Goal: Task Accomplishment & Management: Manage account settings

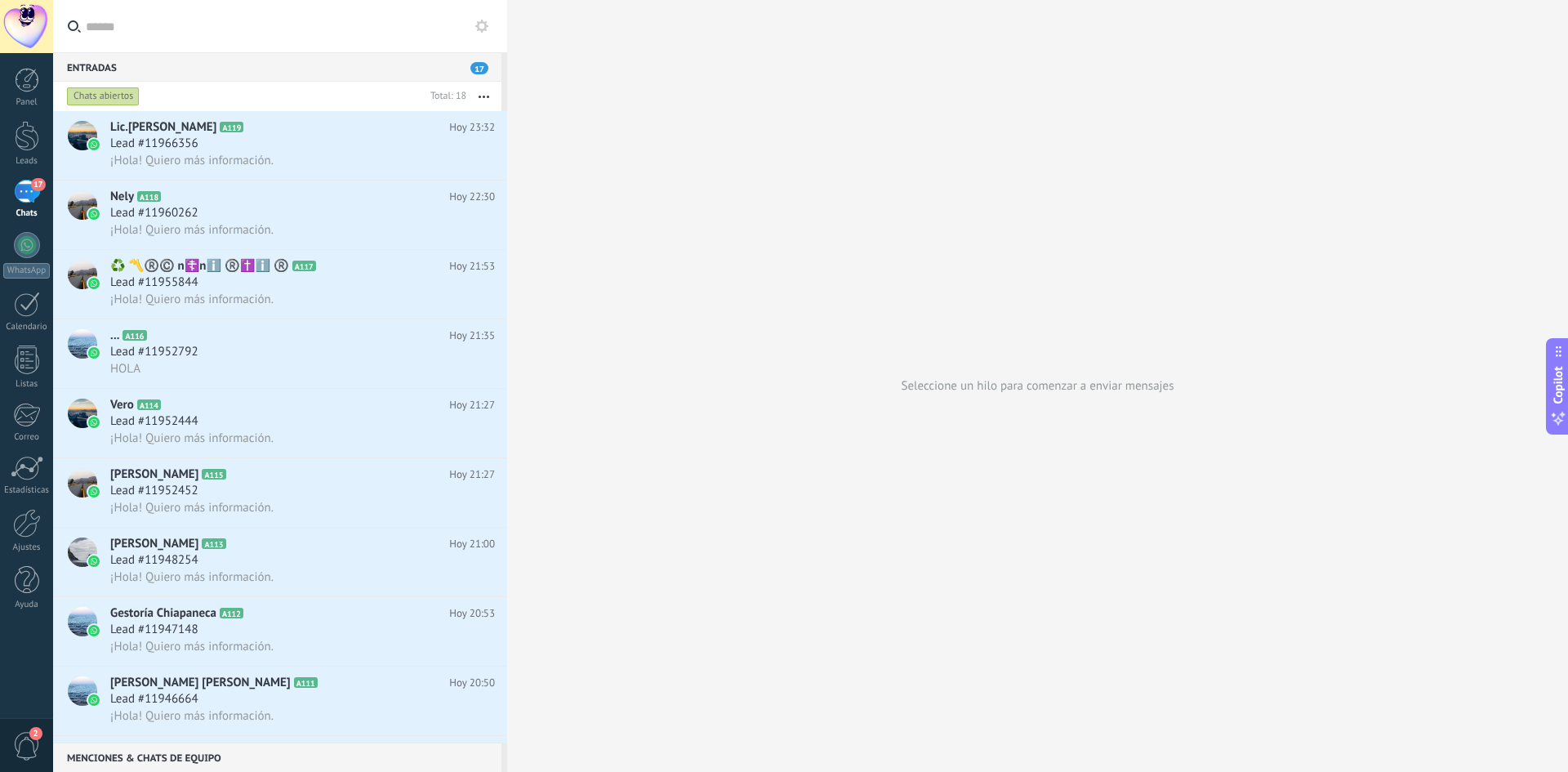
click at [30, 200] on div "17" at bounding box center [28, 191] width 27 height 24
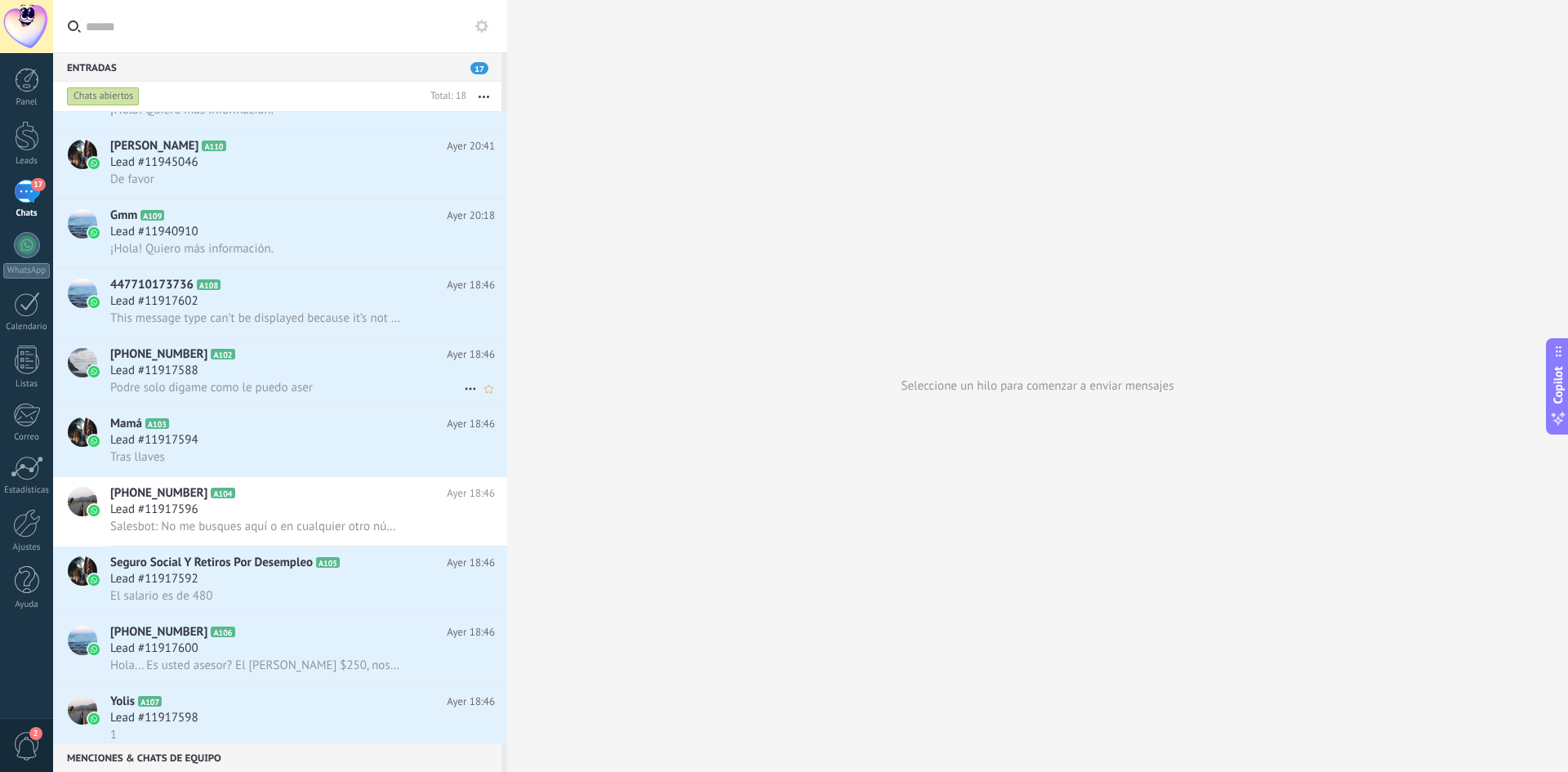
scroll to position [619, 0]
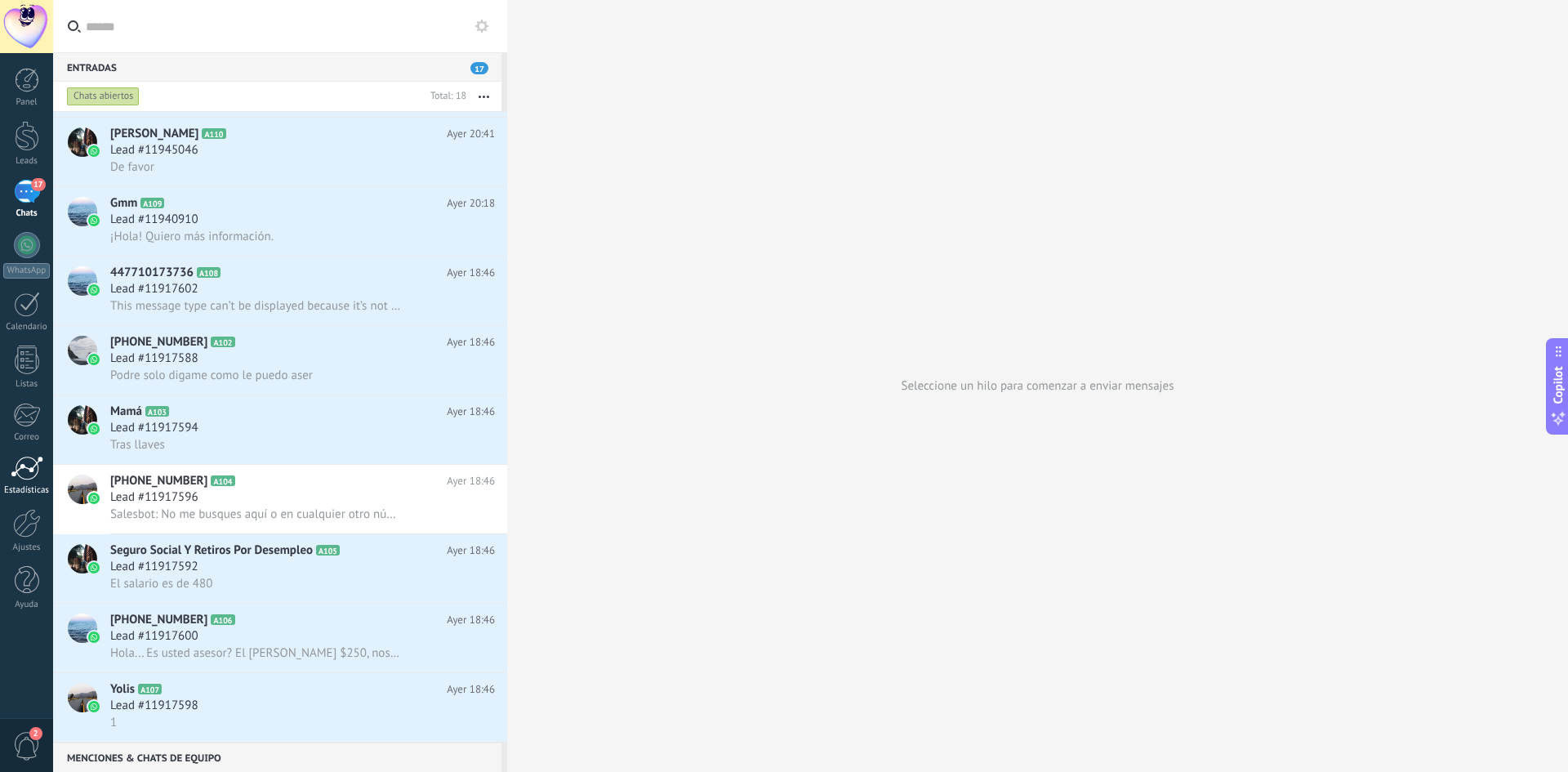
click at [28, 468] on div at bounding box center [27, 468] width 32 height 25
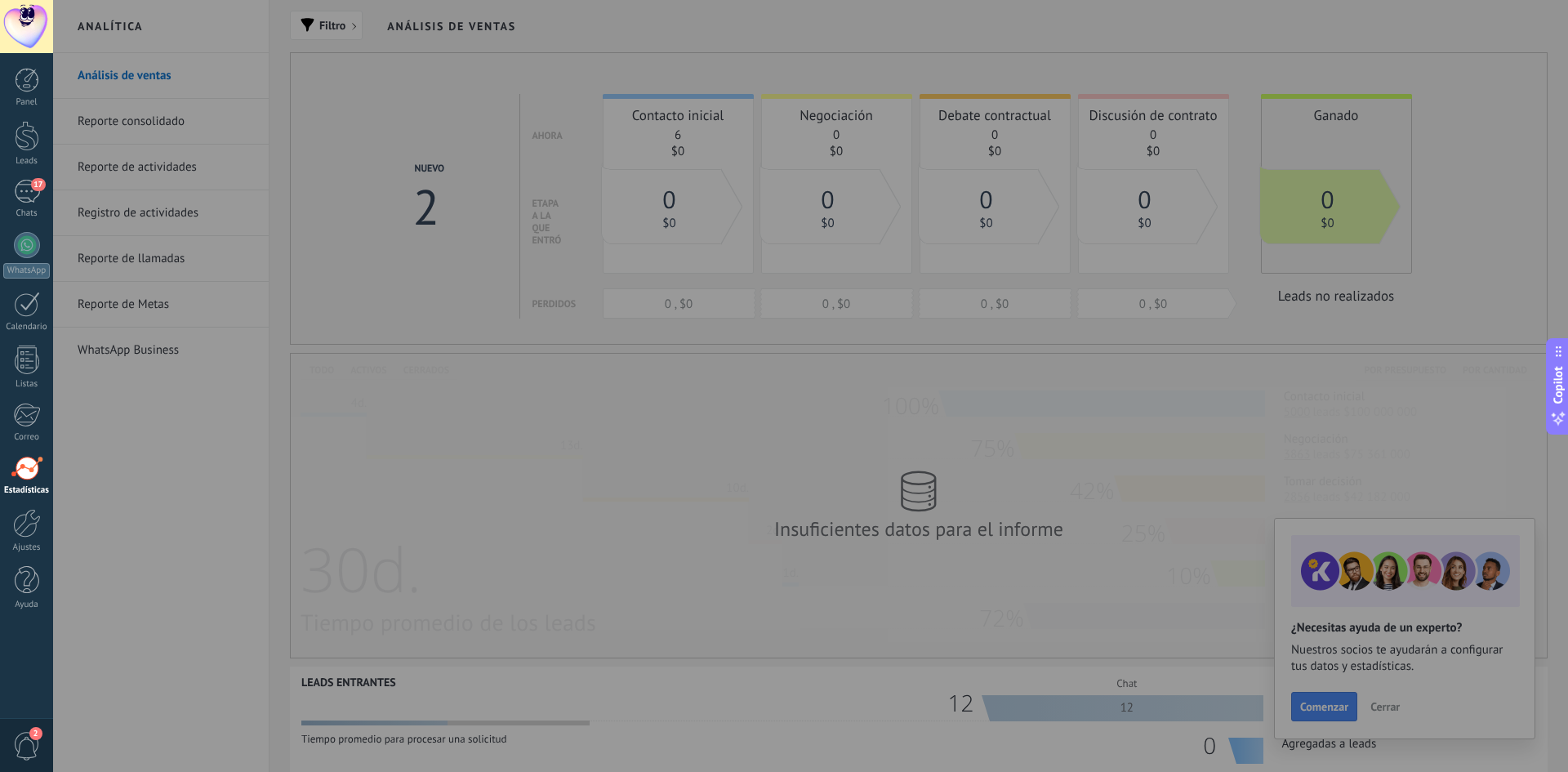
click at [657, 376] on div at bounding box center [837, 386] width 1568 height 772
click at [36, 89] on div at bounding box center [27, 80] width 25 height 25
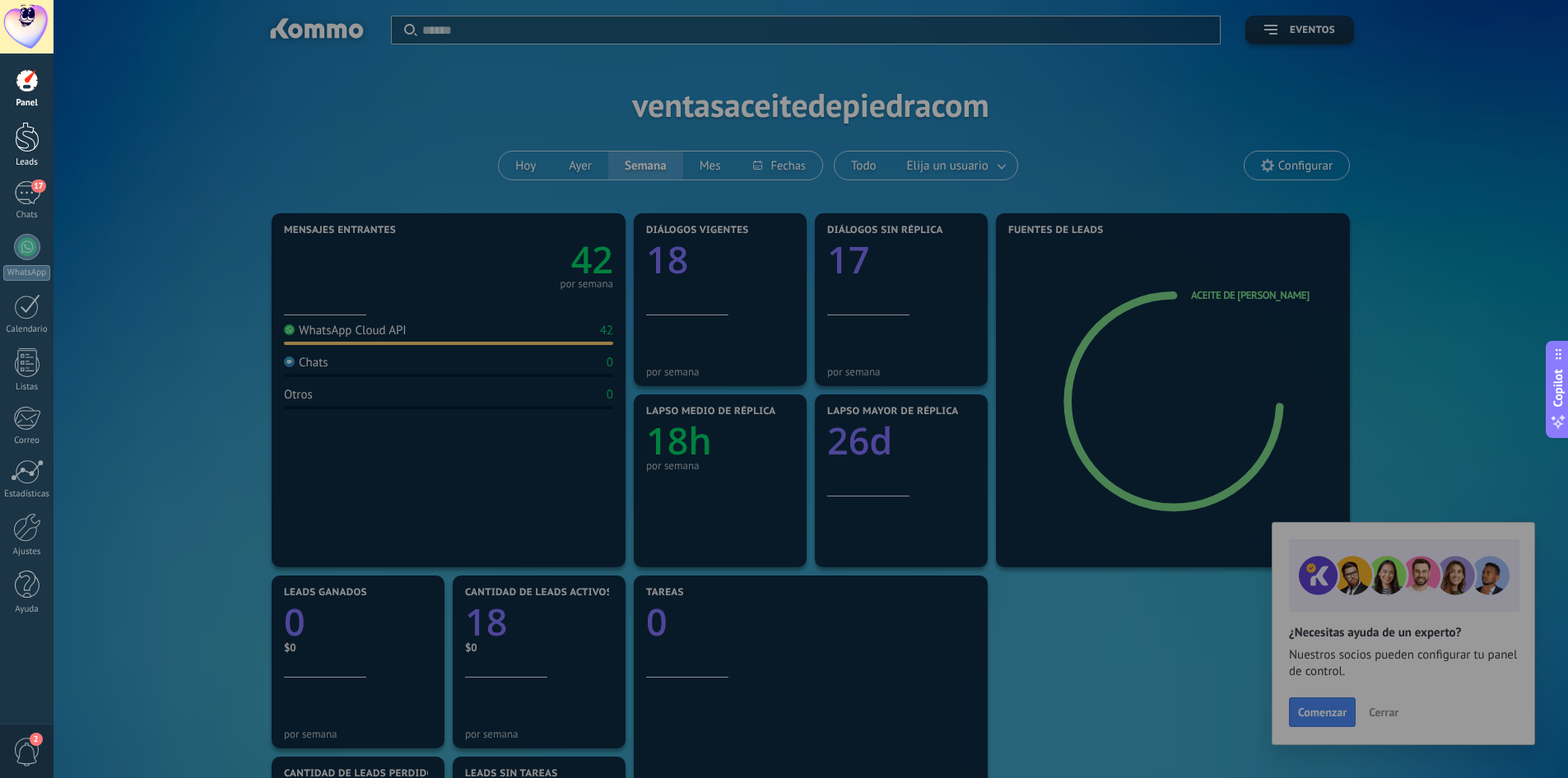
click at [22, 152] on link "Leads" at bounding box center [27, 144] width 54 height 46
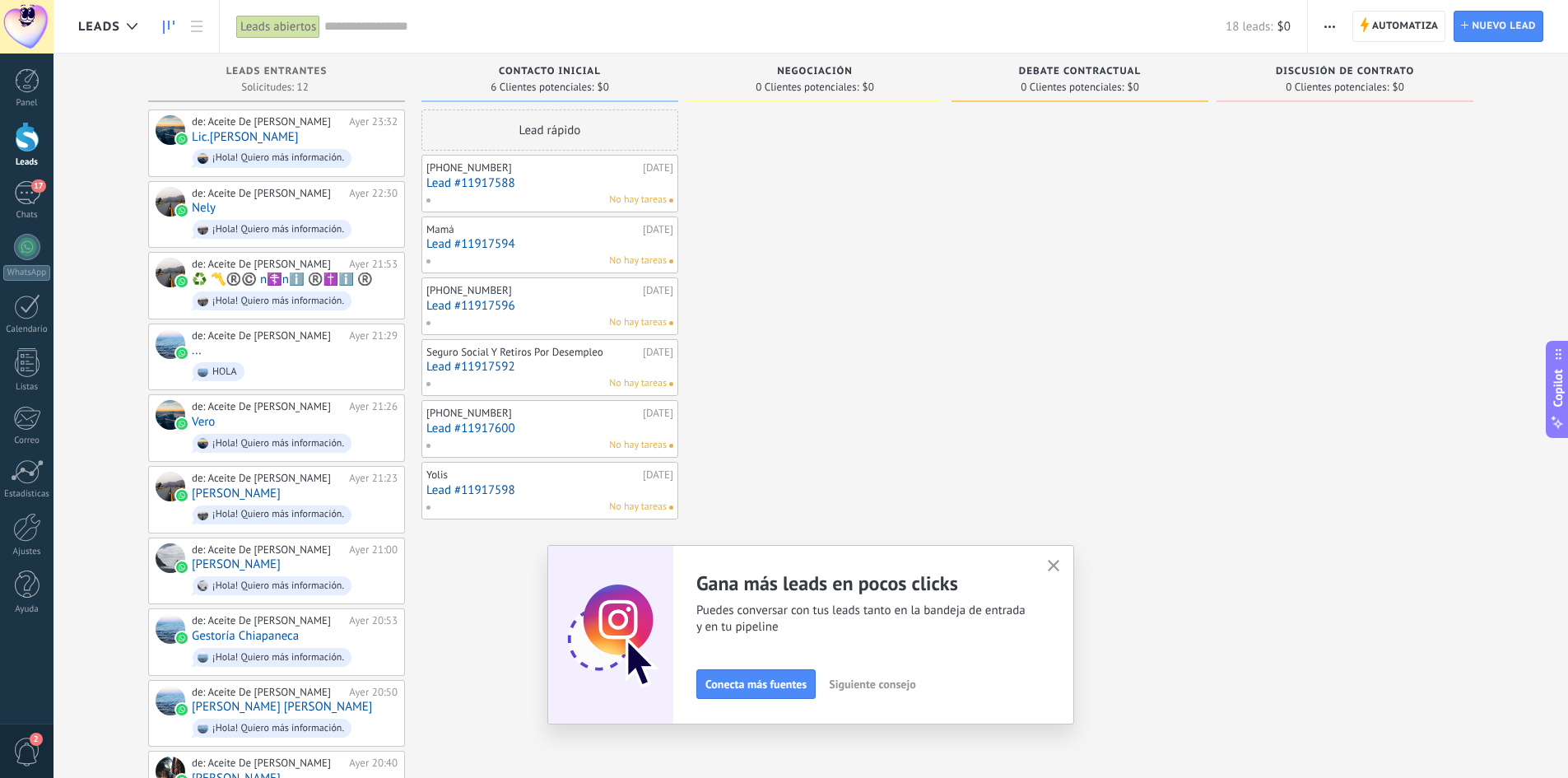
click at [886, 691] on button "Siguiente consejo" at bounding box center [872, 684] width 101 height 25
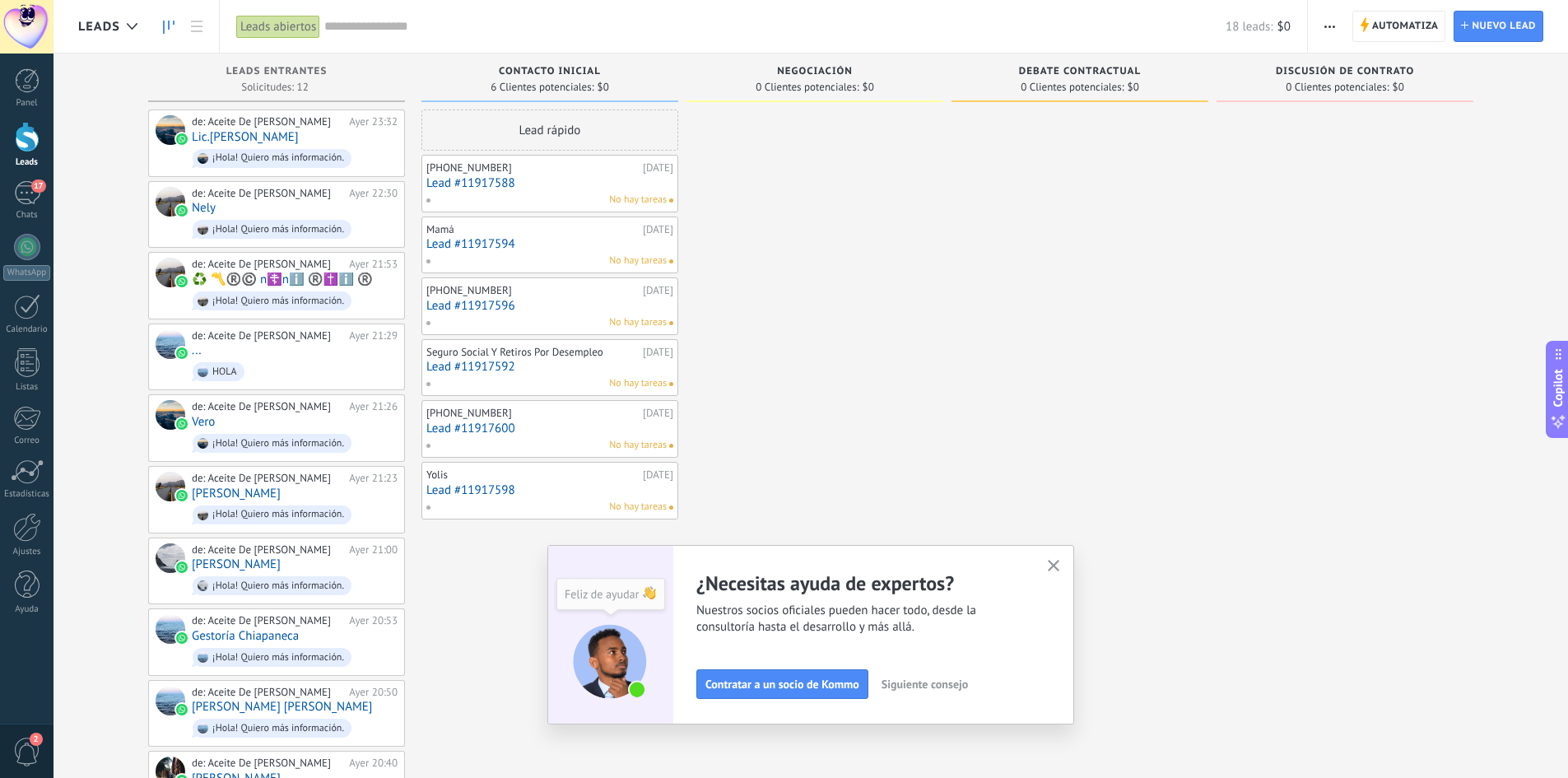
click at [1057, 566] on icon "button" at bounding box center [1054, 566] width 12 height 12
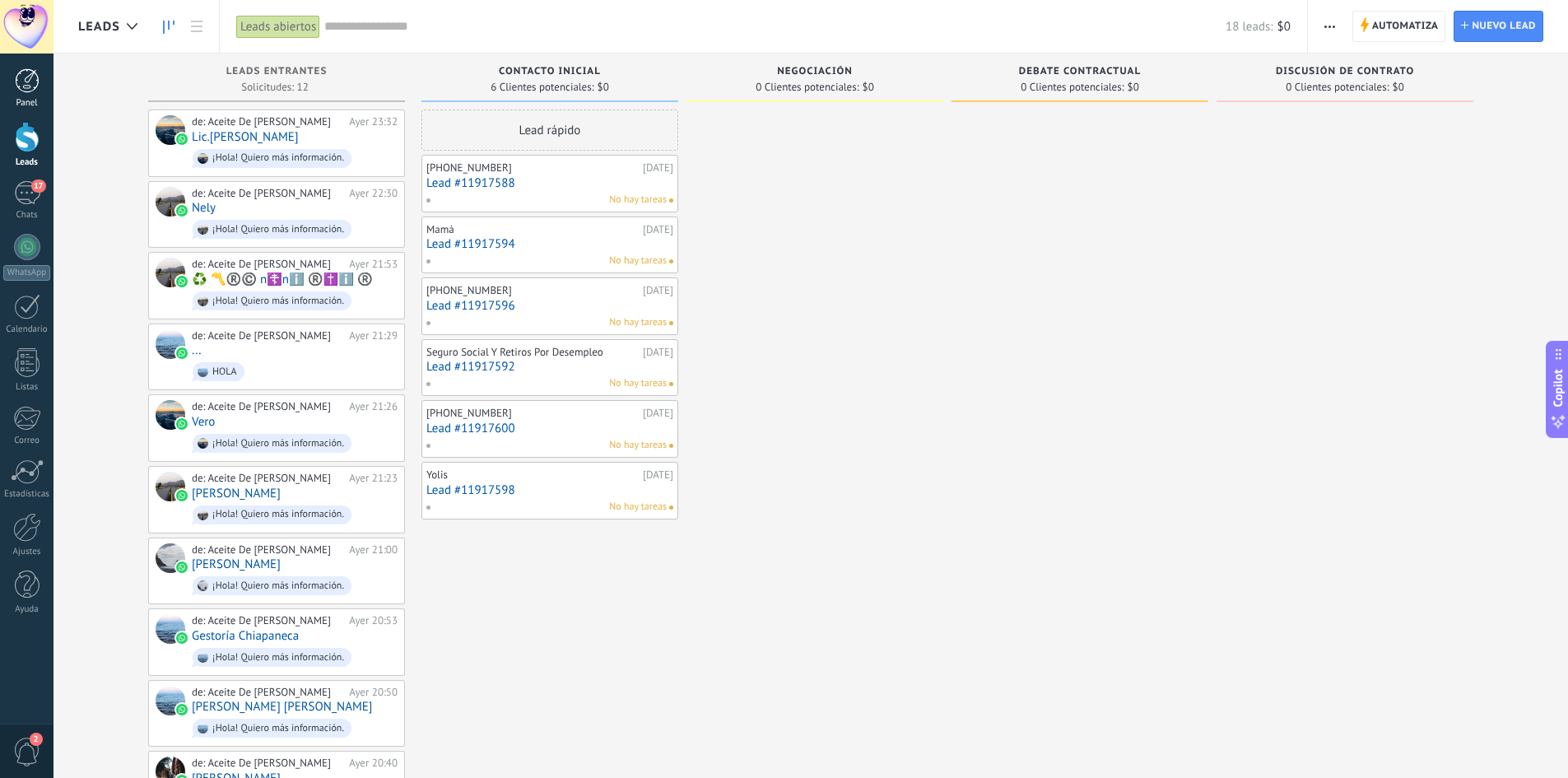
click at [31, 82] on div at bounding box center [27, 80] width 25 height 25
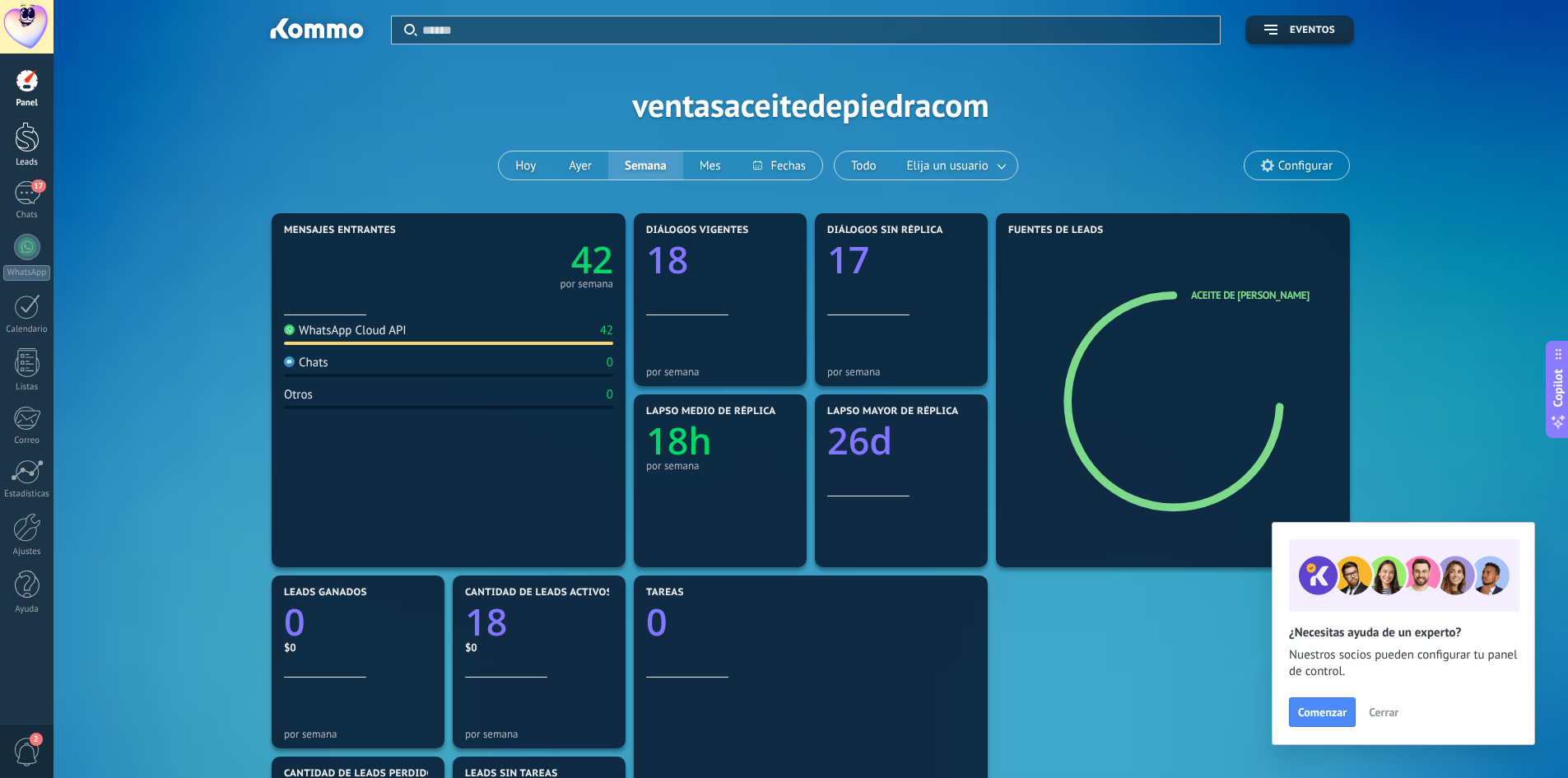
click at [22, 143] on div at bounding box center [27, 137] width 25 height 31
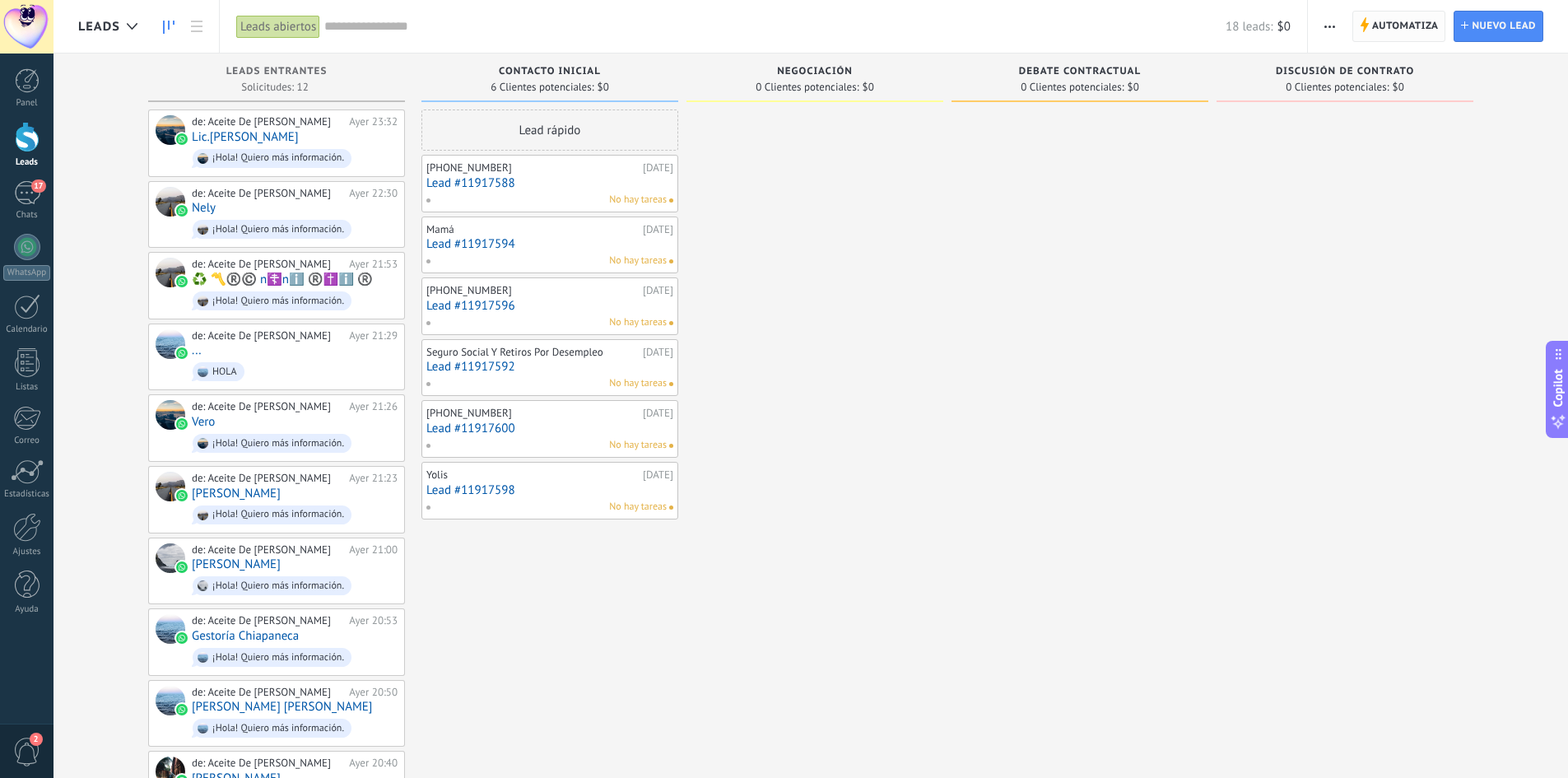
click at [1429, 36] on span "Automatiza" at bounding box center [1405, 26] width 67 height 30
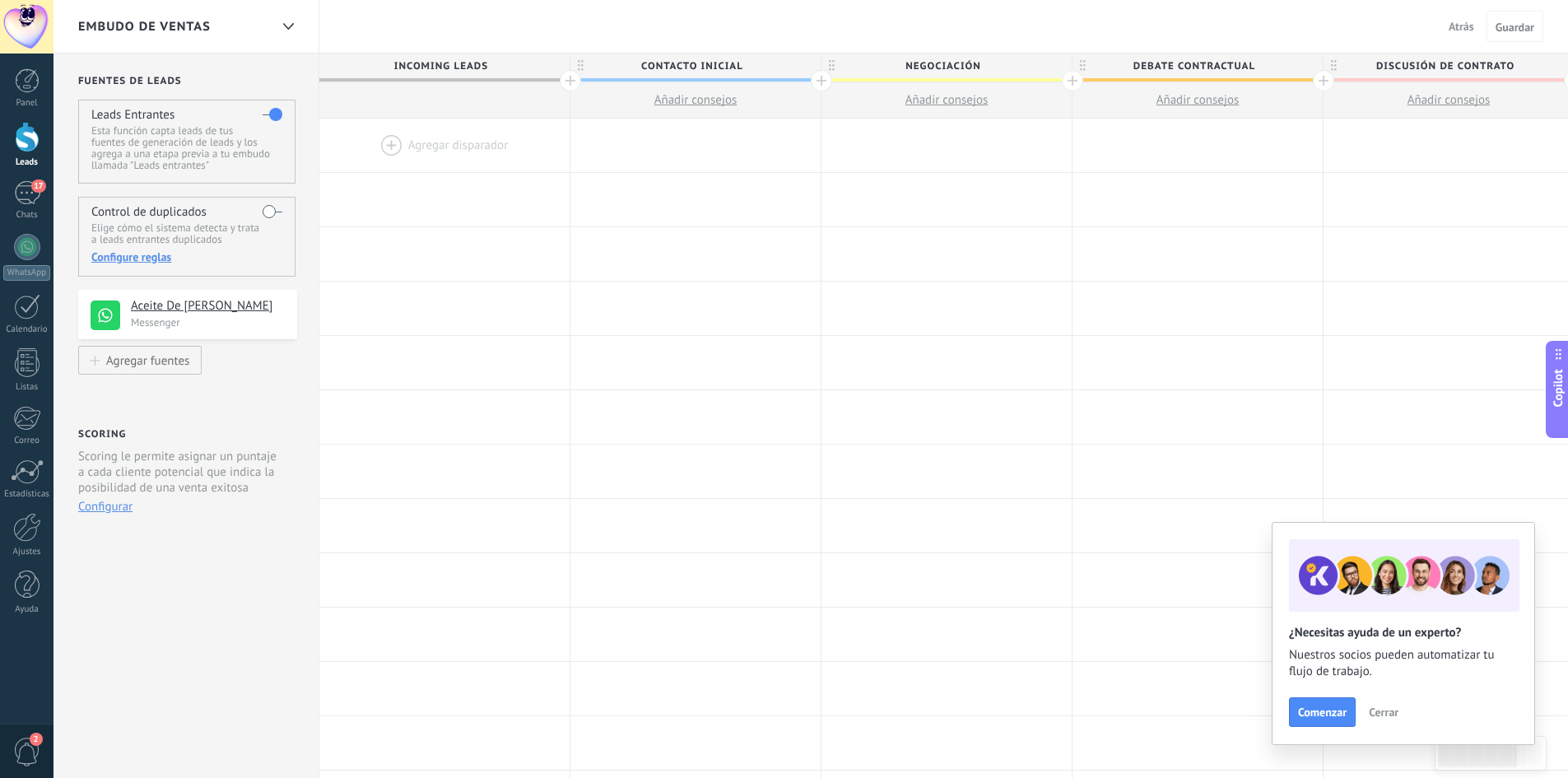
click at [725, 103] on span "Añadir consejos" at bounding box center [696, 99] width 83 height 15
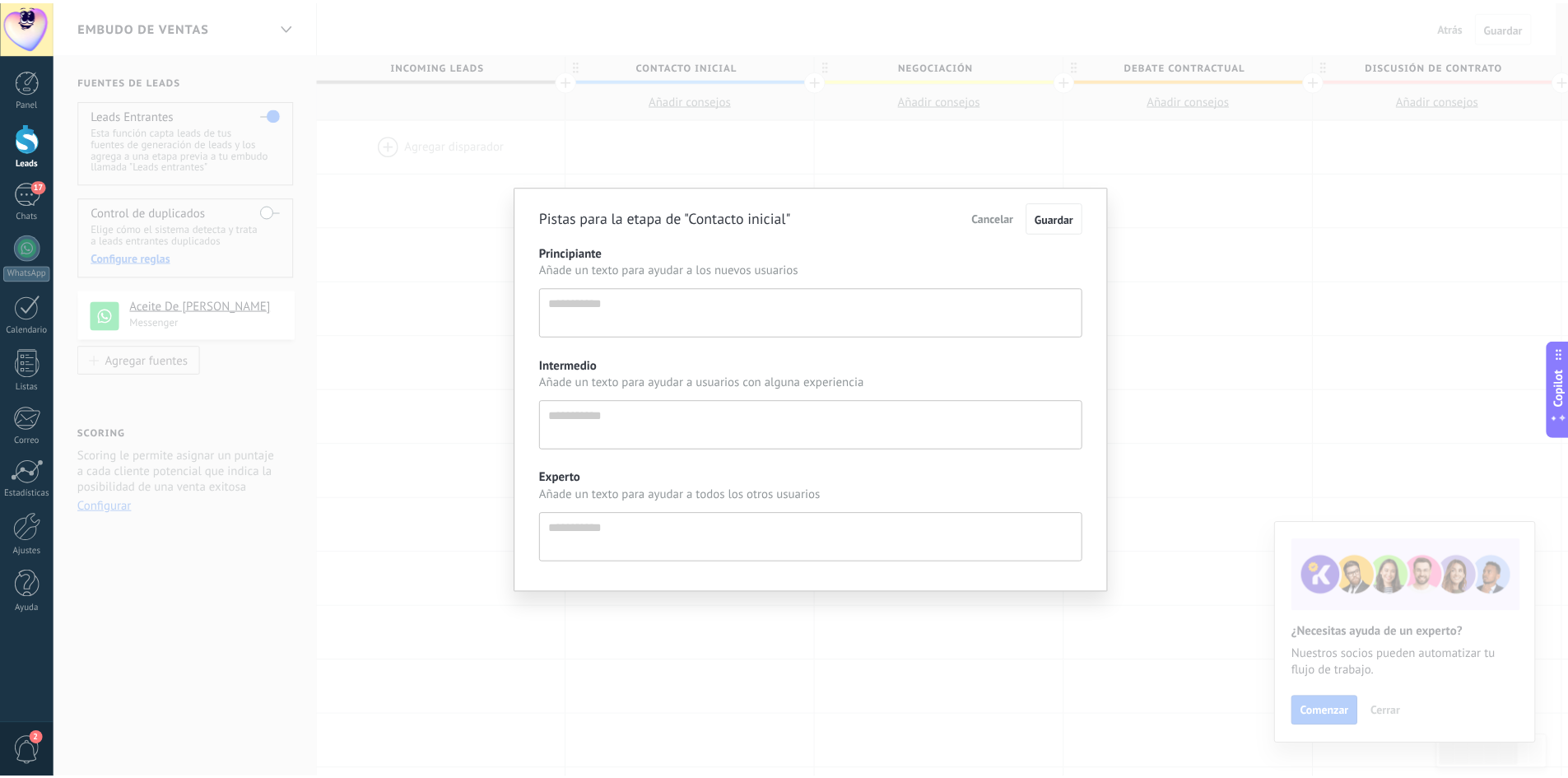
scroll to position [15, 0]
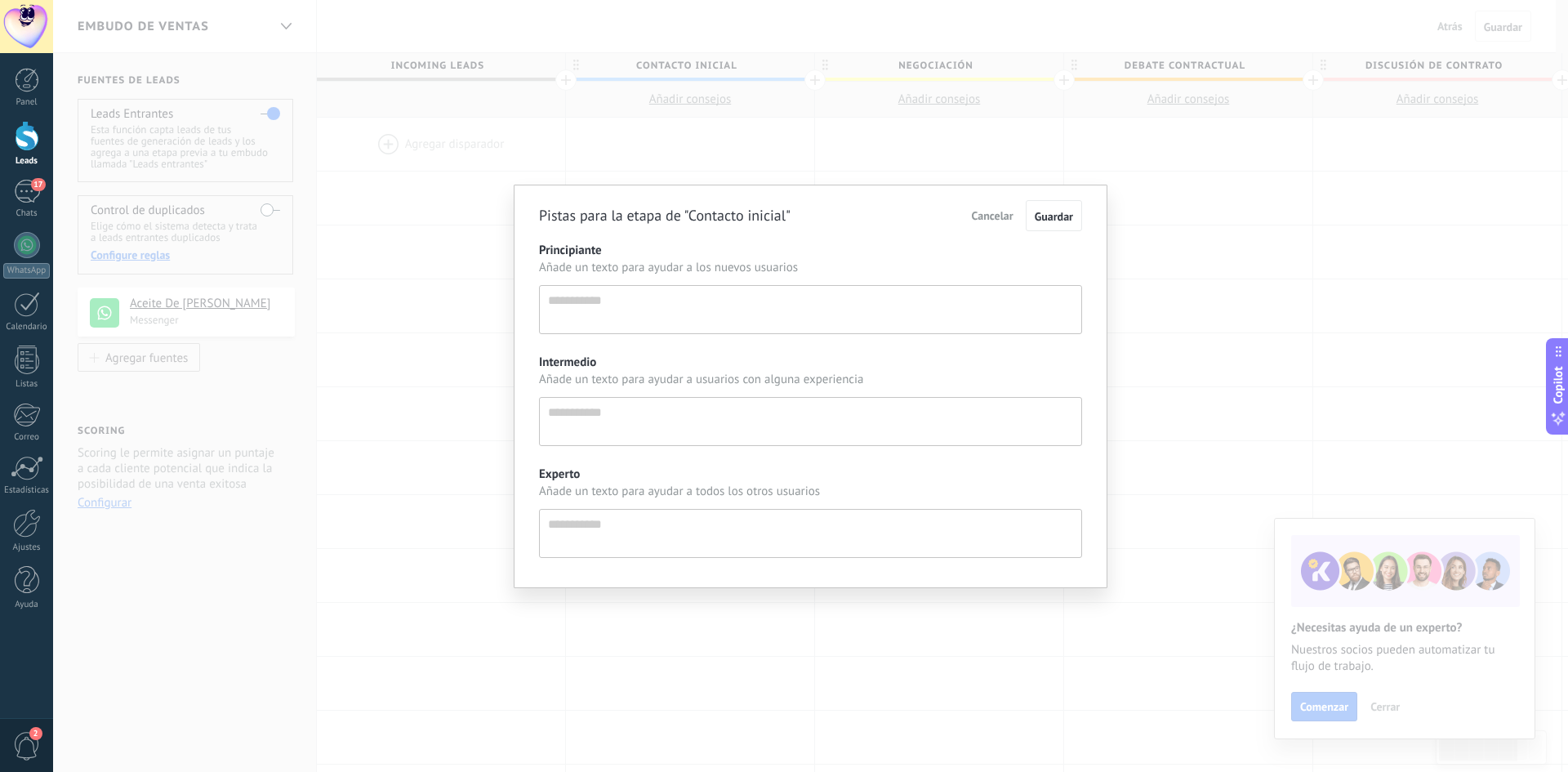
click at [655, 300] on textarea "Principiante" at bounding box center [810, 310] width 544 height 49
click at [1008, 220] on span "Cancelar" at bounding box center [993, 215] width 42 height 14
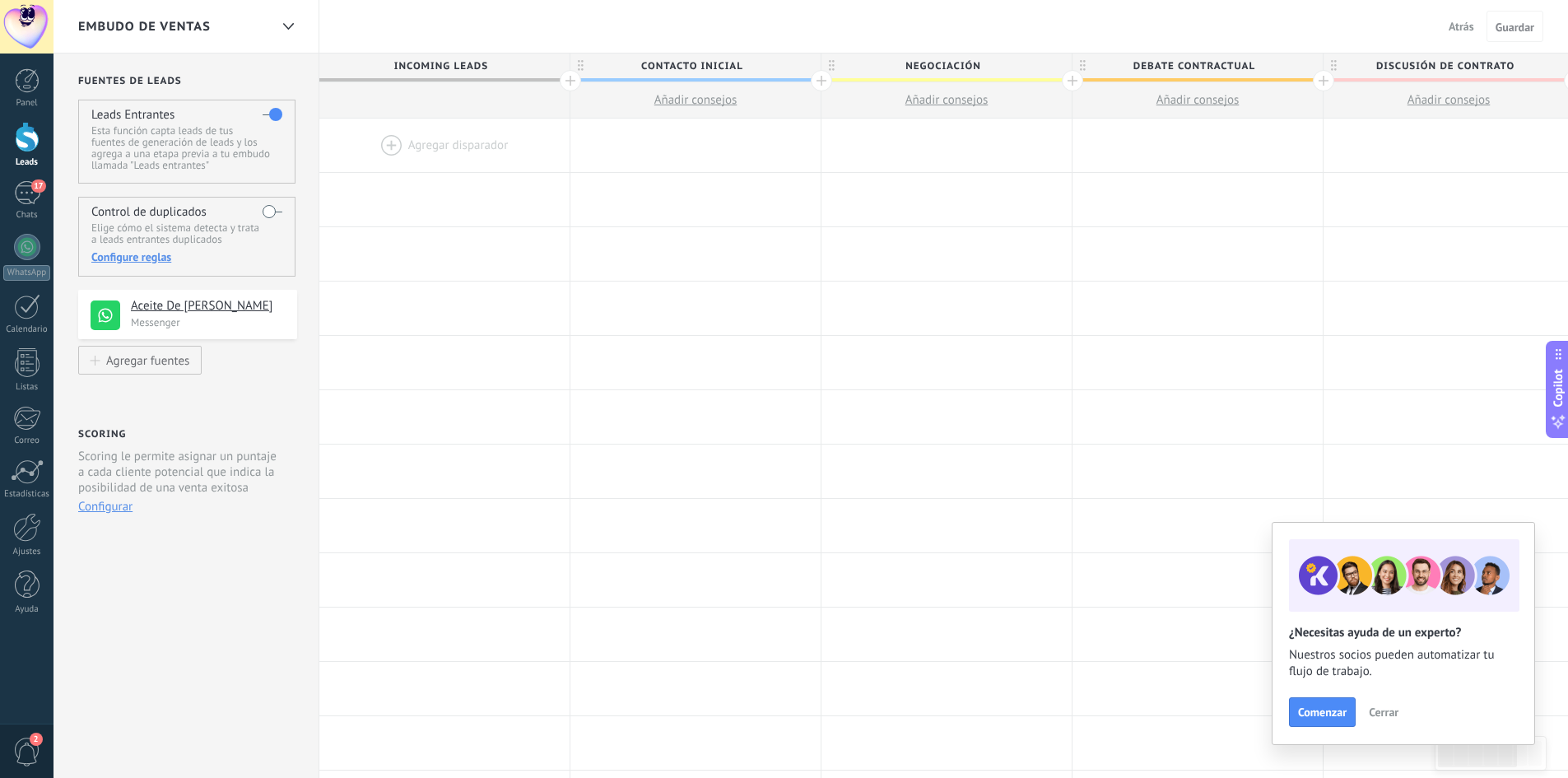
click at [831, 84] on div at bounding box center [821, 80] width 21 height 21
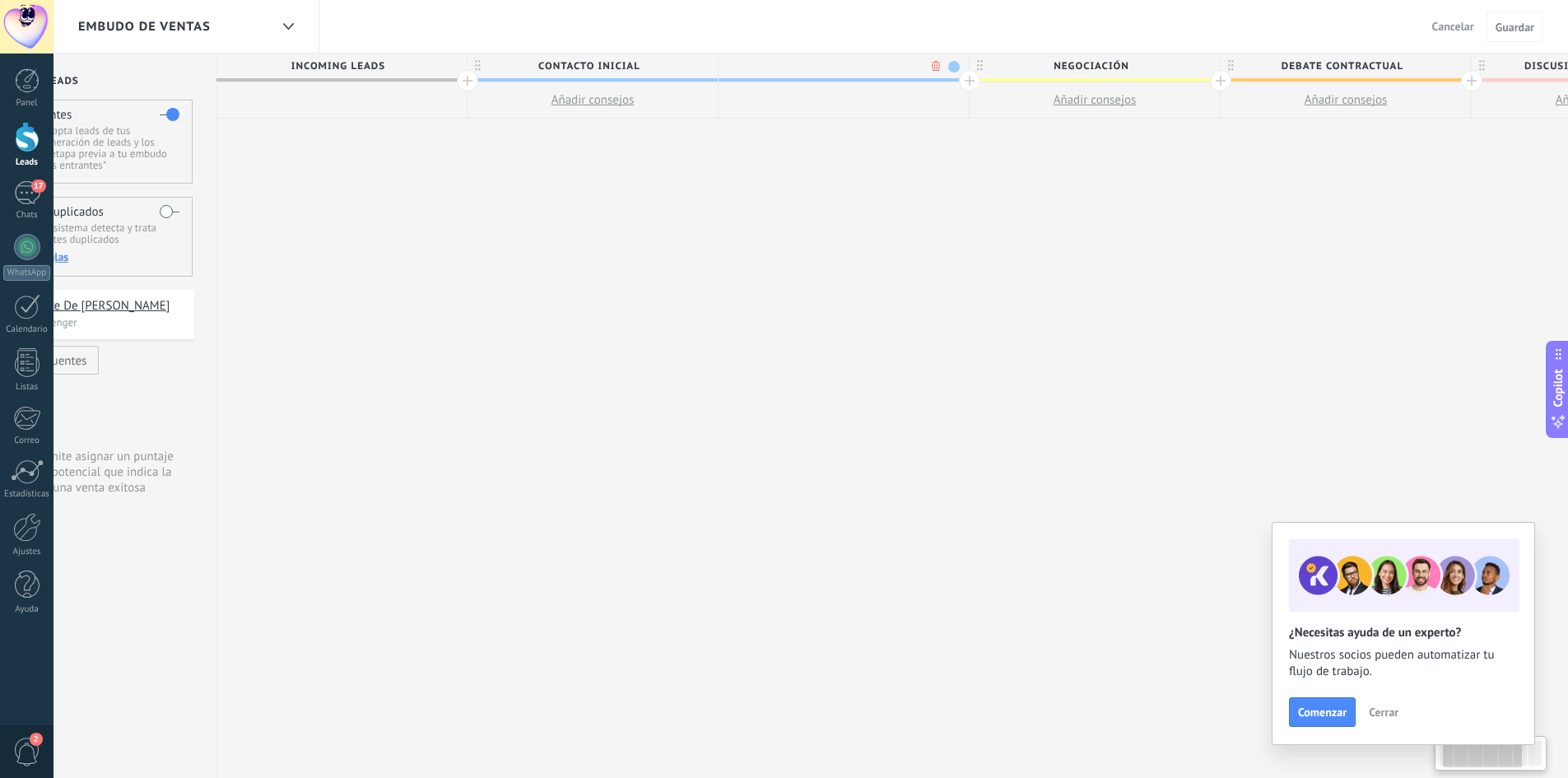
scroll to position [0, 121]
click at [915, 72] on body ".abecls-1,.abecls-2{fill-rule:evenodd}.abecls-2{fill:#fff} .abhcls-1{fill:none}…" at bounding box center [784, 389] width 1568 height 778
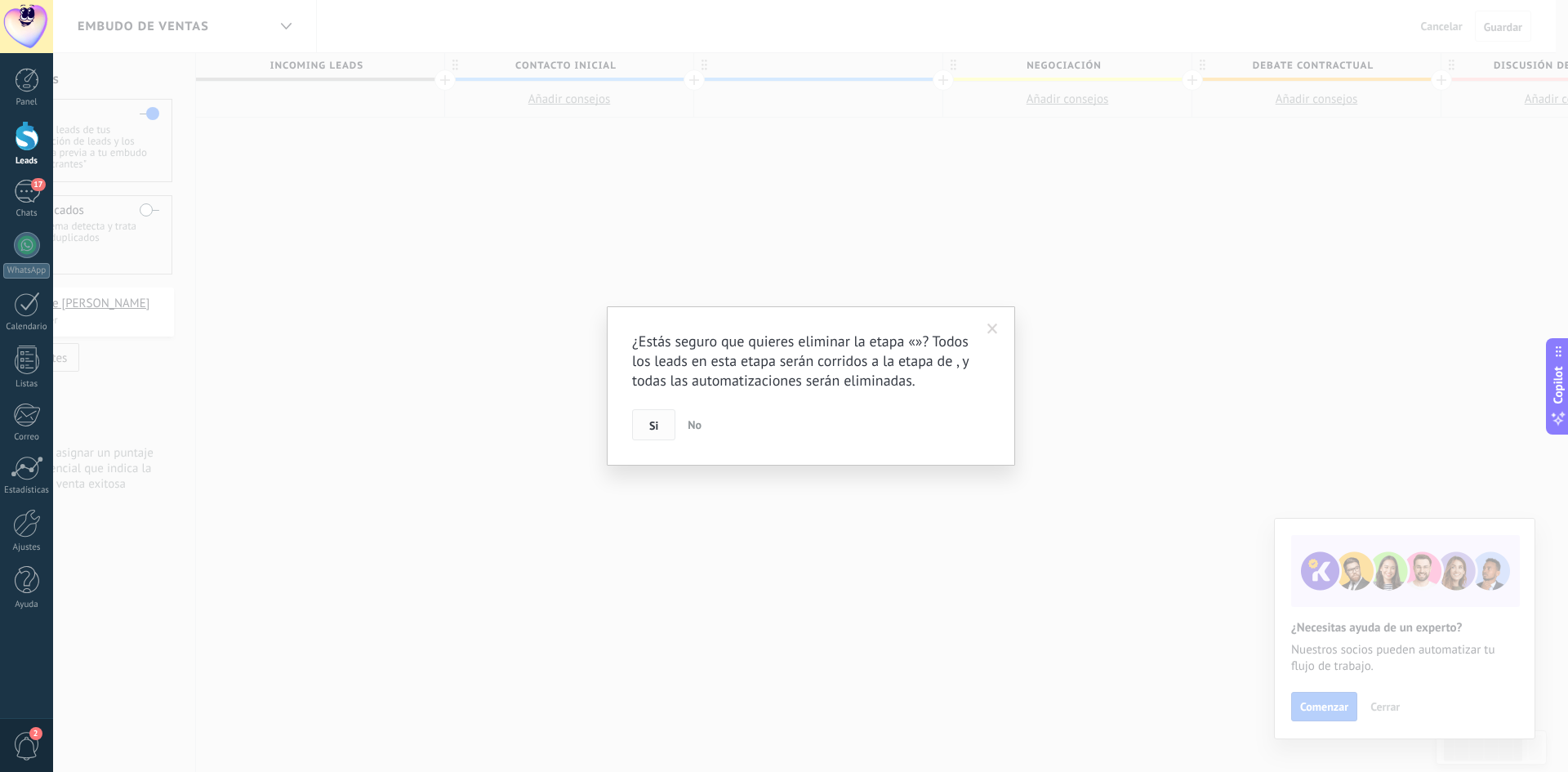
click at [641, 421] on button "Si" at bounding box center [654, 424] width 44 height 31
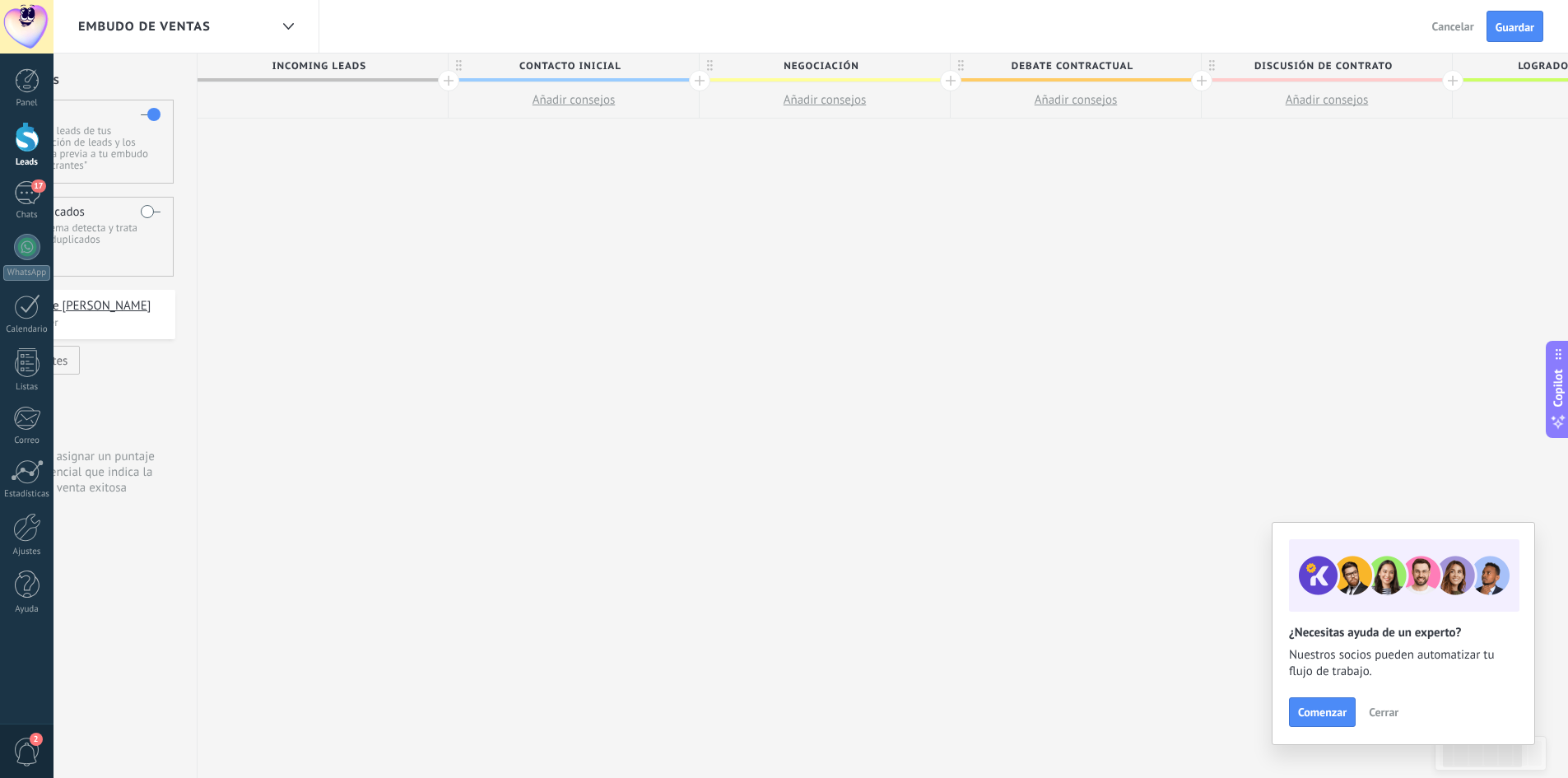
scroll to position [1, 0]
click at [367, 84] on div at bounding box center [323, 99] width 250 height 36
click at [348, 70] on span "Incoming leads" at bounding box center [318, 66] width 242 height 26
click at [1337, 708] on span "Comenzar" at bounding box center [1322, 712] width 49 height 11
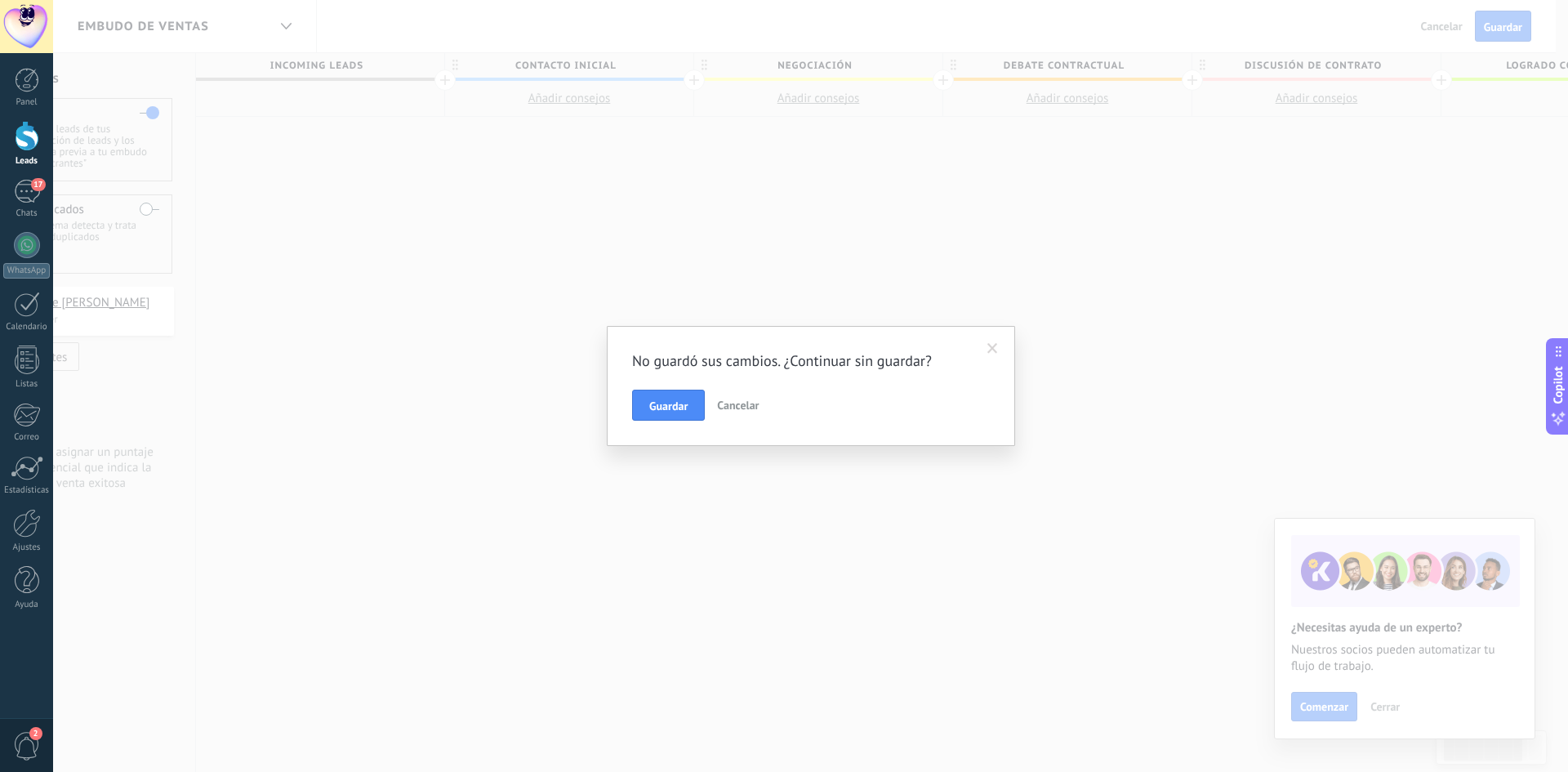
click at [736, 409] on span "Cancelar" at bounding box center [738, 404] width 42 height 14
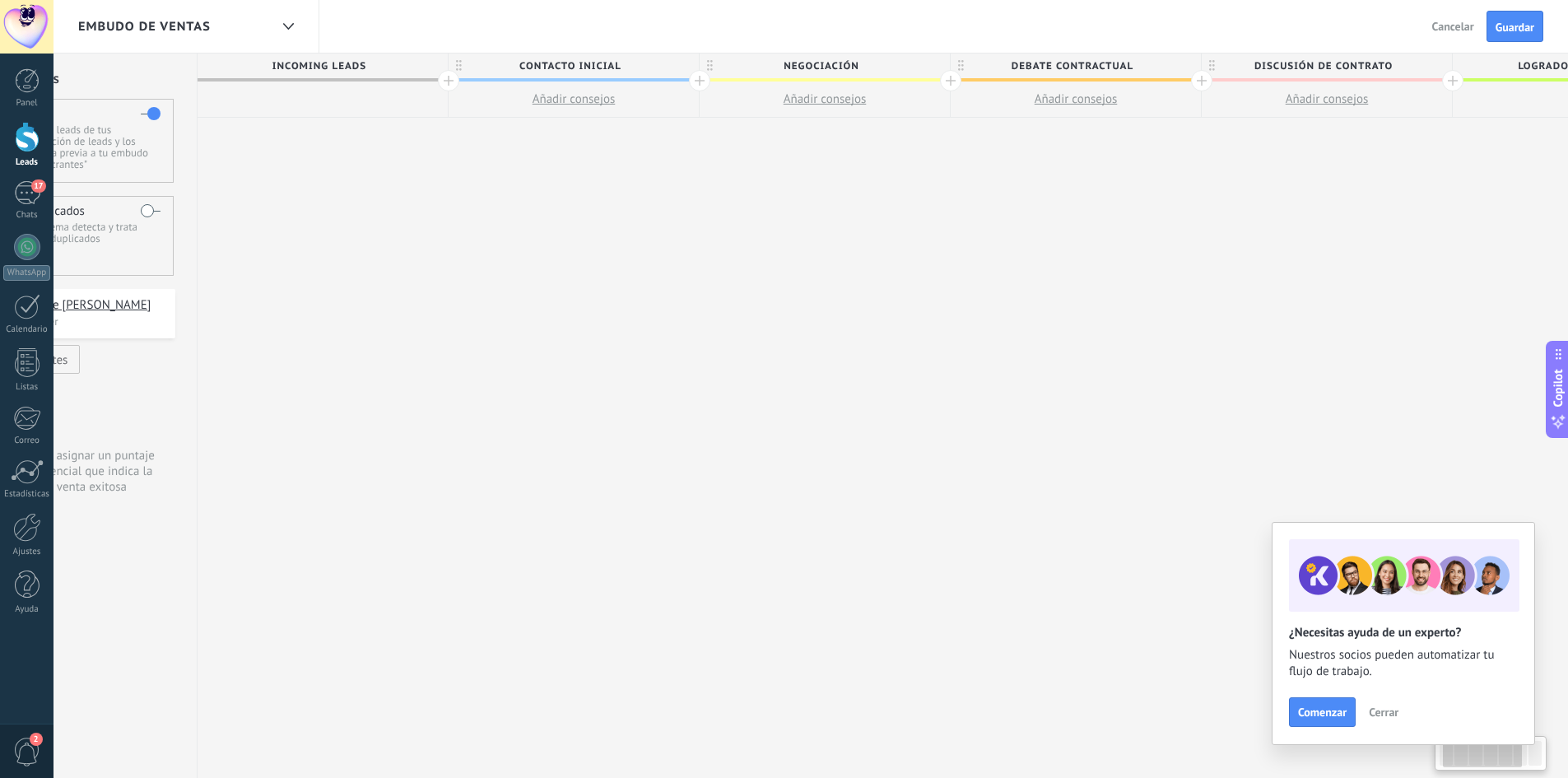
click at [1401, 714] on button "Cerrar" at bounding box center [1383, 712] width 44 height 25
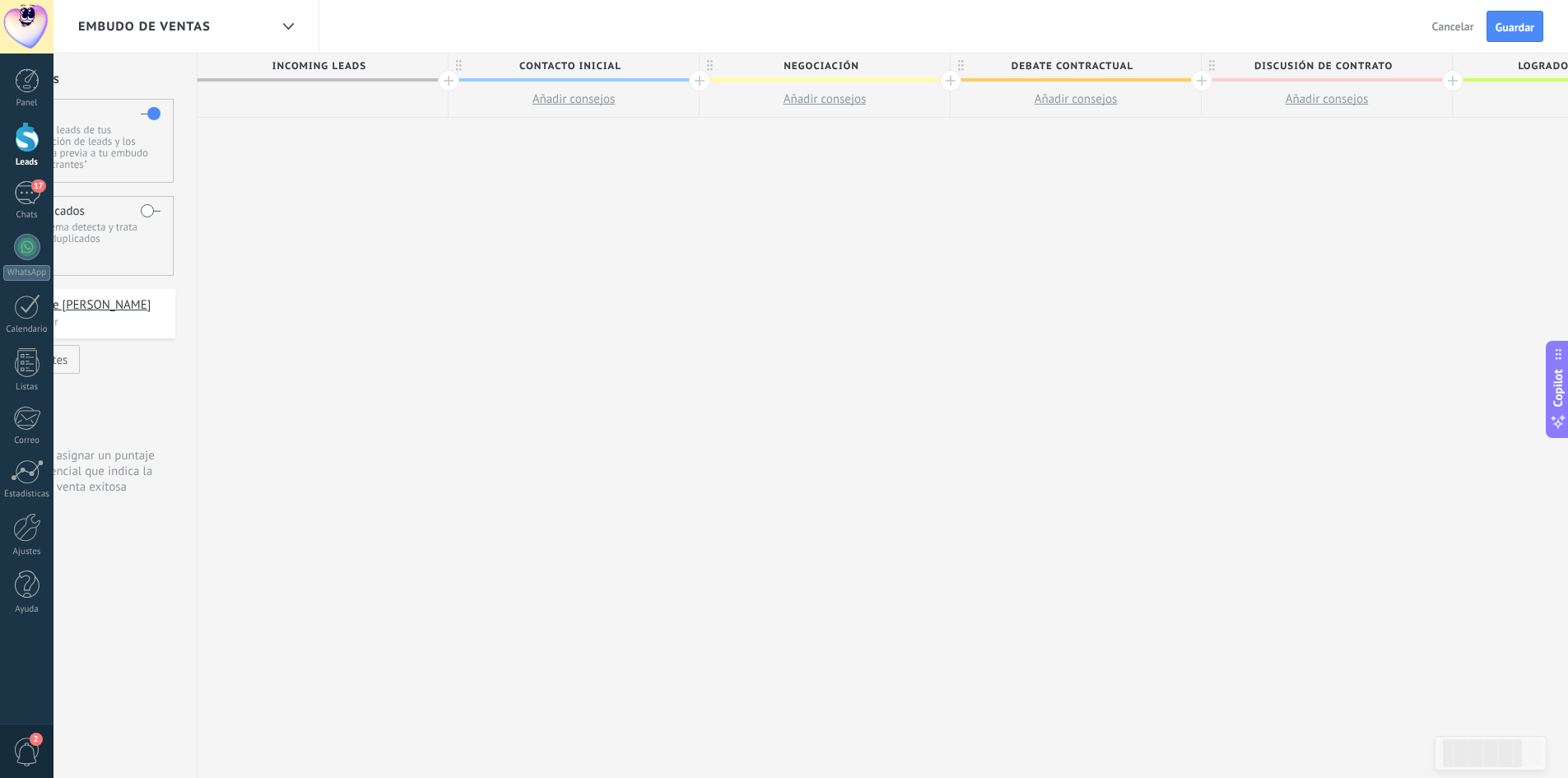
click at [193, 22] on span "Embudo de ventas" at bounding box center [144, 27] width 133 height 15
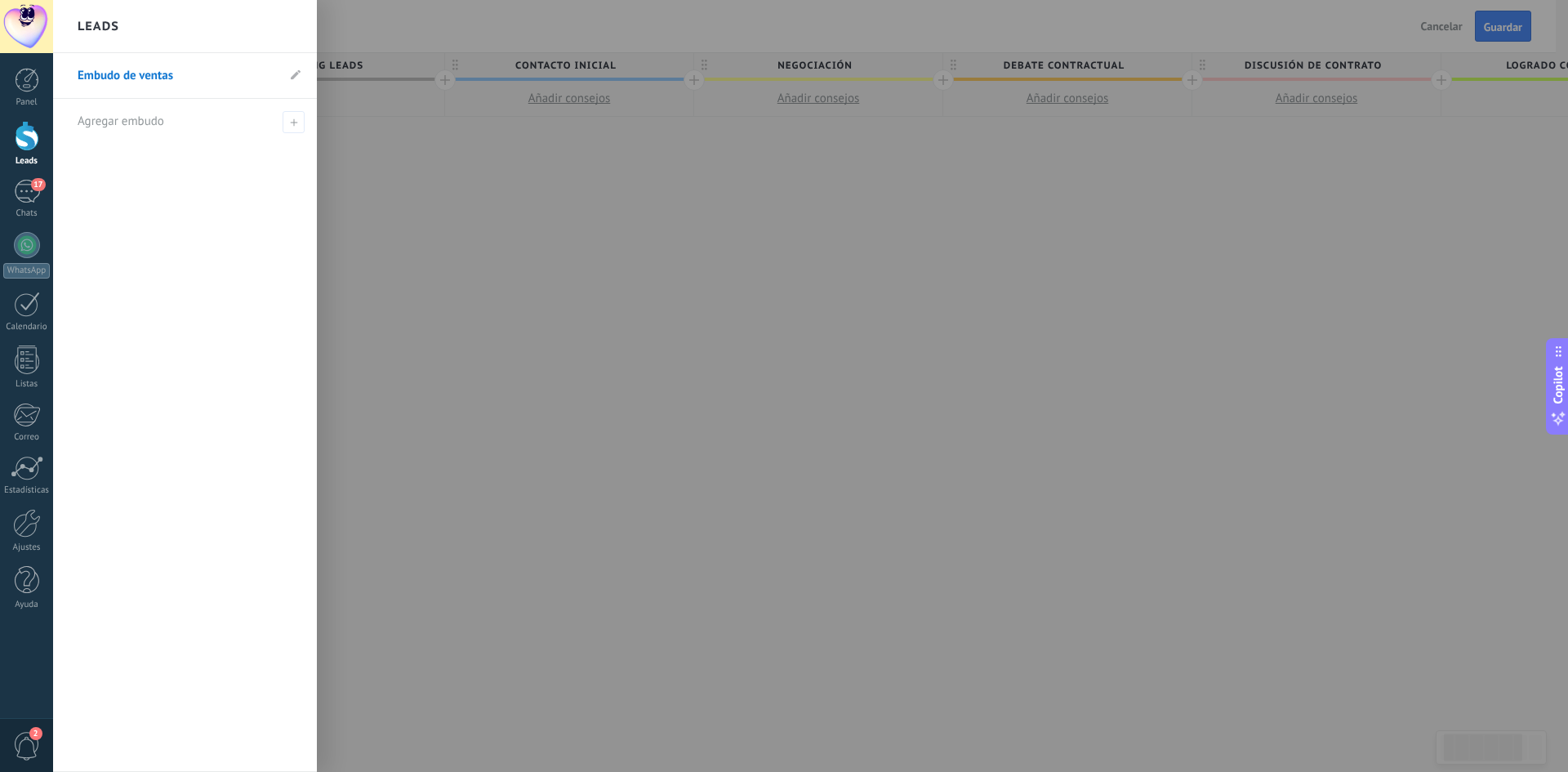
click at [197, 22] on div "Leads" at bounding box center [185, 27] width 264 height 53
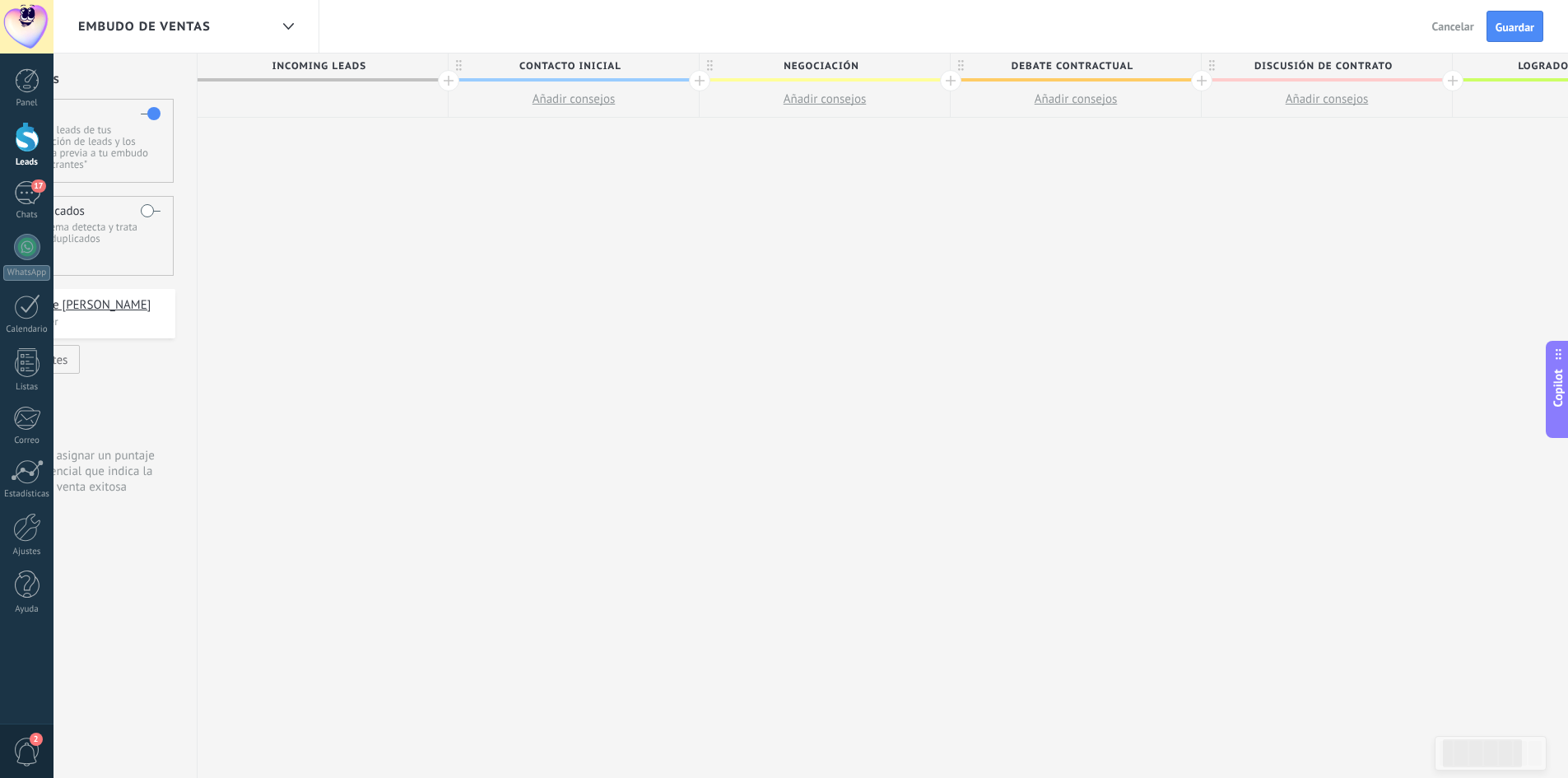
drag, startPoint x: 145, startPoint y: 487, endPoint x: 426, endPoint y: 548, distance: 287.5
click at [438, 550] on div "**********" at bounding box center [944, 415] width 2023 height 725
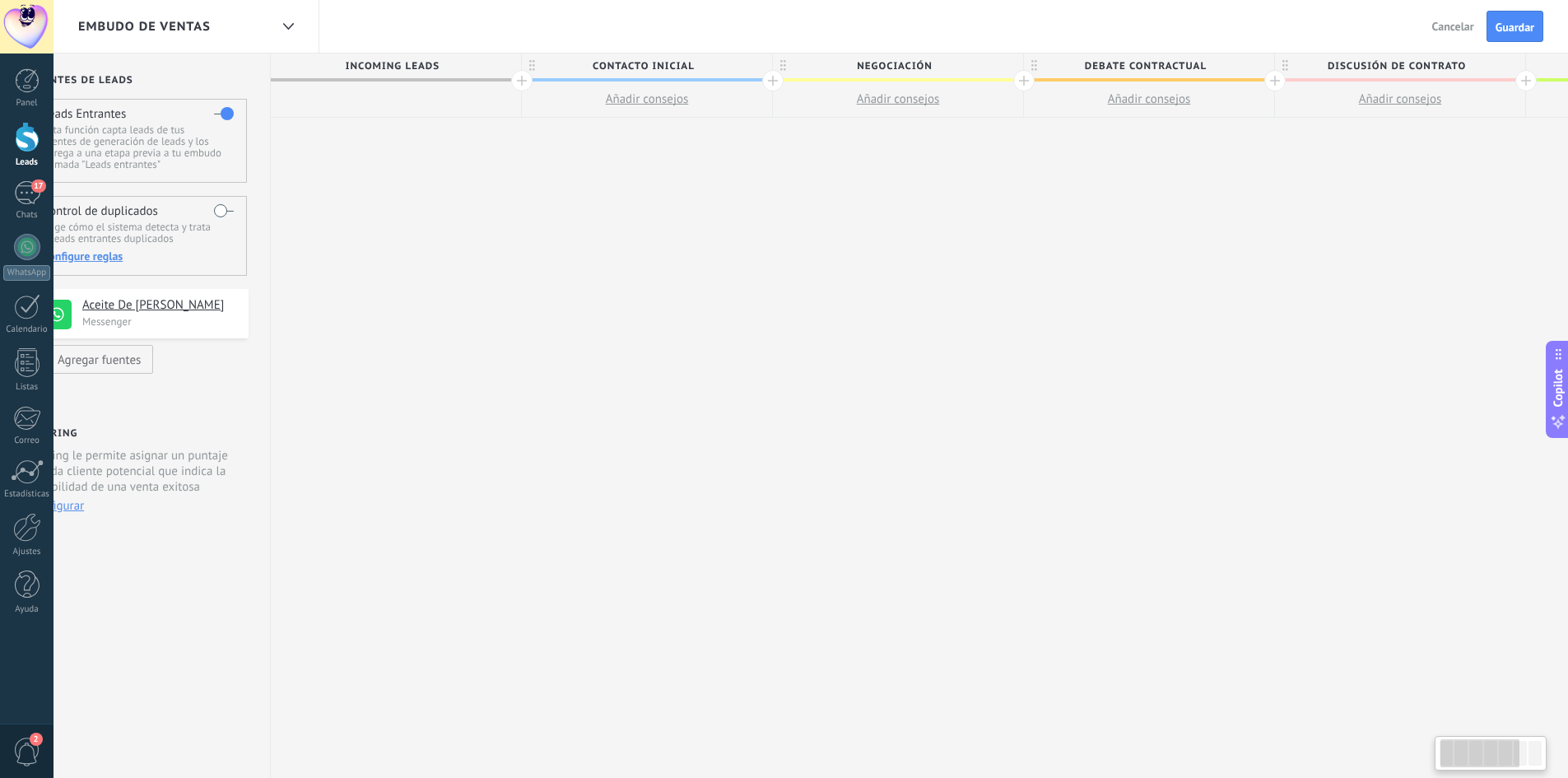
scroll to position [0, 0]
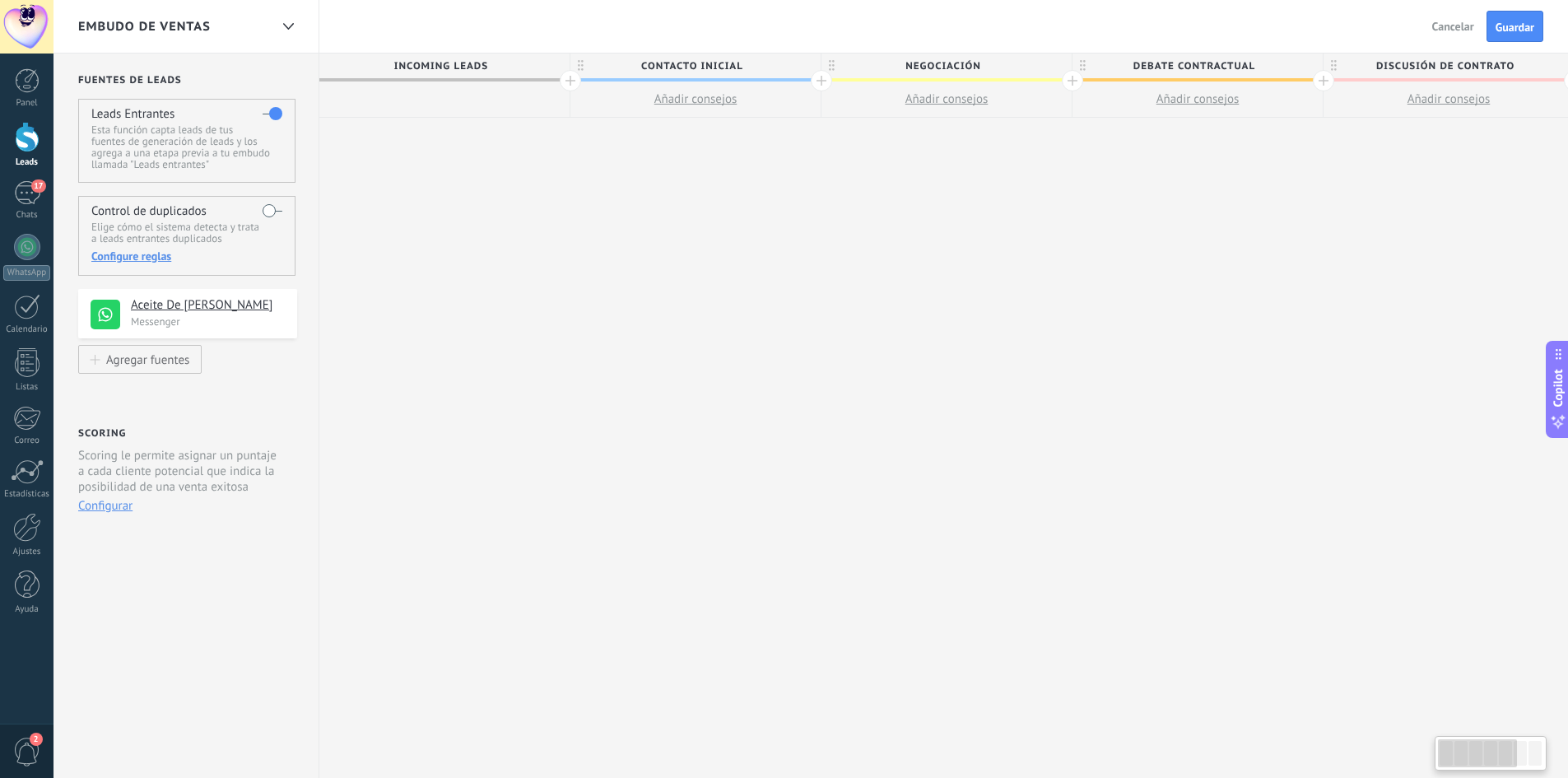
drag, startPoint x: 430, startPoint y: 540, endPoint x: 810, endPoint y: 583, distance: 382.4
click at [810, 583] on div "**********" at bounding box center [1198, 415] width 1757 height 725
click at [32, 140] on div at bounding box center [27, 137] width 25 height 31
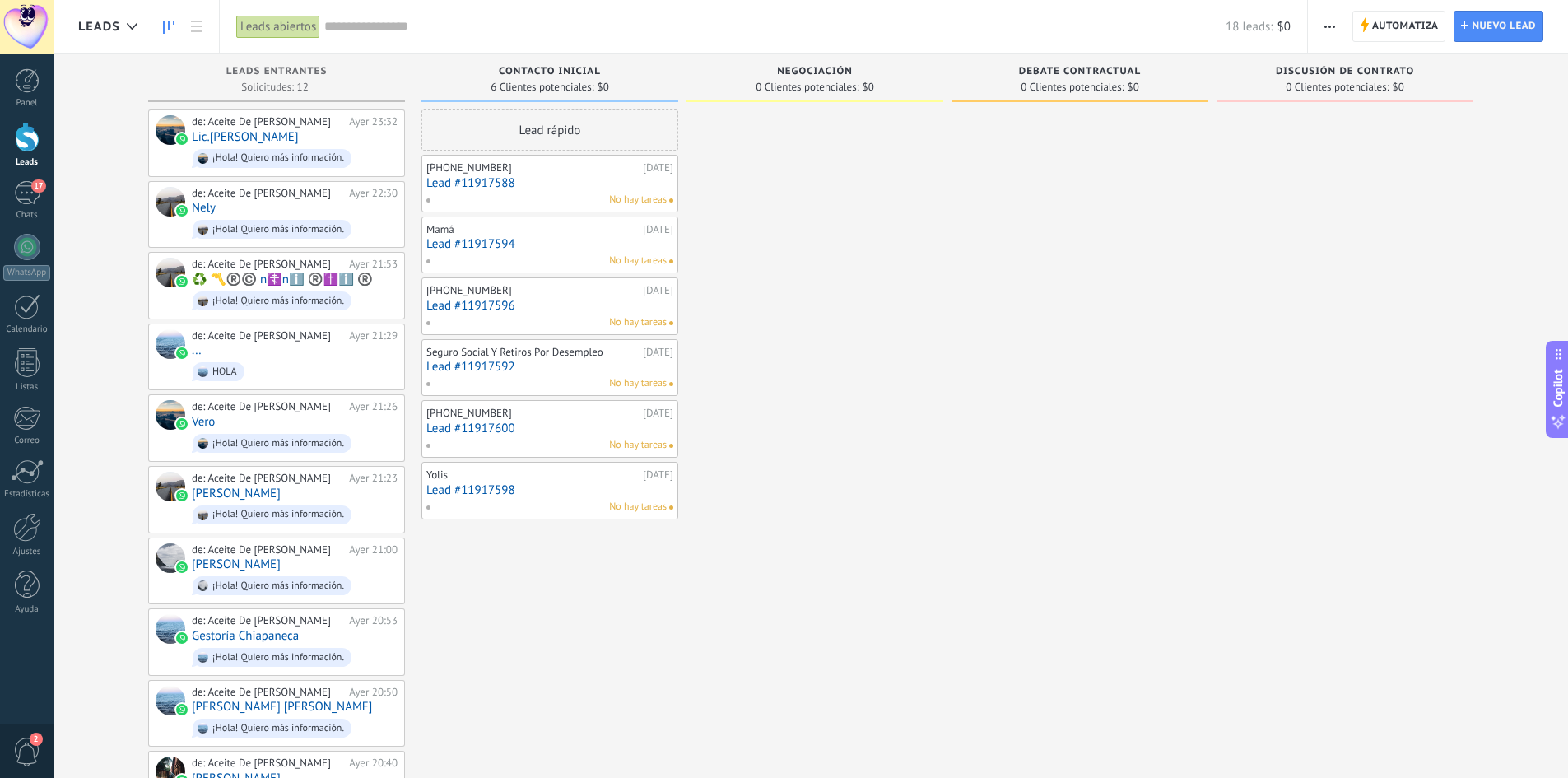
click at [292, 30] on div "Leads abiertos" at bounding box center [278, 26] width 84 height 24
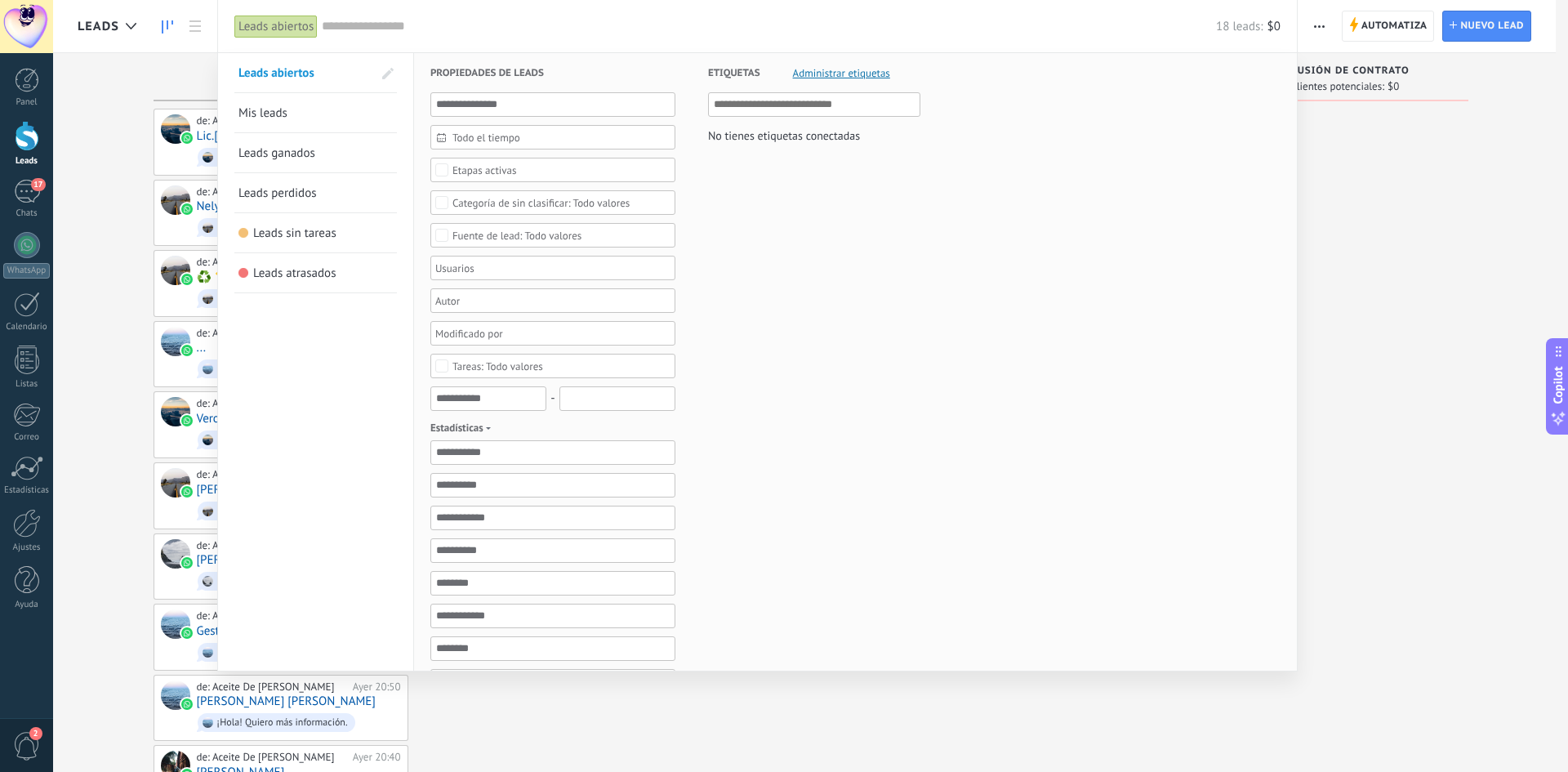
click at [289, 29] on div "Leads abiertos" at bounding box center [276, 26] width 83 height 24
click at [310, 232] on span "Leads sin tareas" at bounding box center [295, 233] width 83 height 15
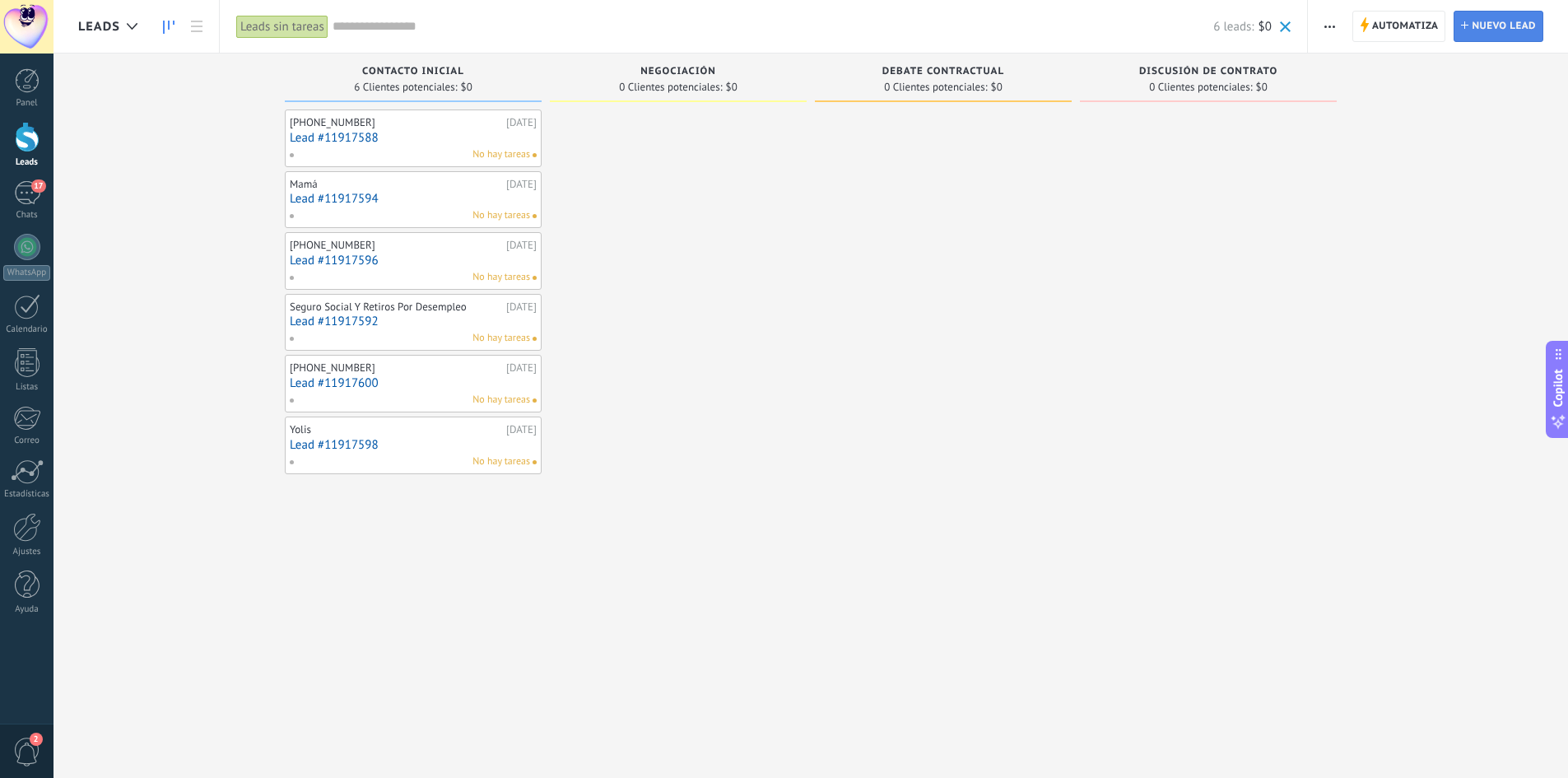
click at [1494, 26] on span "Nuevo lead" at bounding box center [1504, 26] width 64 height 30
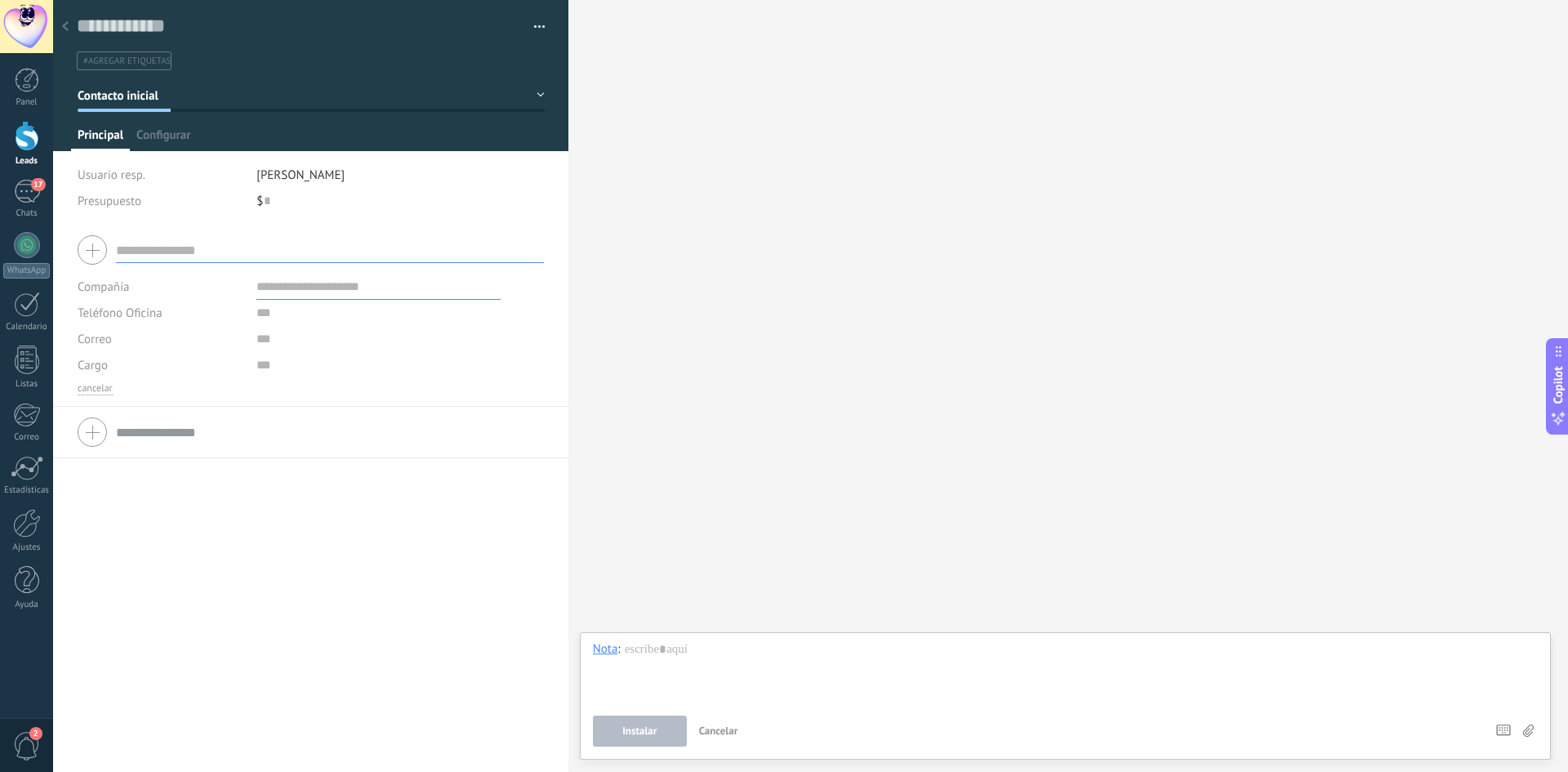
click at [61, 28] on div at bounding box center [65, 28] width 23 height 32
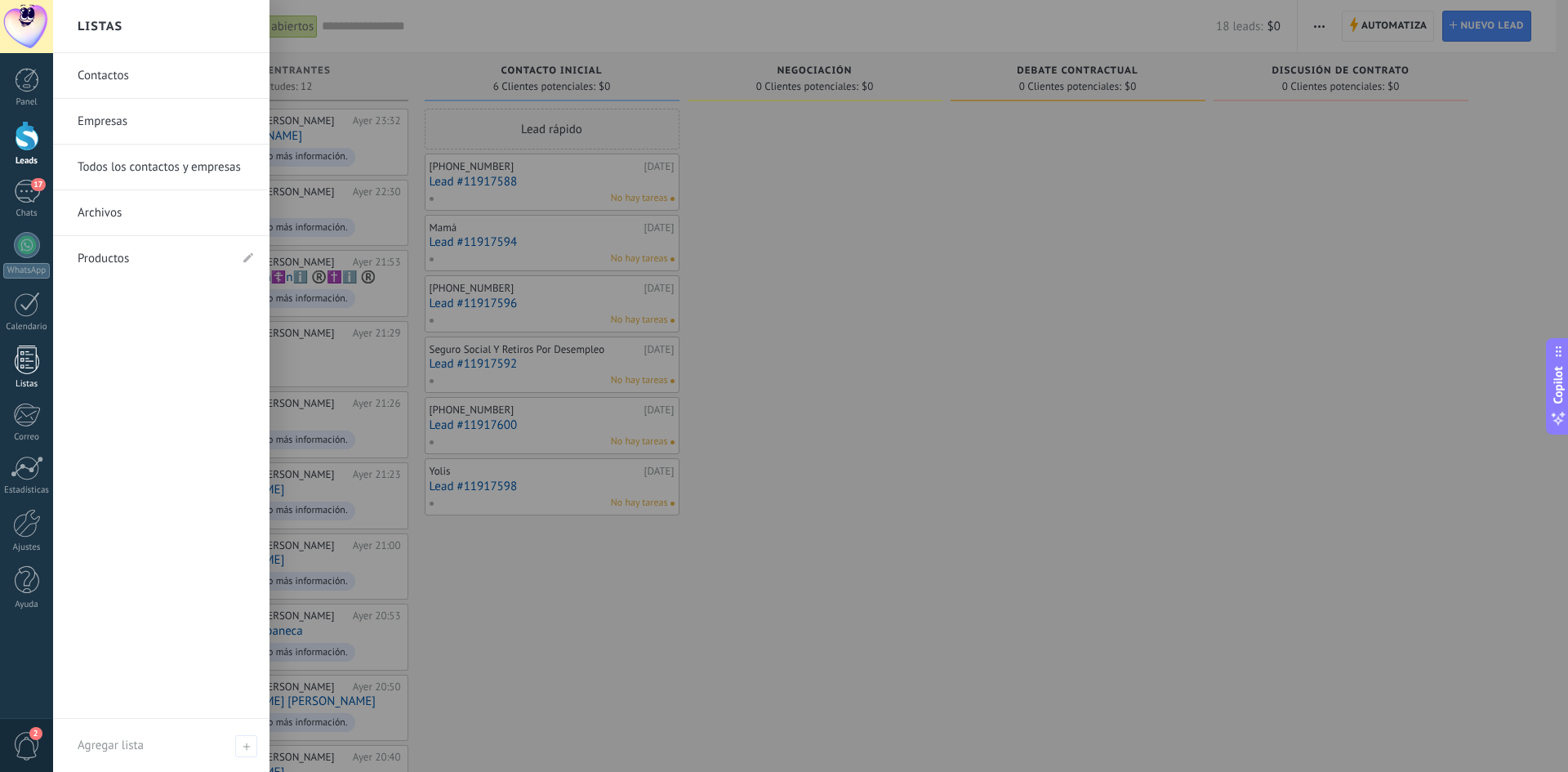
click at [33, 355] on div at bounding box center [27, 359] width 25 height 28
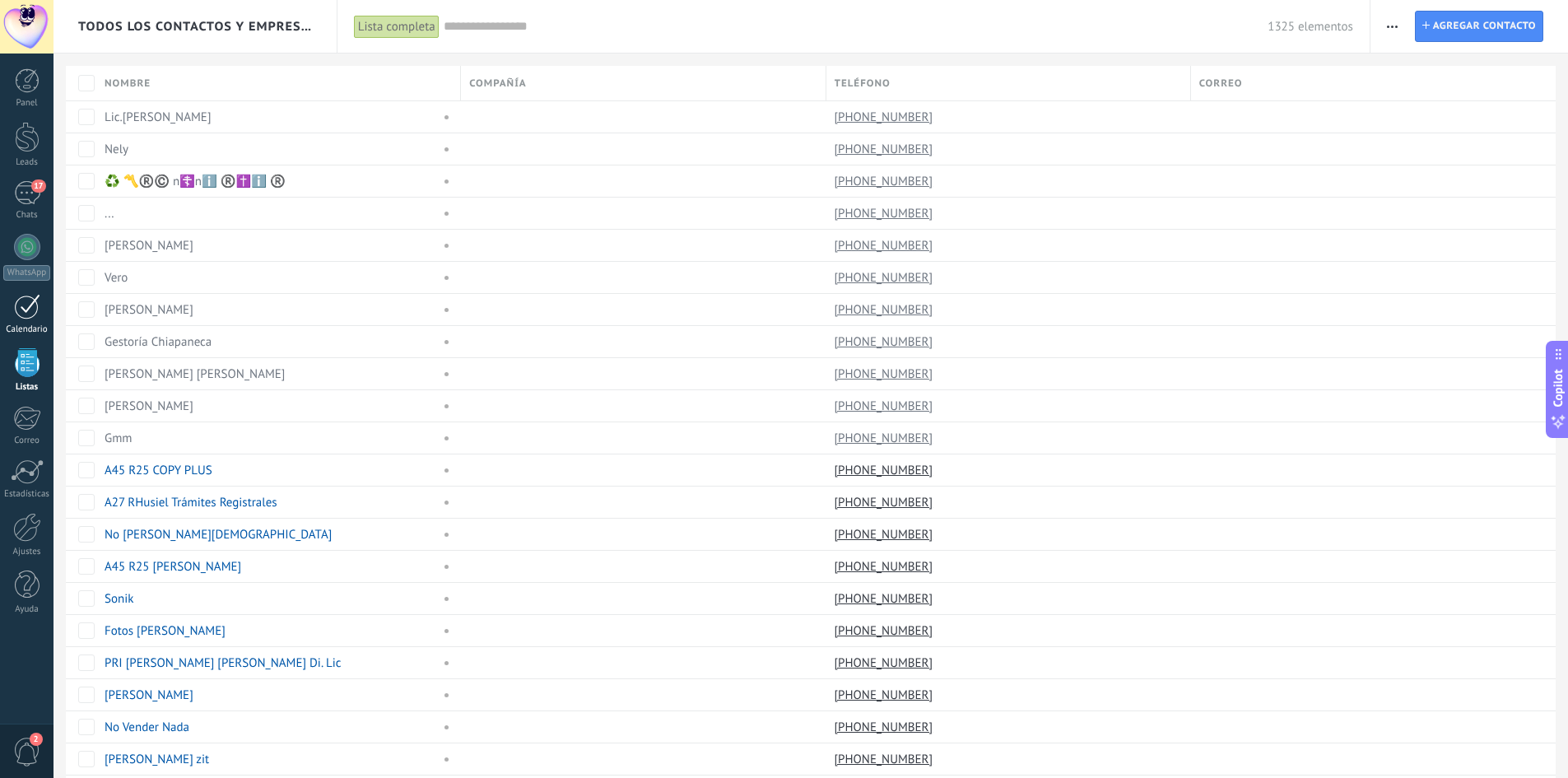
click at [37, 303] on div at bounding box center [28, 306] width 27 height 26
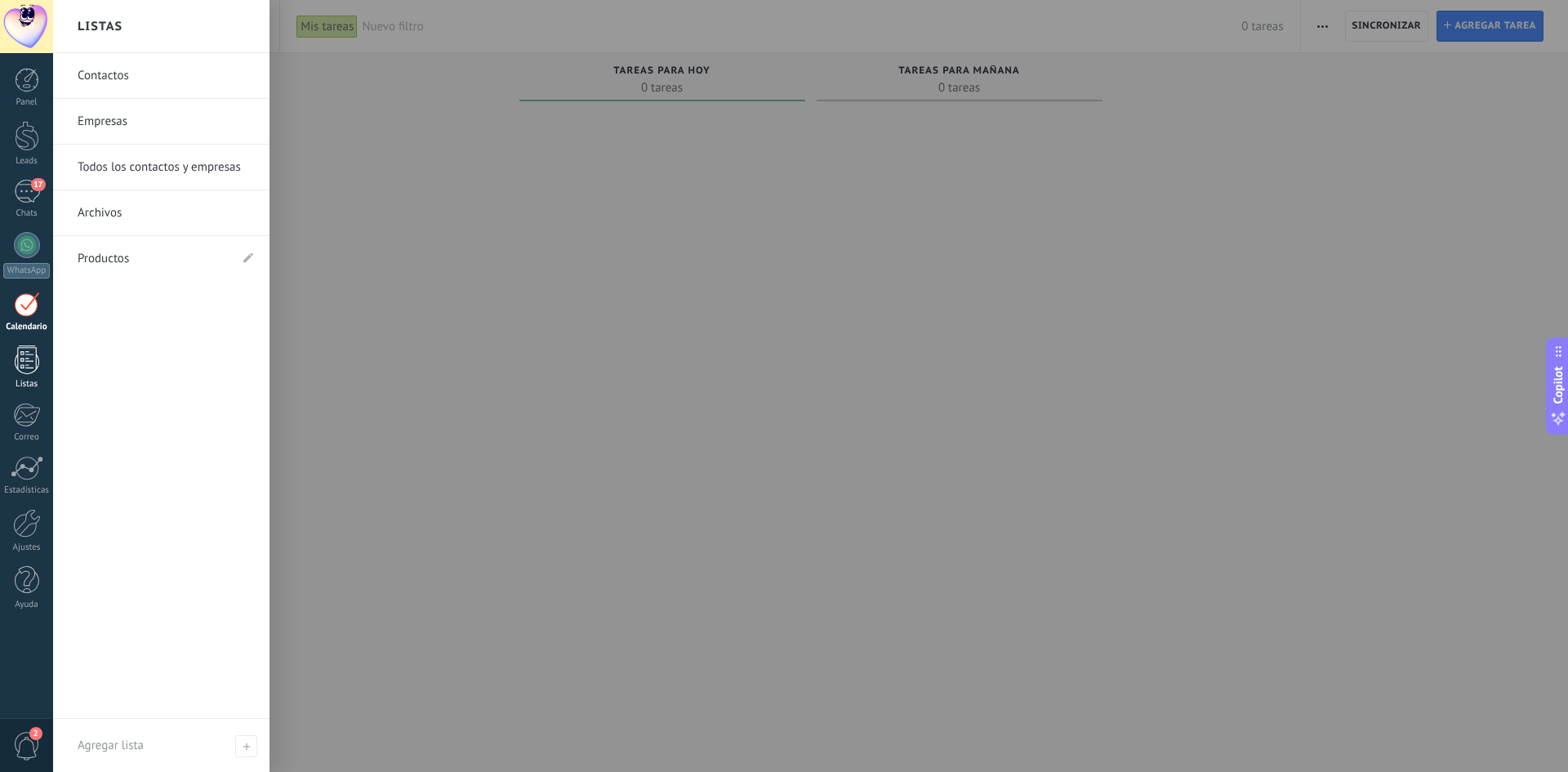
click at [35, 355] on div at bounding box center [27, 359] width 25 height 28
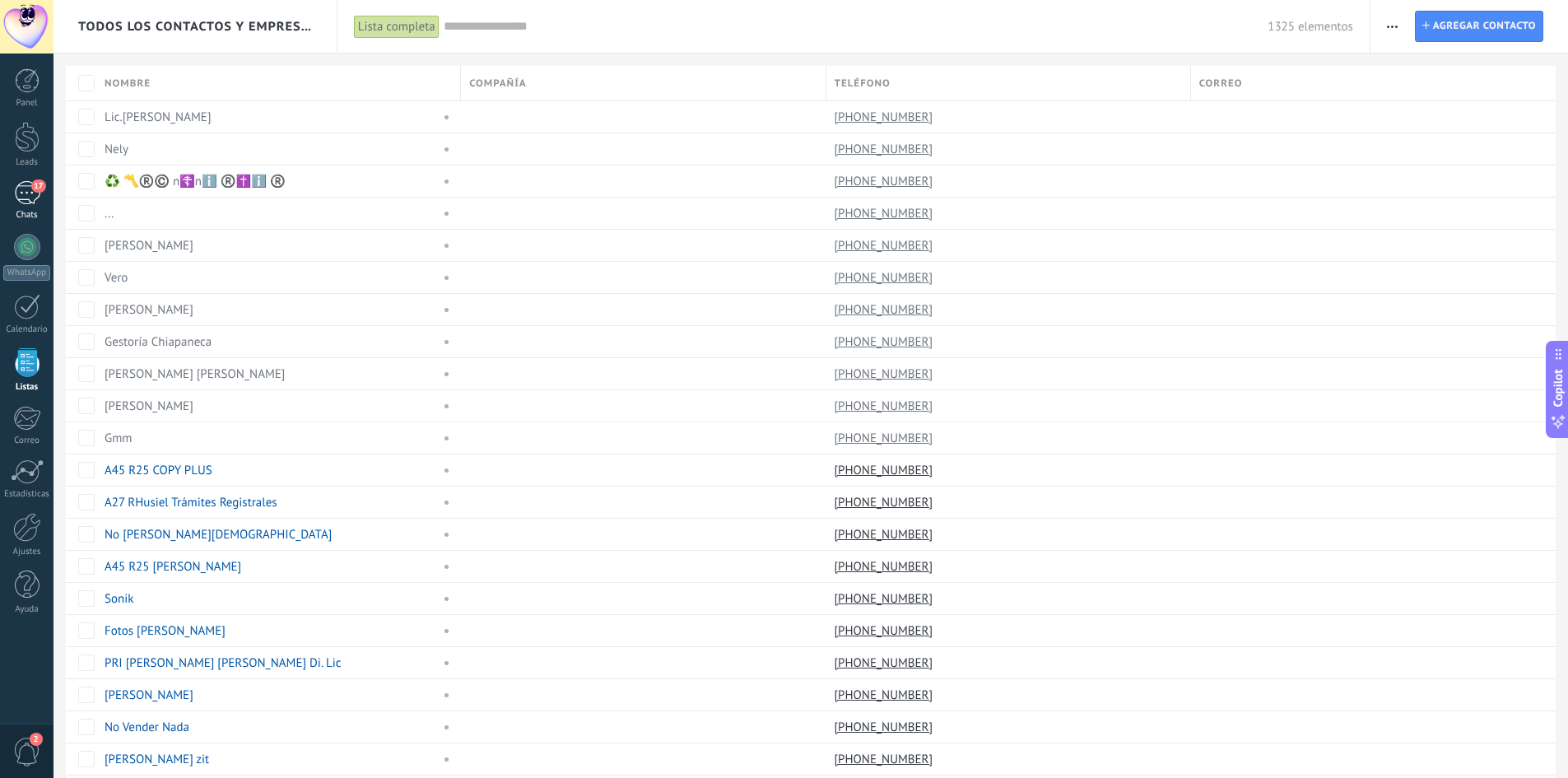
drag, startPoint x: 31, startPoint y: 240, endPoint x: 31, endPoint y: 201, distance: 39.0
click at [28, 240] on div at bounding box center [28, 248] width 27 height 27
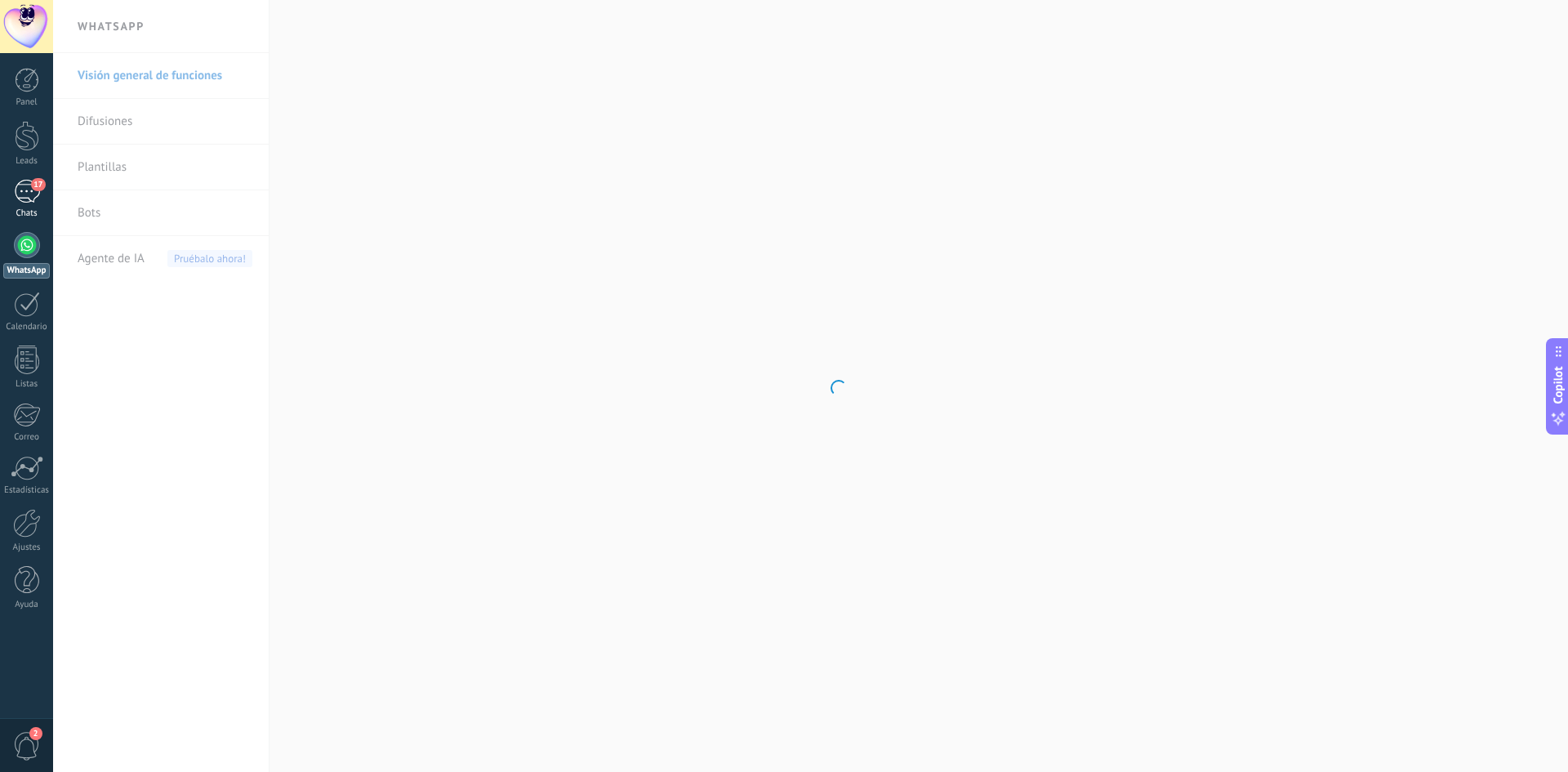
click at [32, 186] on span "17" at bounding box center [38, 185] width 14 height 13
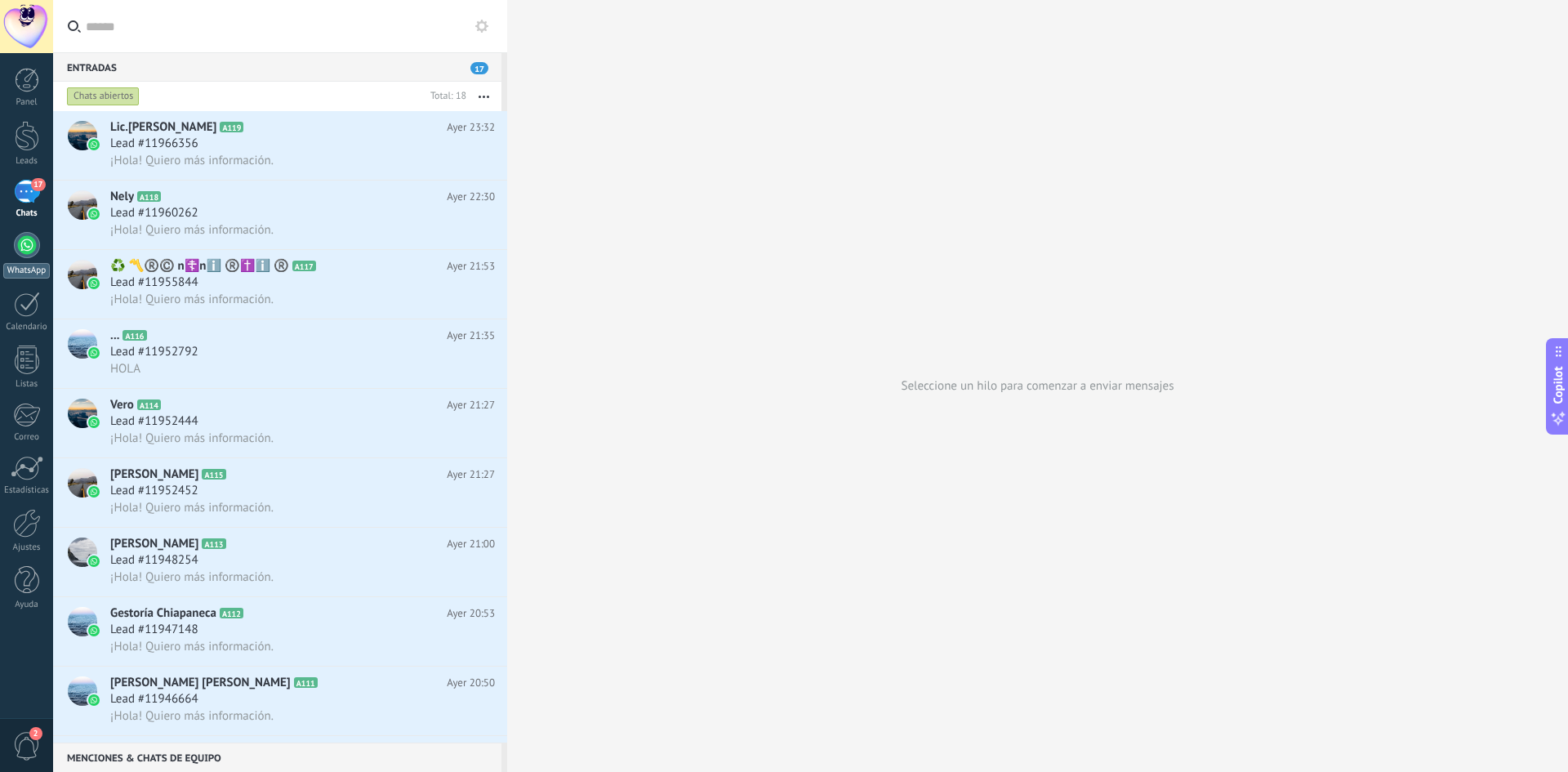
click at [26, 261] on link "WhatsApp" at bounding box center [27, 255] width 53 height 46
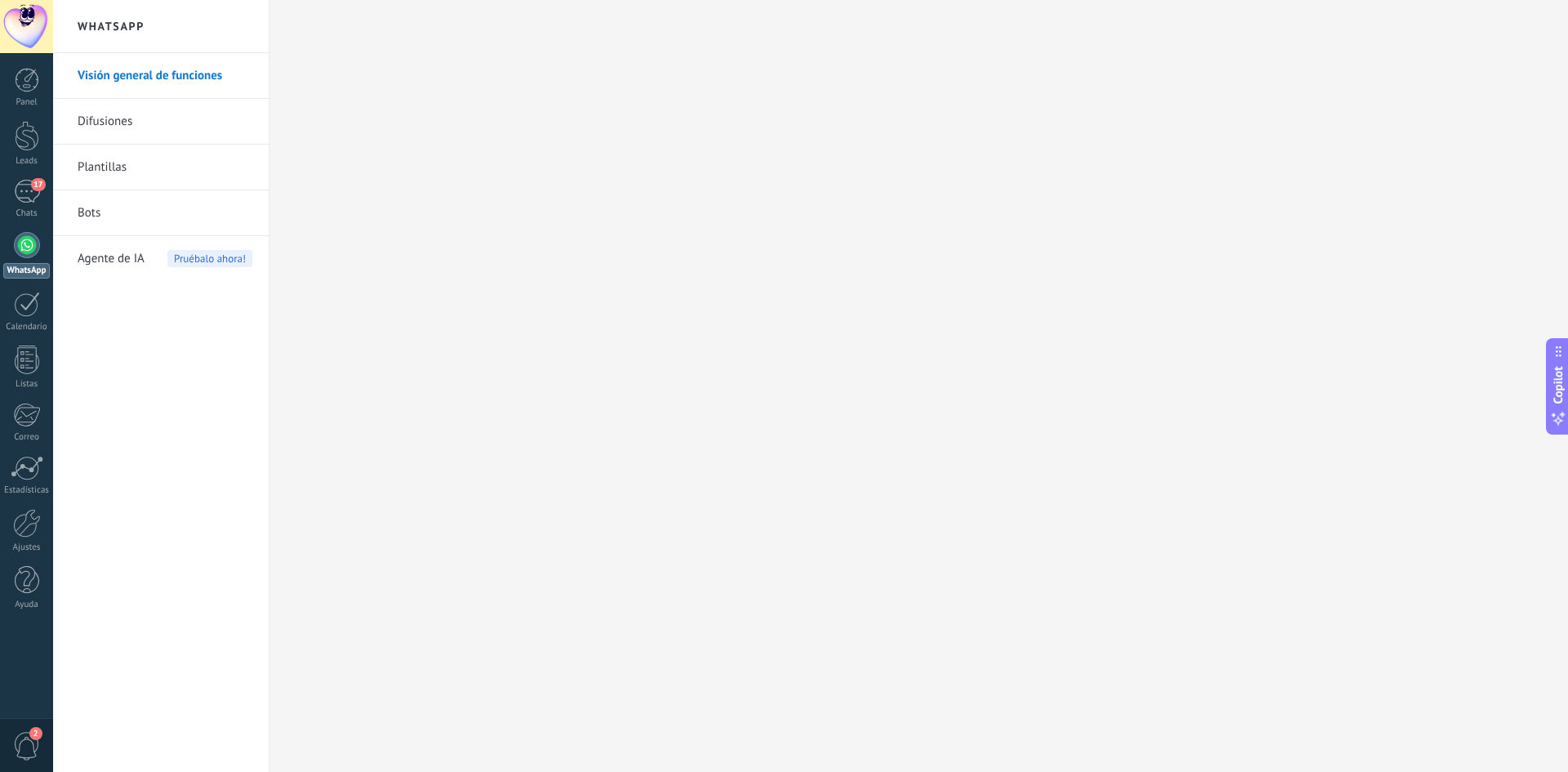
click at [161, 257] on div "Agente de IA Pruébalo ahora!" at bounding box center [165, 259] width 175 height 46
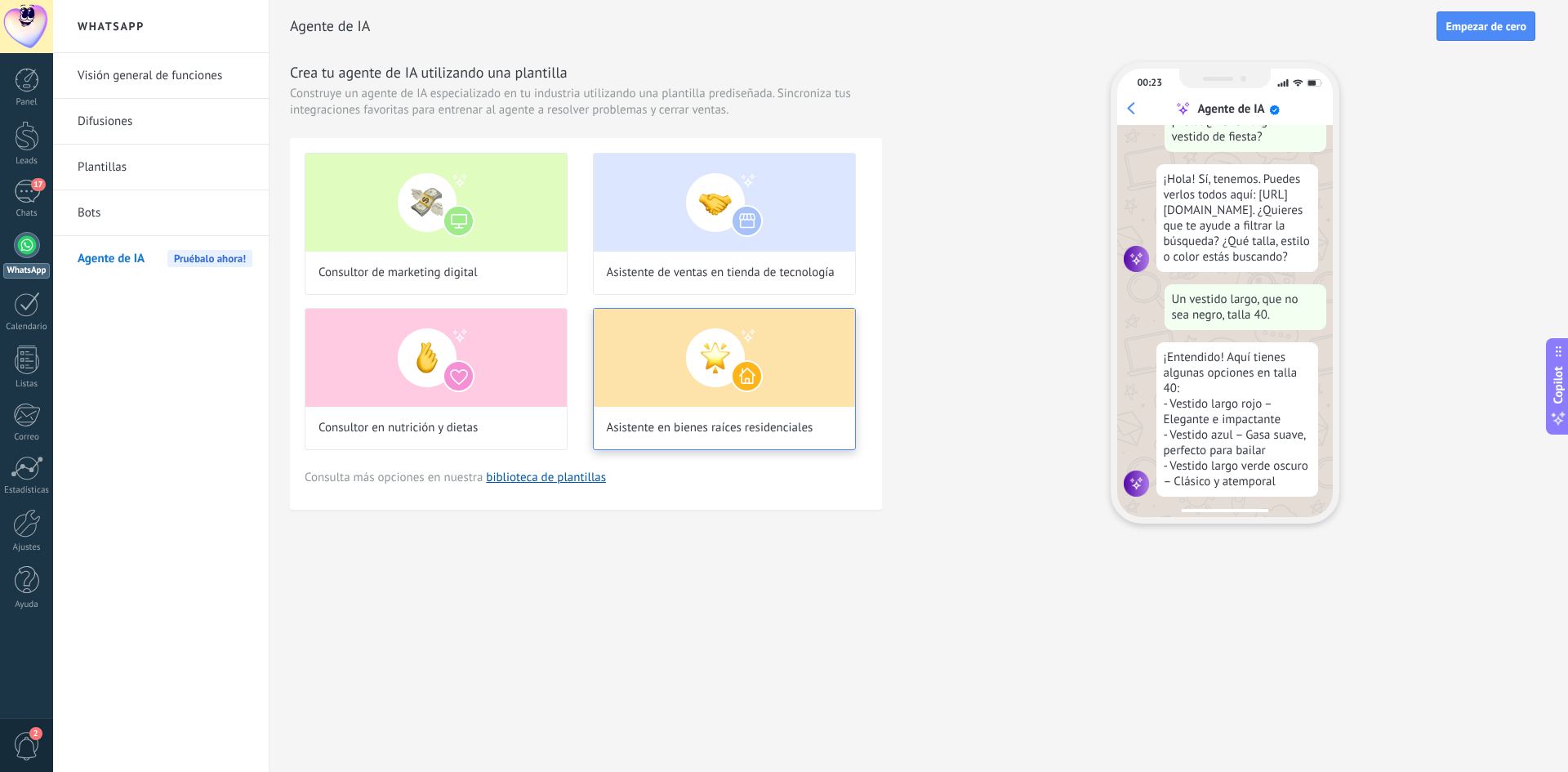
scroll to position [49, 0]
click at [572, 480] on link "biblioteca de plantillas" at bounding box center [545, 477] width 120 height 15
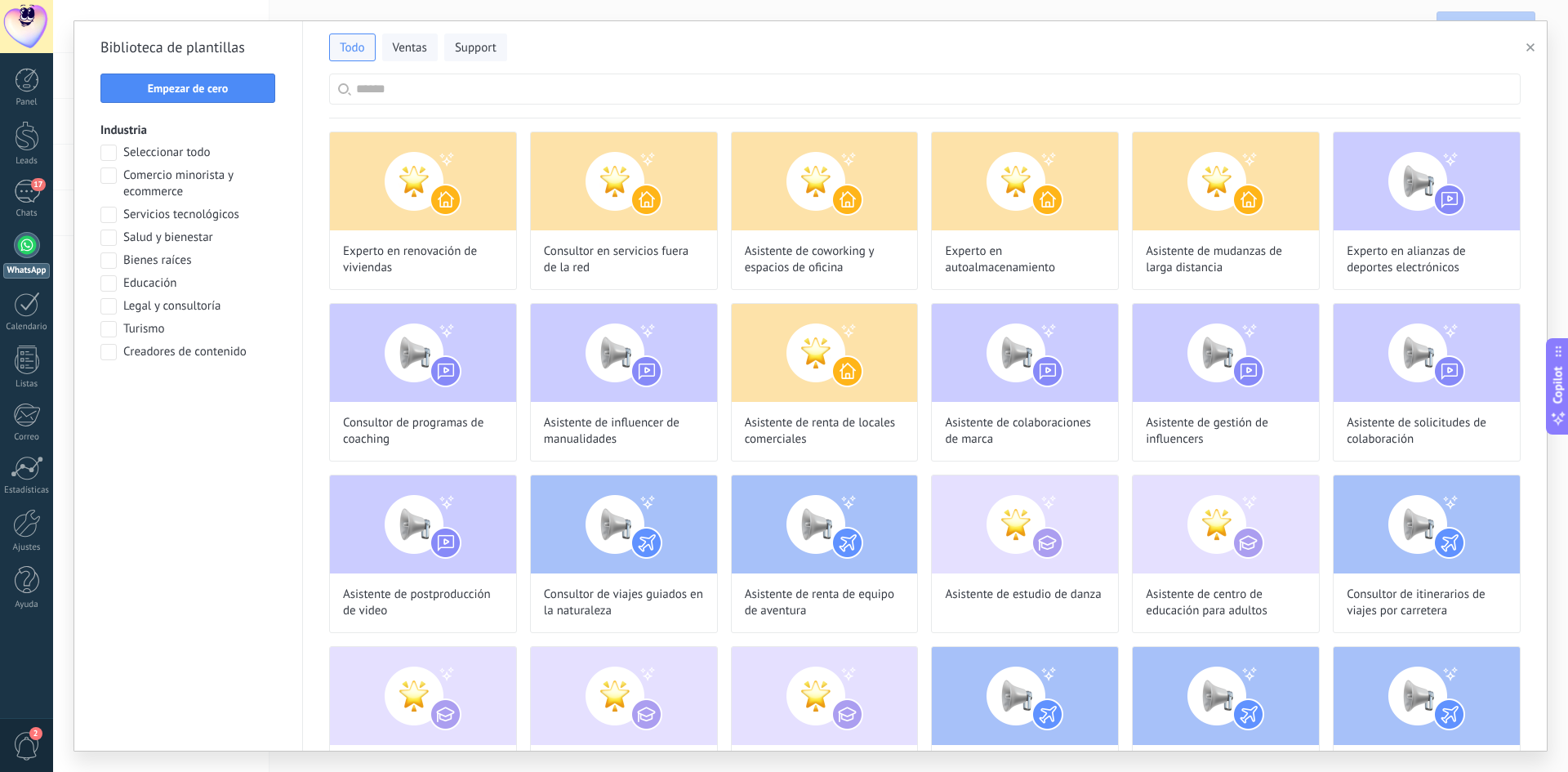
scroll to position [375, 0]
click at [179, 178] on span "Comercio minorista y ecommerce" at bounding box center [199, 184] width 153 height 32
click at [201, 396] on span "Aplicar" at bounding box center [189, 395] width 34 height 11
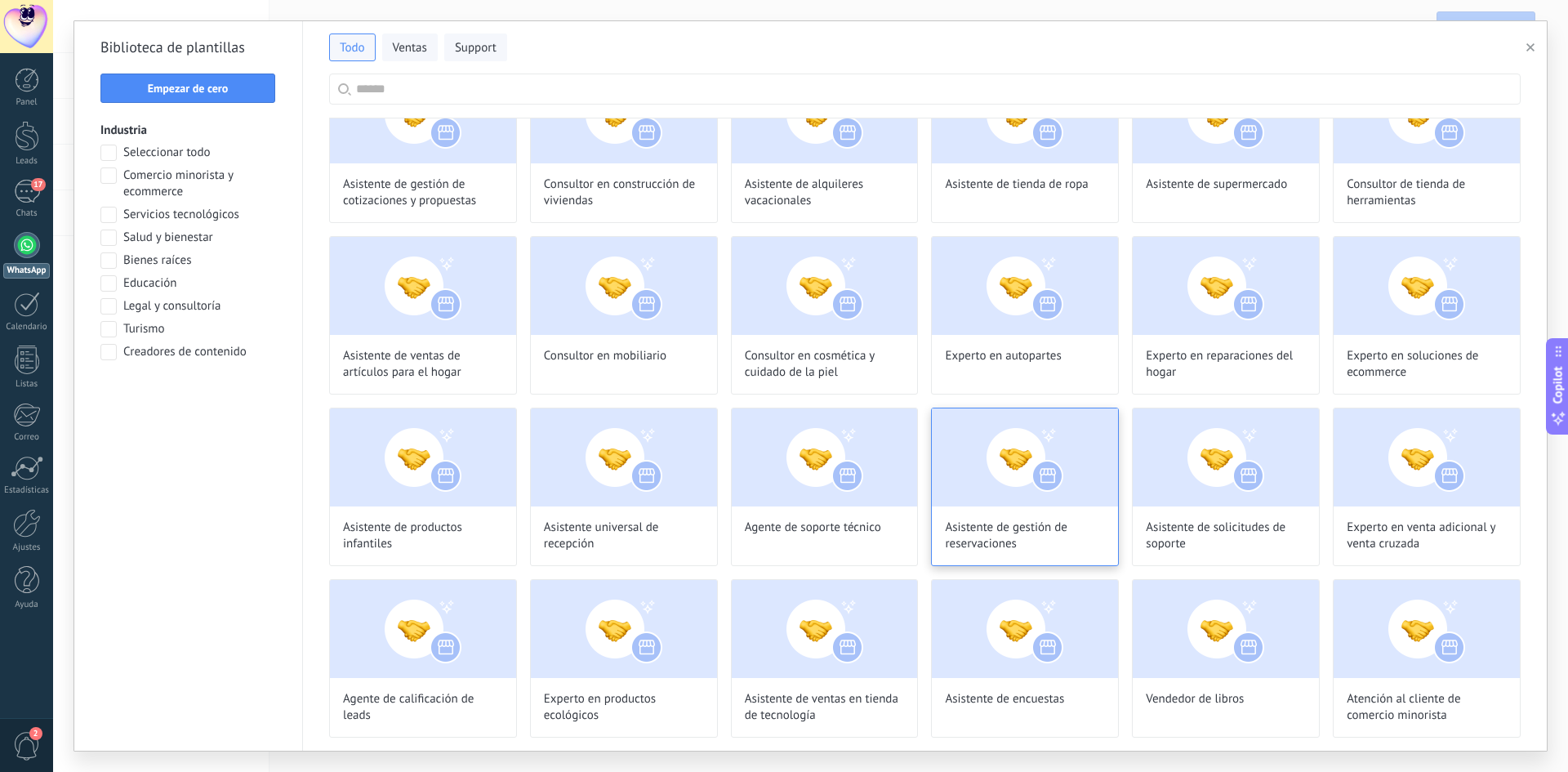
scroll to position [297, 0]
click at [1098, 526] on span "Asistente de gestión de reservaciones" at bounding box center [1024, 536] width 160 height 32
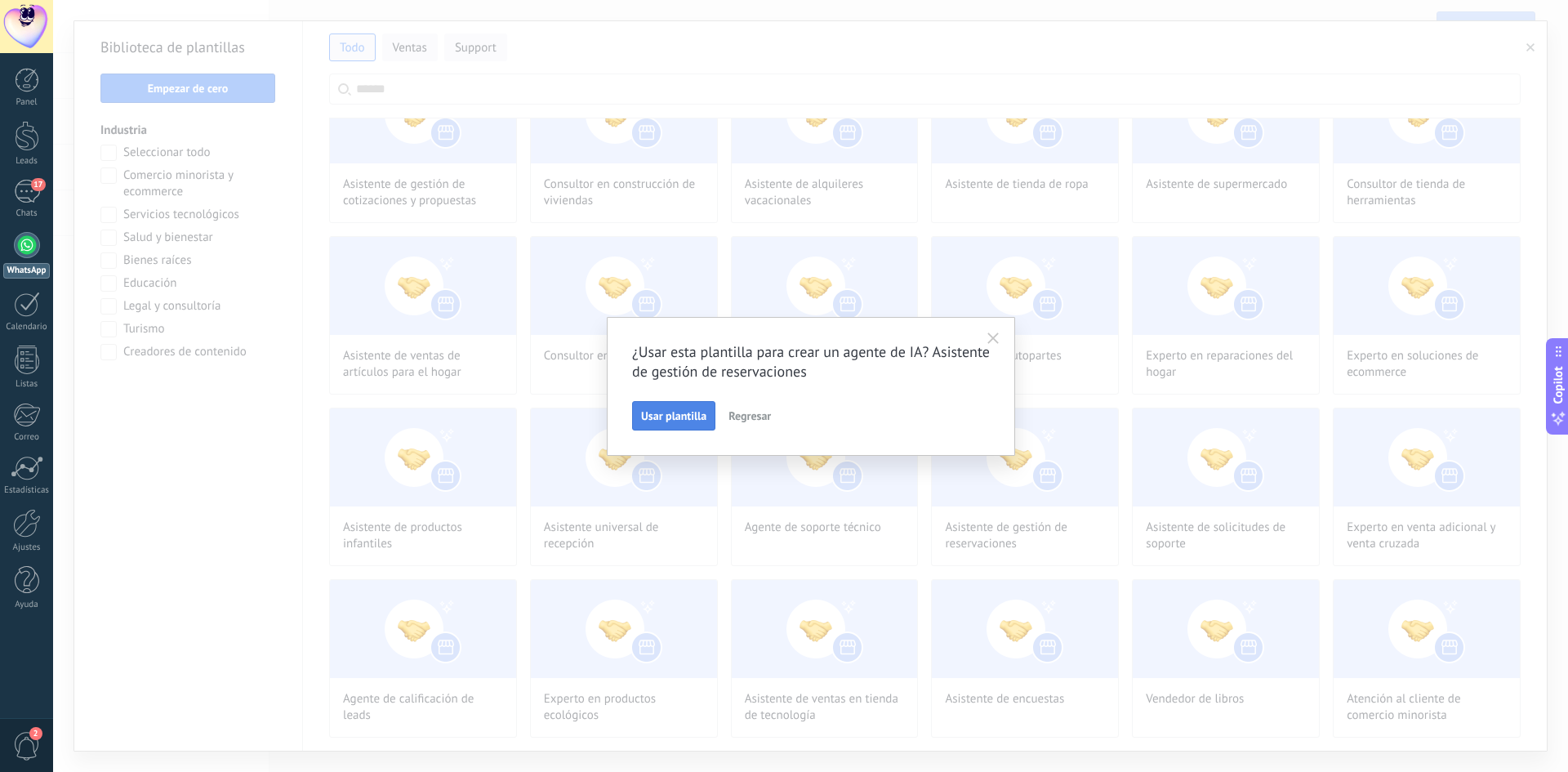
click at [649, 426] on button "Usar plantilla" at bounding box center [673, 415] width 83 height 29
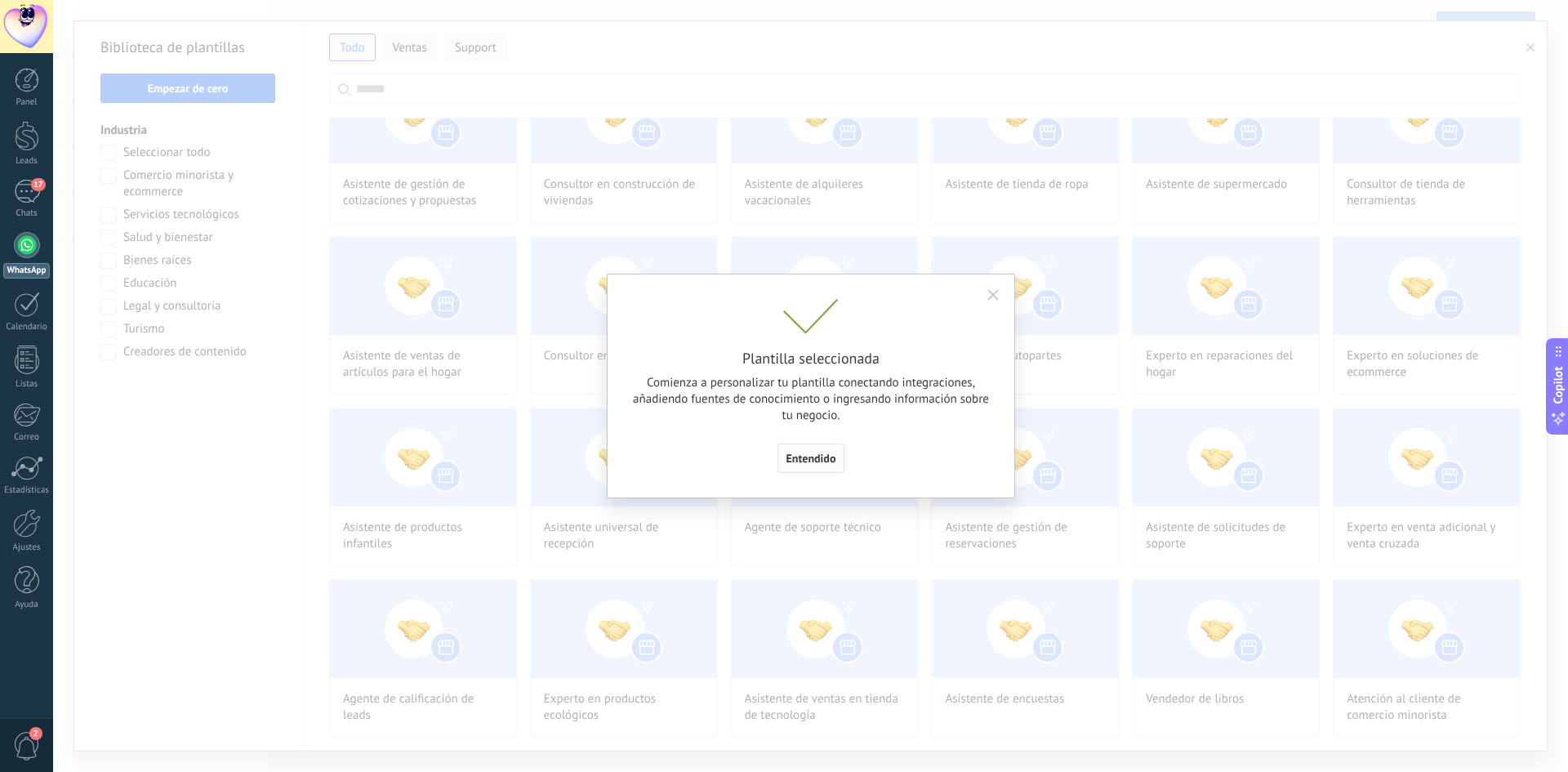
scroll to position [375, 0]
click at [809, 468] on button "Entendido" at bounding box center [811, 458] width 67 height 29
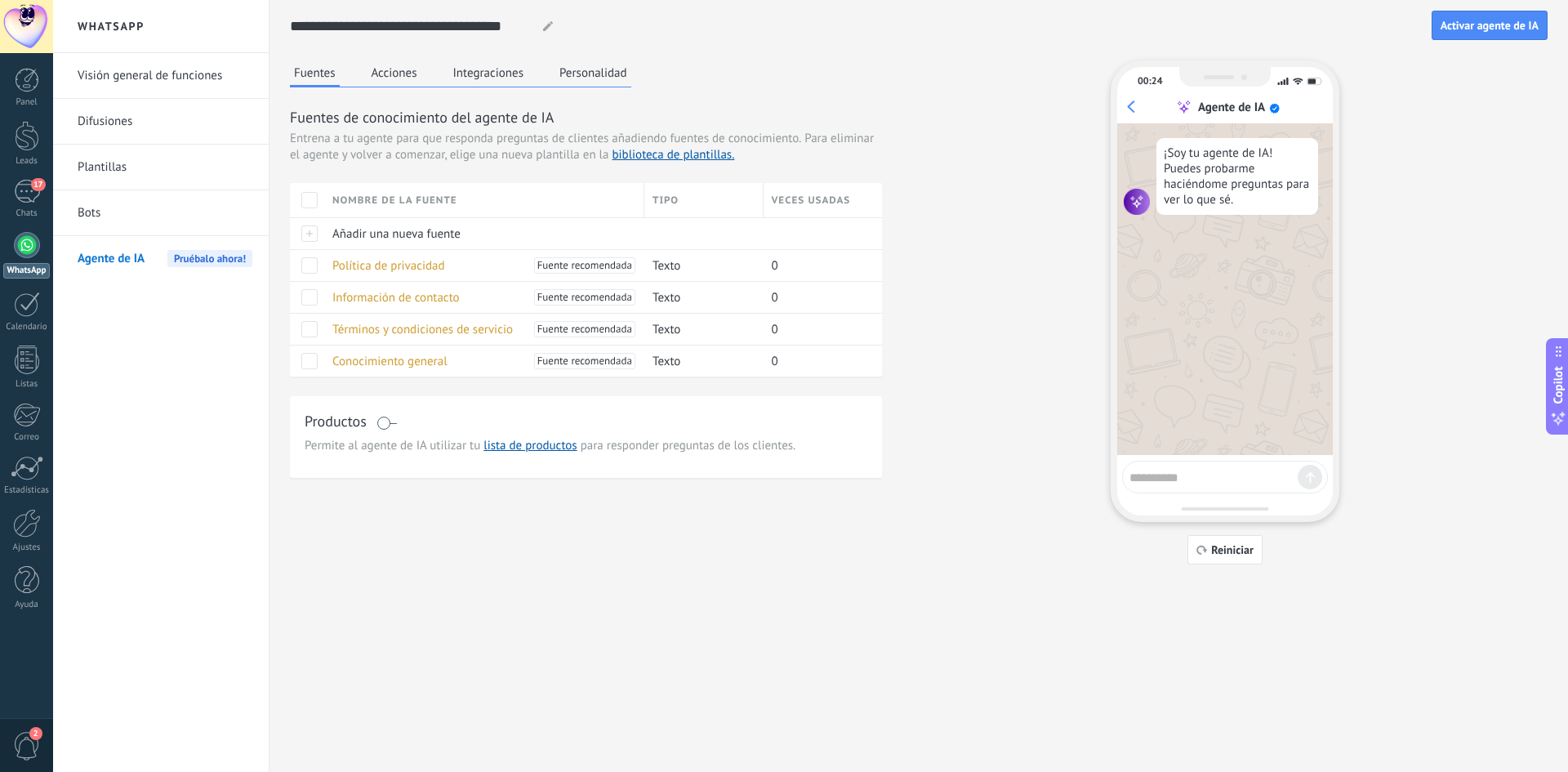
click at [1185, 469] on textarea at bounding box center [1213, 475] width 168 height 21
click at [569, 449] on link "lista de productos" at bounding box center [530, 446] width 93 height 15
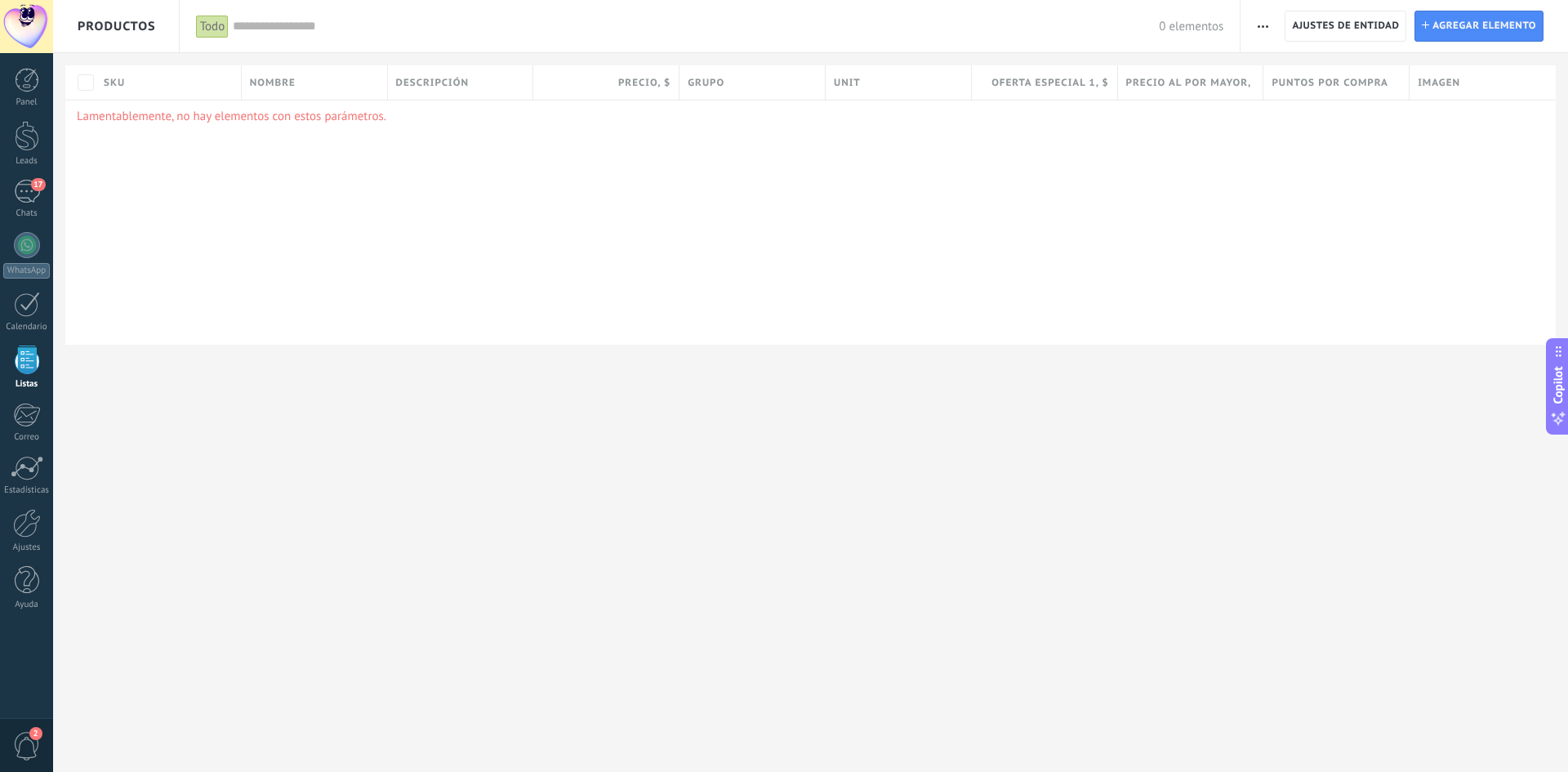
drag, startPoint x: 256, startPoint y: 119, endPoint x: 299, endPoint y: 116, distance: 43.1
click at [264, 117] on p "Lamentablemente, no hay elementos con estos parámetros." at bounding box center [810, 117] width 1467 height 15
click at [1443, 27] on span "Agregar elemento" at bounding box center [1484, 26] width 103 height 29
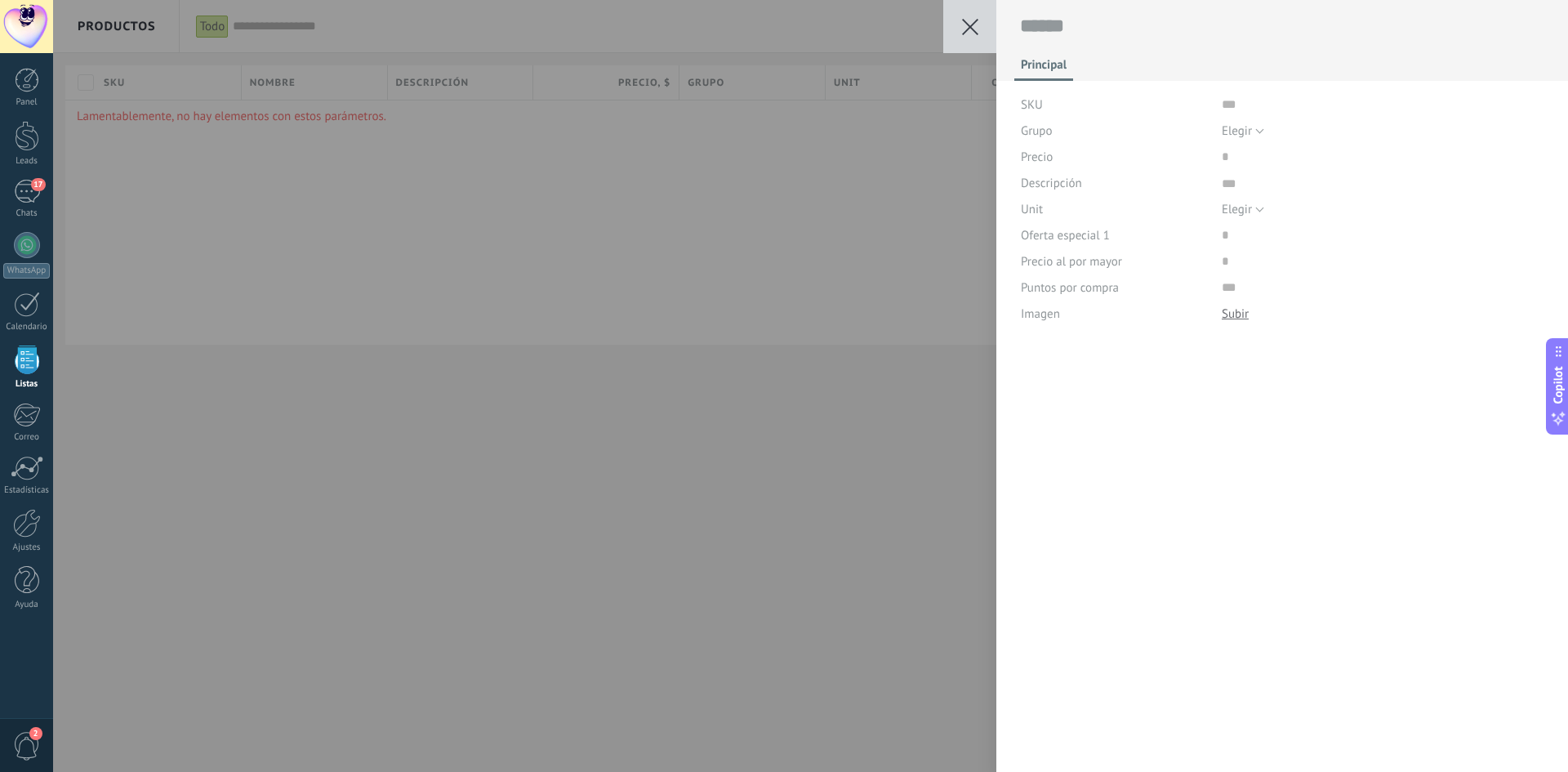
click at [975, 21] on use at bounding box center [969, 27] width 16 height 16
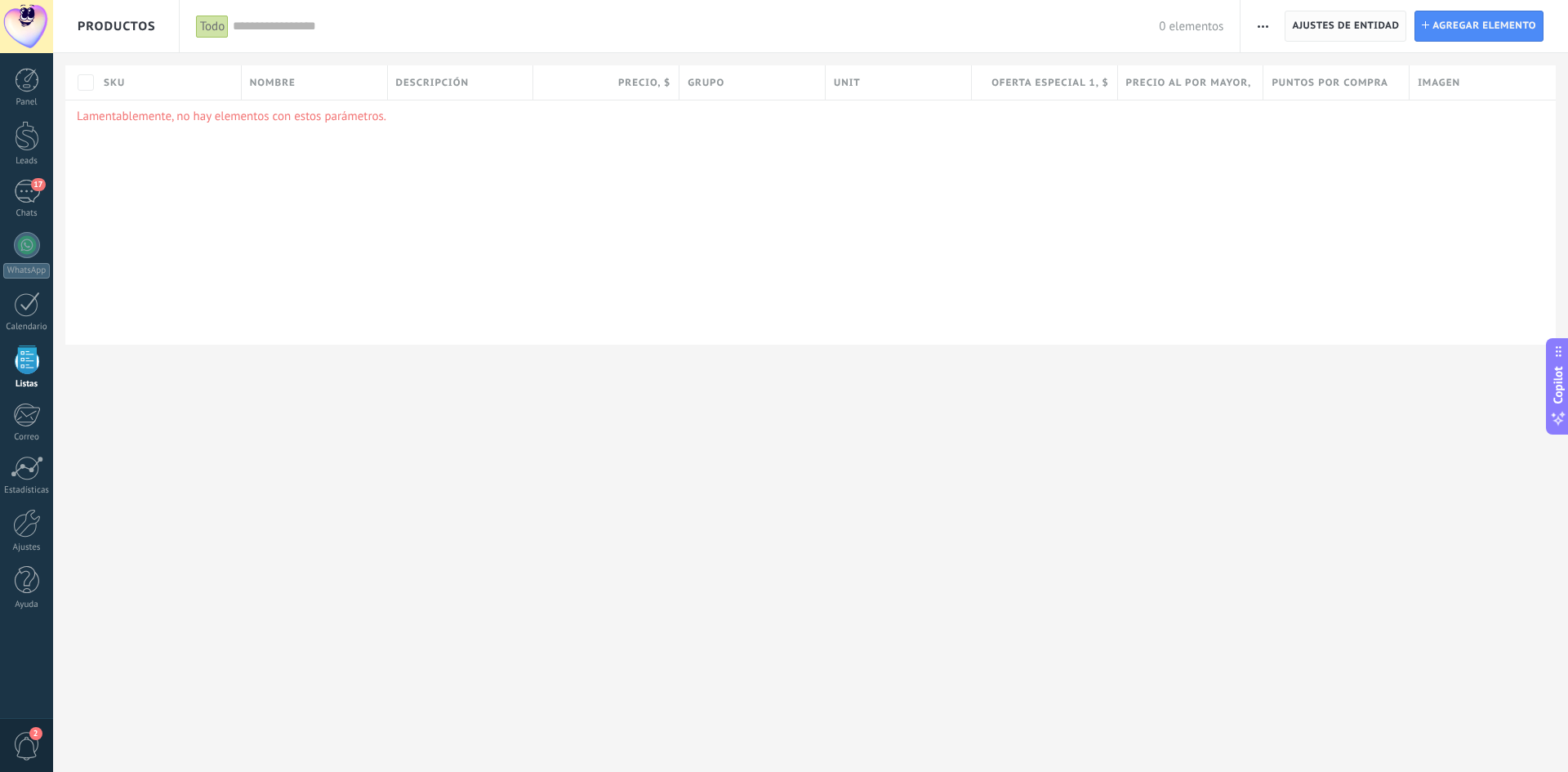
click at [1307, 25] on span "Ajustes de entidad" at bounding box center [1345, 26] width 107 height 29
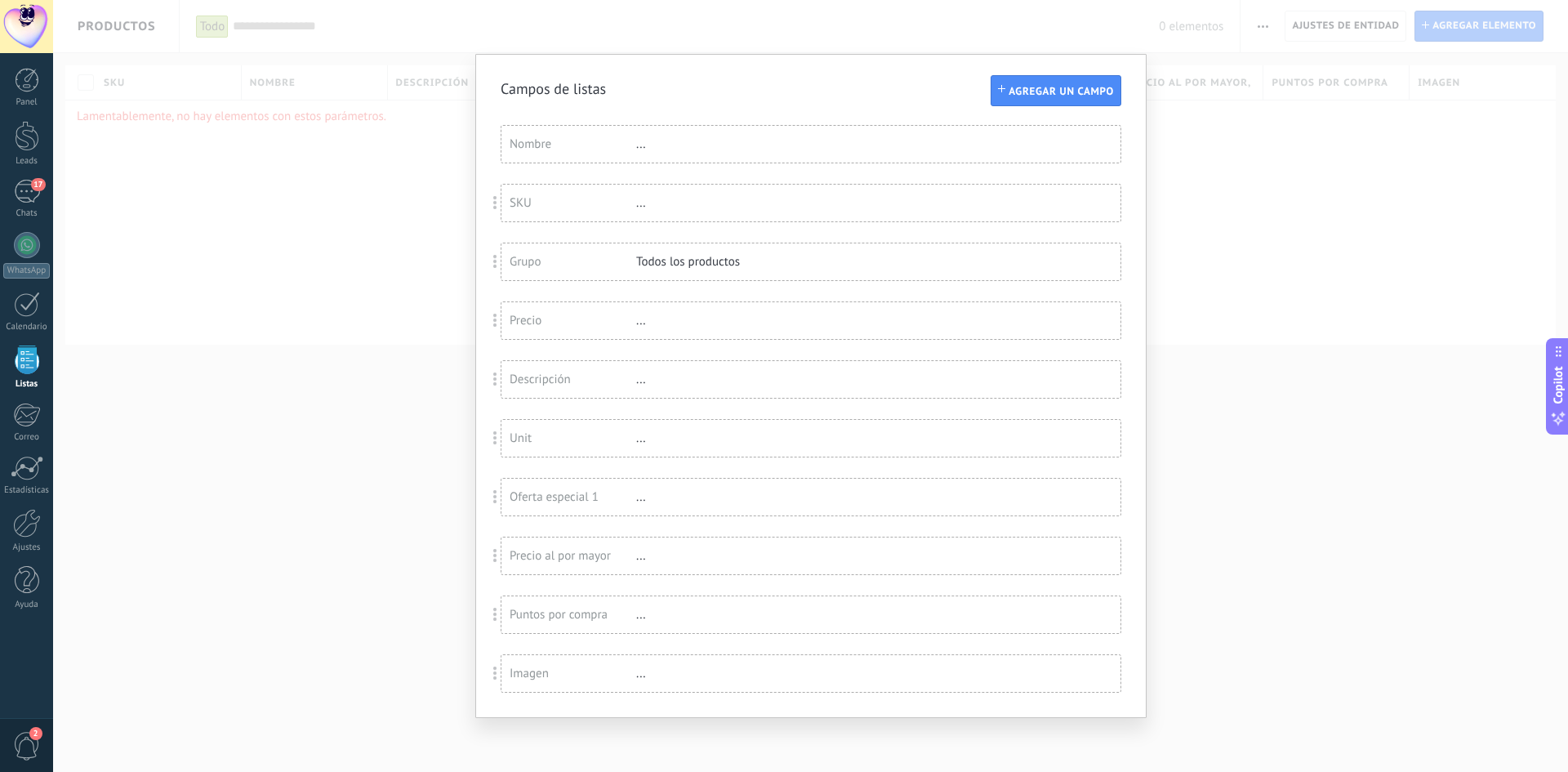
click at [754, 156] on div "Nombre ..." at bounding box center [811, 144] width 619 height 37
drag, startPoint x: 737, startPoint y: 142, endPoint x: 663, endPoint y: 131, distance: 74.8
click at [735, 140] on div "..." at bounding box center [690, 144] width 106 height 15
drag, startPoint x: 373, startPoint y: 169, endPoint x: 346, endPoint y: 171, distance: 27.1
click at [363, 172] on div "Campos de listas Agregar un campo Usted ha alcanzado la cantidad máxima de los …" at bounding box center [810, 386] width 1515 height 772
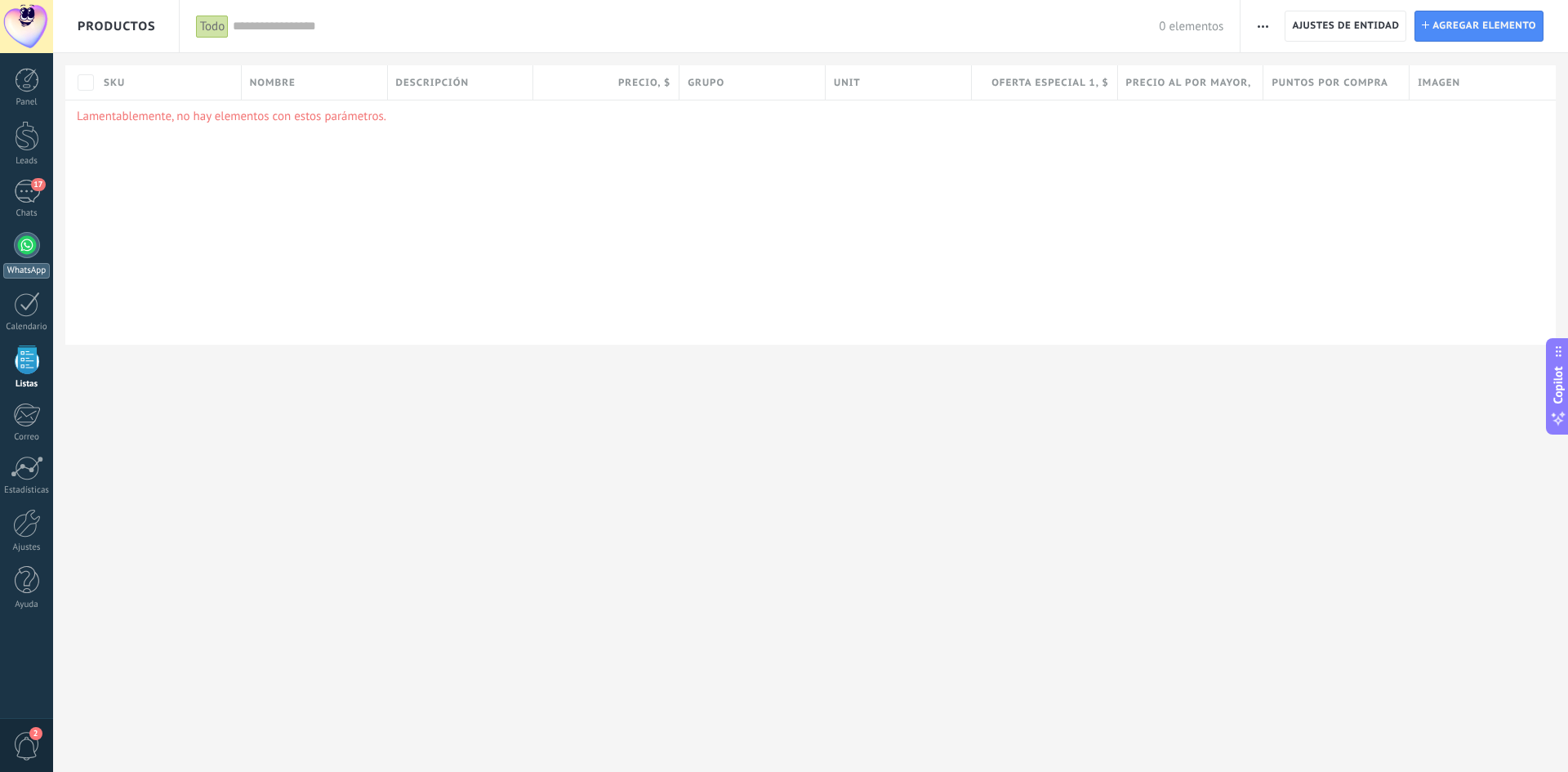
click at [35, 249] on div at bounding box center [28, 246] width 27 height 27
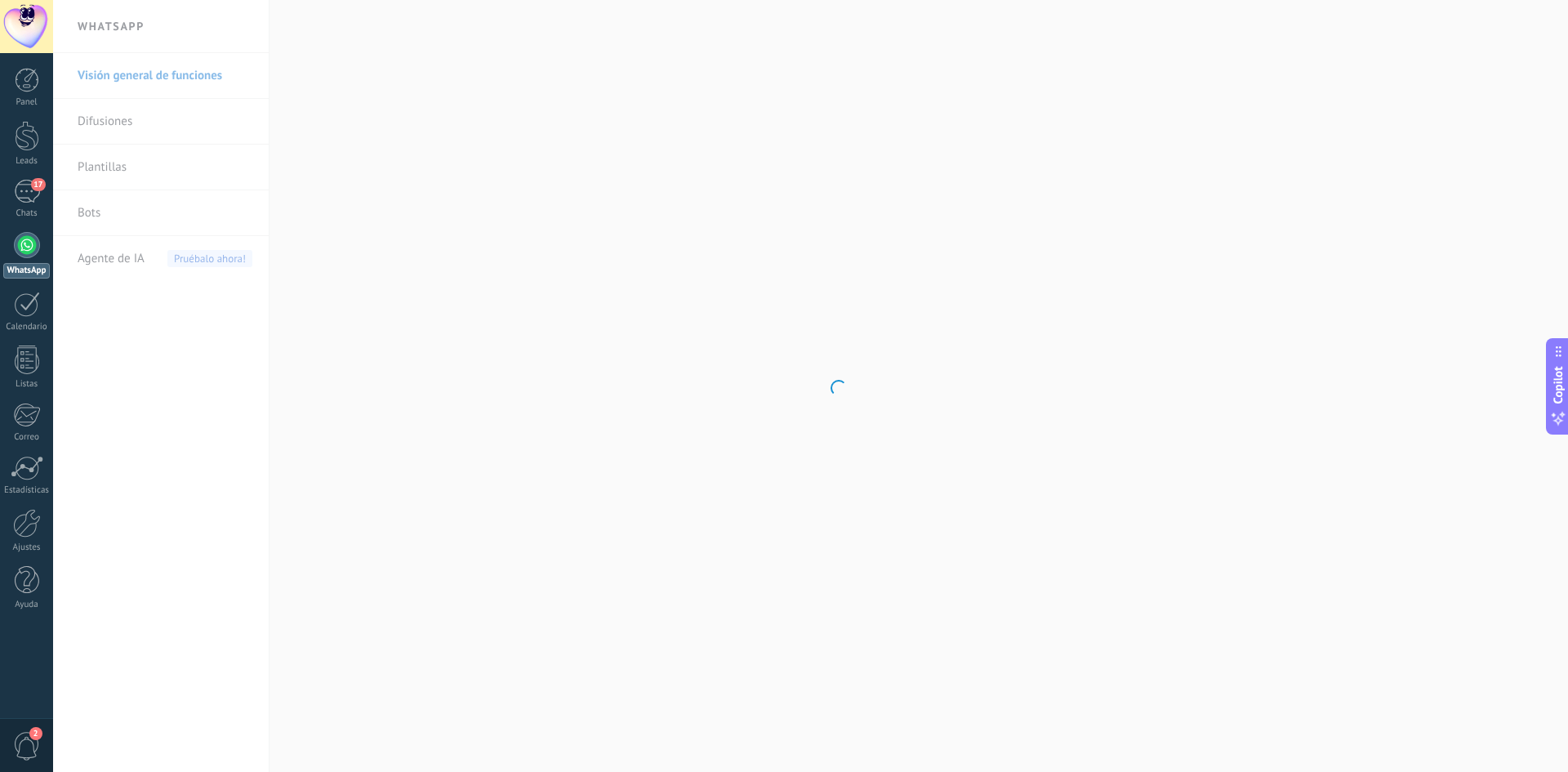
click at [31, 174] on div "Panel Leads 17 Chats WhatsApp Clientes" at bounding box center [27, 346] width 53 height 559
click at [25, 183] on div "17" at bounding box center [28, 191] width 27 height 24
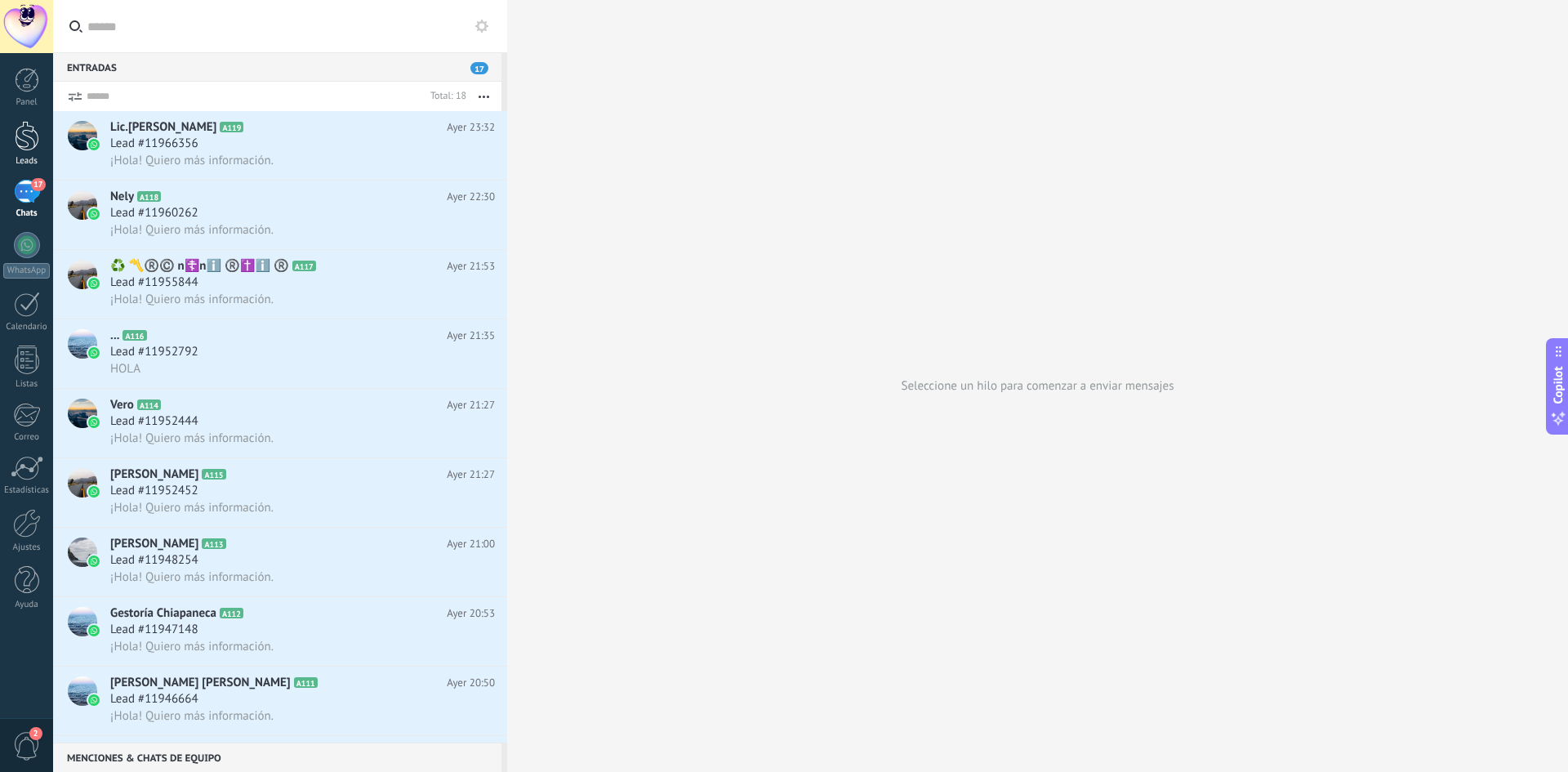
click at [25, 147] on div at bounding box center [27, 136] width 25 height 30
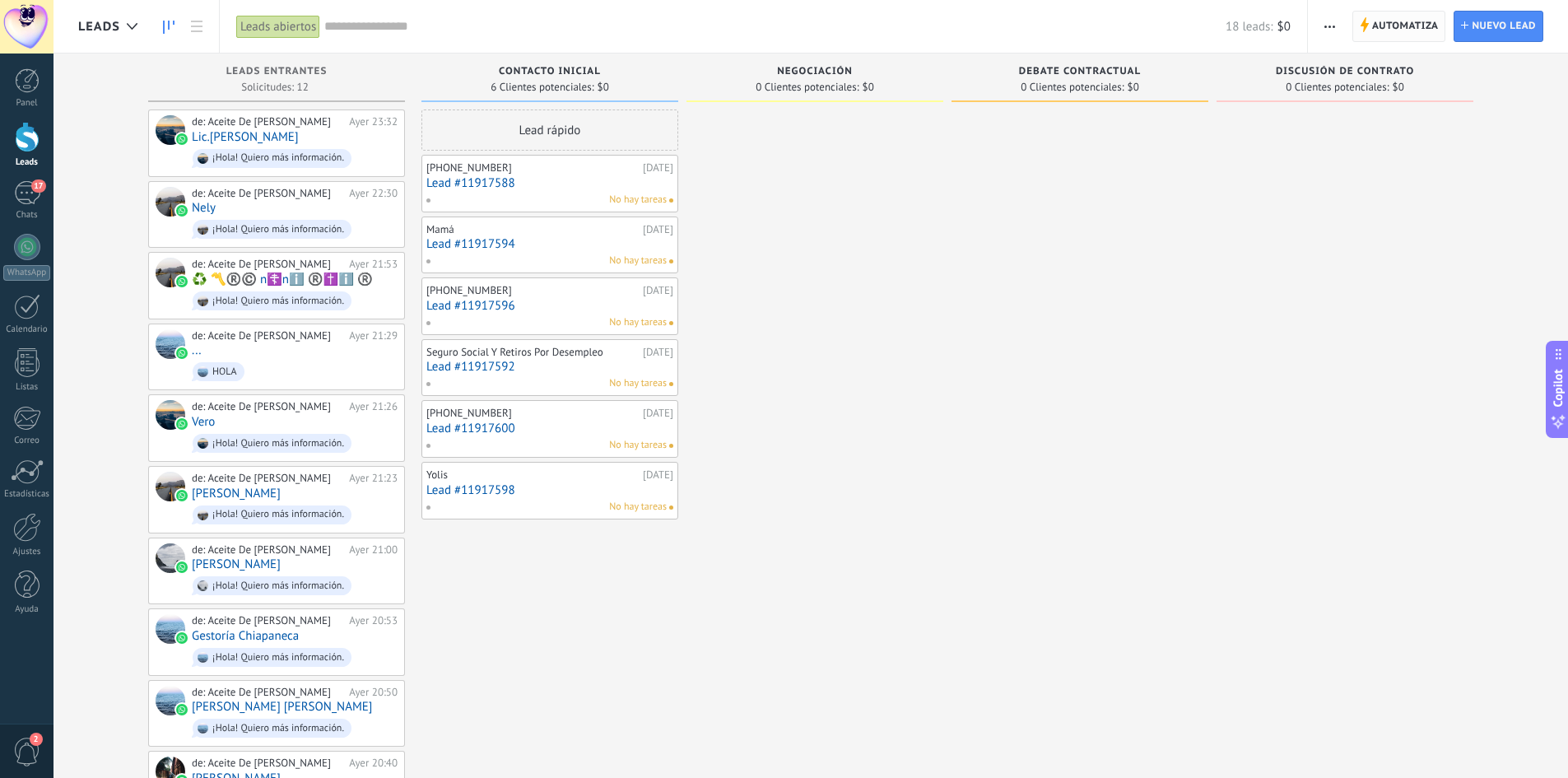
click at [1409, 23] on span "Automatiza" at bounding box center [1405, 26] width 67 height 30
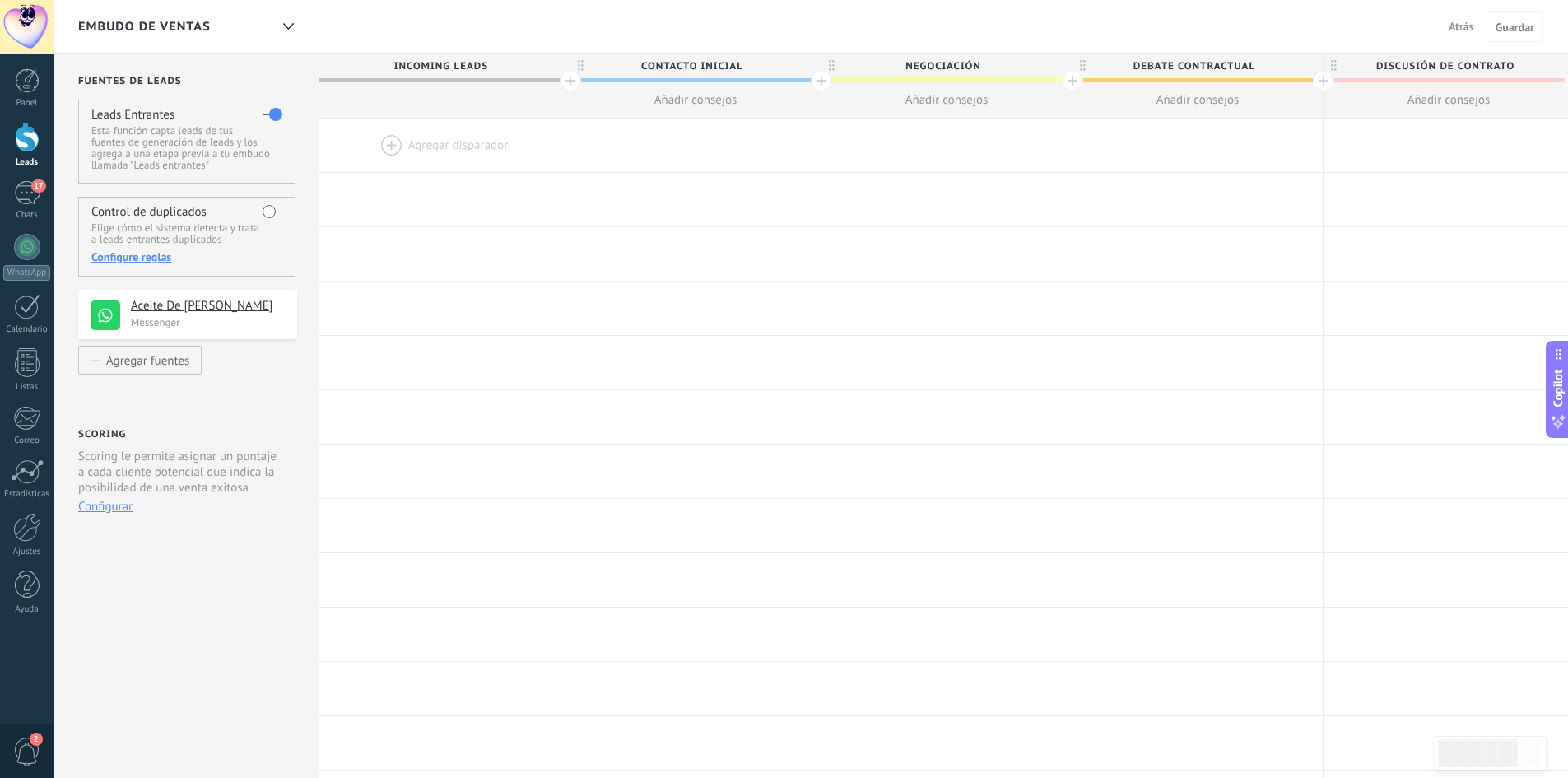
click at [688, 106] on span "Añadir consejos" at bounding box center [696, 99] width 83 height 15
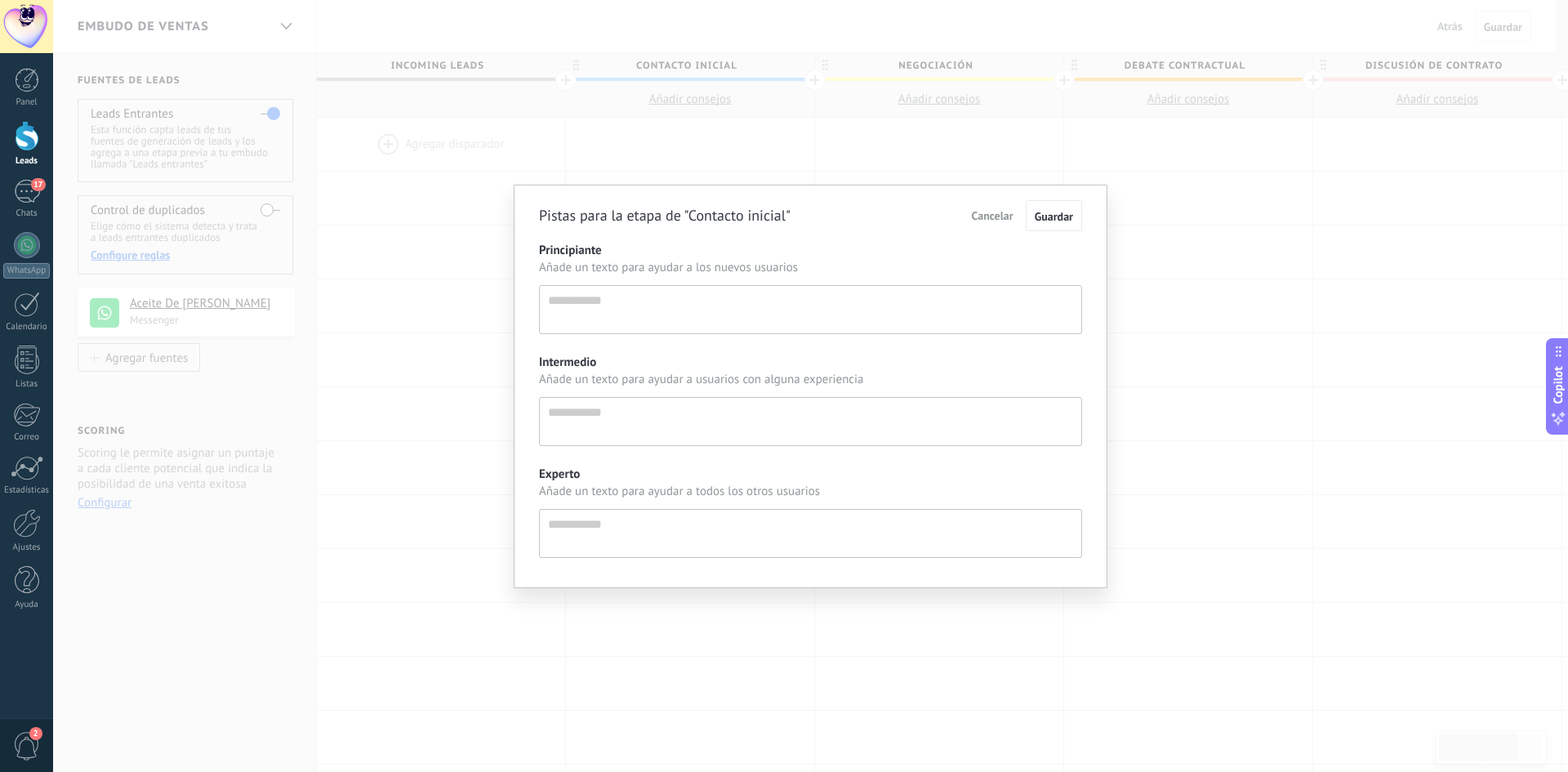
scroll to position [15, 0]
click at [655, 312] on textarea "Principiante" at bounding box center [810, 310] width 544 height 49
paste textarea "**********"
type textarea "**********"
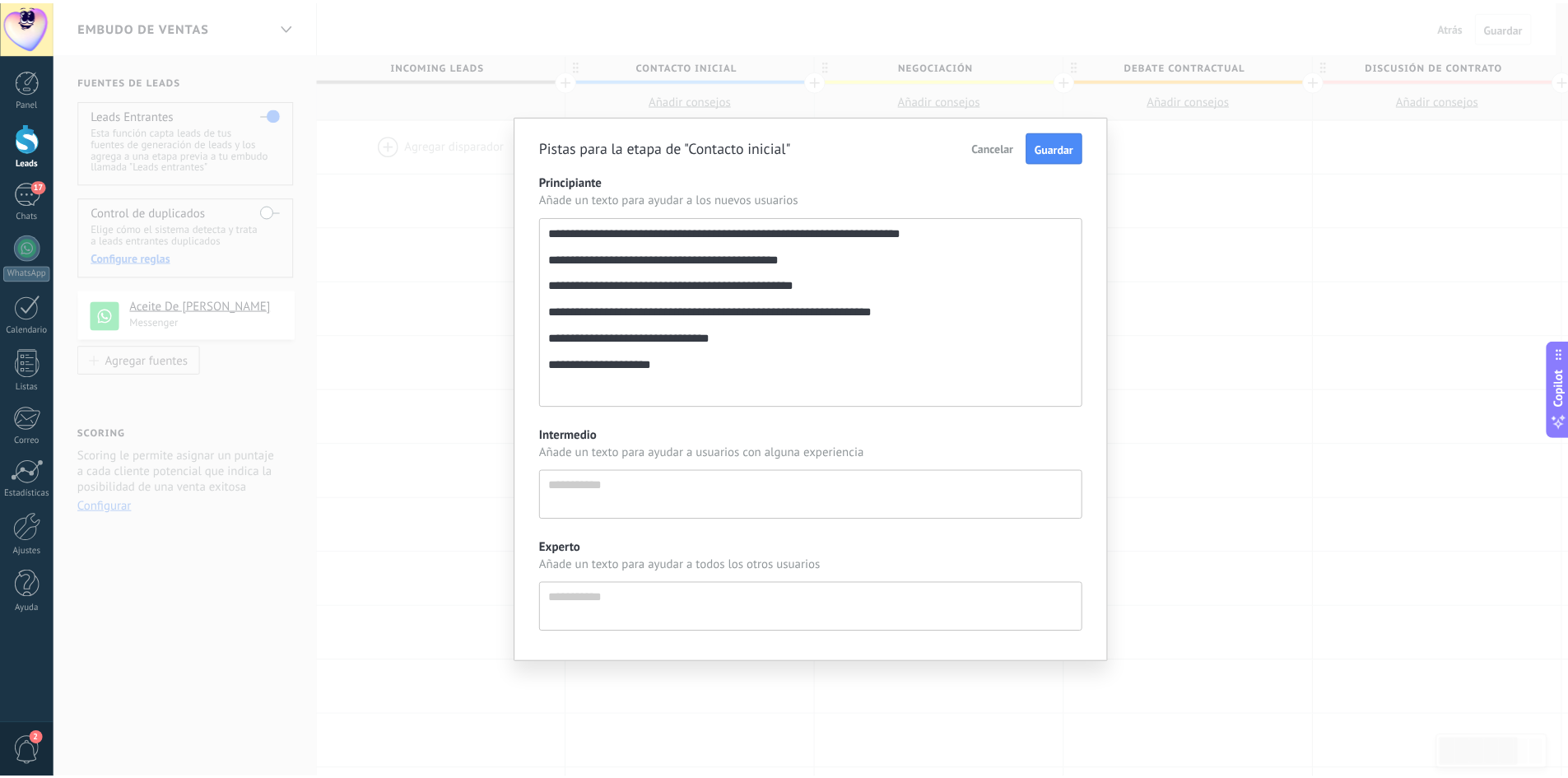
scroll to position [172, 0]
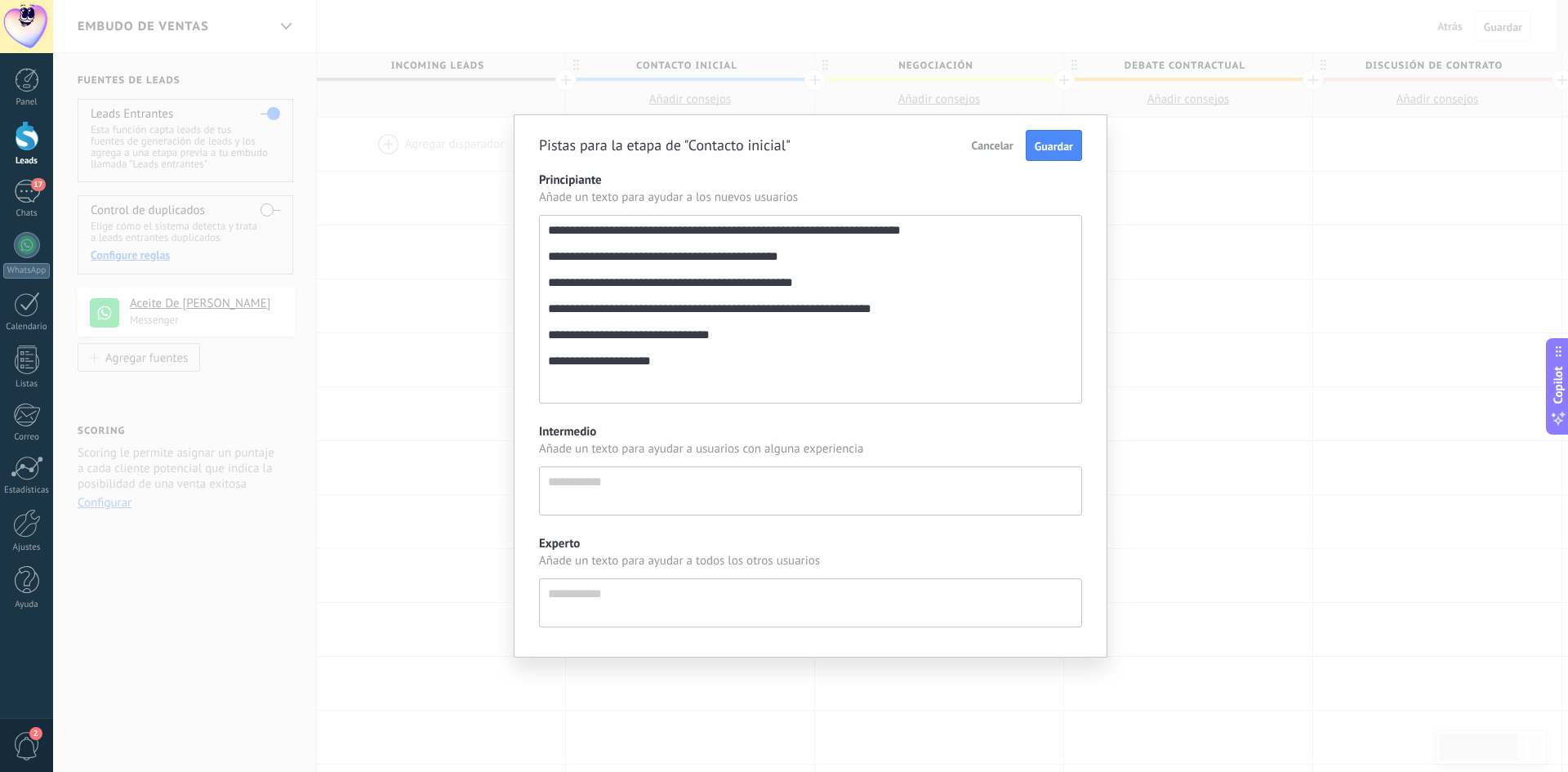
type textarea "**********"
click at [831, 426] on div "**********" at bounding box center [810, 400] width 544 height 455
click at [1079, 153] on button "Guardar" at bounding box center [1053, 145] width 56 height 31
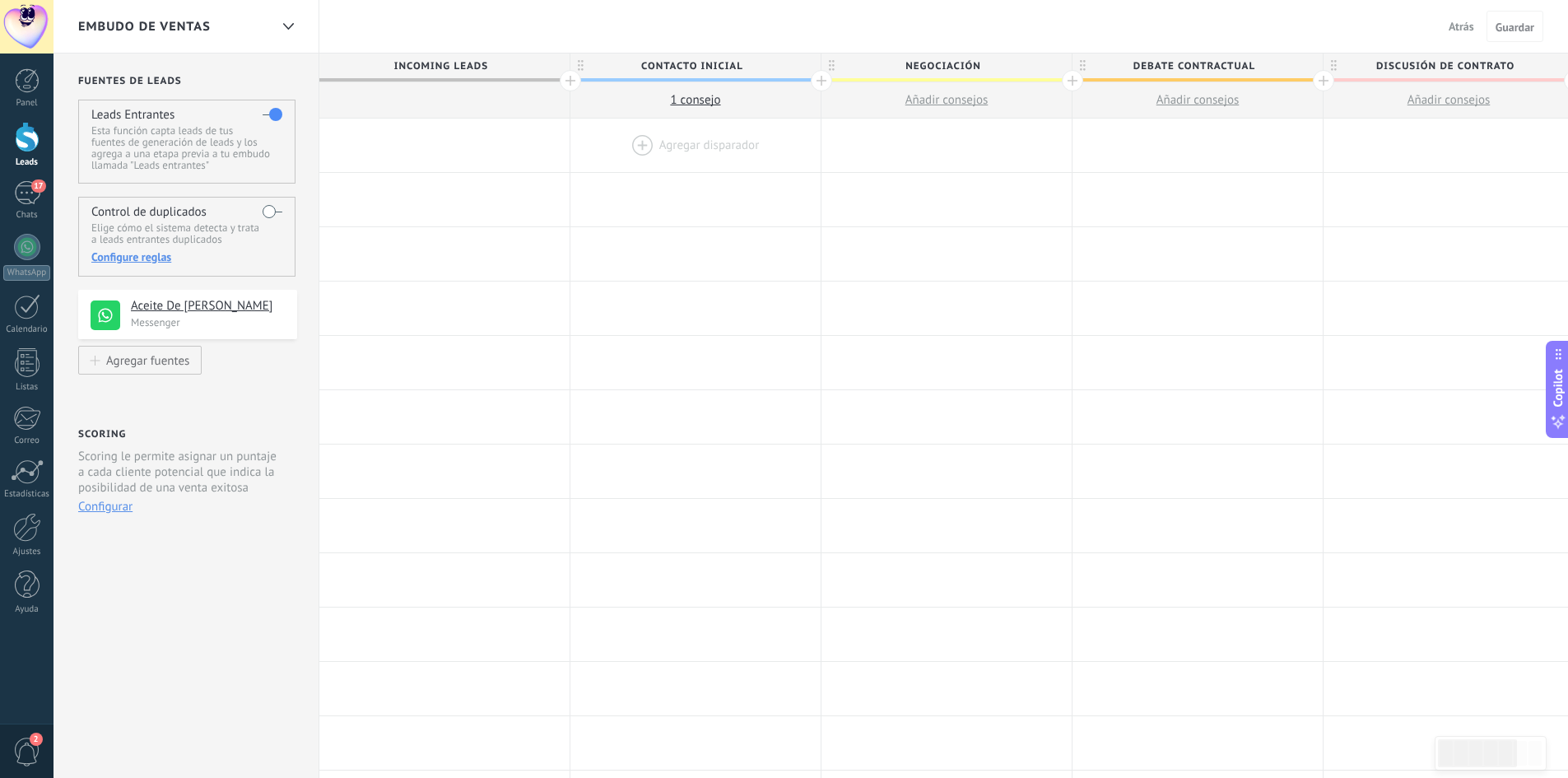
click at [701, 148] on div at bounding box center [696, 145] width 250 height 54
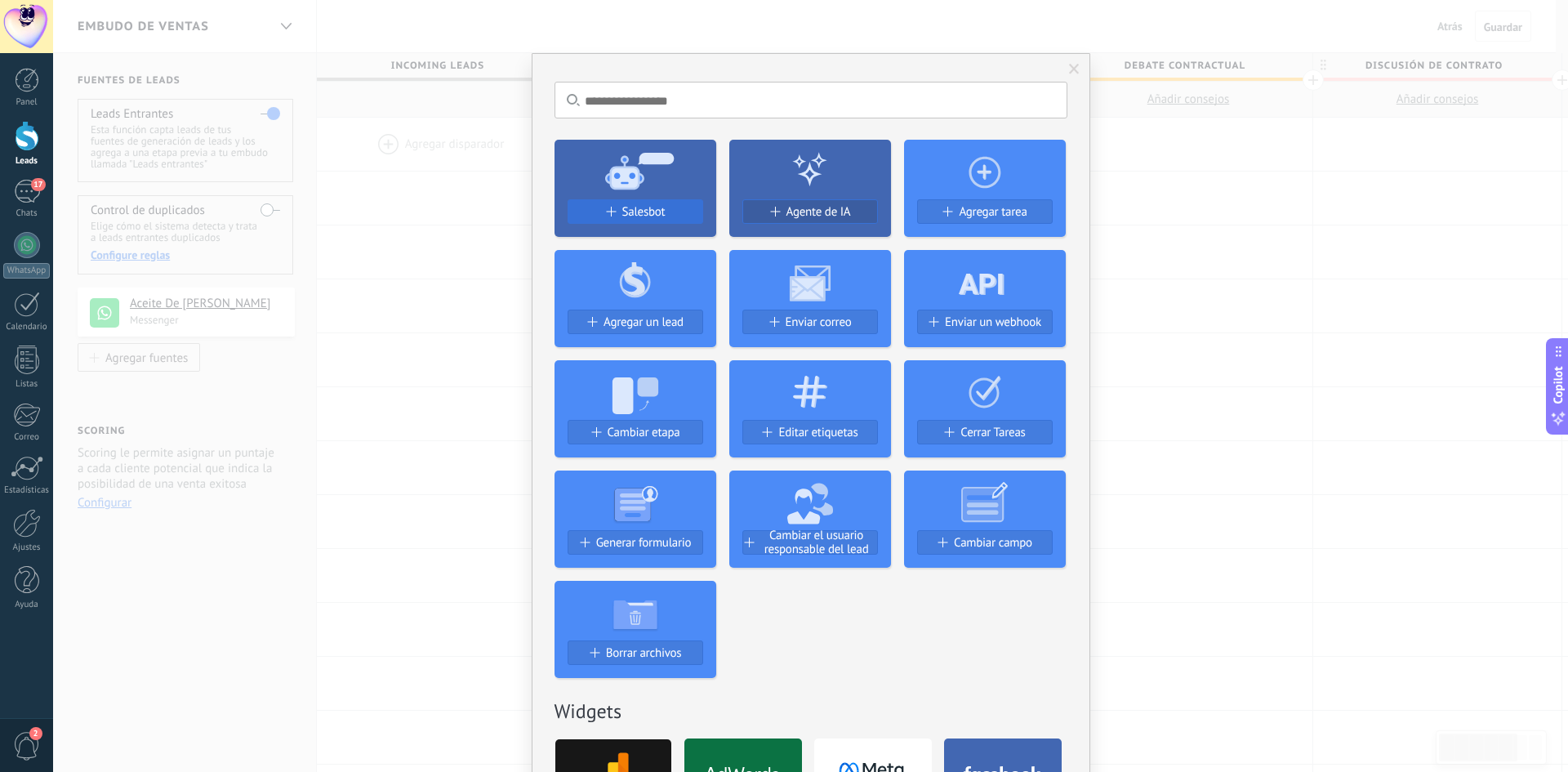
click at [632, 216] on span "Salesbot" at bounding box center [644, 211] width 44 height 14
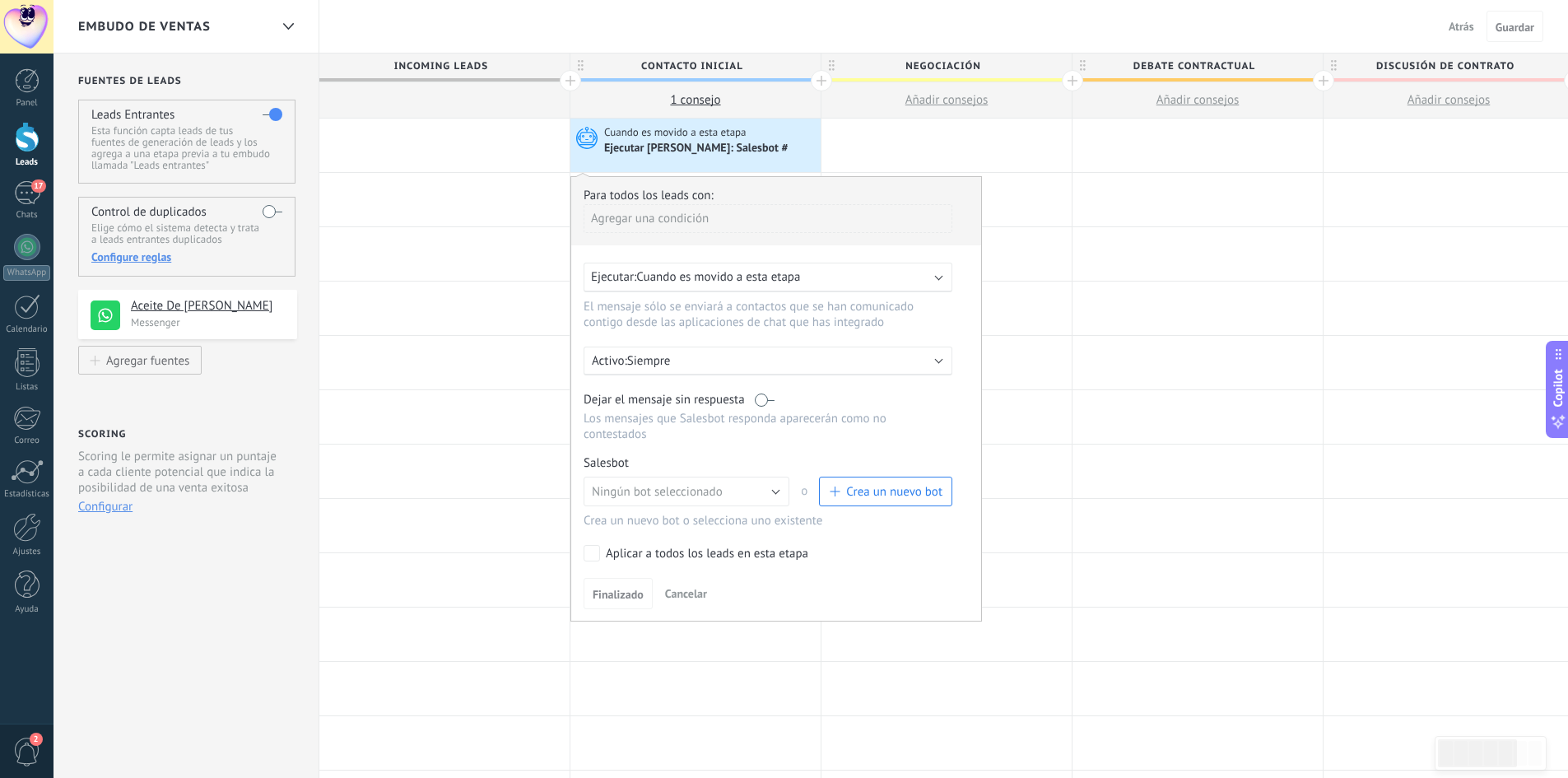
click at [696, 221] on div "Agregar una condición" at bounding box center [768, 219] width 369 height 29
click at [880, 232] on div at bounding box center [776, 399] width 410 height 443
click at [799, 275] on span "Cuando es movido a esta etapa" at bounding box center [718, 277] width 163 height 15
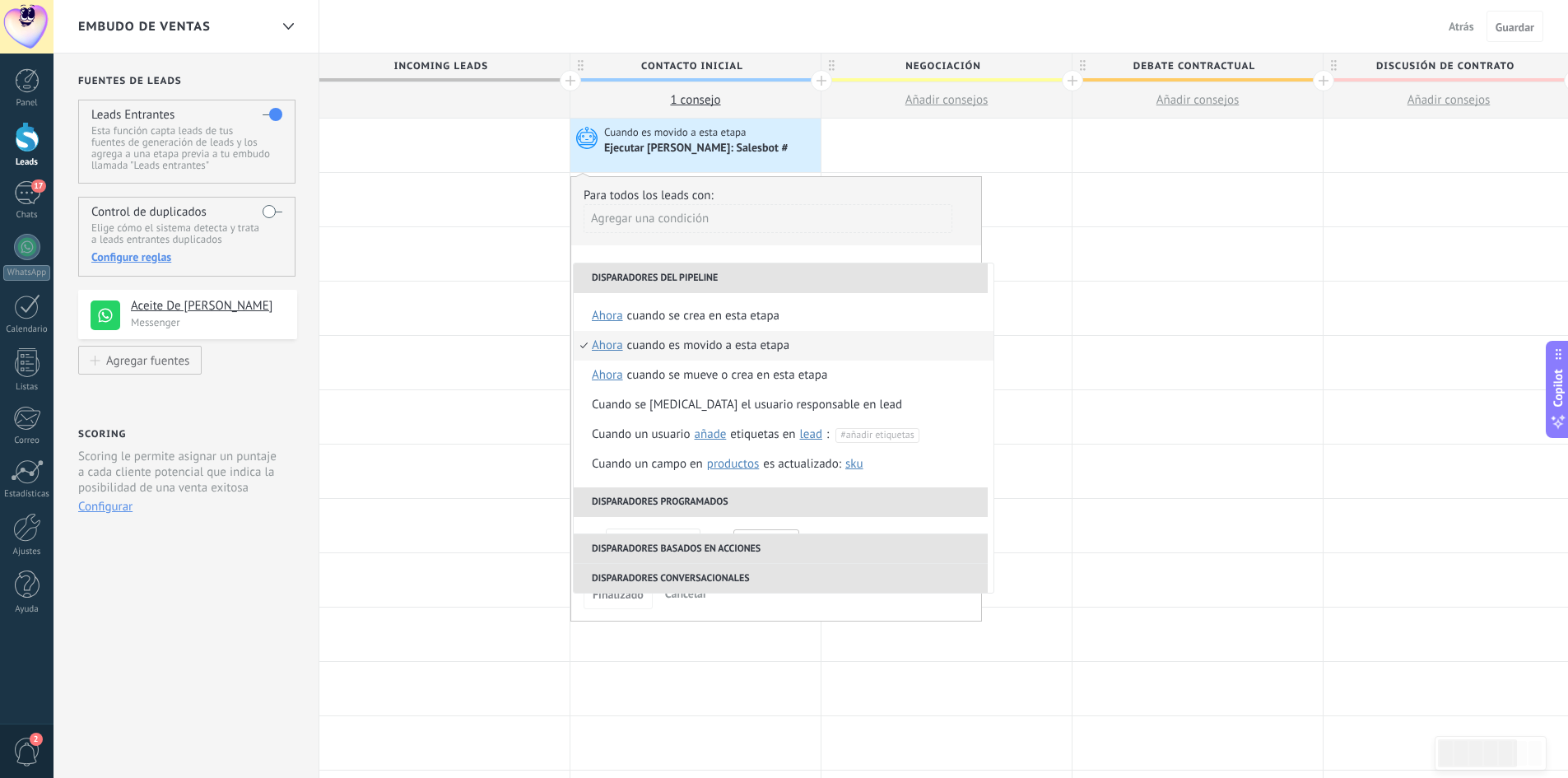
click at [759, 347] on div "Cuando es movido a esta etapa" at bounding box center [708, 345] width 163 height 30
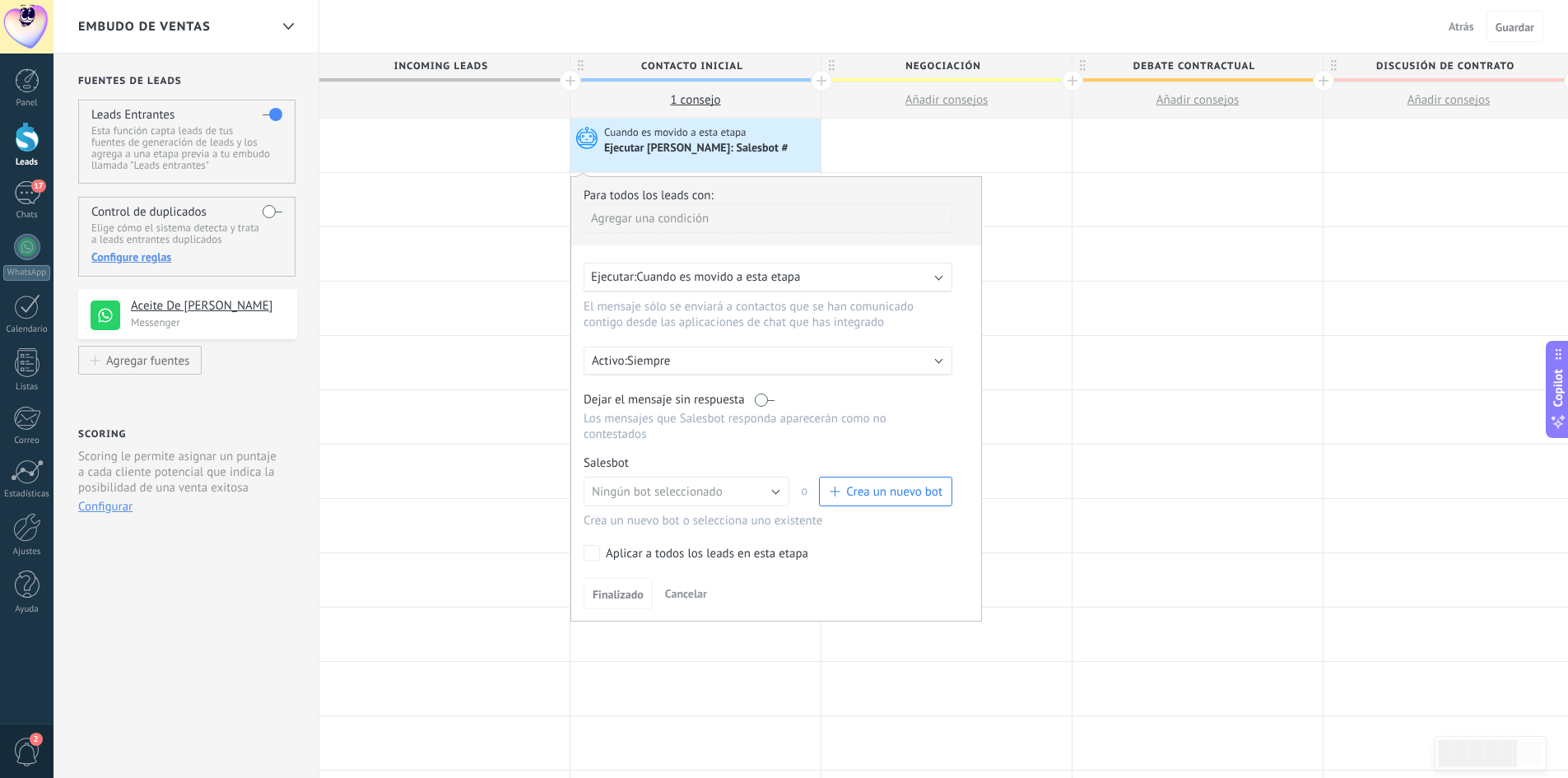
click at [708, 357] on p "Siempre" at bounding box center [771, 360] width 288 height 15
click at [709, 357] on li "Siempre" at bounding box center [799, 360] width 452 height 29
click at [785, 375] on div "Activo: Siempre" at bounding box center [768, 361] width 369 height 29
click at [908, 400] on span "10:00" at bounding box center [923, 396] width 30 height 15
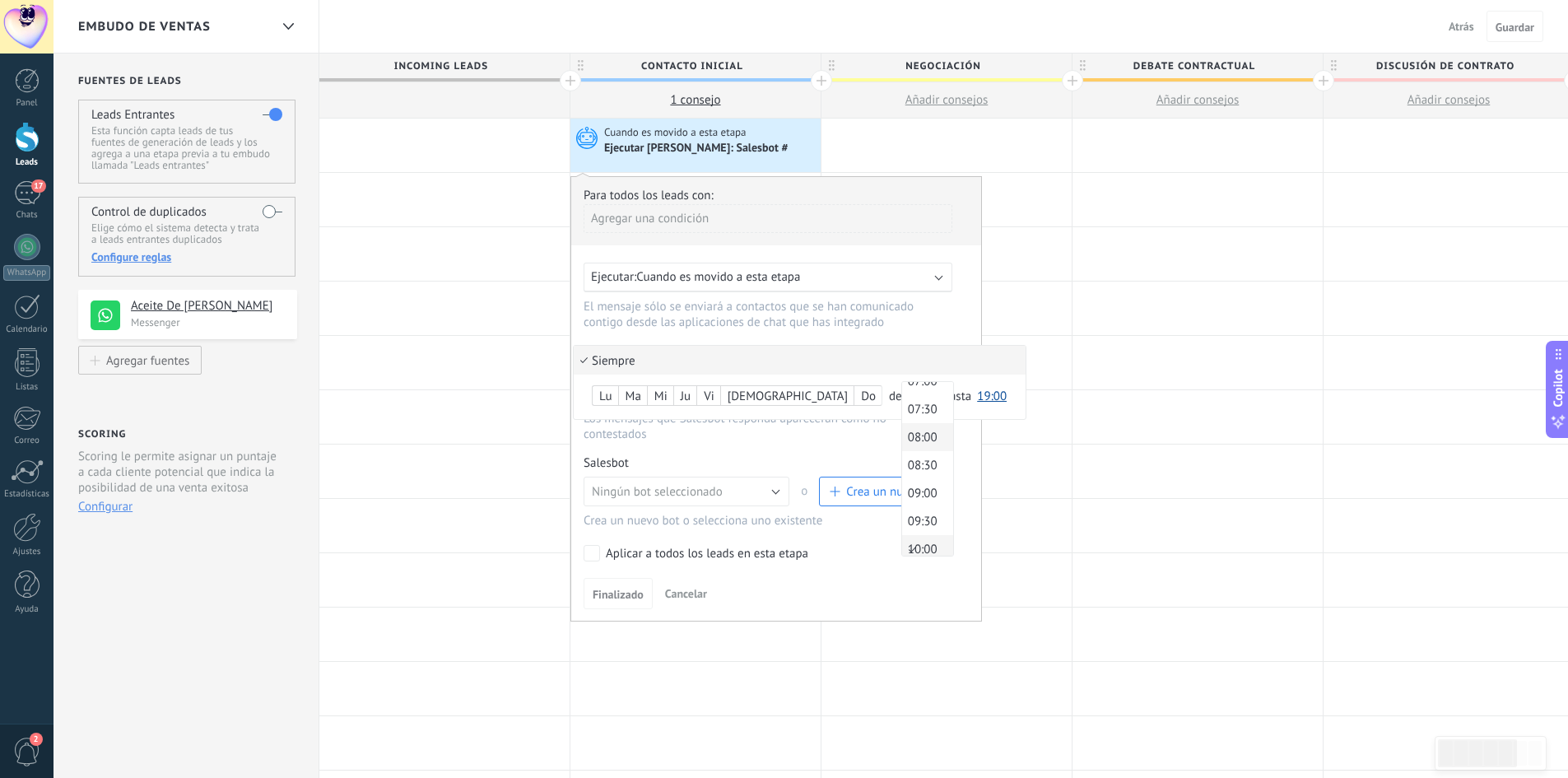
click at [903, 439] on span "08:00" at bounding box center [926, 437] width 46 height 15
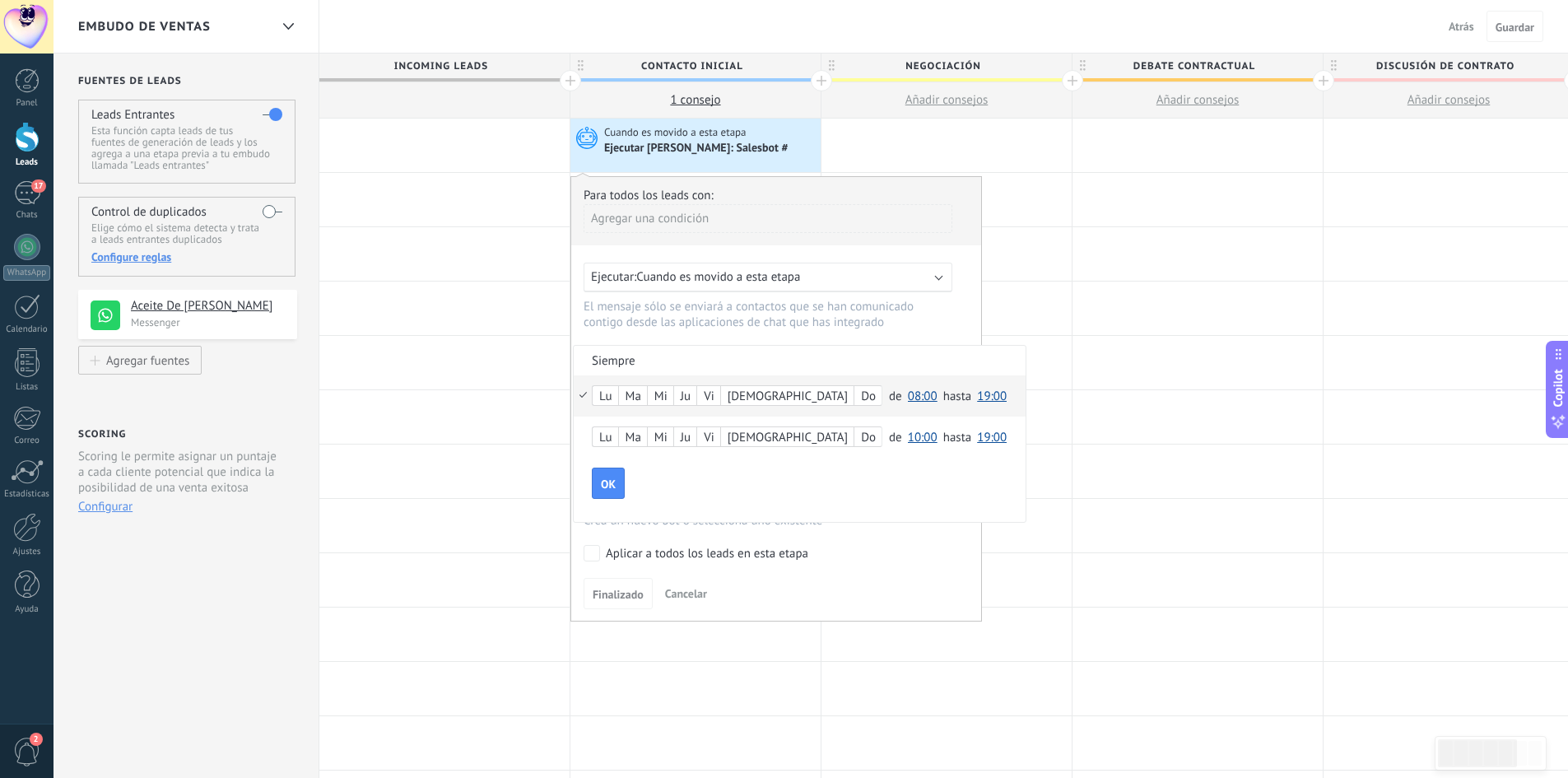
click at [977, 400] on span "19:00" at bounding box center [991, 396] width 30 height 15
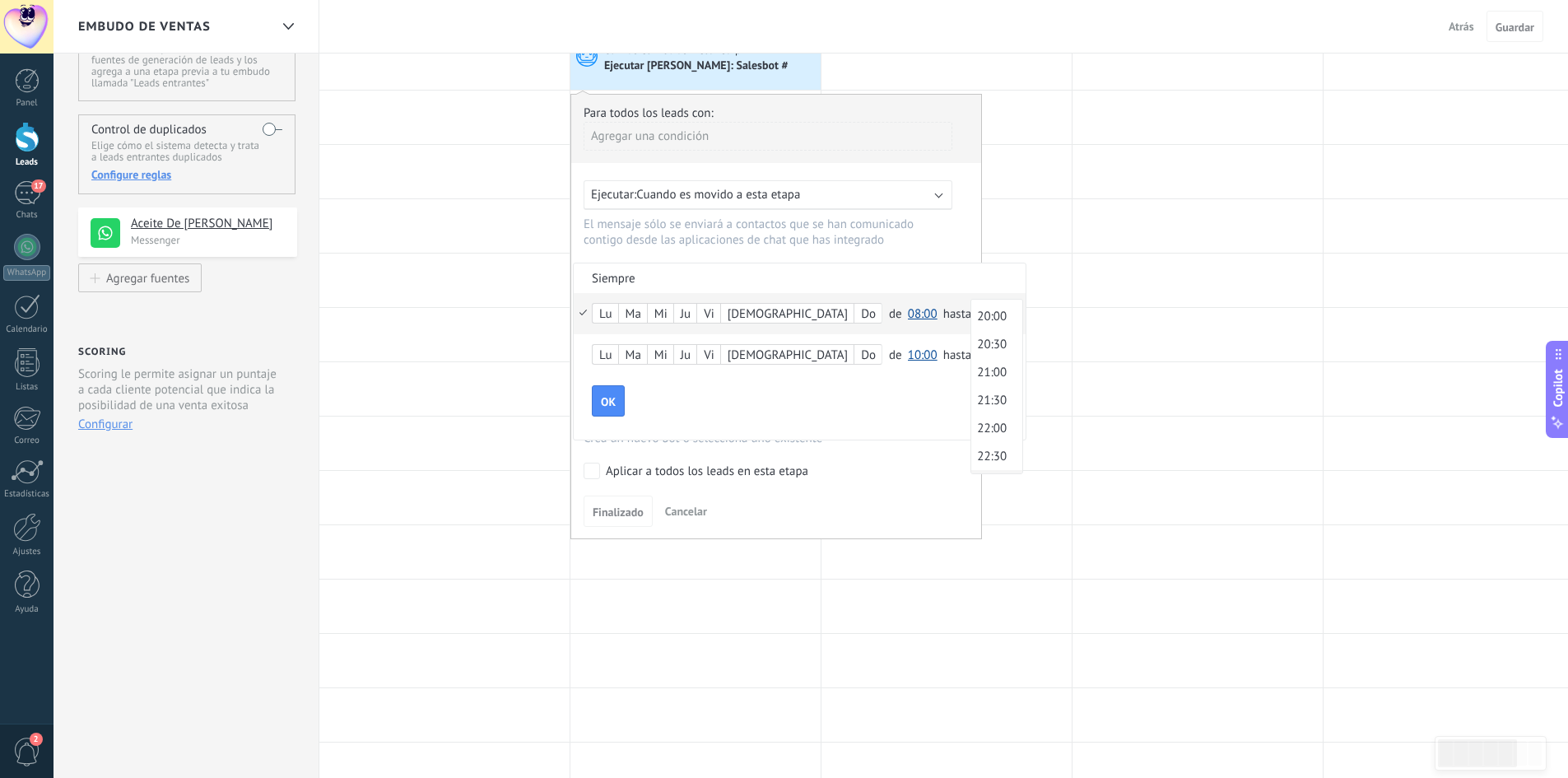
scroll to position [1157, 0]
click at [971, 332] on span "21:00" at bounding box center [994, 332] width 46 height 15
click at [618, 313] on div "Lu" at bounding box center [605, 314] width 26 height 23
click at [637, 312] on div "Ma" at bounding box center [633, 314] width 28 height 23
click at [815, 392] on div "OK" at bounding box center [809, 400] width 434 height 32
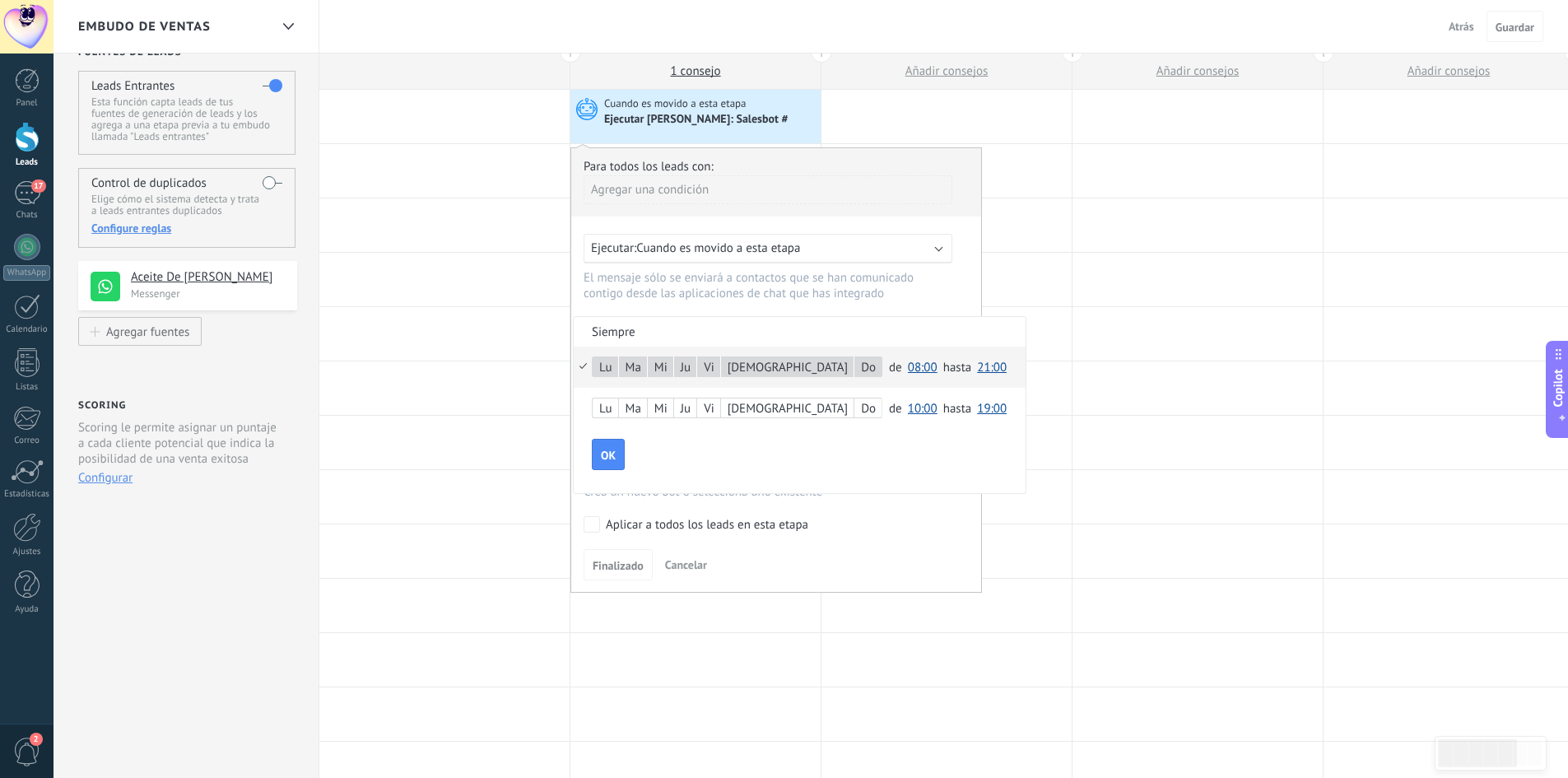
scroll to position [0, 0]
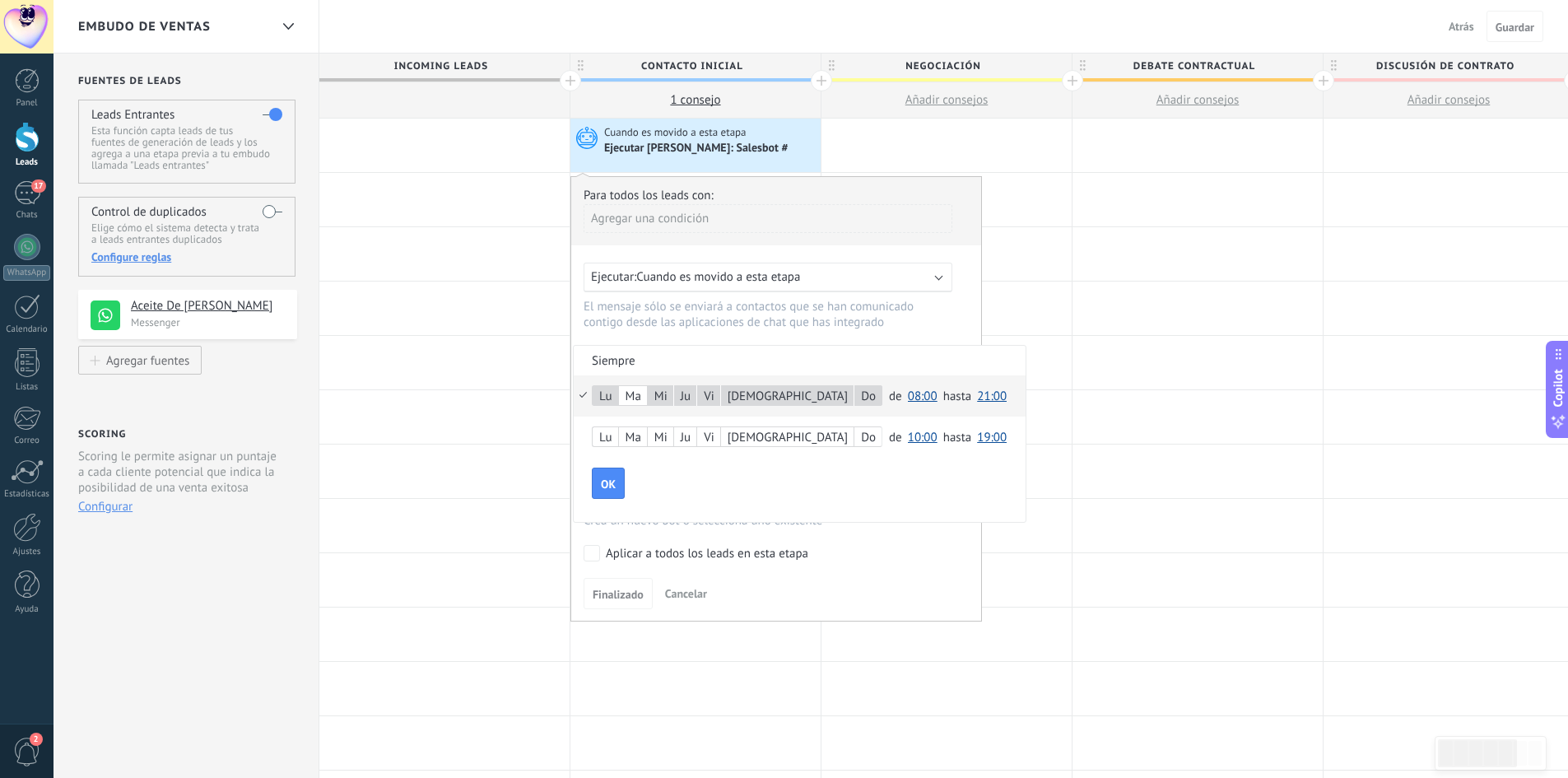
click at [665, 399] on div "Mi" at bounding box center [661, 397] width 26 height 23
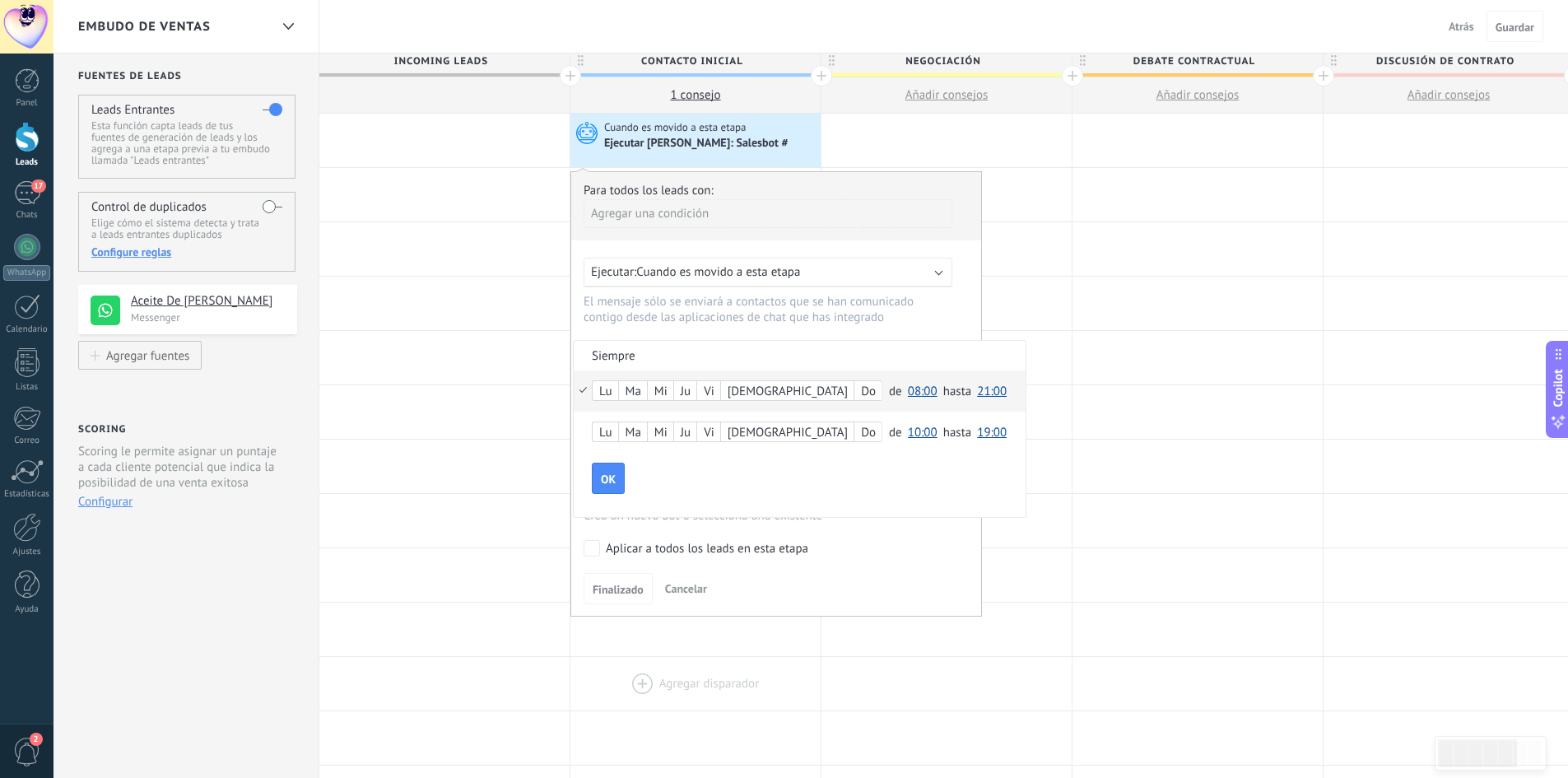
scroll to position [164, 0]
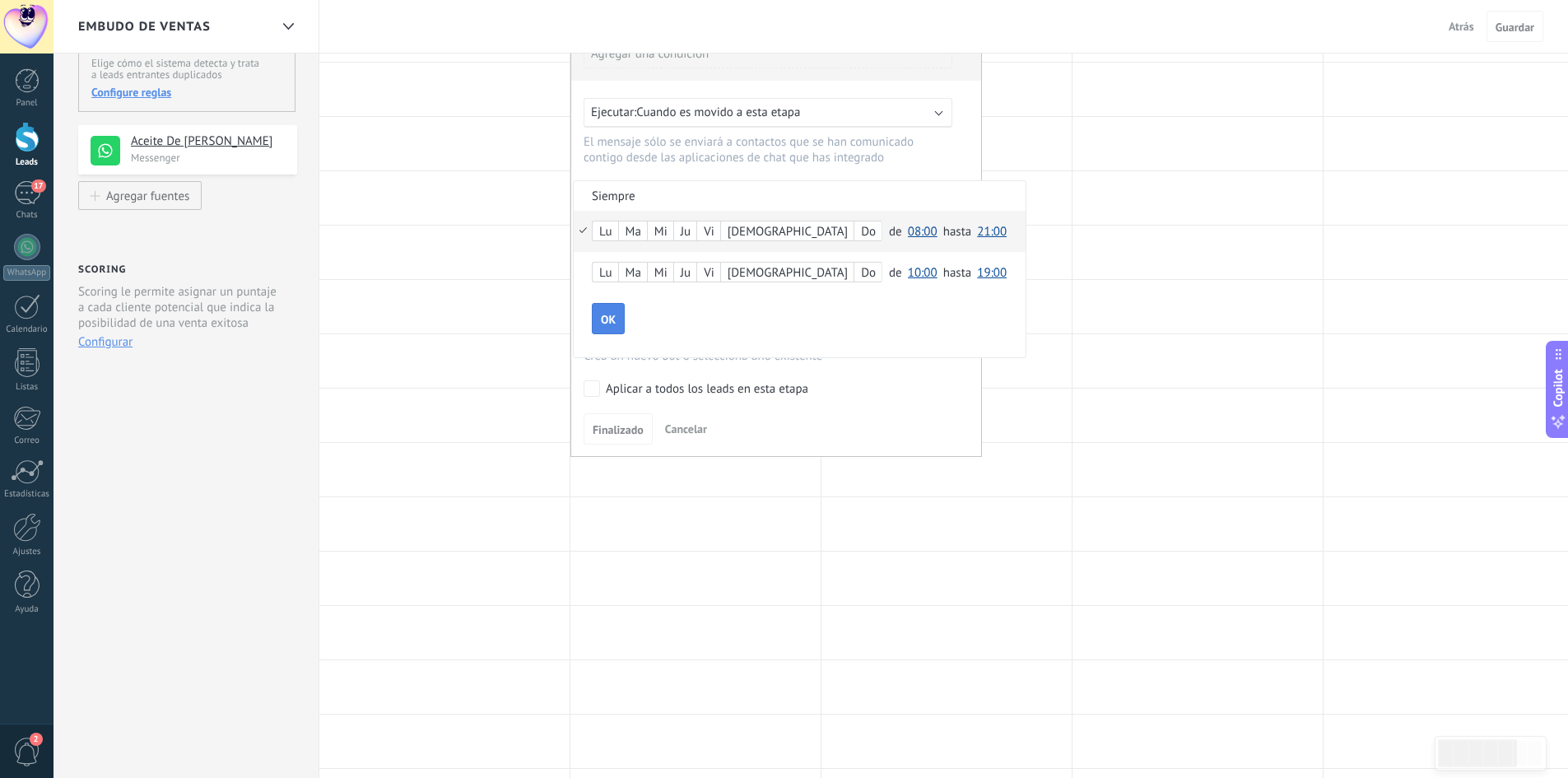
click at [610, 316] on span "OK" at bounding box center [608, 319] width 14 height 11
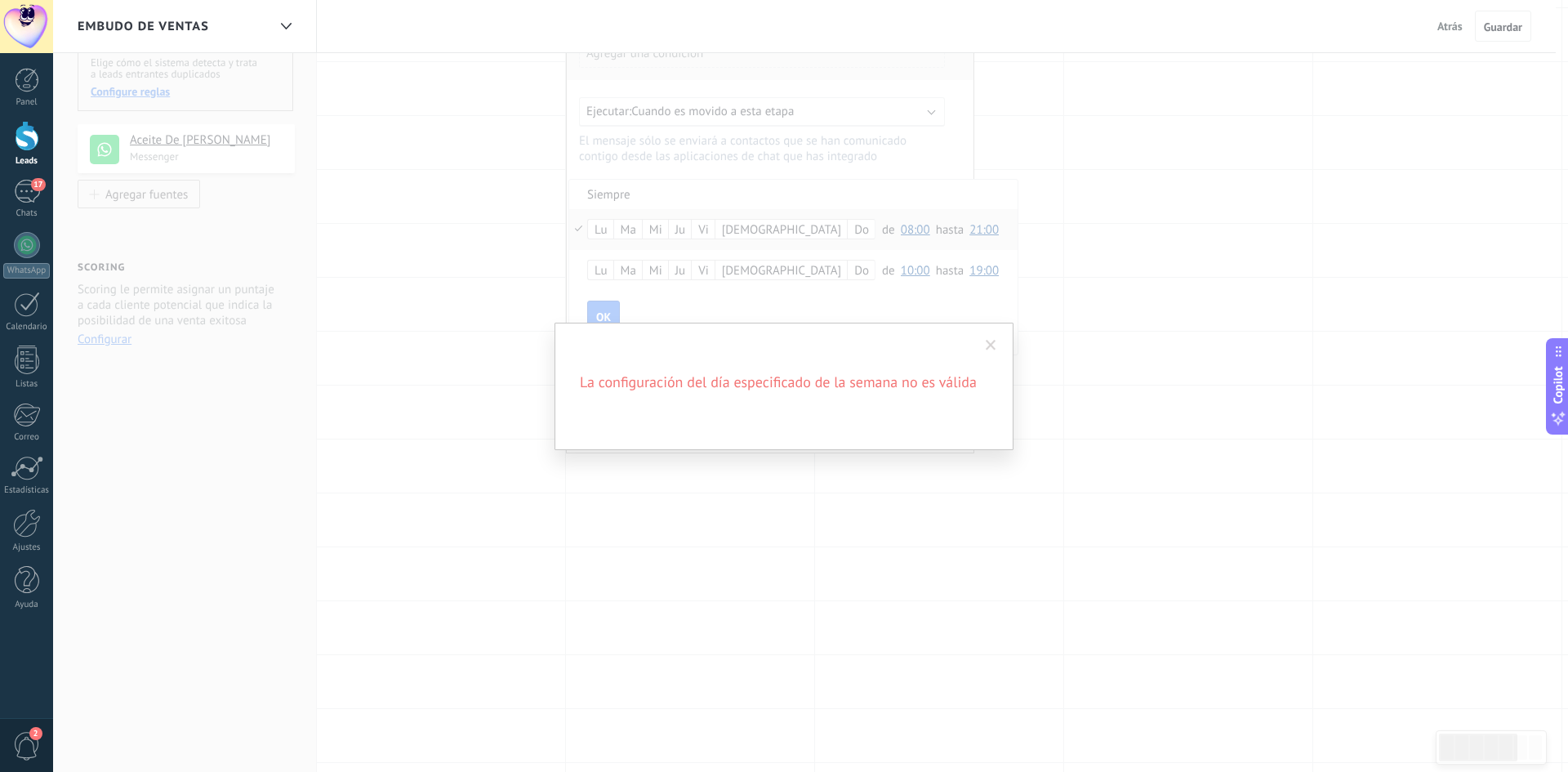
click at [994, 340] on span at bounding box center [991, 345] width 27 height 28
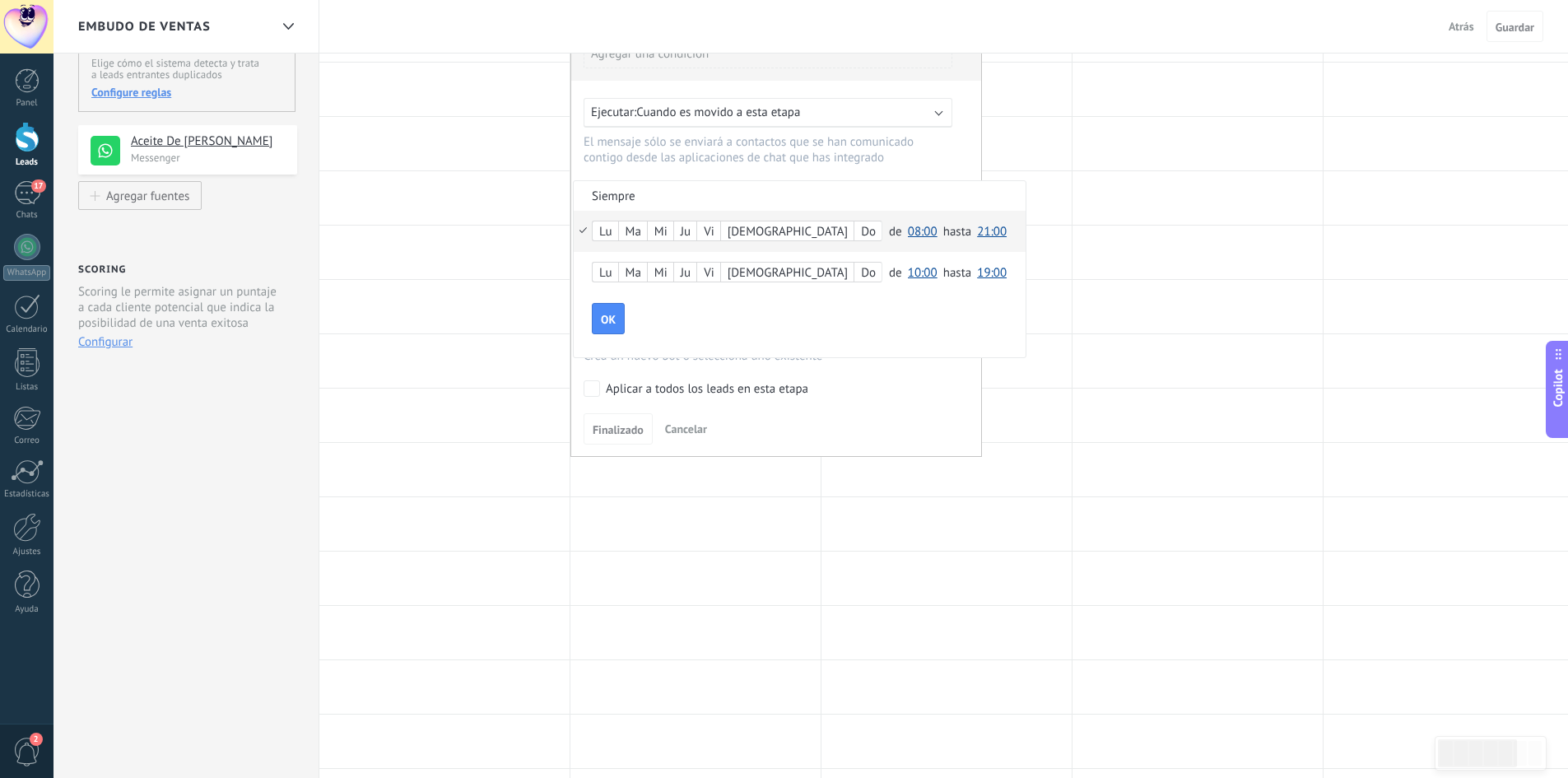
click at [582, 275] on div "Lu Ma Mi Ju Vi Sá Do de 00:00 00:30 01:00 01:30 02:00 02:30 03:00 03:30 04:00 0…" at bounding box center [799, 271] width 452 height 41
drag, startPoint x: 585, startPoint y: 266, endPoint x: 611, endPoint y: 265, distance: 26.0
click at [589, 266] on div "Lu Ma Mi Ju Vi Sá Do de 00:00 00:30 01:00 01:30 02:00 02:30 03:00 03:30 04:00 0…" at bounding box center [799, 271] width 452 height 41
click at [921, 270] on div "Lu Ma Mi Ju Vi Sá Do de 00:00 00:30 01:00 01:30 02:00 02:30 03:00 03:30 04:00 0…" at bounding box center [799, 271] width 452 height 41
click at [855, 240] on div "Do" at bounding box center [868, 232] width 27 height 23
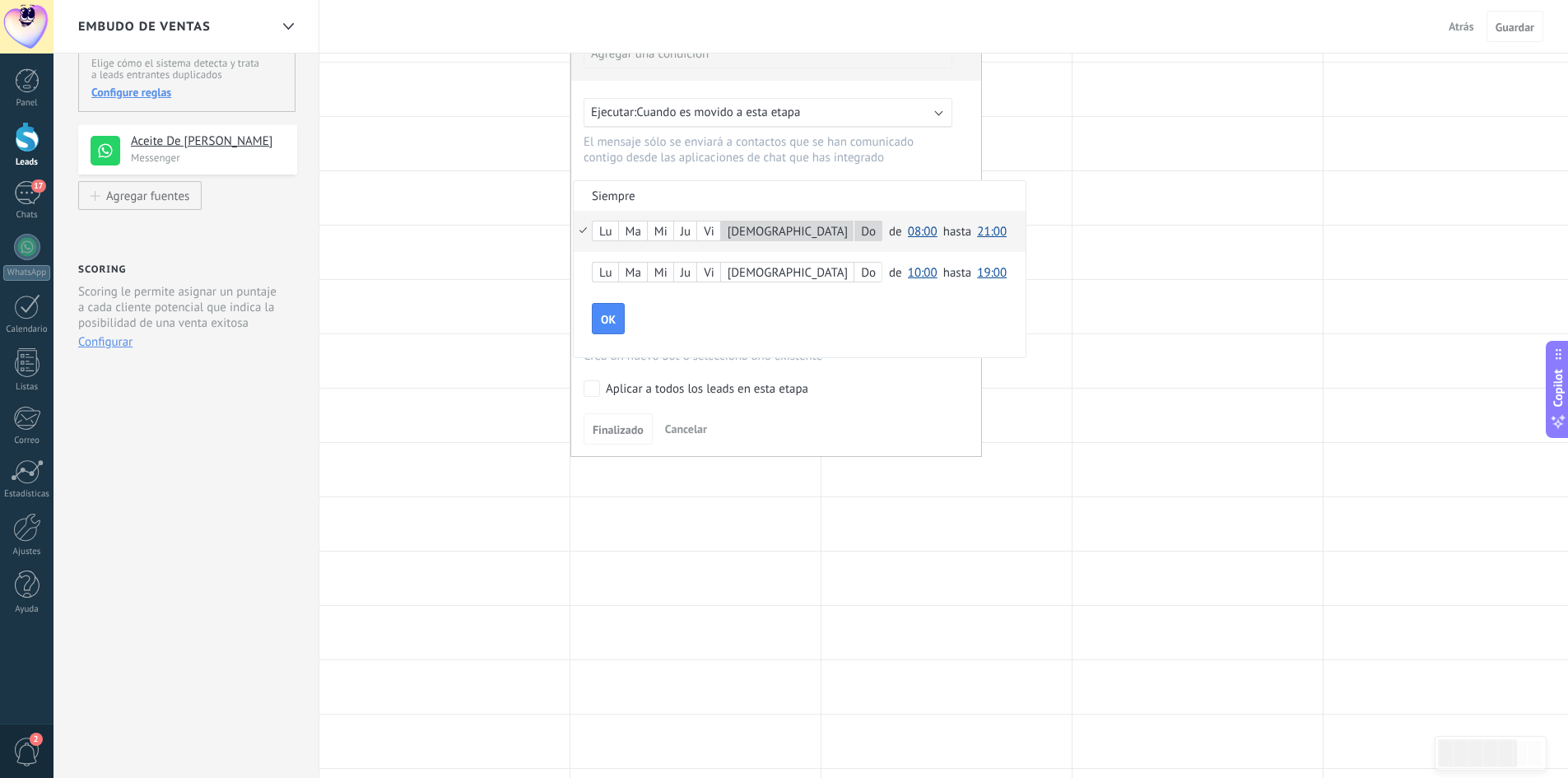
click at [715, 236] on div "Vi" at bounding box center [708, 232] width 23 height 23
click at [637, 235] on div "Ma" at bounding box center [633, 232] width 28 height 23
click at [613, 314] on span "OK" at bounding box center [608, 319] width 14 height 11
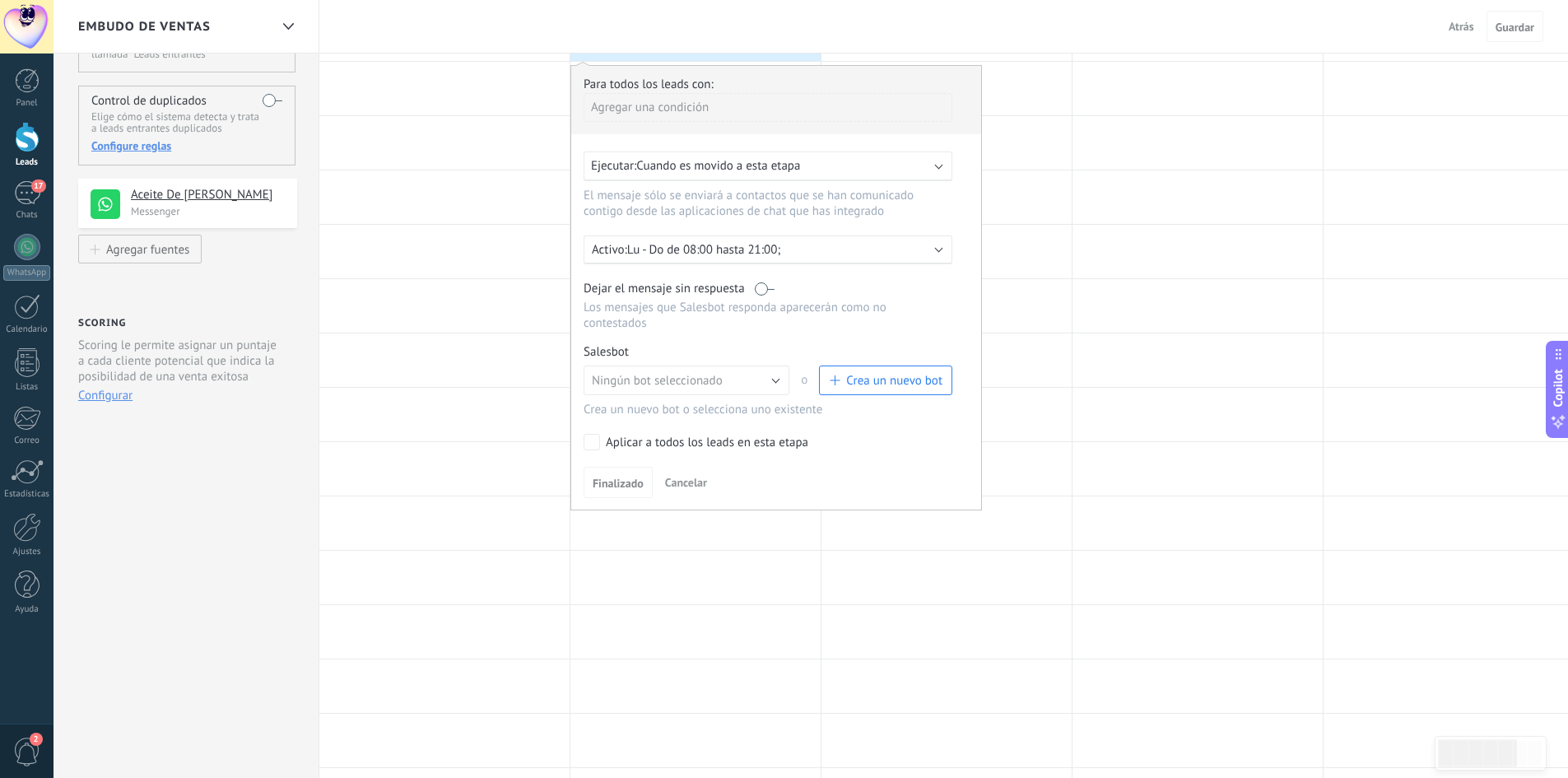
scroll to position [82, 0]
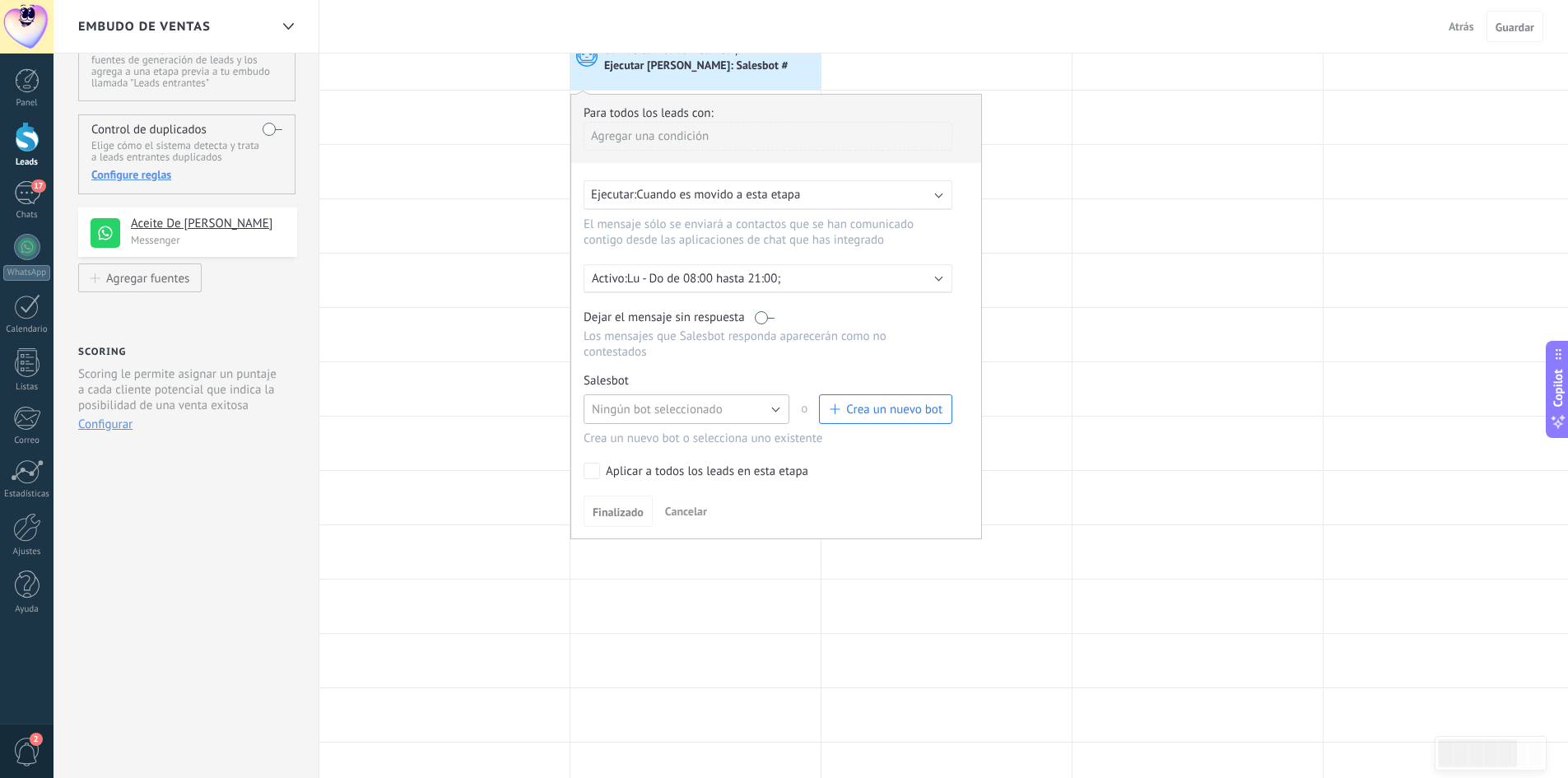
click at [685, 416] on span "Ningún bot seleccionado" at bounding box center [657, 409] width 131 height 15
click at [673, 430] on span "TestBot" at bounding box center [679, 437] width 210 height 15
click at [696, 474] on div "Aplicar a todos los leads en esta etapa" at bounding box center [708, 471] width 203 height 16
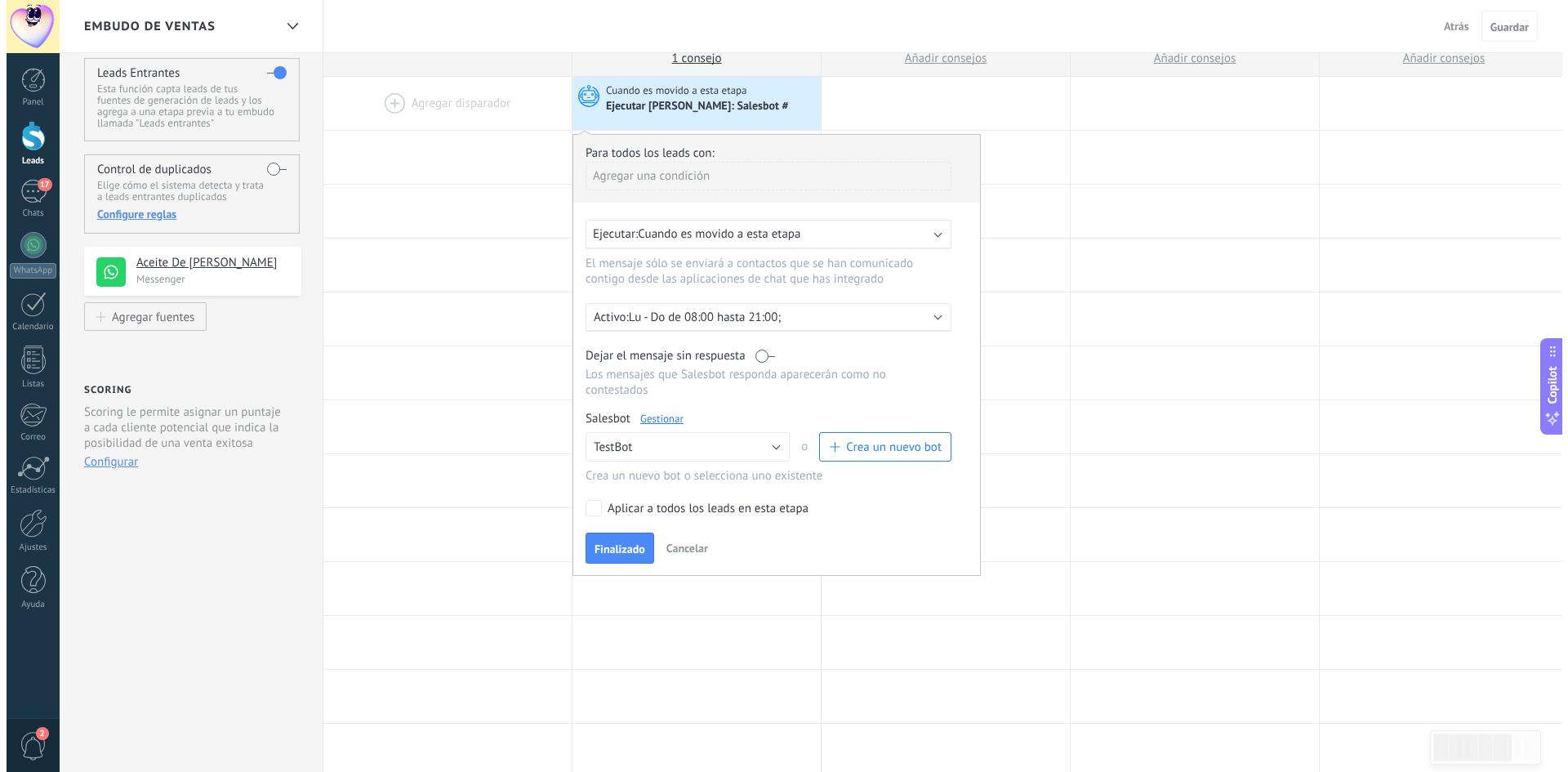
scroll to position [0, 0]
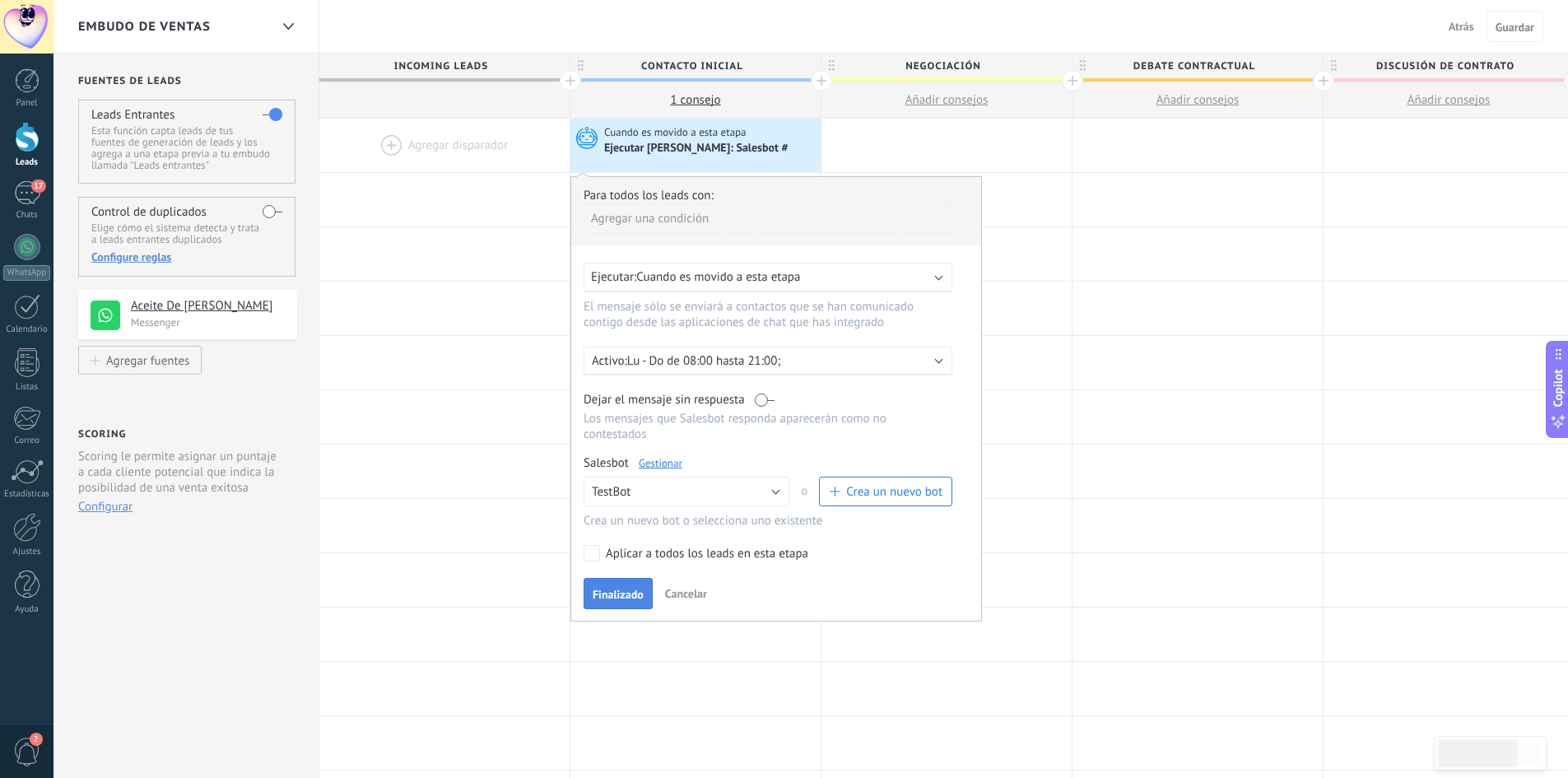
click at [637, 599] on span "Finalizado" at bounding box center [618, 594] width 51 height 11
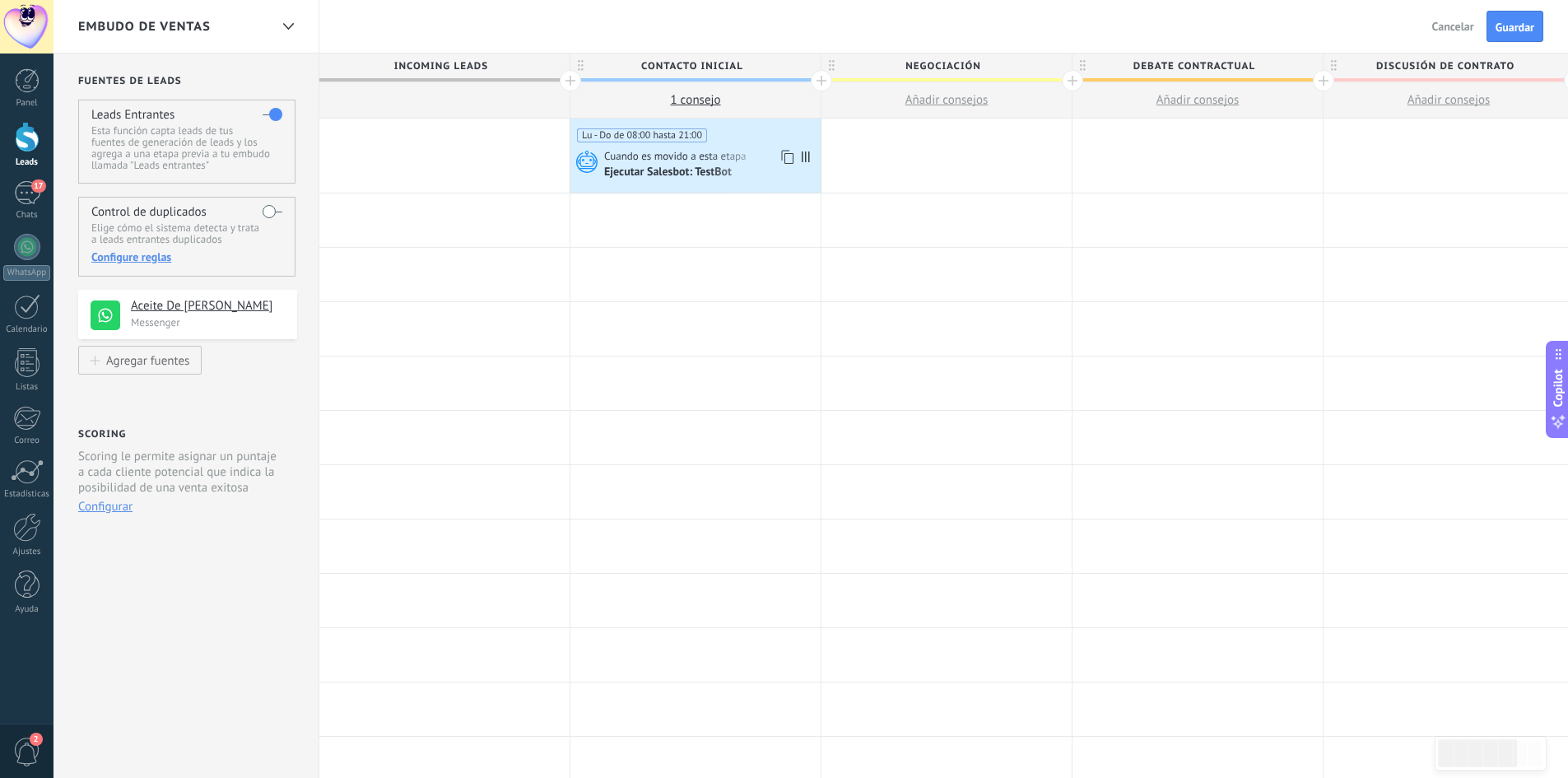
click at [700, 172] on div "Ejecutar Salesbot: TestBot" at bounding box center [669, 172] width 130 height 14
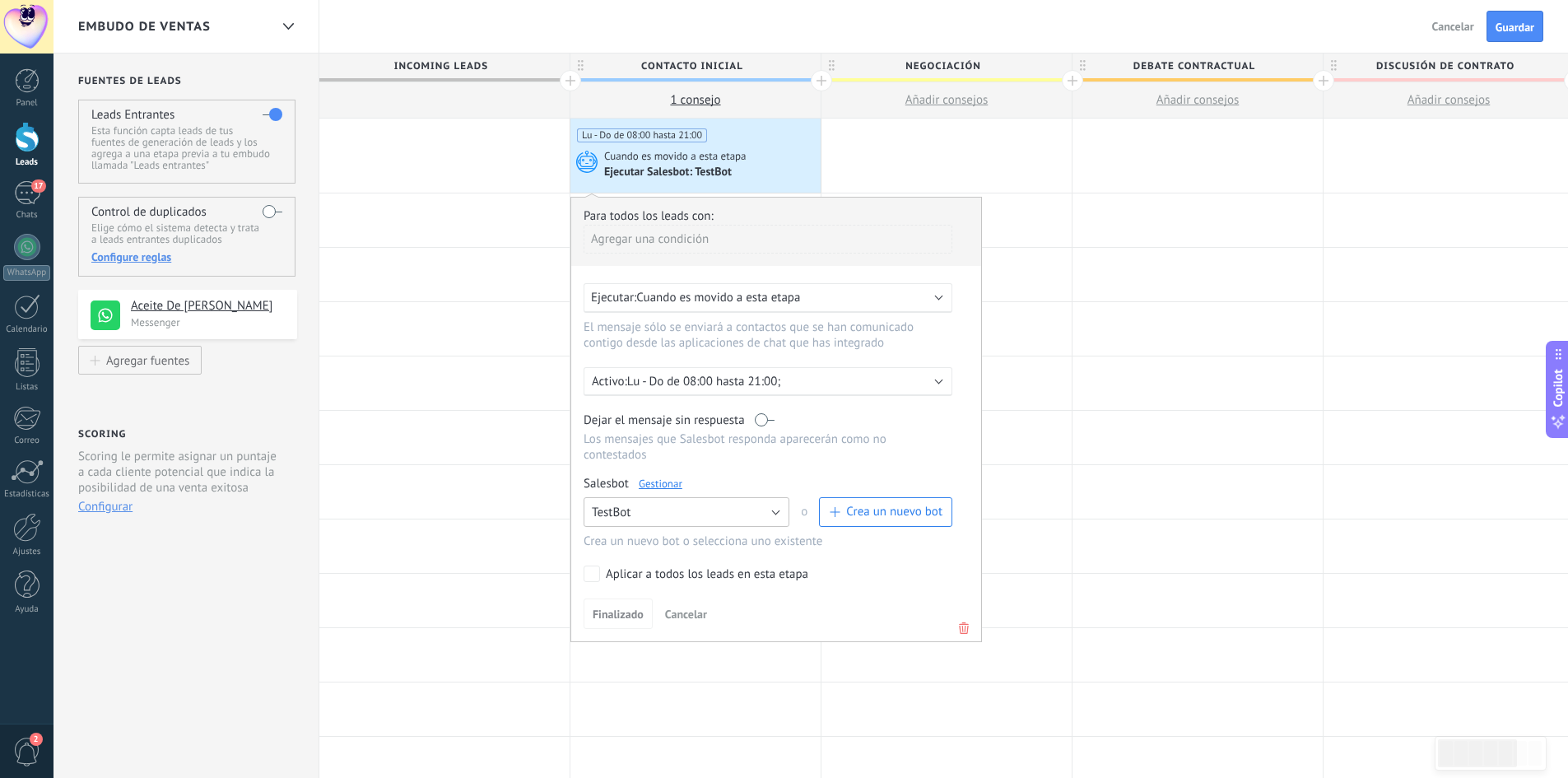
click at [655, 519] on button "TestBot" at bounding box center [686, 511] width 206 height 30
click at [682, 538] on span "TestBot" at bounding box center [679, 540] width 210 height 15
click at [679, 515] on button "TestBot" at bounding box center [686, 511] width 206 height 30
click at [686, 509] on span "Ningún bot seleccionado" at bounding box center [679, 512] width 210 height 15
click at [885, 521] on button "Crea un nuevo bot" at bounding box center [885, 511] width 133 height 30
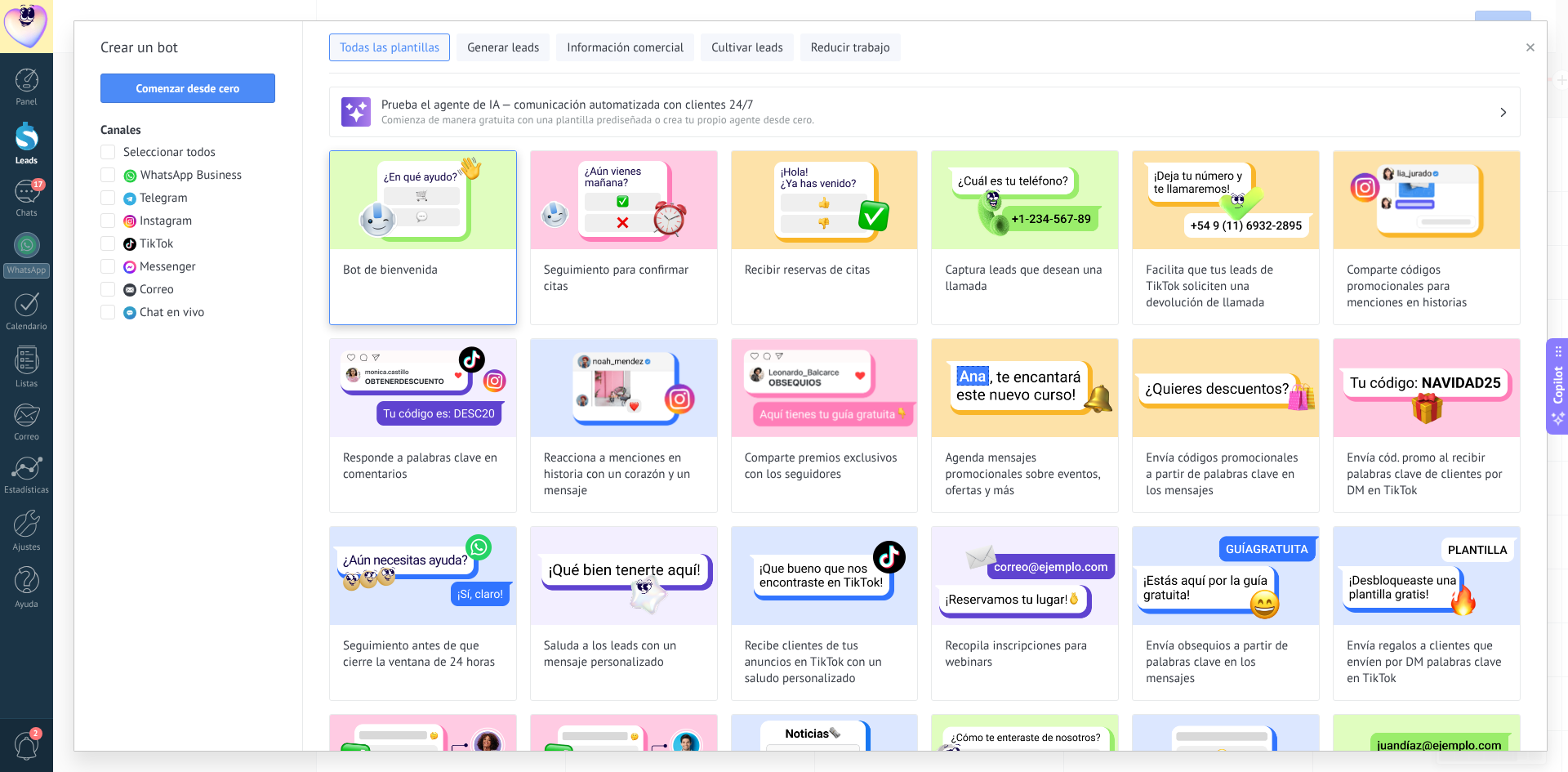
click at [459, 273] on div "Bot de bienvenida" at bounding box center [423, 237] width 188 height 175
type input "**********"
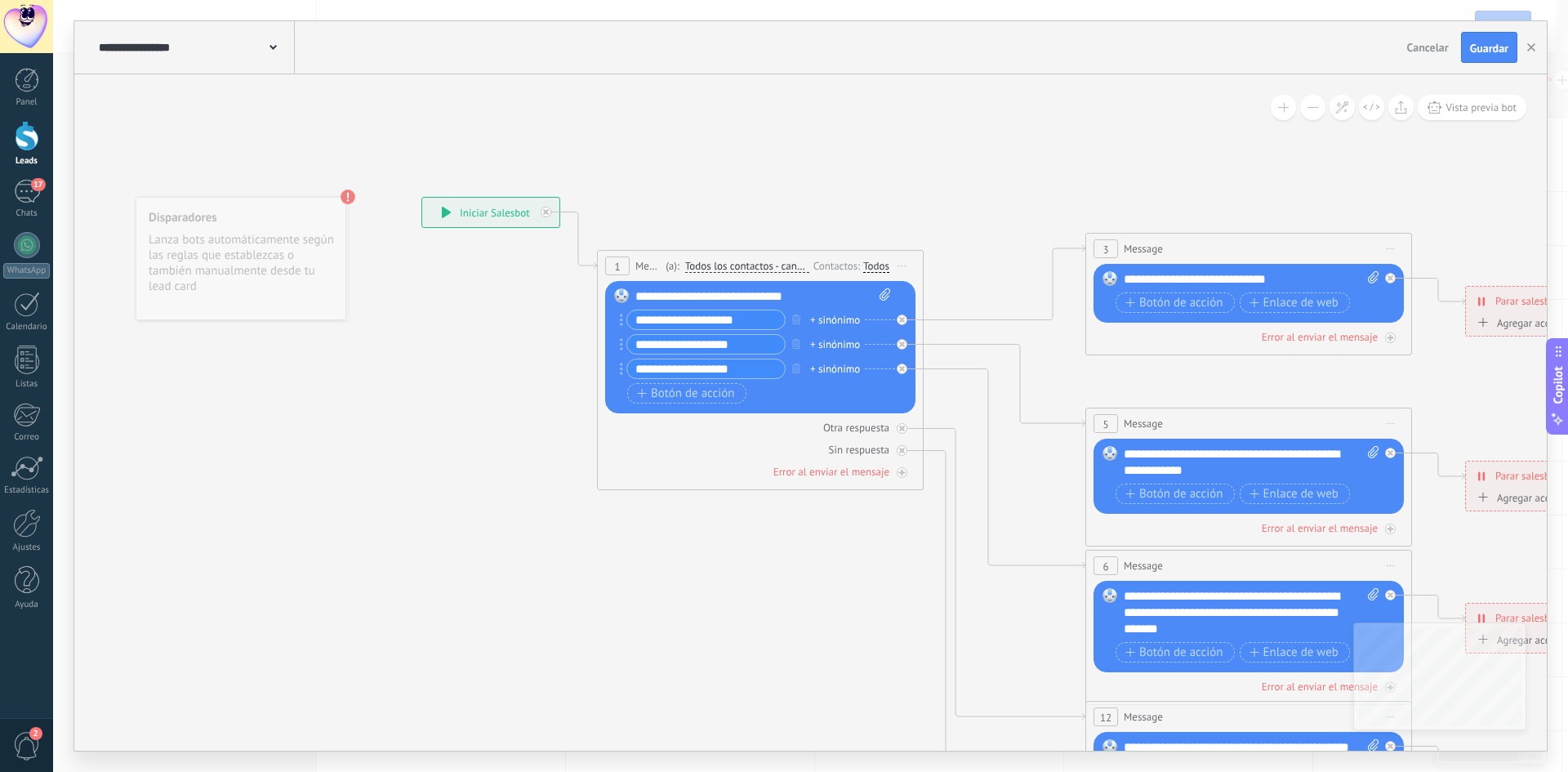
click at [761, 344] on input "**********" at bounding box center [706, 344] width 157 height 19
click at [836, 301] on div "**********" at bounding box center [764, 296] width 256 height 16
drag, startPoint x: 820, startPoint y: 301, endPoint x: 600, endPoint y: 288, distance: 220.4
click at [600, 288] on div "1 Message ******* (a): Todos los contactos - canales seleccionados Todos los co…" at bounding box center [760, 369] width 326 height 240
paste div
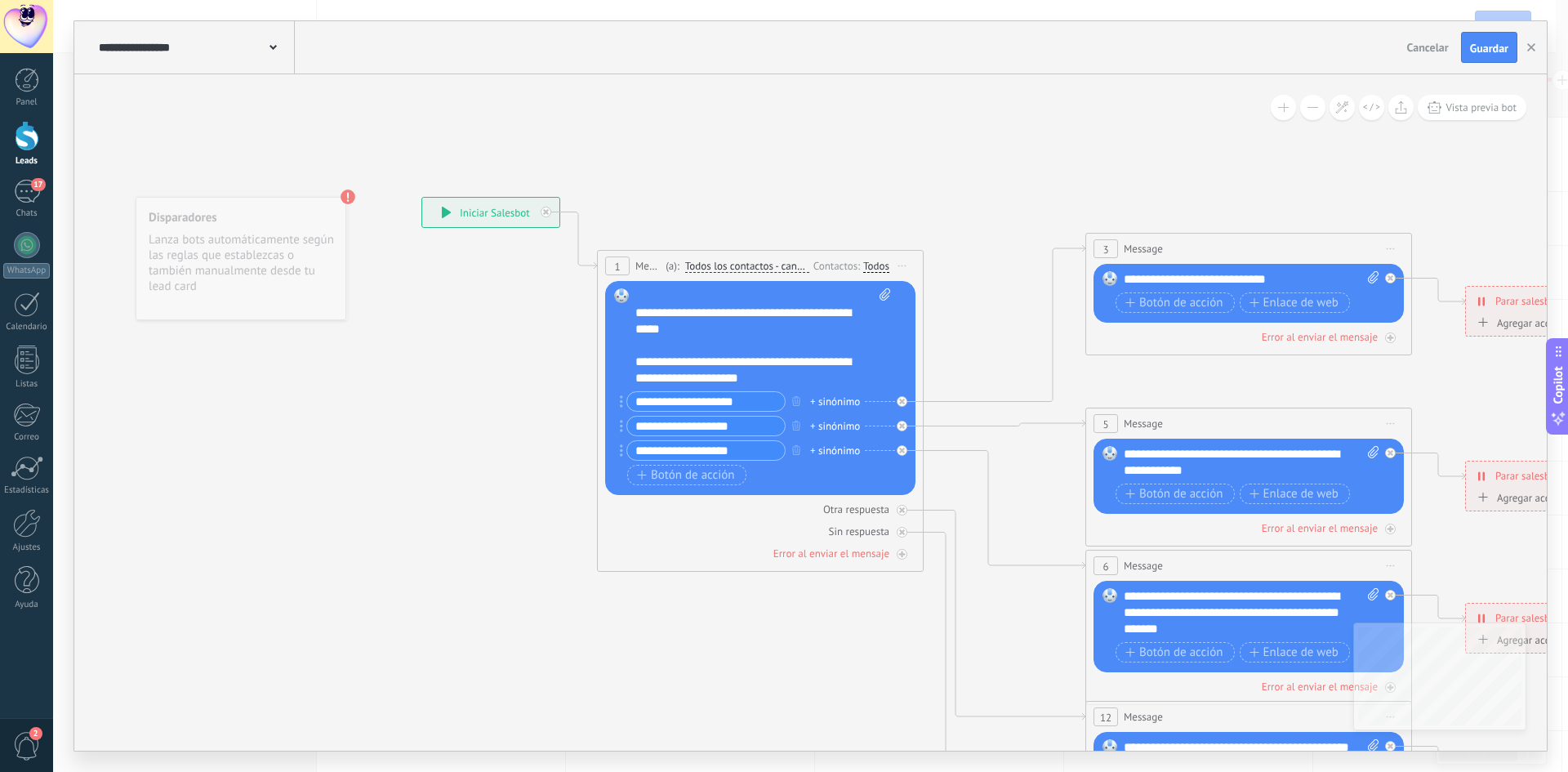
scroll to position [147, 0]
click at [799, 345] on div "**********" at bounding box center [748, 345] width 227 height 16
click at [798, 344] on div "**********" at bounding box center [748, 345] width 227 height 16
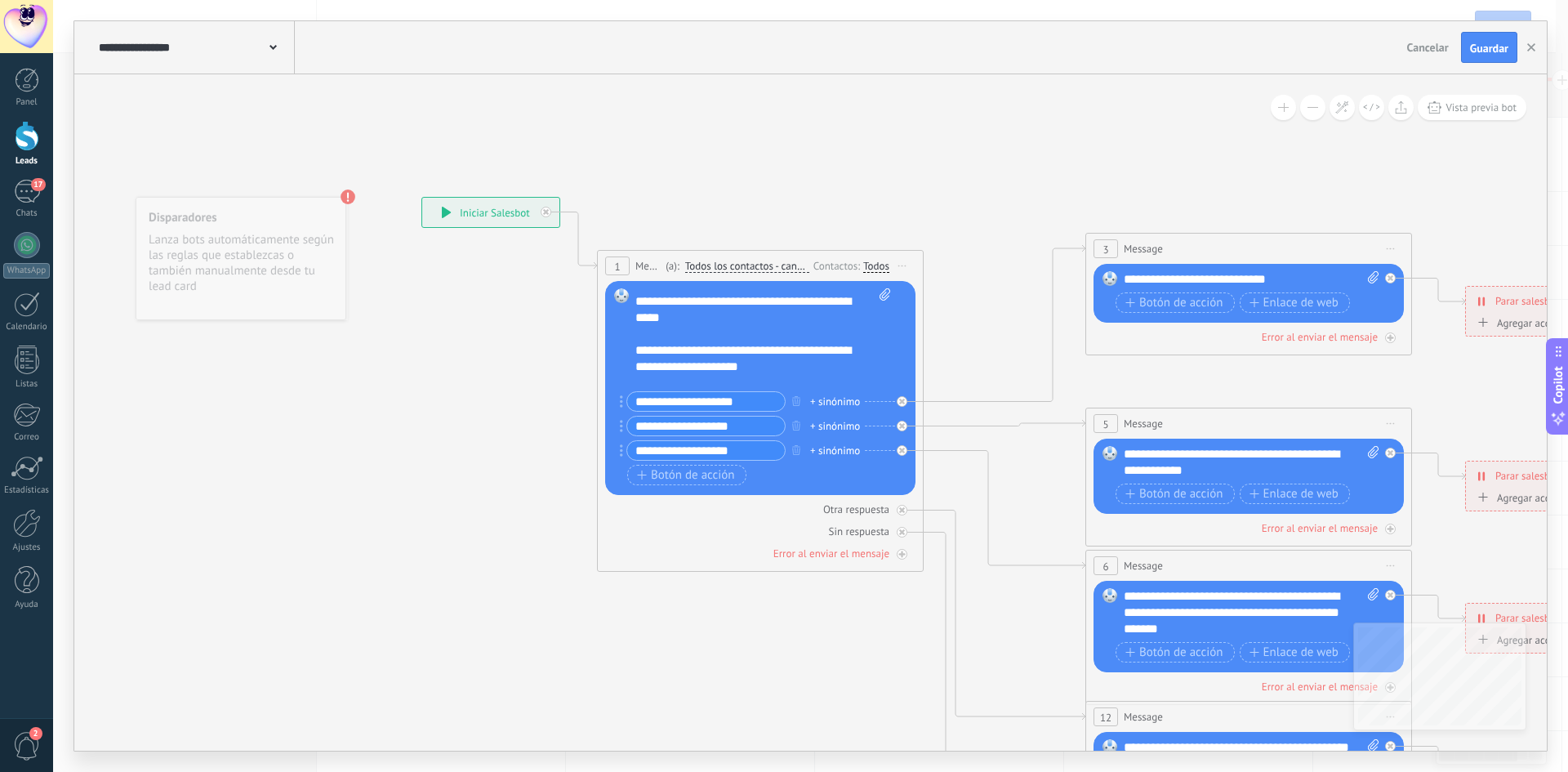
scroll to position [65, 0]
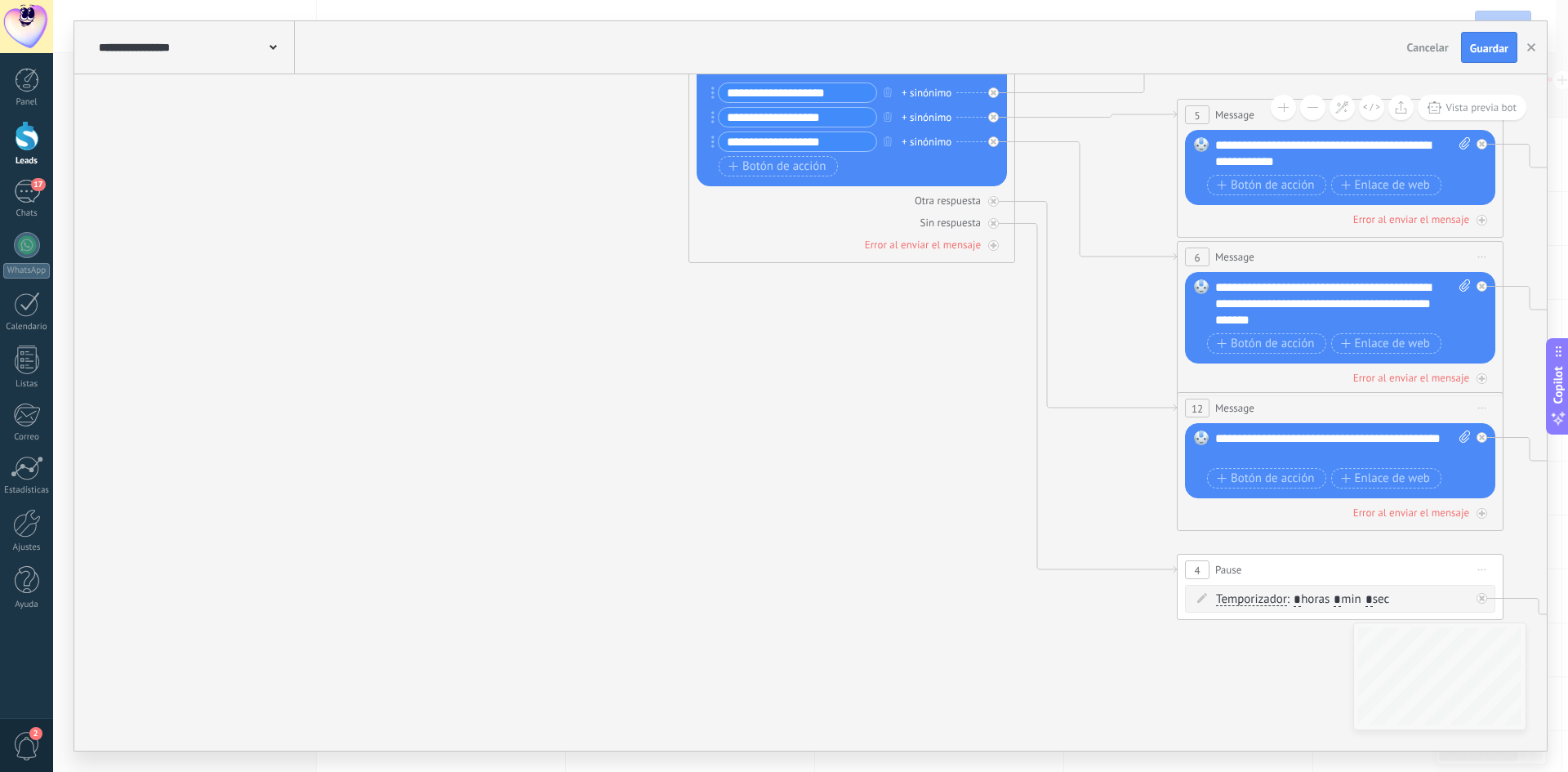
drag, startPoint x: 1167, startPoint y: 689, endPoint x: 1255, endPoint y: 730, distance: 97.1
click at [1257, 732] on icon at bounding box center [1377, 304] width 2546 height 1649
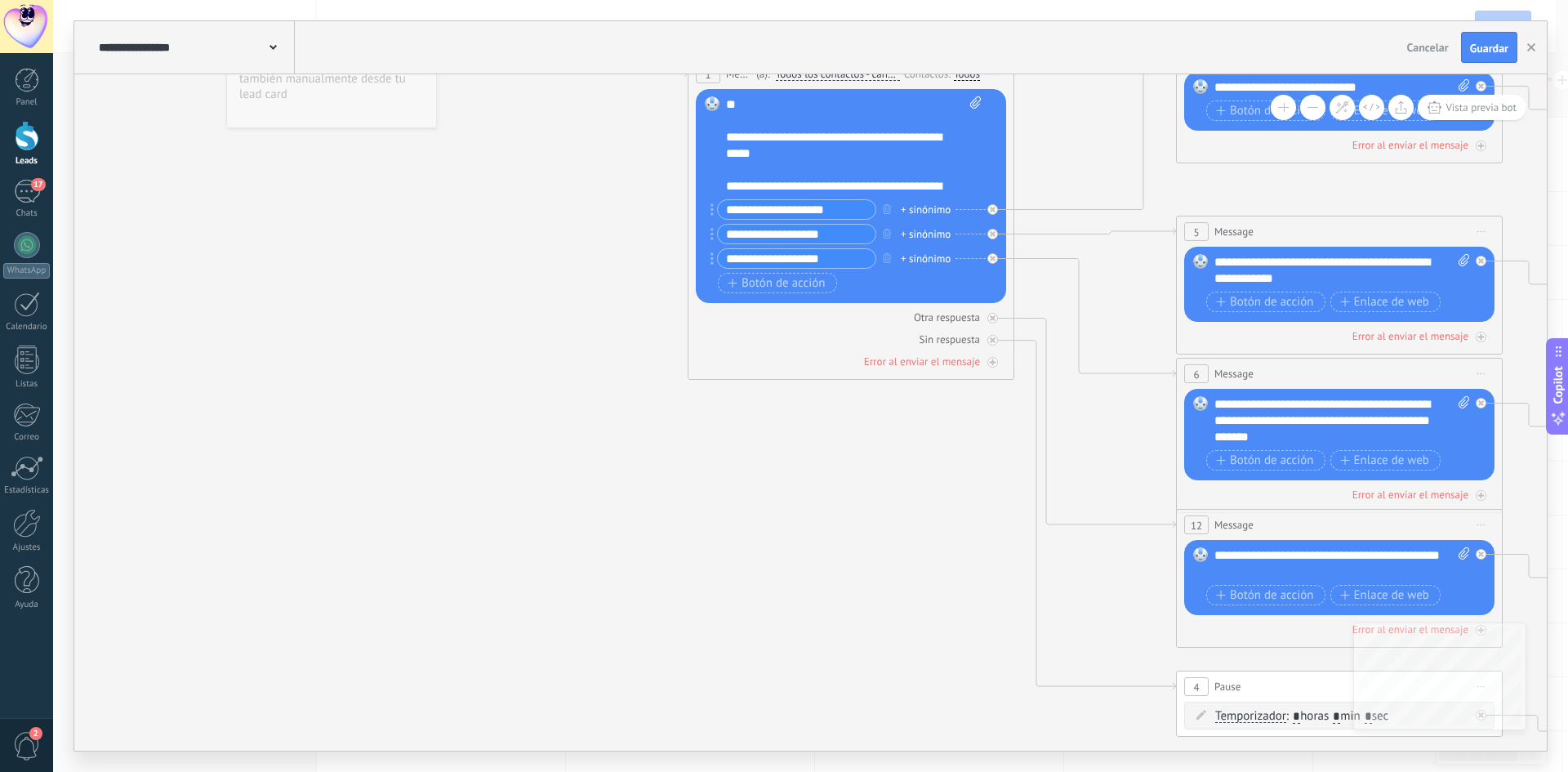
click at [1010, 163] on div "1 Message ******* (a): Todos los contactos - canales seleccionados Todos los co…" at bounding box center [851, 218] width 326 height 322
drag, startPoint x: 949, startPoint y: 185, endPoint x: 743, endPoint y: 111, distance: 218.9
click at [743, 111] on div "**********" at bounding box center [854, 145] width 256 height 98
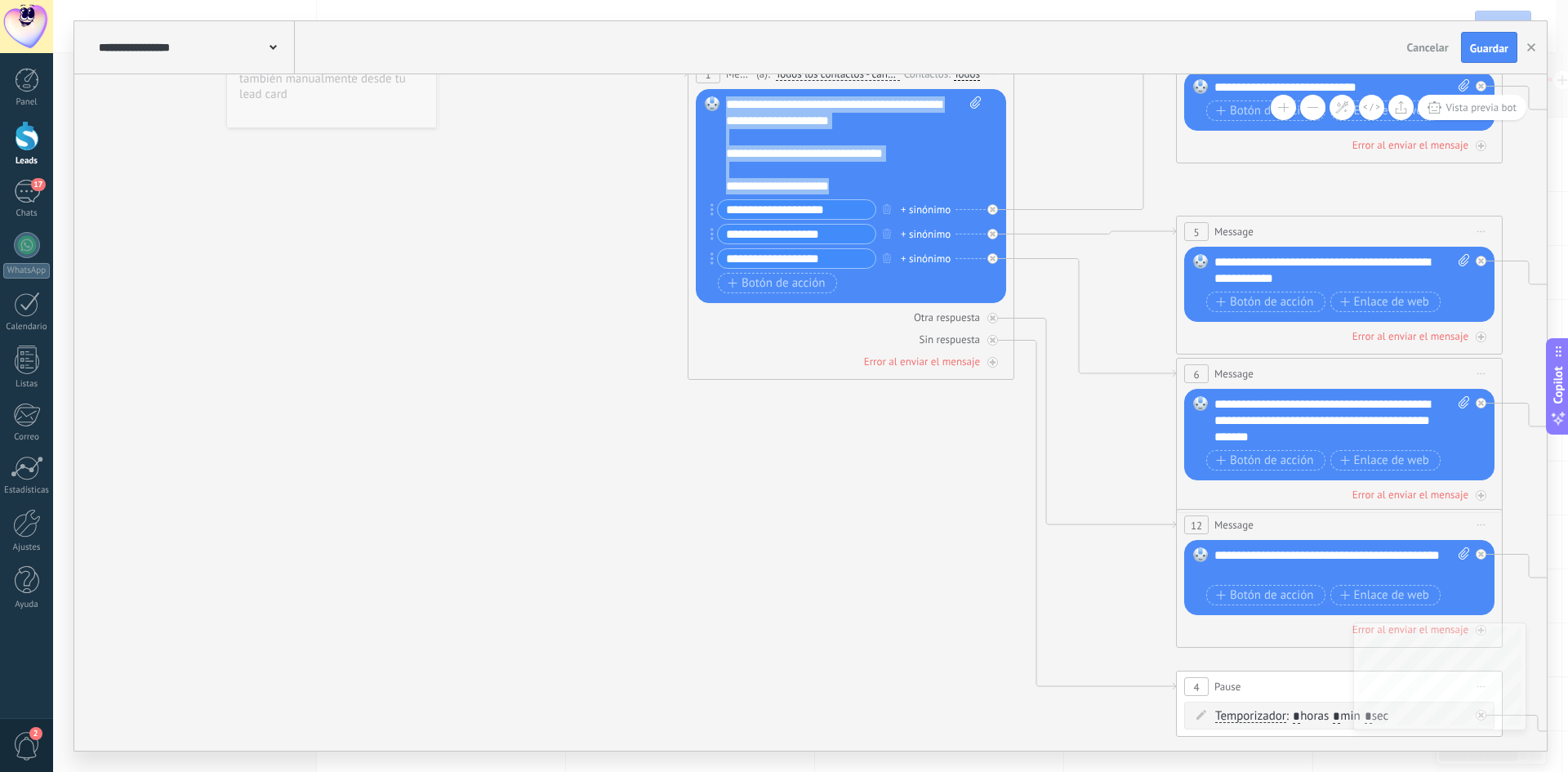
drag, startPoint x: 729, startPoint y: 105, endPoint x: 896, endPoint y: 195, distance: 189.7
click at [896, 195] on div "**********" at bounding box center [853, 197] width 255 height 201
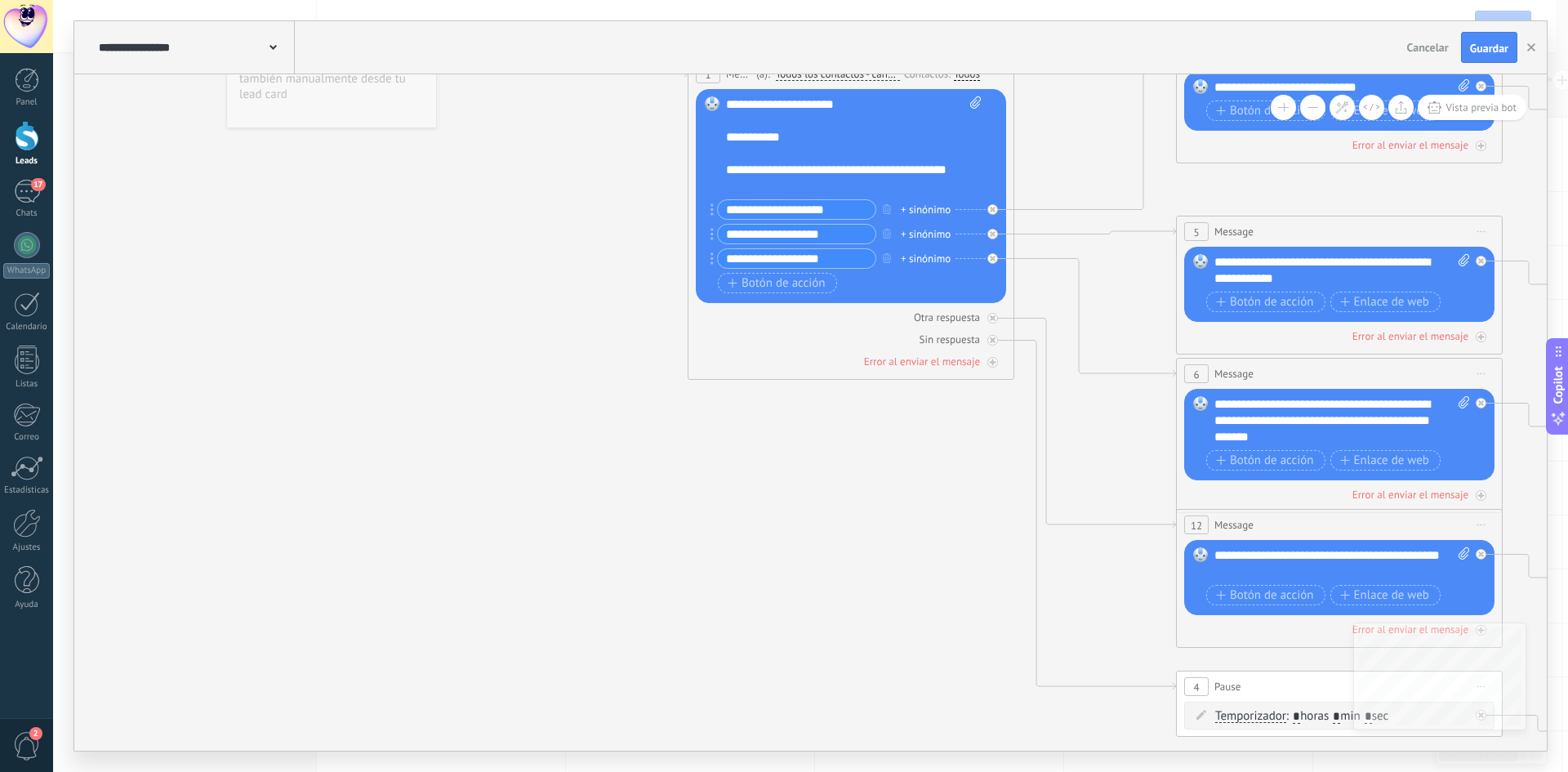
scroll to position [196, 0]
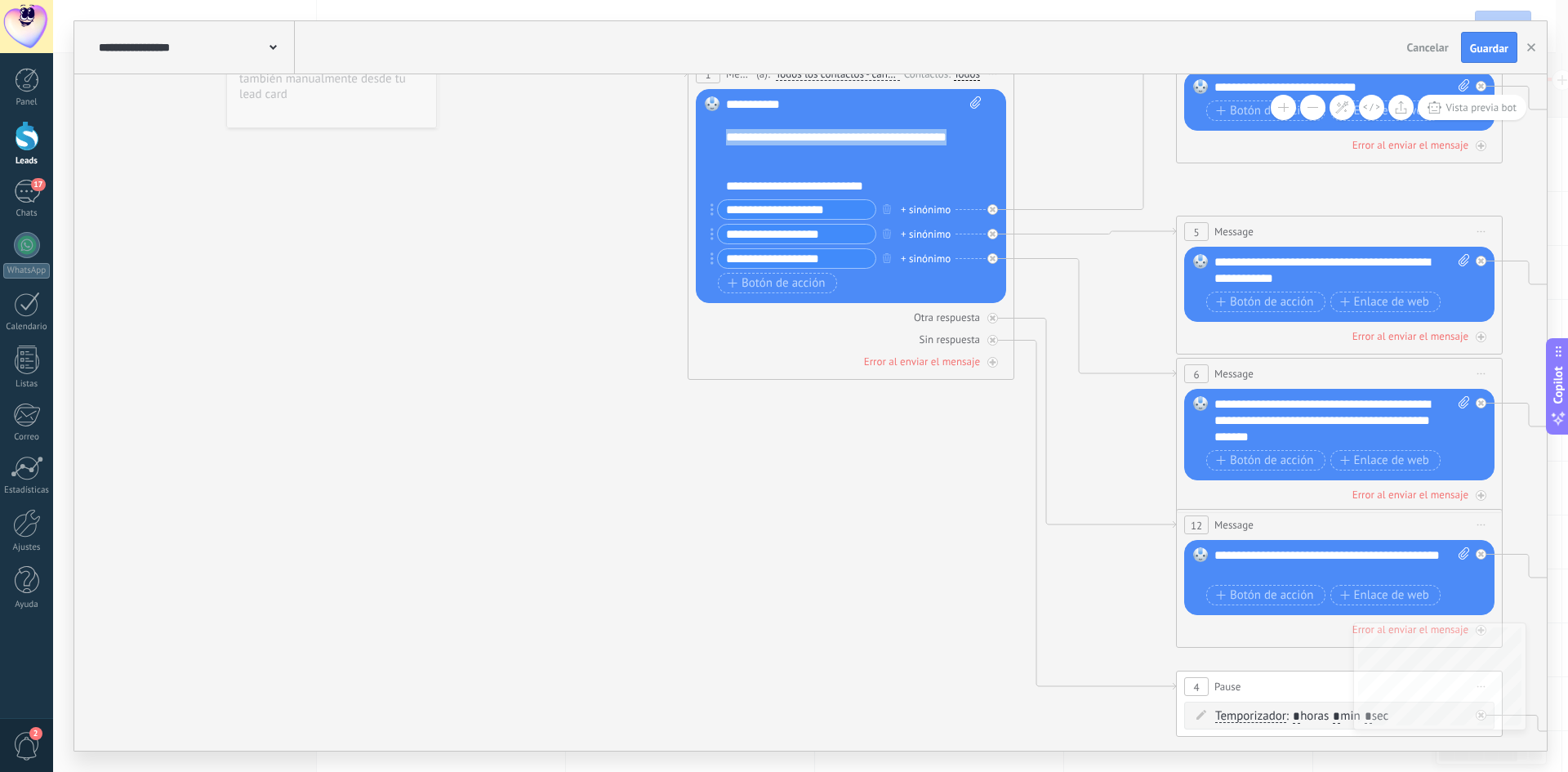
drag, startPoint x: 792, startPoint y: 156, endPoint x: 721, endPoint y: 138, distance: 73.2
click at [721, 138] on div "Reemplazar Quitar Convertir a mensaje de voz Arrastre la imagen aquí para adjun…" at bounding box center [851, 196] width 310 height 214
copy div "**********"
drag, startPoint x: 841, startPoint y: 209, endPoint x: 720, endPoint y: 220, distance: 121.5
click at [720, 220] on div "**********" at bounding box center [849, 235] width 263 height 73
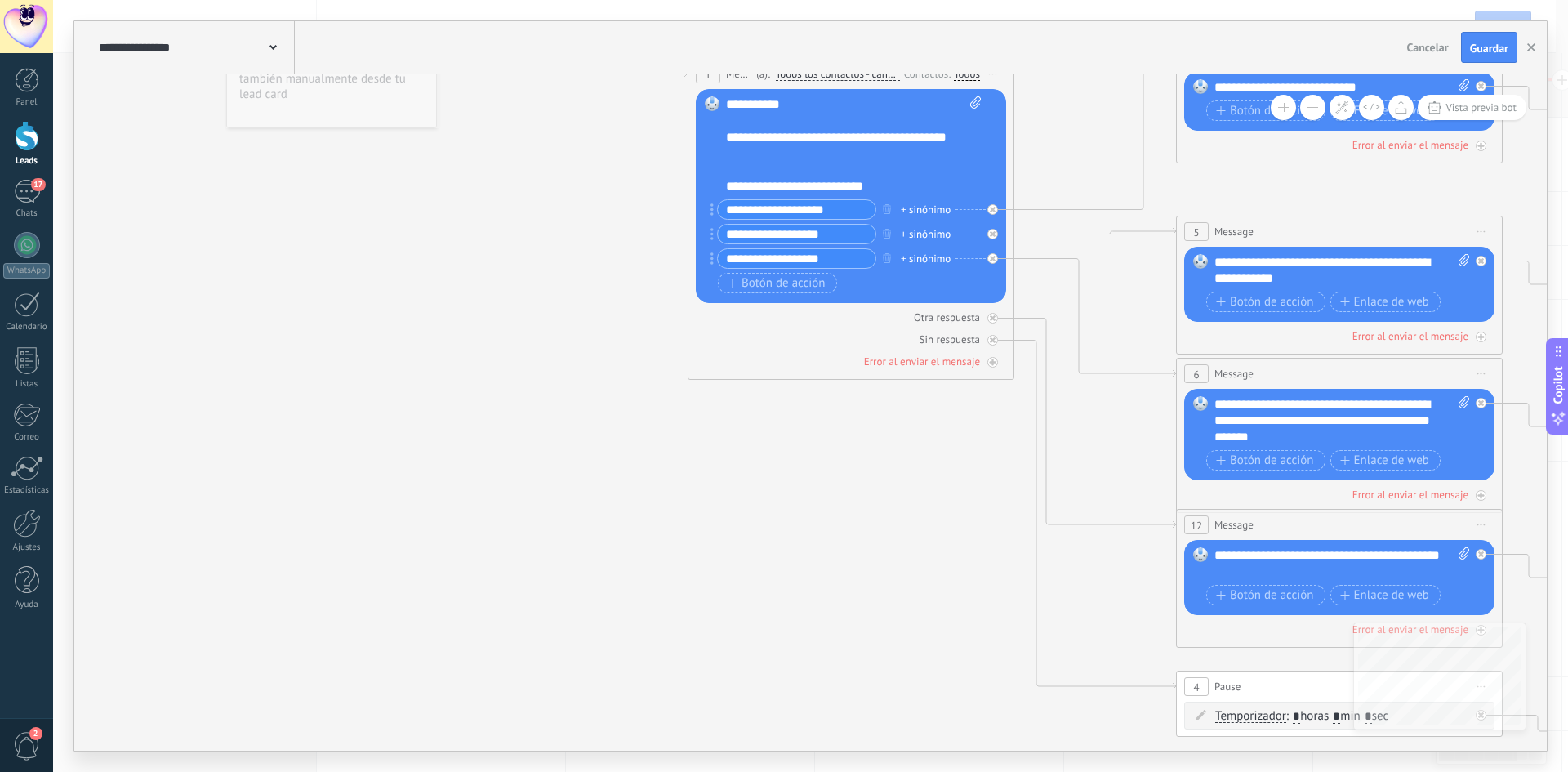
paste input "text"
click at [733, 141] on div "**********" at bounding box center [839, 145] width 227 height 32
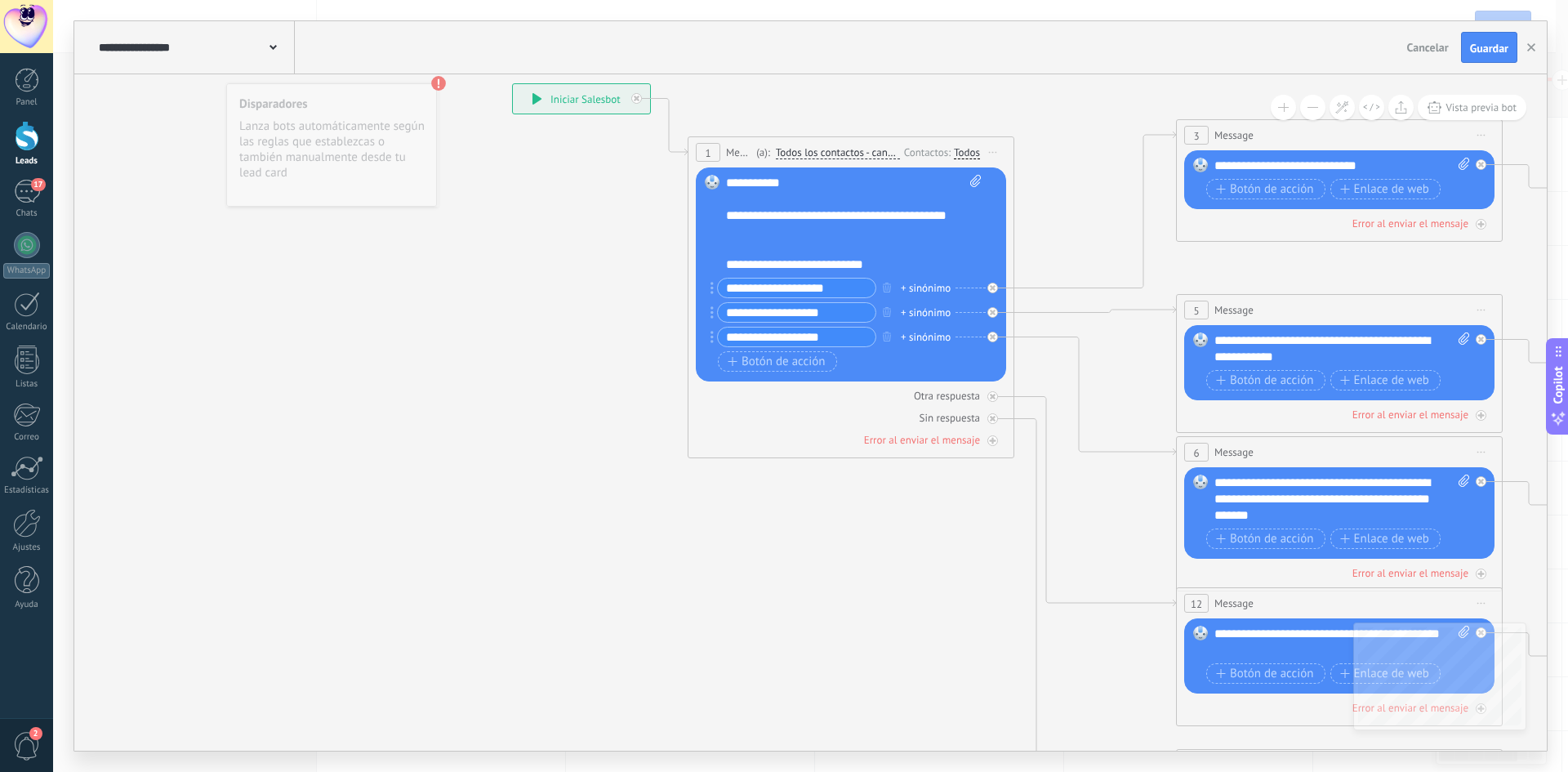
drag, startPoint x: 836, startPoint y: 289, endPoint x: 779, endPoint y: 291, distance: 57.0
click at [766, 291] on input "**********" at bounding box center [797, 288] width 157 height 19
click at [726, 289] on input "**********" at bounding box center [797, 288] width 157 height 19
paste input "****"
click at [732, 288] on input "**********" at bounding box center [797, 288] width 157 height 19
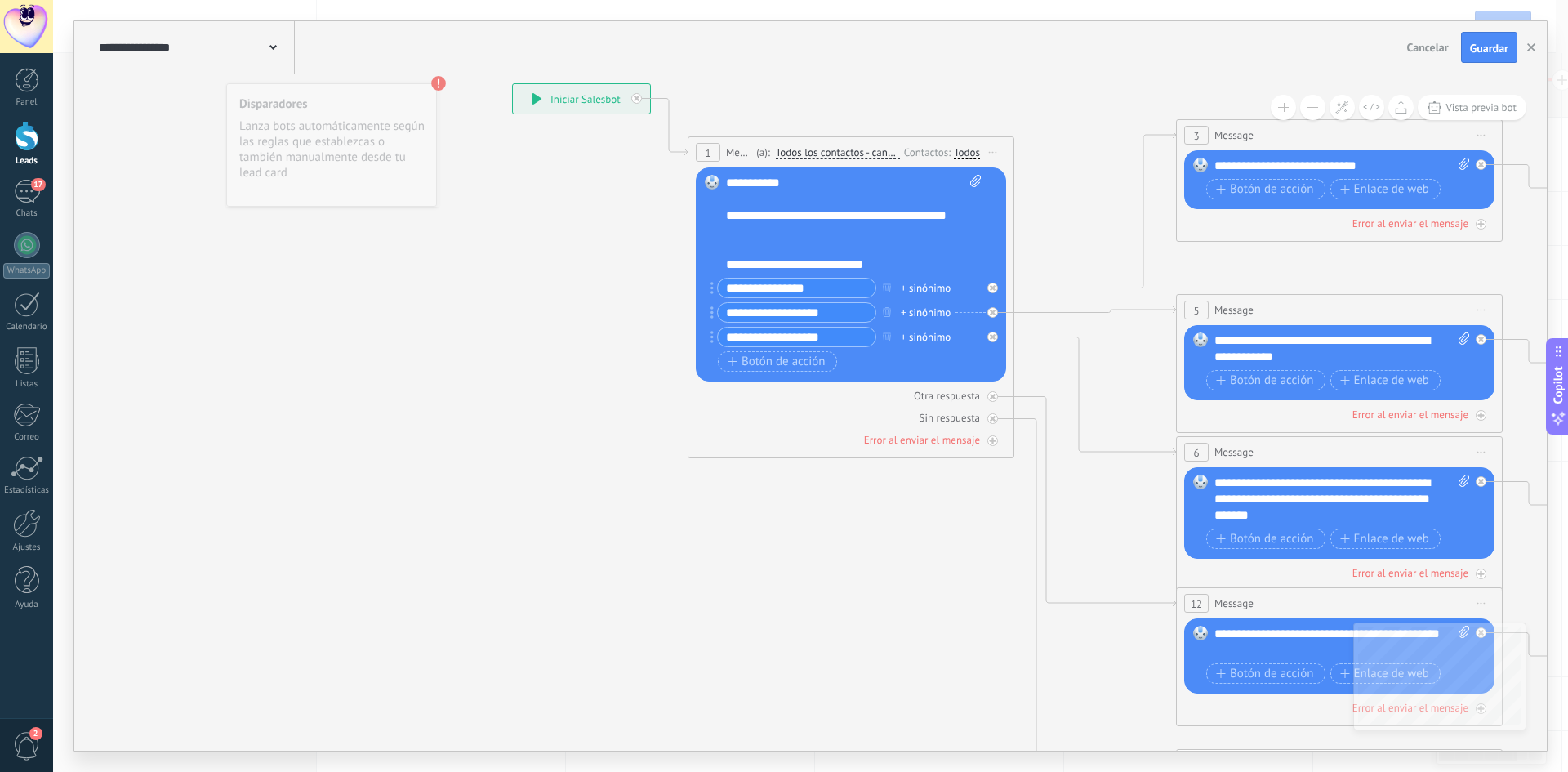
paste input "***"
type input "**********"
drag, startPoint x: 856, startPoint y: 314, endPoint x: 720, endPoint y: 326, distance: 136.5
click at [720, 326] on div "**********" at bounding box center [849, 314] width 263 height 73
drag, startPoint x: 856, startPoint y: 262, endPoint x: 746, endPoint y: 272, distance: 110.5
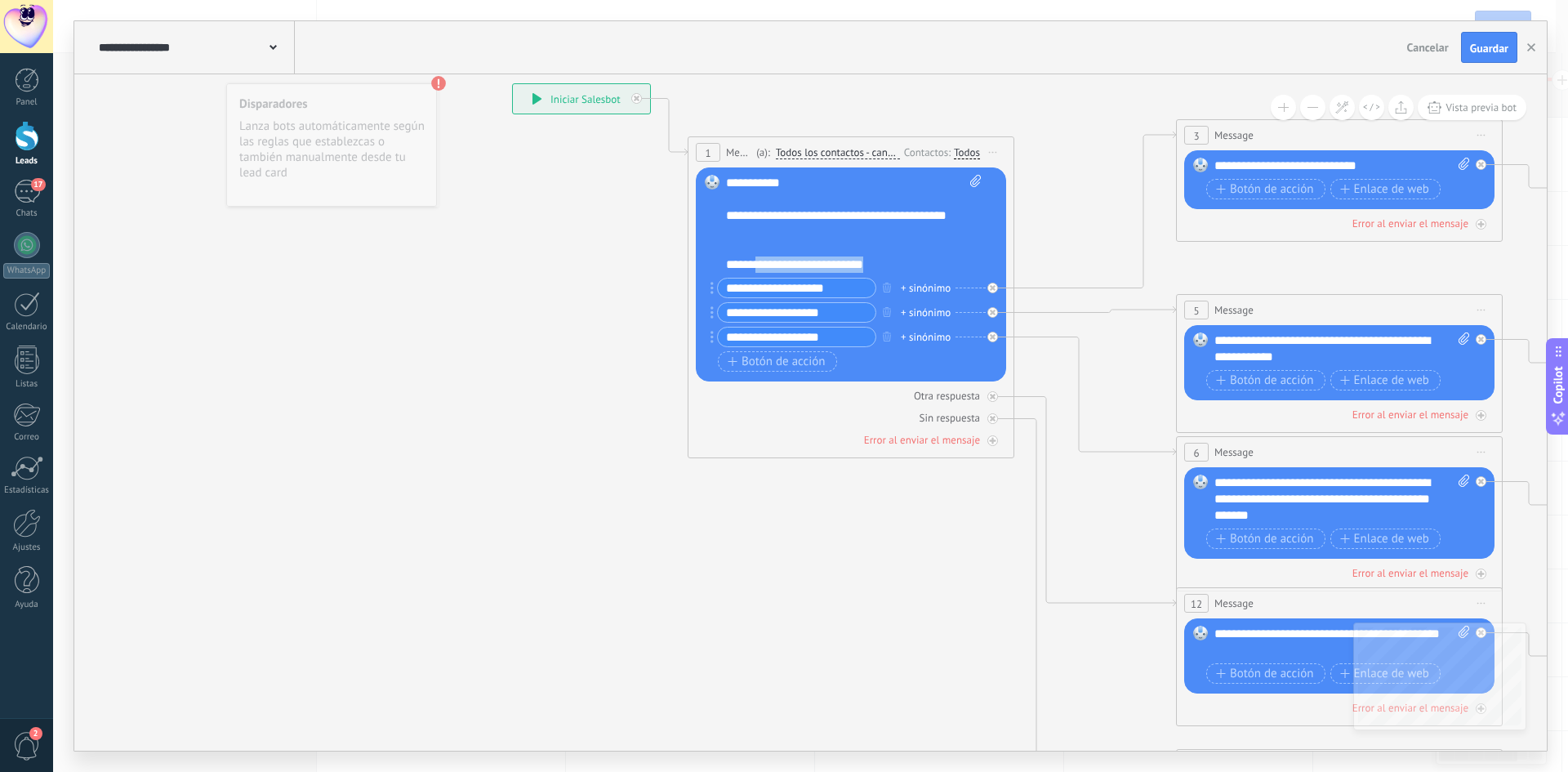
click at [746, 272] on div "**********" at bounding box center [839, 264] width 227 height 16
copy div "**********"
drag, startPoint x: 844, startPoint y: 316, endPoint x: 720, endPoint y: 318, distance: 124.0
click at [720, 318] on input "**********" at bounding box center [797, 312] width 157 height 19
paste input "*"
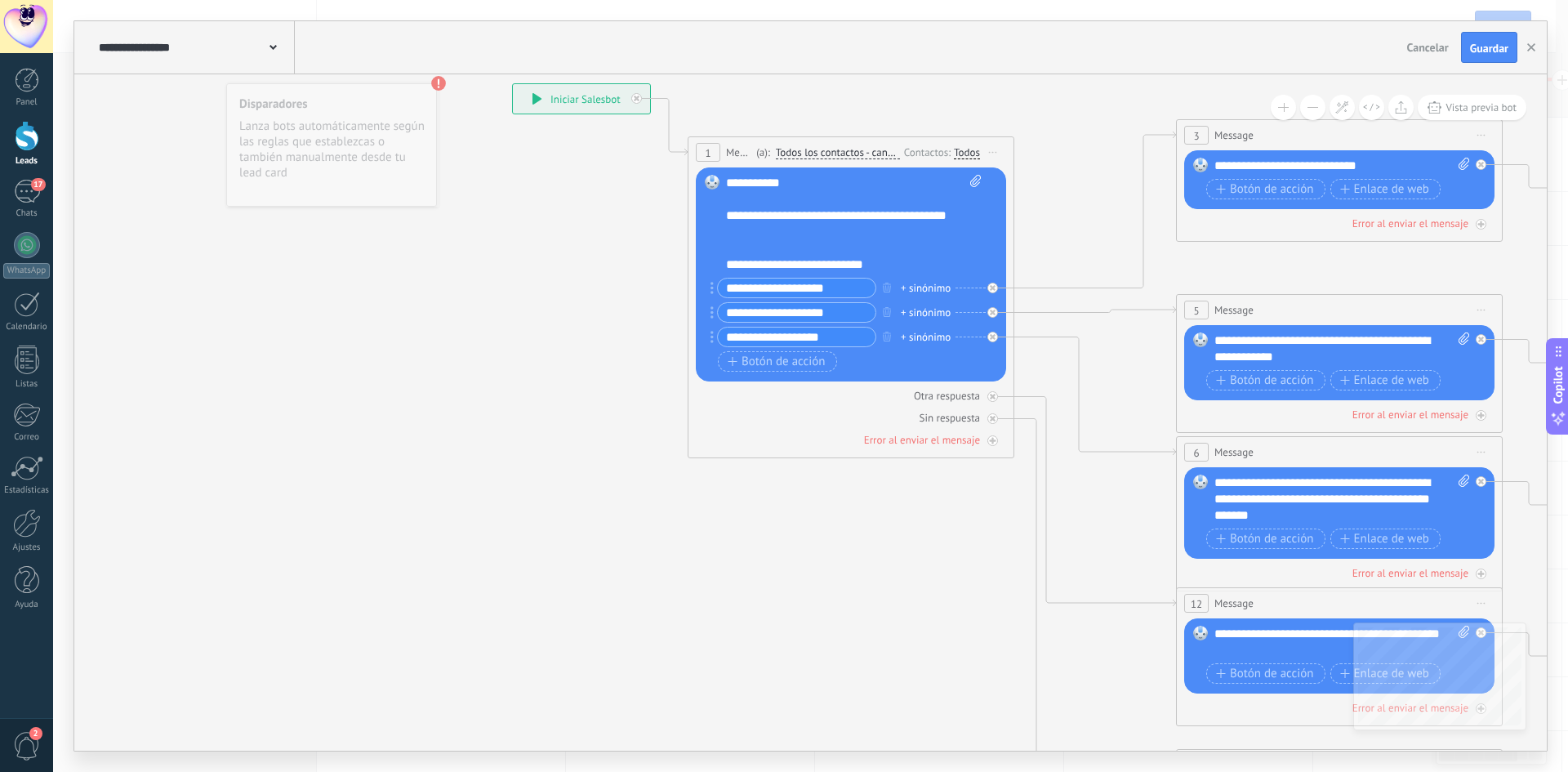
click at [726, 318] on input "**********" at bounding box center [797, 312] width 157 height 19
click at [724, 313] on input "**********" at bounding box center [797, 312] width 157 height 19
click at [835, 305] on input "**********" at bounding box center [797, 312] width 157 height 19
type input "*"
paste input "***"
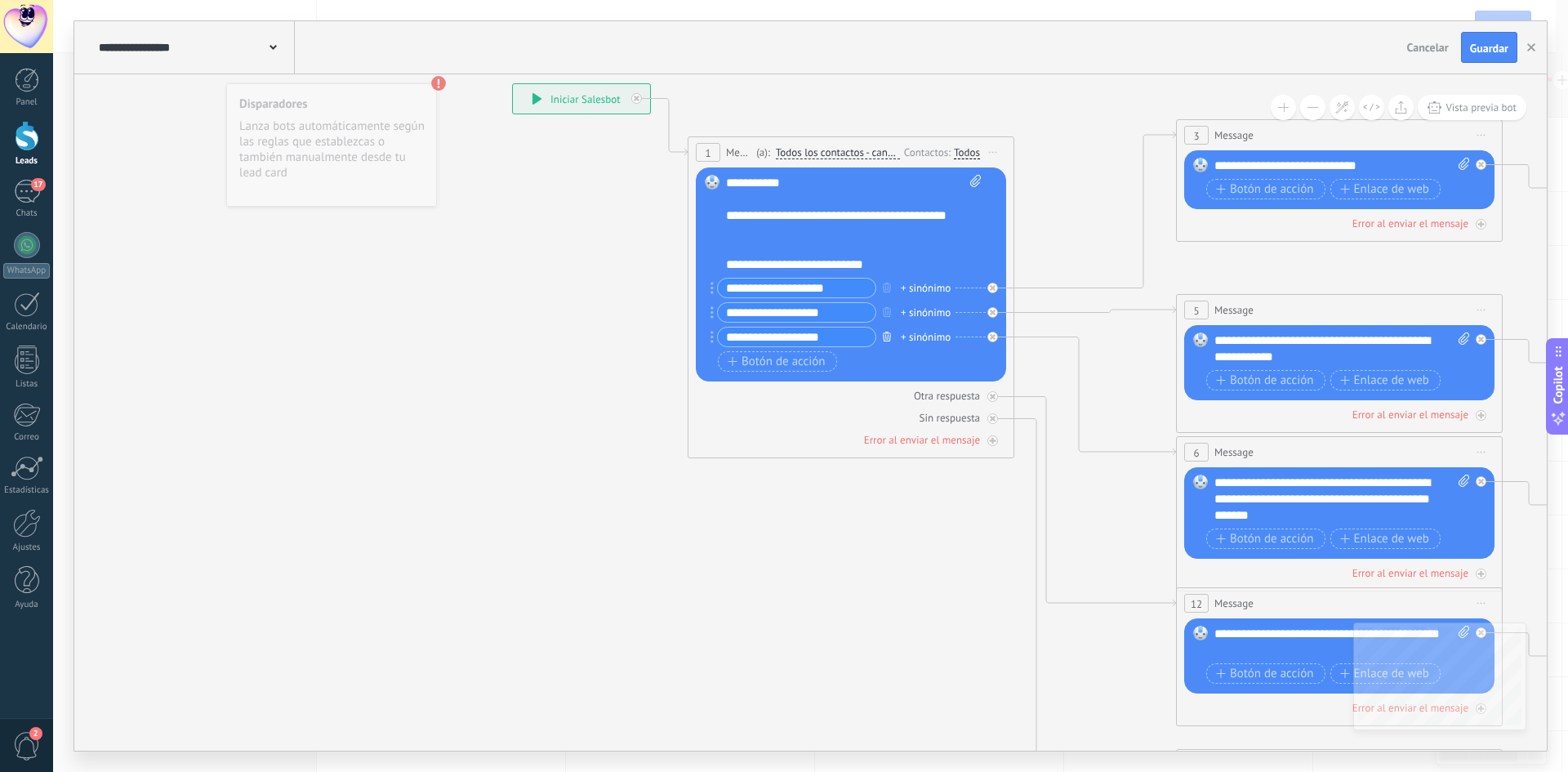
click at [892, 337] on button "button" at bounding box center [887, 337] width 18 height 21
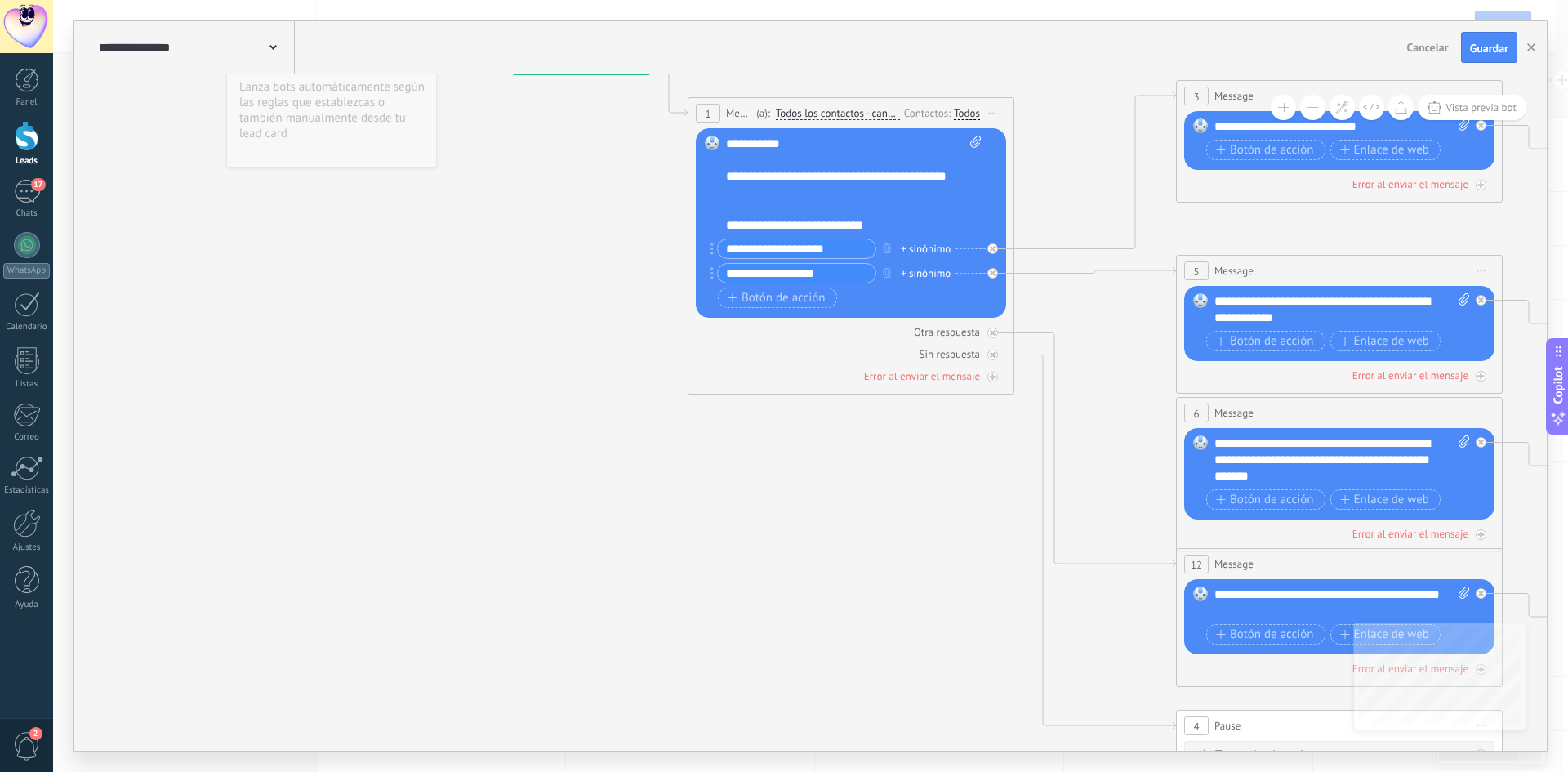
click at [861, 479] on icon at bounding box center [1376, 460] width 2546 height 1649
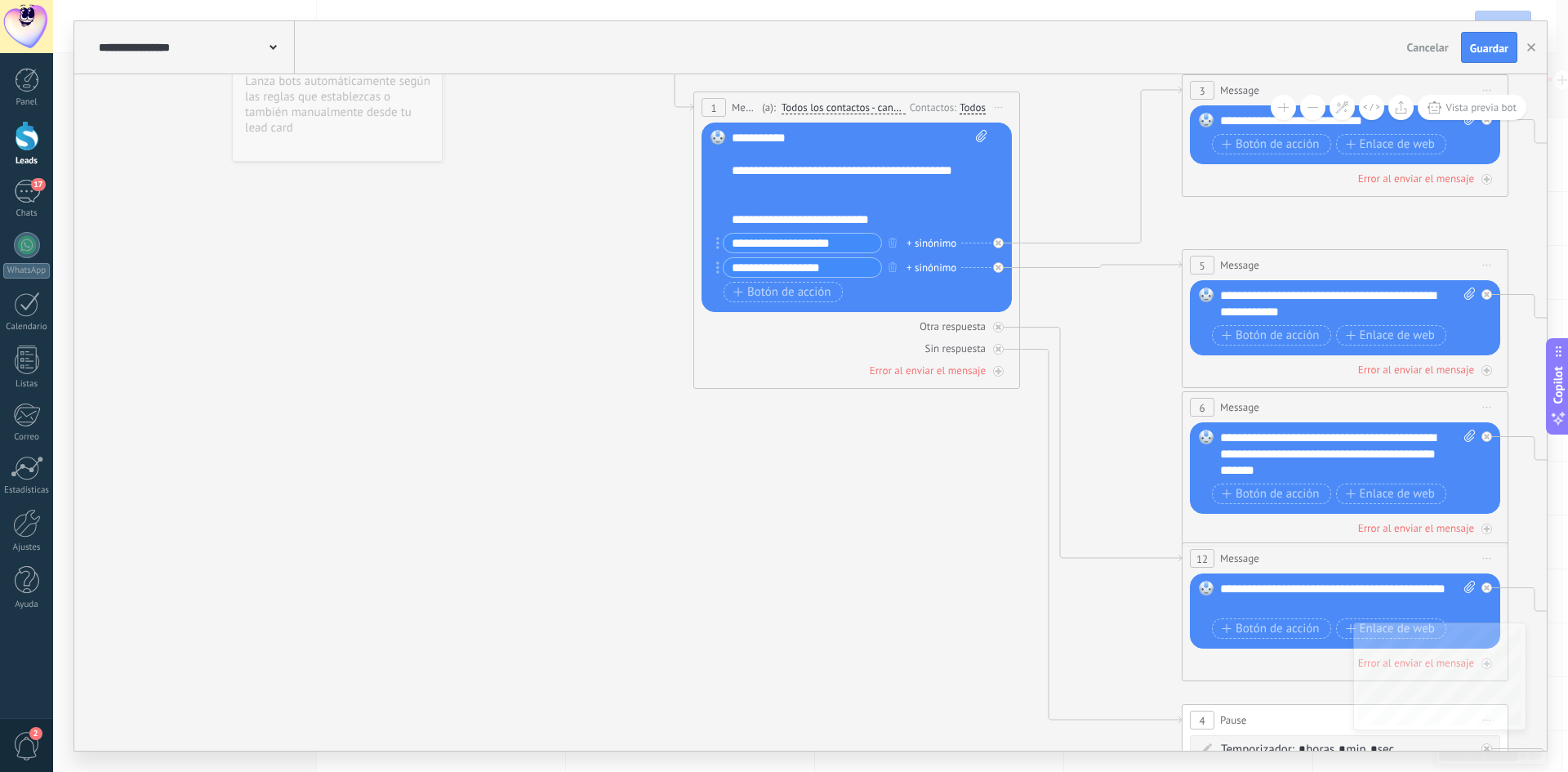
type input "**********"
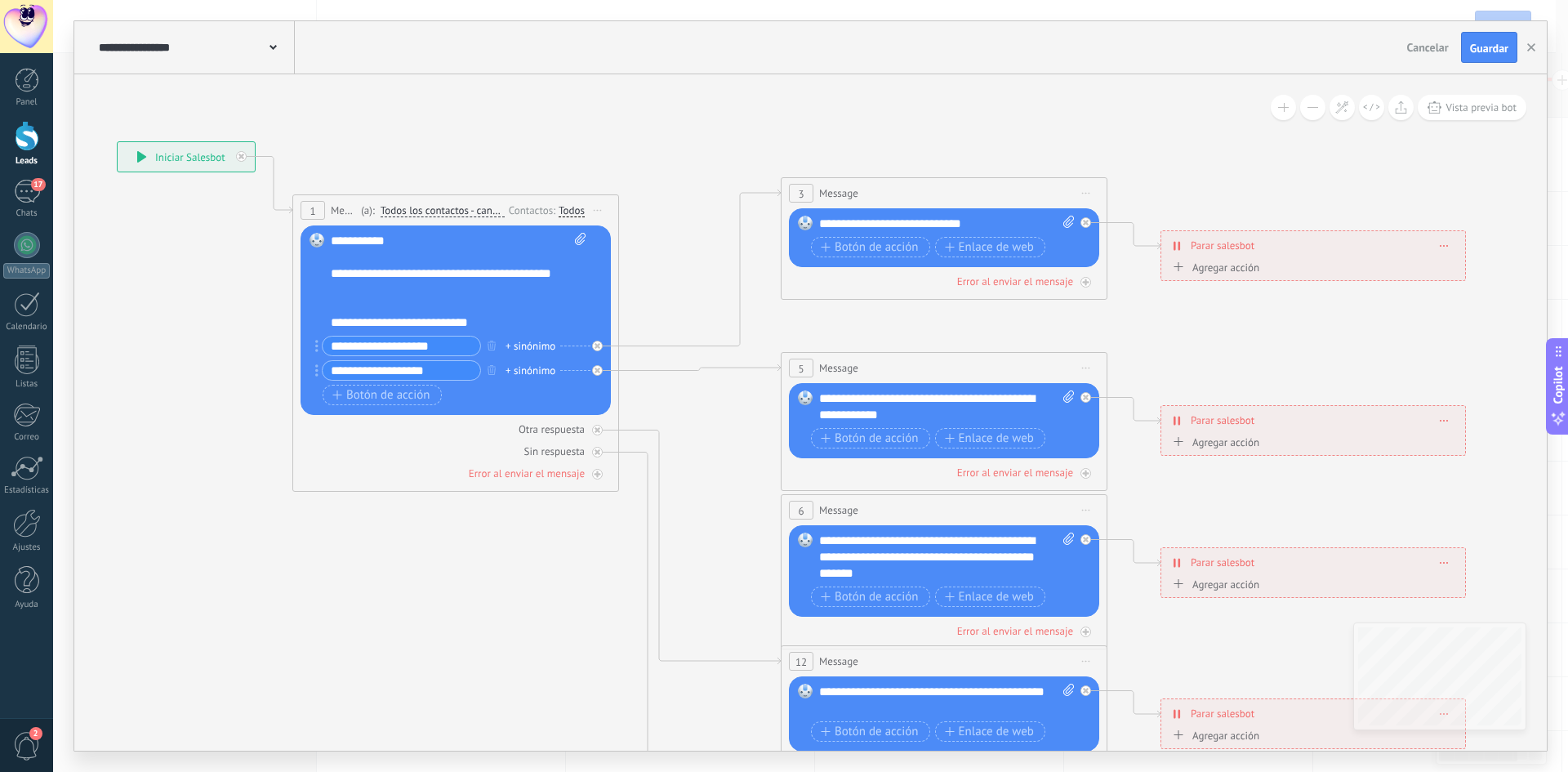
drag, startPoint x: 1112, startPoint y: 303, endPoint x: 709, endPoint y: 407, distance: 416.2
click at [709, 407] on icon at bounding box center [982, 557] width 2546 height 1649
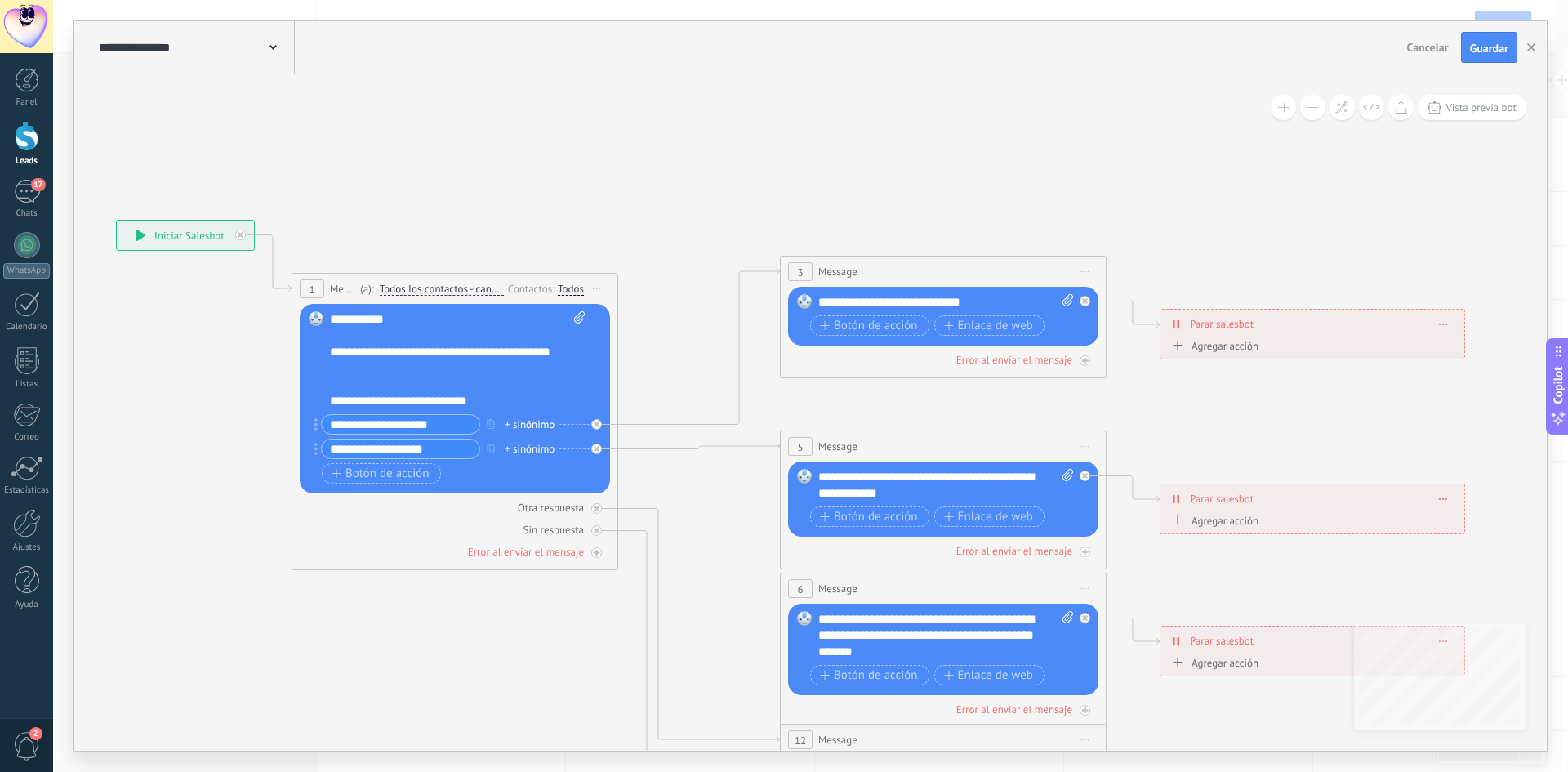
click at [985, 297] on div "**********" at bounding box center [947, 302] width 256 height 16
drag, startPoint x: 983, startPoint y: 299, endPoint x: 786, endPoint y: 303, distance: 197.0
click at [786, 303] on div "3 Message ******* (a): Todos los contactos - canales seleccionados Todos los co…" at bounding box center [943, 317] width 326 height 122
paste div
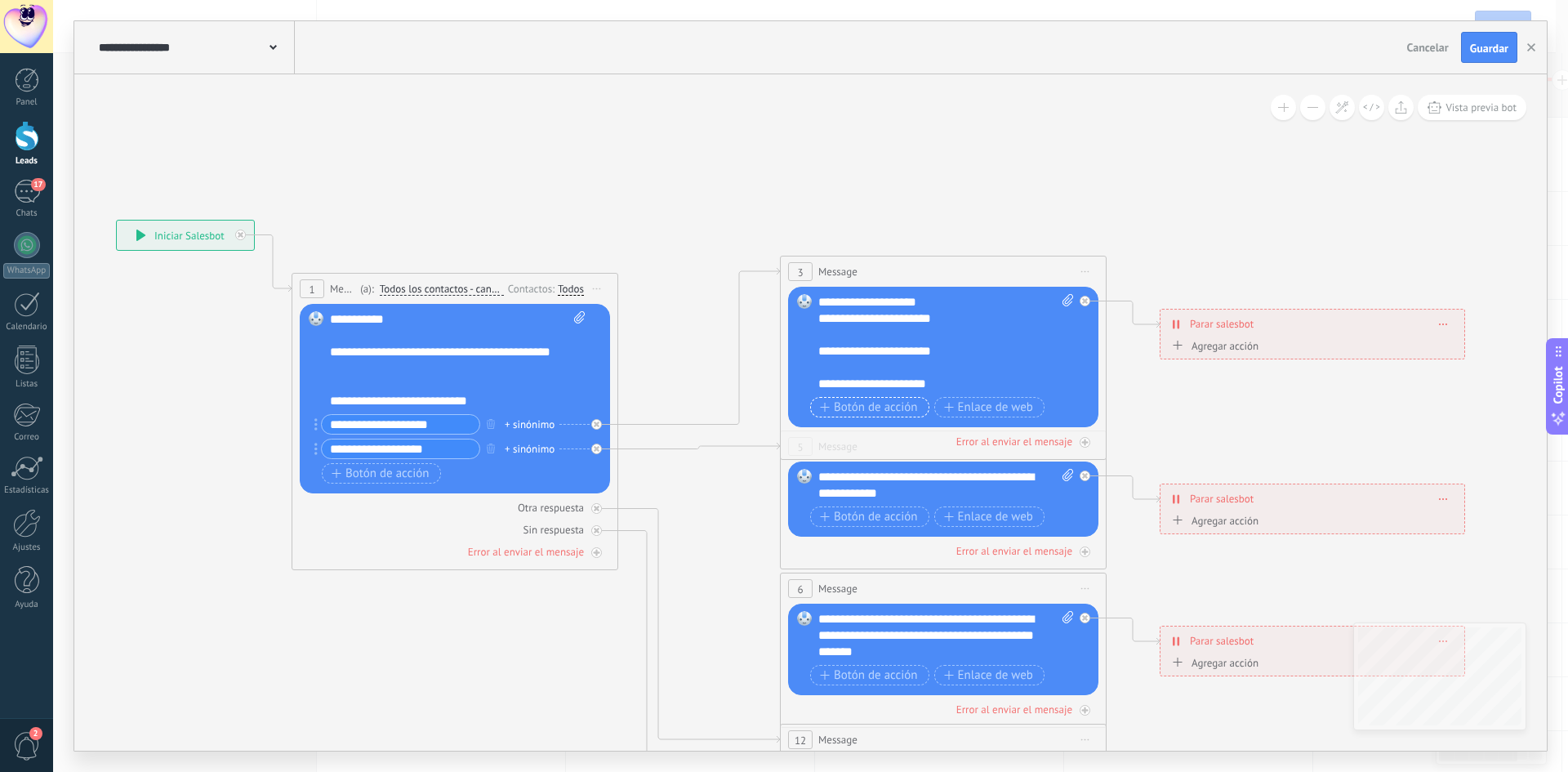
click at [886, 411] on span "Botón de acción" at bounding box center [869, 408] width 98 height 13
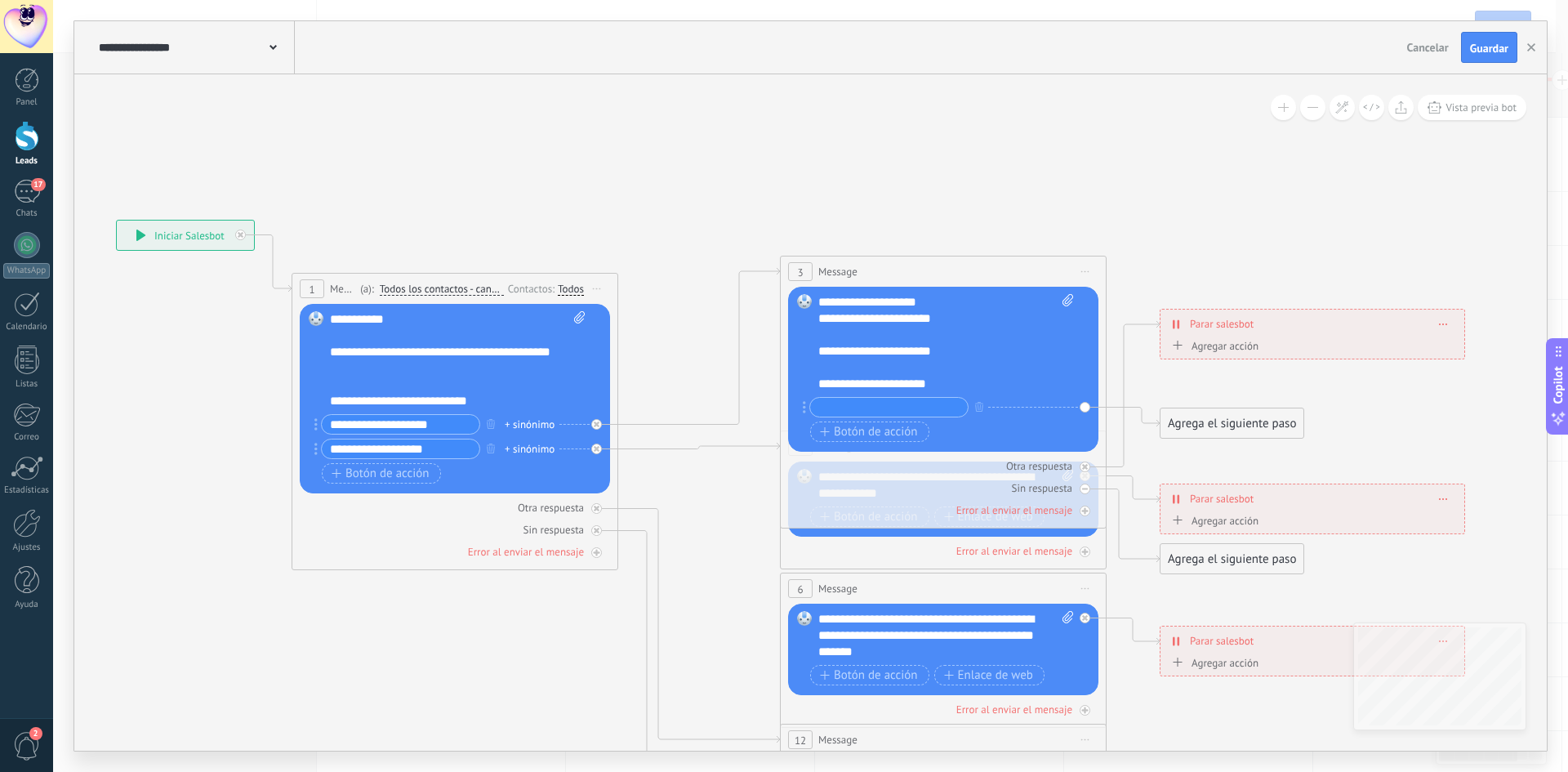
click at [909, 405] on input "text" at bounding box center [889, 407] width 157 height 19
type input "*"
type input "**********"
click at [870, 432] on span "Botón de acción" at bounding box center [869, 432] width 98 height 13
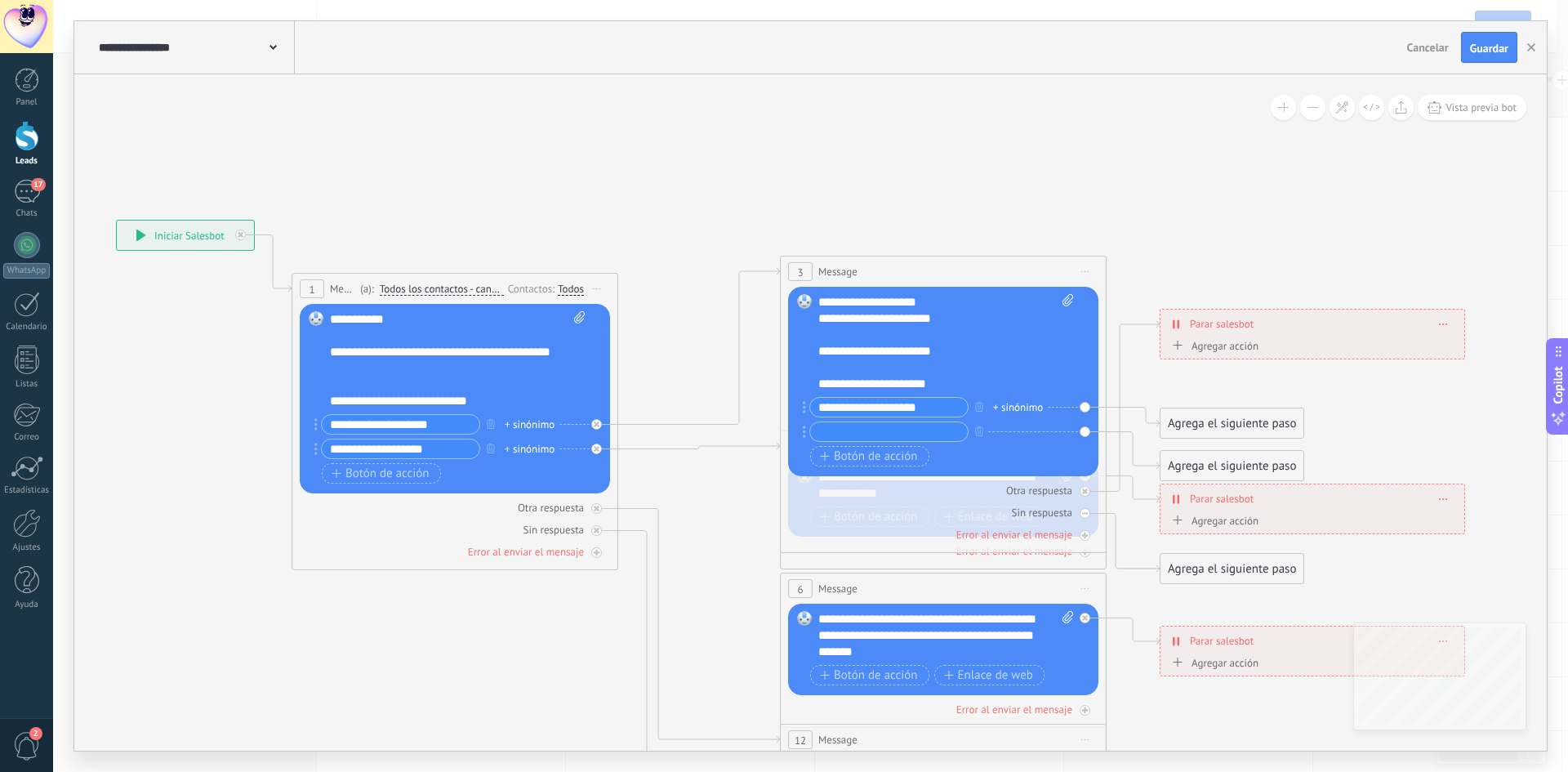
click at [955, 400] on input "**********" at bounding box center [889, 407] width 157 height 19
click at [899, 431] on input "text" at bounding box center [889, 432] width 157 height 19
type input "*"
click at [955, 403] on input "**********" at bounding box center [889, 407] width 157 height 19
type input "*"
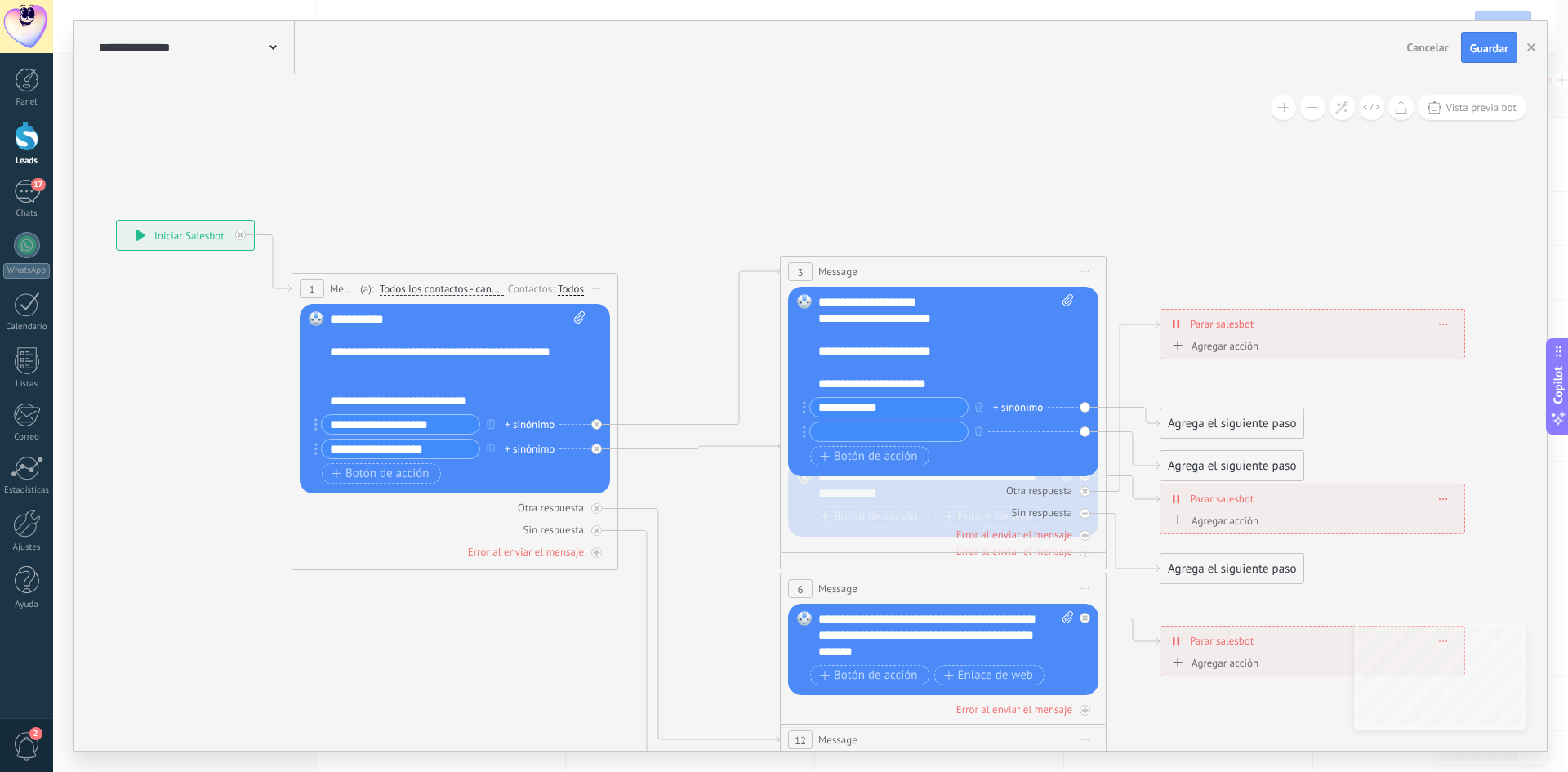
click at [818, 411] on input "**********" at bounding box center [889, 407] width 157 height 19
click at [914, 405] on input "**********" at bounding box center [889, 407] width 157 height 19
paste input "****"
paste input "**"
type input "**********"
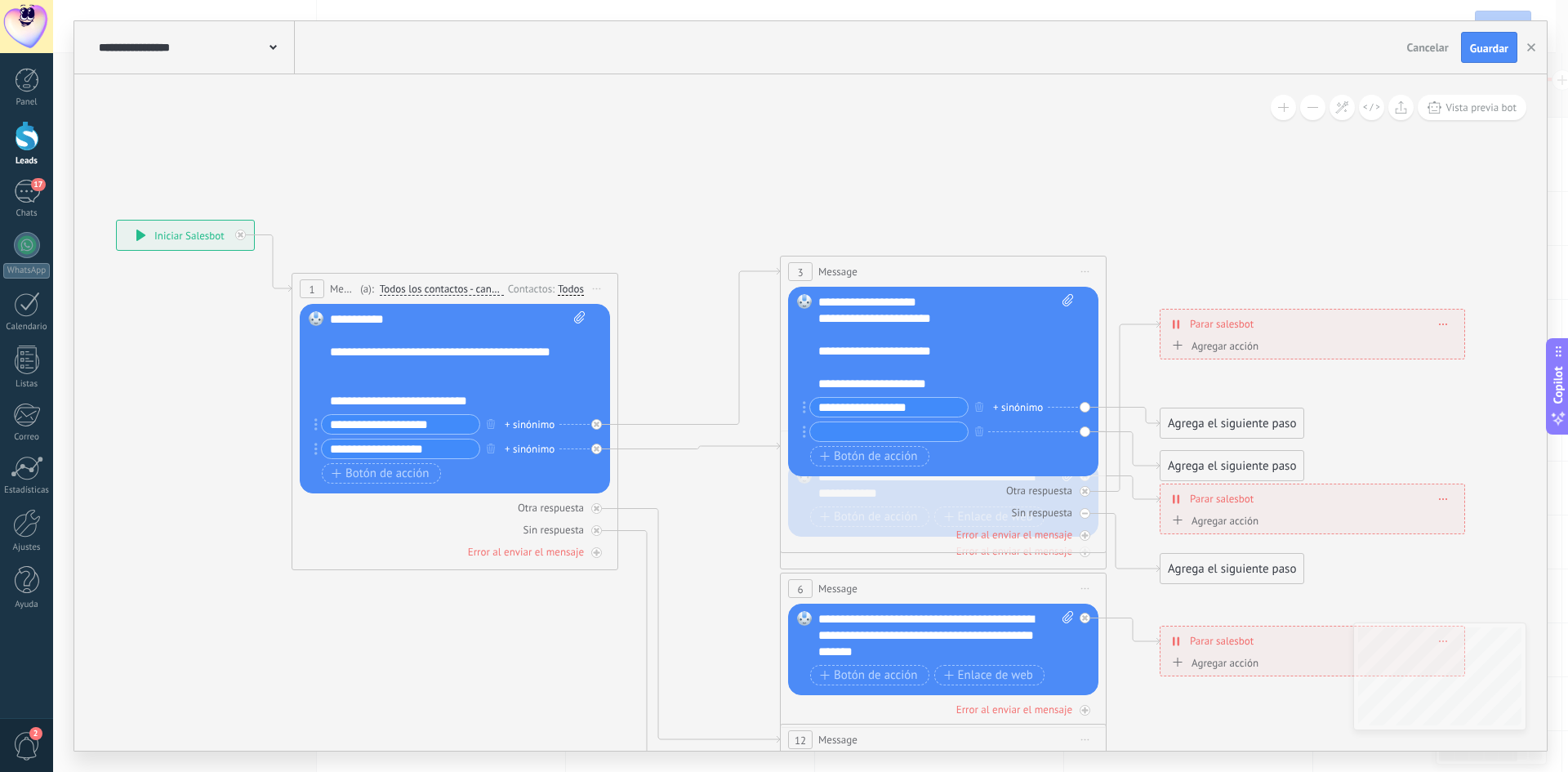
click at [896, 434] on input "text" at bounding box center [889, 432] width 157 height 19
click at [908, 432] on input "**********" at bounding box center [889, 432] width 157 height 19
paste input "****"
paste input "**"
click at [973, 457] on div "Botón de acción Enlace de web" at bounding box center [941, 456] width 263 height 21
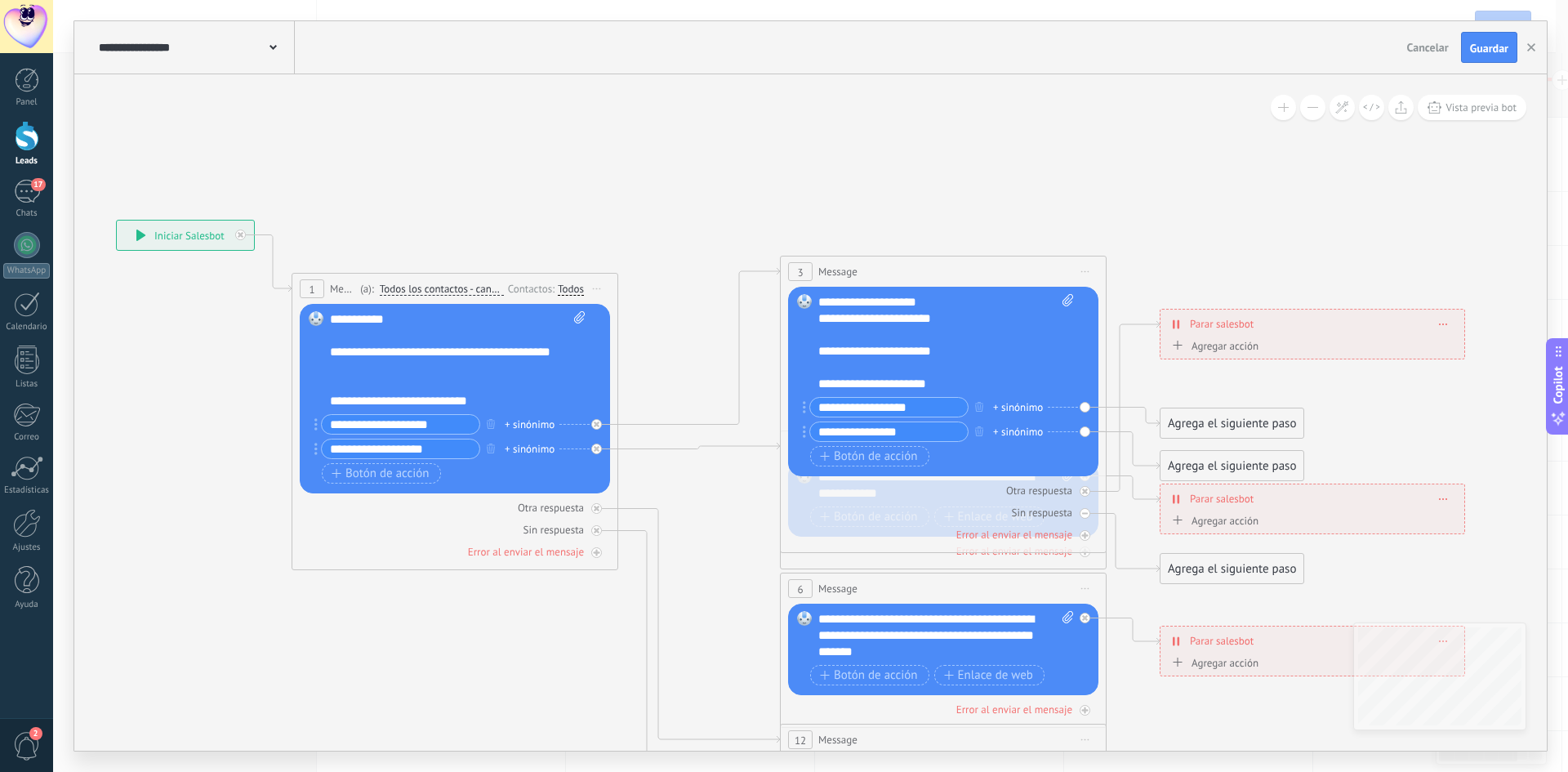
click at [1212, 426] on div "Agrega el siguiente paso" at bounding box center [1232, 423] width 143 height 27
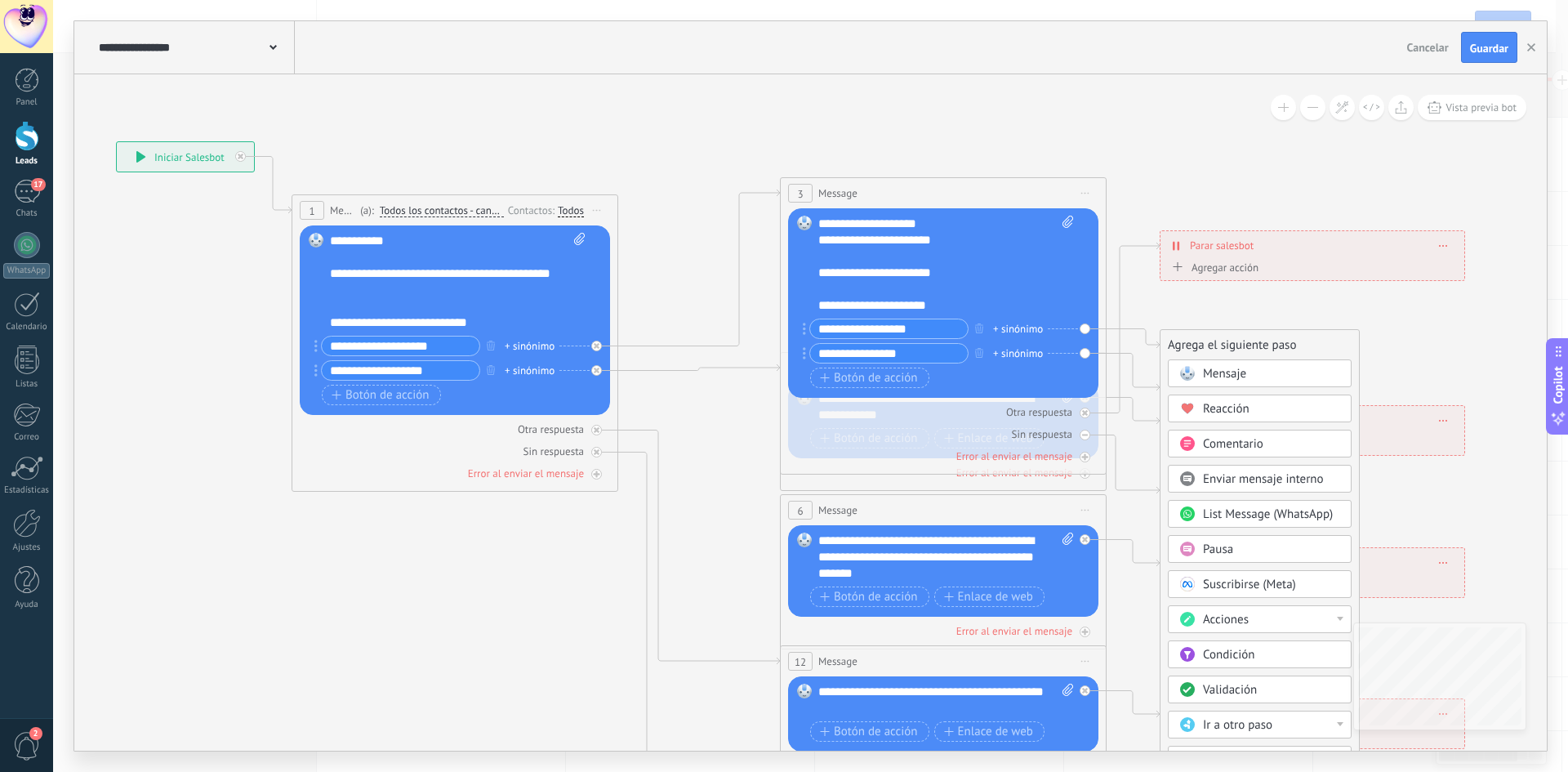
click at [1262, 410] on div "Reacción" at bounding box center [1271, 409] width 138 height 16
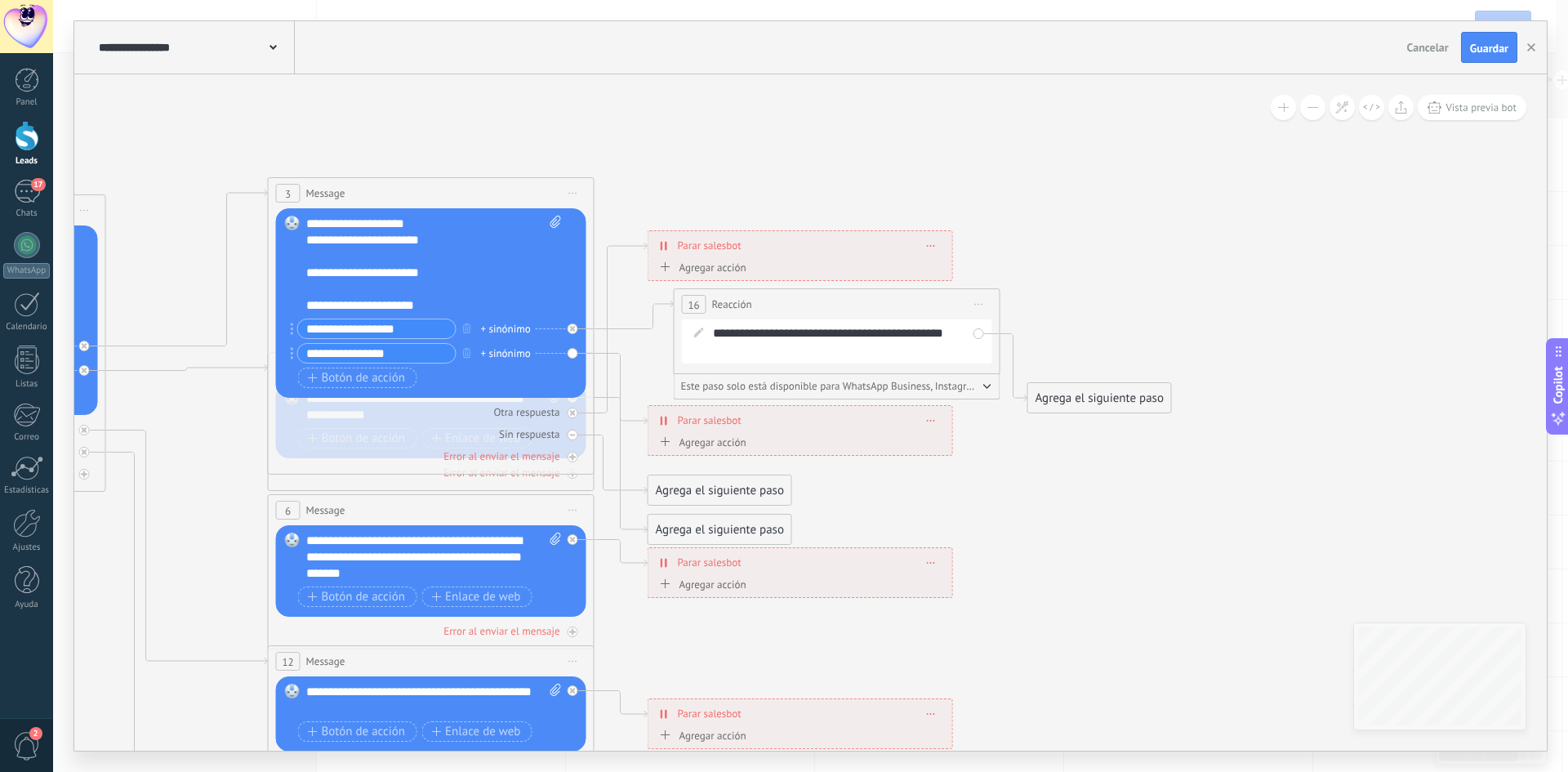
drag, startPoint x: 890, startPoint y: 346, endPoint x: 917, endPoint y: 305, distance: 49.1
click at [917, 305] on div "16 Reacción ******** Iniciar vista previa aquí Cambiar nombre Duplicar Borrar" at bounding box center [837, 304] width 325 height 30
click at [619, 451] on icon at bounding box center [621, 443] width 53 height 179
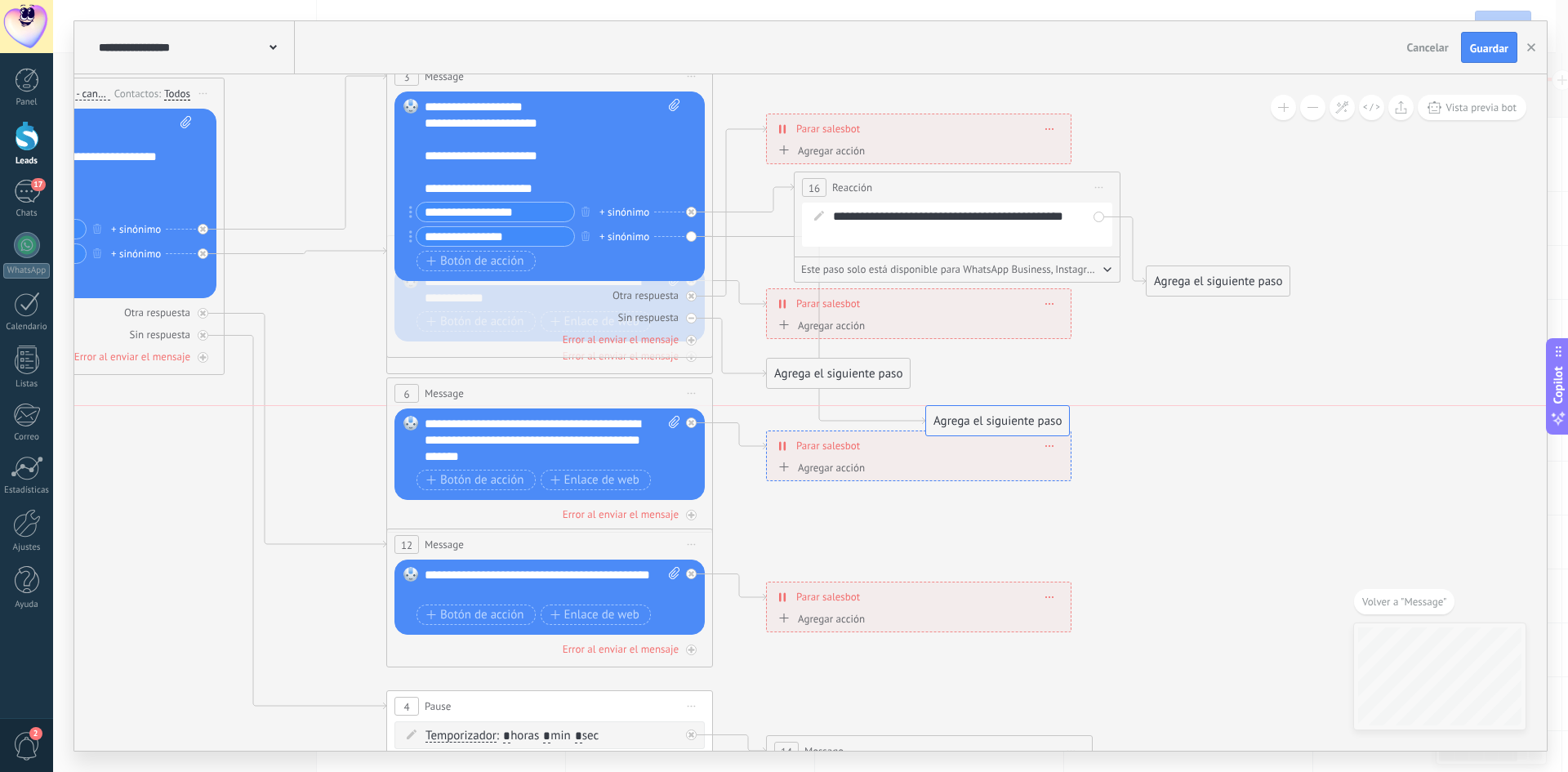
drag, startPoint x: 784, startPoint y: 410, endPoint x: 944, endPoint y: 412, distance: 160.0
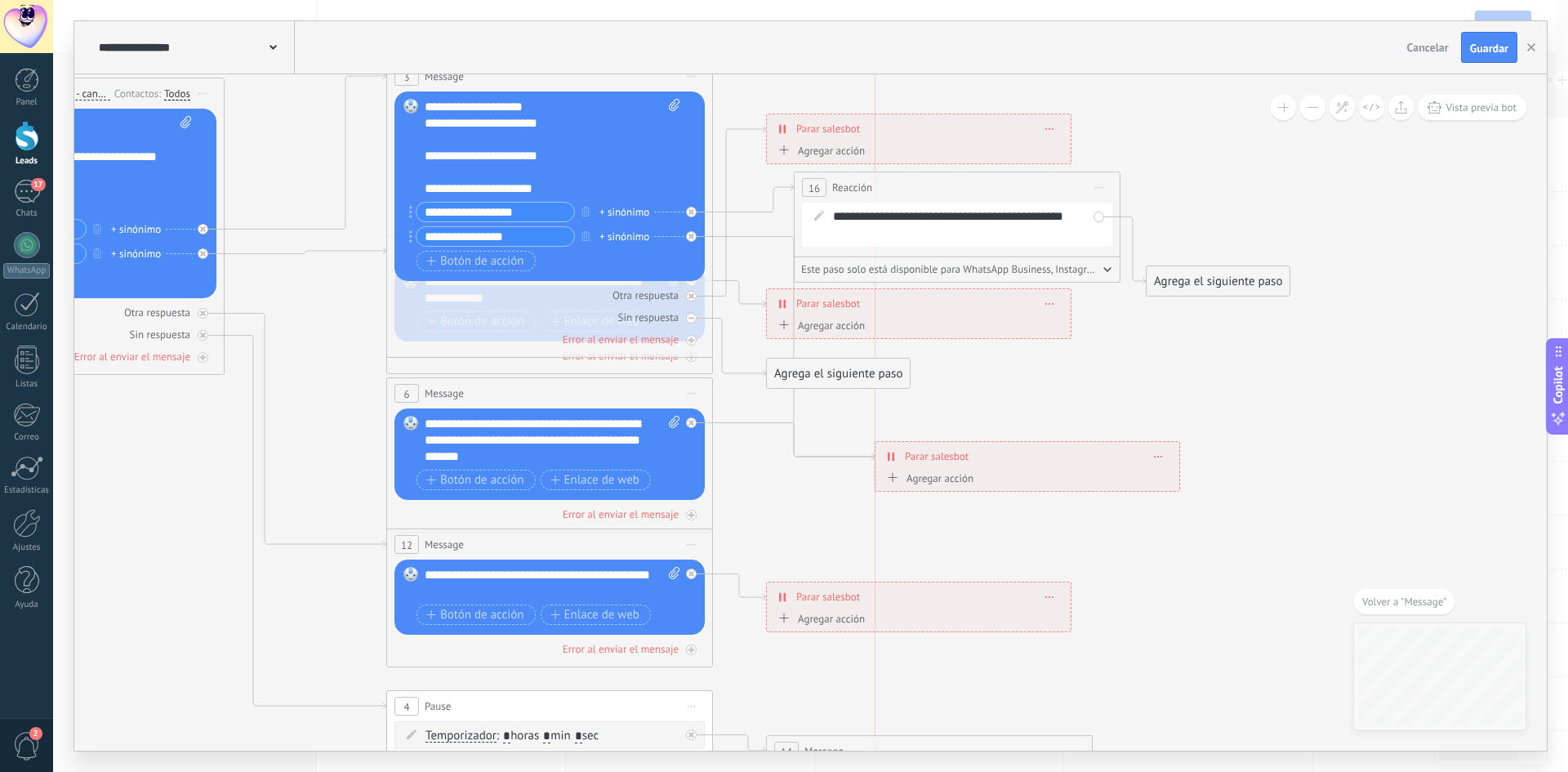
drag, startPoint x: 884, startPoint y: 455, endPoint x: 996, endPoint y: 467, distance: 112.6
click at [996, 467] on div "**********" at bounding box center [1027, 456] width 304 height 28
click at [824, 454] on icon at bounding box center [794, 349] width 161 height 224
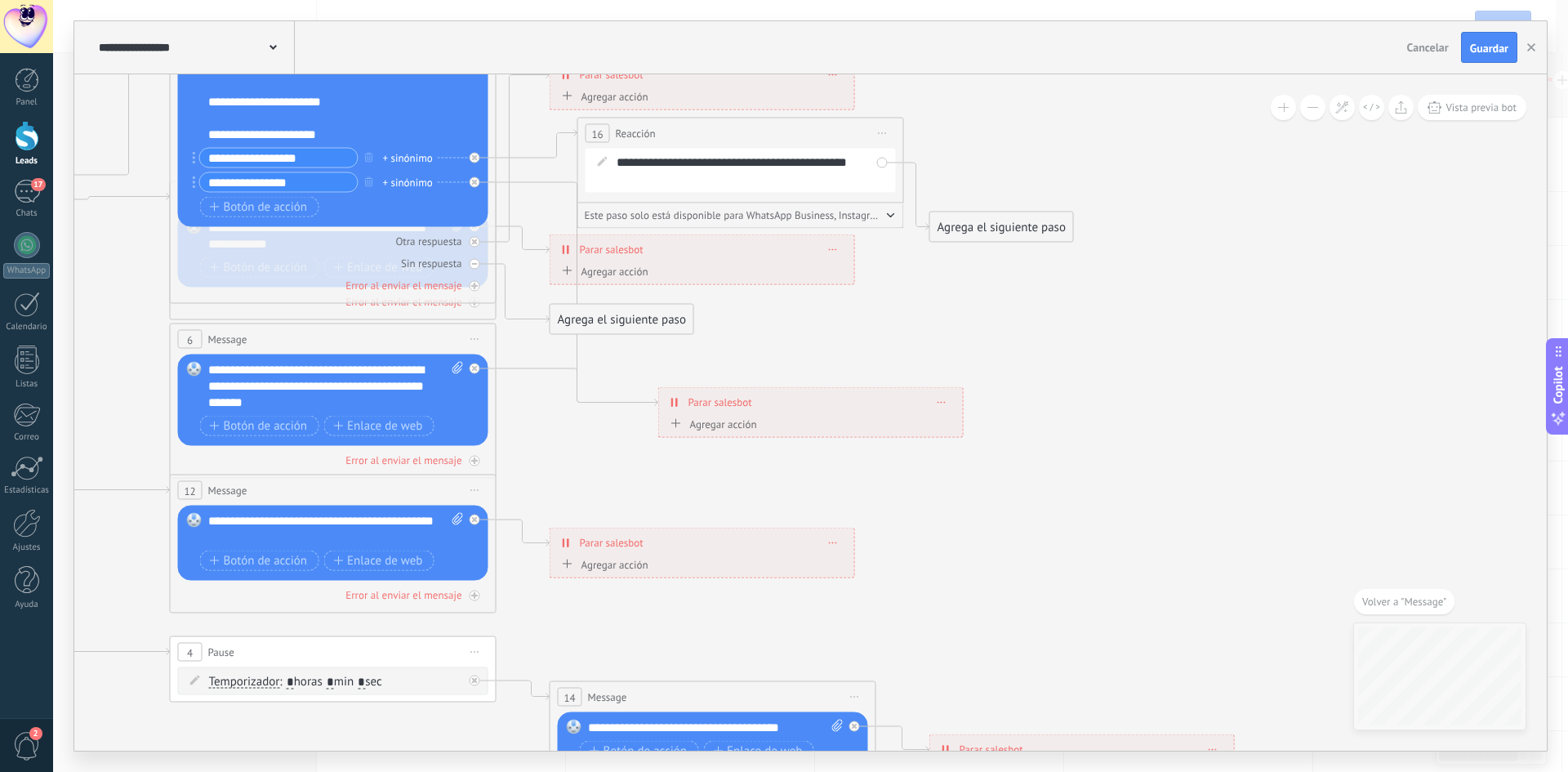
click at [738, 417] on div "Agregar acción Conversación marcada como cerrada Iniciar Salesbot Conversación …" at bounding box center [811, 427] width 289 height 21
click at [742, 429] on div "Agregar acción" at bounding box center [712, 423] width 91 height 12
click at [742, 429] on button "Conversación marcada como cerrada" at bounding box center [760, 423] width 204 height 29
click at [600, 409] on icon at bounding box center [371, 386] width 2546 height 1649
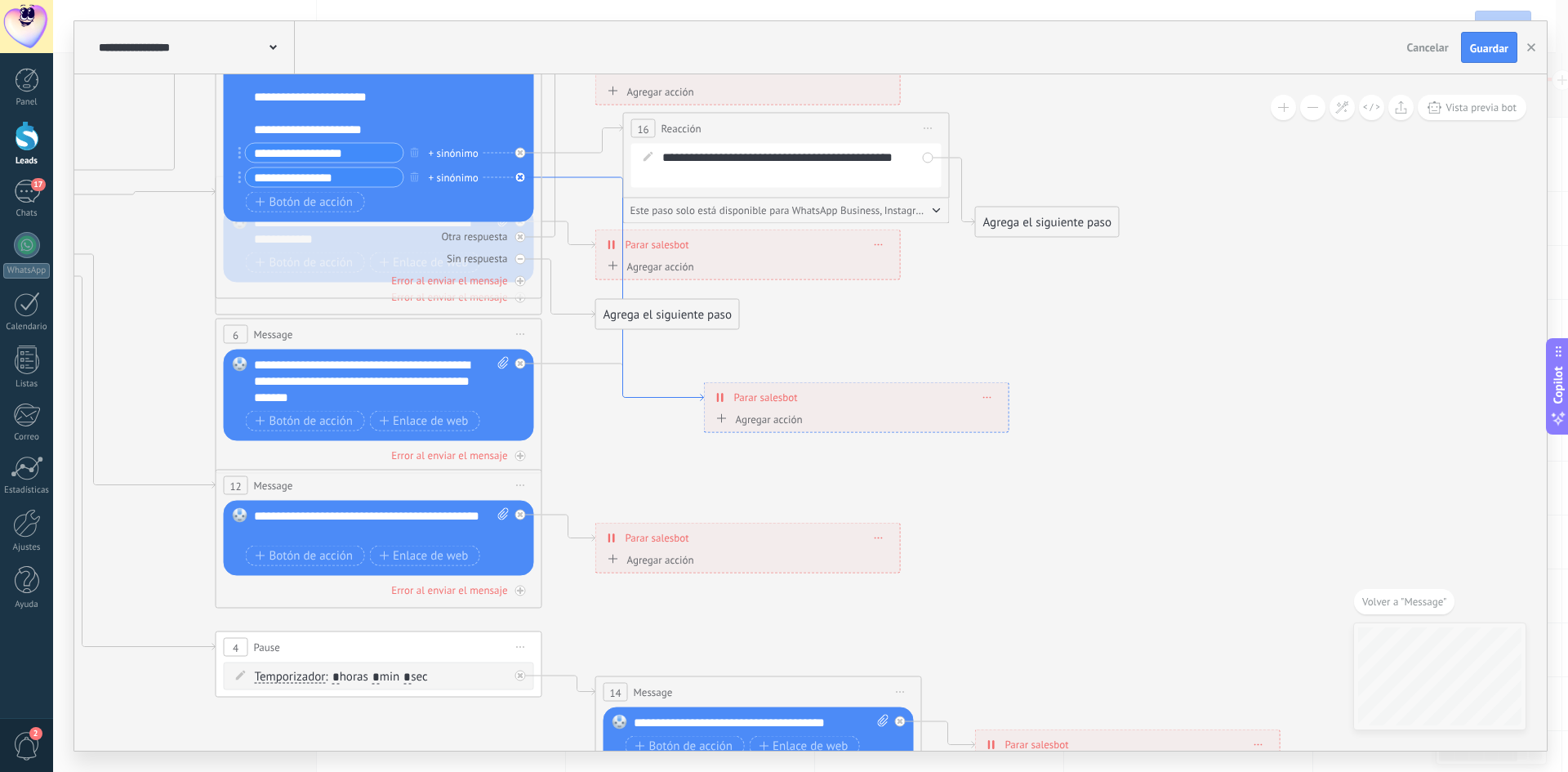
drag, startPoint x: 577, startPoint y: 359, endPoint x: 645, endPoint y: 356, distance: 68.1
click at [645, 356] on icon at bounding box center [623, 289] width 161 height 224
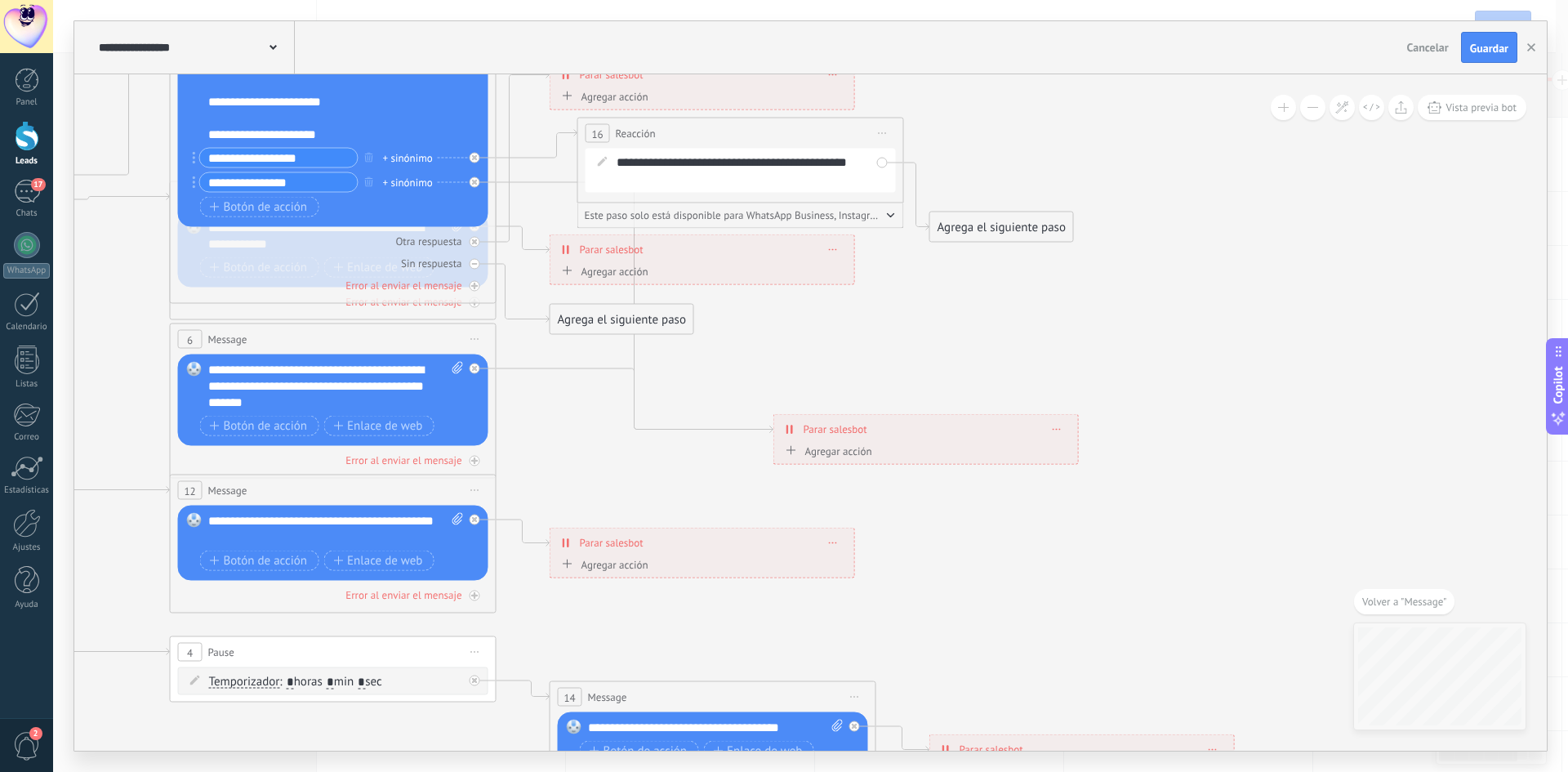
drag, startPoint x: 876, startPoint y: 410, endPoint x: 990, endPoint y: 439, distance: 117.6
click at [990, 439] on div "**********" at bounding box center [926, 429] width 304 height 28
click at [691, 463] on icon at bounding box center [371, 386] width 2546 height 1649
paste input "**"
type input "**********"
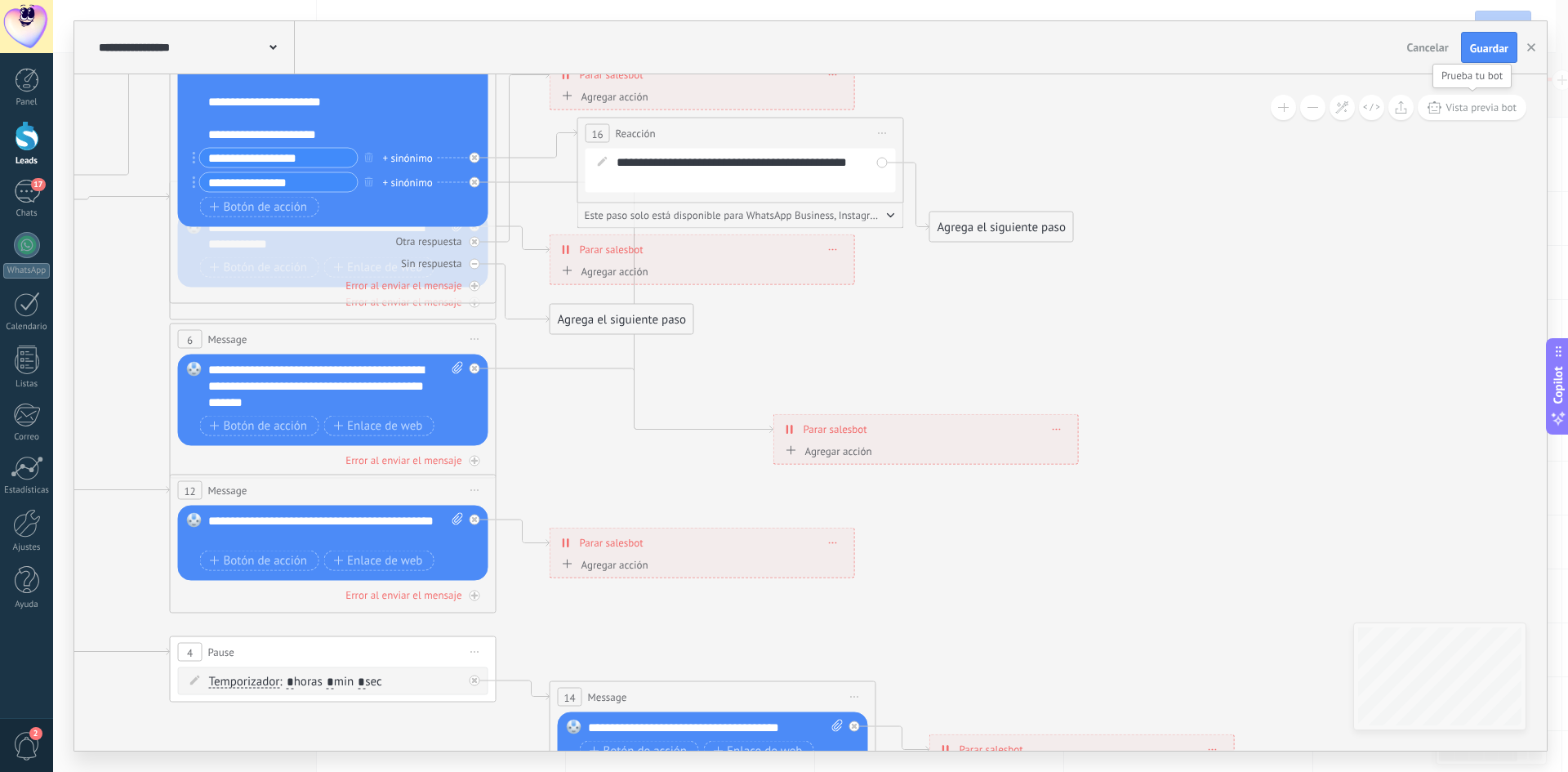
click at [1467, 106] on span "Vista previa bot" at bounding box center [1481, 107] width 71 height 14
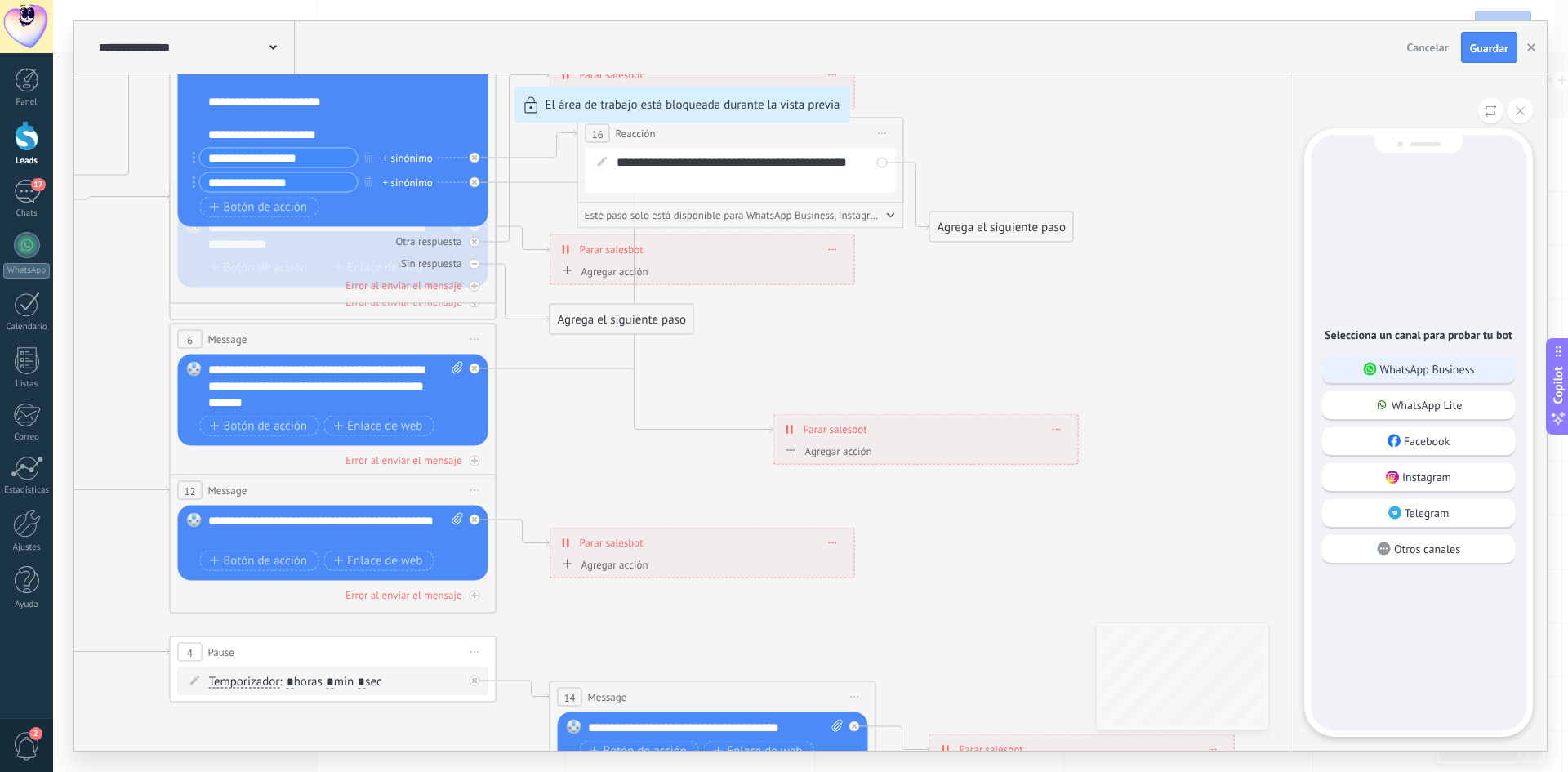
click at [1441, 379] on div "WhatsApp Business" at bounding box center [1418, 369] width 193 height 28
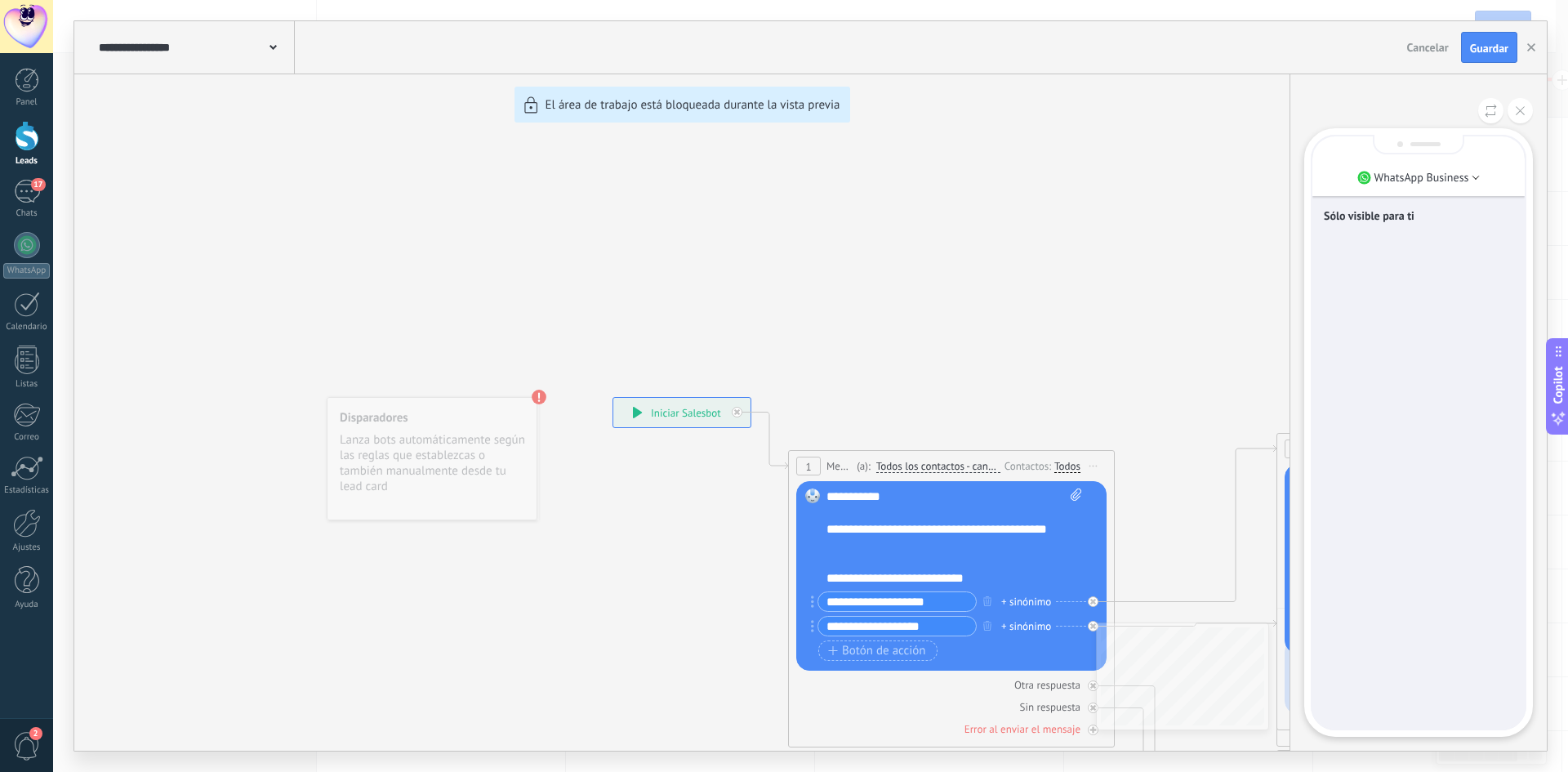
drag, startPoint x: 1390, startPoint y: 461, endPoint x: 1390, endPoint y: 450, distance: 11.0
click at [1390, 456] on div "Sólo visible para ti" at bounding box center [1419, 432] width 212 height 592
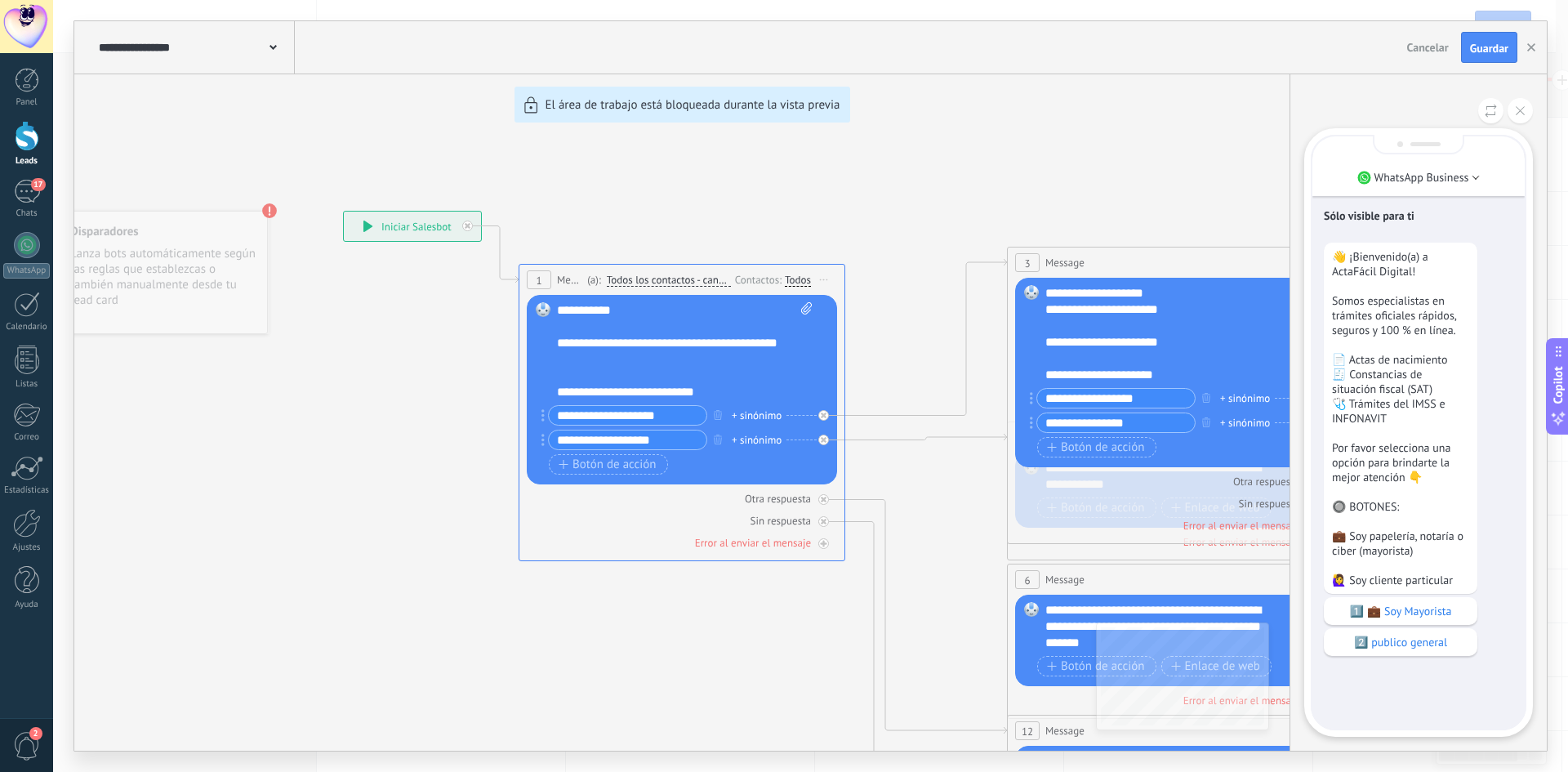
click at [1392, 213] on p "Sólo visible para ti" at bounding box center [1419, 215] width 190 height 14
click at [1441, 618] on p "1️⃣ 💼 Soy Mayorista" at bounding box center [1400, 610] width 138 height 14
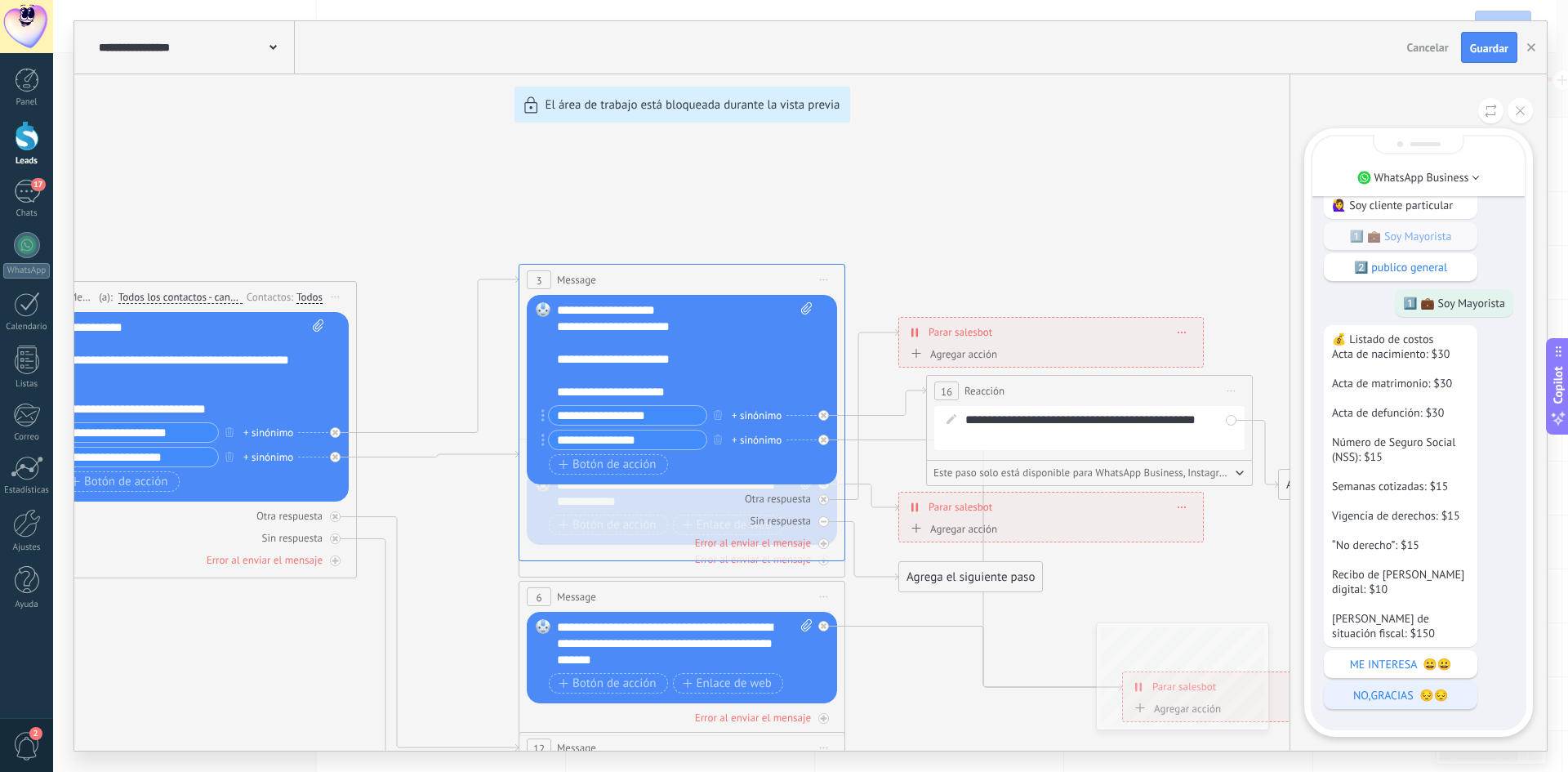
click at [1404, 656] on p "ME INTERESA 😀😀" at bounding box center [1400, 663] width 138 height 14
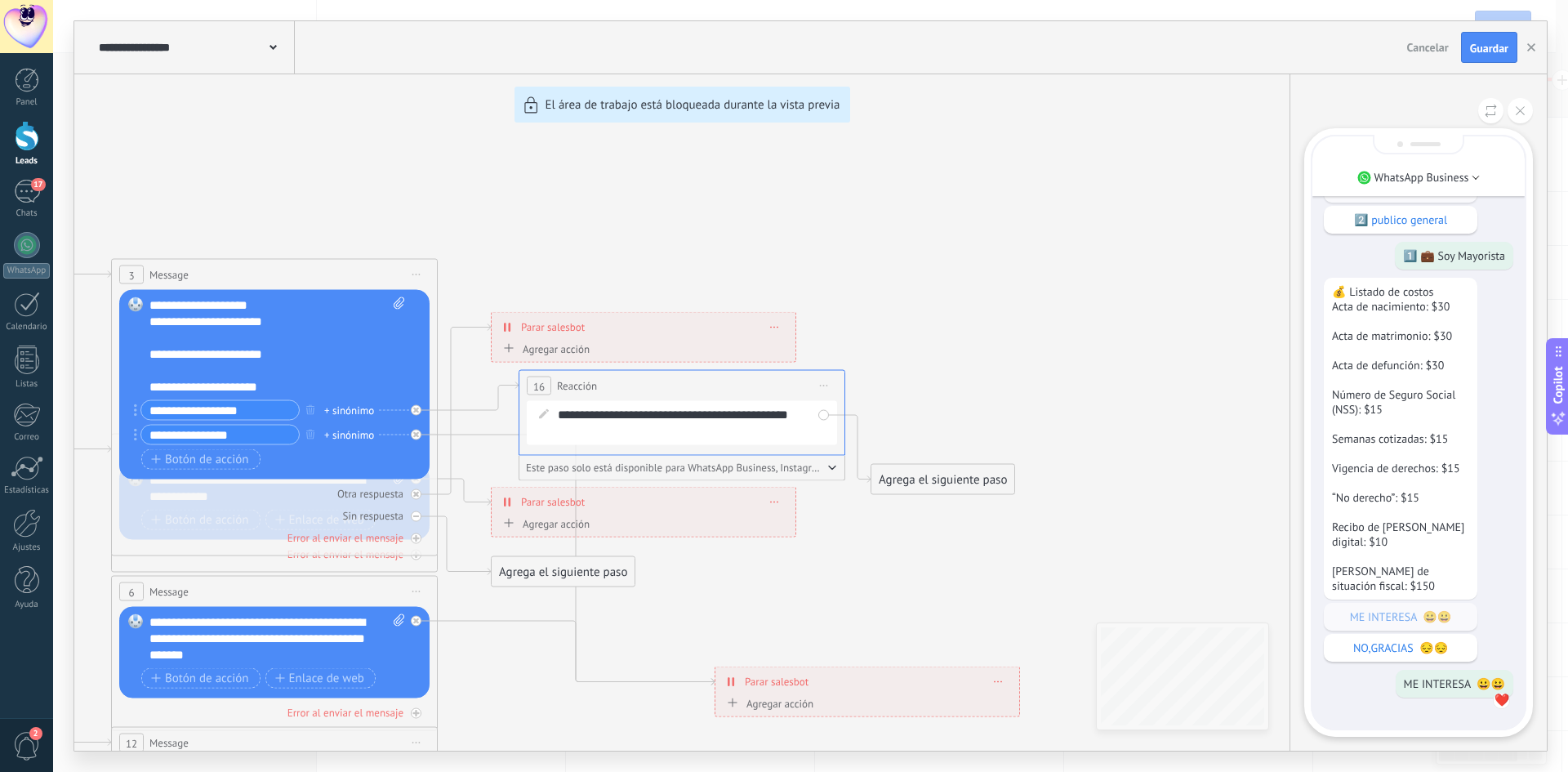
click at [918, 481] on div "**********" at bounding box center [810, 385] width 1472 height 729
click at [1028, 526] on div "**********" at bounding box center [810, 385] width 1472 height 729
click at [1523, 109] on icon at bounding box center [1520, 110] width 9 height 9
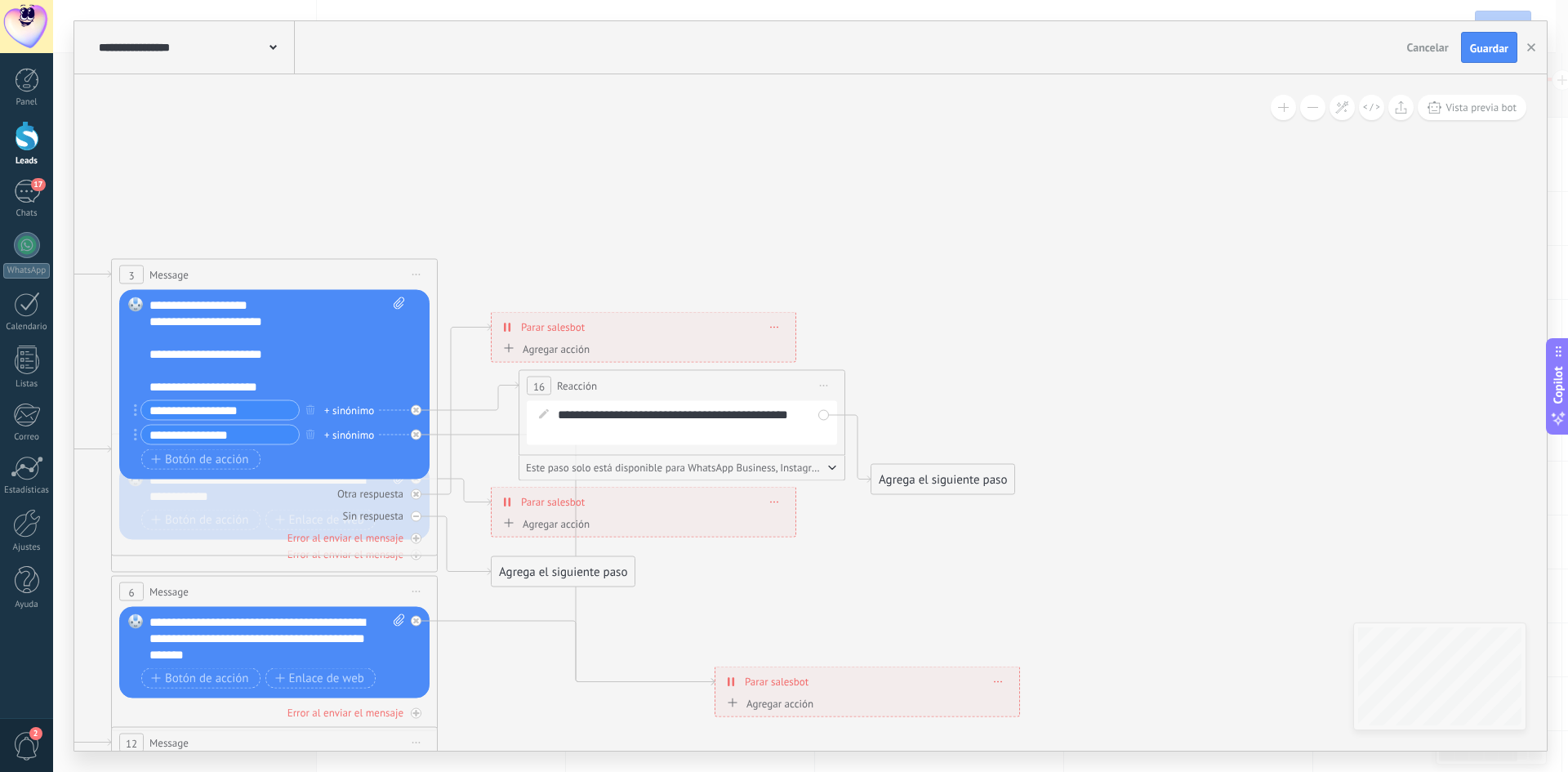
click at [942, 485] on div "Agrega el siguiente paso" at bounding box center [943, 480] width 143 height 27
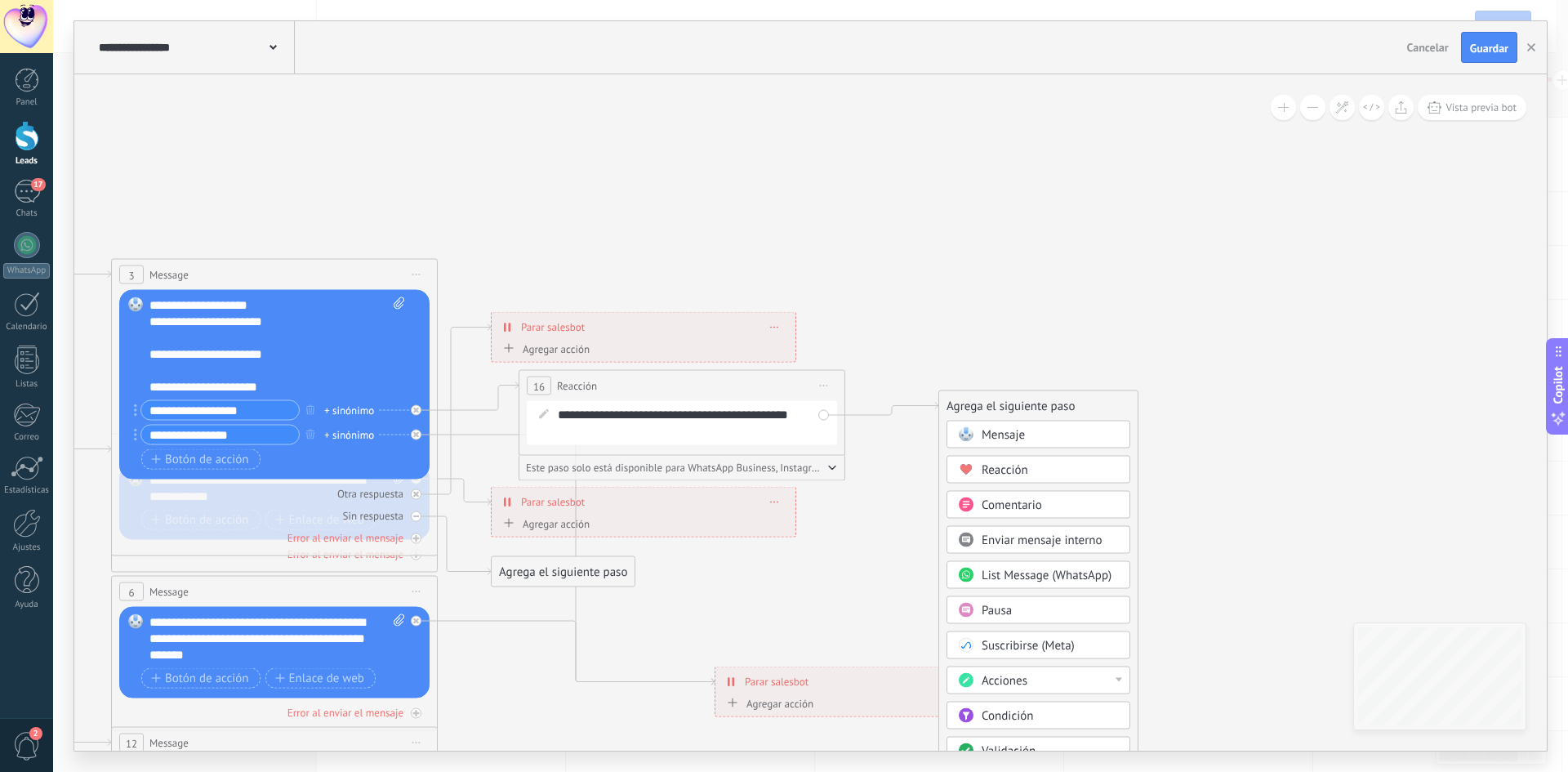
drag, startPoint x: 1007, startPoint y: 482, endPoint x: 1075, endPoint y: 411, distance: 98.3
click at [1075, 411] on div "Agrega el siguiente paso" at bounding box center [1038, 406] width 198 height 27
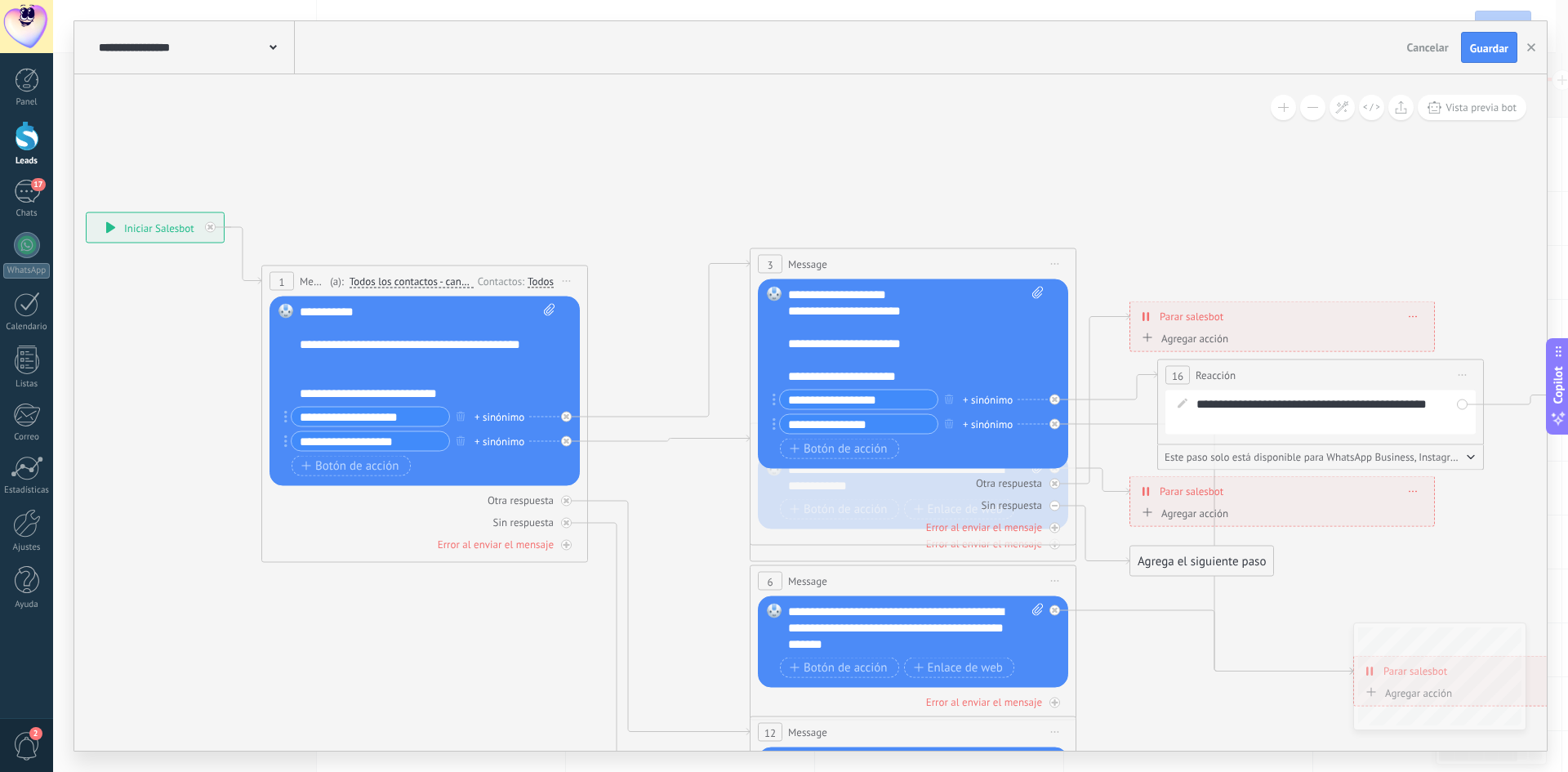
drag, startPoint x: 749, startPoint y: 589, endPoint x: 1415, endPoint y: 579, distance: 666.1
click at [1425, 582] on icon at bounding box center [950, 628] width 2546 height 1649
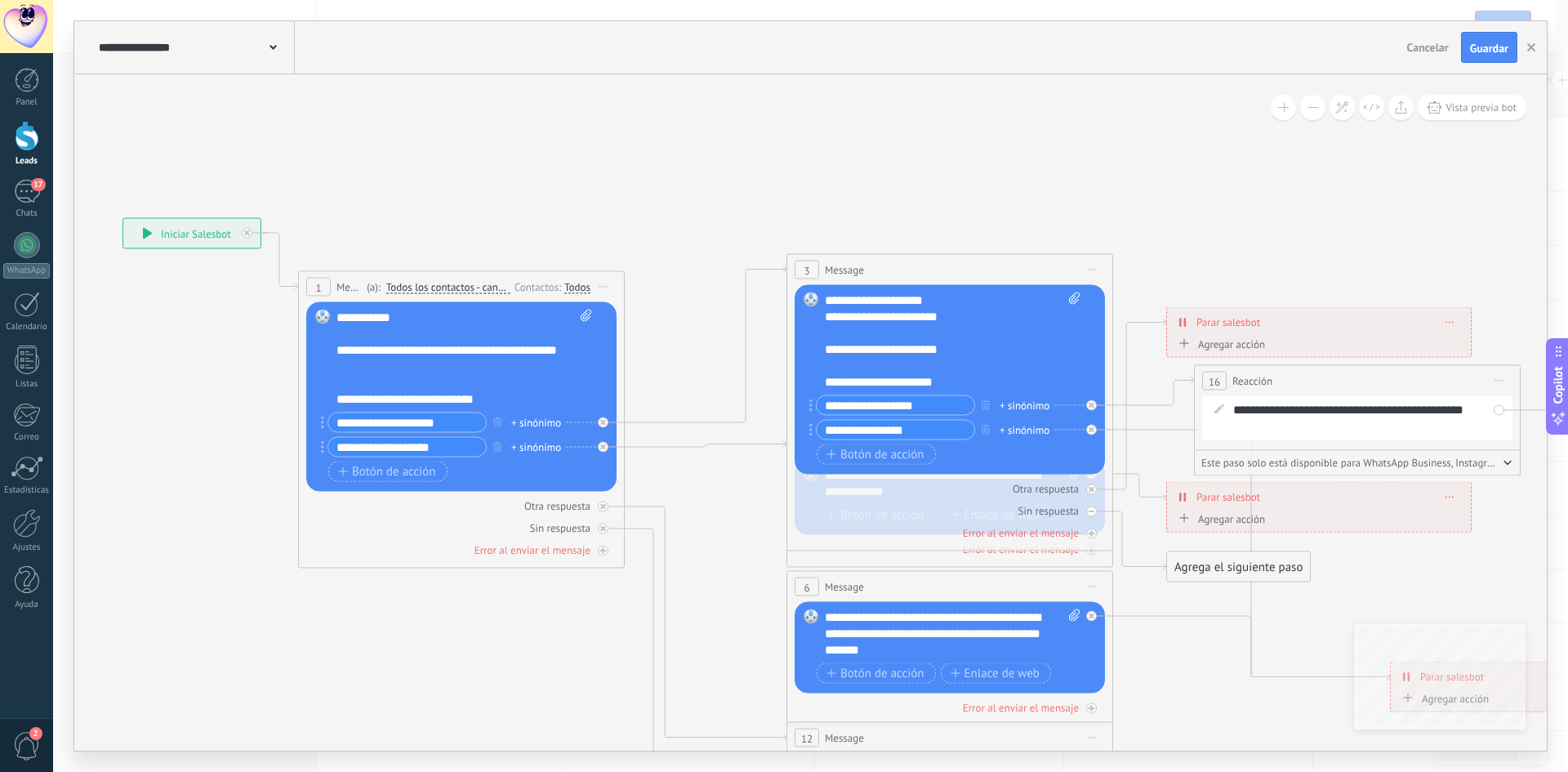
scroll to position [115, 0]
click at [483, 367] on div "**********" at bounding box center [450, 358] width 227 height 32
click at [505, 367] on div "**********" at bounding box center [450, 358] width 227 height 32
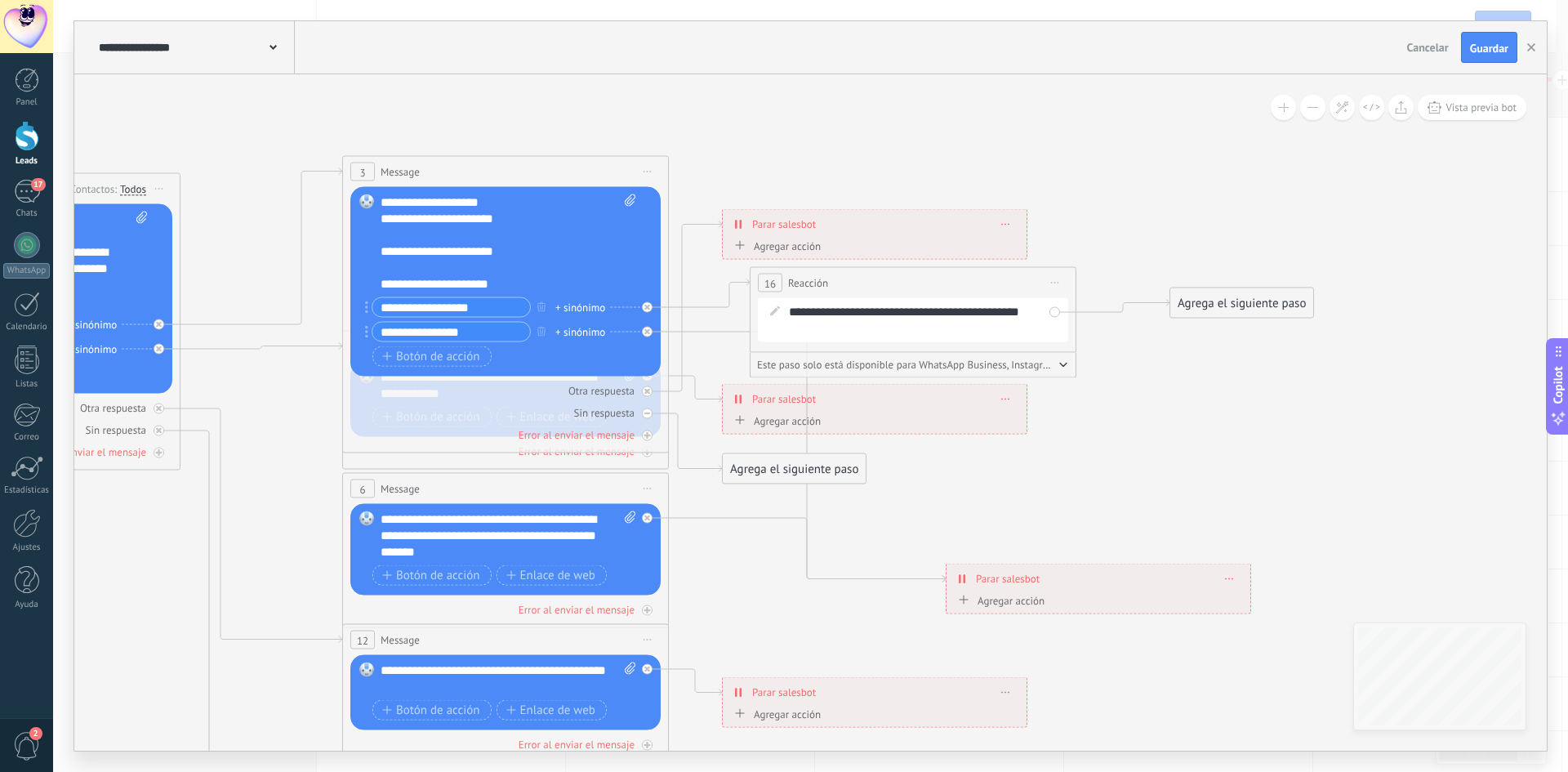
drag, startPoint x: 1273, startPoint y: 711, endPoint x: 820, endPoint y: 611, distance: 463.9
click at [821, 611] on icon at bounding box center [543, 536] width 2546 height 1649
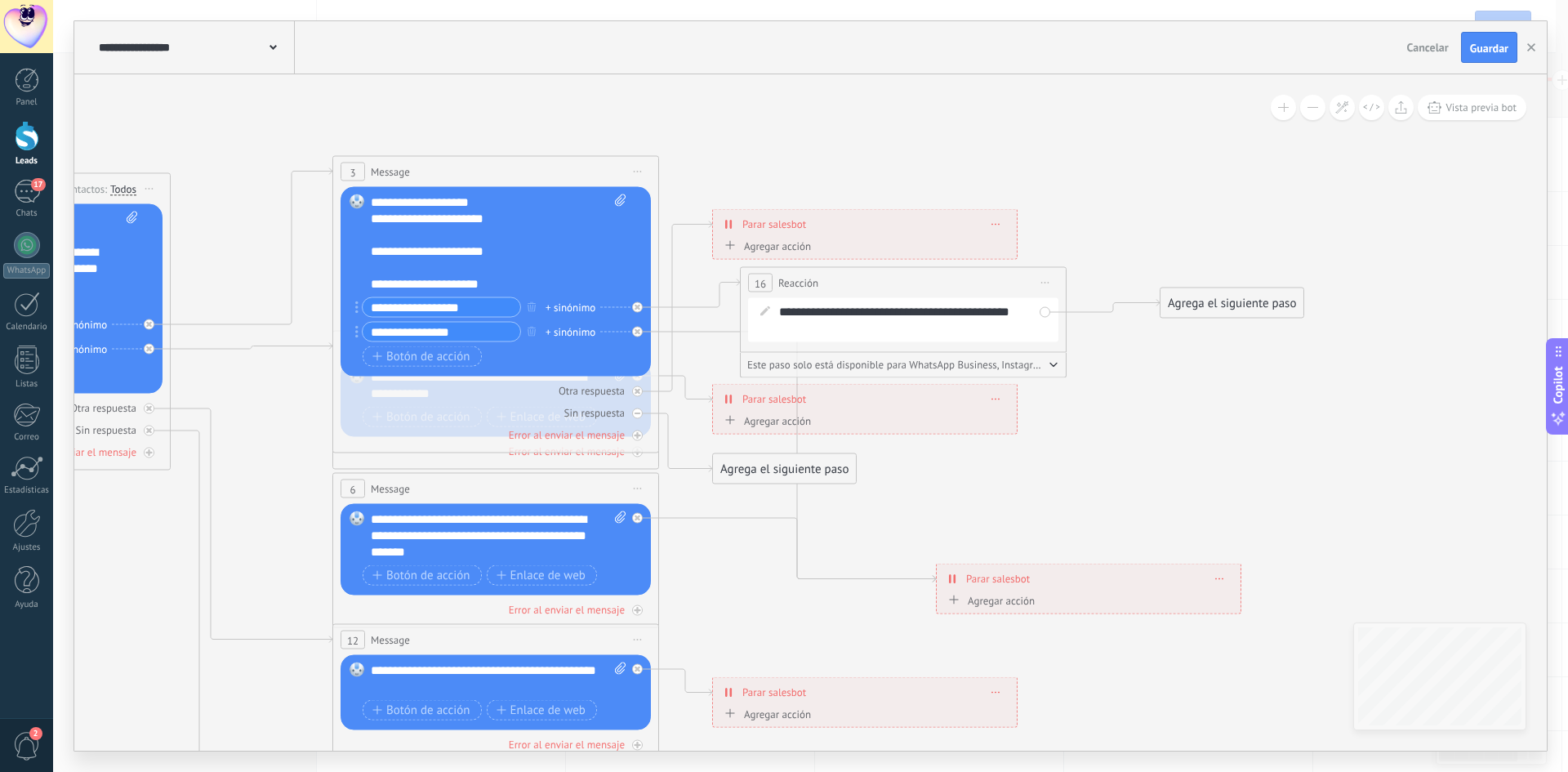
click at [1205, 301] on div "Agrega el siguiente paso" at bounding box center [1232, 303] width 143 height 27
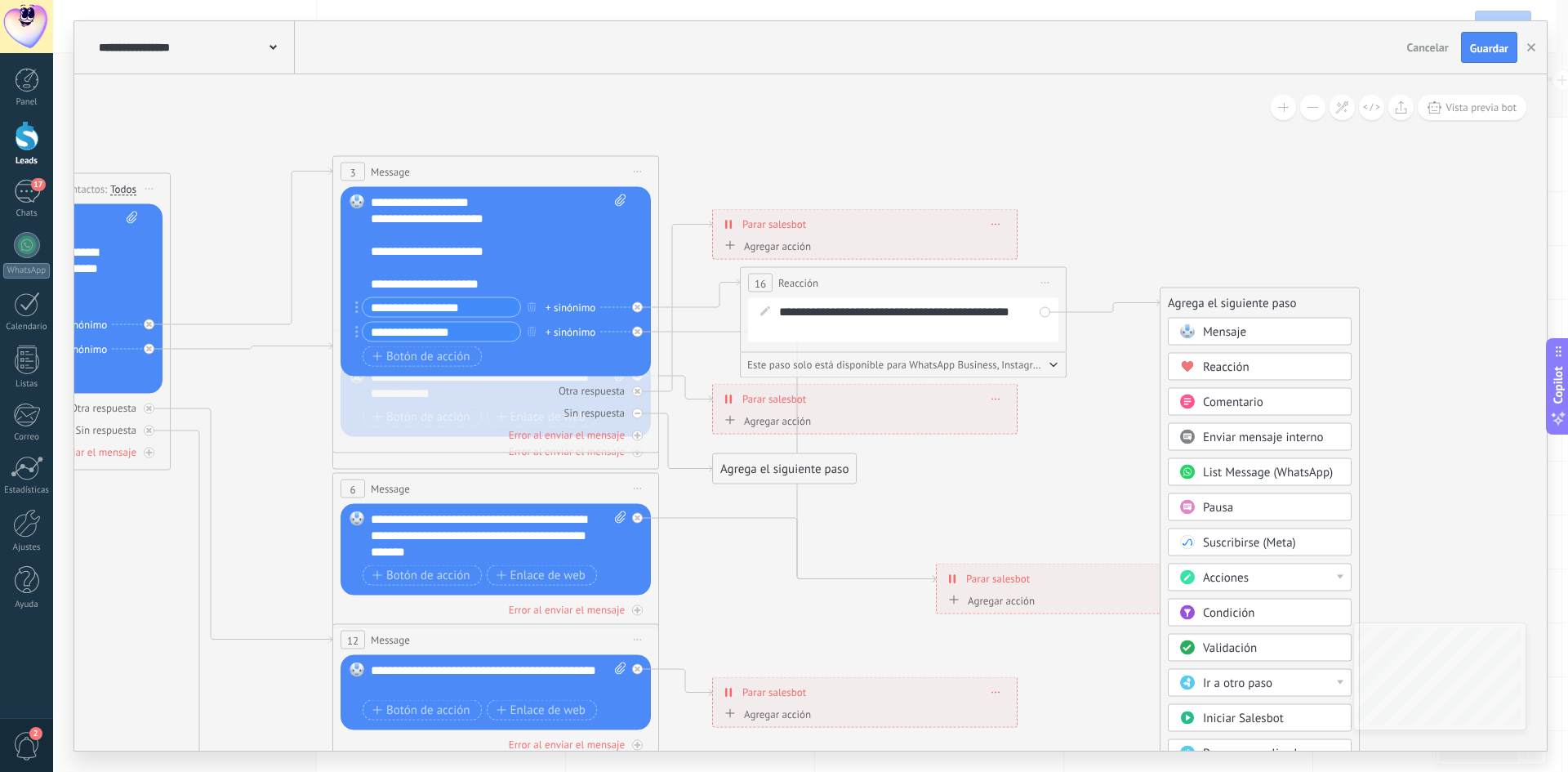
click at [1230, 333] on span "Mensaje" at bounding box center [1225, 332] width 44 height 15
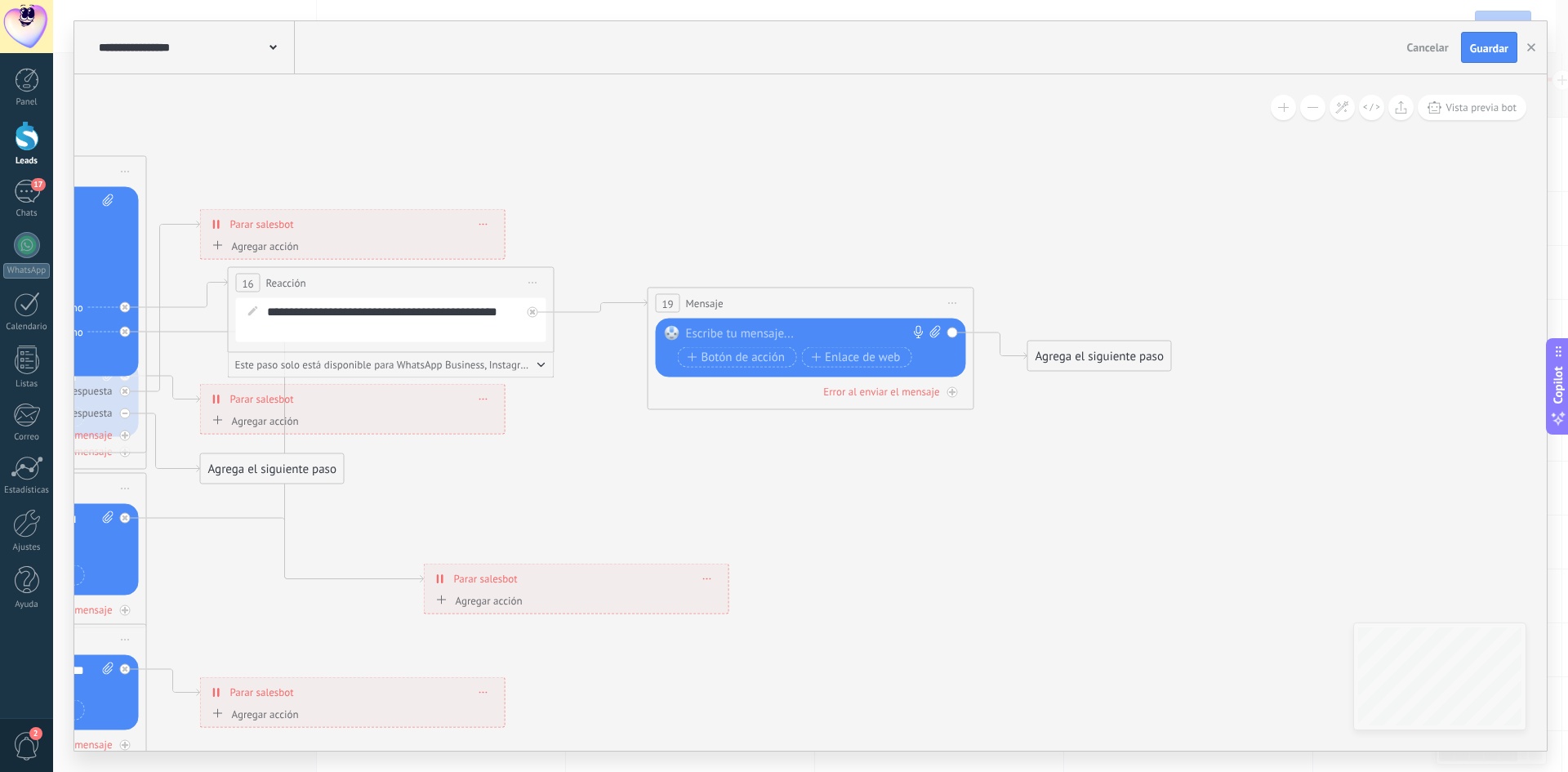
click at [740, 335] on div at bounding box center [807, 334] width 243 height 16
click at [741, 320] on div "Reemplazar Quitar Convertir a mensaje de voz Arrastre la imagen aquí para adjun…" at bounding box center [810, 348] width 310 height 59
click at [742, 328] on div at bounding box center [807, 334] width 243 height 16
click at [770, 330] on div at bounding box center [807, 334] width 243 height 16
paste div
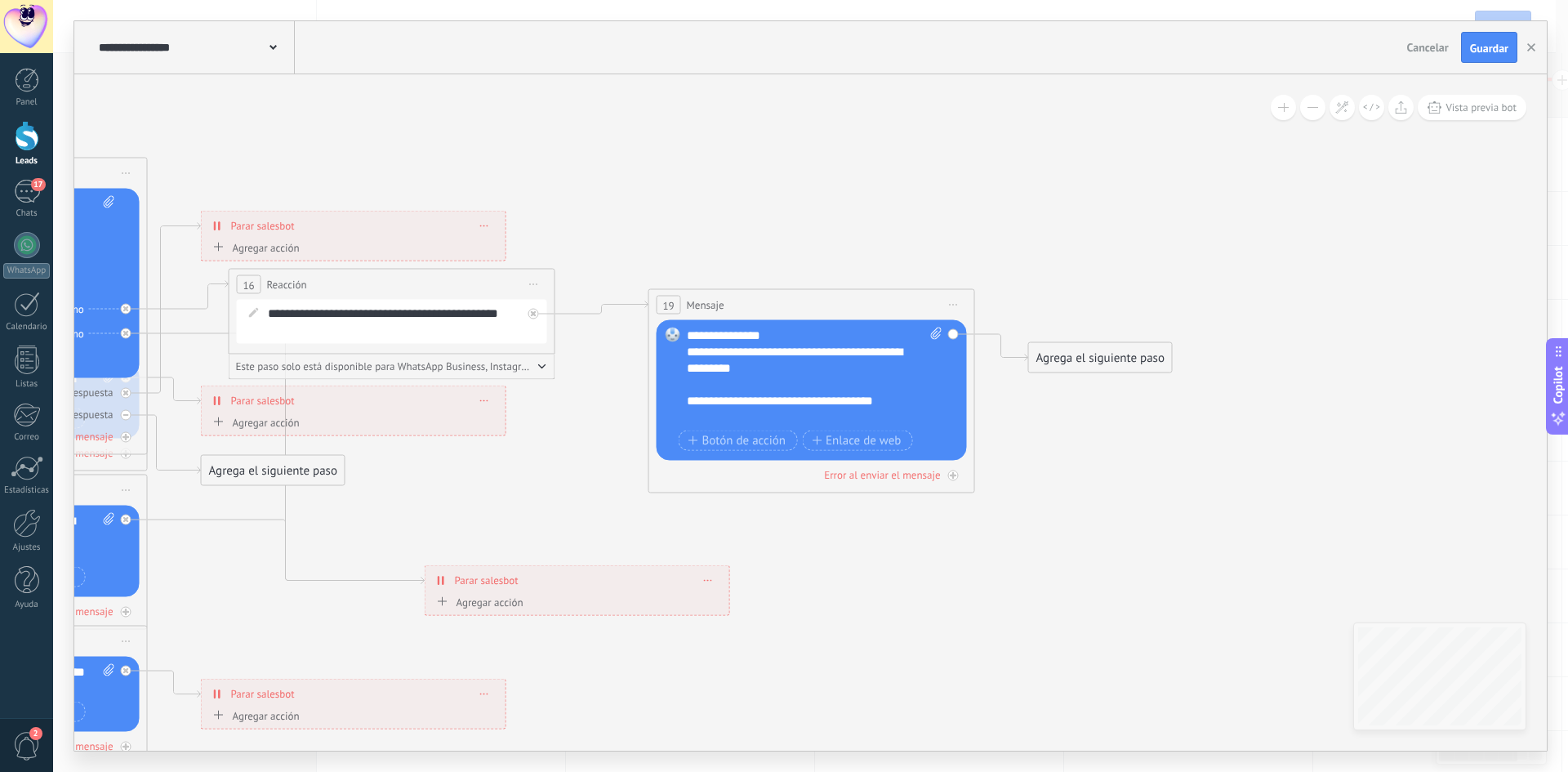
click at [890, 616] on icon at bounding box center [138, 538] width 2777 height 1649
click at [736, 443] on span "Botón de acción" at bounding box center [737, 441] width 98 height 13
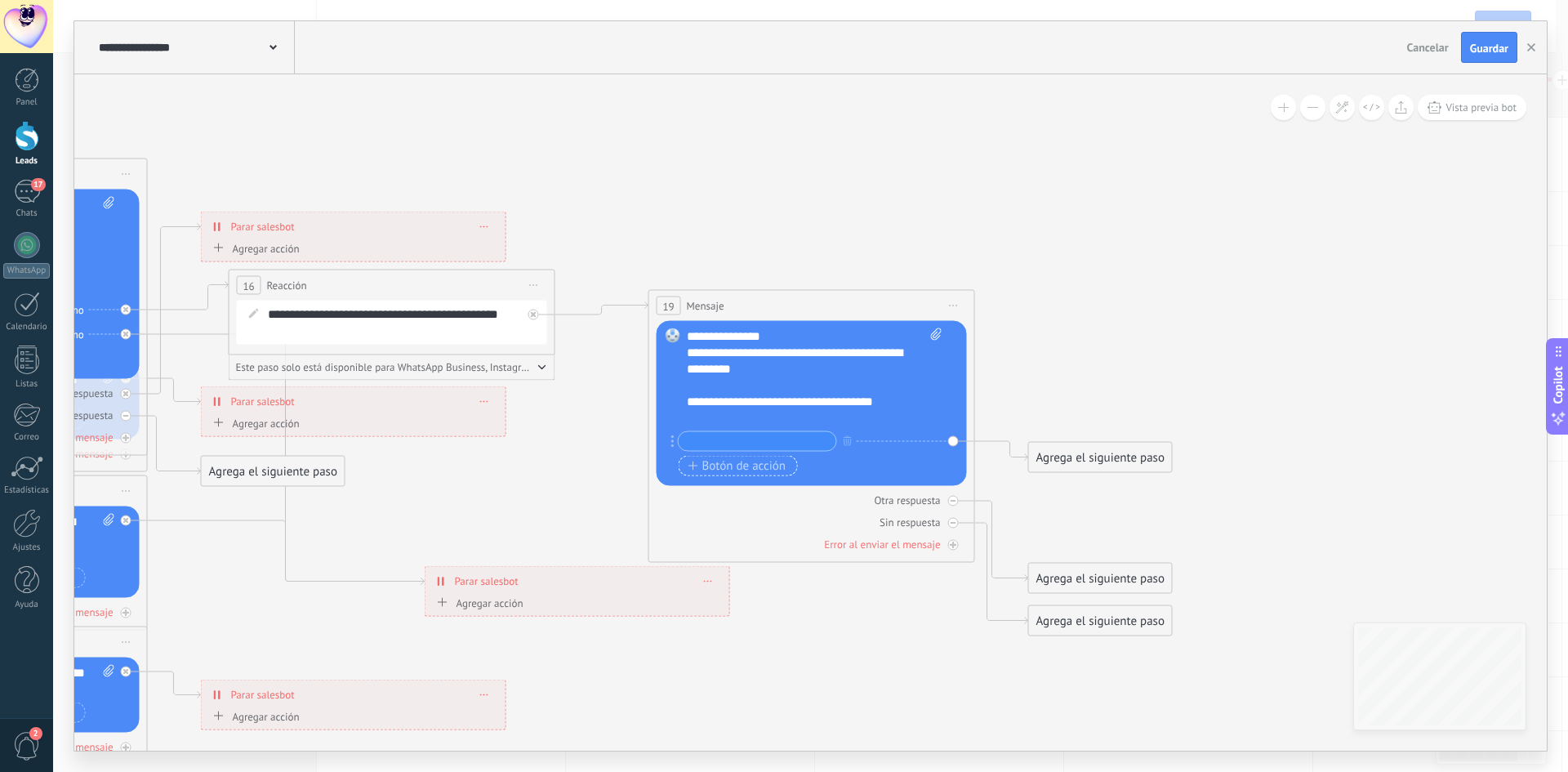
click at [752, 461] on span "Botón de acción" at bounding box center [737, 466] width 98 height 13
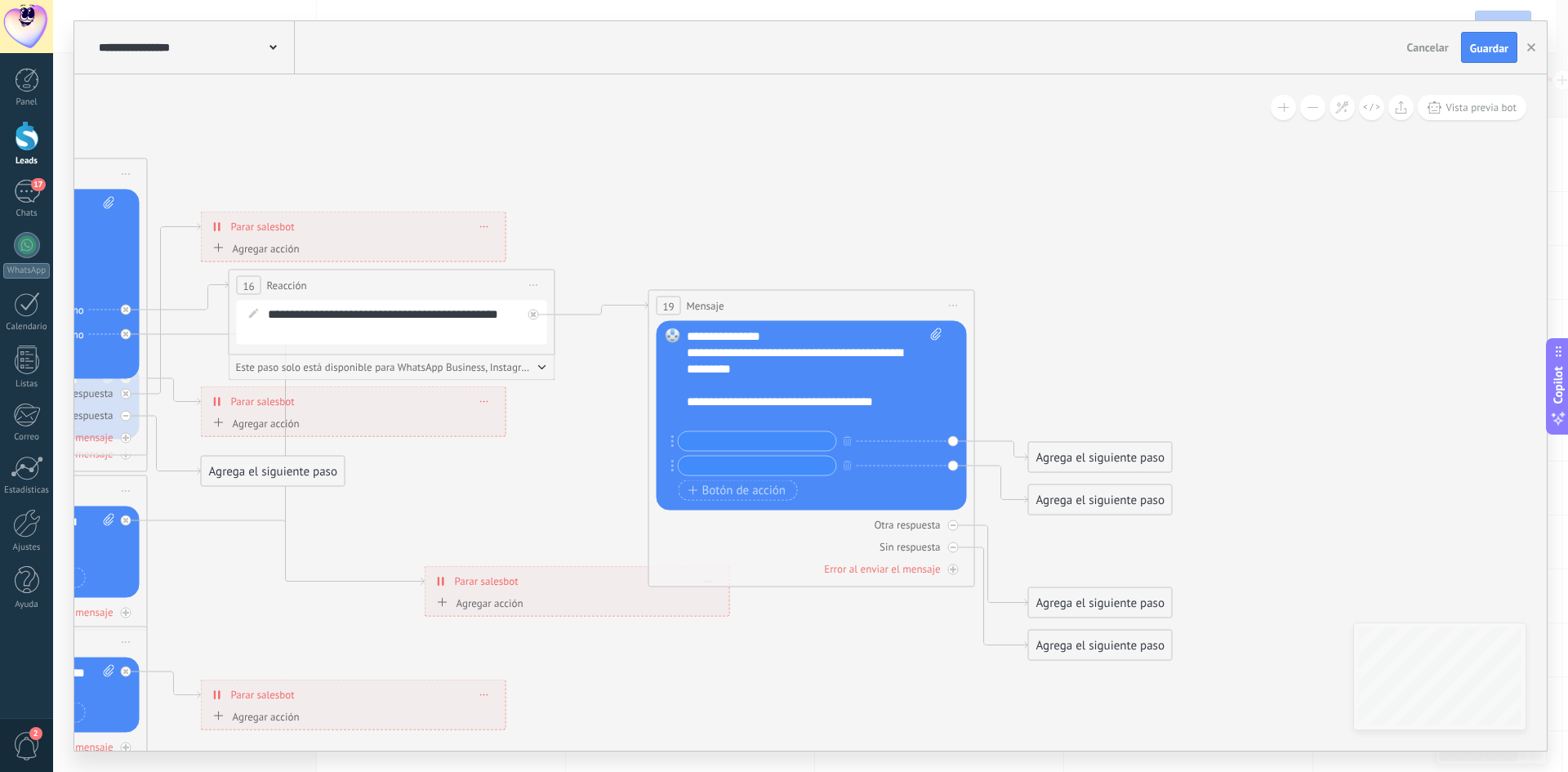
click at [773, 444] on input "text" at bounding box center [758, 441] width 157 height 19
click at [800, 438] on input "text" at bounding box center [758, 441] width 157 height 19
drag, startPoint x: 762, startPoint y: 469, endPoint x: 777, endPoint y: 466, distance: 15.3
click at [768, 467] on input "text" at bounding box center [758, 466] width 157 height 19
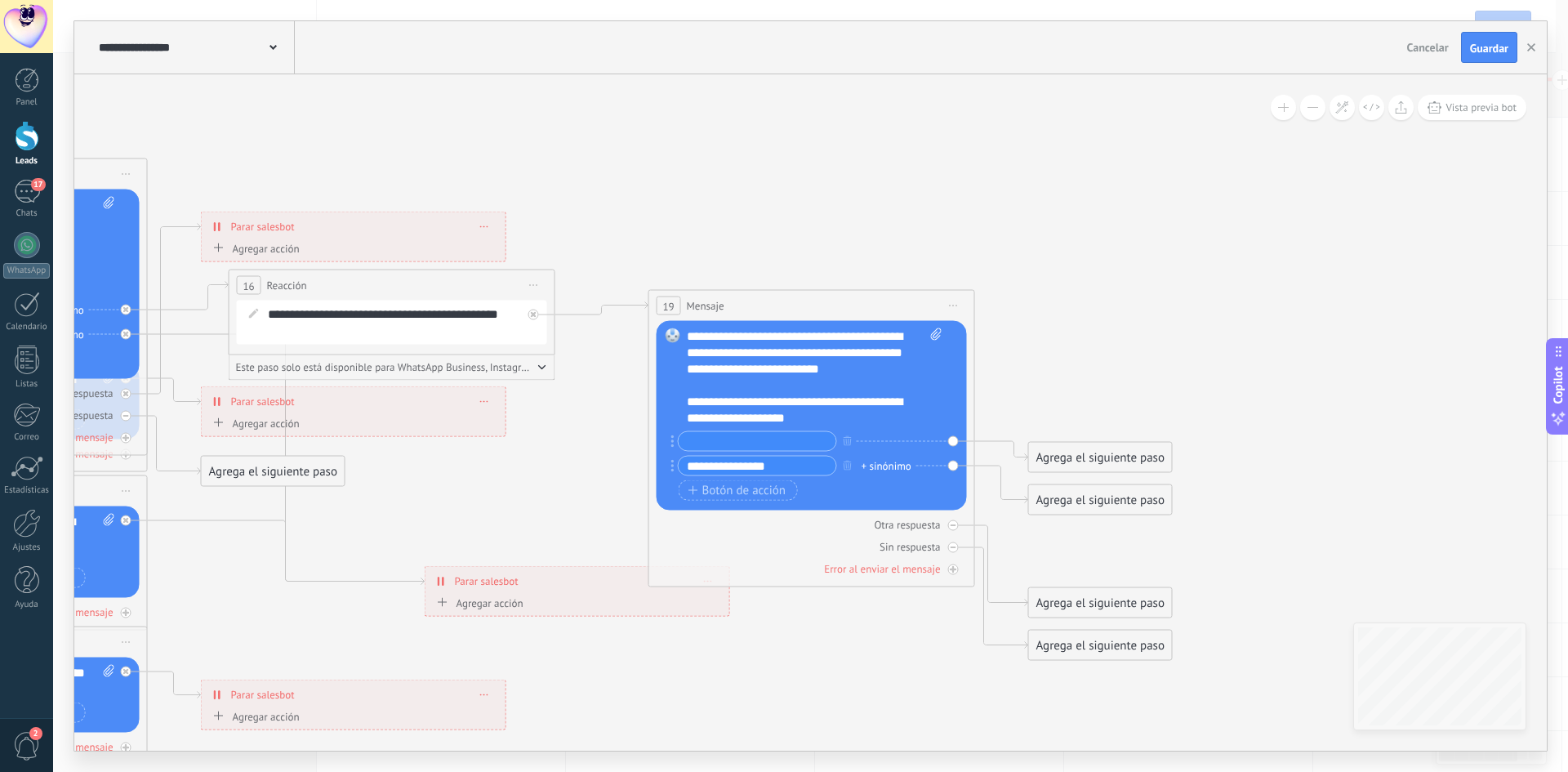
click at [838, 383] on div at bounding box center [806, 385] width 239 height 16
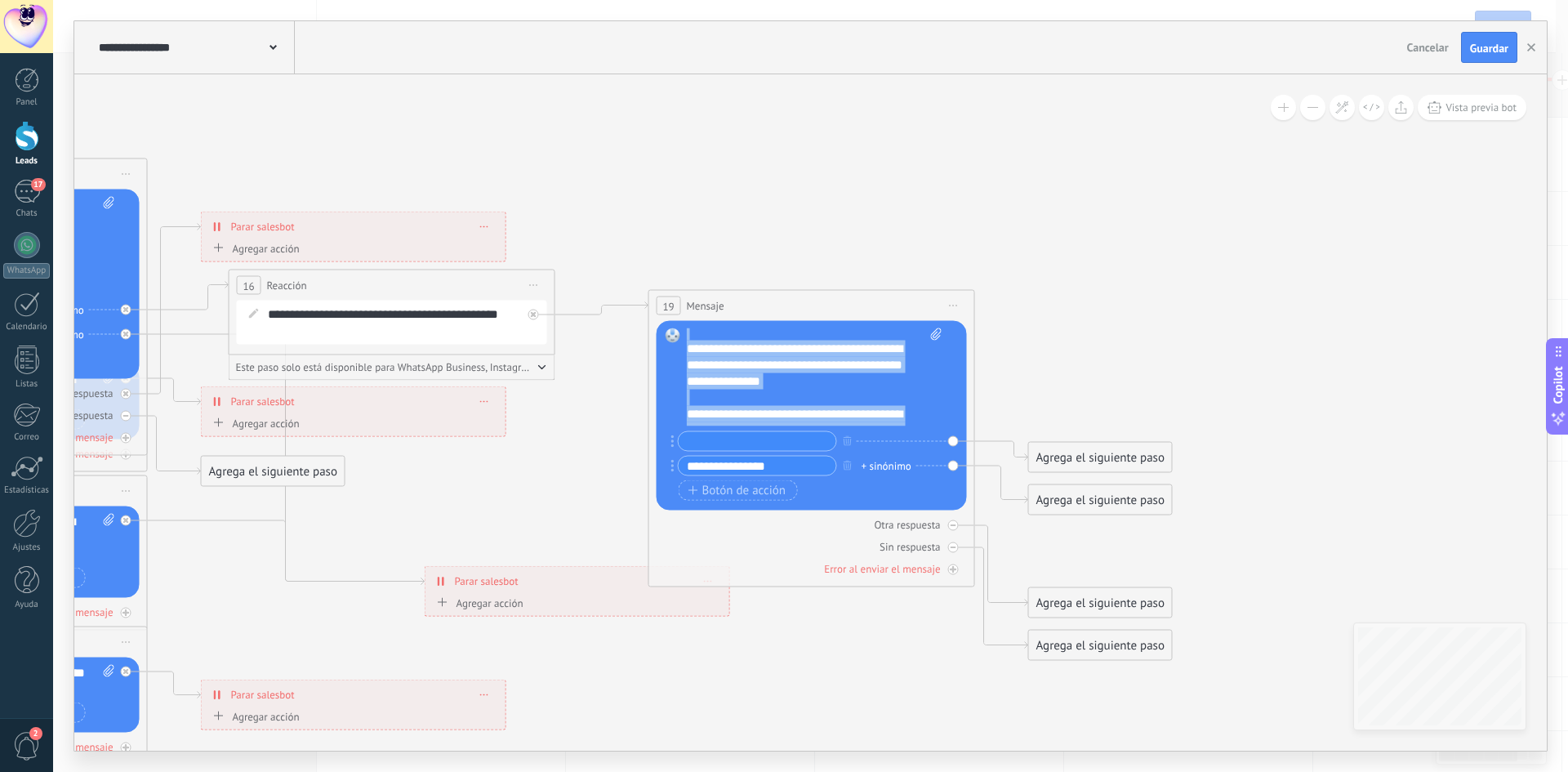
scroll to position [0, 0]
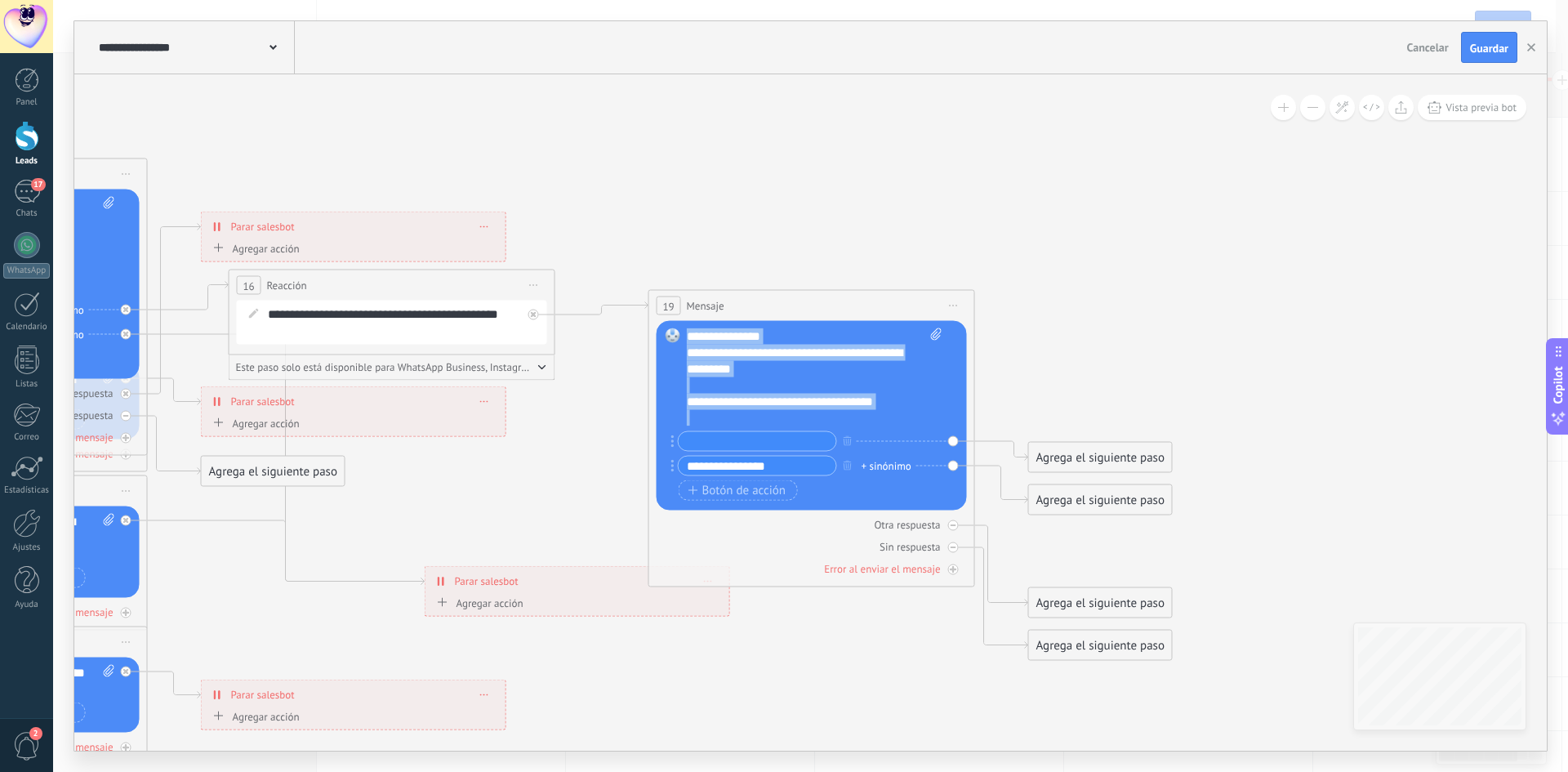
drag, startPoint x: 814, startPoint y: 419, endPoint x: 683, endPoint y: 301, distance: 176.3
click at [679, 302] on div "19 Mensaje ******* (a): Todos los contactos - canales seleccionados Todos los c…" at bounding box center [812, 438] width 326 height 297
click at [766, 445] on input "text" at bounding box center [758, 441] width 157 height 19
click at [796, 463] on input "**********" at bounding box center [758, 466] width 157 height 19
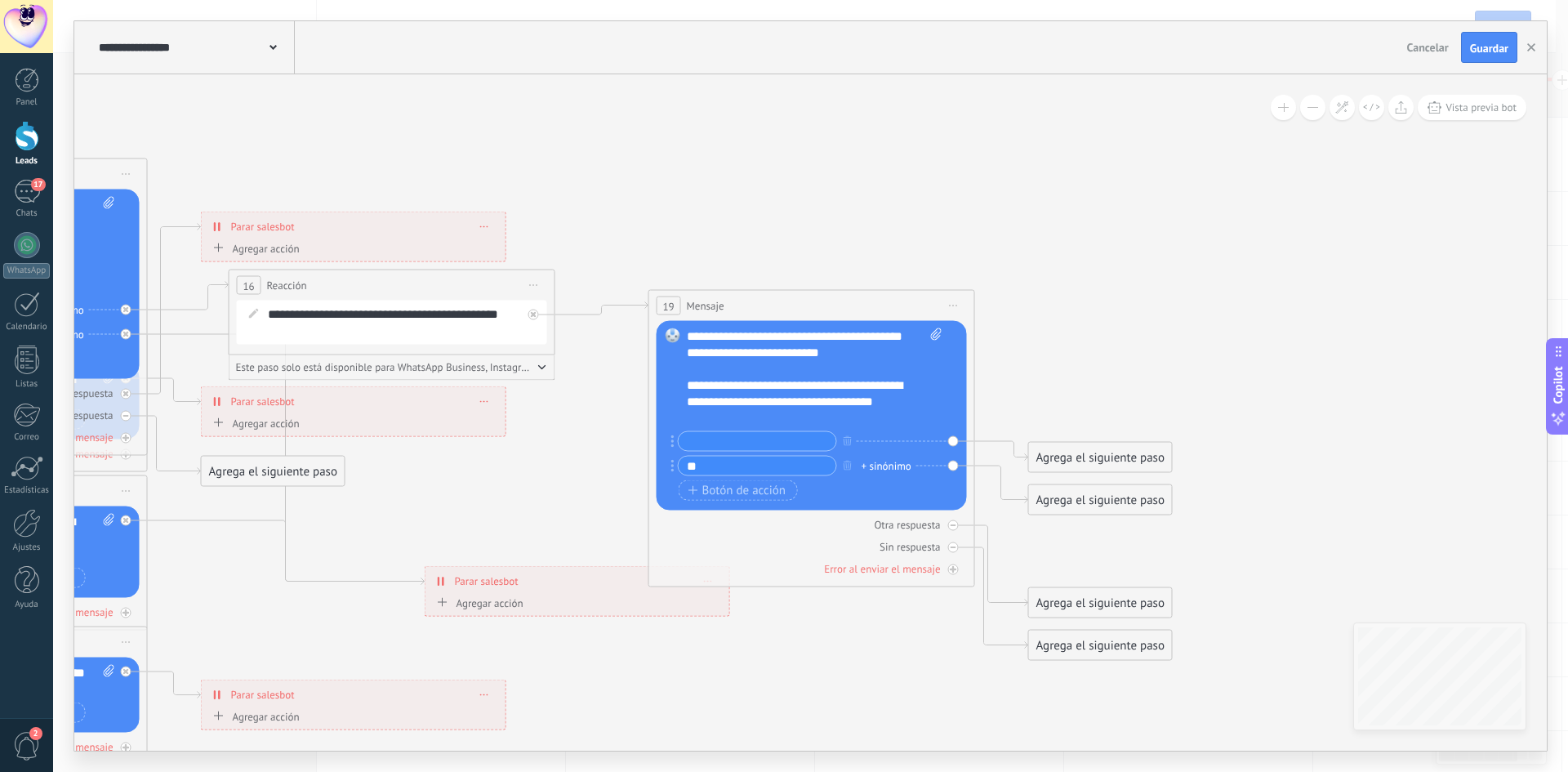
type input "*"
type input "**********"
click at [747, 437] on input "text" at bounding box center [758, 441] width 157 height 19
type input "*"
type input "**********"
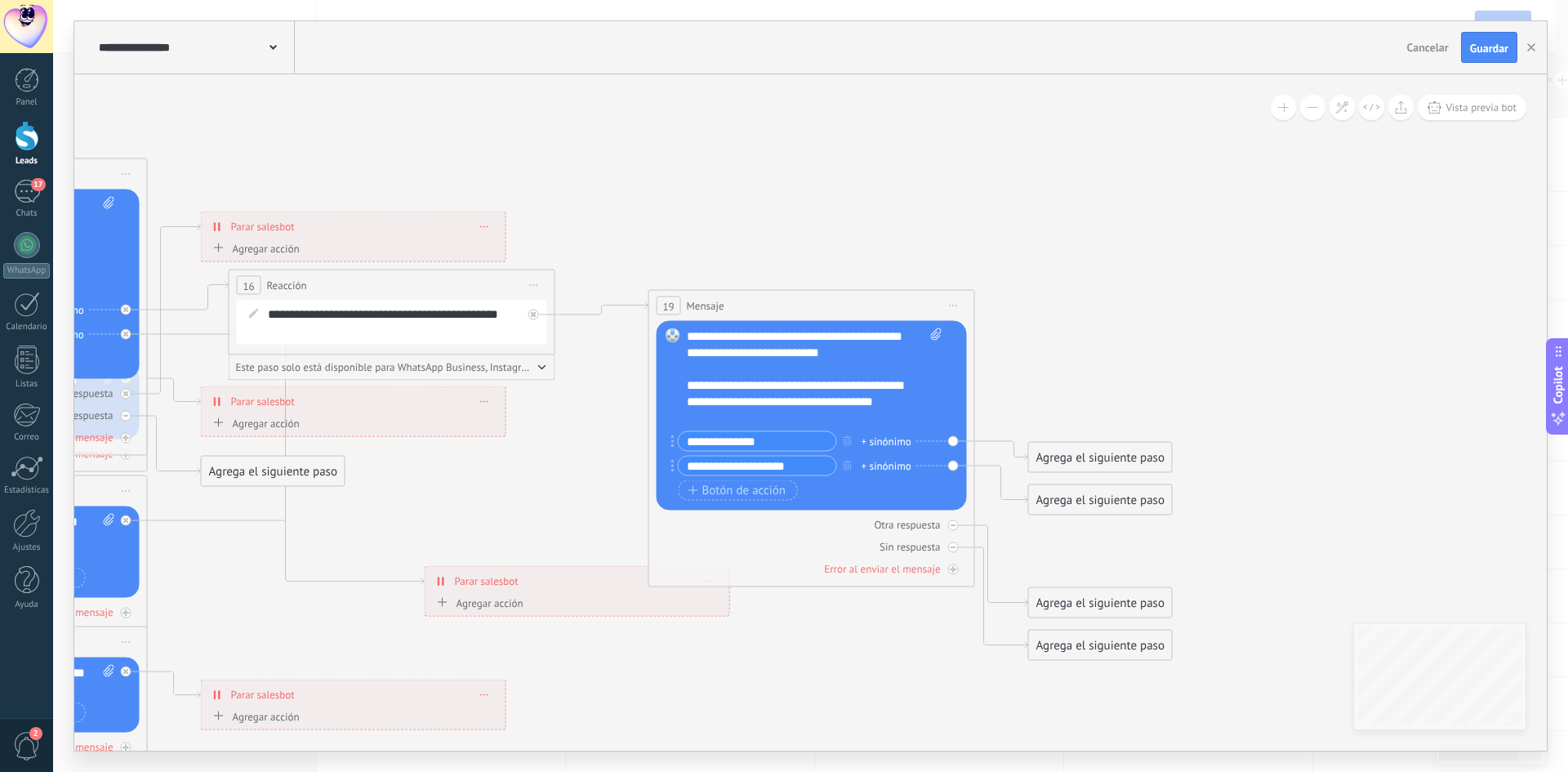
click at [1132, 464] on div "Agrega el siguiente paso" at bounding box center [1100, 457] width 143 height 27
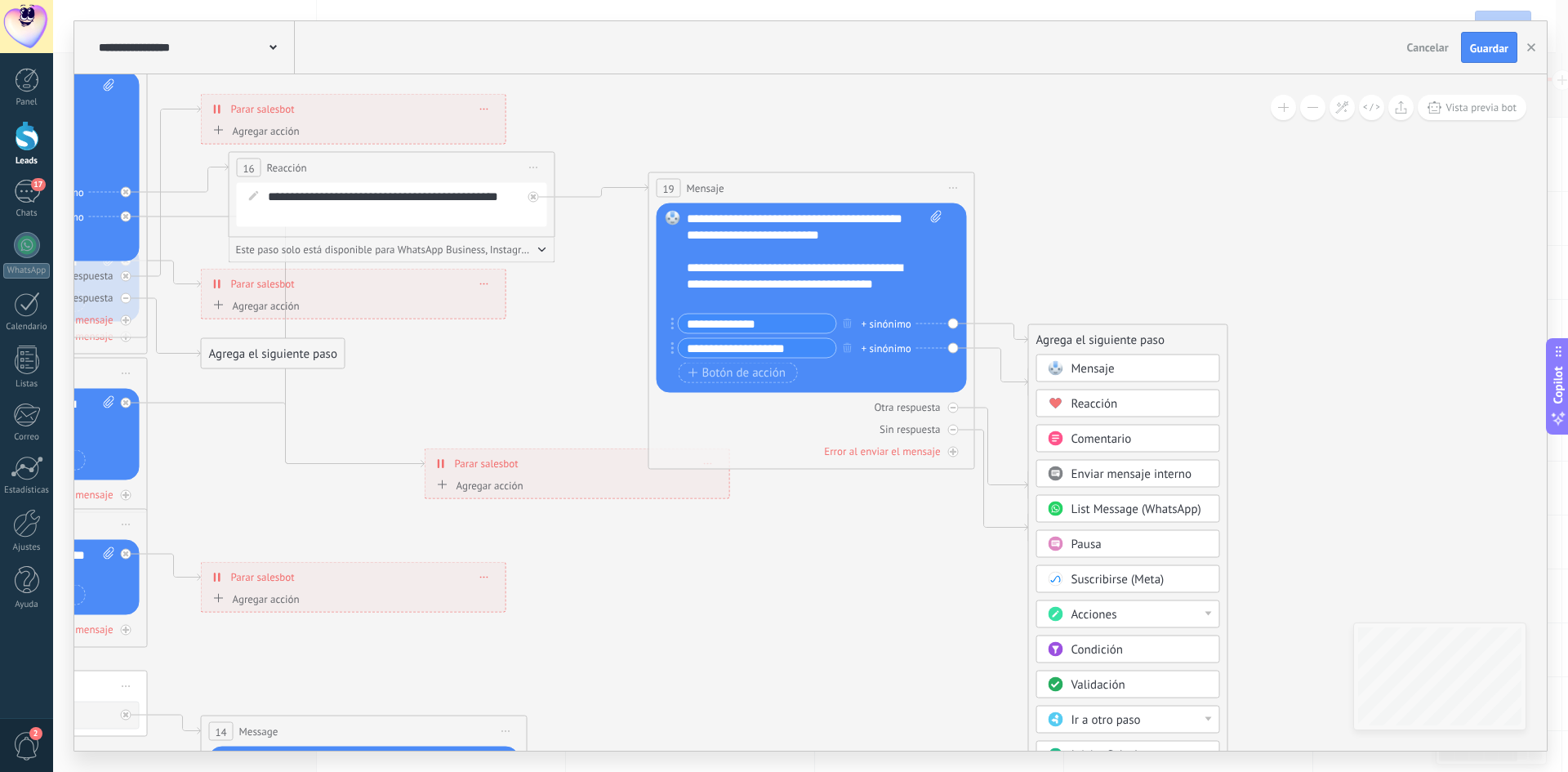
click at [1117, 367] on div "Mensaje" at bounding box center [1140, 369] width 138 height 16
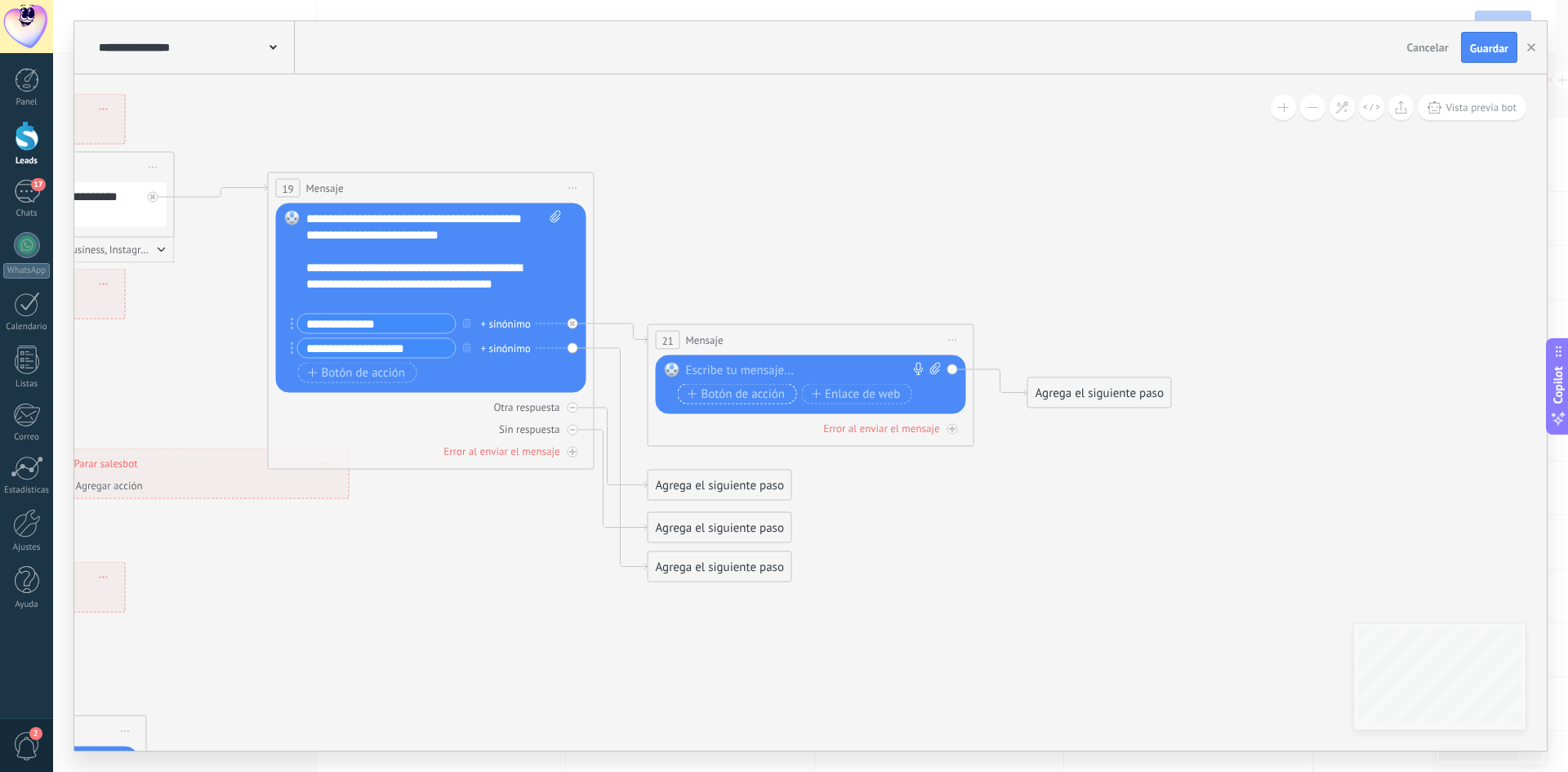
click at [752, 397] on span "Botón de acción" at bounding box center [736, 394] width 98 height 13
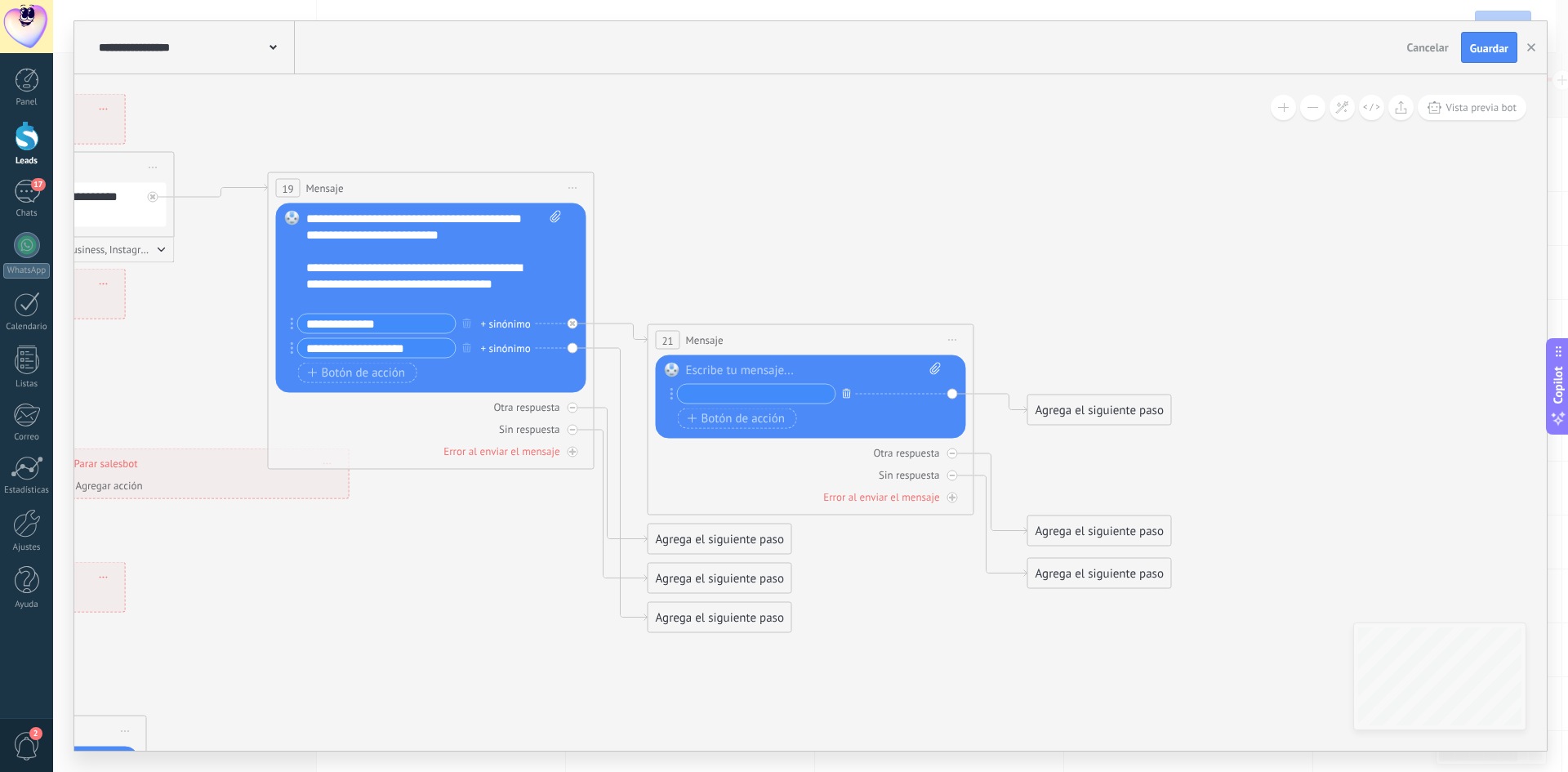
click at [840, 394] on button "button" at bounding box center [846, 394] width 18 height 21
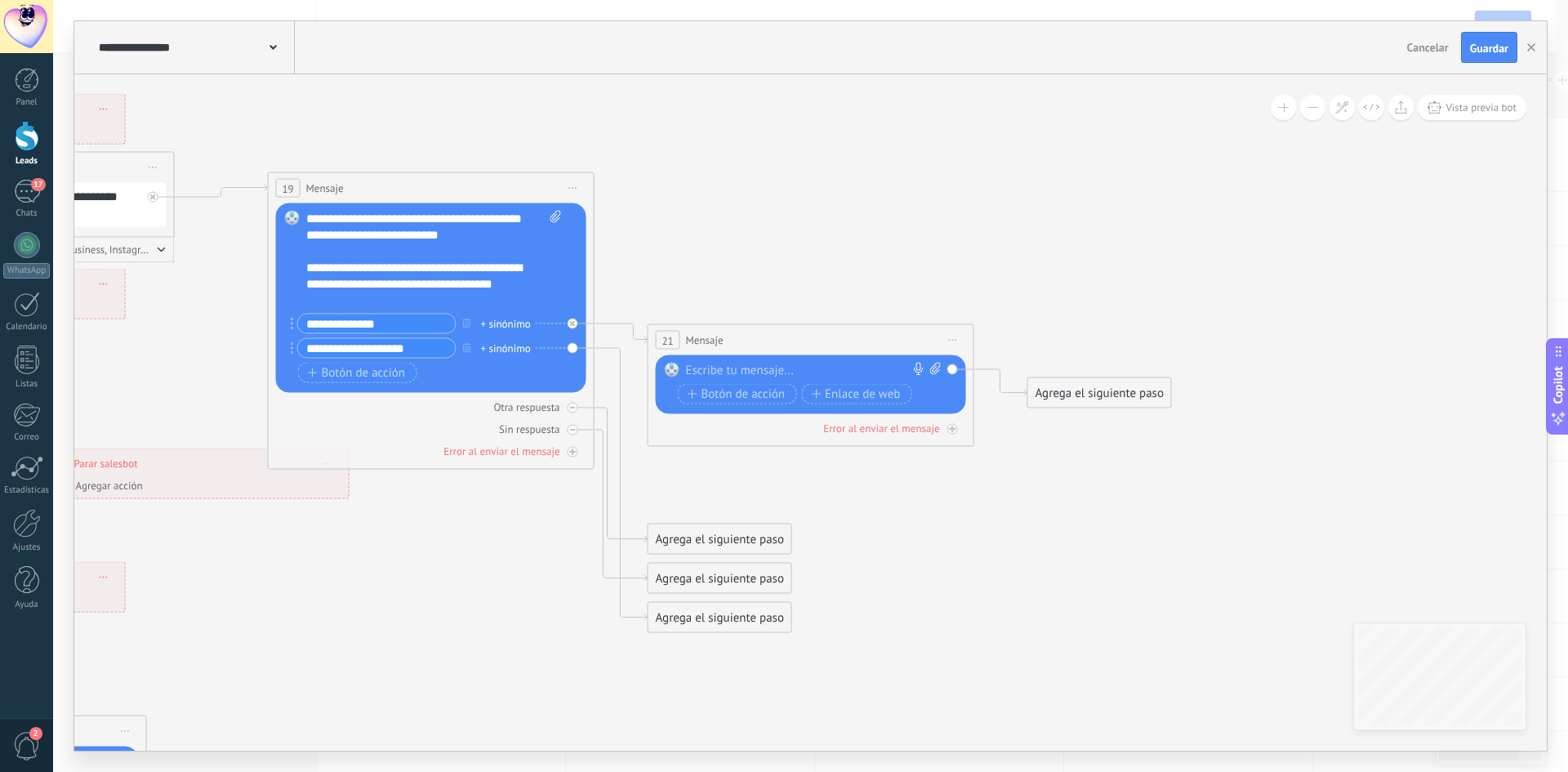
click at [934, 374] on icon at bounding box center [934, 367] width 10 height 12
click input "Subir" at bounding box center [0, 0] width 0 height 0
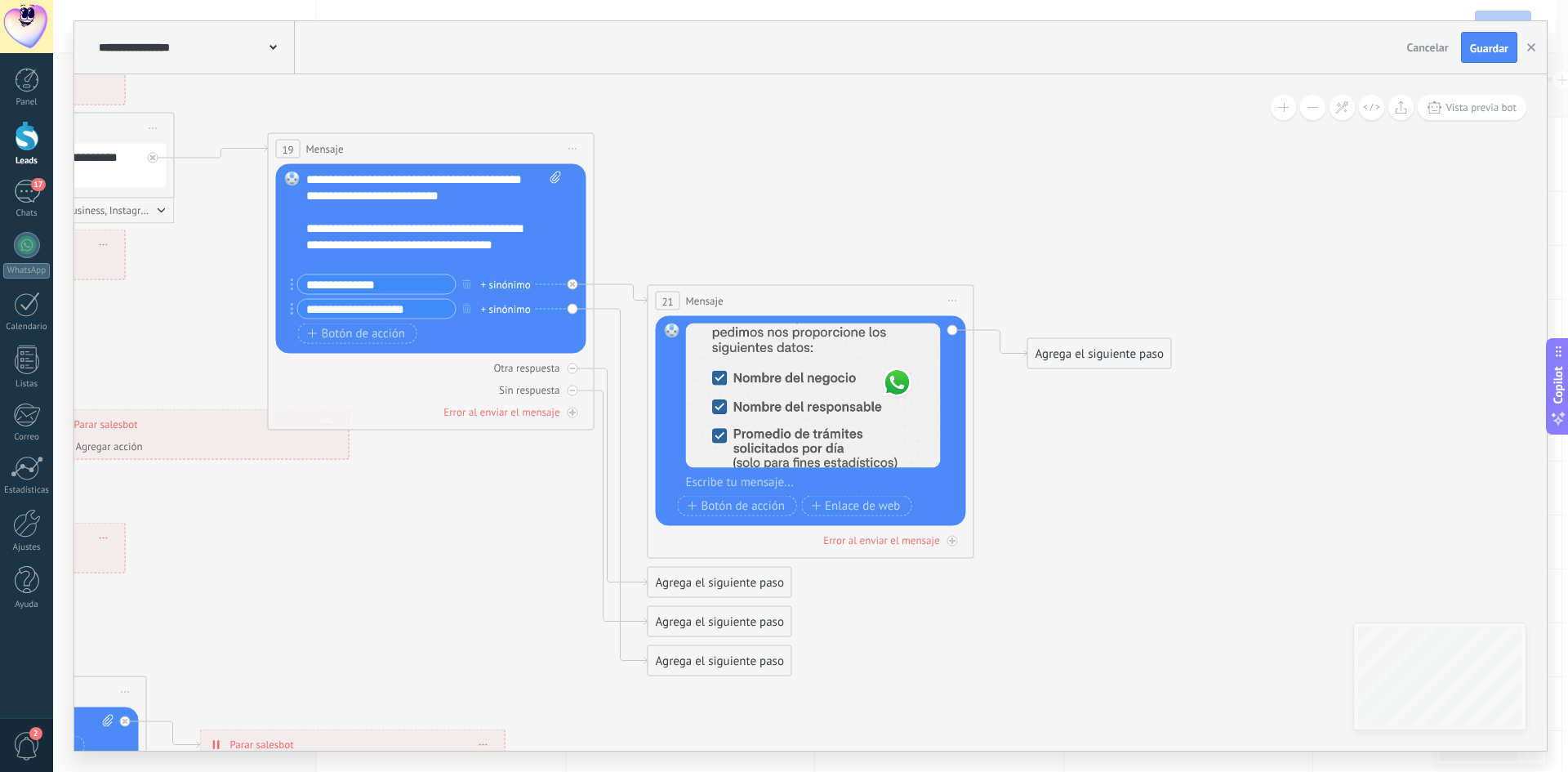
click at [729, 475] on div at bounding box center [821, 482] width 271 height 16
click at [785, 482] on div at bounding box center [821, 482] width 271 height 16
paste div
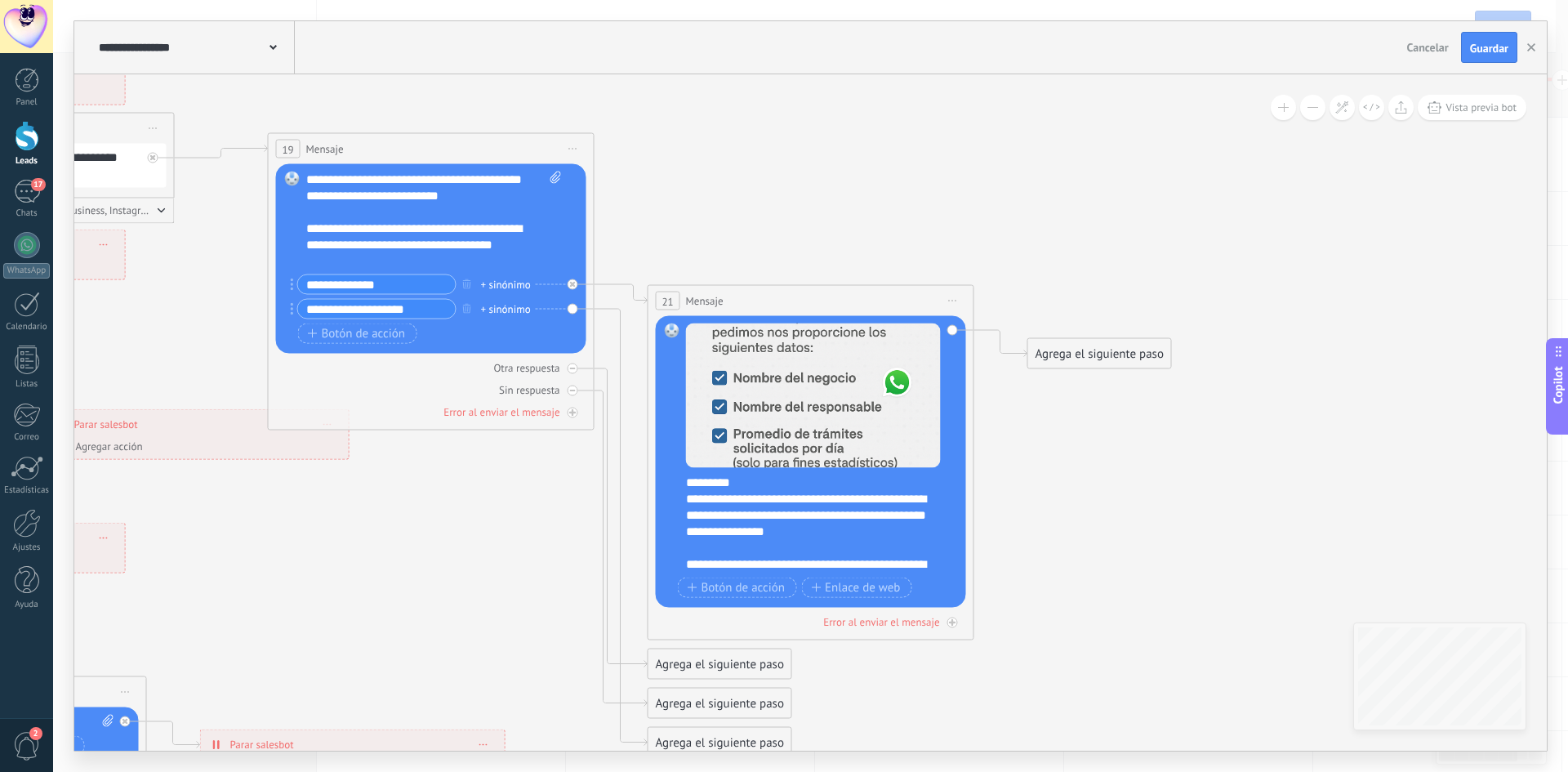
click at [911, 565] on div "**********" at bounding box center [807, 580] width 243 height 49
click at [1073, 358] on div "Agrega el siguiente paso" at bounding box center [1099, 354] width 143 height 27
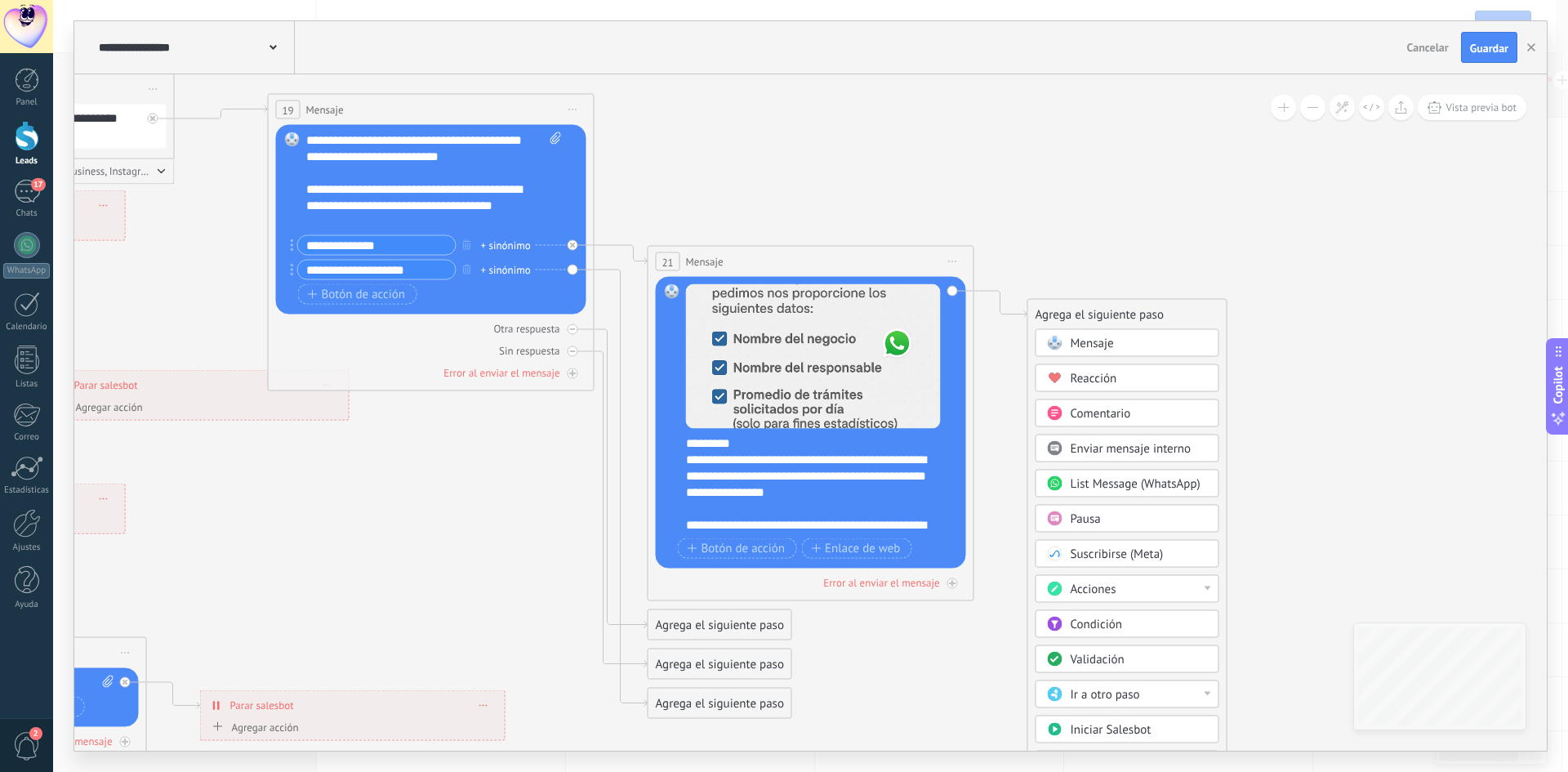
click at [1211, 594] on div "Acciones" at bounding box center [1128, 588] width 184 height 28
click at [1161, 599] on div "Cambiar etapa del lead" at bounding box center [1128, 591] width 182 height 28
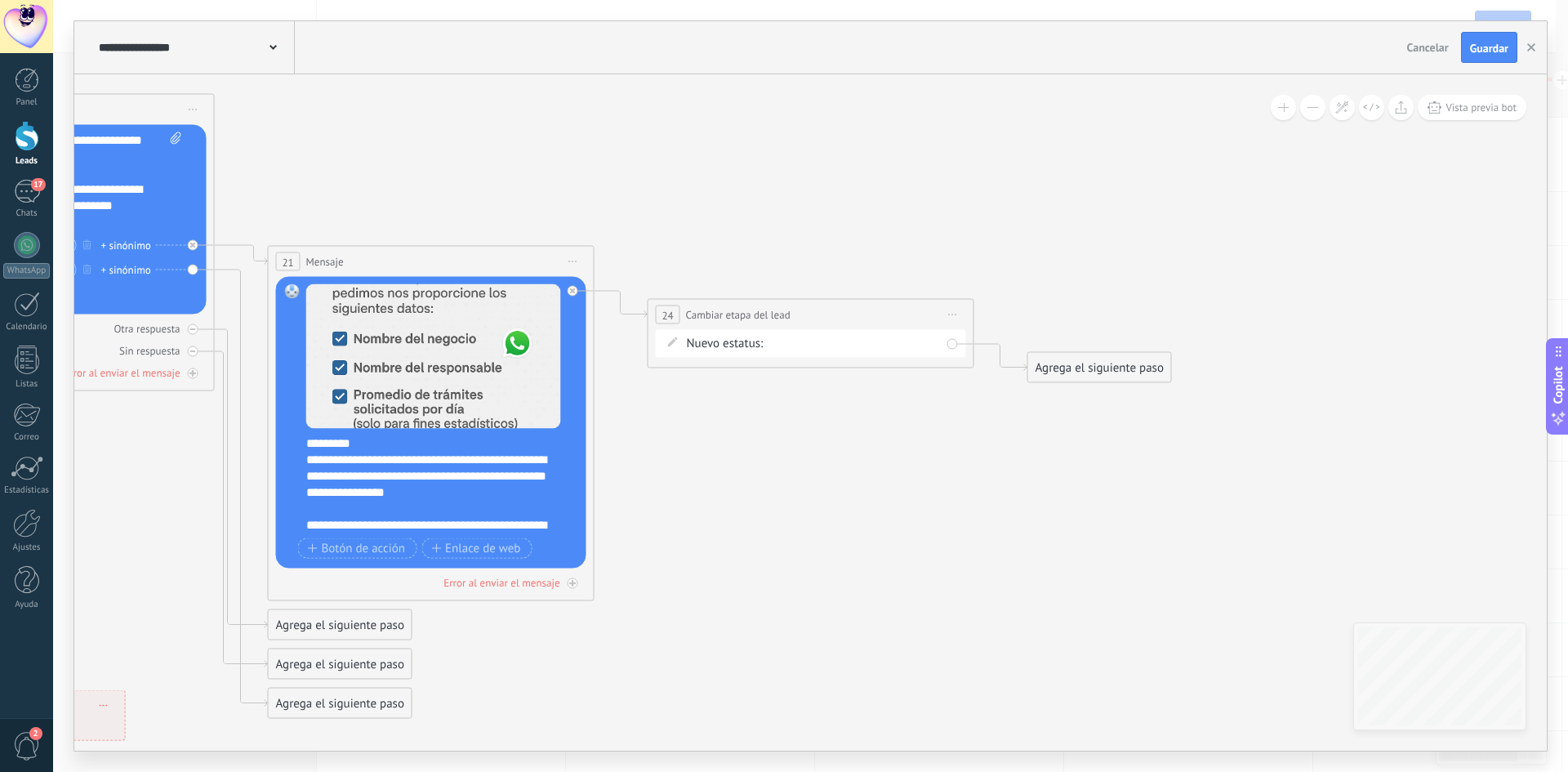
click at [0, 0] on div "Contacto inicial Negociación Debate contractual Discusión de contrato Logrado c…" at bounding box center [0, 0] width 0 height 0
click at [0, 0] on label "Logrado con éxito" at bounding box center [0, 0] width 0 height 0
click at [1102, 373] on div "Agrega el siguiente paso" at bounding box center [1099, 368] width 143 height 27
click at [1097, 367] on div "Agrega el siguiente paso" at bounding box center [1099, 368] width 143 height 27
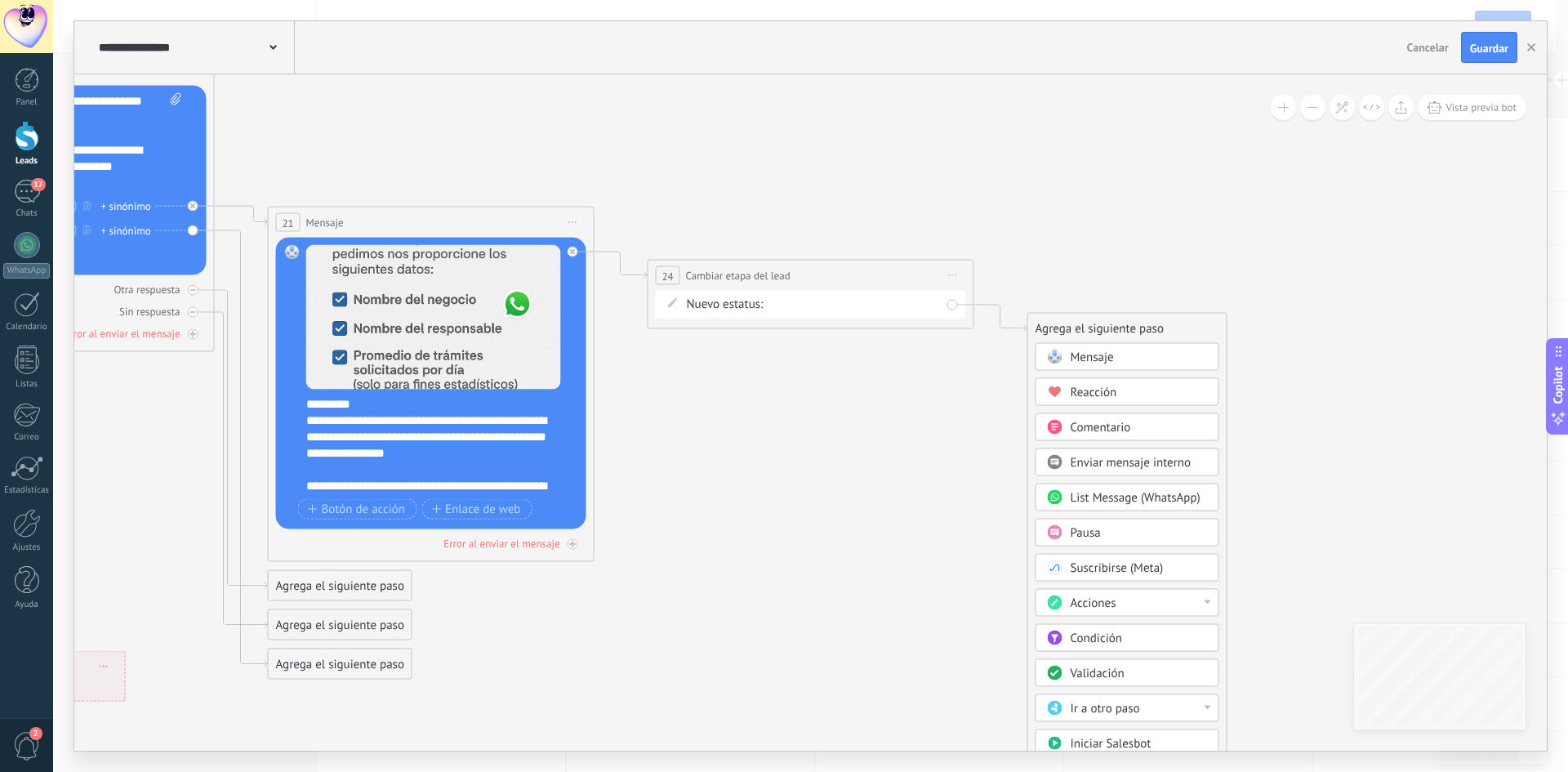
click at [1126, 534] on div "Pausa" at bounding box center [1139, 533] width 138 height 16
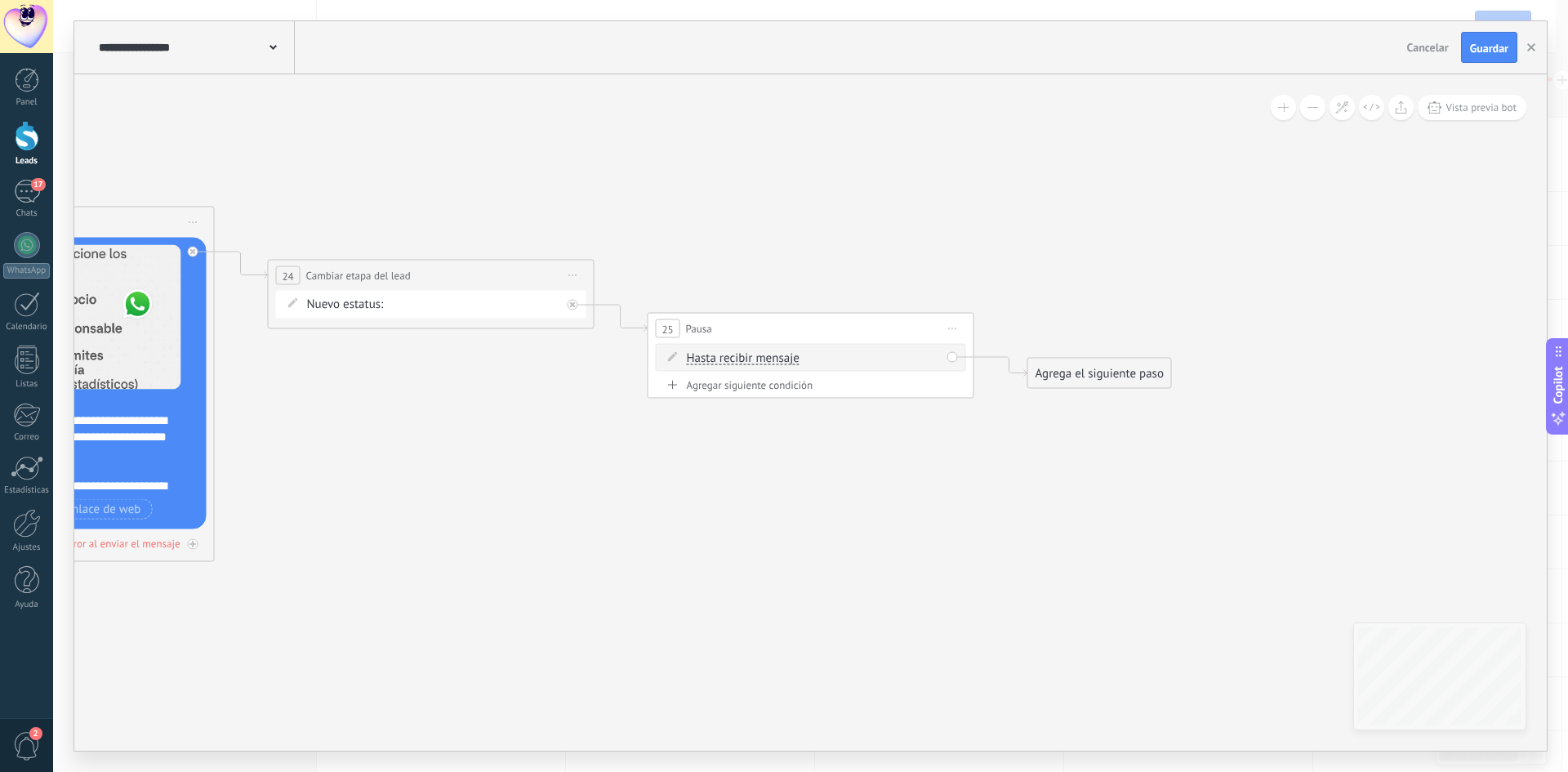
drag, startPoint x: 861, startPoint y: 358, endPoint x: 878, endPoint y: 356, distance: 17.1
click at [862, 358] on div "Hasta recibir mensaje Hasta recibir mensaje Temporizador Excepto horas laborale…" at bounding box center [814, 358] width 254 height 16
click at [571, 303] on icon at bounding box center [573, 305] width 6 height 6
click at [953, 327] on span "Iniciar vista previa aquí Cambiar nombre Duplicar Borrar" at bounding box center [953, 328] width 27 height 24
click at [1008, 436] on div "Borrar" at bounding box center [1027, 434] width 161 height 28
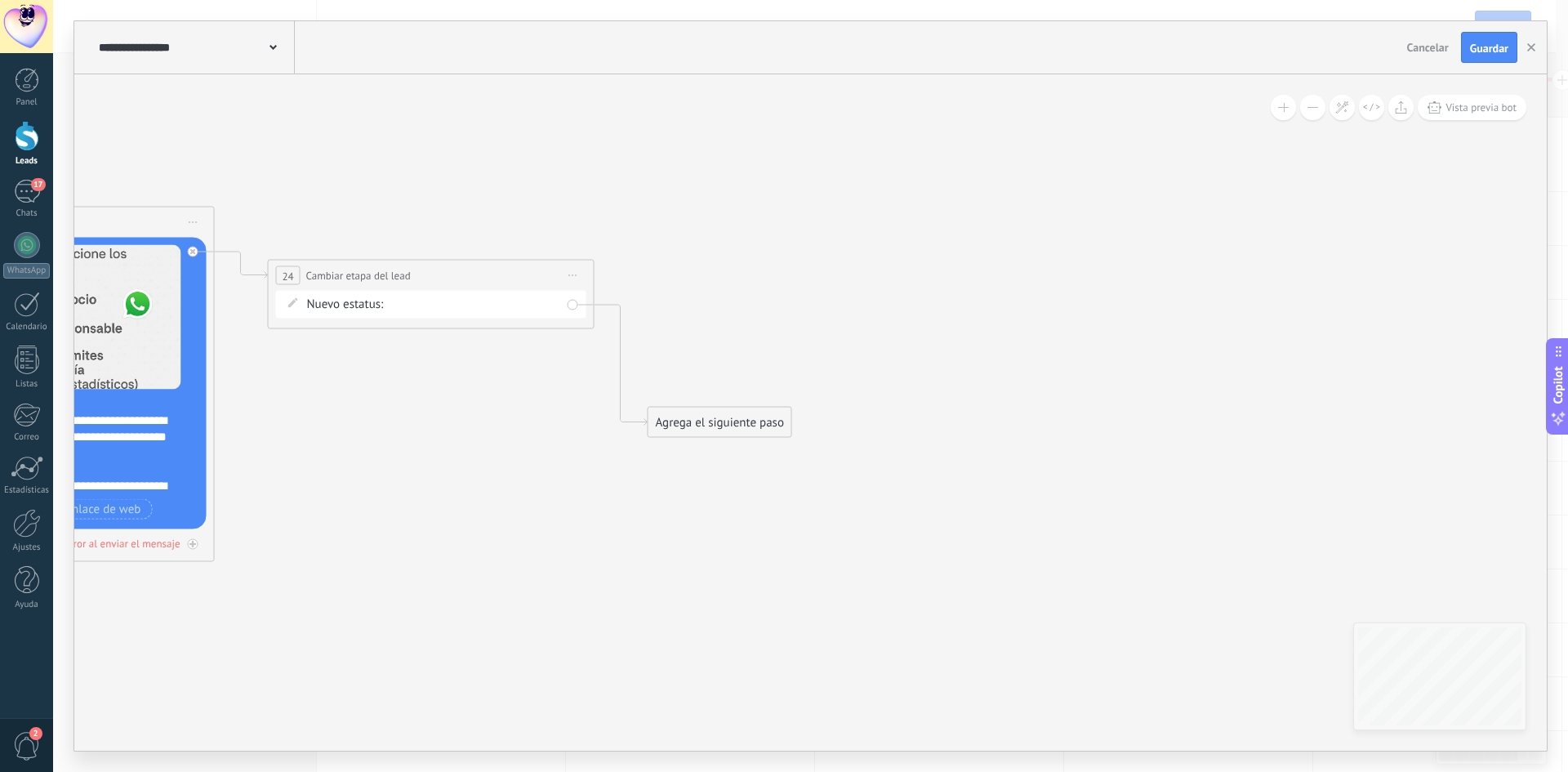
click at [730, 419] on div "Agrega el siguiente paso" at bounding box center [720, 422] width 143 height 27
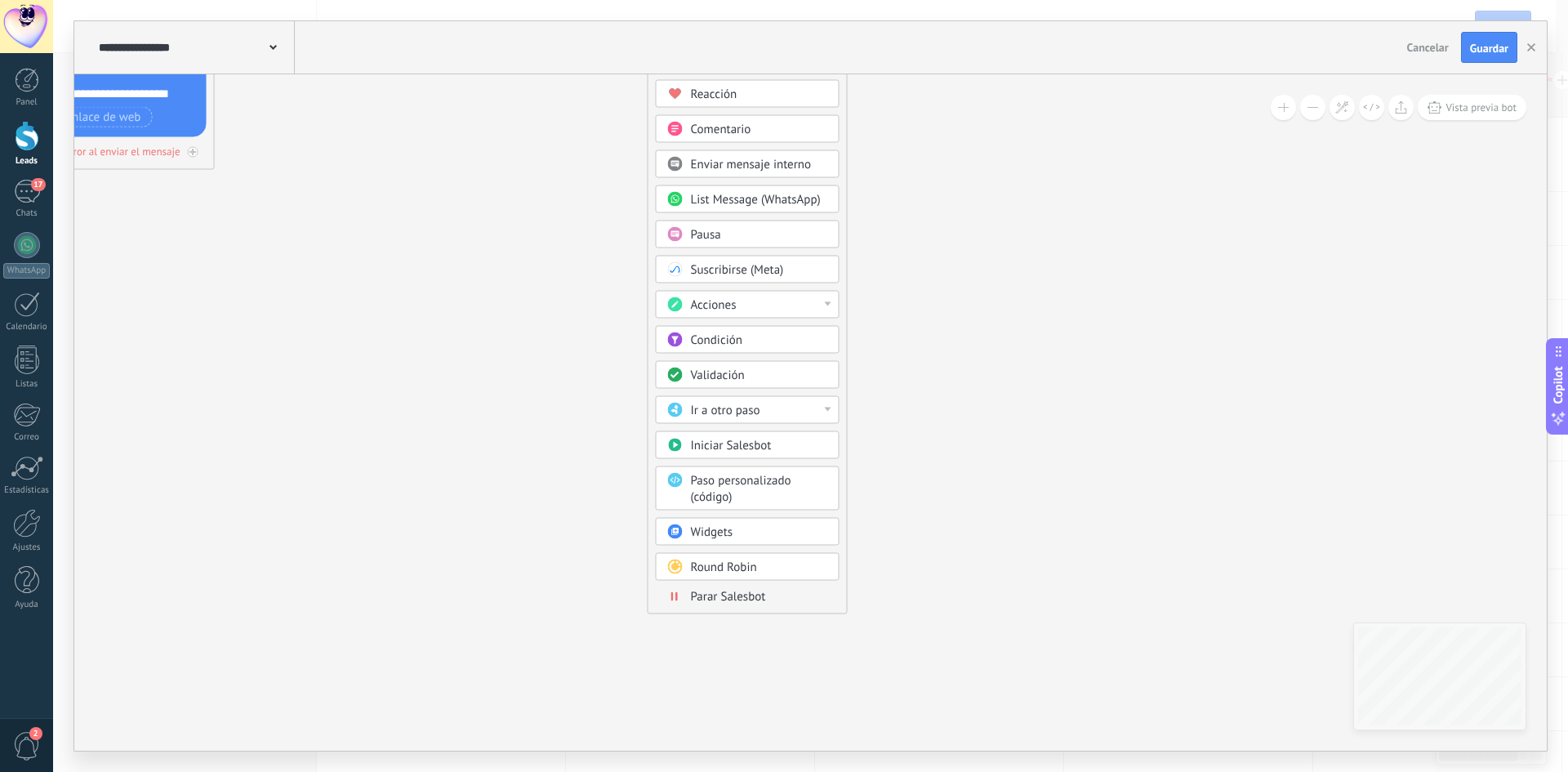
click at [729, 605] on div "Parar Salesbot" at bounding box center [747, 597] width 184 height 18
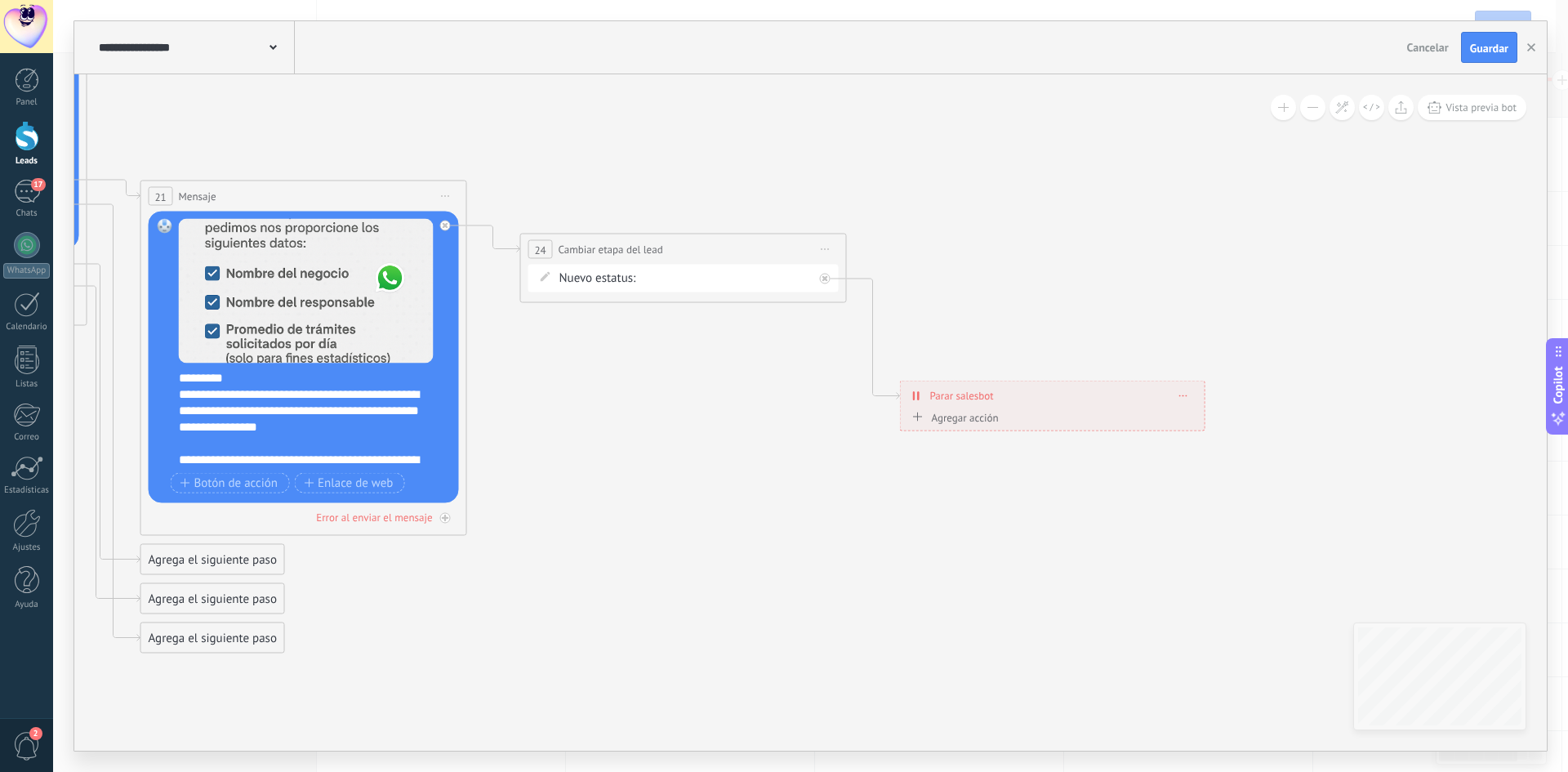
drag, startPoint x: 812, startPoint y: 661, endPoint x: 1176, endPoint y: 662, distance: 364.0
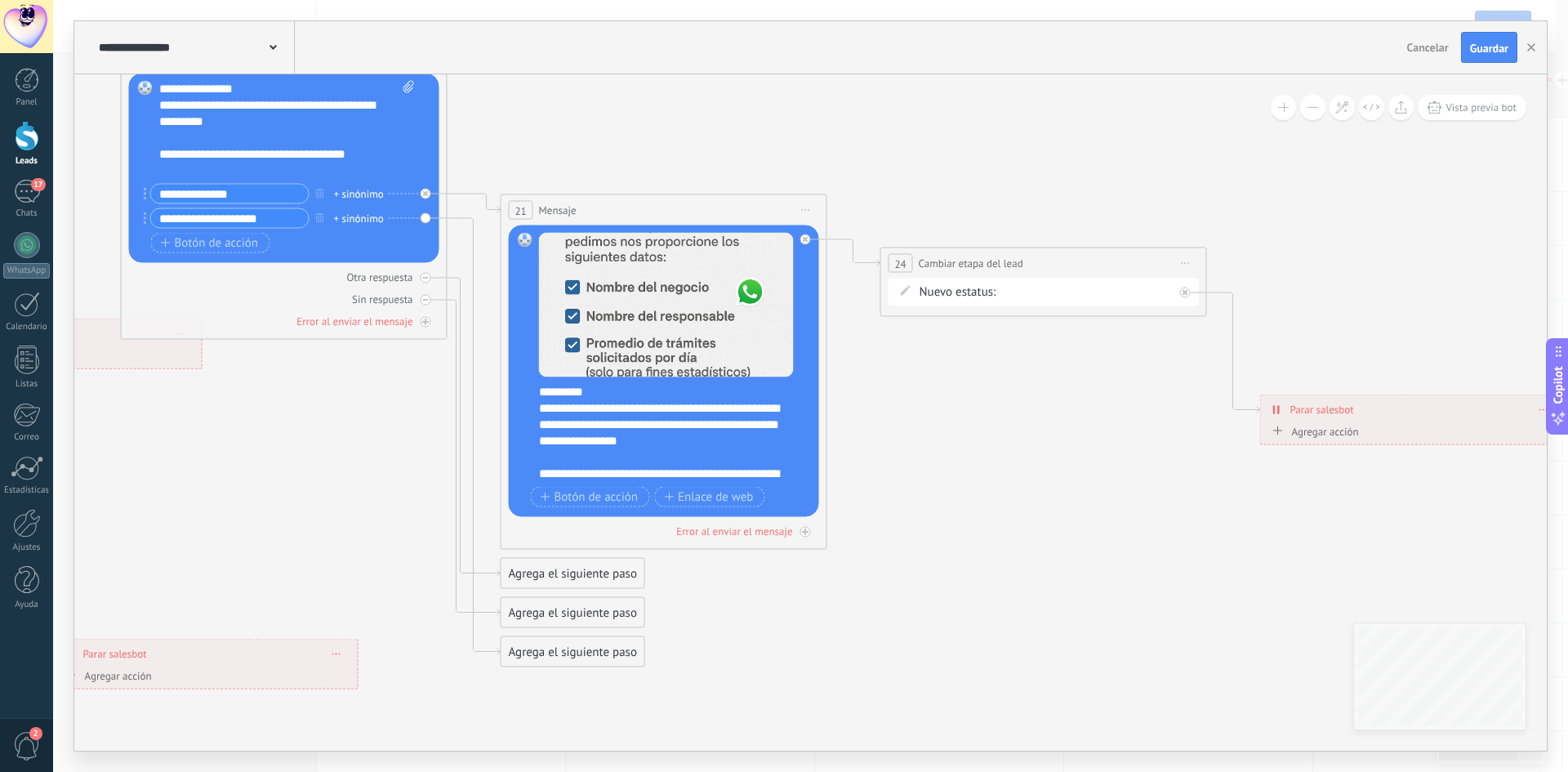
drag, startPoint x: 781, startPoint y: 561, endPoint x: 1037, endPoint y: 553, distance: 256.1
click at [1063, 564] on icon at bounding box center [179, 271] width 3917 height 1608
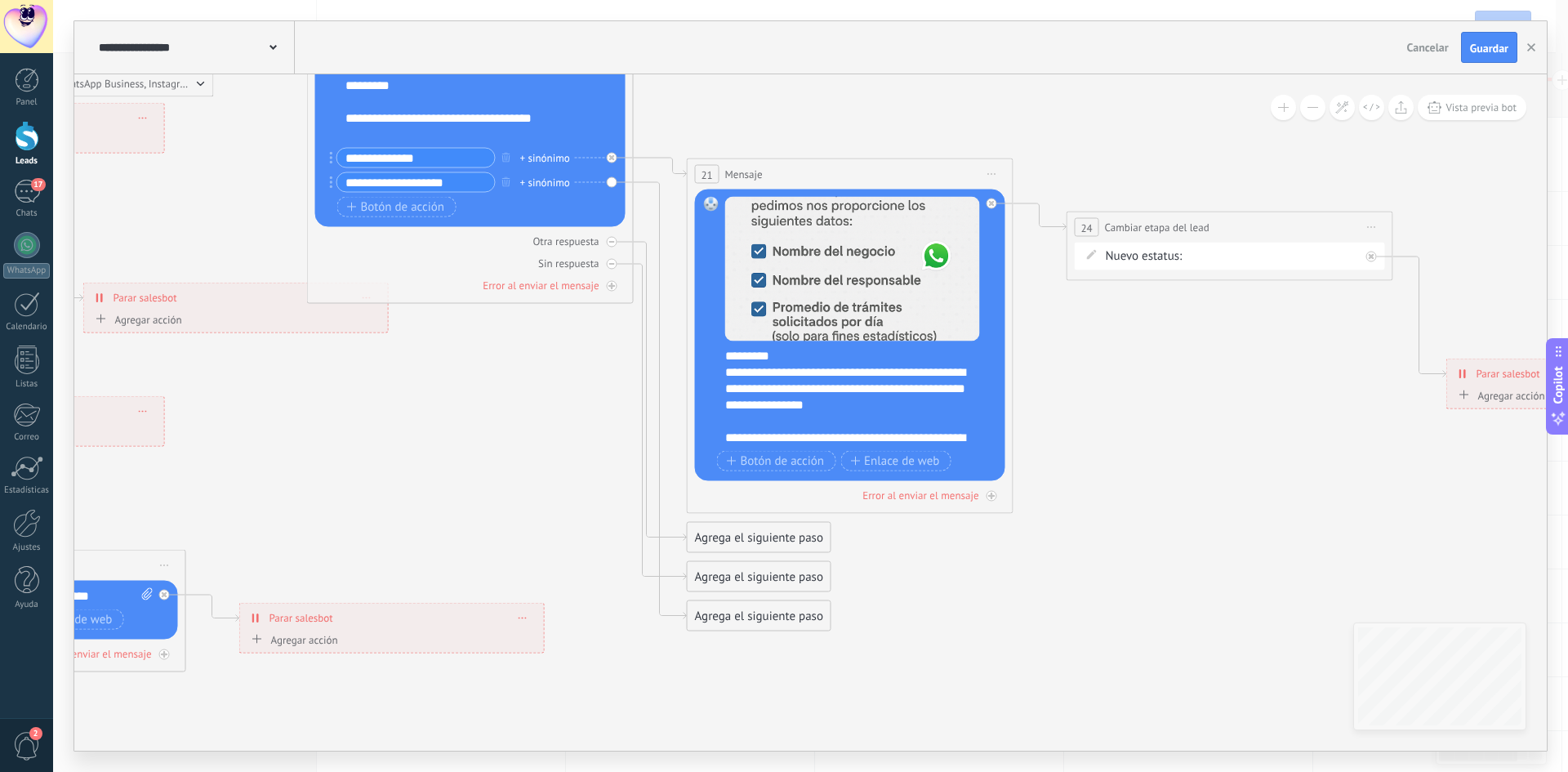
drag, startPoint x: 930, startPoint y: 600, endPoint x: 1127, endPoint y: 584, distance: 197.6
click at [1127, 584] on icon at bounding box center [365, 235] width 3917 height 1608
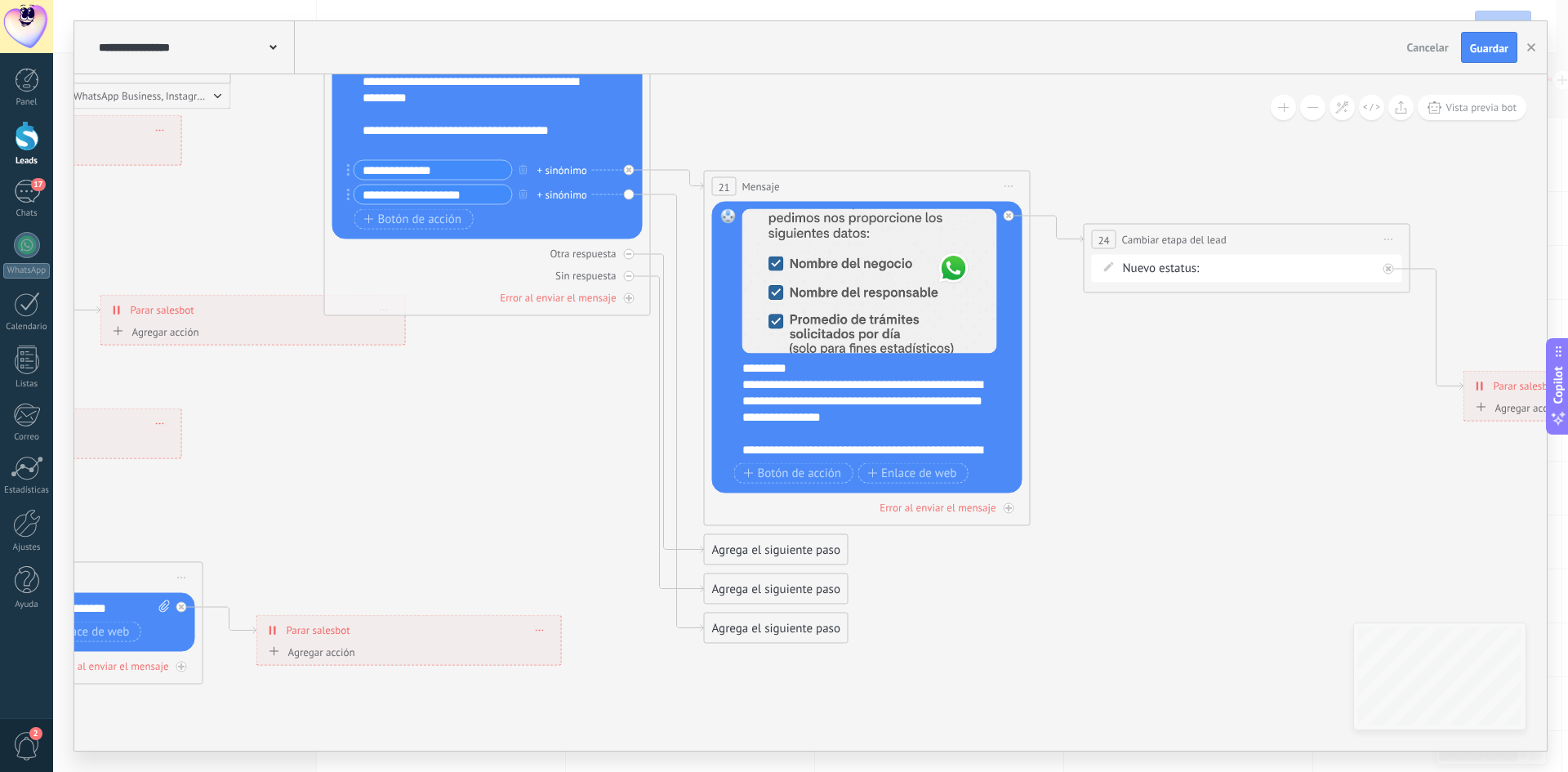
click at [789, 630] on div "Agrega el siguiente paso" at bounding box center [776, 628] width 143 height 27
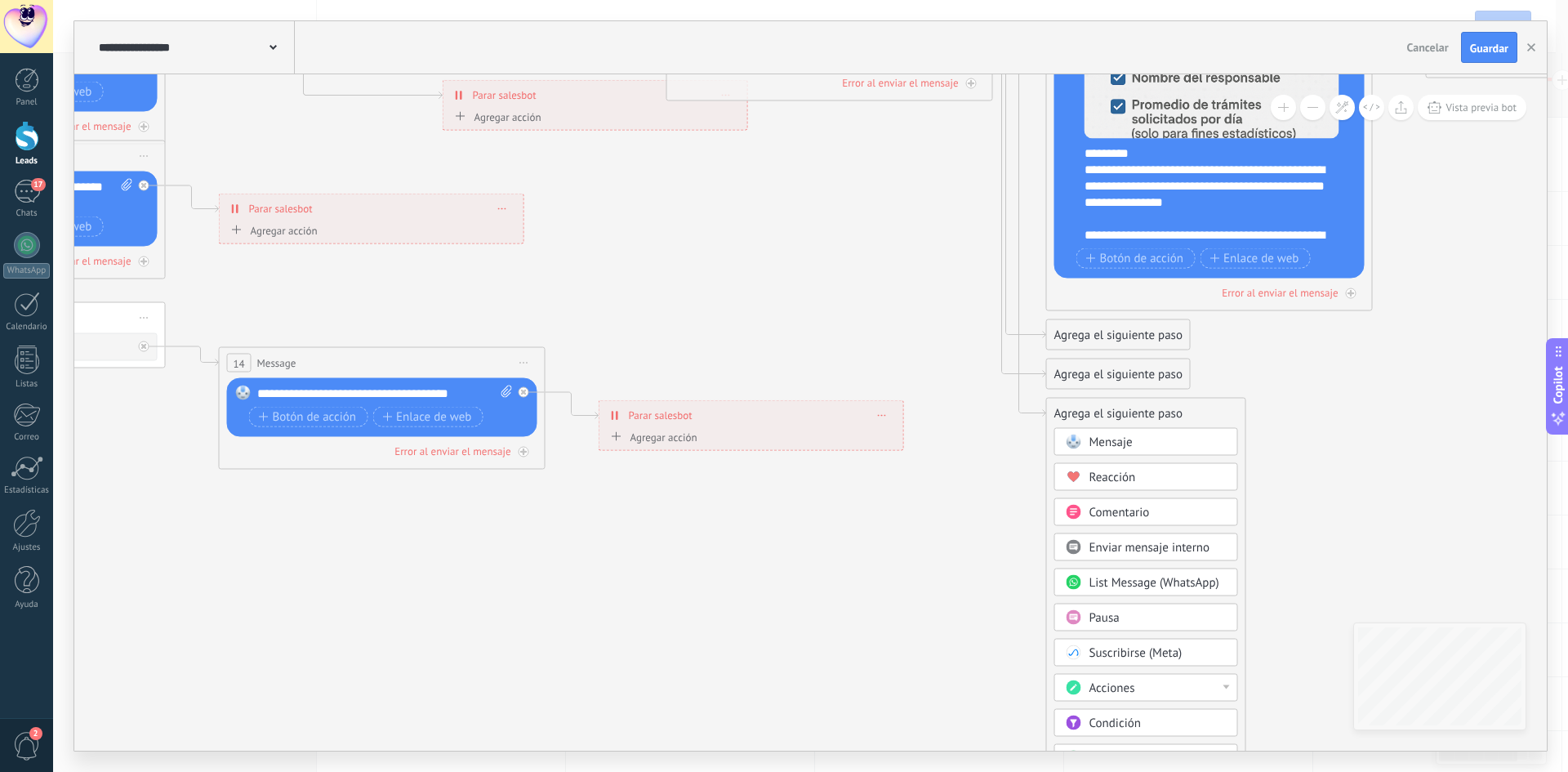
drag, startPoint x: 346, startPoint y: 597, endPoint x: 860, endPoint y: 542, distance: 516.9
click at [928, 545] on icon at bounding box center [725, 32] width 3917 height 1608
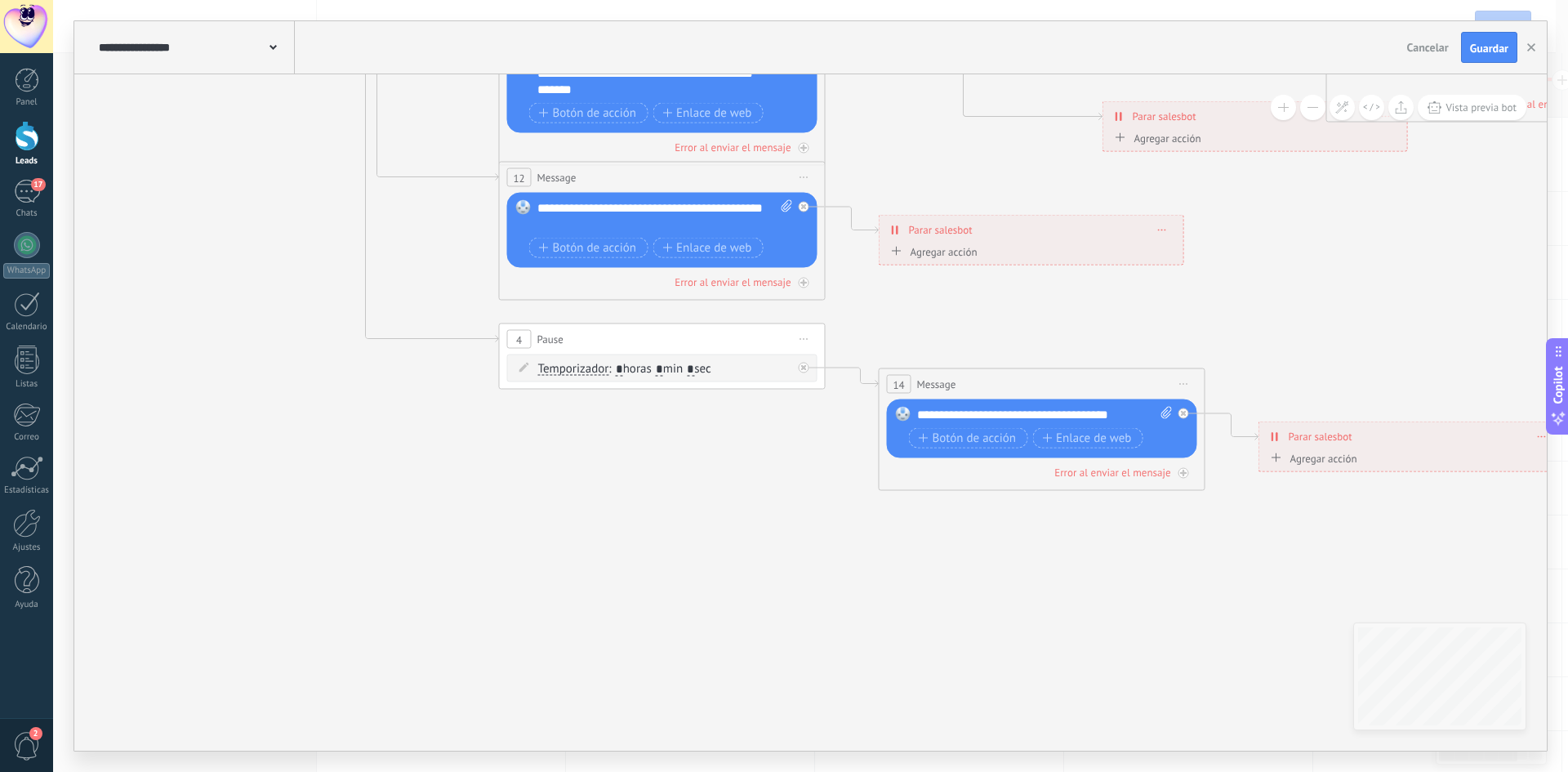
drag, startPoint x: 488, startPoint y: 555, endPoint x: 908, endPoint y: 609, distance: 423.5
click at [908, 609] on icon at bounding box center [1385, 54] width 3917 height 1608
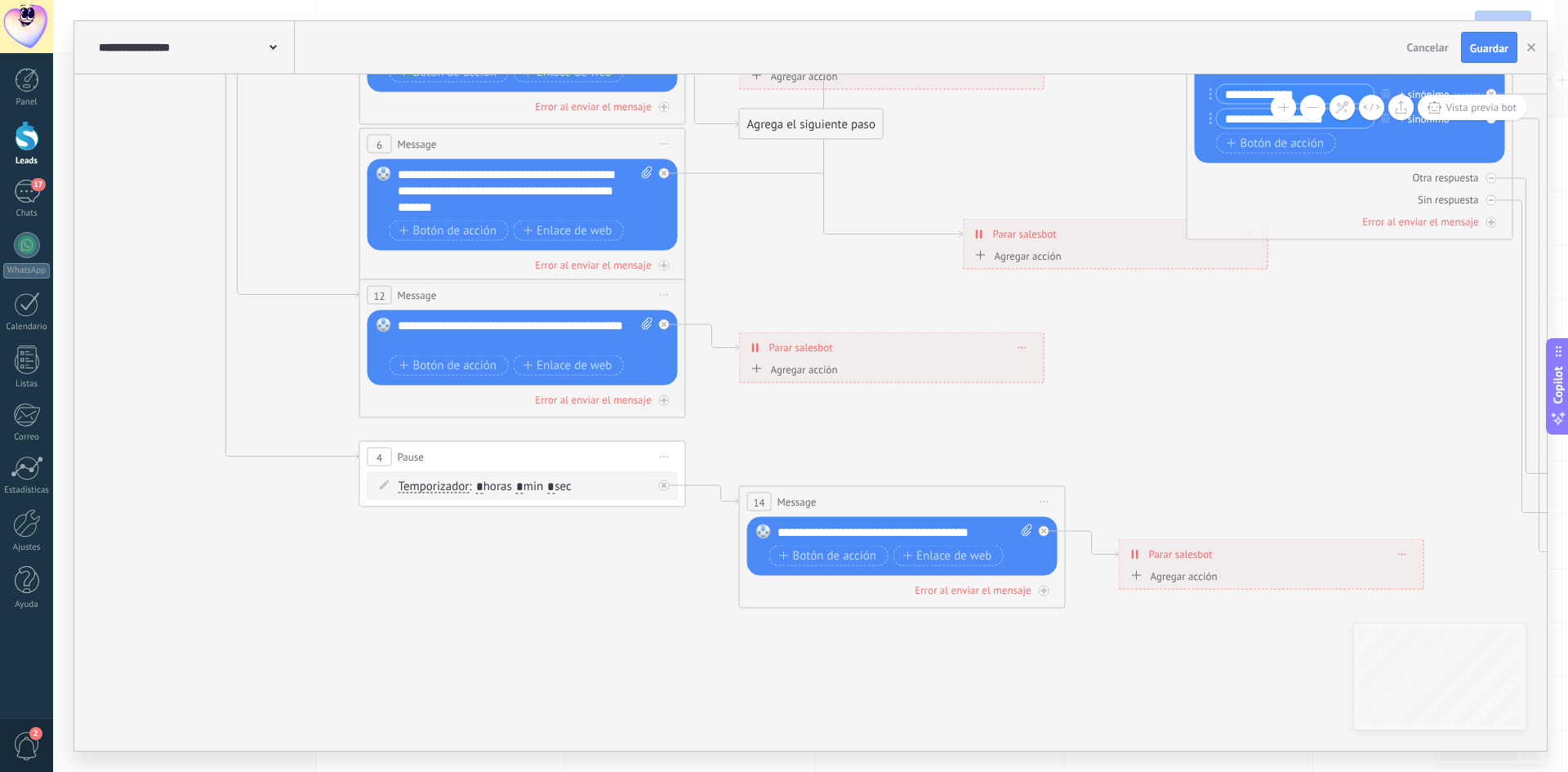
drag, startPoint x: 533, startPoint y: 487, endPoint x: 392, endPoint y: 603, distance: 182.6
click at [392, 603] on icon at bounding box center [1245, 172] width 3917 height 1608
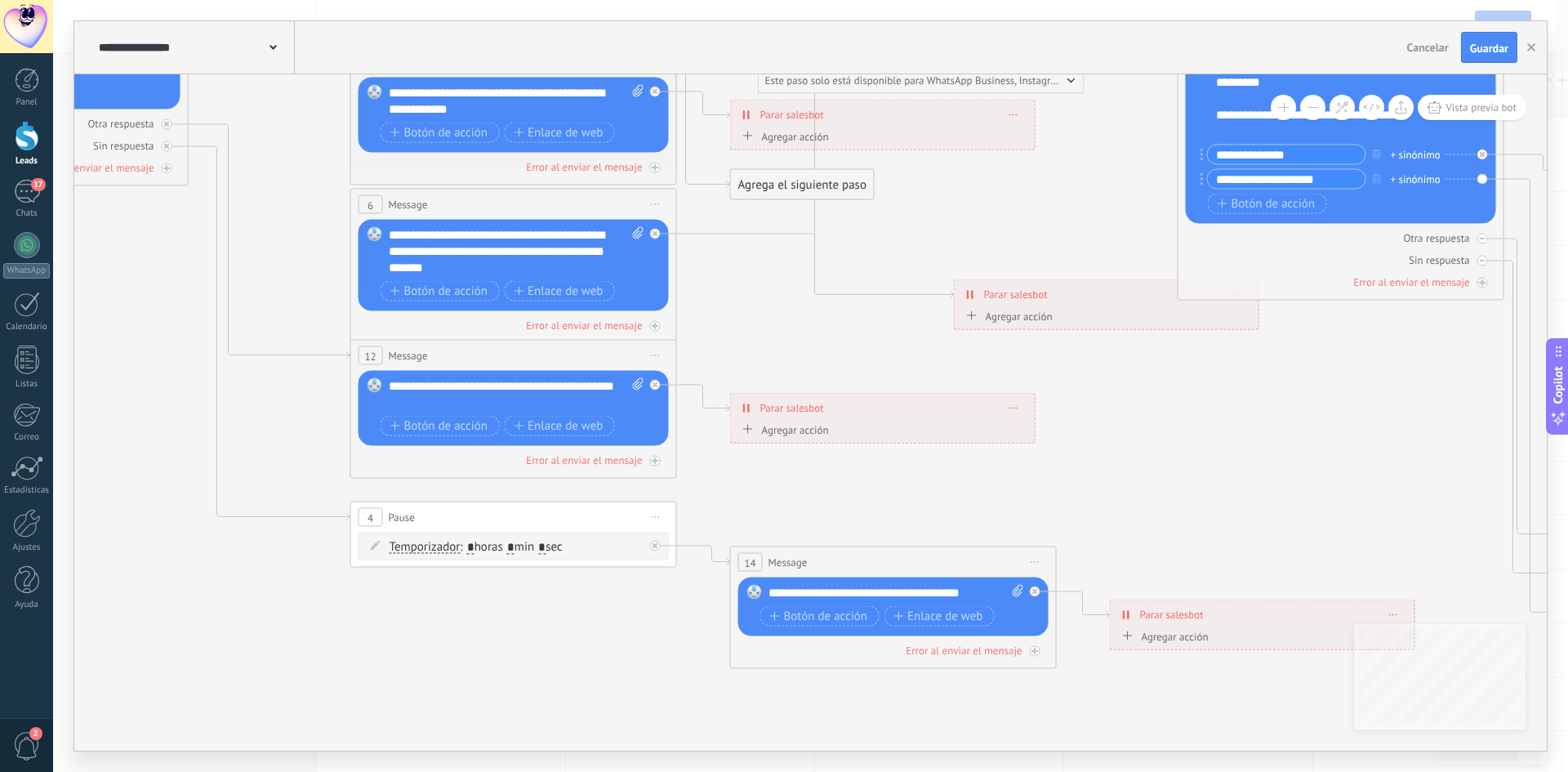
drag, startPoint x: 832, startPoint y: 249, endPoint x: 772, endPoint y: 324, distance: 96.0
click at [816, 322] on icon at bounding box center [1236, 231] width 3917 height 1608
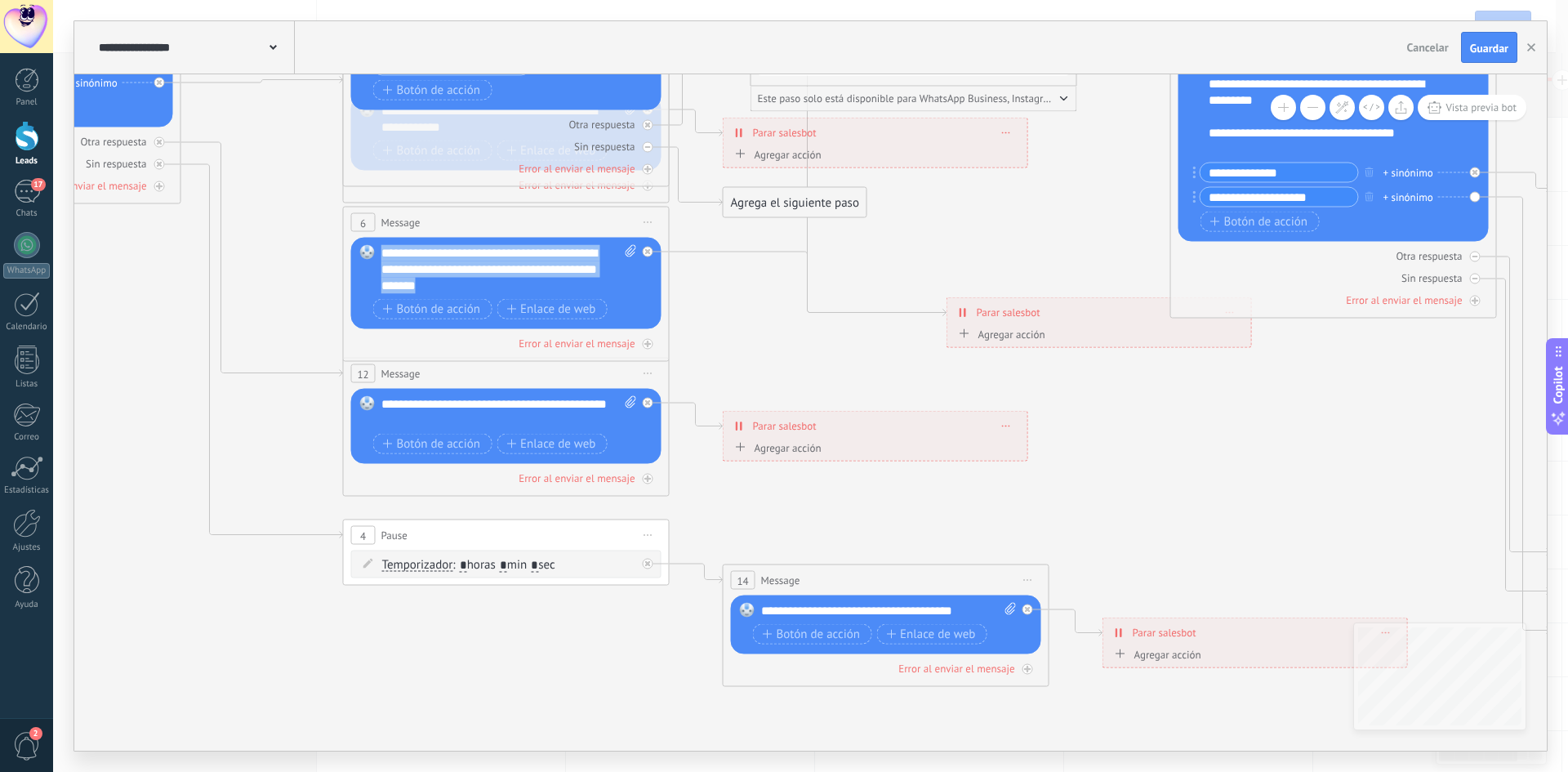
drag, startPoint x: 526, startPoint y: 288, endPoint x: 374, endPoint y: 250, distance: 156.7
click at [374, 250] on div "Reemplazar Quitar Convertir a mensaje de voz Arrastre la imagen aquí para adjun…" at bounding box center [506, 284] width 310 height 91
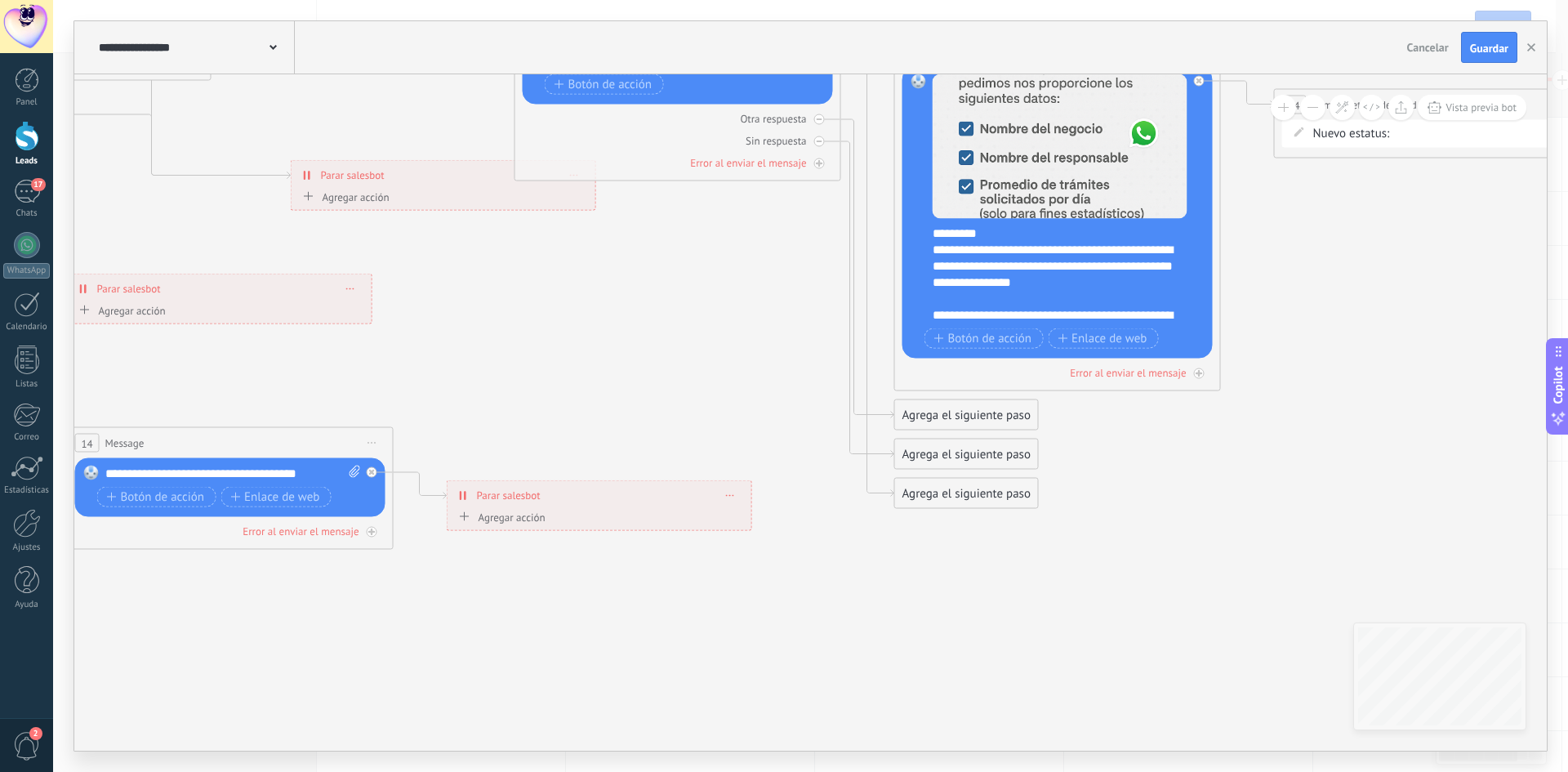
drag, startPoint x: 1308, startPoint y: 515, endPoint x: 475, endPoint y: 395, distance: 841.6
click at [508, 405] on icon at bounding box center [573, 113] width 3917 height 1608
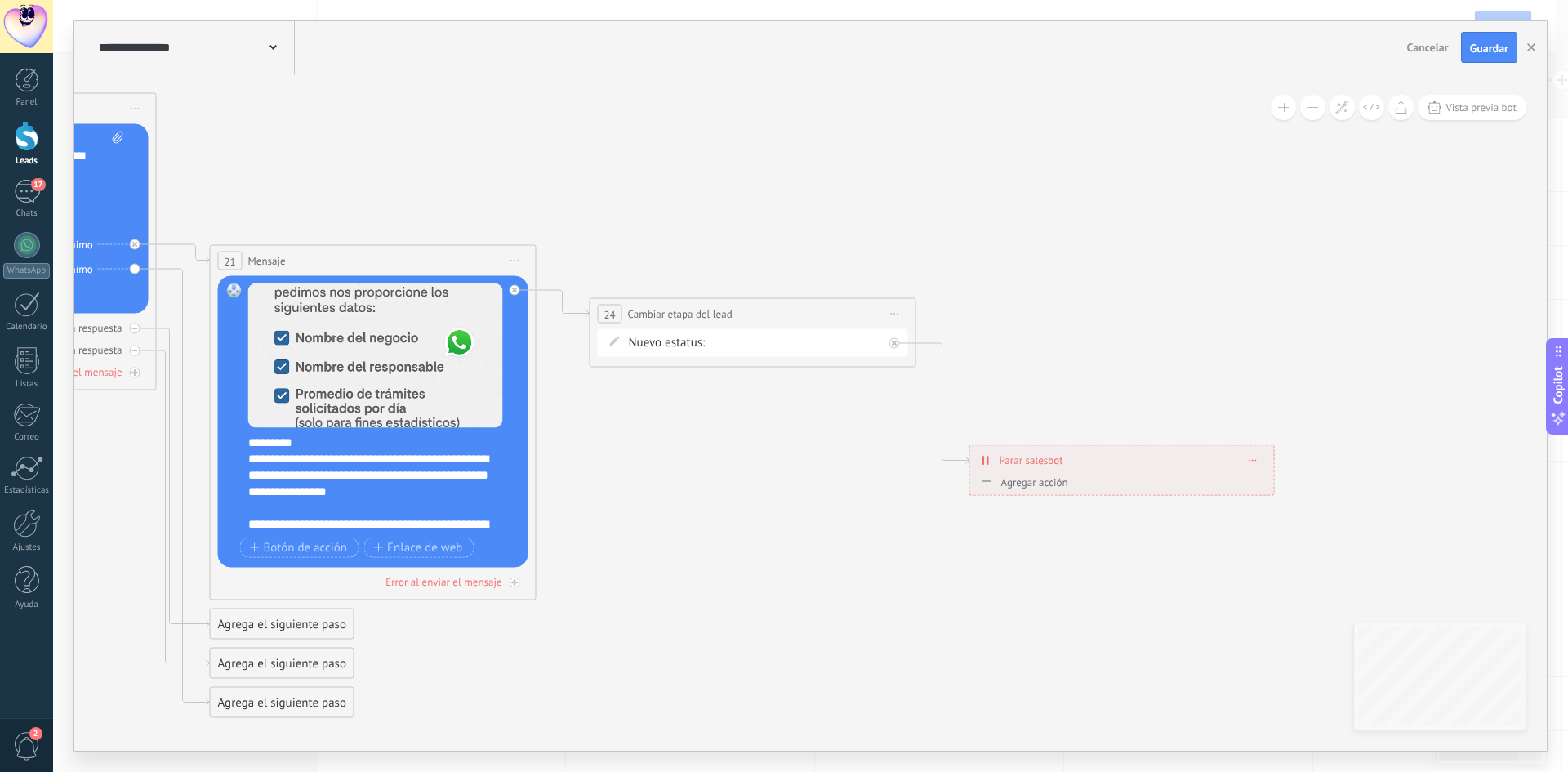
drag, startPoint x: 1154, startPoint y: 426, endPoint x: 711, endPoint y: 568, distance: 465.2
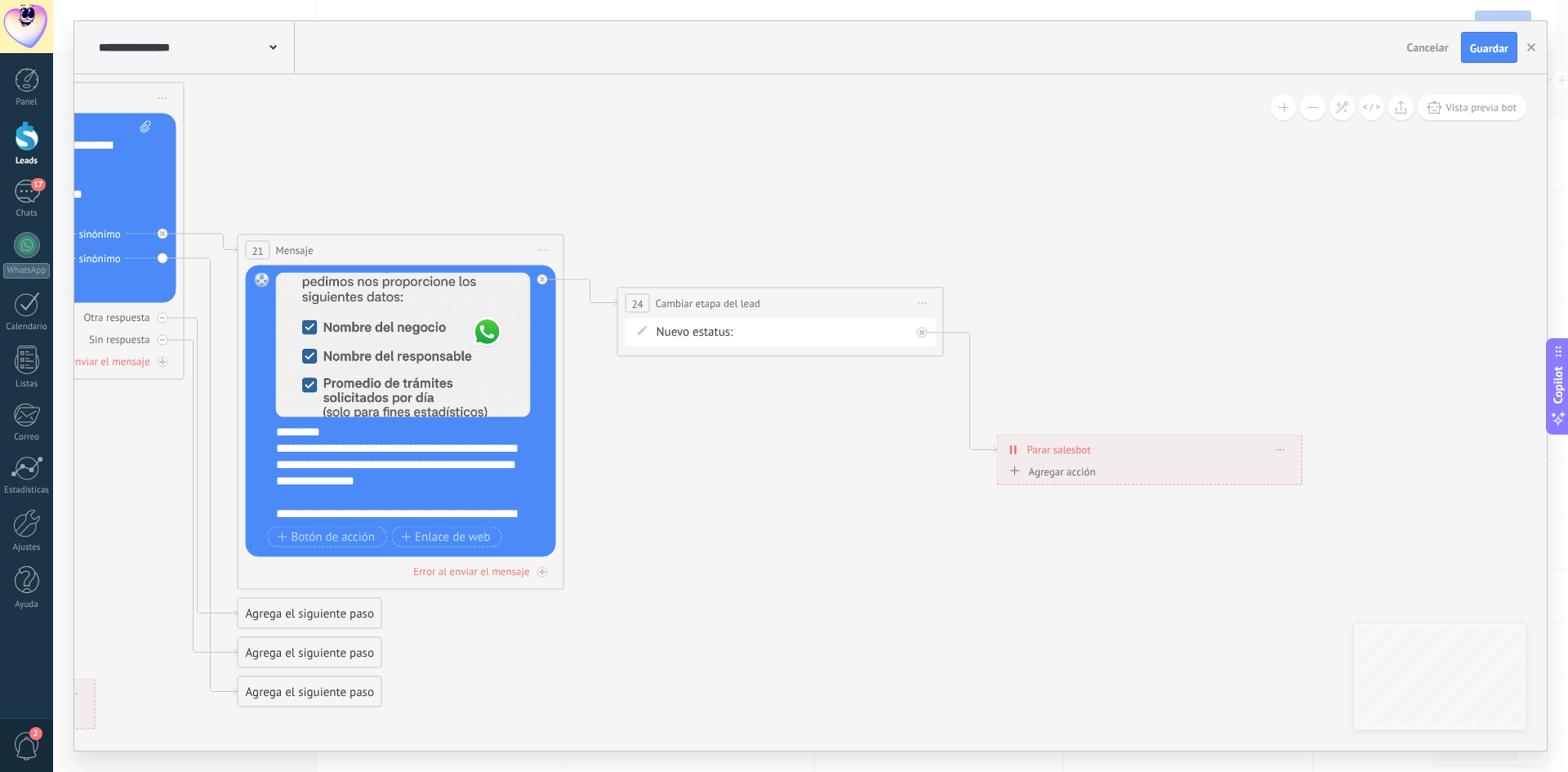
click at [1078, 468] on div "Agregar acción" at bounding box center [1051, 470] width 91 height 12
click at [1078, 468] on button "Conversación marcada como cerrada" at bounding box center [1098, 470] width 204 height 29
click at [0, 0] on div "Contacto inicial Negociación Debate contractual Discusión de contrato Logrado c…" at bounding box center [0, 0] width 0 height 0
click at [0, 0] on label "Logrado con éxito" at bounding box center [0, 0] width 0 height 0
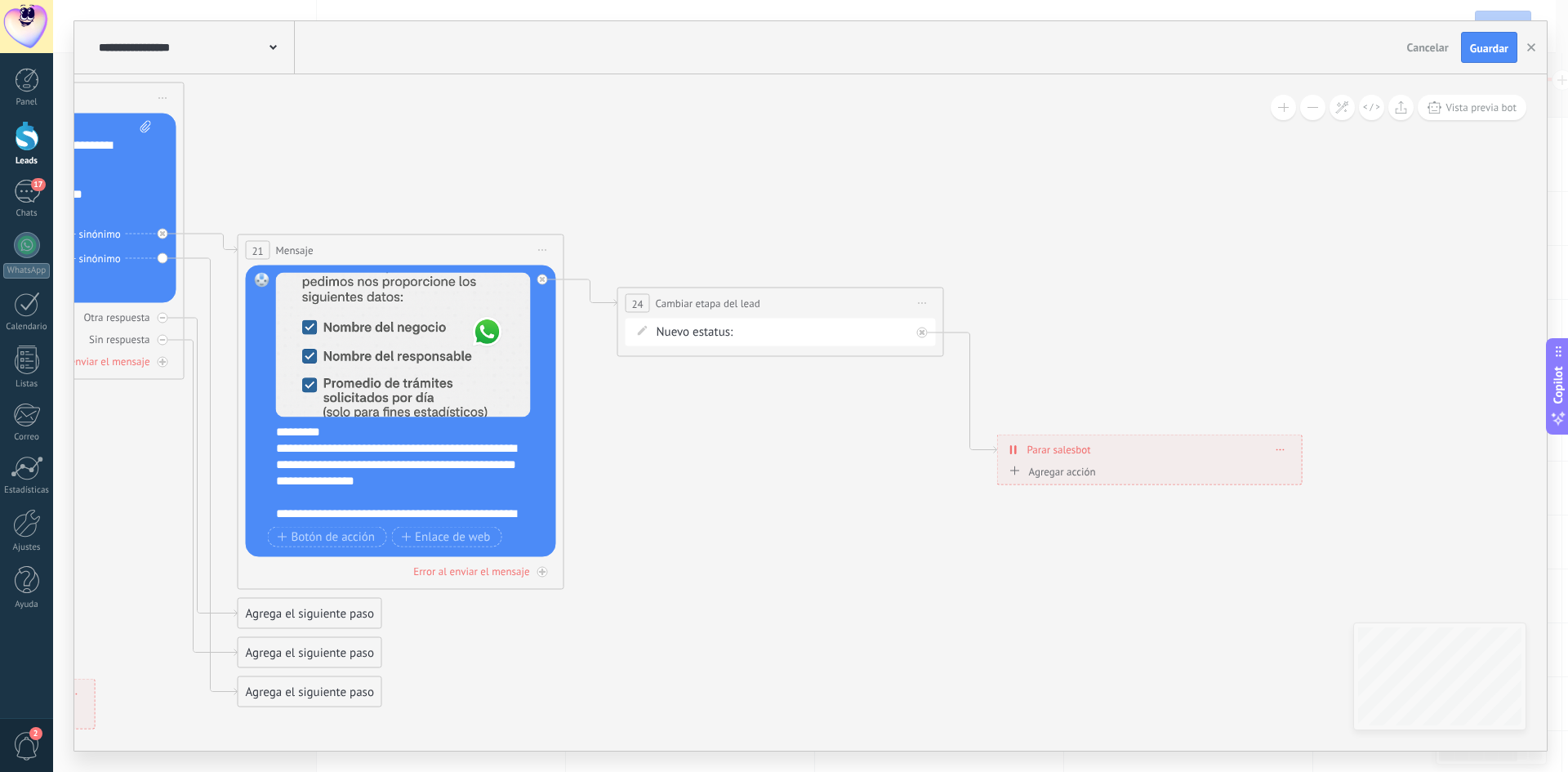
click at [1281, 450] on span at bounding box center [1282, 449] width 8 height 9
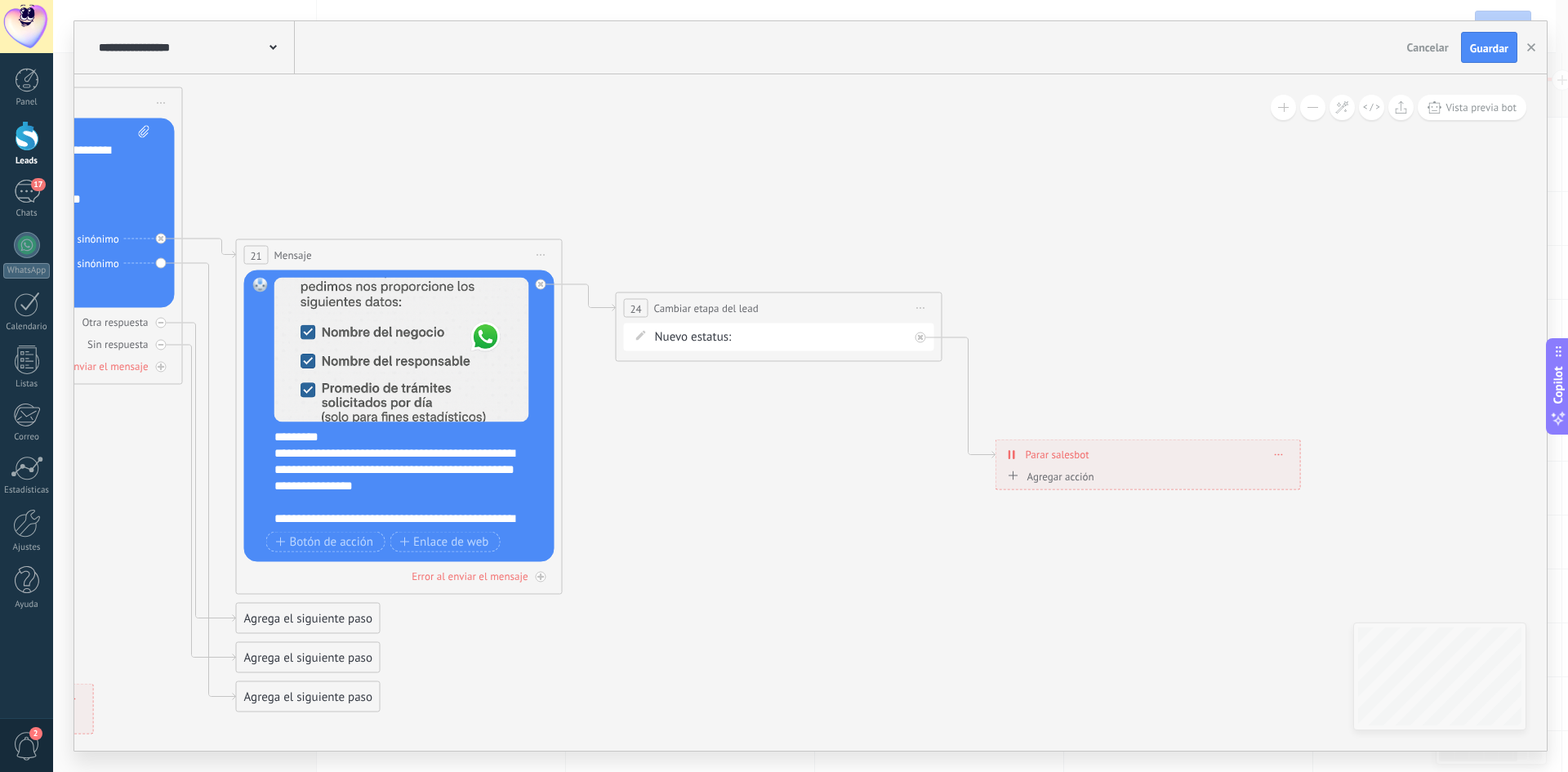
click at [1045, 471] on div "Agregar acción" at bounding box center [1049, 475] width 91 height 12
click at [1045, 471] on button "Conversación marcada como cerrada" at bounding box center [1098, 475] width 204 height 29
click at [1098, 483] on span "Conversación marcada como cerrada" at bounding box center [1095, 476] width 197 height 15
click at [1152, 485] on span "Conversación marcada como cerrada" at bounding box center [1130, 483] width 191 height 13
click at [1152, 485] on button "Conversación marcada como cerrada" at bounding box center [1128, 482] width 204 height 29
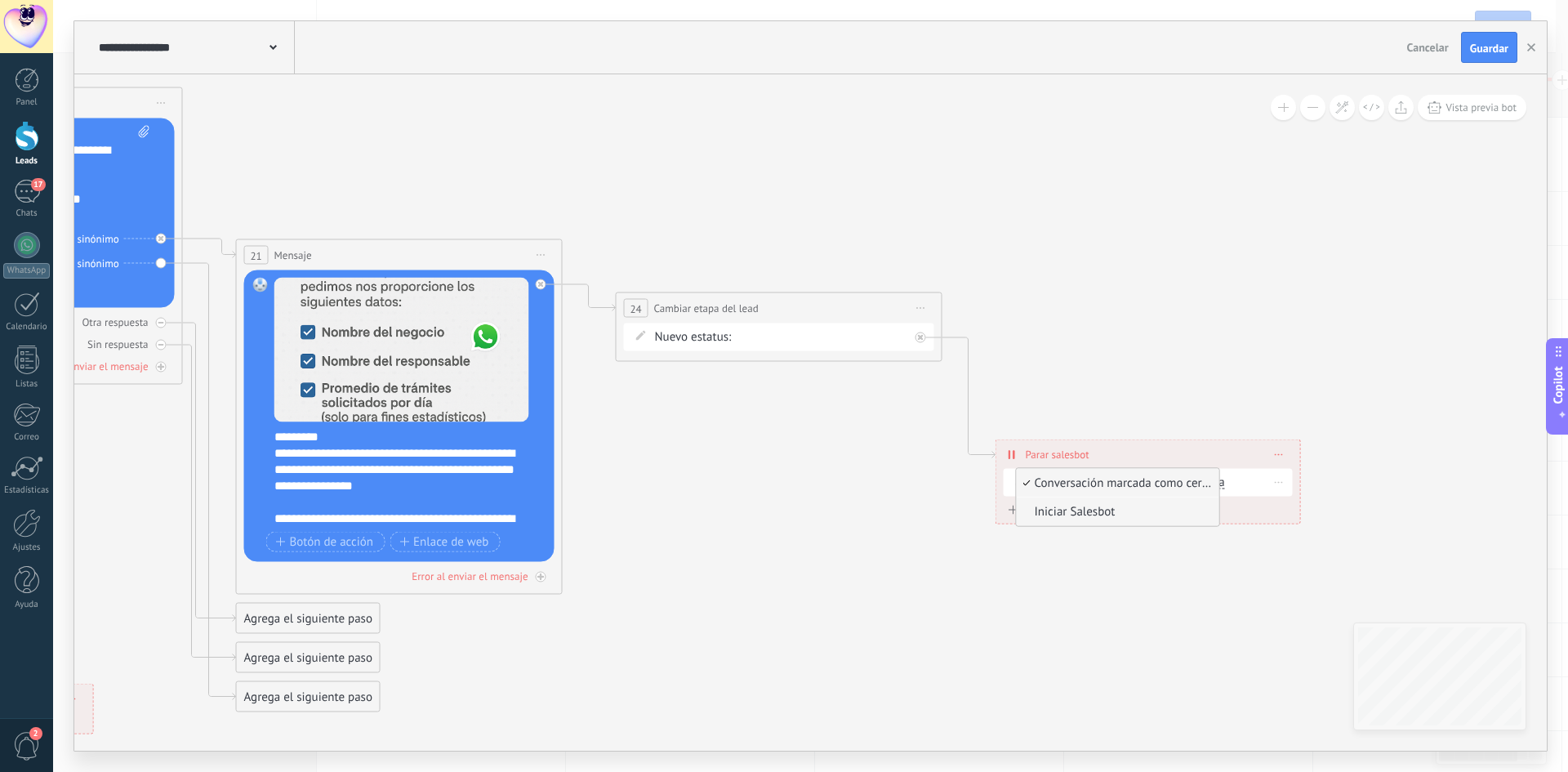
click at [1127, 508] on span "Iniciar Salesbot" at bounding box center [1116, 511] width 197 height 16
click at [1150, 487] on div "Iniciar Salesbot Conversación marcada como cerrada Iniciar Salesbot Iniciar Sal…" at bounding box center [1161, 482] width 253 height 16
click at [1151, 485] on span "NPS Bot" at bounding box center [1139, 482] width 43 height 15
click at [1156, 508] on span "TestBot" at bounding box center [1199, 510] width 197 height 16
click at [1279, 481] on div at bounding box center [1280, 482] width 26 height 24
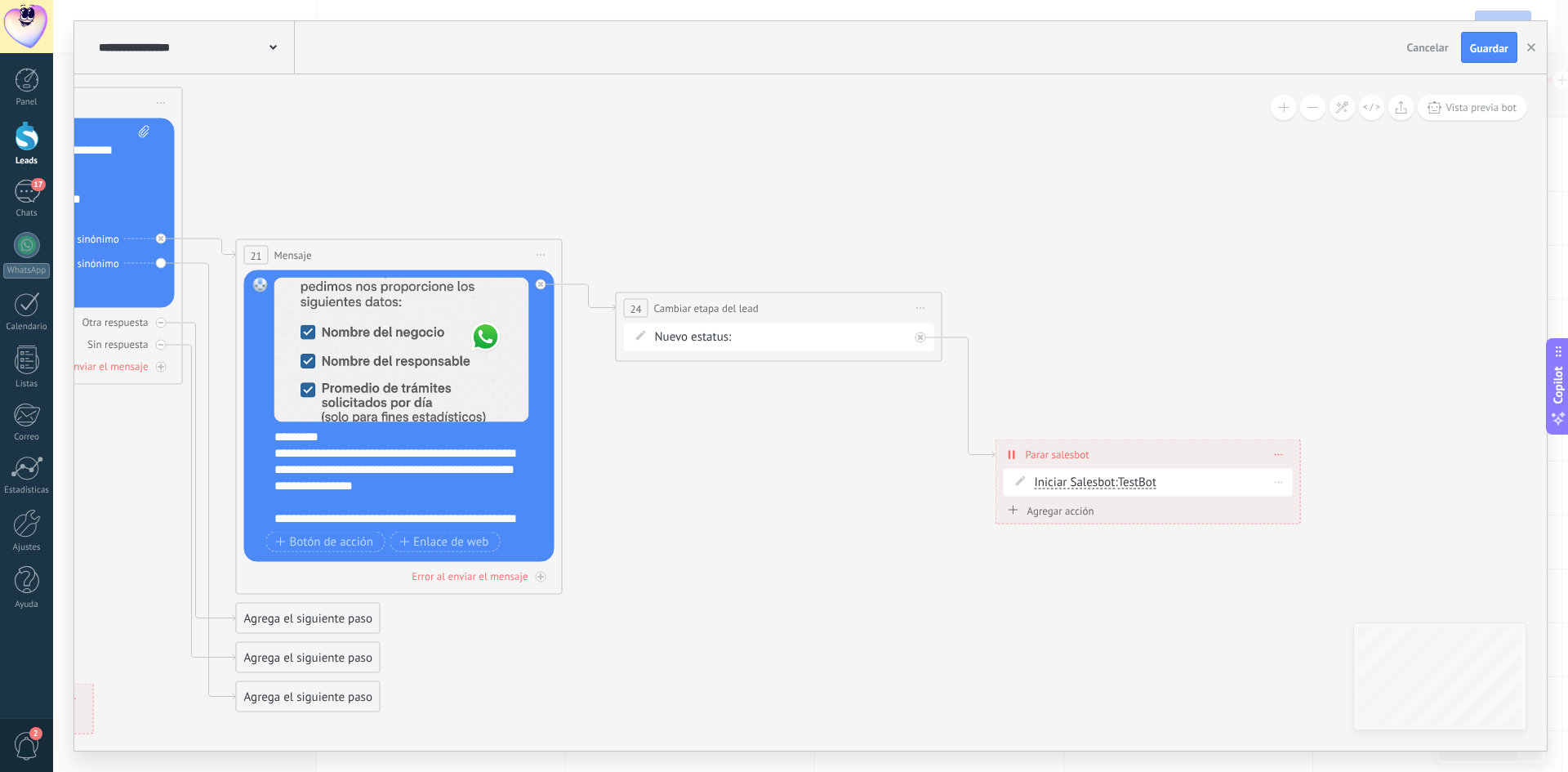
click at [1290, 484] on div at bounding box center [1280, 482] width 26 height 24
click at [1284, 483] on div at bounding box center [1280, 482] width 26 height 24
click at [1277, 452] on span at bounding box center [1280, 453] width 8 height 9
click at [1298, 476] on div "Borrar" at bounding box center [1309, 477] width 73 height 28
click at [1070, 374] on div "Agrega el siguiente paso" at bounding box center [1067, 361] width 143 height 27
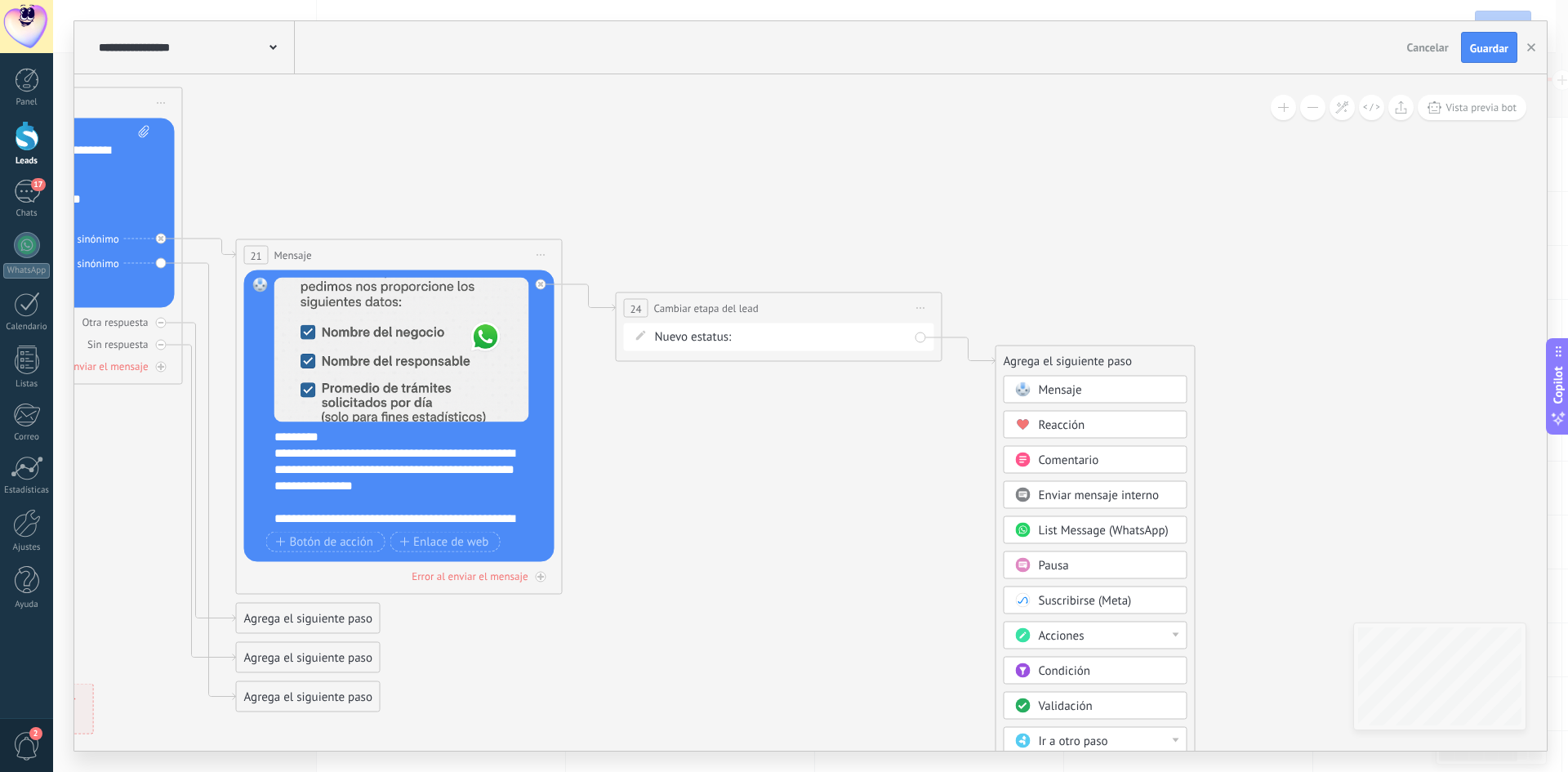
click at [1076, 367] on div "Agrega el siguiente paso" at bounding box center [1095, 361] width 198 height 27
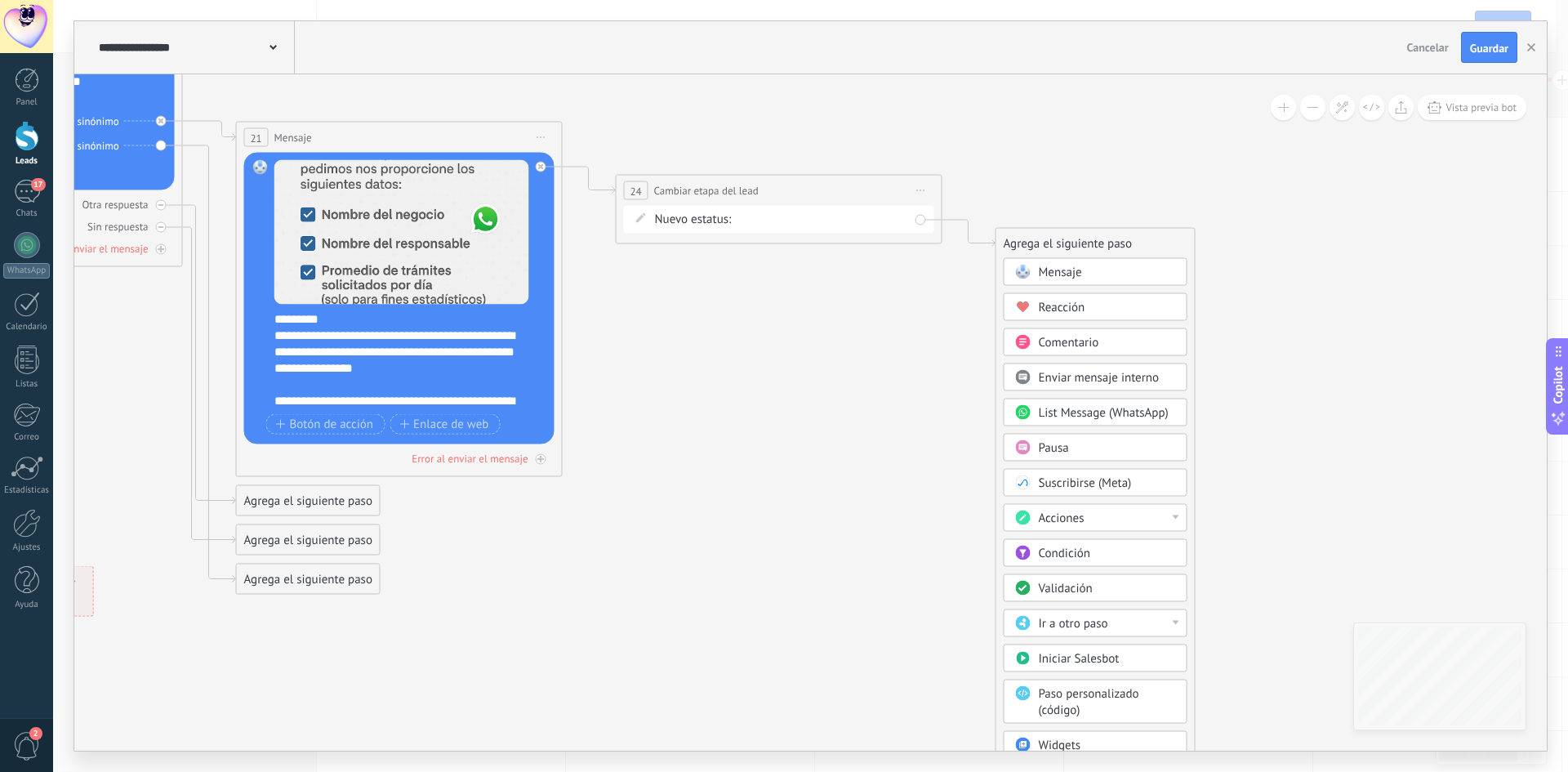
click at [1103, 591] on div "Validación" at bounding box center [1107, 588] width 138 height 16
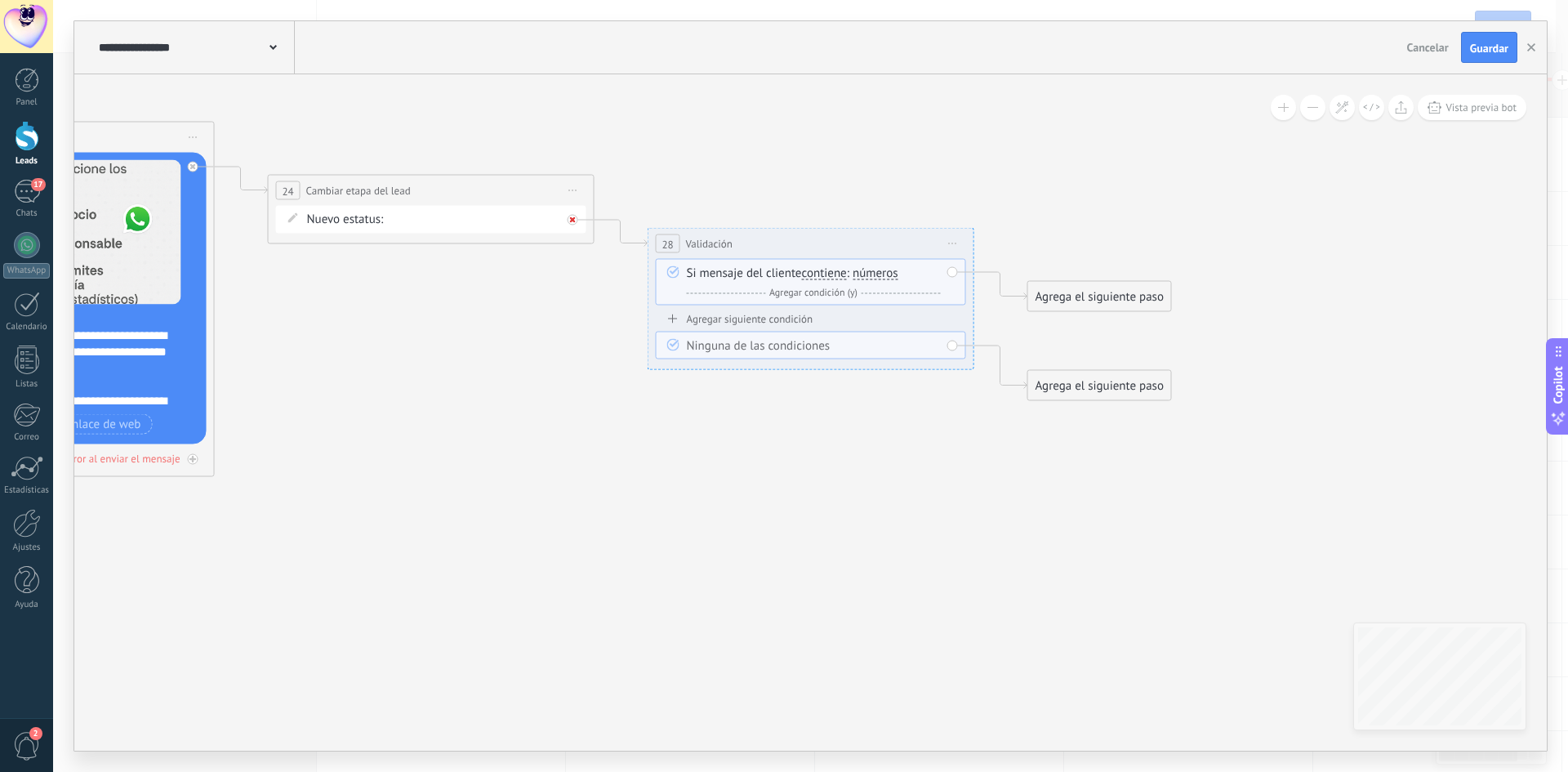
click at [578, 216] on div at bounding box center [577, 215] width 19 height 20
click at [955, 242] on span "Iniciar vista previa aquí Cambiar nombre Duplicar Borrar" at bounding box center [953, 244] width 27 height 24
click at [1022, 344] on div "Borrar" at bounding box center [1027, 350] width 161 height 28
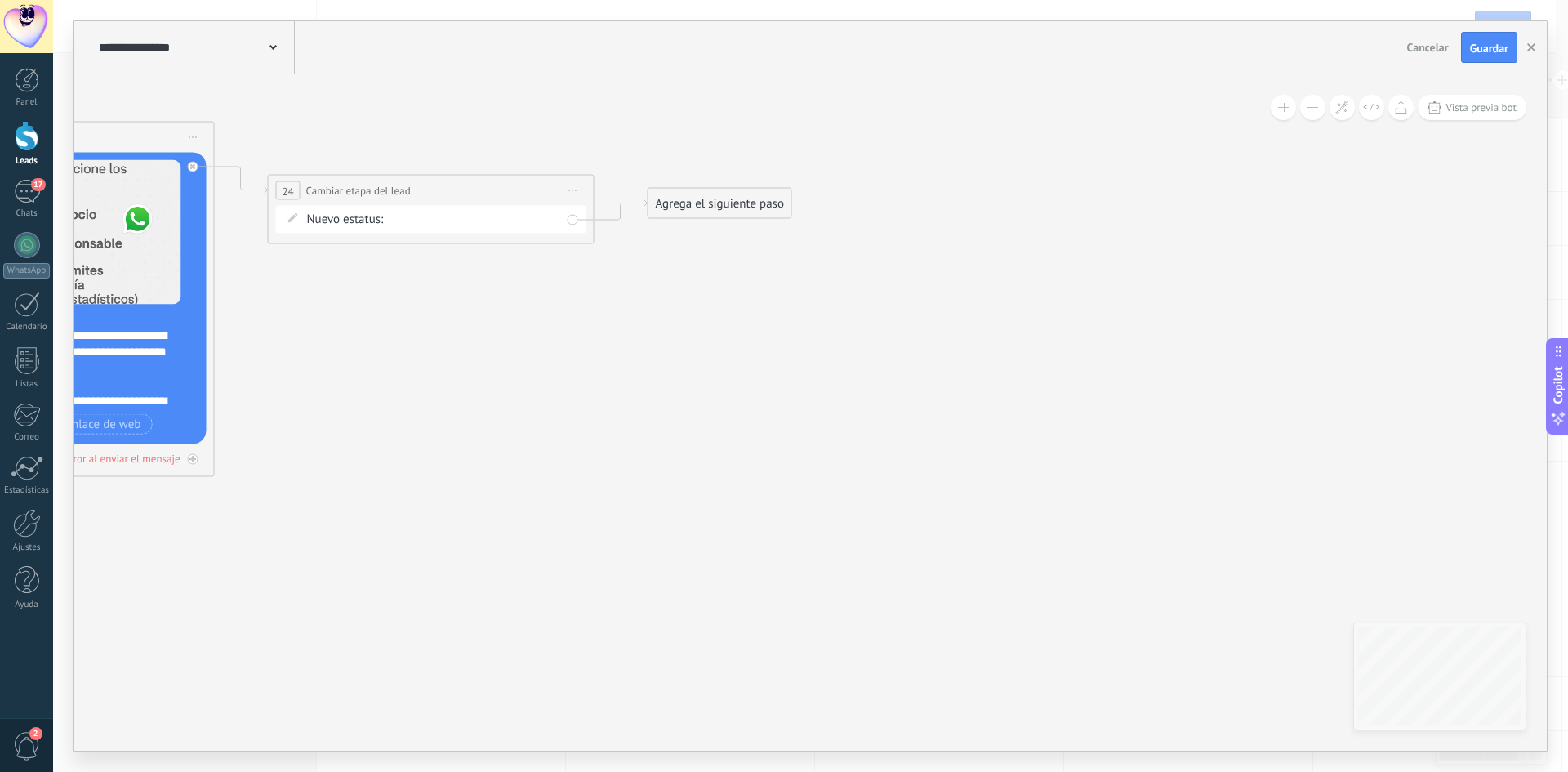
drag, startPoint x: 744, startPoint y: 394, endPoint x: 744, endPoint y: 203, distance: 191.0
click at [744, 203] on div "Agrega el siguiente paso" at bounding box center [720, 204] width 143 height 27
click at [728, 212] on div "Agrega el siguiente paso" at bounding box center [720, 203] width 143 height 27
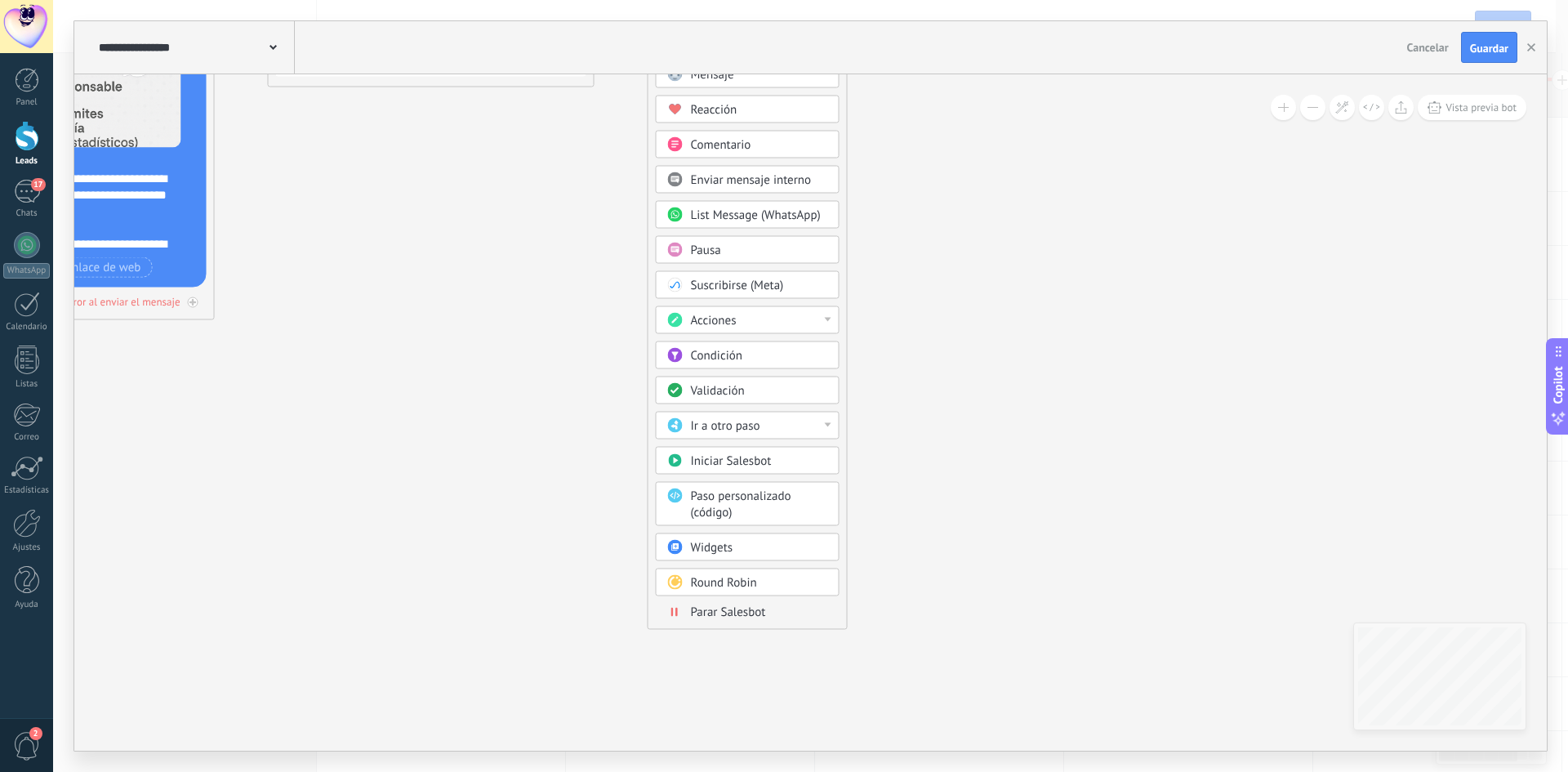
click at [754, 611] on span "Parar Salesbot" at bounding box center [728, 612] width 75 height 15
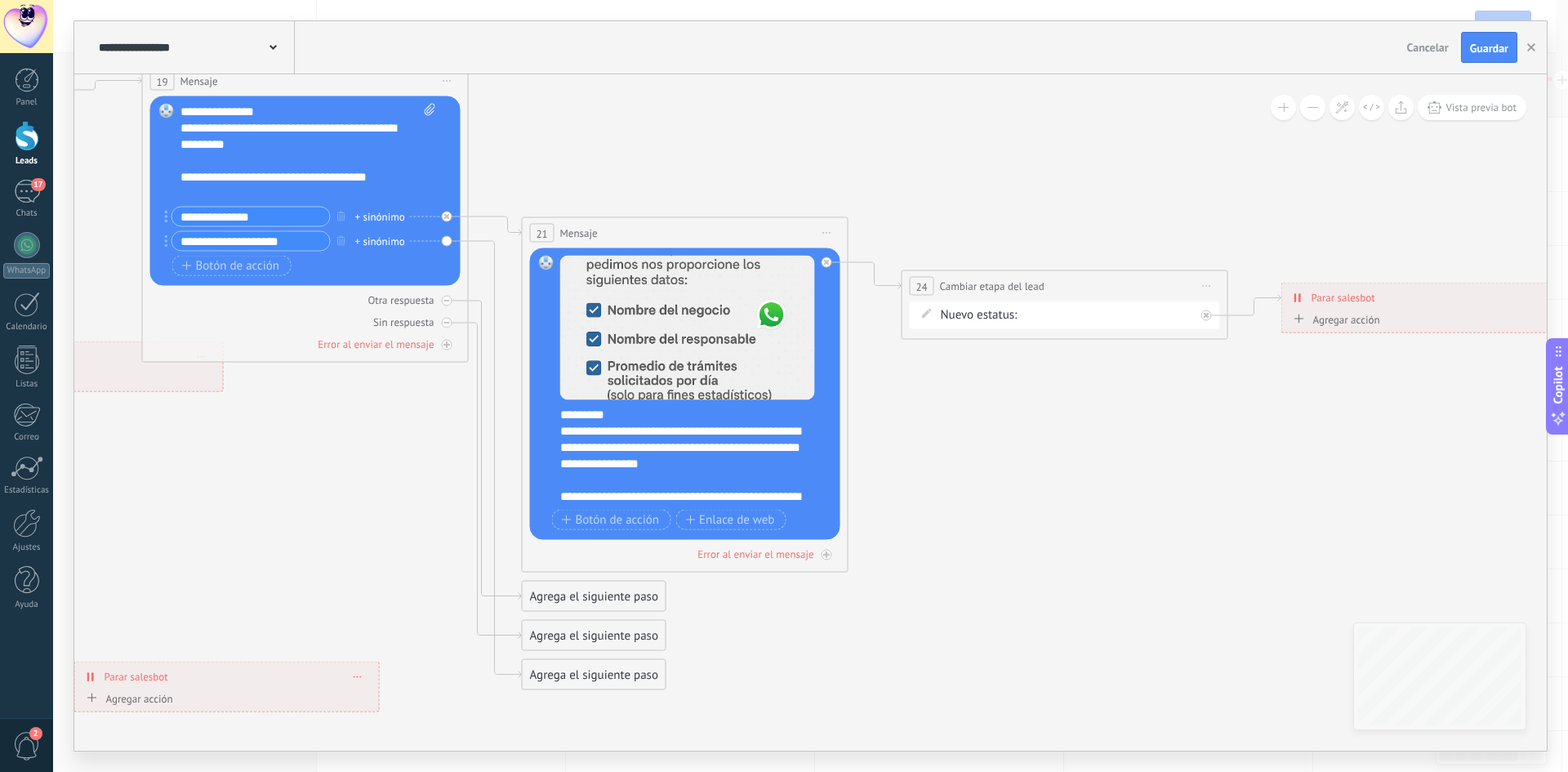
drag, startPoint x: 578, startPoint y: 311, endPoint x: 1276, endPoint y: 521, distance: 728.9
click at [1277, 526] on icon at bounding box center [10, 294] width 3536 height 1608
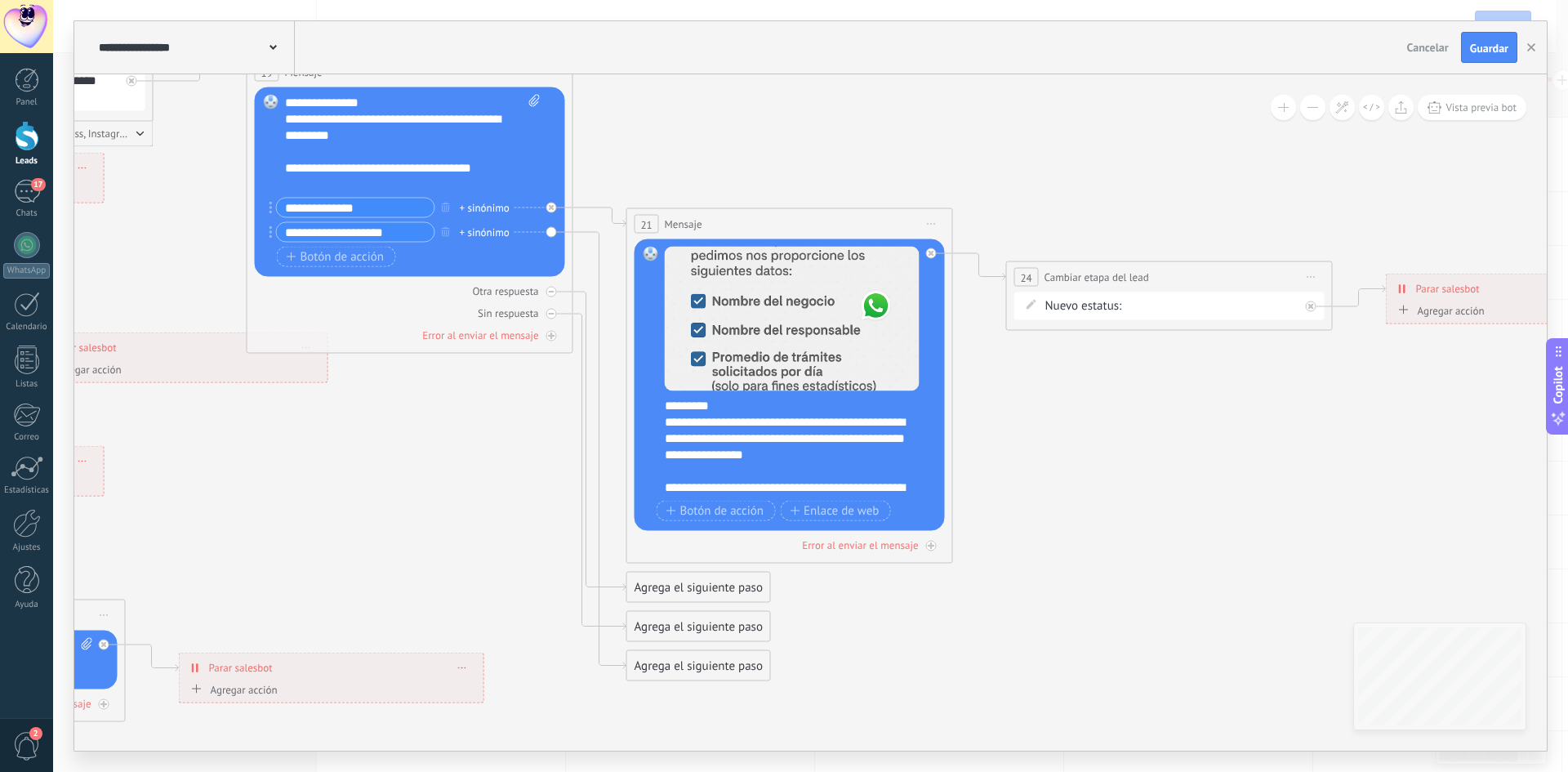
drag, startPoint x: 825, startPoint y: 649, endPoint x: 1100, endPoint y: 525, distance: 301.7
click at [1110, 530] on icon at bounding box center [115, 285] width 3536 height 1608
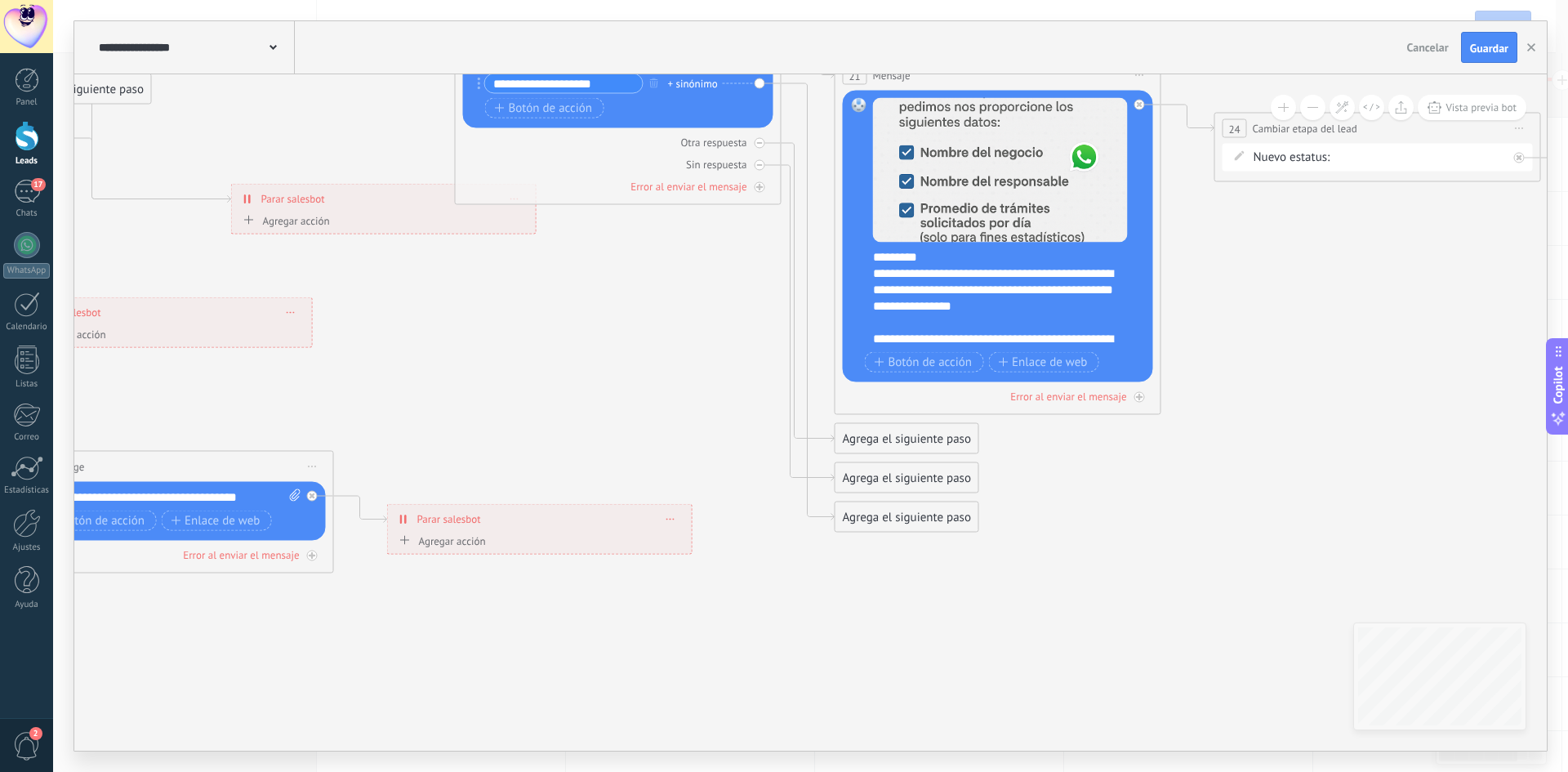
drag, startPoint x: 553, startPoint y: 395, endPoint x: 318, endPoint y: 315, distance: 248.2
click at [320, 316] on icon at bounding box center [323, 137] width 3536 height 1608
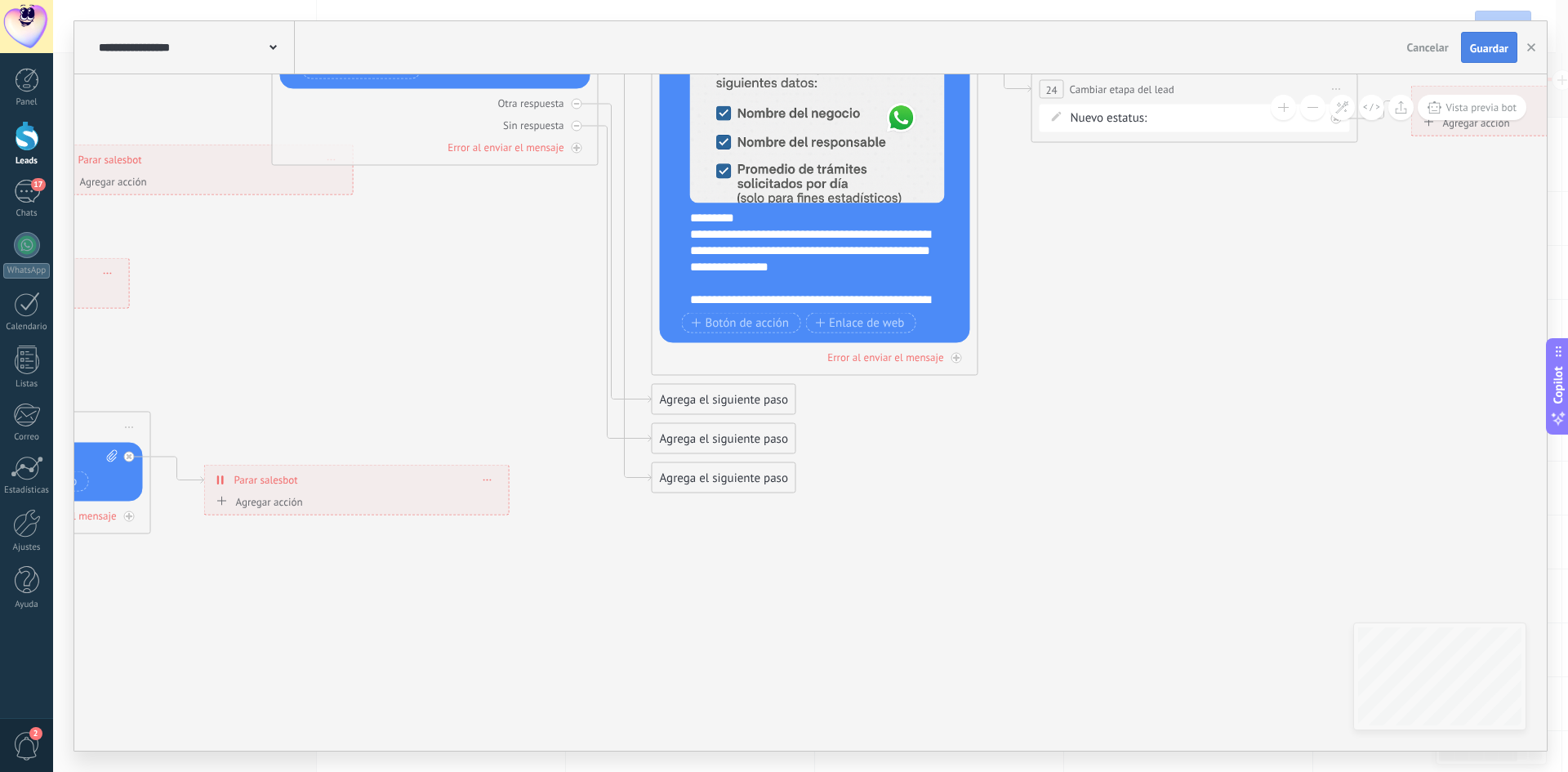
click at [1474, 53] on span "Guardar" at bounding box center [1489, 48] width 38 height 11
click at [1473, 107] on span "Vista previa bot" at bounding box center [1481, 107] width 71 height 14
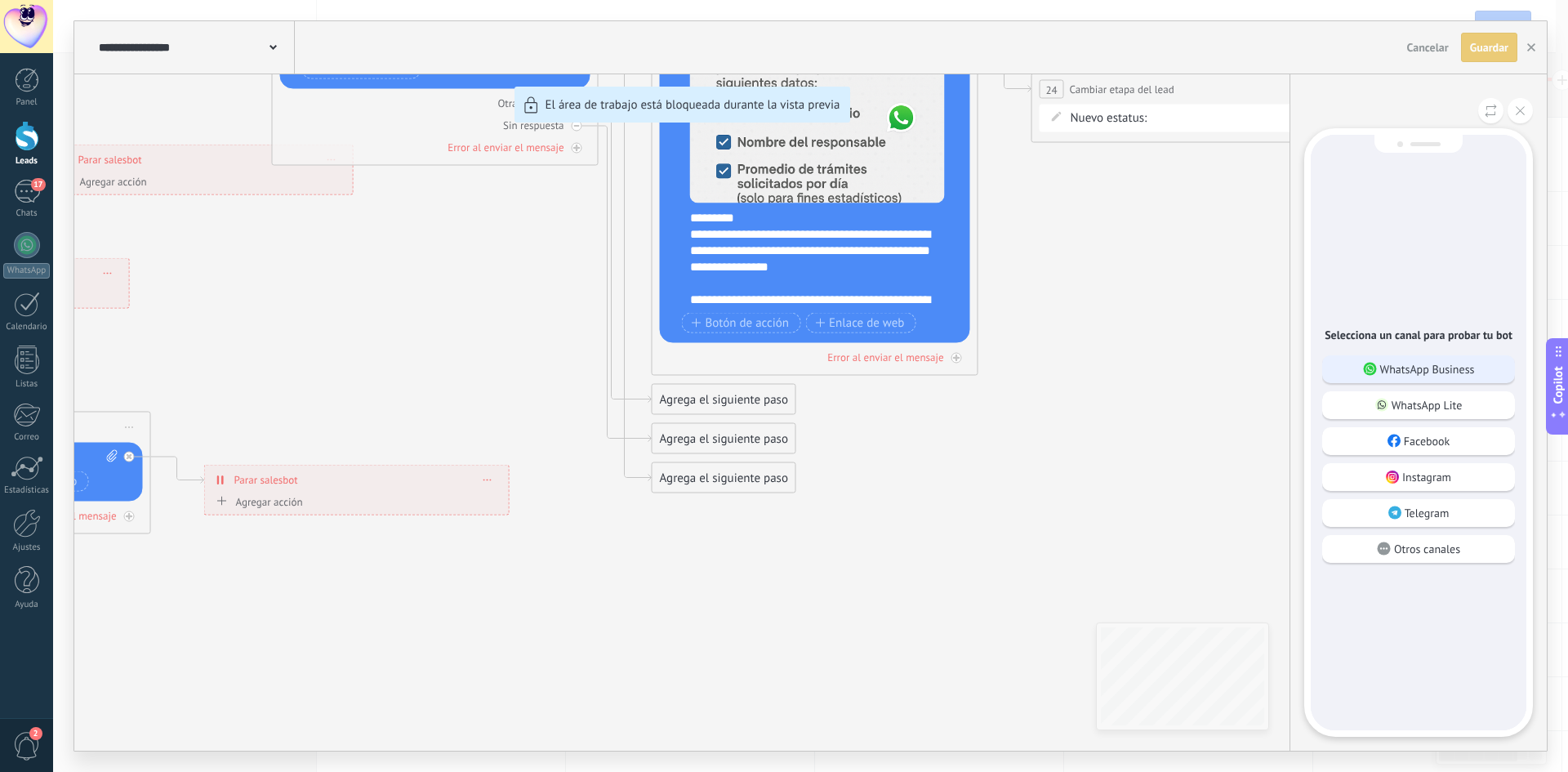
click at [1441, 367] on p "WhatsApp Business" at bounding box center [1428, 368] width 95 height 14
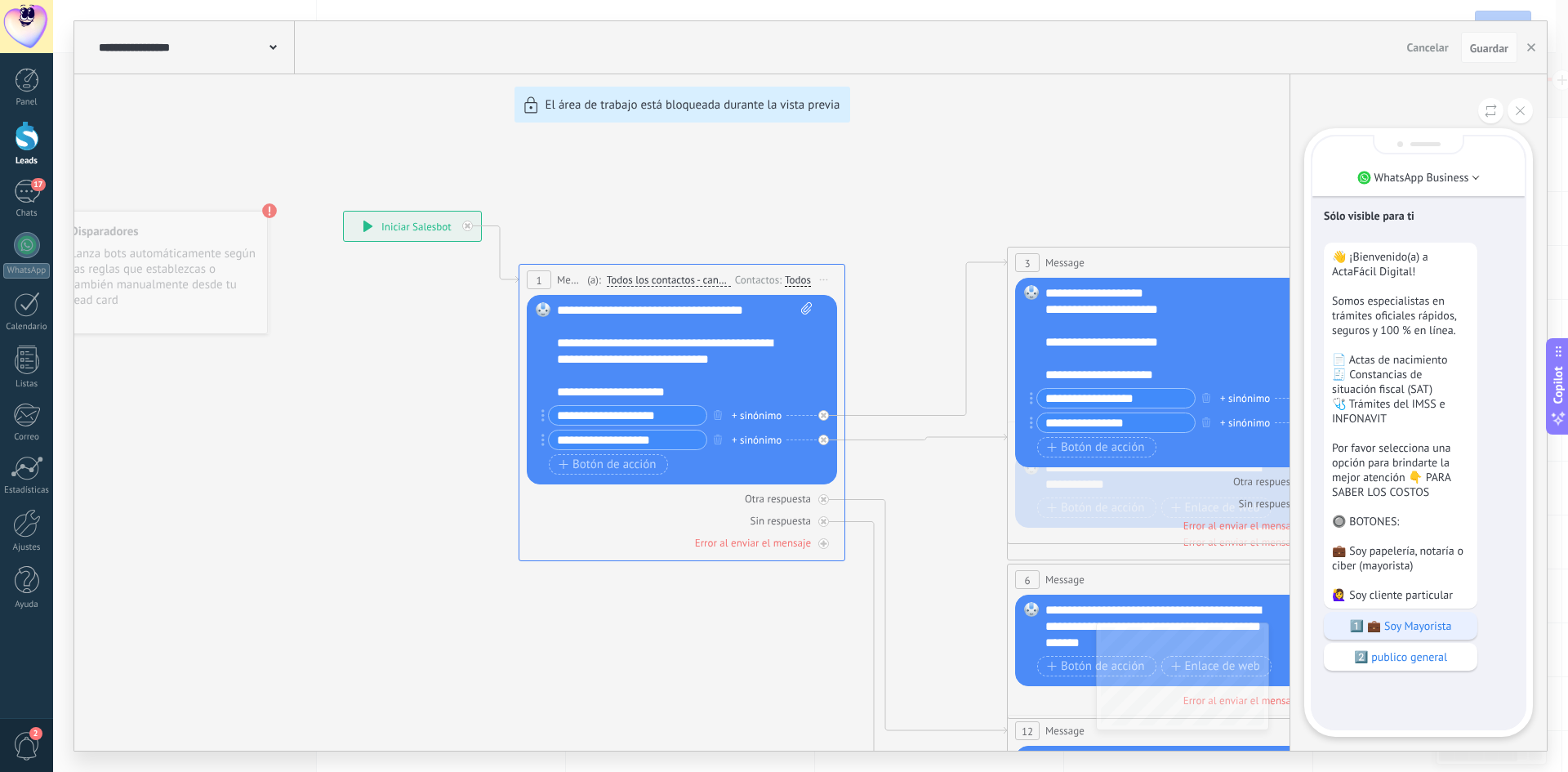
click at [1434, 639] on div "1️⃣ 💼 Soy Mayorista" at bounding box center [1401, 625] width 154 height 28
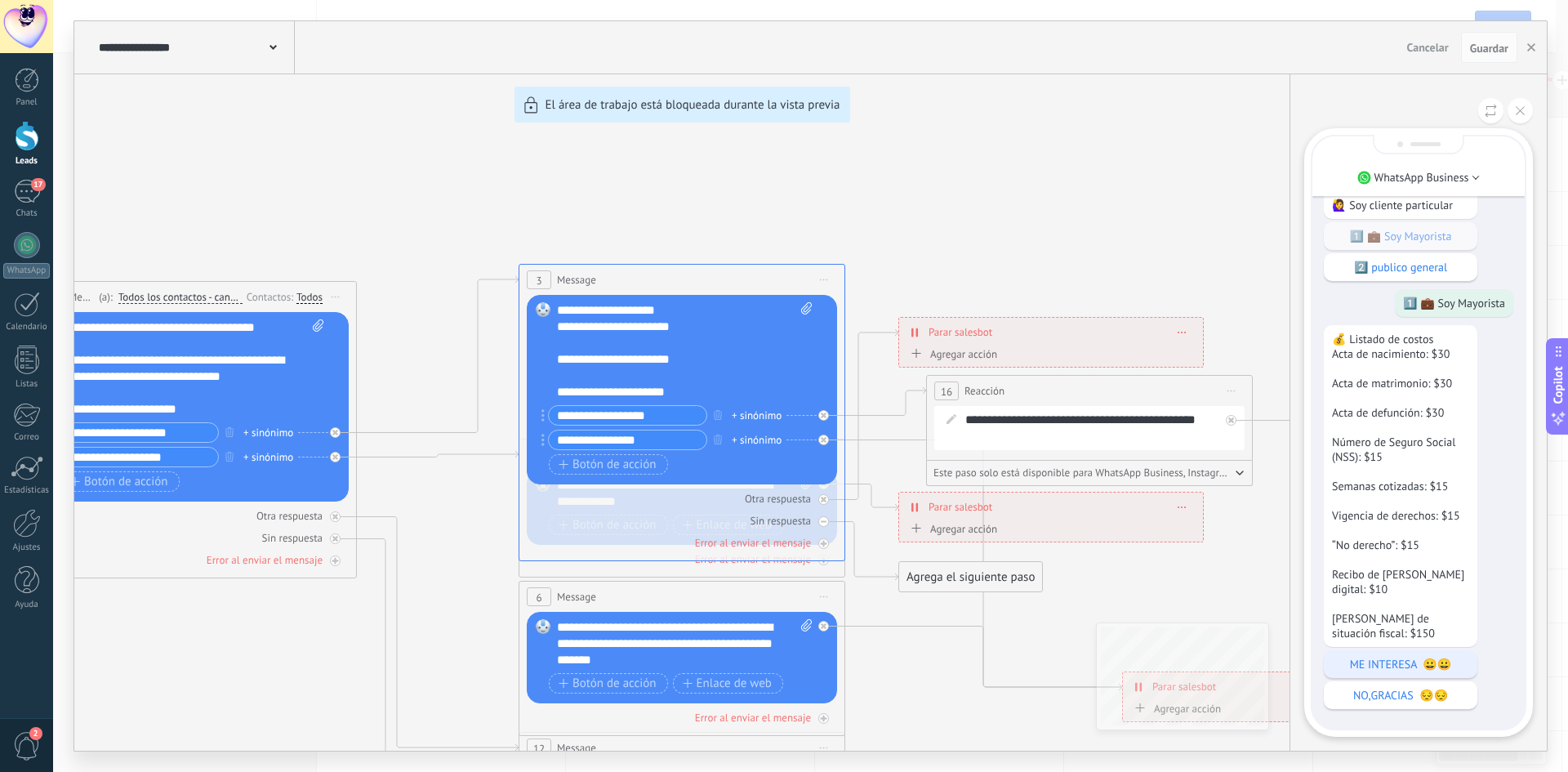
click at [1392, 661] on p "ME INTERESA 😀😀" at bounding box center [1400, 663] width 138 height 14
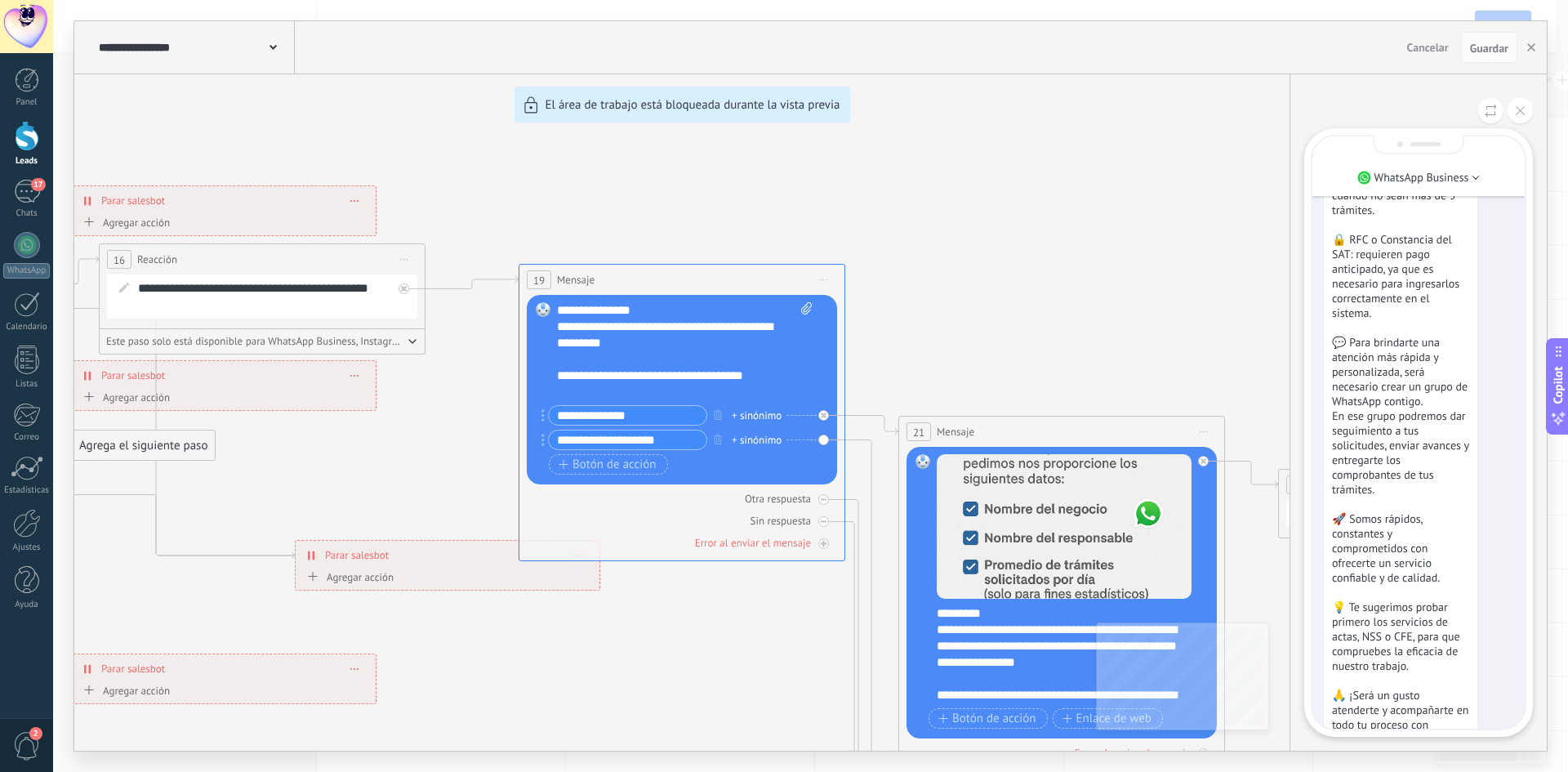
scroll to position [0, 0]
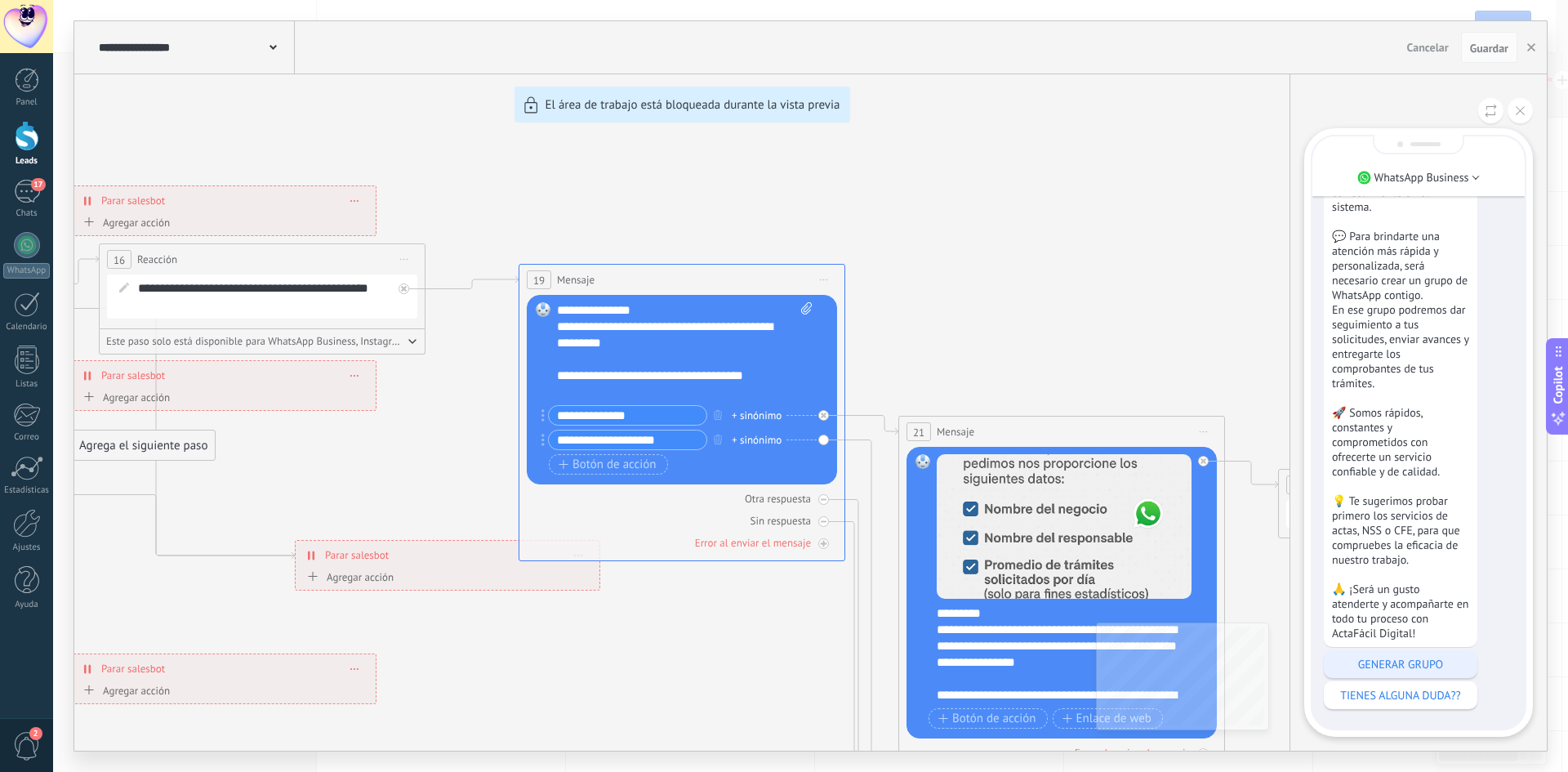
click at [1443, 671] on div "GENERAR GRUPO" at bounding box center [1401, 663] width 154 height 28
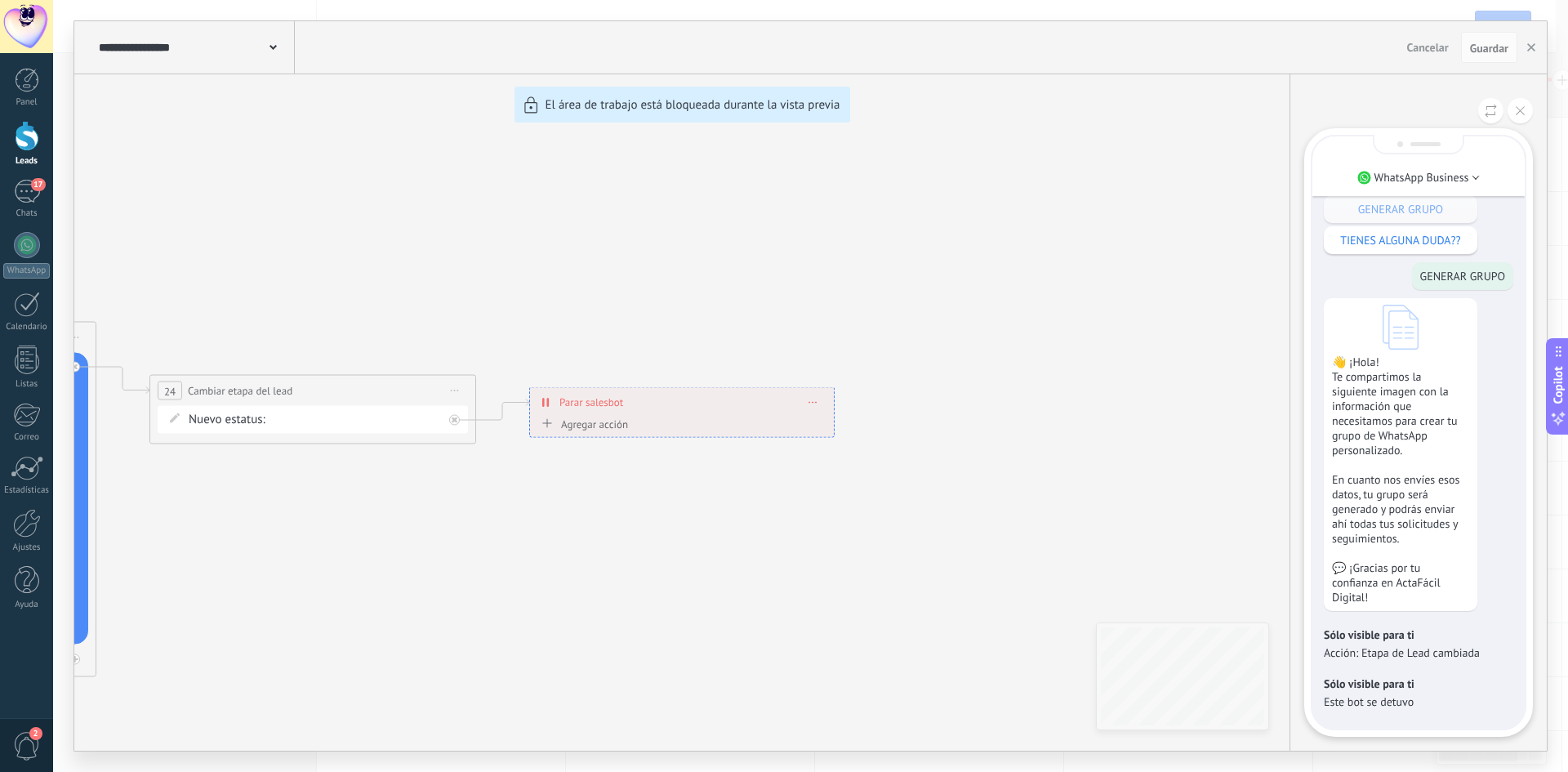
click at [905, 507] on div "**********" at bounding box center [810, 385] width 1472 height 729
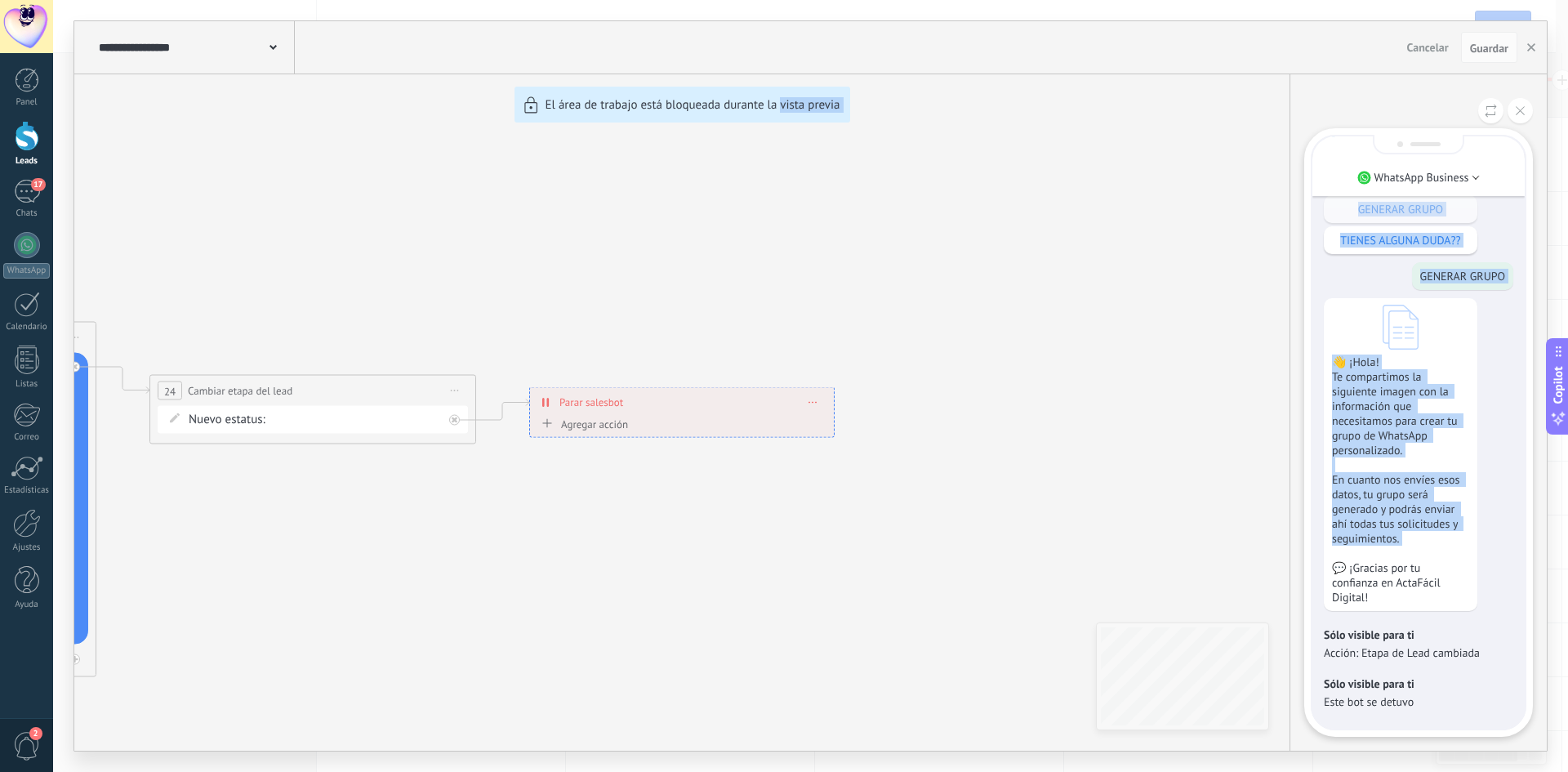
drag, startPoint x: 780, startPoint y: 504, endPoint x: 1300, endPoint y: 542, distance: 521.4
click at [1356, 545] on div "**********" at bounding box center [810, 385] width 1472 height 729
click at [1012, 516] on div "**********" at bounding box center [810, 385] width 1472 height 729
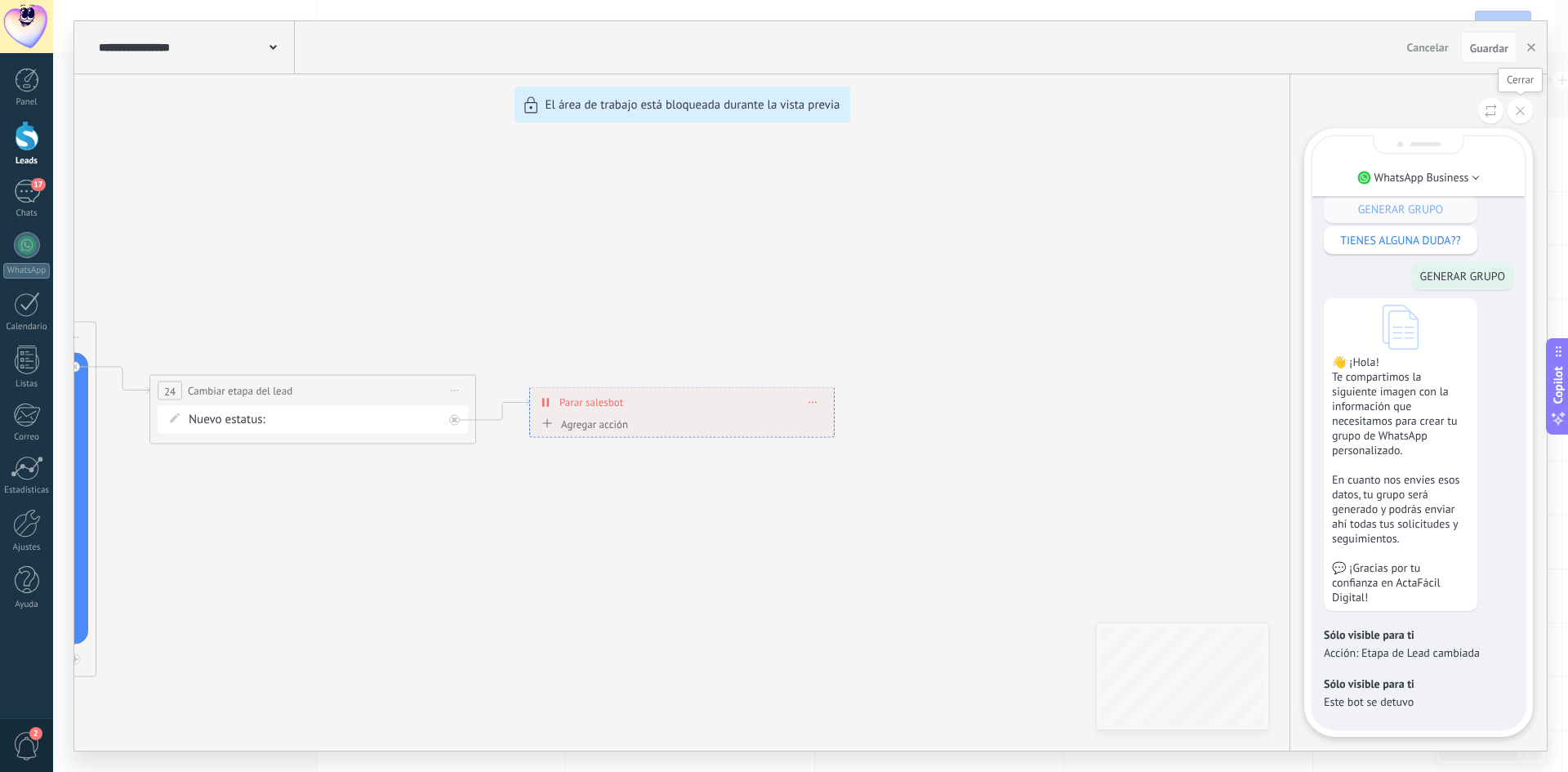
click at [1518, 113] on icon at bounding box center [1520, 110] width 9 height 9
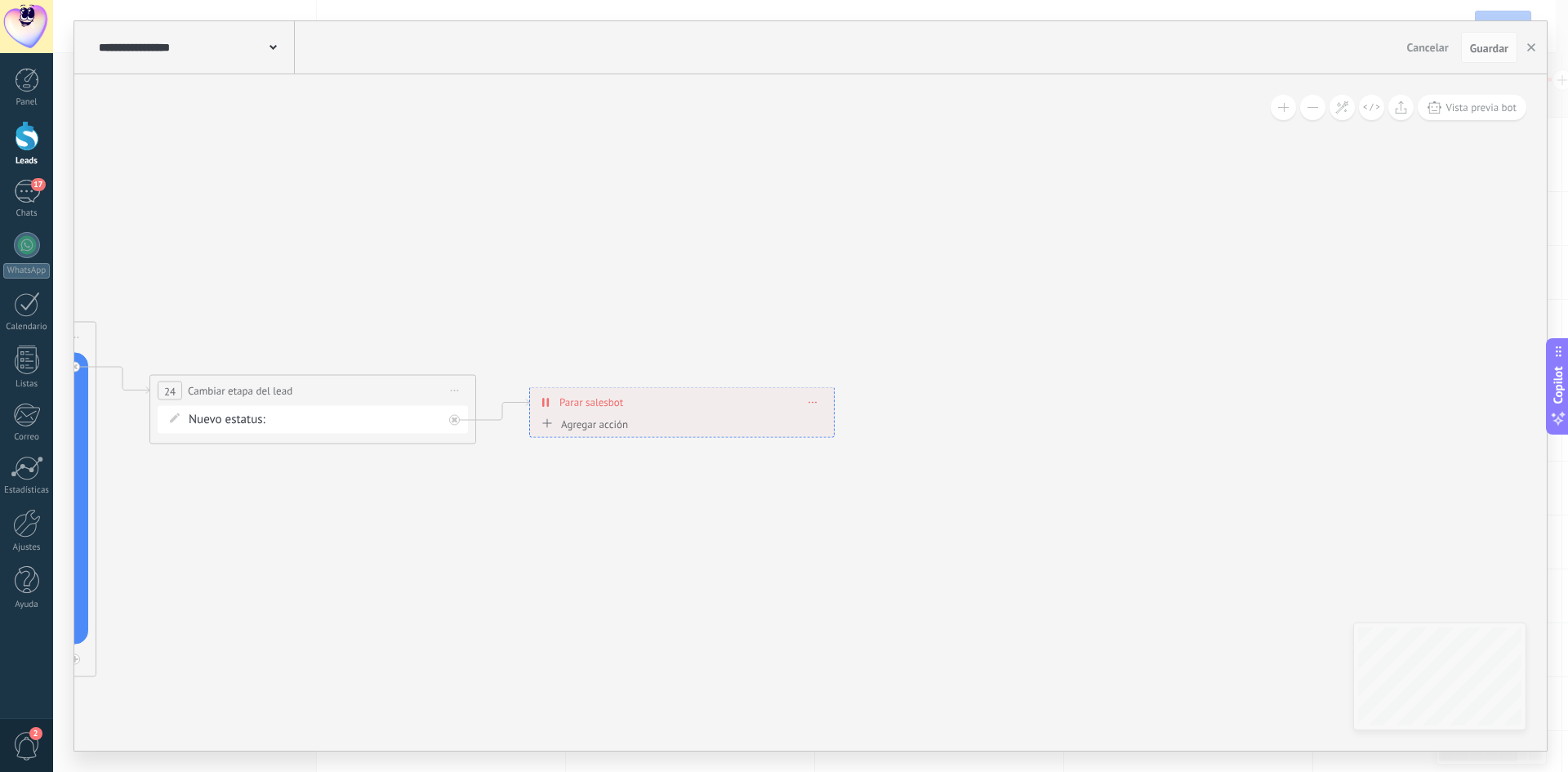
drag, startPoint x: 808, startPoint y: 538, endPoint x: 977, endPoint y: 533, distance: 169.1
click at [1065, 543] on div "**********" at bounding box center [810, 385] width 1472 height 729
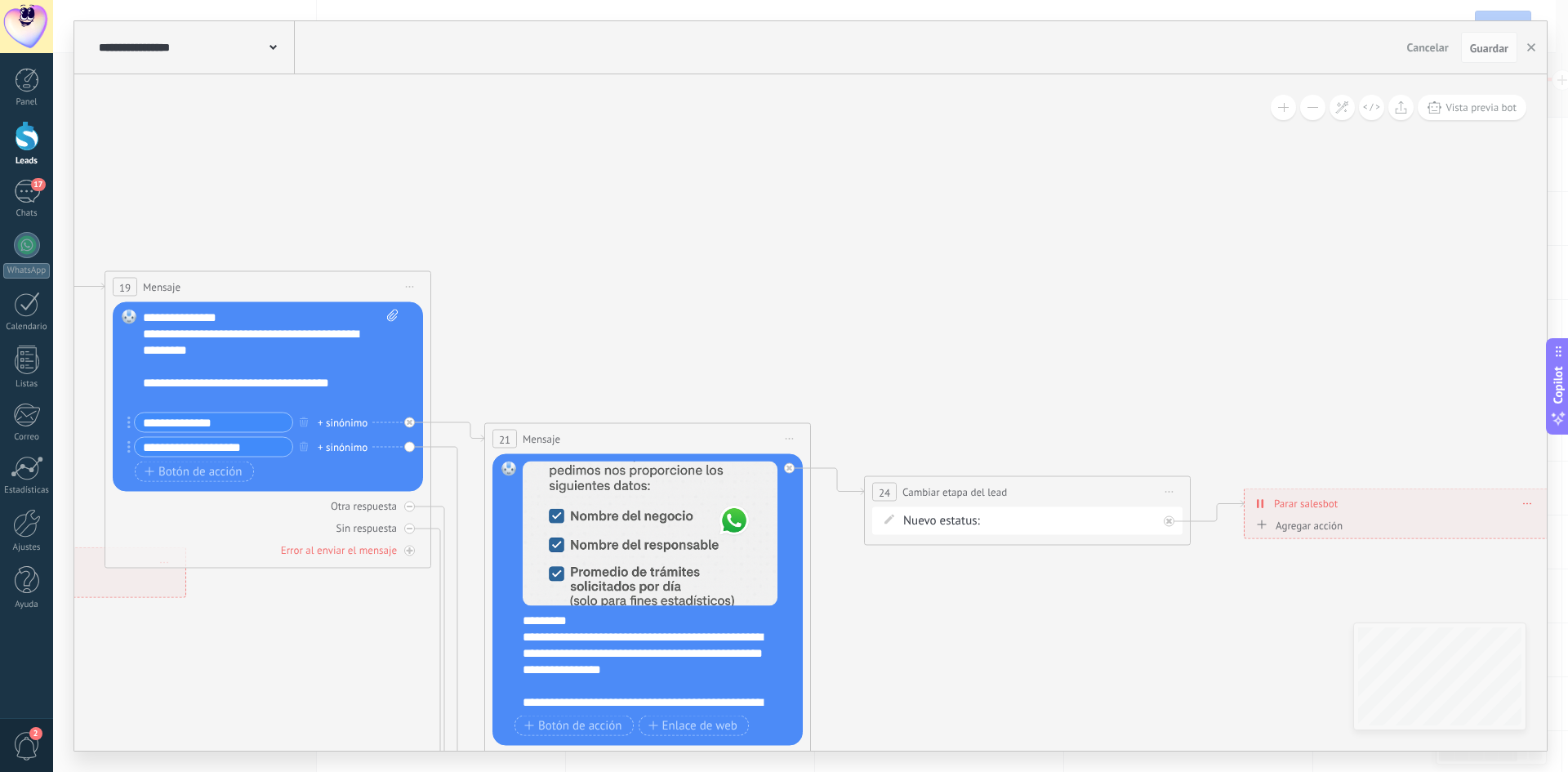
drag, startPoint x: 352, startPoint y: 278, endPoint x: 1474, endPoint y: 398, distance: 1128.4
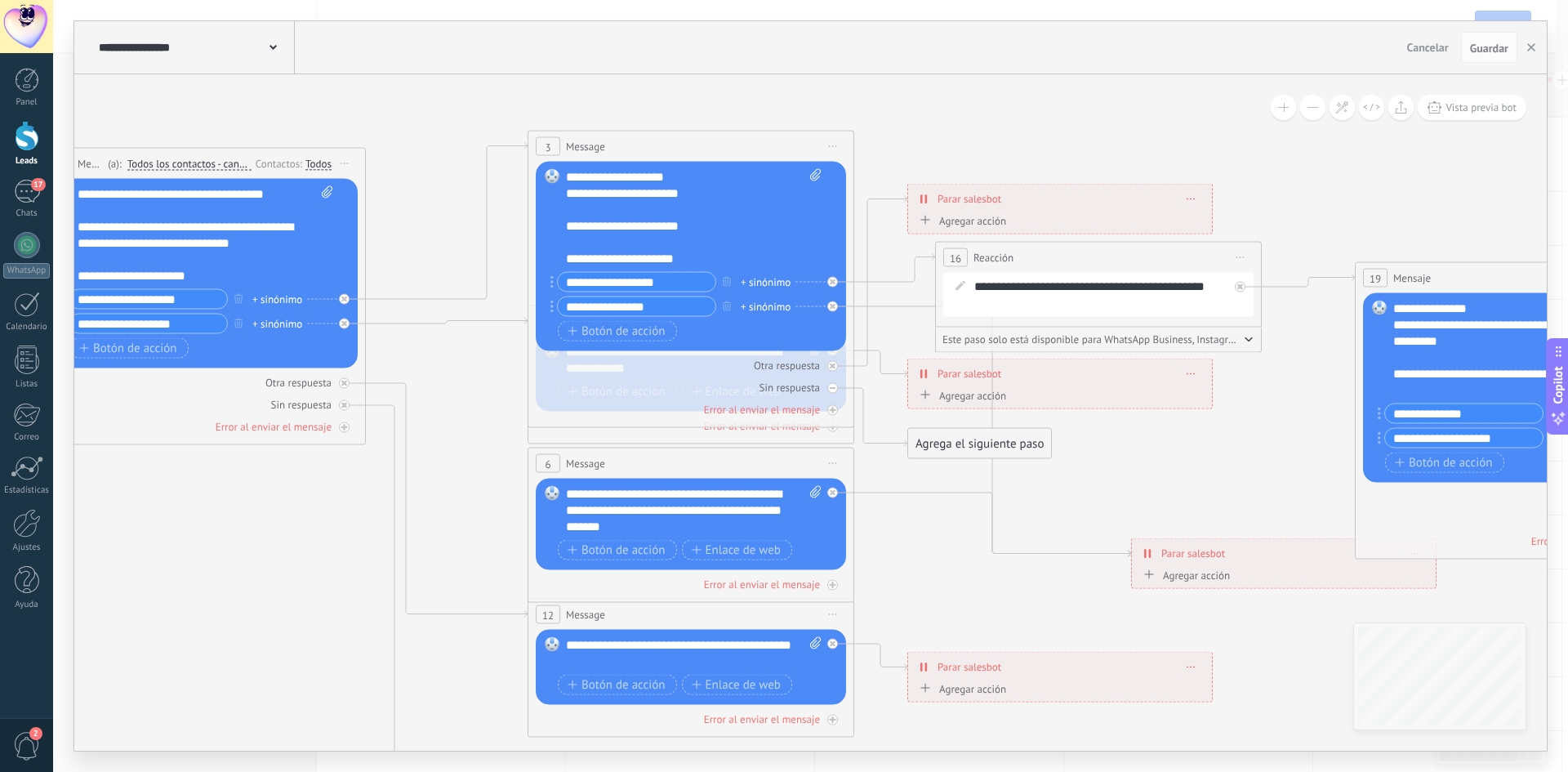
drag, startPoint x: 452, startPoint y: 486, endPoint x: 1540, endPoint y: 422, distance: 1089.9
click at [1567, 432] on body ".abecls-1,.abecls-2{fill-rule:evenodd}.abecls-2{fill:#fff} .abhcls-1{fill:none}…" at bounding box center [784, 386] width 1568 height 772
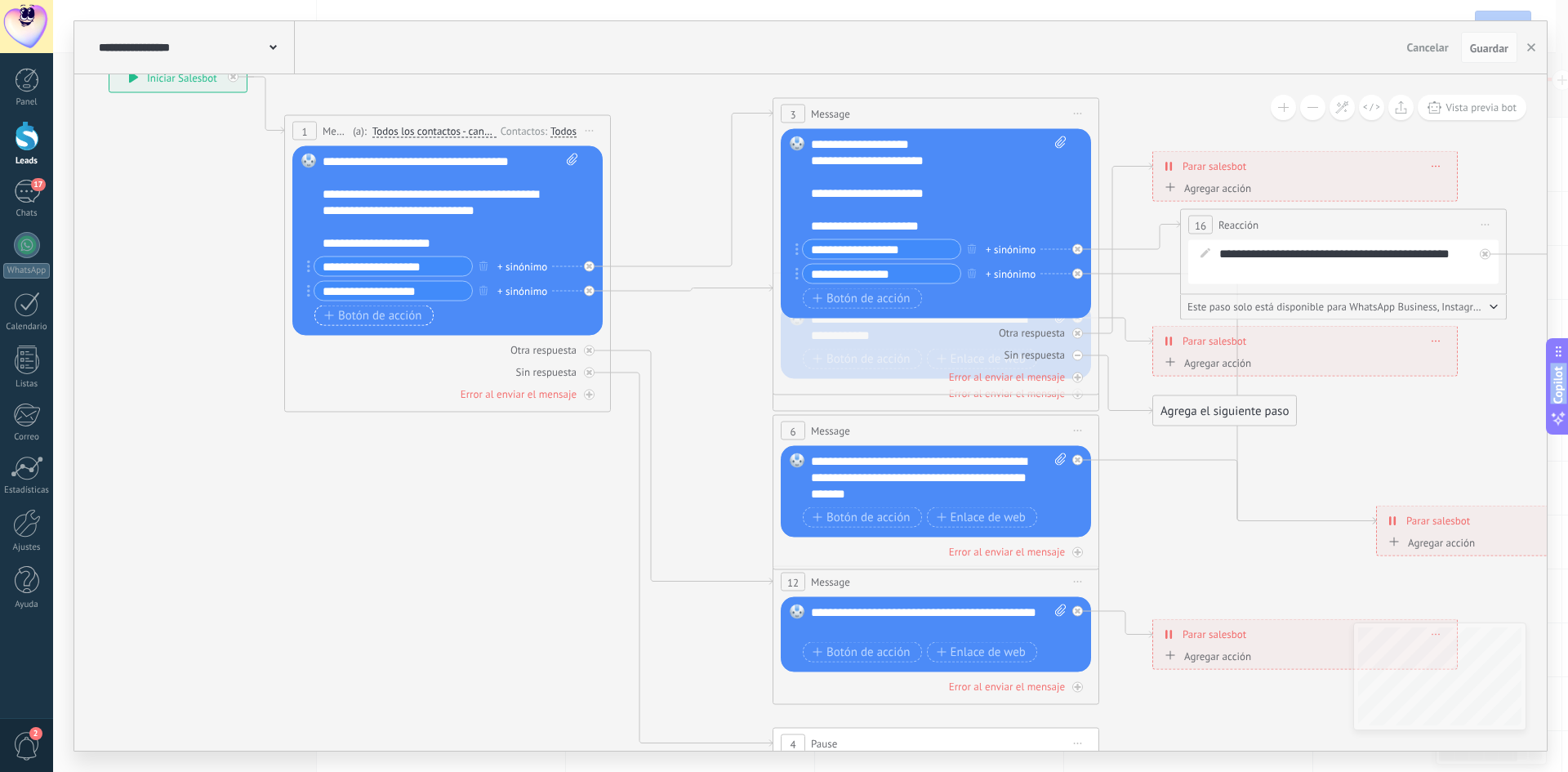
click at [364, 309] on span "Botón de acción" at bounding box center [373, 315] width 98 height 13
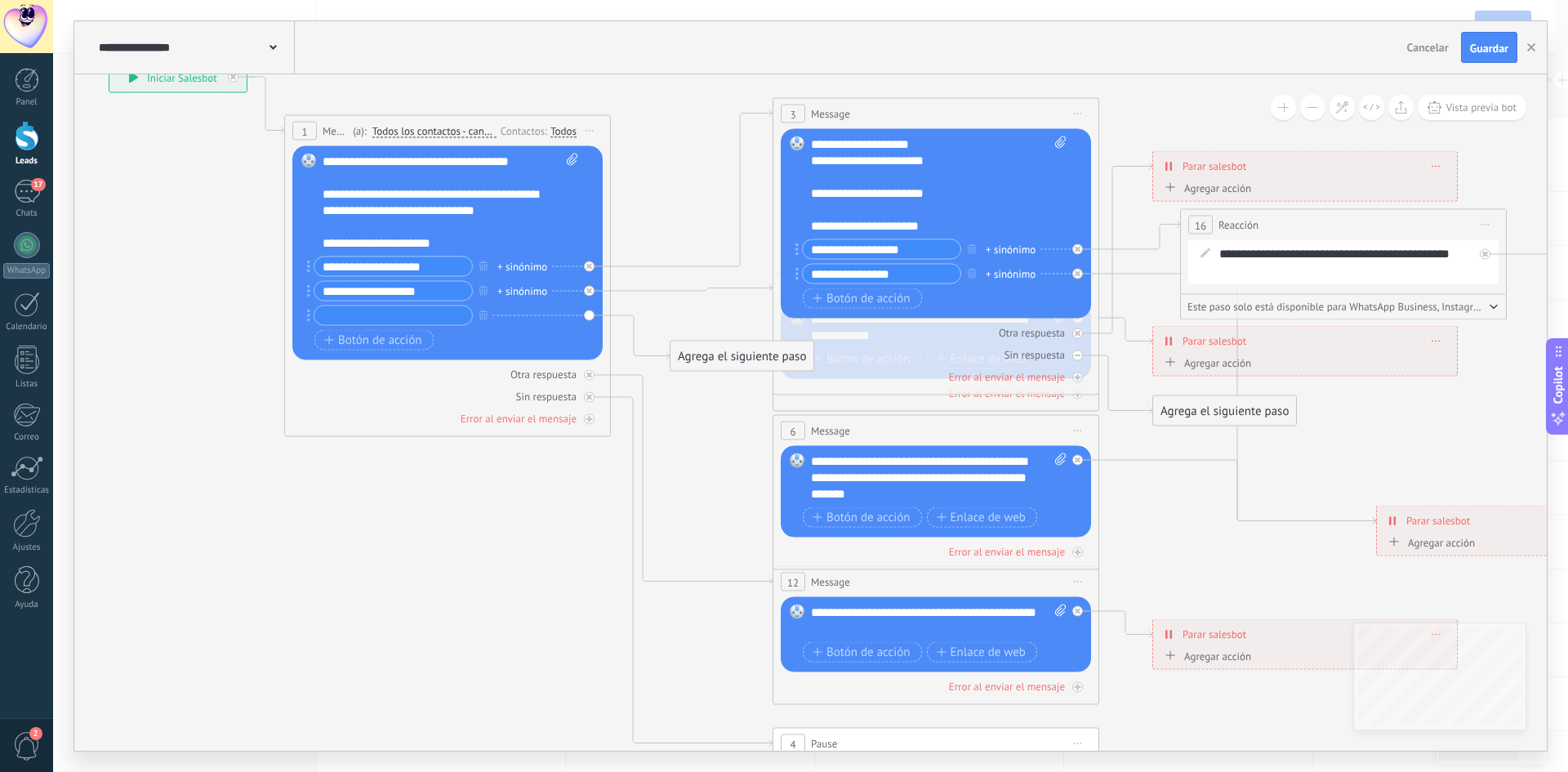
drag, startPoint x: 736, startPoint y: 282, endPoint x: 742, endPoint y: 356, distance: 74.2
click at [742, 356] on div "Agrega el siguiente paso" at bounding box center [742, 357] width 143 height 27
click at [369, 338] on span "Botón de acción" at bounding box center [373, 340] width 98 height 13
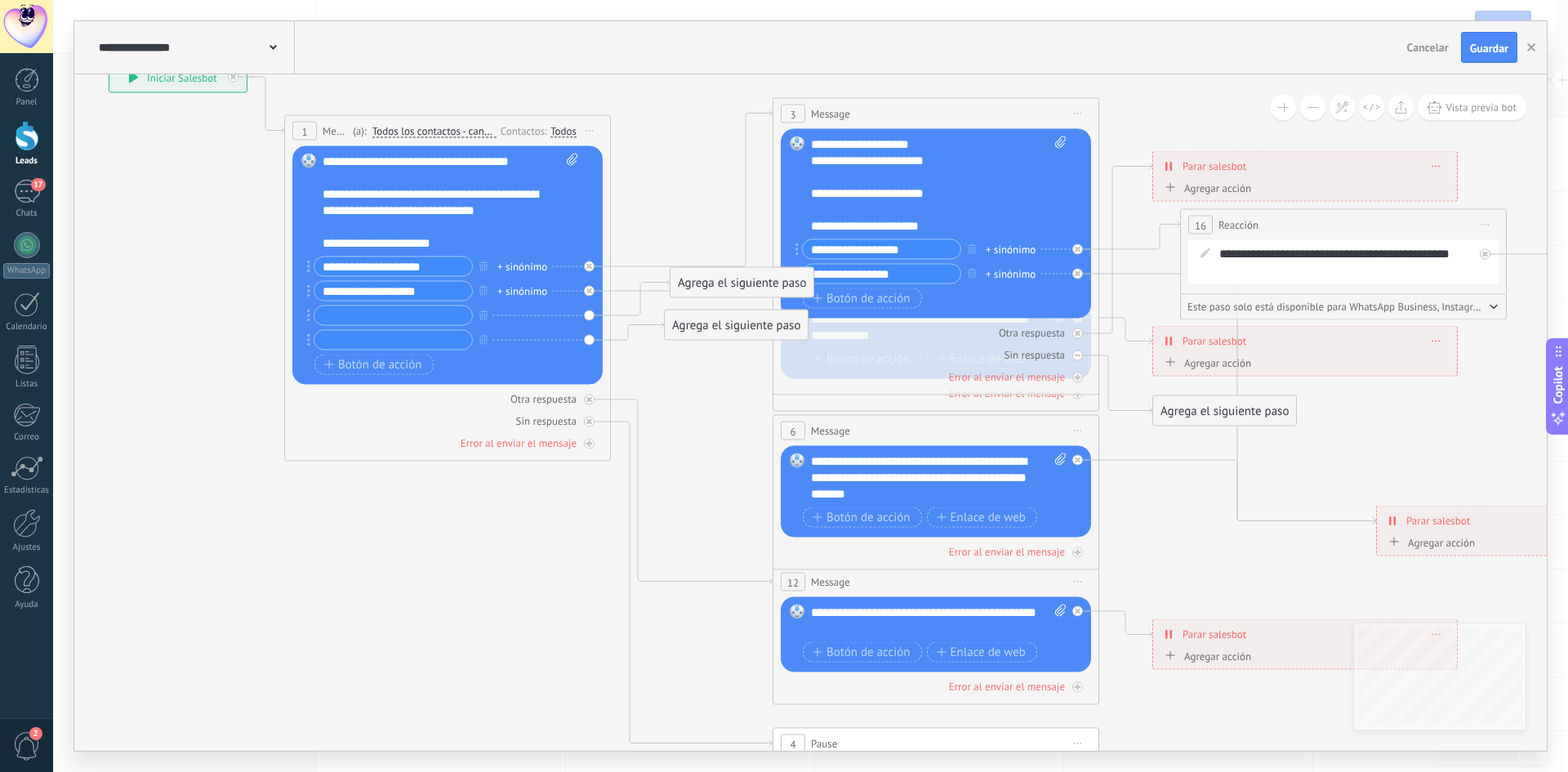
click at [397, 310] on input "text" at bounding box center [394, 316] width 157 height 19
click at [337, 317] on input "text" at bounding box center [394, 316] width 157 height 19
paste input "***"
type input "**********"
click at [434, 335] on input "text" at bounding box center [394, 340] width 157 height 19
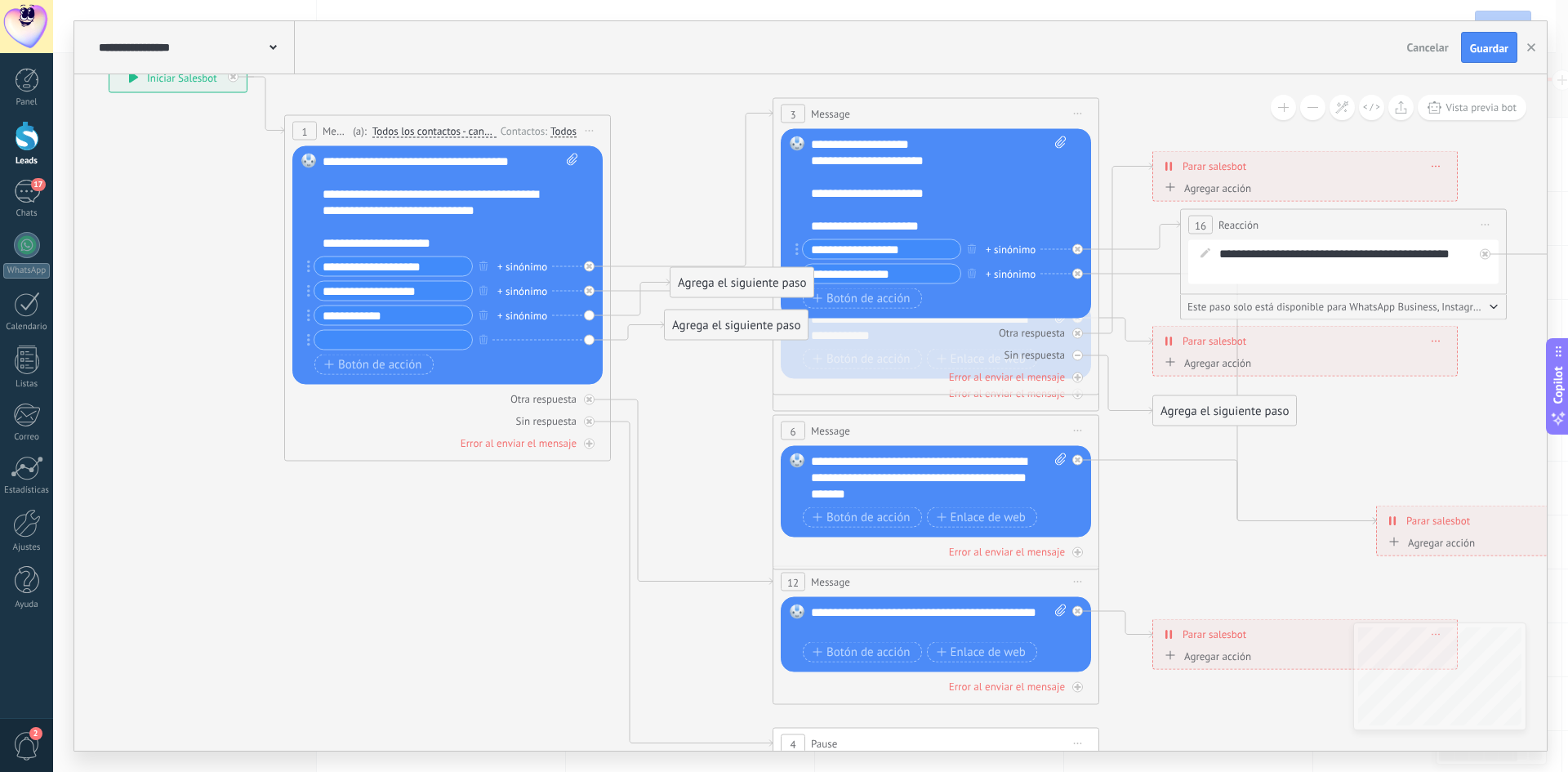
click at [385, 333] on input "text" at bounding box center [394, 340] width 157 height 19
paste input "***"
click at [352, 341] on input "***" at bounding box center [394, 340] width 157 height 19
click at [392, 342] on input "***" at bounding box center [394, 340] width 157 height 19
paste input "**********"
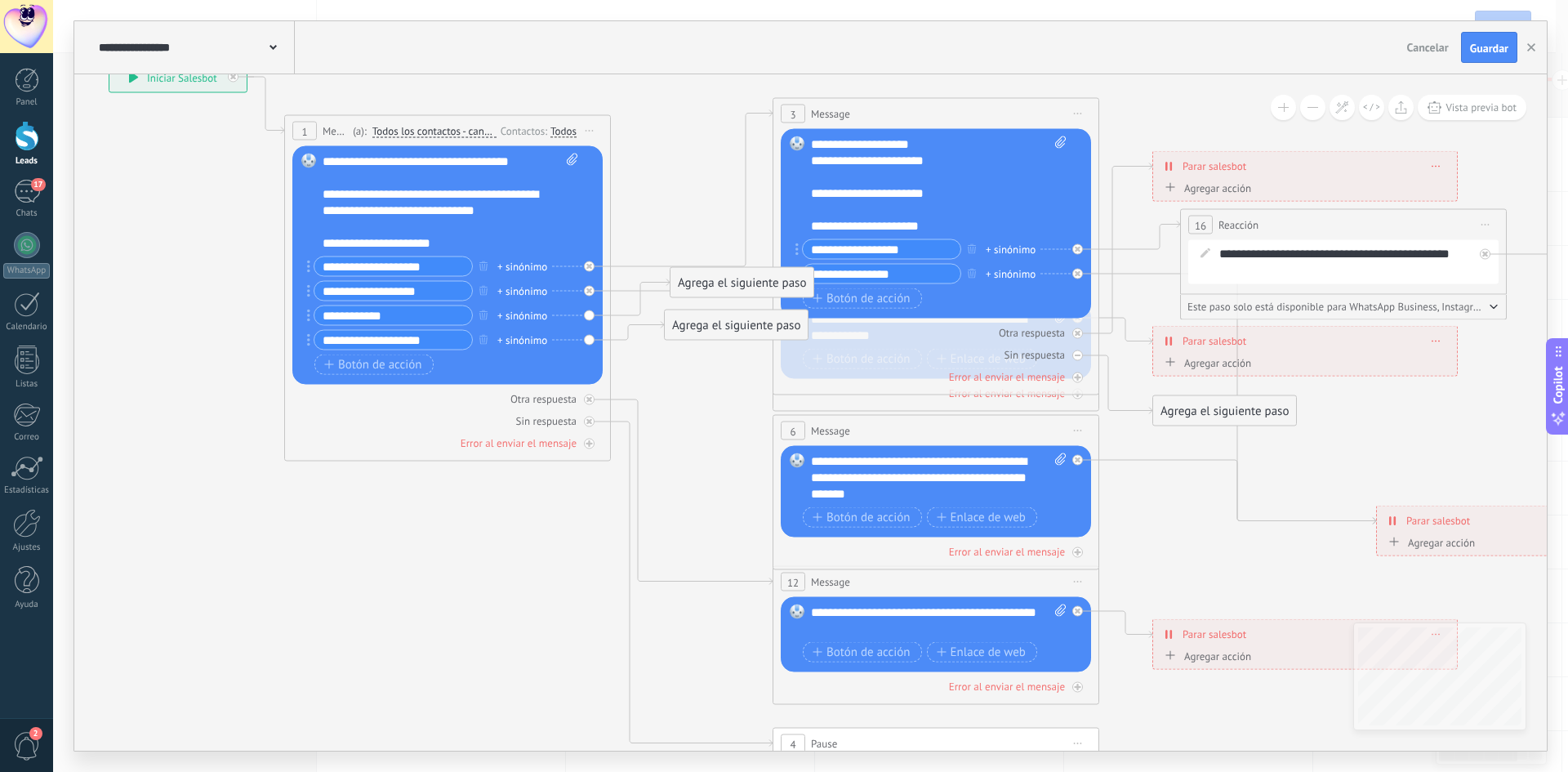
type input "**********"
drag, startPoint x: 702, startPoint y: 321, endPoint x: 744, endPoint y: 391, distance: 81.6
click at [738, 437] on div "Agrega el siguiente paso" at bounding box center [772, 450] width 143 height 27
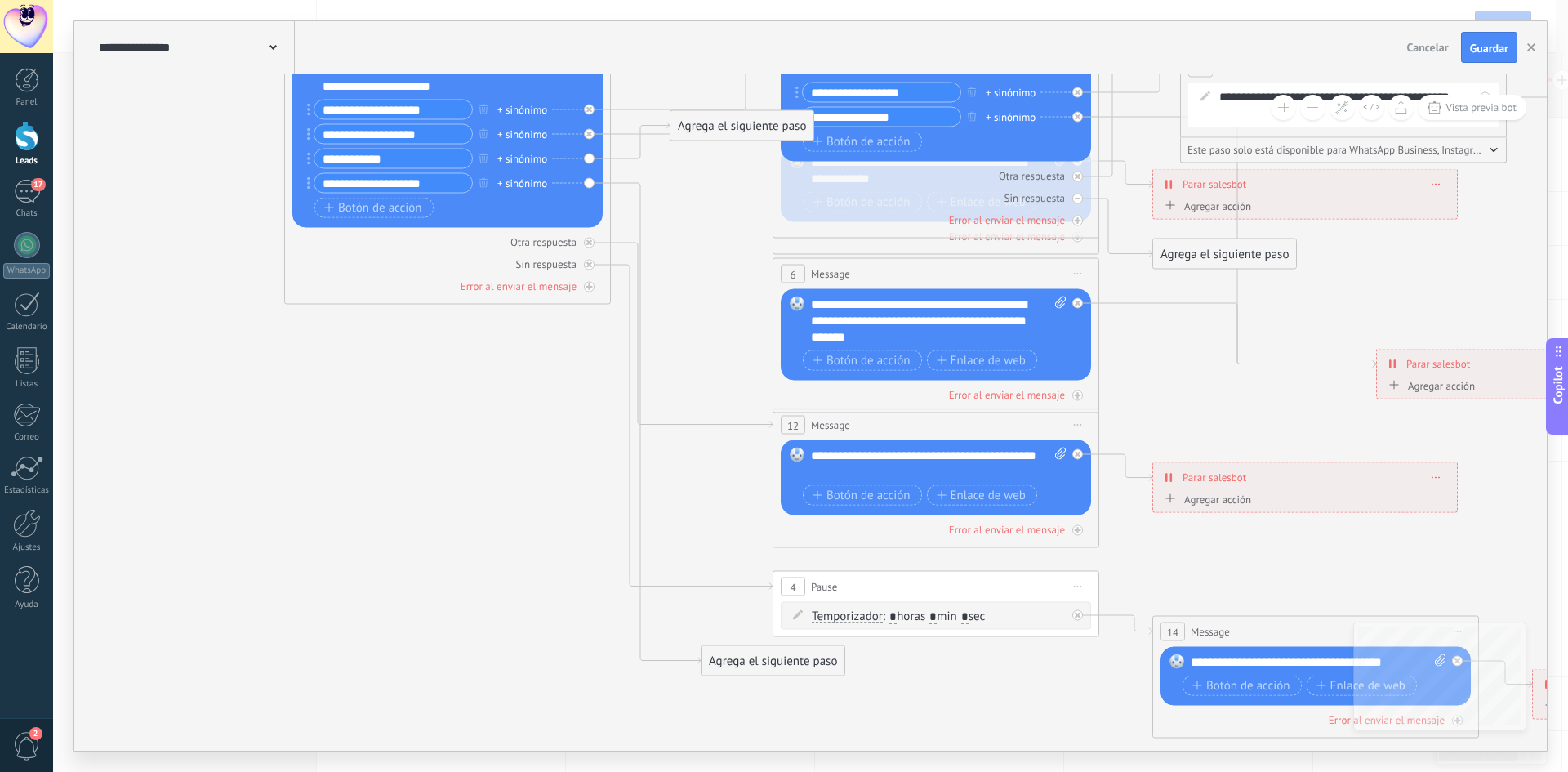
click at [769, 666] on div "Agrega el siguiente paso" at bounding box center [773, 661] width 143 height 27
click at [806, 688] on div "Mensaje" at bounding box center [812, 689] width 138 height 16
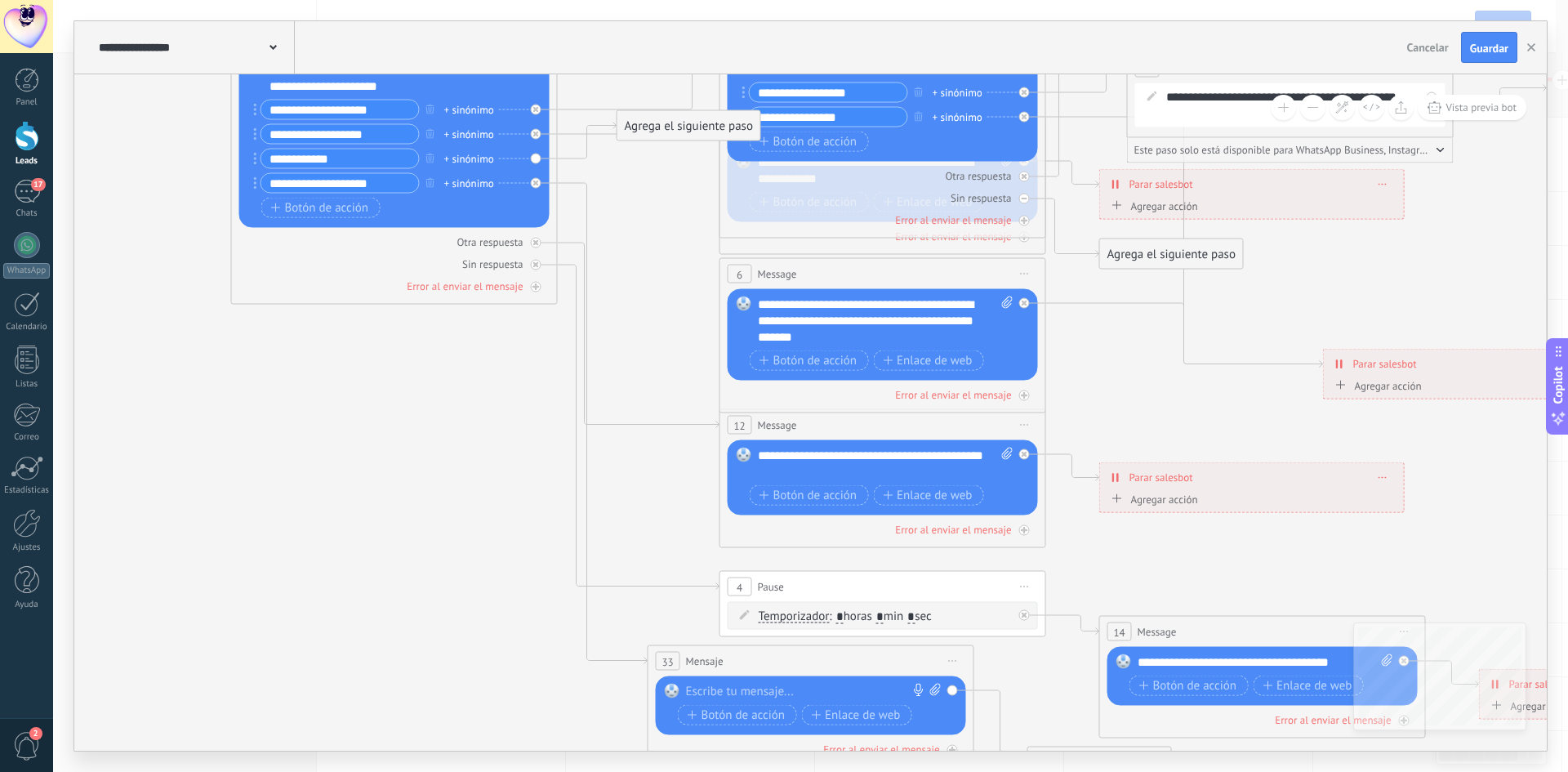
click at [797, 685] on div at bounding box center [807, 691] width 243 height 16
click at [747, 688] on div at bounding box center [807, 691] width 243 height 16
paste div
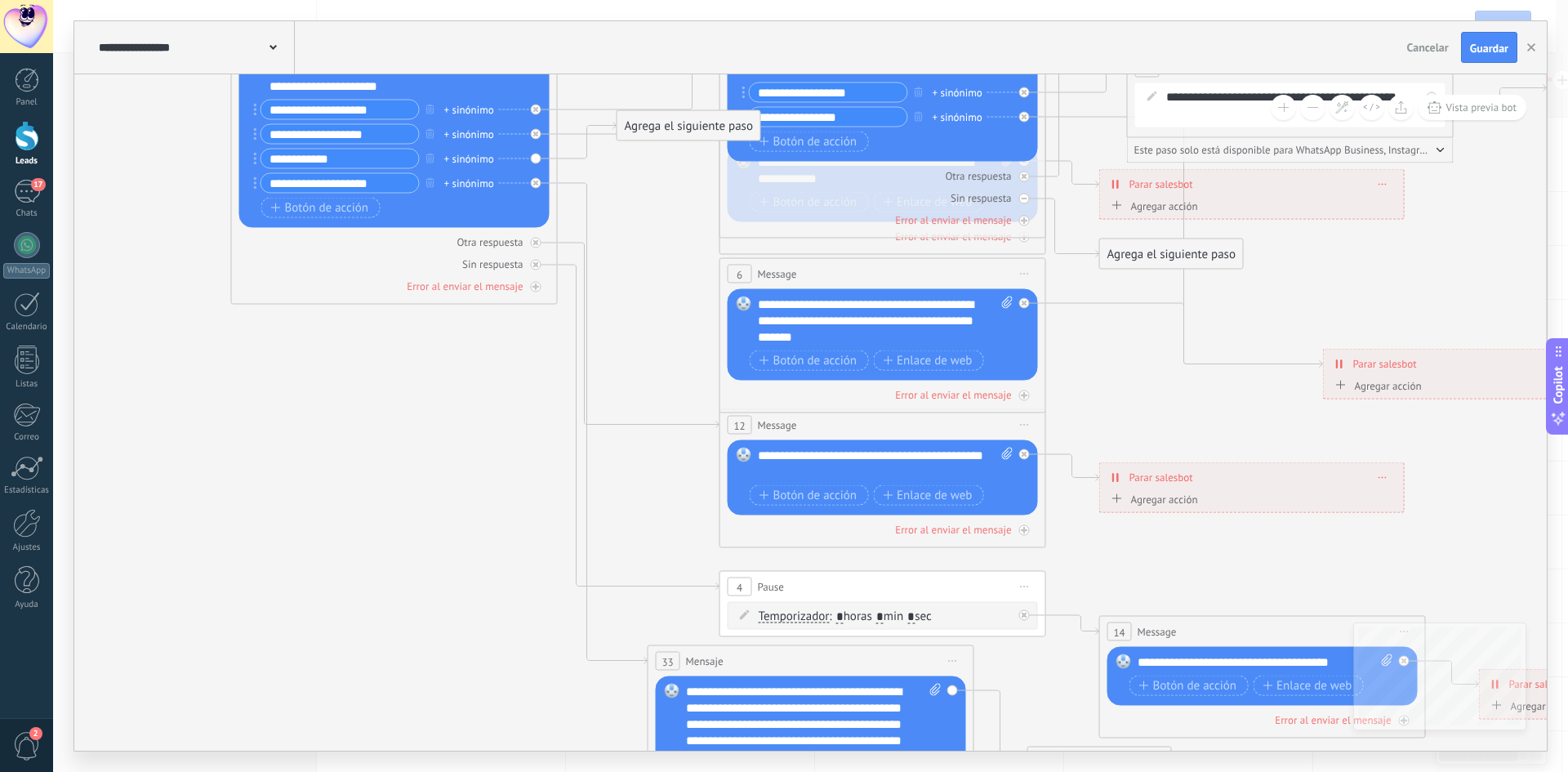
click at [632, 613] on icon at bounding box center [1523, 341] width 3754 height 1689
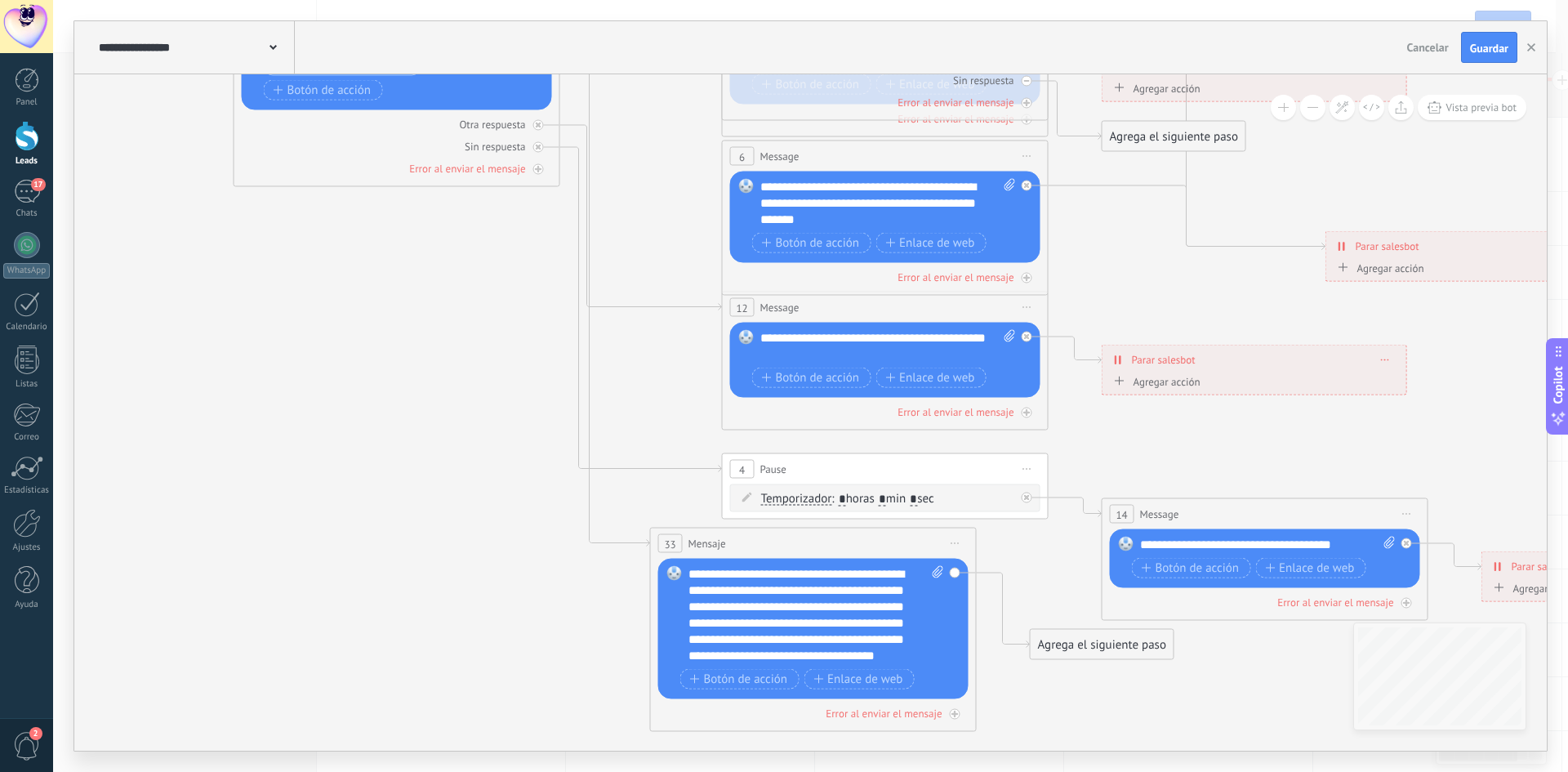
click at [1064, 642] on div "Agrega el siguiente paso" at bounding box center [1102, 645] width 143 height 27
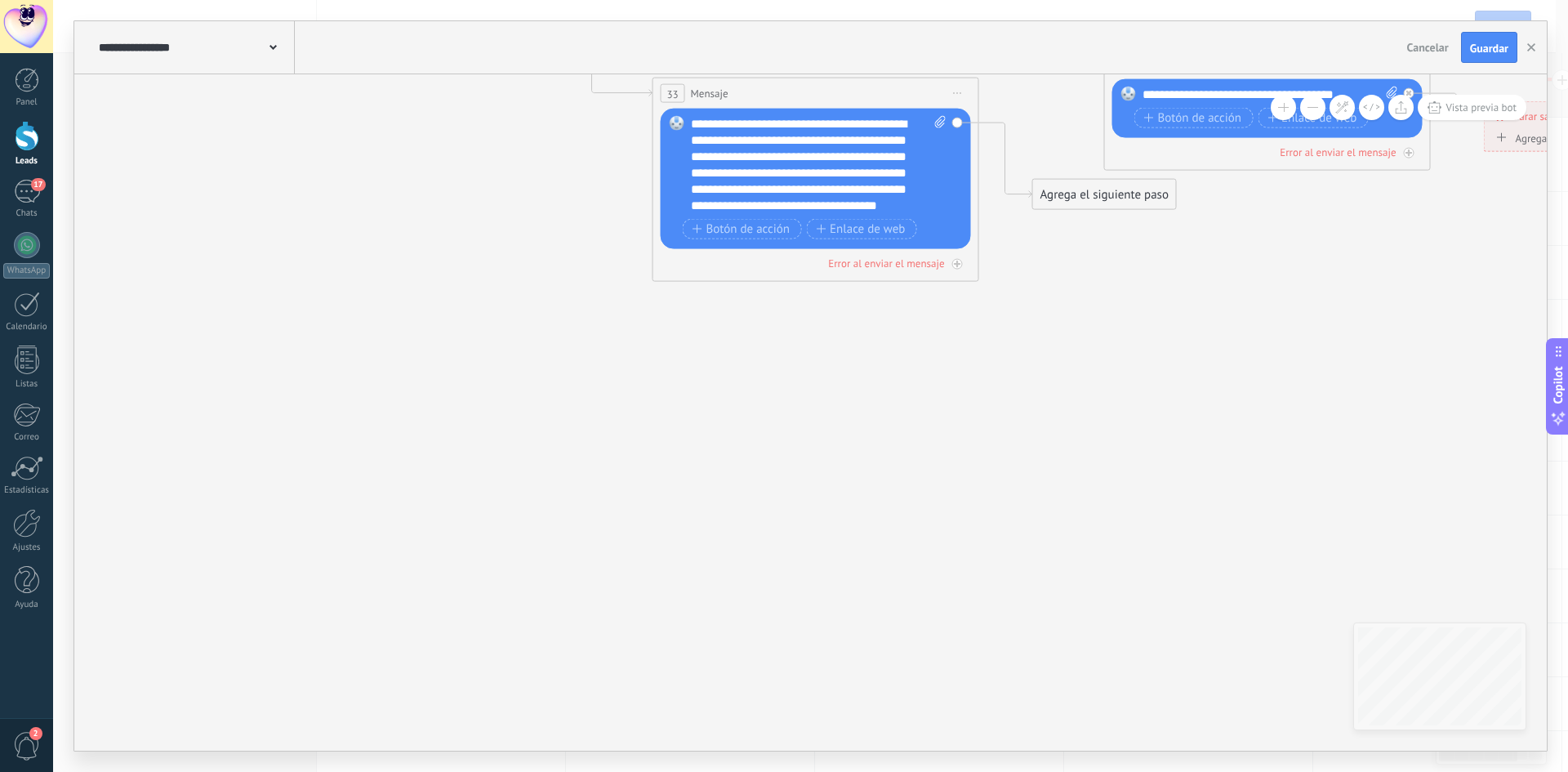
click at [1114, 198] on div "Agrega el siguiente paso" at bounding box center [1104, 194] width 143 height 27
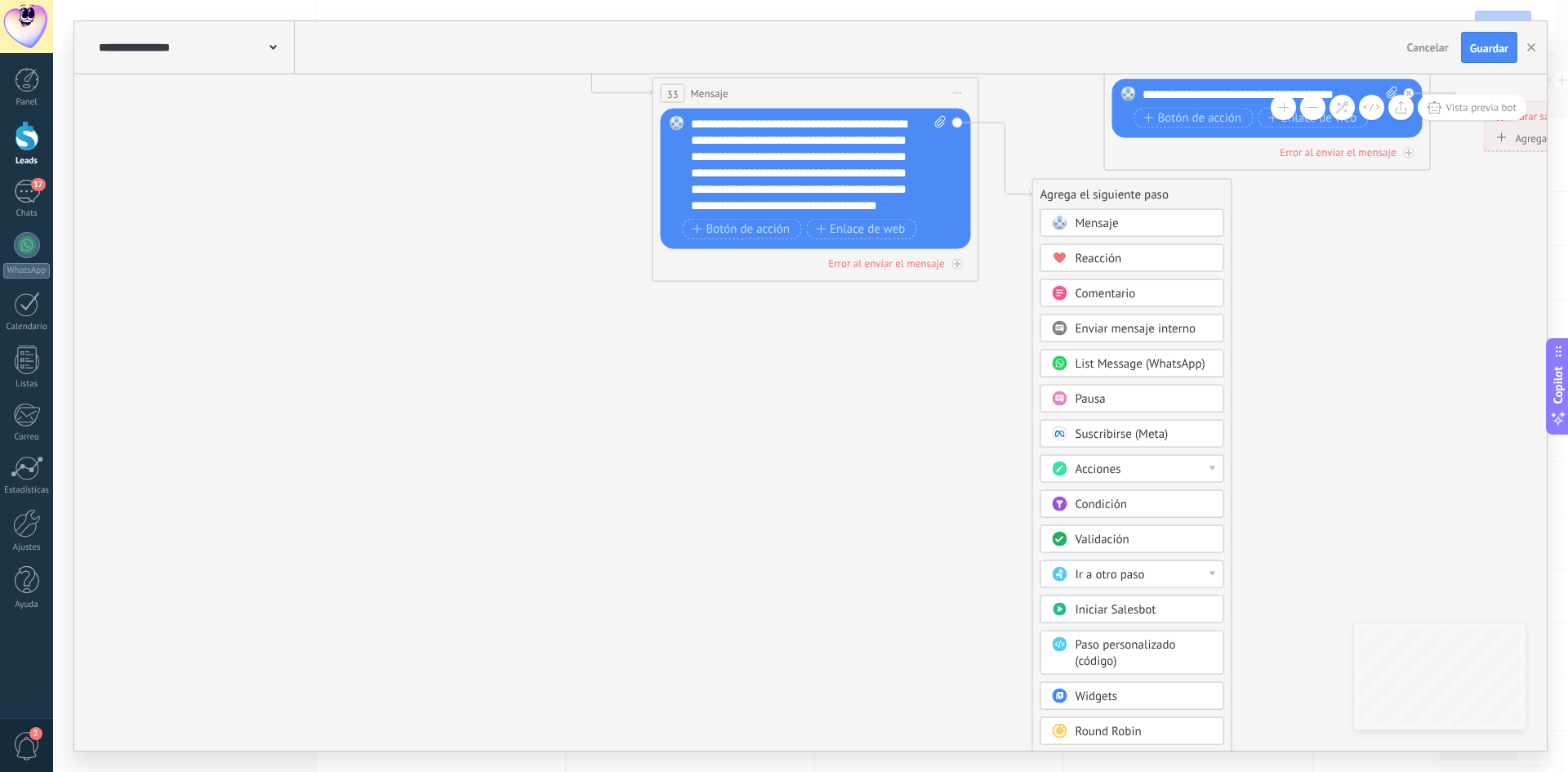
click at [1120, 396] on div "Pausa" at bounding box center [1144, 398] width 138 height 16
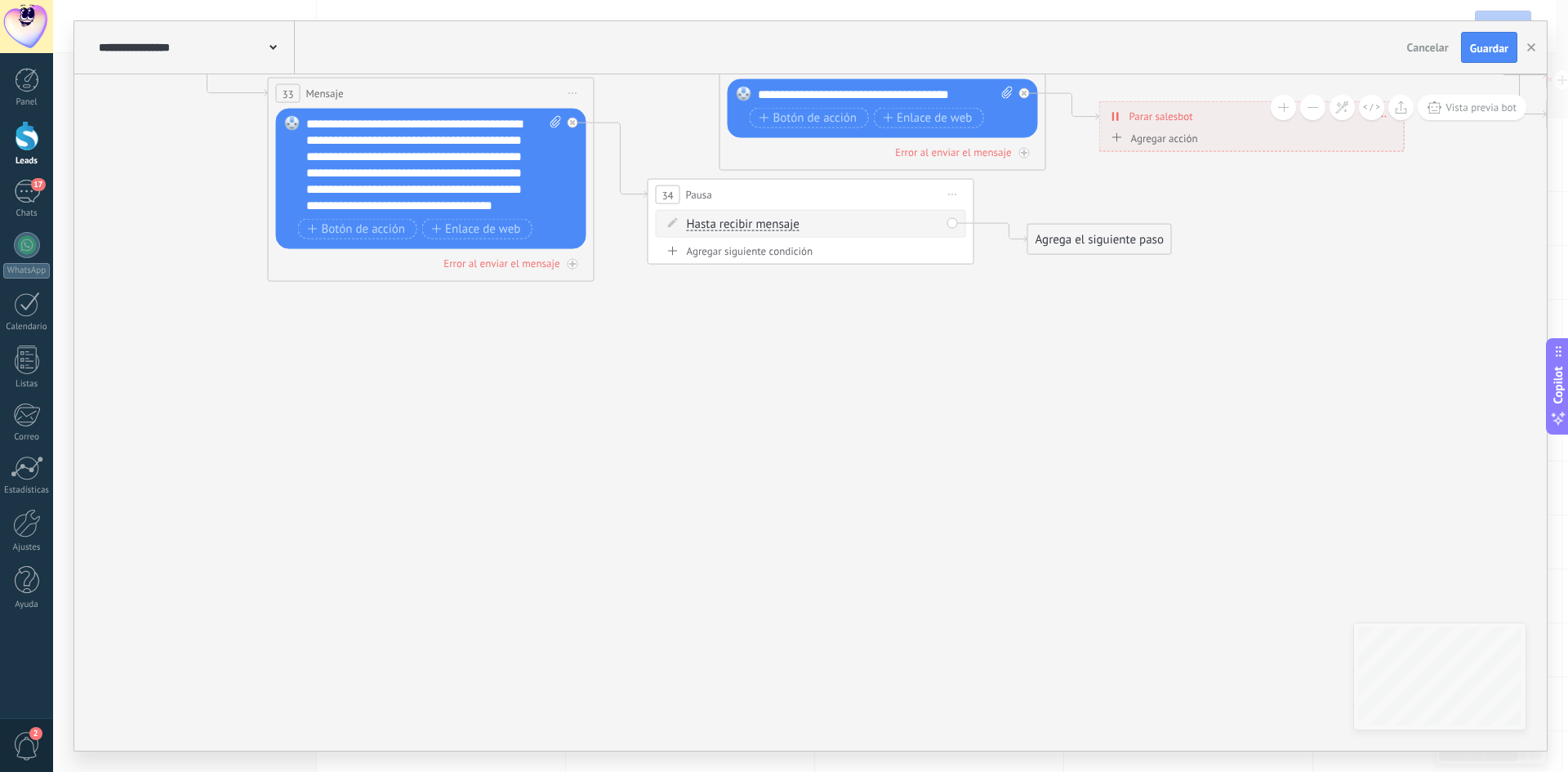
click at [959, 194] on span "Iniciar vista previa aquí Cambiar nombre Duplicar [GEOGRAPHIC_DATA]" at bounding box center [953, 194] width 27 height 24
click at [1019, 293] on div "Borrar" at bounding box center [1027, 301] width 161 height 28
click at [708, 200] on div "Agrega el siguiente paso" at bounding box center [720, 194] width 143 height 27
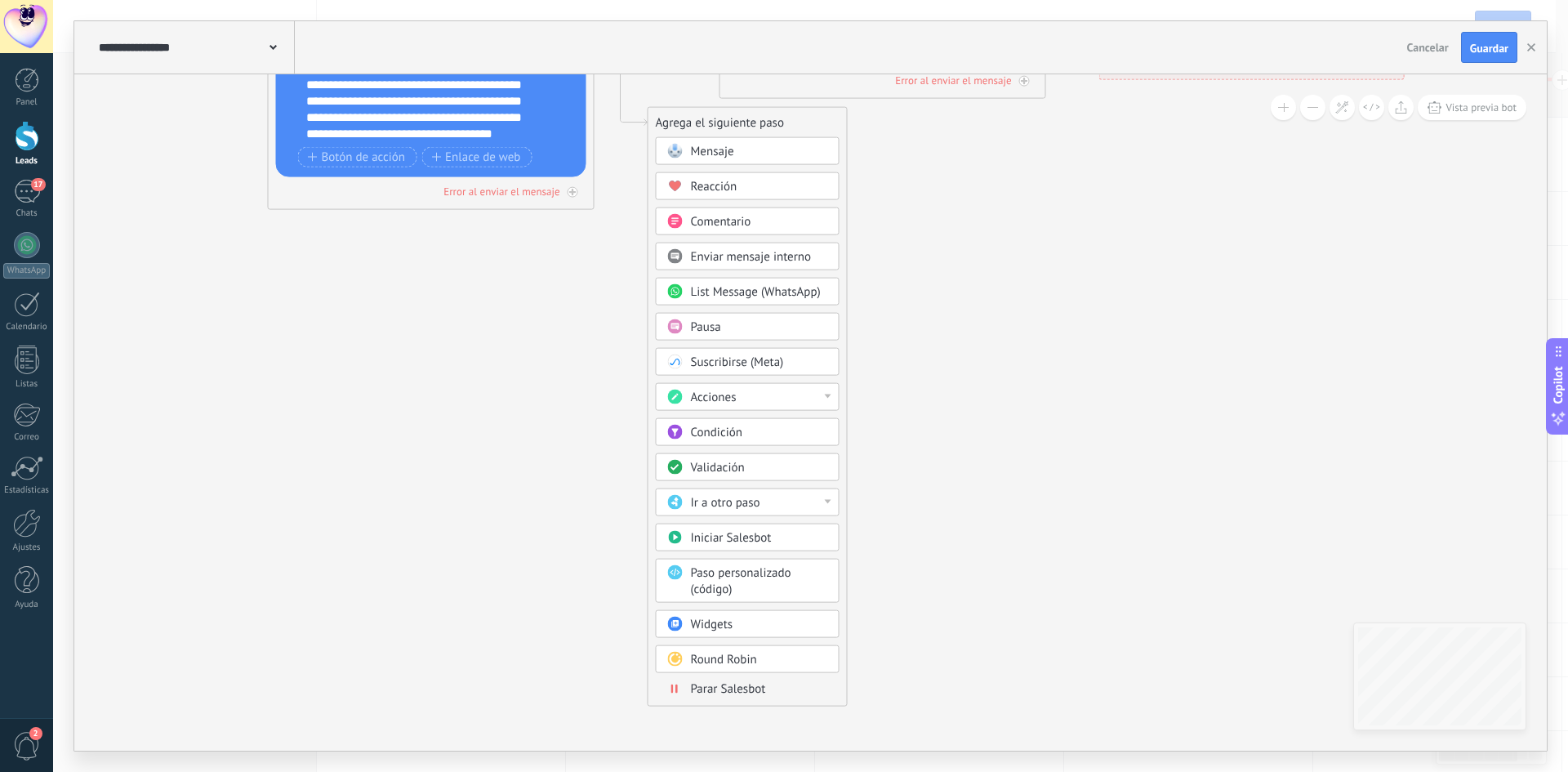
click at [749, 693] on span "Parar Salesbot" at bounding box center [728, 689] width 75 height 15
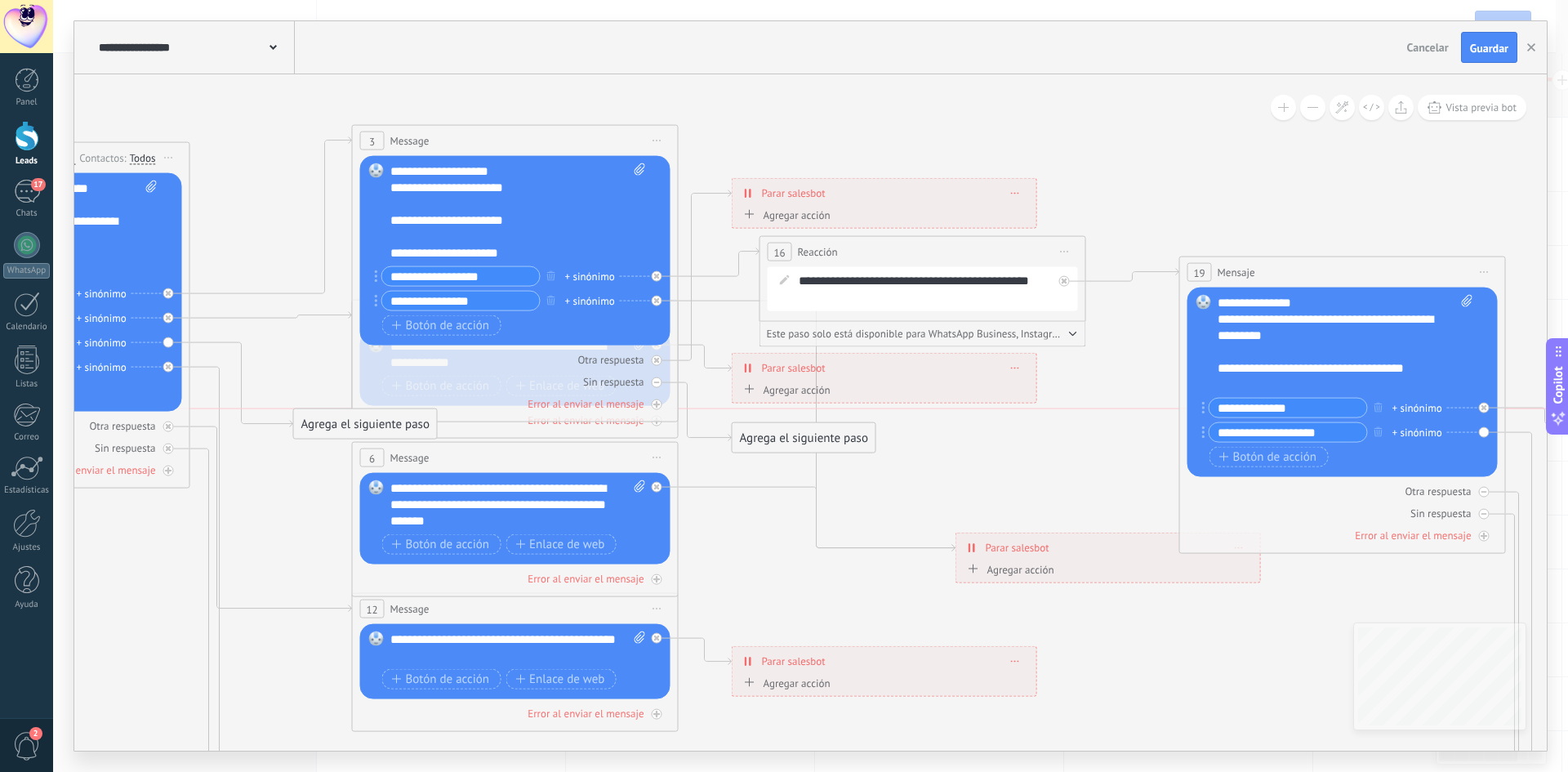
drag, startPoint x: 286, startPoint y: 314, endPoint x: 319, endPoint y: 449, distance: 139.0
click at [319, 438] on div "Agrega el siguiente paso" at bounding box center [365, 424] width 143 height 27
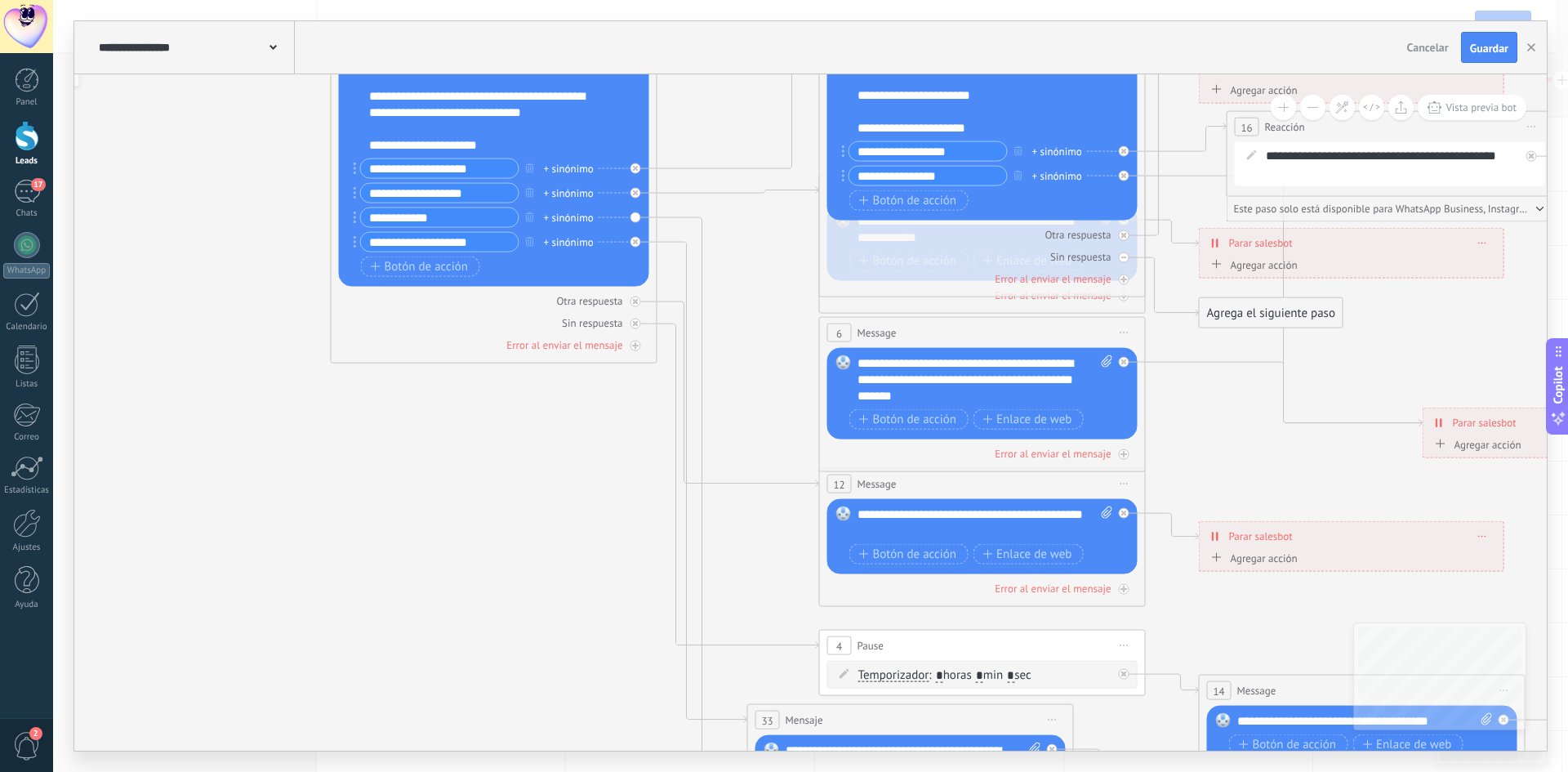
drag, startPoint x: 832, startPoint y: 718, endPoint x: 1117, endPoint y: 439, distance: 398.8
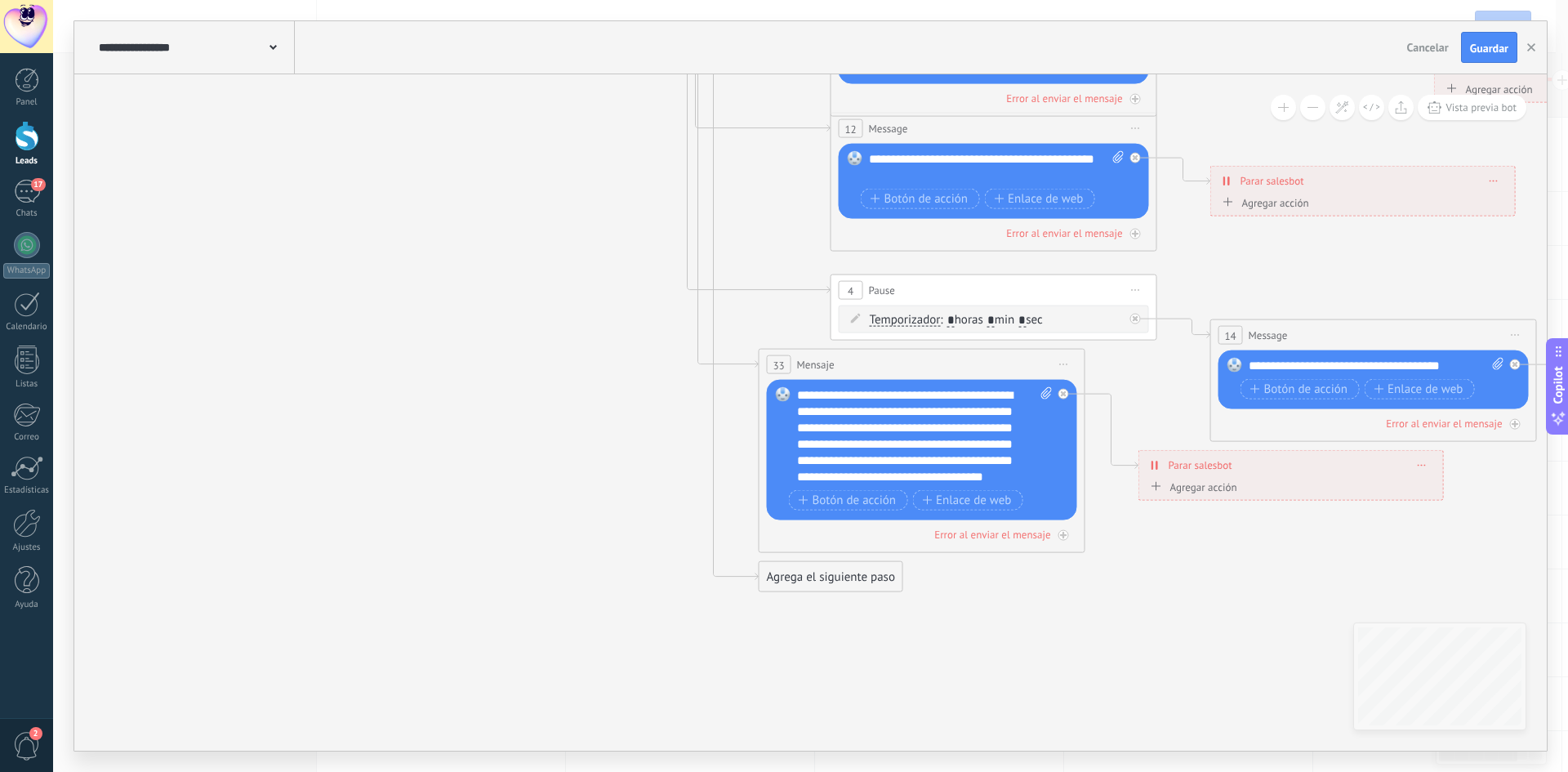
click at [841, 580] on div "Agrega el siguiente paso" at bounding box center [831, 577] width 143 height 27
click at [839, 609] on span "Mensaje" at bounding box center [824, 605] width 44 height 15
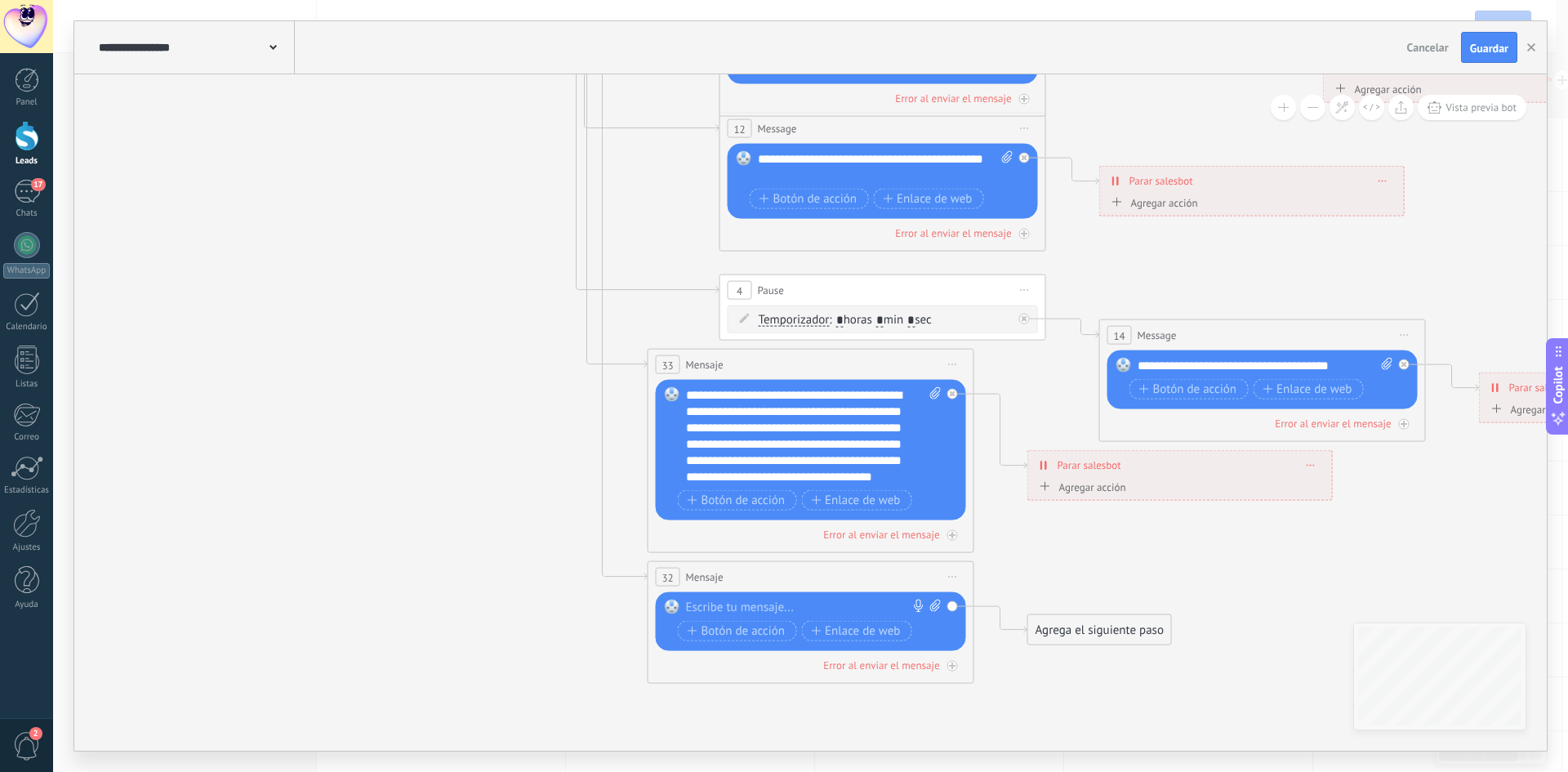
click at [937, 603] on icon at bounding box center [935, 605] width 10 height 12
click input "Subir" at bounding box center [0, 0] width 0 height 0
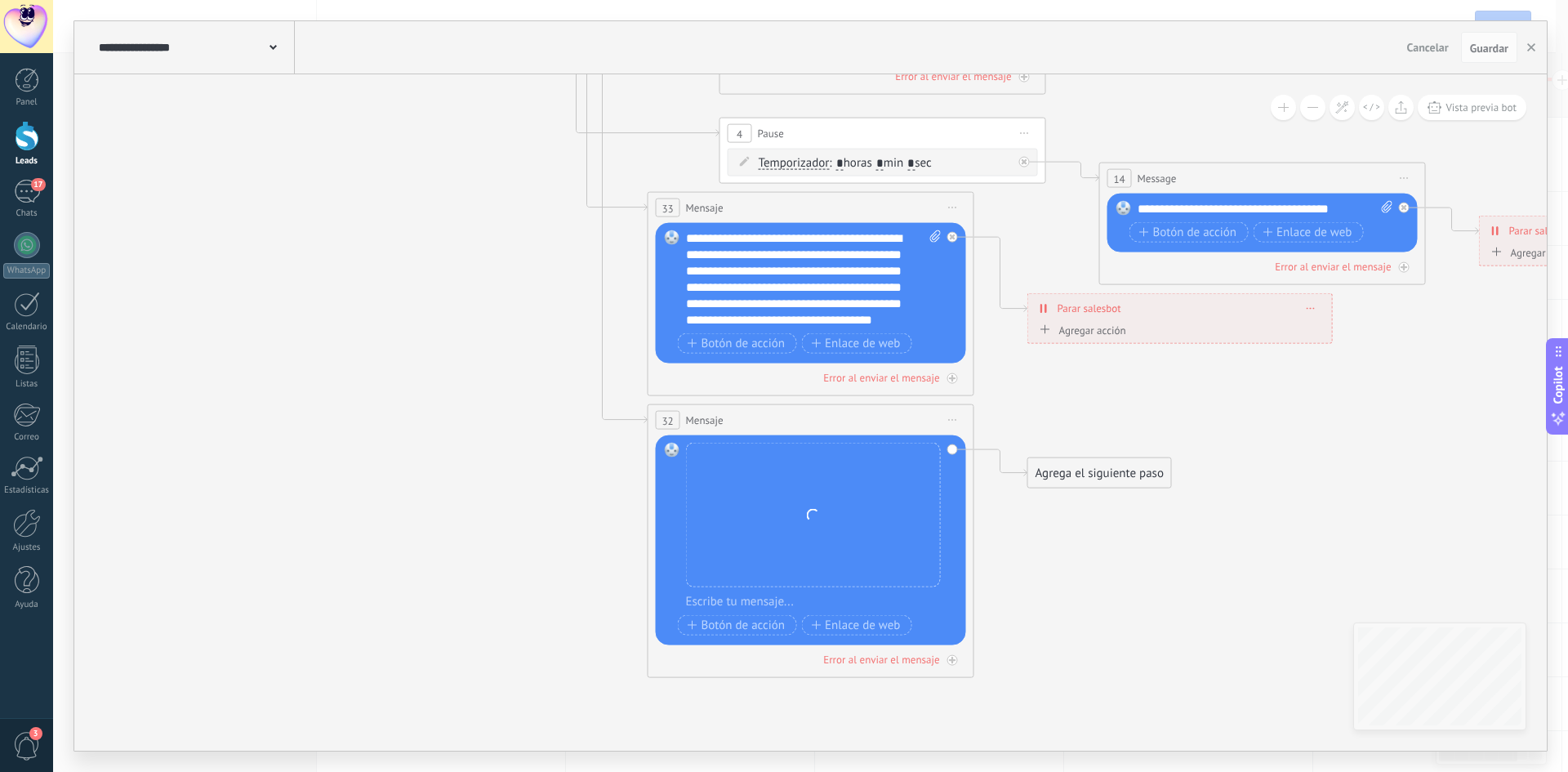
click at [790, 604] on div at bounding box center [821, 601] width 271 height 16
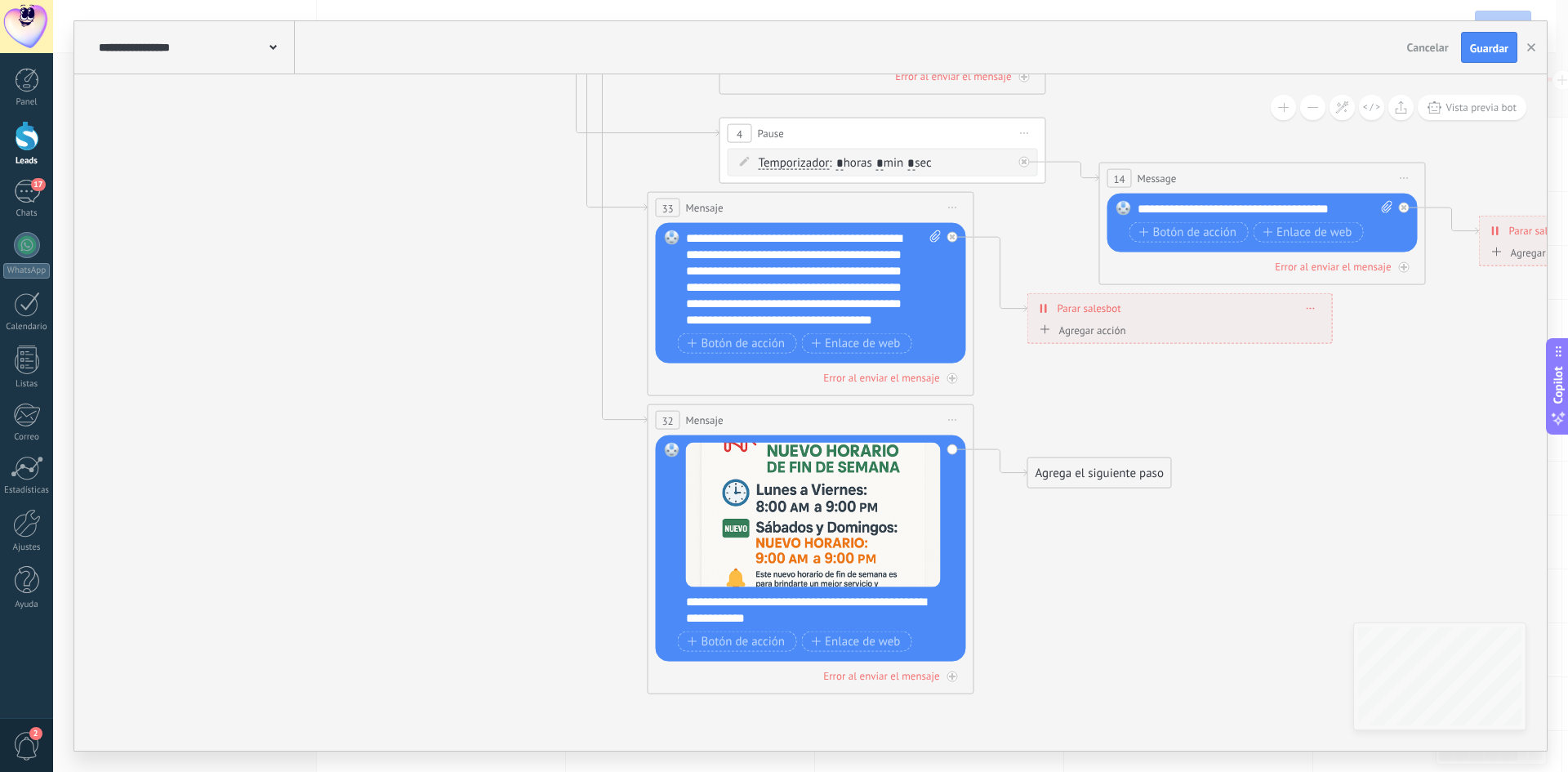
click at [1097, 477] on div "Agrega el siguiente paso" at bounding box center [1099, 473] width 143 height 27
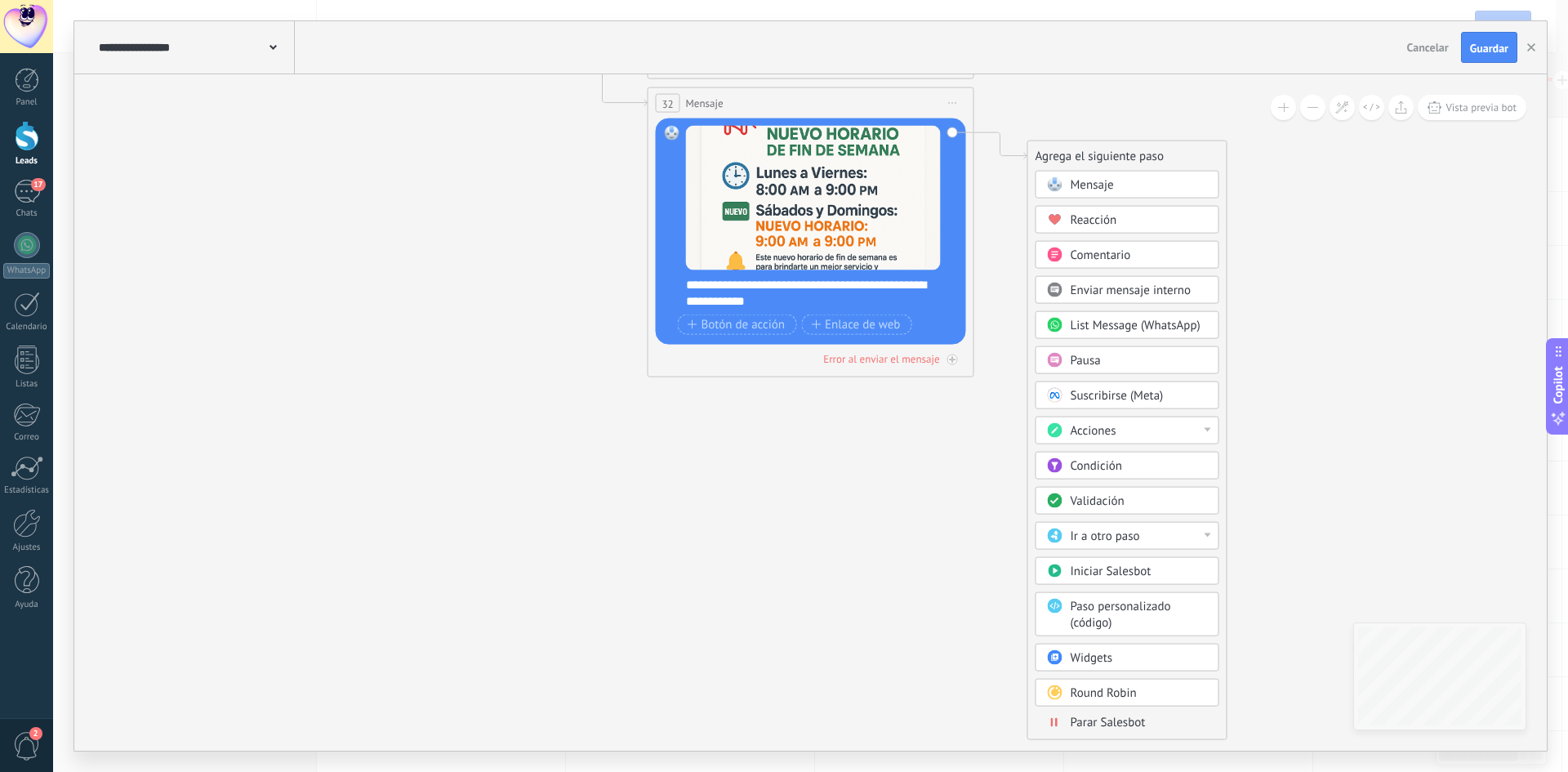
click at [1131, 723] on span "Parar Salesbot" at bounding box center [1108, 722] width 75 height 15
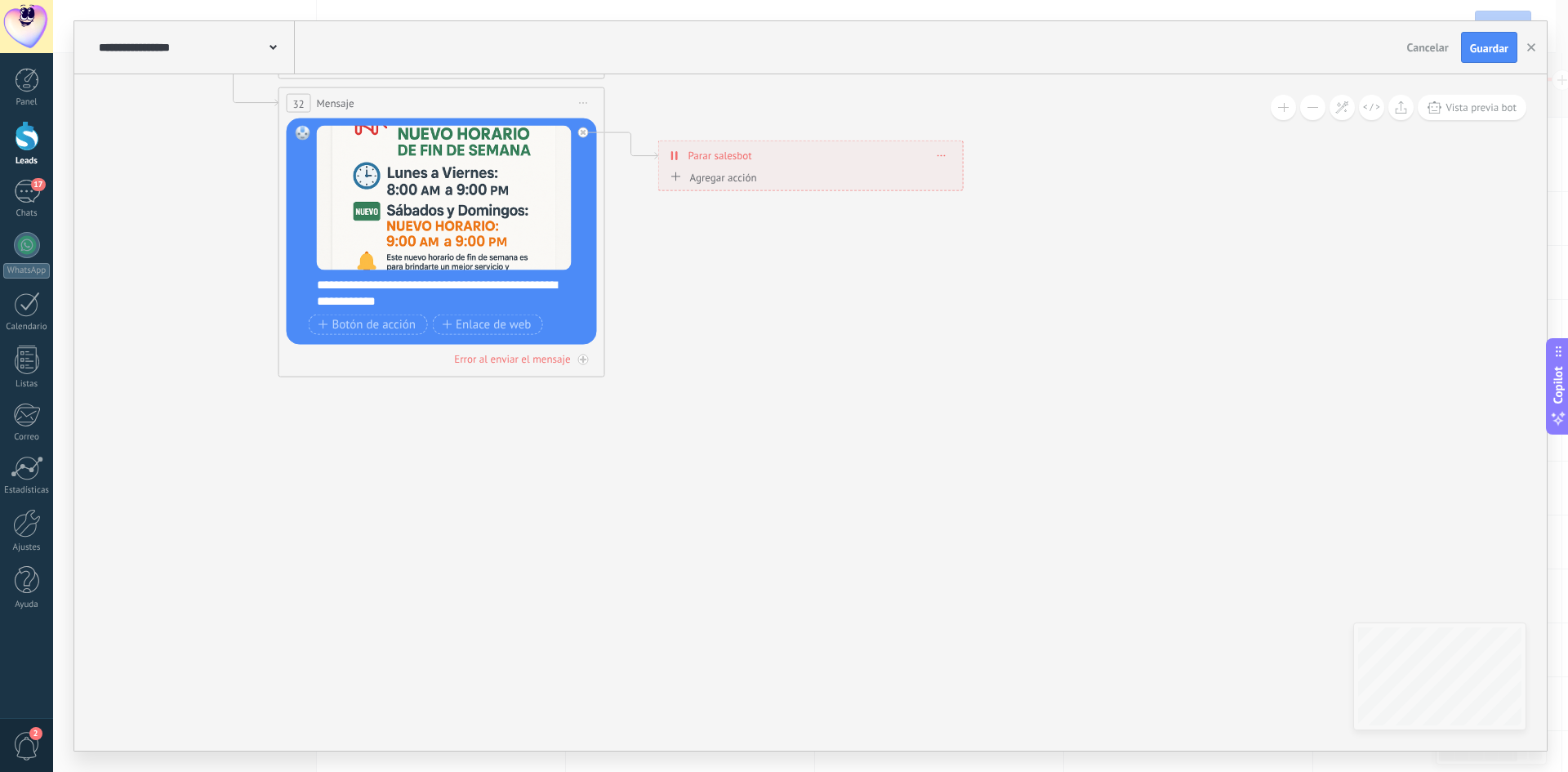
click at [1482, 44] on span "Guardar" at bounding box center [1489, 48] width 38 height 11
click at [1531, 46] on icon "button" at bounding box center [1531, 47] width 9 height 9
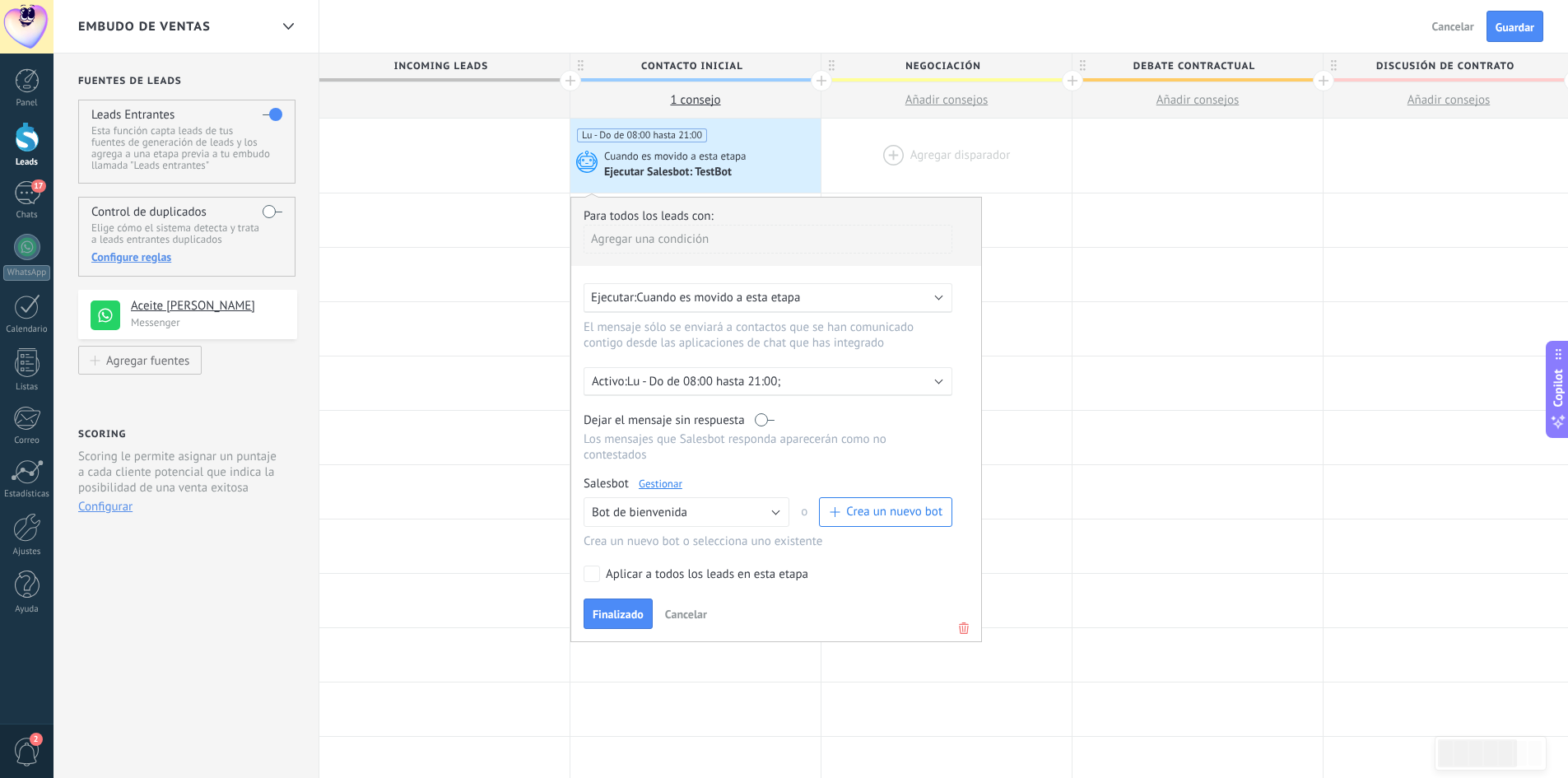
click at [911, 166] on div at bounding box center [947, 155] width 250 height 74
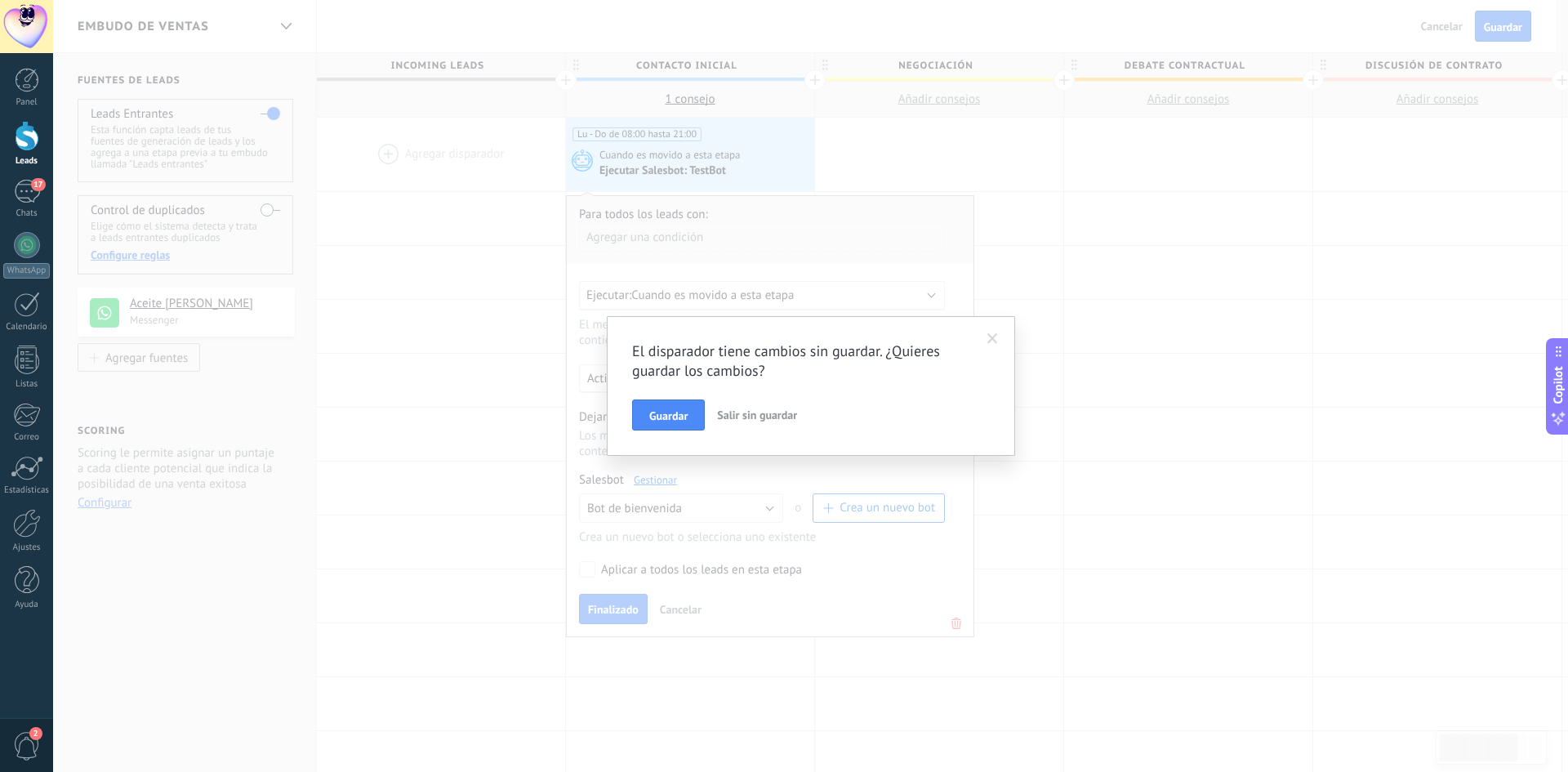
click at [1003, 341] on span at bounding box center [992, 339] width 27 height 28
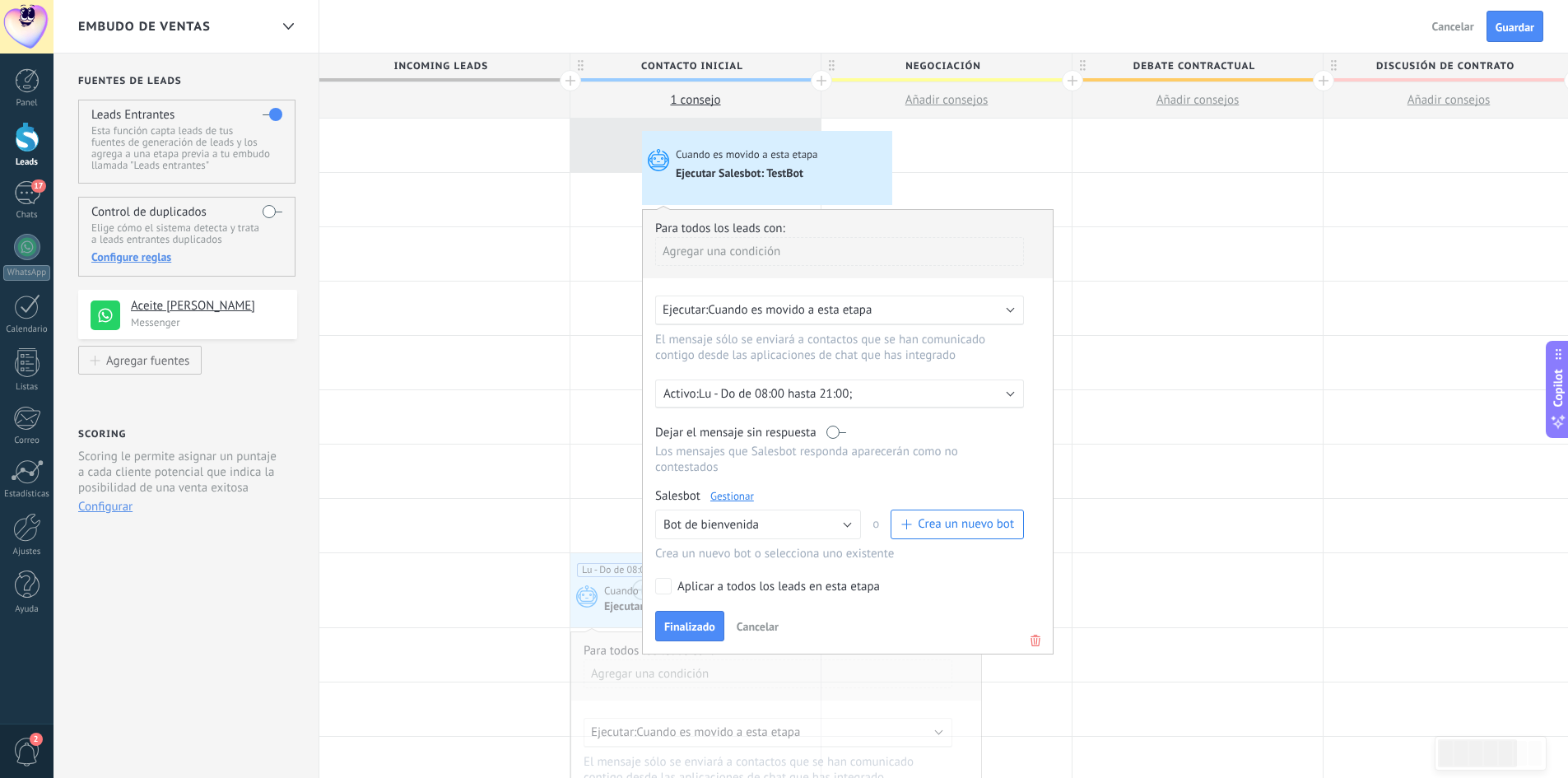
drag, startPoint x: 673, startPoint y: 595, endPoint x: 644, endPoint y: 133, distance: 462.9
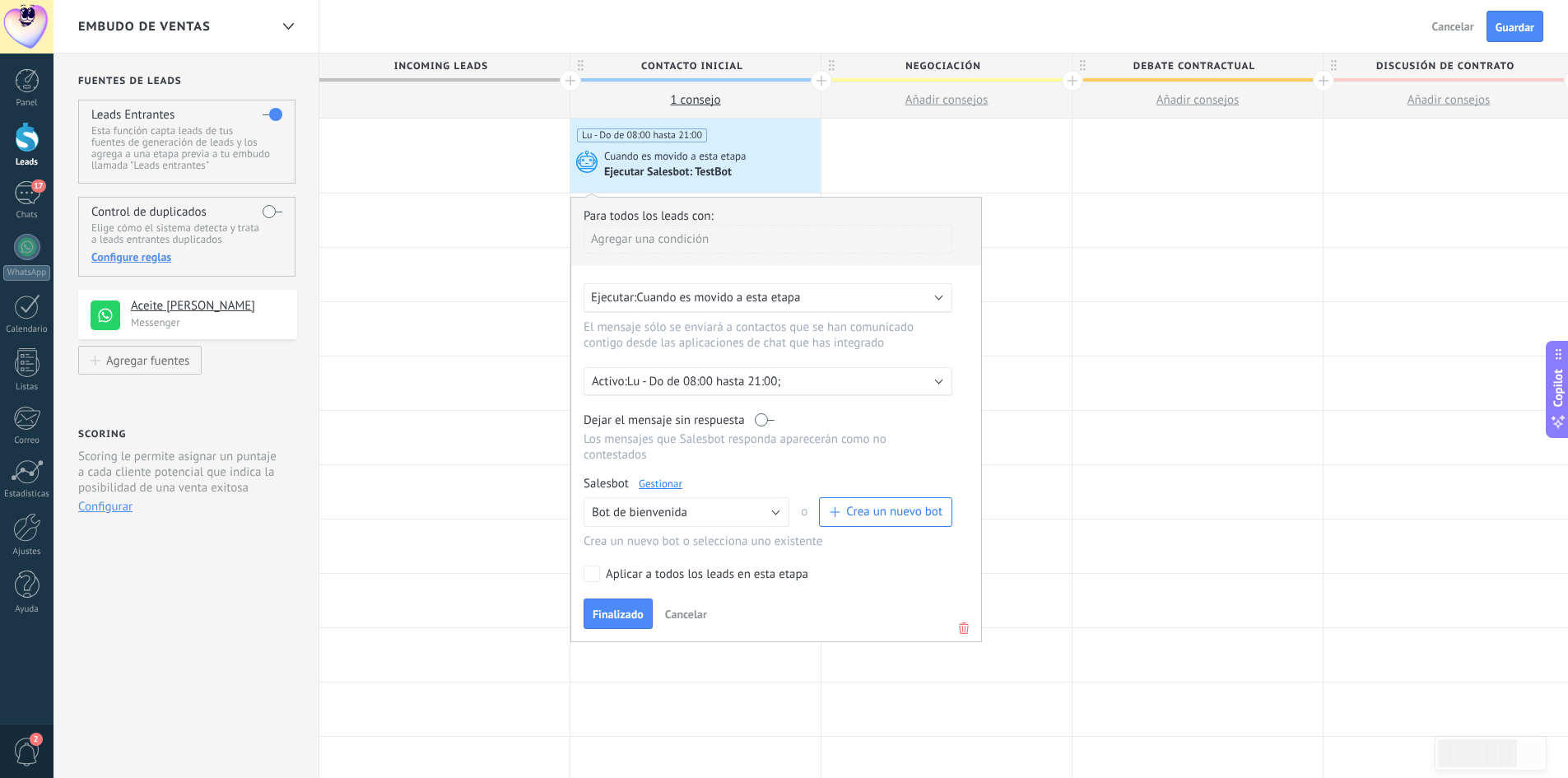
click at [626, 580] on div "Aplicar a todos los leads en esta etapa" at bounding box center [708, 573] width 203 height 16
click at [625, 615] on span "Finalizado" at bounding box center [618, 614] width 51 height 11
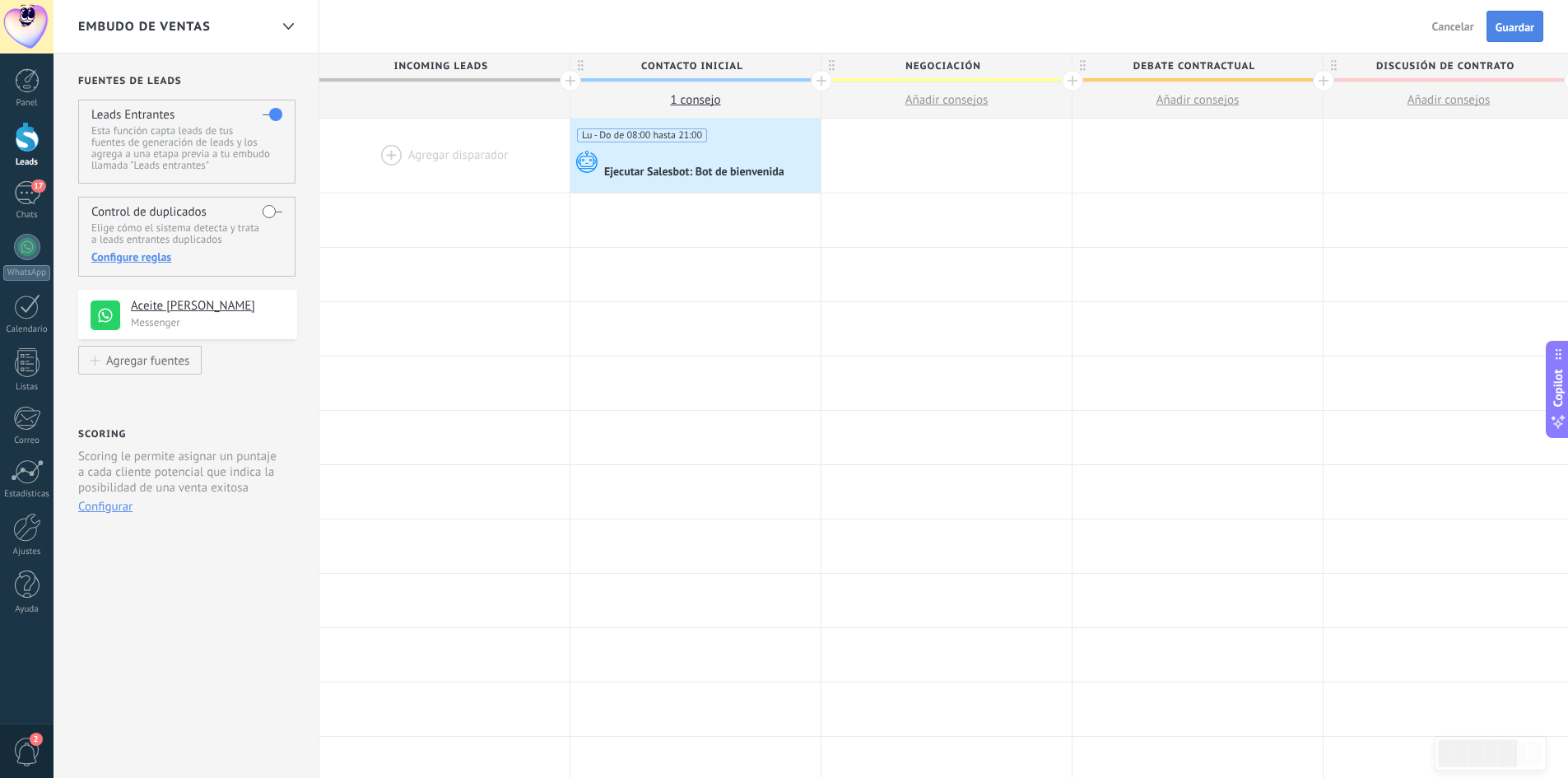
click at [1537, 27] on button "Guardar" at bounding box center [1514, 26] width 56 height 32
click at [1468, 33] on button "Salir" at bounding box center [1463, 27] width 35 height 25
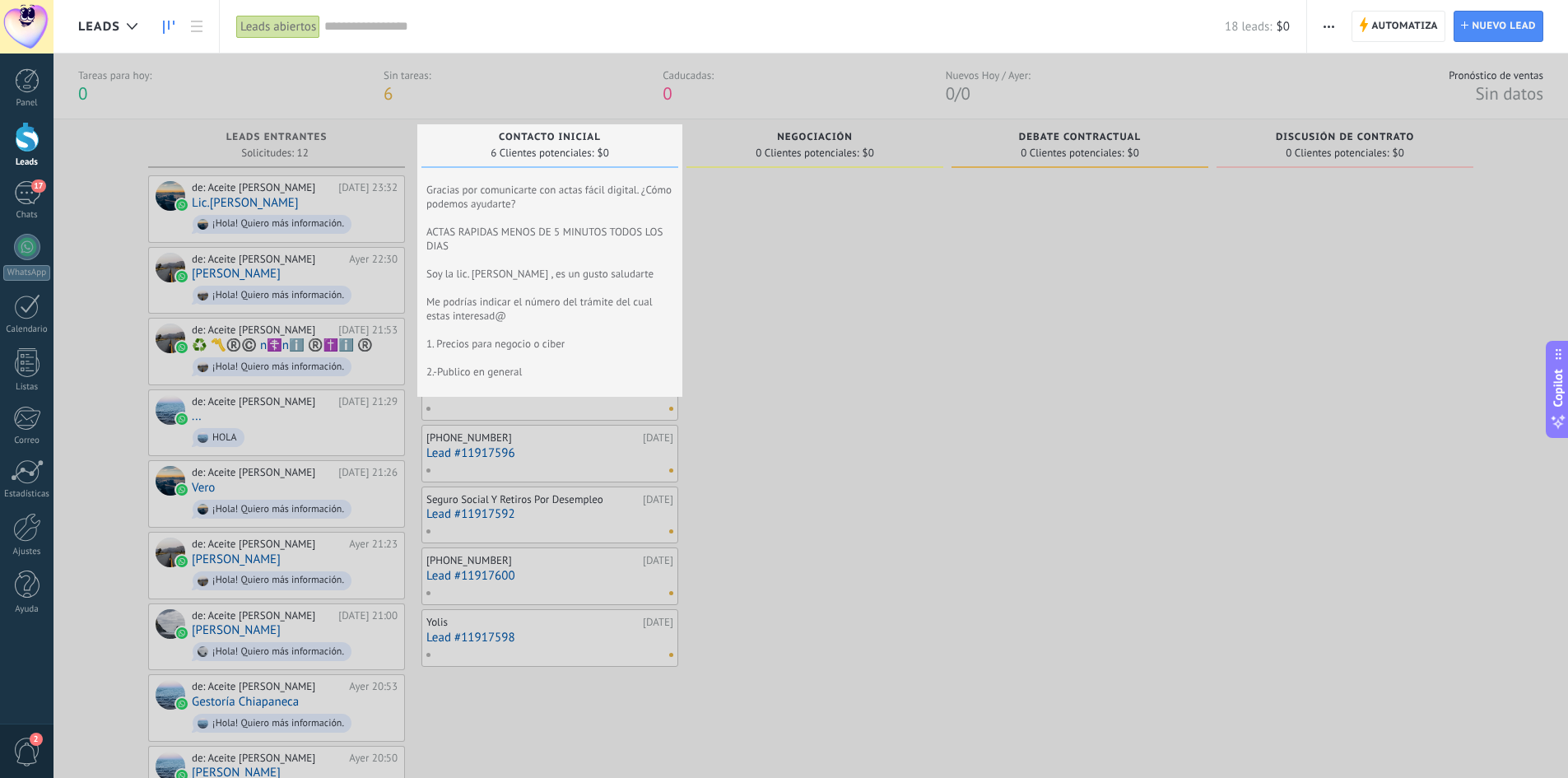
click at [601, 205] on span "Gracias por comunicarte con actas fácil digital. ¿Cómo podemos ayudarte? ACTAS …" at bounding box center [550, 280] width 247 height 196
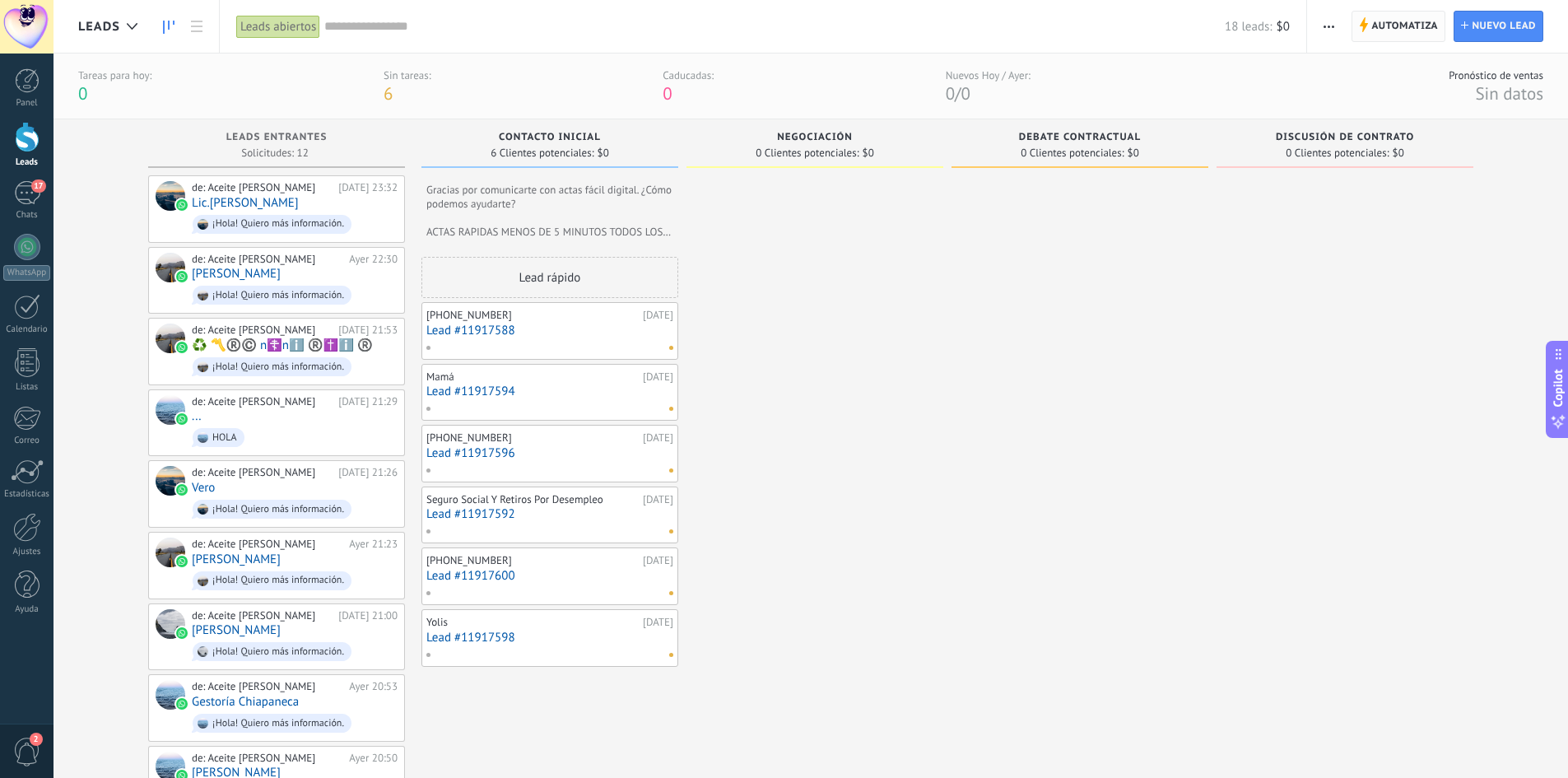
click at [1372, 31] on span "Automatiza" at bounding box center [1405, 26] width 67 height 30
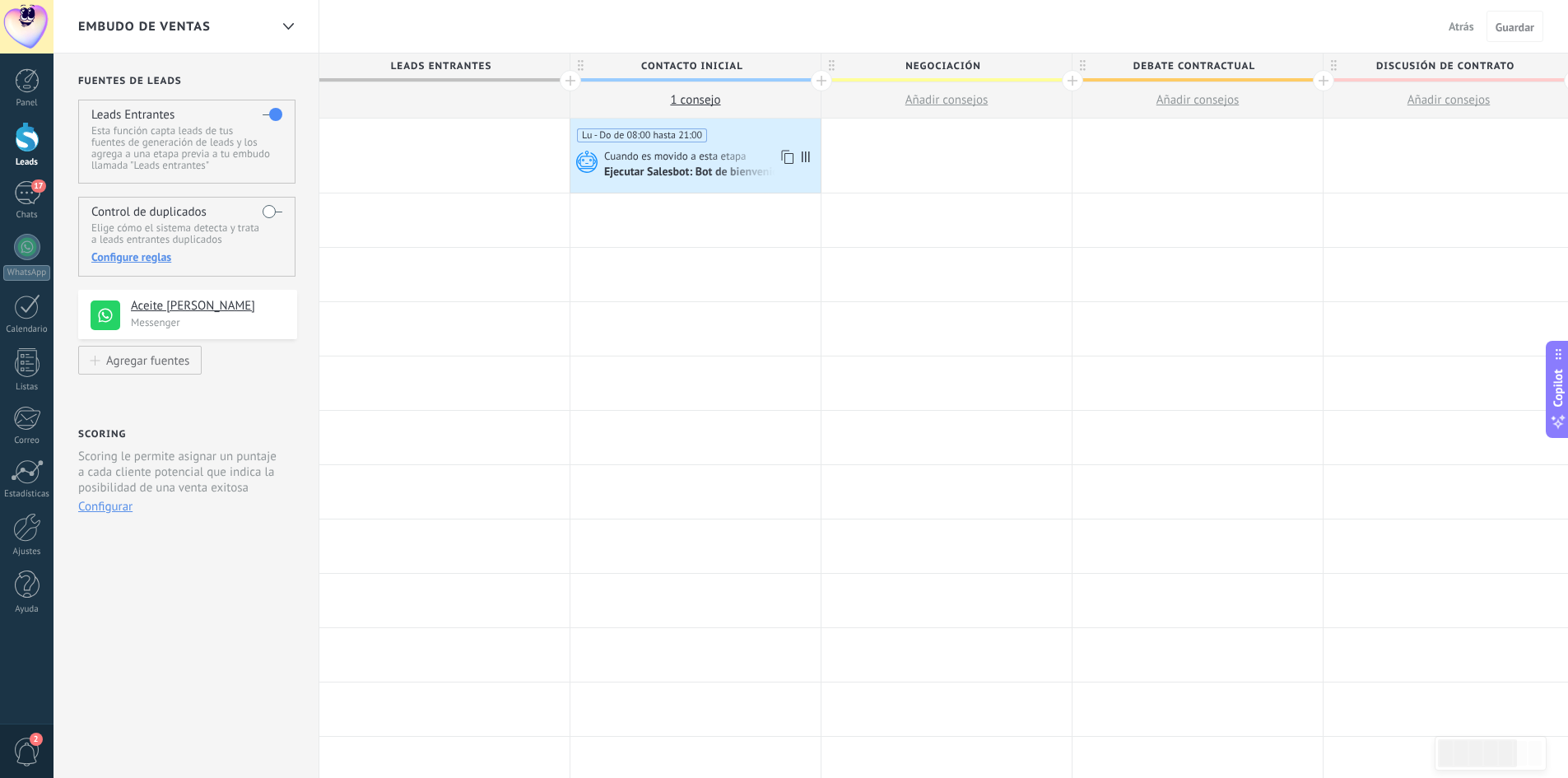
click at [734, 169] on div "Ejecutar Salesbot: Bot de bienvenida" at bounding box center [695, 172] width 183 height 14
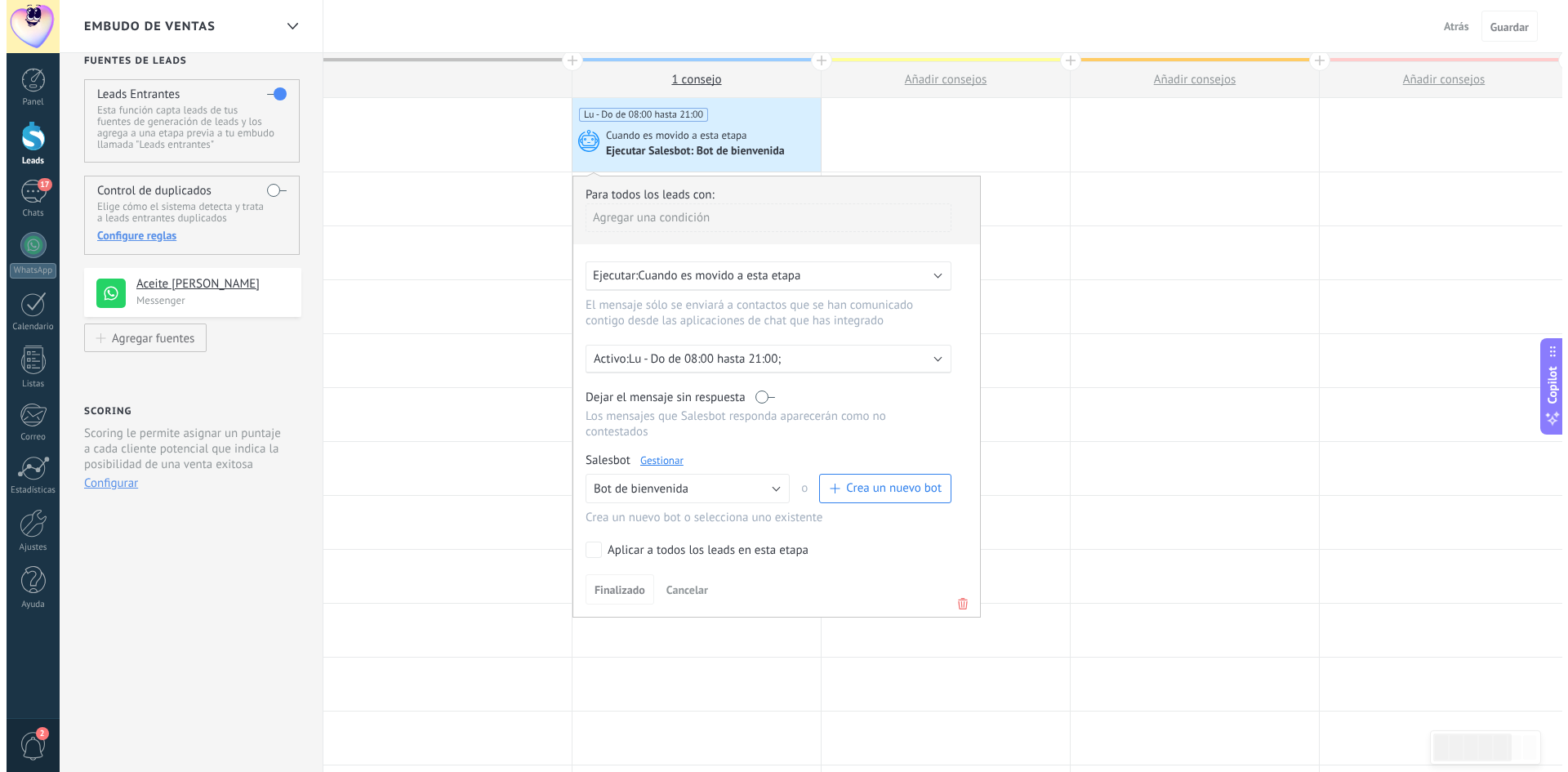
scroll to position [82, 0]
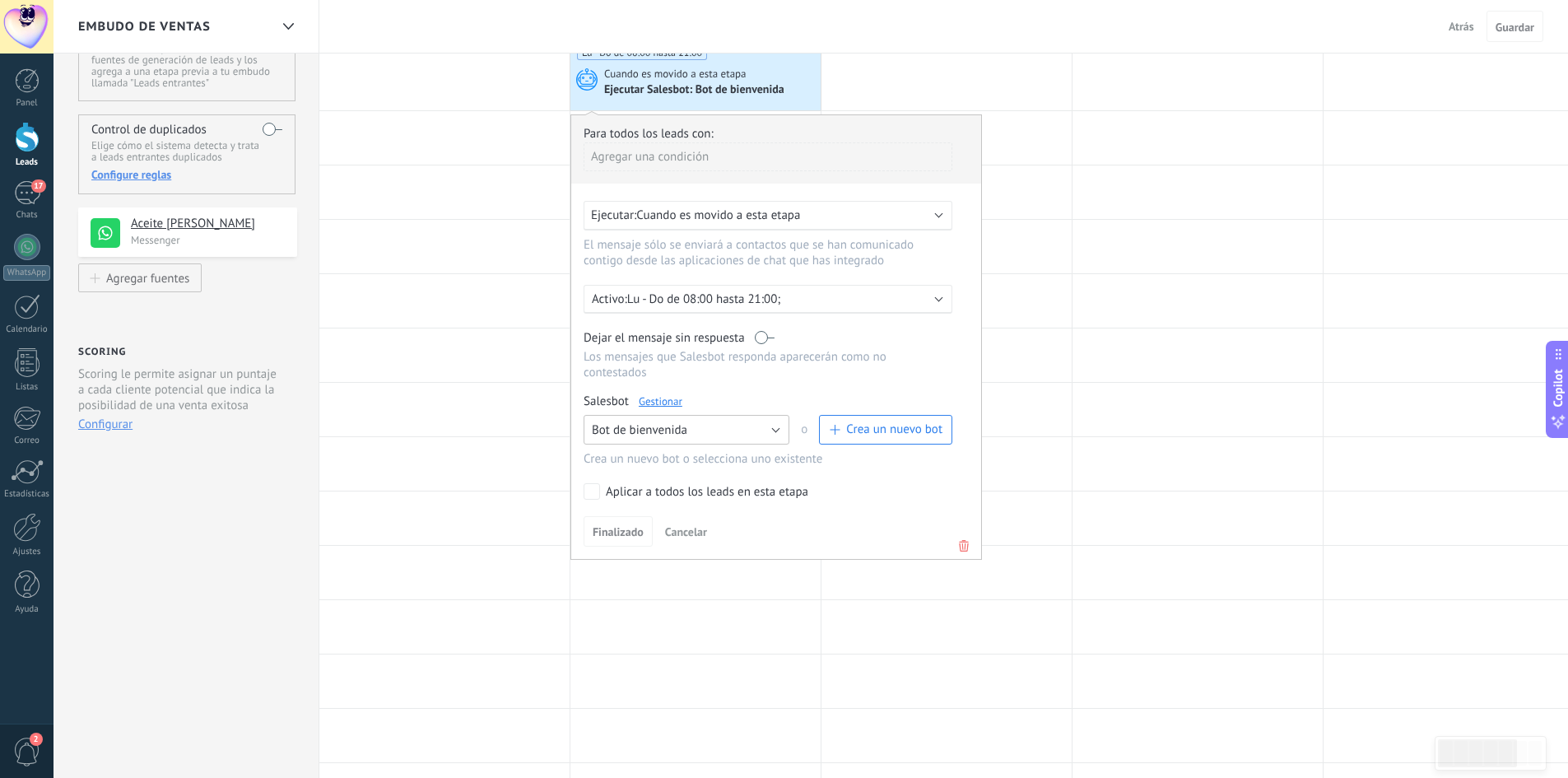
click at [747, 431] on button "Bot de bienvenida" at bounding box center [686, 429] width 206 height 30
click at [711, 463] on span "Bot de bienvenida" at bounding box center [679, 458] width 210 height 15
click at [672, 406] on link "Gestionar" at bounding box center [661, 400] width 44 height 14
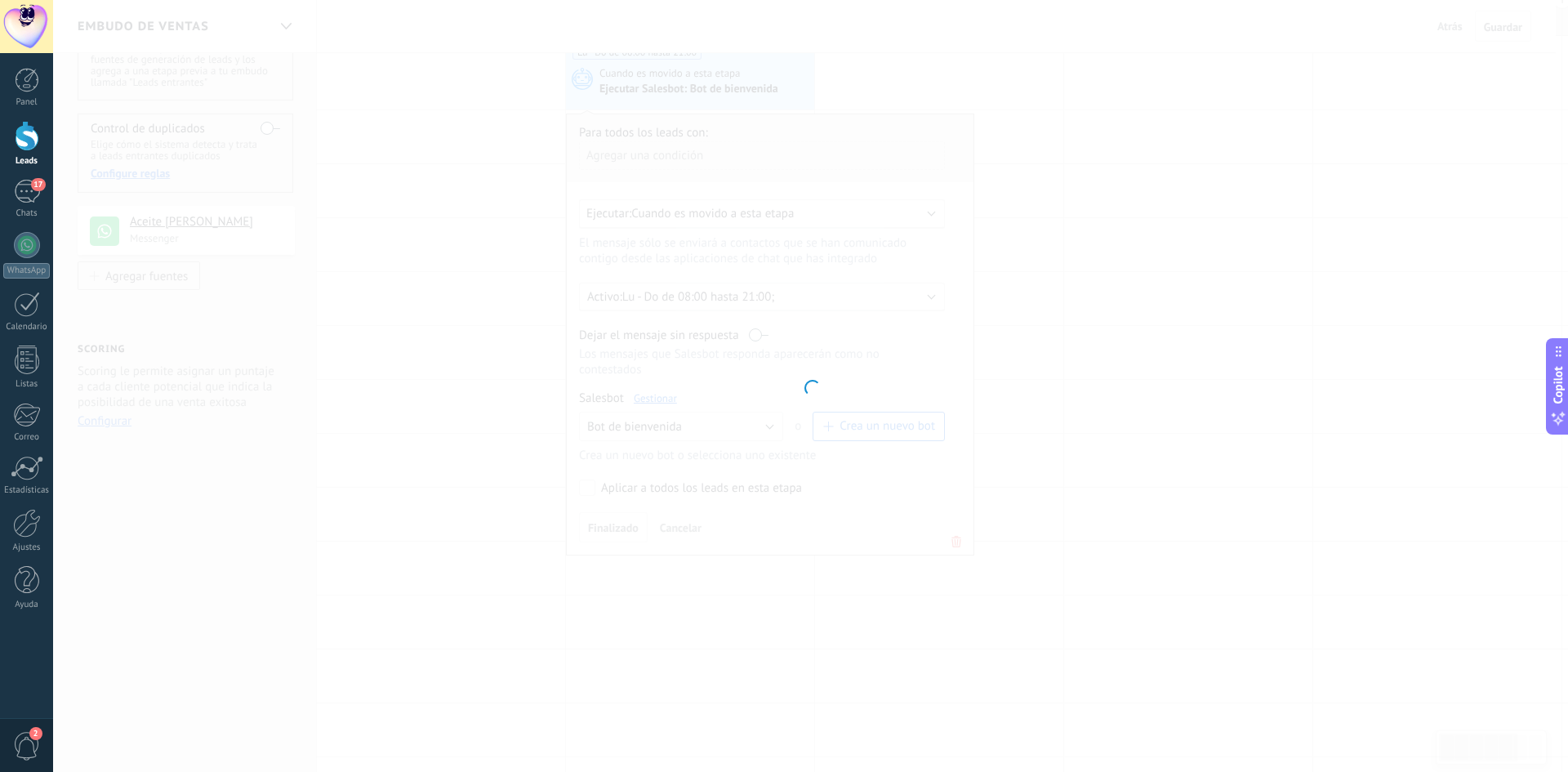
type input "**********"
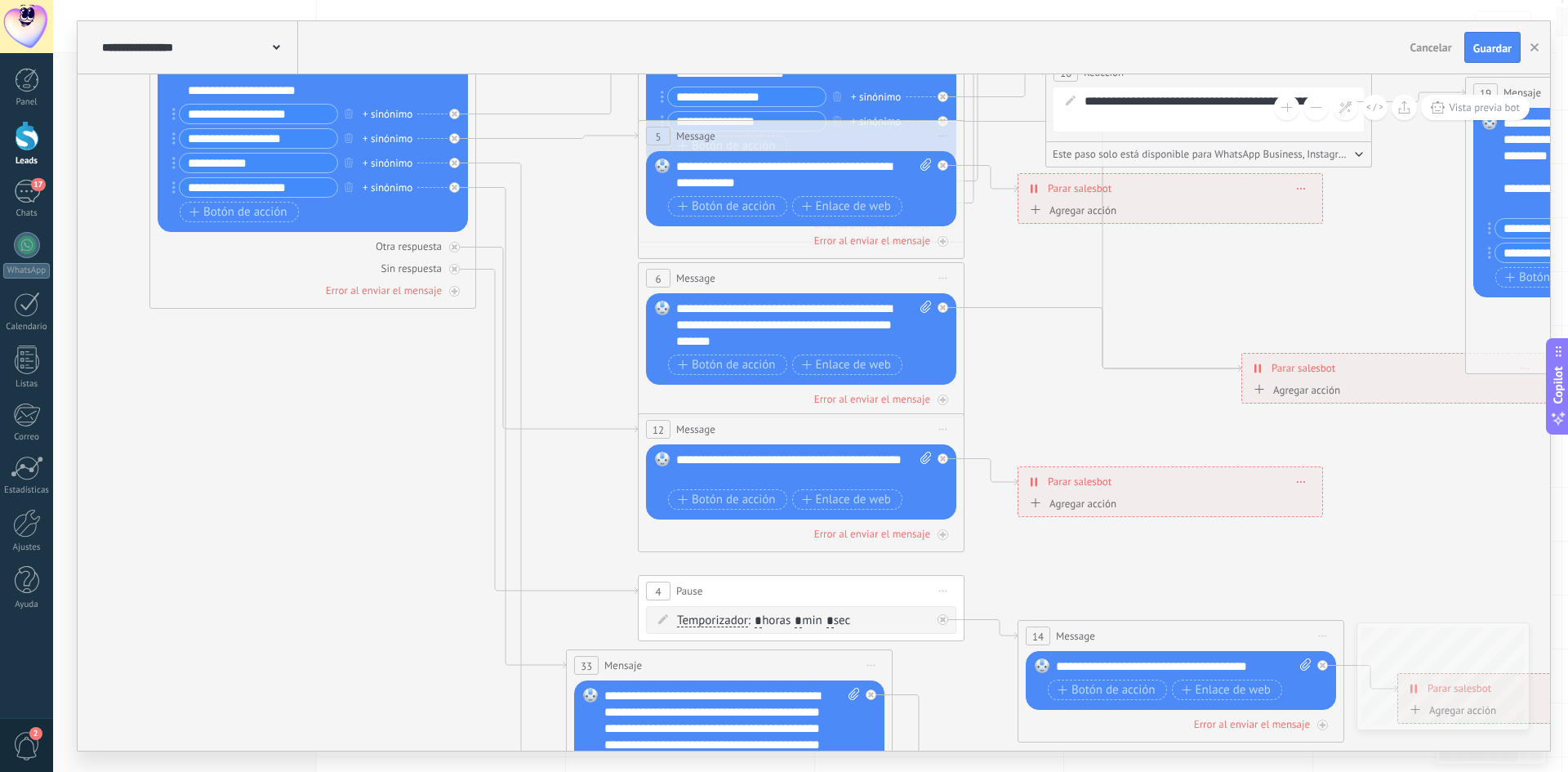
drag, startPoint x: 838, startPoint y: 634, endPoint x: 412, endPoint y: 367, distance: 502.8
click at [388, 344] on icon at bounding box center [1442, 530] width 3754 height 2059
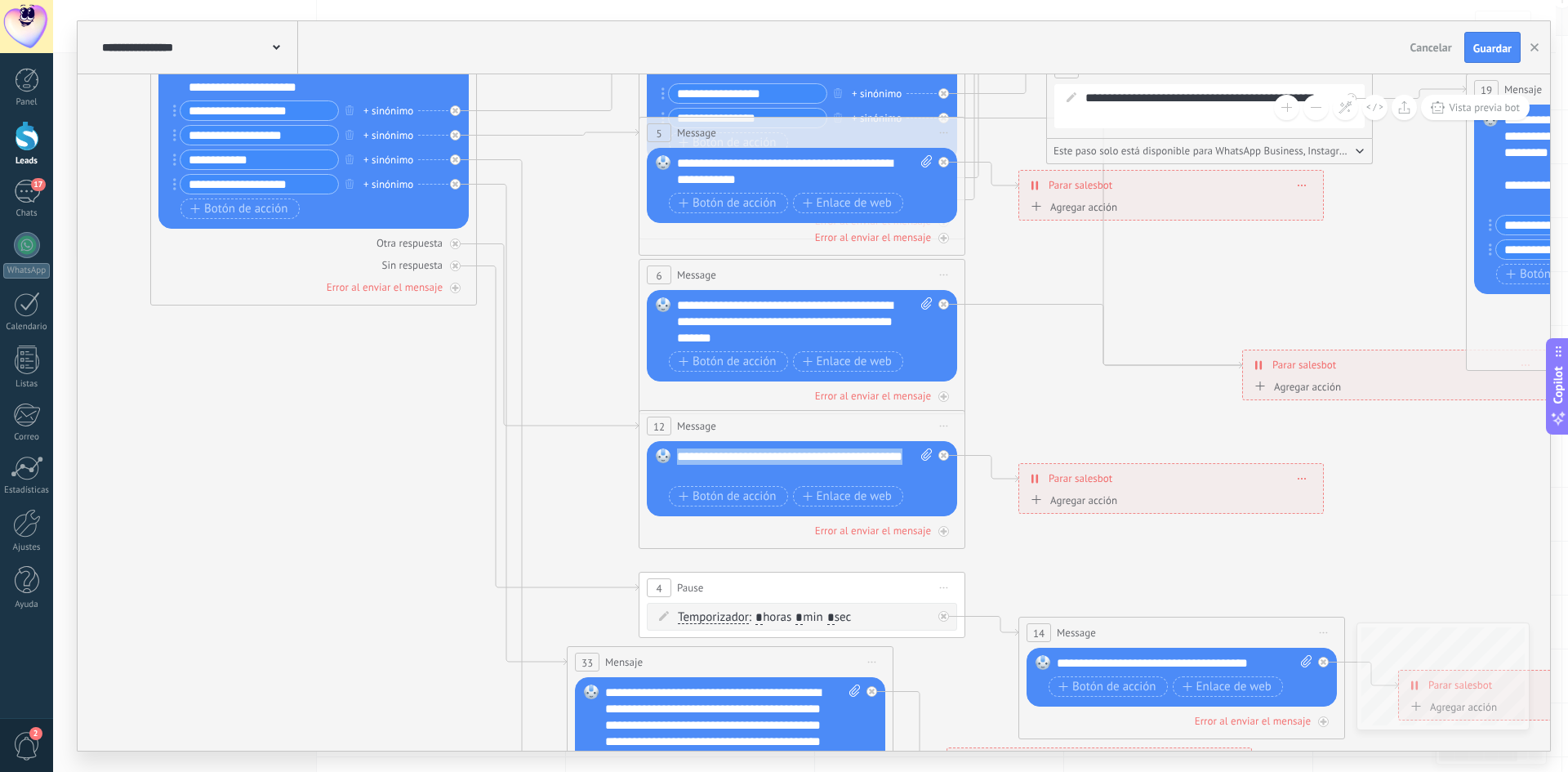
drag, startPoint x: 747, startPoint y: 473, endPoint x: 667, endPoint y: 458, distance: 81.4
click at [667, 458] on div "Reemplazar Quitar Convertir a mensaje de voz Arrastre la imagen aquí para adjun…" at bounding box center [802, 478] width 310 height 75
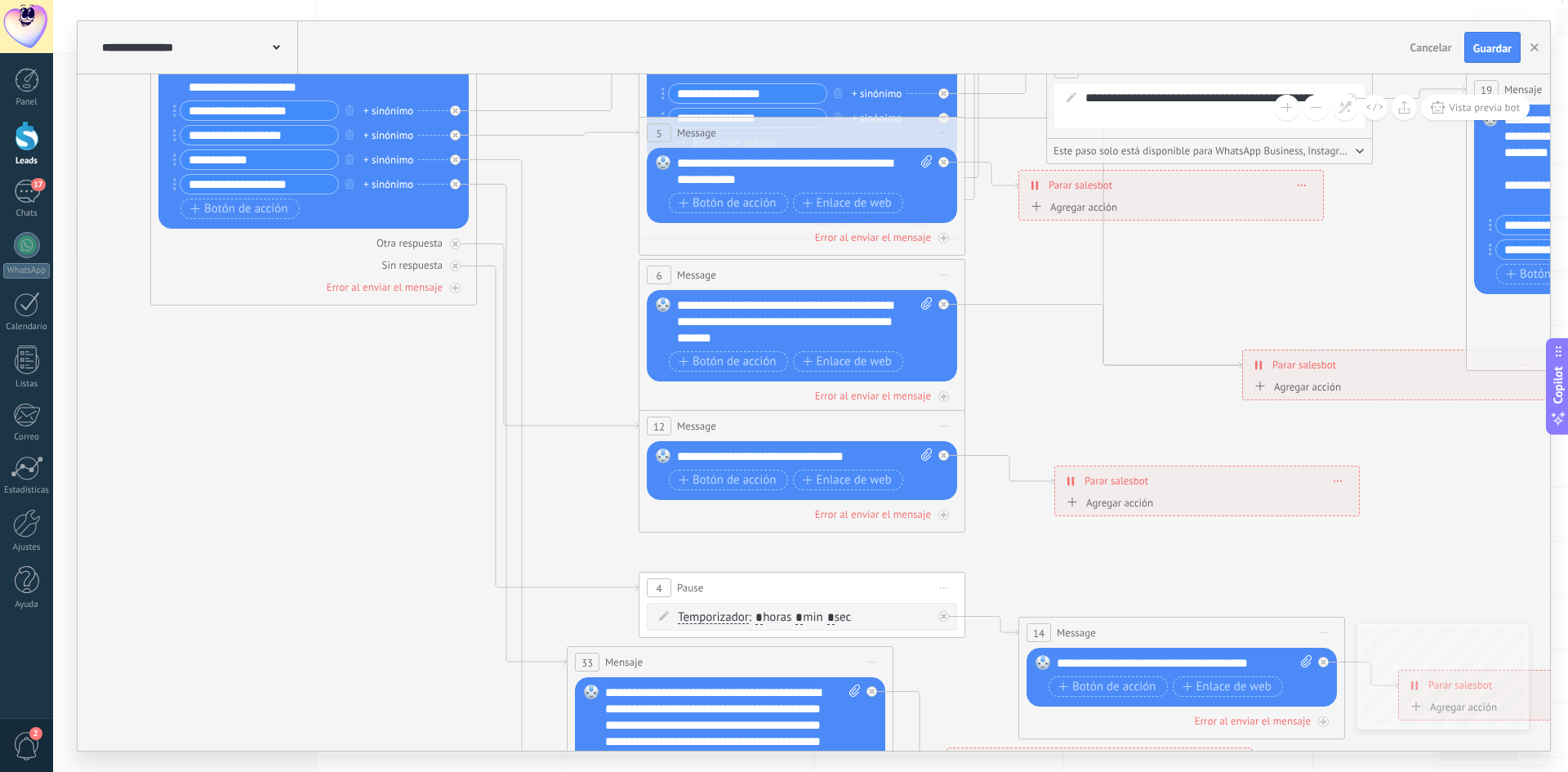
drag, startPoint x: 1159, startPoint y: 490, endPoint x: 1198, endPoint y: 490, distance: 39.0
click at [1196, 492] on div "**********" at bounding box center [1207, 481] width 304 height 28
click at [1283, 485] on div "**********" at bounding box center [1208, 480] width 304 height 28
click at [1332, 481] on div "**********" at bounding box center [1208, 480] width 304 height 28
click at [1347, 479] on div "**********" at bounding box center [1208, 480] width 304 height 28
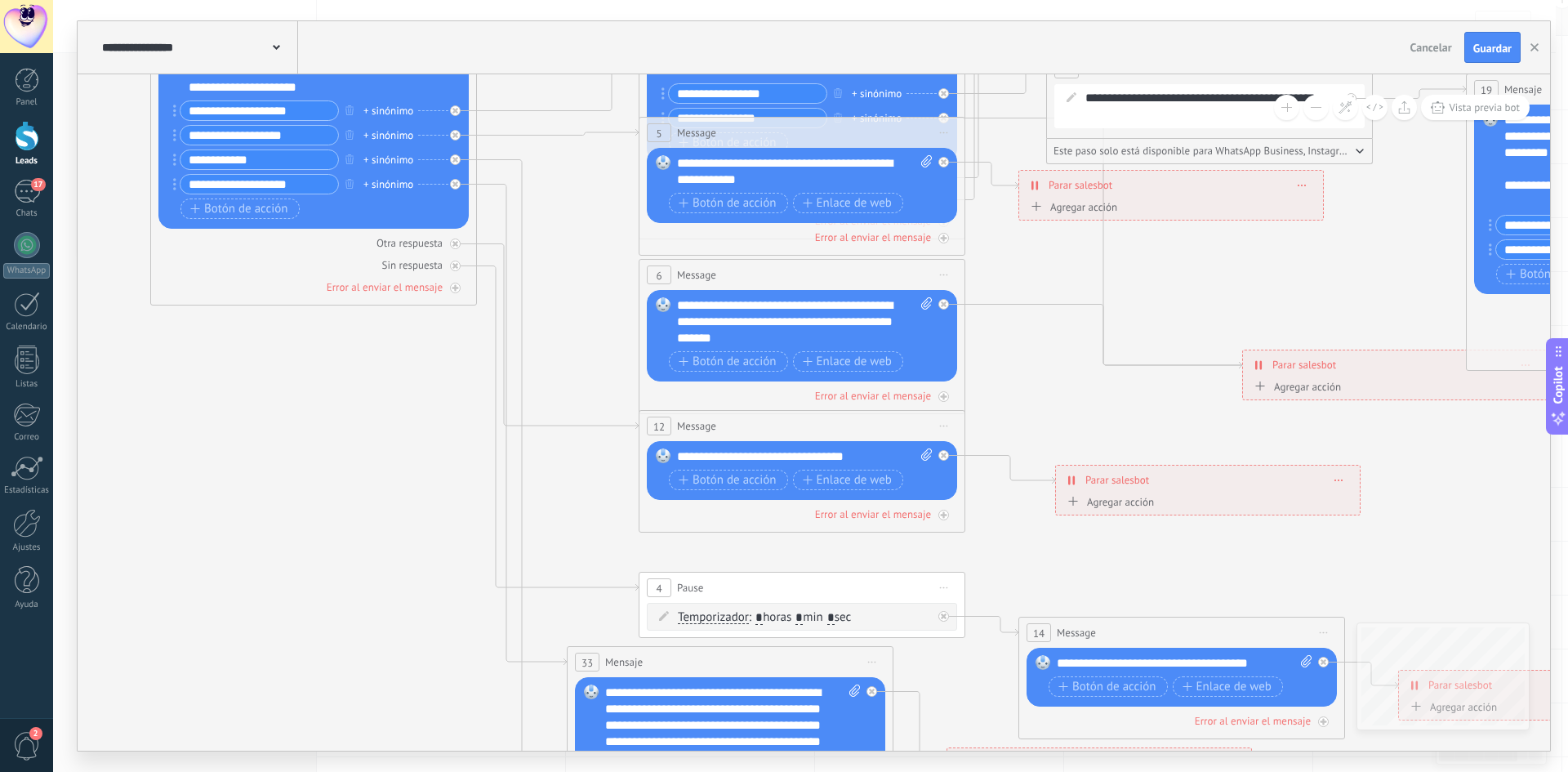
click at [1341, 479] on icon at bounding box center [1339, 480] width 9 height 2
click at [1349, 497] on div "Borrar" at bounding box center [1369, 503] width 73 height 28
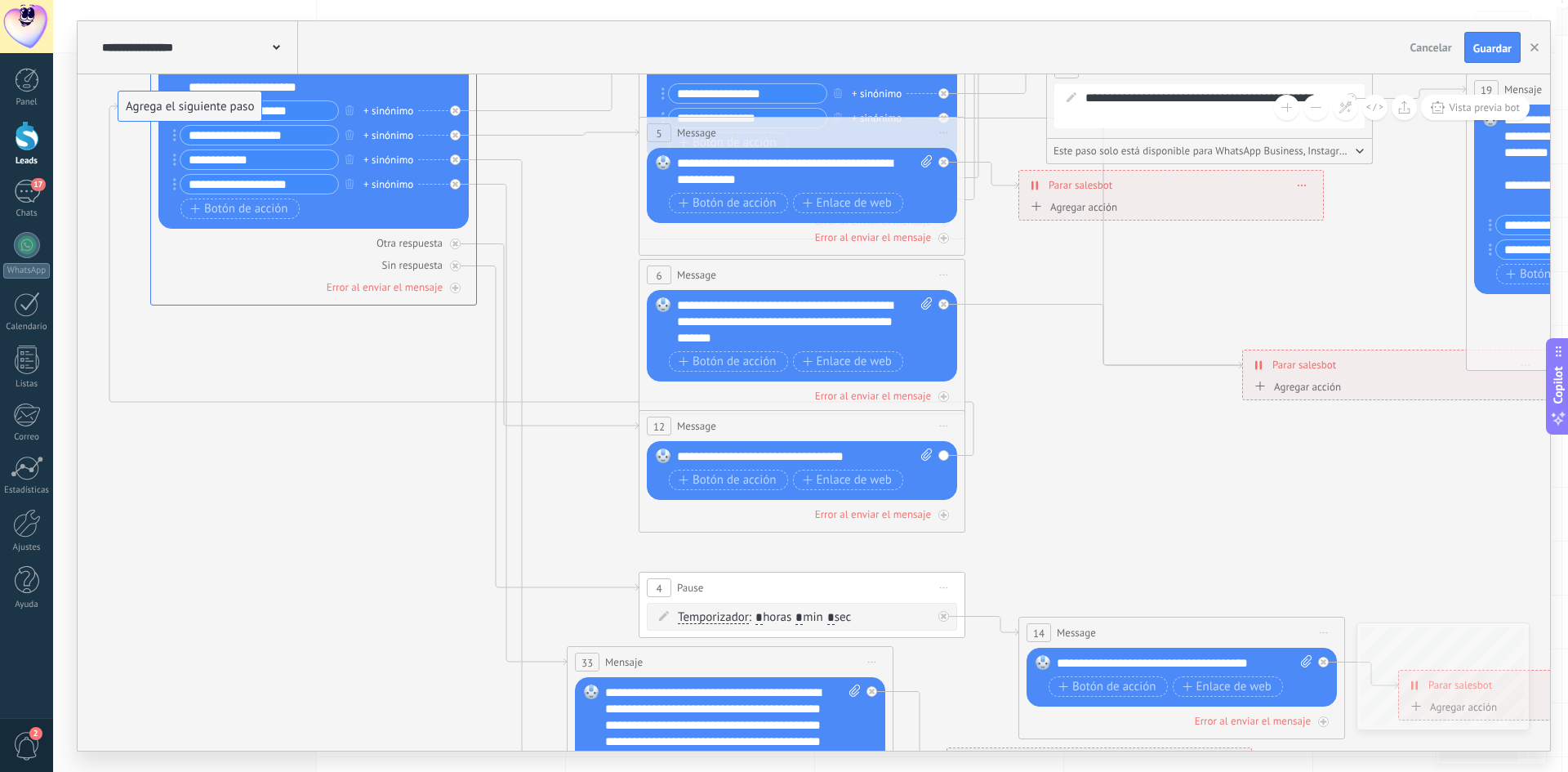
drag, startPoint x: 1085, startPoint y: 478, endPoint x: 185, endPoint y: 105, distance: 974.2
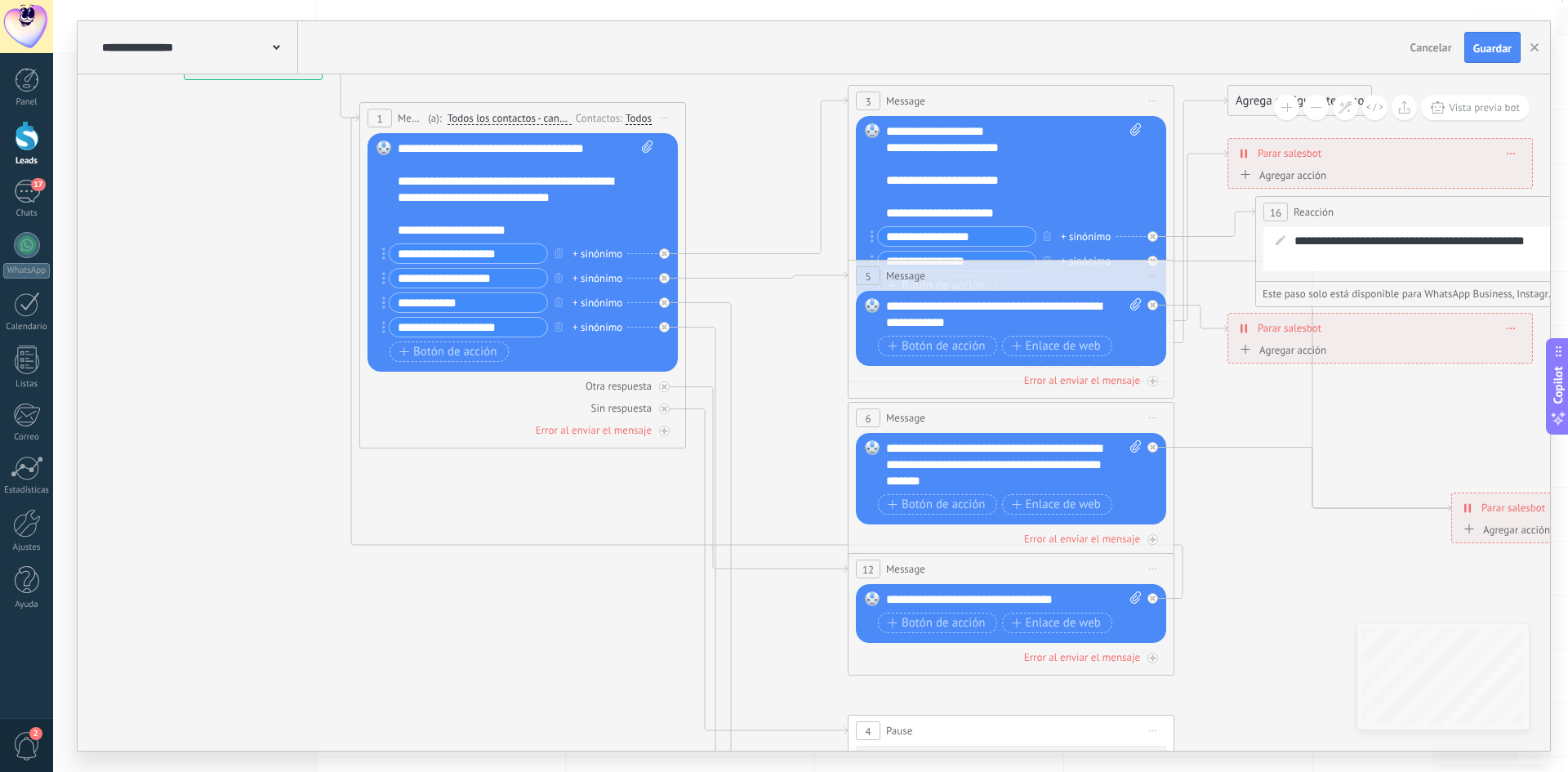
drag, startPoint x: 330, startPoint y: 512, endPoint x: 538, endPoint y: 631, distance: 239.6
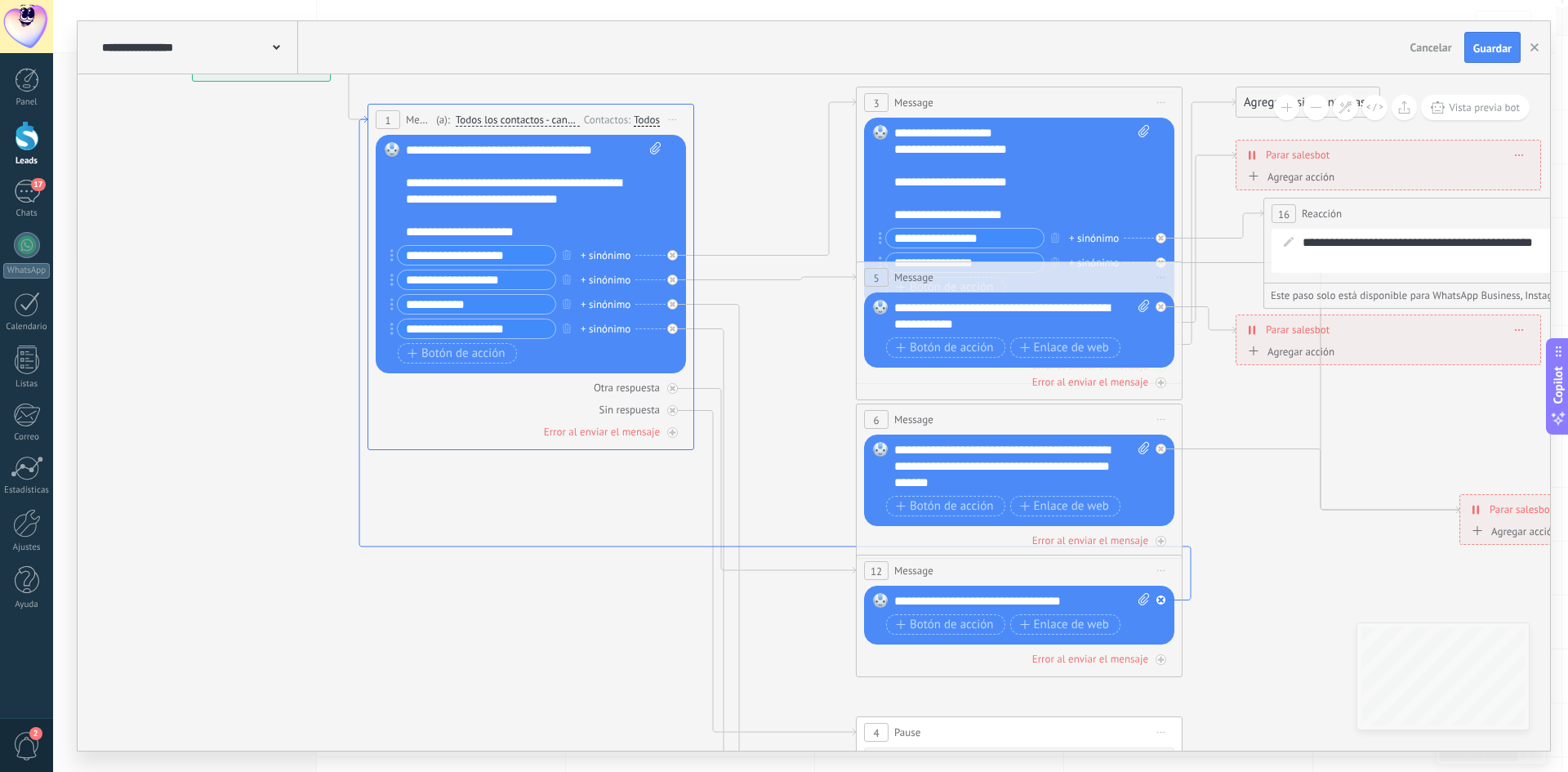
click at [562, 544] on icon at bounding box center [775, 358] width 832 height 485
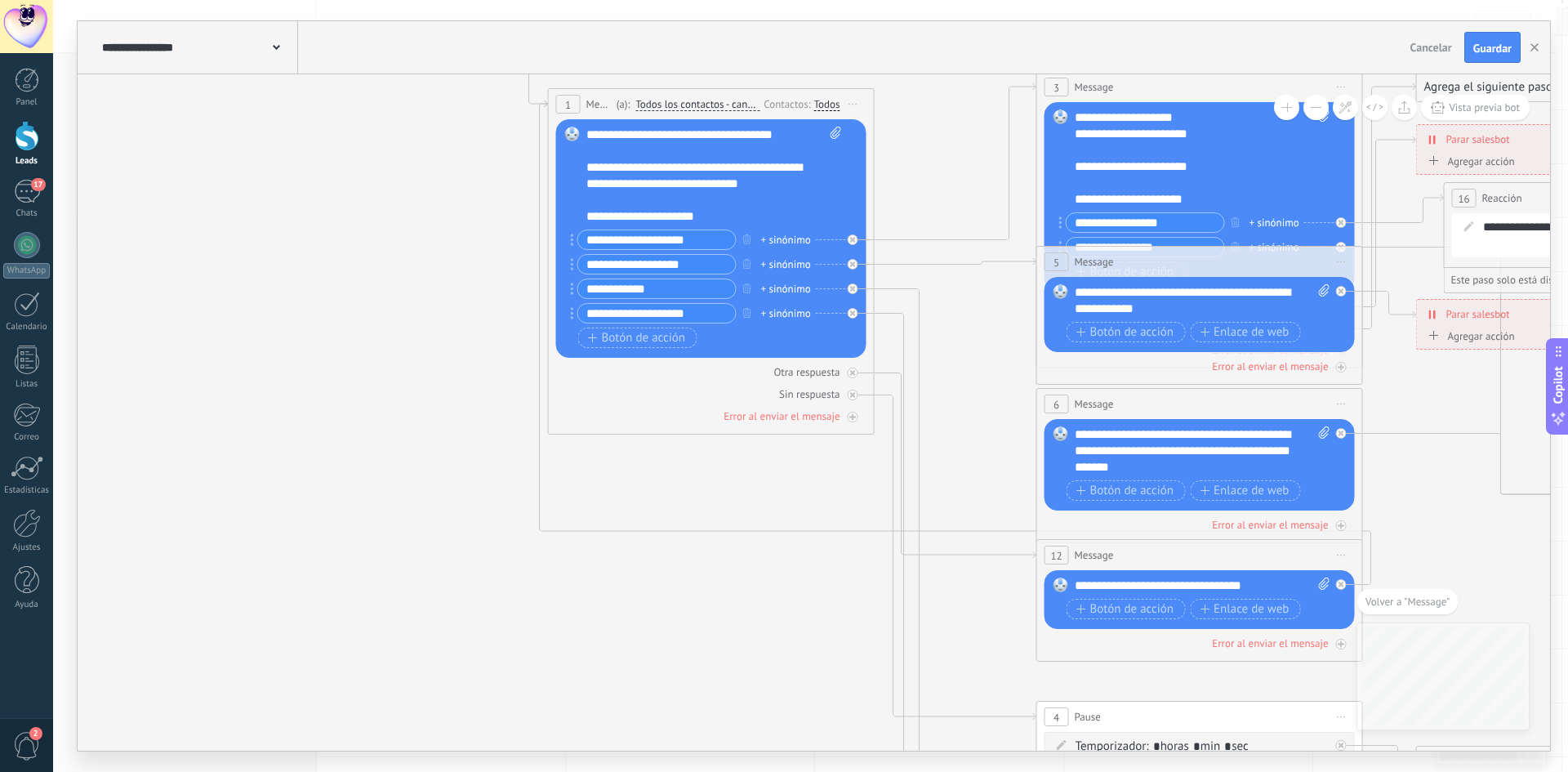
drag, startPoint x: 914, startPoint y: 632, endPoint x: 767, endPoint y: 455, distance: 230.1
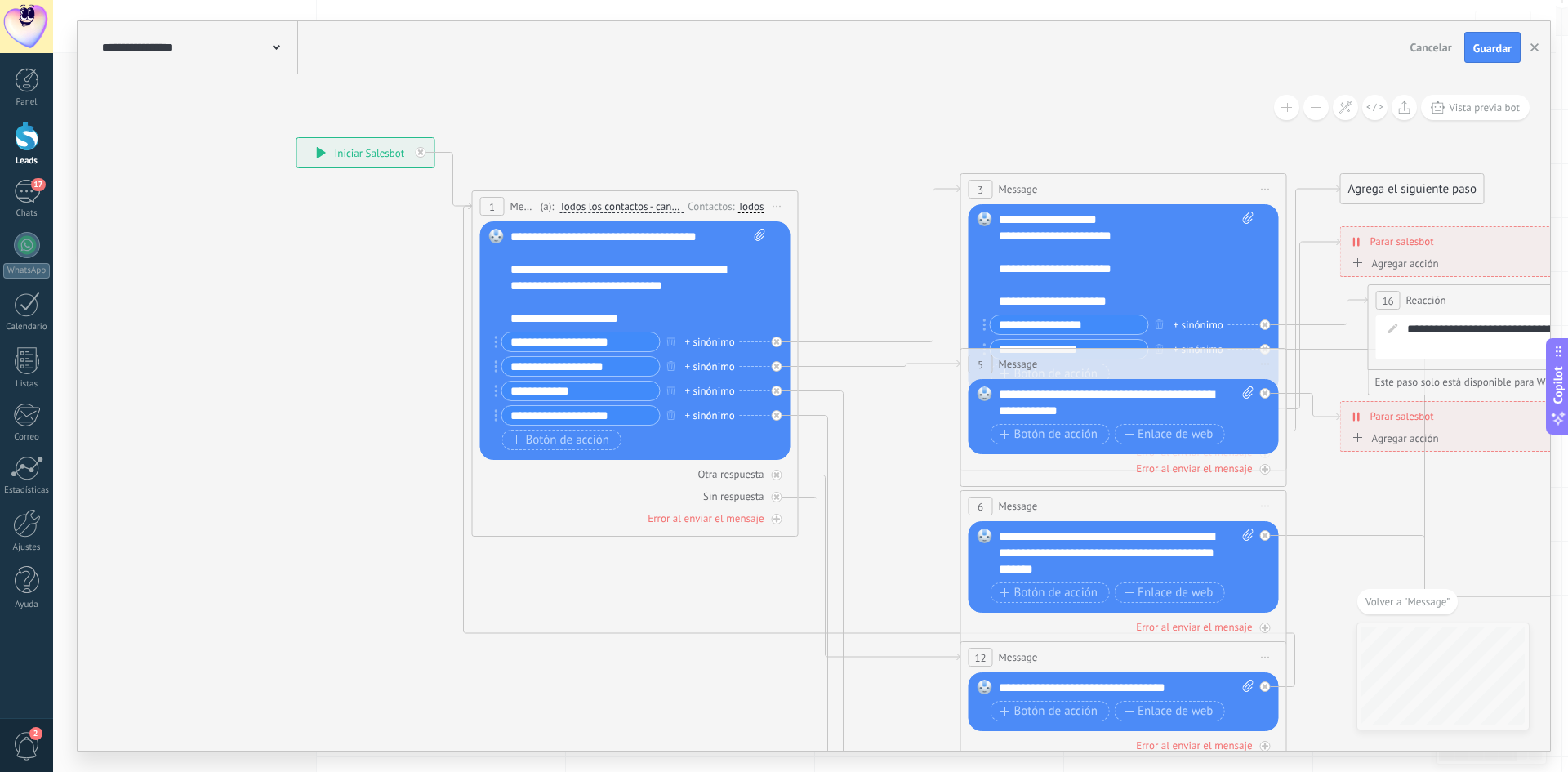
drag, startPoint x: 637, startPoint y: 536, endPoint x: 626, endPoint y: 671, distance: 135.4
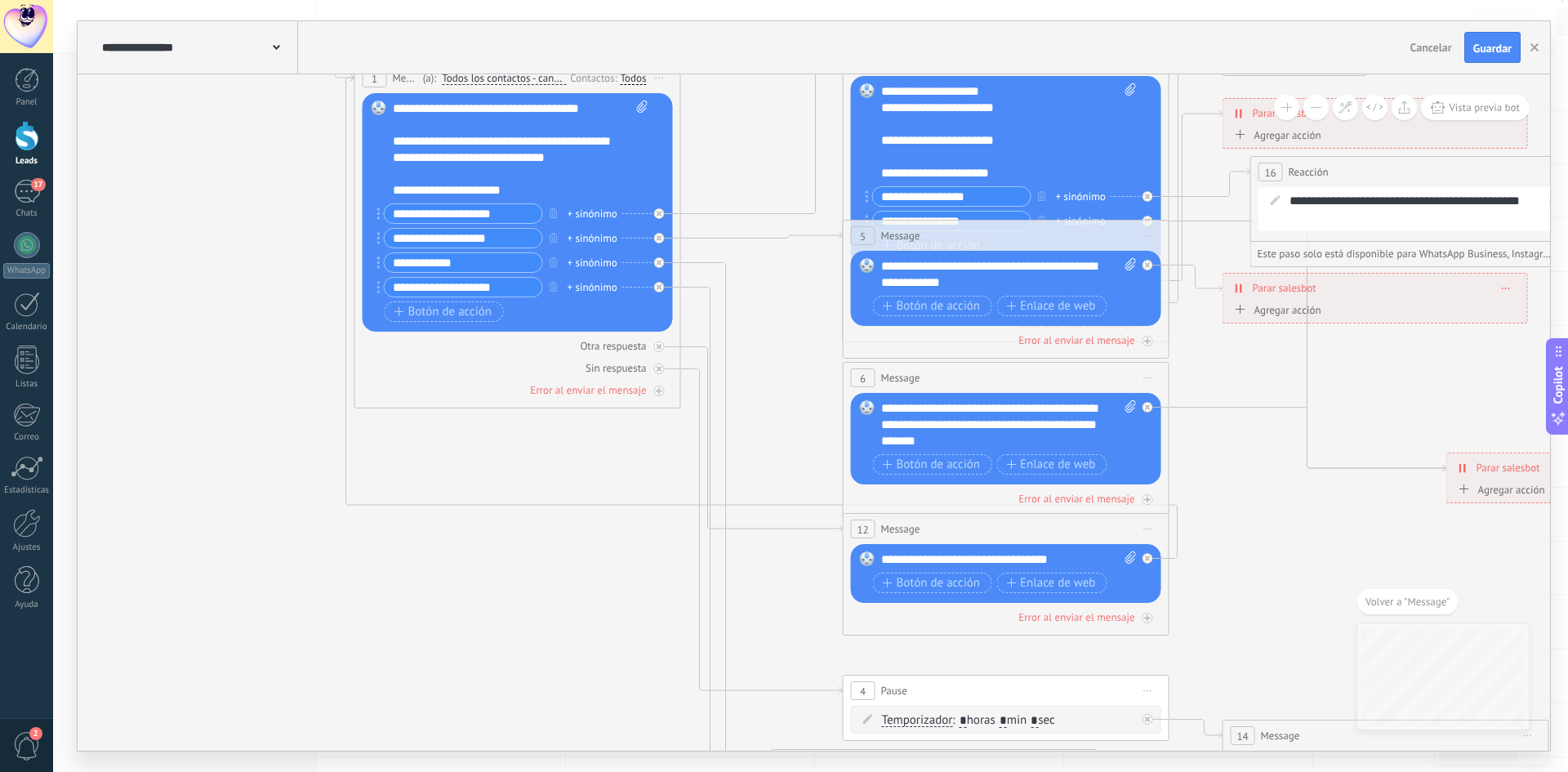
drag, startPoint x: 687, startPoint y: 681, endPoint x: 782, endPoint y: 524, distance: 183.5
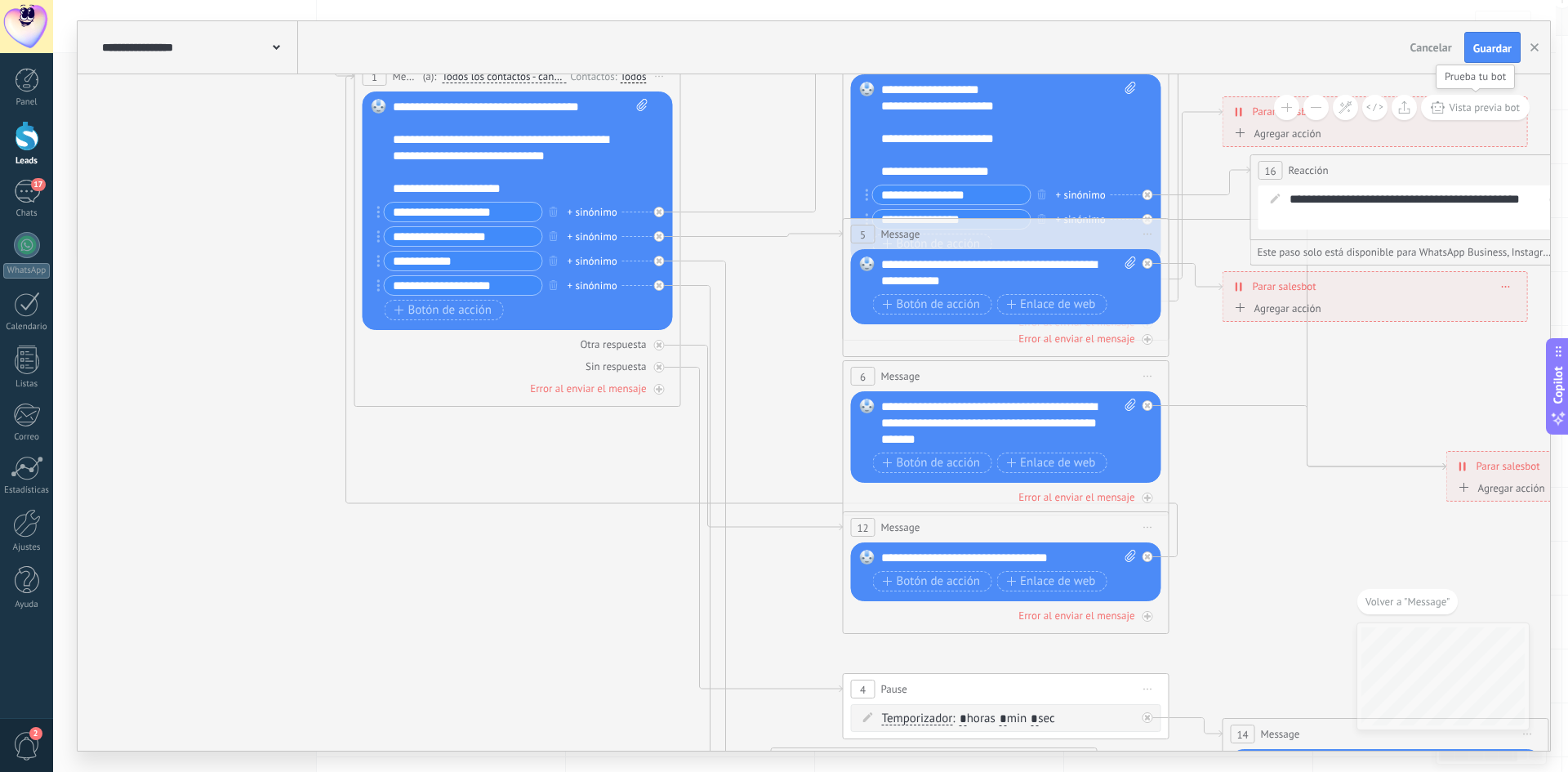
click at [1485, 107] on span "Vista previa bot" at bounding box center [1485, 107] width 71 height 14
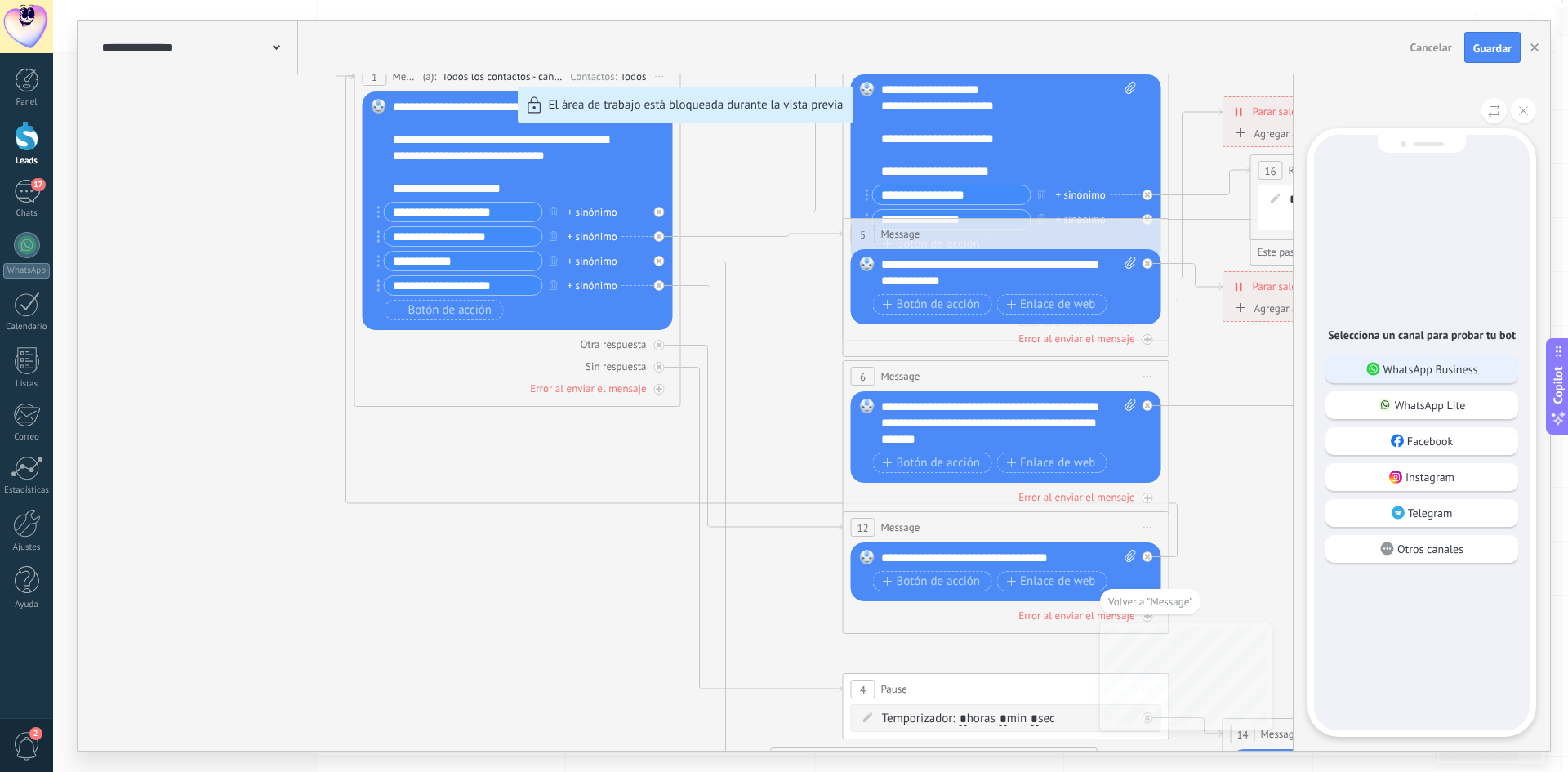
click at [1461, 360] on div "WhatsApp Business" at bounding box center [1421, 369] width 193 height 28
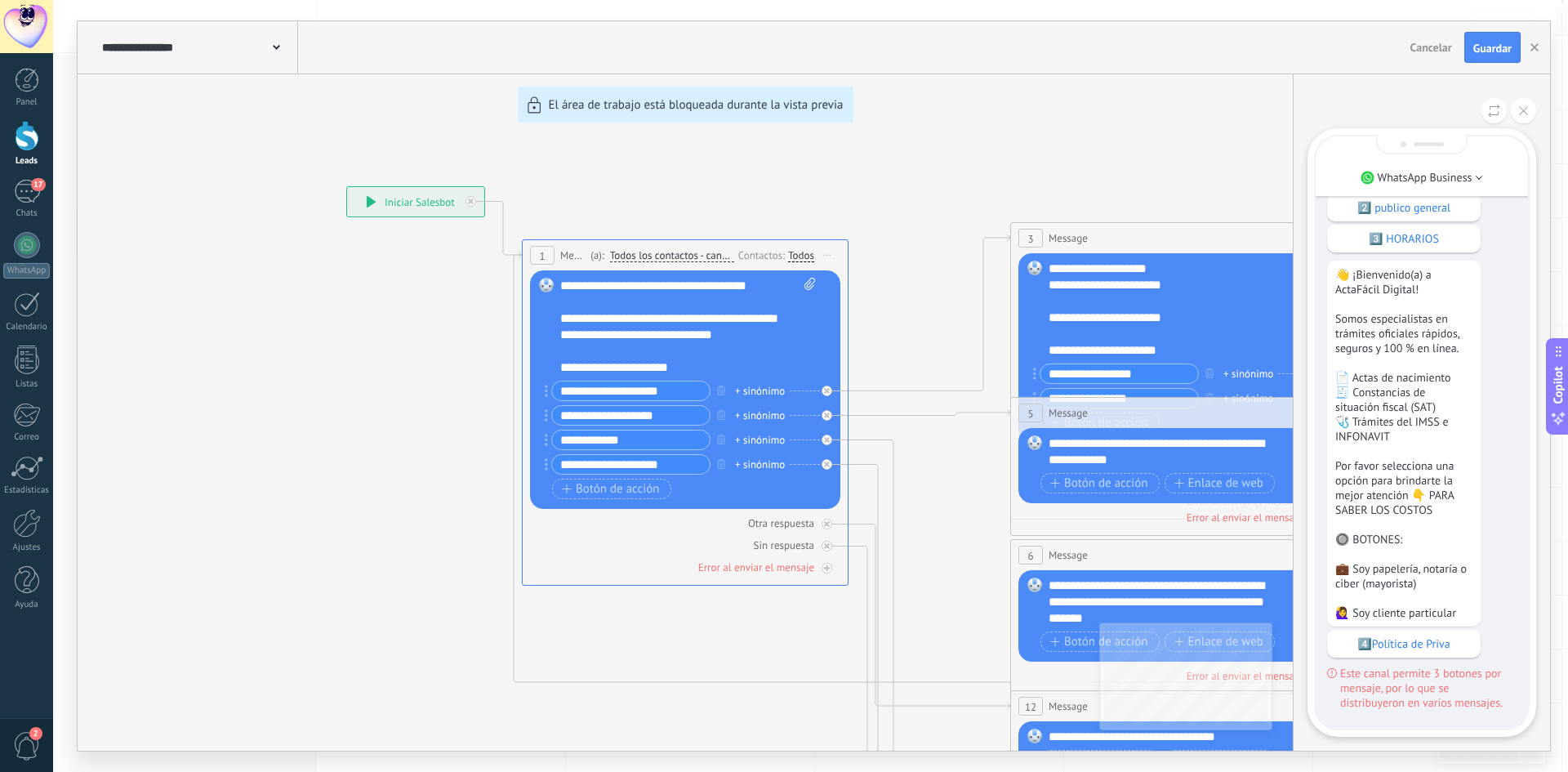
scroll to position [0, 0]
click at [941, 514] on div "**********" at bounding box center [814, 385] width 1472 height 729
drag, startPoint x: 950, startPoint y: 544, endPoint x: 895, endPoint y: 367, distance: 185.3
click at [895, 363] on div "**********" at bounding box center [814, 385] width 1472 height 729
click at [1449, 637] on p "4️⃣Política de Priva" at bounding box center [1404, 642] width 138 height 14
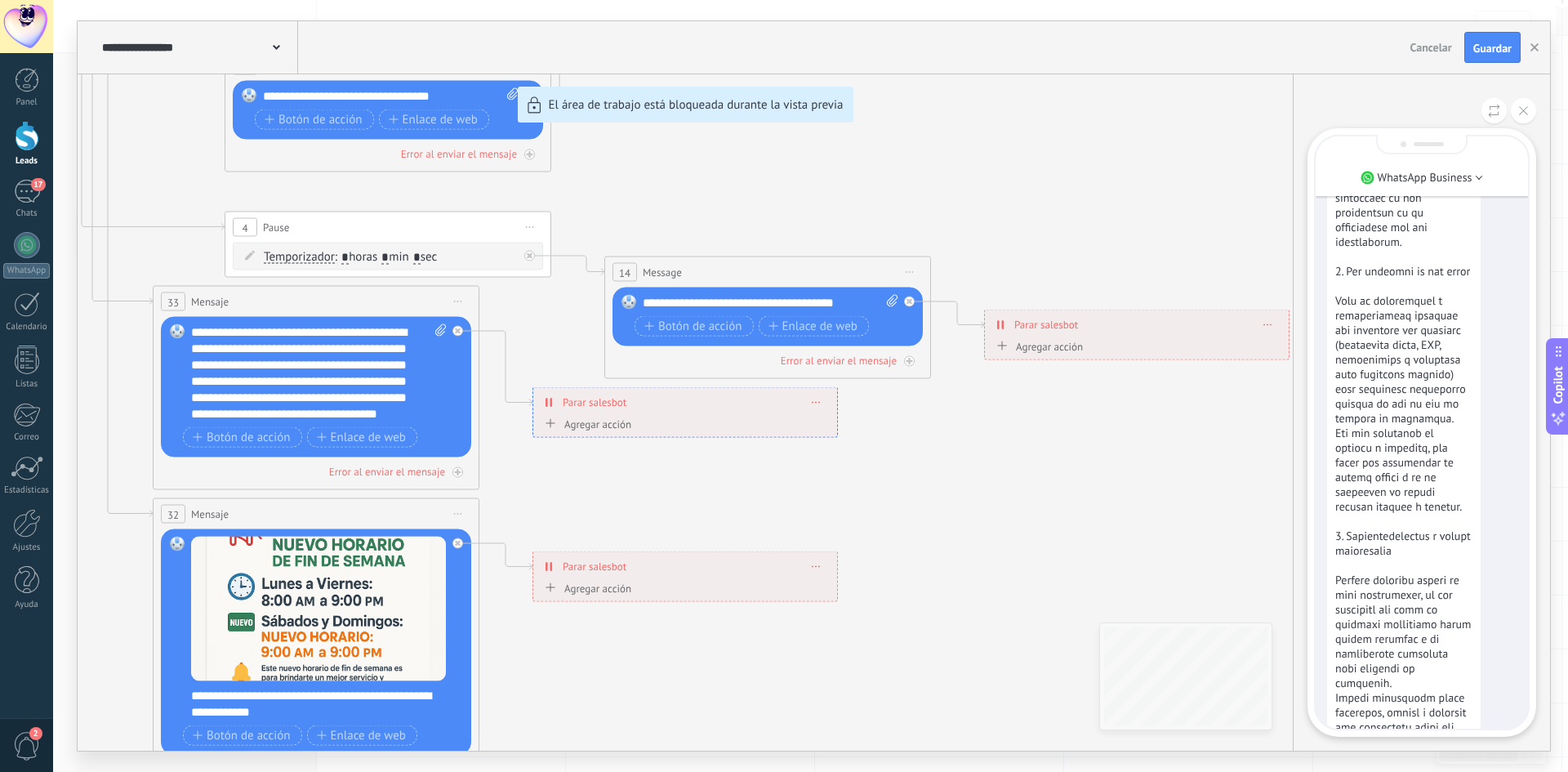
scroll to position [-817, 0]
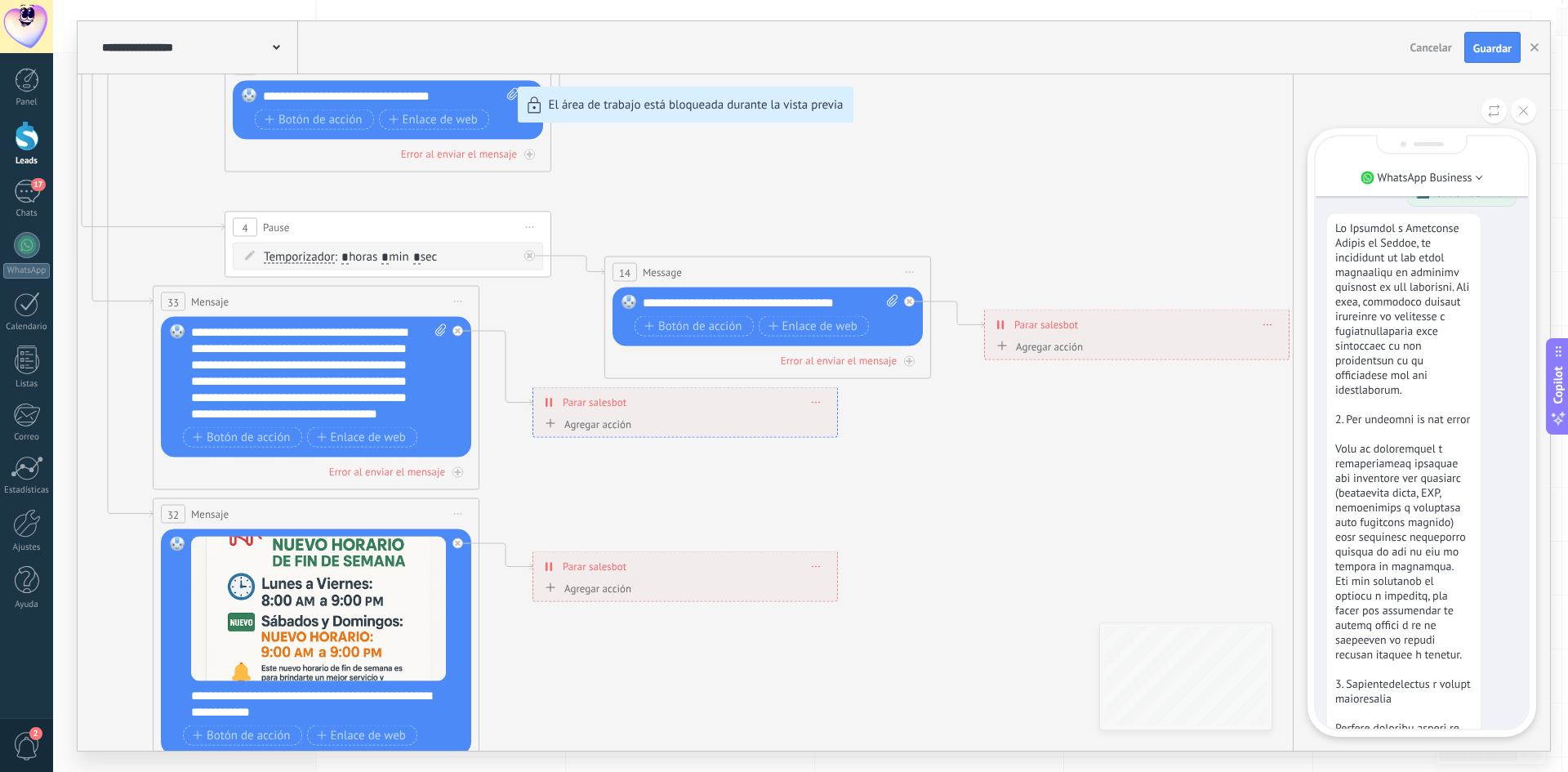
drag, startPoint x: 1047, startPoint y: 532, endPoint x: 1270, endPoint y: 572, distance: 226.6
click at [1270, 572] on div "**********" at bounding box center [814, 385] width 1472 height 729
drag, startPoint x: 880, startPoint y: 478, endPoint x: 913, endPoint y: 486, distance: 34.0
click at [913, 484] on div "**********" at bounding box center [814, 385] width 1472 height 729
drag, startPoint x: 1017, startPoint y: 497, endPoint x: 1125, endPoint y: 513, distance: 109.2
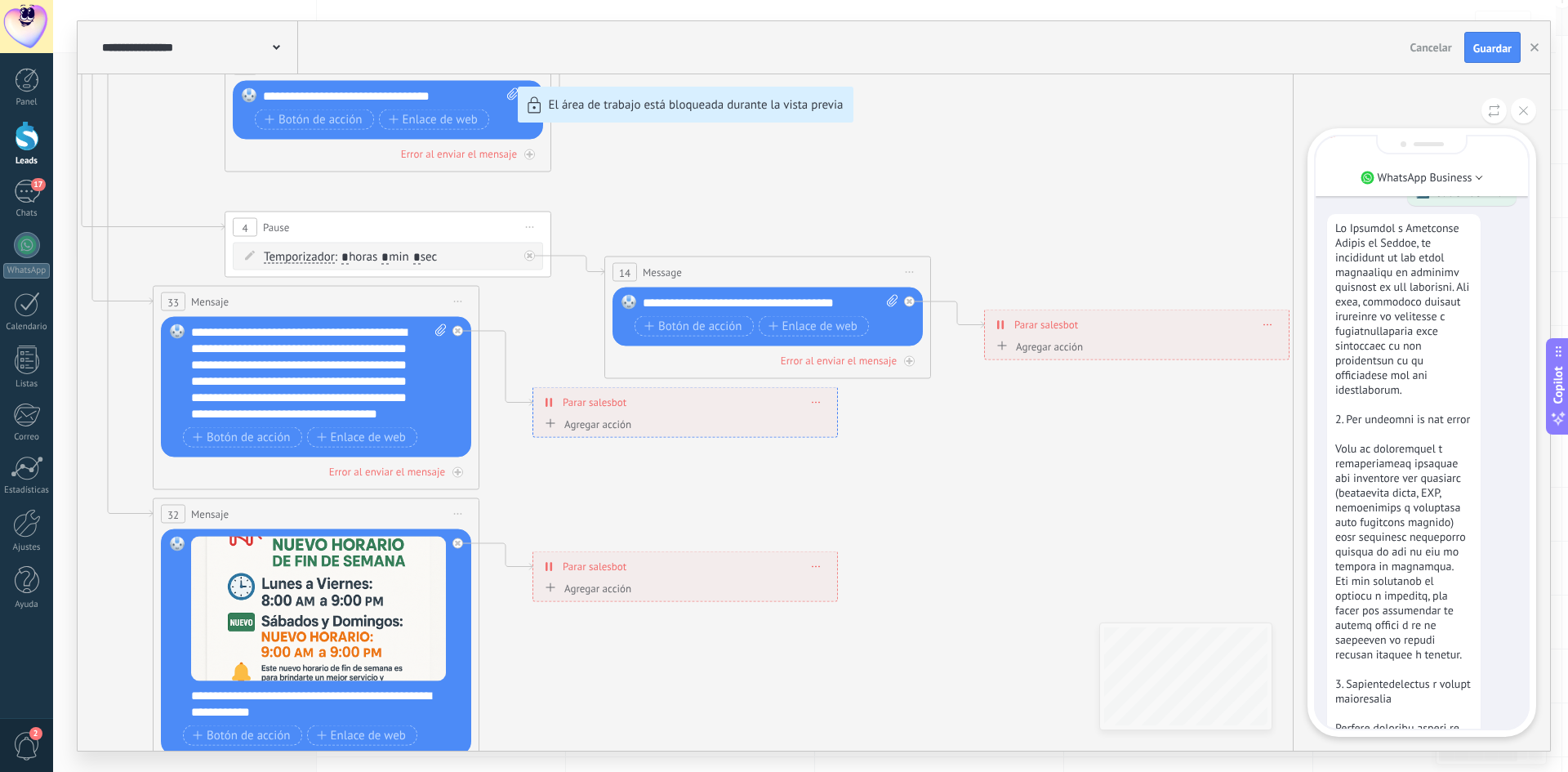
click at [1185, 528] on div "**********" at bounding box center [814, 385] width 1472 height 729
drag, startPoint x: 751, startPoint y: 473, endPoint x: 660, endPoint y: 474, distance: 91.0
click at [740, 473] on div "**********" at bounding box center [814, 385] width 1472 height 729
click at [591, 475] on div "**********" at bounding box center [814, 385] width 1472 height 729
drag, startPoint x: 613, startPoint y: 514, endPoint x: 790, endPoint y: 519, distance: 177.1
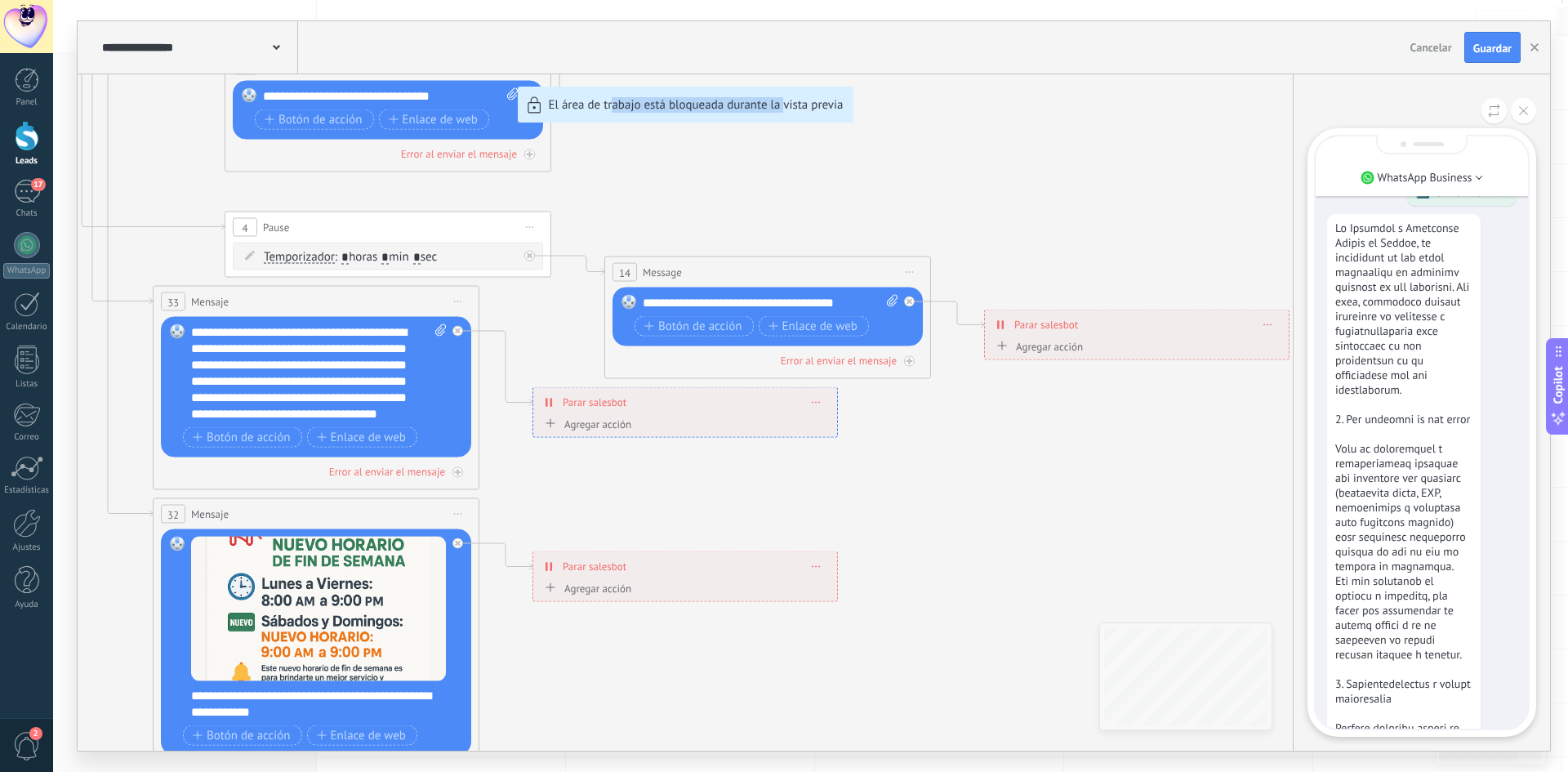
click at [789, 524] on div "**********" at bounding box center [814, 385] width 1472 height 729
click at [846, 502] on div "**********" at bounding box center [814, 385] width 1472 height 729
click at [1524, 121] on button at bounding box center [1523, 110] width 26 height 26
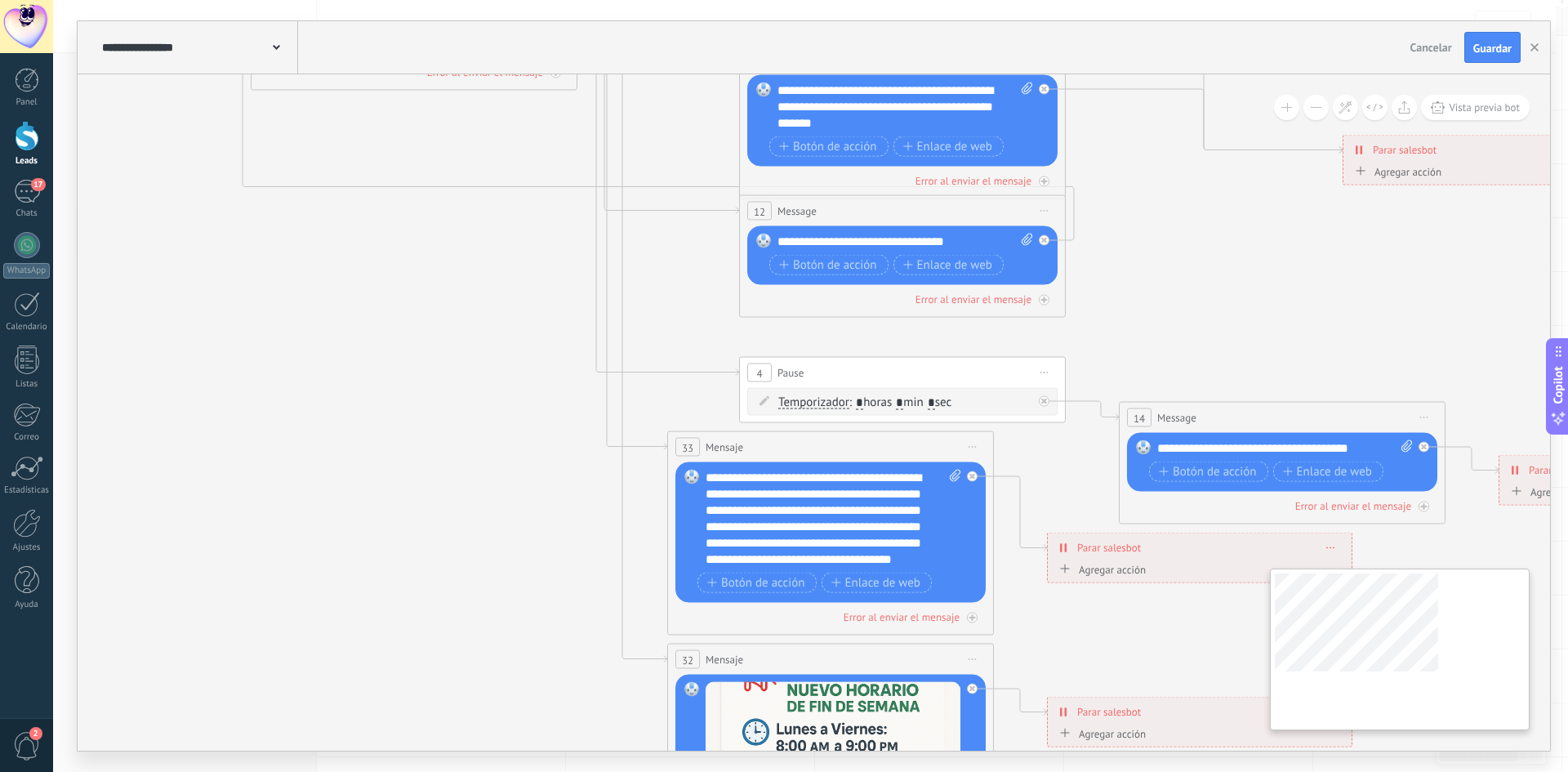
click at [1384, 628] on div "**********" at bounding box center [814, 412] width 1472 height 676
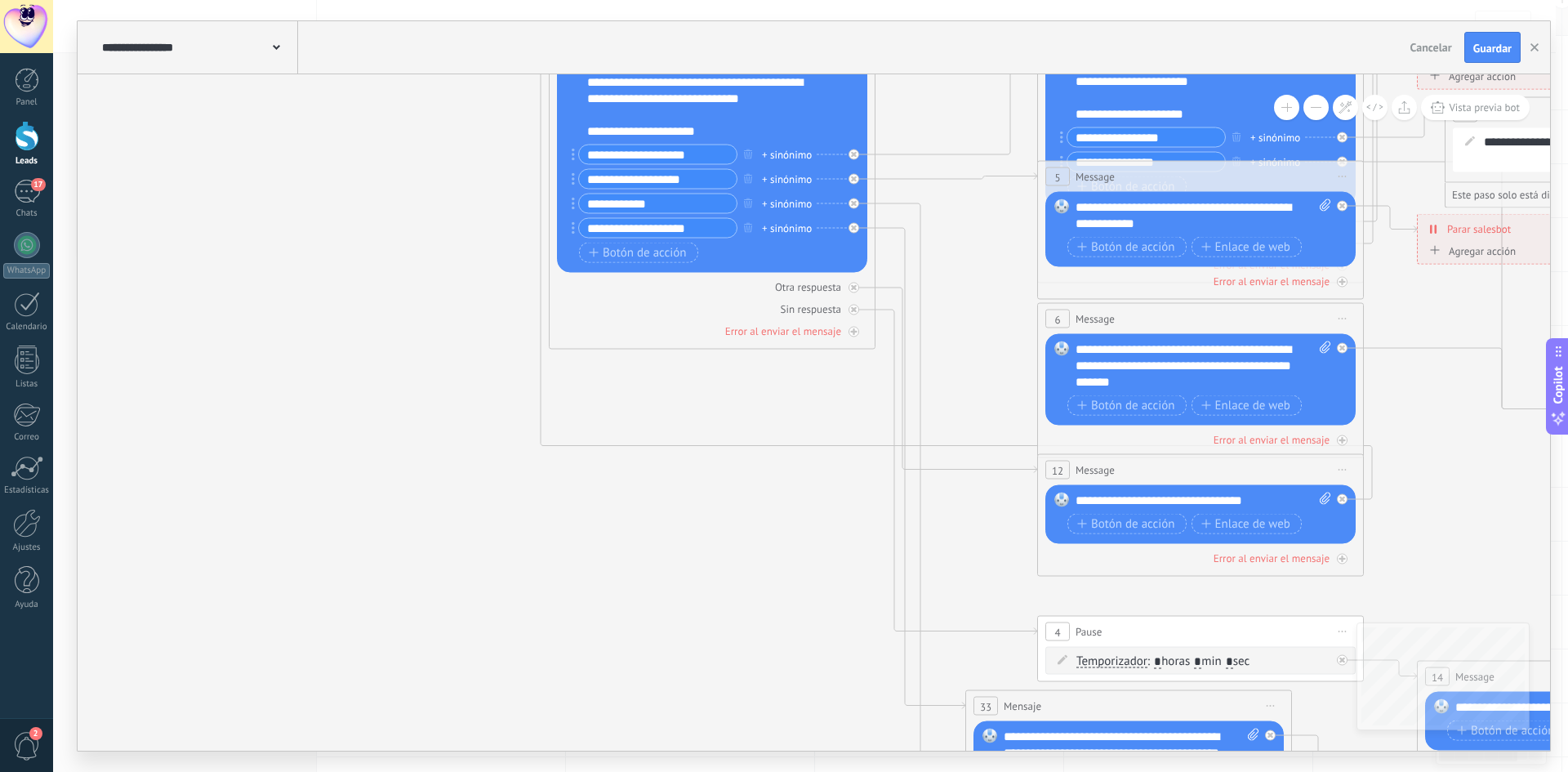
drag, startPoint x: 474, startPoint y: 362, endPoint x: 782, endPoint y: 589, distance: 382.6
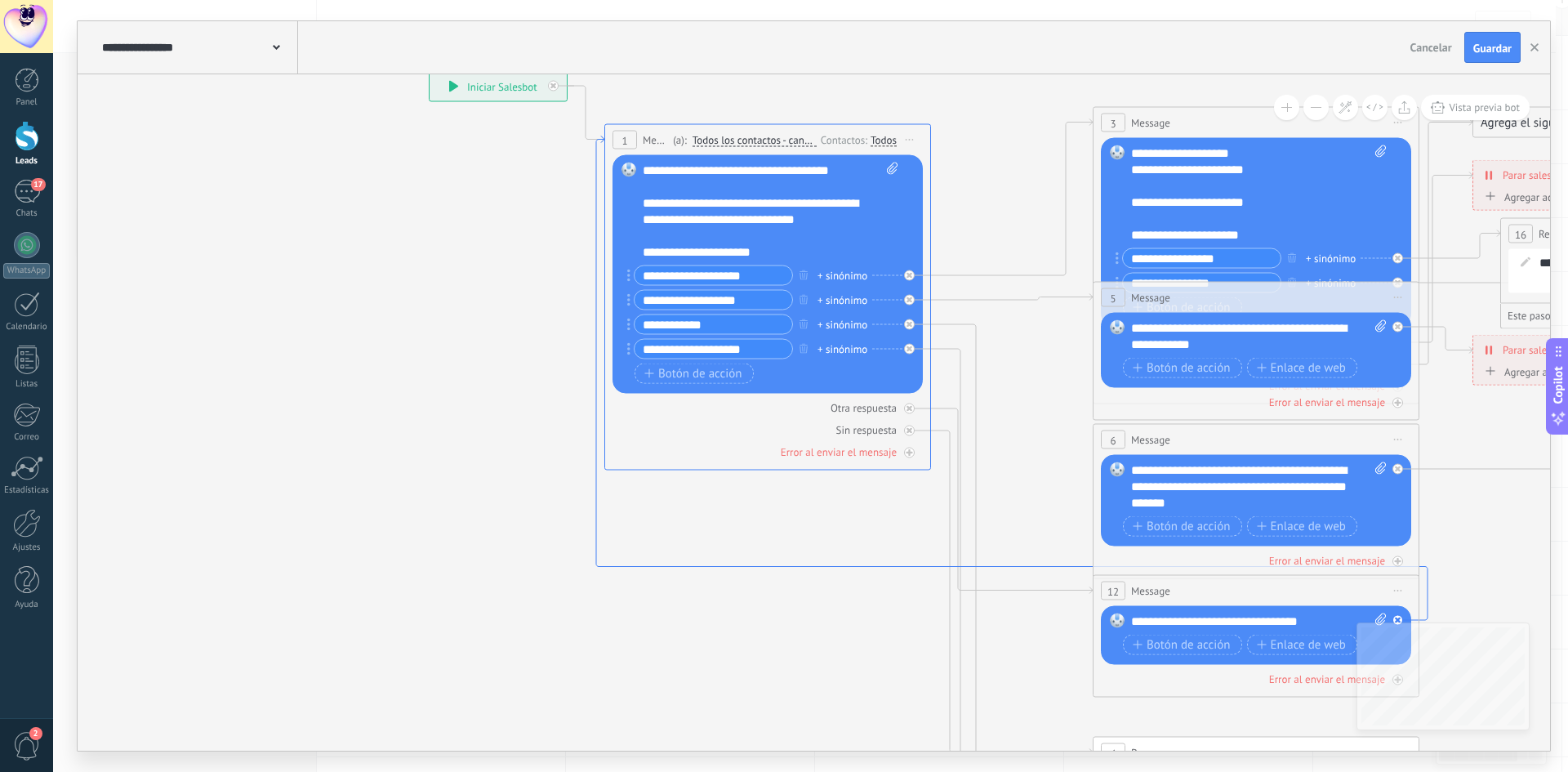
drag, startPoint x: 700, startPoint y: 457, endPoint x: 742, endPoint y: 494, distance: 56.0
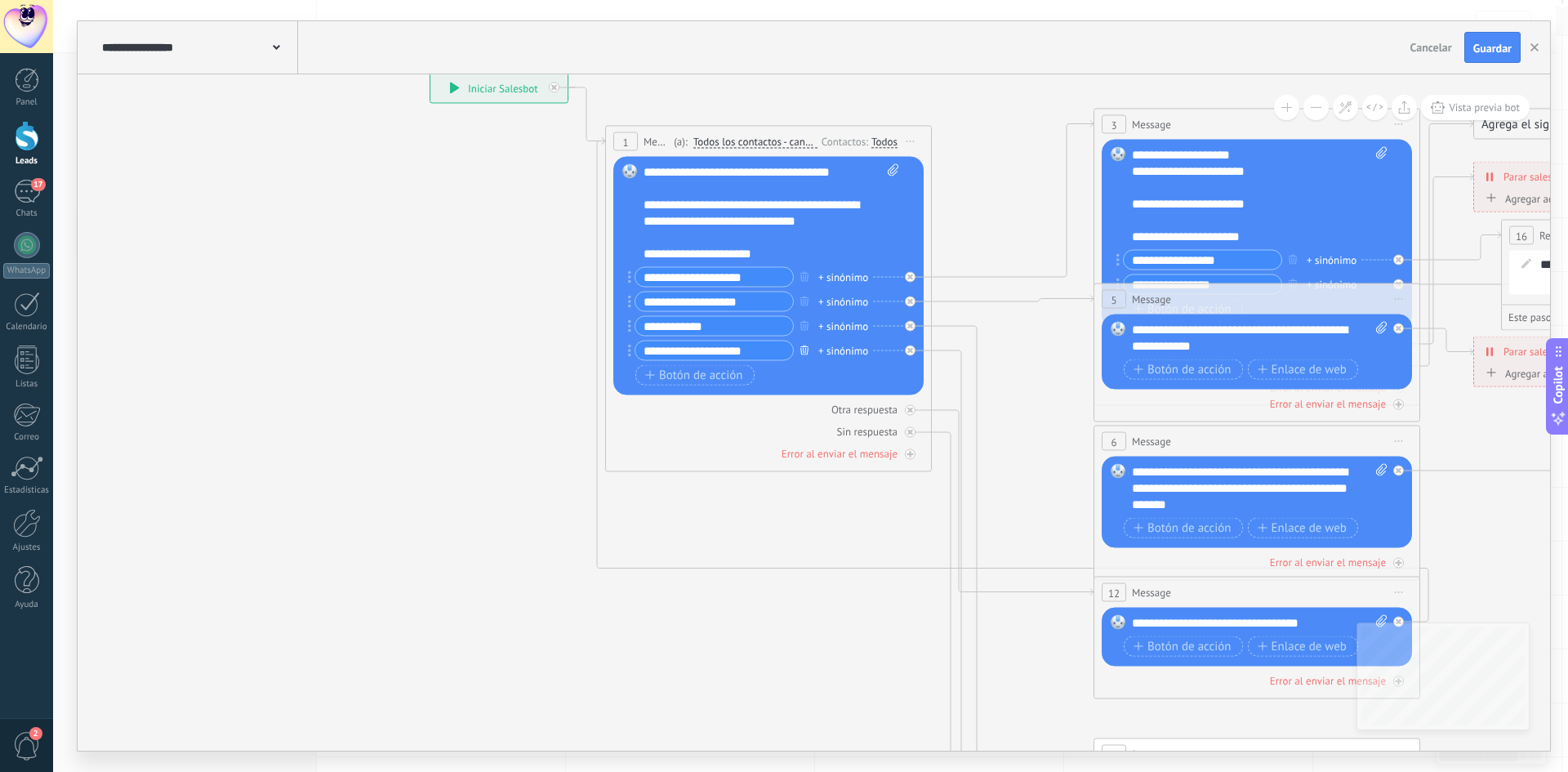
click at [803, 350] on icon "button" at bounding box center [804, 349] width 9 height 9
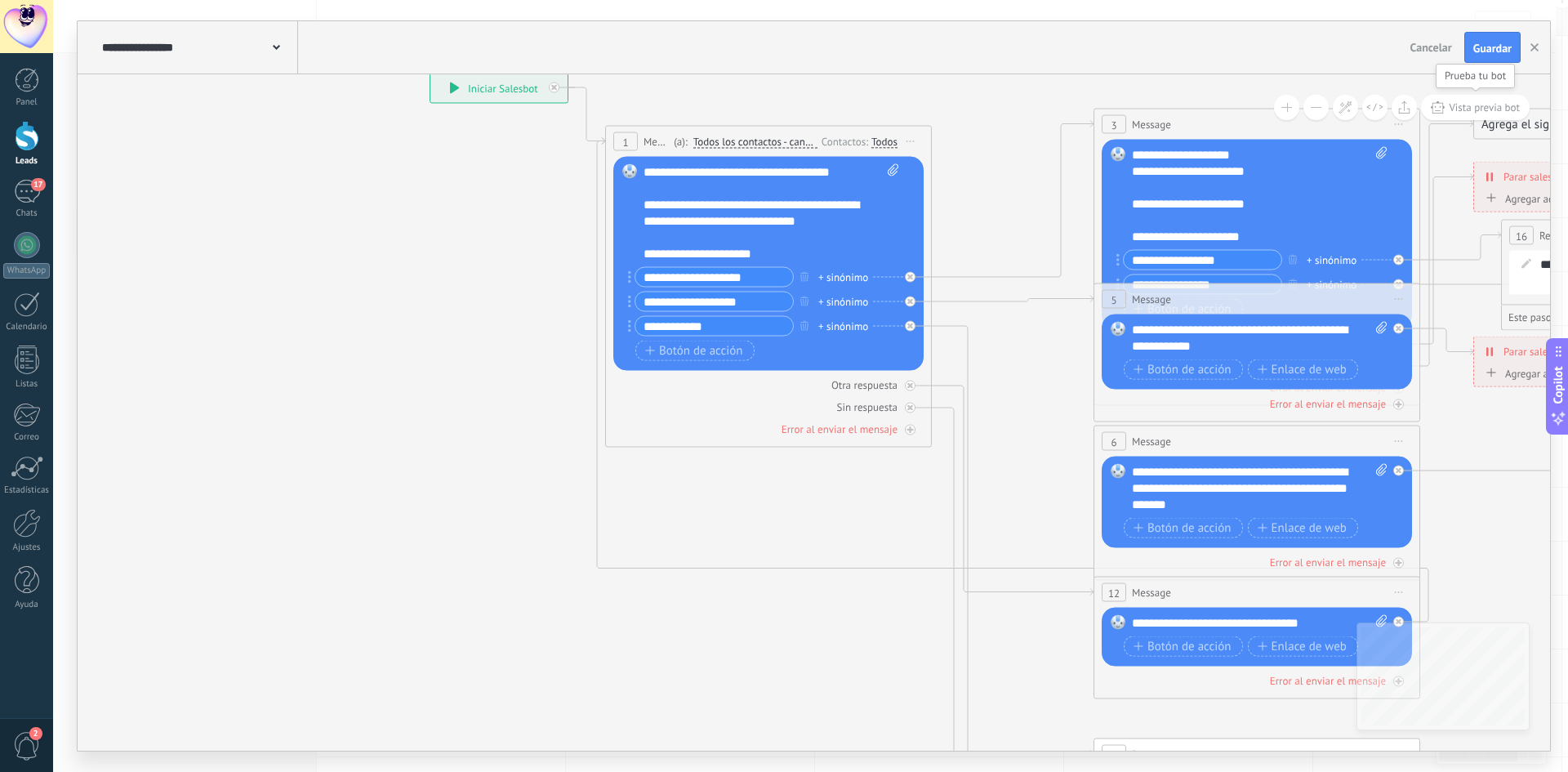
click at [1480, 104] on span "Vista previa bot" at bounding box center [1485, 107] width 71 height 14
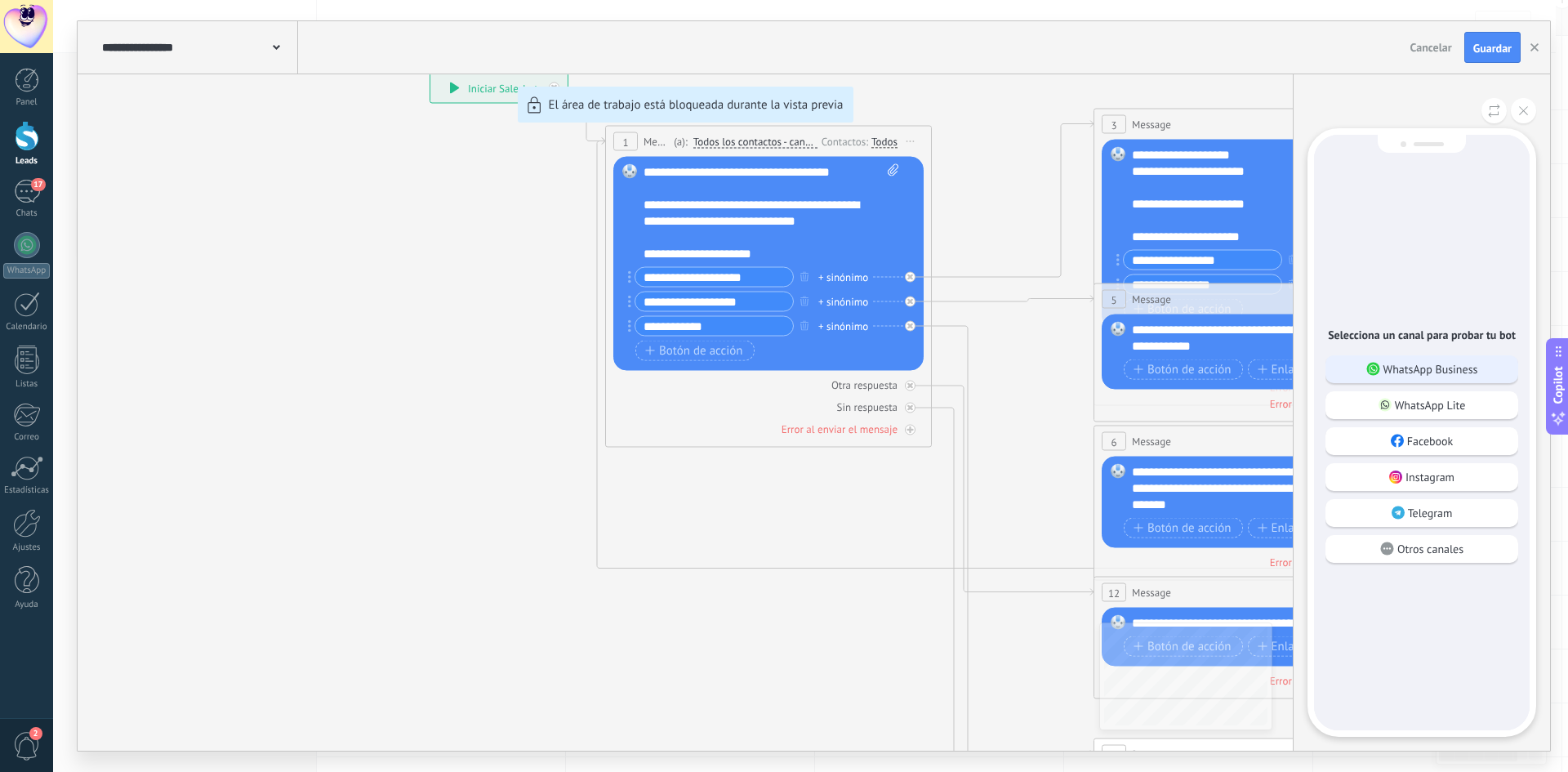
click at [1449, 372] on p "WhatsApp Business" at bounding box center [1431, 368] width 95 height 14
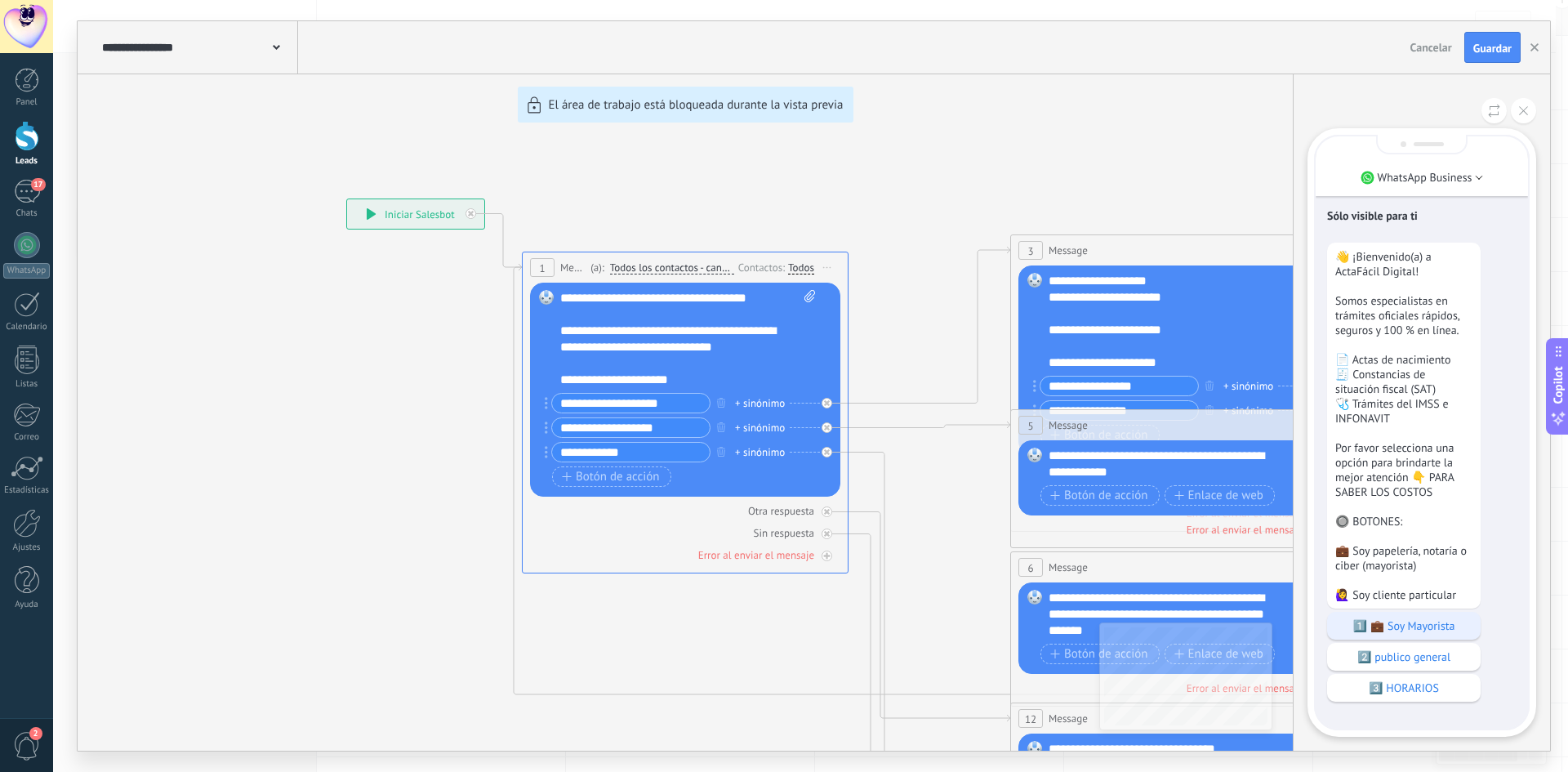
click at [1411, 633] on p "1️⃣ 💼 Soy Mayorista" at bounding box center [1404, 625] width 138 height 14
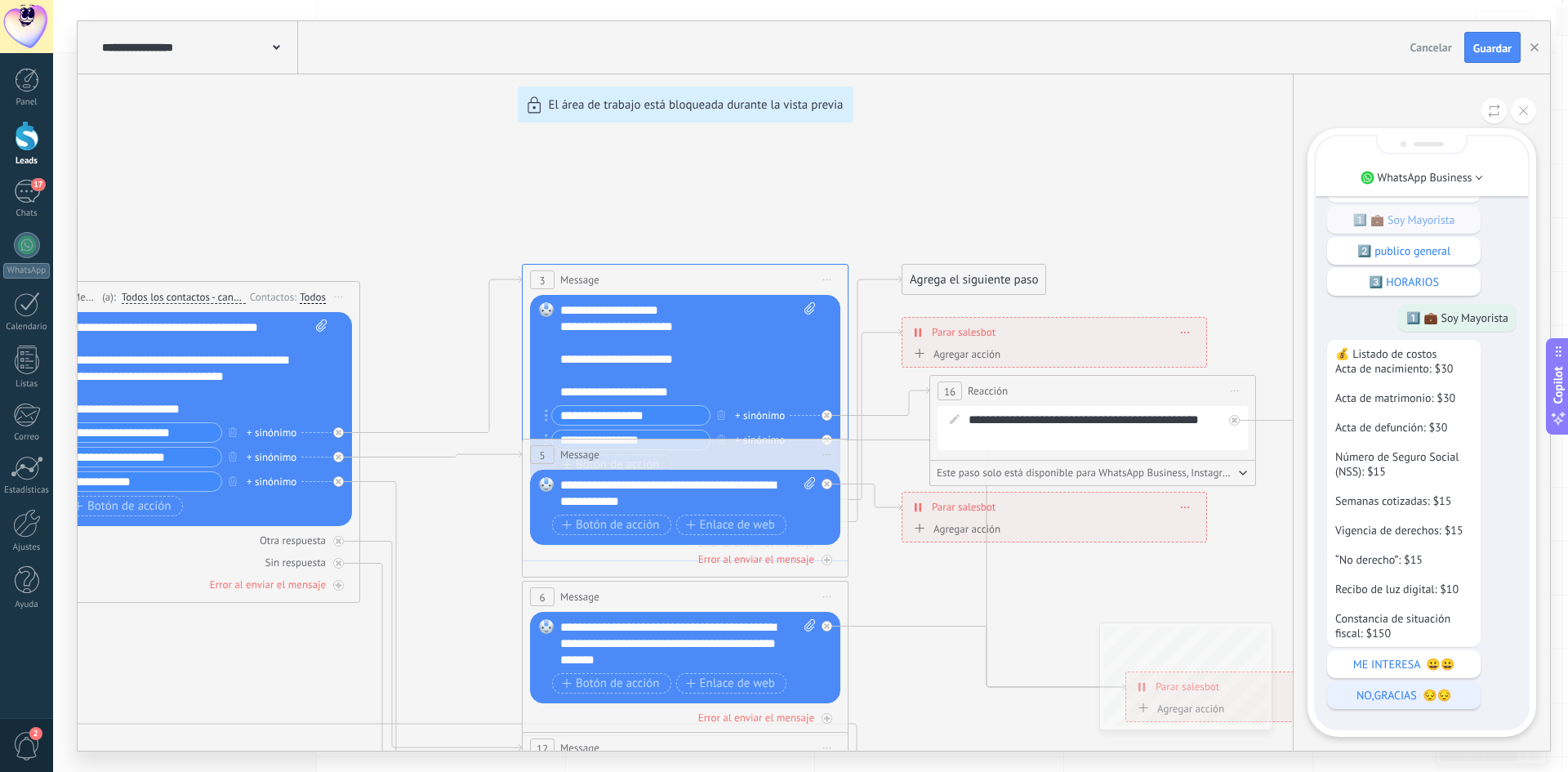
click at [1420, 650] on div "ME INTERESA 😀😀" at bounding box center [1404, 663] width 154 height 28
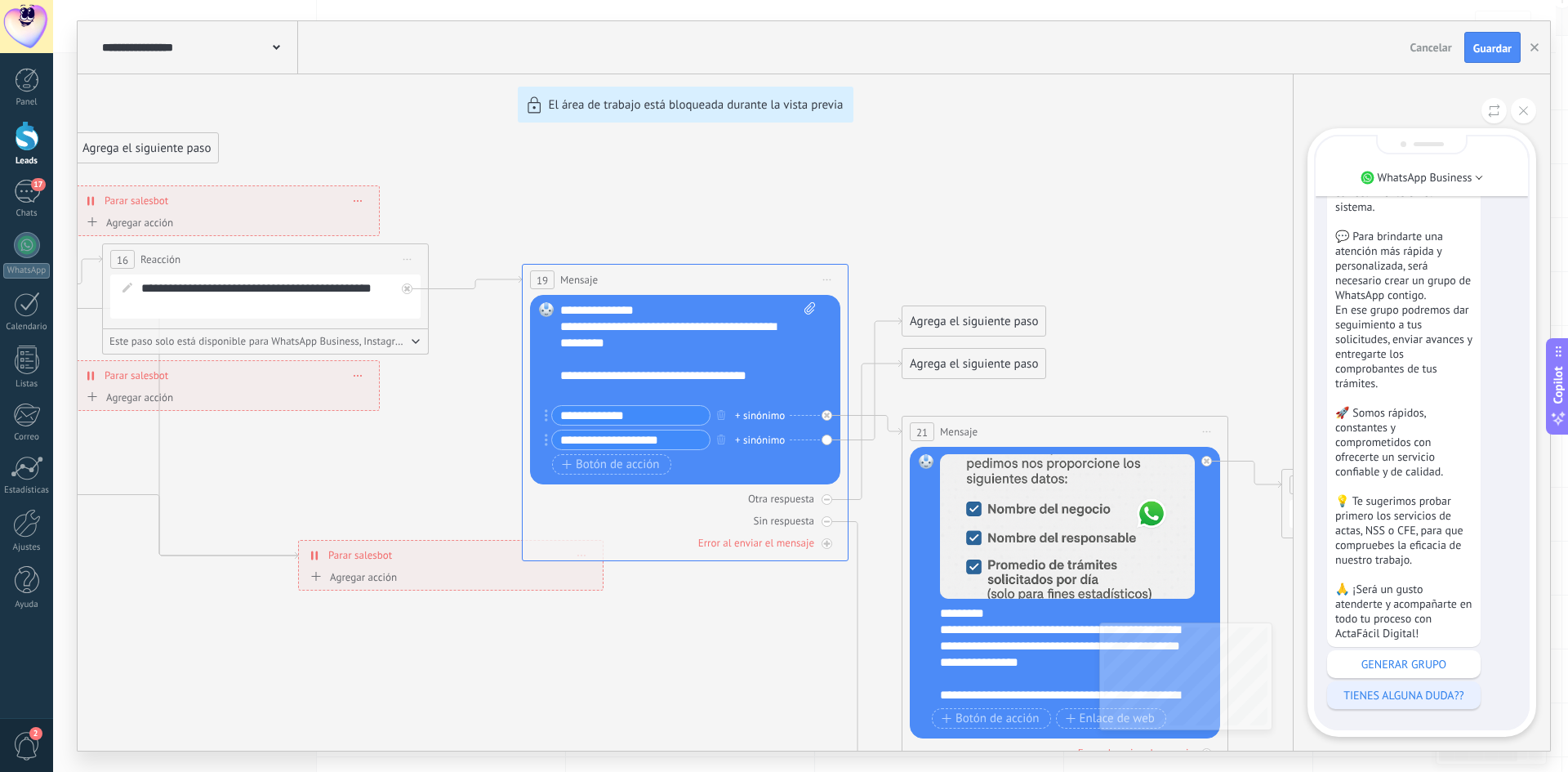
click at [1429, 693] on p "TIENES ALGUNA DUDA??" at bounding box center [1404, 694] width 138 height 14
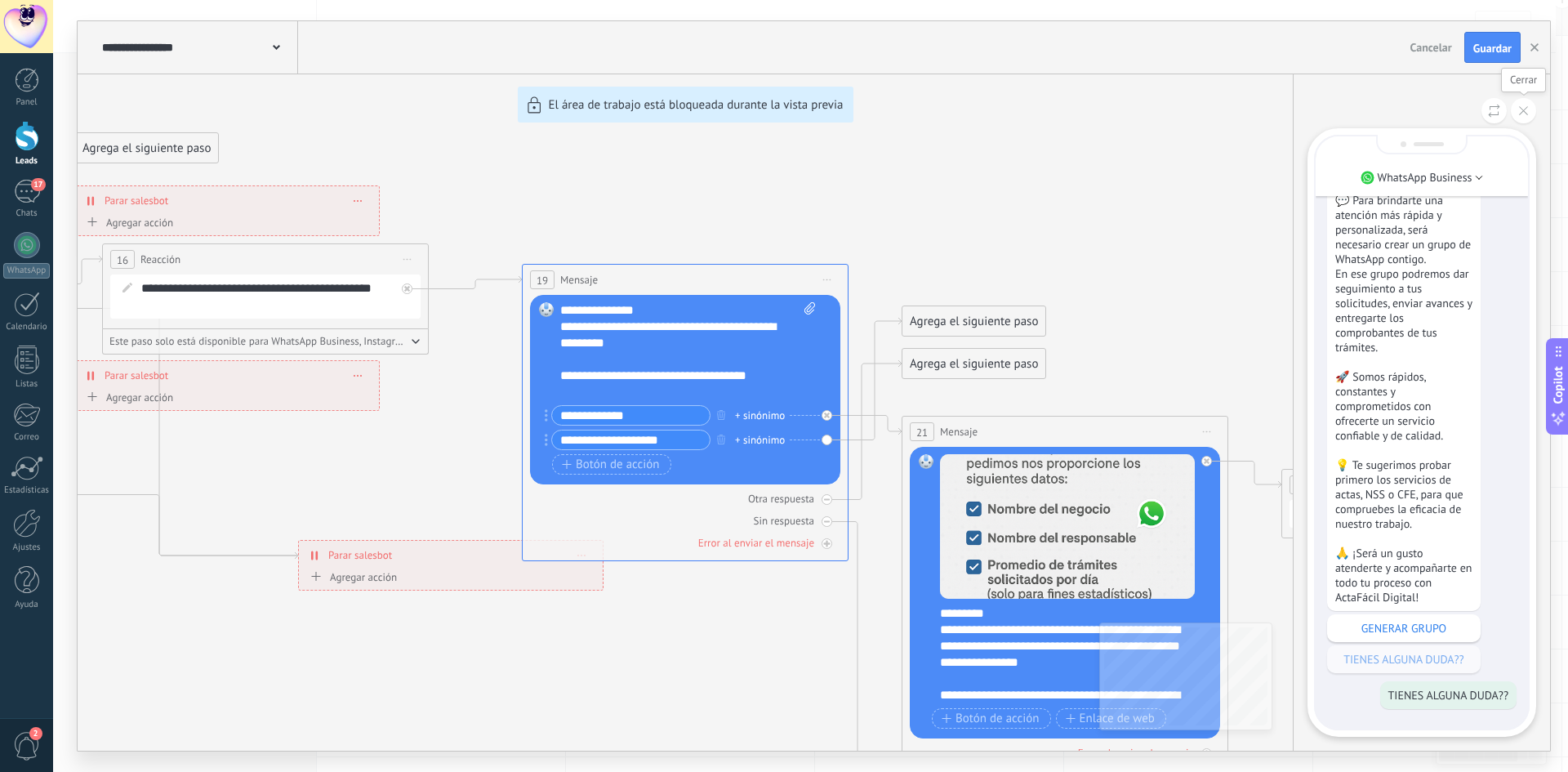
click at [1525, 120] on button at bounding box center [1523, 110] width 26 height 26
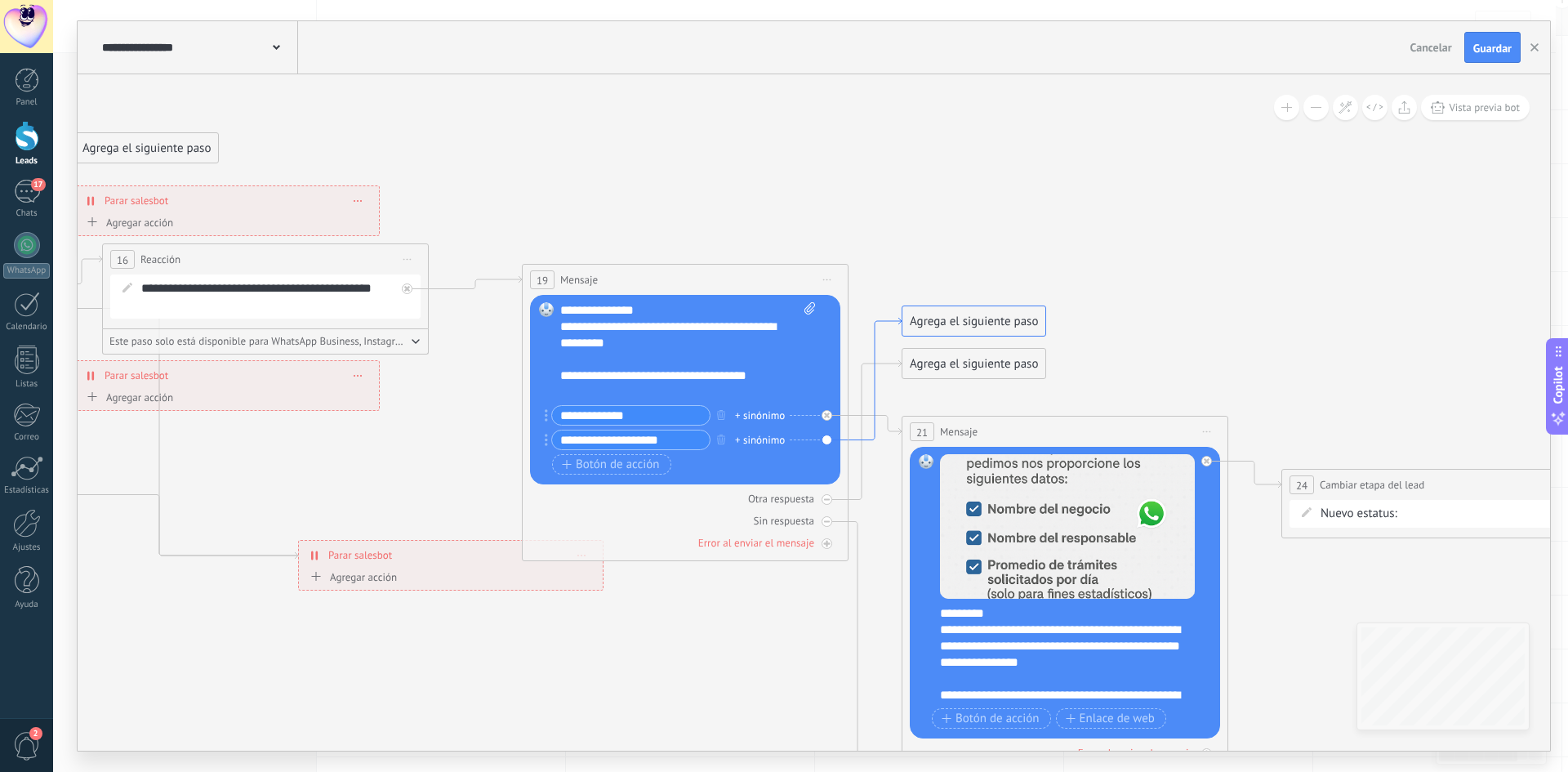
click at [876, 438] on icon at bounding box center [876, 378] width 53 height 122
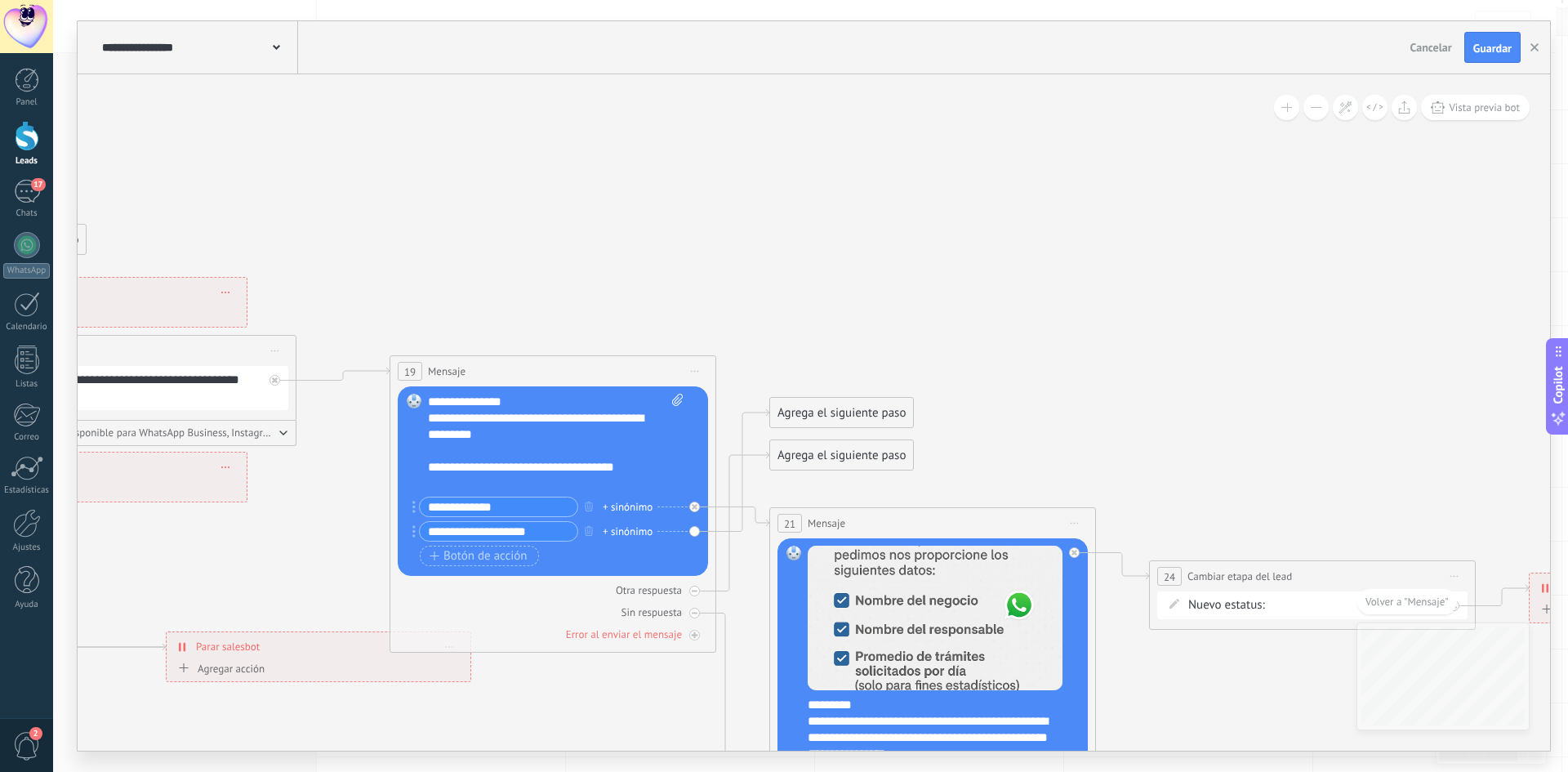
click at [875, 417] on div "Agrega el siguiente paso" at bounding box center [841, 413] width 143 height 27
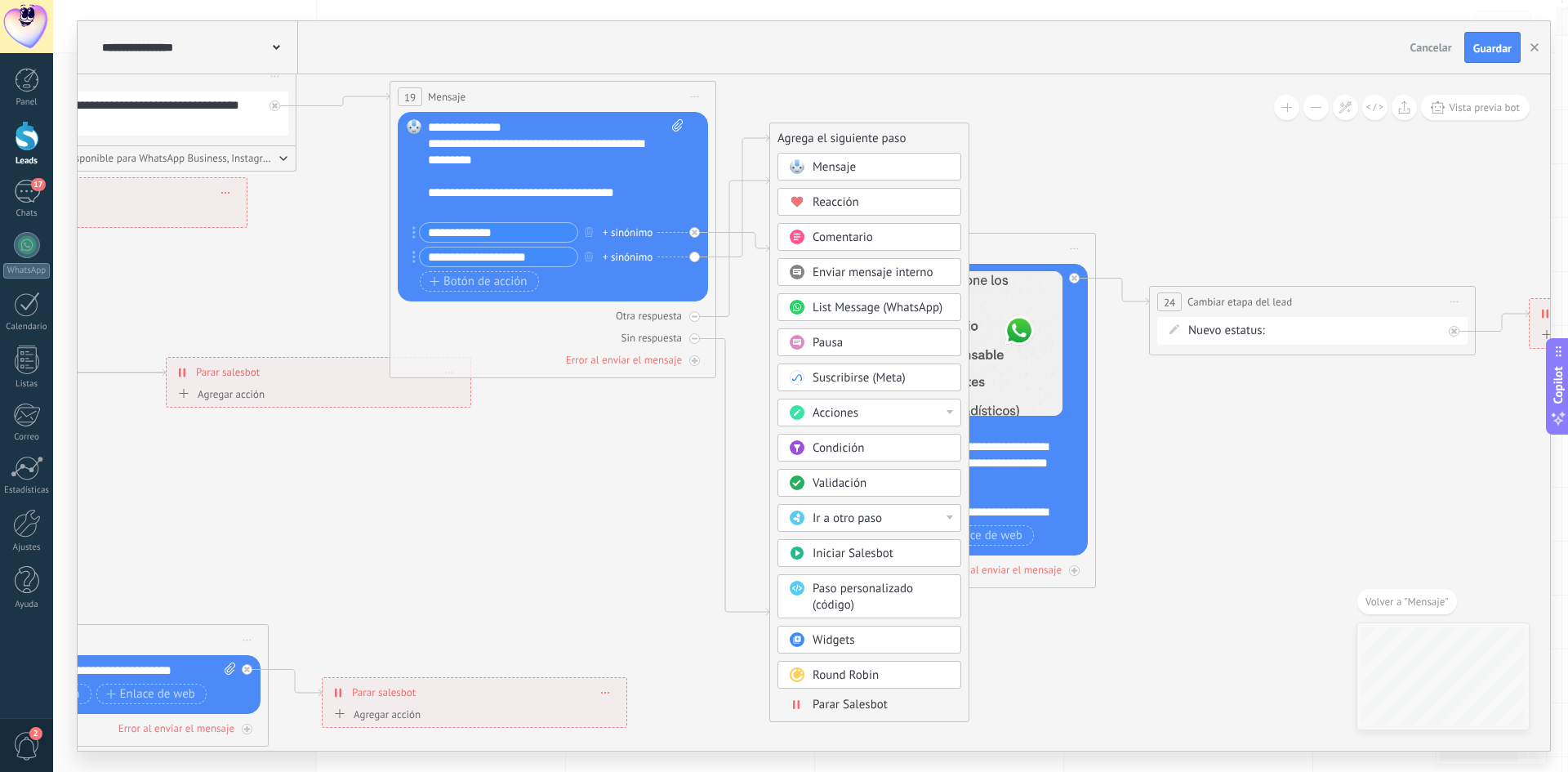
click at [915, 517] on div "Ir a otro paso" at bounding box center [881, 518] width 138 height 16
click at [751, 475] on icon at bounding box center [366, 415] width 3754 height 1822
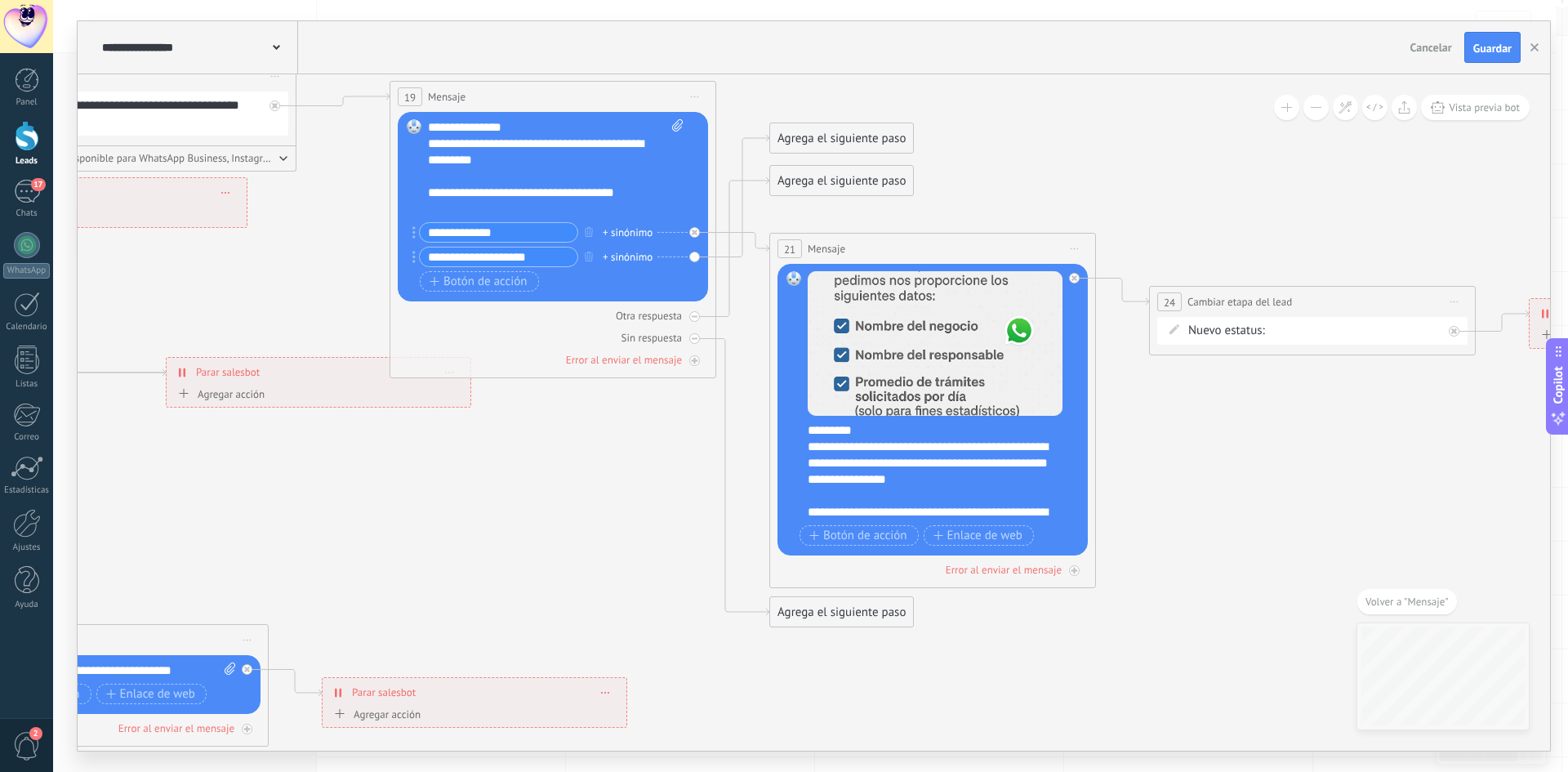
click at [855, 144] on div "Agrega el siguiente paso" at bounding box center [841, 138] width 143 height 27
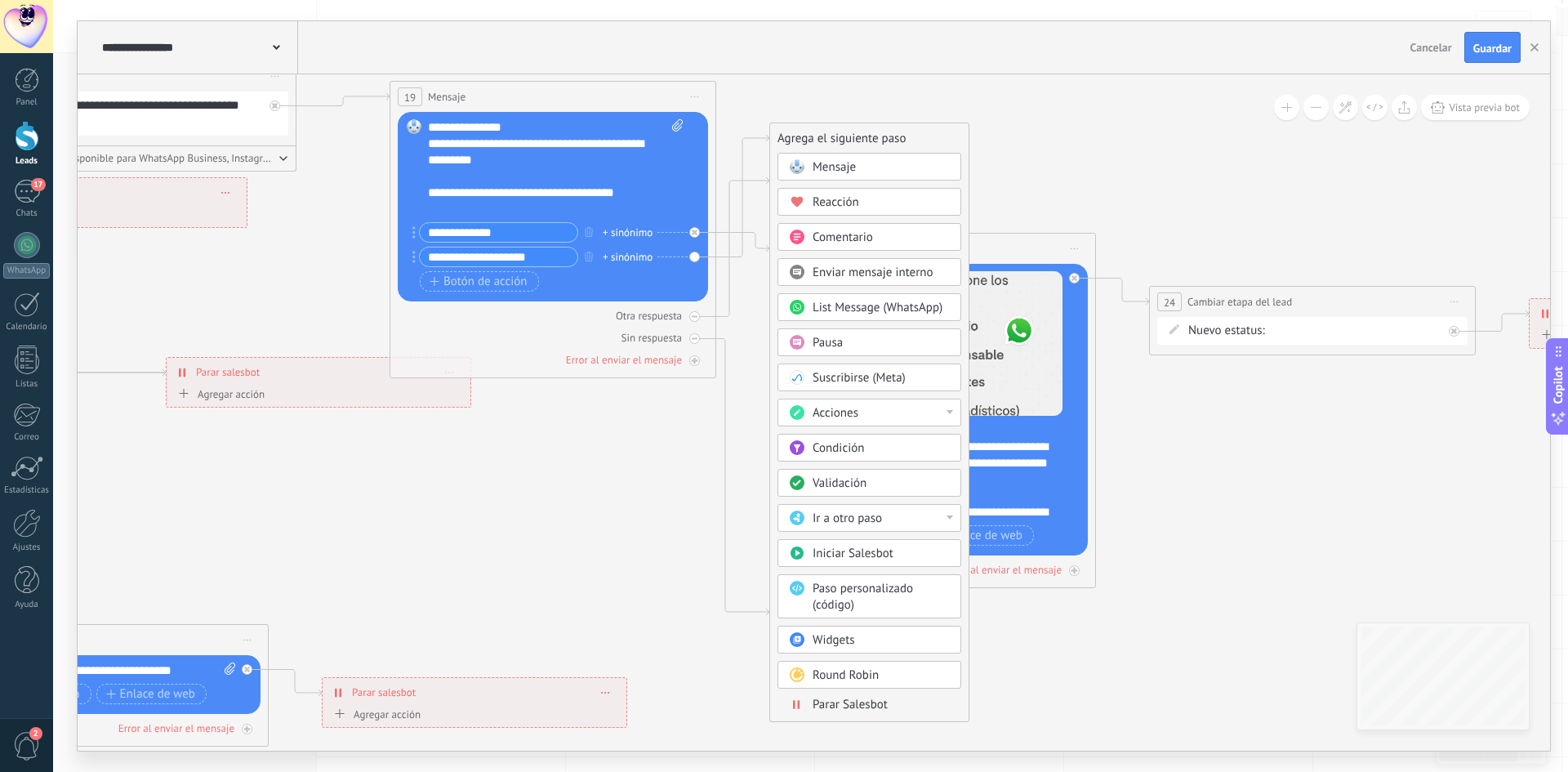
click at [844, 303] on span "List Message (WhatsApp)" at bounding box center [877, 307] width 130 height 15
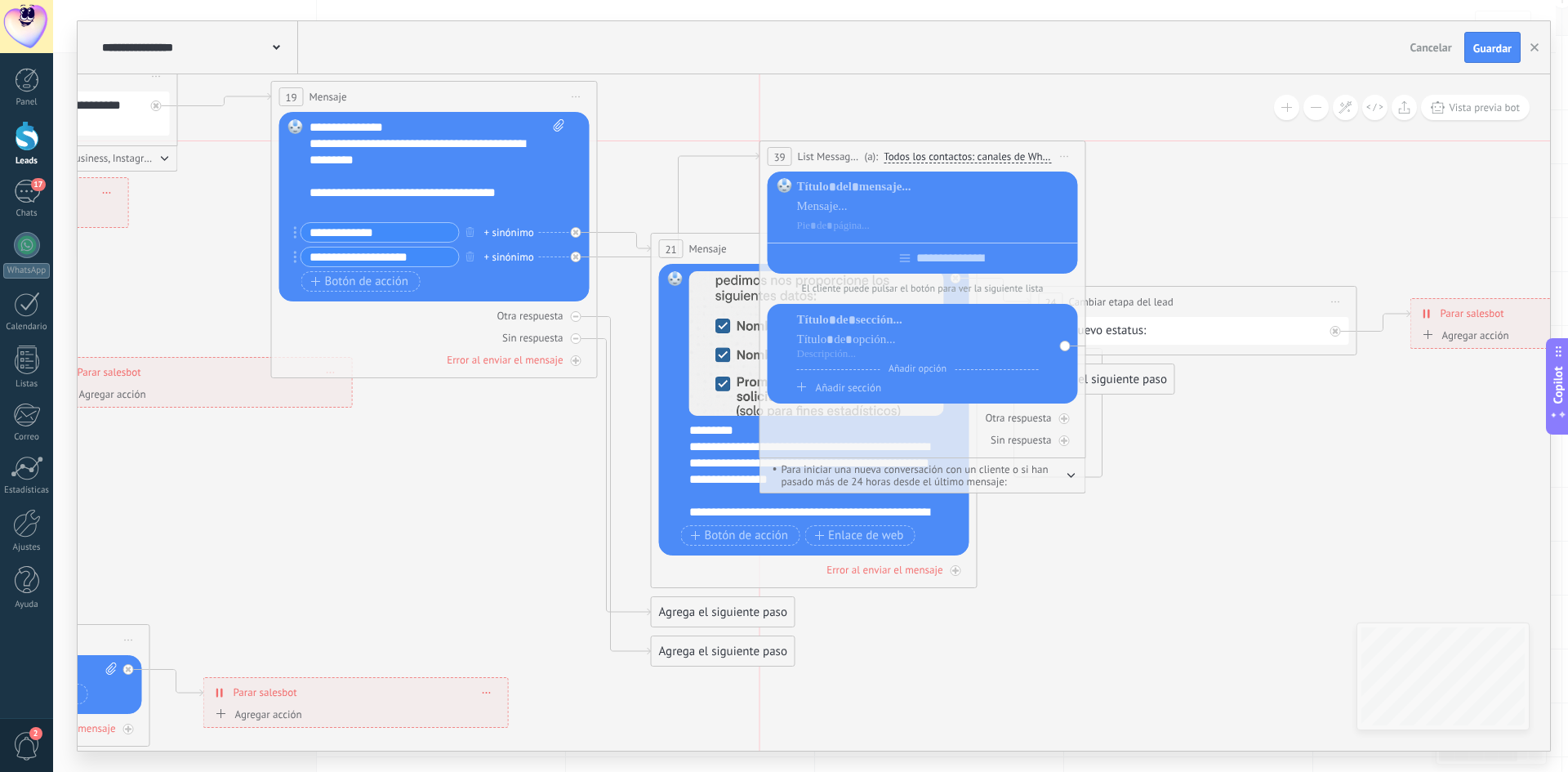
drag, startPoint x: 946, startPoint y: 139, endPoint x: 1052, endPoint y: 157, distance: 107.5
click at [1052, 157] on span "Iniciar vista previa aquí Cambiar nombre Duplicar [GEOGRAPHIC_DATA]" at bounding box center [1065, 156] width 27 height 24
click at [1101, 267] on div "Borrar" at bounding box center [1139, 263] width 161 height 28
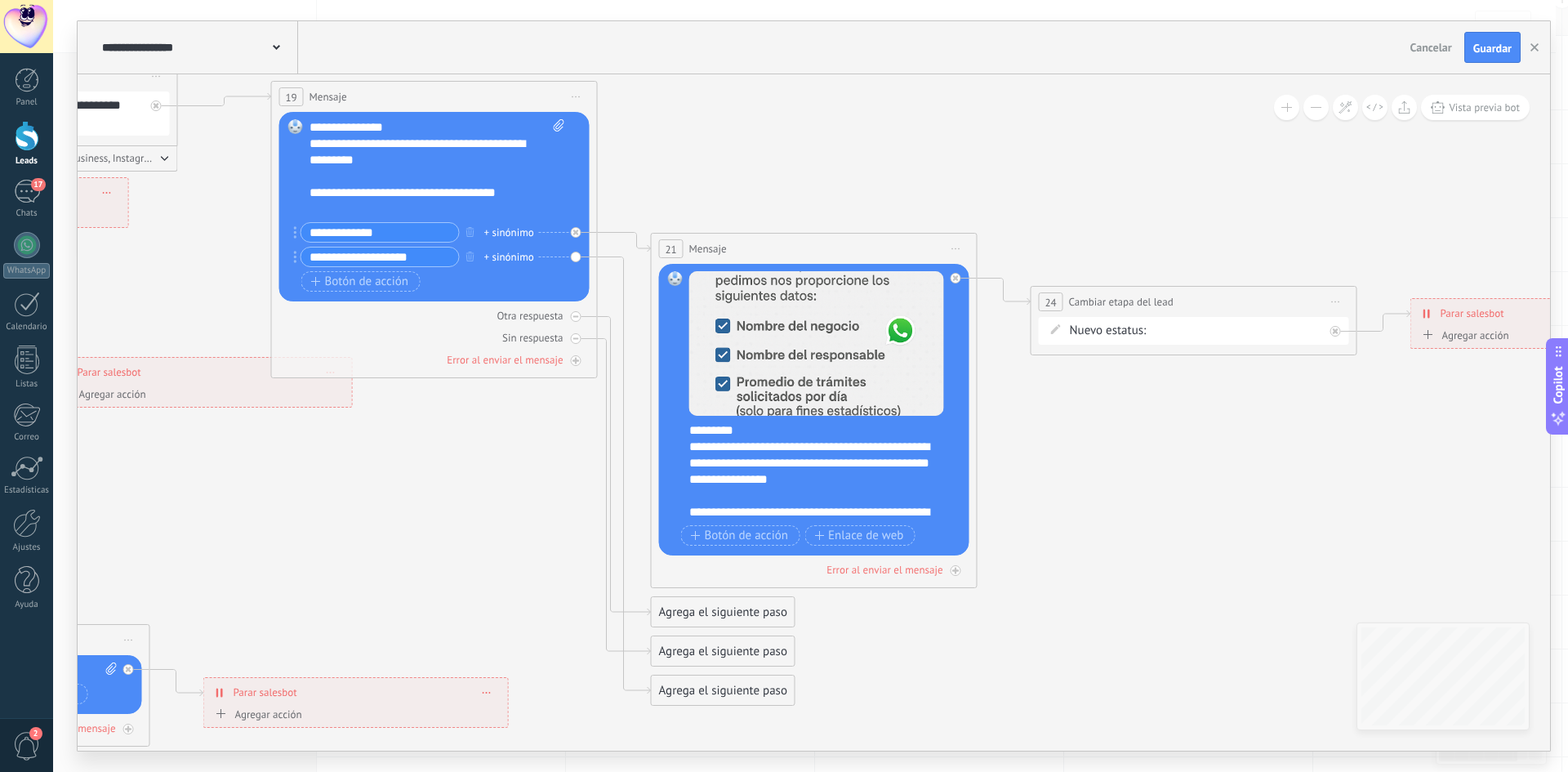
click at [0, 0] on div "Contacto inicial Negociación Debate contractual Discusión de contrato Logrado c…" at bounding box center [0, 0] width 0 height 0
click at [0, 0] on label "Discusión de contrato" at bounding box center [0, 0] width 0 height 0
click at [1264, 430] on icon at bounding box center [248, 441] width 3754 height 1873
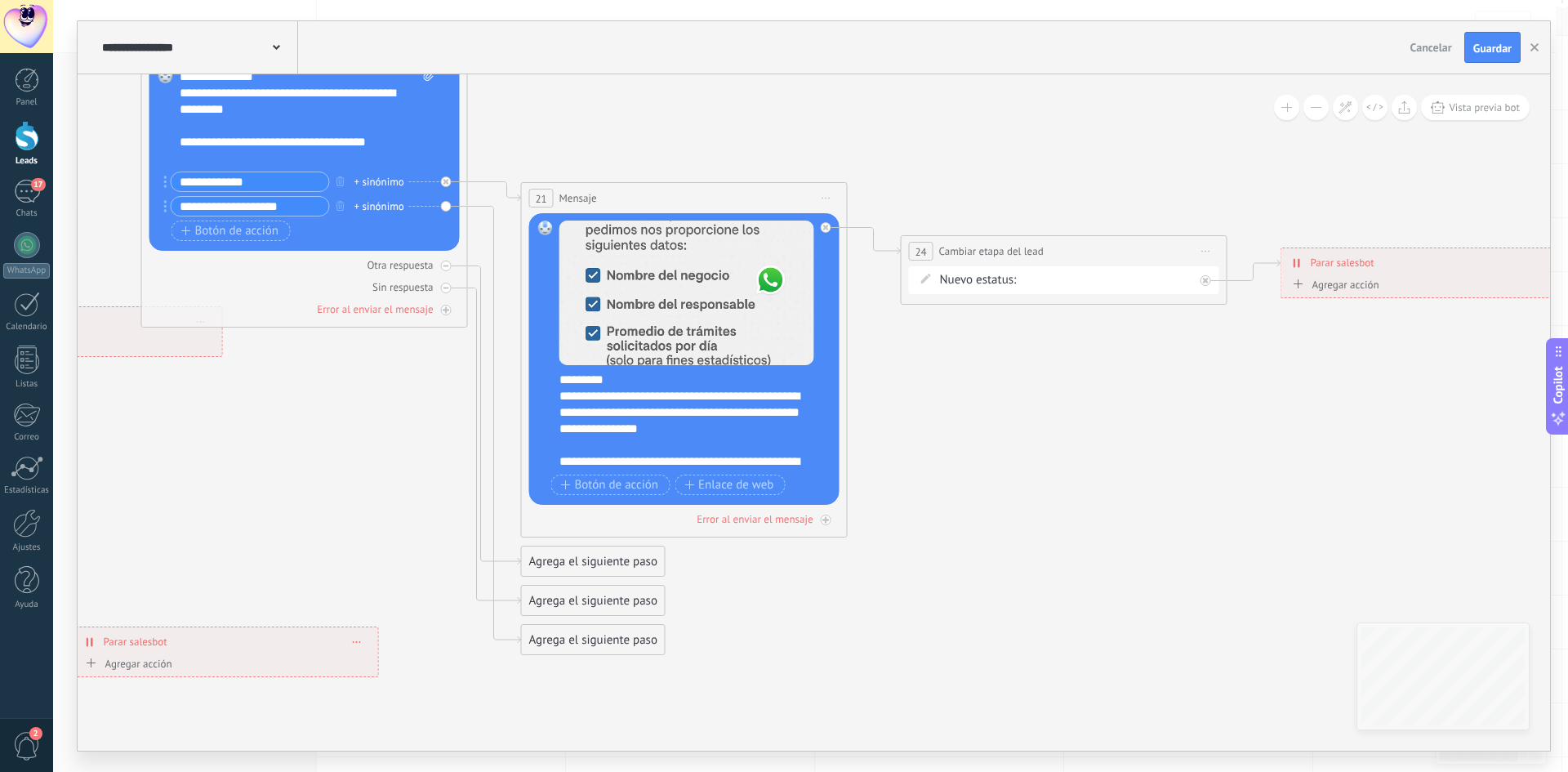
drag, startPoint x: 1264, startPoint y: 432, endPoint x: 1158, endPoint y: 386, distance: 115.6
click at [1159, 390] on icon at bounding box center [118, 391] width 3754 height 1873
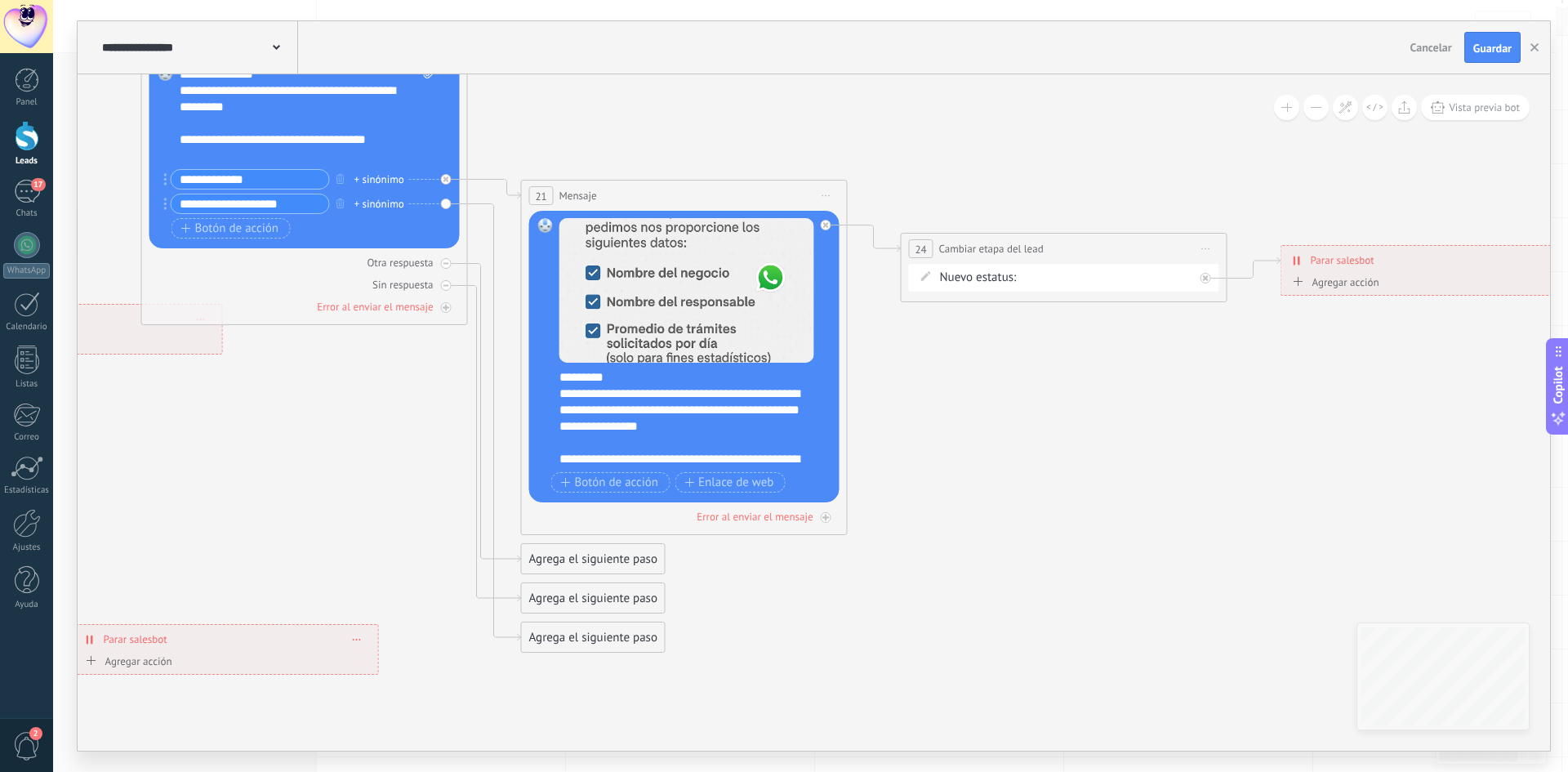
click at [572, 601] on div "Agrega el siguiente paso" at bounding box center [593, 598] width 143 height 27
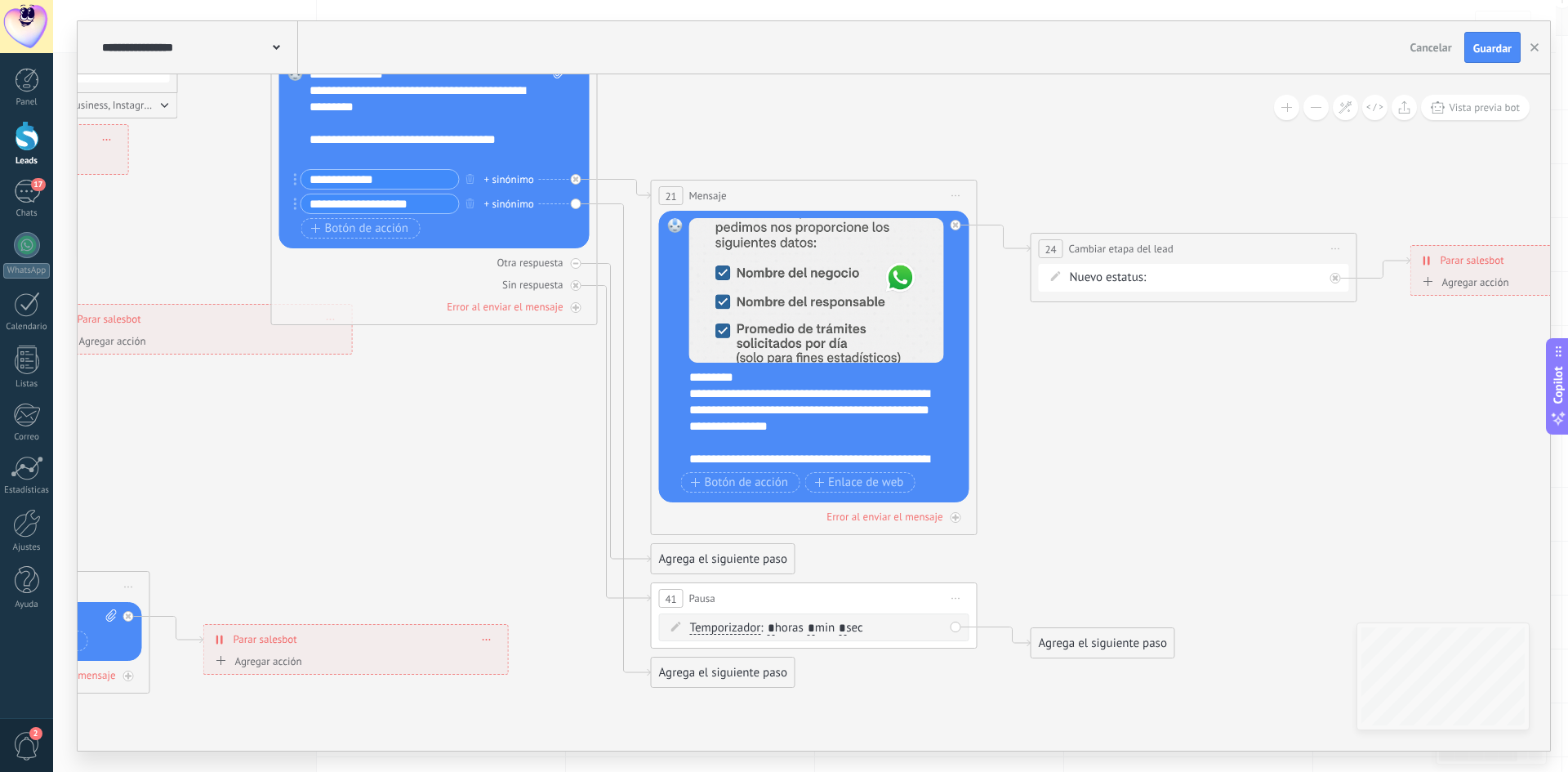
click at [815, 631] on input "*" at bounding box center [812, 629] width 8 height 13
type input "*"
click at [1100, 655] on div "Agrega el siguiente paso" at bounding box center [1103, 643] width 143 height 27
click at [1128, 675] on div "Mensaje" at bounding box center [1142, 671] width 138 height 16
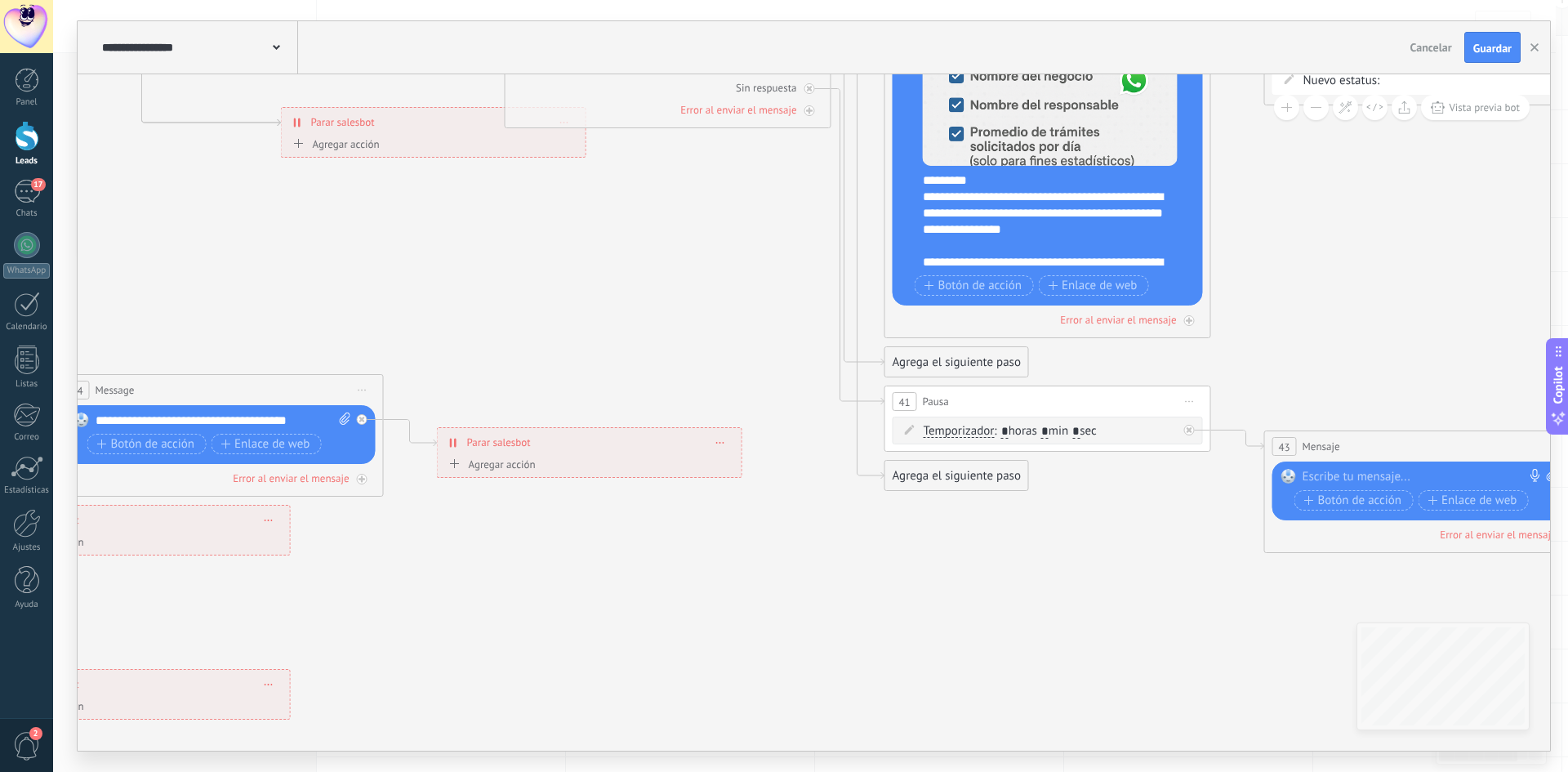
drag, startPoint x: 538, startPoint y: 704, endPoint x: 1384, endPoint y: 400, distance: 899.0
click at [1375, 407] on icon at bounding box center [481, 192] width 3754 height 1873
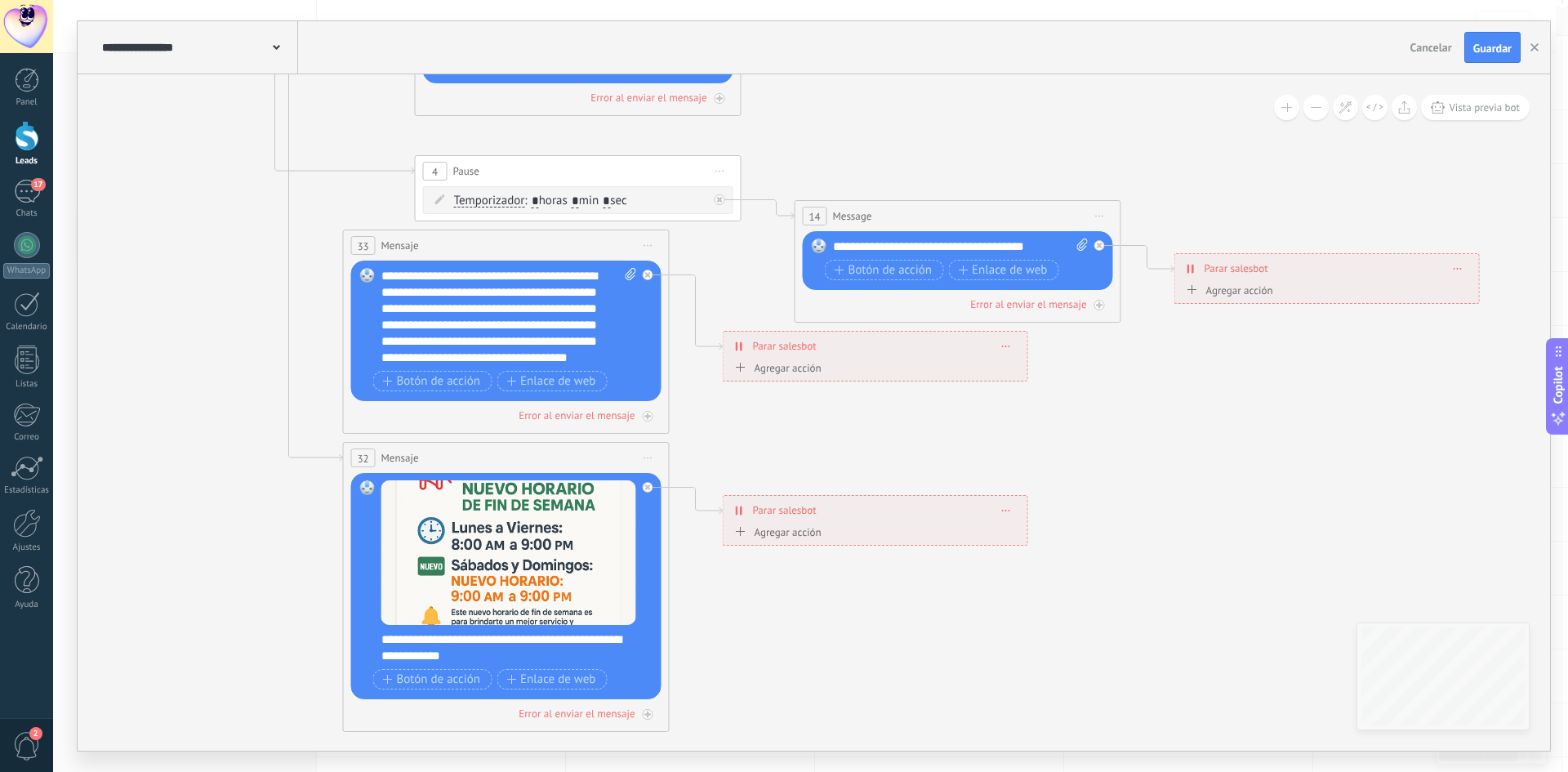
drag, startPoint x: 842, startPoint y: 503, endPoint x: 1102, endPoint y: 489, distance: 260.4
click at [1102, 489] on icon at bounding box center [1219, 17] width 3754 height 1873
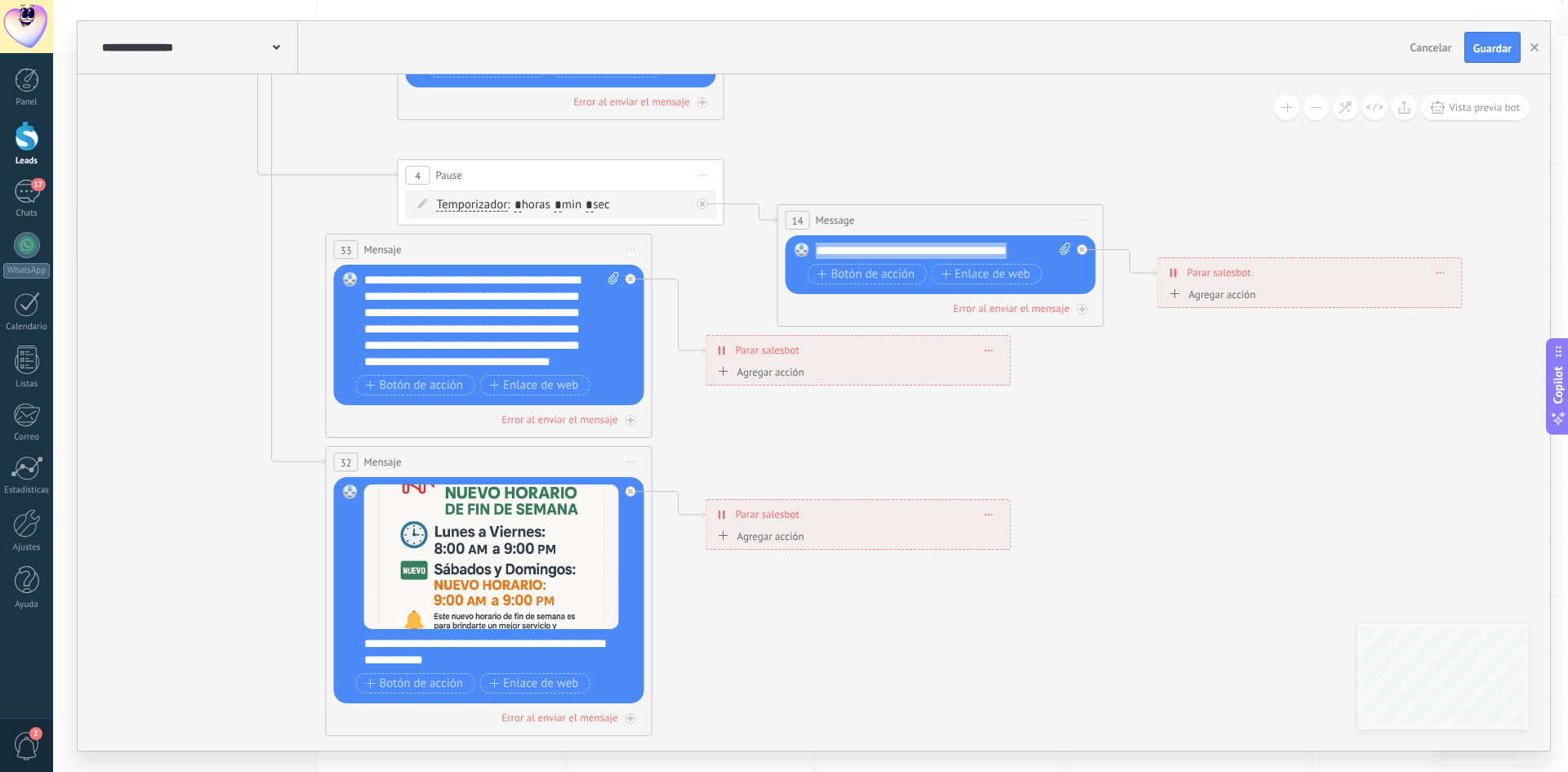
drag, startPoint x: 1026, startPoint y: 253, endPoint x: 806, endPoint y: 259, distance: 220.1
click at [806, 259] on div "Reemplazar Quitar Convertir a mensaje de voz Arrastre la imagen aquí para adjun…" at bounding box center [940, 265] width 310 height 59
copy div "**********"
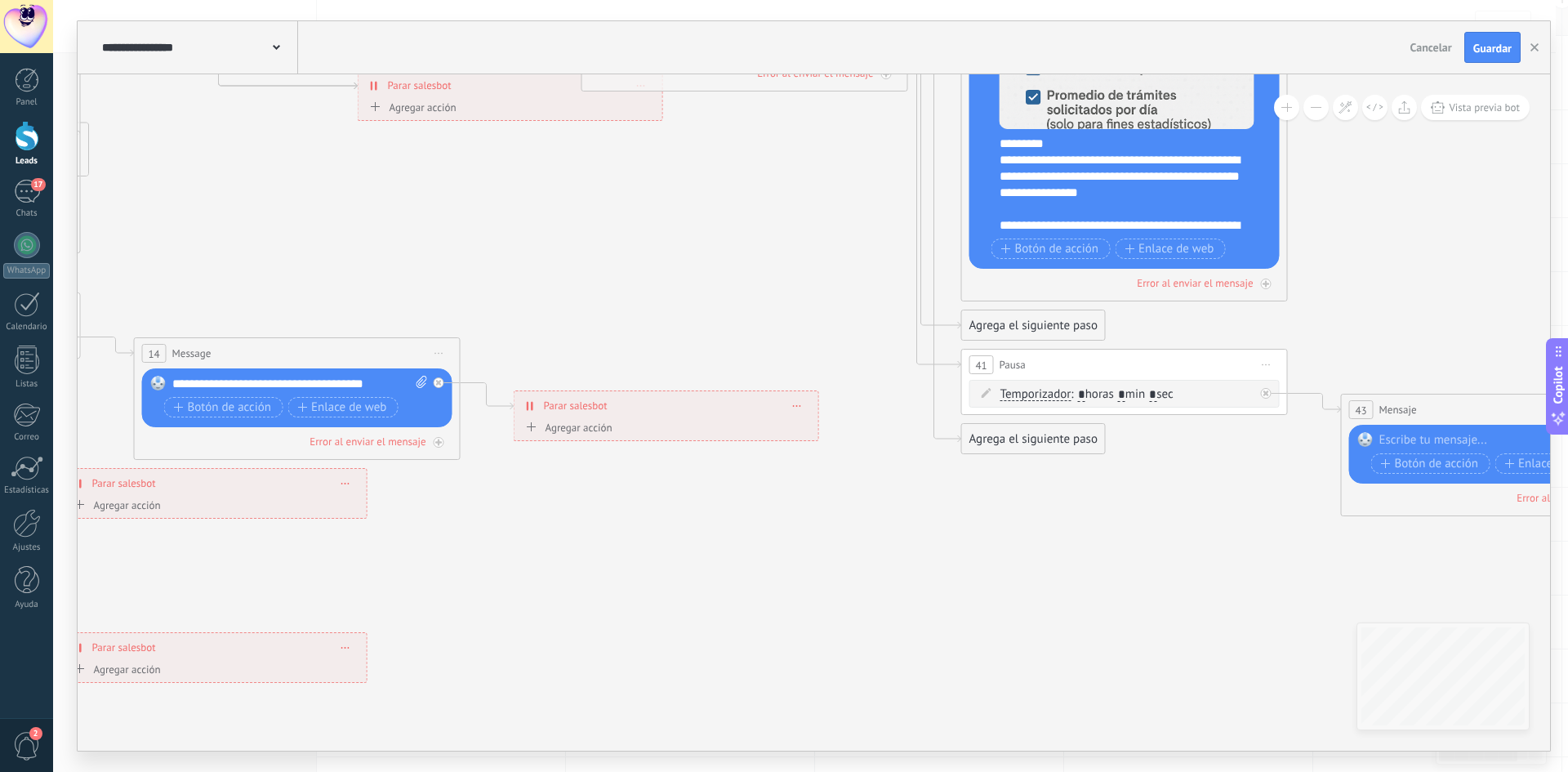
drag, startPoint x: 1269, startPoint y: 431, endPoint x: 602, endPoint y: 561, distance: 679.6
click at [608, 563] on icon at bounding box center [558, 155] width 3754 height 1873
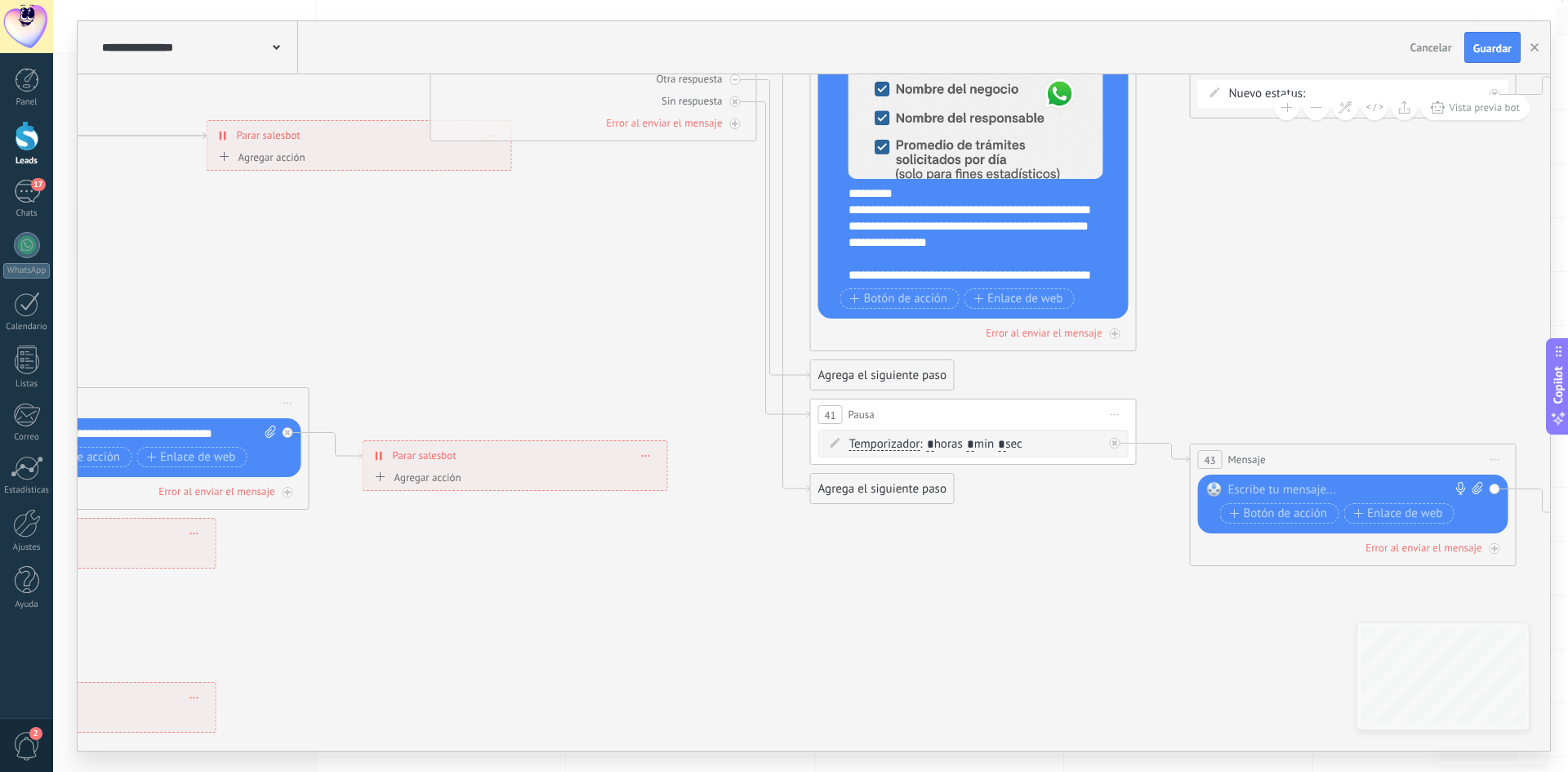
drag, startPoint x: 1132, startPoint y: 563, endPoint x: 1034, endPoint y: 580, distance: 99.5
click at [1014, 601] on icon at bounding box center [407, 204] width 3754 height 1873
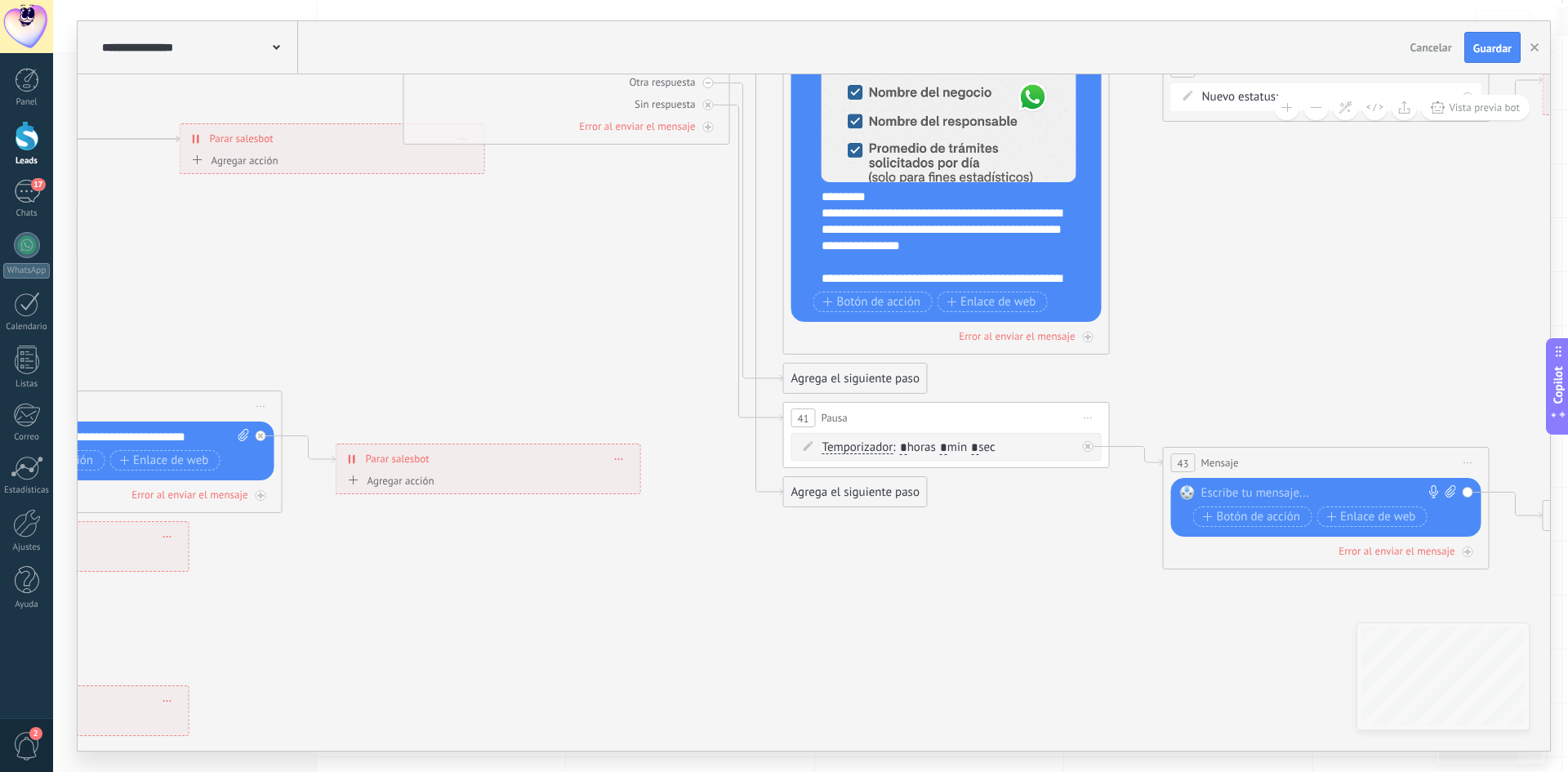
click at [1247, 490] on div at bounding box center [1323, 492] width 243 height 16
paste div
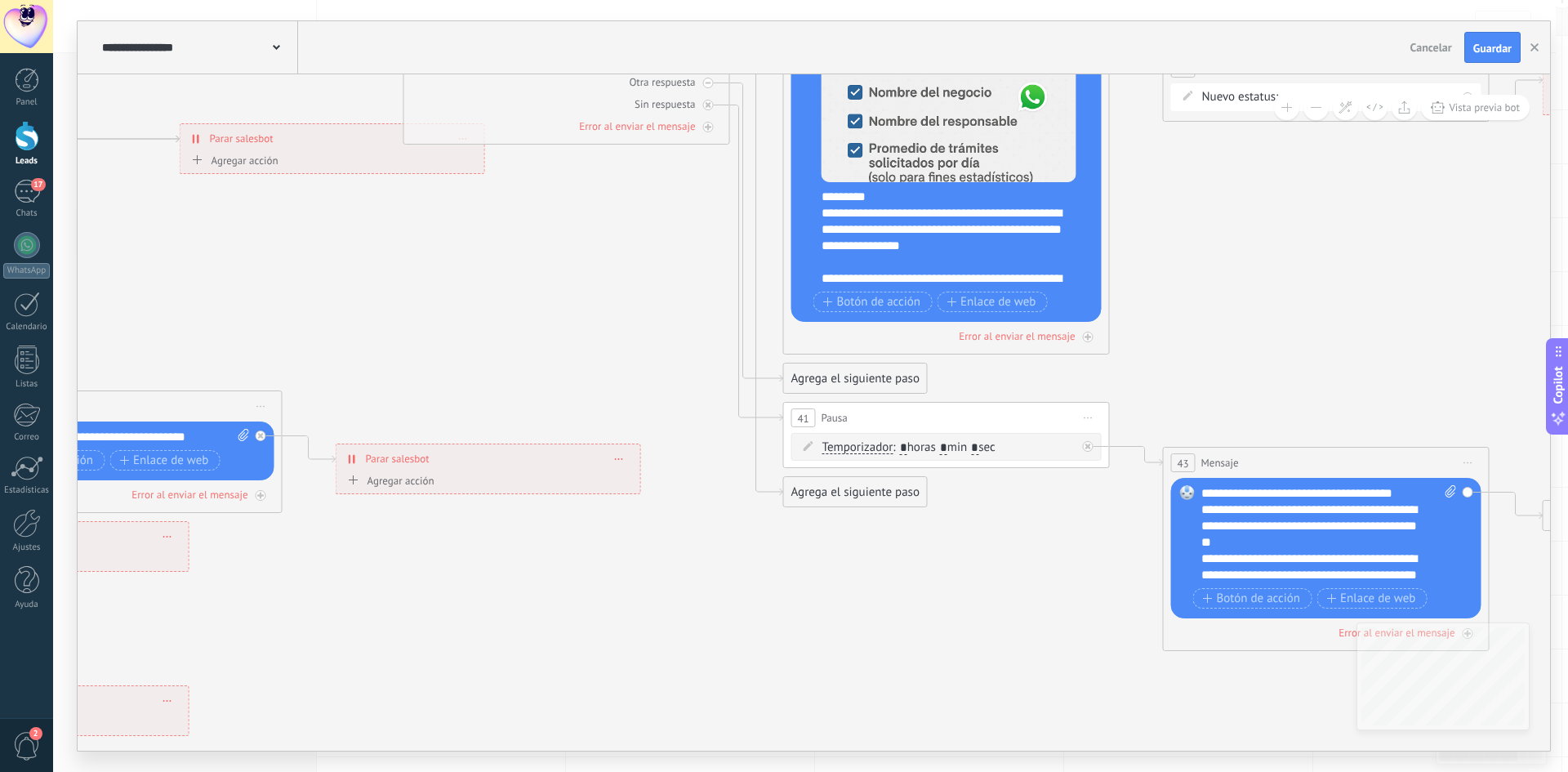
click at [1071, 586] on icon at bounding box center [380, 208] width 3754 height 1873
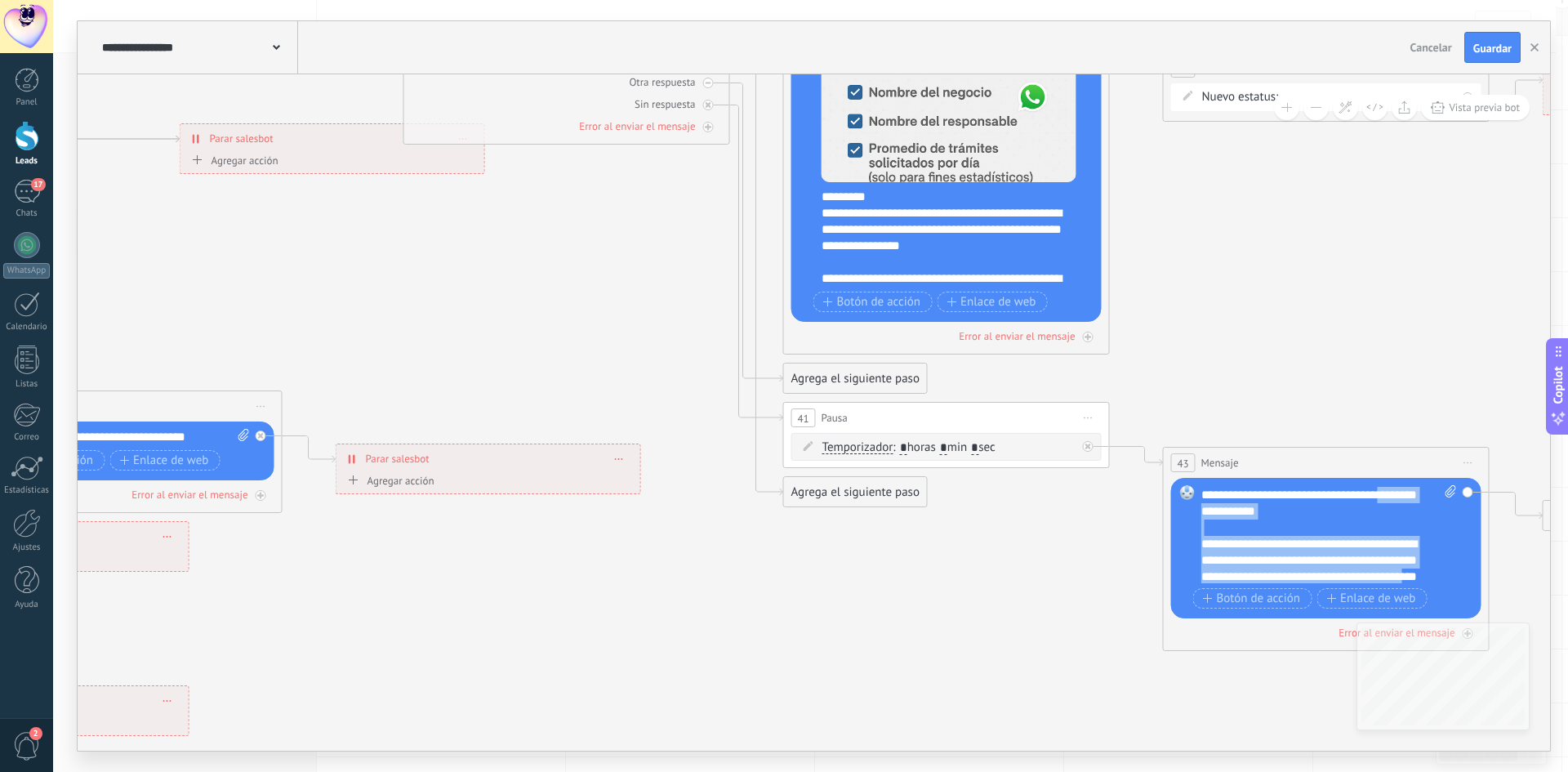
scroll to position [98, 0]
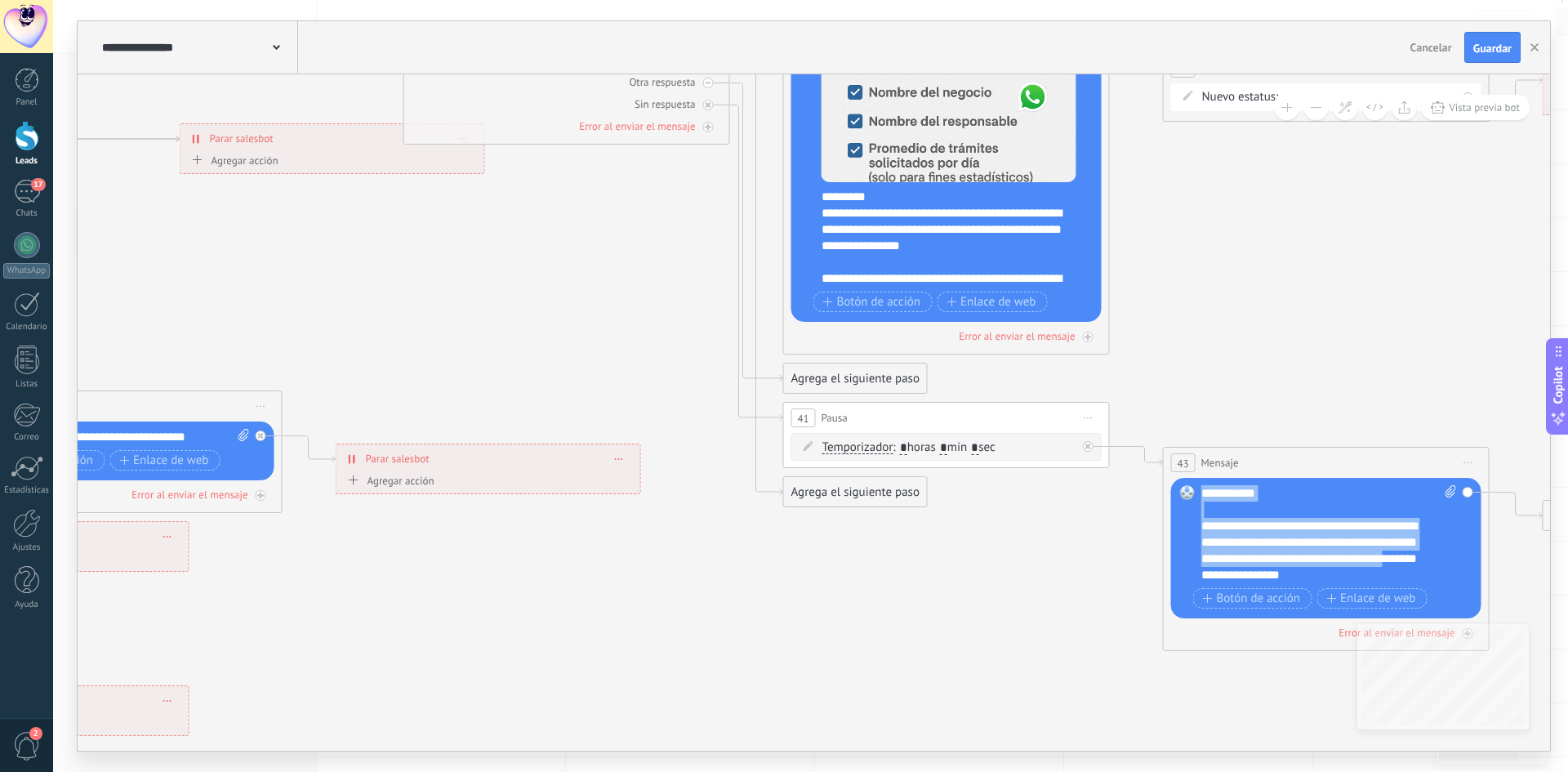
drag, startPoint x: 1408, startPoint y: 575, endPoint x: 1276, endPoint y: 579, distance: 132.1
click at [1276, 579] on div "**********" at bounding box center [1330, 533] width 256 height 98
click at [1311, 566] on div "**********" at bounding box center [1315, 550] width 227 height 65
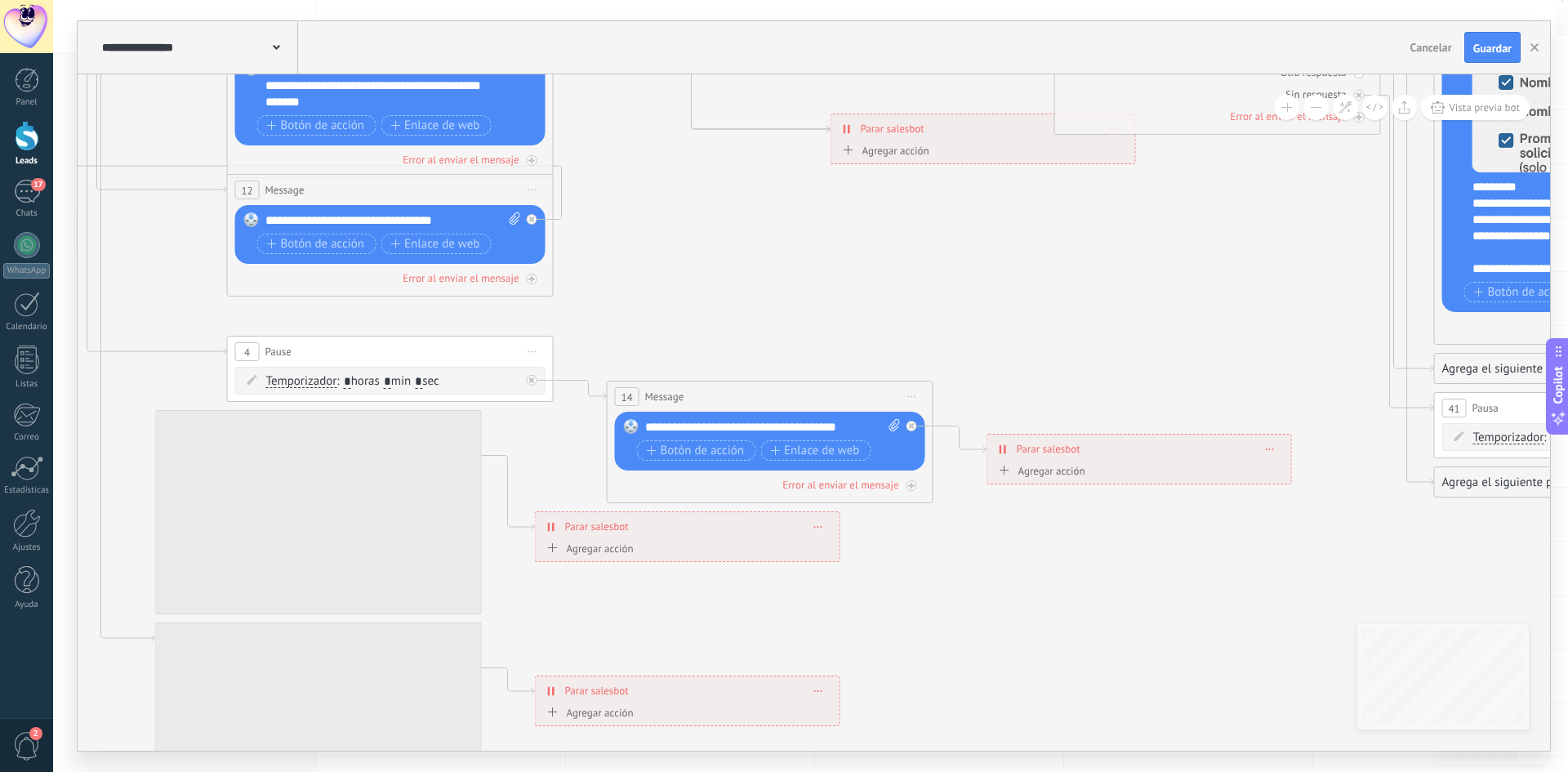
drag, startPoint x: 630, startPoint y: 596, endPoint x: 1263, endPoint y: 583, distance: 633.1
click at [1283, 585] on icon at bounding box center [1031, 198] width 3754 height 1873
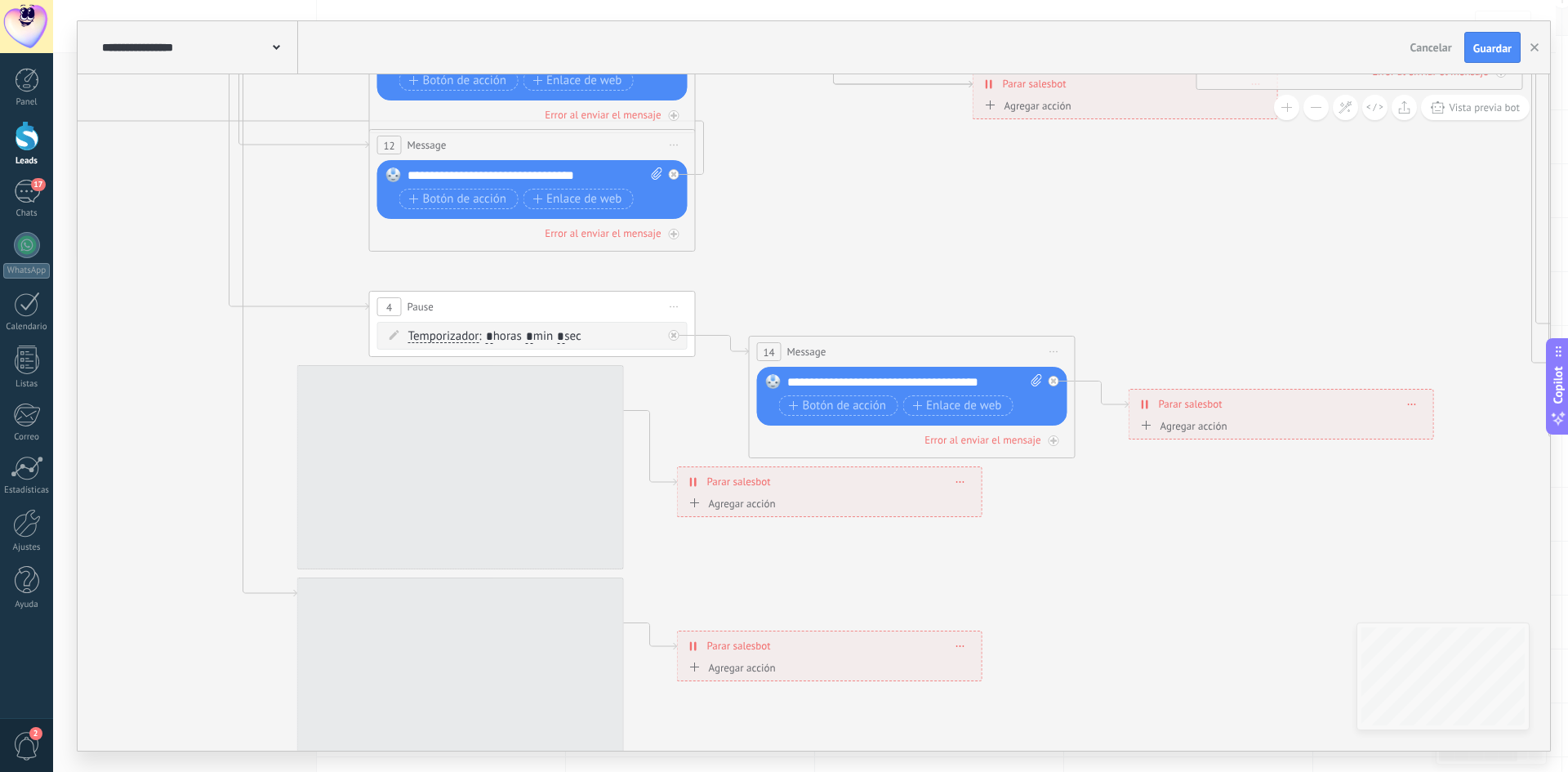
drag, startPoint x: 979, startPoint y: 632, endPoint x: 1119, endPoint y: 585, distance: 147.7
click at [1119, 586] on icon at bounding box center [1173, 153] width 3754 height 1873
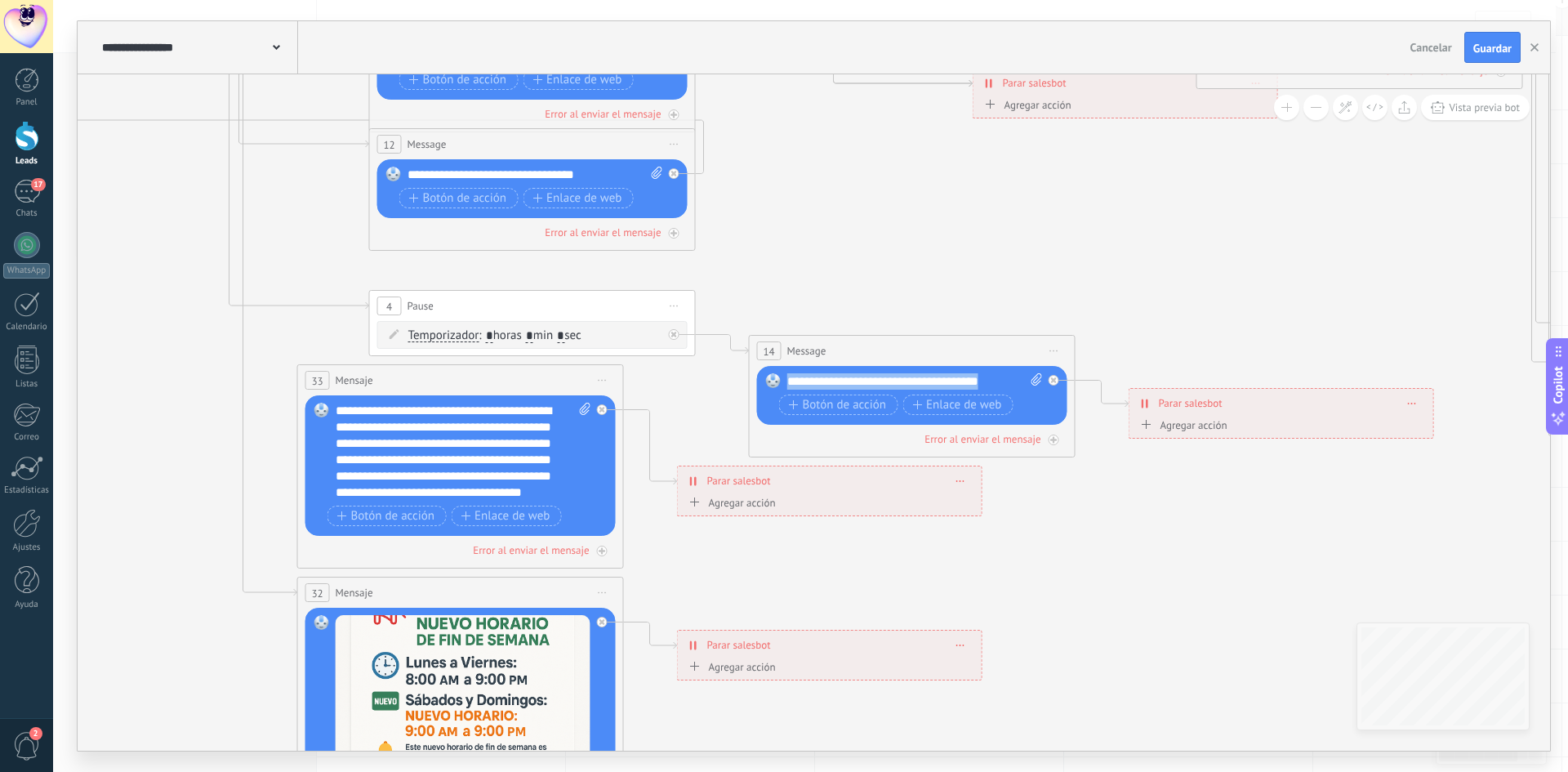
drag, startPoint x: 996, startPoint y: 384, endPoint x: 767, endPoint y: 402, distance: 229.7
click at [767, 402] on div "Reemplazar Quitar Convertir a mensaje de voz Arrastre la imagen aquí para adjun…" at bounding box center [912, 395] width 310 height 59
paste div
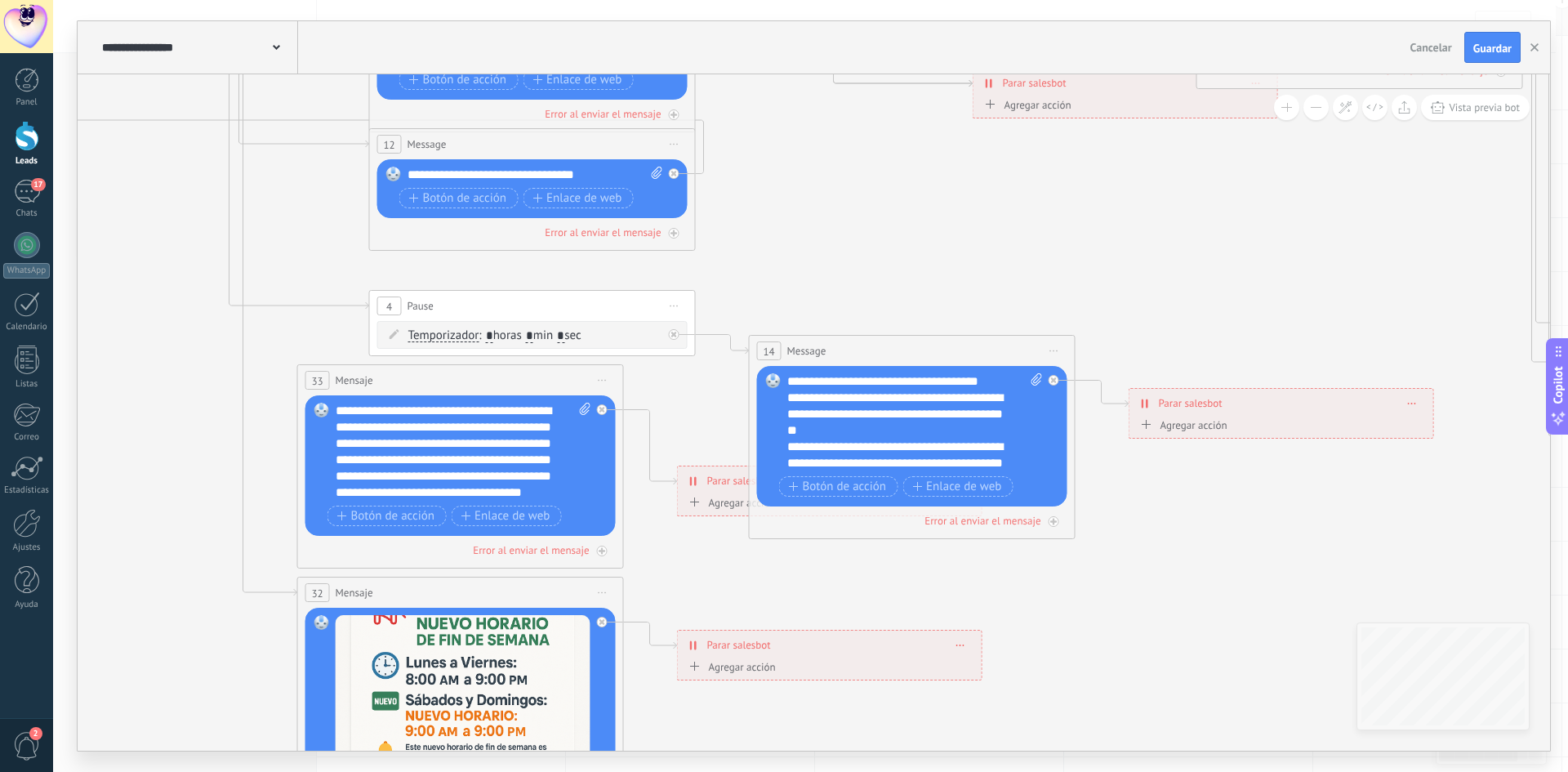
click at [1182, 579] on icon at bounding box center [1173, 152] width 3754 height 1873
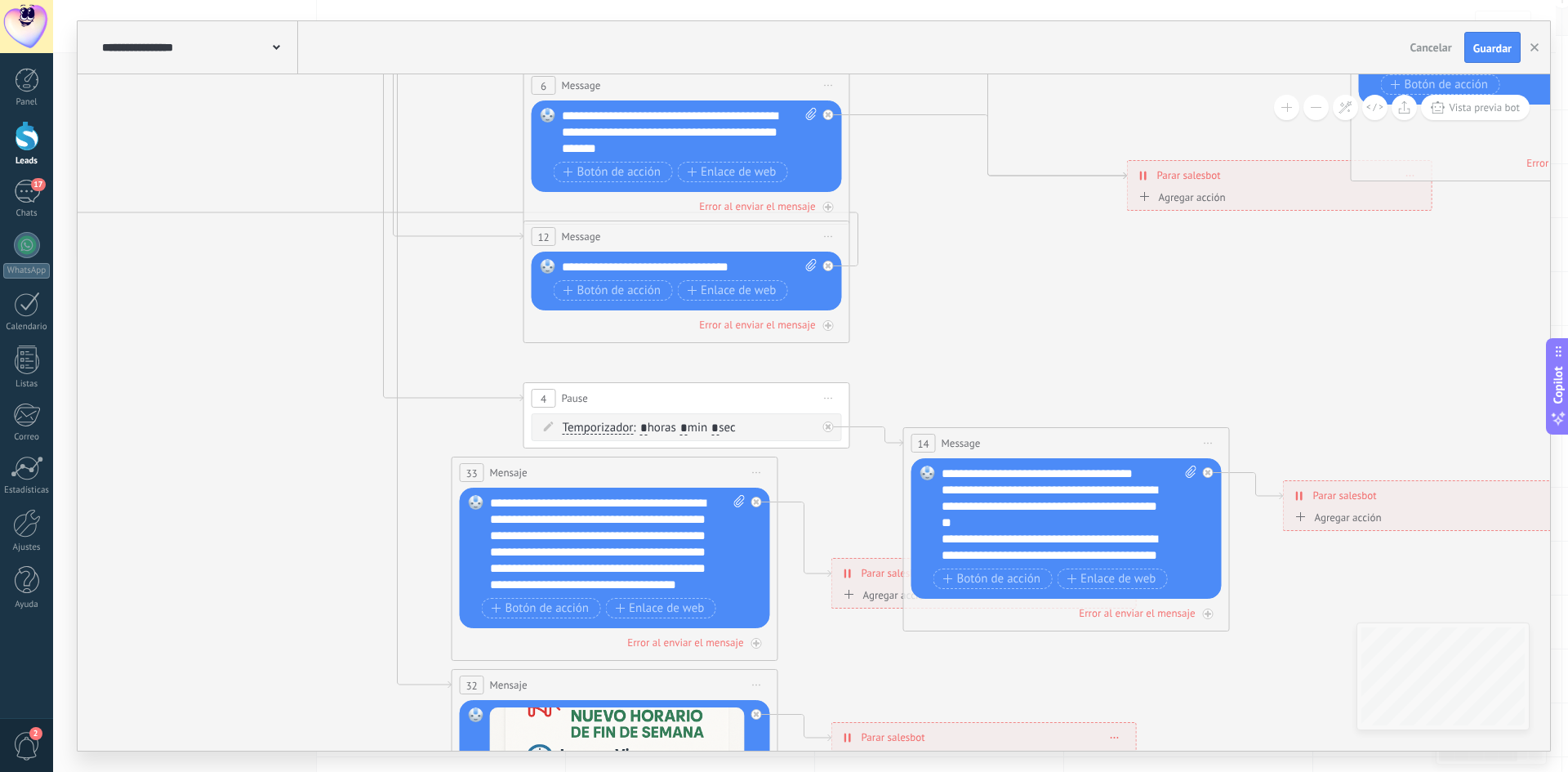
drag, startPoint x: 1183, startPoint y: 620, endPoint x: 1378, endPoint y: 740, distance: 229.0
click at [1380, 760] on div "**********" at bounding box center [810, 386] width 1515 height 772
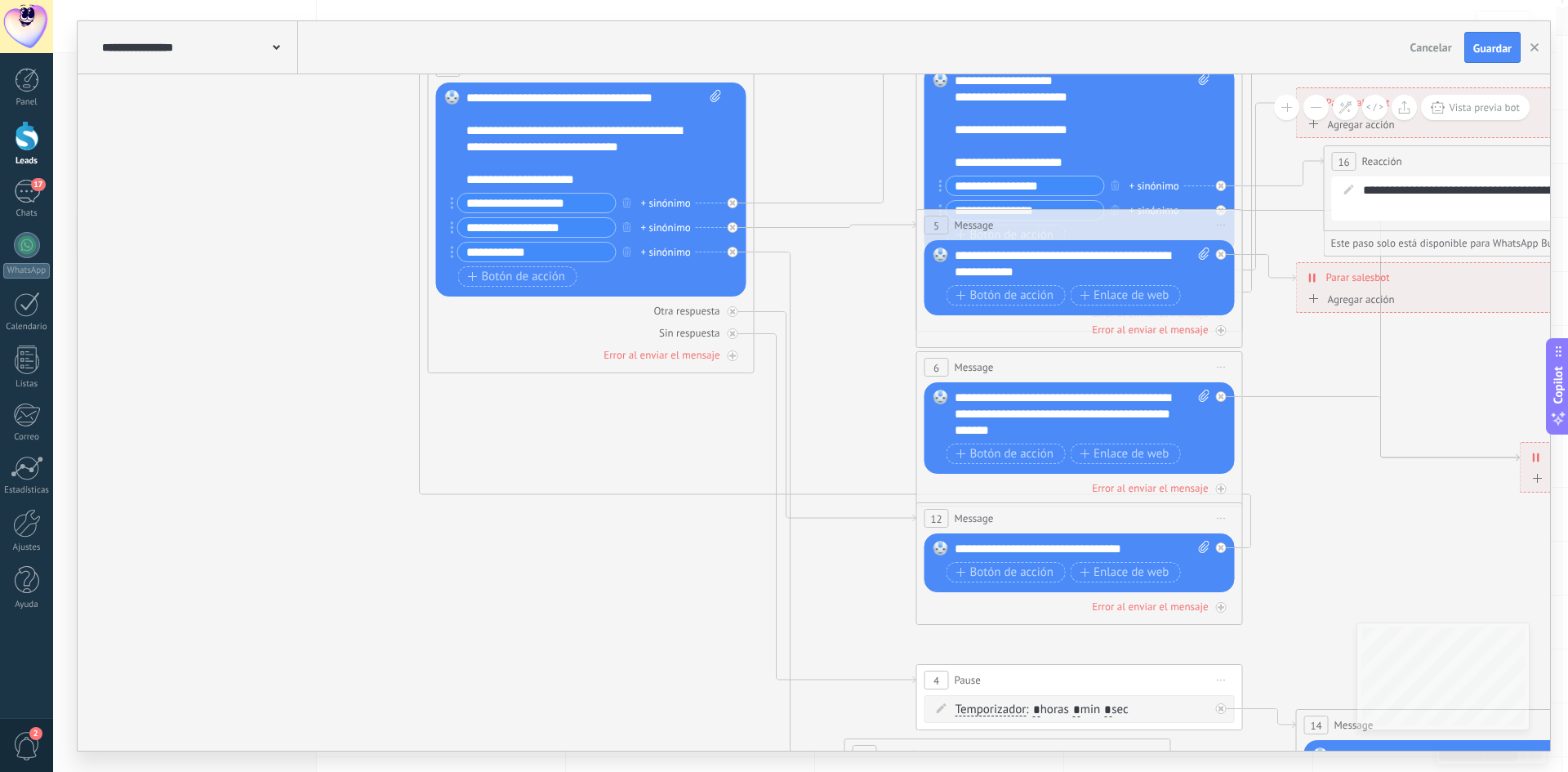
drag, startPoint x: 1066, startPoint y: 379, endPoint x: 1401, endPoint y: 612, distance: 408.1
drag, startPoint x: 1189, startPoint y: 550, endPoint x: 1114, endPoint y: 542, distance: 75.4
click at [1083, 543] on div "**********" at bounding box center [1083, 548] width 256 height 16
click at [1188, 545] on div "**********" at bounding box center [1083, 548] width 256 height 16
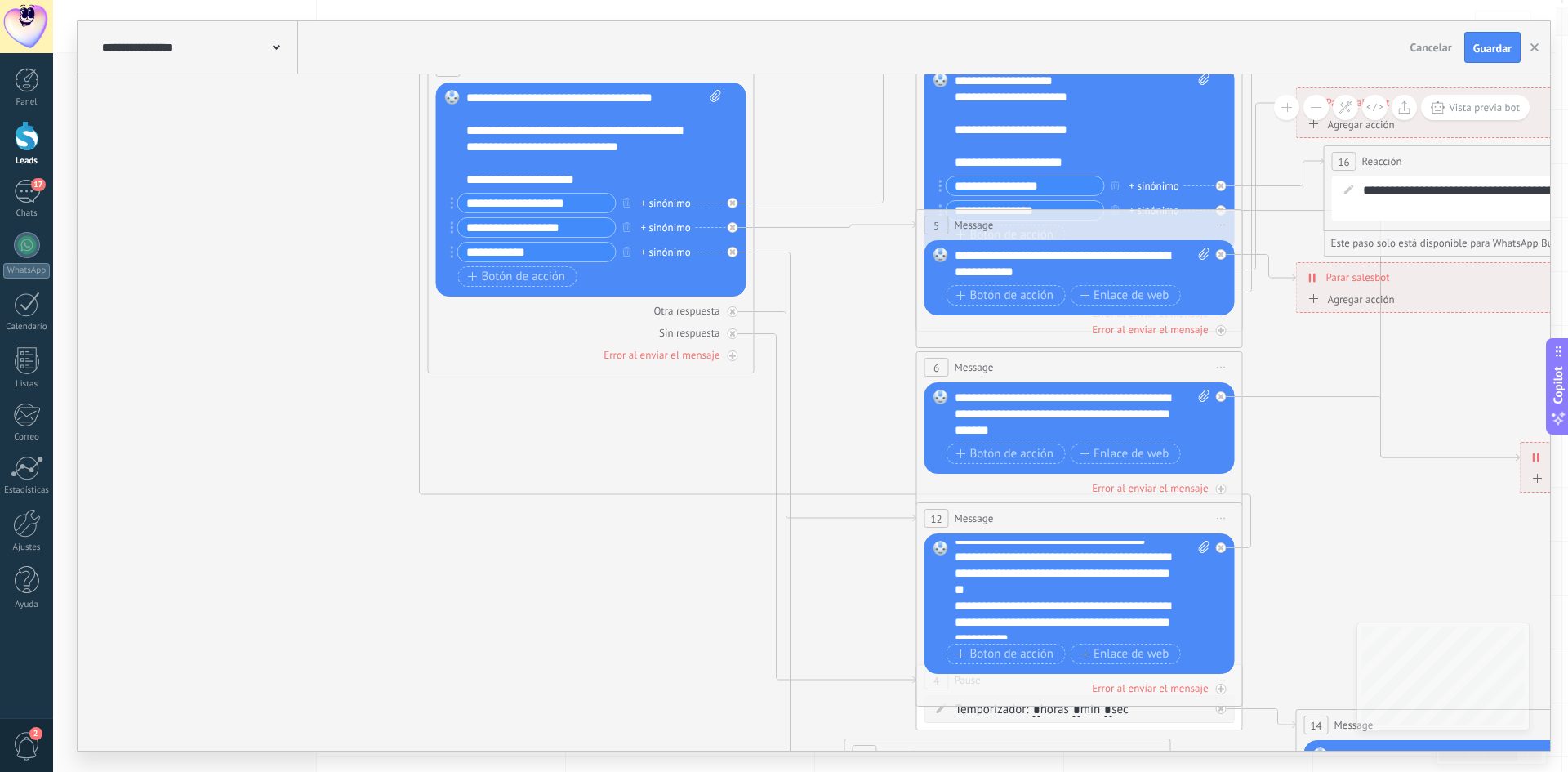
scroll to position [0, 0]
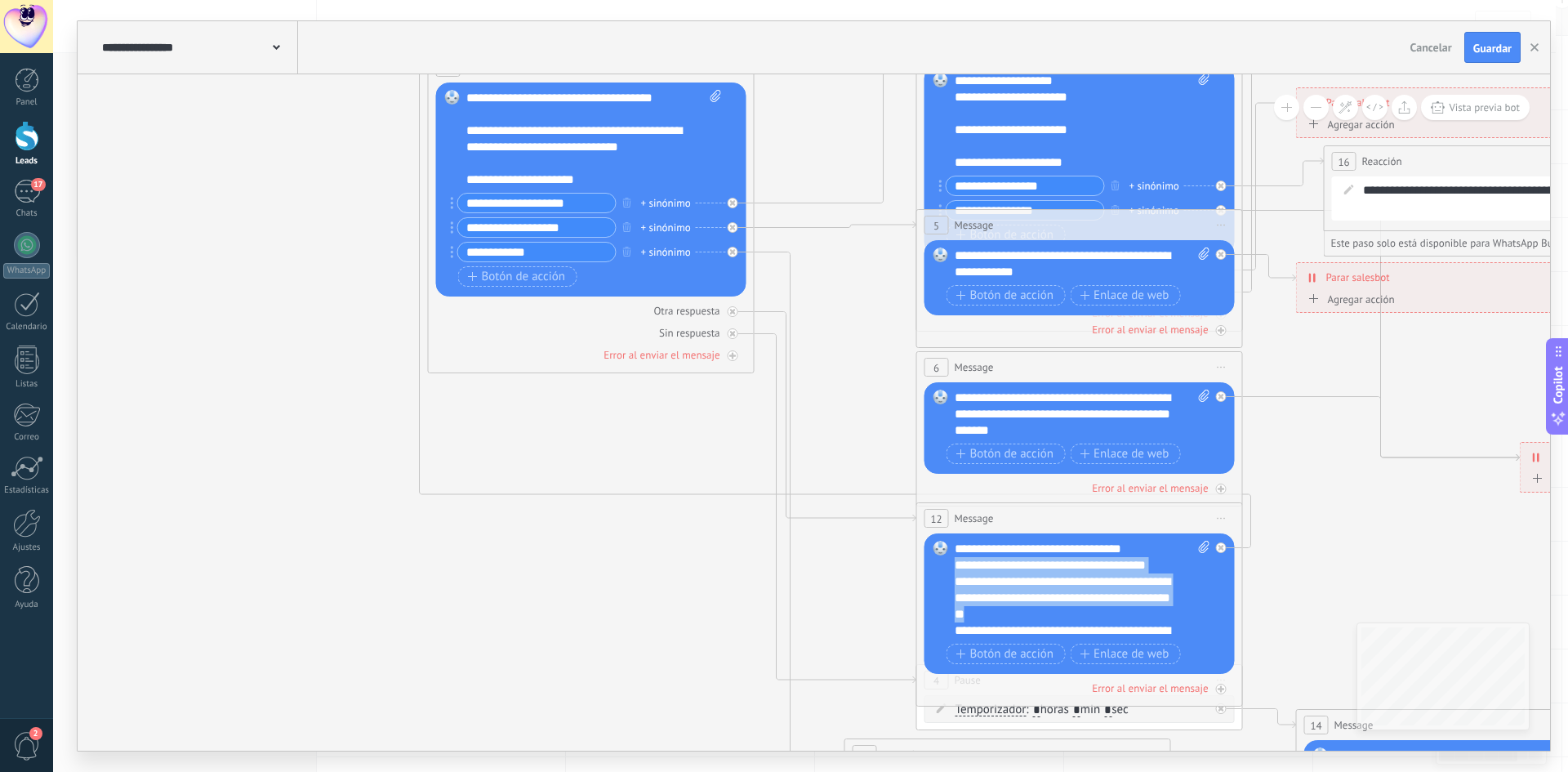
drag, startPoint x: 994, startPoint y: 611, endPoint x: 956, endPoint y: 567, distance: 58.1
click at [956, 567] on div "**********" at bounding box center [1083, 589] width 256 height 98
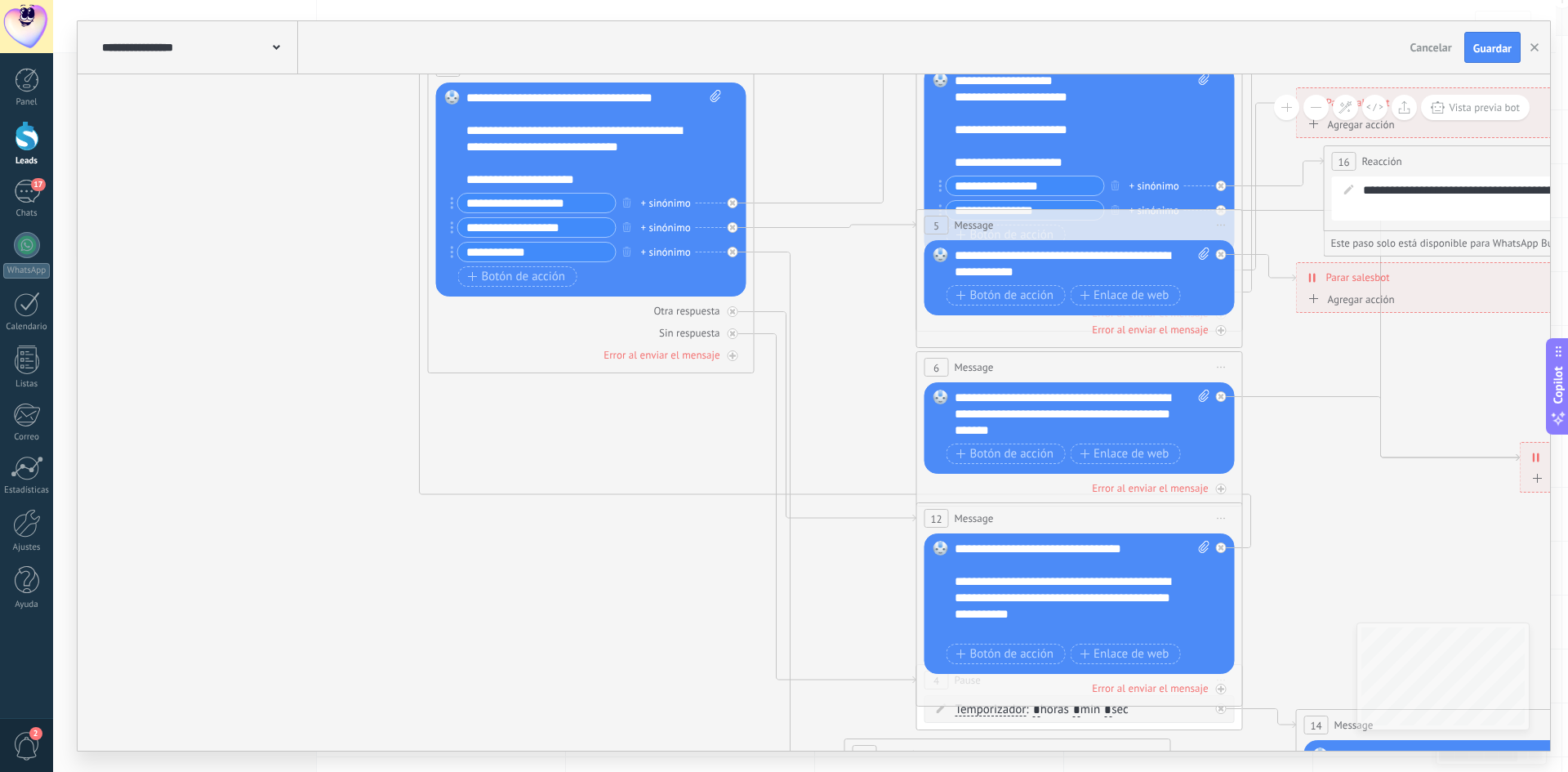
scroll to position [65, 0]
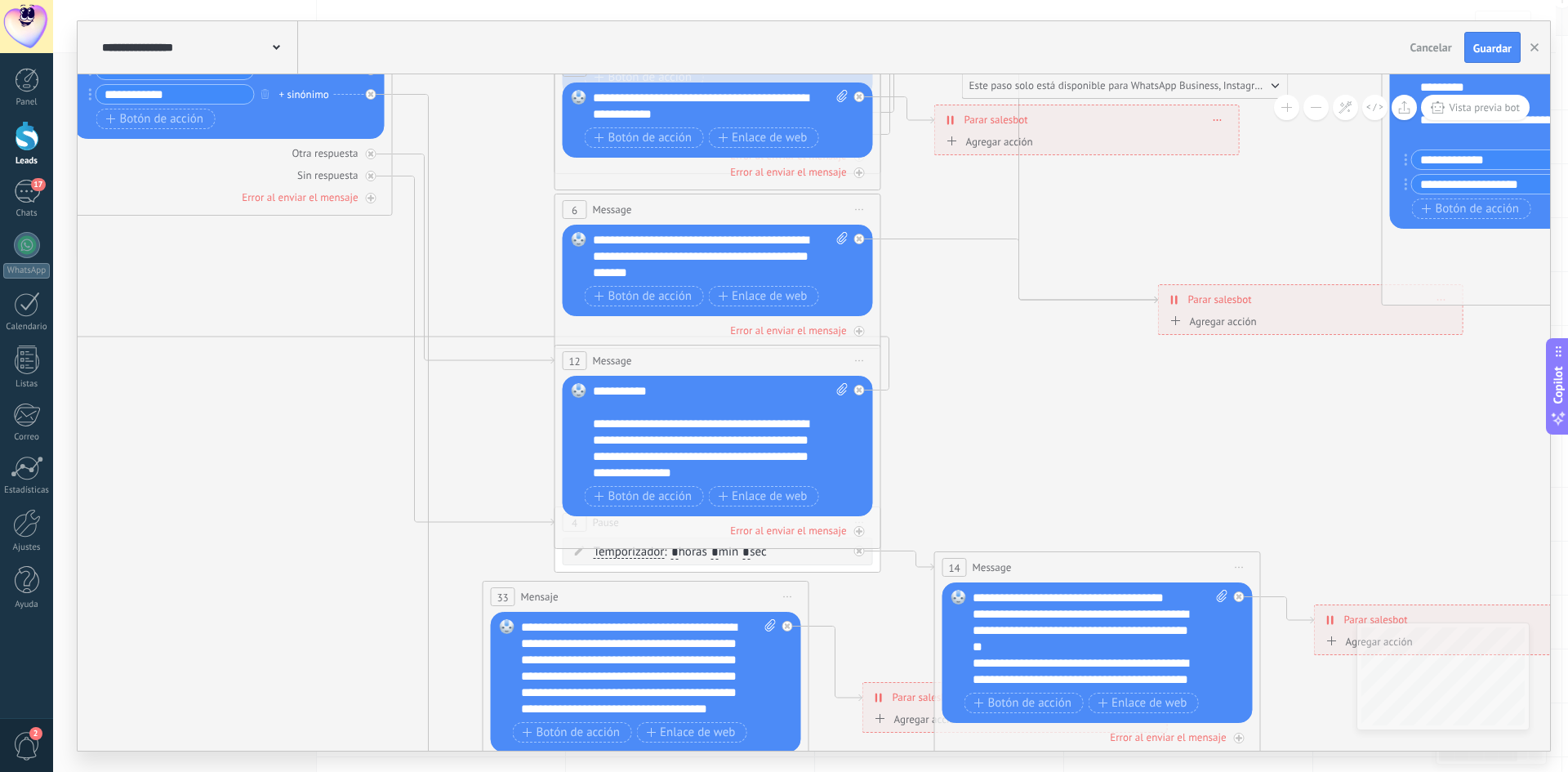
drag, startPoint x: 1378, startPoint y: 538, endPoint x: 590, endPoint y: 312, distance: 819.8
click at [600, 317] on icon at bounding box center [1358, 369] width 3754 height 1873
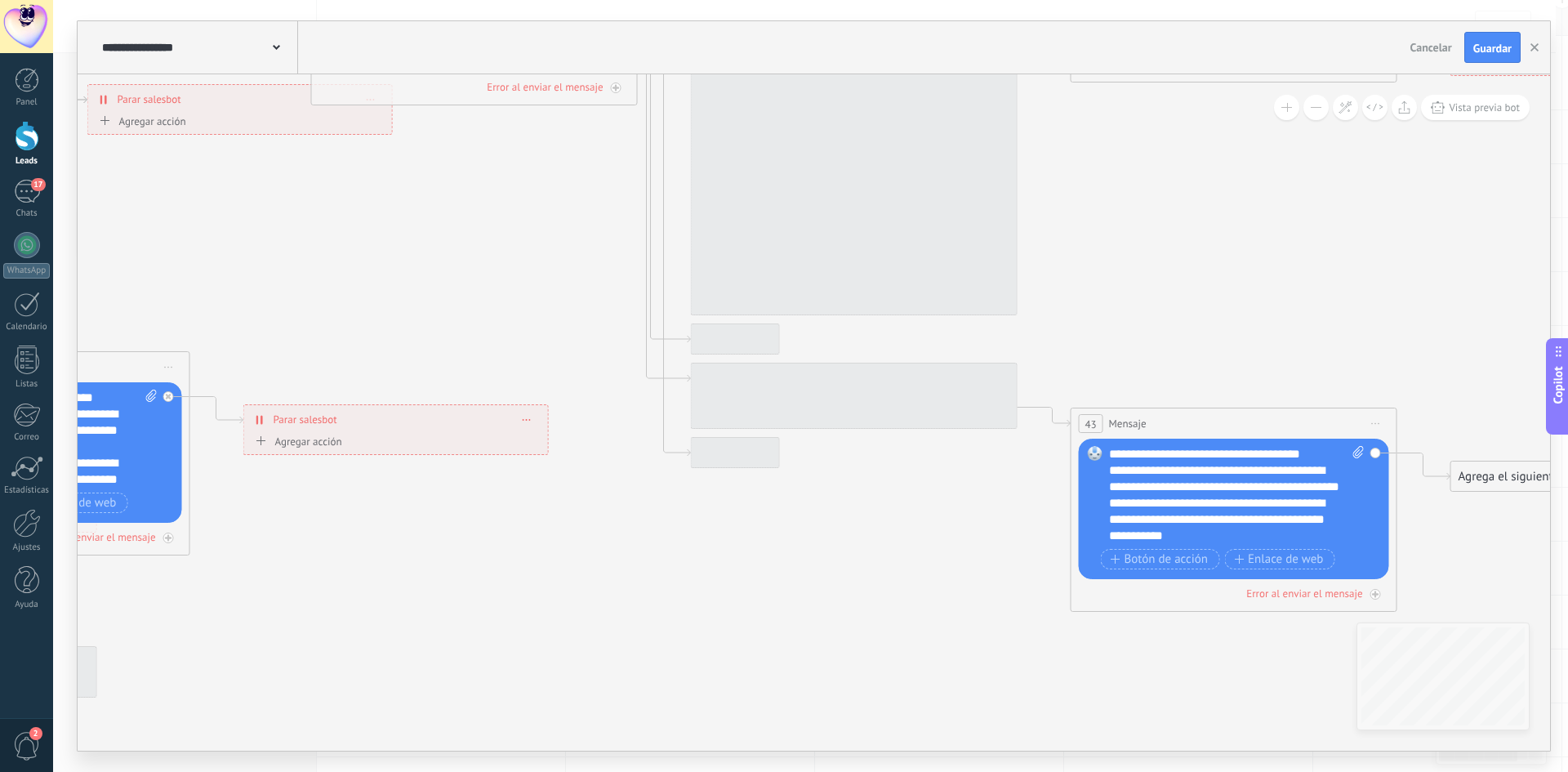
drag, startPoint x: 797, startPoint y: 326, endPoint x: 580, endPoint y: 356, distance: 219.1
click at [344, 284] on icon at bounding box center [287, 169] width 3754 height 1873
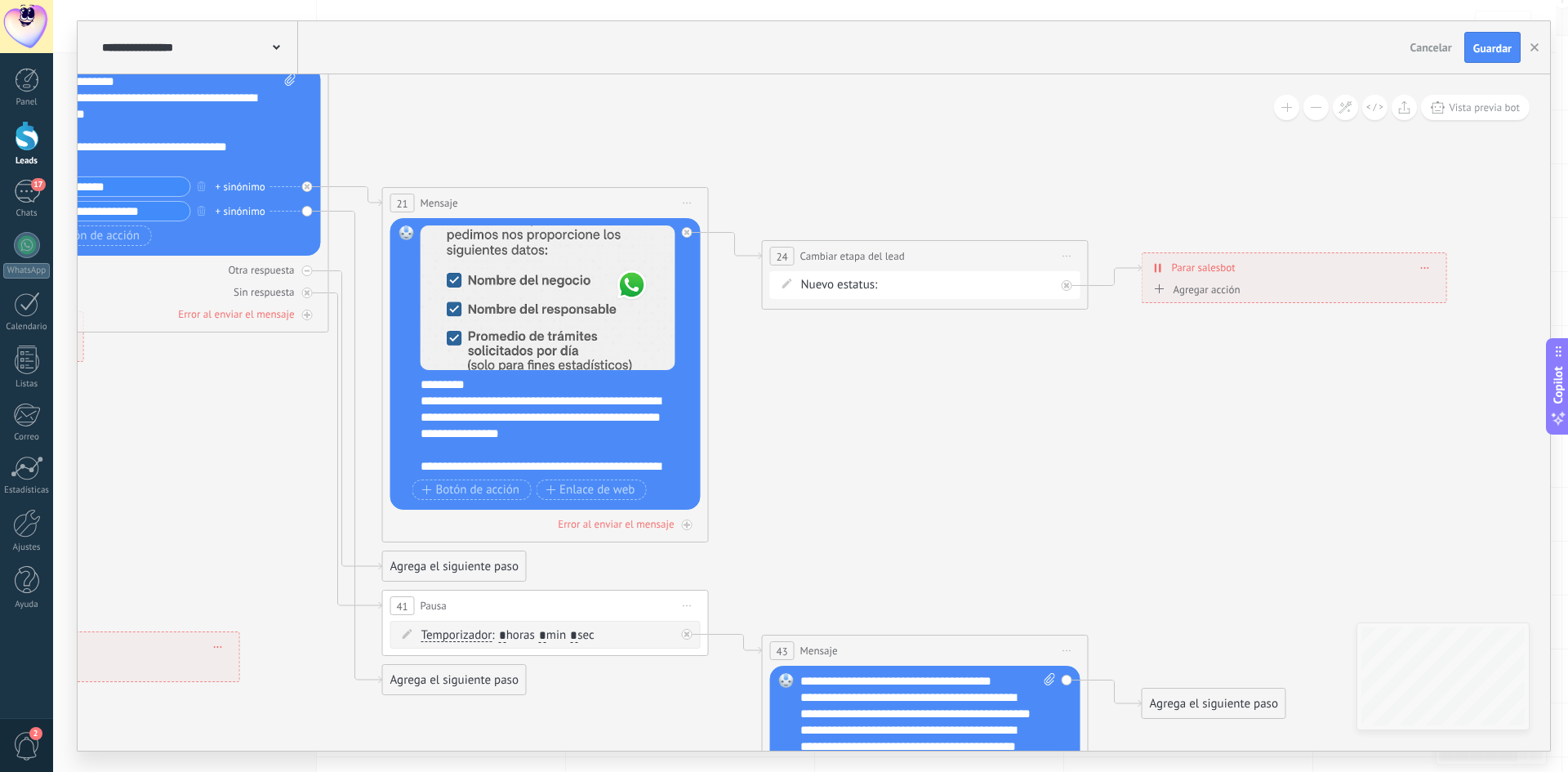
drag, startPoint x: 1155, startPoint y: 353, endPoint x: 973, endPoint y: 622, distance: 324.8
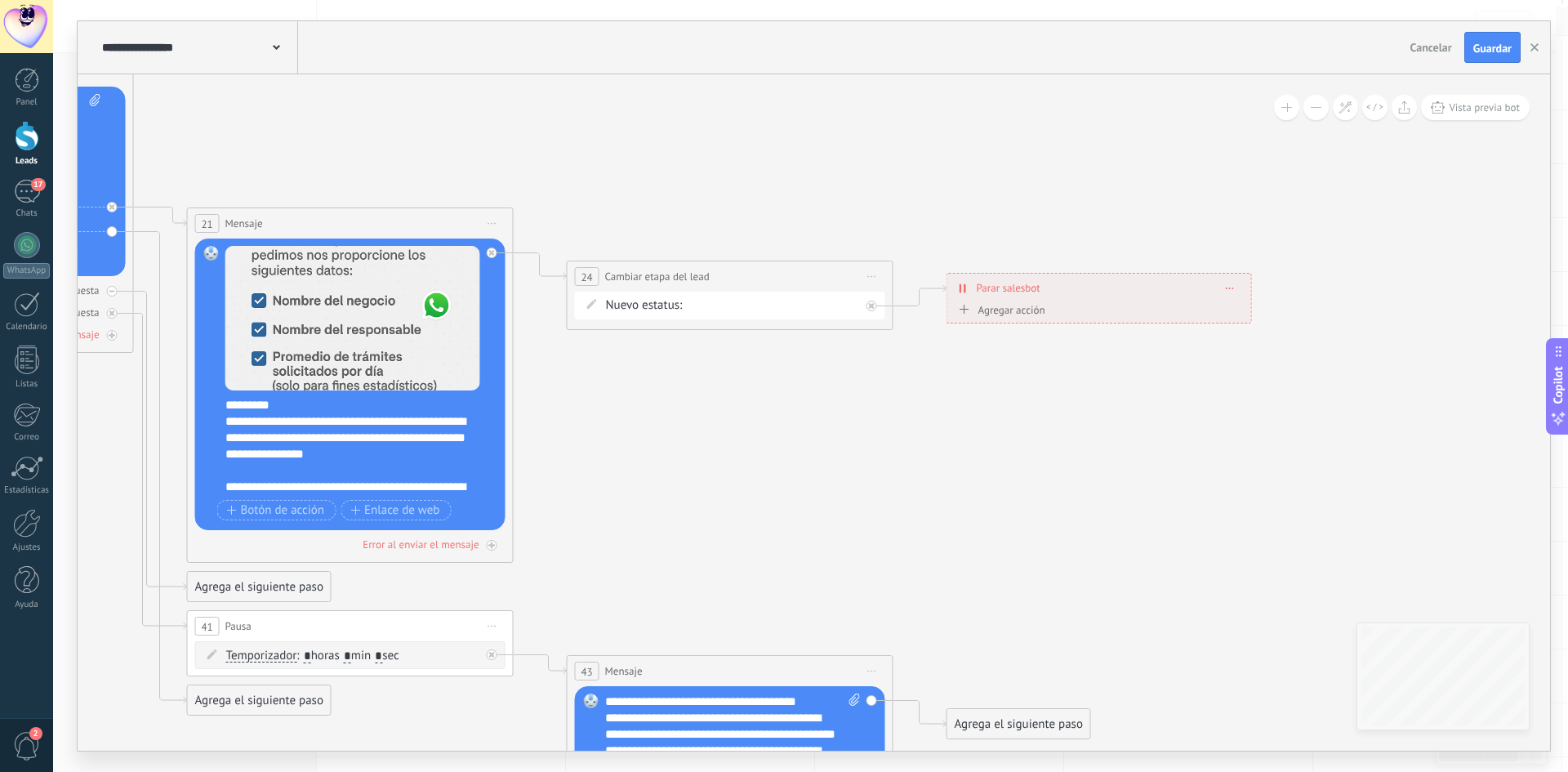
drag, startPoint x: 1353, startPoint y: 554, endPoint x: 1268, endPoint y: 539, distance: 86.3
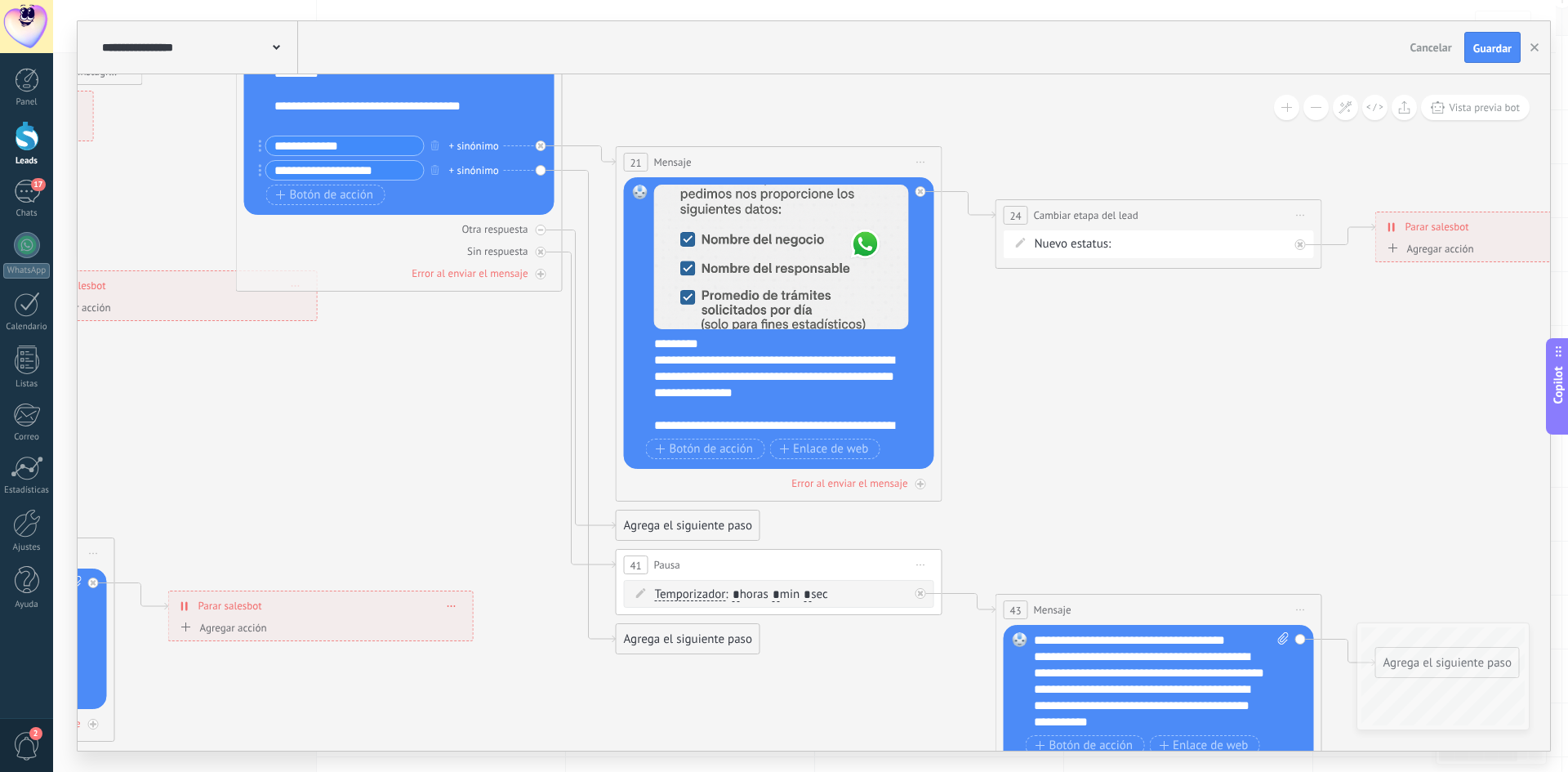
drag, startPoint x: 666, startPoint y: 496, endPoint x: 884, endPoint y: 429, distance: 228.1
click at [1003, 400] on icon at bounding box center [212, 355] width 3754 height 1873
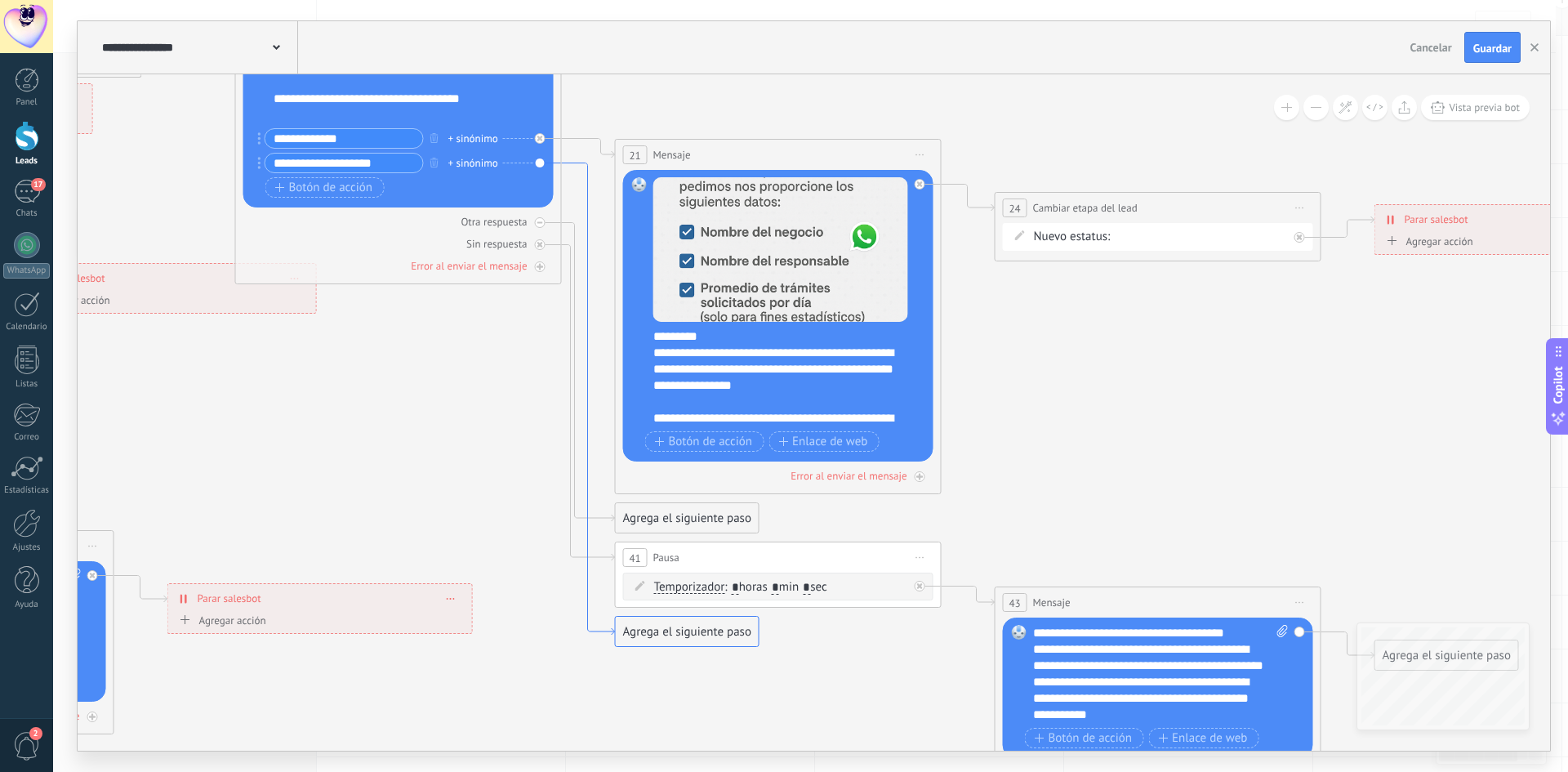
click at [589, 320] on icon at bounding box center [588, 399] width 53 height 472
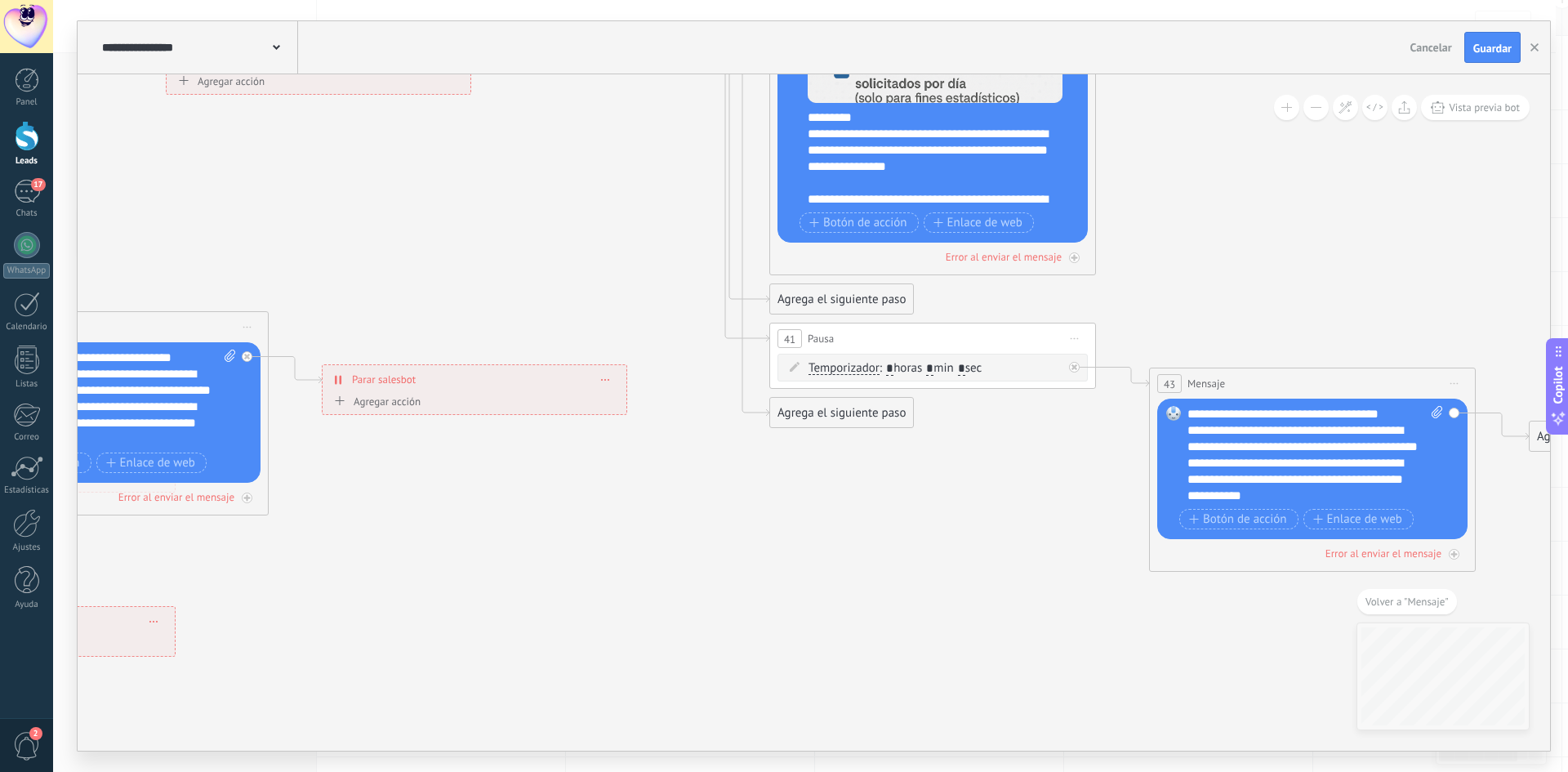
click at [842, 422] on div "Agrega el siguiente paso" at bounding box center [841, 413] width 143 height 27
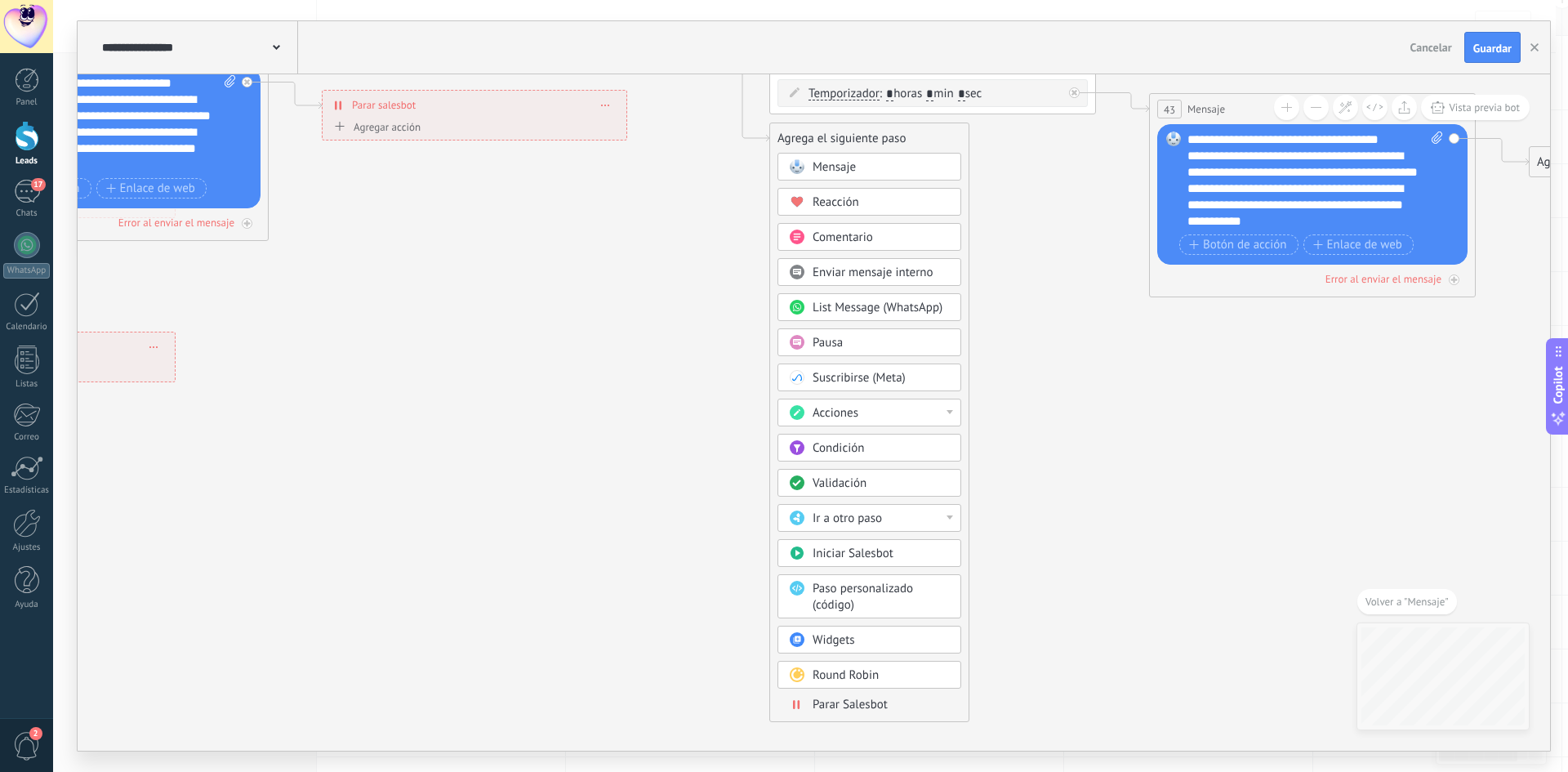
click at [869, 703] on span "Parar Salesbot" at bounding box center [850, 704] width 75 height 15
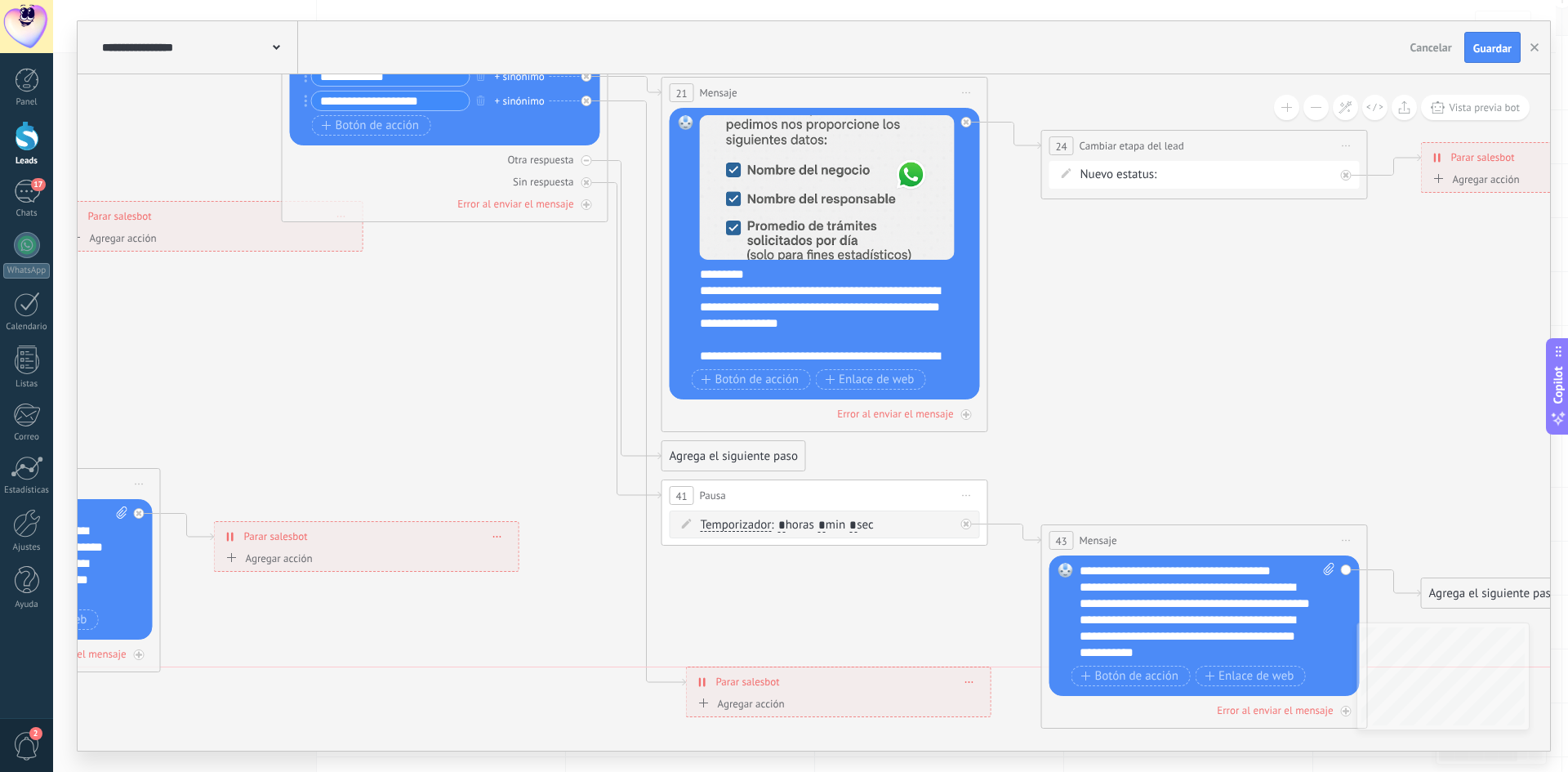
drag, startPoint x: 867, startPoint y: 579, endPoint x: 894, endPoint y: 688, distance: 112.3
click at [894, 688] on div "**********" at bounding box center [839, 681] width 304 height 28
click at [645, 600] on icon at bounding box center [647, 394] width 78 height 585
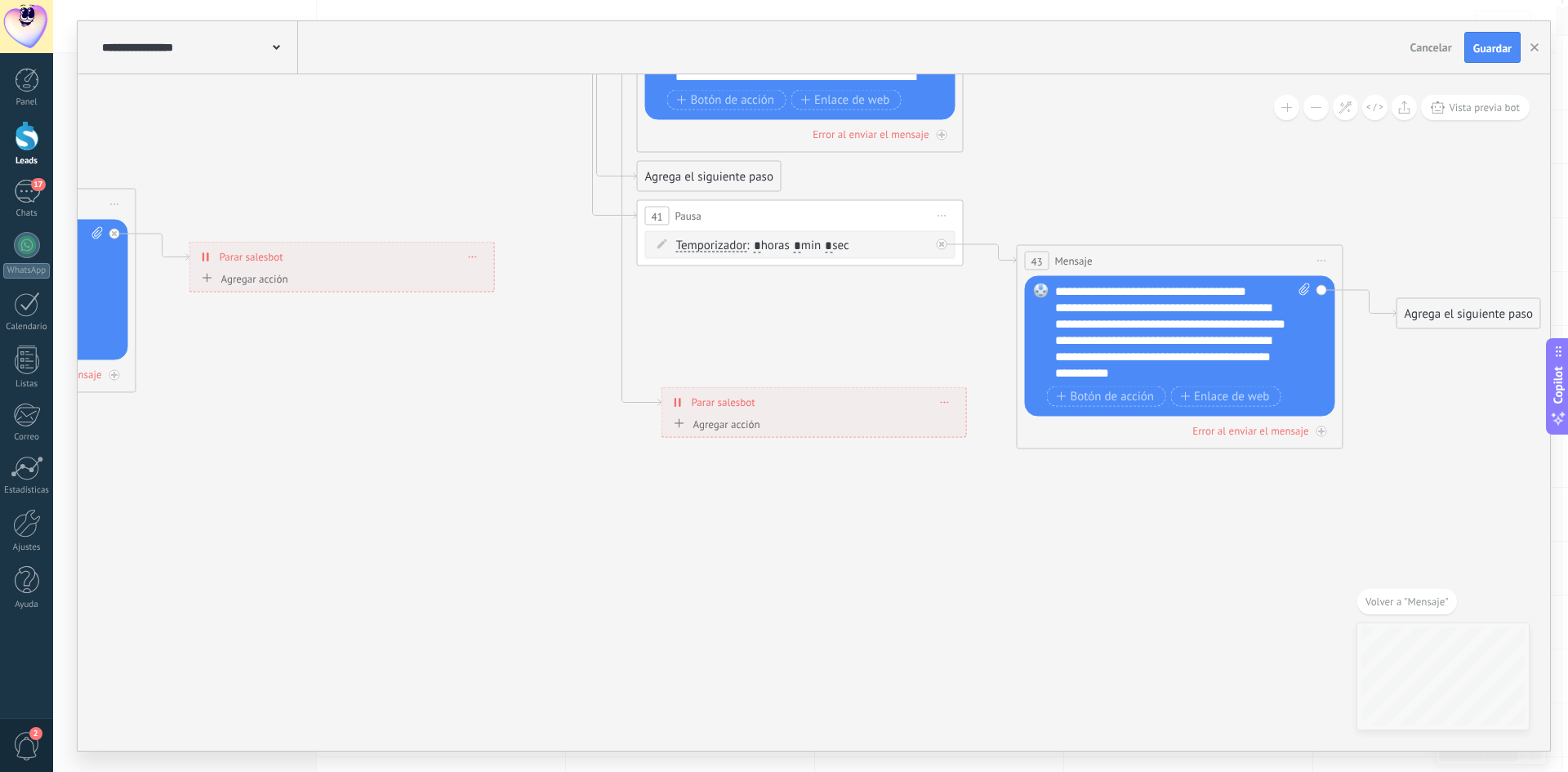
click at [699, 424] on div "Agregar acción" at bounding box center [715, 423] width 91 height 12
click at [699, 424] on button "Conversación marcada como cerrada" at bounding box center [763, 423] width 204 height 29
click at [935, 405] on div "**********" at bounding box center [814, 402] width 304 height 28
click at [942, 405] on span at bounding box center [946, 401] width 8 height 9
click at [970, 421] on div "Borrar" at bounding box center [975, 425] width 73 height 28
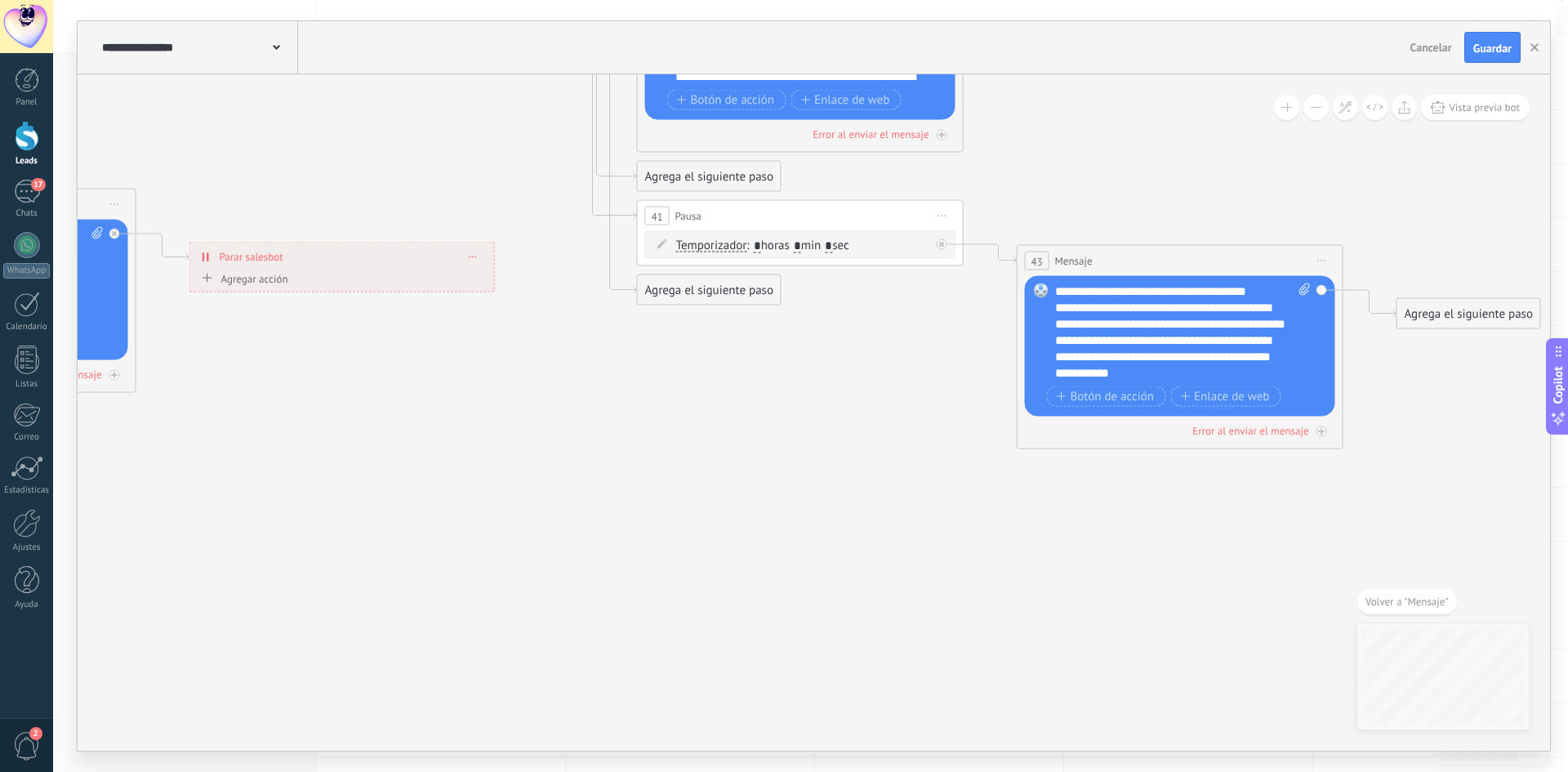
click at [737, 293] on div "Agrega el siguiente paso" at bounding box center [709, 290] width 143 height 27
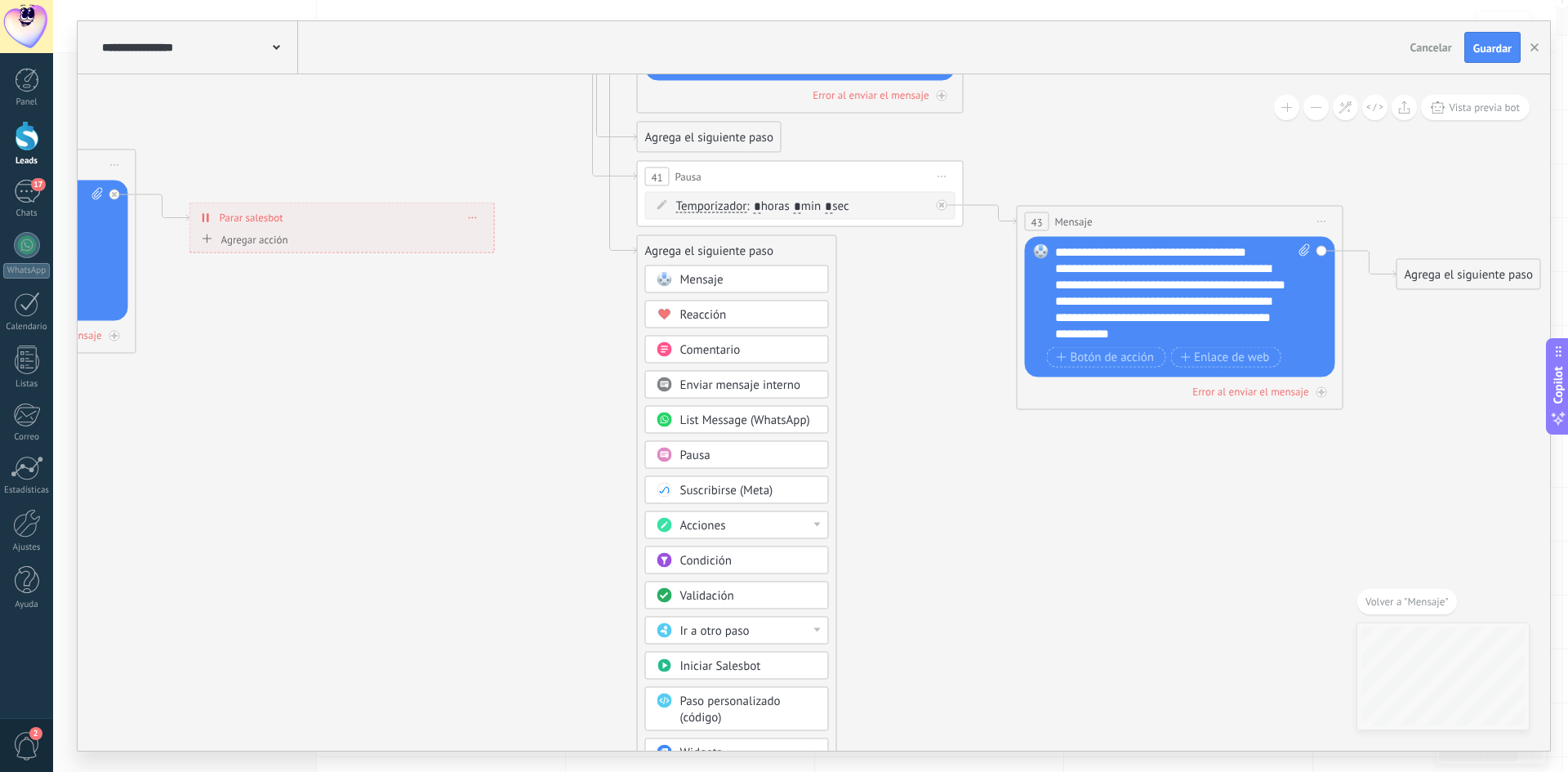
click at [774, 629] on div "Ir a otro paso" at bounding box center [748, 631] width 138 height 16
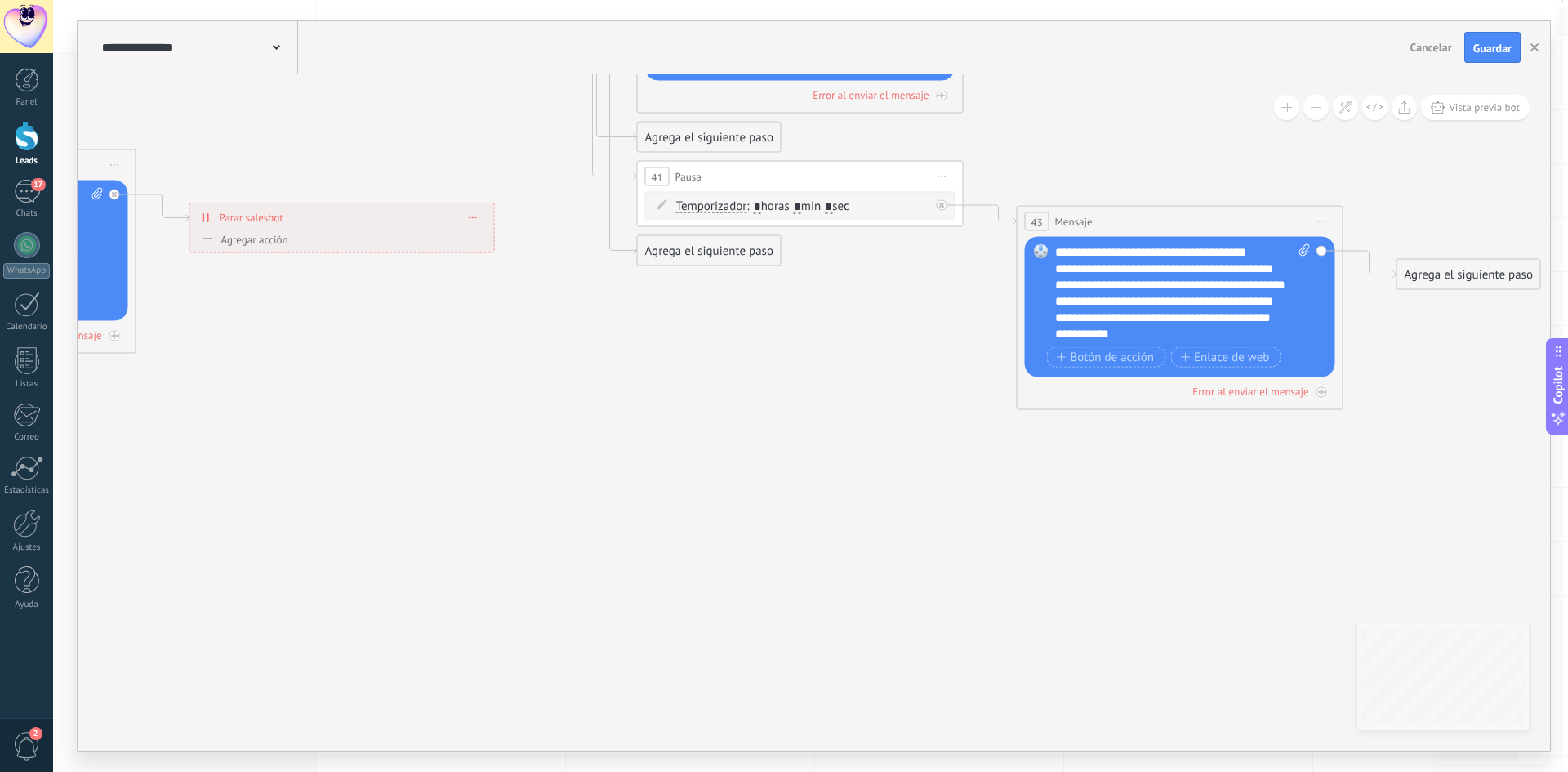
click at [740, 255] on div "Agrega el siguiente paso" at bounding box center [709, 251] width 143 height 27
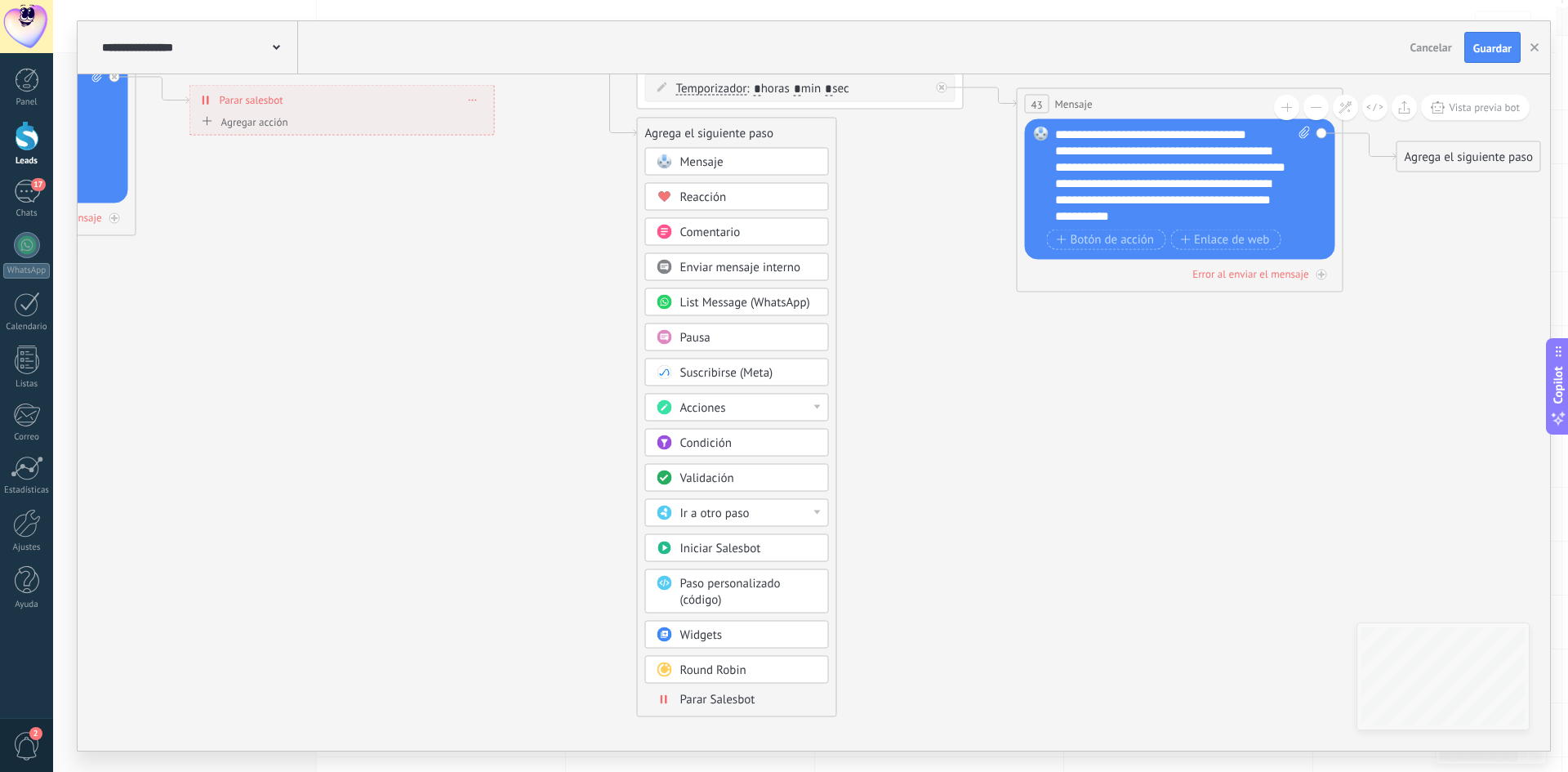
click at [784, 411] on div "Acciones" at bounding box center [748, 408] width 138 height 16
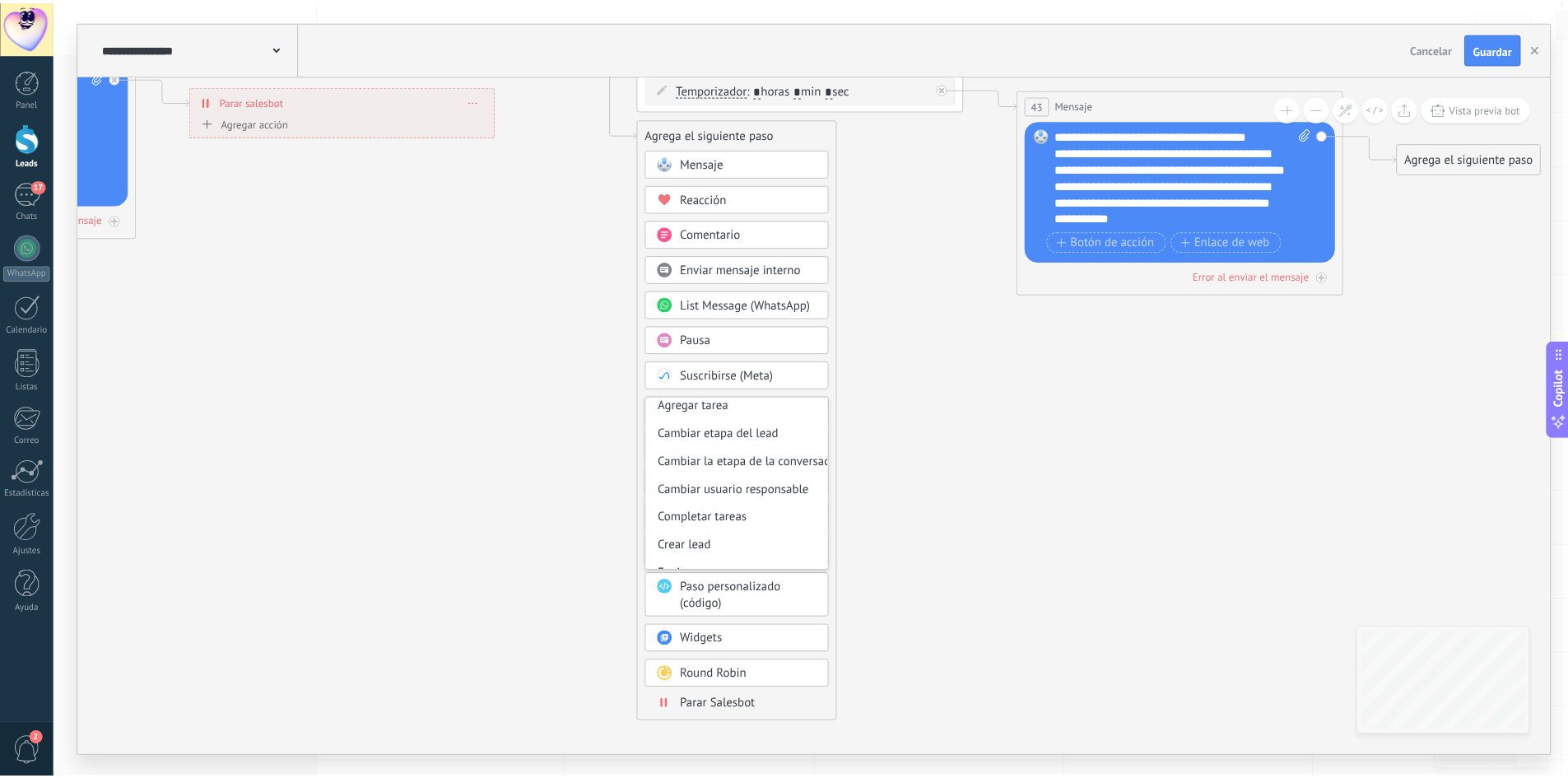
scroll to position [82, 0]
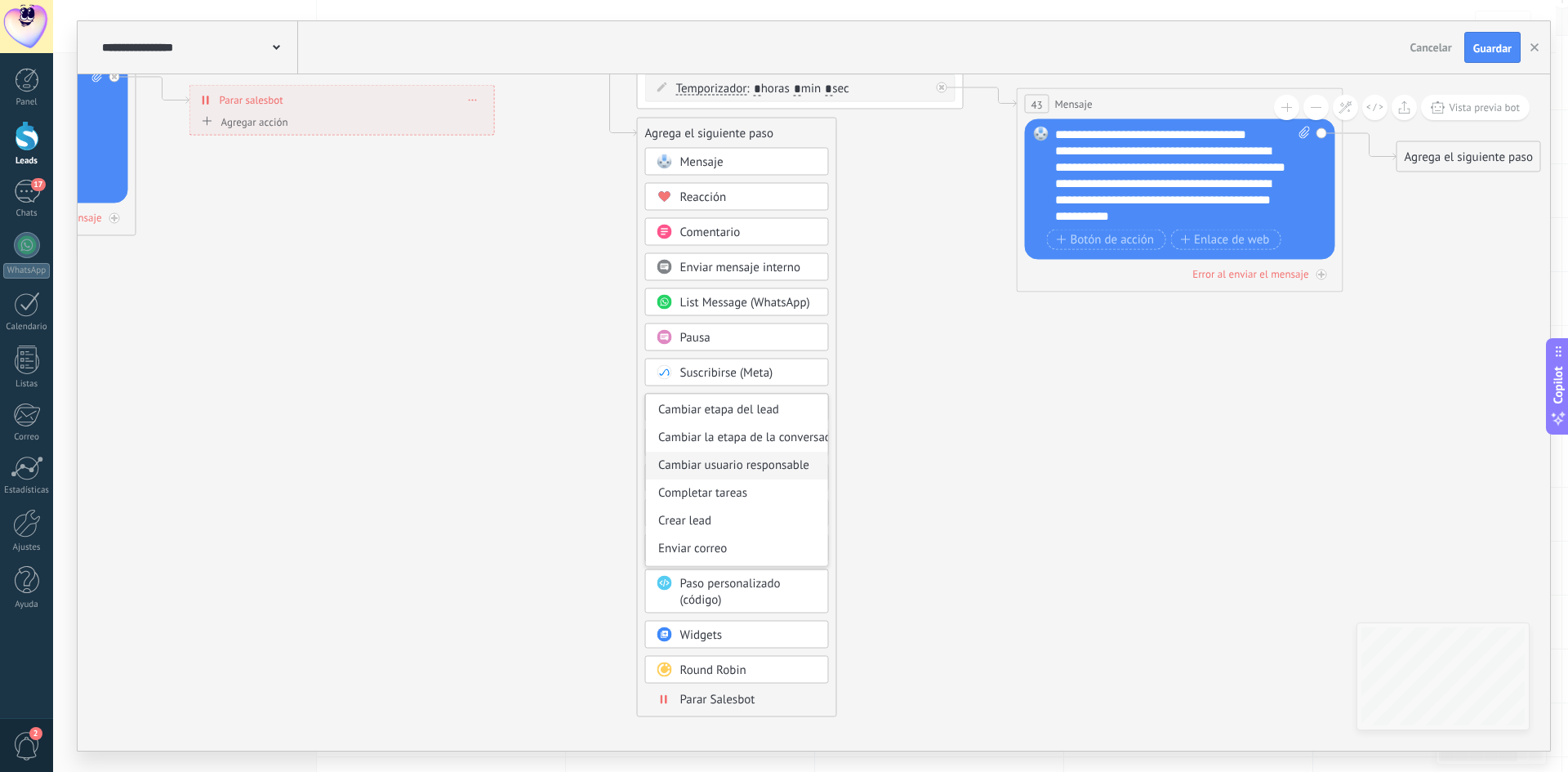
click at [802, 470] on div "Cambiar usuario responsable" at bounding box center [737, 465] width 182 height 28
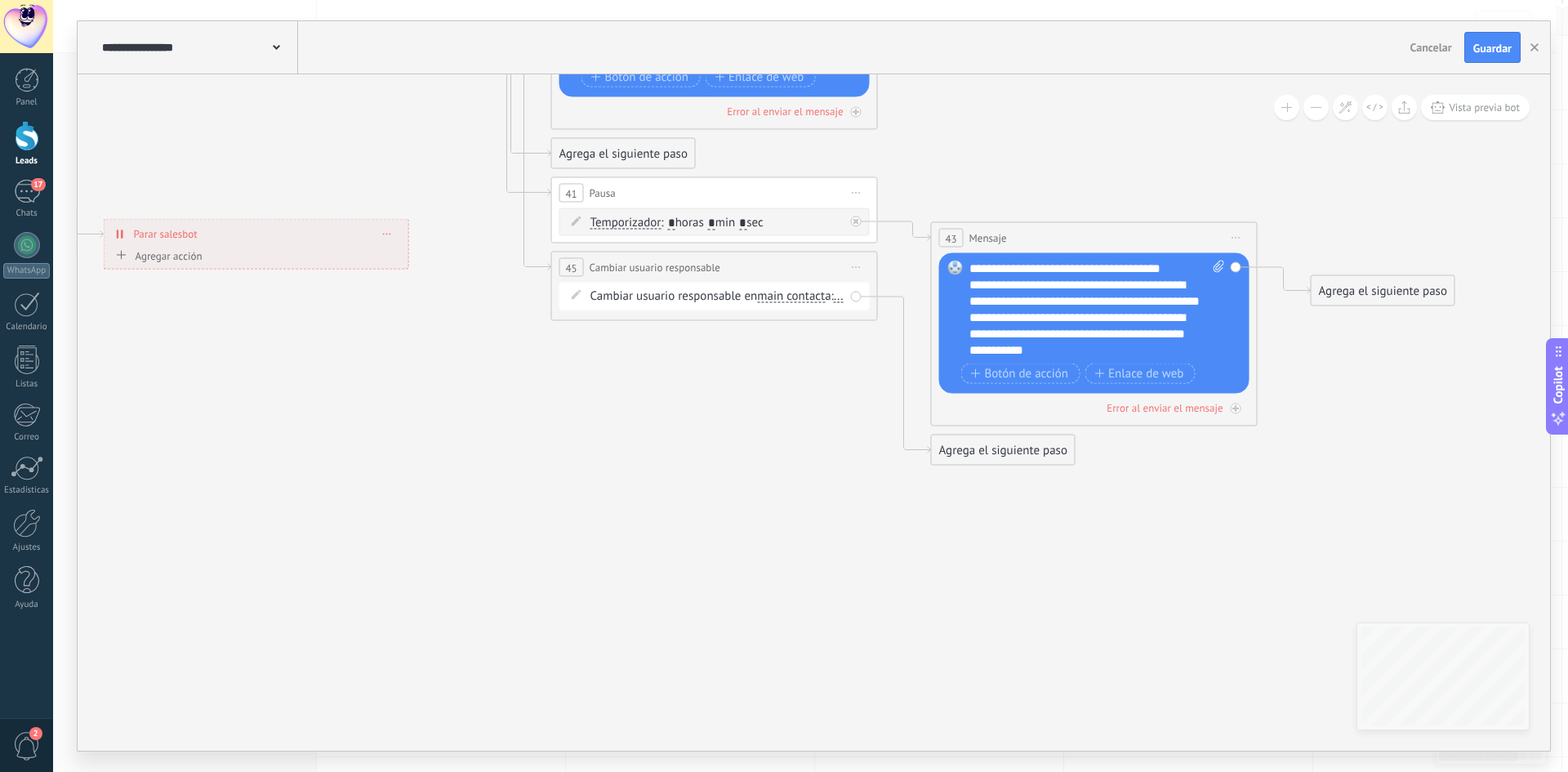
drag, startPoint x: 870, startPoint y: 322, endPoint x: 770, endPoint y: 455, distance: 166.4
click at [1005, 459] on div "Agrega el siguiente paso" at bounding box center [1003, 450] width 143 height 27
click at [834, 303] on span "..." at bounding box center [839, 297] width 9 height 13
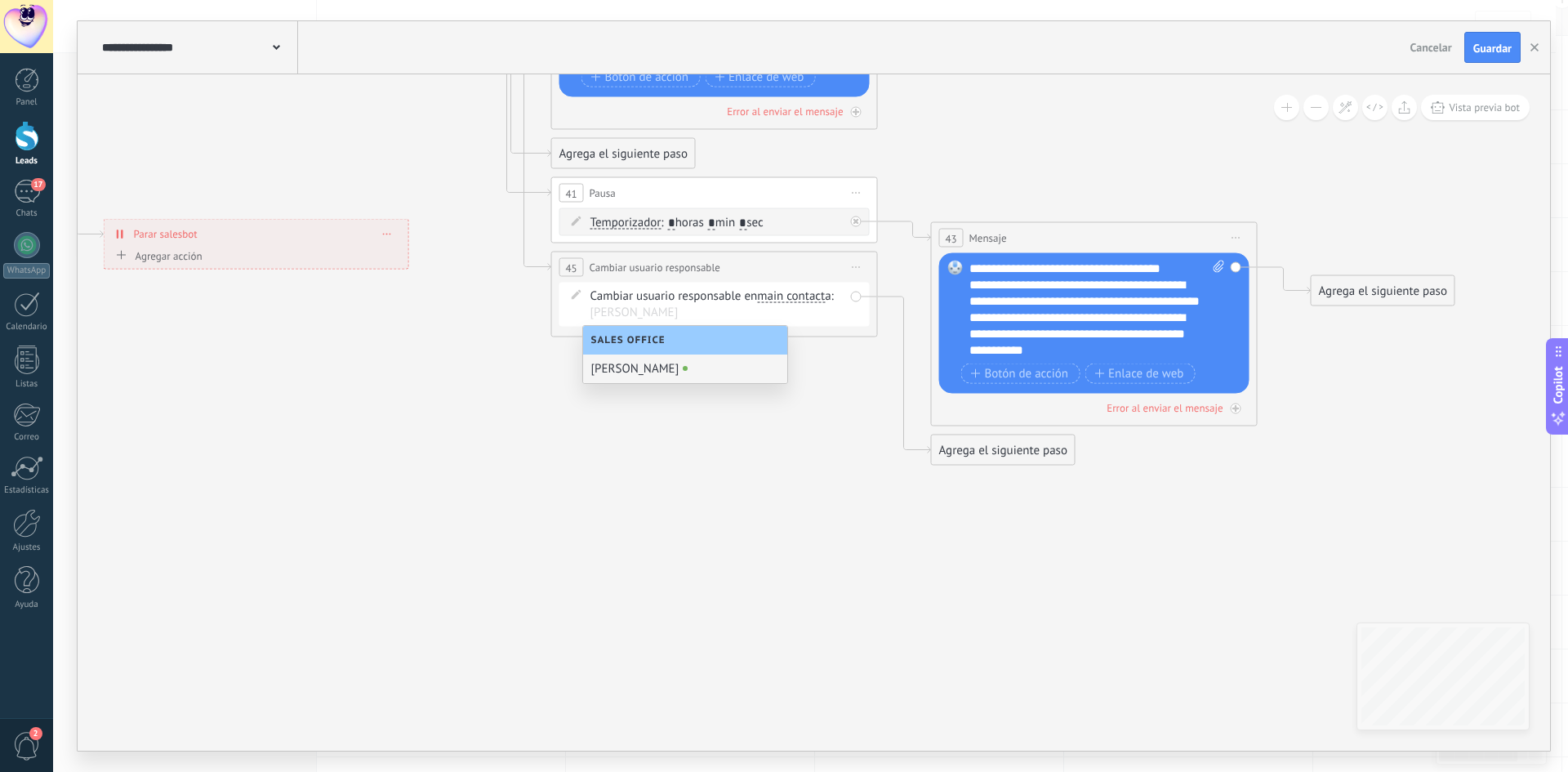
click at [650, 376] on div "[PERSON_NAME]" at bounding box center [685, 369] width 204 height 28
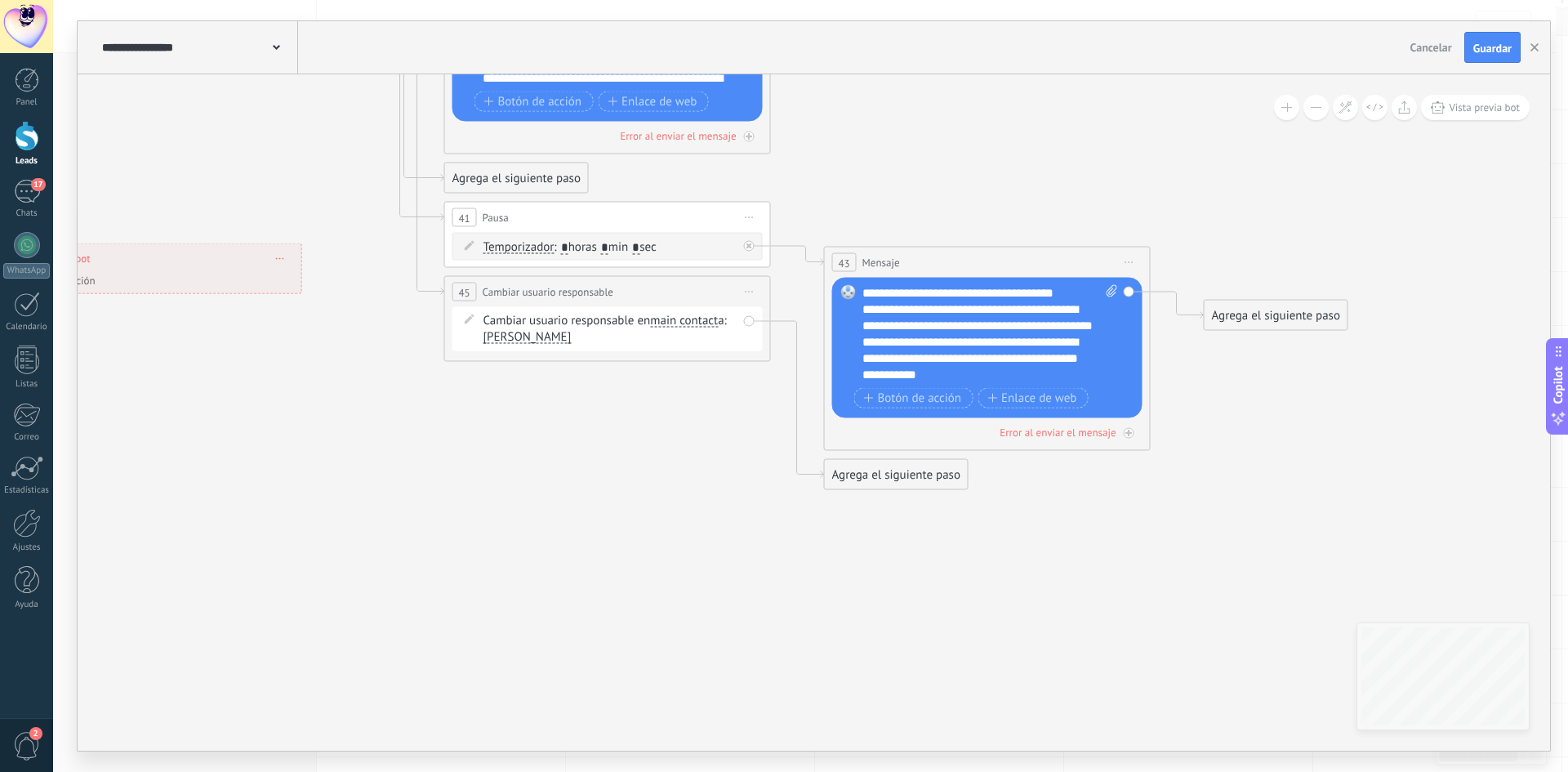
drag, startPoint x: 830, startPoint y: 391, endPoint x: 718, endPoint y: 416, distance: 114.8
click at [718, 416] on icon at bounding box center [41, 8] width 3754 height 1873
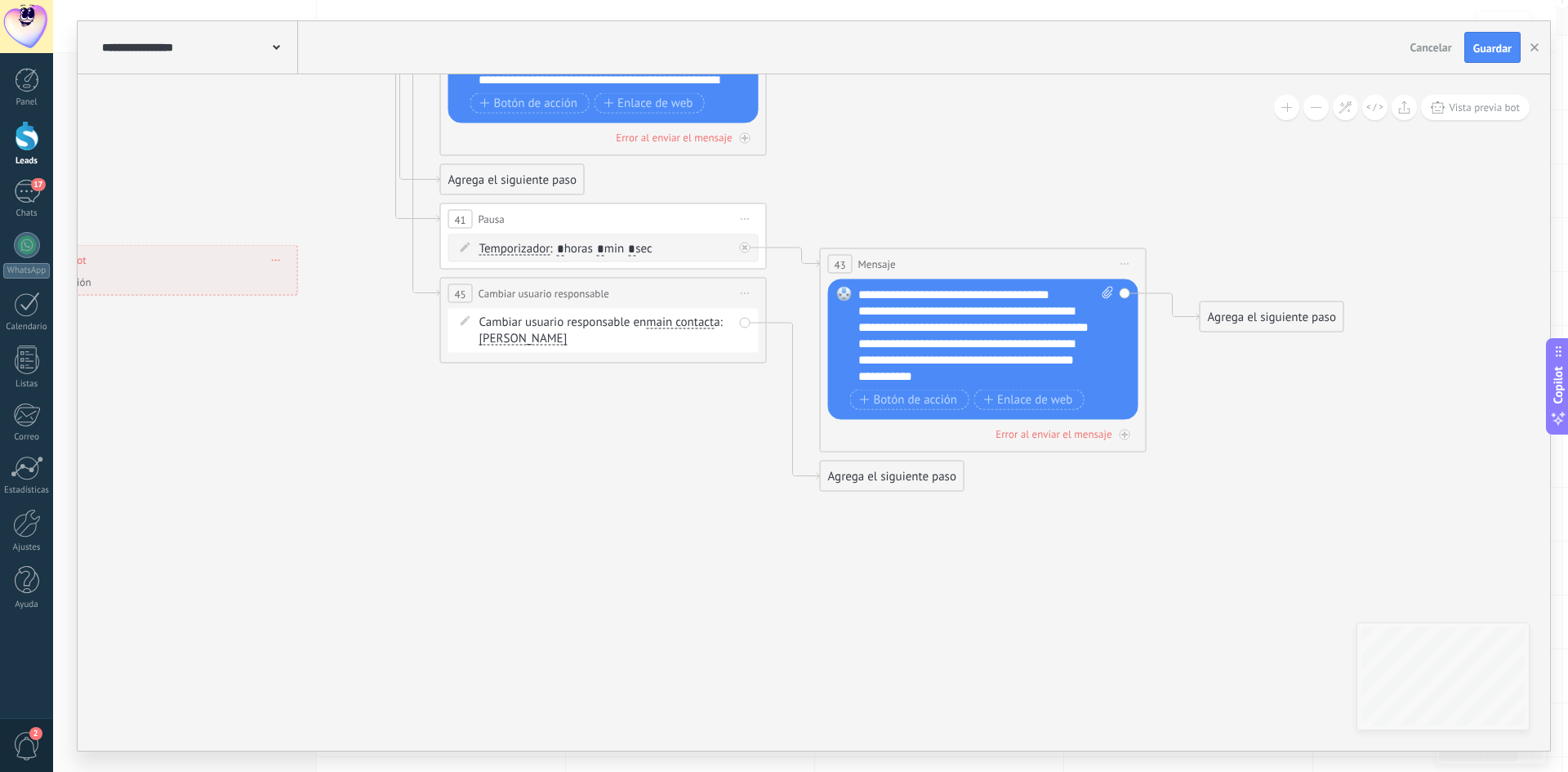
click at [886, 484] on div "Agrega el siguiente paso" at bounding box center [892, 476] width 143 height 27
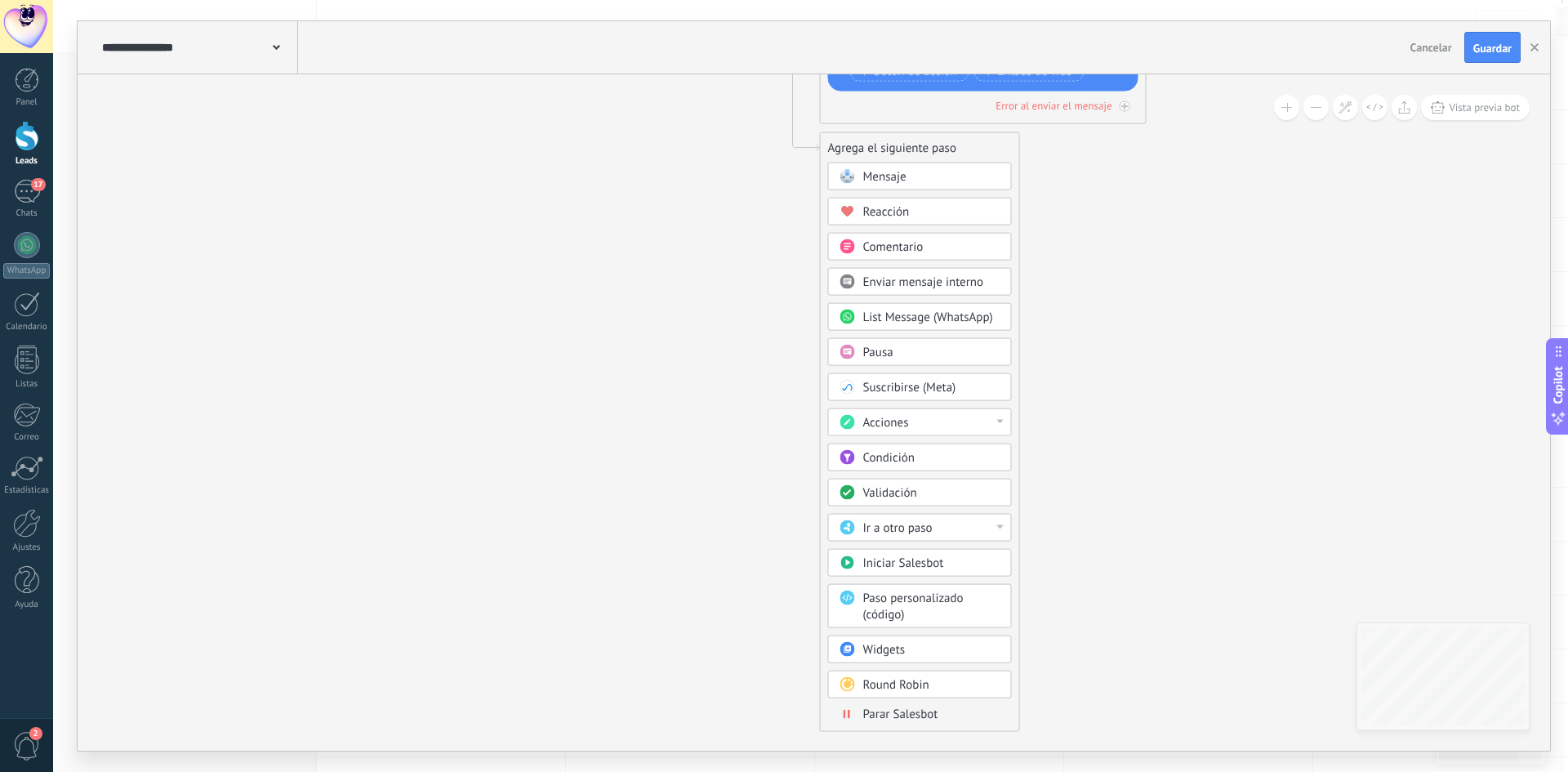
click at [924, 722] on div "Parar Salesbot" at bounding box center [932, 714] width 138 height 16
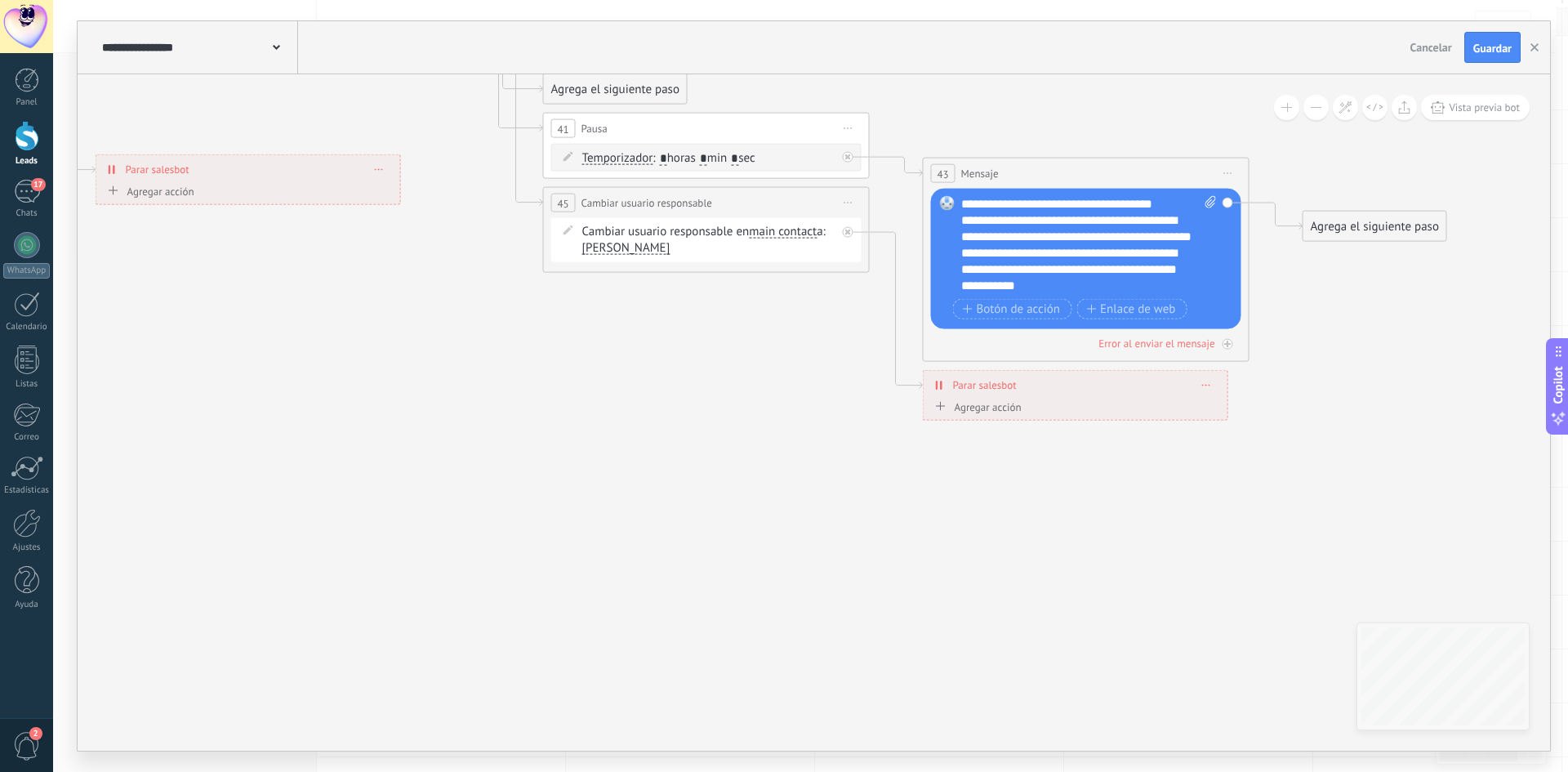
drag, startPoint x: 940, startPoint y: 494, endPoint x: 1134, endPoint y: 655, distance: 252.1
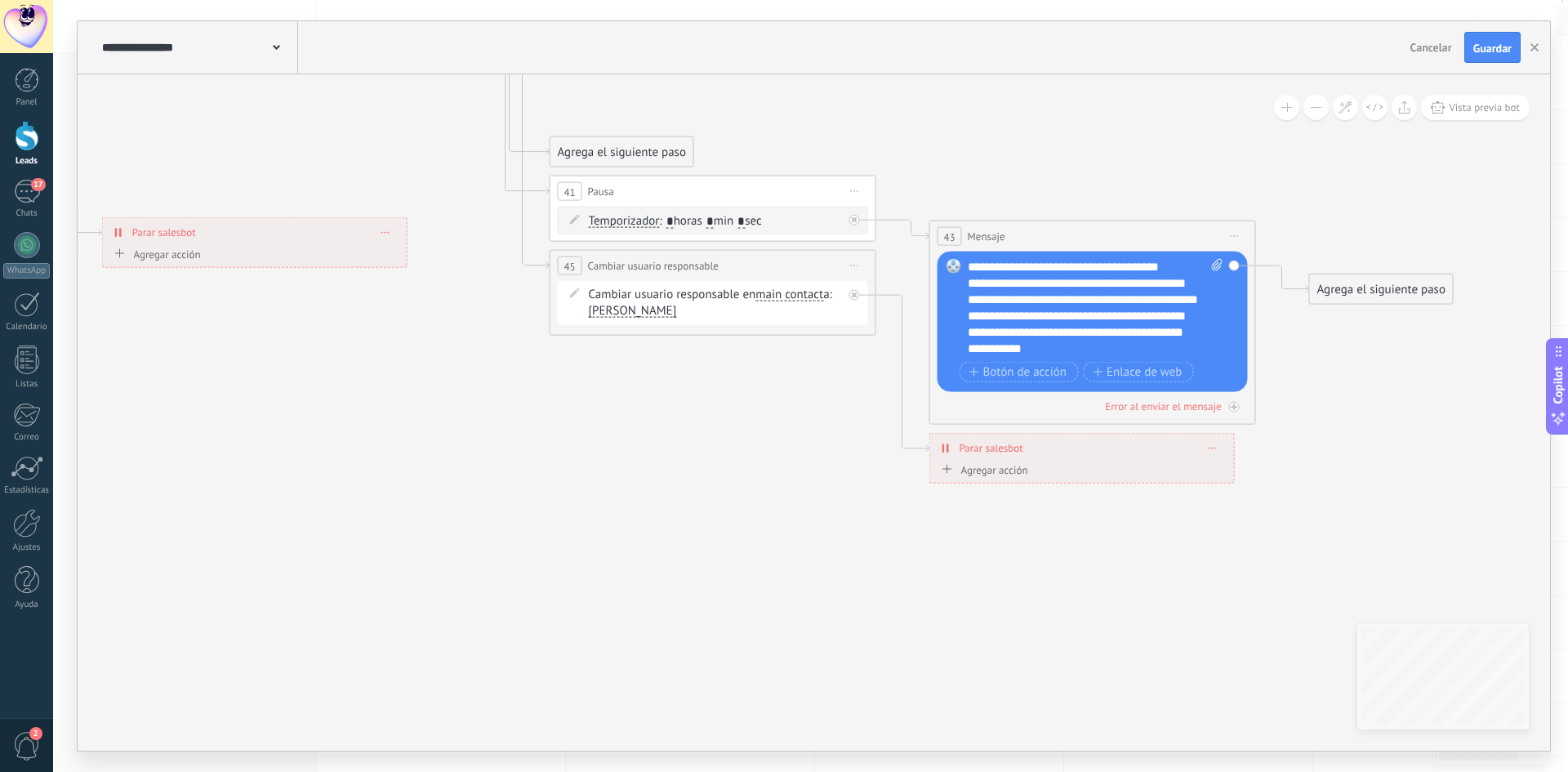
drag, startPoint x: 707, startPoint y: 453, endPoint x: 673, endPoint y: 541, distance: 94.3
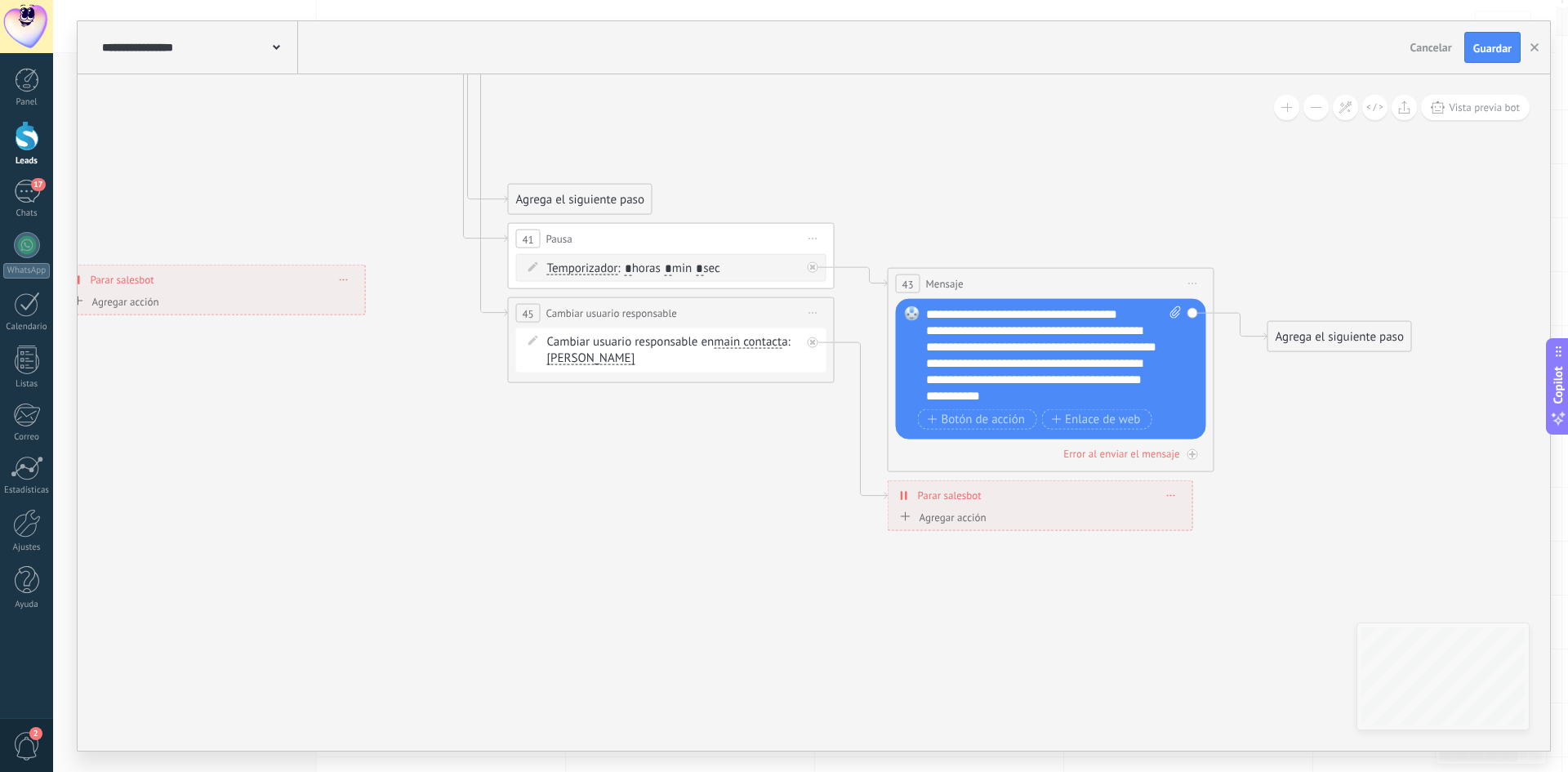
click at [1337, 319] on icon at bounding box center [104, 28] width 3754 height 1873
click at [1339, 338] on div "Agrega el siguiente paso" at bounding box center [1339, 337] width 143 height 27
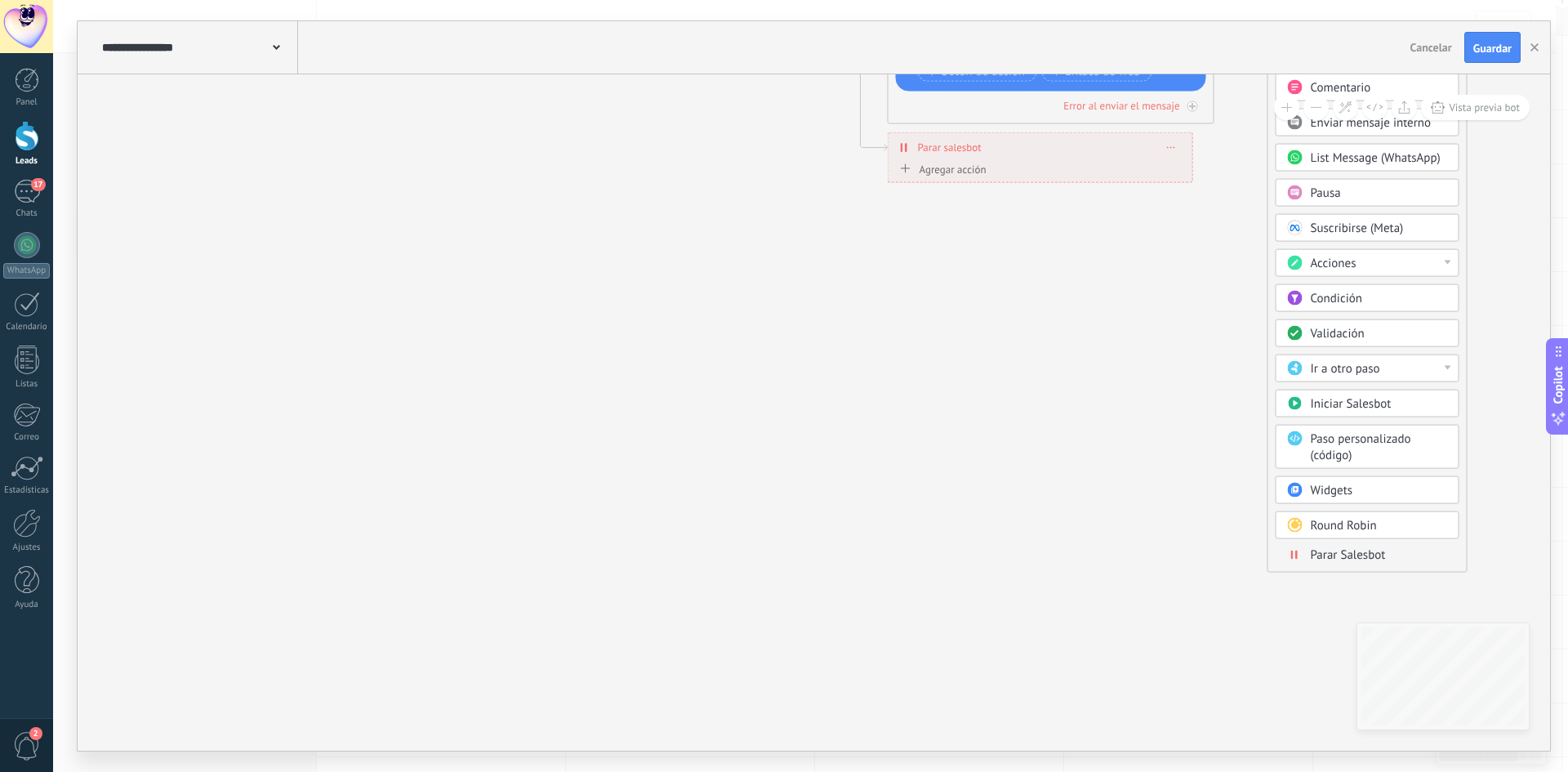
click at [1346, 556] on span "Parar Salesbot" at bounding box center [1348, 555] width 75 height 15
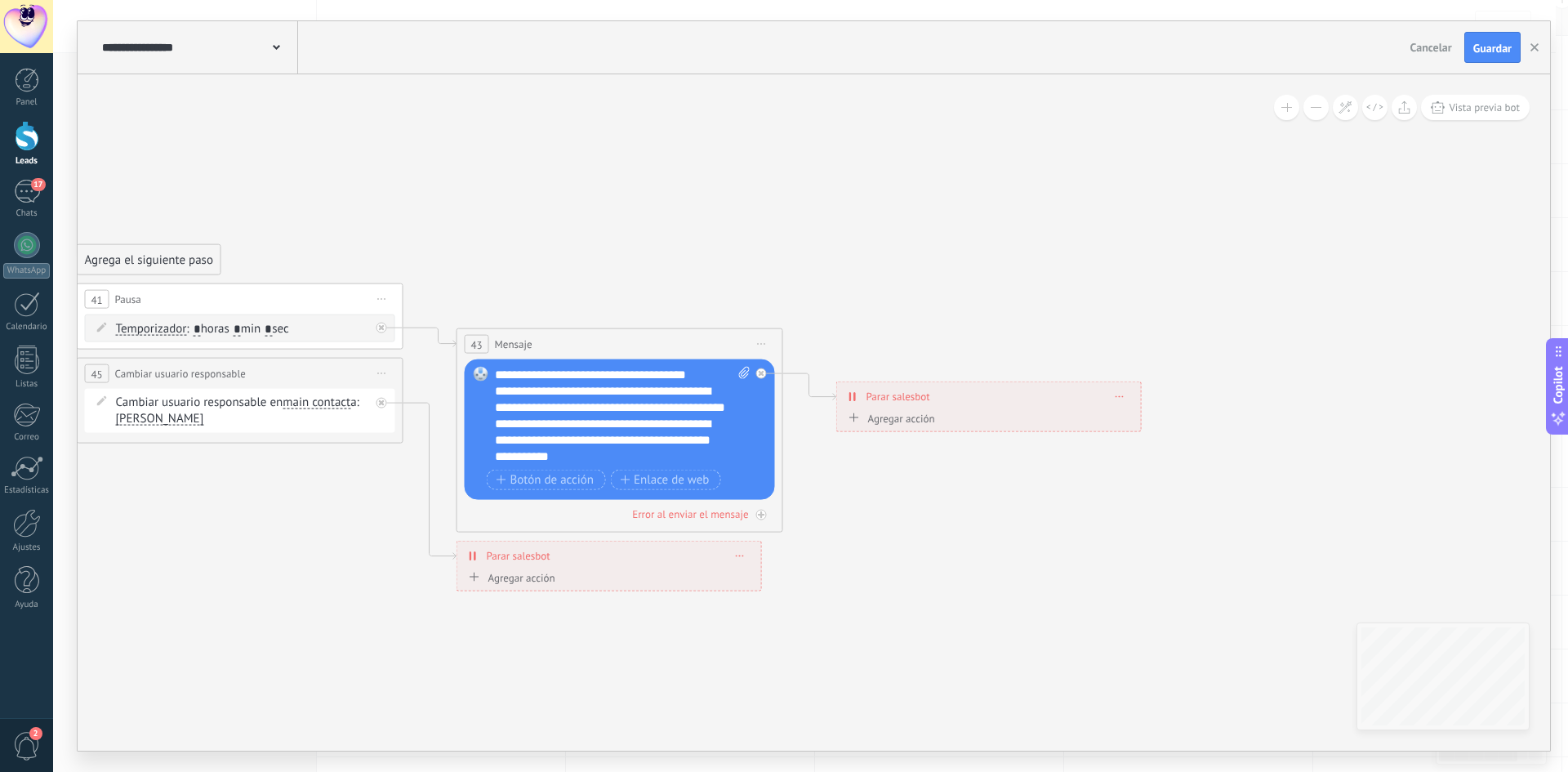
drag, startPoint x: 785, startPoint y: 385, endPoint x: 1110, endPoint y: 565, distance: 371.5
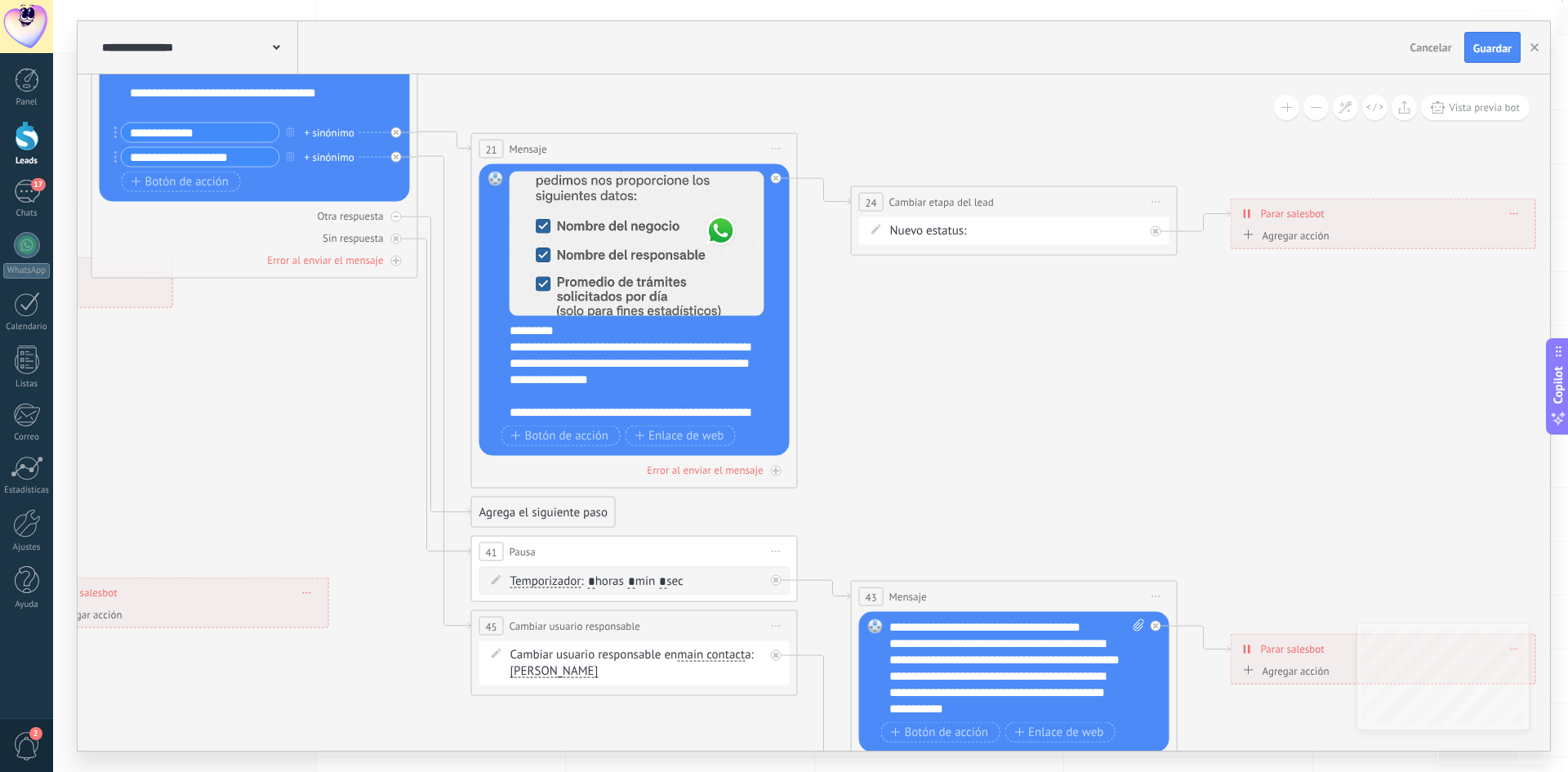
drag, startPoint x: 876, startPoint y: 304, endPoint x: 1043, endPoint y: 420, distance: 203.3
click at [1043, 420] on icon at bounding box center [68, 341] width 3754 height 1873
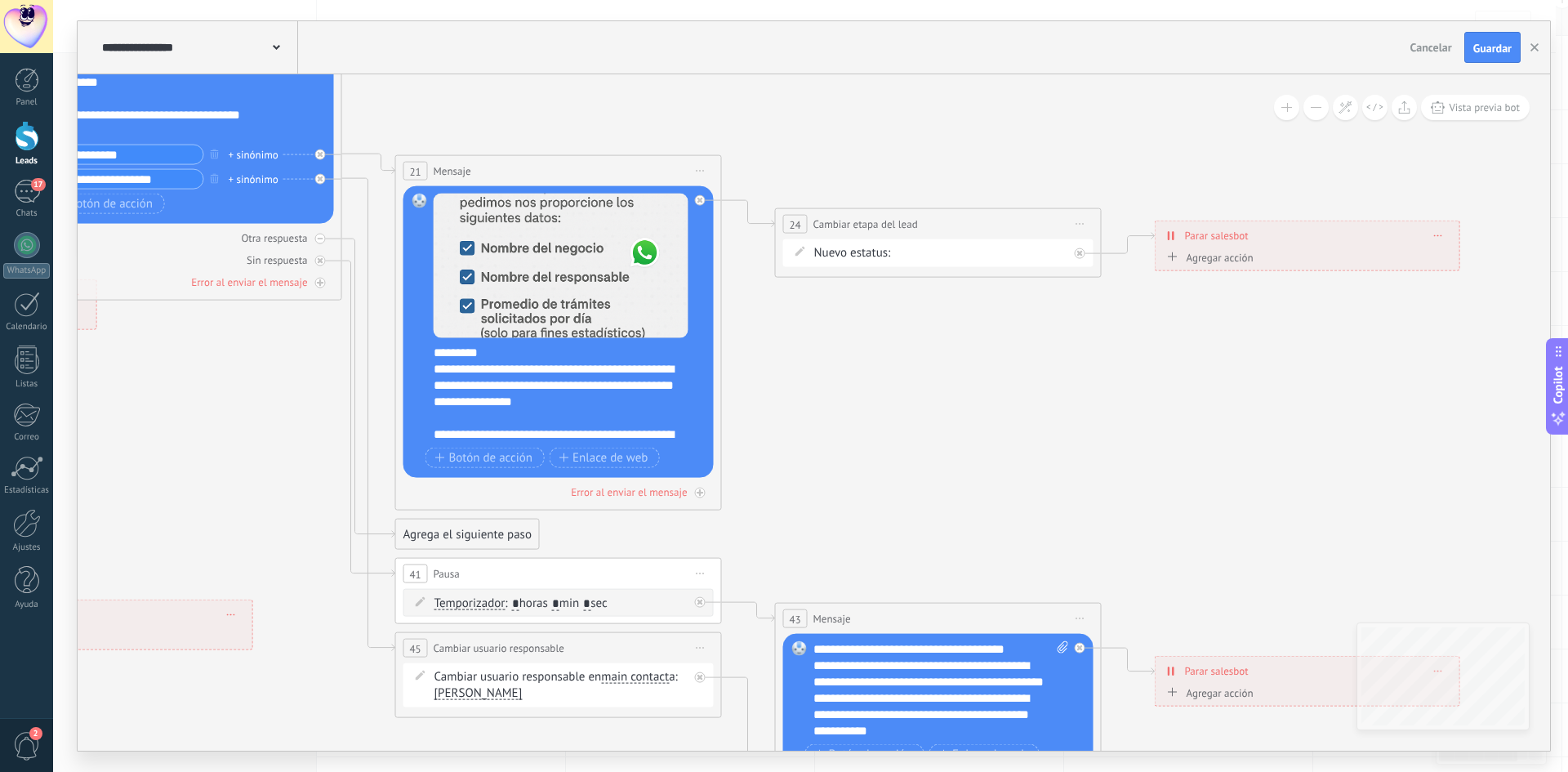
drag, startPoint x: 1305, startPoint y: 329, endPoint x: 1273, endPoint y: 278, distance: 60.2
click at [1267, 256] on div "Agregar acción Conversación marcada como cerrada Iniciar Salesbot Conversación …" at bounding box center [1308, 260] width 289 height 21
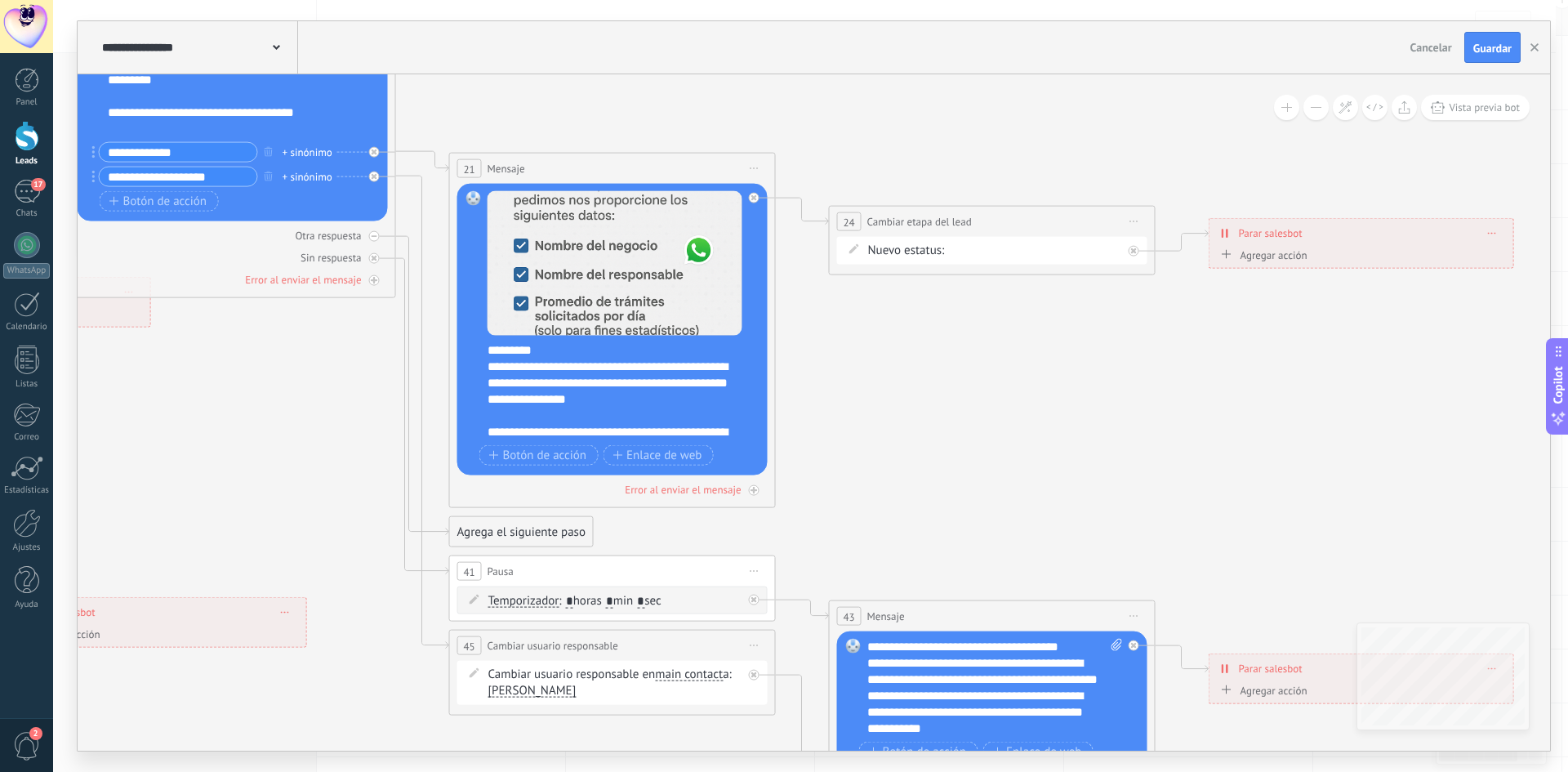
drag, startPoint x: 1073, startPoint y: 361, endPoint x: 1084, endPoint y: 358, distance: 11.4
click at [1079, 359] on icon at bounding box center [46, 361] width 3754 height 1873
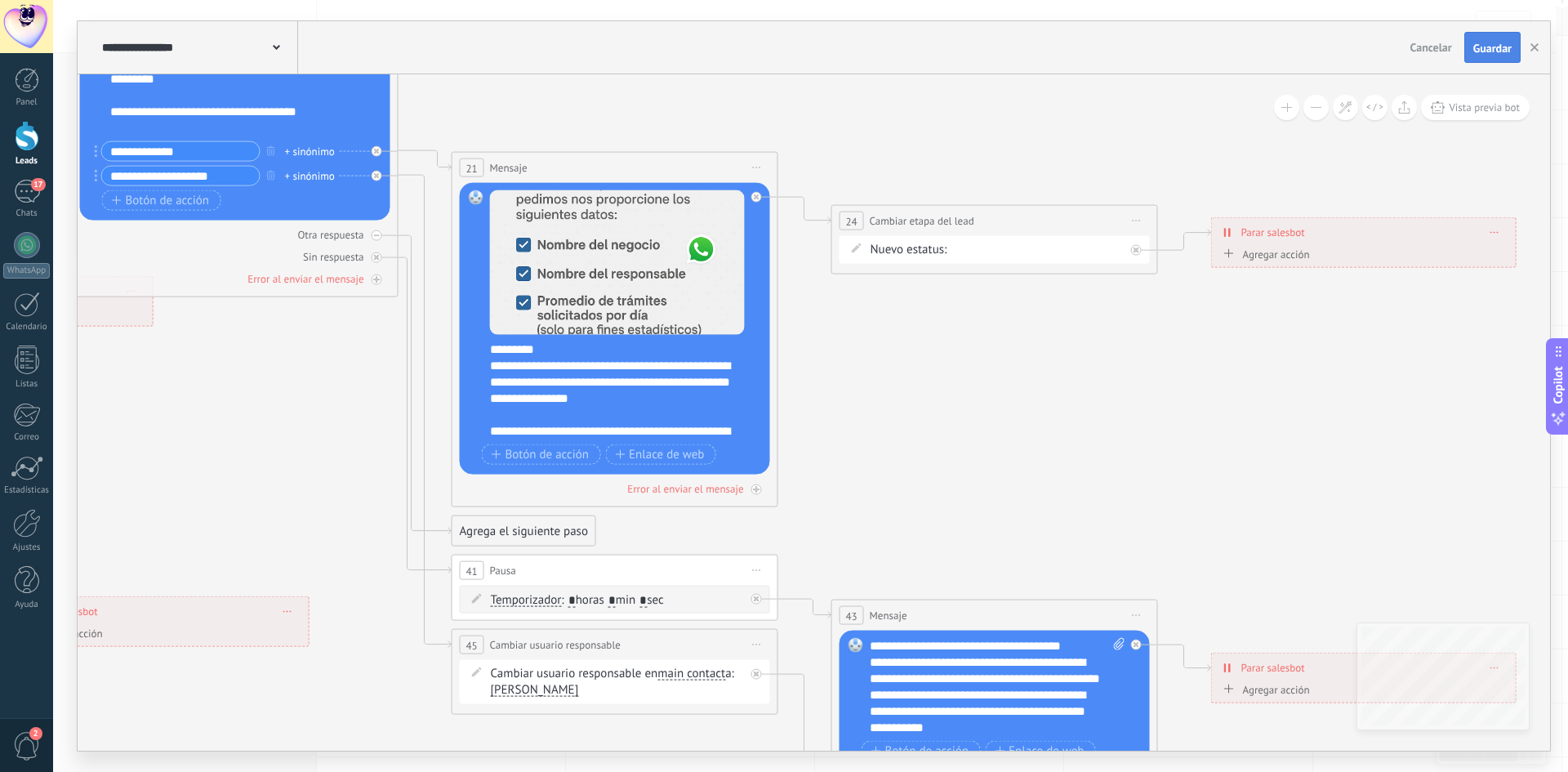
click at [1489, 39] on button "Guardar" at bounding box center [1492, 47] width 56 height 31
click at [1539, 46] on button "button" at bounding box center [1535, 46] width 25 height 29
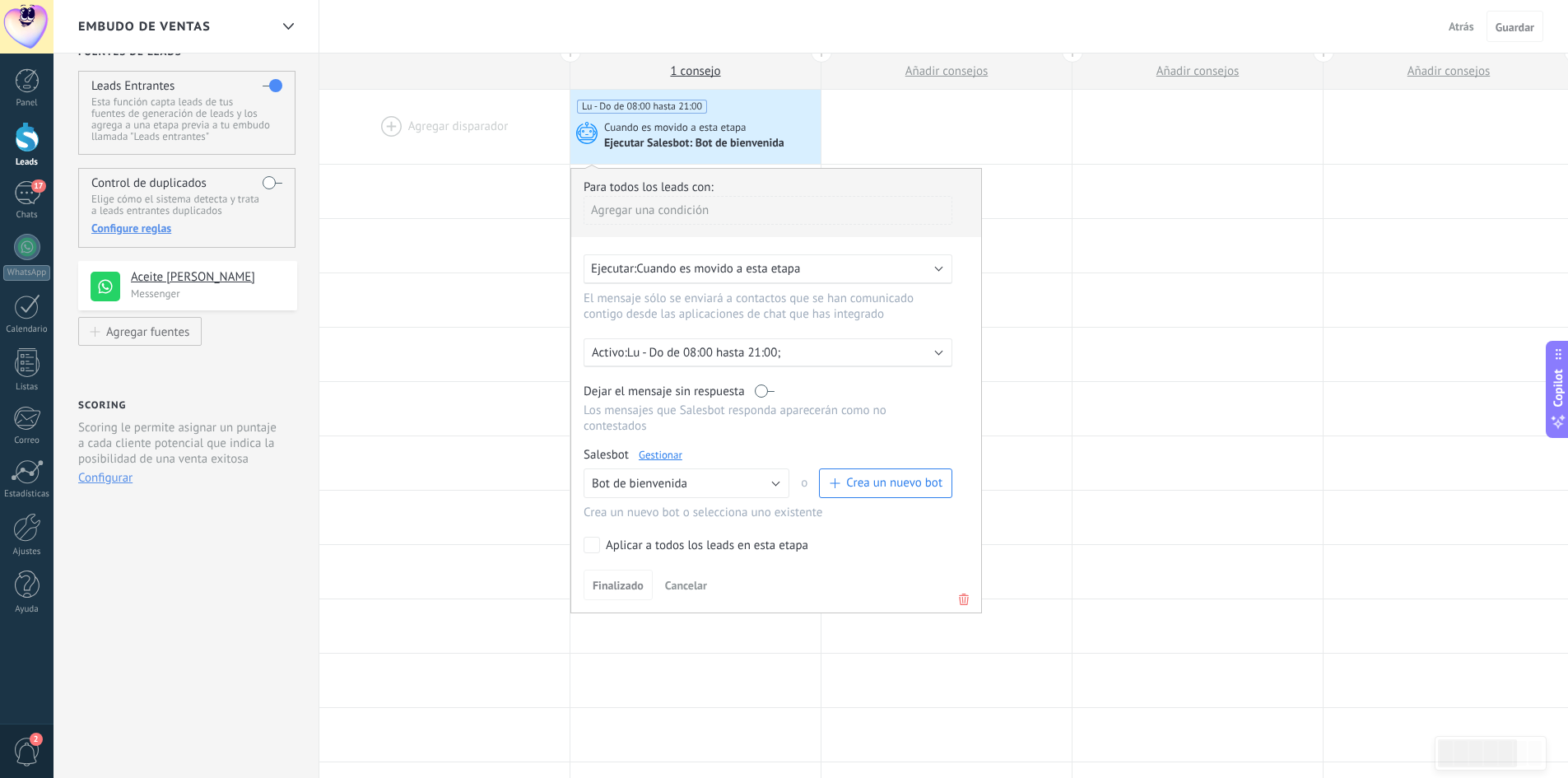
scroll to position [0, 0]
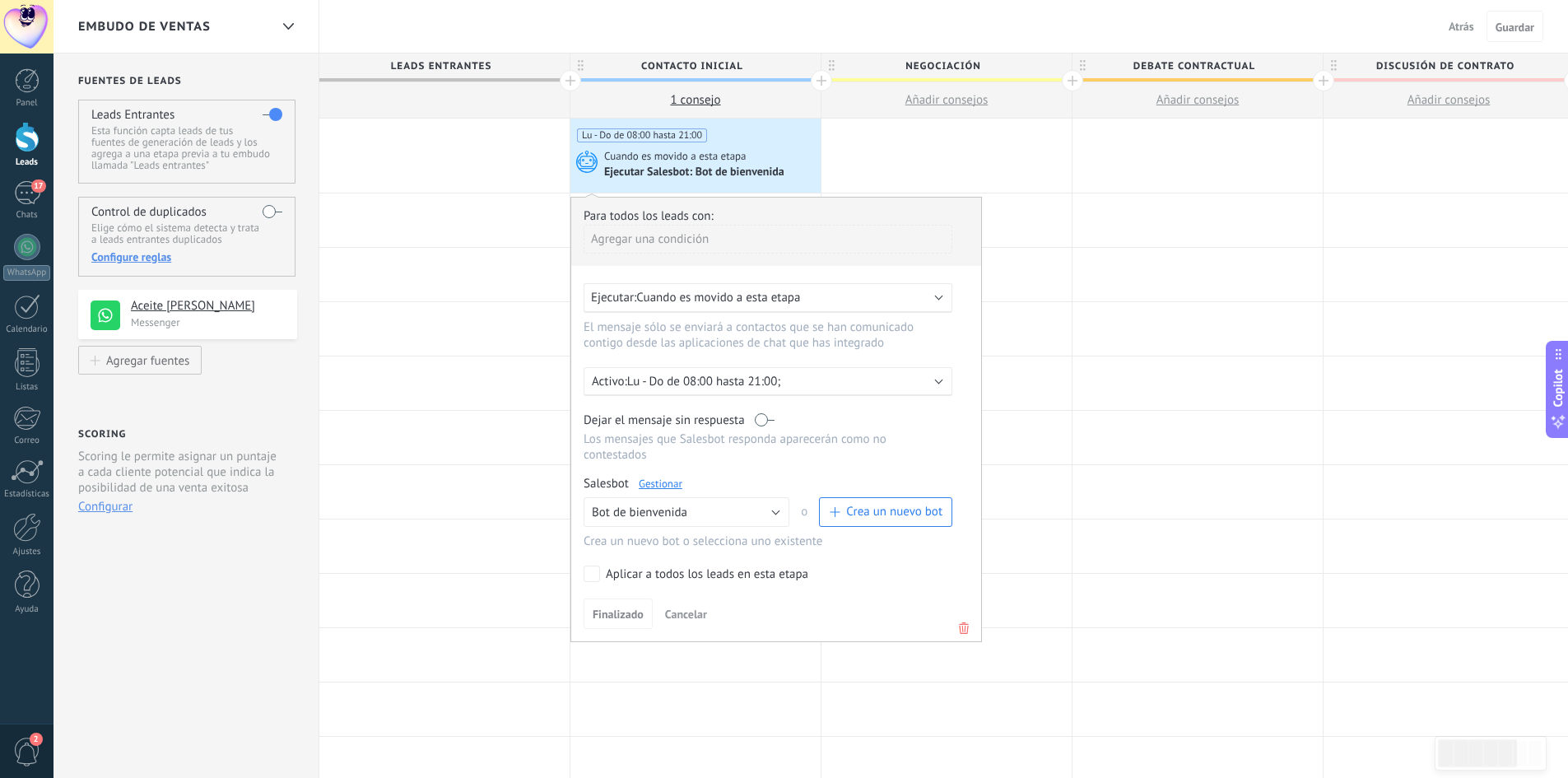
click at [788, 389] on p "Lu - Do de 08:00 hasta 21:00;" at bounding box center [771, 381] width 288 height 15
click at [709, 415] on div "Lu - Do de 08:00 hasta 21:00;" at bounding box center [771, 410] width 359 height 15
click at [686, 379] on p "Lu - Do de 08:00 hasta 21:00;" at bounding box center [771, 381] width 288 height 15
click at [686, 379] on li "Siempre" at bounding box center [799, 380] width 452 height 29
click at [686, 379] on p "Siempre" at bounding box center [771, 381] width 288 height 15
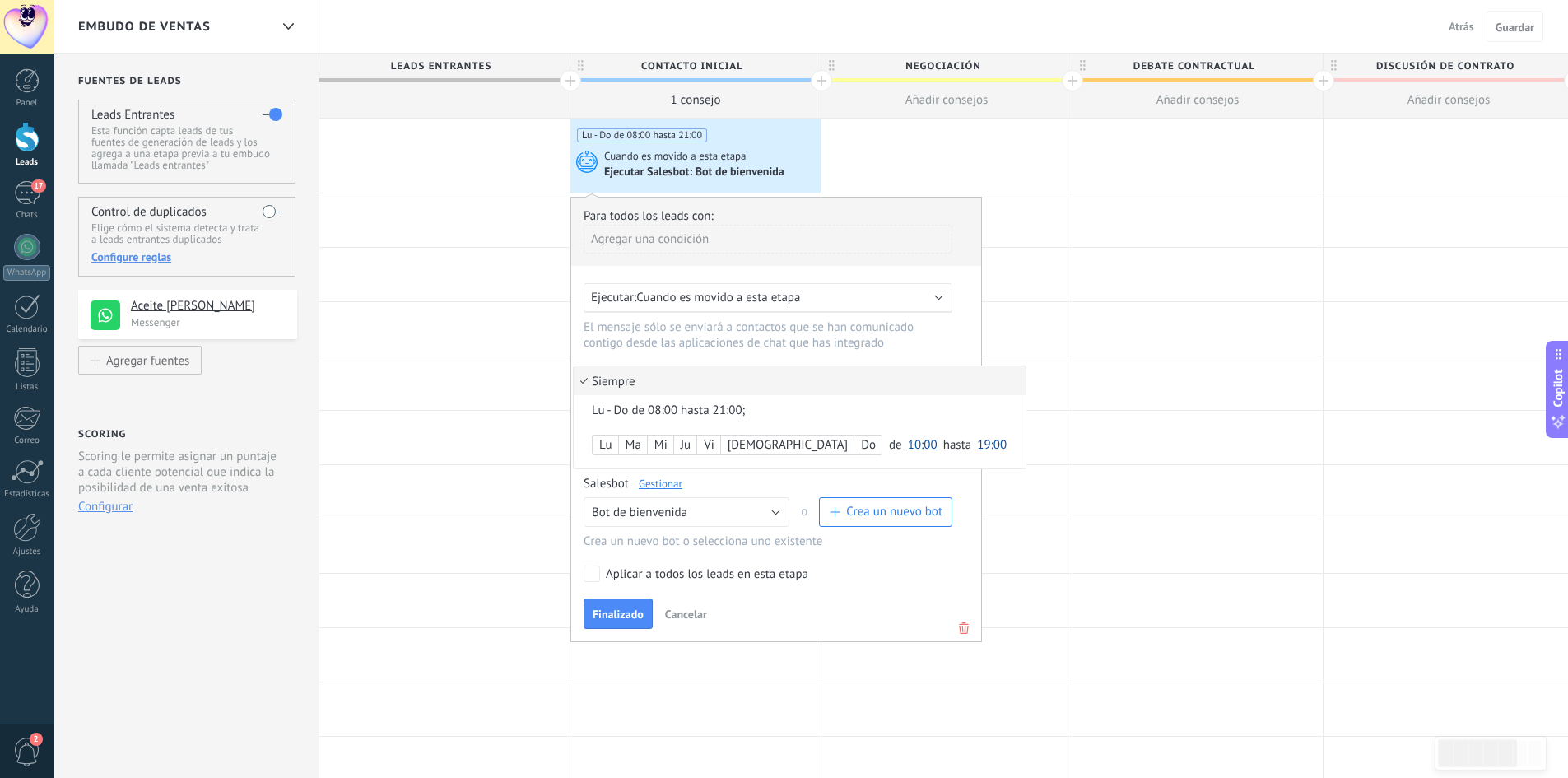
click at [667, 408] on div "Lu - Do de 08:00 hasta 21:00;" at bounding box center [771, 410] width 359 height 15
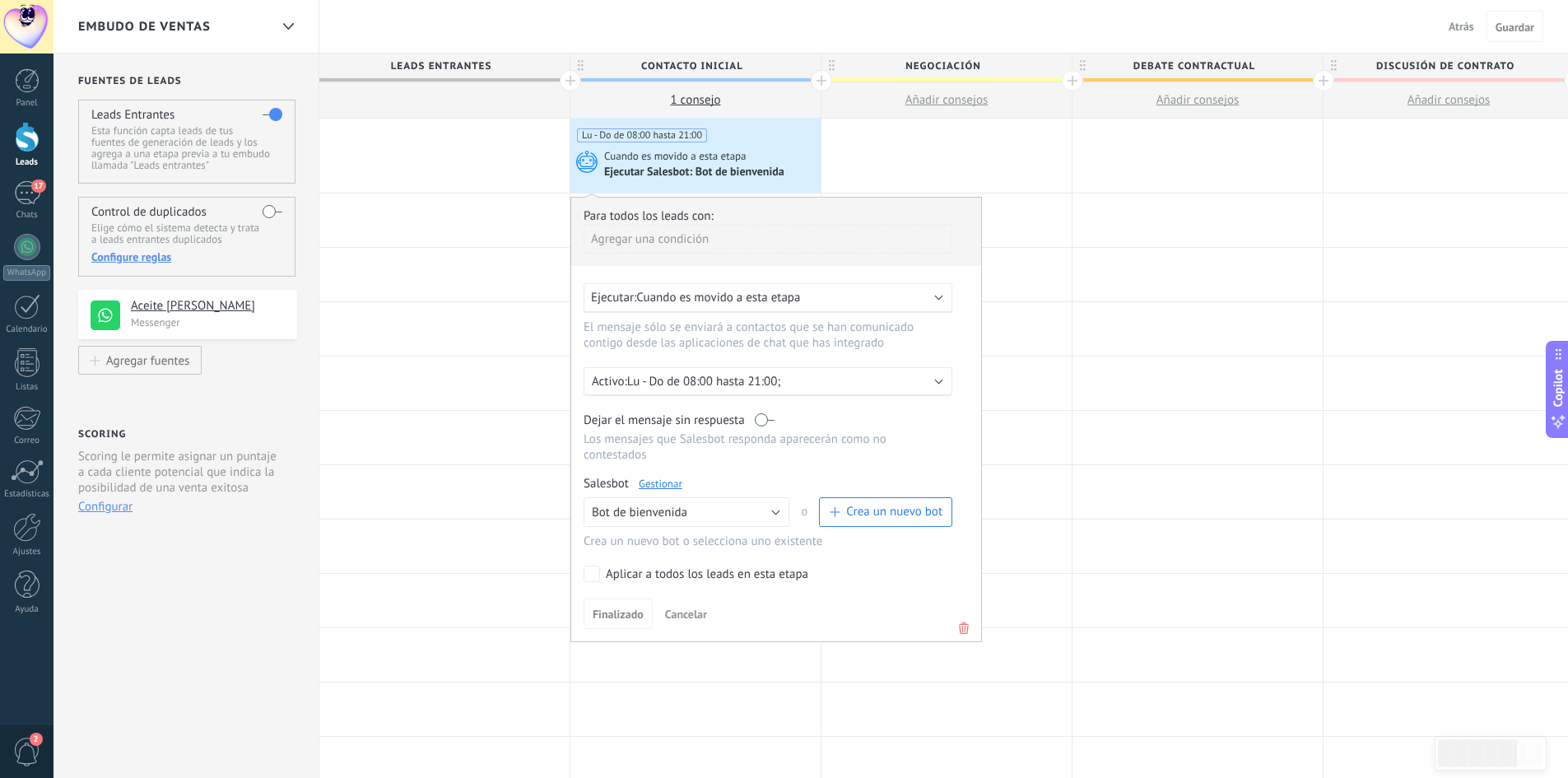
click at [685, 378] on p "Lu - Do de 08:00 hasta 21:00;" at bounding box center [771, 381] width 288 height 15
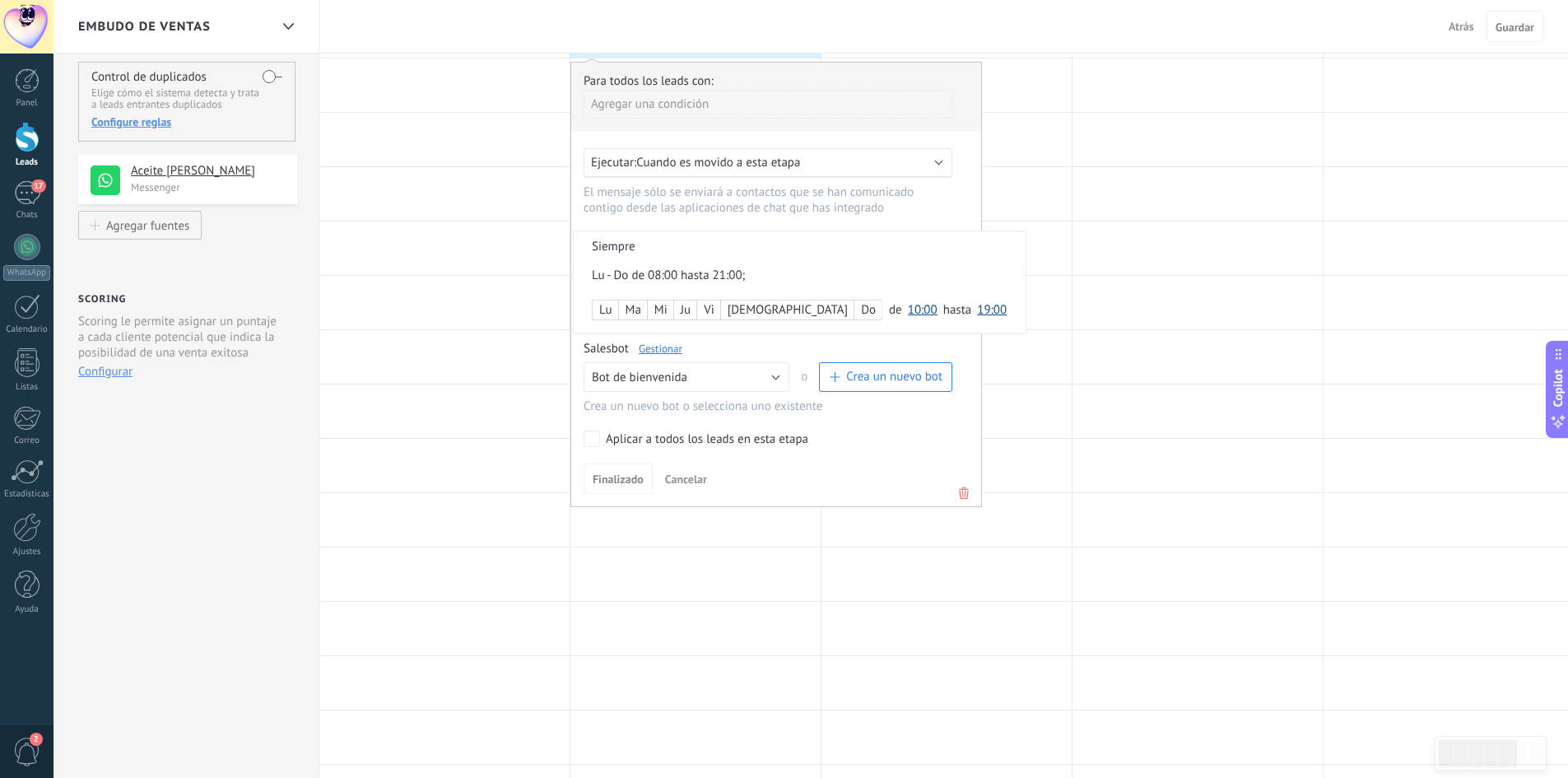
scroll to position [82, 0]
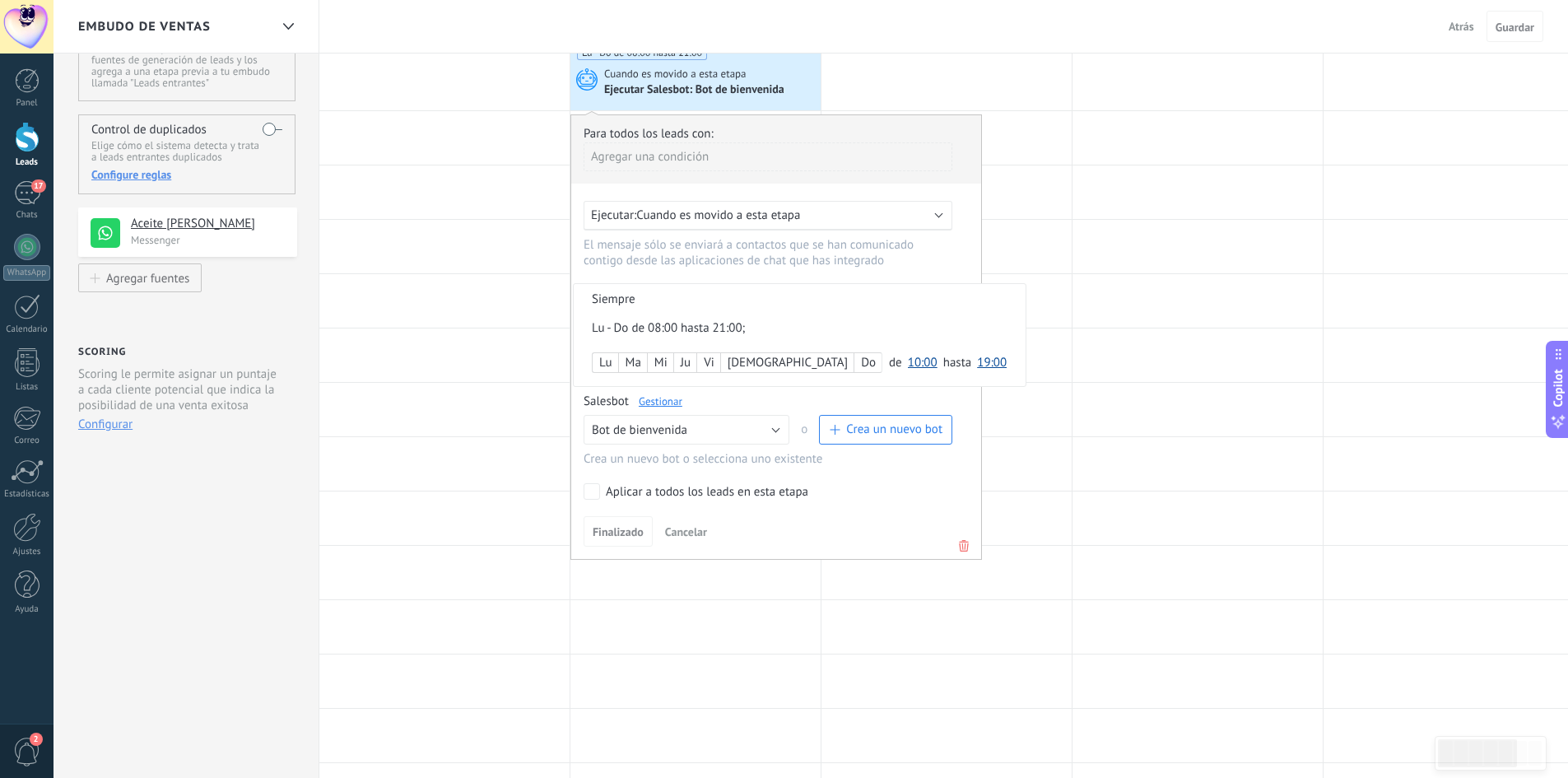
click at [855, 358] on label "Do" at bounding box center [868, 362] width 27 height 19
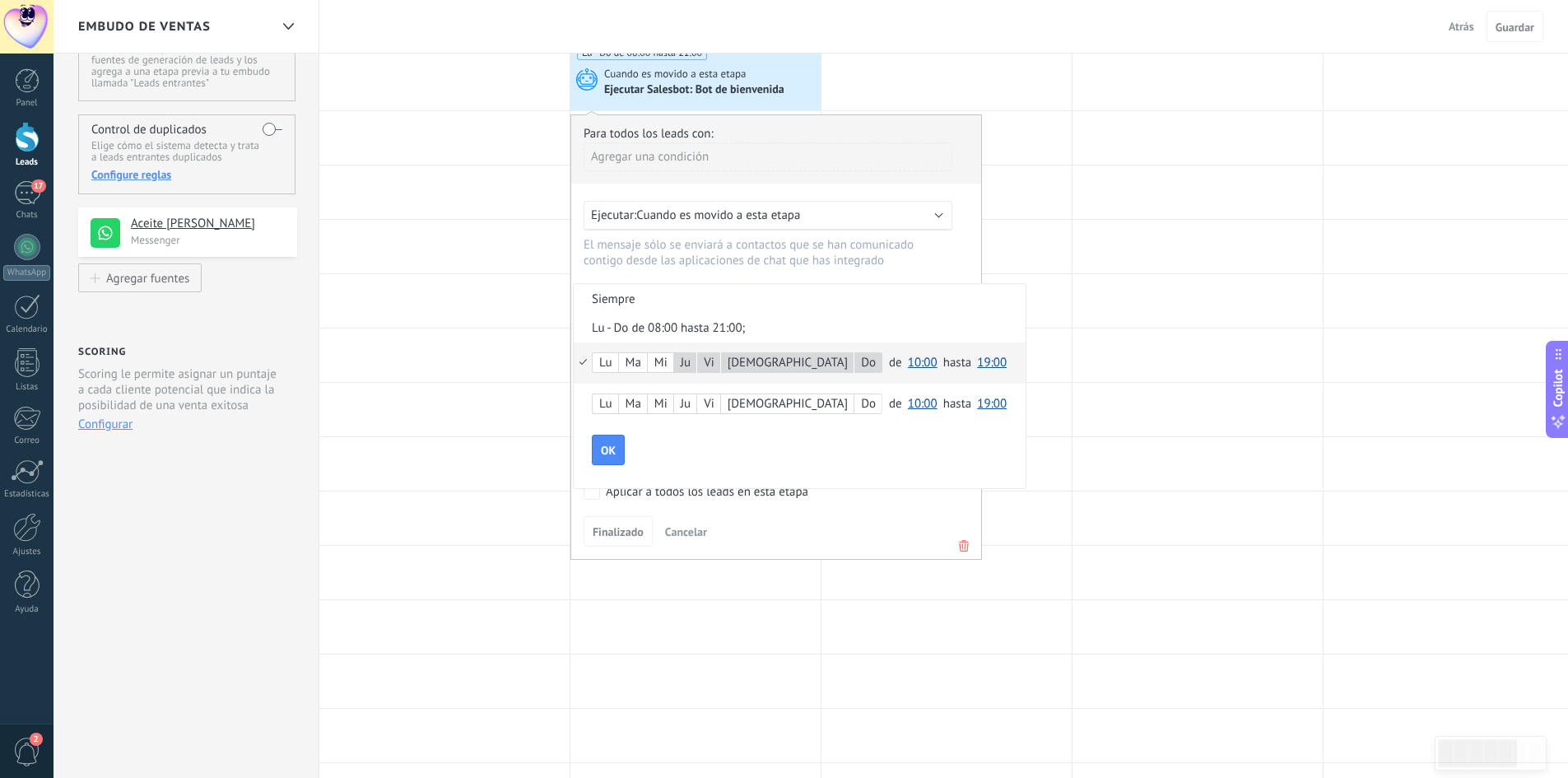
click at [664, 365] on div "Mi" at bounding box center [661, 363] width 26 height 23
click at [908, 370] on span "10:00" at bounding box center [923, 362] width 30 height 15
click at [588, 362] on div "Lu Ma Mi Ju Vi Sá Do de 00:00 00:30 01:00 01:30 02:00 02:30 03:00 03:30 04:00 0…" at bounding box center [799, 362] width 452 height 41
drag, startPoint x: 740, startPoint y: 451, endPoint x: 986, endPoint y: 241, distance: 323.4
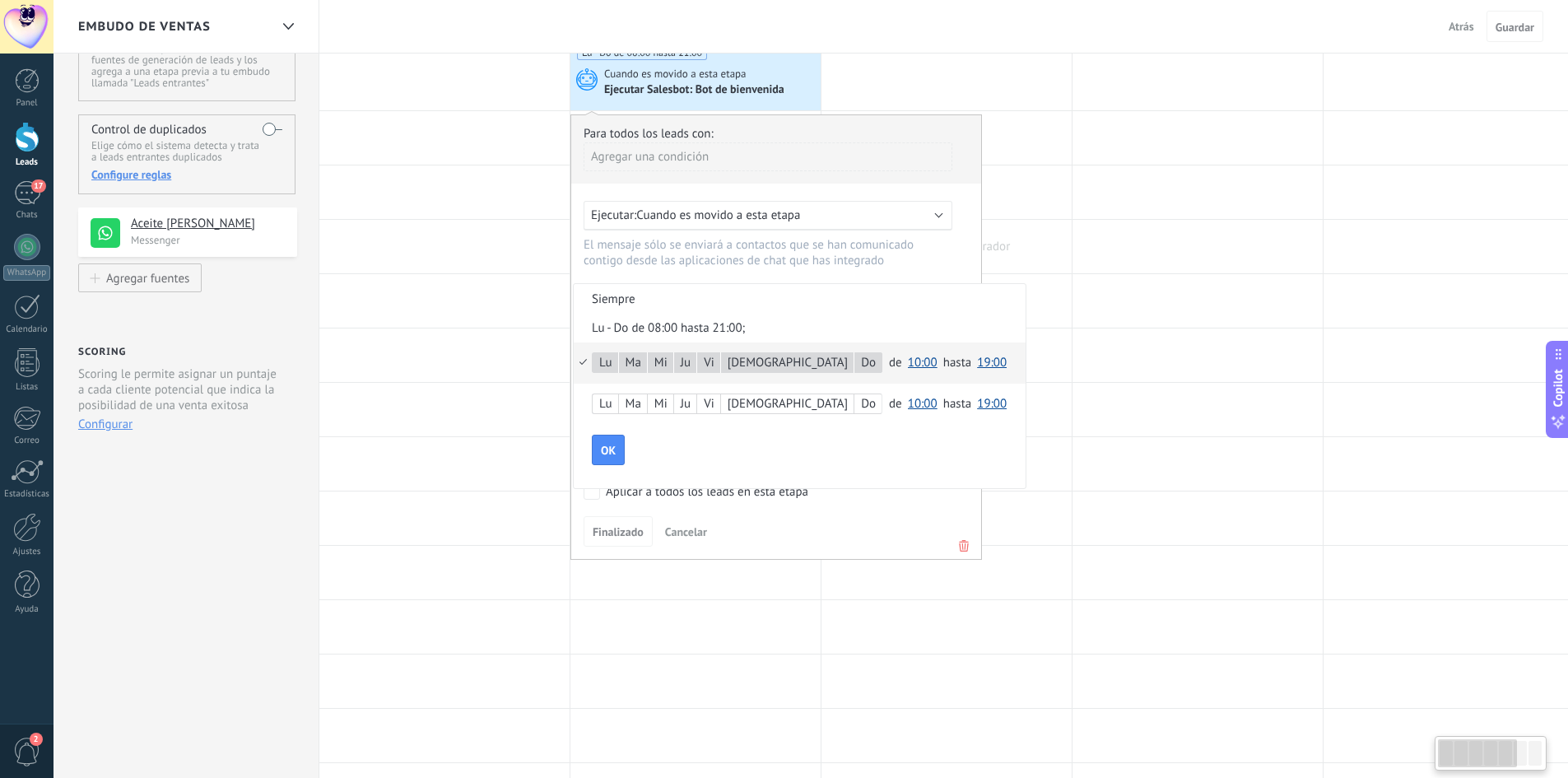
click at [751, 449] on div "OK" at bounding box center [809, 450] width 434 height 32
click at [974, 255] on div at bounding box center [776, 337] width 410 height 443
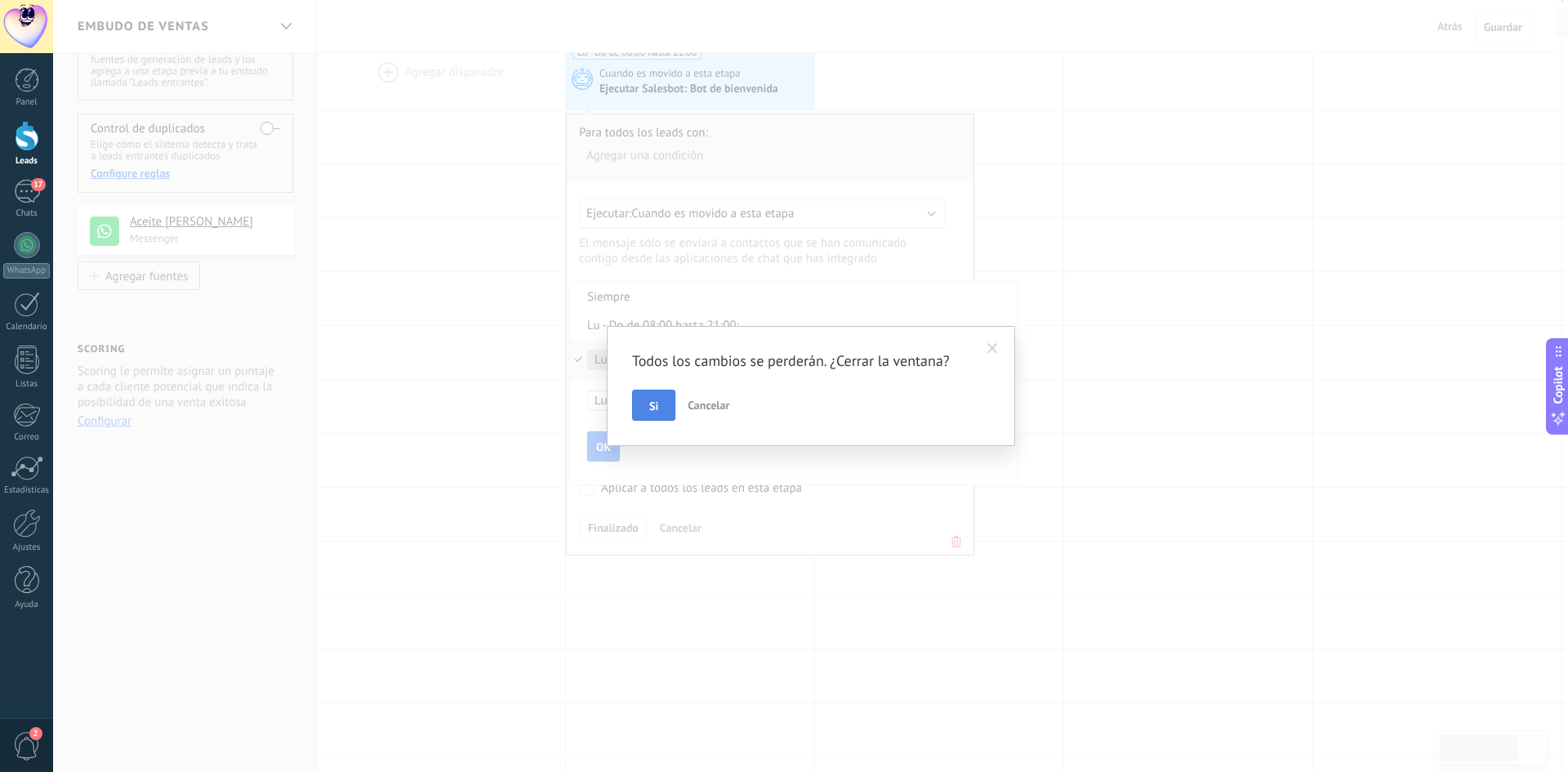
click at [661, 402] on button "Si" at bounding box center [654, 405] width 44 height 31
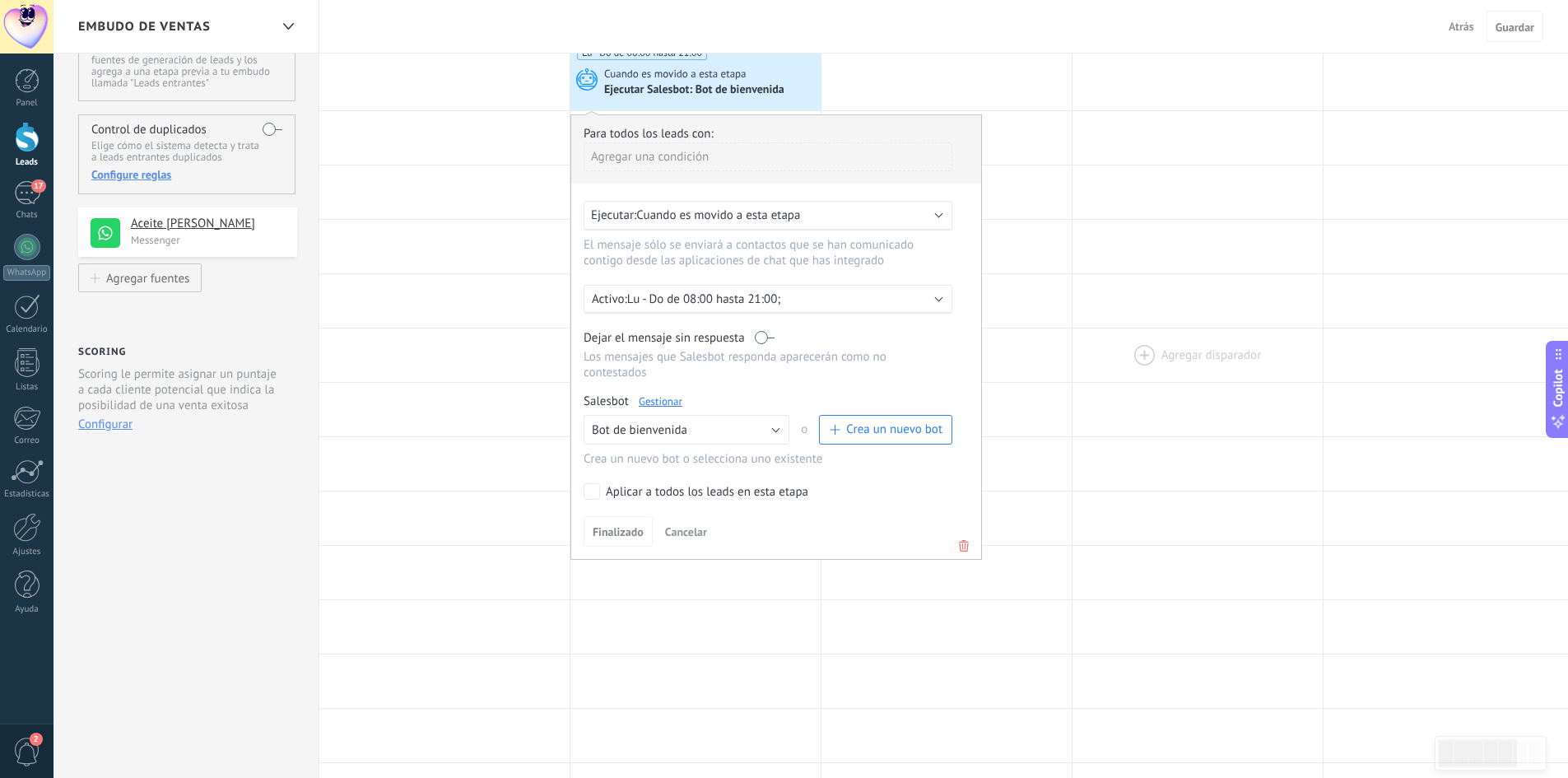
click at [1089, 374] on div at bounding box center [1198, 356] width 250 height 54
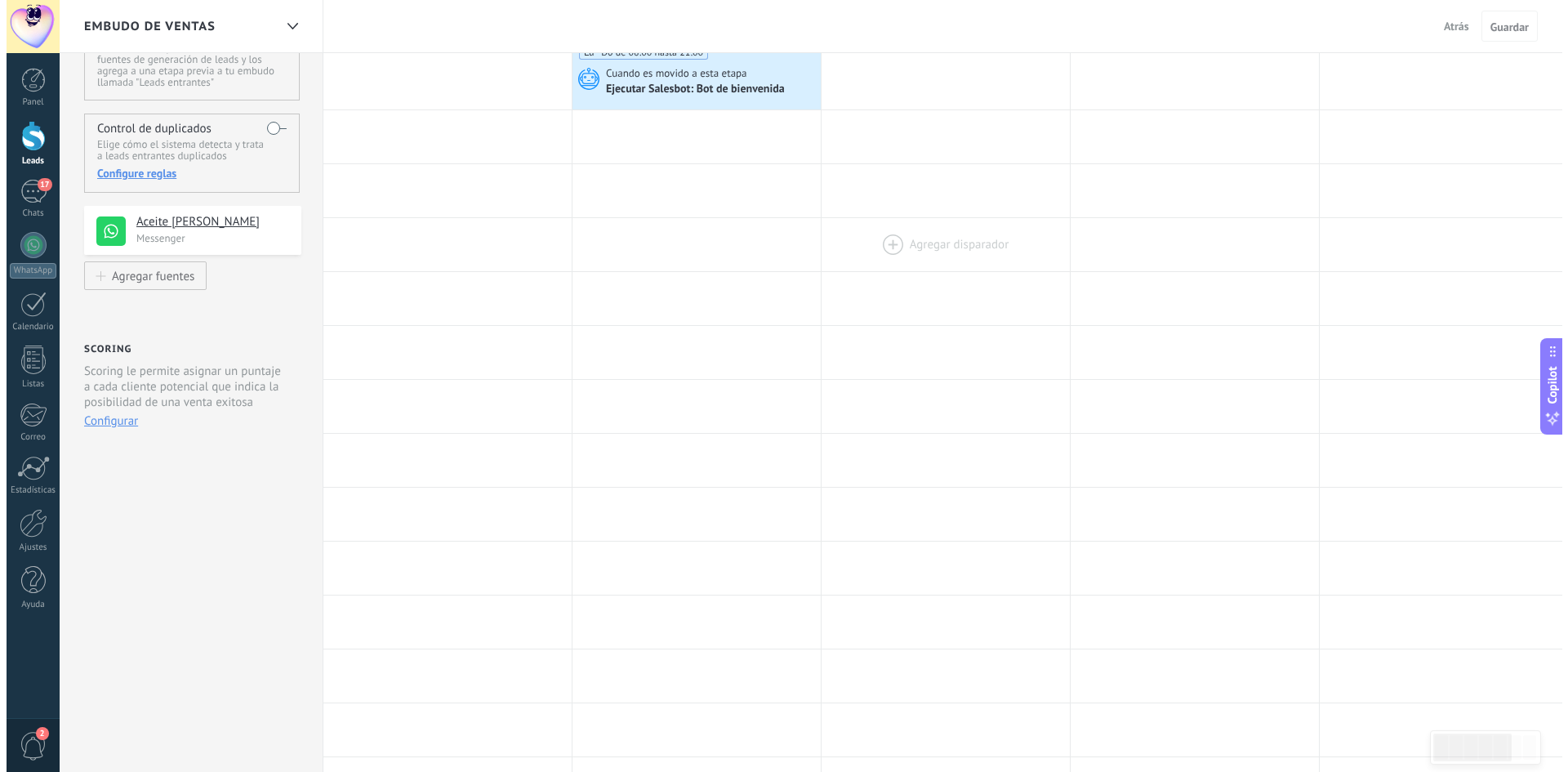
scroll to position [0, 0]
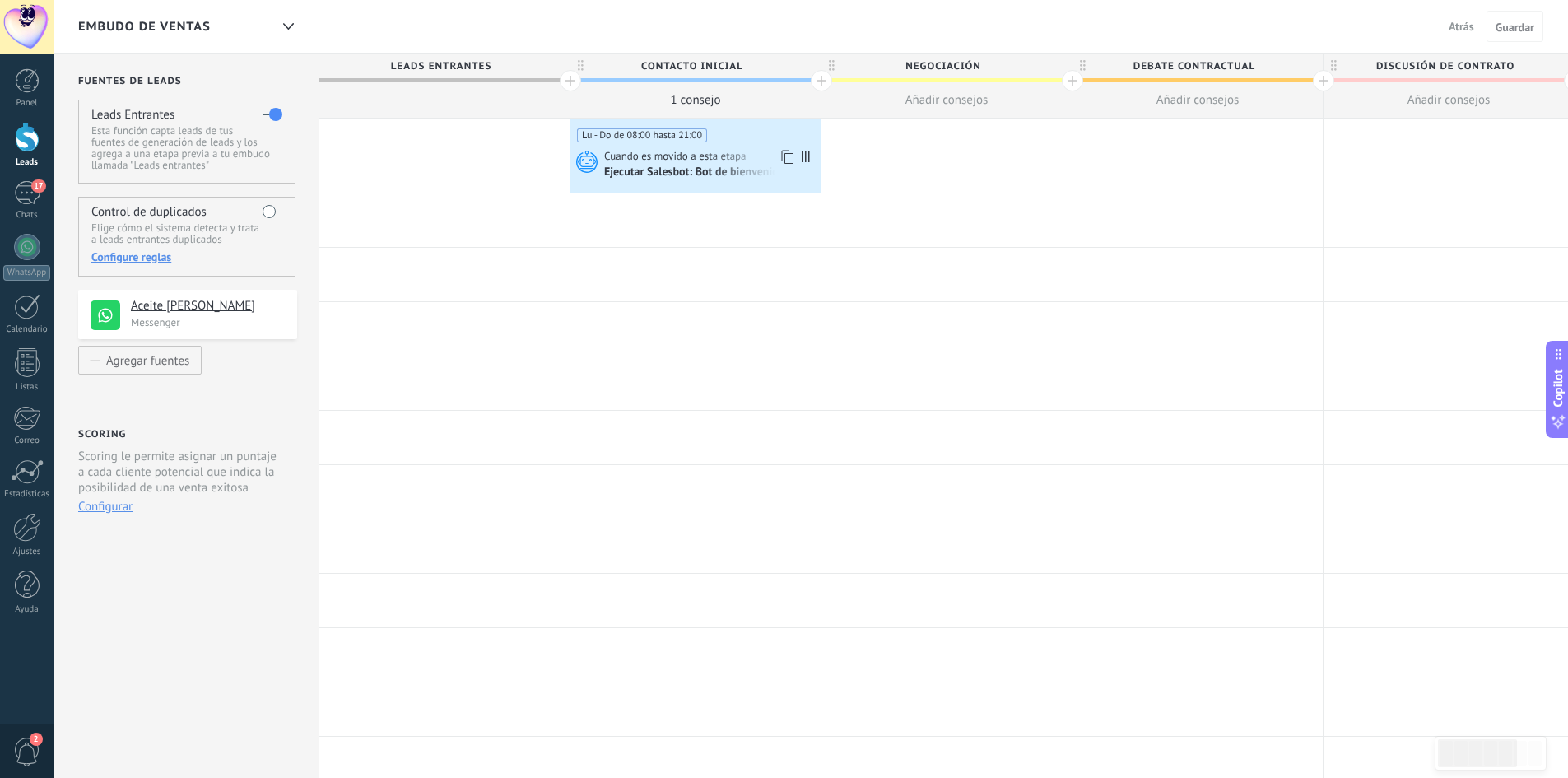
click at [758, 173] on div "Ejecutar Salesbot: Bot de bienvenida" at bounding box center [695, 172] width 183 height 14
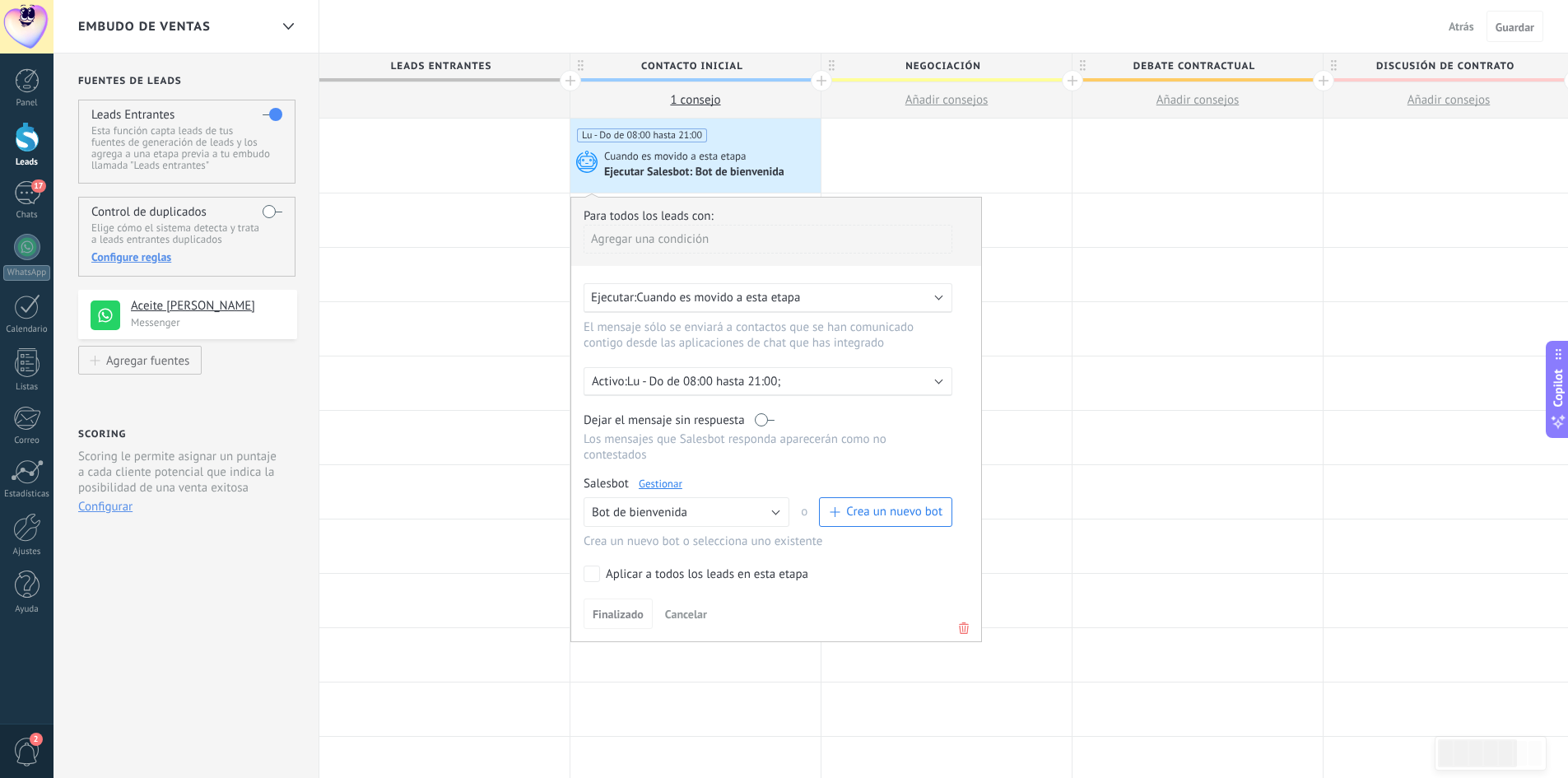
click at [662, 483] on link "Gestionar" at bounding box center [661, 484] width 44 height 14
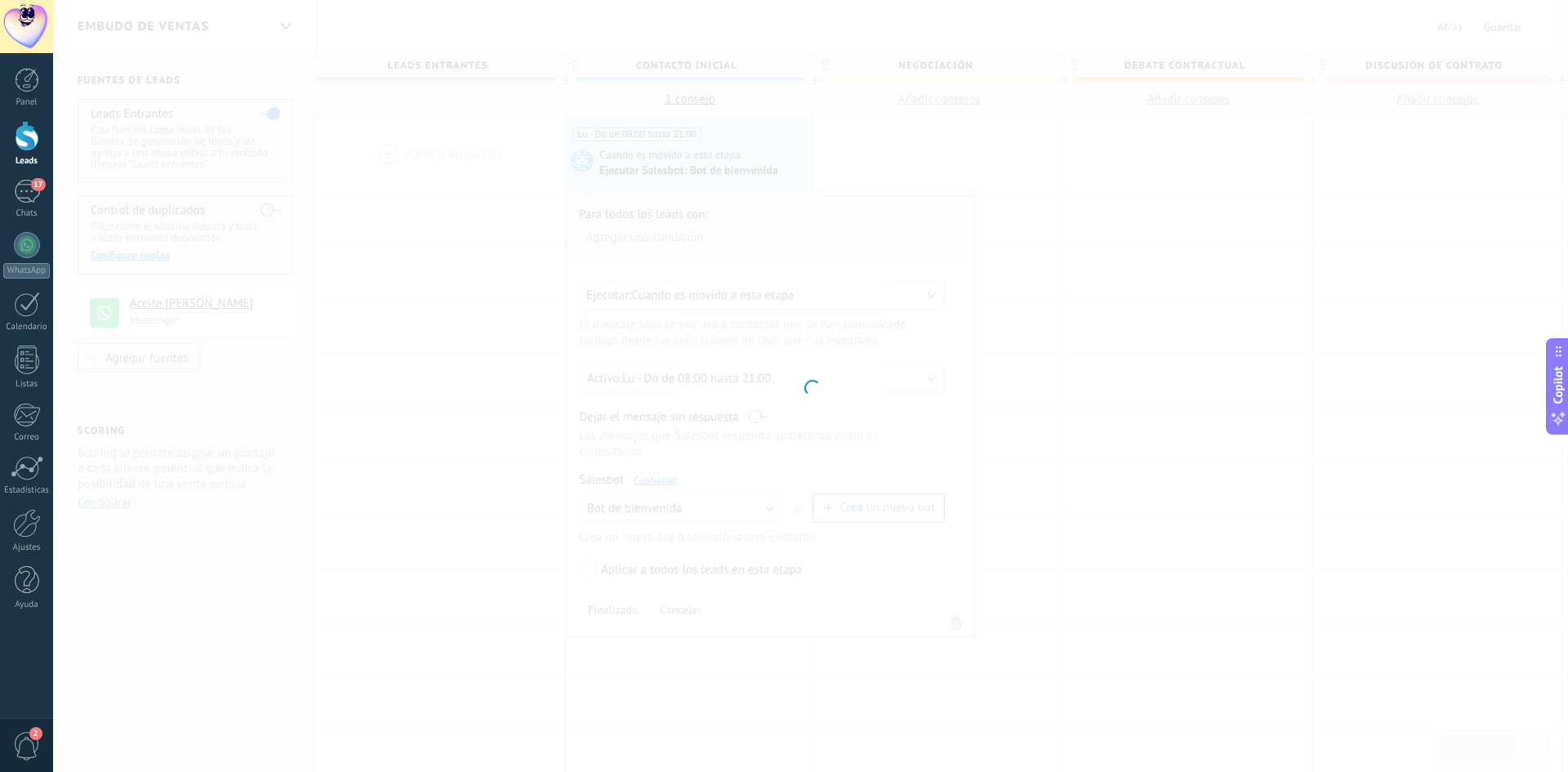
type input "**********"
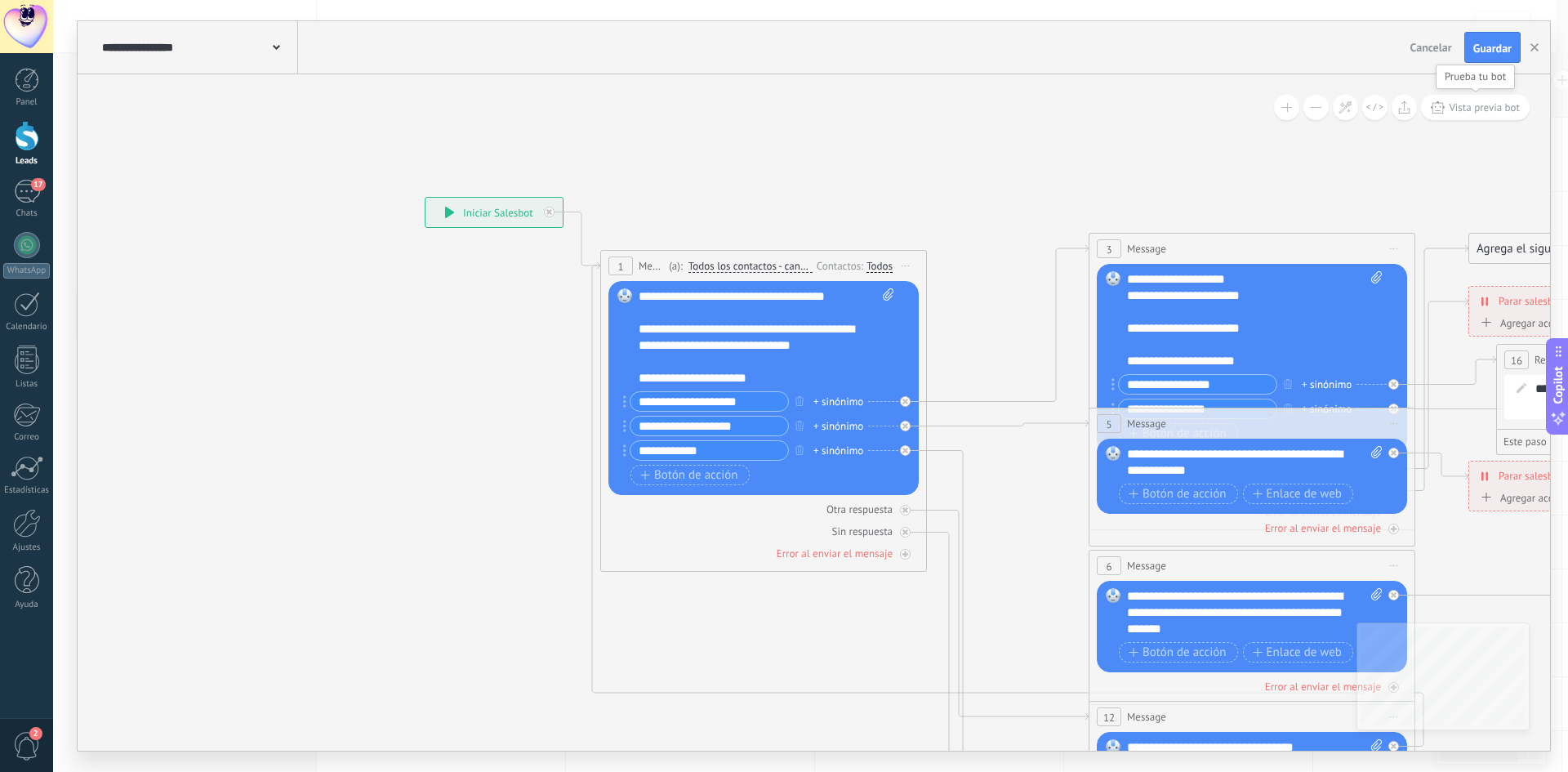
click at [1489, 100] on button "Vista previa bot" at bounding box center [1475, 107] width 109 height 26
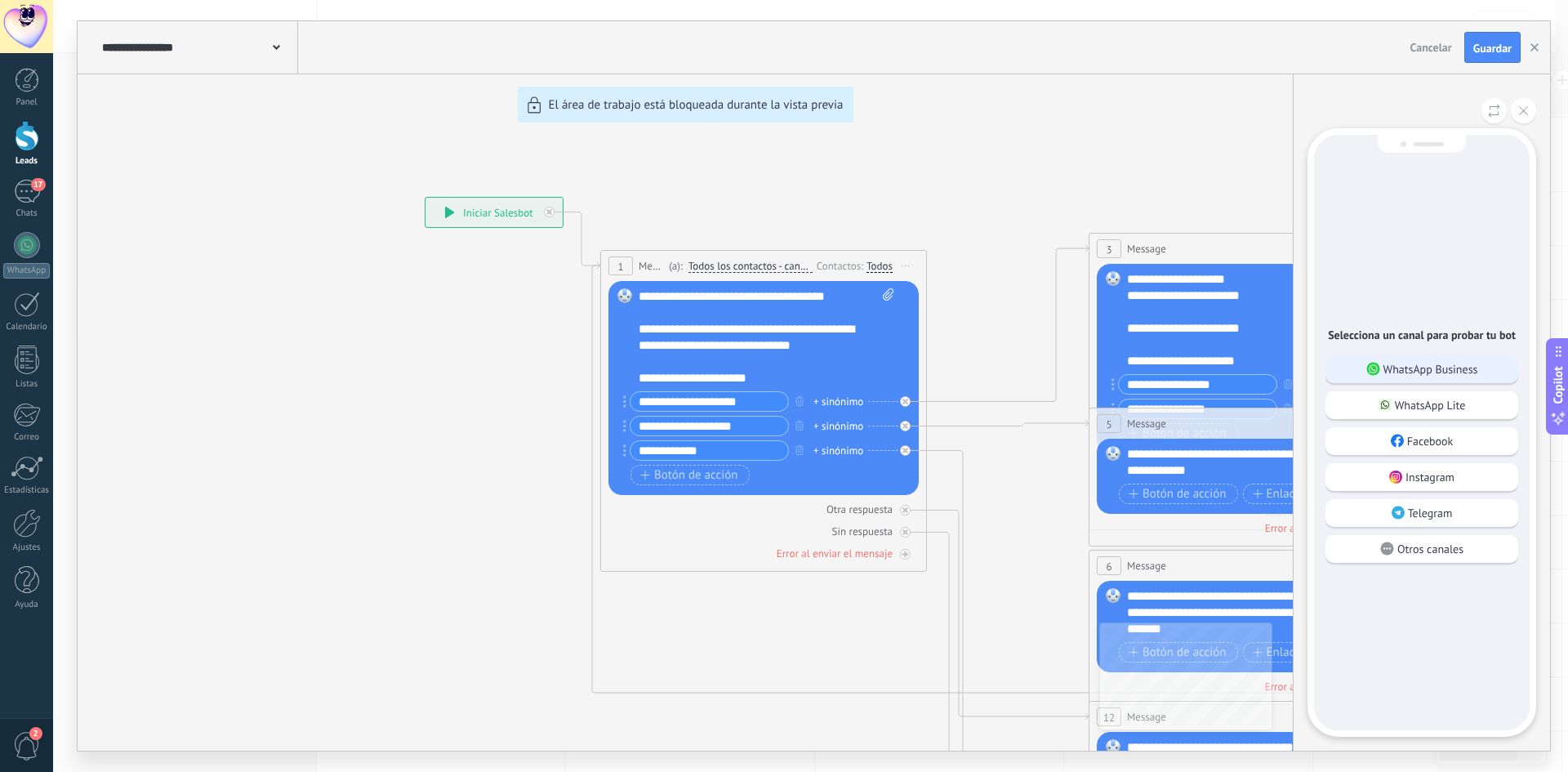
click at [1411, 376] on p "WhatsApp Business" at bounding box center [1431, 368] width 95 height 14
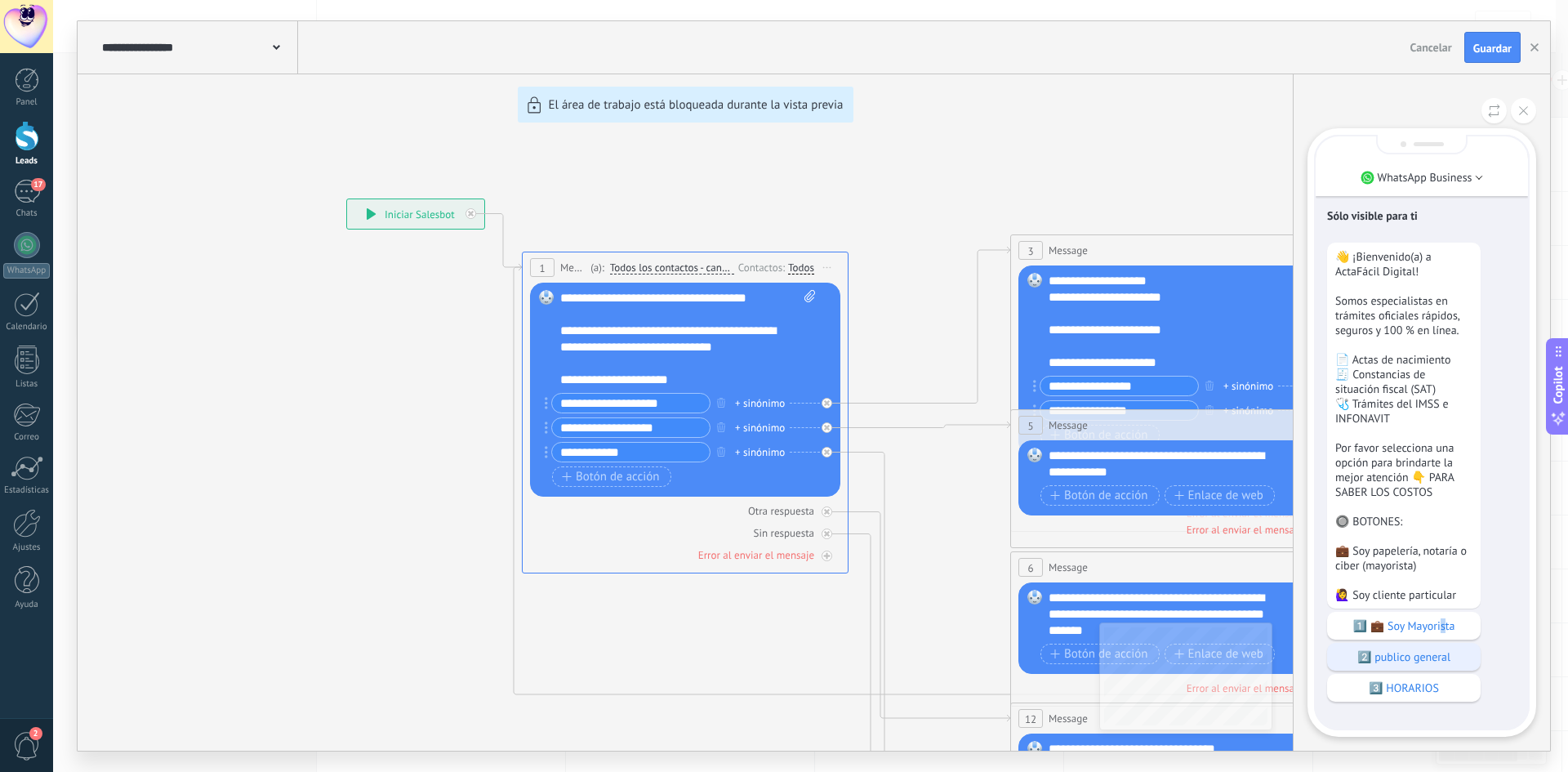
drag, startPoint x: 1449, startPoint y: 630, endPoint x: 1460, endPoint y: 632, distance: 11.2
click at [1455, 631] on p "1️⃣ 💼 Soy Mayorista" at bounding box center [1404, 625] width 138 height 14
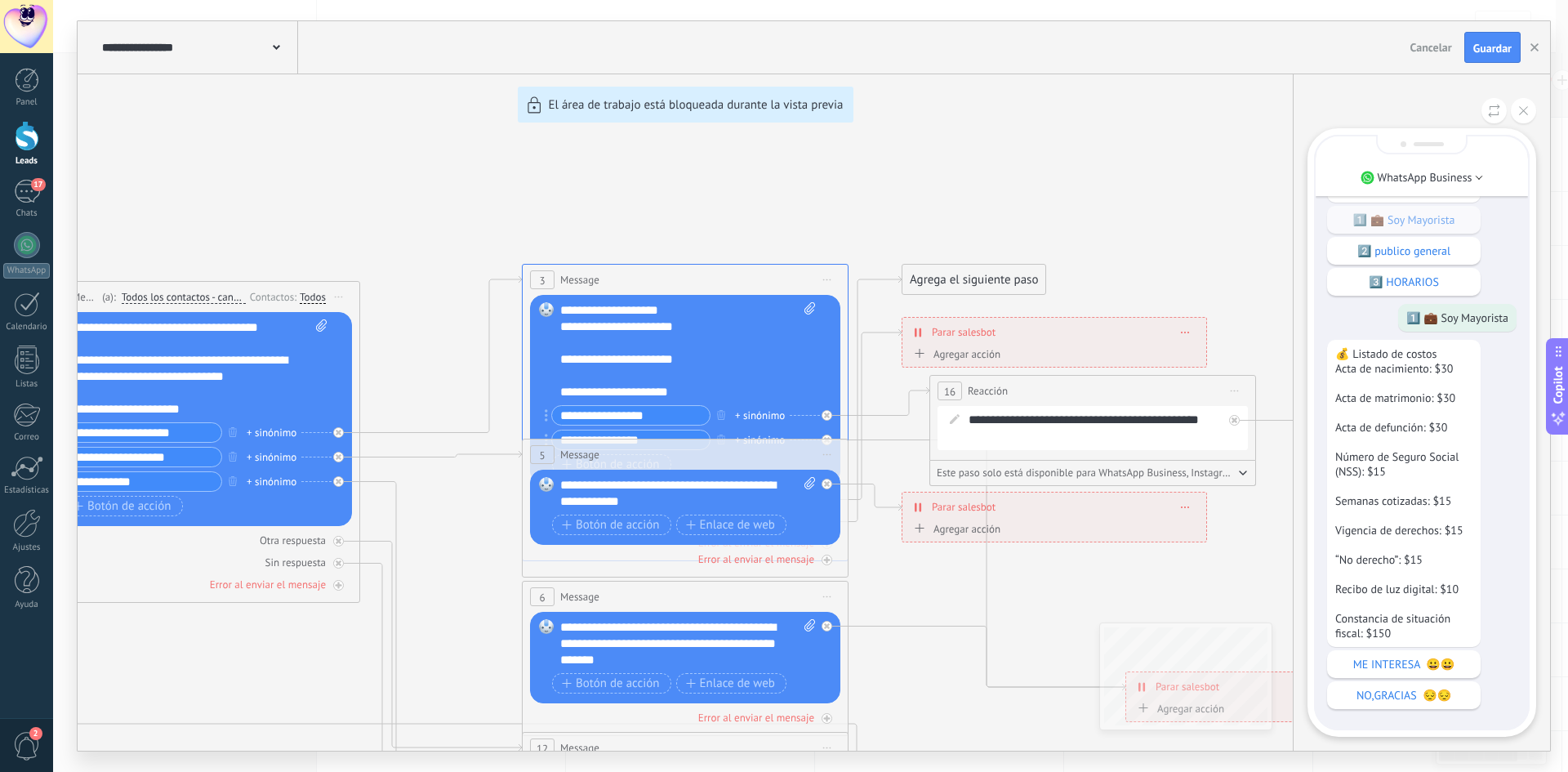
click at [1367, 677] on div "💰 Listado de costos Acta de nacimiento: $30 Acta de matrimonio: $30 Acta de def…" at bounding box center [1422, 524] width 190 height 369
click at [1374, 670] on p "ME INTERESA 😀😀" at bounding box center [1404, 663] width 138 height 14
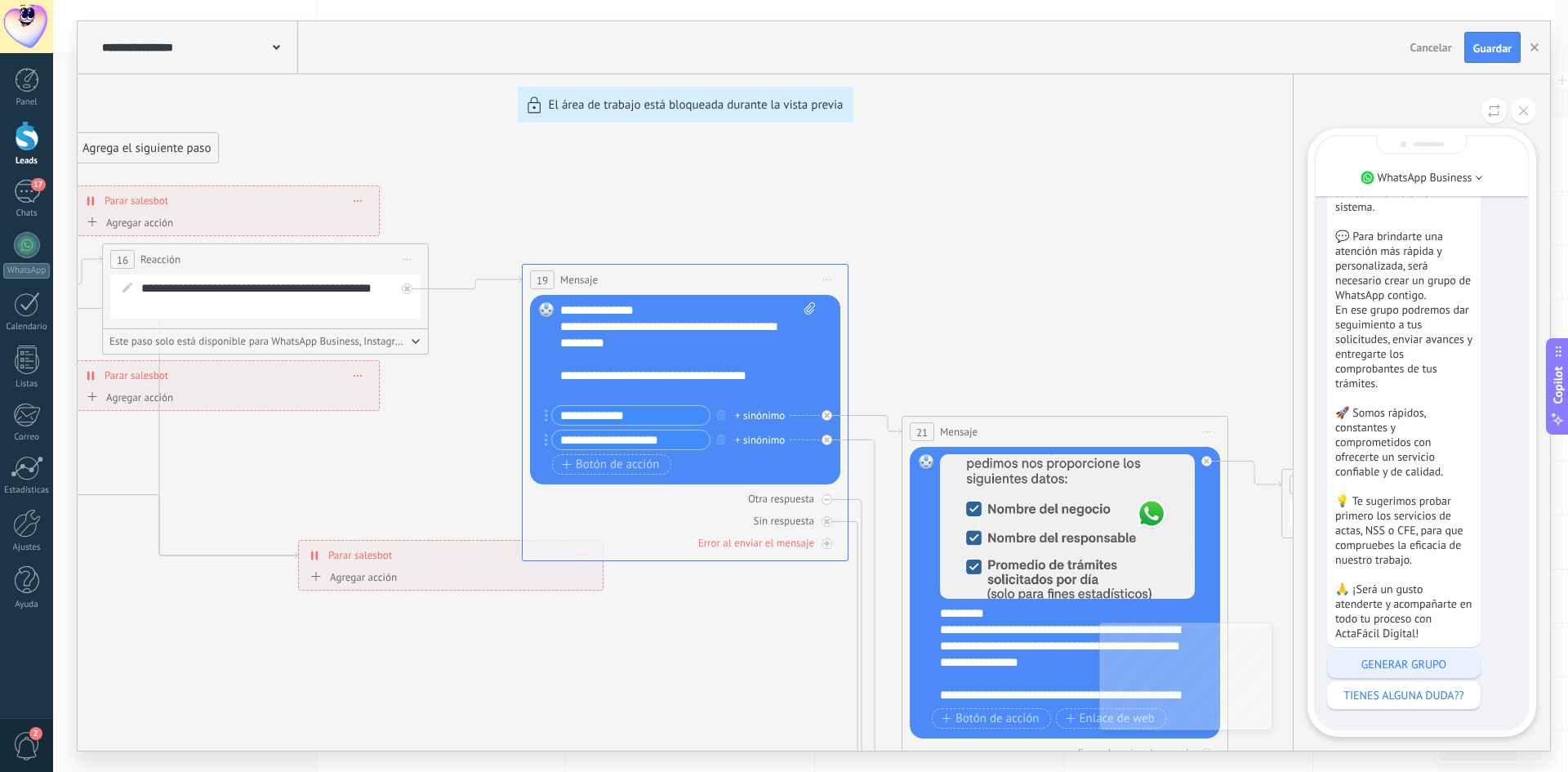
click at [1451, 668] on p "GENERAR GRUPO" at bounding box center [1404, 663] width 138 height 14
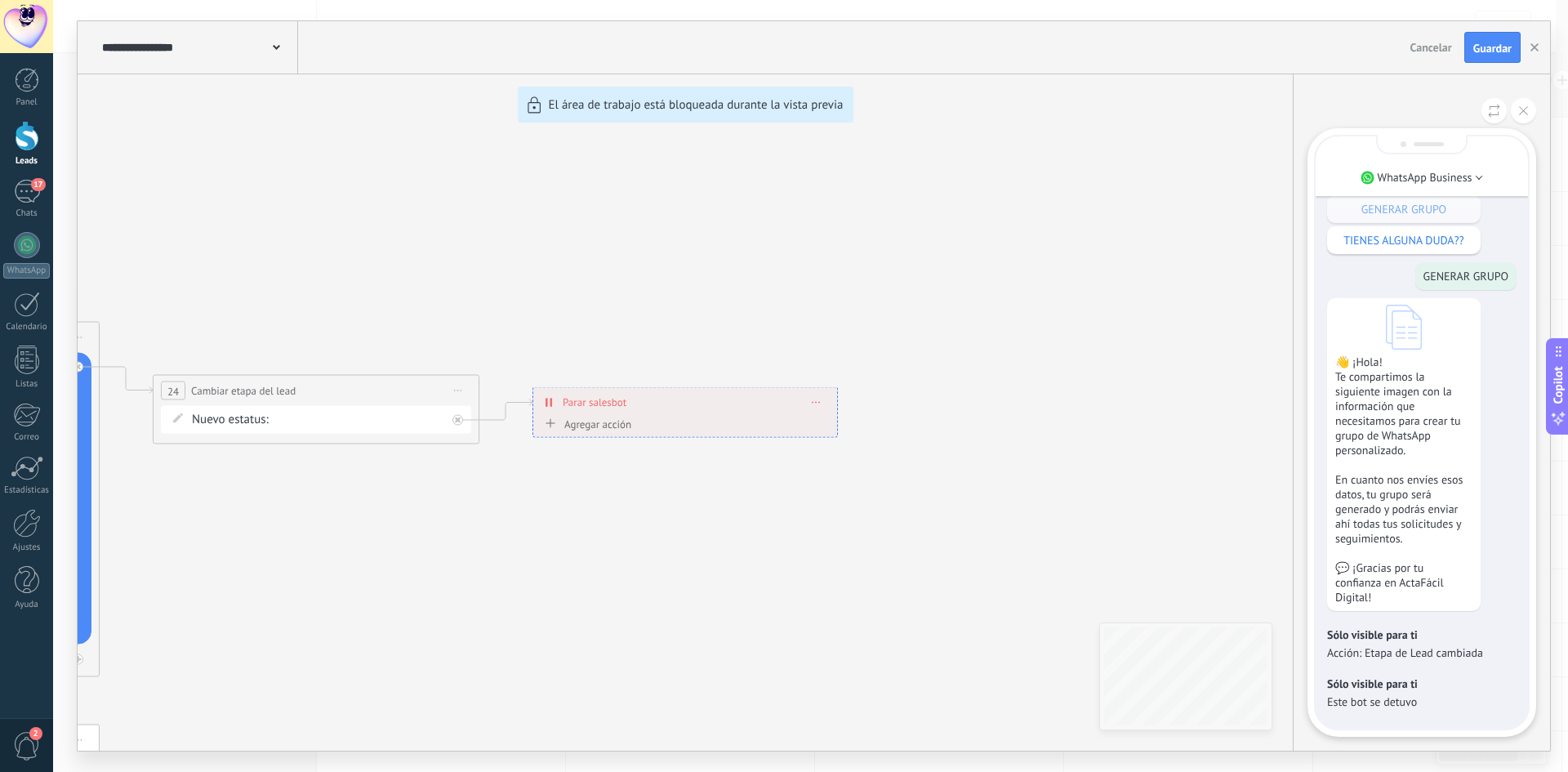
click at [816, 403] on div "**********" at bounding box center [814, 385] width 1472 height 729
click at [1537, 104] on div "WhatsApp Business Sólo visible para ti 👋 ¡Bienvenido(a) a ActaFácil Digital! So…" at bounding box center [1421, 412] width 257 height 676
click at [1530, 115] on button at bounding box center [1523, 110] width 26 height 26
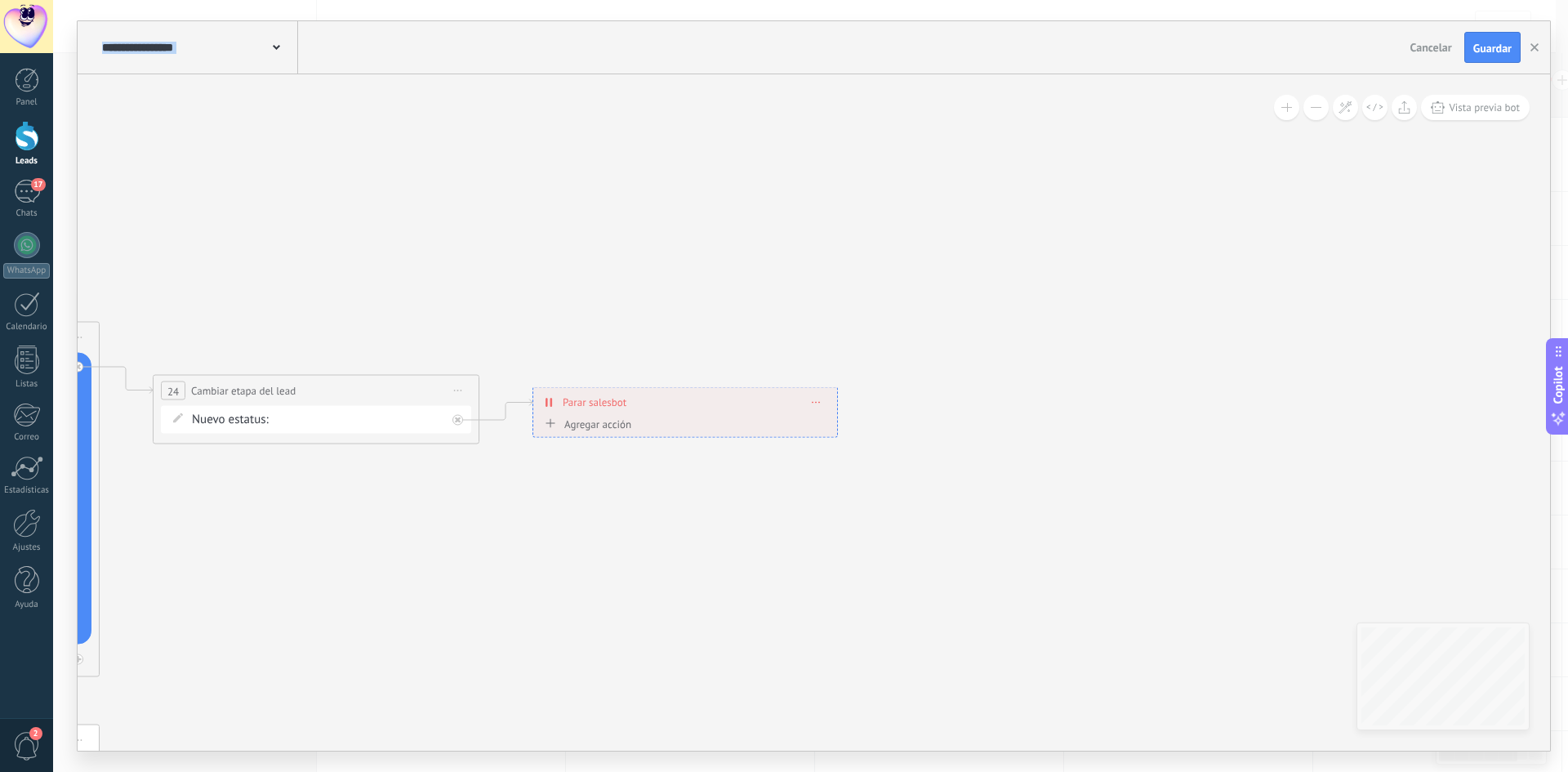
click at [817, 401] on div "**********" at bounding box center [814, 385] width 1472 height 729
click at [818, 401] on icon at bounding box center [817, 402] width 9 height 2
click at [863, 420] on div "Borrar" at bounding box center [846, 425] width 73 height 28
click at [626, 451] on div "Agrega el siguiente paso" at bounding box center [604, 444] width 143 height 27
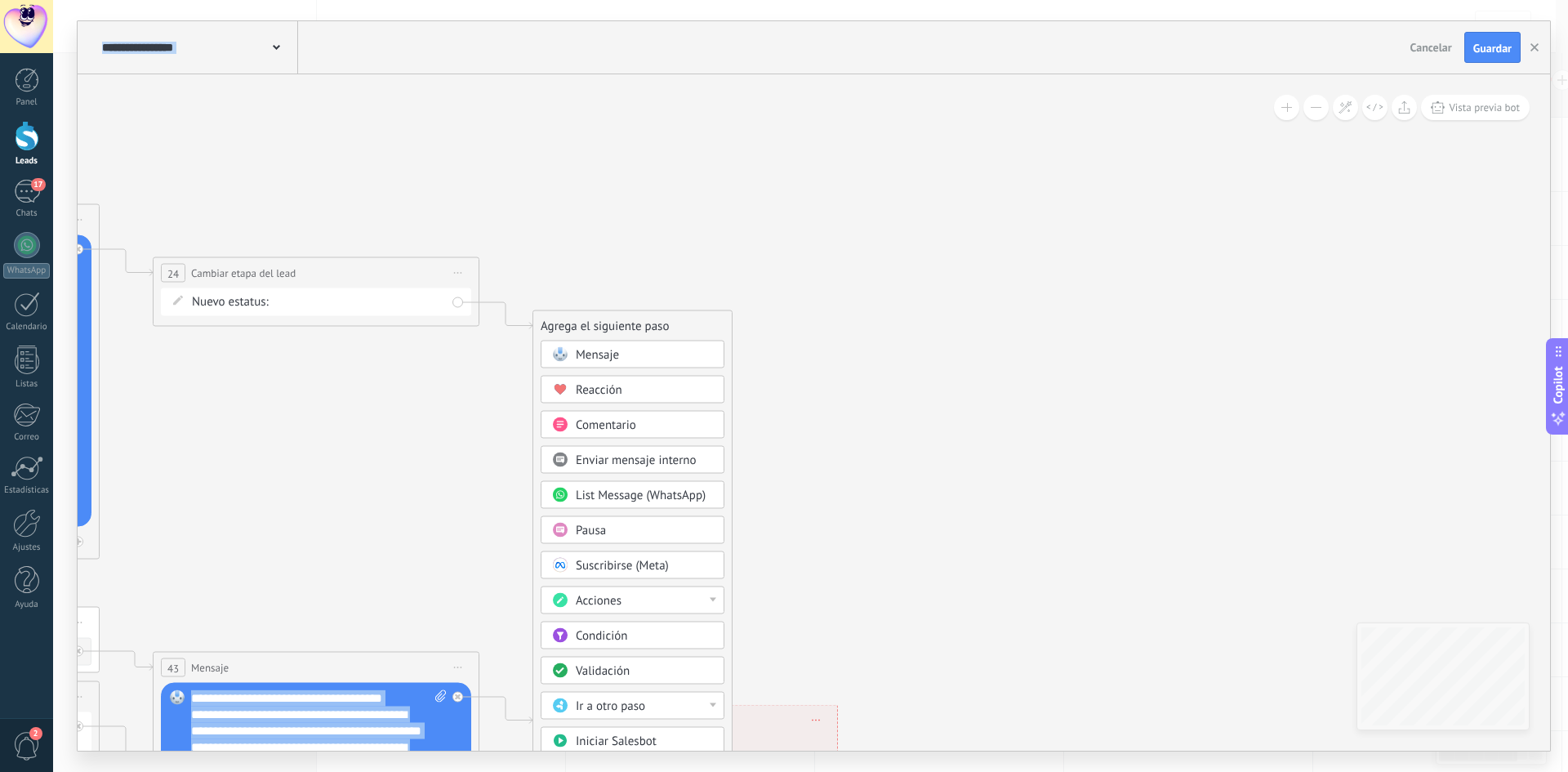
click at [665, 605] on div "Acciones" at bounding box center [644, 600] width 138 height 16
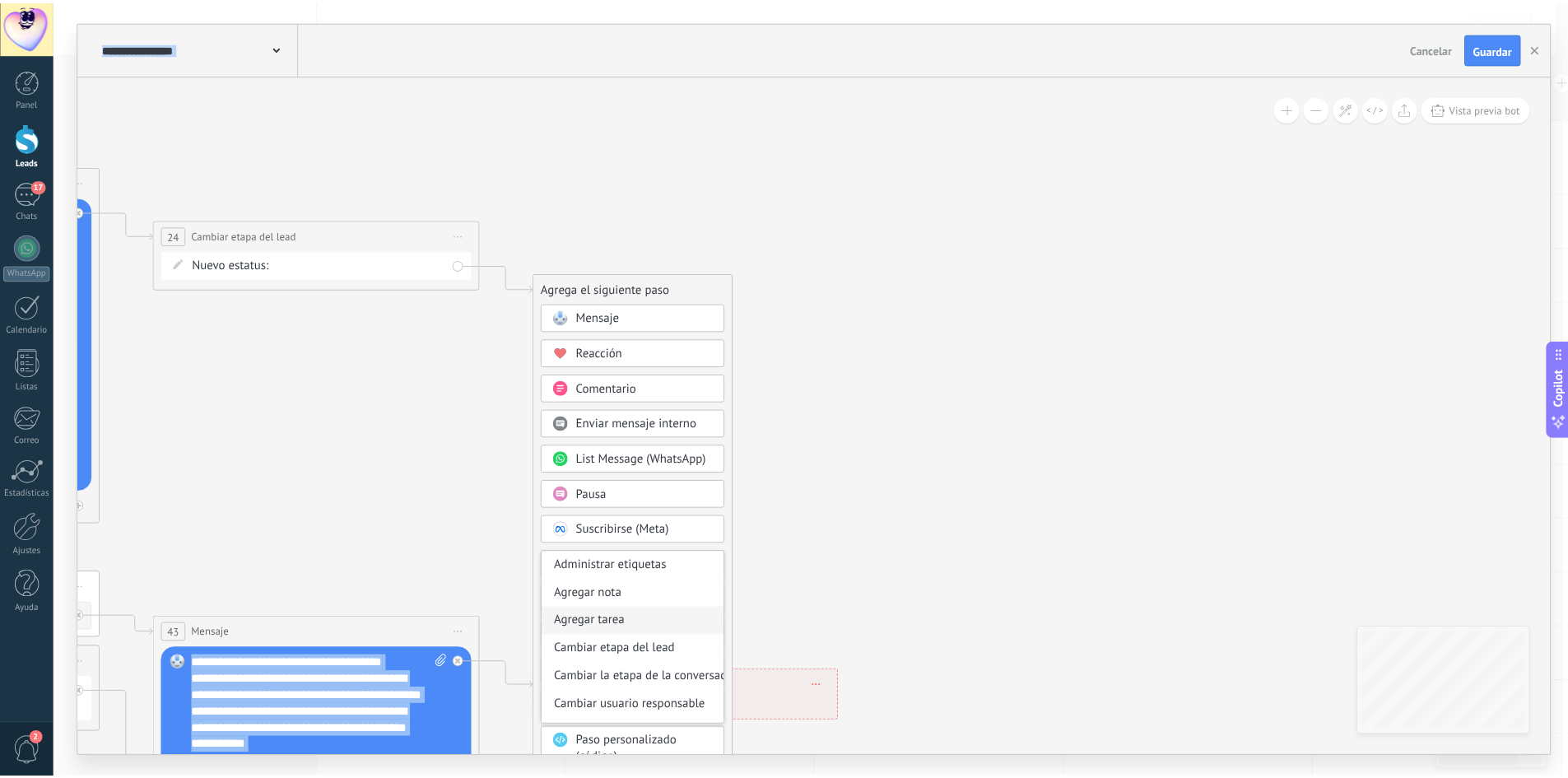
scroll to position [82, 0]
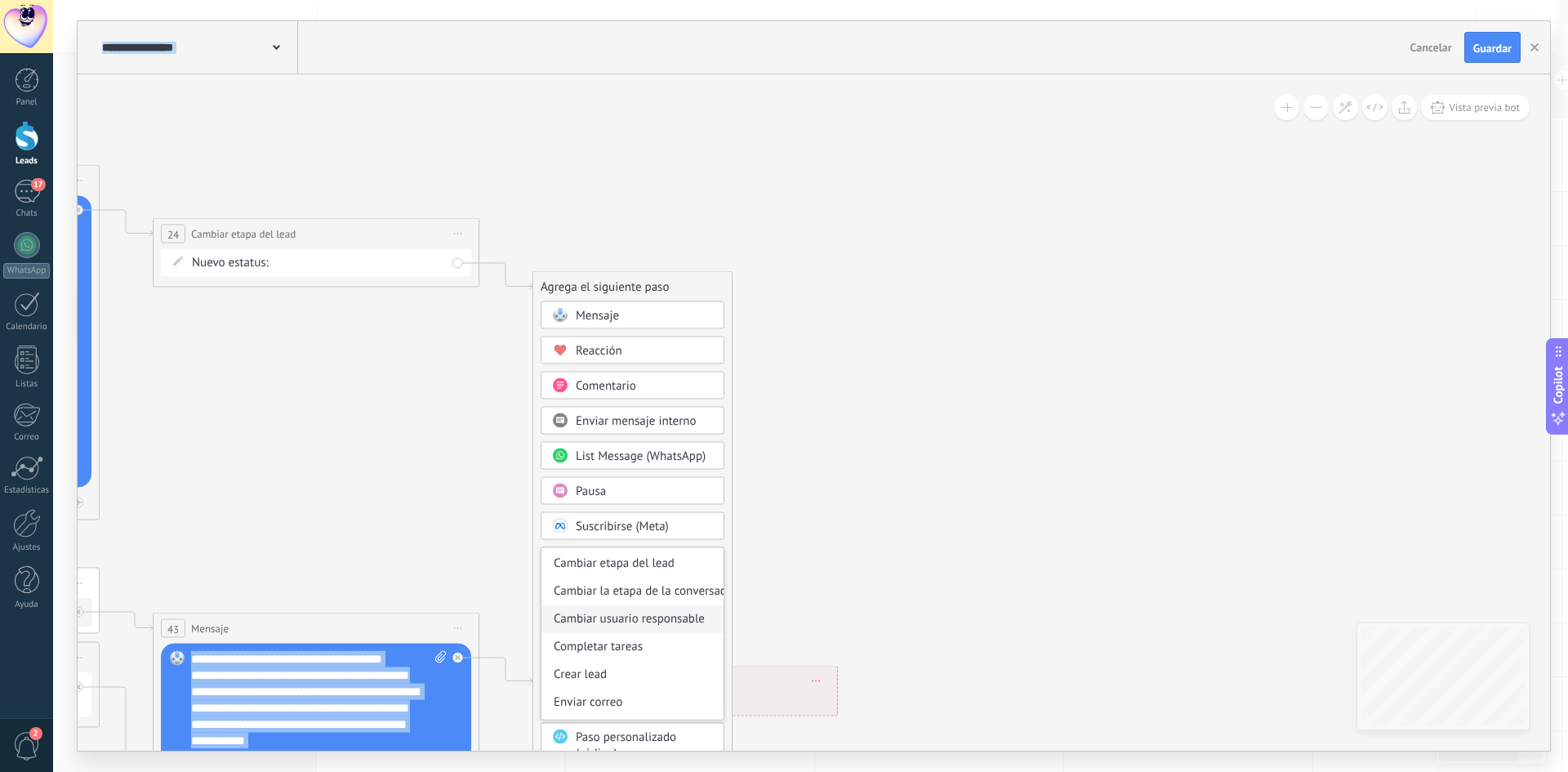
click at [653, 625] on div "Cambiar usuario responsable" at bounding box center [633, 618] width 182 height 28
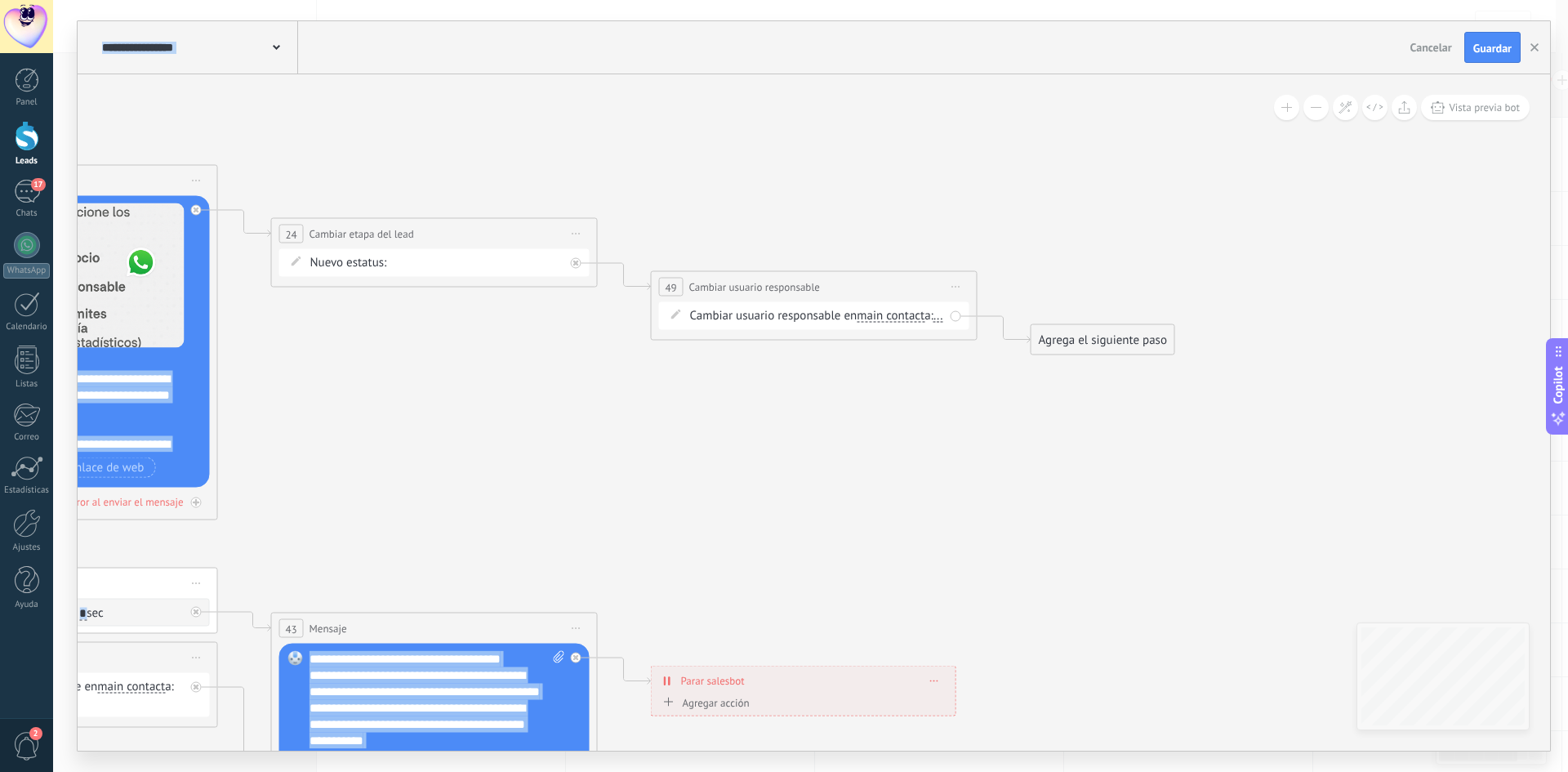
click at [696, 330] on div "Cambiar usuario responsable en main contact main contact all contacts chat cont…" at bounding box center [814, 316] width 310 height 28
click at [933, 322] on span "..." at bounding box center [938, 316] width 9 height 13
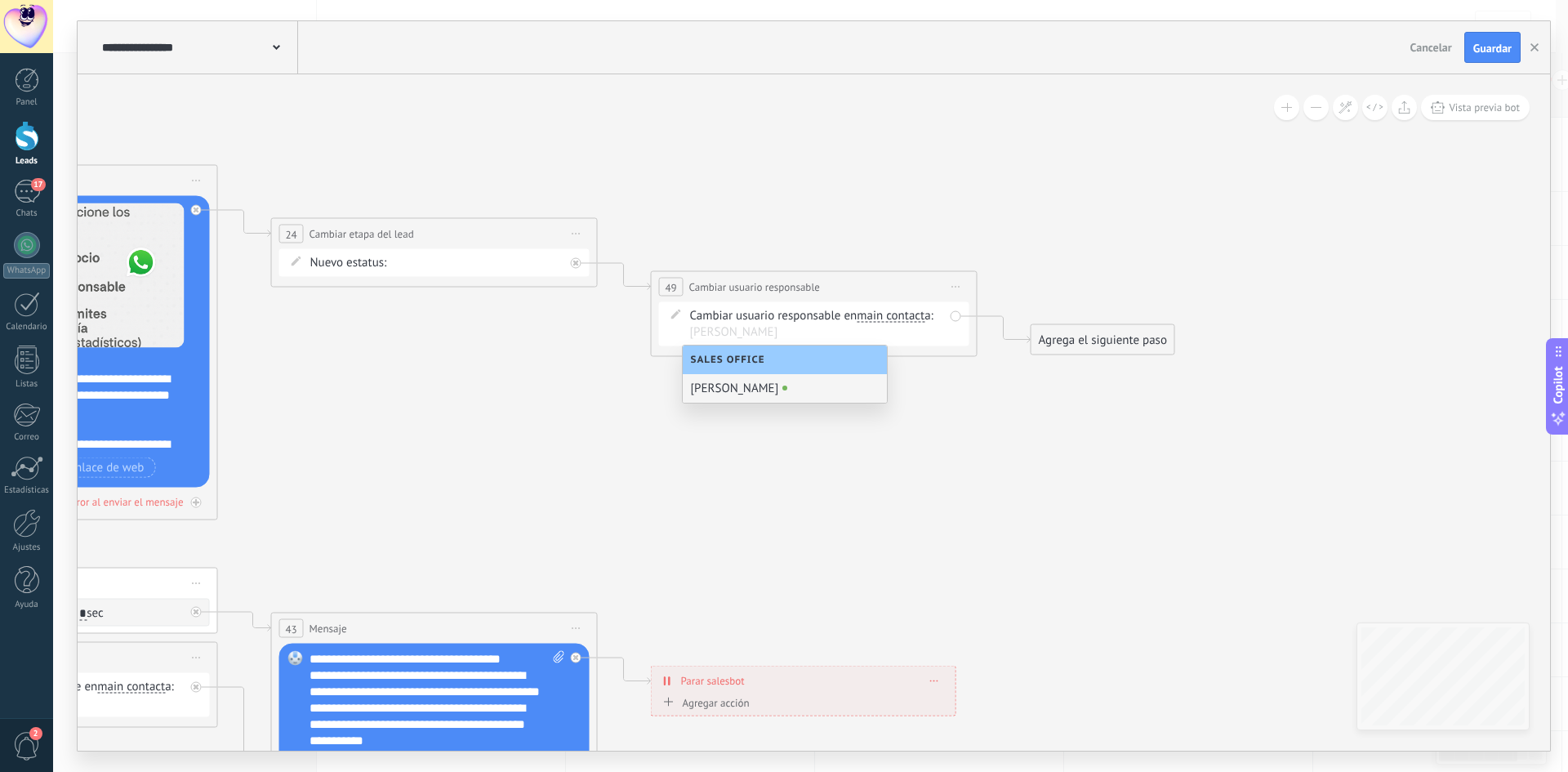
click at [747, 390] on div "[PERSON_NAME]" at bounding box center [784, 388] width 204 height 28
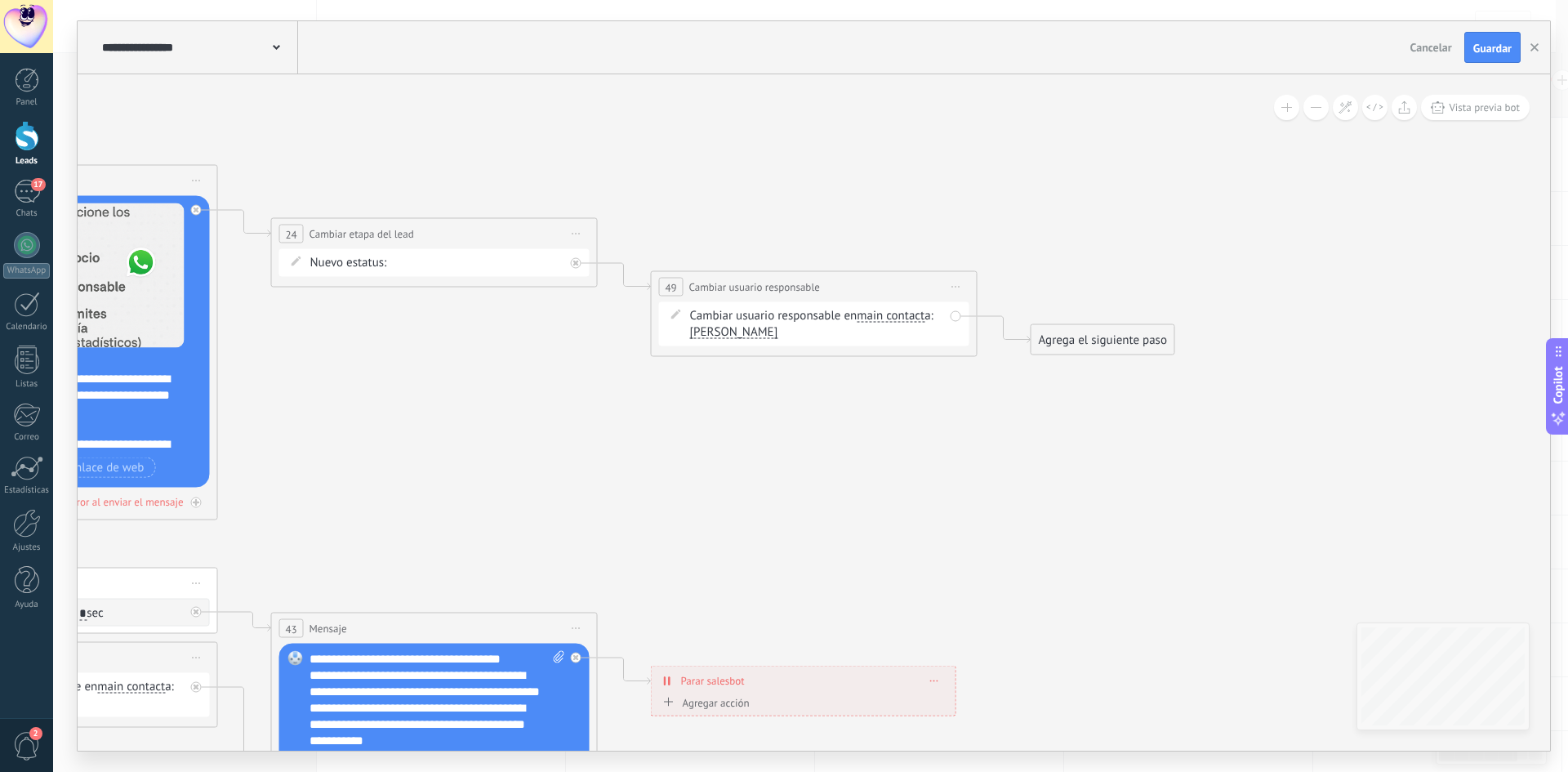
click at [1075, 342] on div "Agrega el siguiente paso" at bounding box center [1103, 340] width 143 height 27
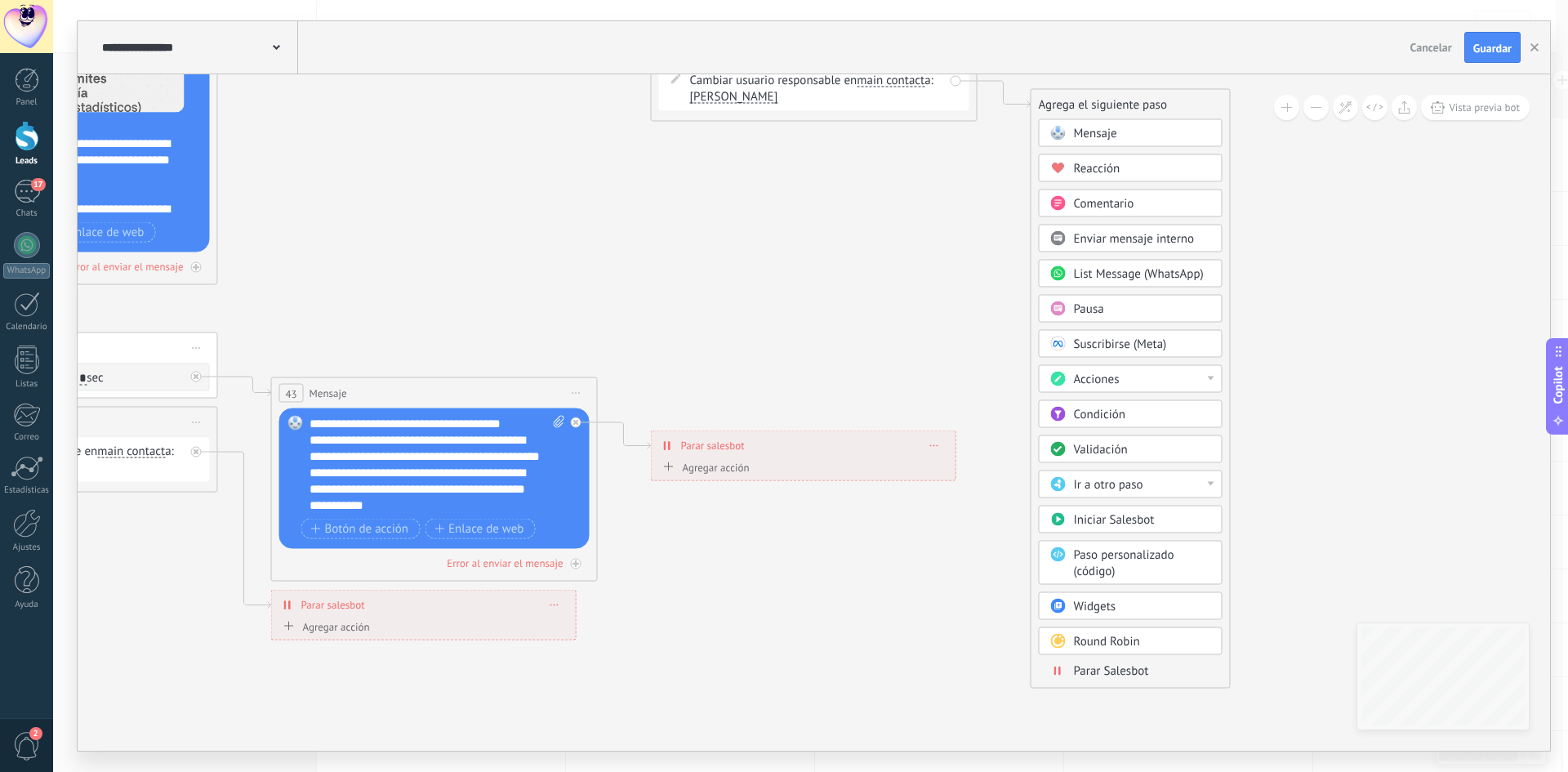
click at [1120, 669] on span "Parar Salesbot" at bounding box center [1111, 671] width 75 height 15
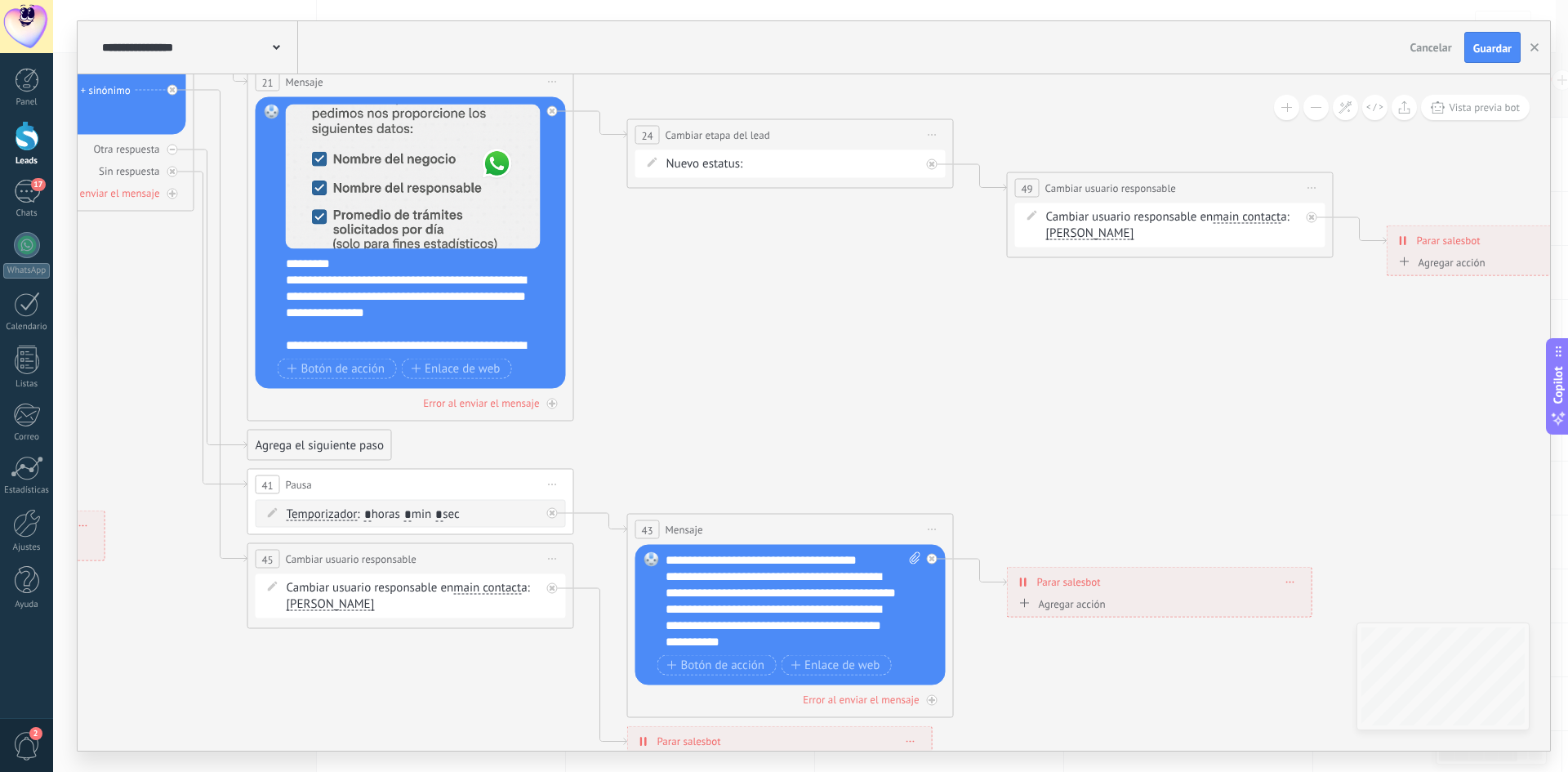
drag, startPoint x: 537, startPoint y: 321, endPoint x: 1261, endPoint y: 451, distance: 735.6
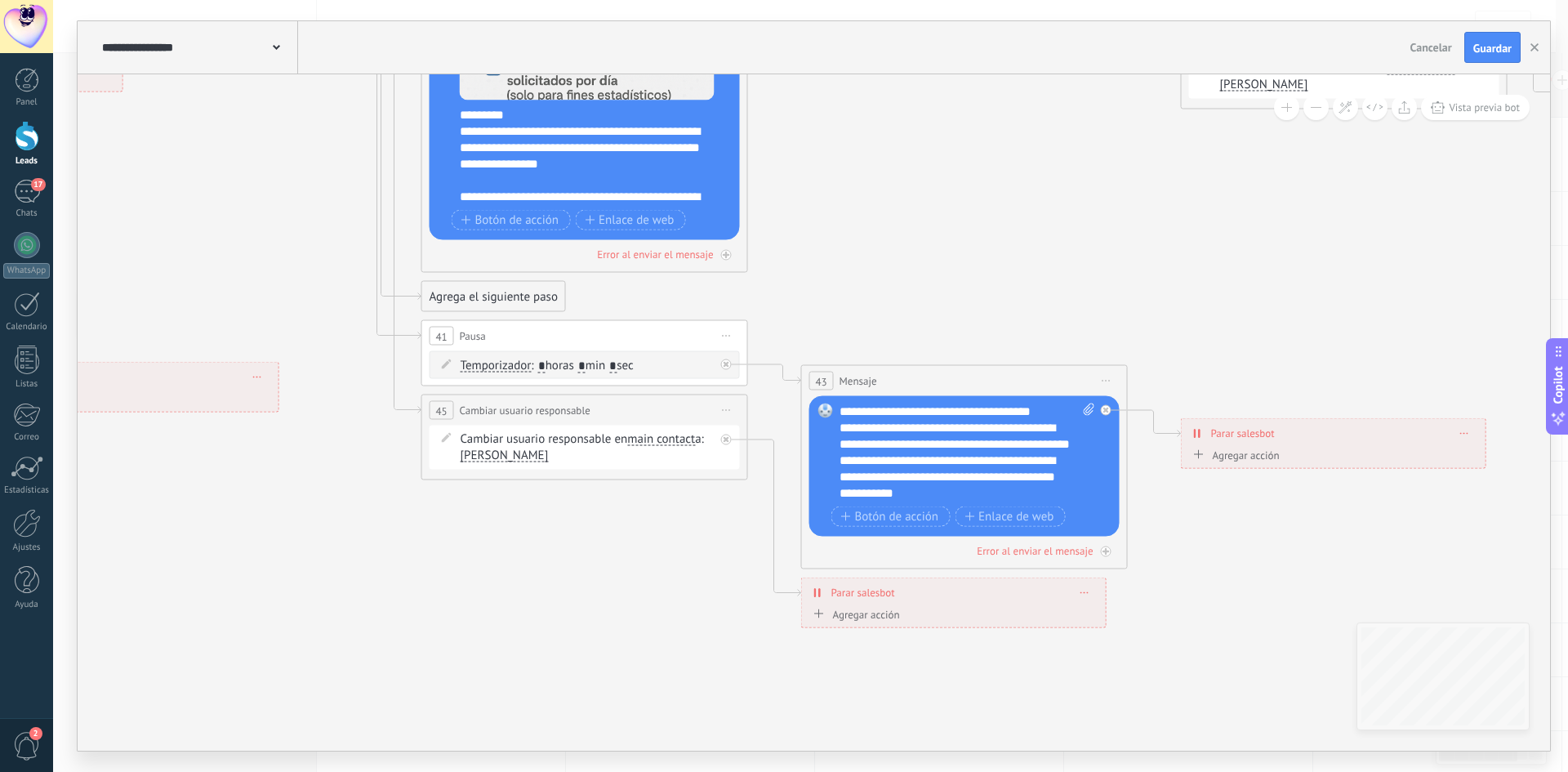
drag, startPoint x: 793, startPoint y: 367, endPoint x: 1168, endPoint y: 246, distance: 394.0
click at [1131, 232] on icon at bounding box center [100, 114] width 3917 height 1847
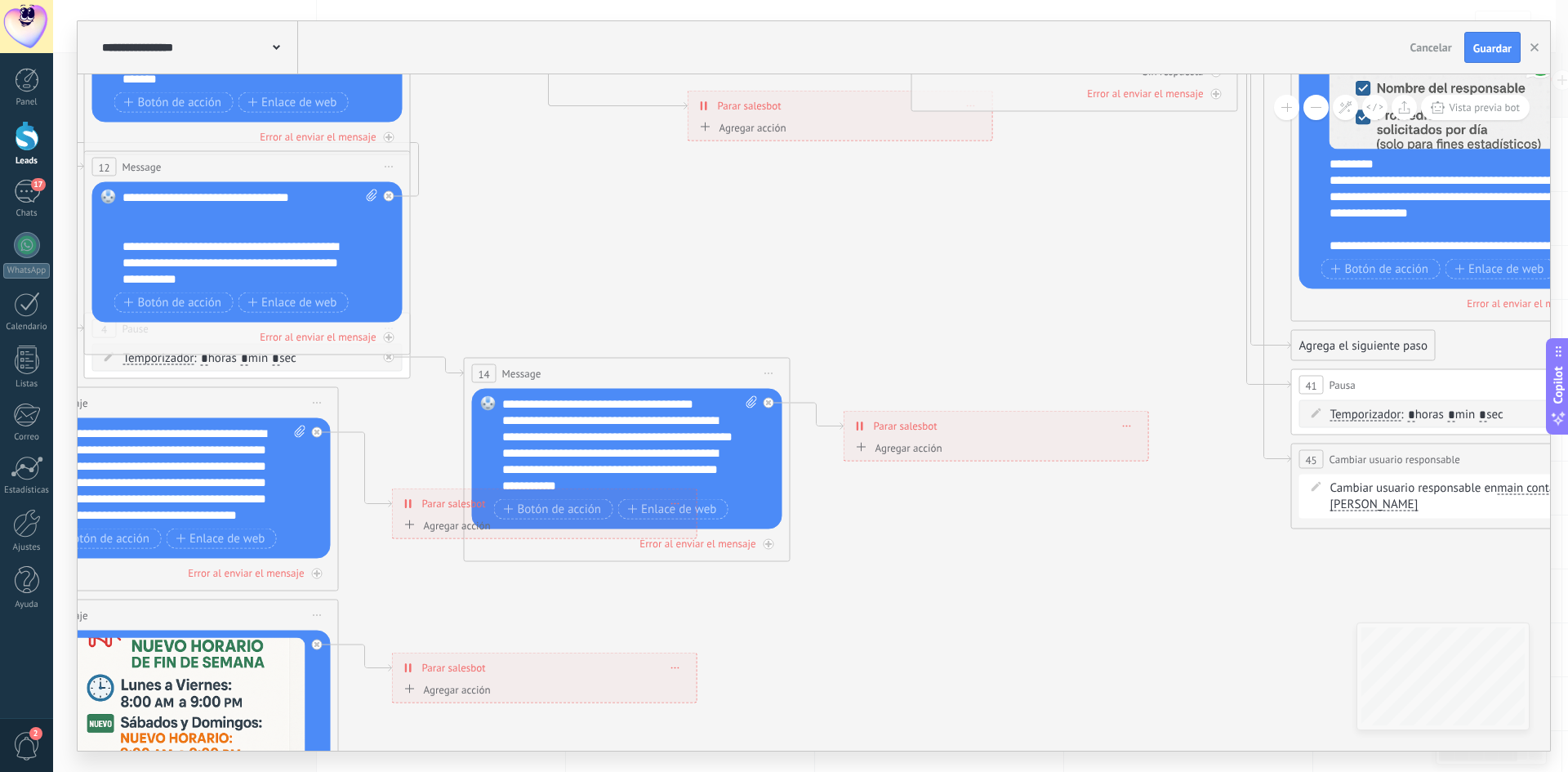
drag, startPoint x: 451, startPoint y: 503, endPoint x: 1093, endPoint y: 555, distance: 644.1
click at [1163, 540] on icon at bounding box center [1078, 267] width 4133 height 2059
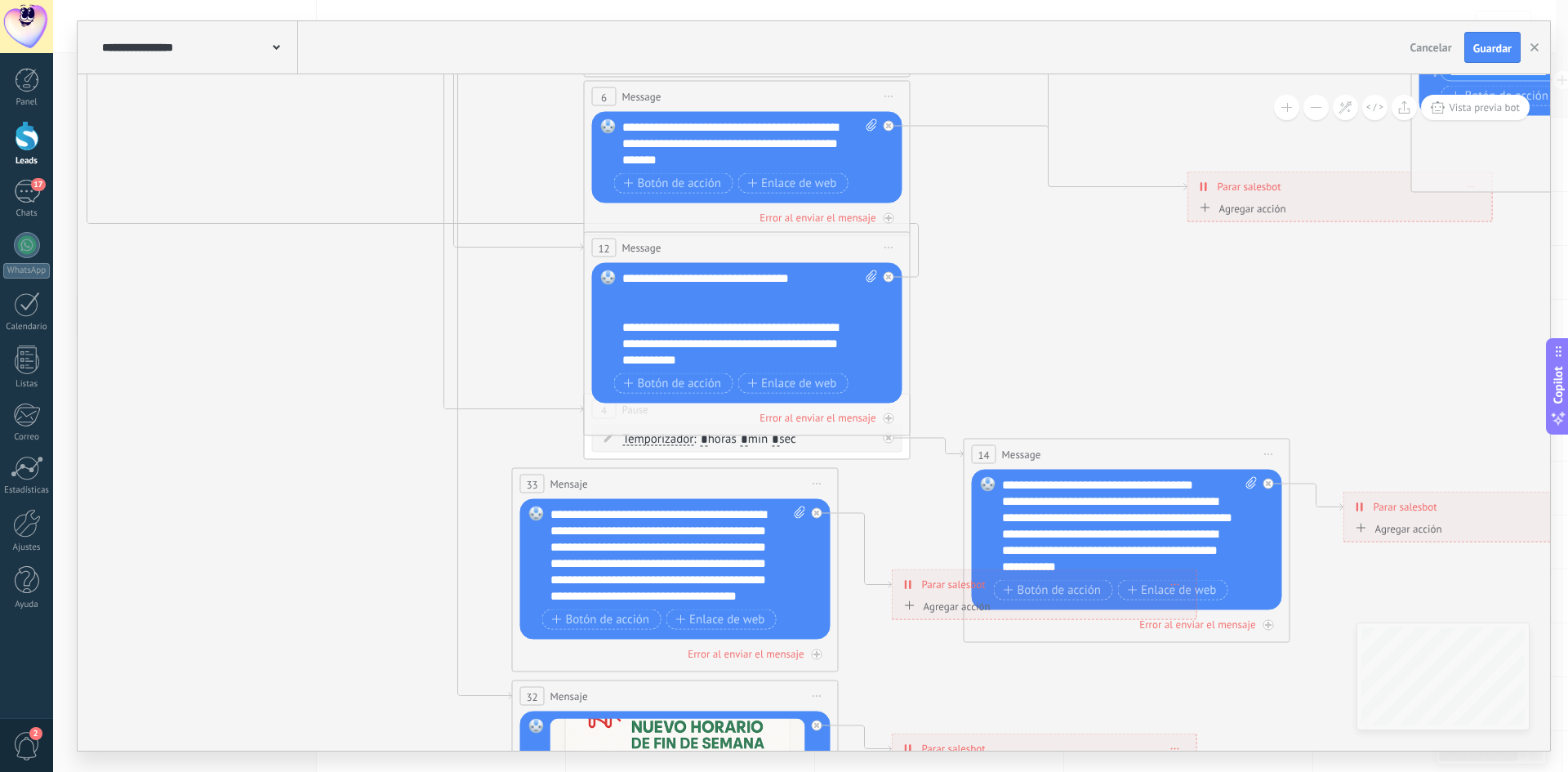
drag, startPoint x: 795, startPoint y: 617, endPoint x: 1214, endPoint y: 582, distance: 420.5
click at [1271, 722] on icon at bounding box center [1577, 349] width 4133 height 2059
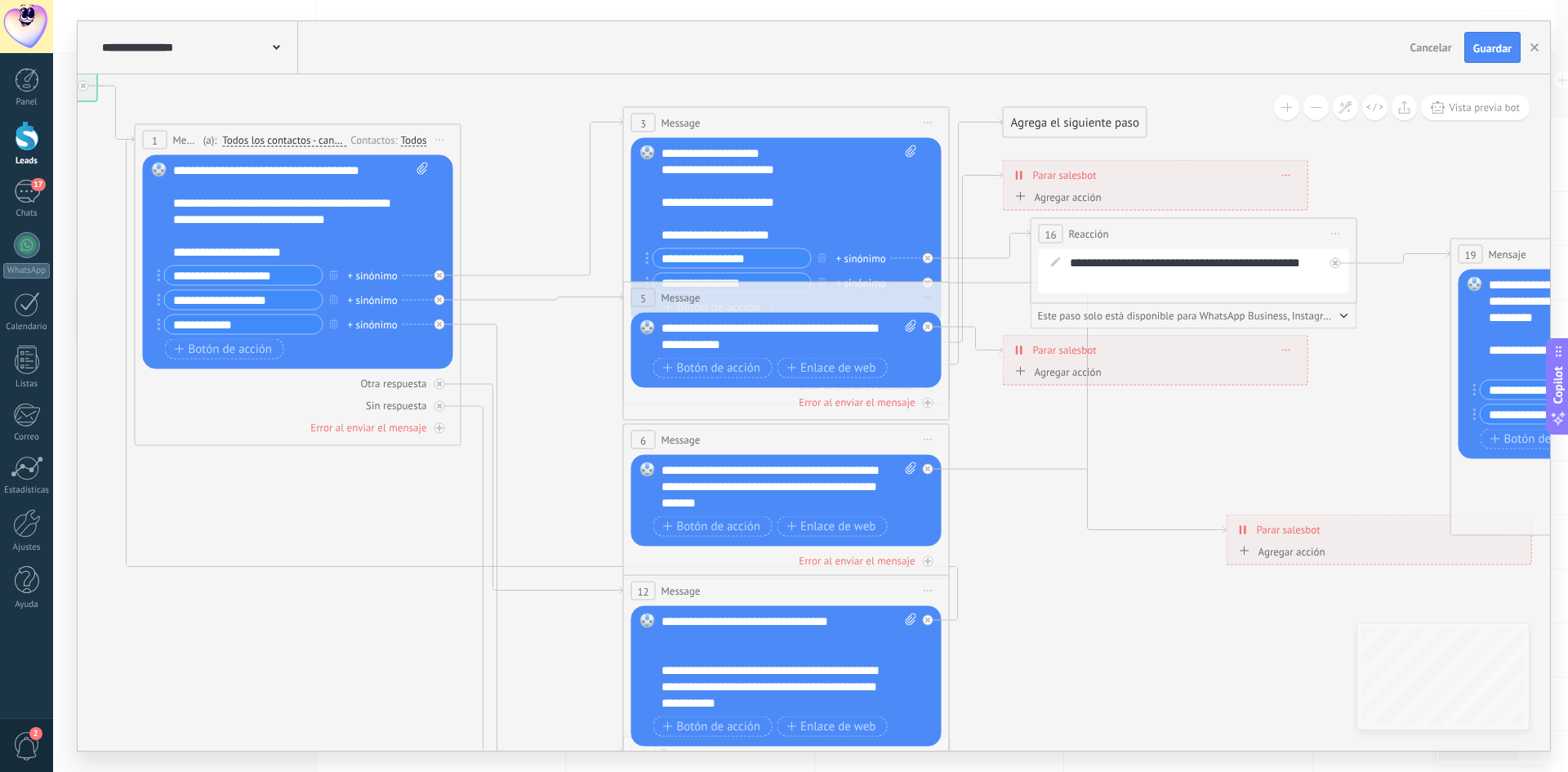
drag, startPoint x: 1020, startPoint y: 354, endPoint x: 1049, endPoint y: 684, distance: 331.3
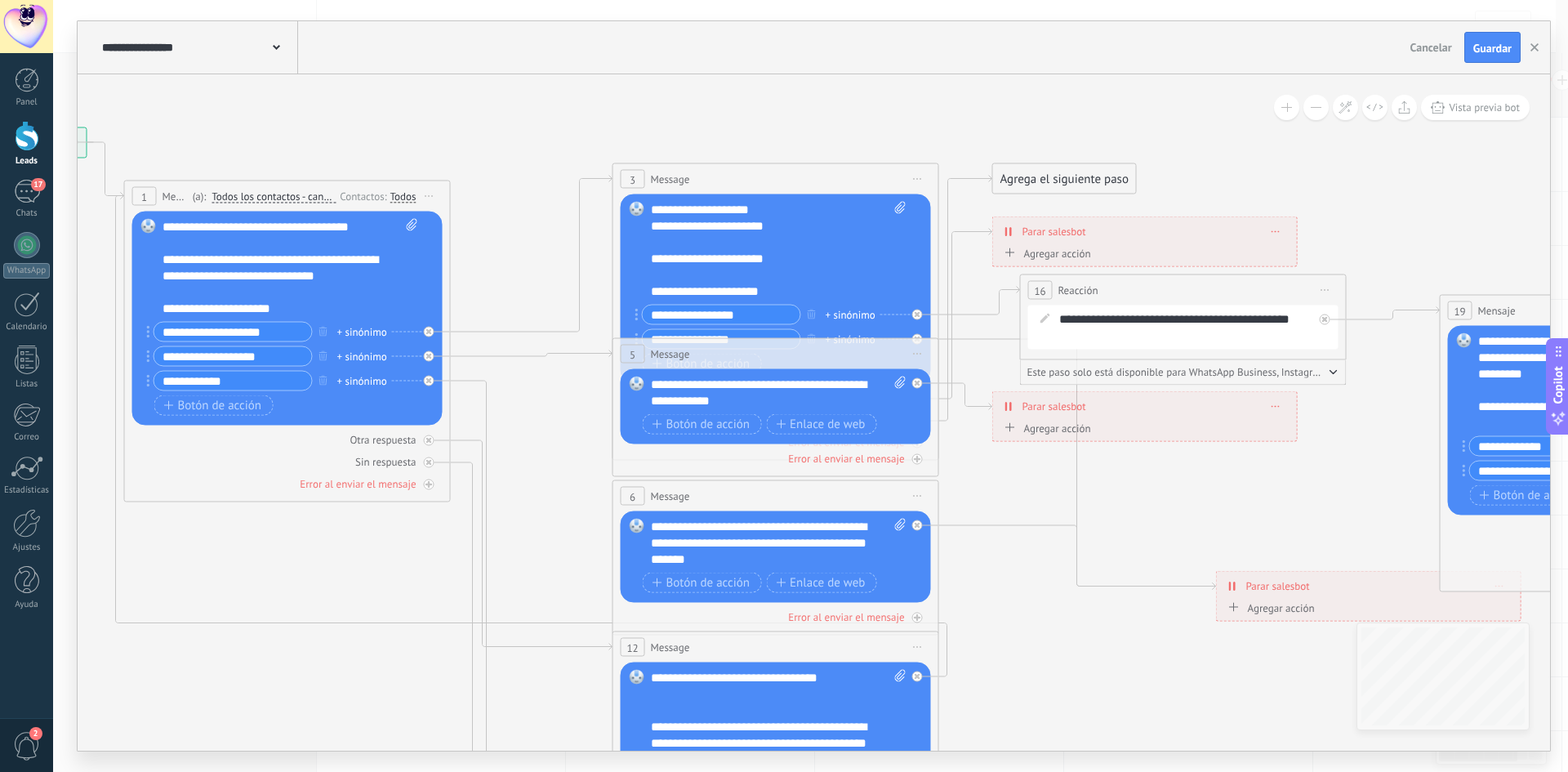
drag, startPoint x: 600, startPoint y: 344, endPoint x: 592, endPoint y: 388, distance: 44.7
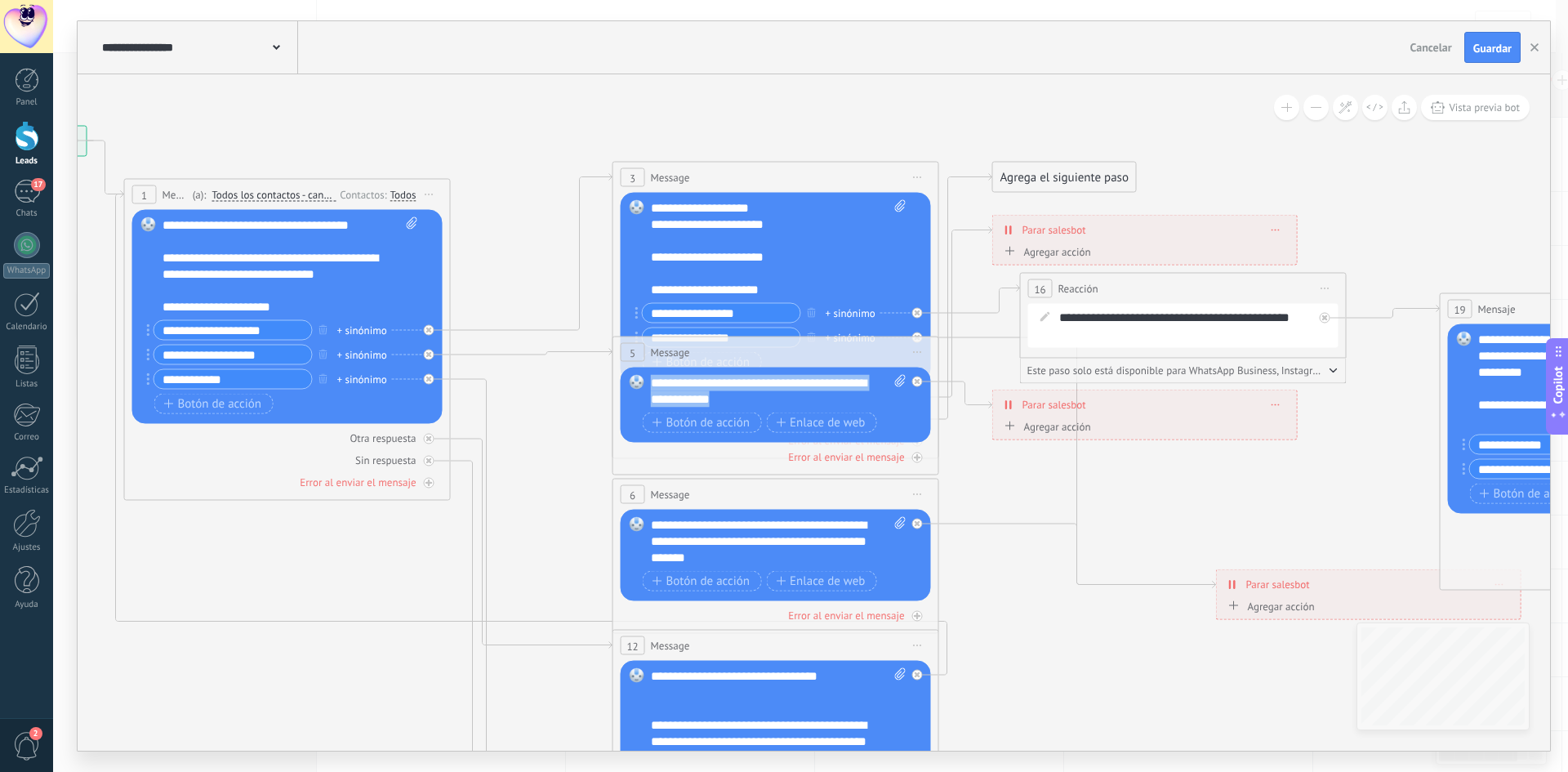
drag, startPoint x: 750, startPoint y: 400, endPoint x: 630, endPoint y: 374, distance: 122.8
click at [630, 374] on div "Reemplazar Quitar Convertir a mensaje de voz Arrastre la imagen aquí para adjun…" at bounding box center [775, 404] width 310 height 75
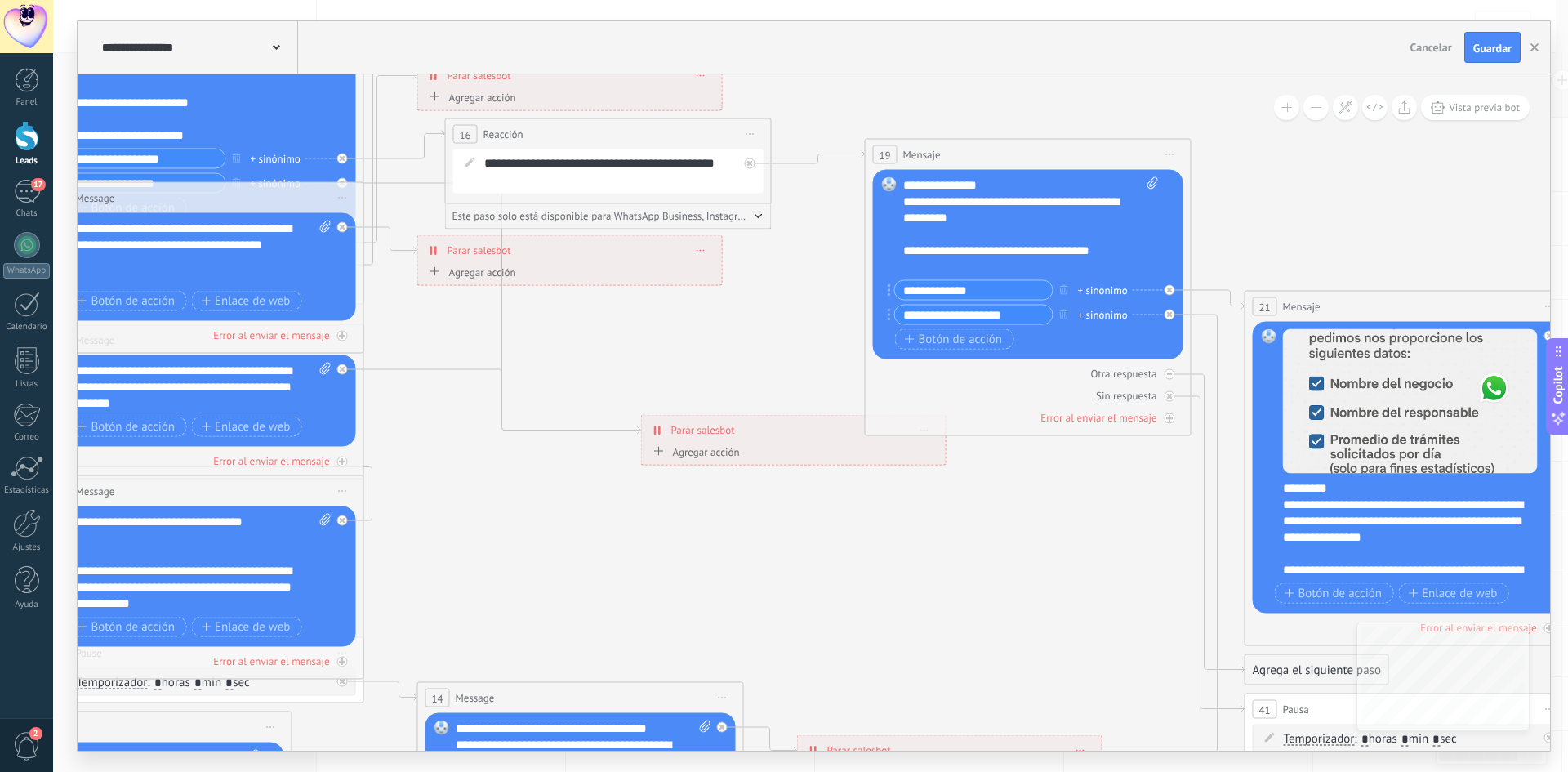
drag, startPoint x: 1005, startPoint y: 564, endPoint x: 507, endPoint y: 374, distance: 533.0
click at [344, 368] on icon at bounding box center [1031, 592] width 4133 height 2059
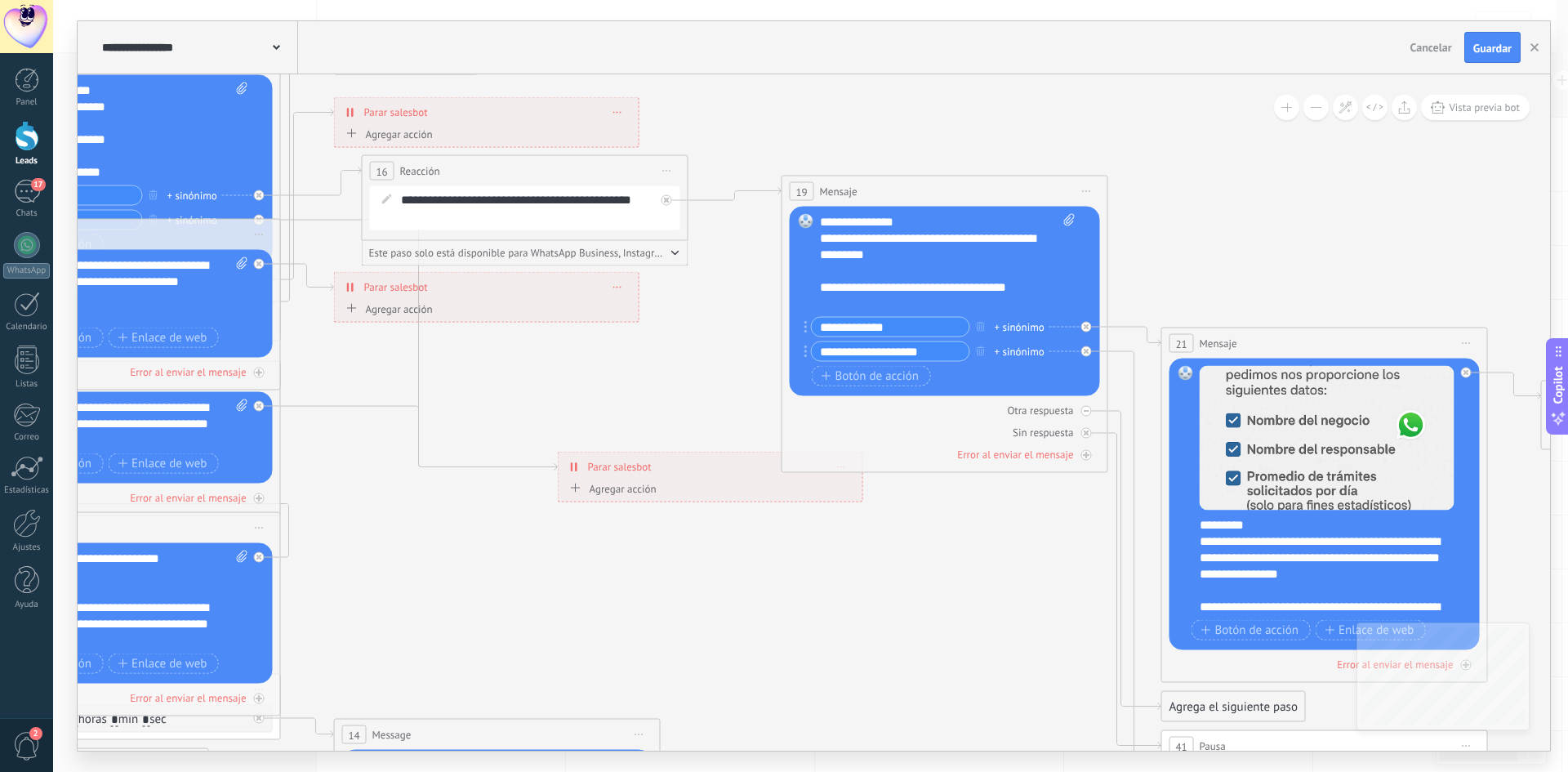
click at [1310, 107] on button at bounding box center [1316, 107] width 26 height 26
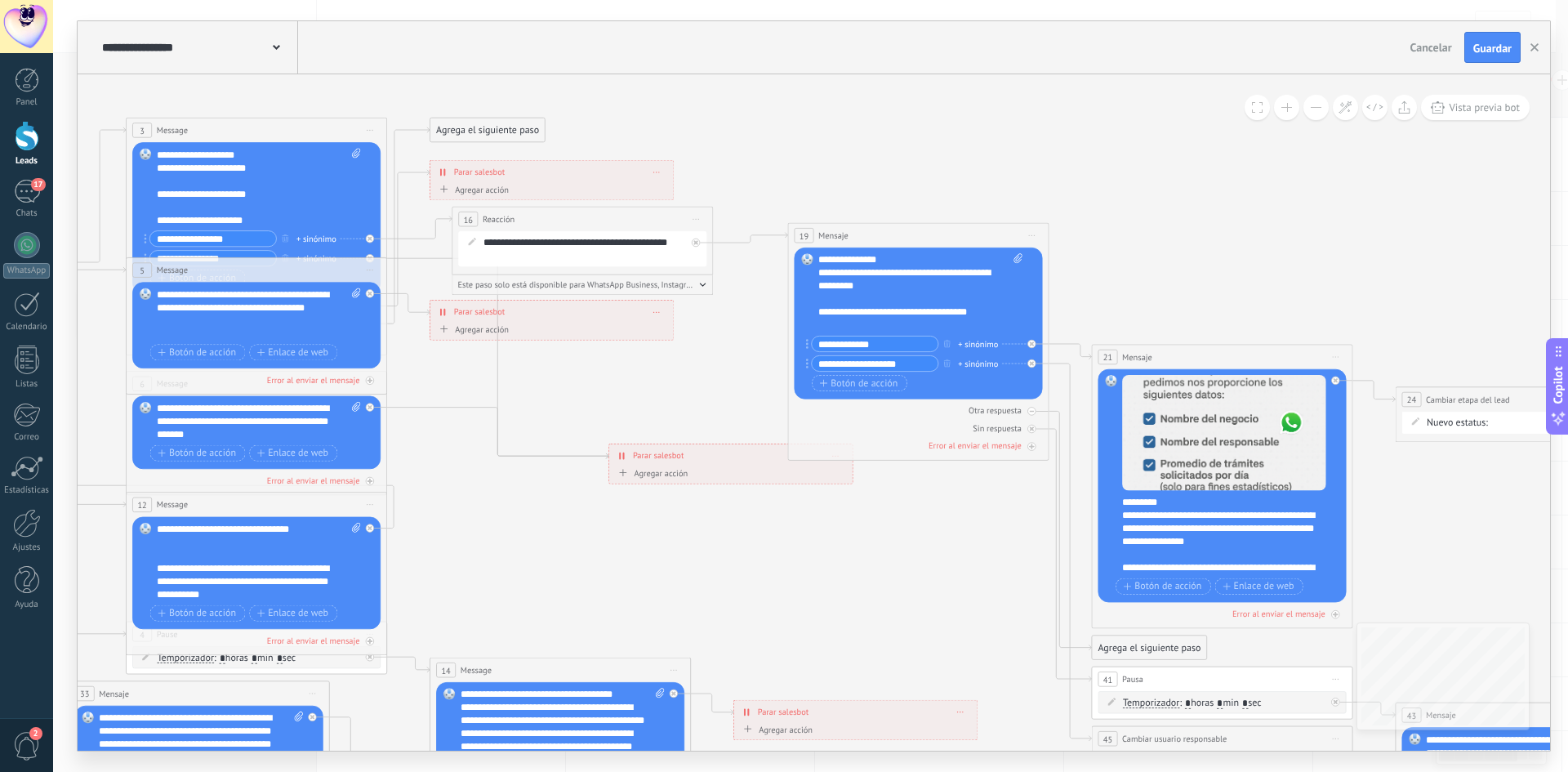
click at [1310, 107] on button at bounding box center [1316, 107] width 26 height 26
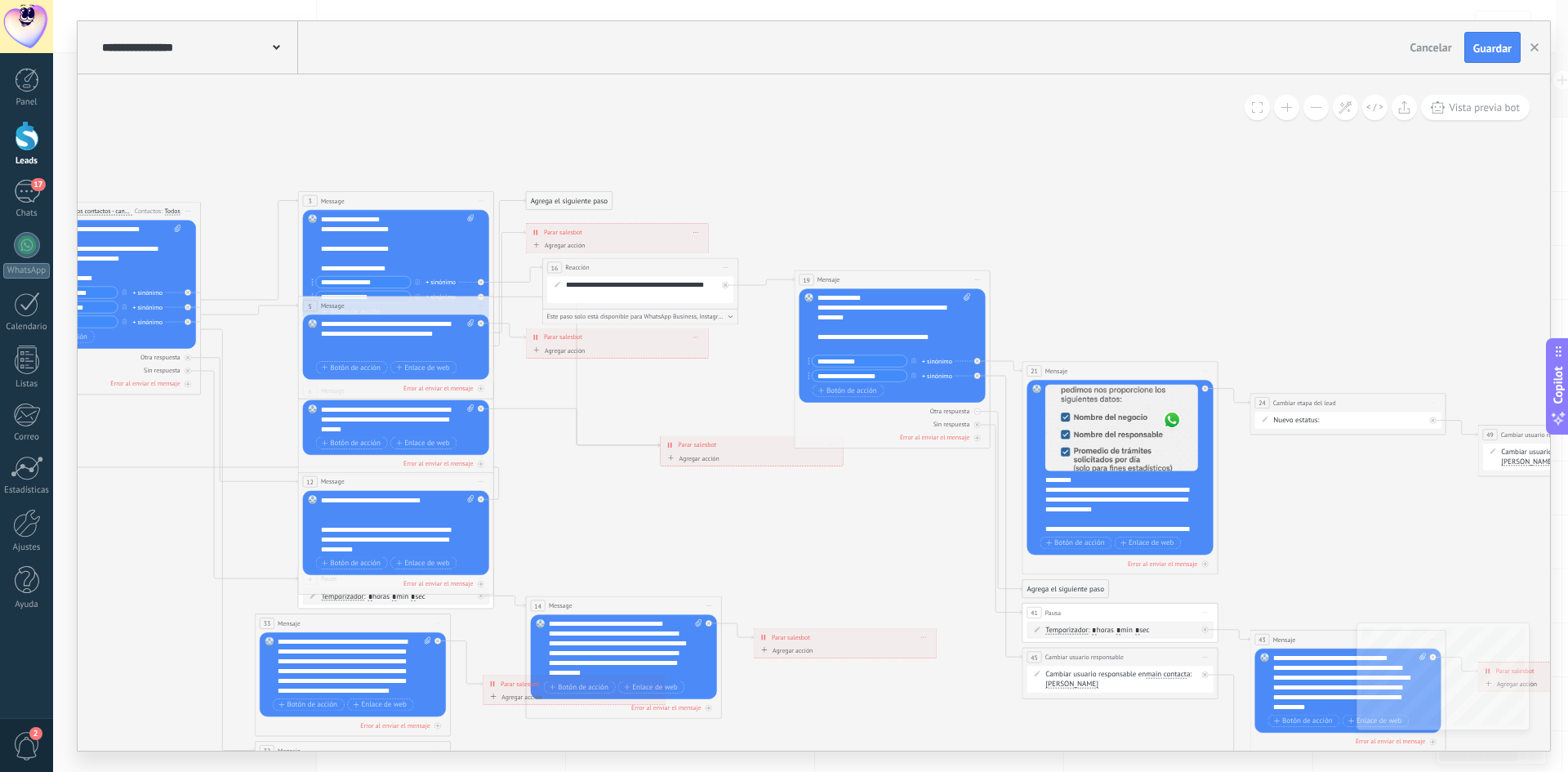
click at [1310, 107] on button at bounding box center [1316, 107] width 26 height 26
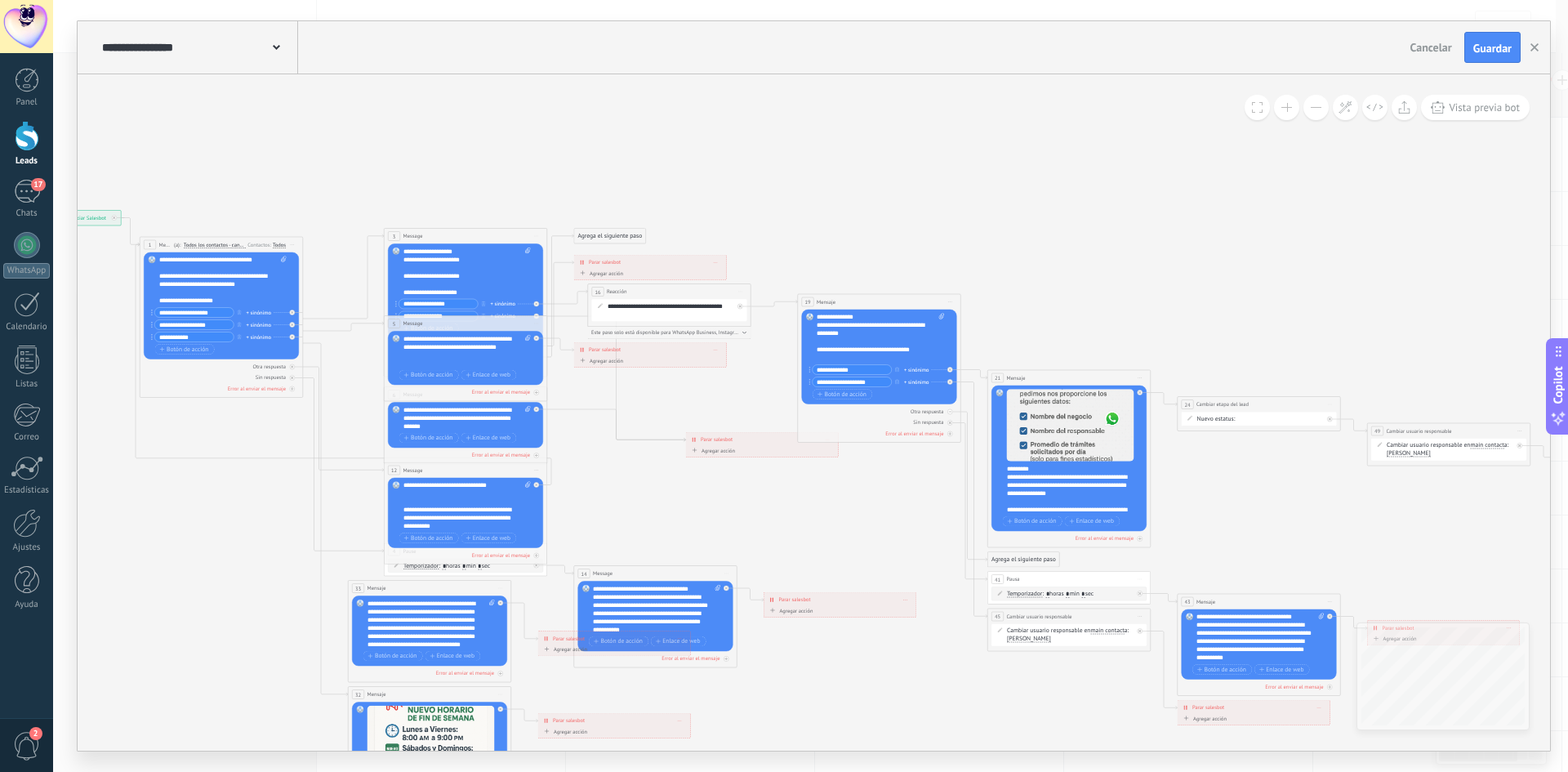
click at [1310, 107] on button at bounding box center [1316, 107] width 26 height 26
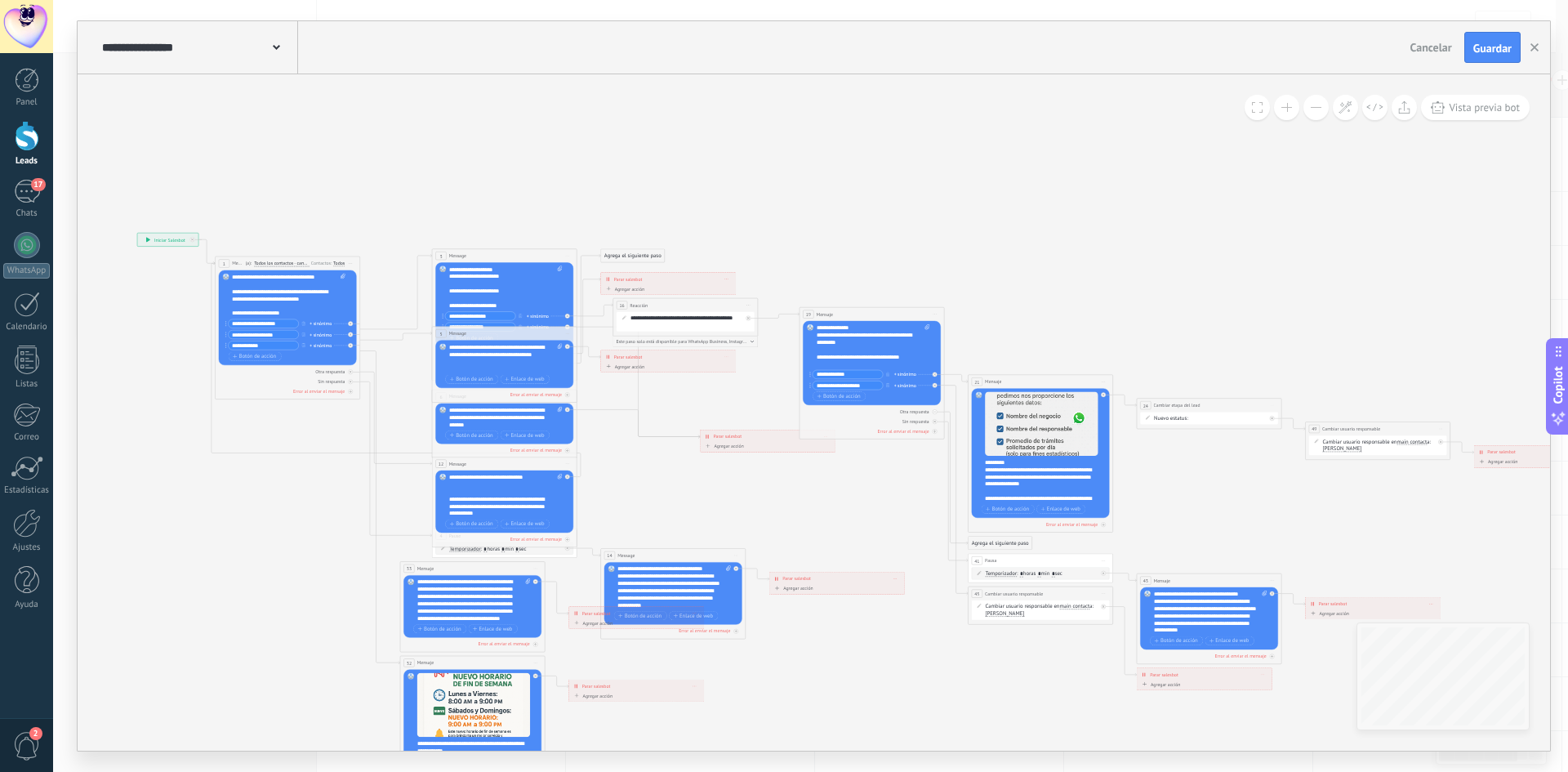
click at [1310, 107] on button at bounding box center [1316, 107] width 26 height 26
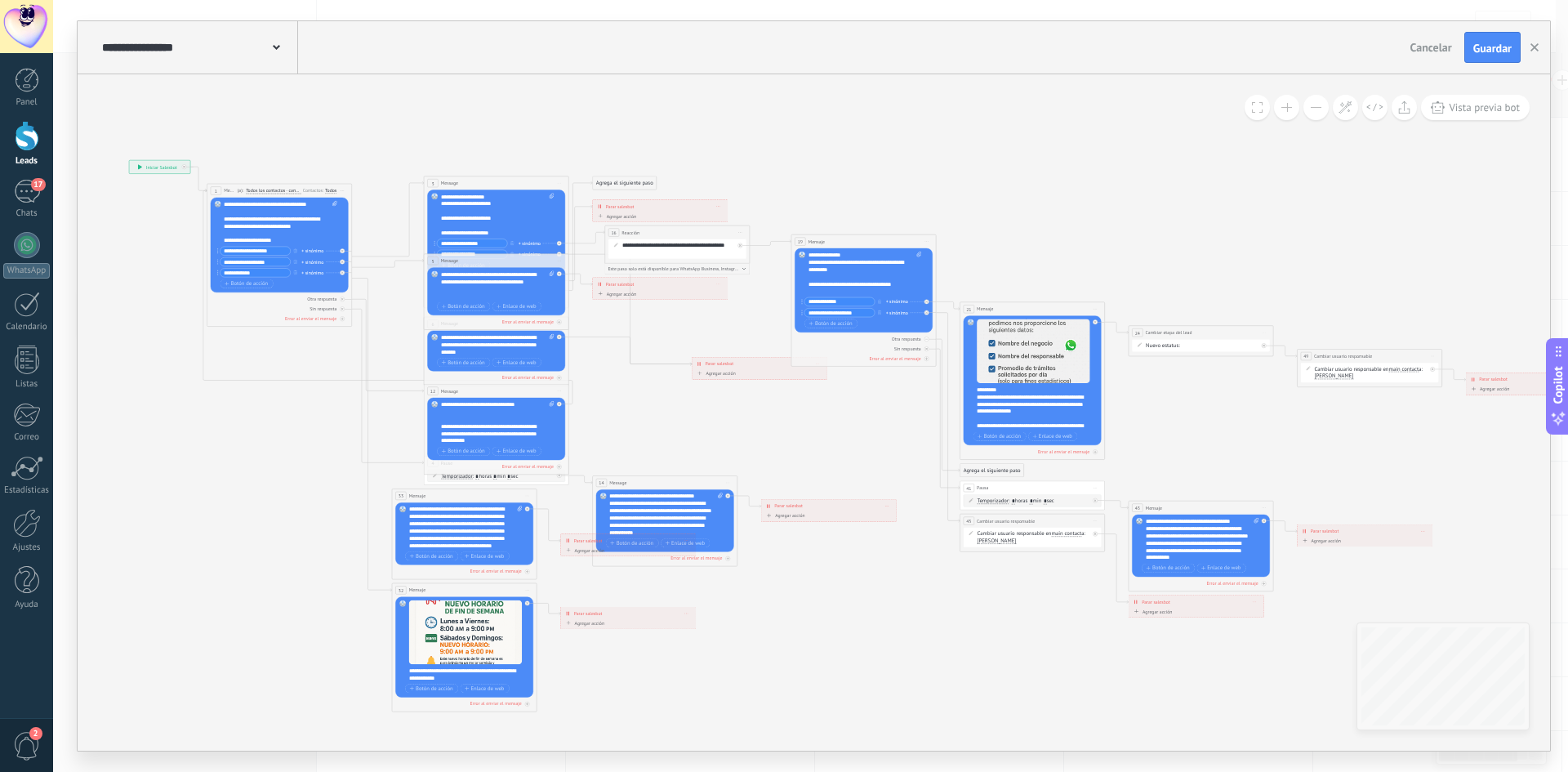
drag, startPoint x: 1079, startPoint y: 227, endPoint x: 1038, endPoint y: 171, distance: 69.4
click at [1038, 171] on icon at bounding box center [865, 436] width 1835 height 914
click at [1496, 59] on button "Guardar" at bounding box center [1492, 47] width 56 height 31
click at [1536, 45] on icon "button" at bounding box center [1535, 47] width 9 height 9
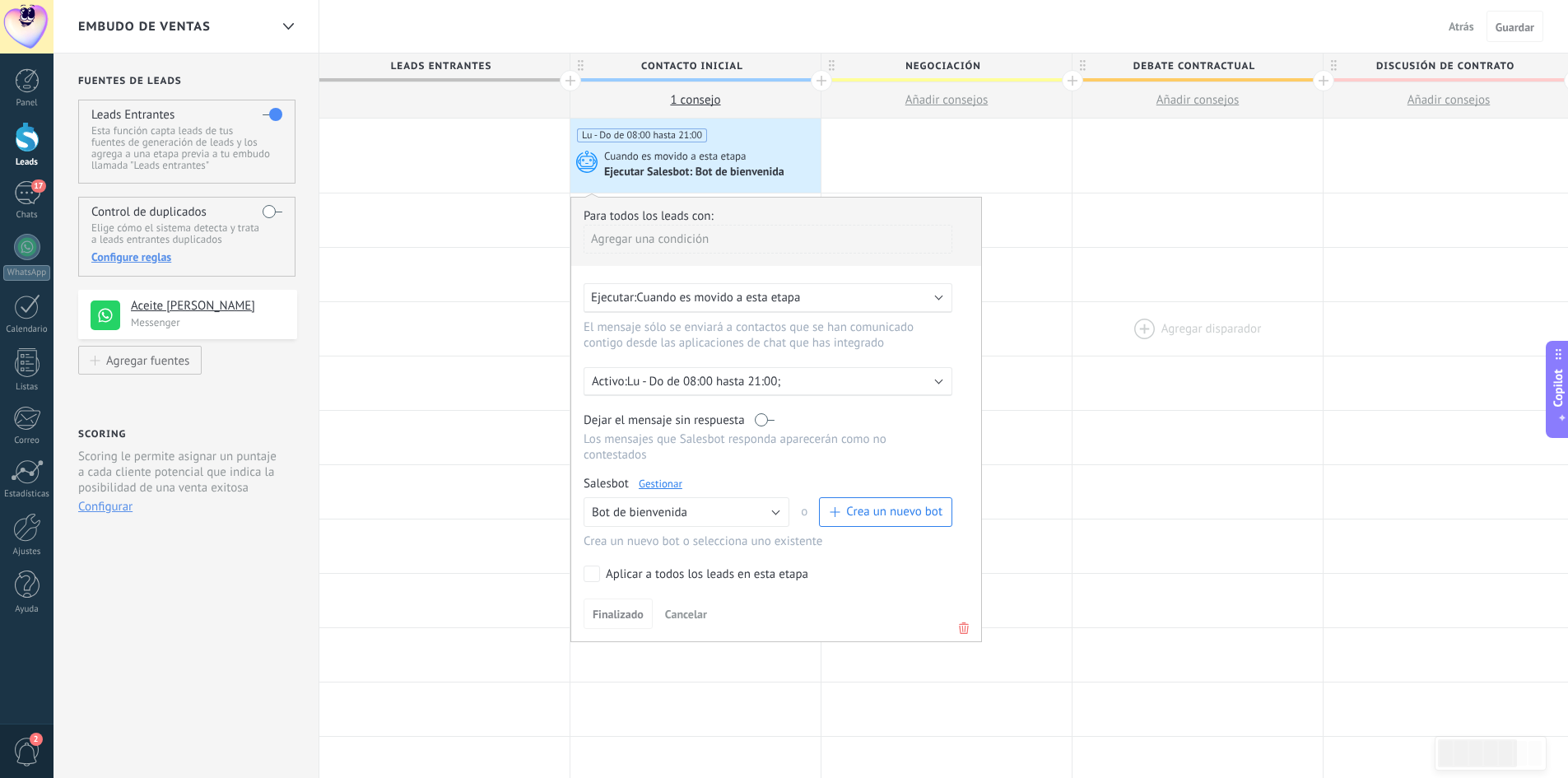
drag, startPoint x: 1153, startPoint y: 325, endPoint x: 1164, endPoint y: 328, distance: 11.4
click at [1154, 326] on div at bounding box center [1198, 329] width 250 height 54
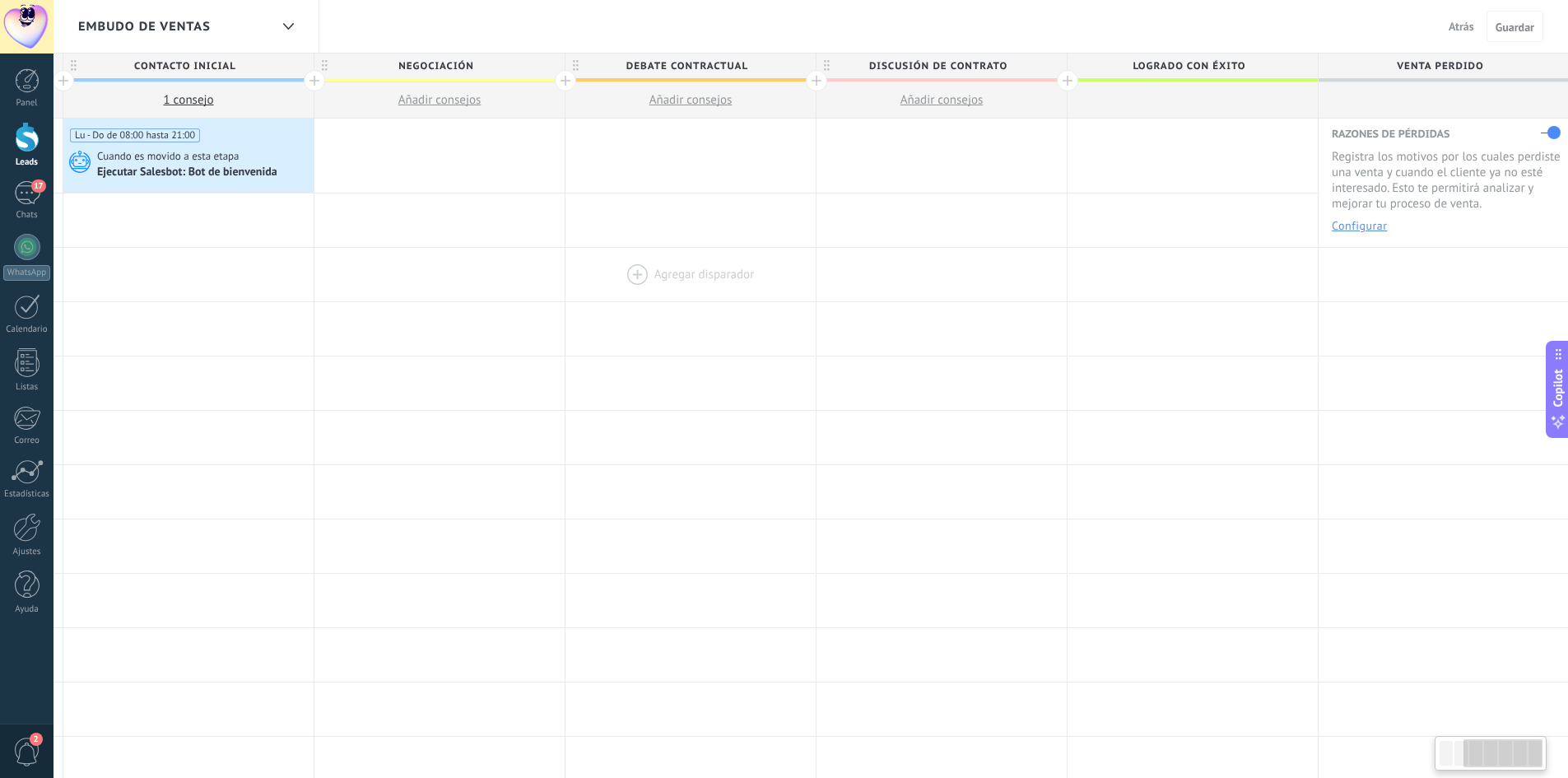
scroll to position [0, 509]
drag, startPoint x: 1265, startPoint y: 226, endPoint x: 753, endPoint y: 271, distance: 514.0
click at [753, 271] on div "**********" at bounding box center [689, 699] width 1757 height 1161
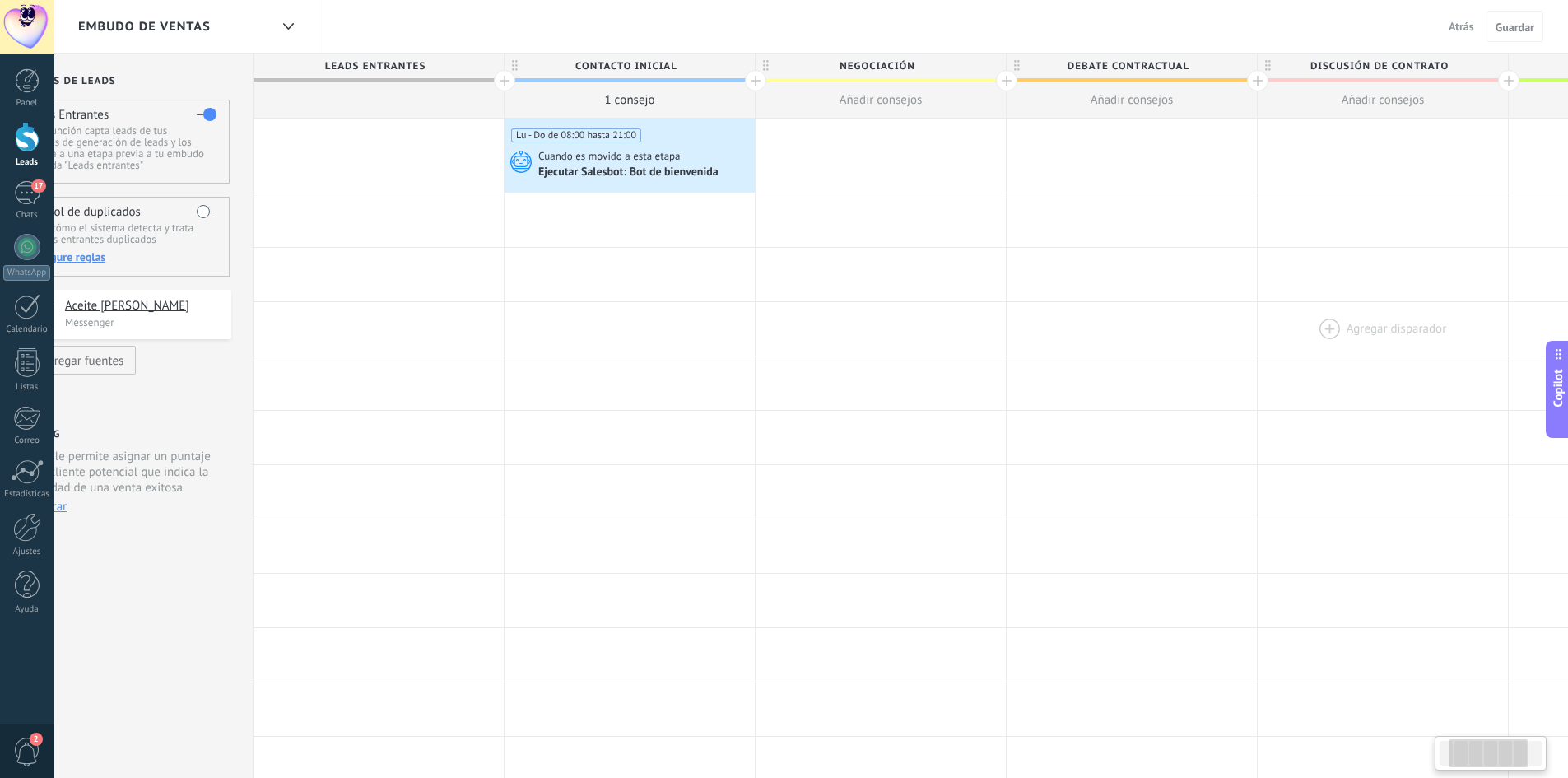
scroll to position [0, 0]
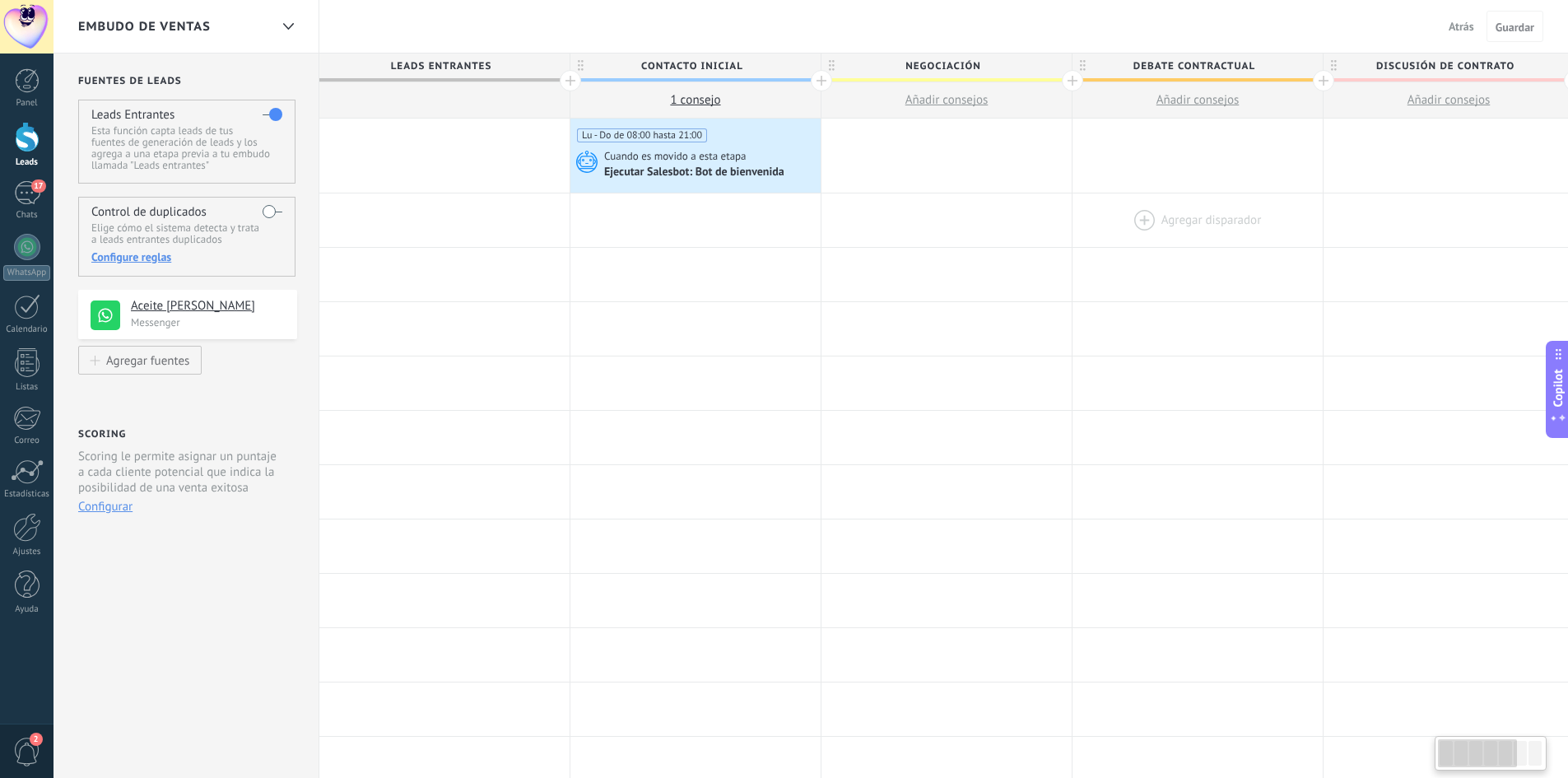
drag, startPoint x: 698, startPoint y: 210, endPoint x: 1084, endPoint y: 247, distance: 387.8
click at [1384, 305] on div "**********" at bounding box center [1198, 699] width 1757 height 1161
click at [731, 160] on span "Cuando es movido a esta etapa" at bounding box center [671, 156] width 145 height 14
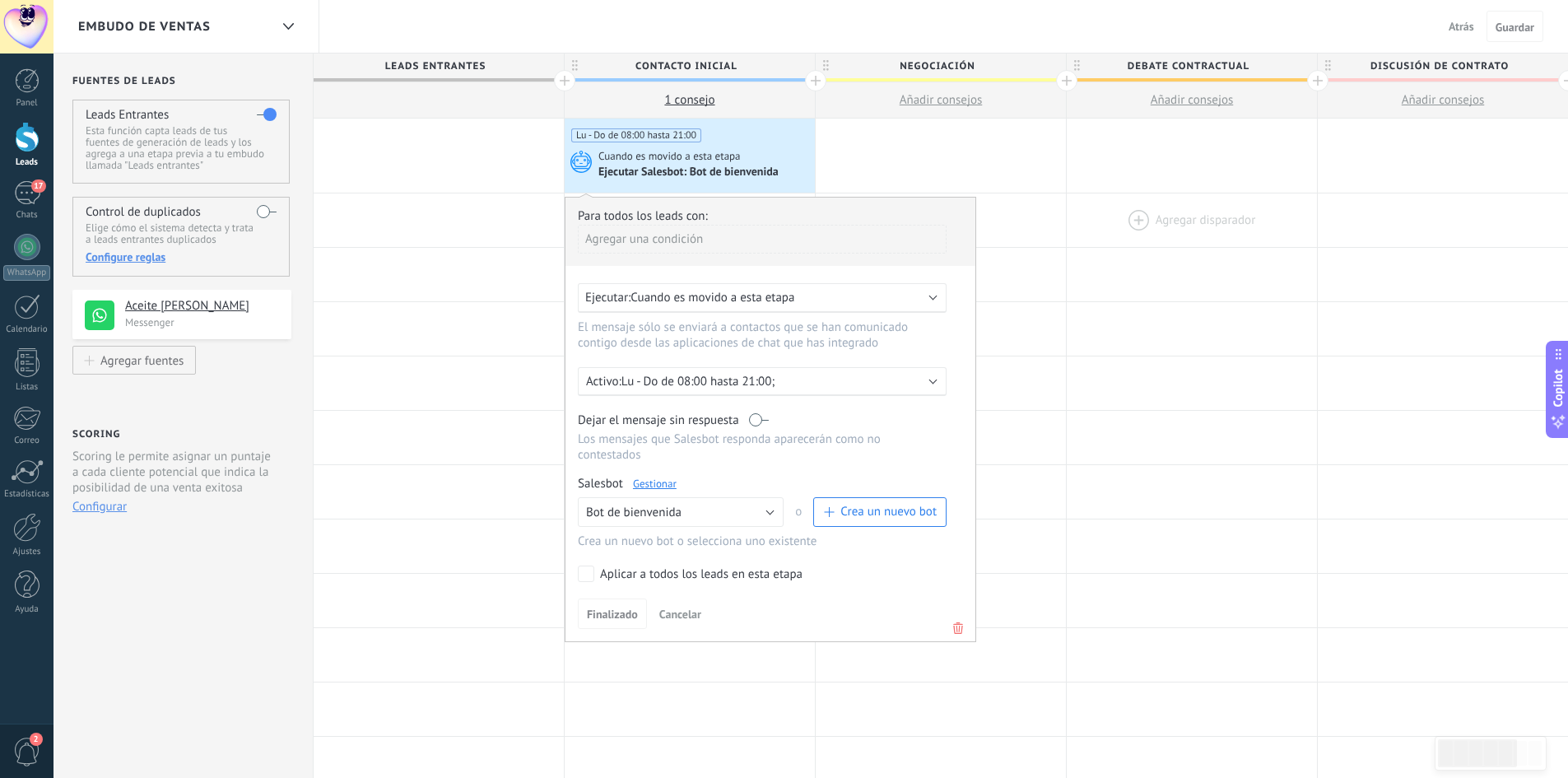
click at [1090, 235] on div at bounding box center [1192, 220] width 250 height 54
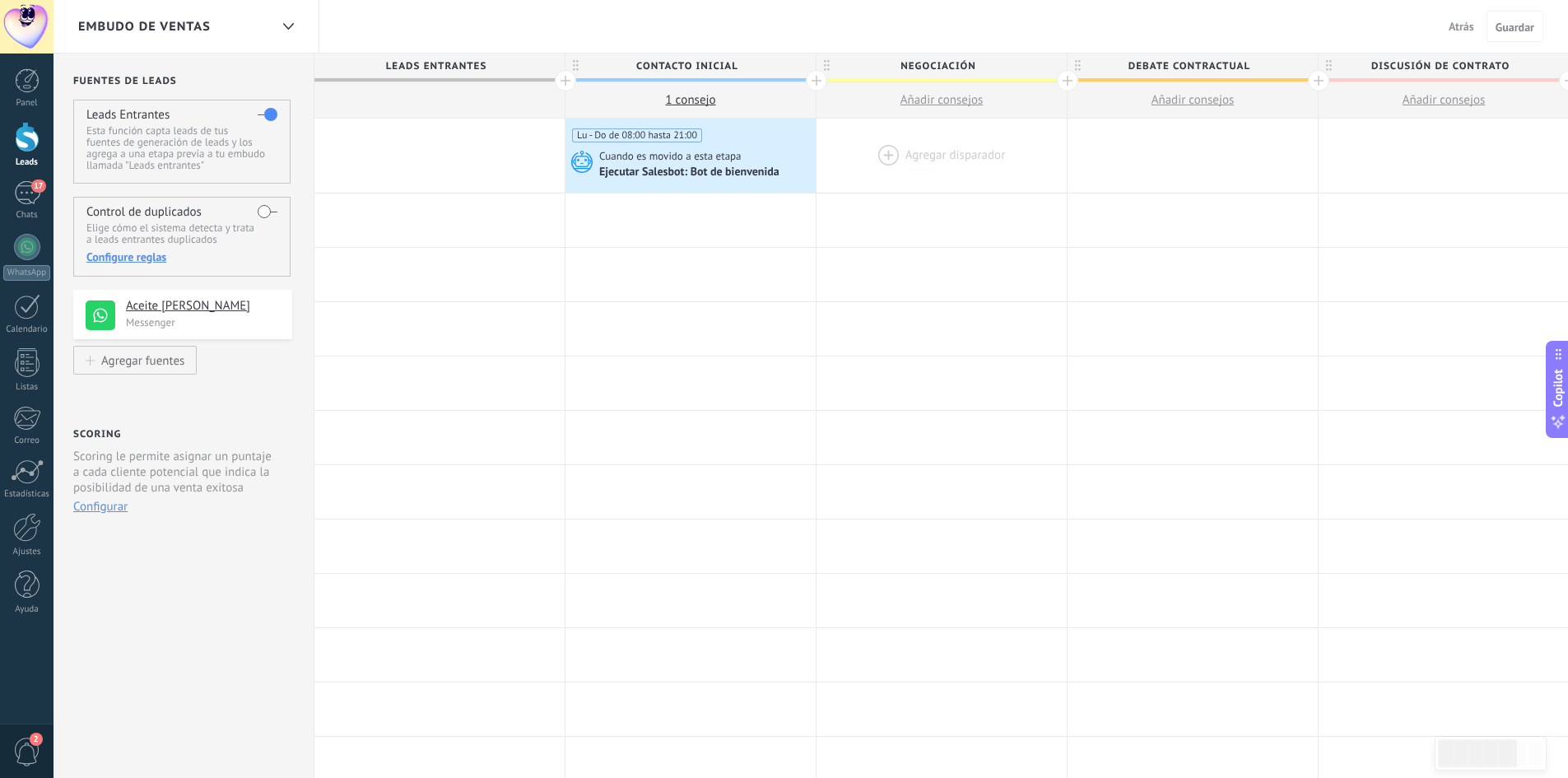
click at [939, 155] on div at bounding box center [942, 155] width 250 height 74
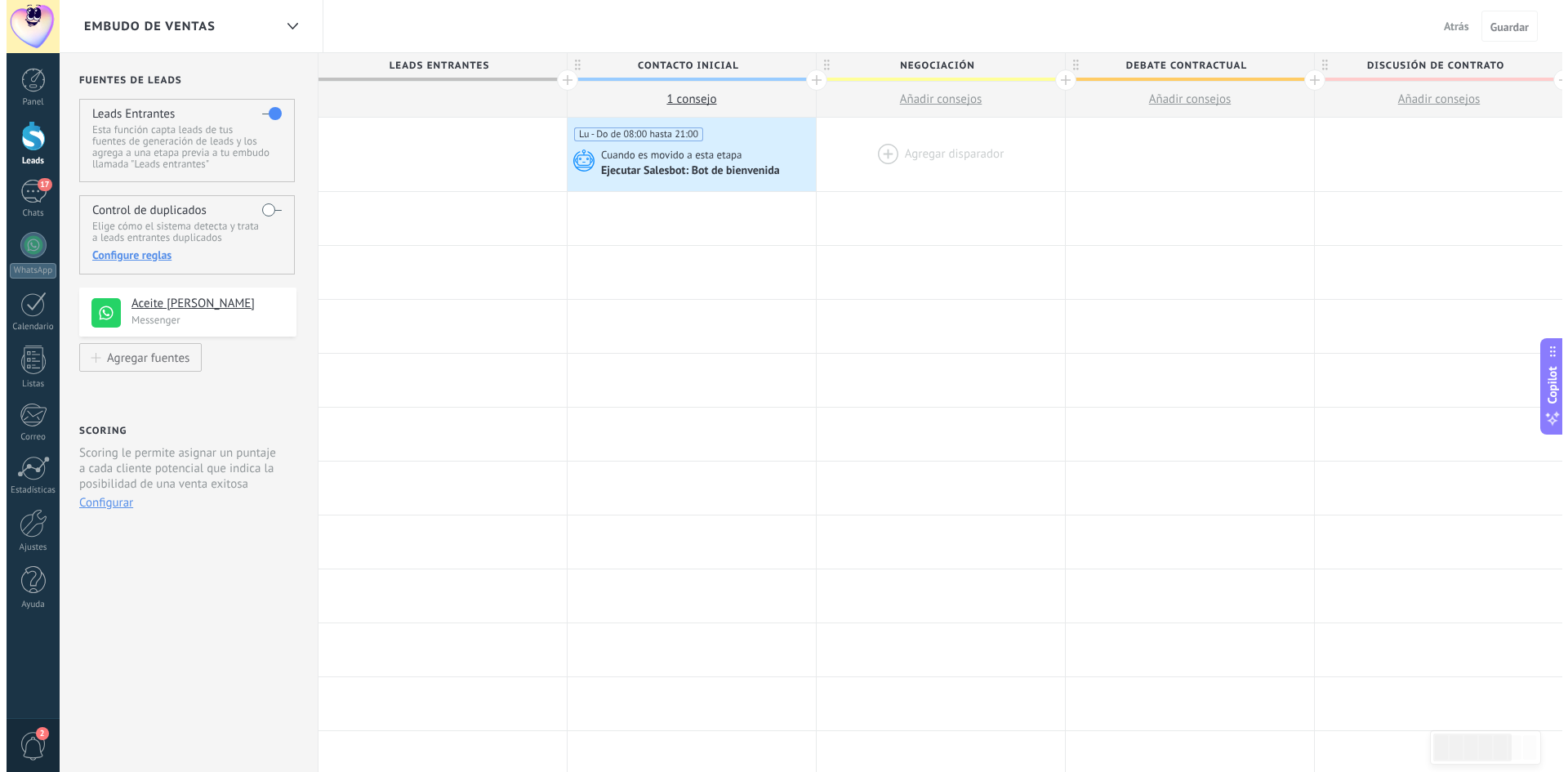
scroll to position [0, 3]
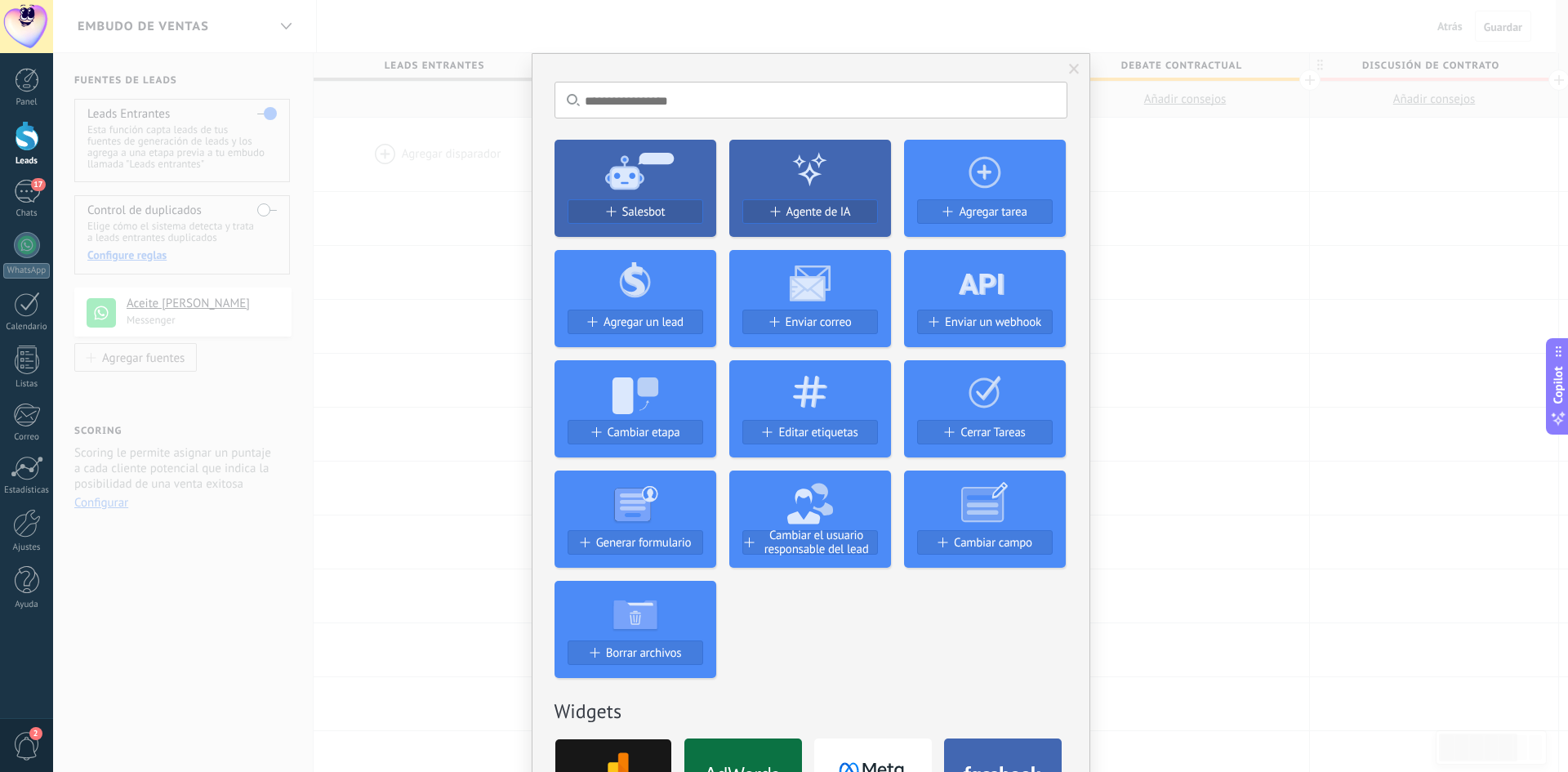
click at [1072, 73] on span at bounding box center [1074, 69] width 10 height 11
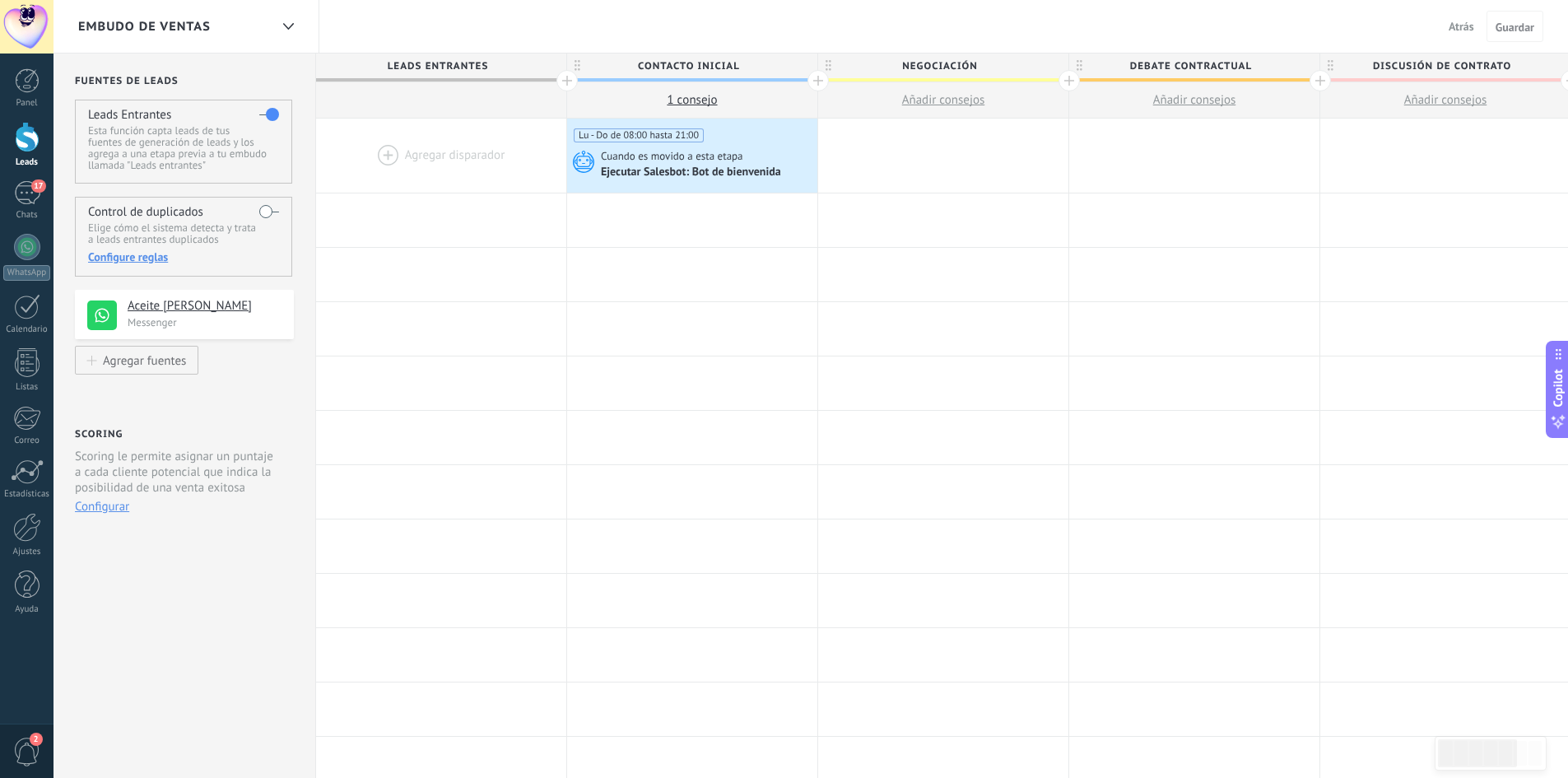
click at [964, 100] on span "Añadir consejos" at bounding box center [944, 99] width 83 height 15
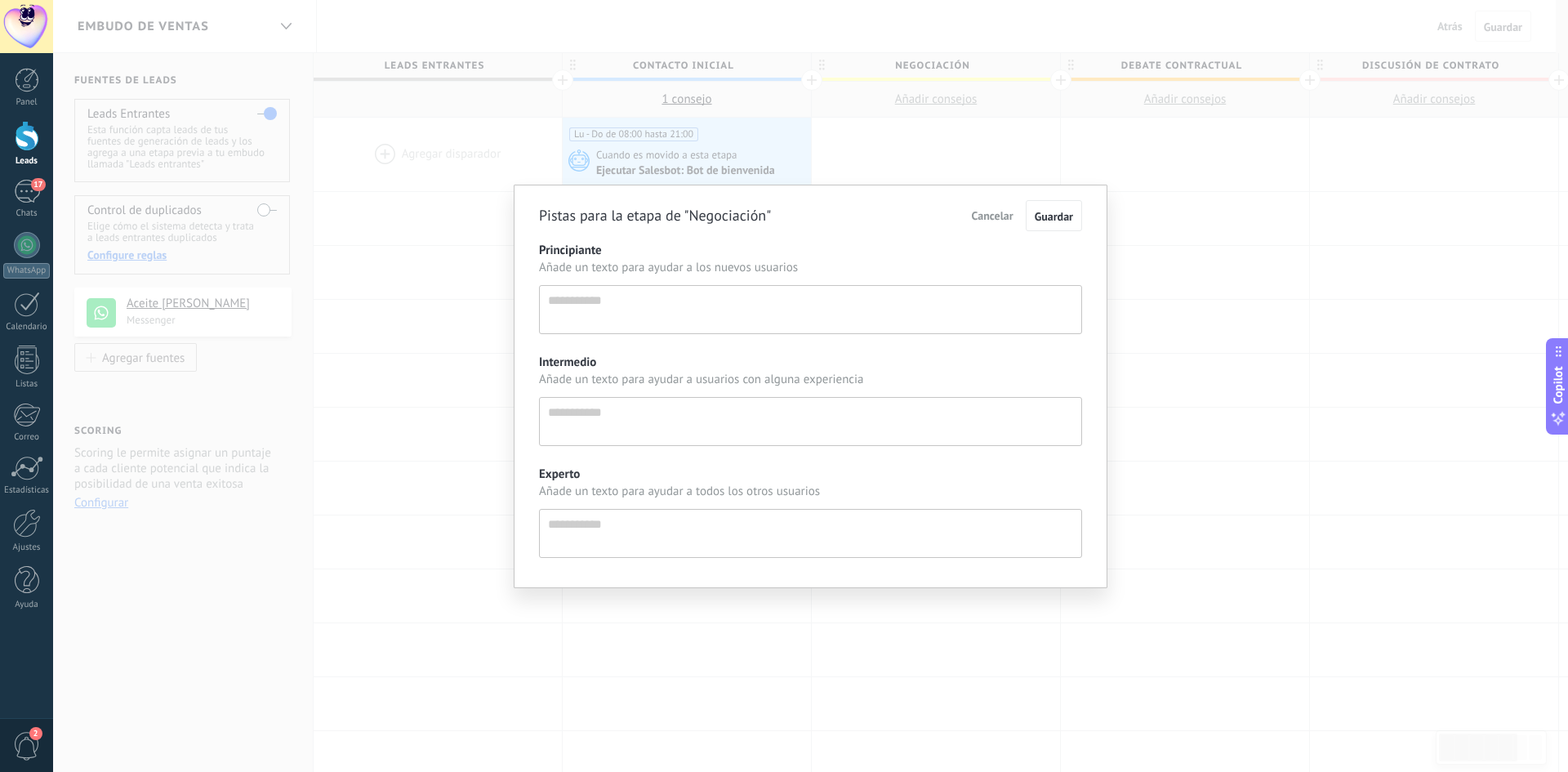
scroll to position [15, 0]
click at [1004, 220] on span "Cancelar" at bounding box center [993, 215] width 42 height 14
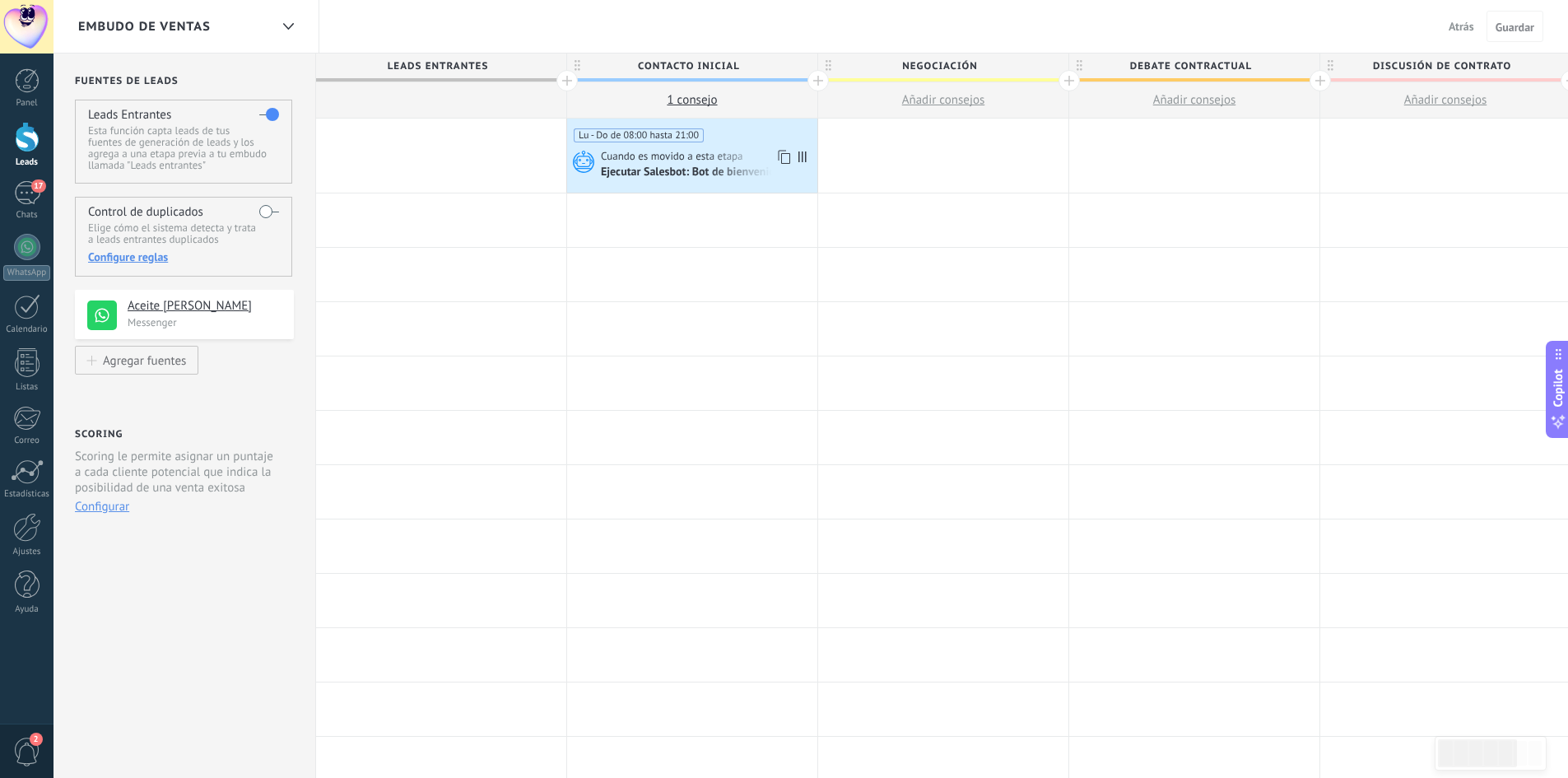
click at [678, 163] on div "Ejecutar Salesbot: Bot de bienvenida" at bounding box center [708, 171] width 212 height 16
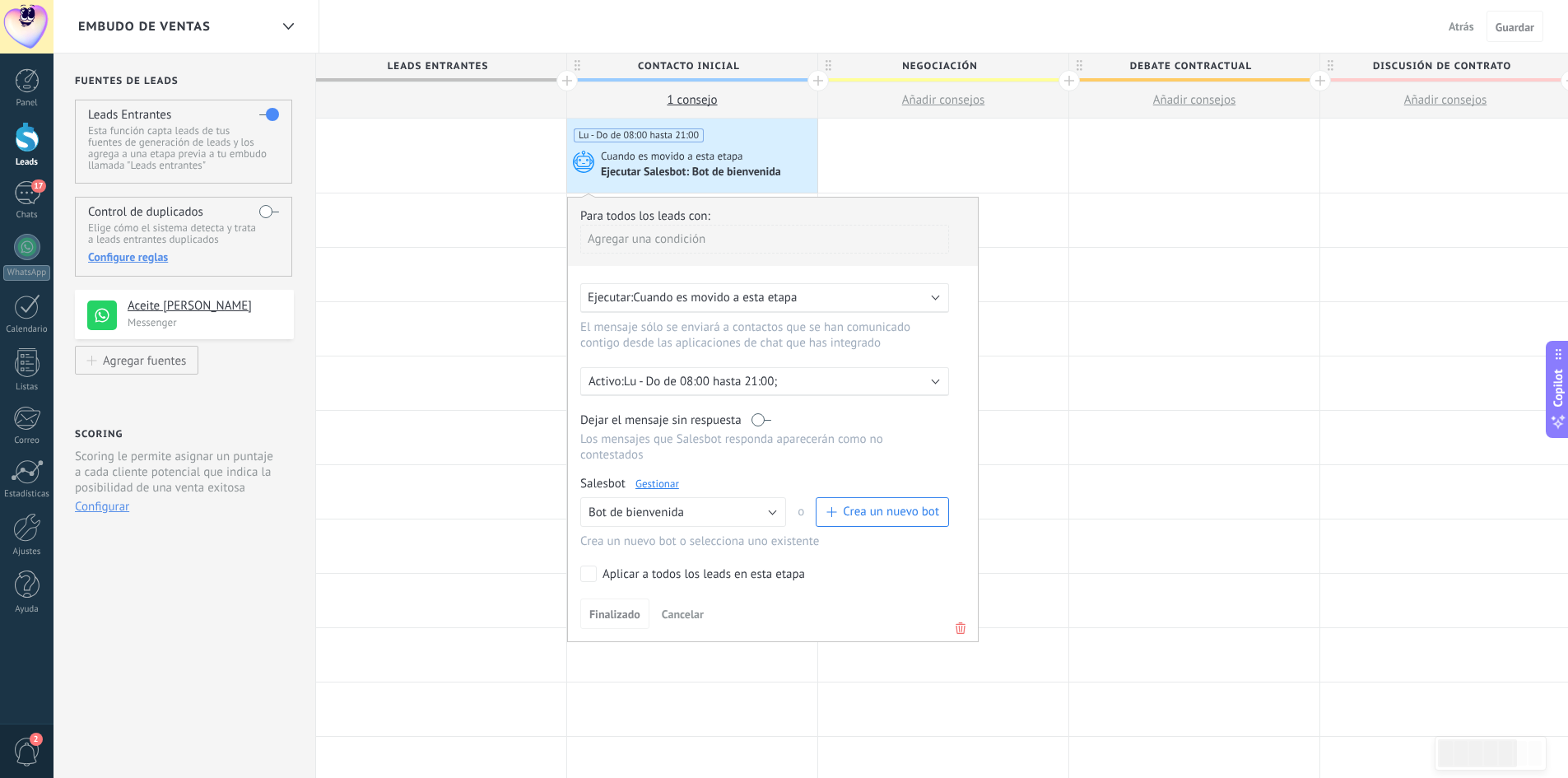
click at [666, 486] on link "Gestionar" at bounding box center [658, 484] width 44 height 14
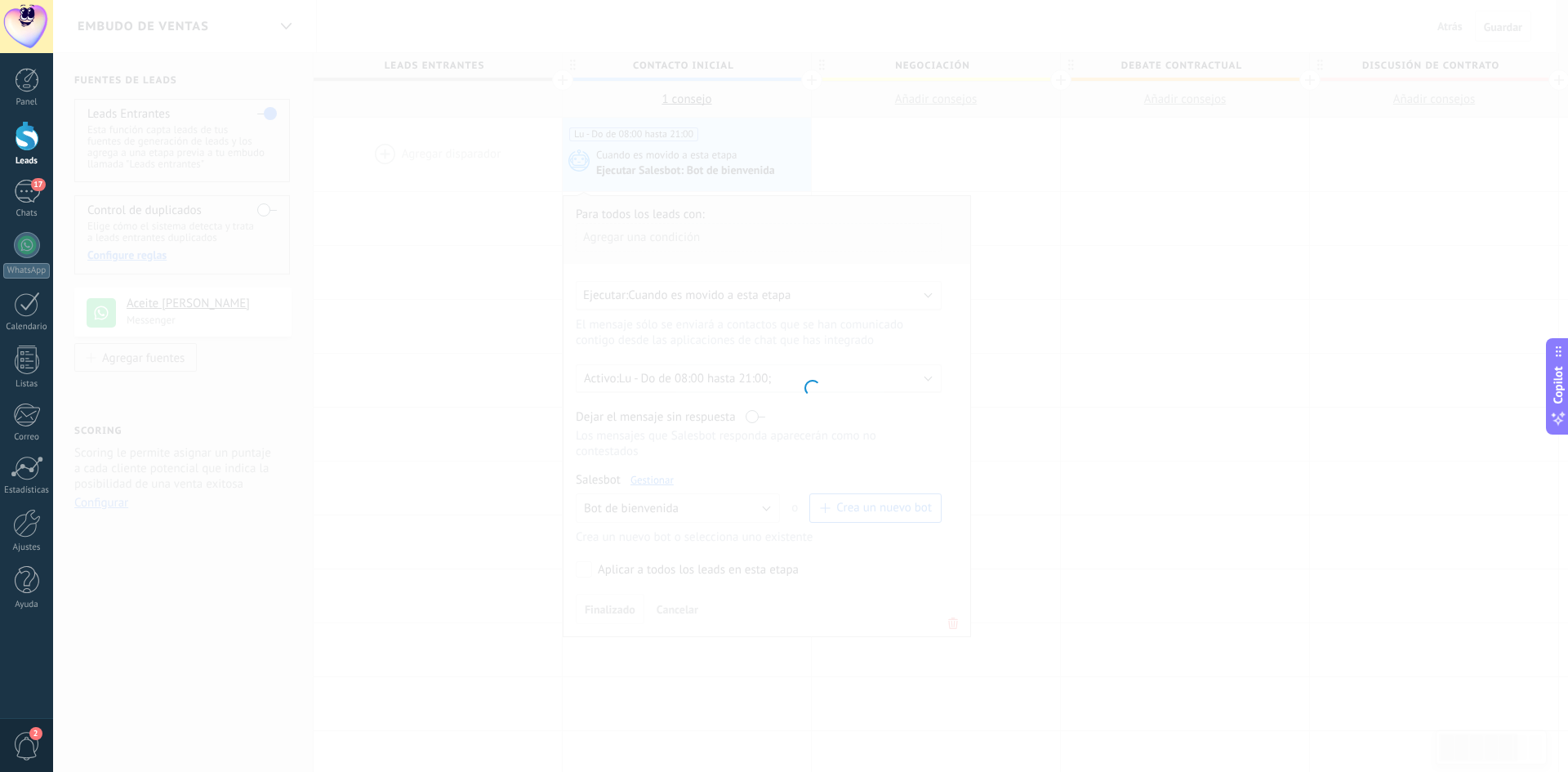
type input "**********"
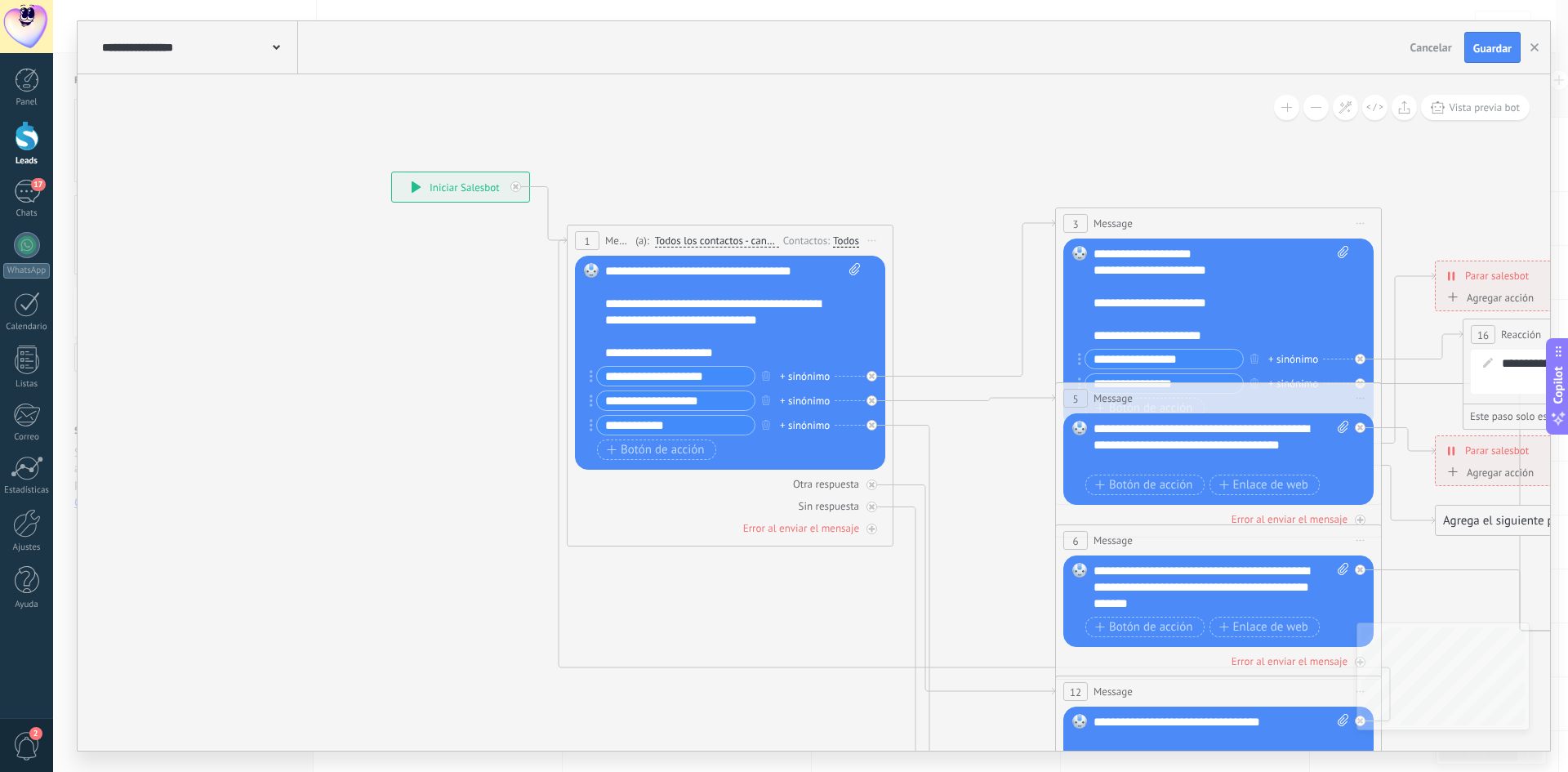
drag, startPoint x: 1049, startPoint y: 486, endPoint x: 967, endPoint y: 381, distance: 133.2
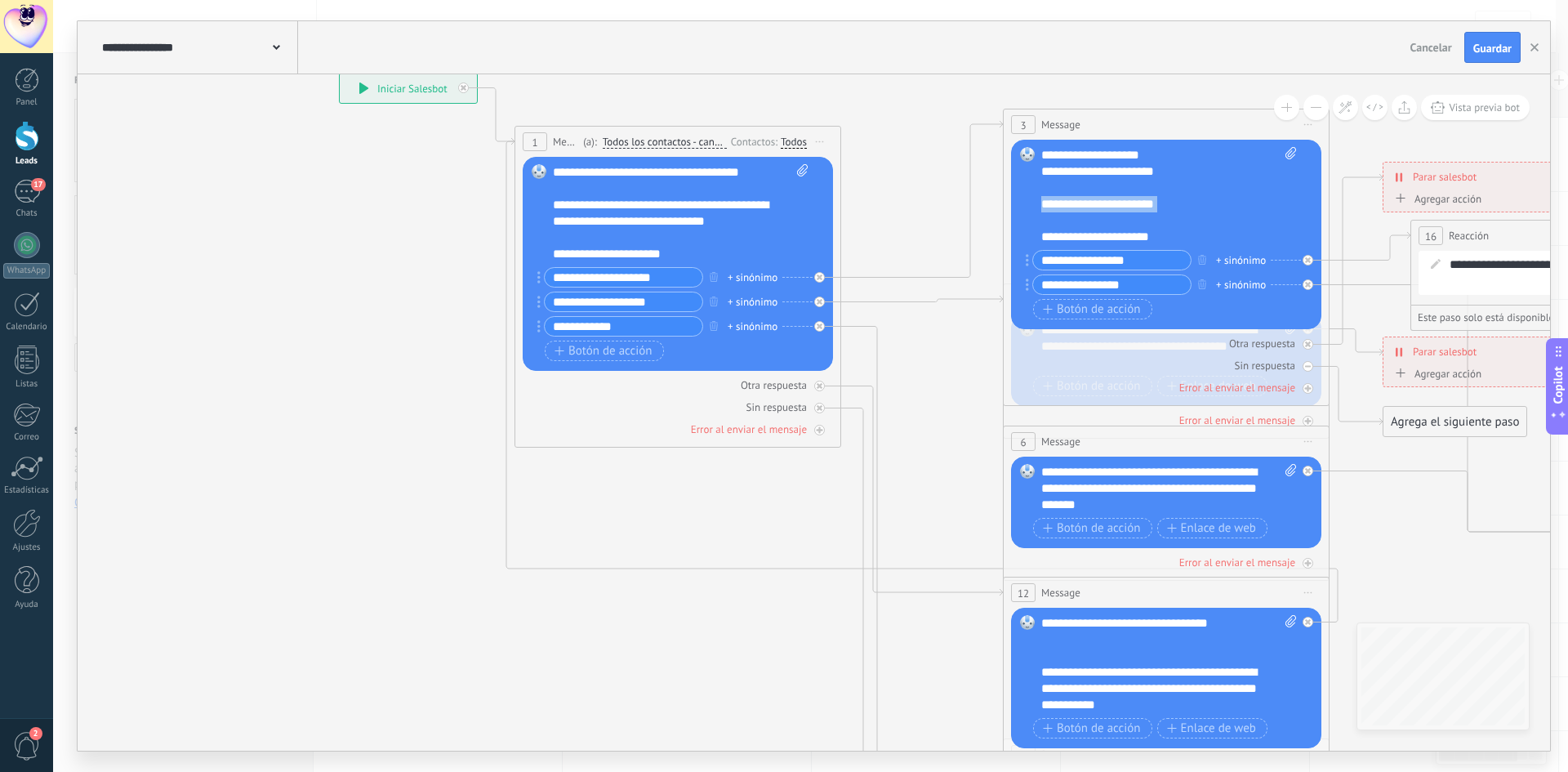
drag, startPoint x: 1207, startPoint y: 222, endPoint x: 1213, endPoint y: 202, distance: 20.9
click at [1213, 202] on div "**********" at bounding box center [1170, 195] width 256 height 98
click at [1170, 289] on input "**********" at bounding box center [1112, 285] width 157 height 19
click at [1387, 289] on icon at bounding box center [1468, 411] width 277 height 250
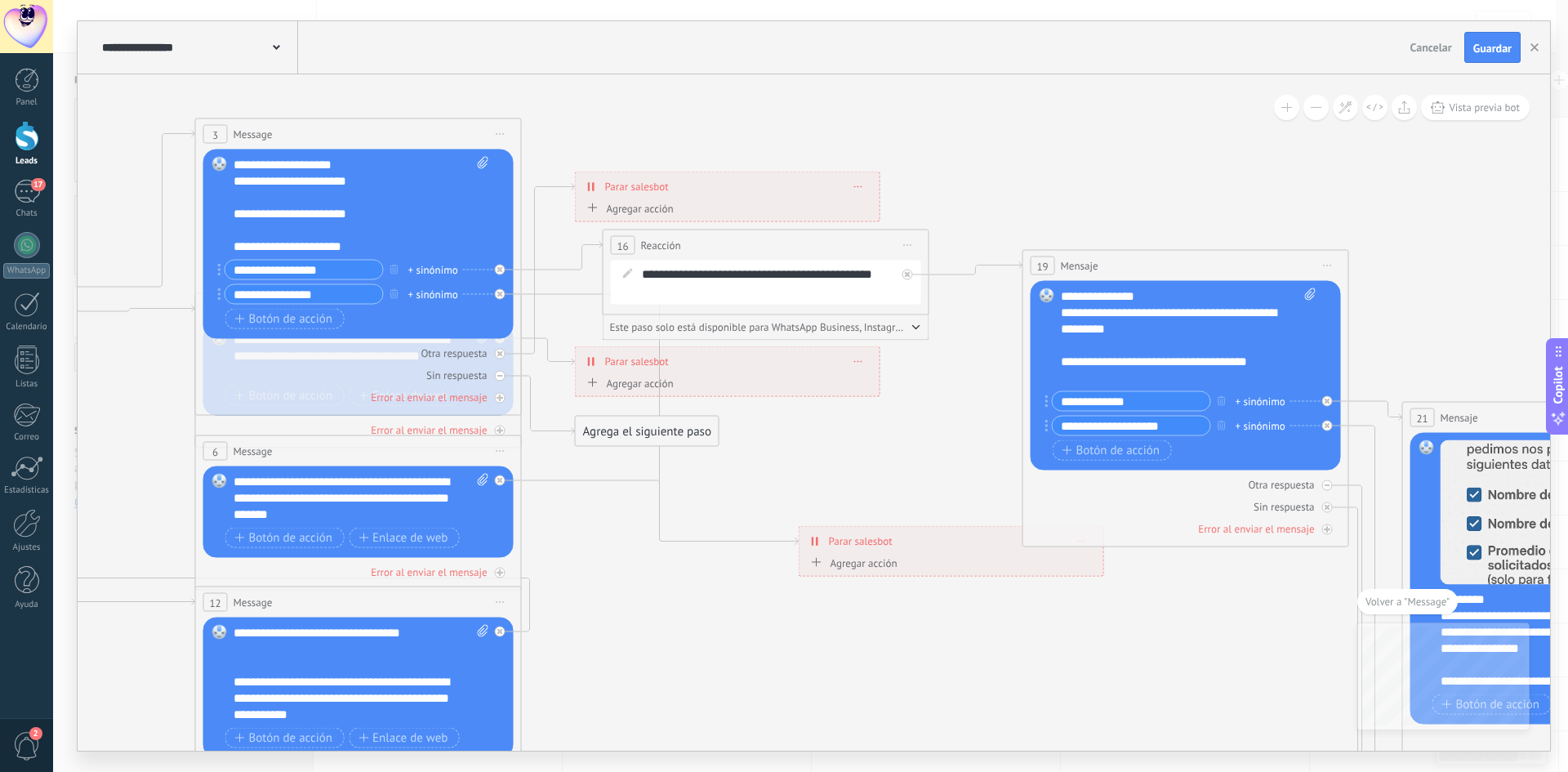
drag, startPoint x: 968, startPoint y: 481, endPoint x: 1098, endPoint y: 624, distance: 193.3
click at [1108, 624] on icon at bounding box center [1189, 703] width 4133 height 2059
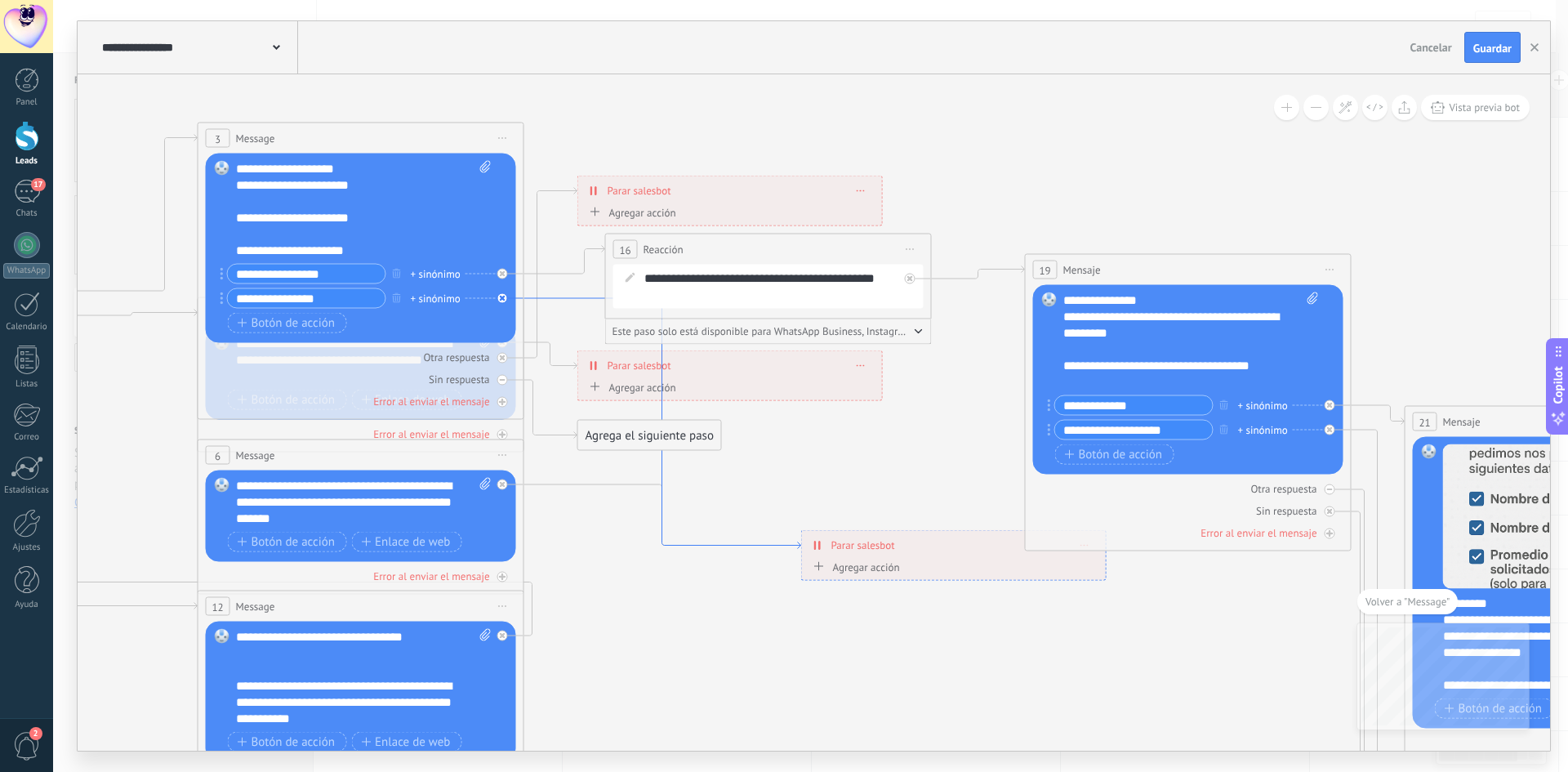
click at [562, 298] on icon at bounding box center [663, 423] width 277 height 250
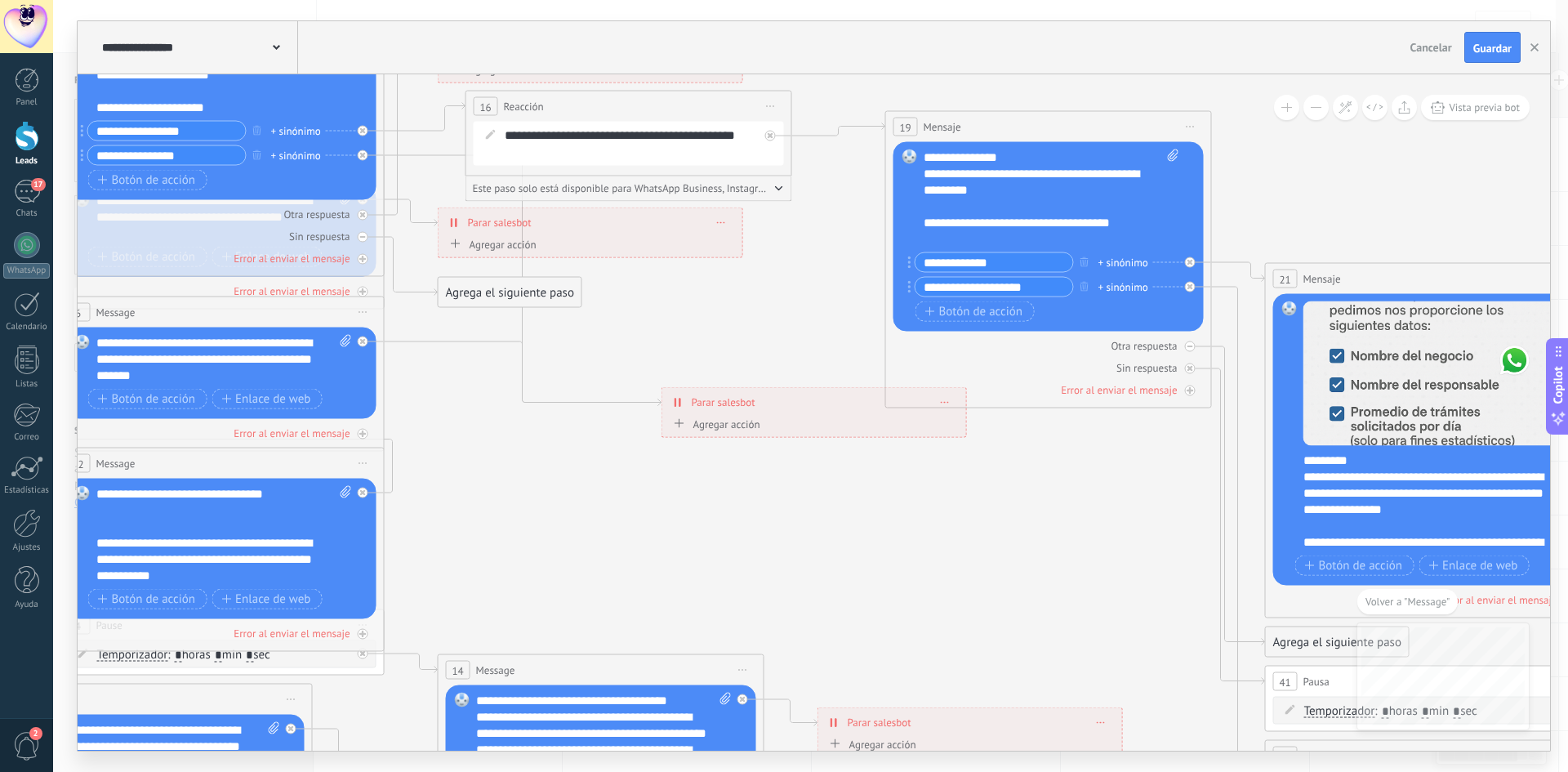
drag, startPoint x: 884, startPoint y: 421, endPoint x: 853, endPoint y: 440, distance: 36.4
drag, startPoint x: 850, startPoint y: 427, endPoint x: 834, endPoint y: 452, distance: 29.7
click at [946, 405] on span at bounding box center [946, 401] width 8 height 9
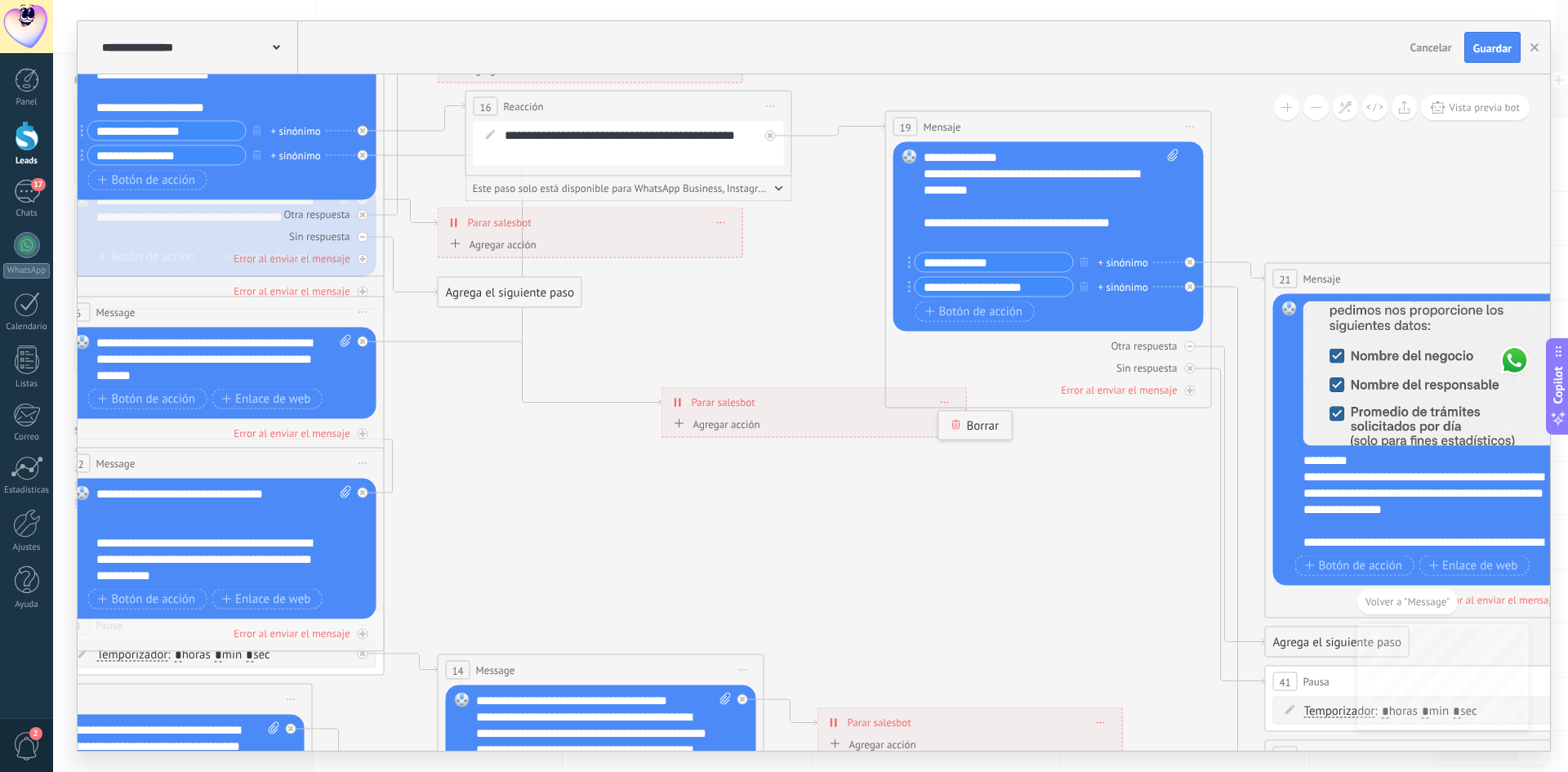
click at [967, 421] on div "Borrar" at bounding box center [975, 425] width 73 height 28
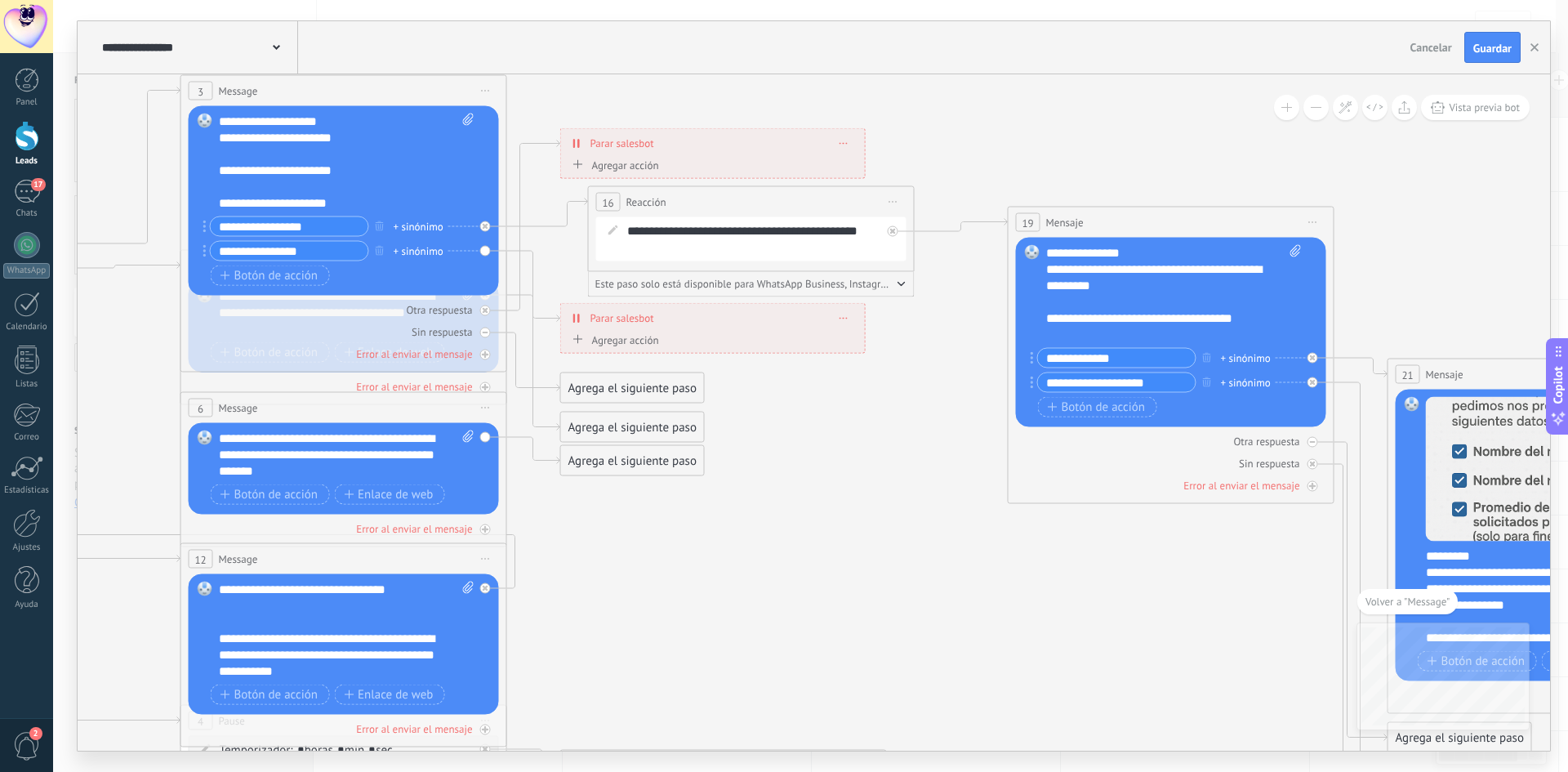
drag, startPoint x: 768, startPoint y: 450, endPoint x: 886, endPoint y: 539, distance: 147.8
click at [890, 541] on icon at bounding box center [1174, 660] width 4133 height 2059
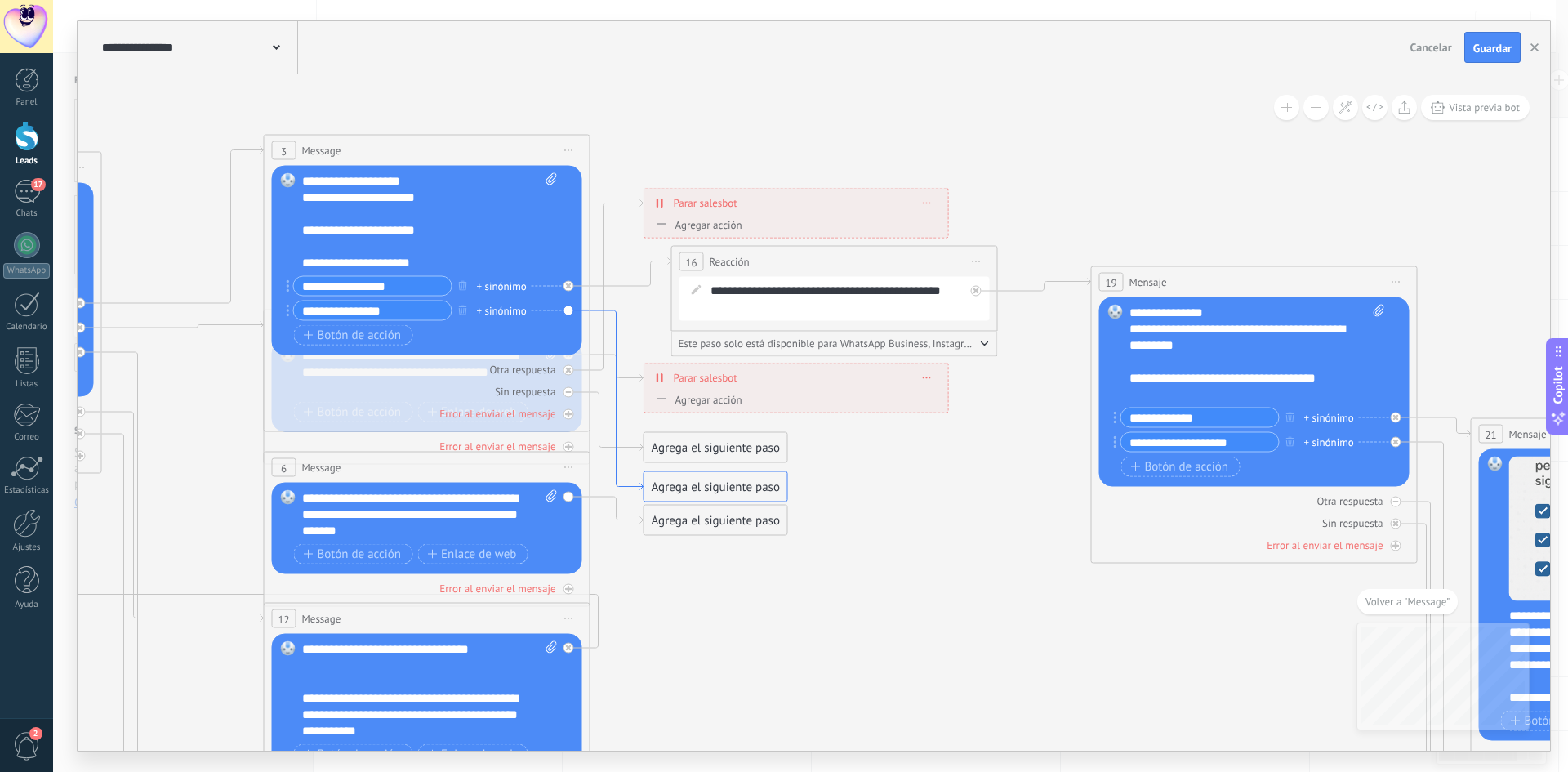
click at [609, 315] on icon at bounding box center [618, 399] width 53 height 179
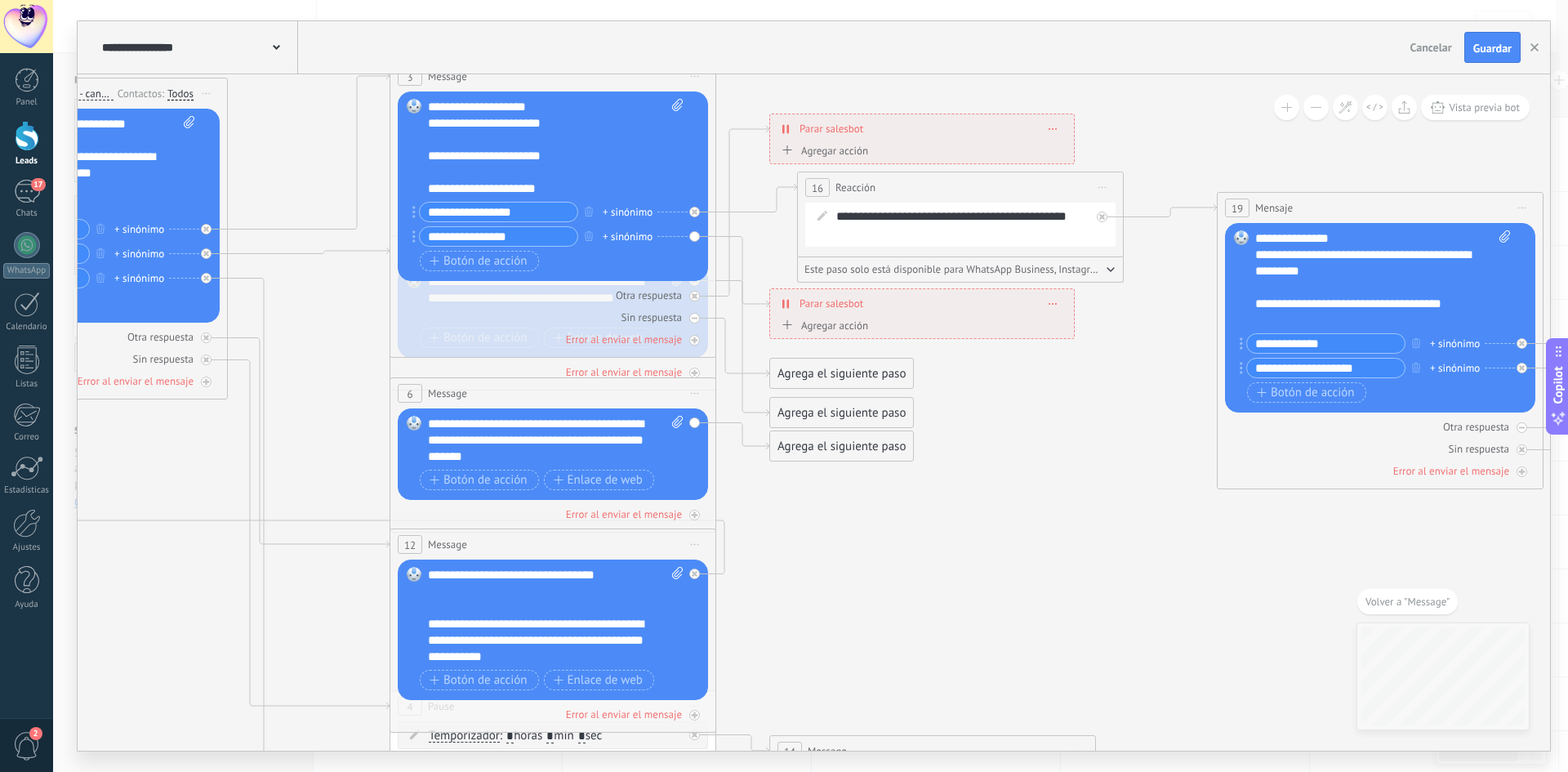
click at [844, 411] on div "Agrega el siguiente paso" at bounding box center [841, 413] width 143 height 27
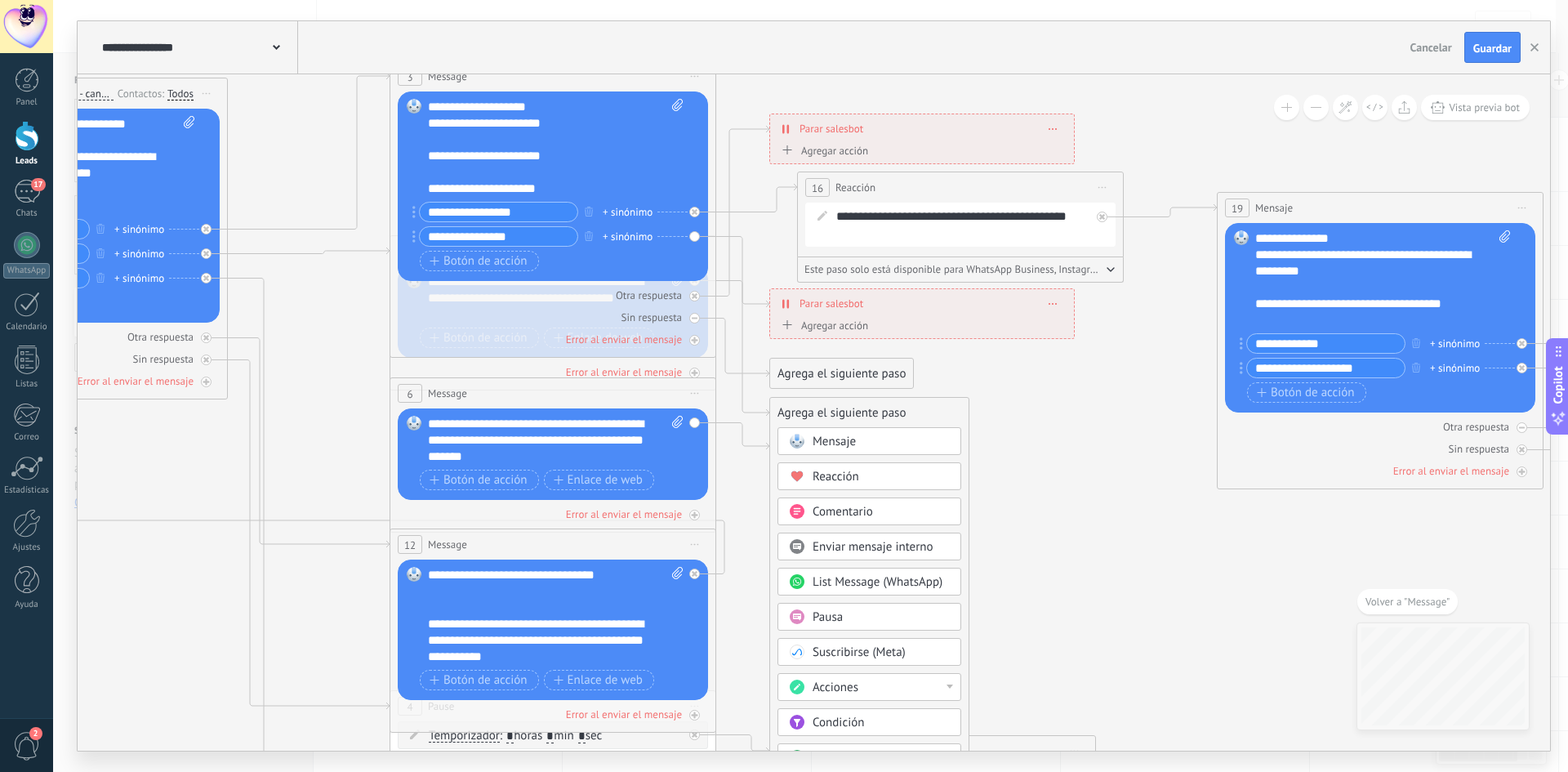
click at [866, 450] on div "Mensaje" at bounding box center [870, 440] width 184 height 28
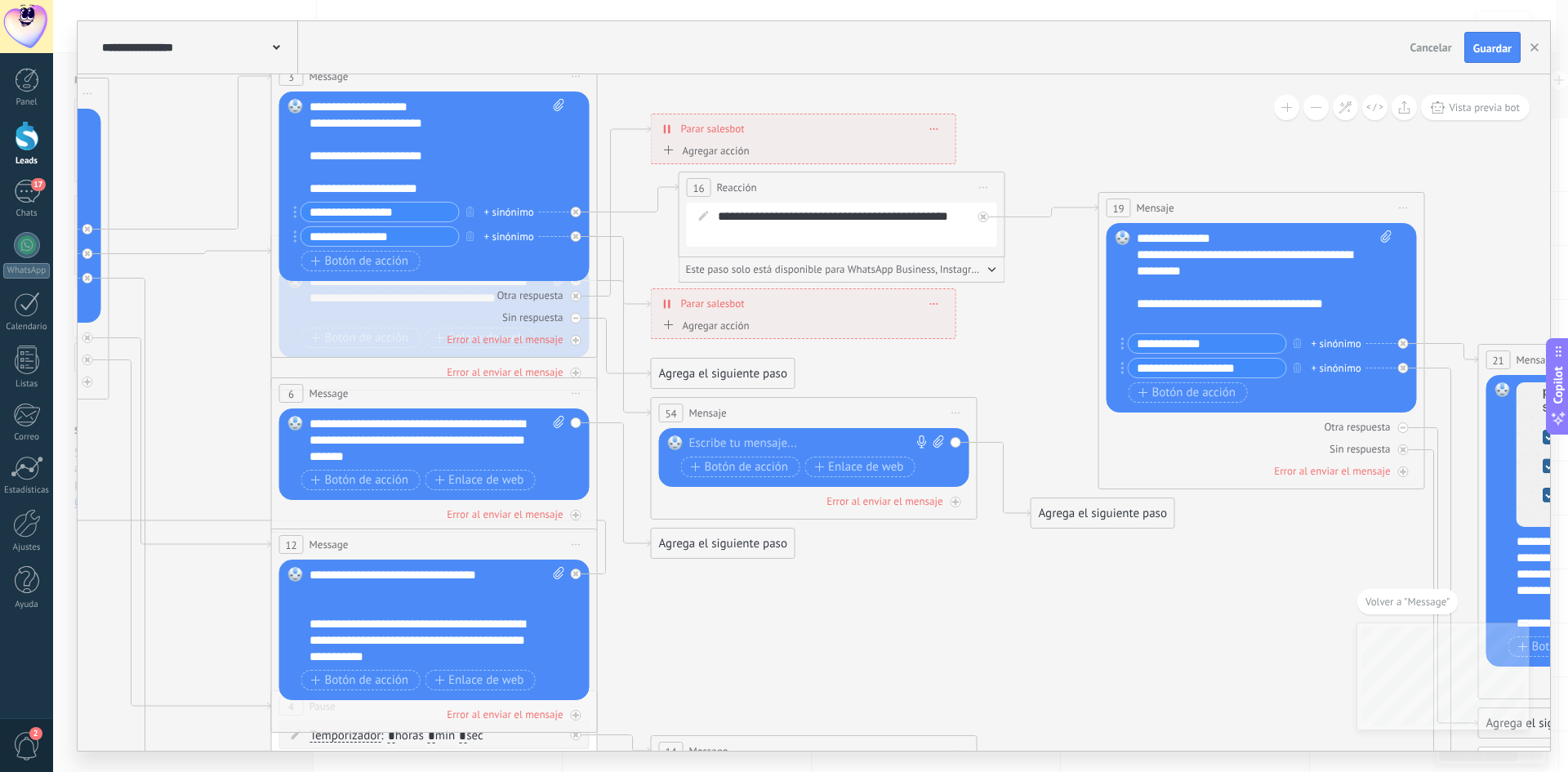
click at [815, 438] on div at bounding box center [811, 443] width 243 height 16
click at [788, 443] on div at bounding box center [811, 443] width 243 height 16
click at [1079, 518] on div "Agrega el siguiente paso" at bounding box center [1103, 513] width 143 height 27
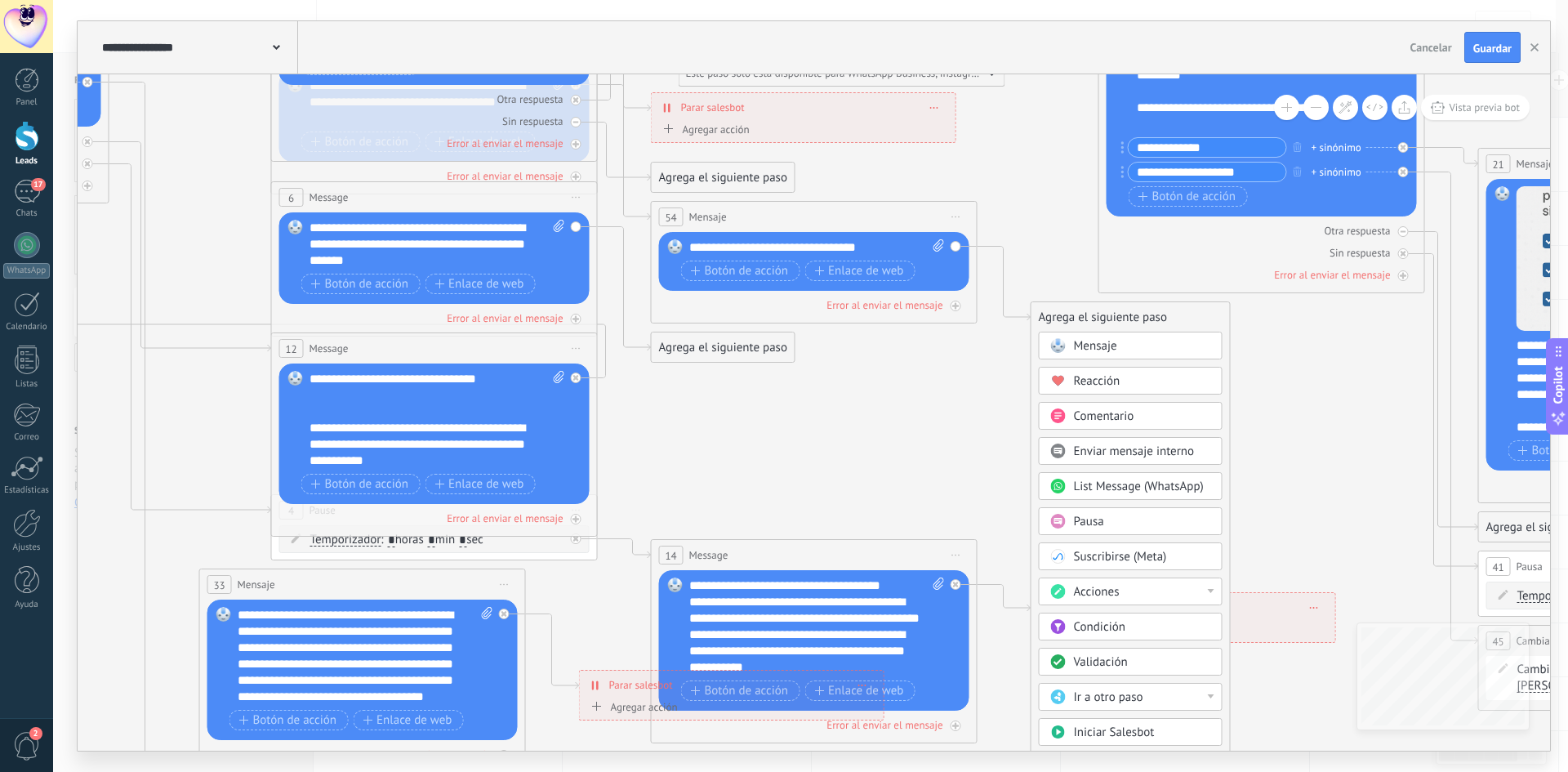
click at [1158, 597] on div "Acciones" at bounding box center [1142, 592] width 138 height 16
click at [1165, 686] on div "Cambiar etapa del lead" at bounding box center [1131, 674] width 182 height 28
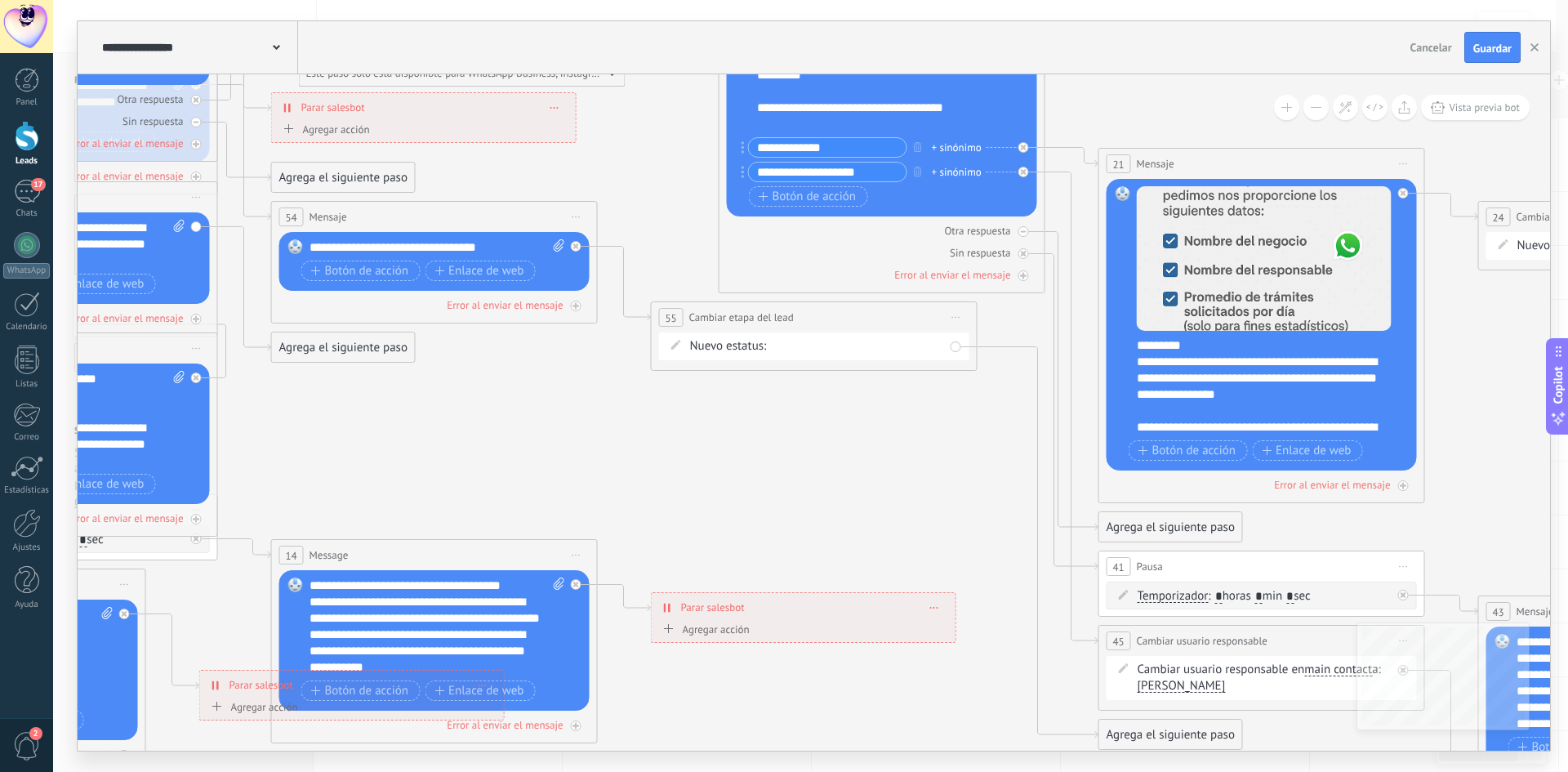
click at [0, 0] on div "Contacto inicial Negociación Debate contractual Discusión de contrato Logrado c…" at bounding box center [0, 0] width 0 height 0
click at [0, 0] on label "Negociación" at bounding box center [0, 0] width 0 height 0
drag, startPoint x: 878, startPoint y: 360, endPoint x: 833, endPoint y: 350, distance: 46.1
drag, startPoint x: 867, startPoint y: 314, endPoint x: 783, endPoint y: 412, distance: 129.1
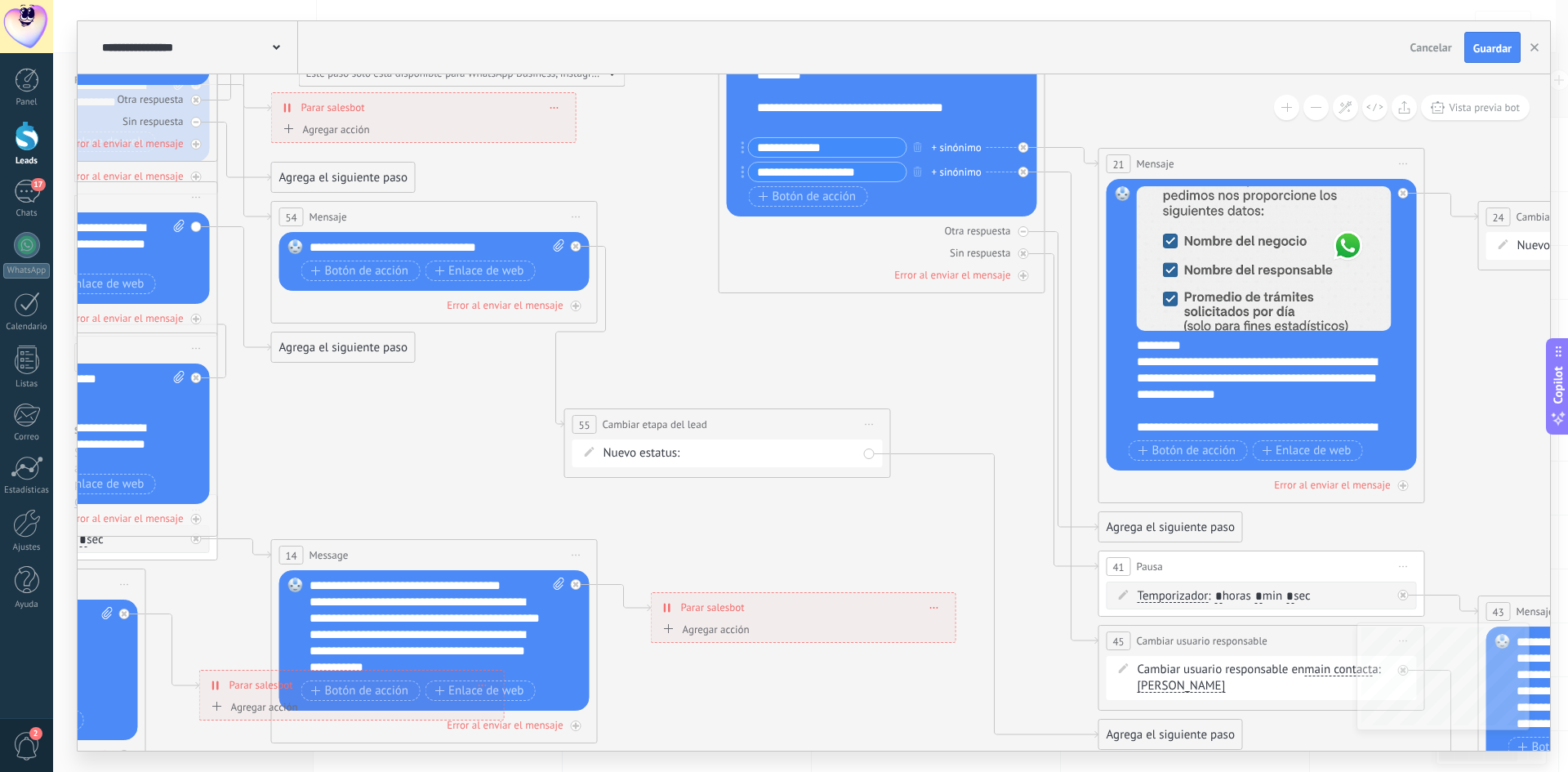
click at [780, 416] on div "**********" at bounding box center [728, 424] width 325 height 30
click at [996, 549] on icon at bounding box center [994, 594] width 208 height 288
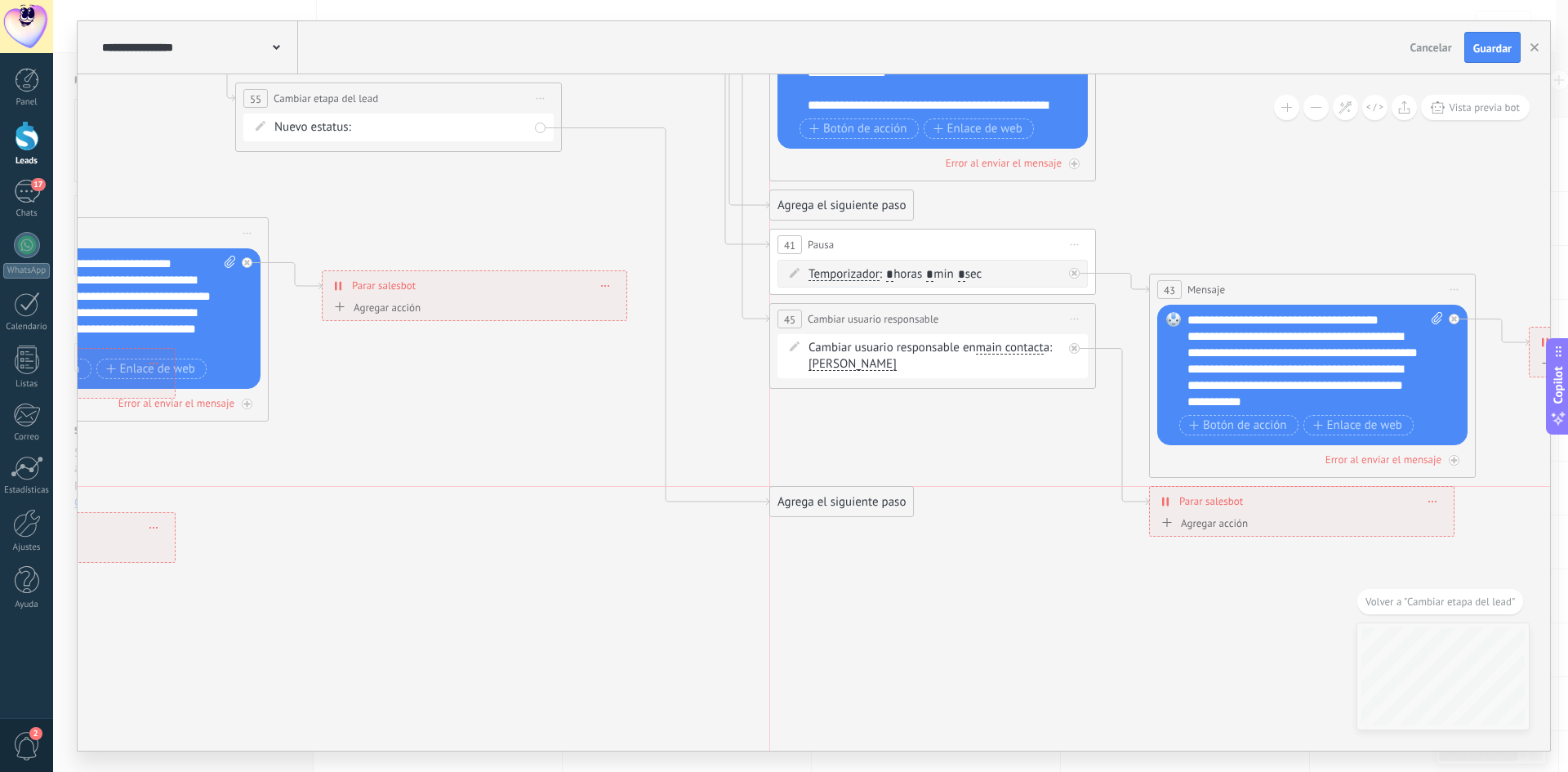
drag, startPoint x: 849, startPoint y: 420, endPoint x: 852, endPoint y: 503, distance: 83.1
click at [852, 503] on div "Agrega el siguiente paso" at bounding box center [841, 502] width 143 height 27
click at [857, 493] on div "Agrega el siguiente paso" at bounding box center [841, 502] width 143 height 27
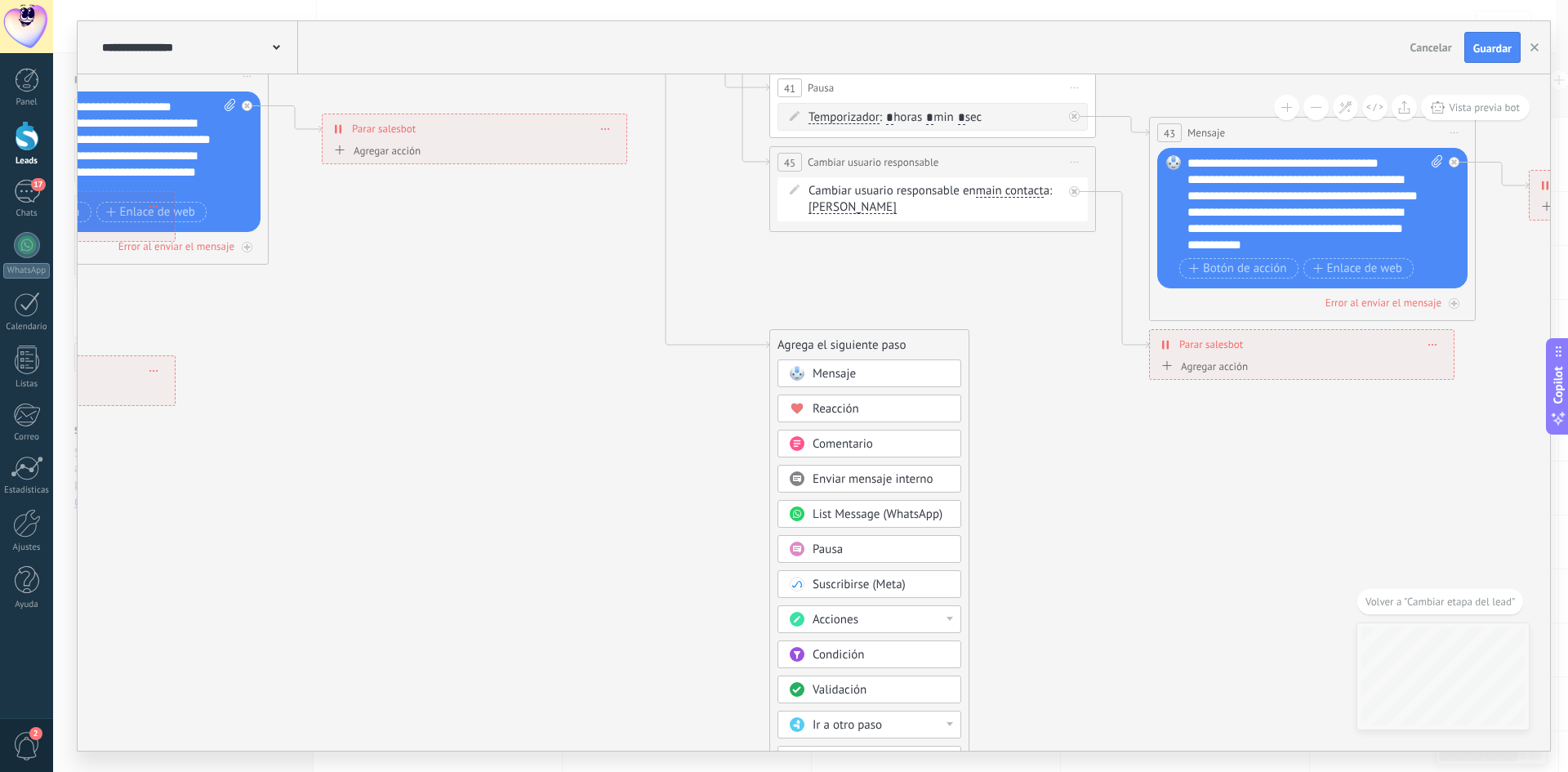
click at [934, 626] on div "Acciones" at bounding box center [881, 619] width 138 height 16
click at [923, 690] on div "Cambiar usuario responsable" at bounding box center [870, 685] width 182 height 28
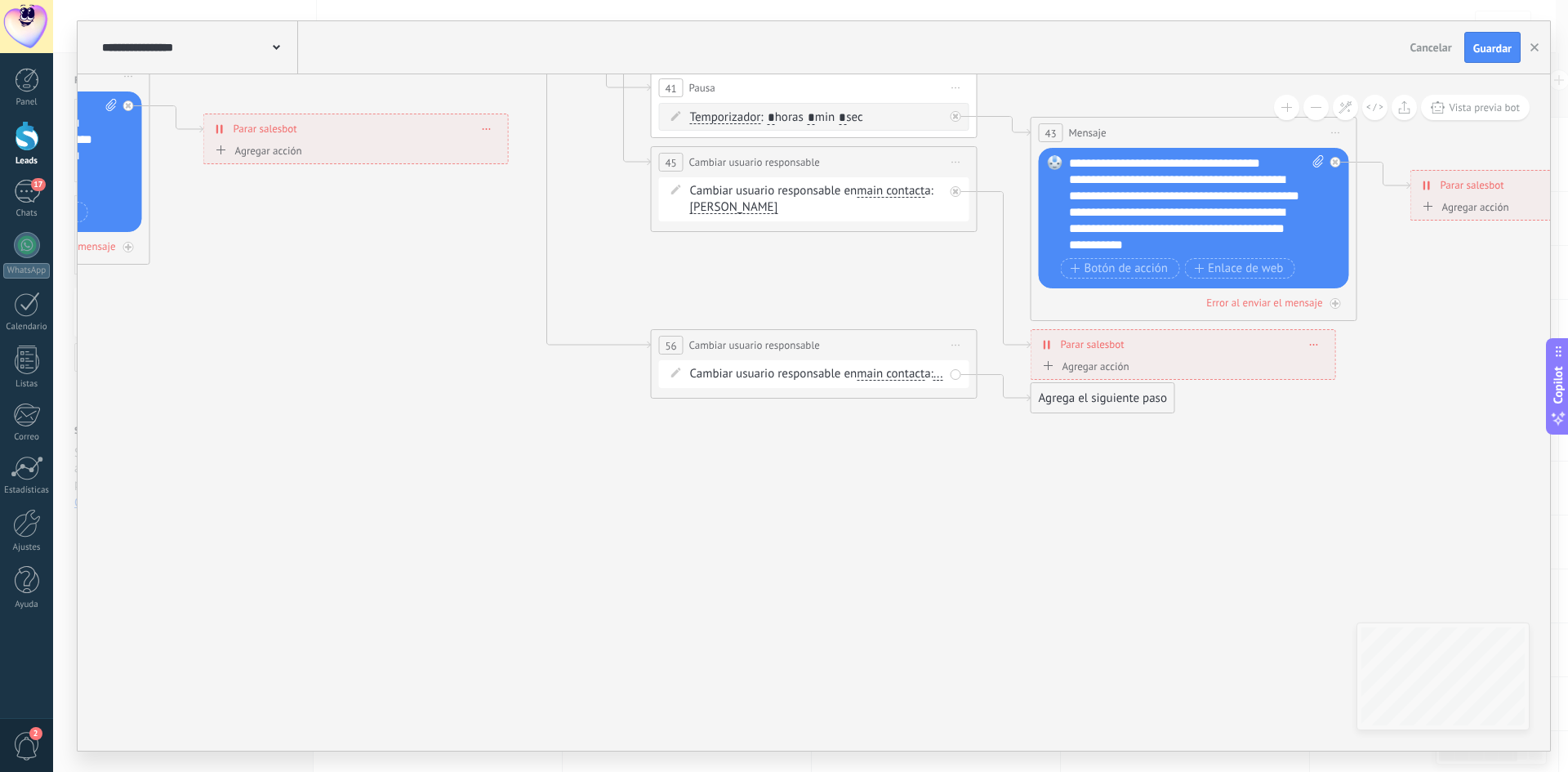
click at [933, 380] on span "..." at bounding box center [938, 374] width 9 height 13
click at [747, 440] on div "[PERSON_NAME]" at bounding box center [784, 446] width 204 height 28
drag, startPoint x: 924, startPoint y: 404, endPoint x: 932, endPoint y: 396, distance: 11.3
click at [926, 414] on div "**********" at bounding box center [814, 372] width 326 height 85
drag, startPoint x: 947, startPoint y: 341, endPoint x: 863, endPoint y: 404, distance: 105.0
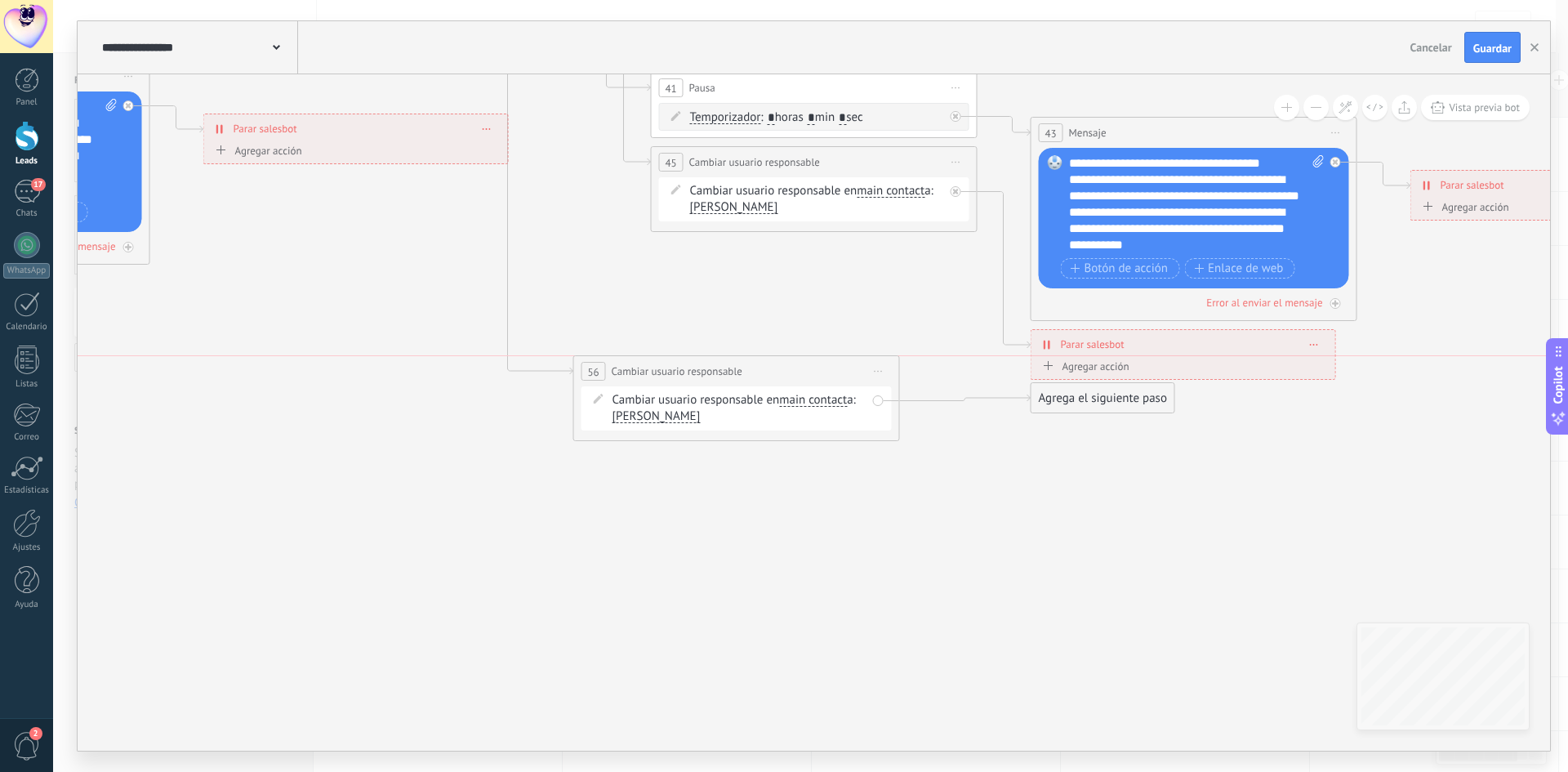
click at [866, 383] on span "Iniciar vista previa aquí Cambiar nombre Duplicar Borrar" at bounding box center [879, 371] width 27 height 24
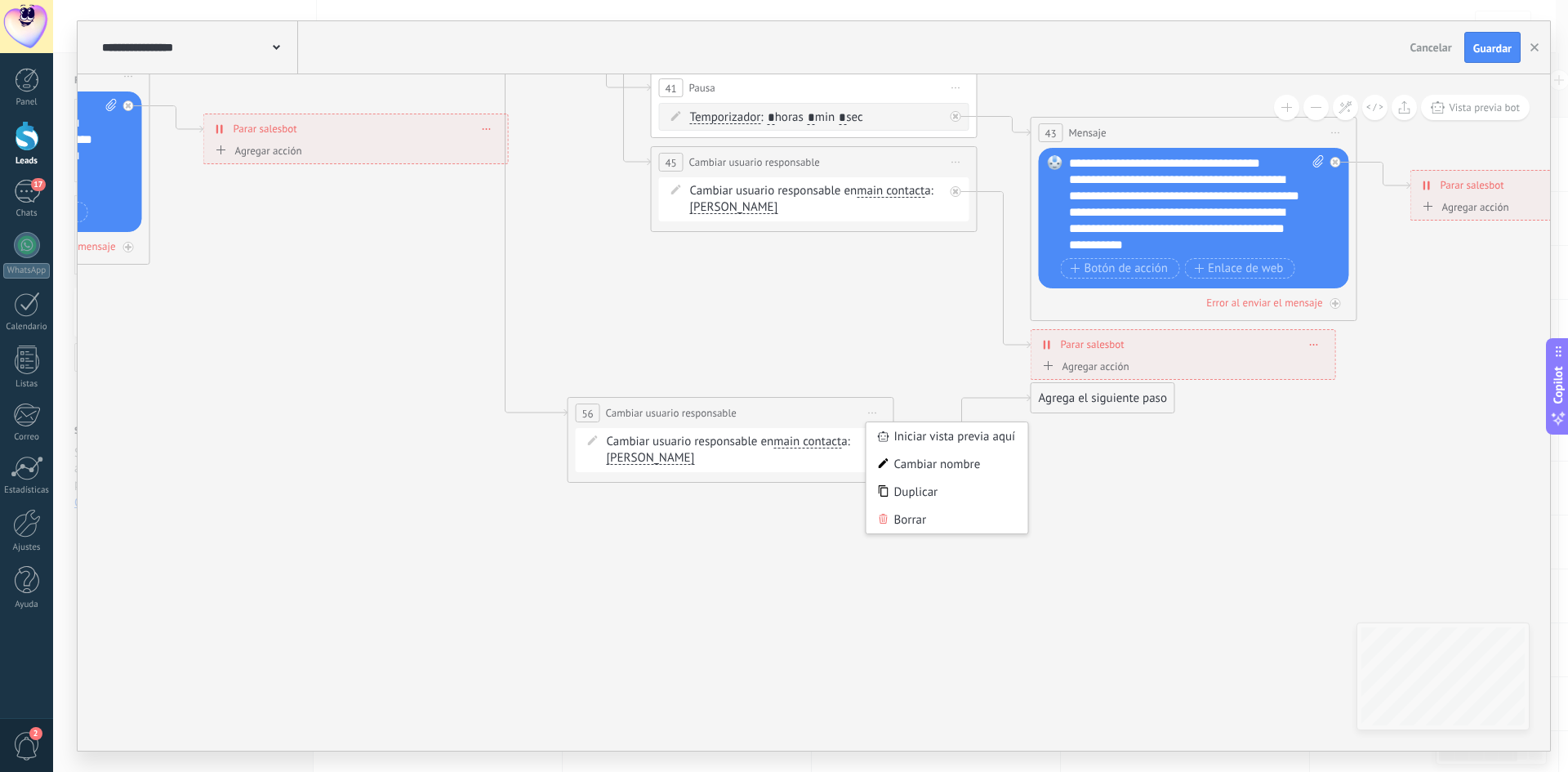
drag, startPoint x: 961, startPoint y: 538, endPoint x: 973, endPoint y: 557, distance: 22.5
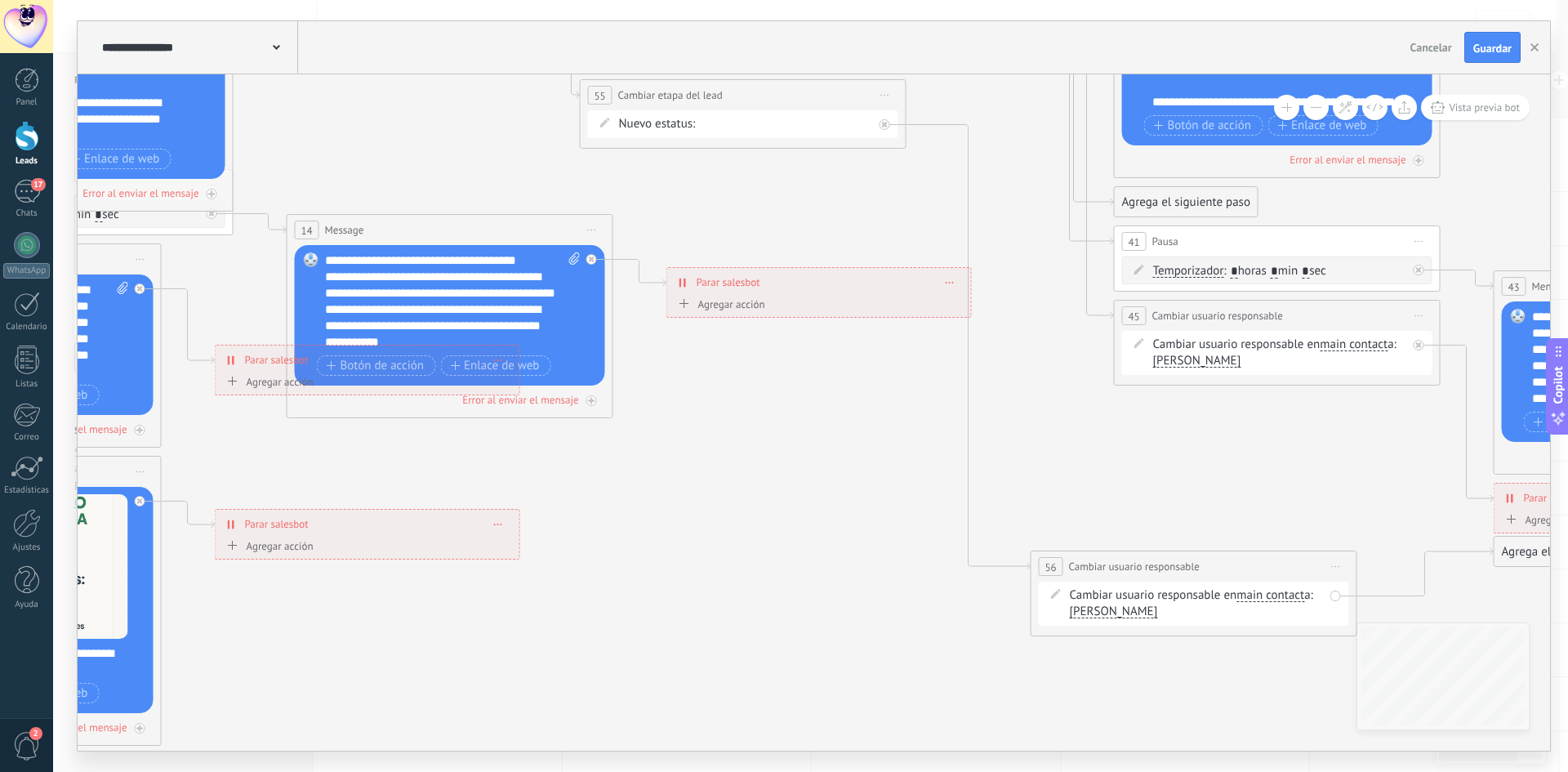
drag, startPoint x: 808, startPoint y: 542, endPoint x: 1266, endPoint y: 663, distance: 473.7
click at [1272, 676] on icon at bounding box center [900, 69] width 4133 height 1949
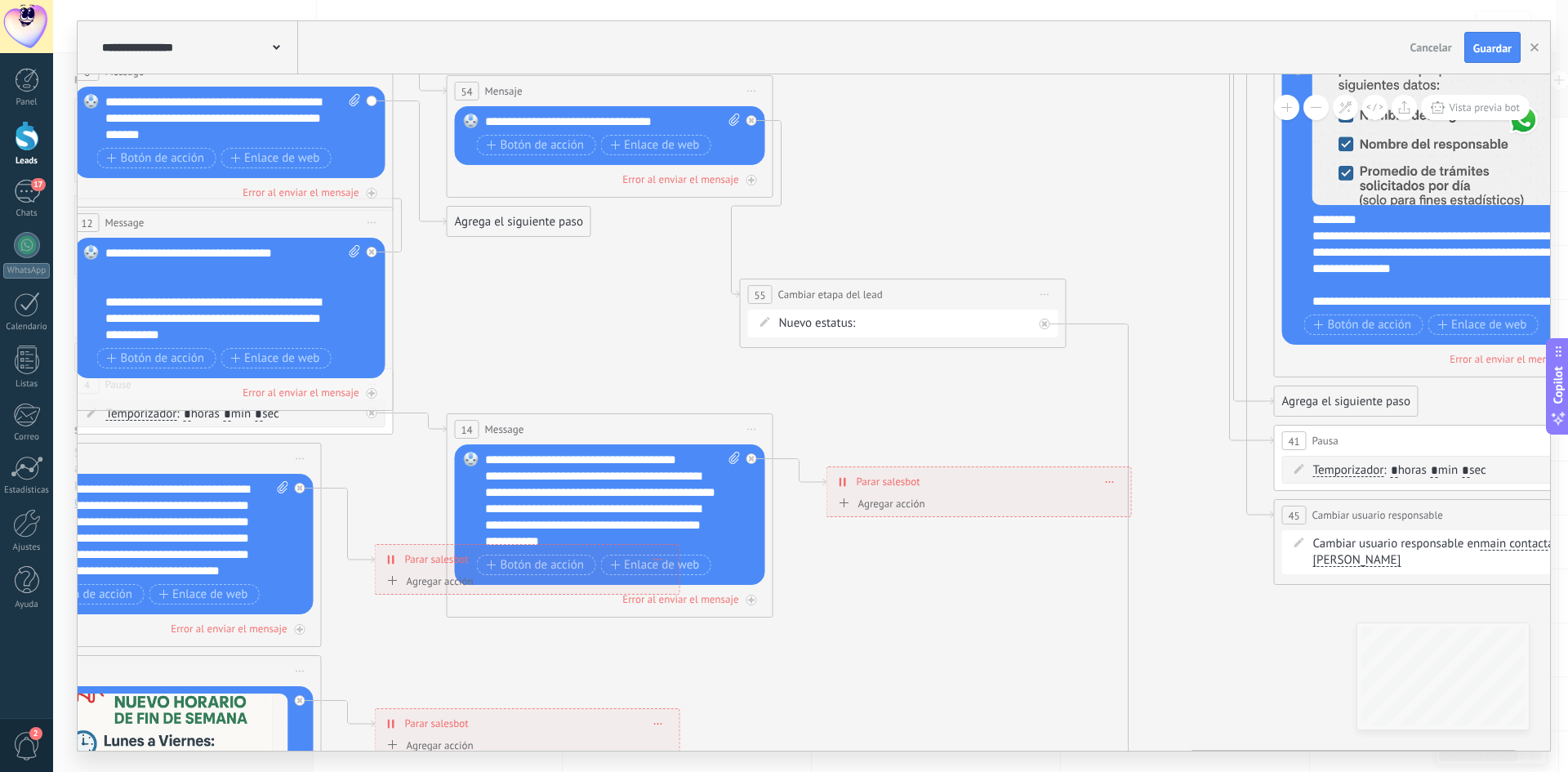
drag, startPoint x: 877, startPoint y: 471, endPoint x: 990, endPoint y: 576, distance: 154.3
click at [1029, 650] on icon at bounding box center [1061, 268] width 4133 height 1949
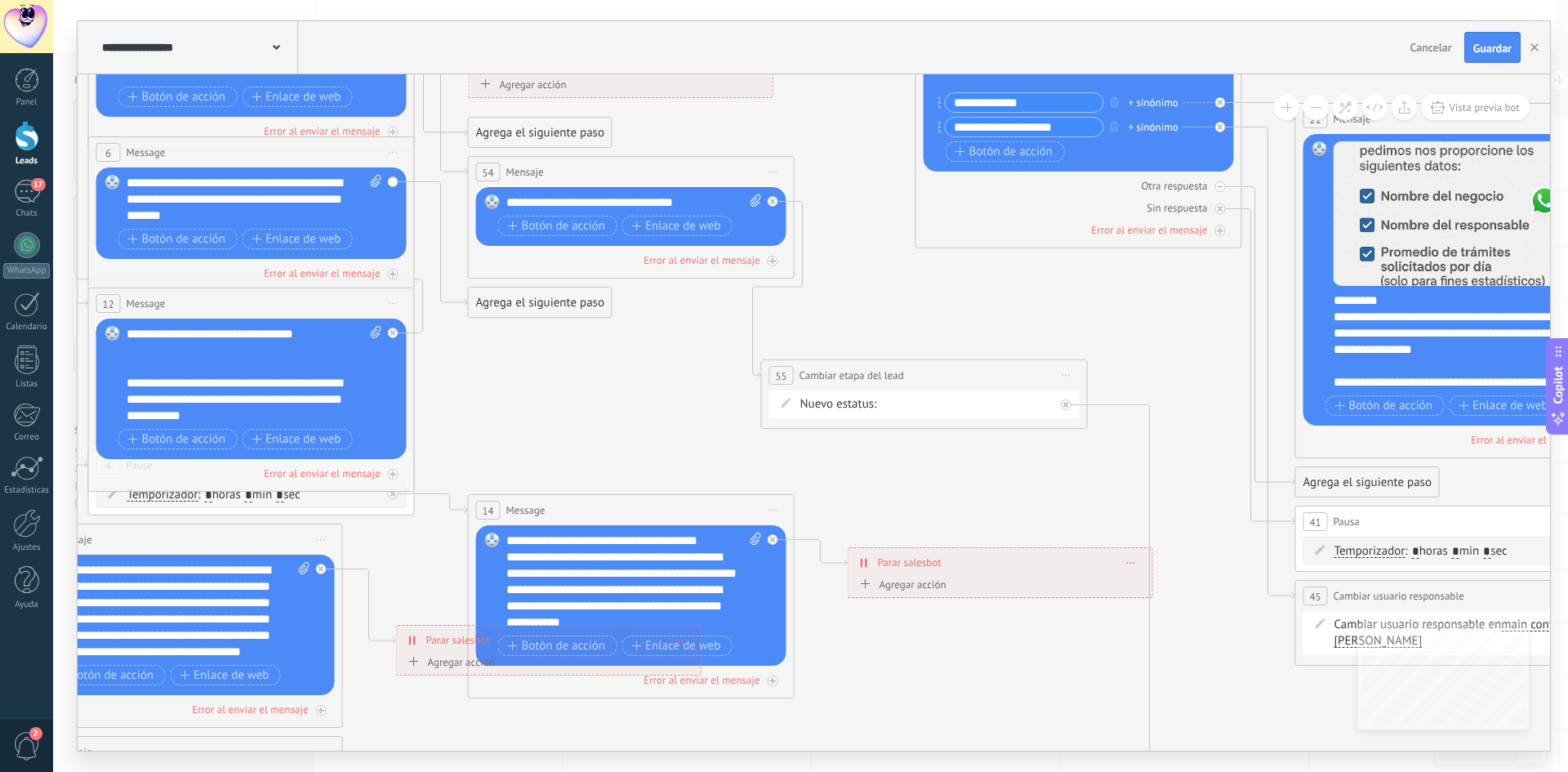
drag, startPoint x: 983, startPoint y: 467, endPoint x: 999, endPoint y: 511, distance: 46.8
click at [999, 511] on icon at bounding box center [1081, 349] width 4133 height 1949
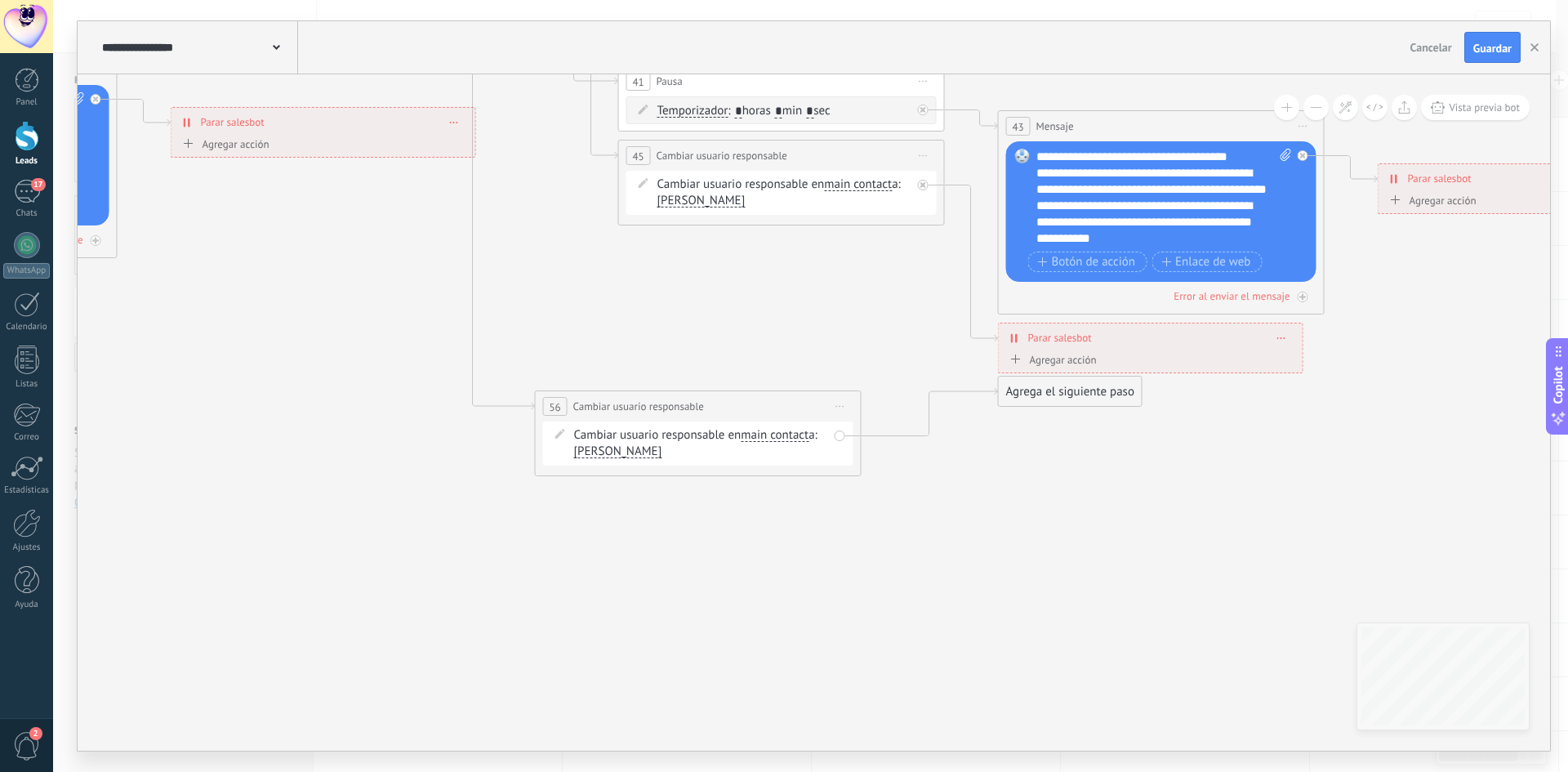
drag, startPoint x: 1078, startPoint y: 400, endPoint x: 1182, endPoint y: 566, distance: 195.9
click at [1185, 573] on div "Agrega el siguiente paso" at bounding box center [1174, 566] width 143 height 27
click at [1183, 567] on div "Agrega el siguiente paso" at bounding box center [1177, 563] width 143 height 27
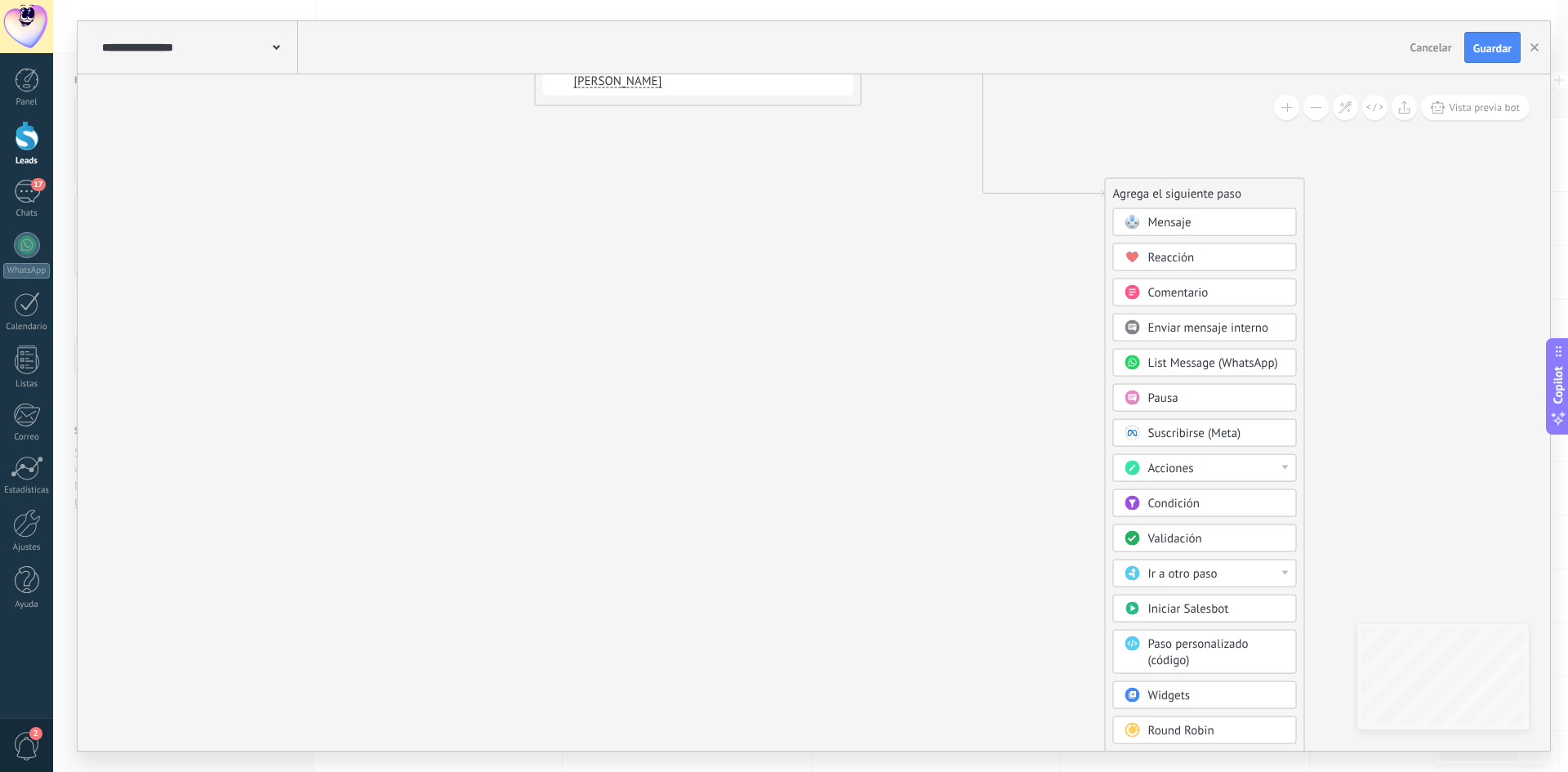
click at [1244, 576] on div "Ir a otro paso" at bounding box center [1217, 574] width 138 height 16
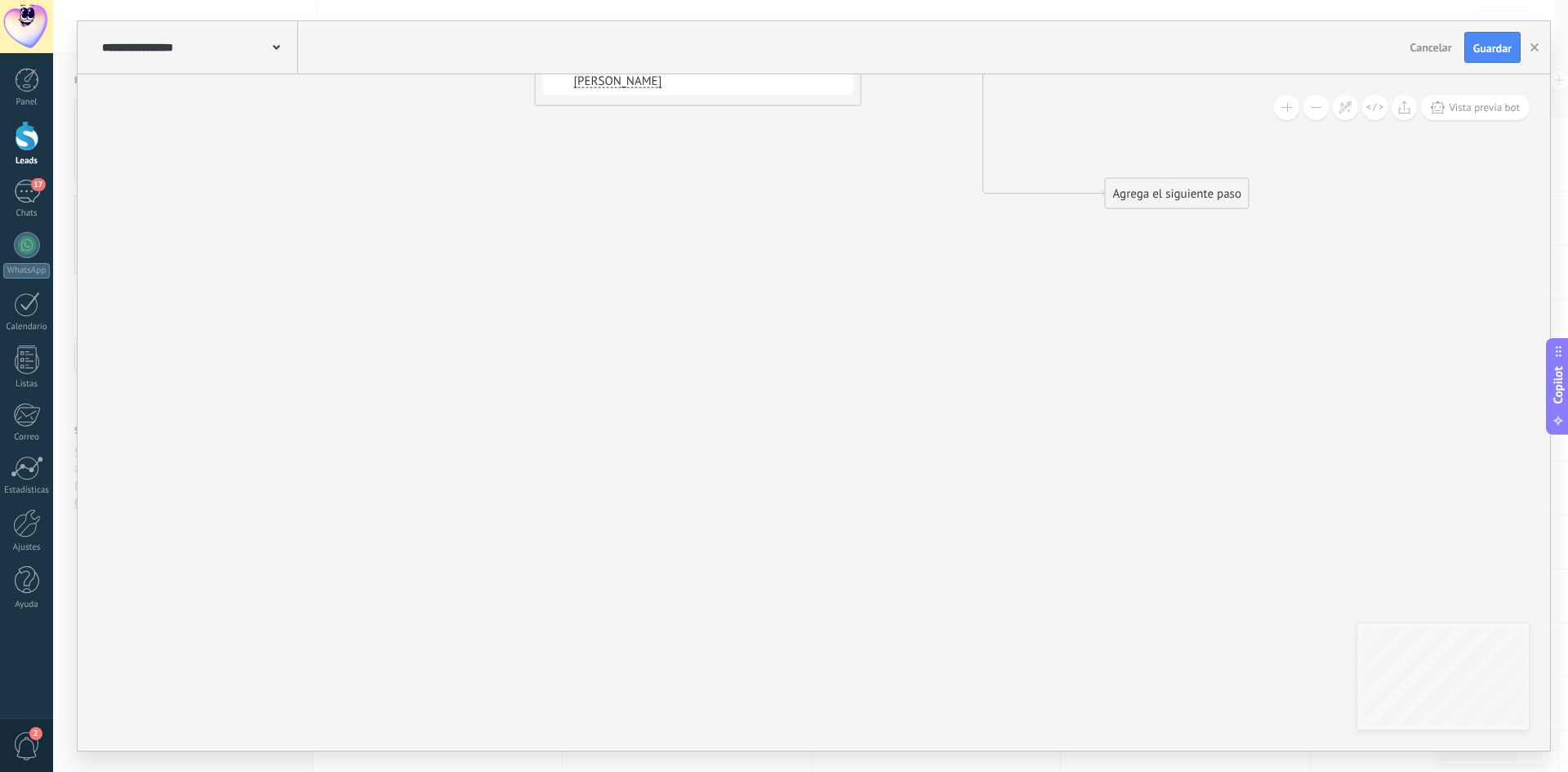
click at [1172, 198] on div "Agrega el siguiente paso" at bounding box center [1177, 193] width 143 height 27
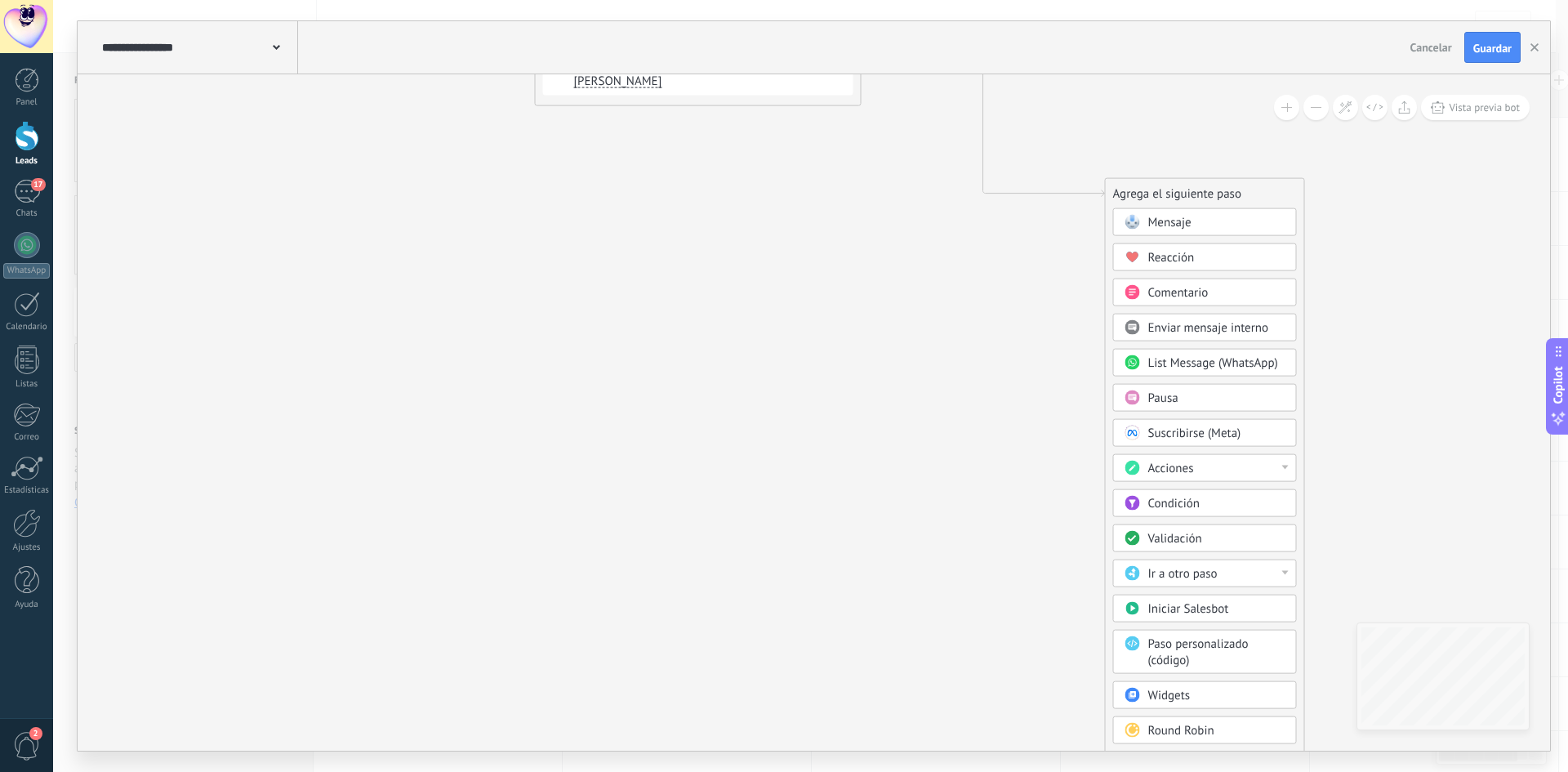
click at [1238, 363] on span "List Message (WhatsApp)" at bounding box center [1213, 363] width 130 height 15
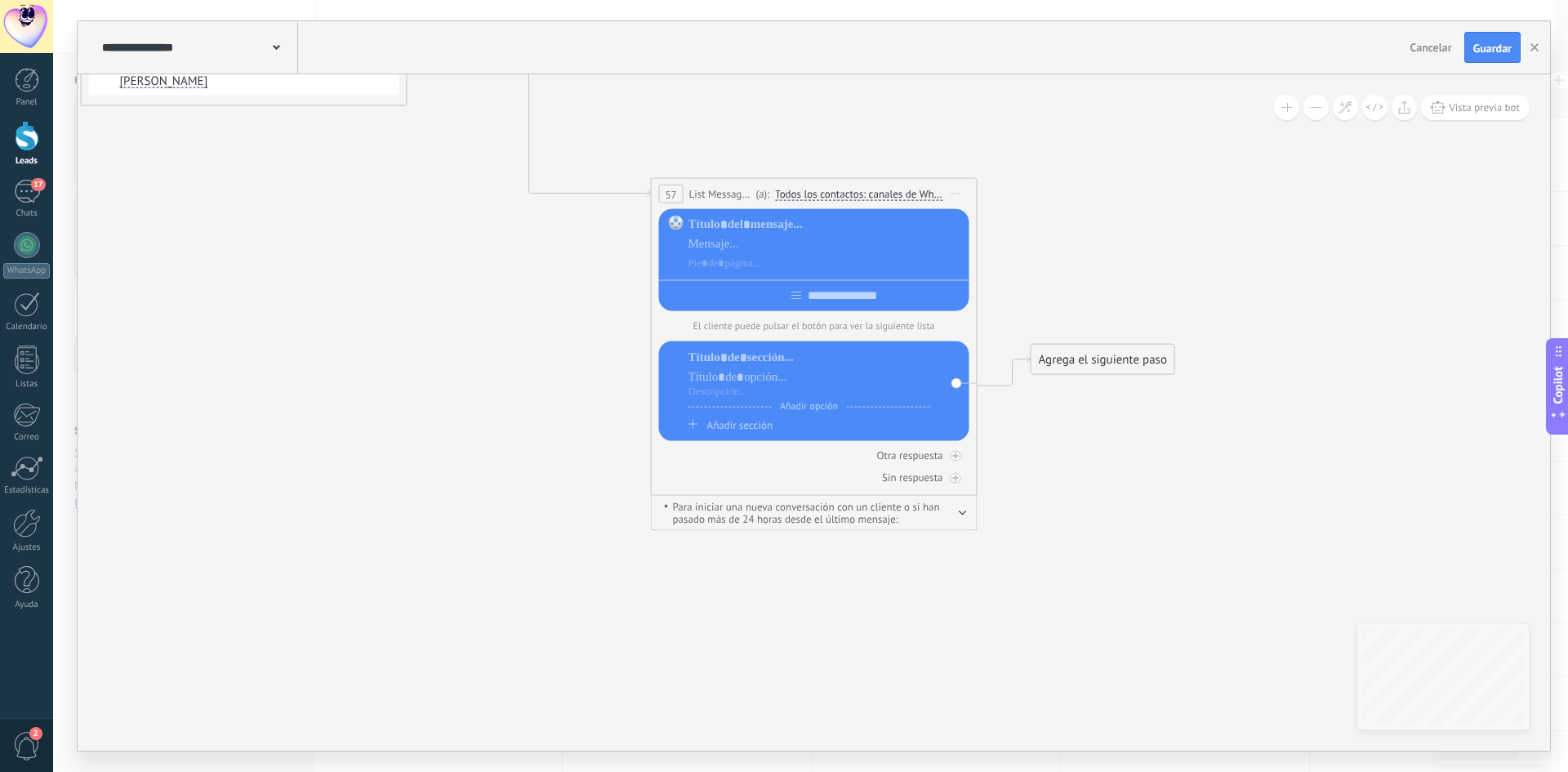
click at [836, 192] on span "Todos los contactos: canales de WhatsApp seleccionados" at bounding box center [858, 194] width 168 height 13
click at [836, 192] on button "Todos los contactos: canales de WhatsApp seleccionados" at bounding box center [892, 193] width 249 height 29
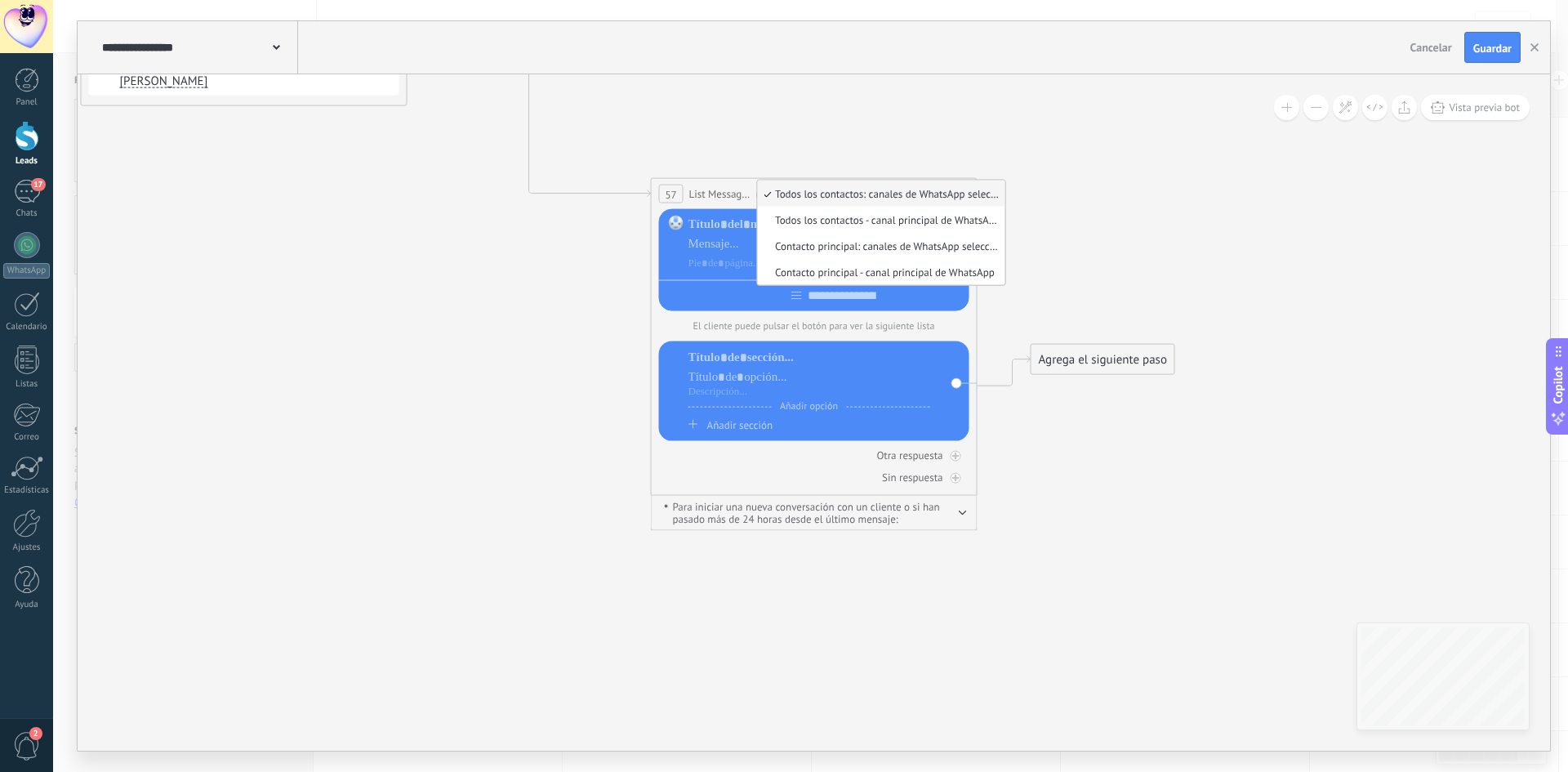
click at [703, 185] on div "**********" at bounding box center [814, 194] width 325 height 30
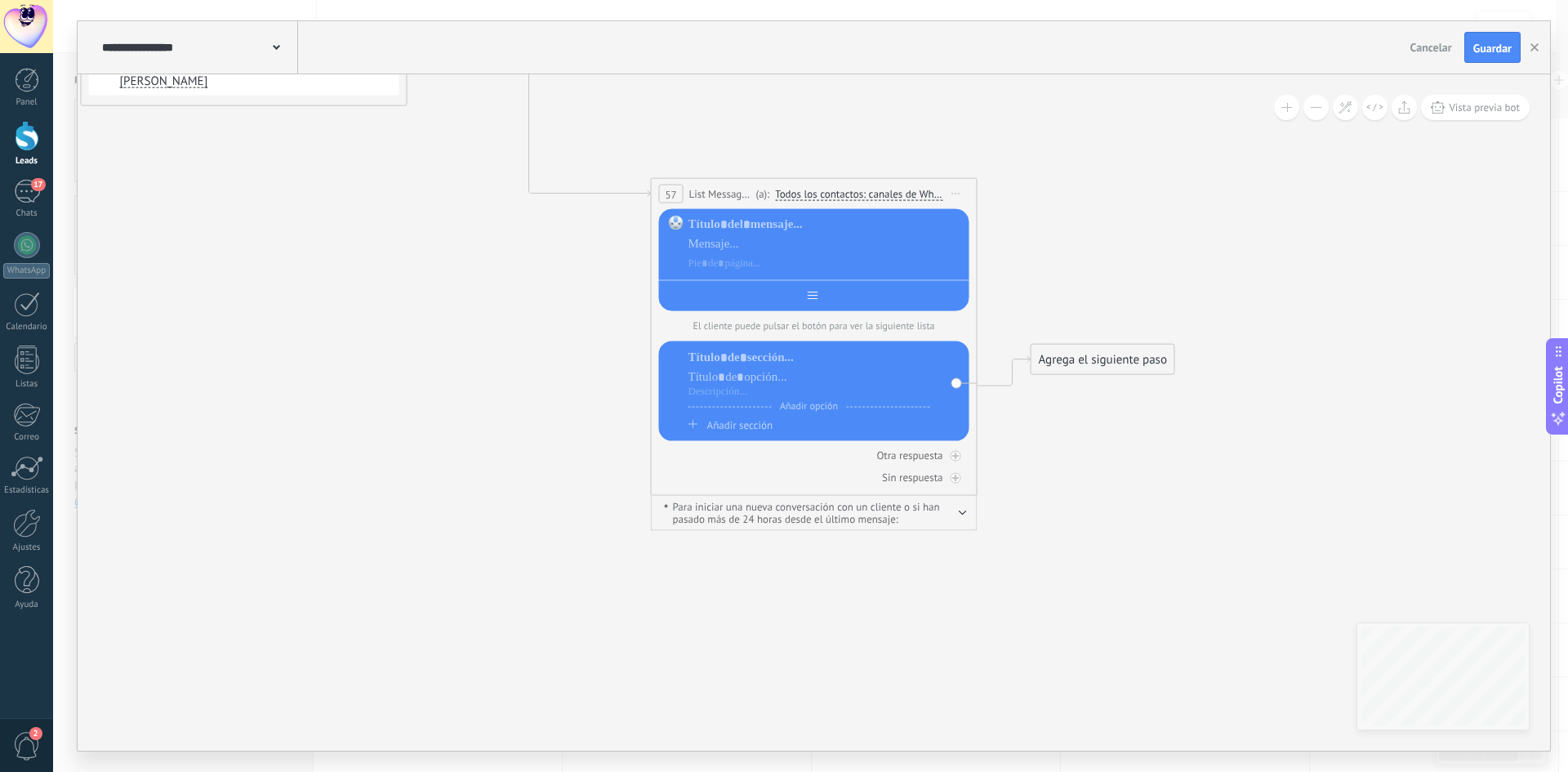
click at [805, 293] on div at bounding box center [814, 292] width 310 height 26
click at [818, 295] on input "text" at bounding box center [826, 296] width 18 height 13
click at [950, 192] on span "Iniciar vista previa aquí Cambiar nombre Duplicar [GEOGRAPHIC_DATA]" at bounding box center [957, 193] width 27 height 24
click at [1024, 295] on div "Borrar" at bounding box center [1030, 300] width 161 height 28
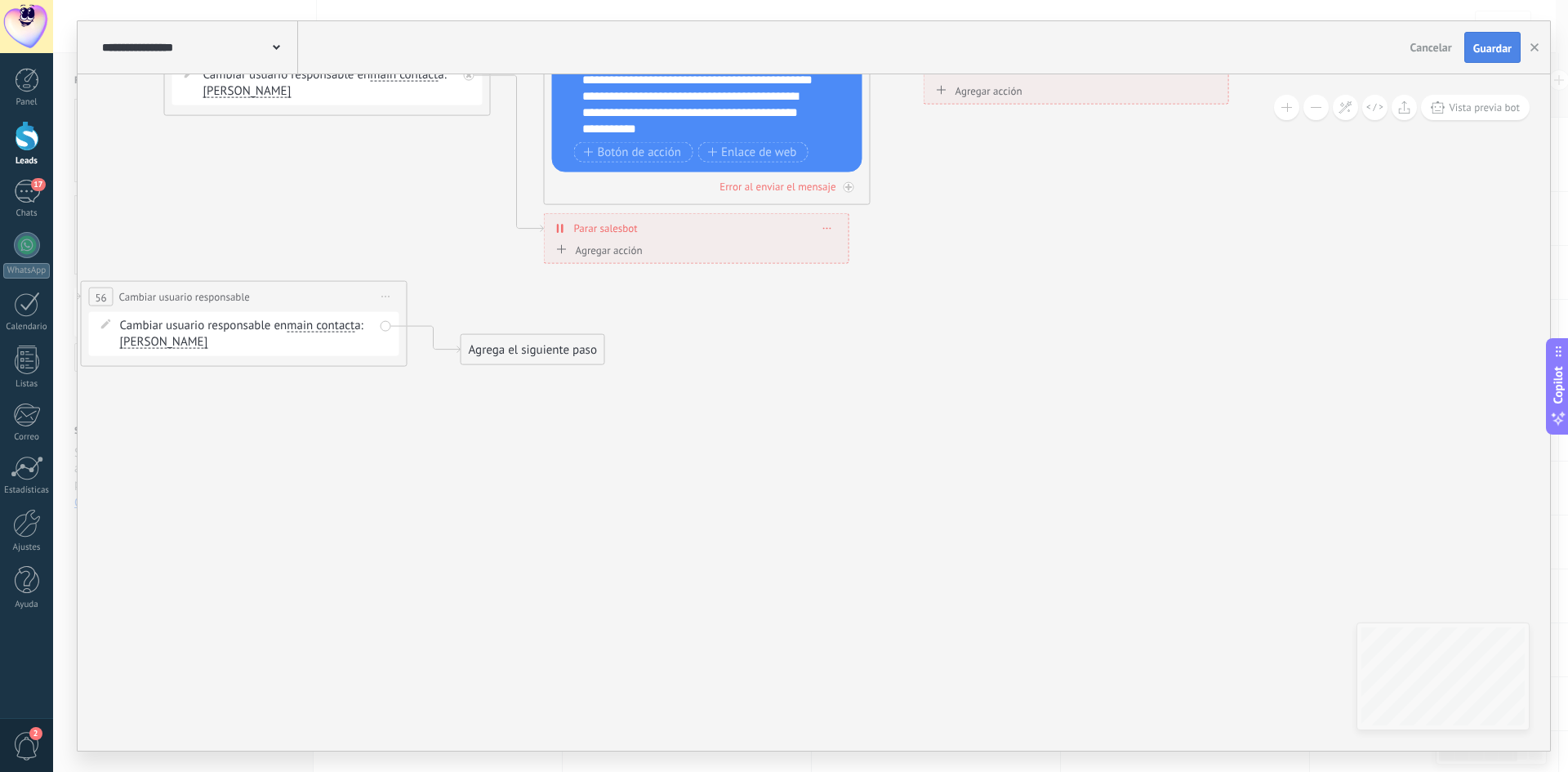
click at [1498, 36] on button "Guardar" at bounding box center [1492, 47] width 56 height 31
click at [1533, 46] on use "button" at bounding box center [1535, 47] width 9 height 9
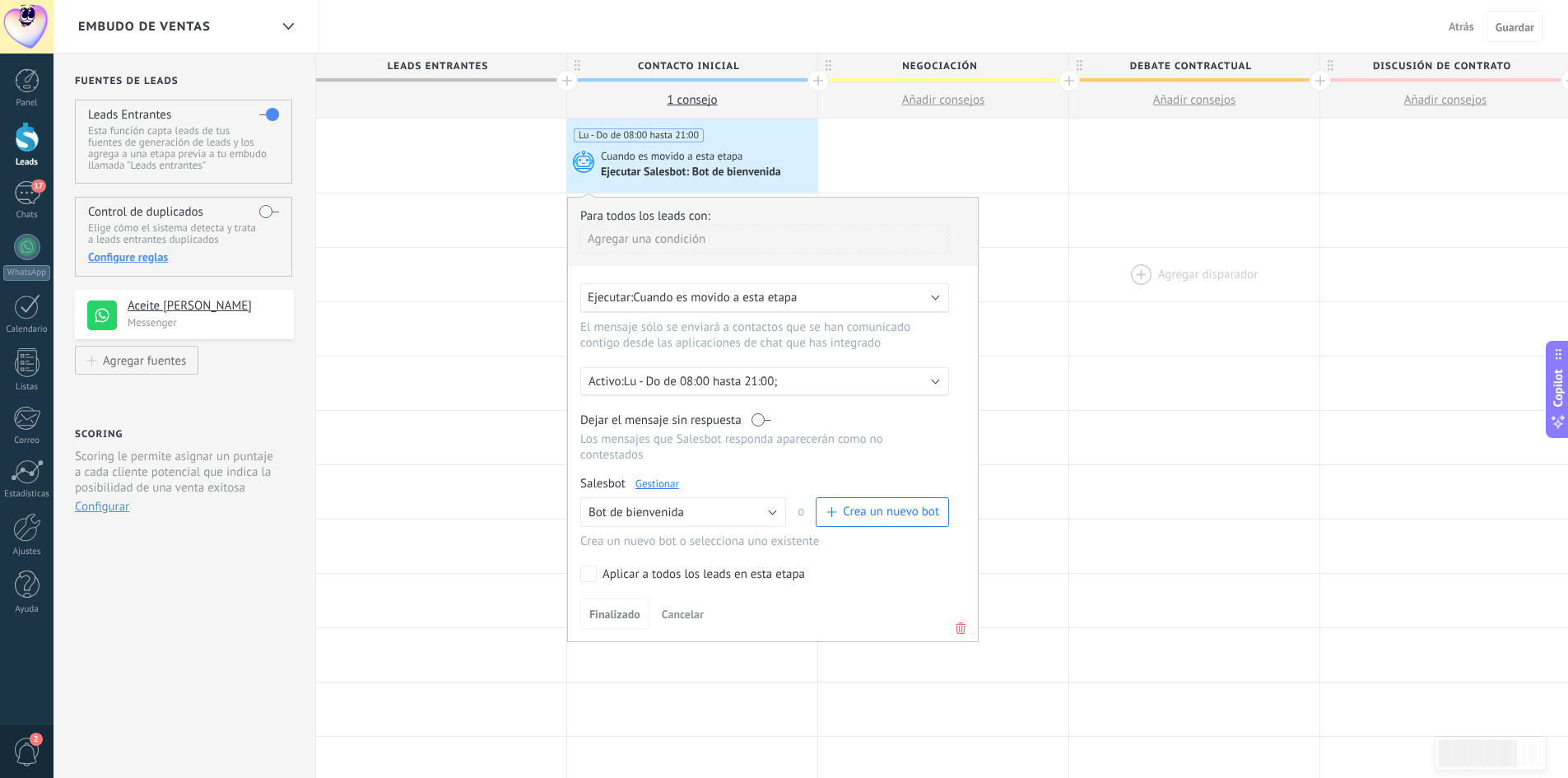
click at [1186, 293] on div at bounding box center [1195, 274] width 250 height 54
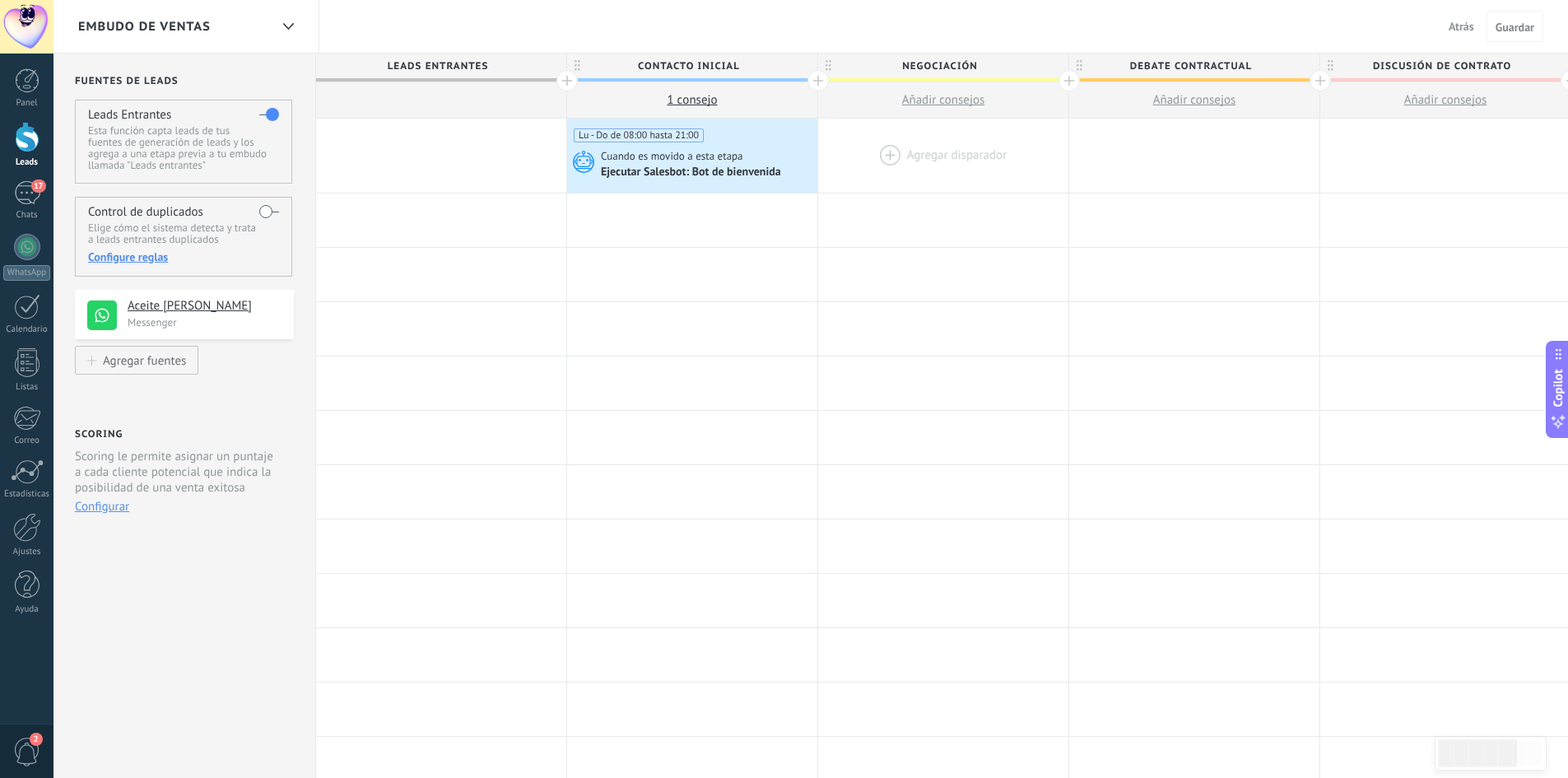
click at [931, 156] on div at bounding box center [944, 155] width 250 height 74
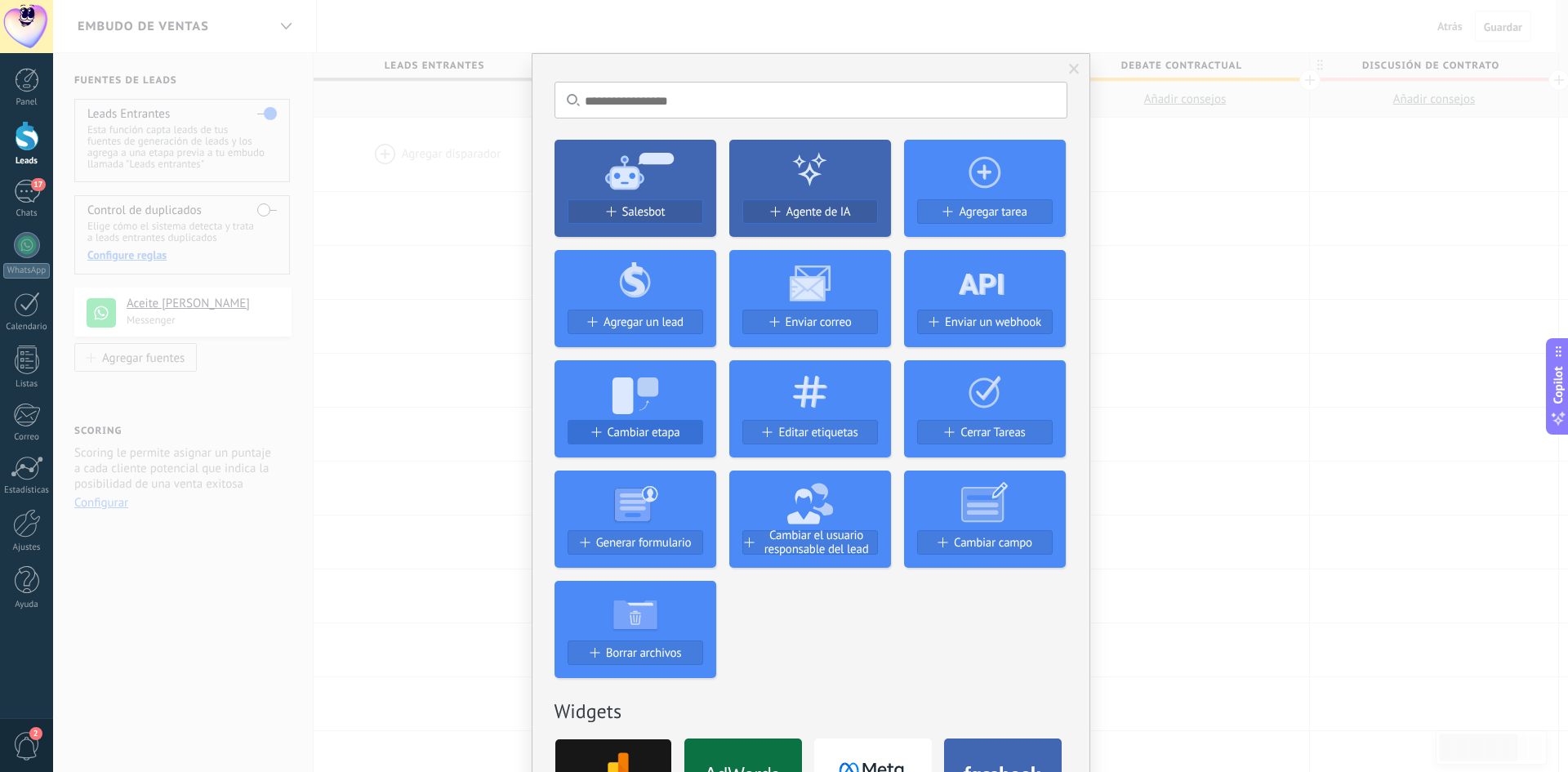
click at [644, 438] on span "Cambiar etapa" at bounding box center [644, 432] width 73 height 14
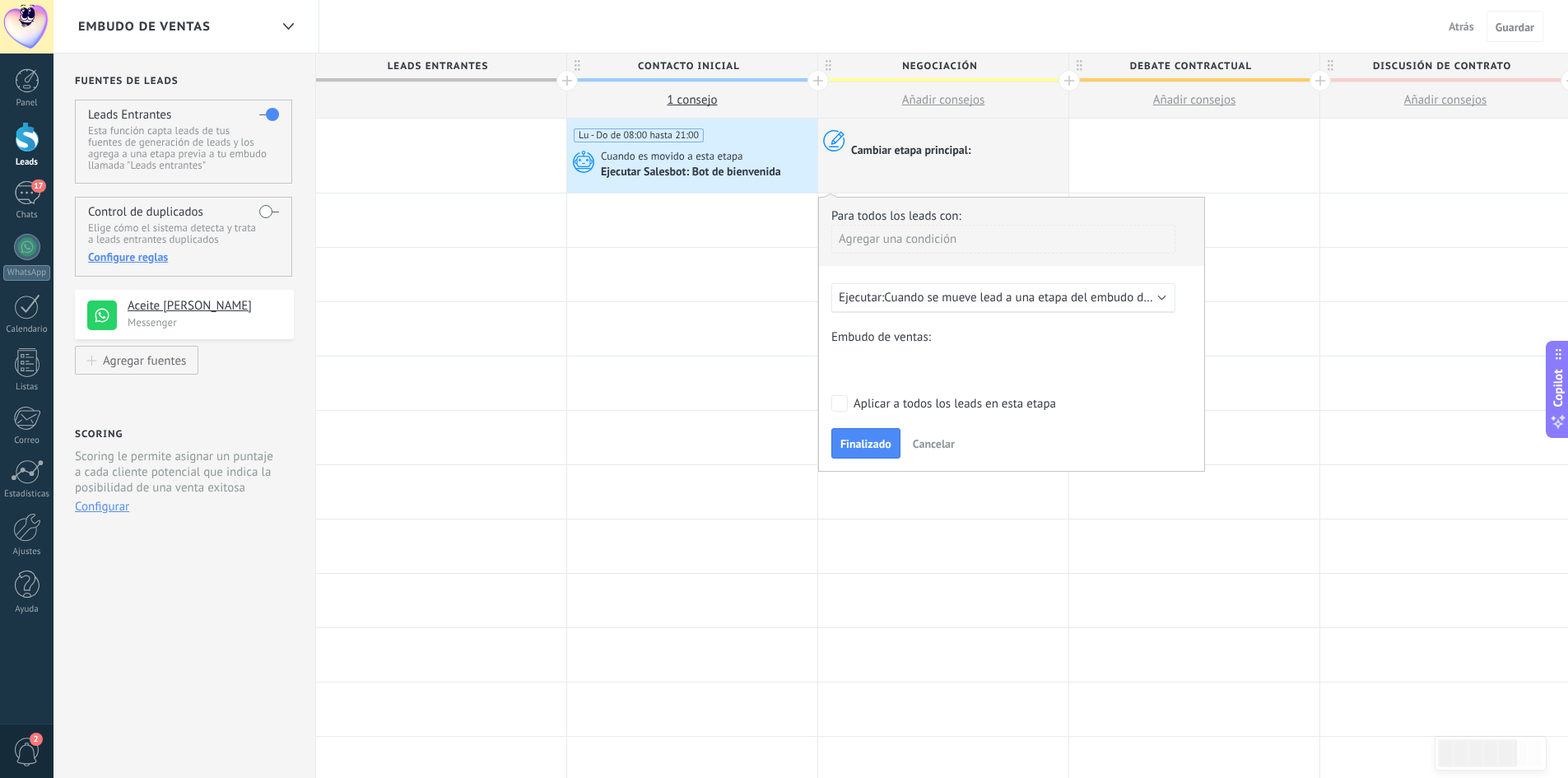
click at [1051, 308] on div "Ejecutar: Cuando se mueve lead a una etapa del embudo después de 5 minutos" at bounding box center [1004, 297] width 344 height 30
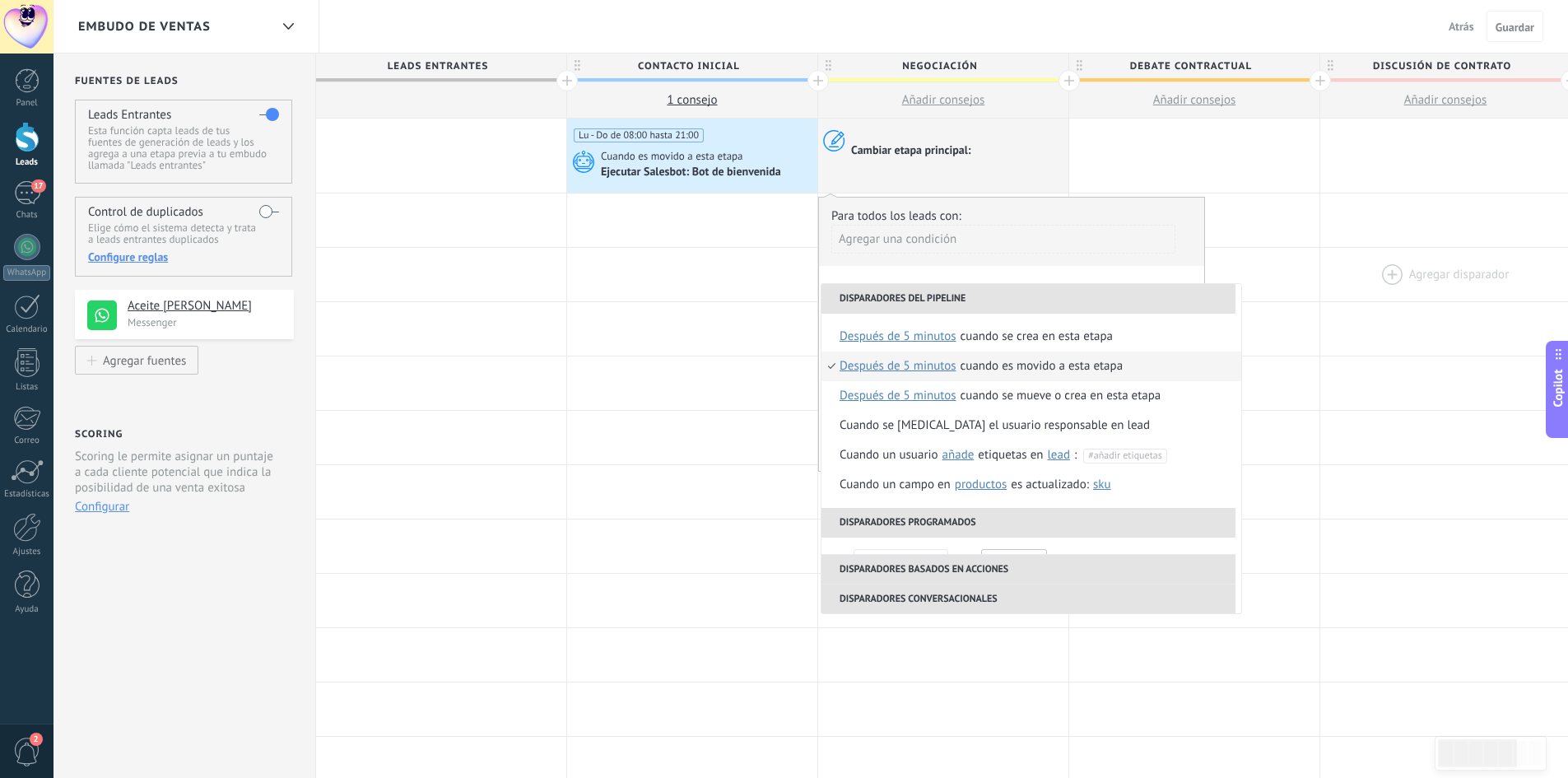
drag, startPoint x: 1378, startPoint y: 250, endPoint x: 1365, endPoint y: 249, distance: 13.0
click at [1382, 249] on div at bounding box center [1446, 274] width 250 height 54
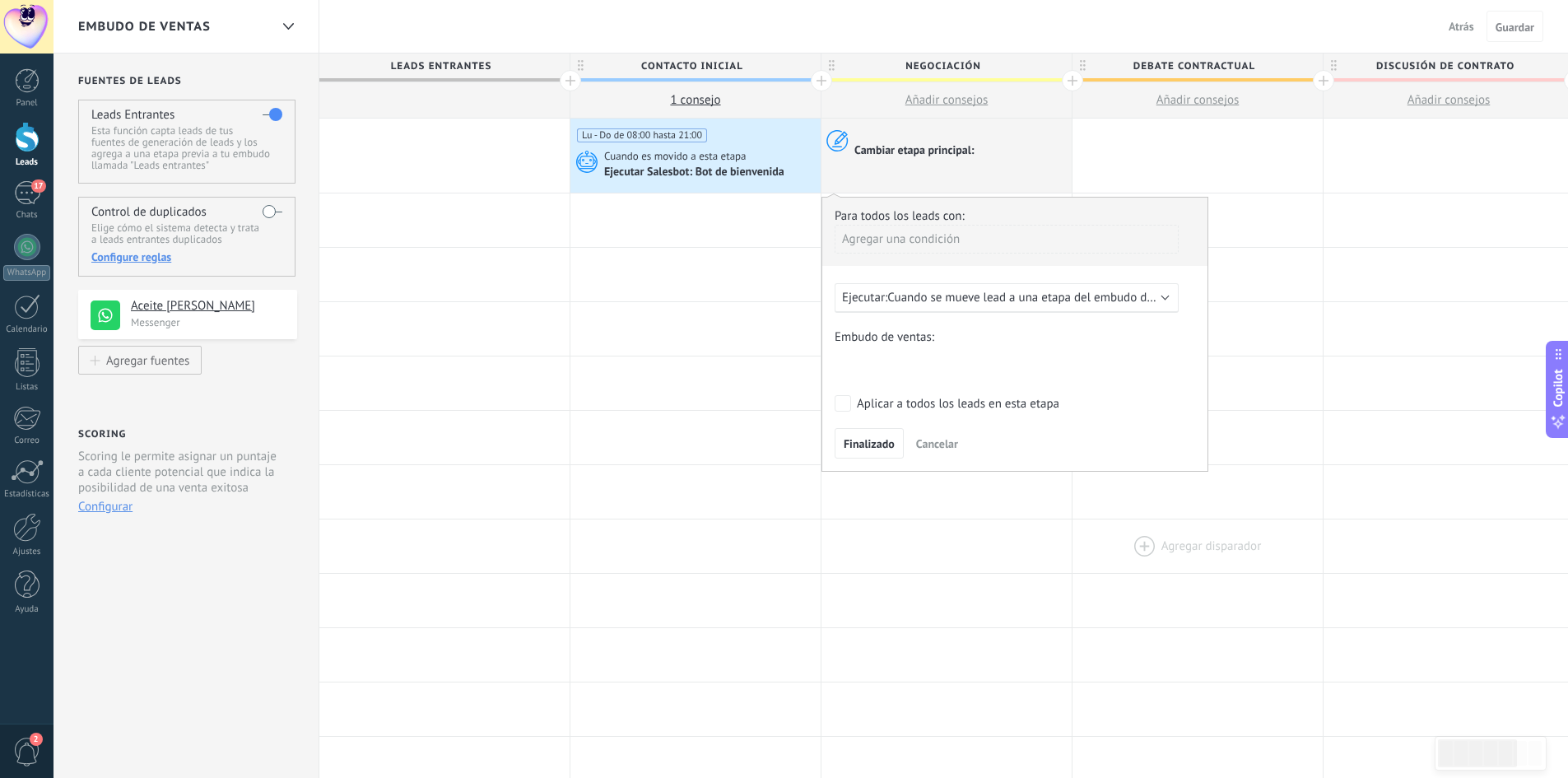
click at [1100, 558] on div at bounding box center [1198, 546] width 250 height 54
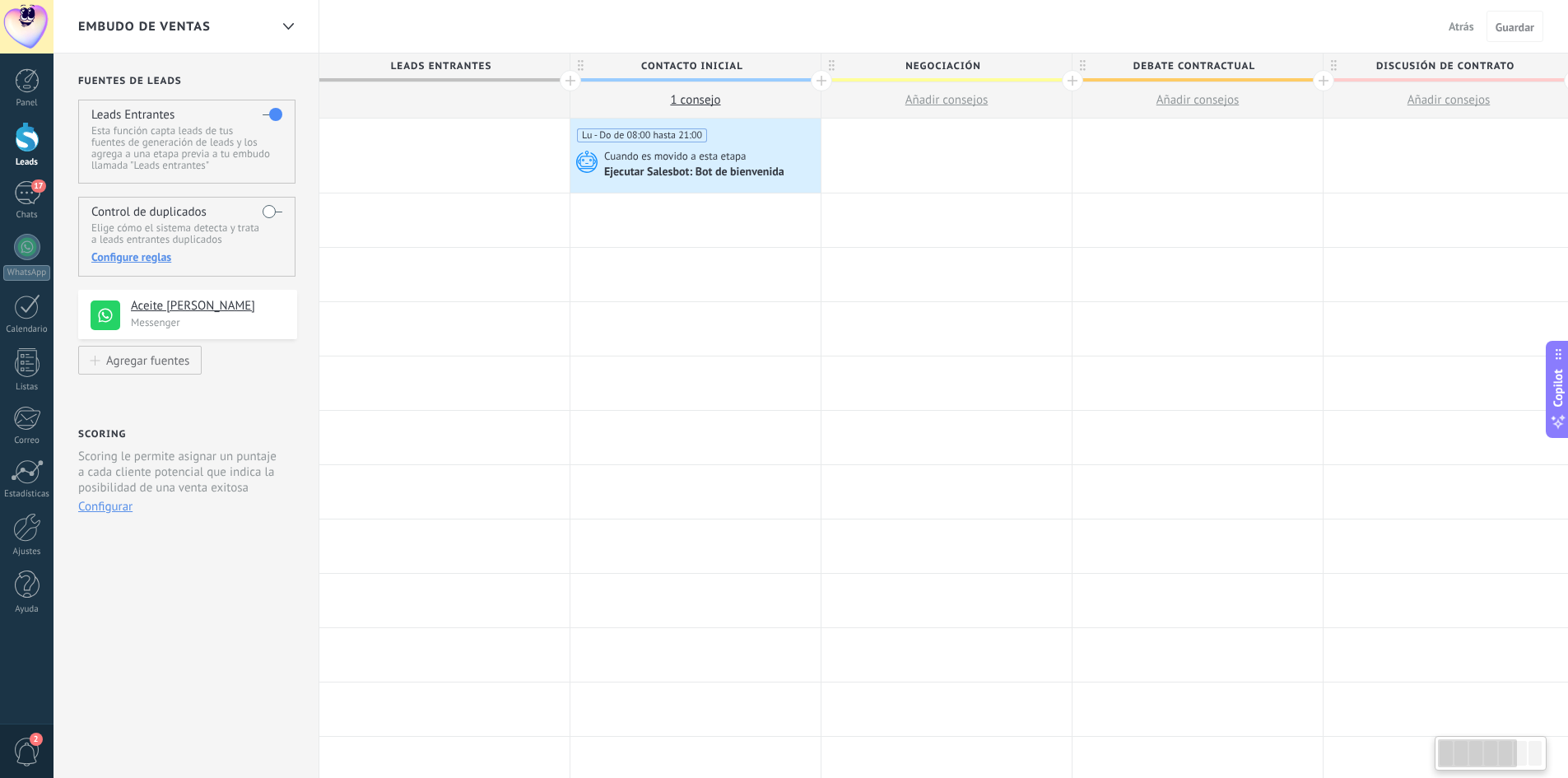
click at [967, 145] on div at bounding box center [947, 155] width 250 height 74
drag, startPoint x: 867, startPoint y: 274, endPoint x: 877, endPoint y: 406, distance: 132.4
click at [880, 434] on div "**********" at bounding box center [1193, 699] width 1757 height 1161
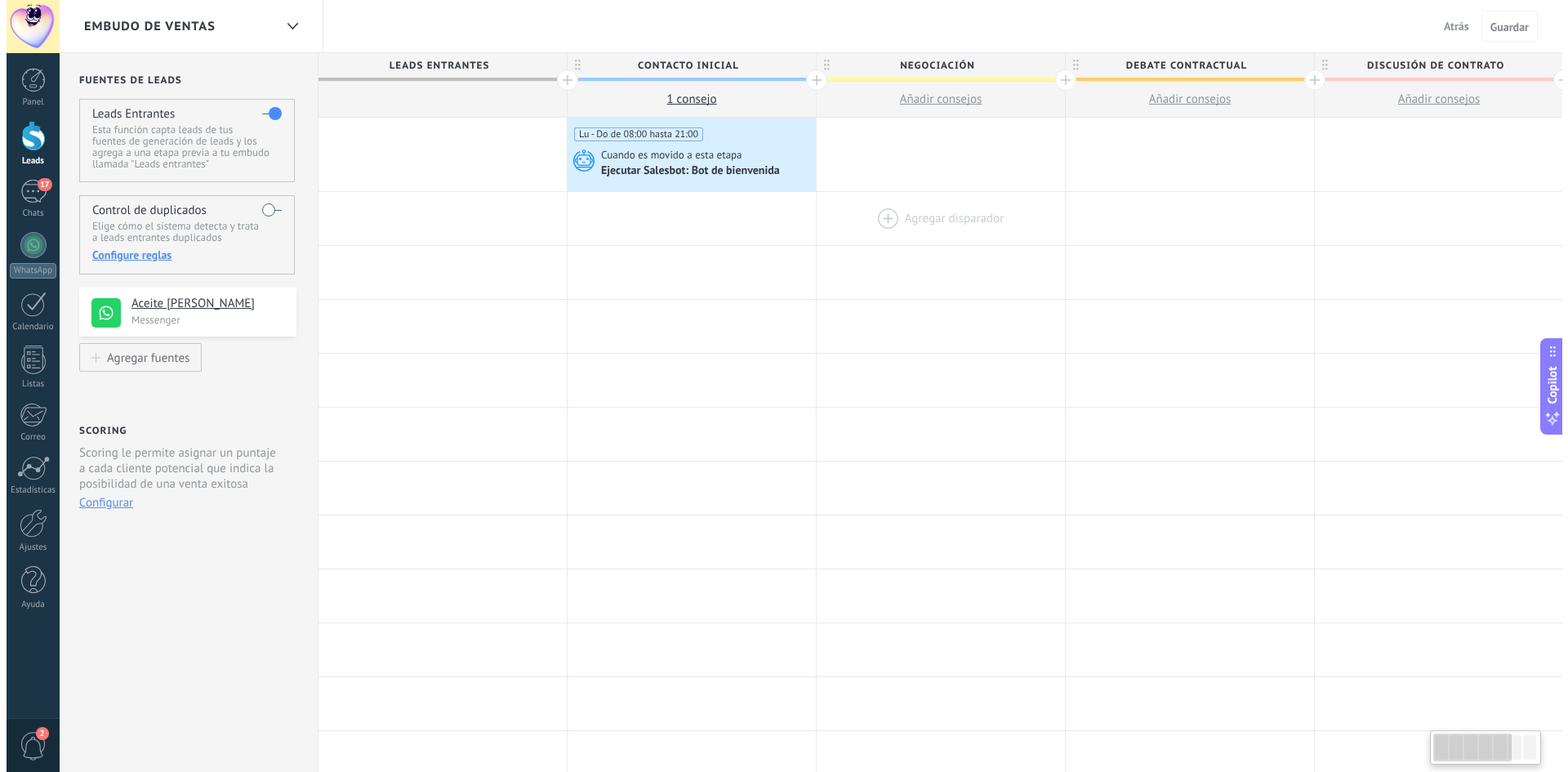
scroll to position [0, 6]
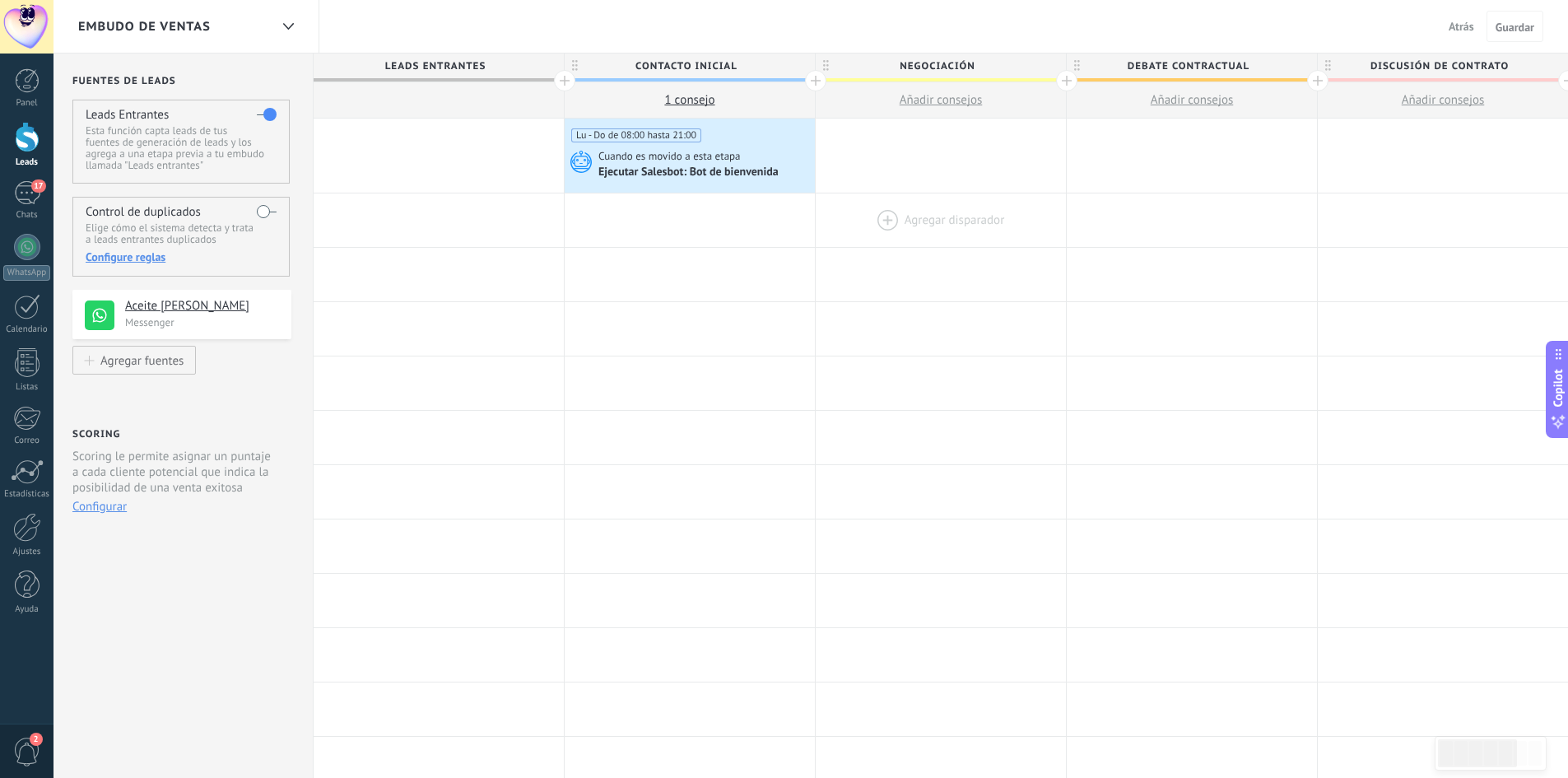
click at [910, 221] on div at bounding box center [941, 220] width 250 height 54
click at [892, 220] on div at bounding box center [941, 220] width 250 height 54
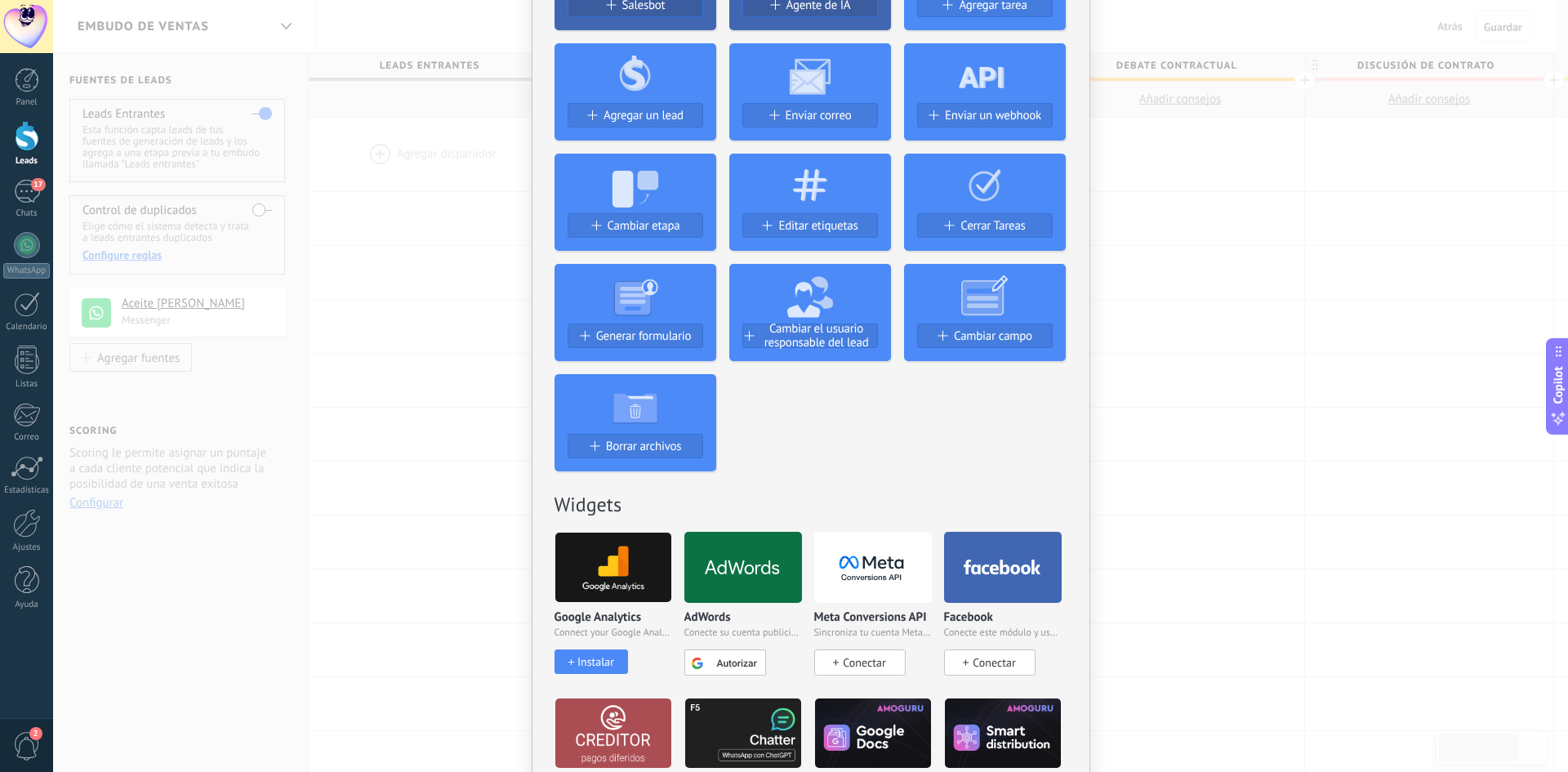
scroll to position [0, 0]
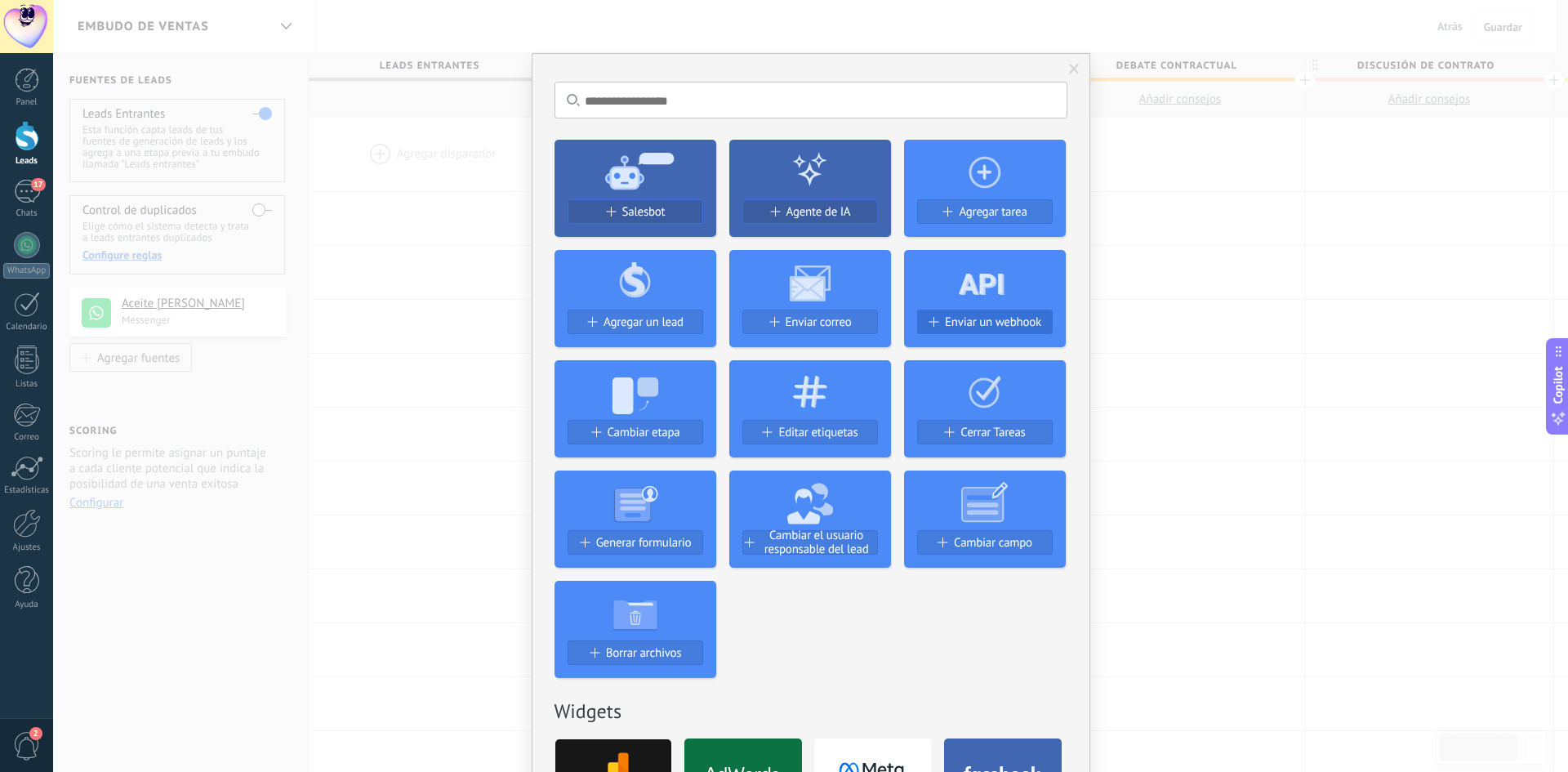
click at [1012, 329] on span "Enviar un webhook" at bounding box center [993, 322] width 97 height 14
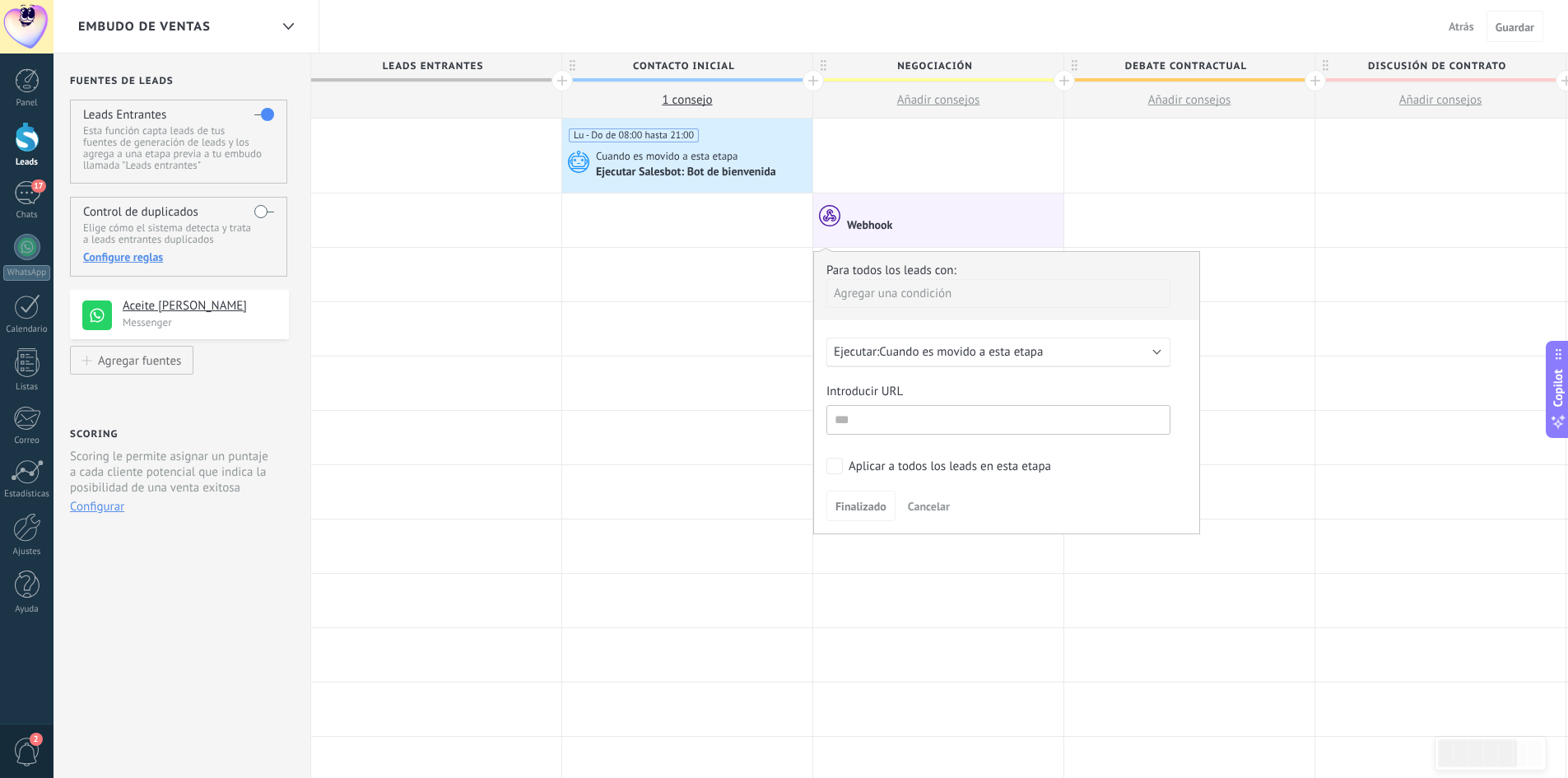
click at [926, 508] on span "Cancelar" at bounding box center [929, 506] width 42 height 14
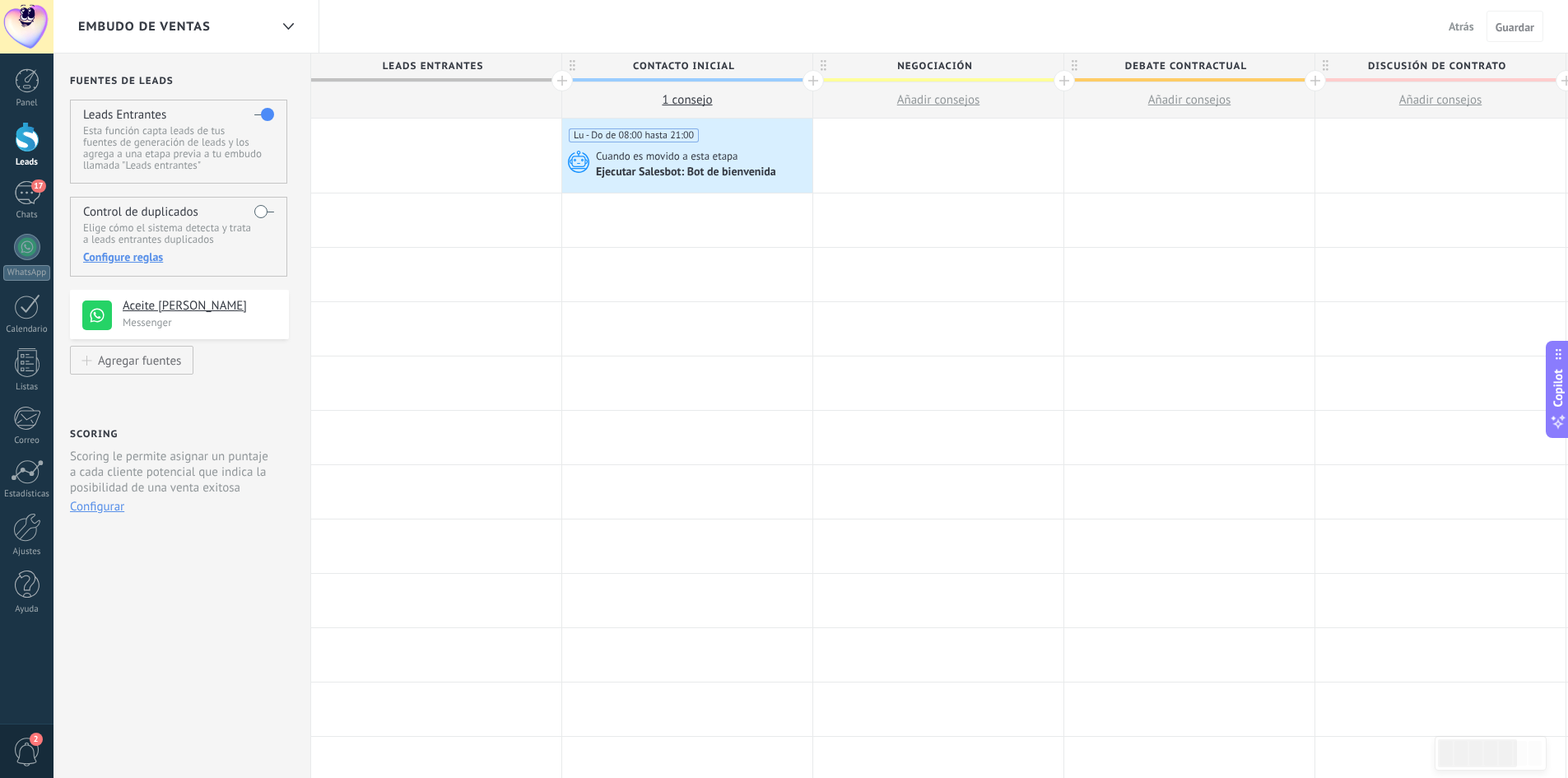
click at [843, 233] on div at bounding box center [939, 220] width 250 height 54
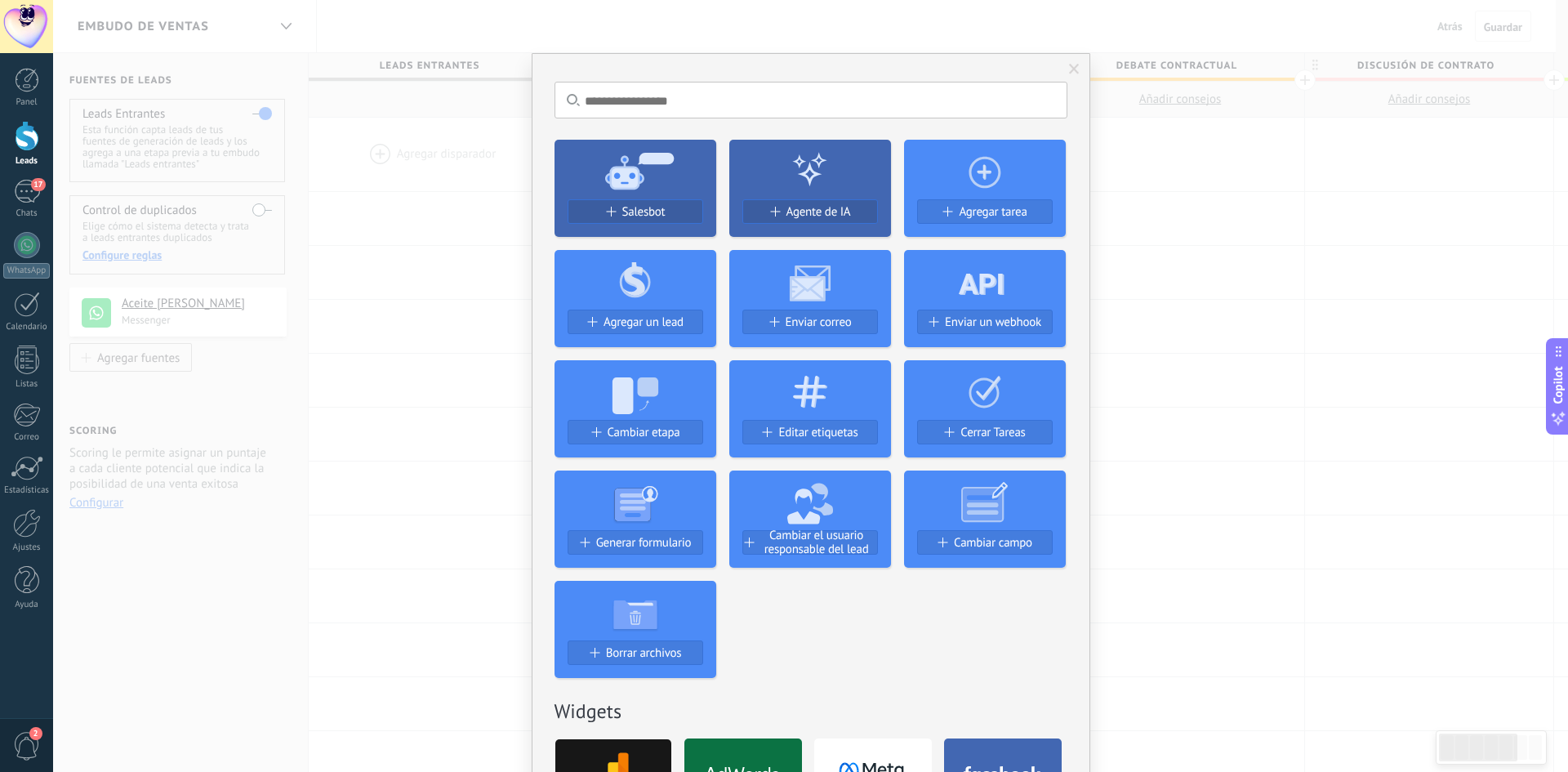
scroll to position [0, 8]
click at [1024, 332] on button "Enviar un webhook" at bounding box center [985, 322] width 136 height 25
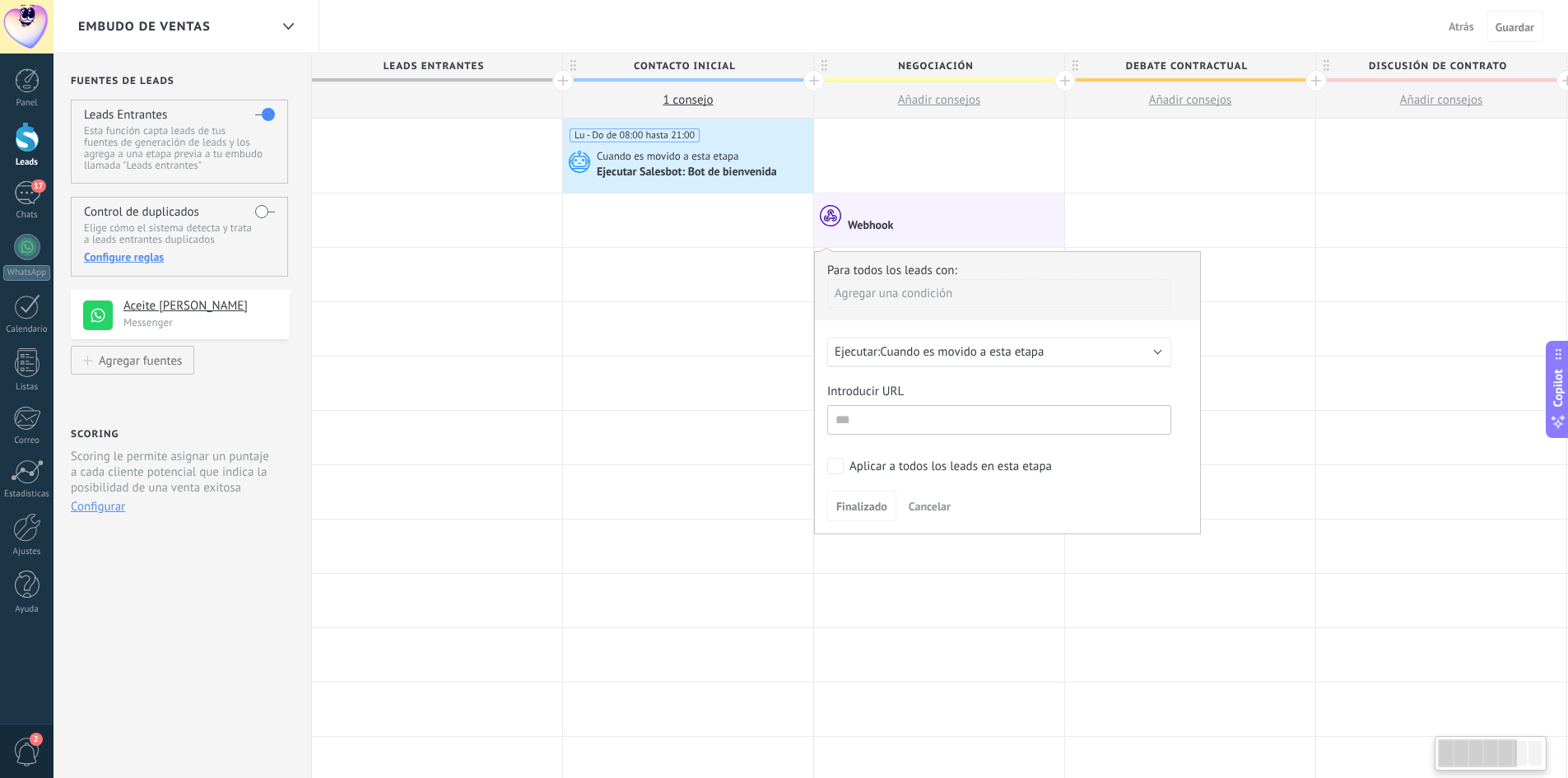
click at [925, 499] on button "Cancelar" at bounding box center [930, 507] width 55 height 25
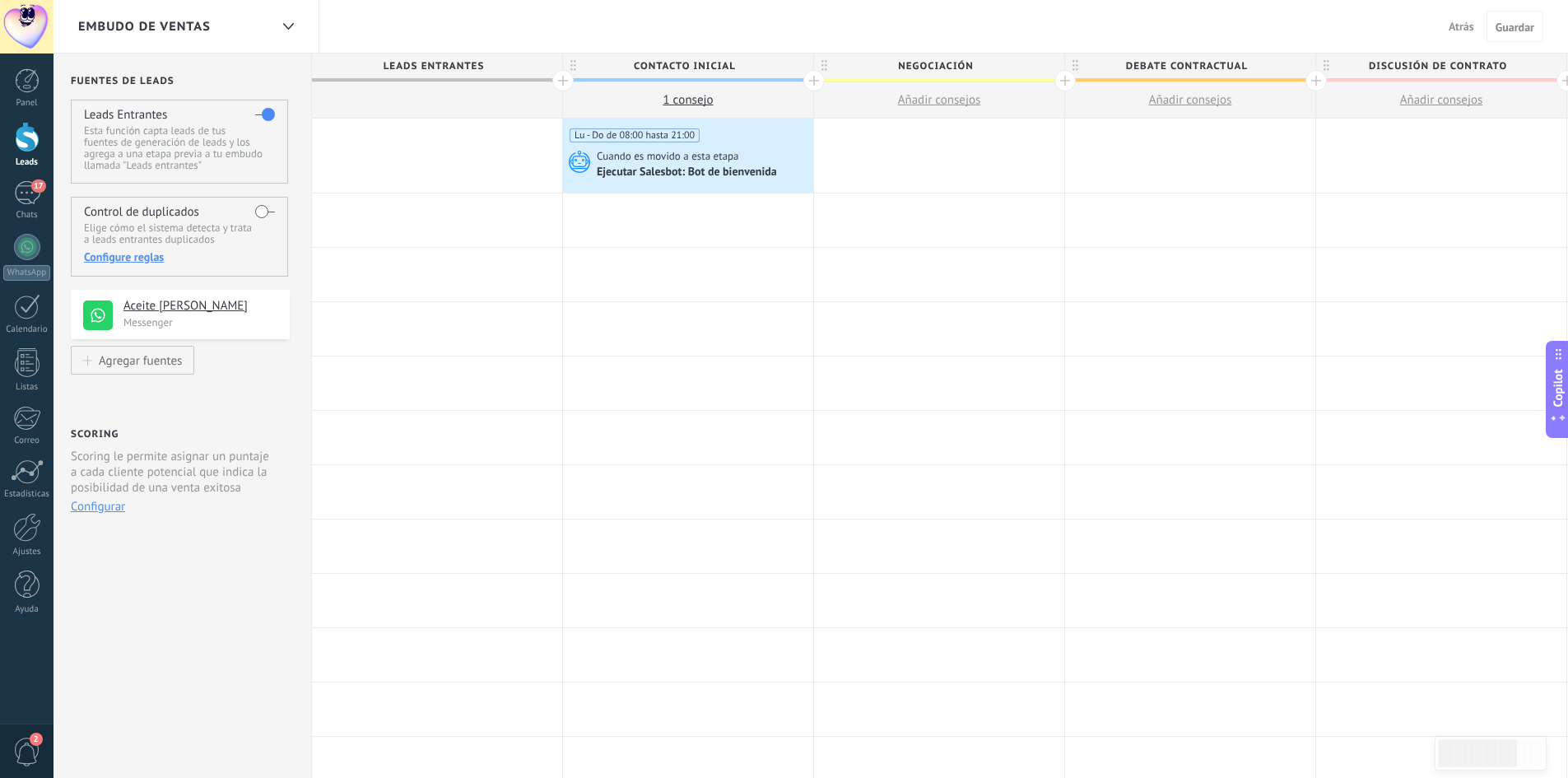
click at [924, 217] on div at bounding box center [940, 220] width 250 height 54
drag, startPoint x: 917, startPoint y: 217, endPoint x: 904, endPoint y: 217, distance: 13.0
click at [904, 217] on div at bounding box center [940, 220] width 250 height 54
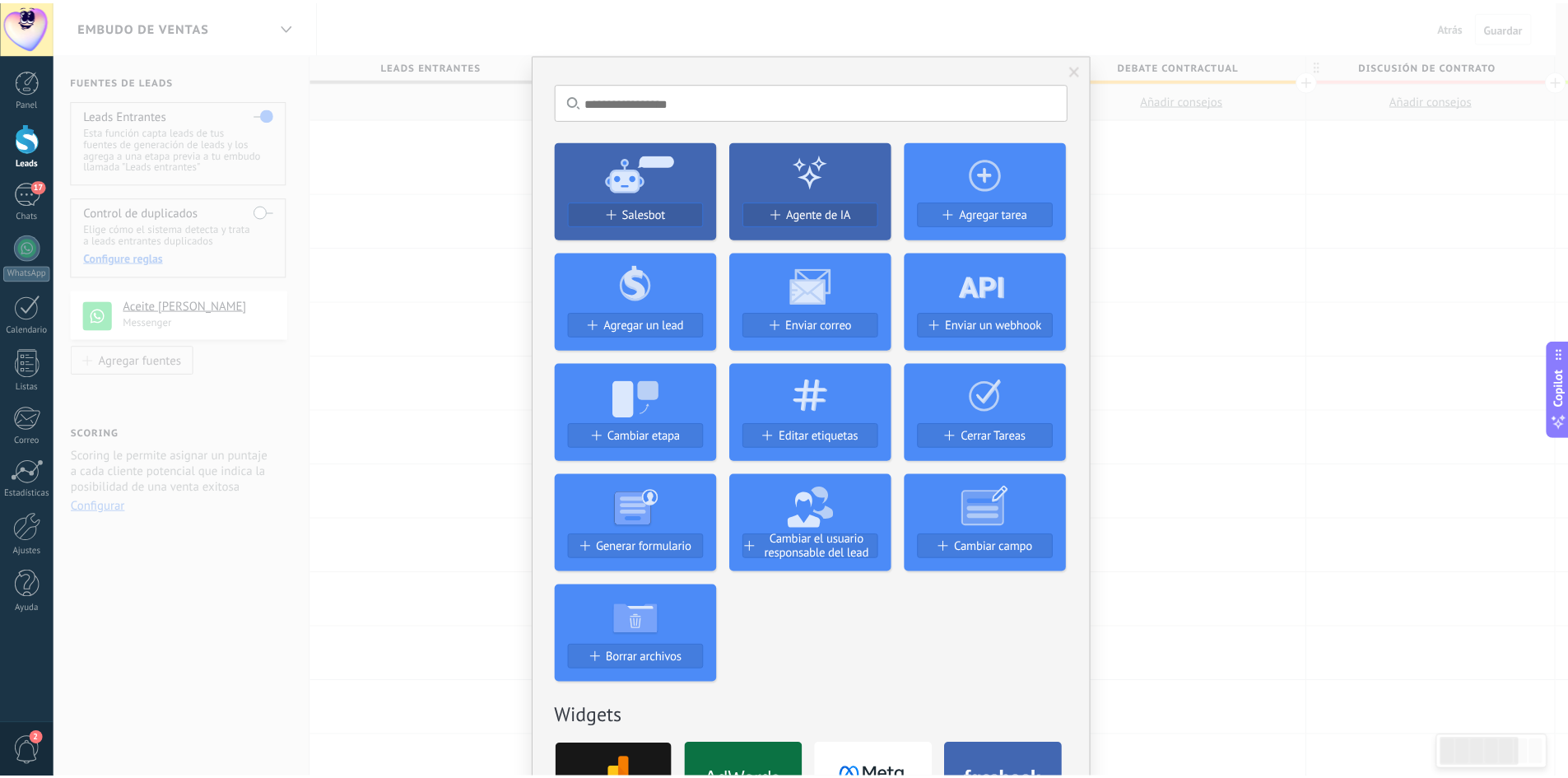
scroll to position [0, 18]
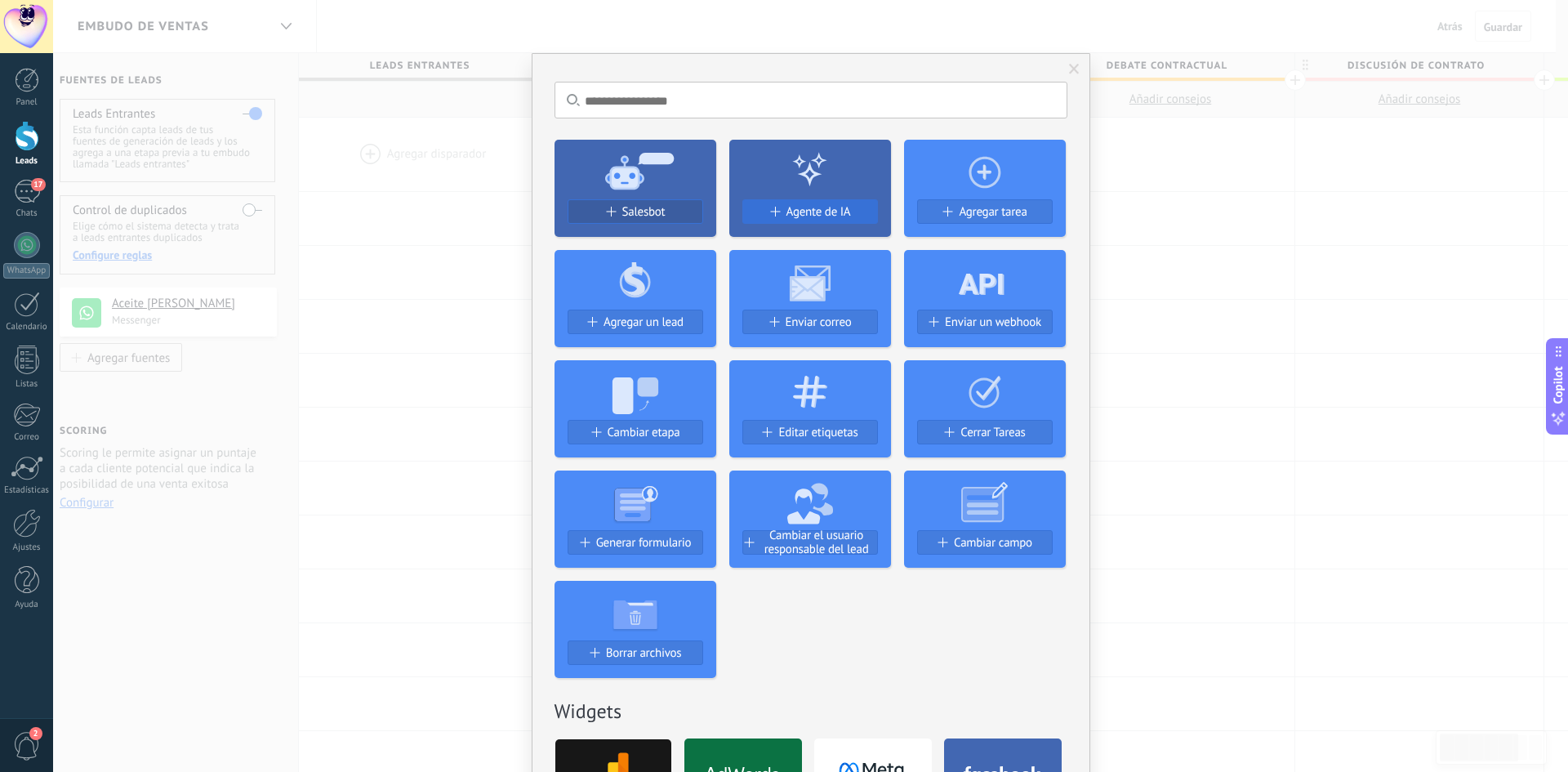
click at [821, 204] on button "Agente de IA" at bounding box center [810, 211] width 136 height 25
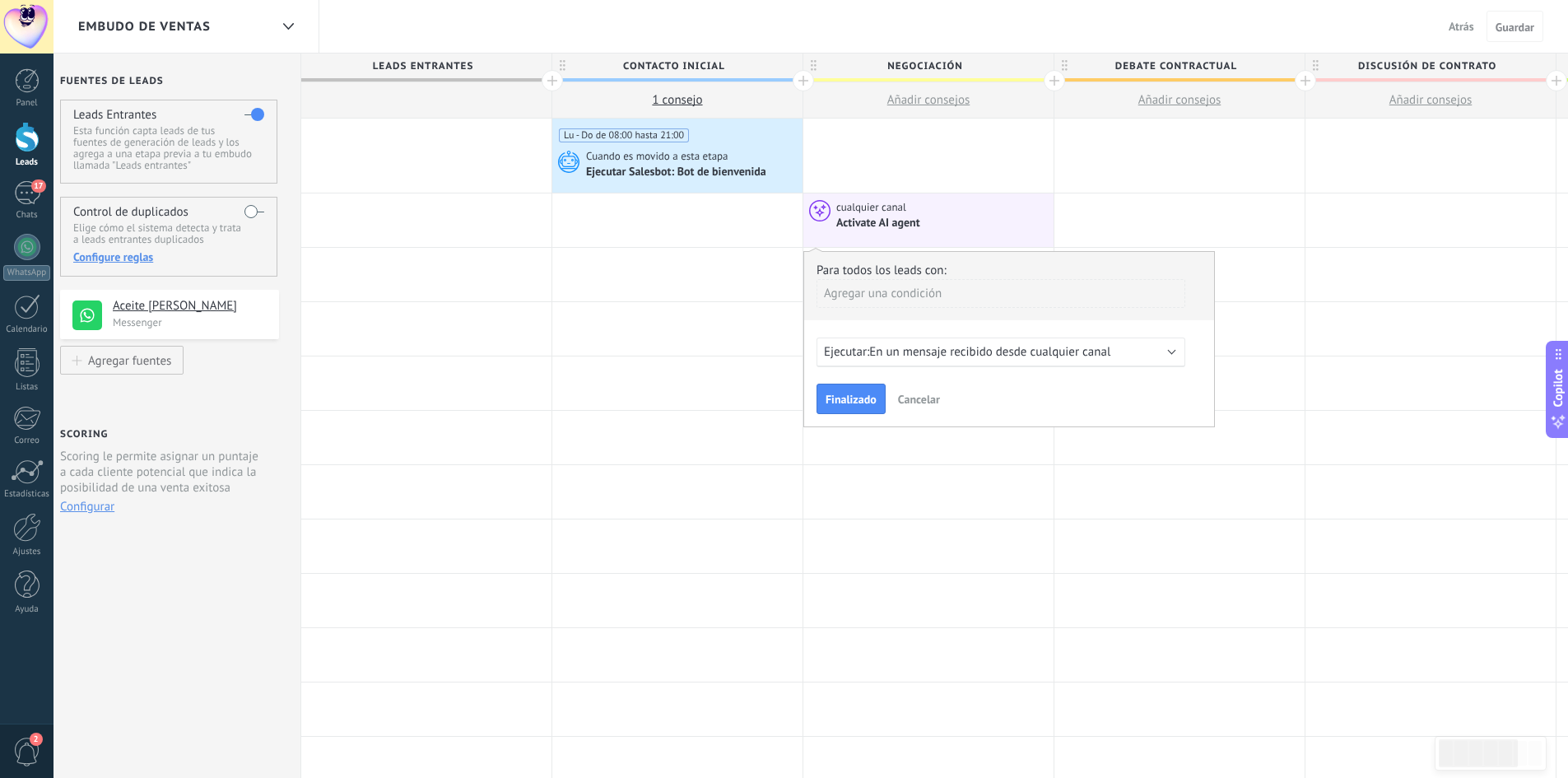
click at [936, 352] on span "En un mensaje recibido desde cualquier canal" at bounding box center [990, 352] width 241 height 15
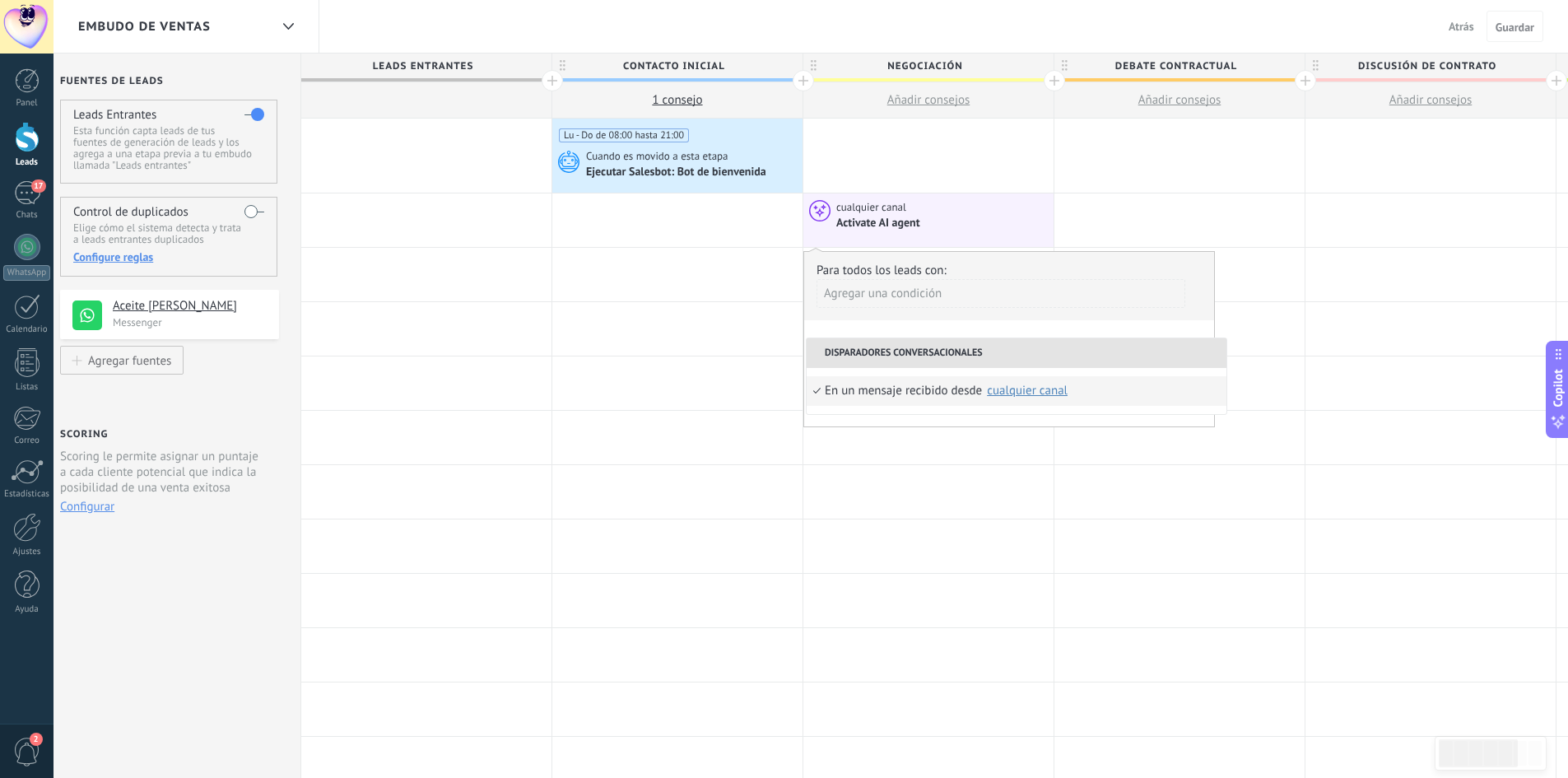
click at [910, 391] on div "En un mensaje recibido desde" at bounding box center [904, 391] width 157 height 30
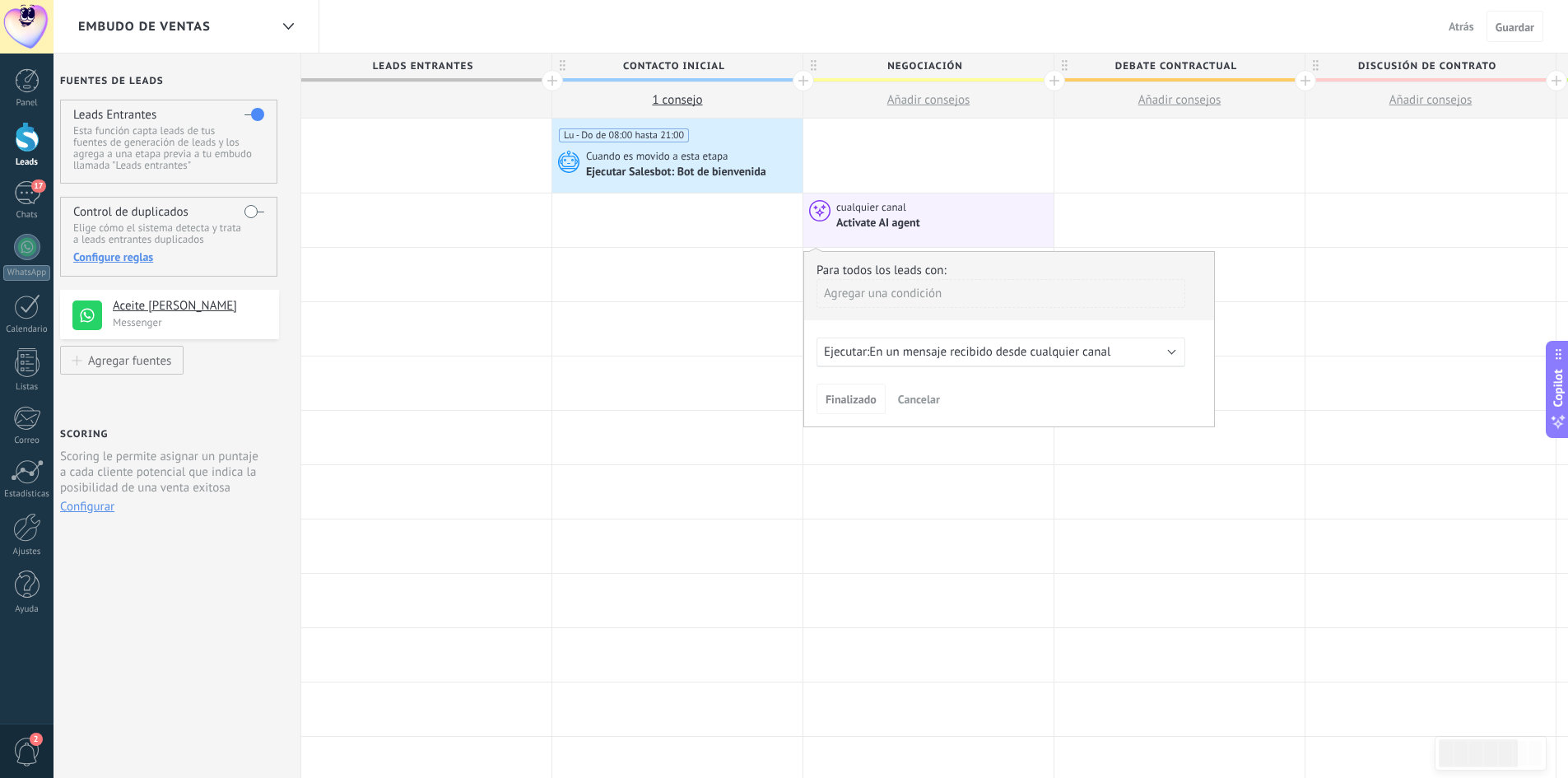
click at [882, 297] on div "Agregar una condición" at bounding box center [1001, 293] width 369 height 29
click at [885, 298] on div at bounding box center [1009, 338] width 410 height 175
click at [931, 400] on span "Cancelar" at bounding box center [919, 399] width 42 height 14
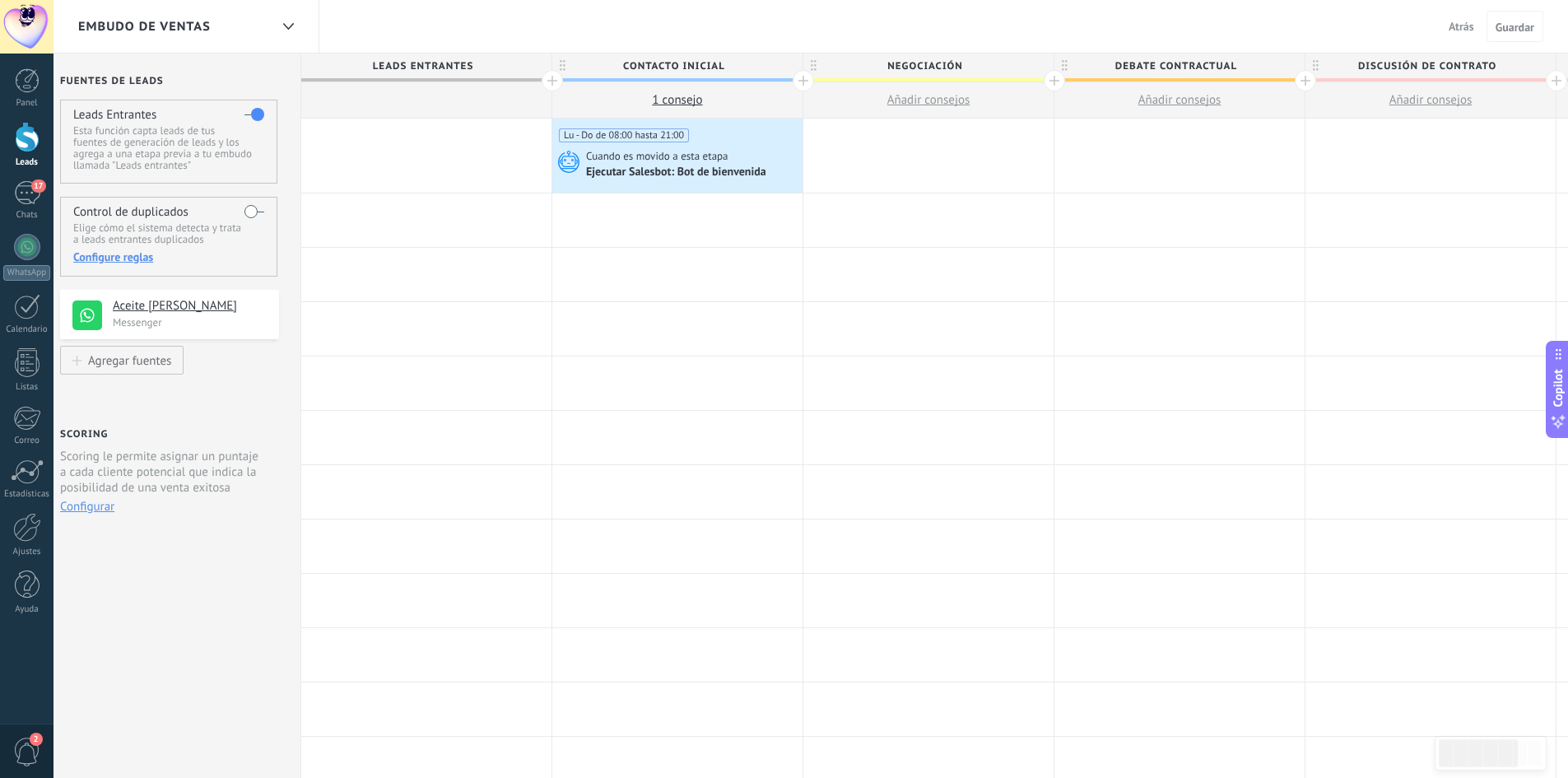
click at [921, 162] on div at bounding box center [928, 155] width 250 height 74
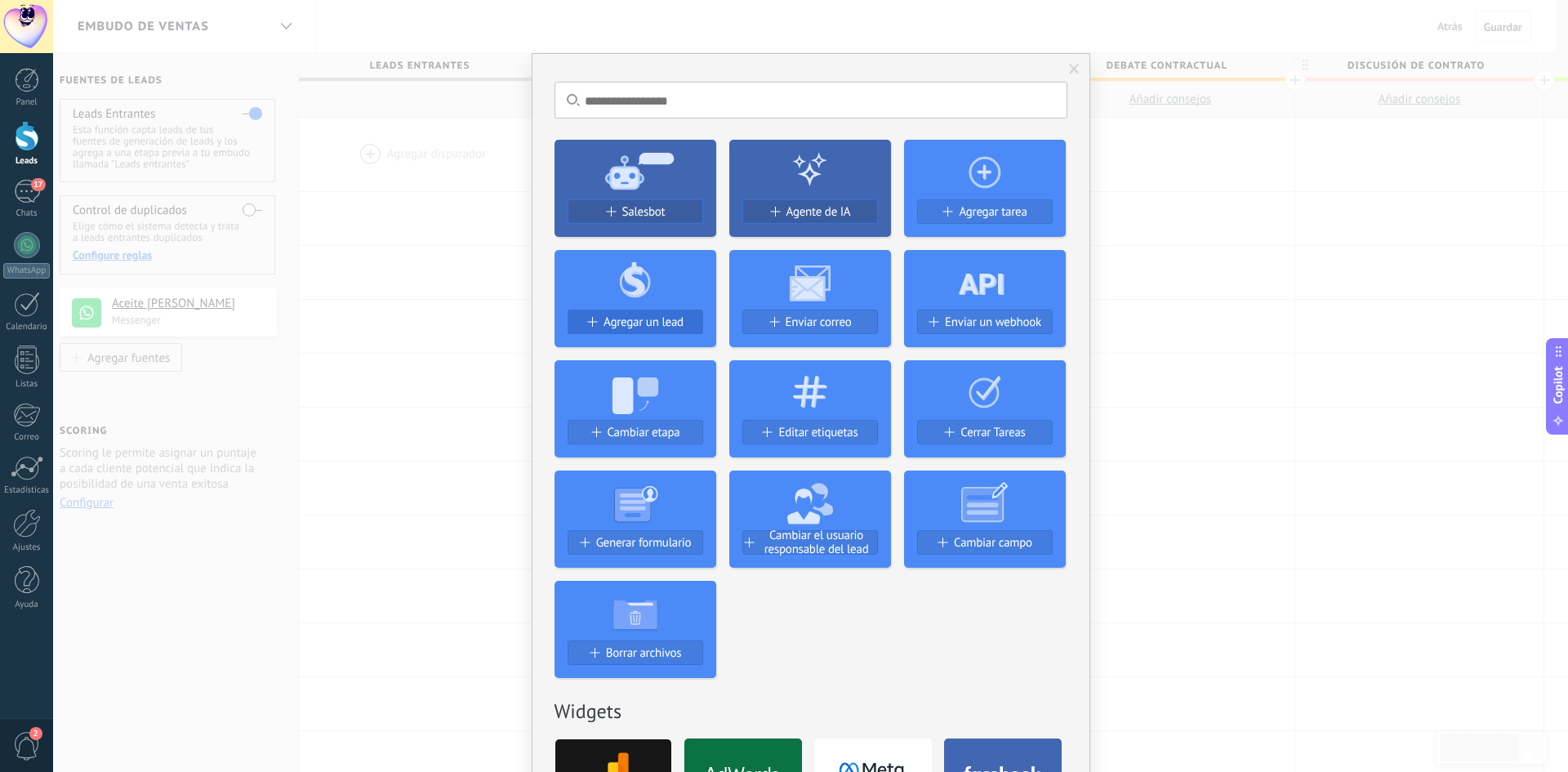
click at [661, 327] on span "Agregar un lead" at bounding box center [643, 322] width 80 height 14
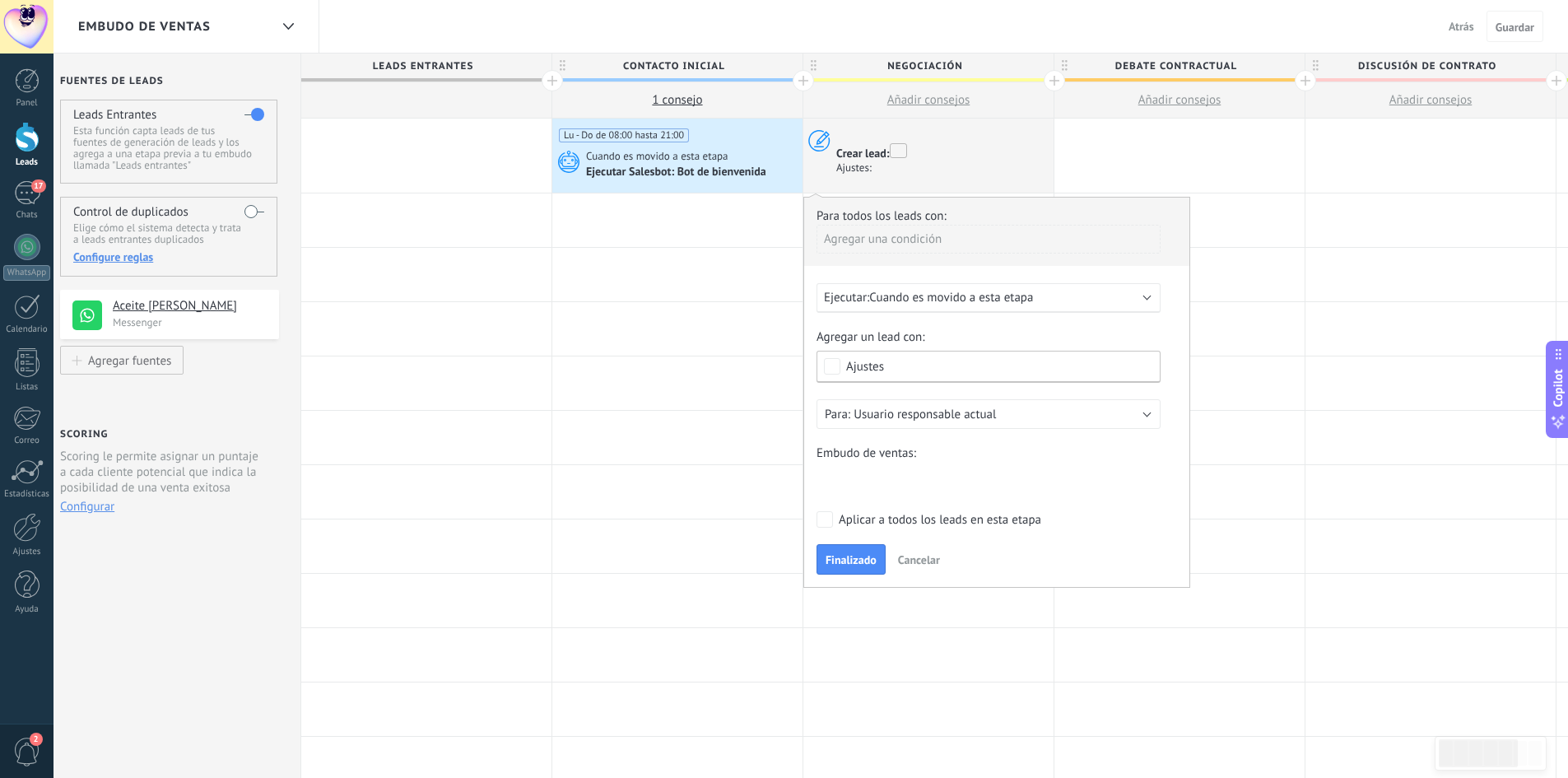
click at [993, 307] on div "Ejecutar: Cuando es movido a esta etapa" at bounding box center [989, 297] width 344 height 30
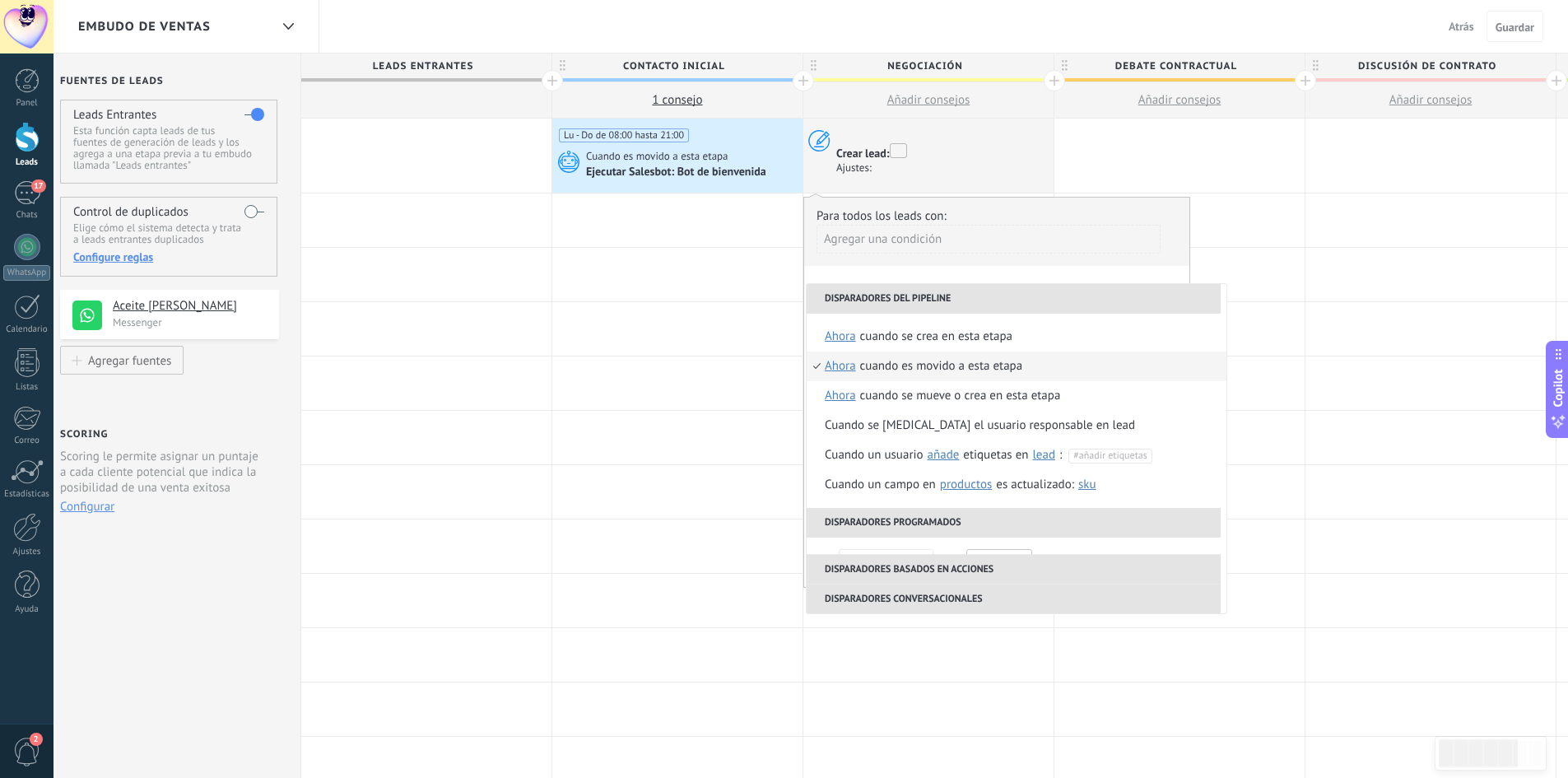
click at [993, 307] on li "Disparadores del pipeline" at bounding box center [1013, 298] width 414 height 30
click at [1313, 281] on div at bounding box center [1431, 274] width 250 height 54
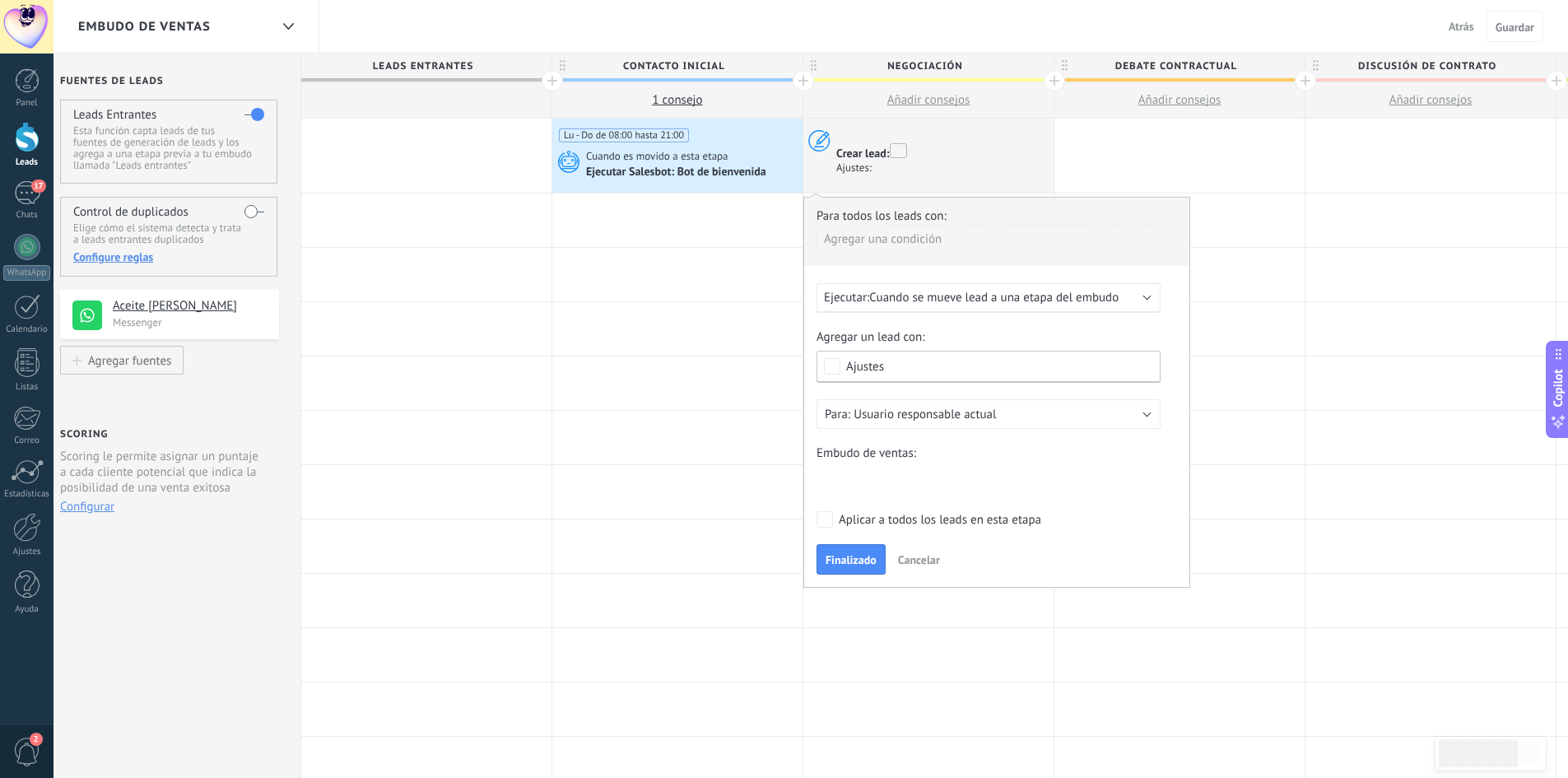
click at [1028, 367] on span "Ajustes" at bounding box center [992, 366] width 294 height 12
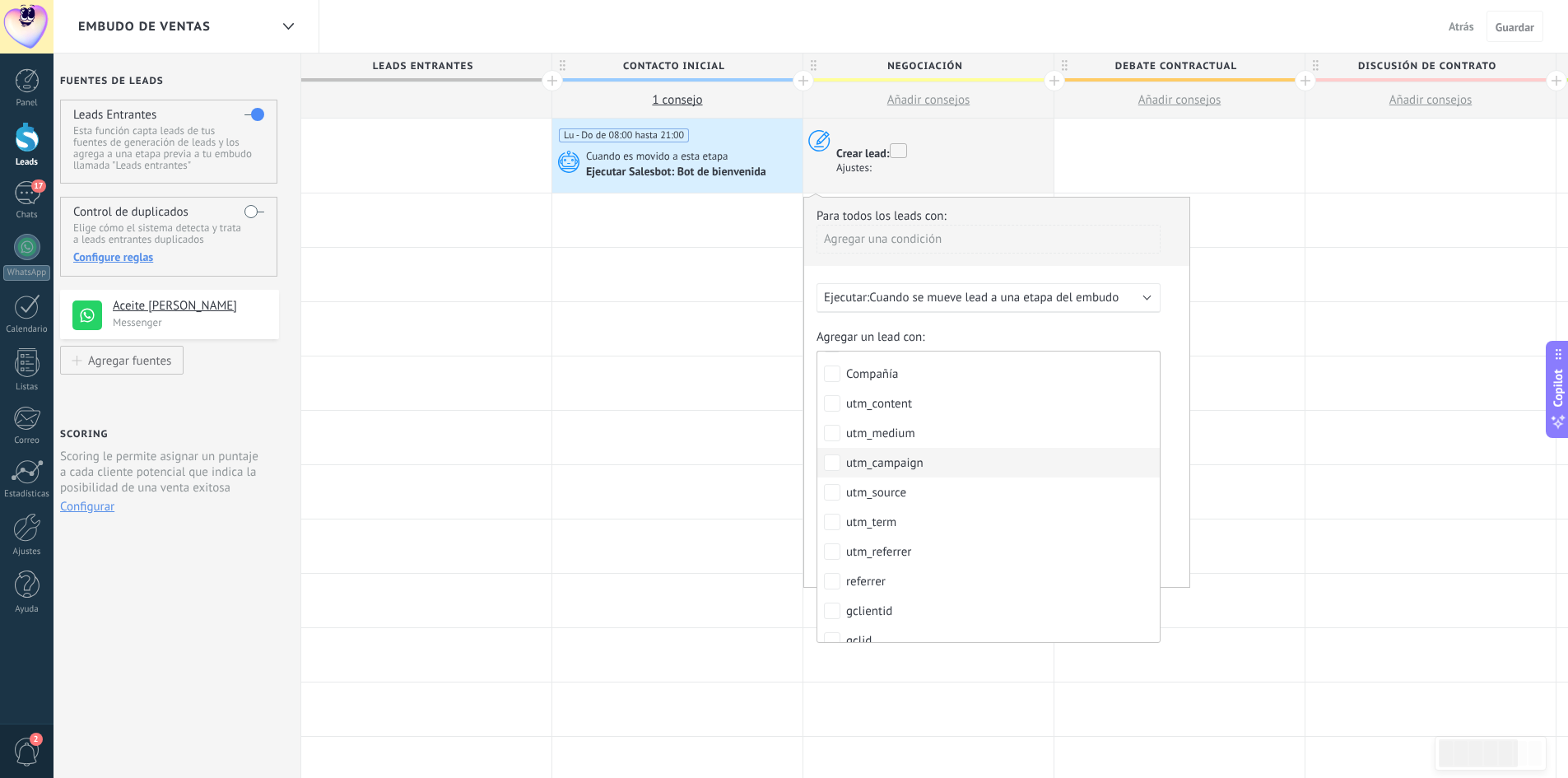
scroll to position [0, 0]
click at [1070, 271] on div "Para todos los leads con: Agregar una condición Ejecutar: Cuando se mueve lead …" at bounding box center [996, 392] width 387 height 391
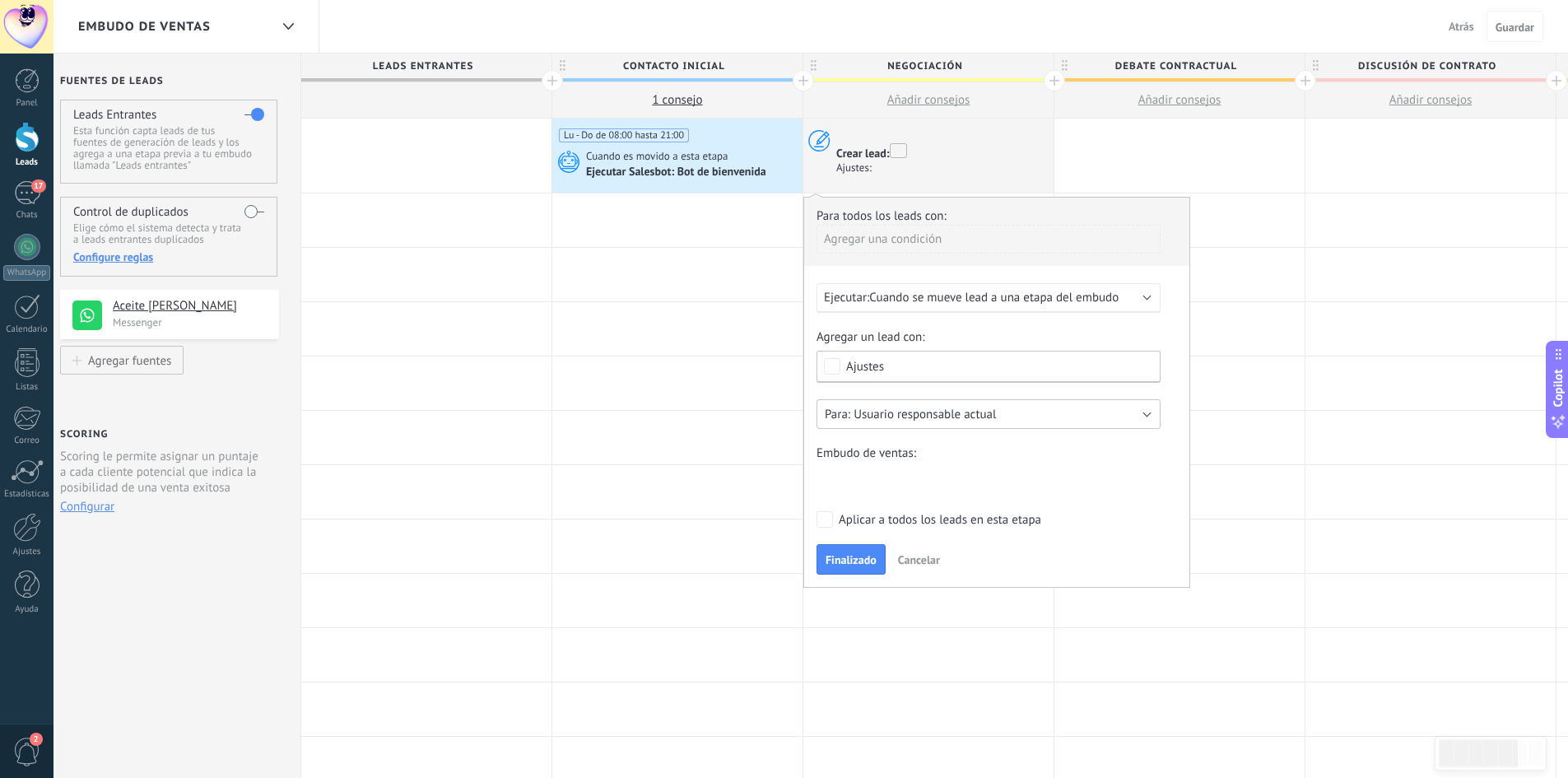
click at [1031, 414] on button "Usuario responsable actual" at bounding box center [989, 414] width 344 height 30
click at [1031, 414] on span "Usuario responsable actual" at bounding box center [981, 414] width 348 height 15
click at [924, 562] on span "Cancelar" at bounding box center [919, 559] width 42 height 14
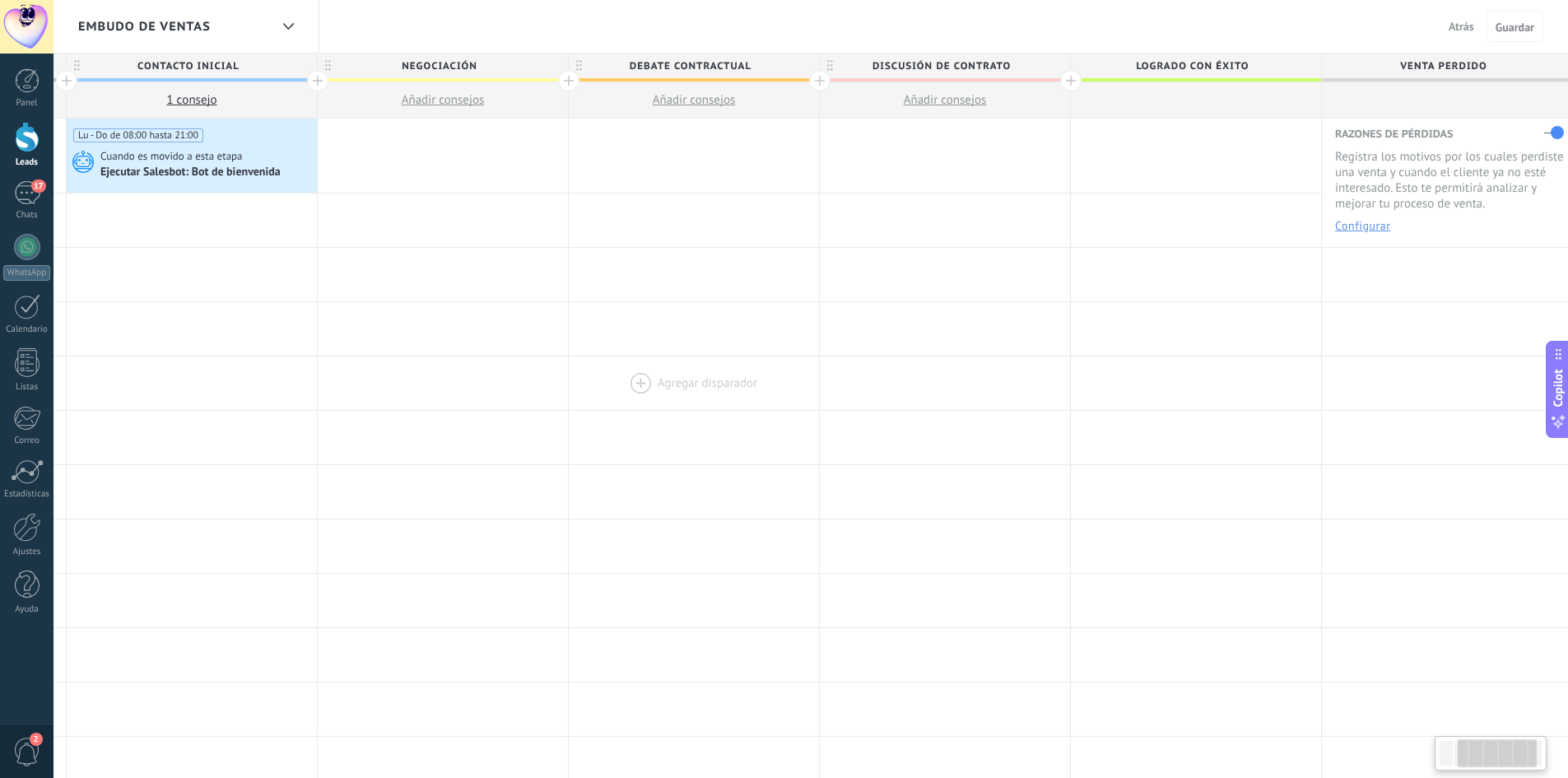
scroll to position [0, 509]
drag, startPoint x: 1289, startPoint y: 237, endPoint x: 731, endPoint y: 377, distance: 575.3
click at [731, 377] on div "**********" at bounding box center [689, 699] width 1757 height 1161
click at [1131, 152] on div at bounding box center [1191, 155] width 250 height 74
click at [1189, 154] on div at bounding box center [1191, 155] width 250 height 74
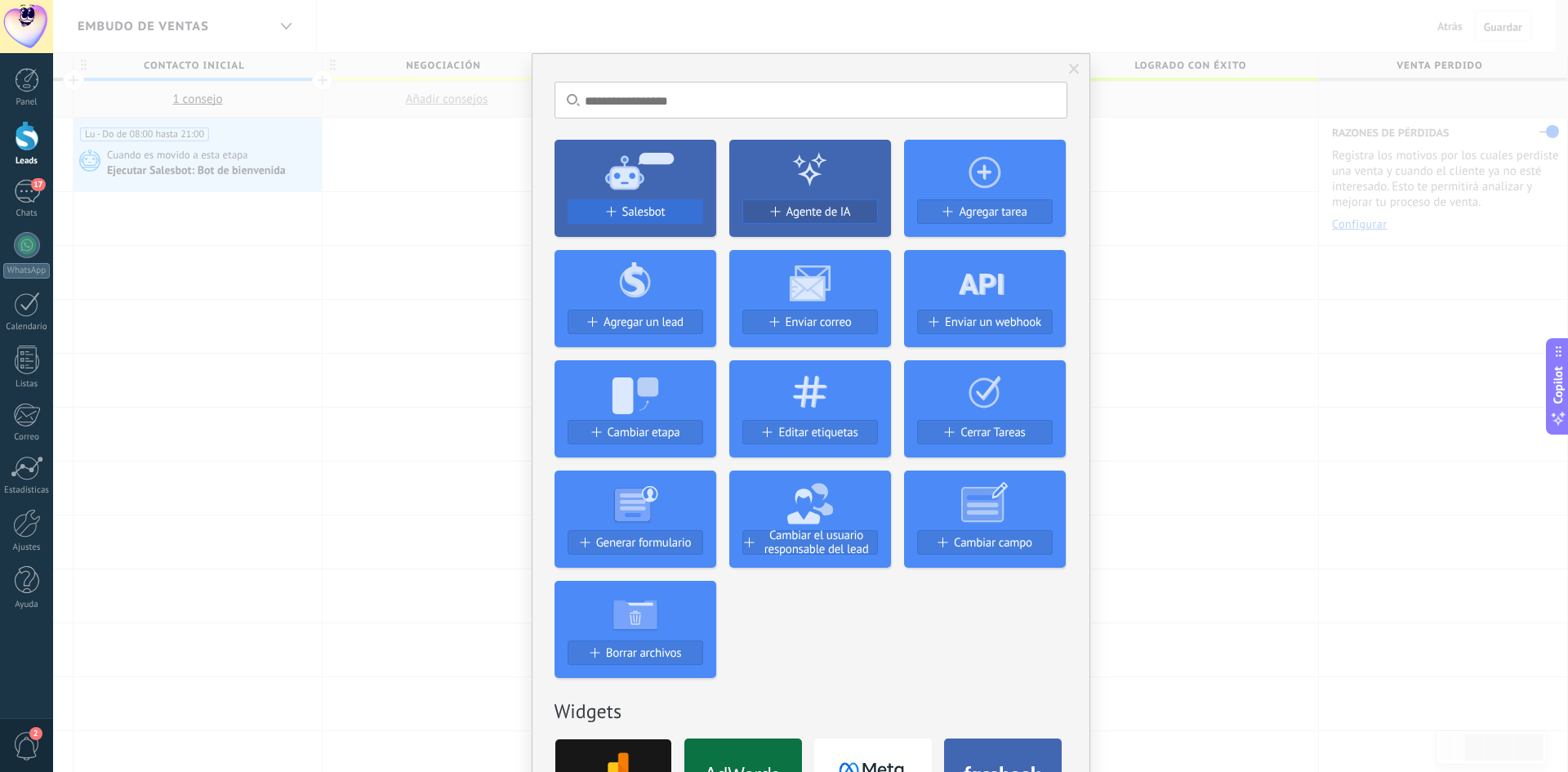
click at [659, 216] on span "Salesbot" at bounding box center [644, 211] width 44 height 14
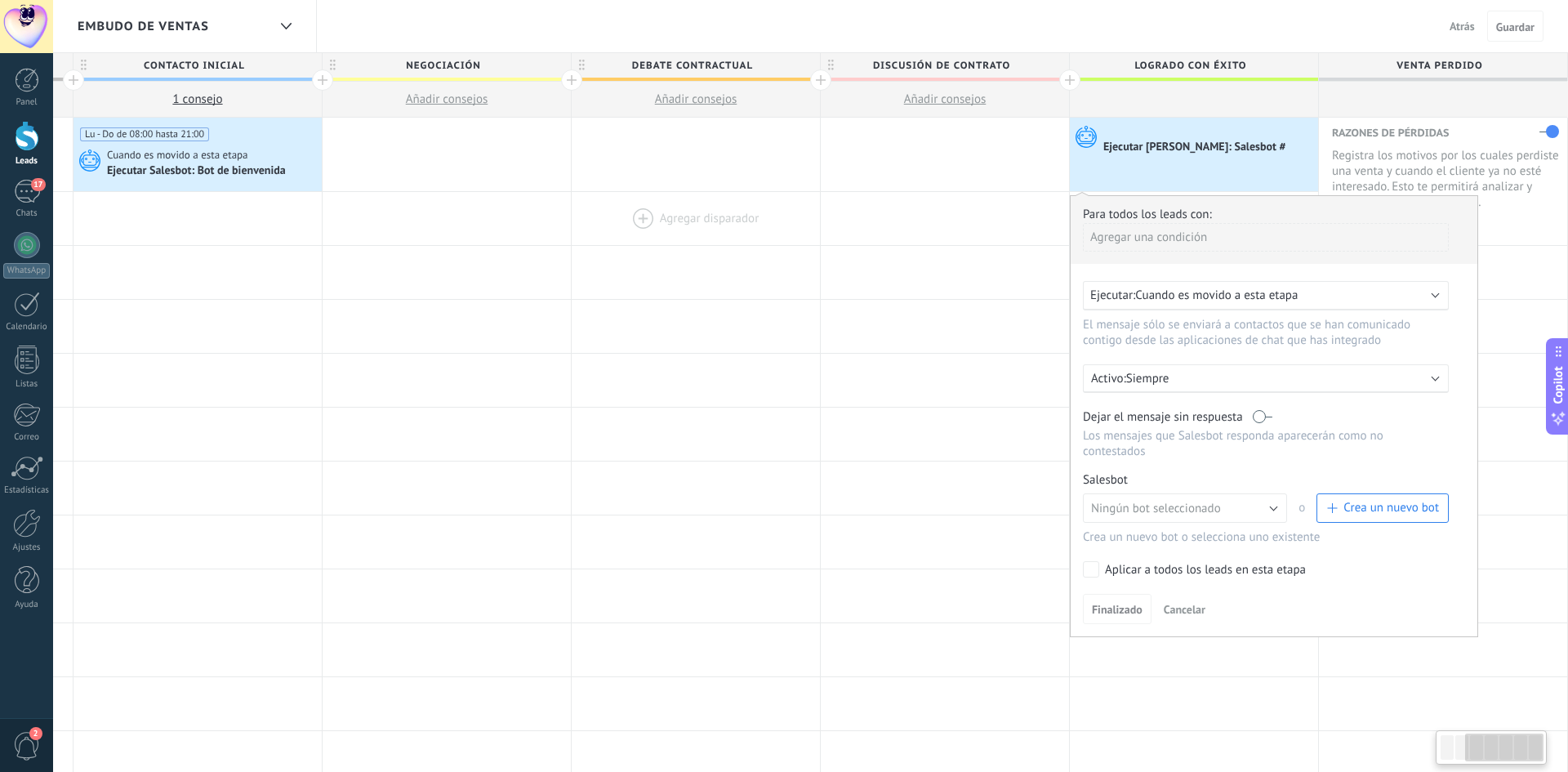
scroll to position [0, 492]
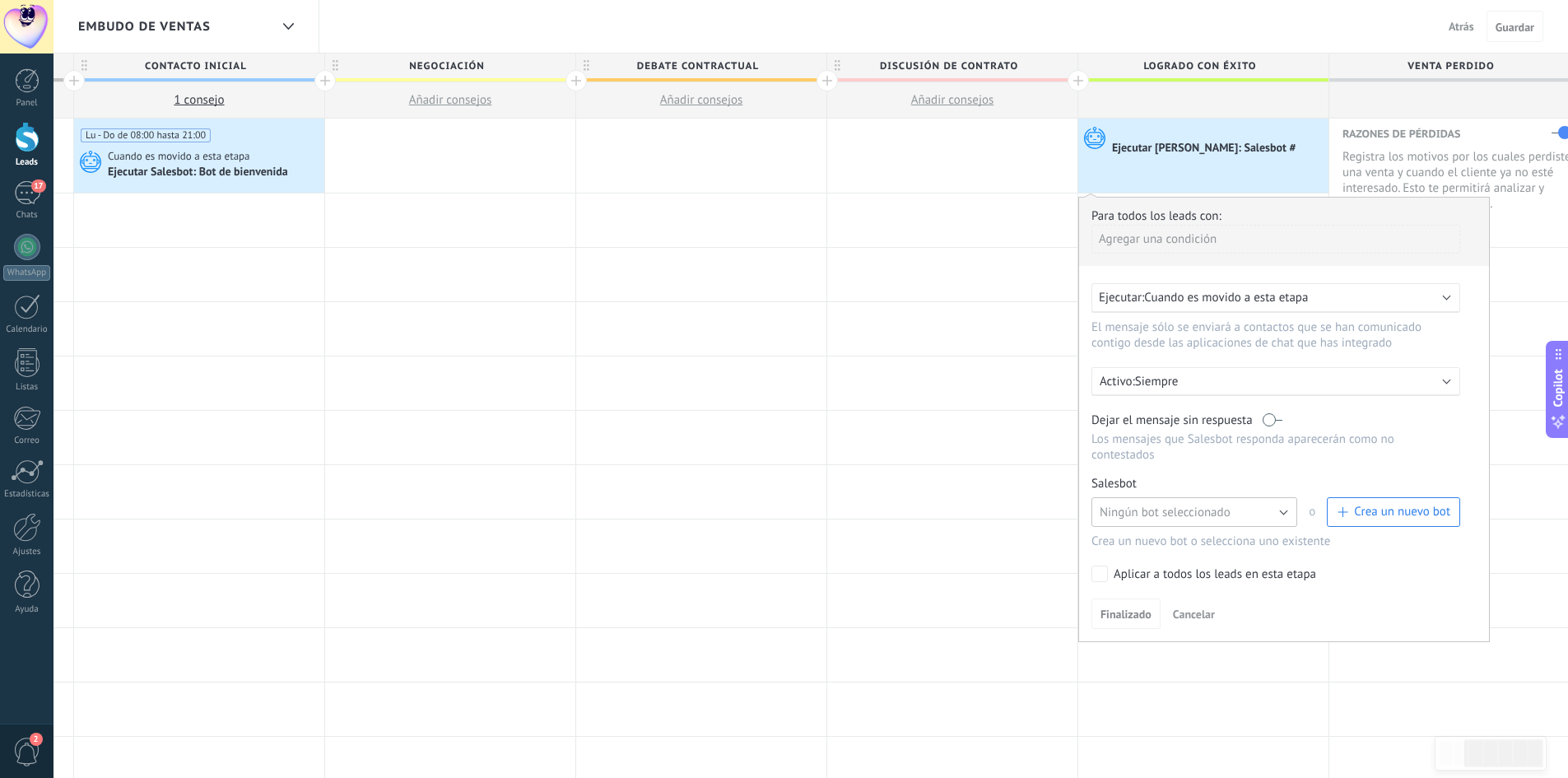
click at [1204, 508] on span "Ningún bot seleccionado" at bounding box center [1165, 512] width 131 height 15
click at [1370, 510] on span "Crea un nuevo bot" at bounding box center [1402, 511] width 97 height 15
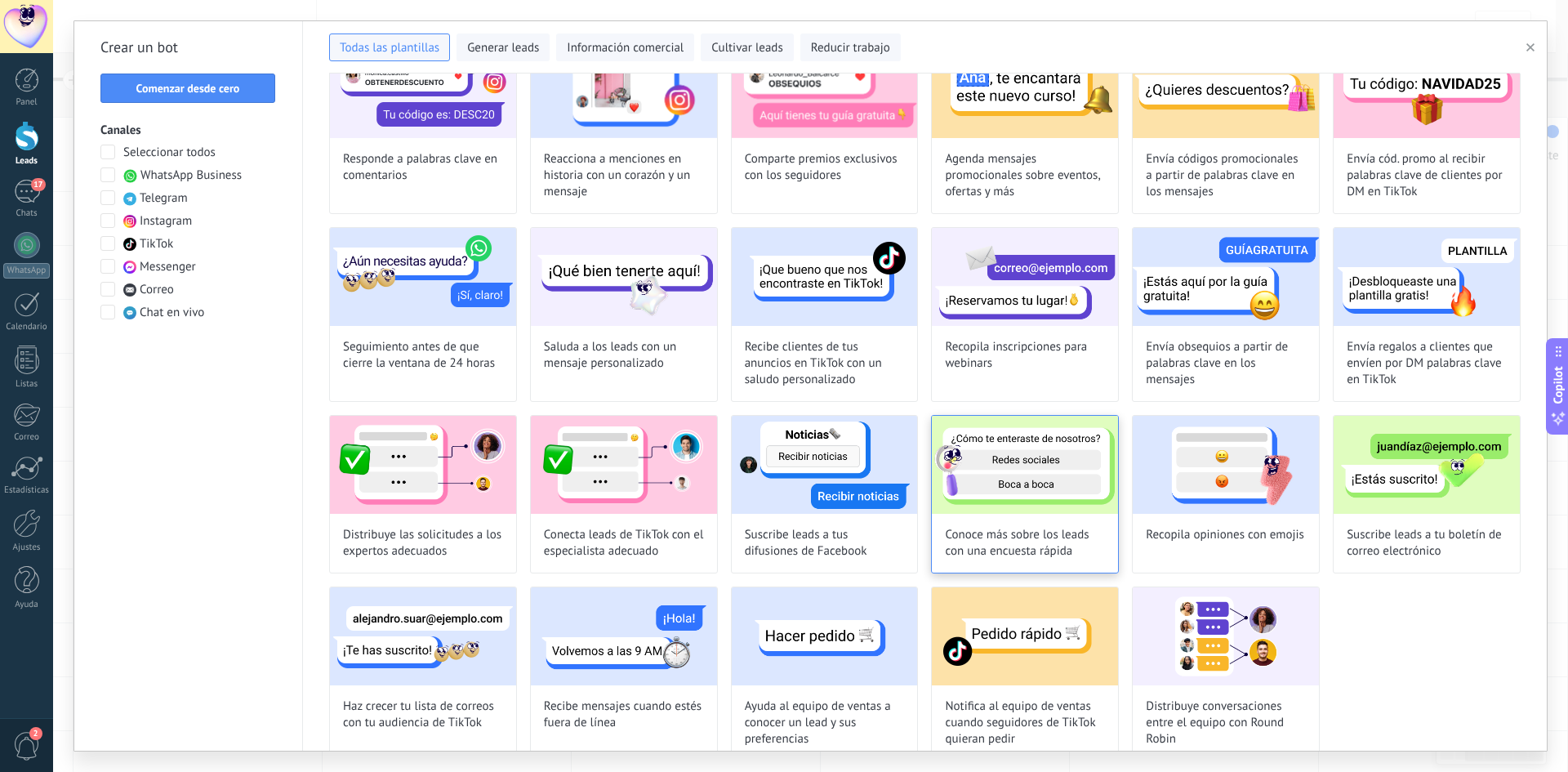
scroll to position [322, 0]
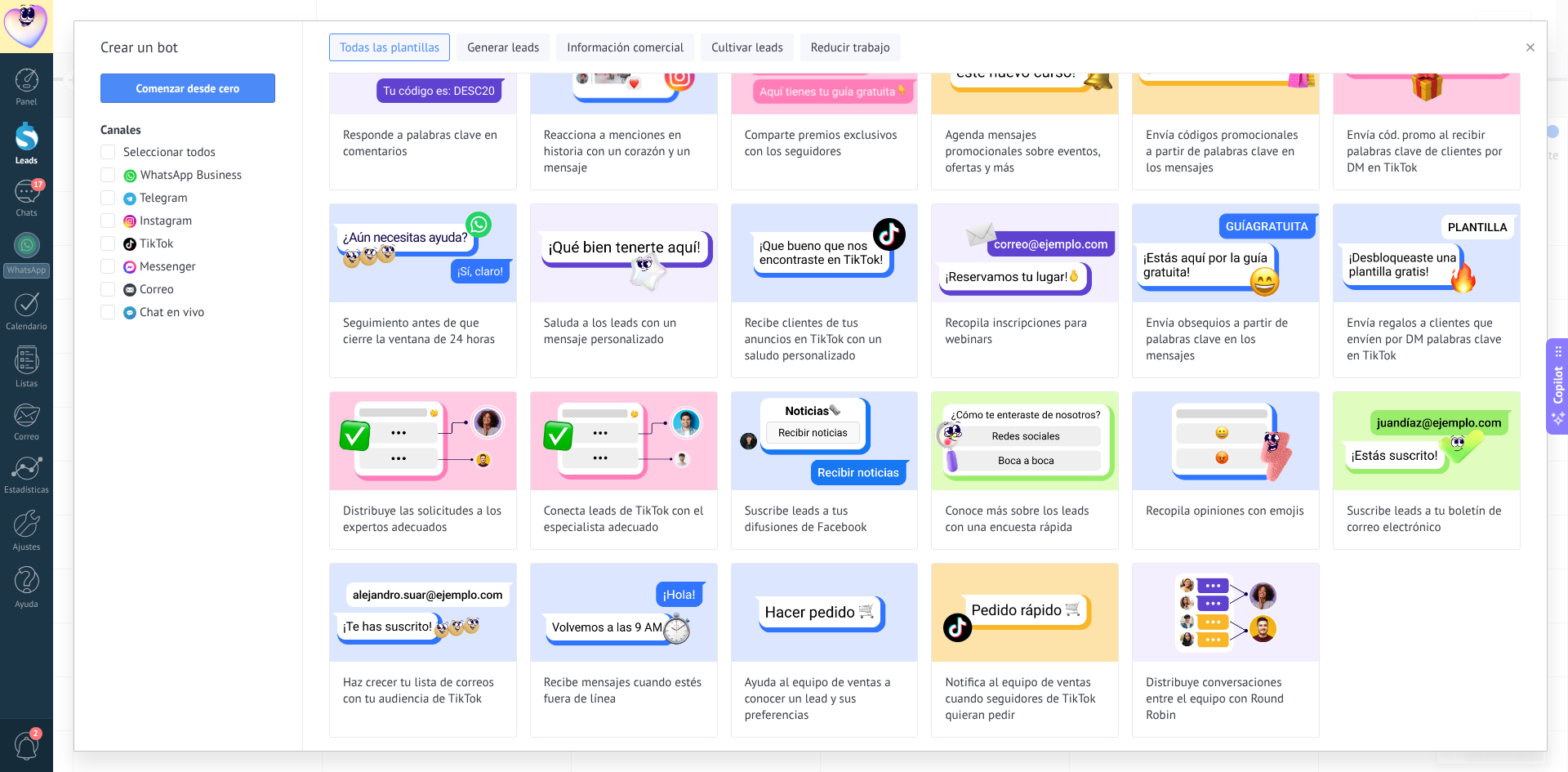
click at [113, 181] on span at bounding box center [107, 175] width 14 height 14
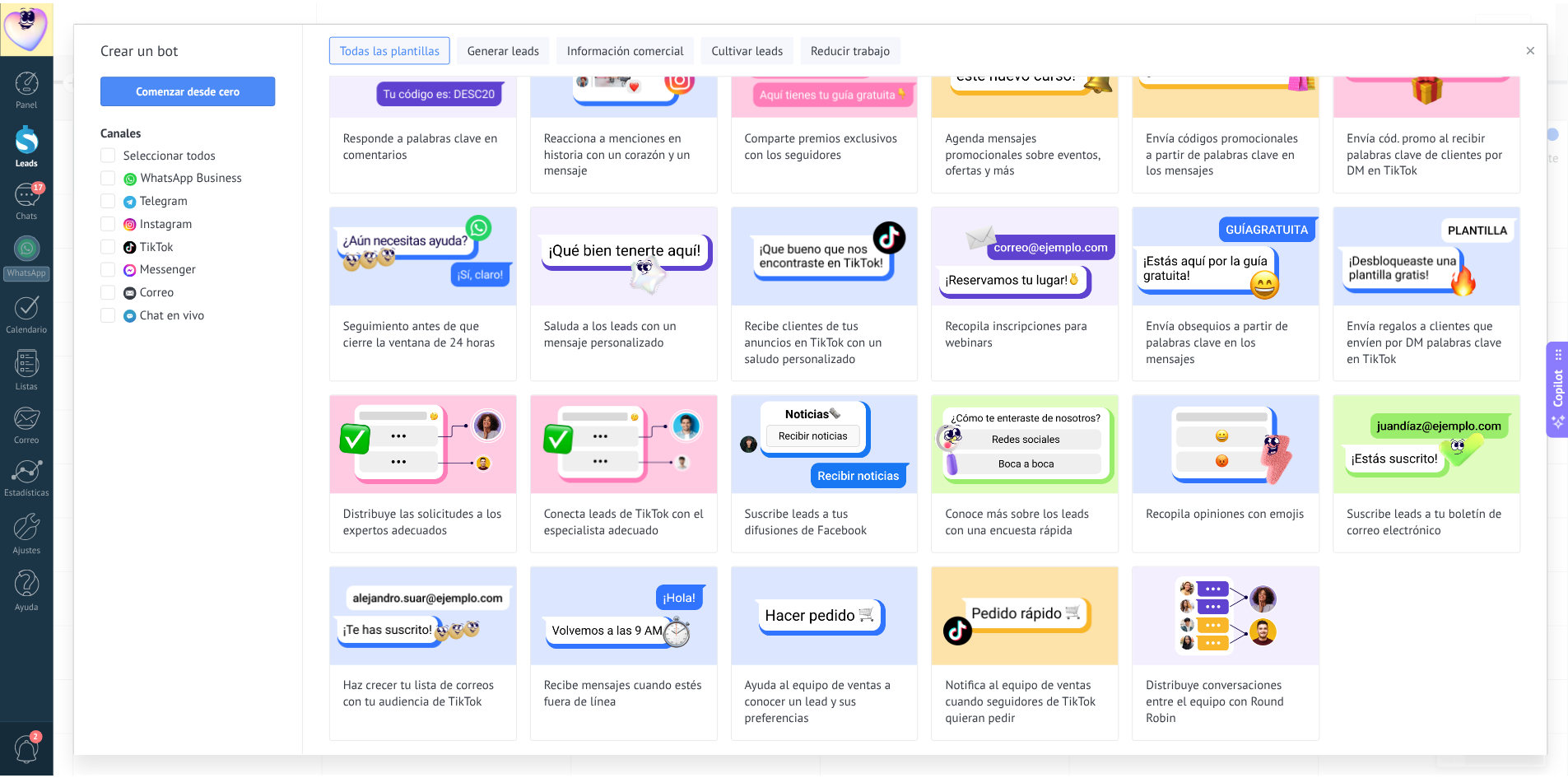
scroll to position [0, 0]
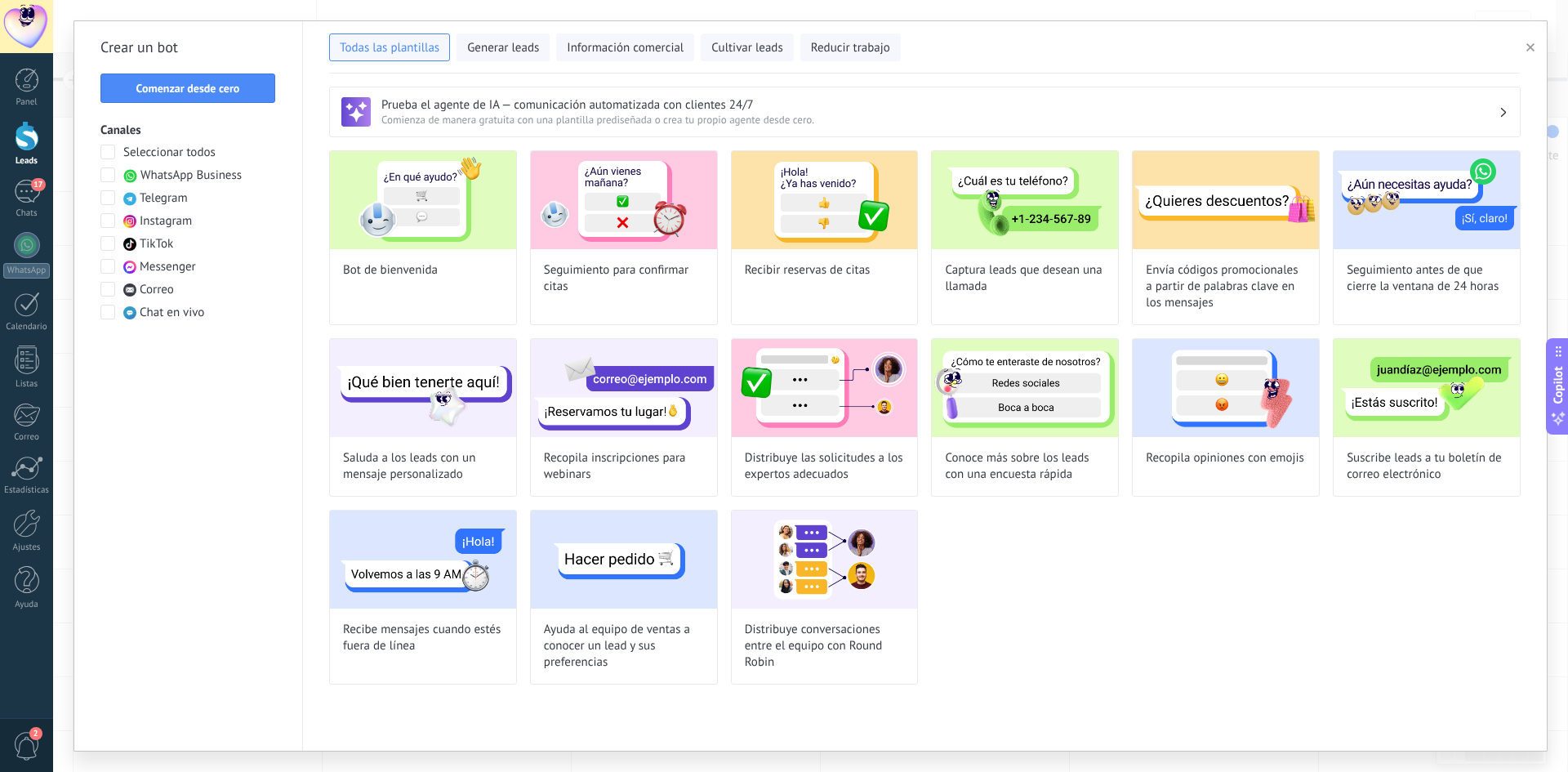
click at [1534, 46] on icon "button" at bounding box center [1530, 47] width 9 height 9
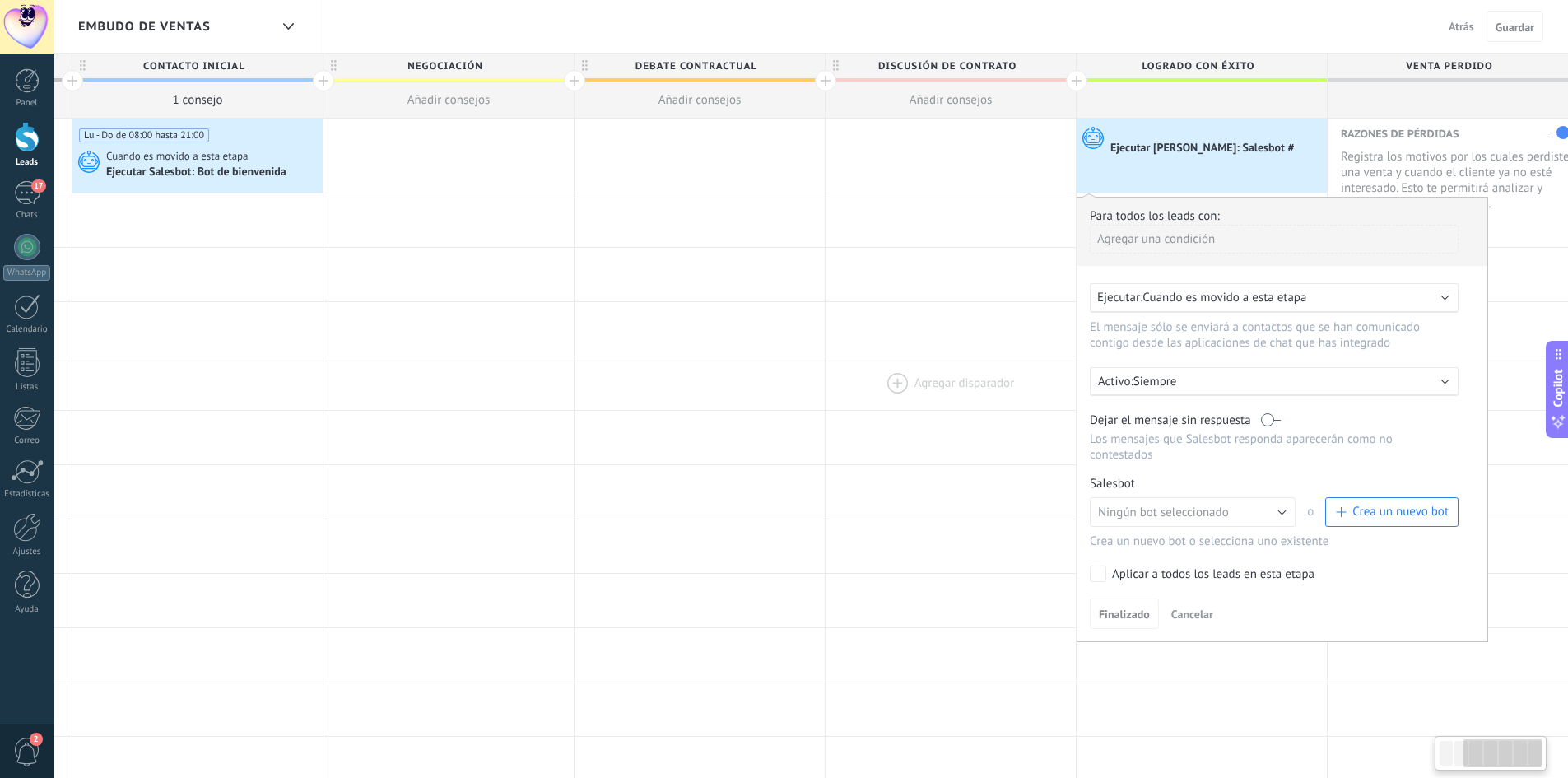
scroll to position [0, 509]
drag, startPoint x: 927, startPoint y: 327, endPoint x: 840, endPoint y: 388, distance: 106.3
click at [840, 388] on div "**********" at bounding box center [689, 699] width 1757 height 1161
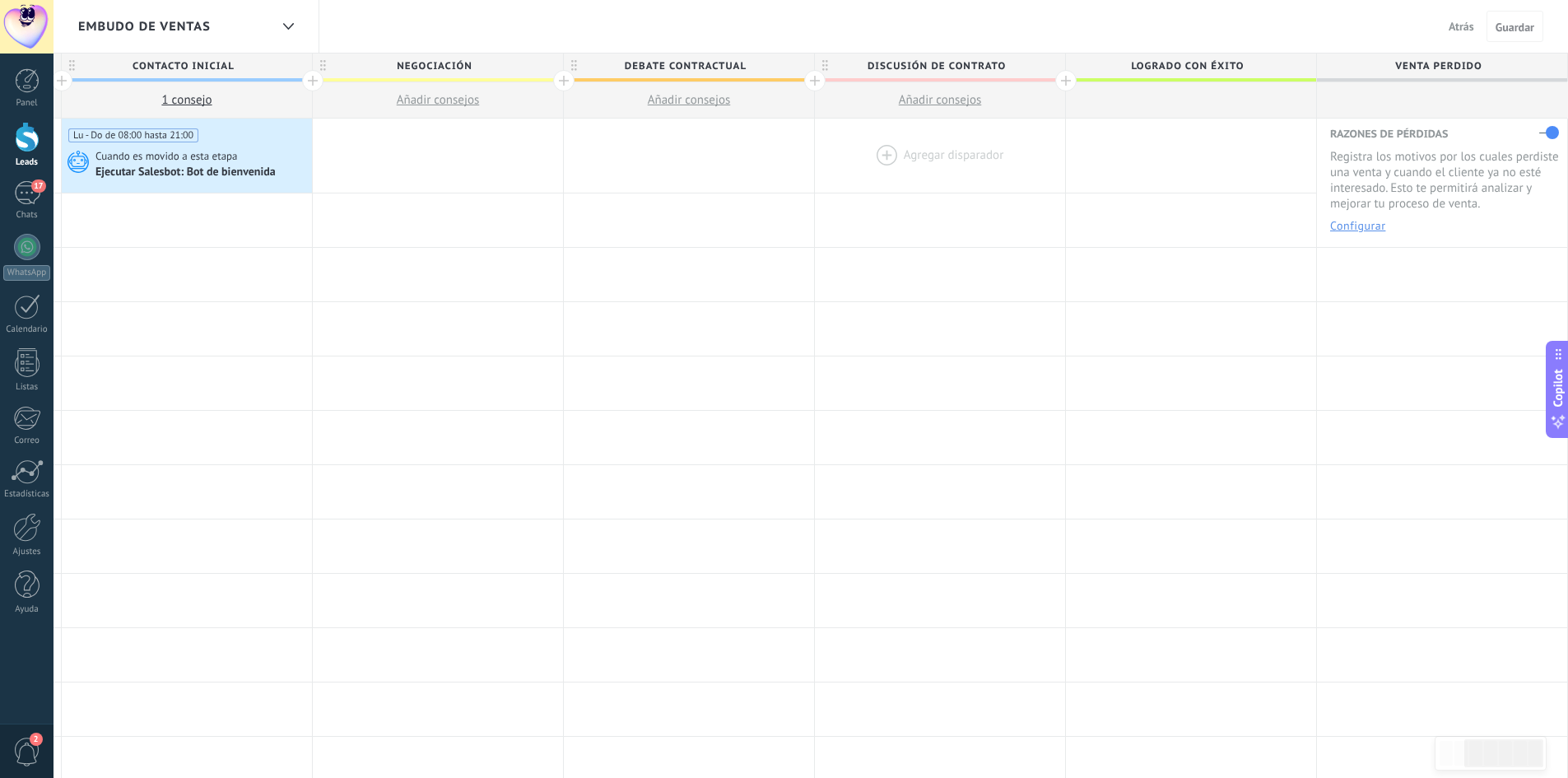
click at [891, 157] on div at bounding box center [940, 155] width 250 height 74
click at [879, 153] on div at bounding box center [940, 155] width 250 height 74
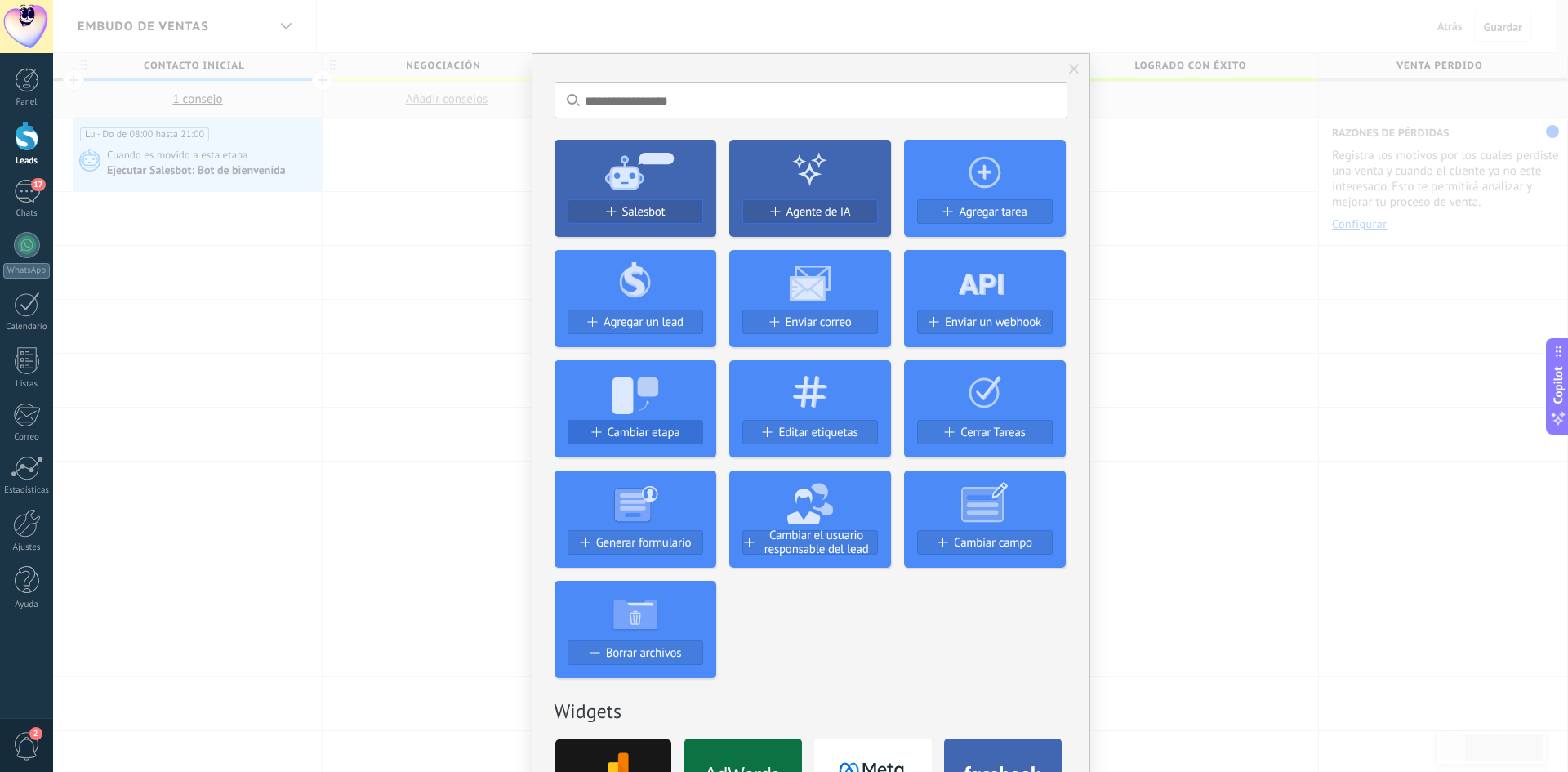
click at [660, 427] on span "Cambiar etapa" at bounding box center [644, 432] width 73 height 14
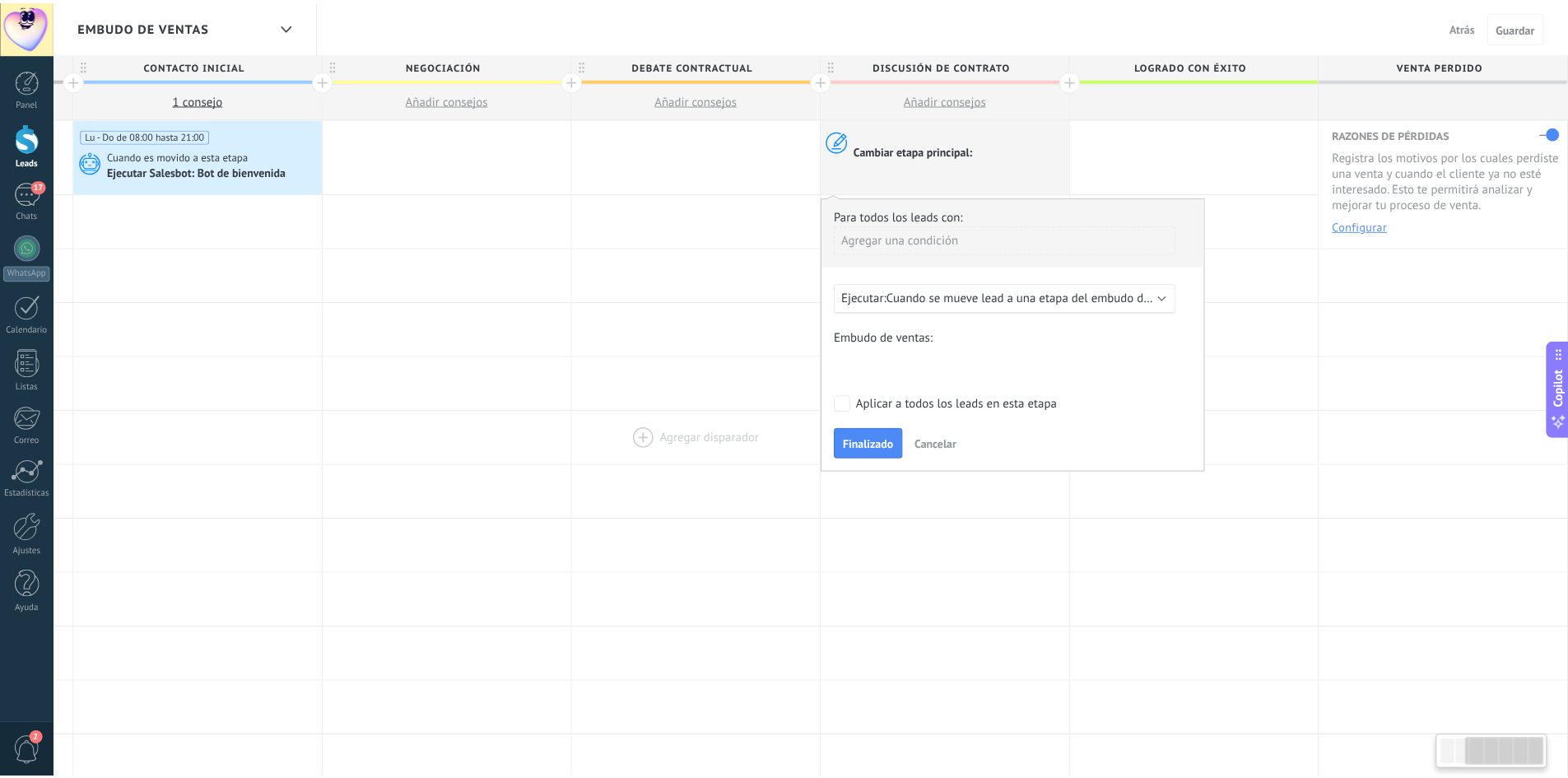
scroll to position [0, 496]
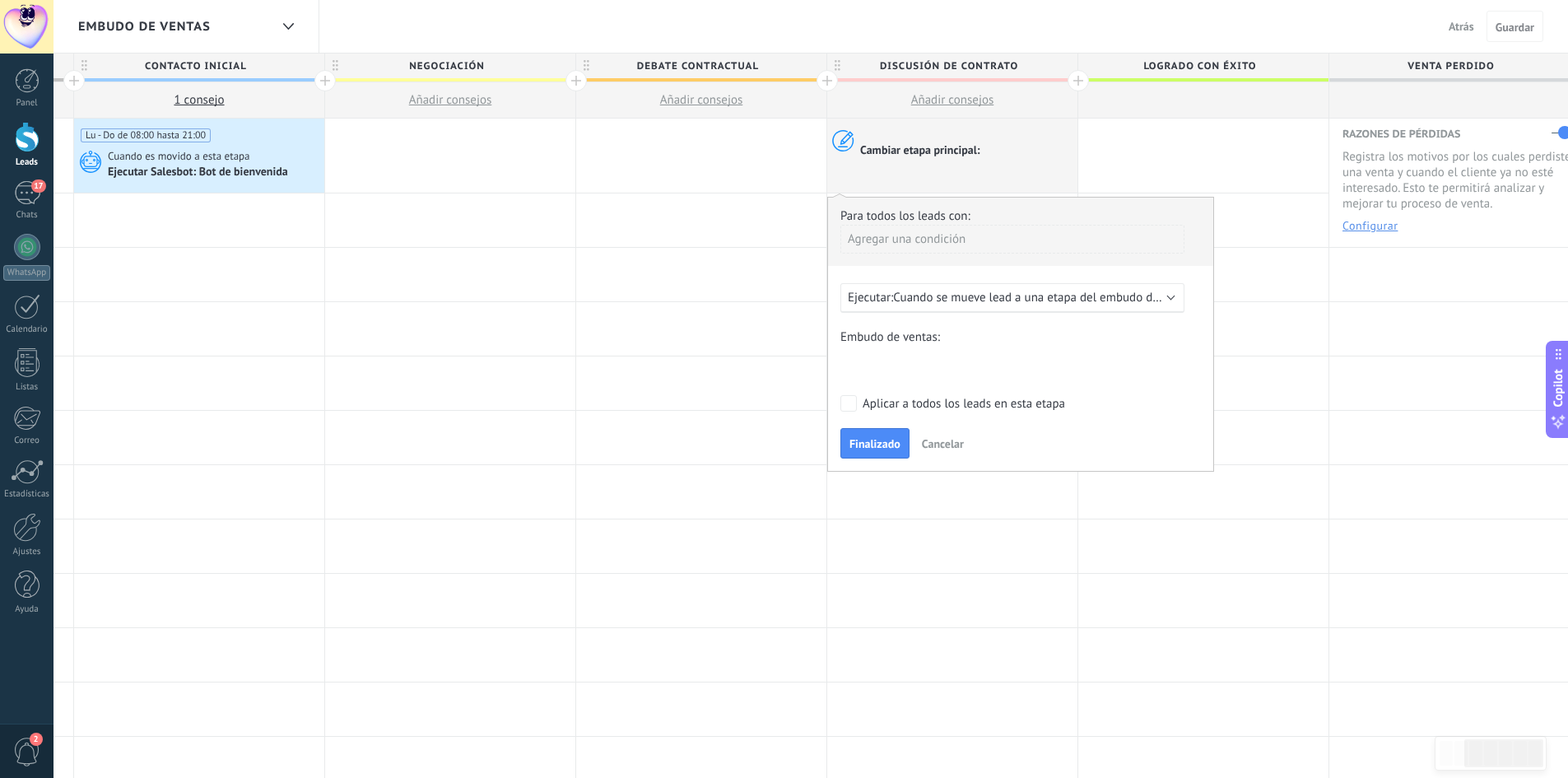
click at [974, 300] on span "Cuando se mueve lead a una etapa del embudo después de 5 minutos" at bounding box center [1077, 297] width 368 height 15
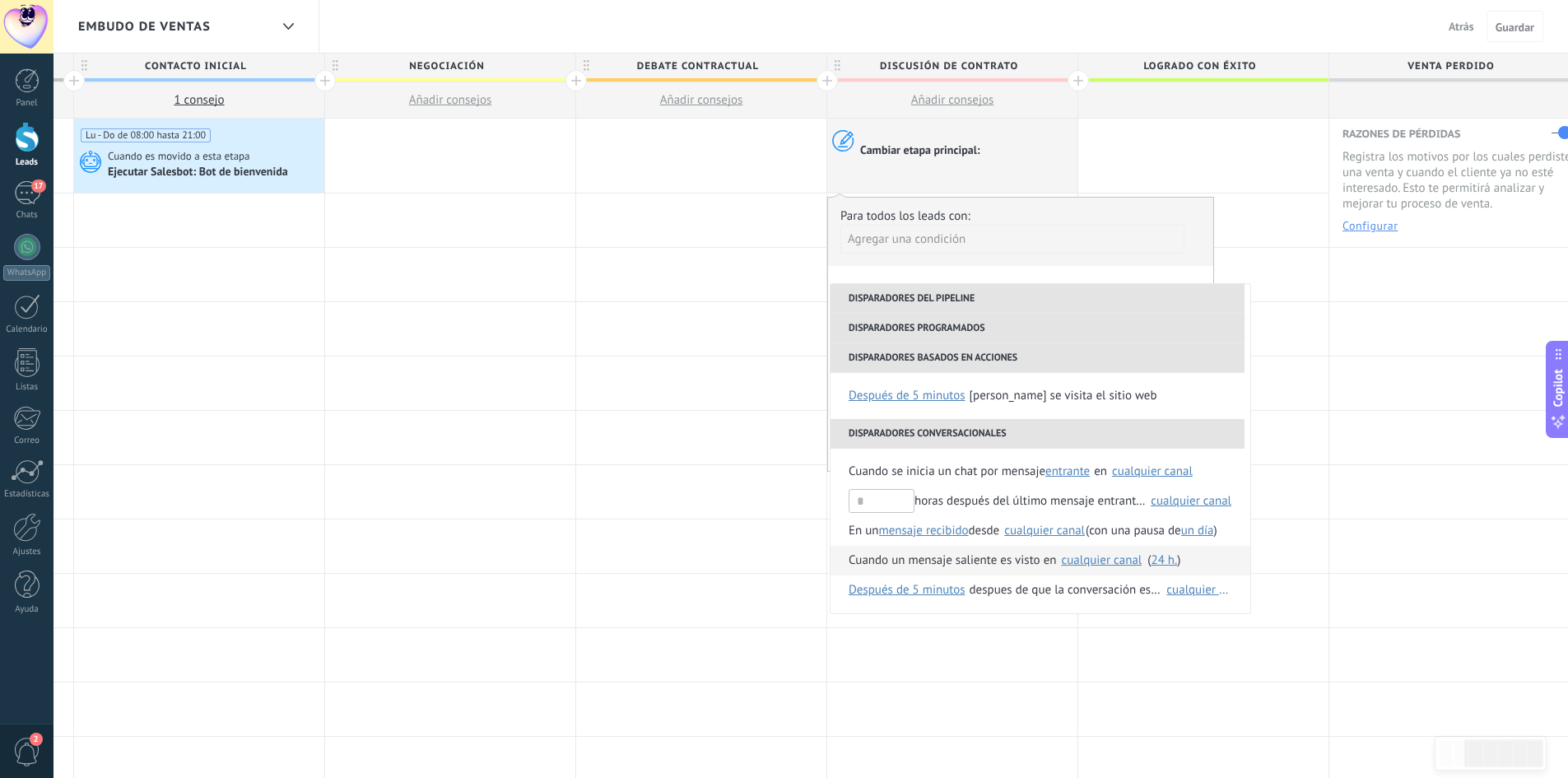
scroll to position [82, 0]
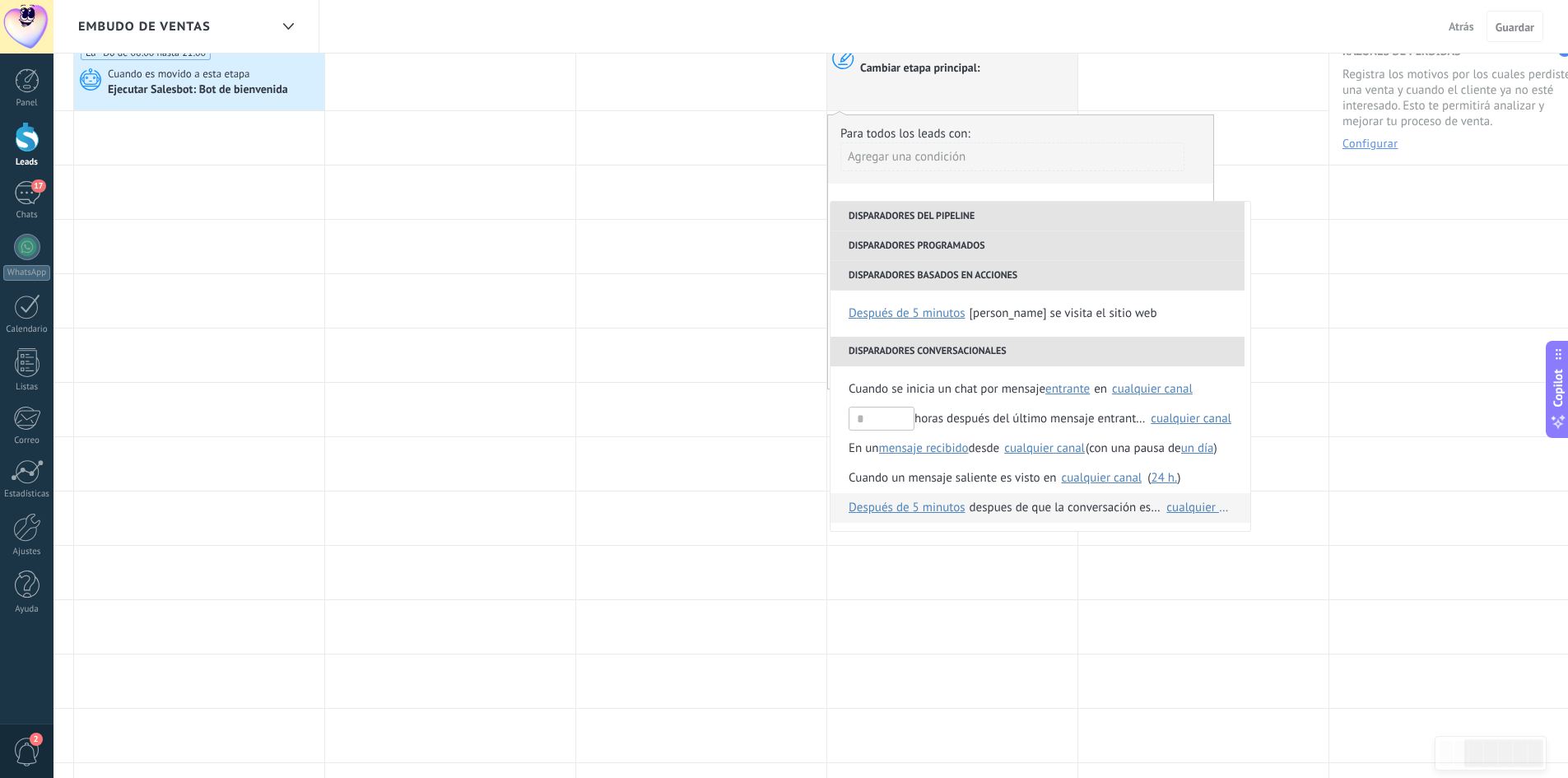
click at [1031, 513] on div "despues de que la conversación es concluida" at bounding box center [1065, 508] width 192 height 30
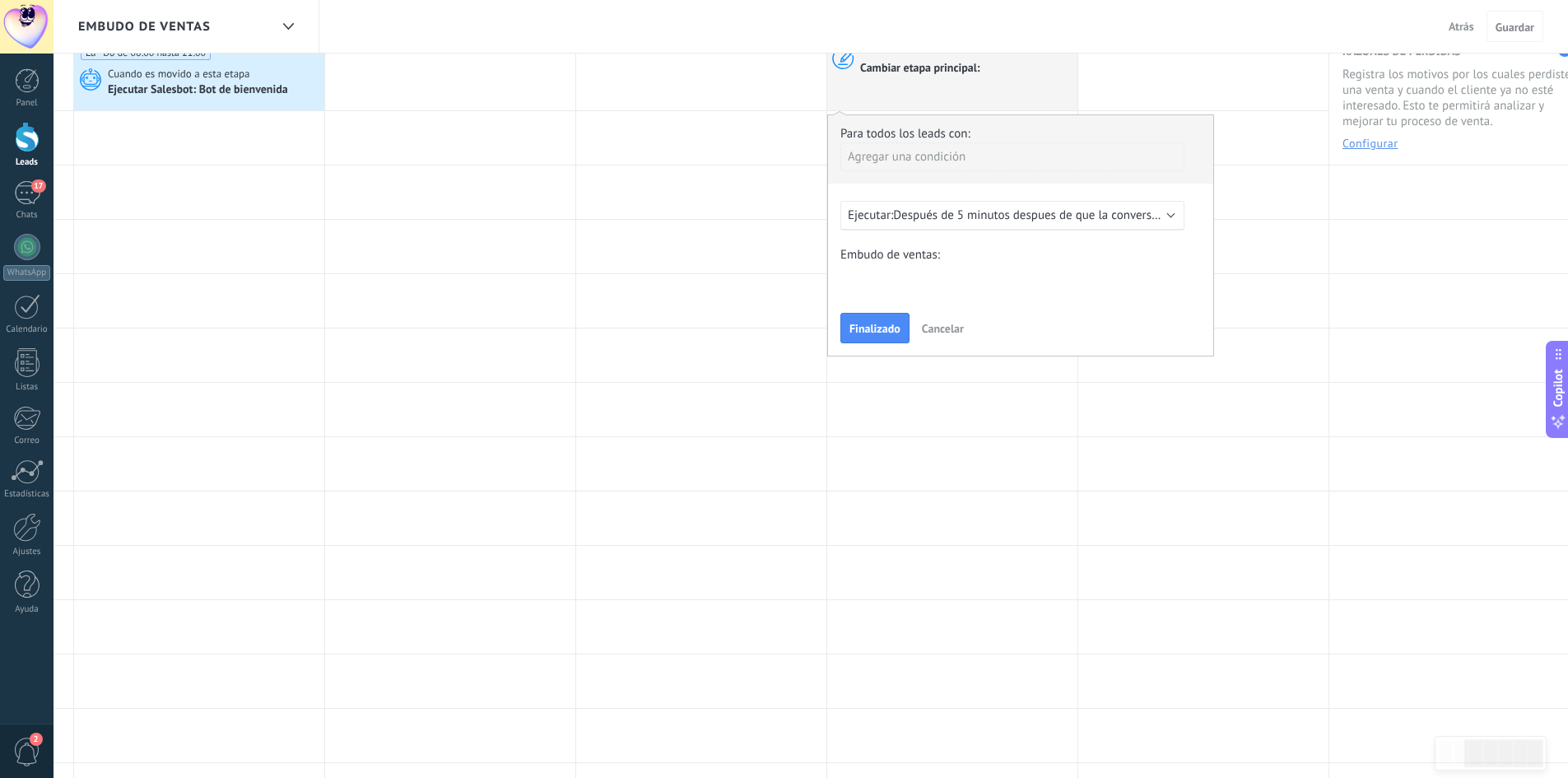
scroll to position [0, 0]
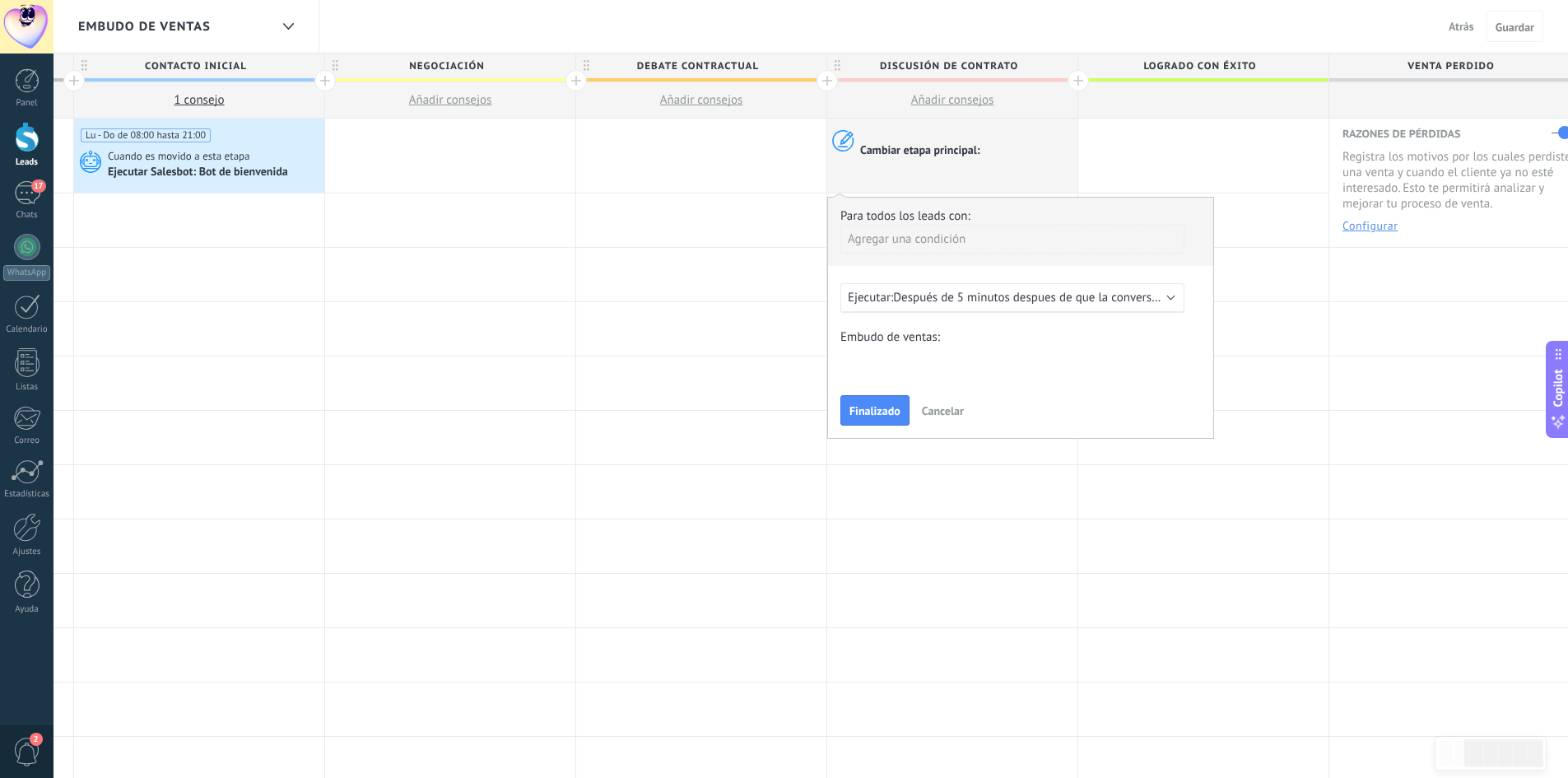
click at [1041, 310] on div "Ejecutar: Después de 5 minutos despues de que la conversación es concluida cual…" at bounding box center [1013, 297] width 344 height 30
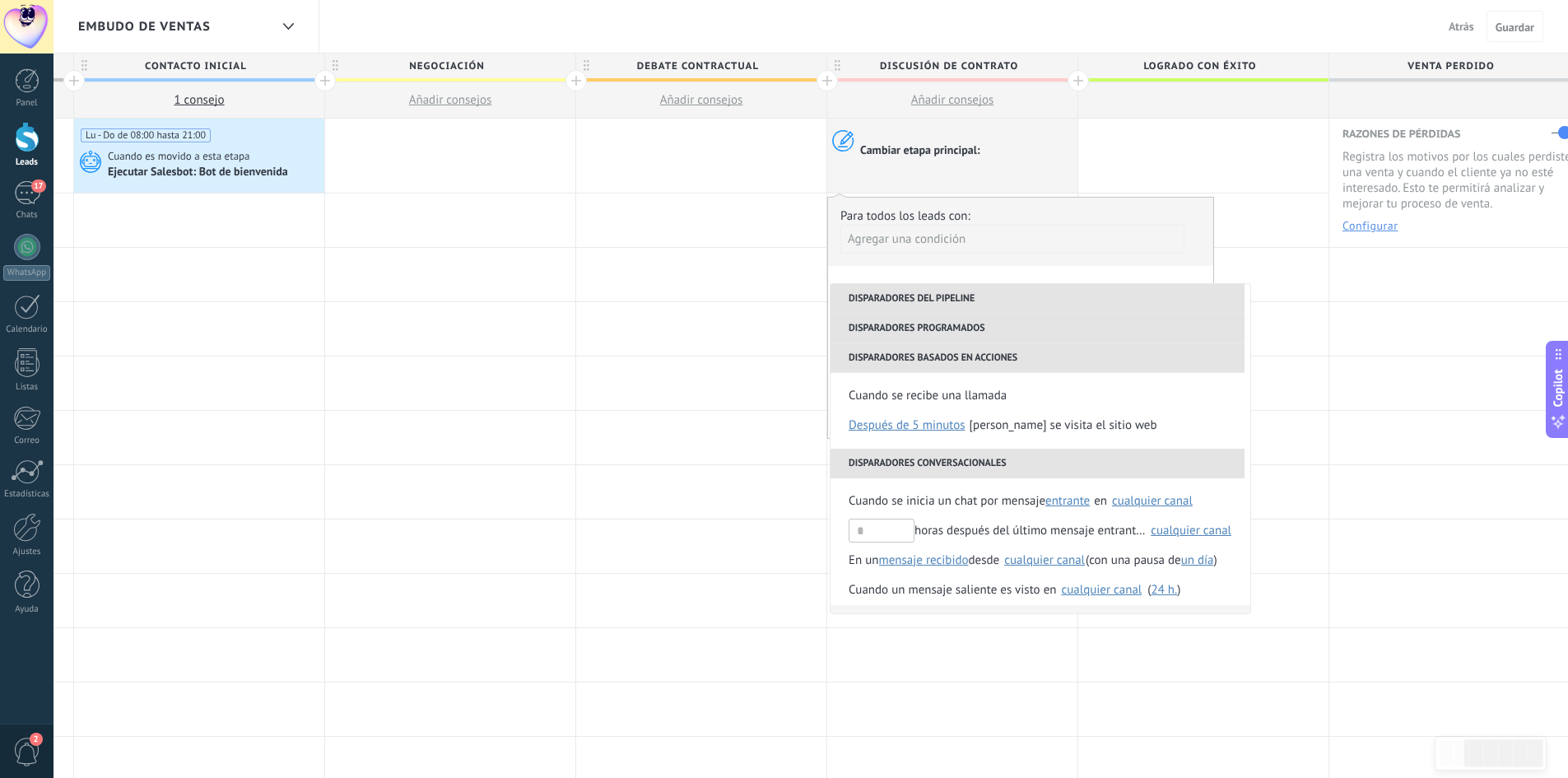
scroll to position [358, 0]
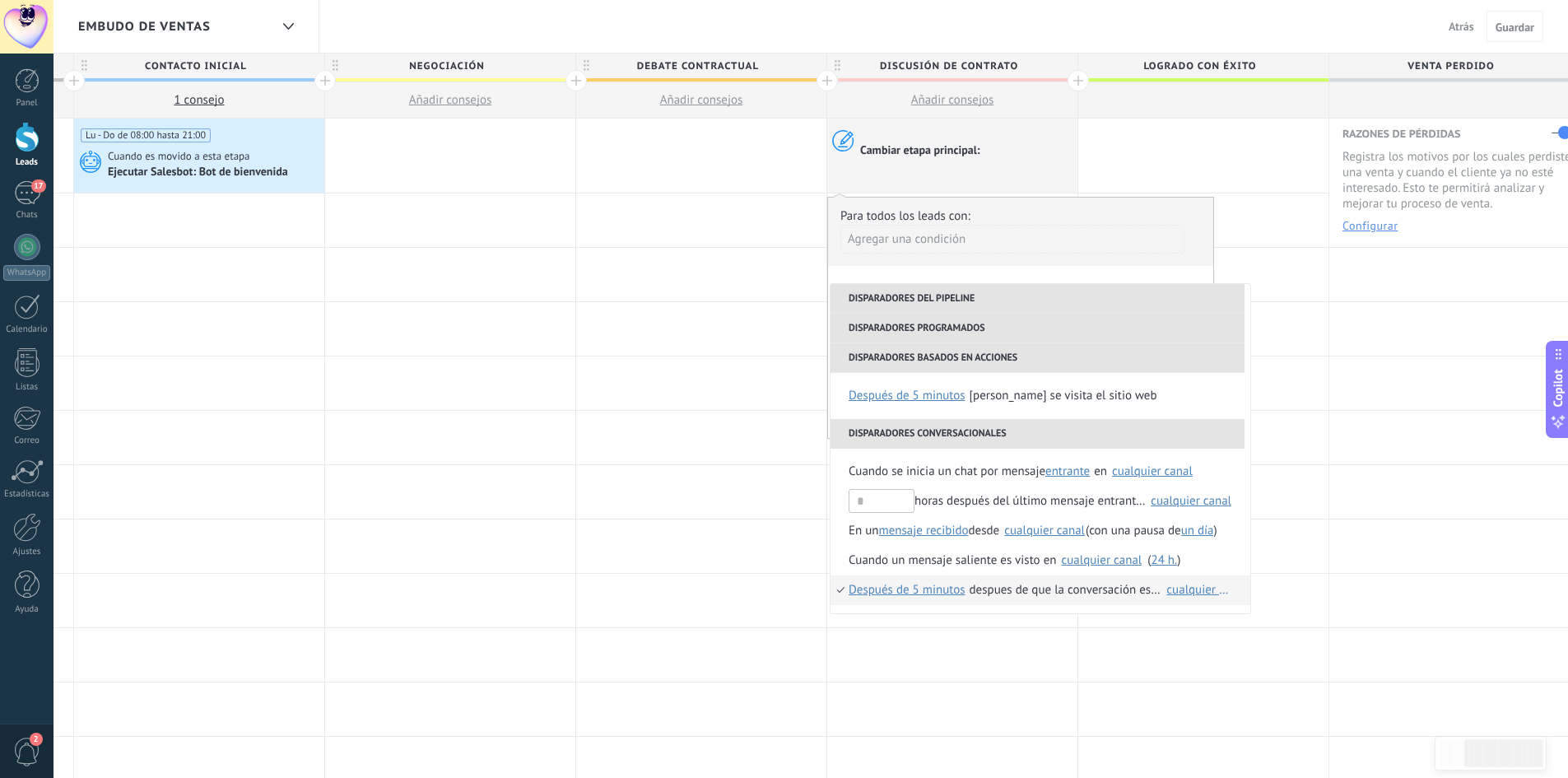
click at [985, 477] on span "Cuando se inicia un chat por mensaje" at bounding box center [947, 471] width 197 height 30
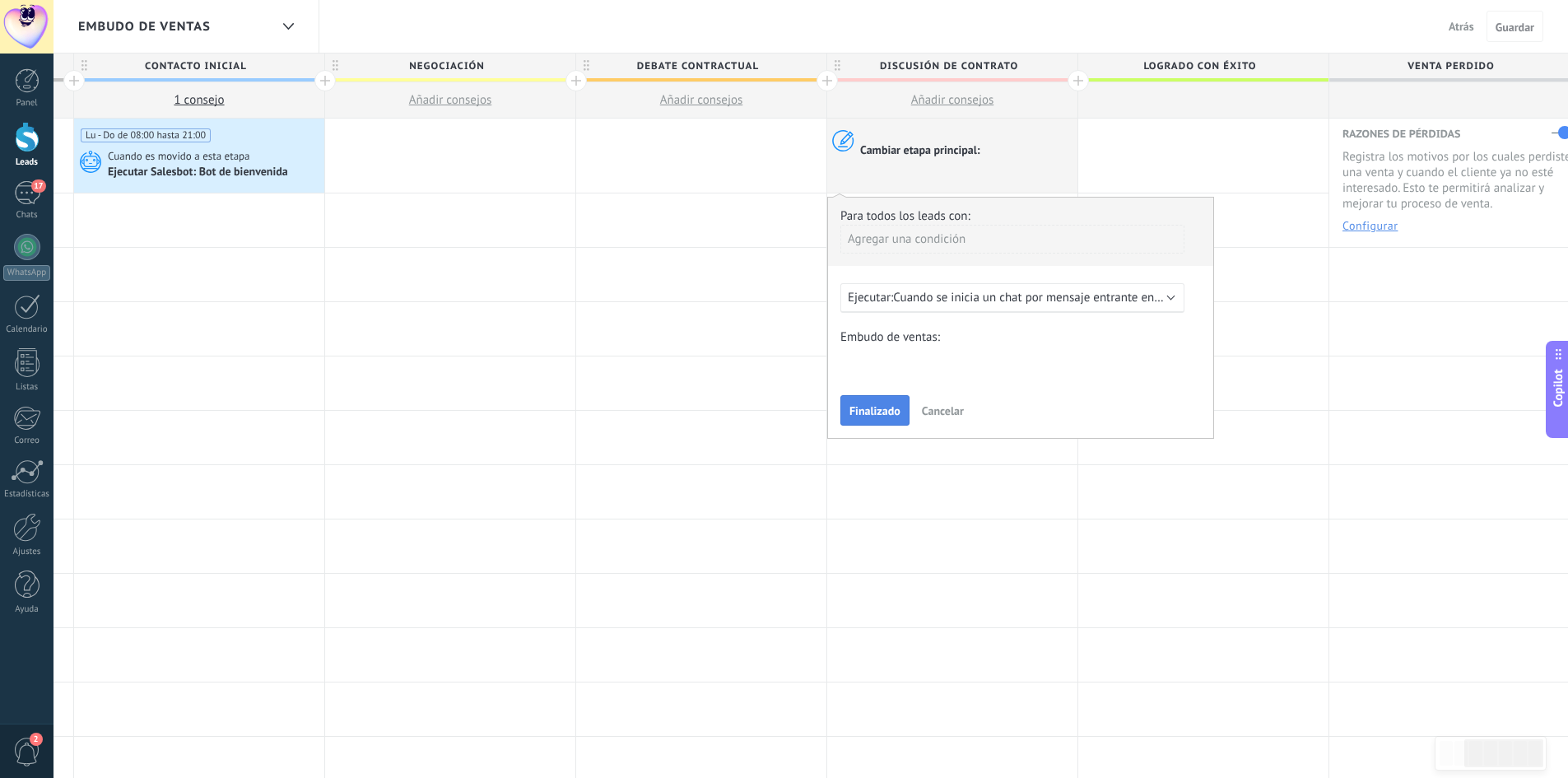
click at [887, 416] on span "Finalizado" at bounding box center [875, 411] width 51 height 11
click at [0, 0] on div "Contacto inicial Negociación Debate contractual Discusión de contrato Logrado c…" at bounding box center [0, 0] width 0 height 0
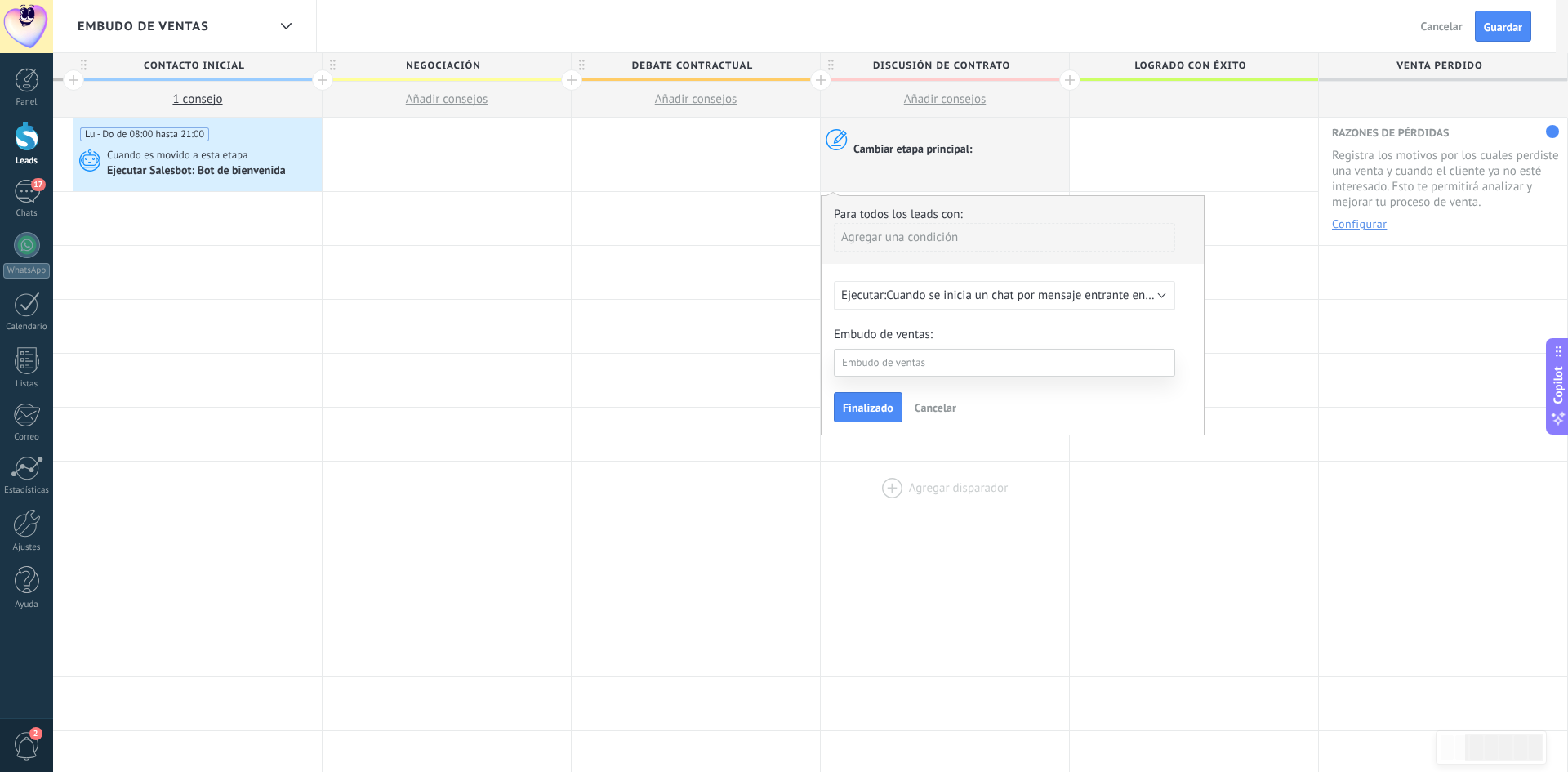
click at [0, 0] on label "Logrado con éxito" at bounding box center [0, 0] width 0 height 0
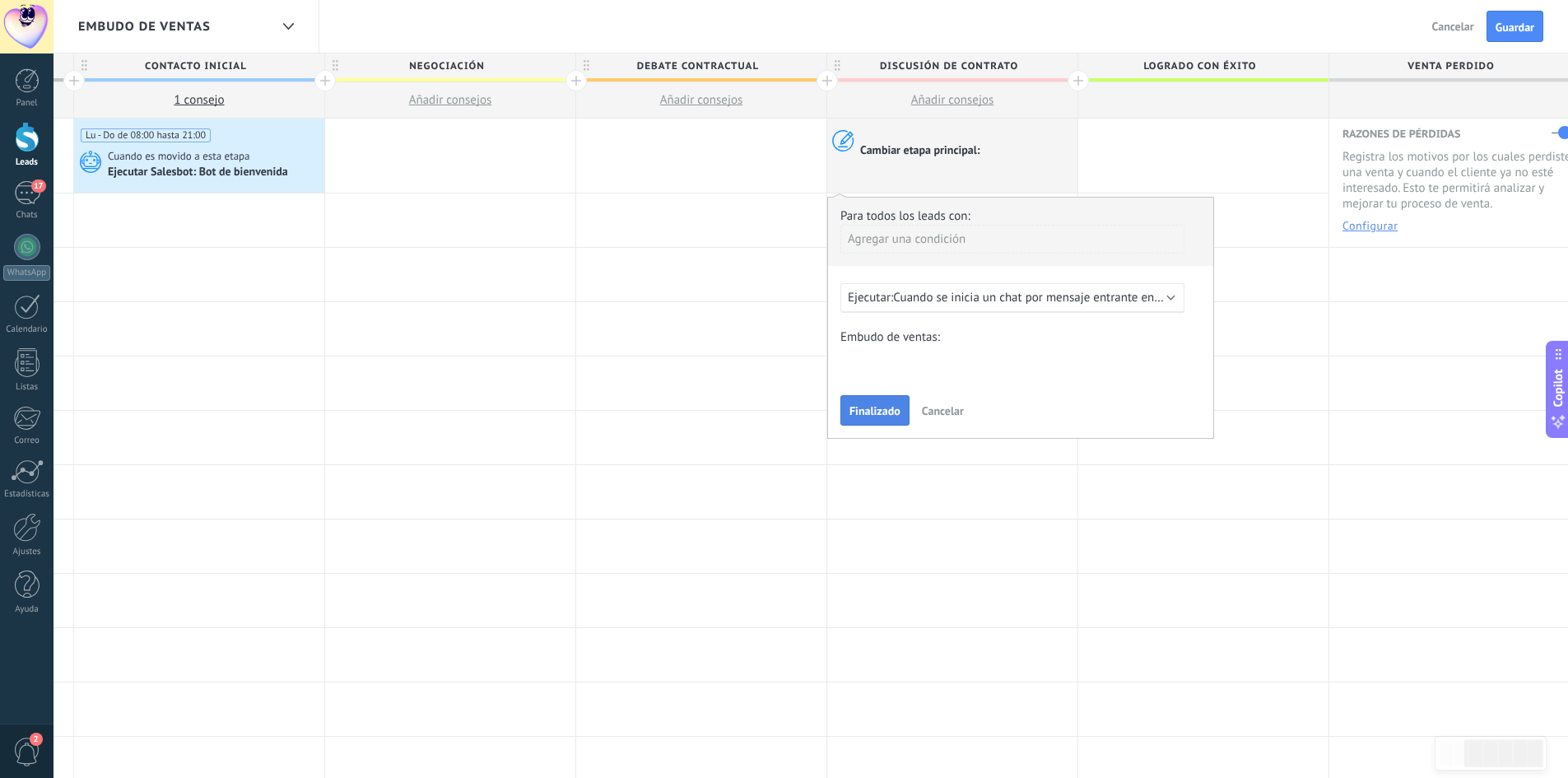
click at [891, 406] on span "Finalizado" at bounding box center [875, 411] width 51 height 11
click at [955, 488] on div at bounding box center [952, 491] width 250 height 54
click at [945, 412] on span "Cancelar" at bounding box center [943, 410] width 42 height 14
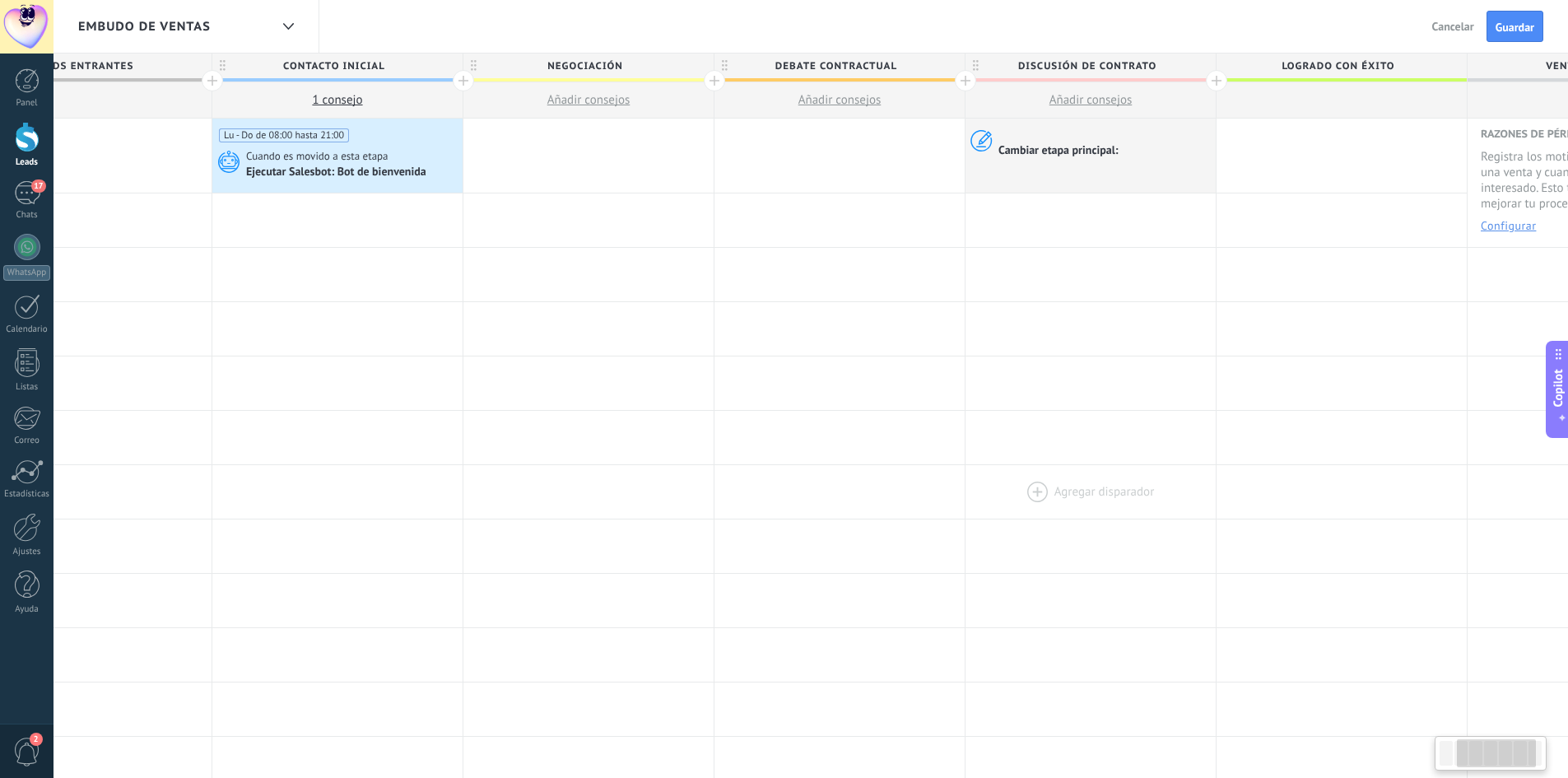
drag, startPoint x: 945, startPoint y: 325, endPoint x: 1096, endPoint y: 488, distance: 222.2
click at [1097, 493] on div "**********" at bounding box center [840, 699] width 1757 height 1161
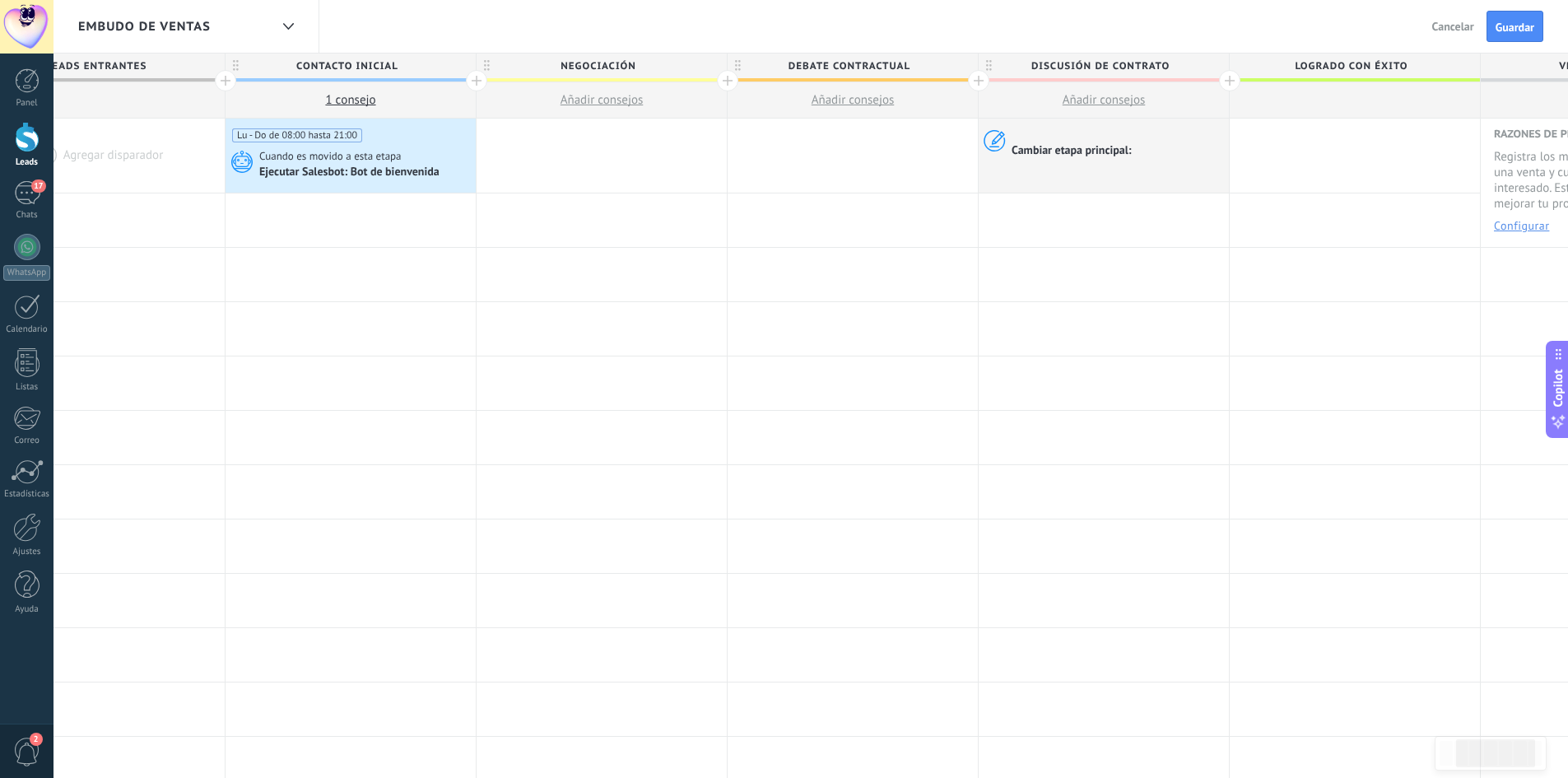
click at [627, 70] on span "Negociación" at bounding box center [598, 66] width 242 height 26
click at [627, 70] on input "**********" at bounding box center [598, 66] width 218 height 25
click at [1514, 32] on span "Guardar" at bounding box center [1515, 27] width 38 height 11
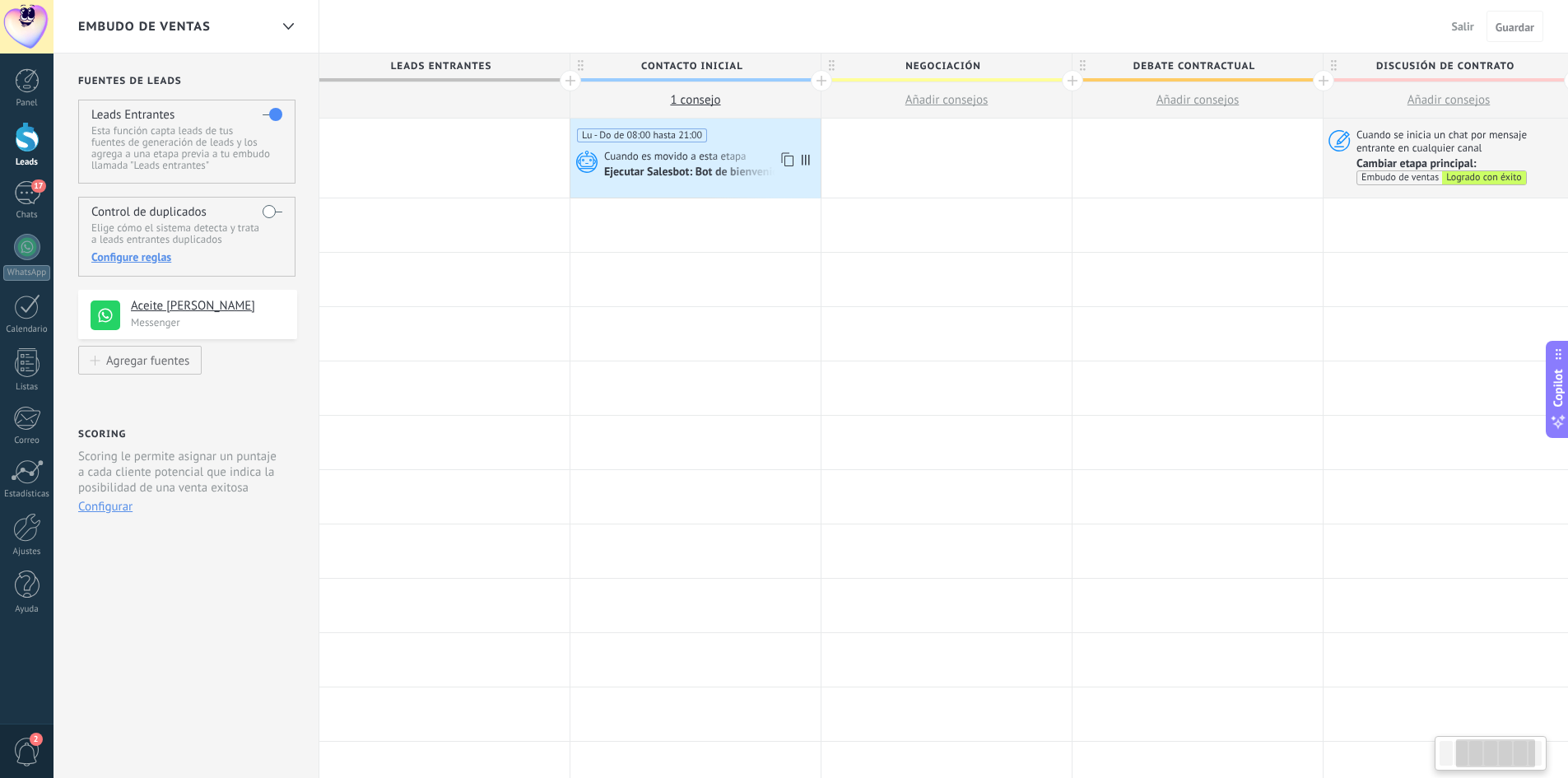
scroll to position [0, 345]
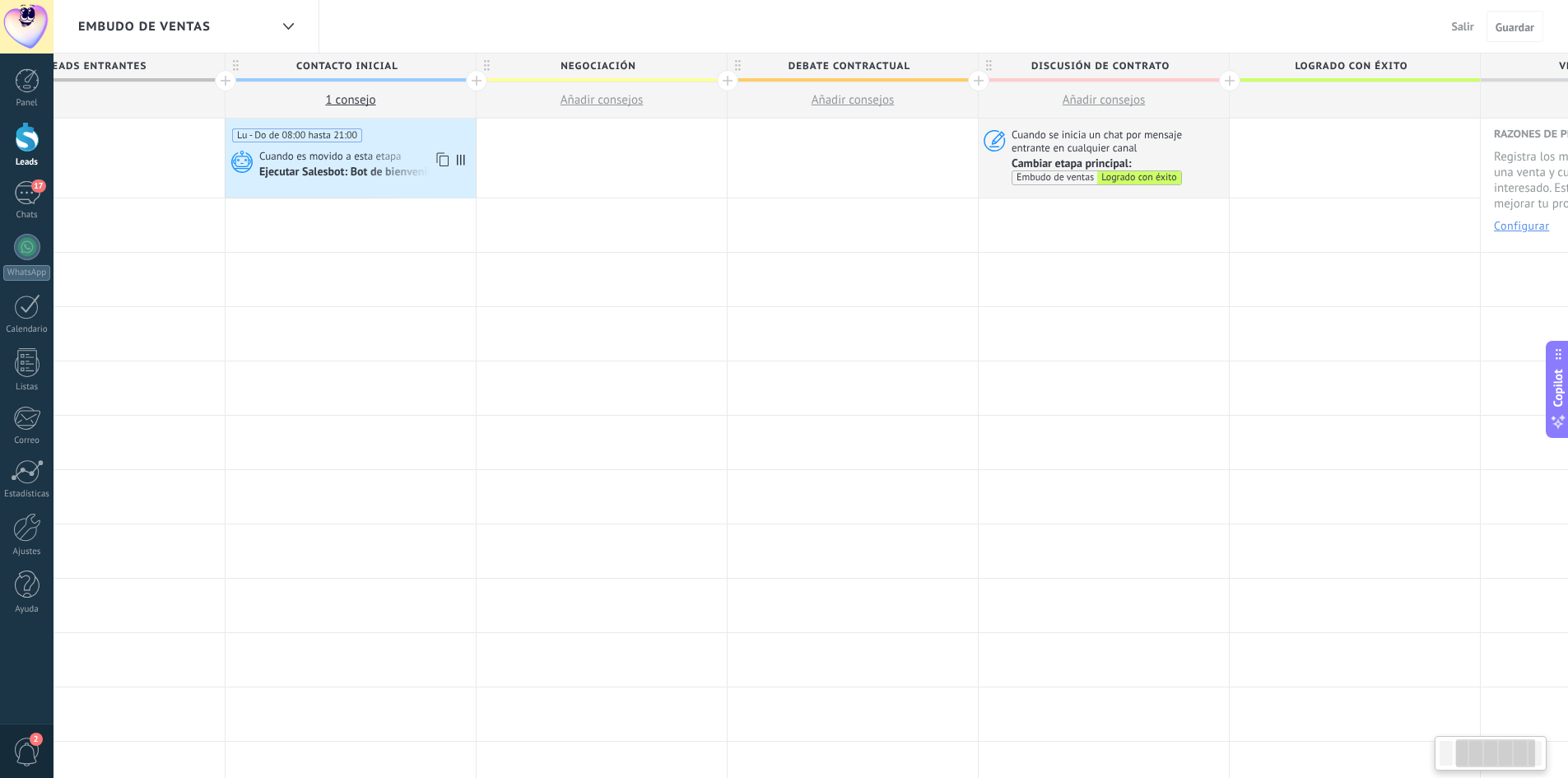
click at [367, 152] on span "Cuando es movido a esta etapa" at bounding box center [332, 156] width 145 height 14
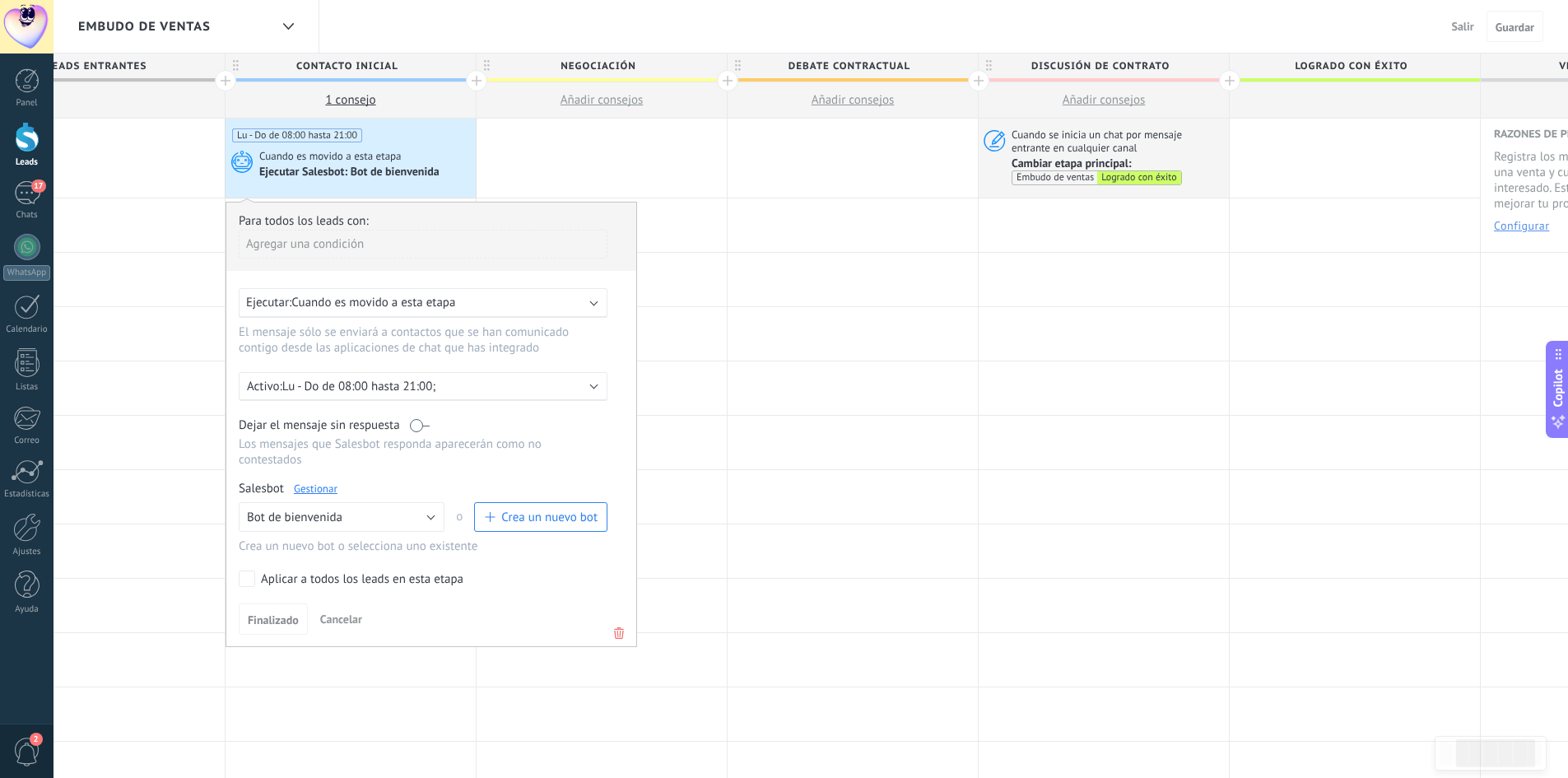
click at [471, 395] on div "Activo: Lu - Do de 08:00 hasta 21:00;" at bounding box center [424, 386] width 369 height 29
click at [510, 452] on div "Do" at bounding box center [523, 451] width 27 height 23
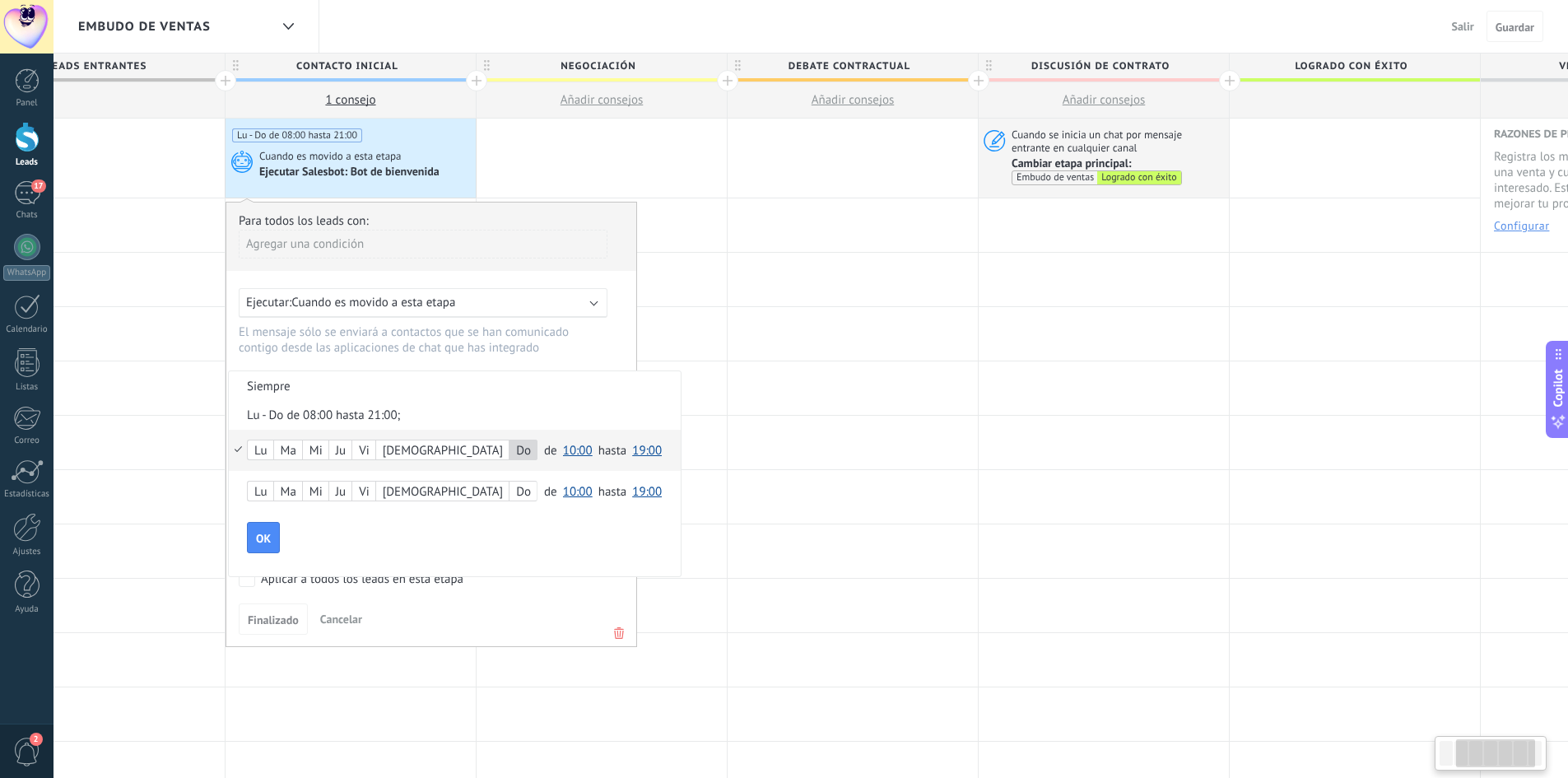
click at [397, 450] on div "[DEMOGRAPHIC_DATA]" at bounding box center [443, 451] width 133 height 23
click at [294, 445] on div "Ma" at bounding box center [288, 451] width 28 height 23
click at [266, 446] on div "Lu" at bounding box center [260, 451] width 26 height 23
click at [563, 454] on span "10:00" at bounding box center [577, 450] width 30 height 15
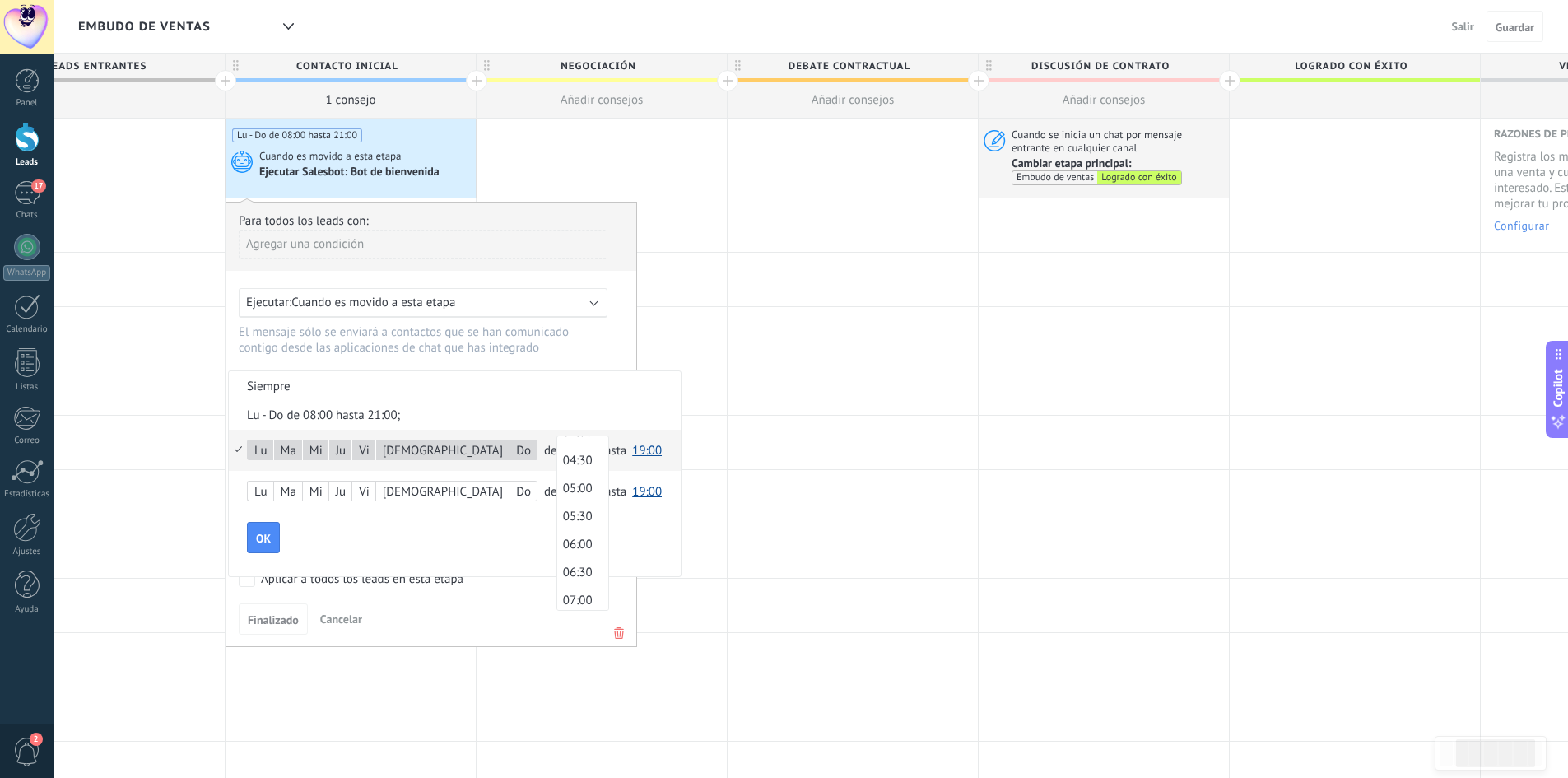
scroll to position [0, 0]
click at [557, 453] on span "00:00" at bounding box center [580, 450] width 46 height 15
click at [632, 452] on span "19:00" at bounding box center [646, 450] width 30 height 15
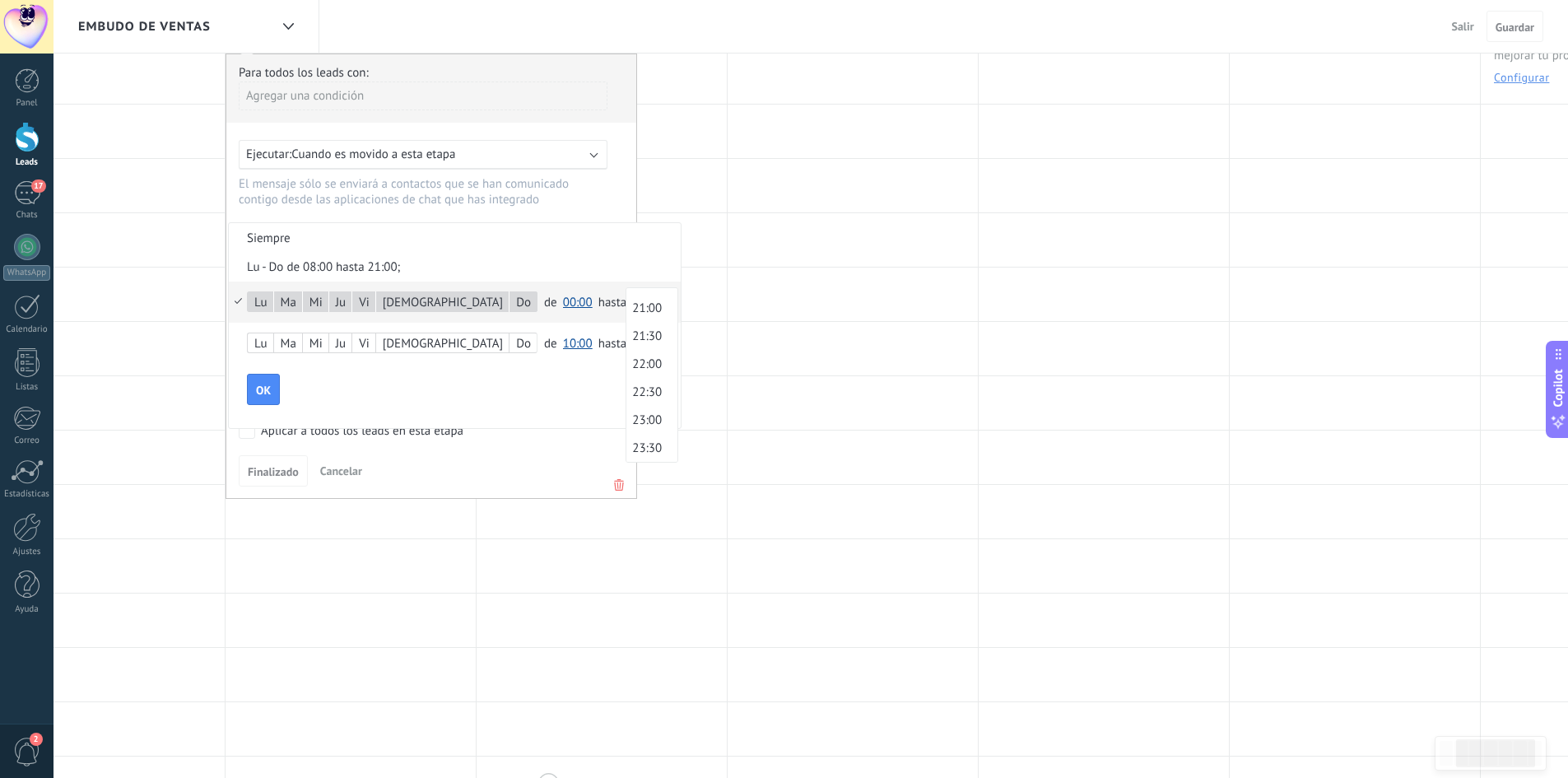
scroll to position [412, 0]
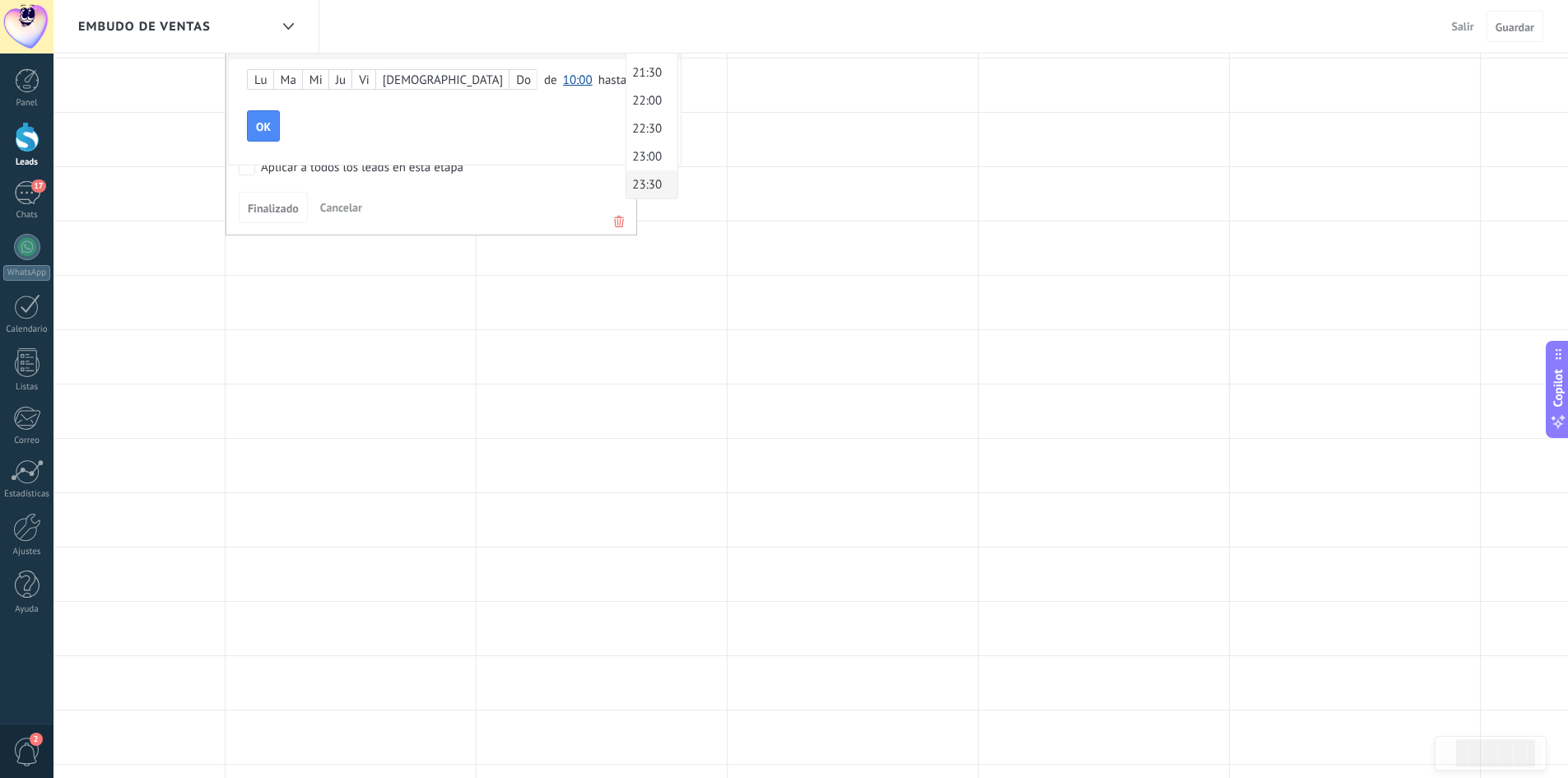
click at [626, 181] on span "23:30" at bounding box center [649, 184] width 46 height 15
drag, startPoint x: 590, startPoint y: 447, endPoint x: 608, endPoint y: 447, distance: 18.0
click at [607, 455] on div "Agregar disparador Lu - Do de 08:00 hasta 21:00 Cuando es movido a esta etapa E…" at bounding box center [867, 290] width 1757 height 1166
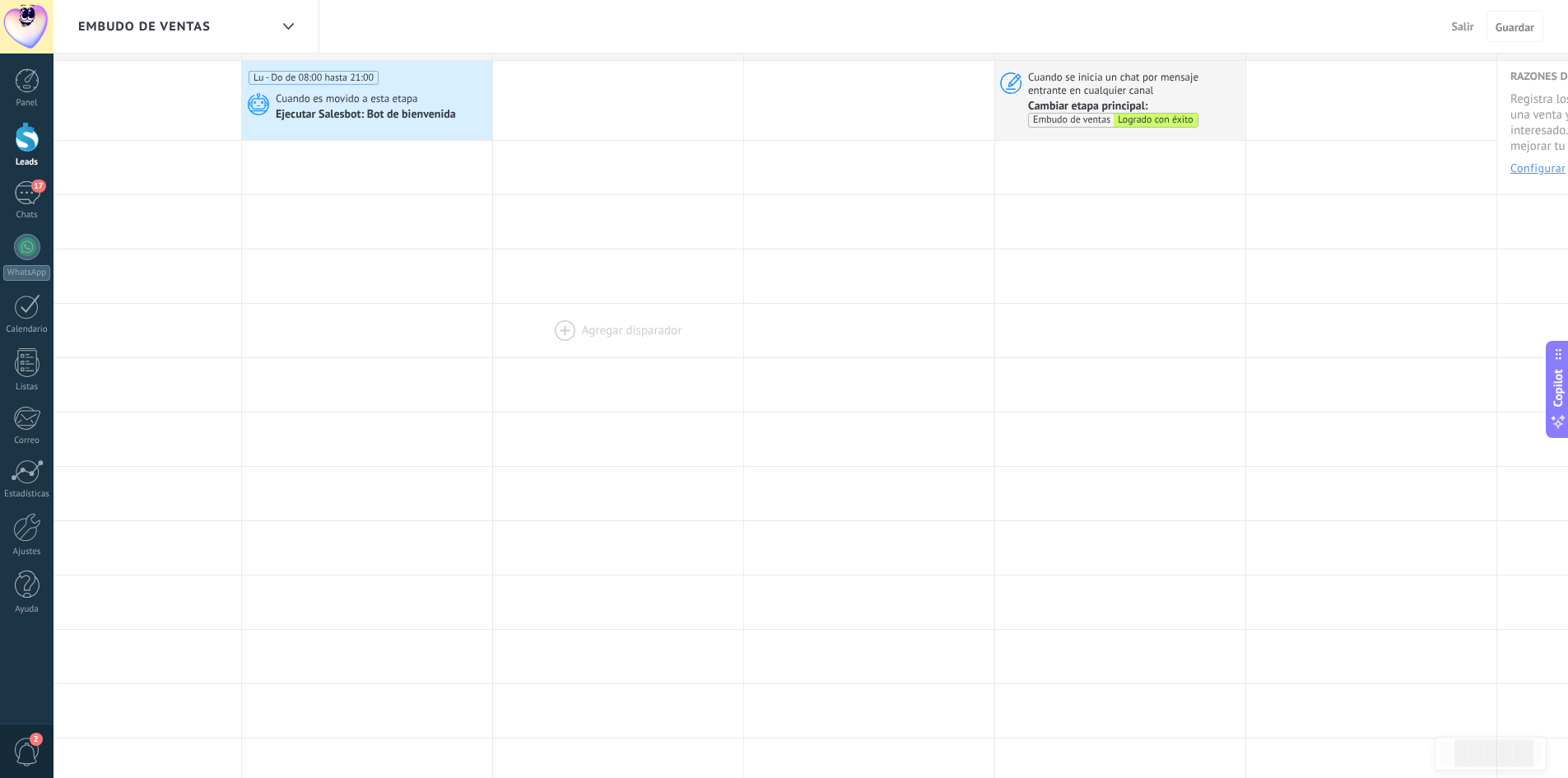
scroll to position [0, 0]
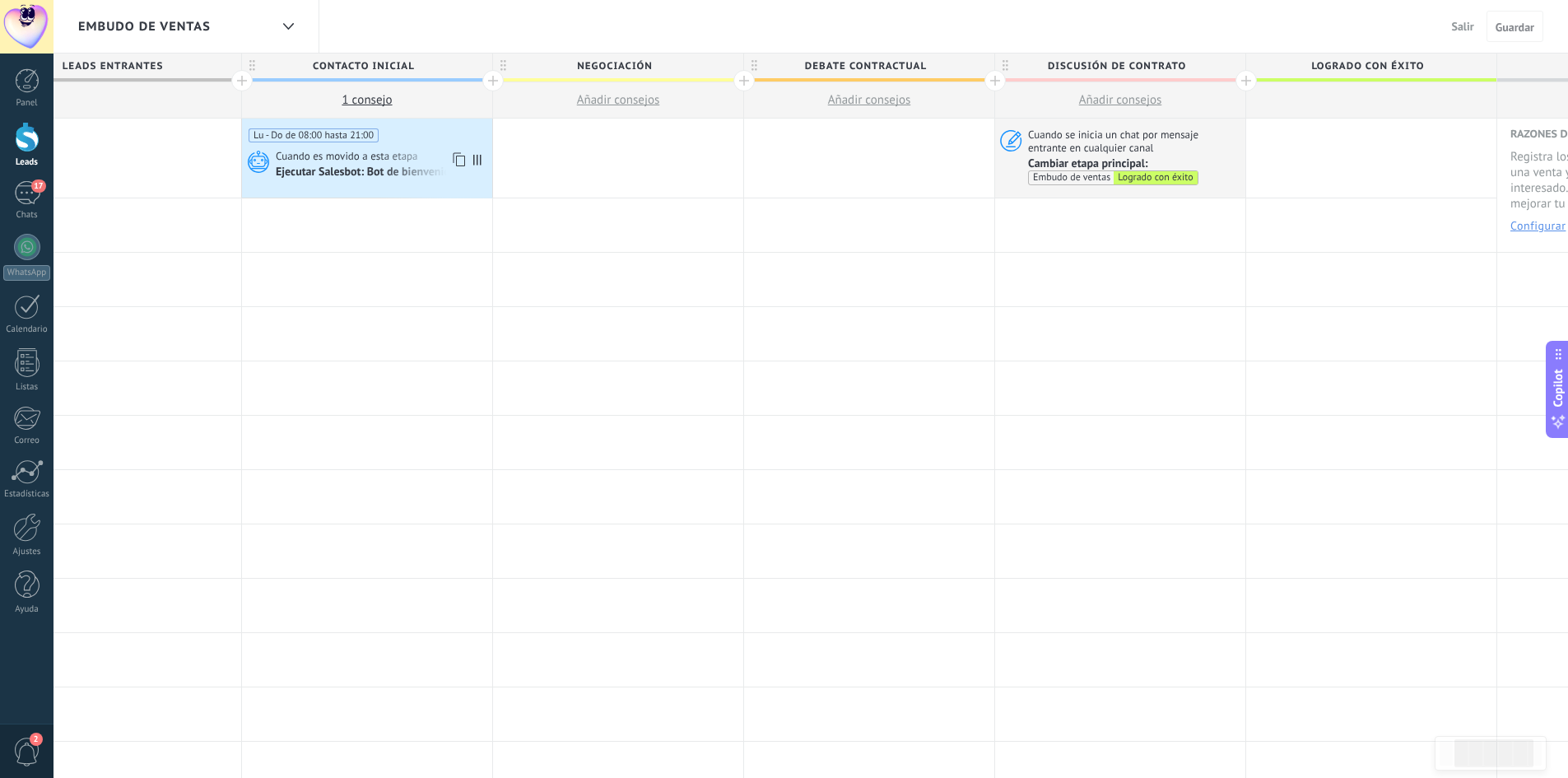
click at [383, 146] on div "Lu - Do de 08:00 hasta 21:00 Cuando es movido a esta etapa Ejecutar Salesbot: B…" at bounding box center [367, 158] width 250 height 79
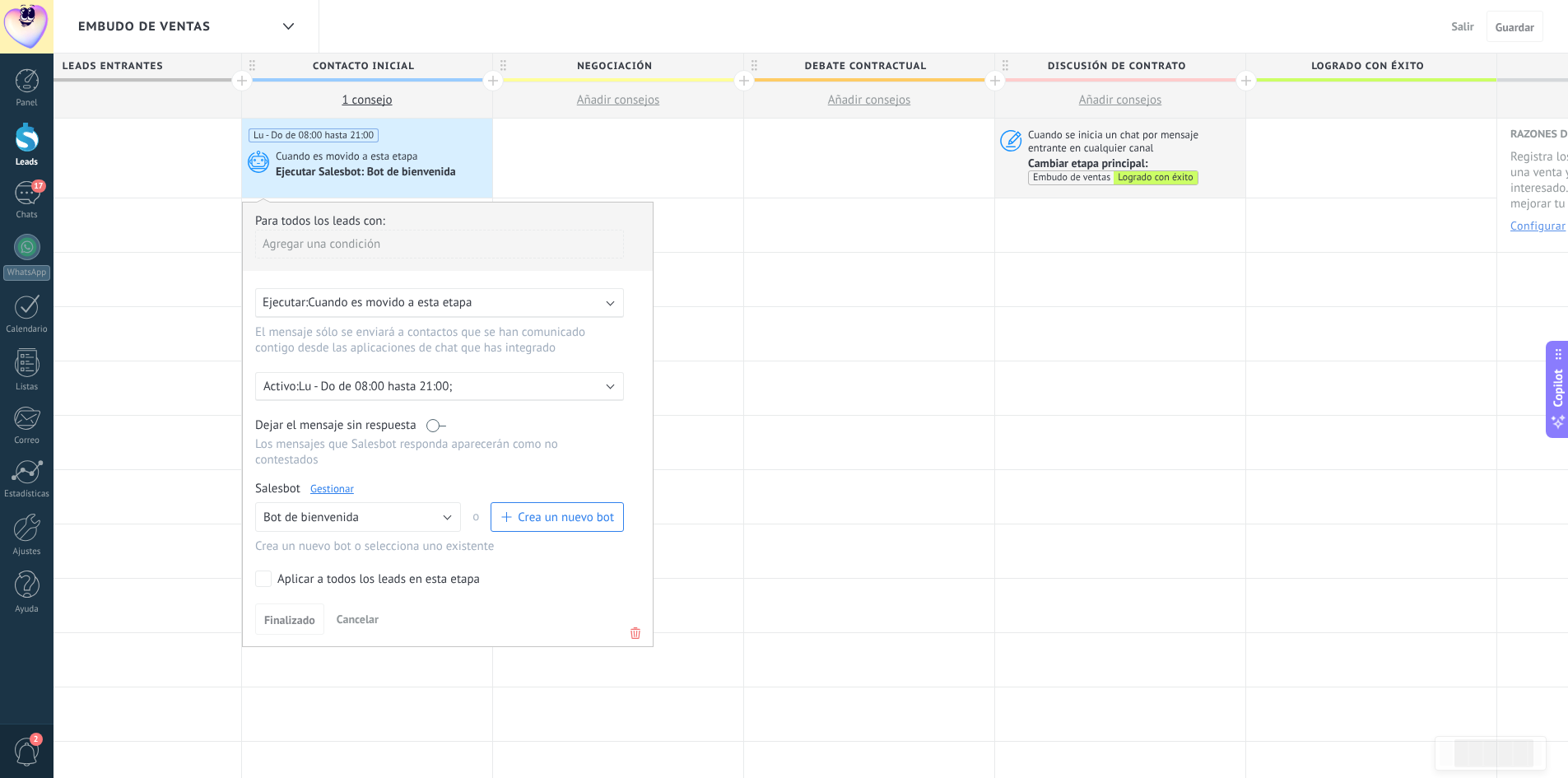
click at [466, 380] on p "Lu - Do de 08:00 hasta 21:00;" at bounding box center [443, 386] width 288 height 15
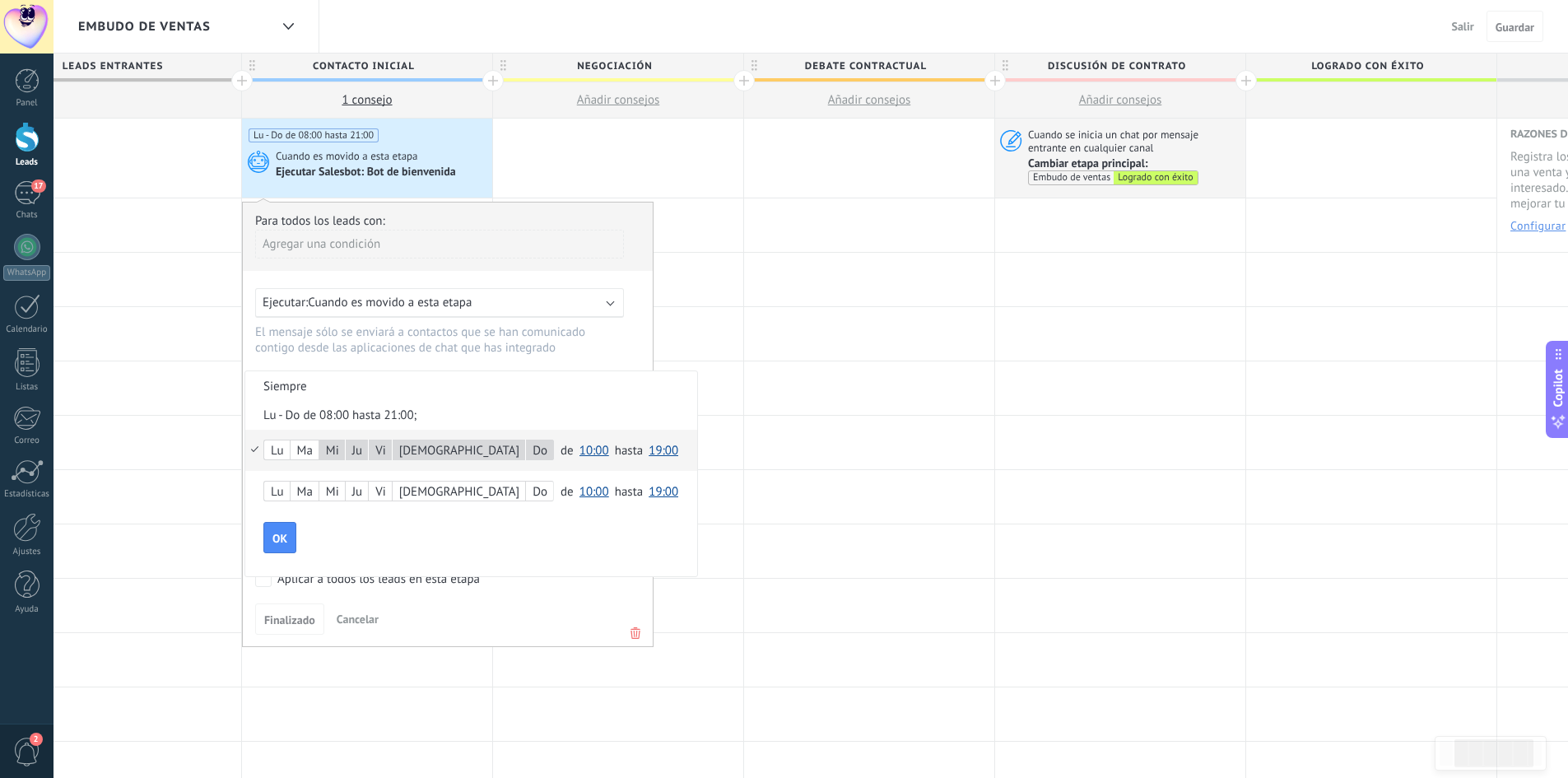
click at [317, 450] on div "Ma" at bounding box center [304, 451] width 28 height 23
click at [579, 454] on span "10:00" at bounding box center [594, 450] width 30 height 15
click at [574, 458] on li "00:00" at bounding box center [599, 449] width 51 height 28
click at [649, 448] on span "19:00" at bounding box center [664, 450] width 30 height 15
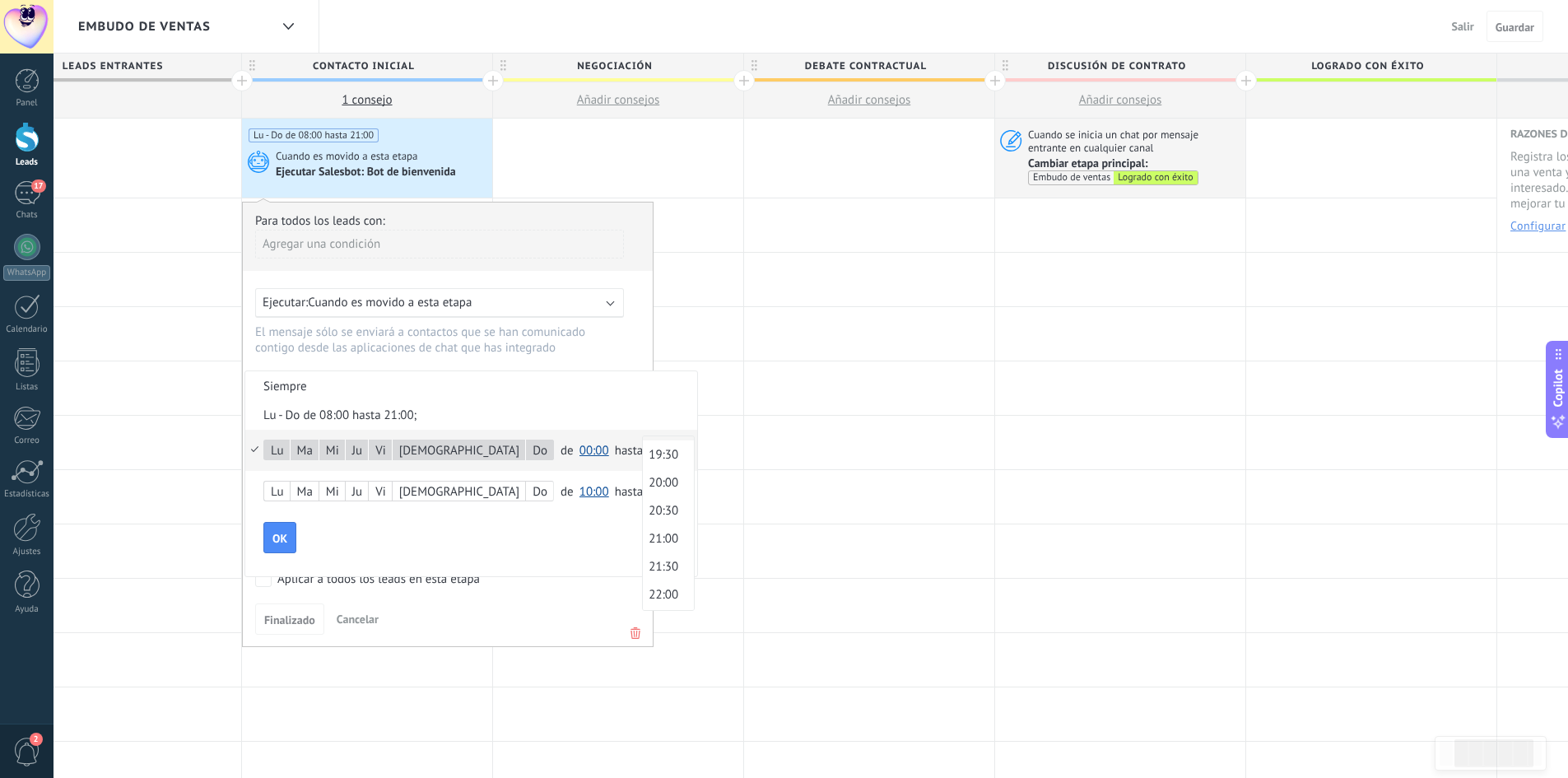
click at [579, 443] on span "00:00" at bounding box center [594, 450] width 30 height 15
click at [574, 458] on span "06:00" at bounding box center [597, 457] width 46 height 15
click at [649, 451] on span "19:00" at bounding box center [664, 450] width 30 height 15
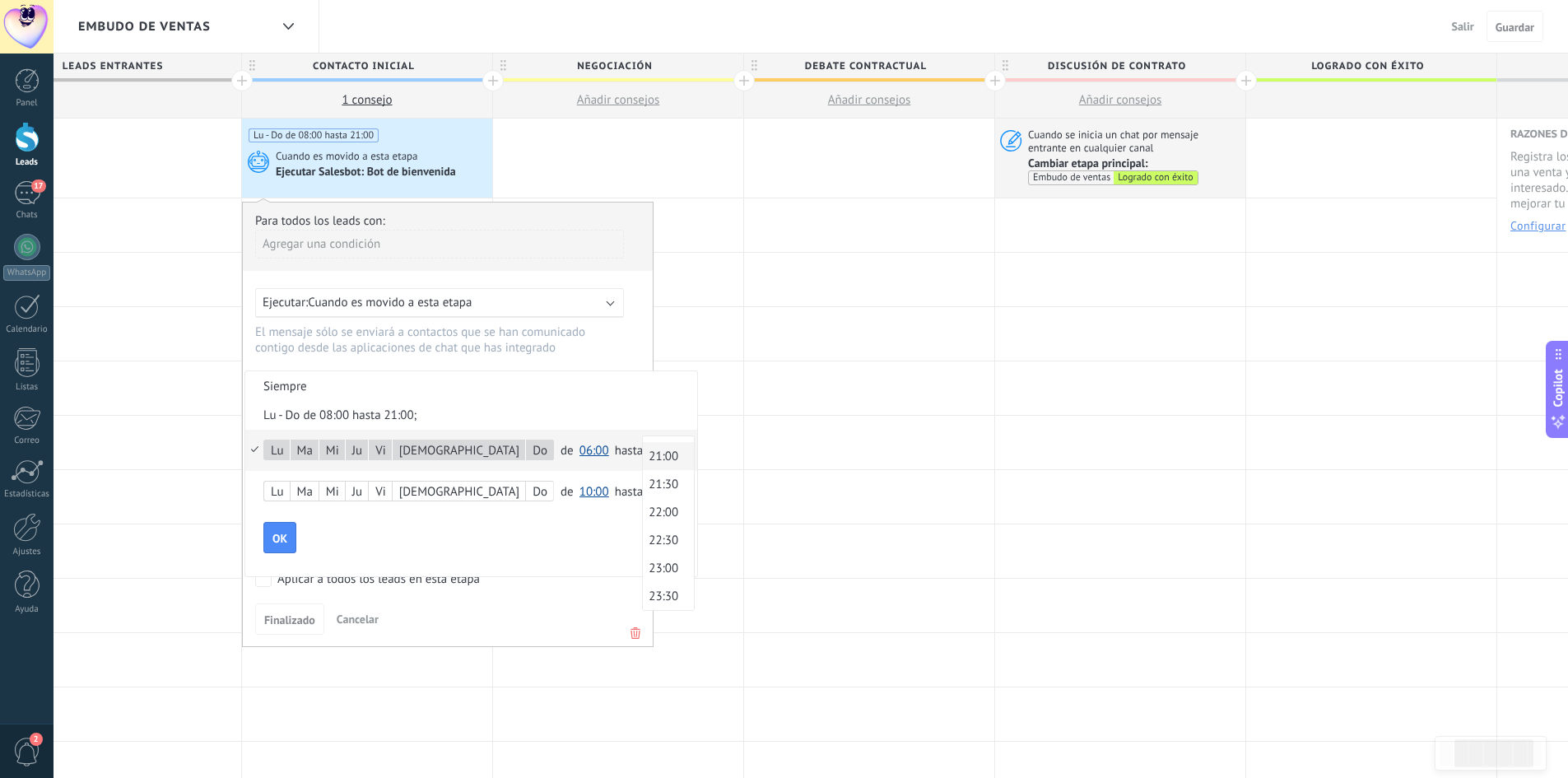
click at [642, 459] on span "21:00" at bounding box center [665, 456] width 46 height 15
click at [276, 535] on span "OK" at bounding box center [279, 538] width 14 height 11
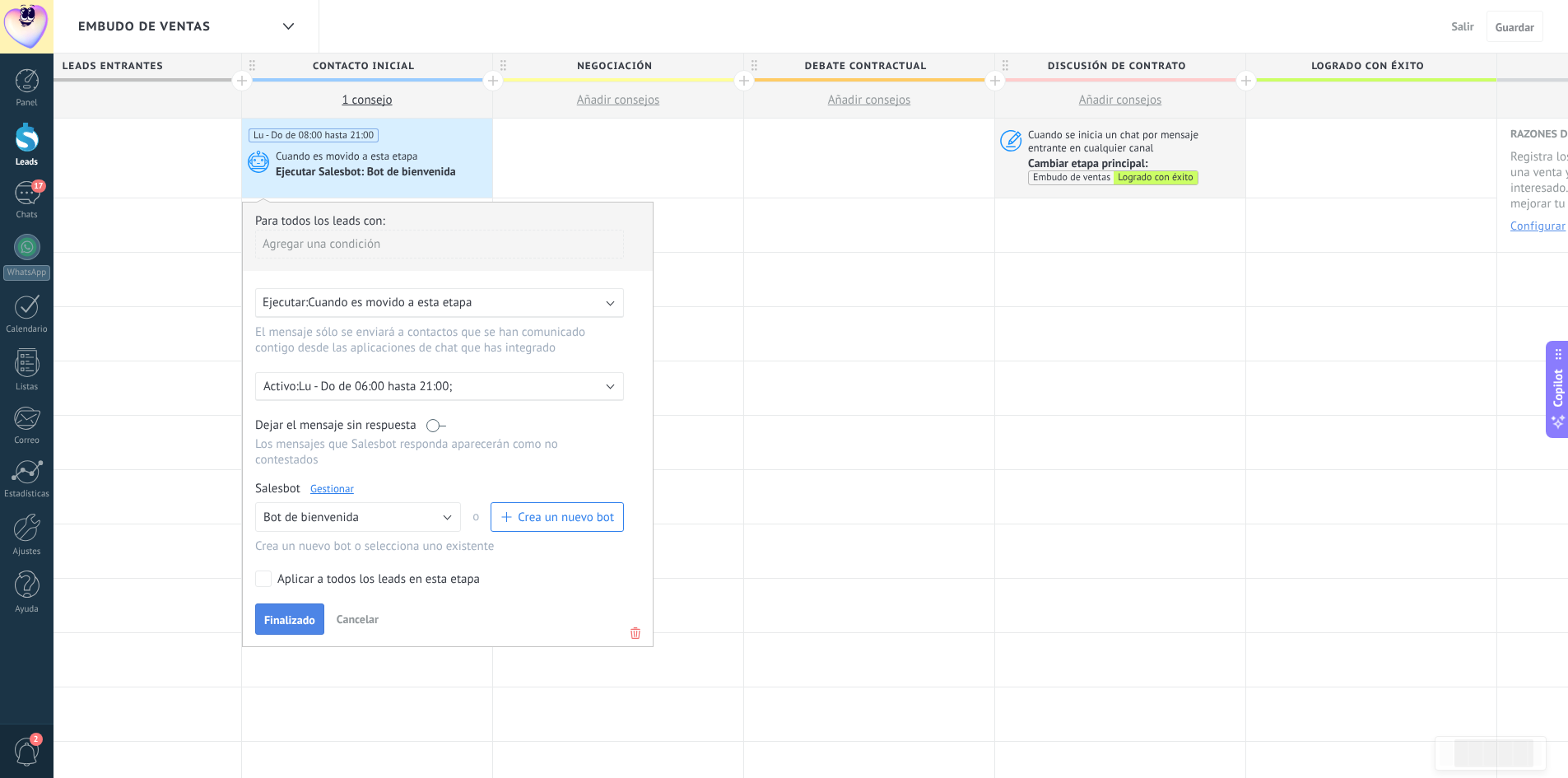
click at [305, 619] on span "Finalizado" at bounding box center [289, 619] width 51 height 11
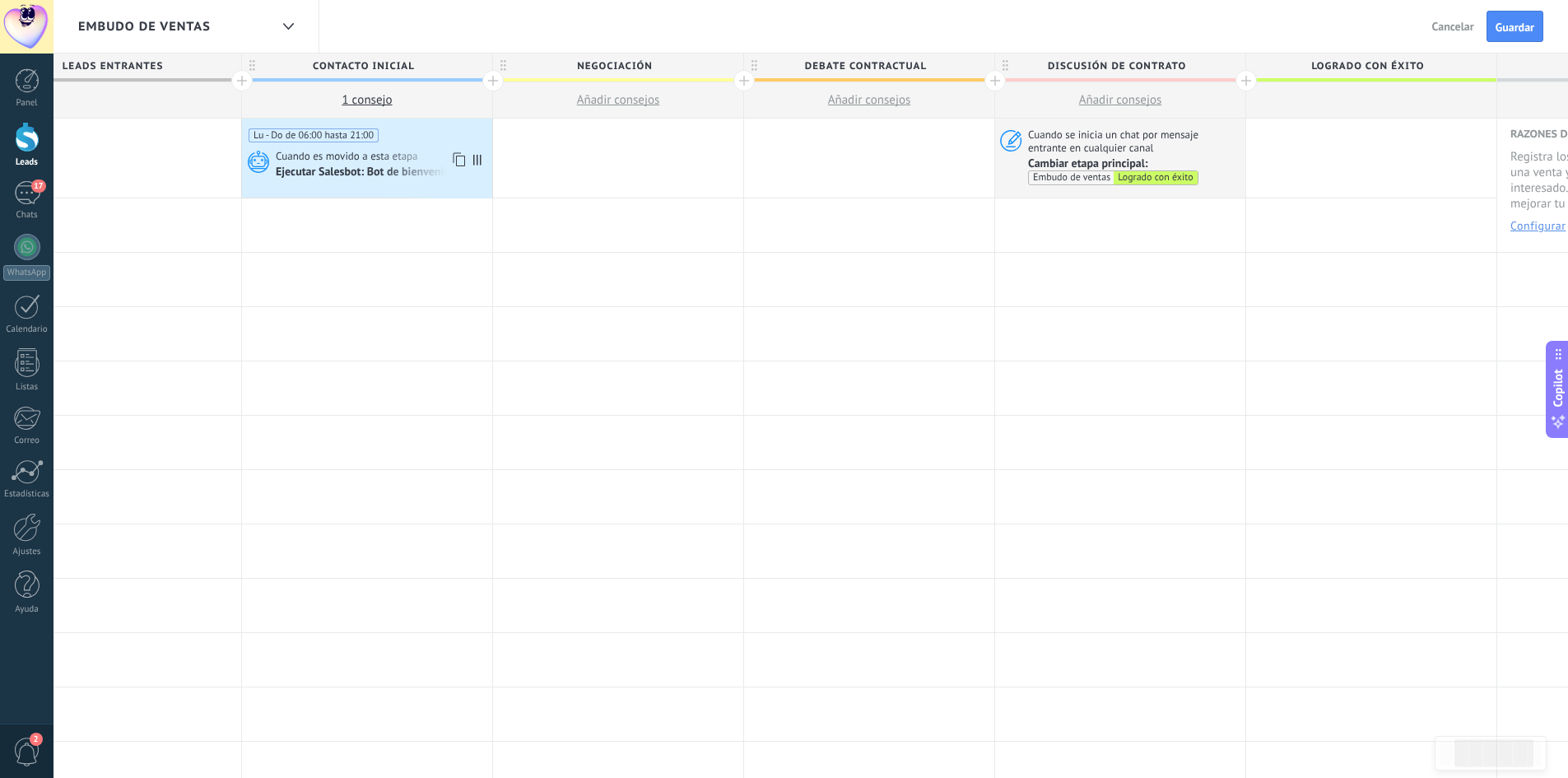
click at [357, 174] on div "Ejecutar Salesbot: Bot de bienvenida" at bounding box center [366, 172] width 183 height 14
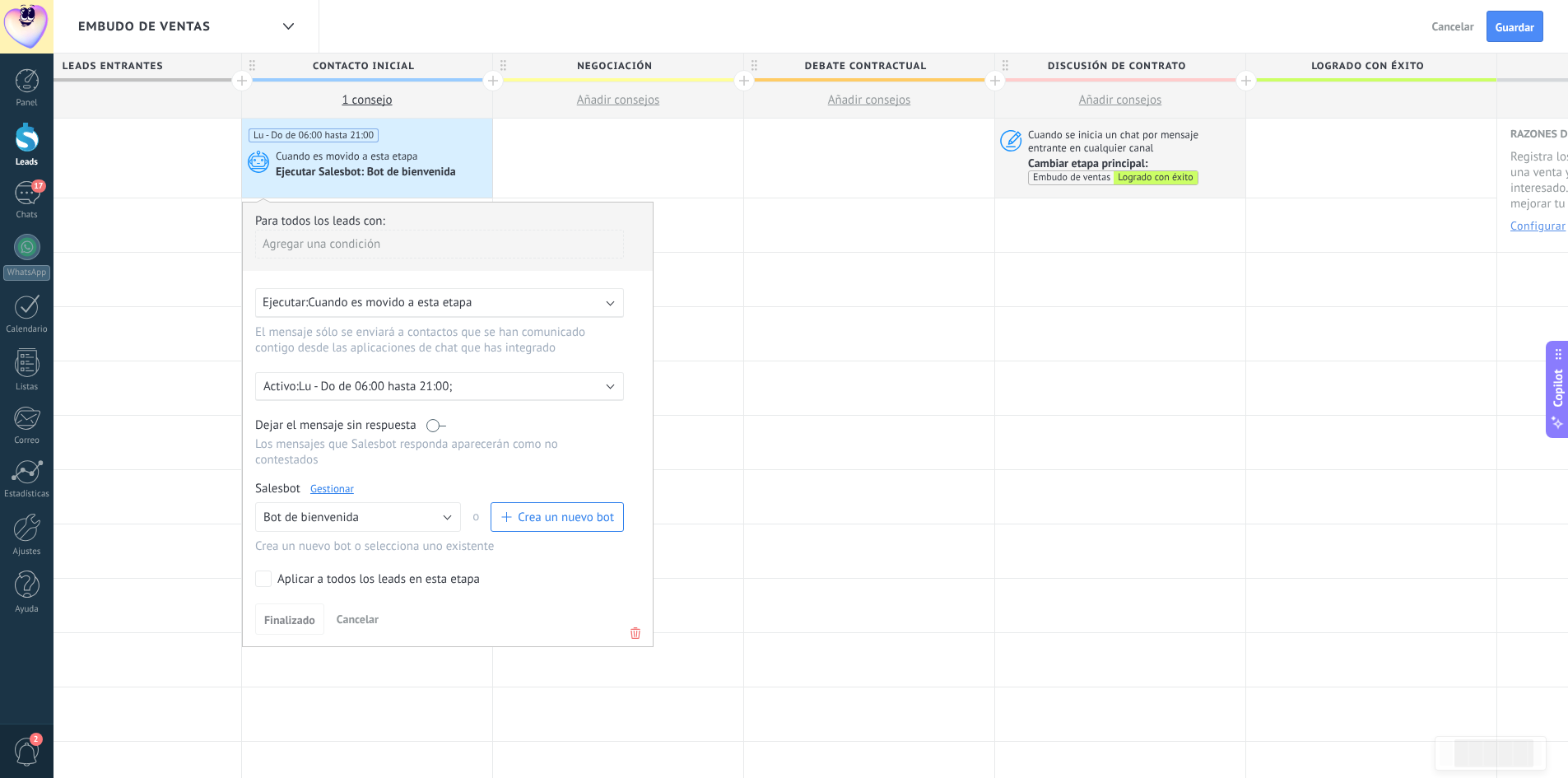
click at [353, 584] on div "Aplicar a todos los leads en esta etapa" at bounding box center [379, 579] width 203 height 16
click at [303, 614] on span "Finalizado" at bounding box center [289, 619] width 51 height 11
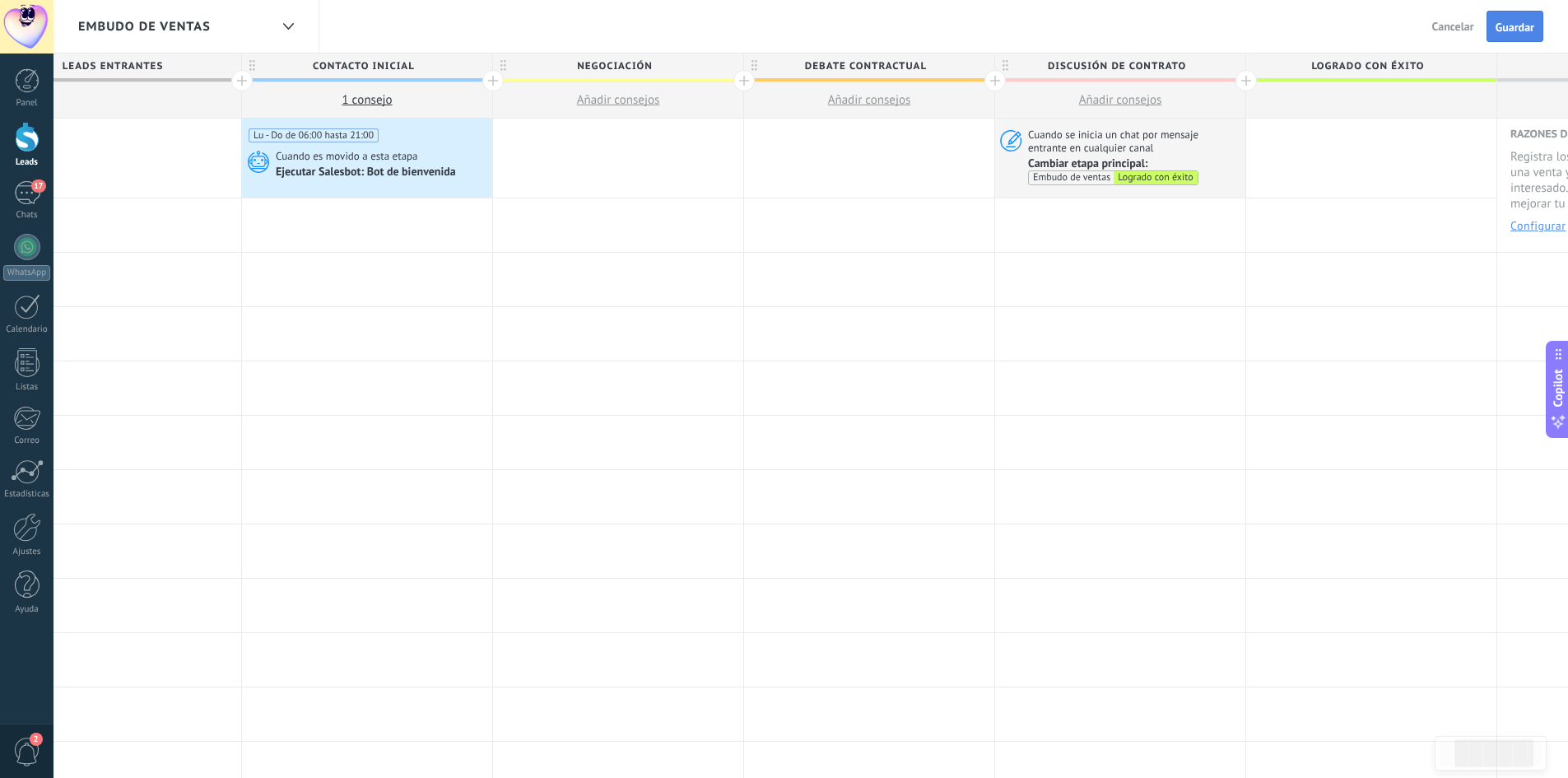
click at [1528, 29] on span "Guardar" at bounding box center [1515, 27] width 38 height 11
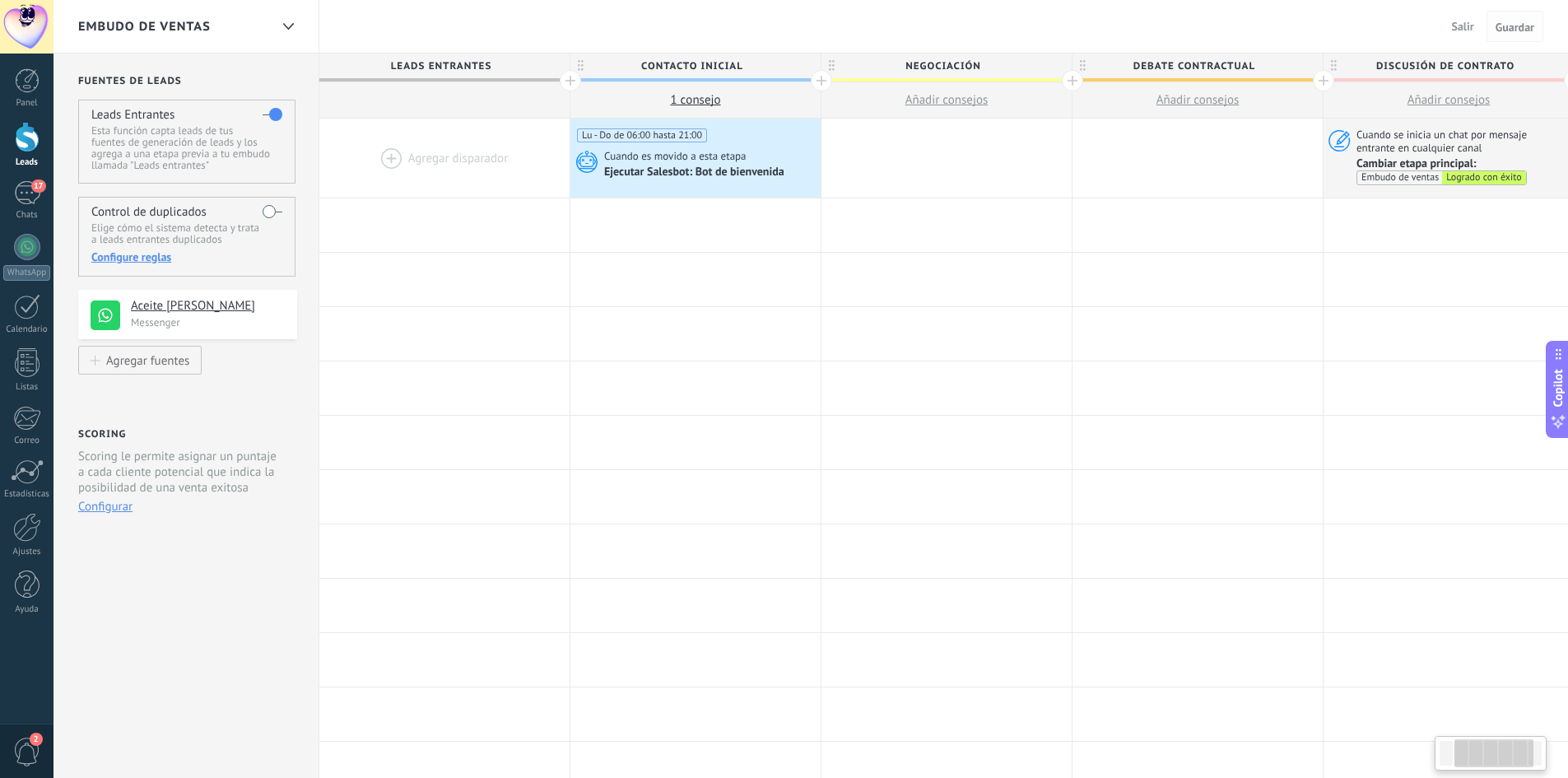
scroll to position [0, 329]
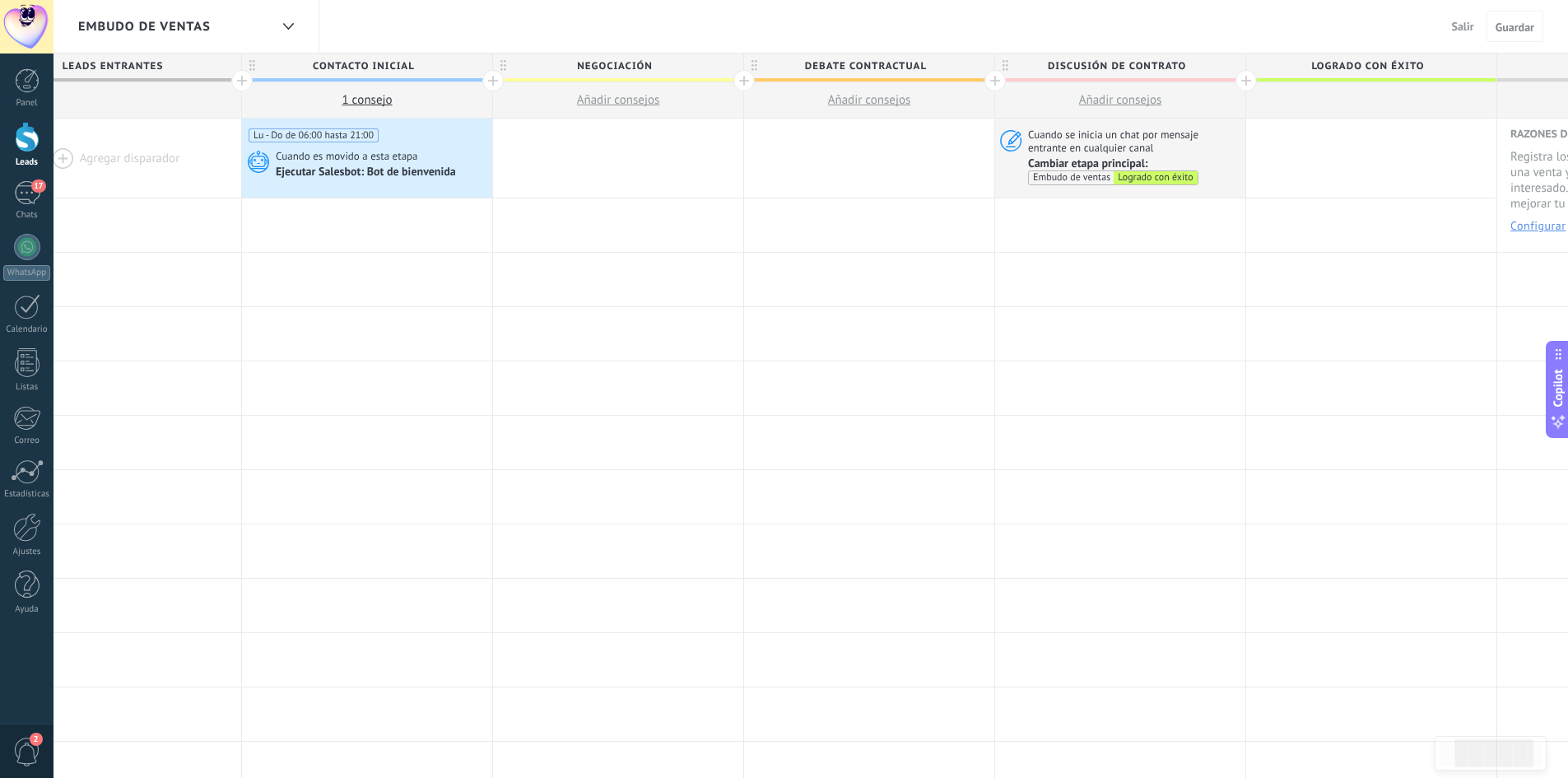
click at [1458, 30] on span "Salir" at bounding box center [1463, 26] width 22 height 14
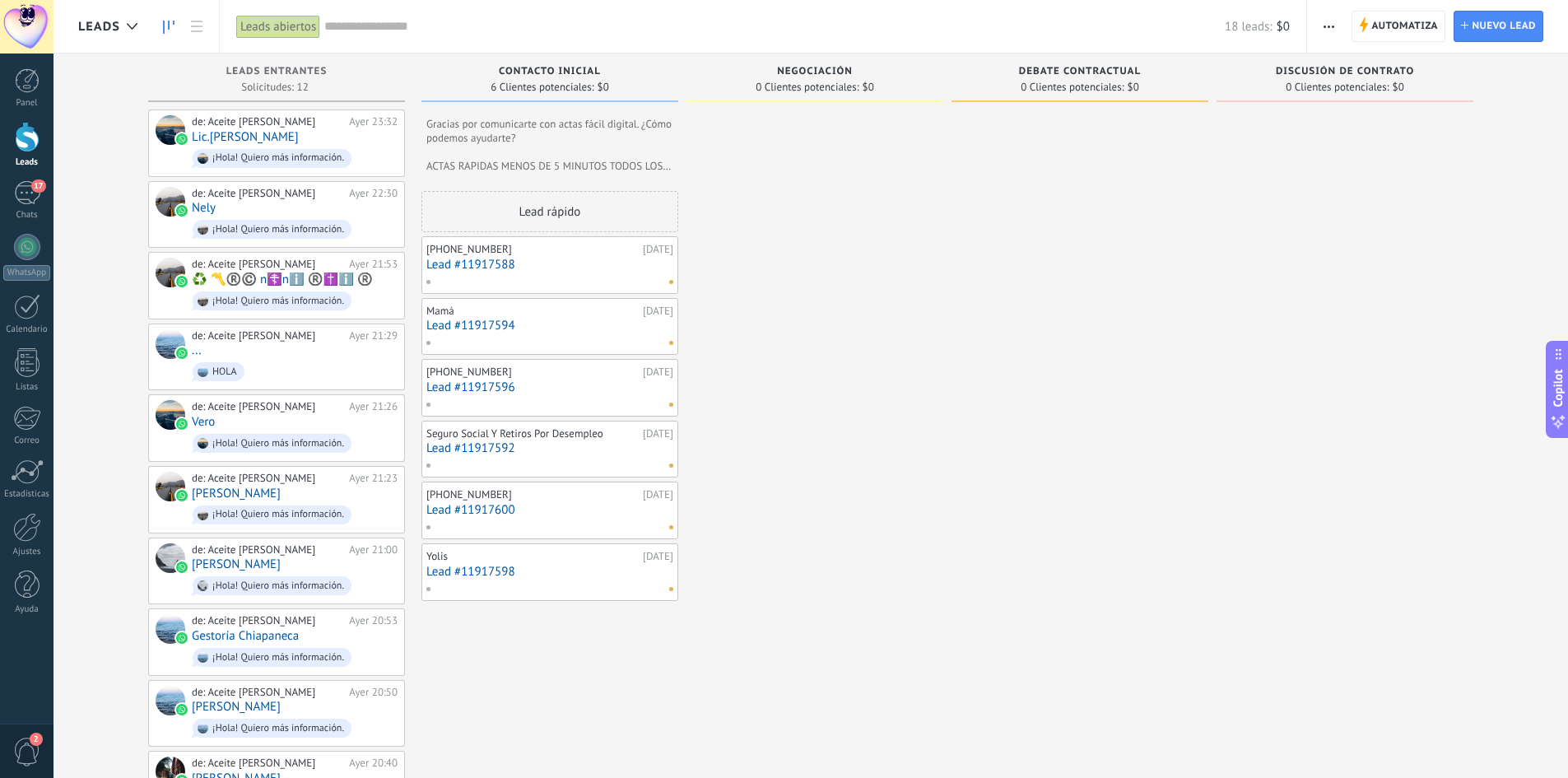
click at [933, 352] on div at bounding box center [815, 535] width 257 height 851
click at [1265, 51] on span "Crear un widget de panel" at bounding box center [1290, 47] width 128 height 17
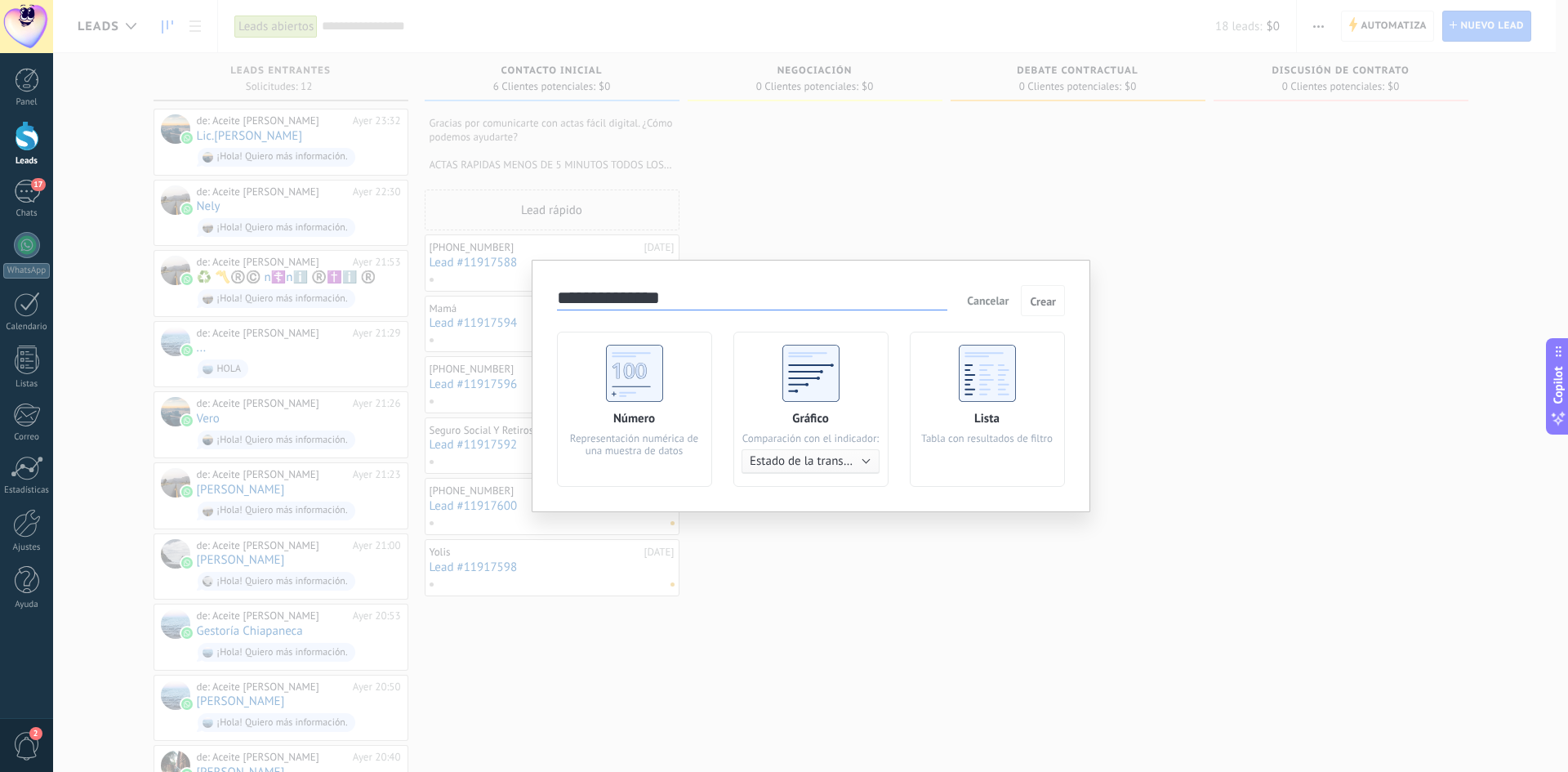
drag, startPoint x: 1178, startPoint y: 429, endPoint x: 1192, endPoint y: 416, distance: 19.1
click at [1184, 426] on div "**********" at bounding box center [810, 386] width 1515 height 772
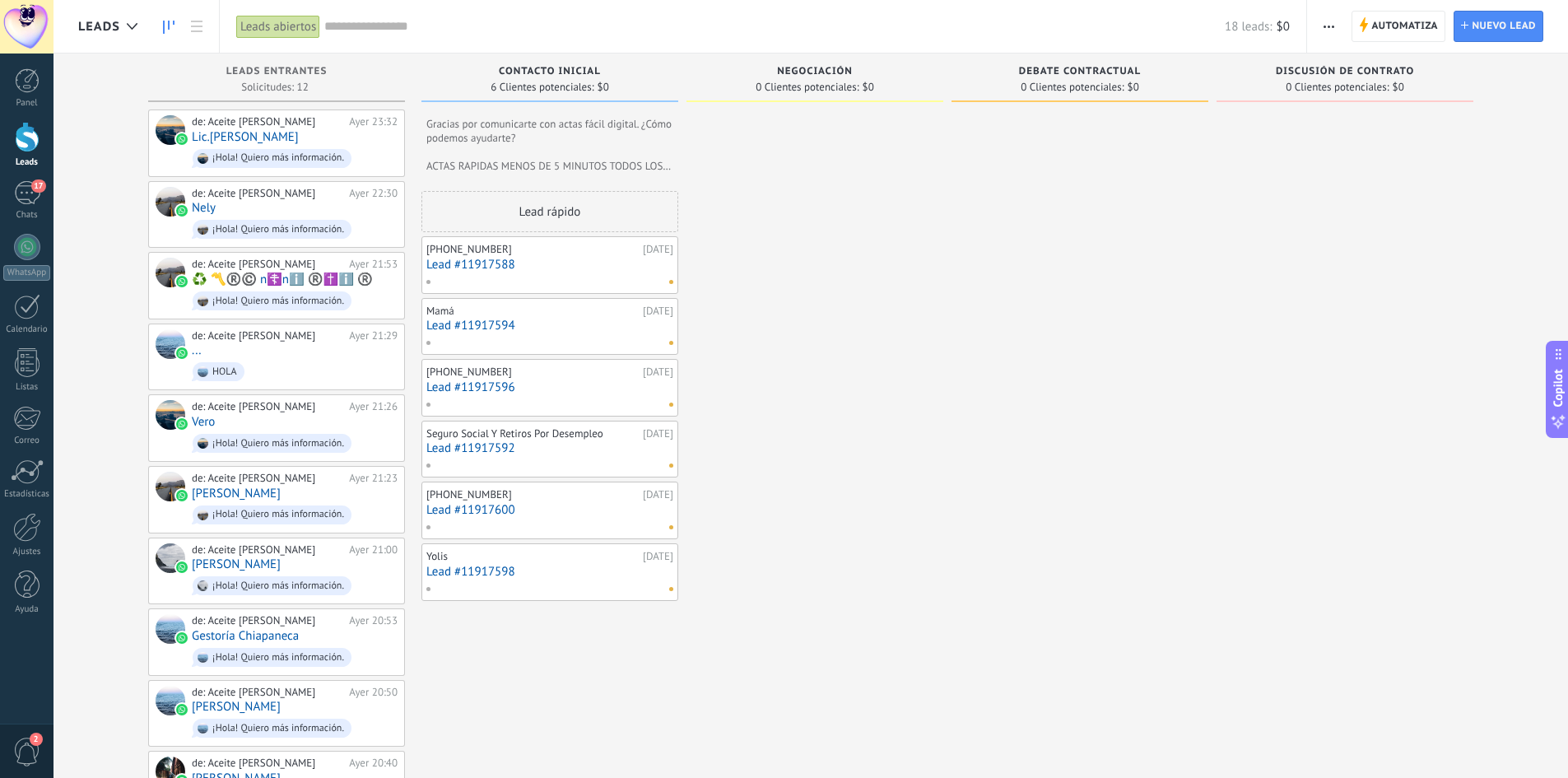
click at [22, 127] on div at bounding box center [27, 137] width 25 height 31
click at [1263, 28] on span "18 leads:" at bounding box center [1249, 27] width 47 height 15
click at [1283, 53] on span "Crear un widget de panel" at bounding box center [1291, 47] width 128 height 17
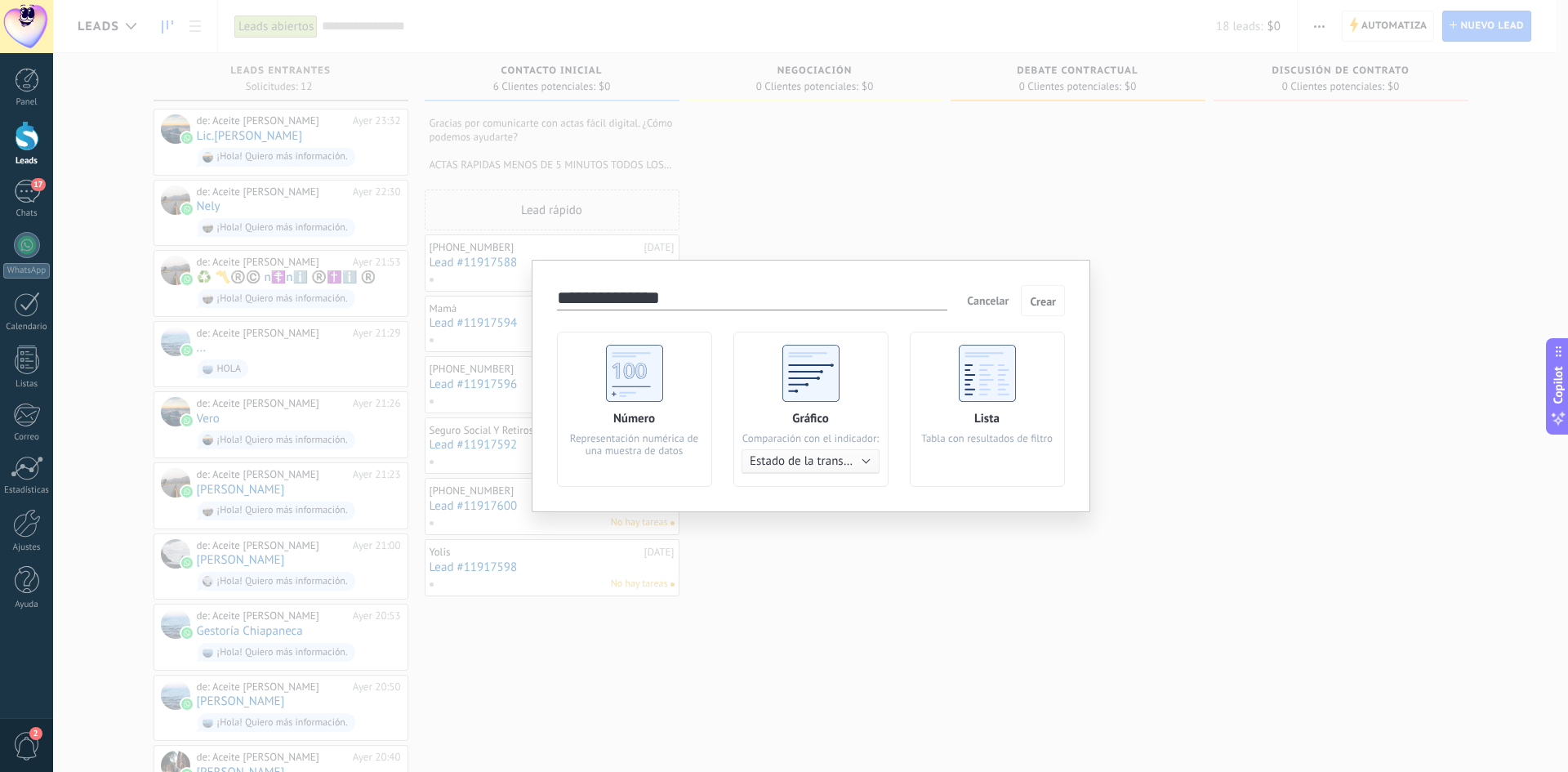
click at [661, 303] on input "**********" at bounding box center [752, 299] width 391 height 23
click at [821, 482] on div "Gráfico Comparación con el indicador: Estado de la transacción Usuario responsa…" at bounding box center [811, 410] width 156 height 156
click at [818, 469] on span "Estado de la transacción" at bounding box center [813, 461] width 127 height 15
click at [1042, 308] on button "Crear" at bounding box center [1042, 301] width 44 height 31
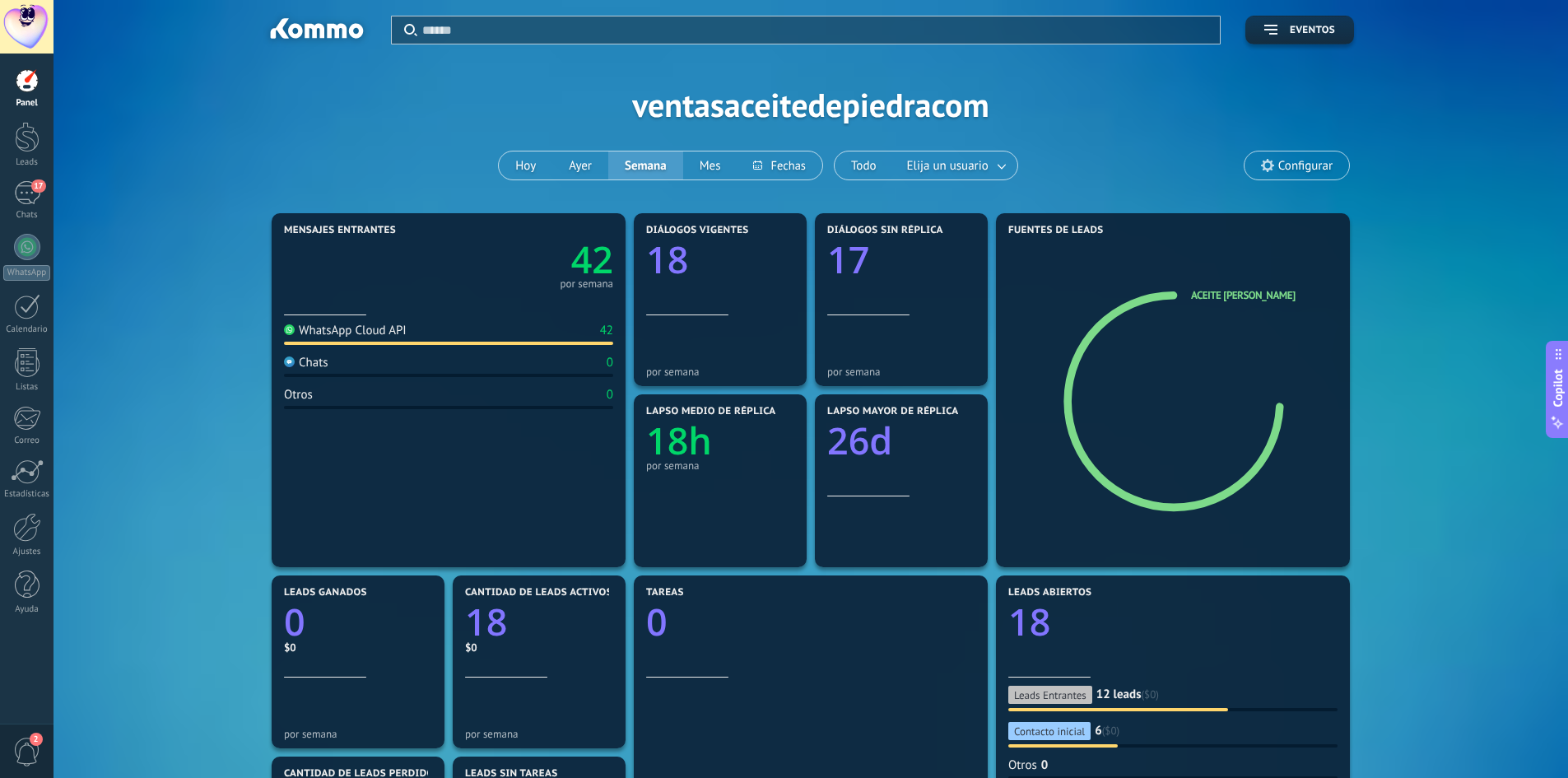
click at [32, 38] on div at bounding box center [27, 27] width 54 height 54
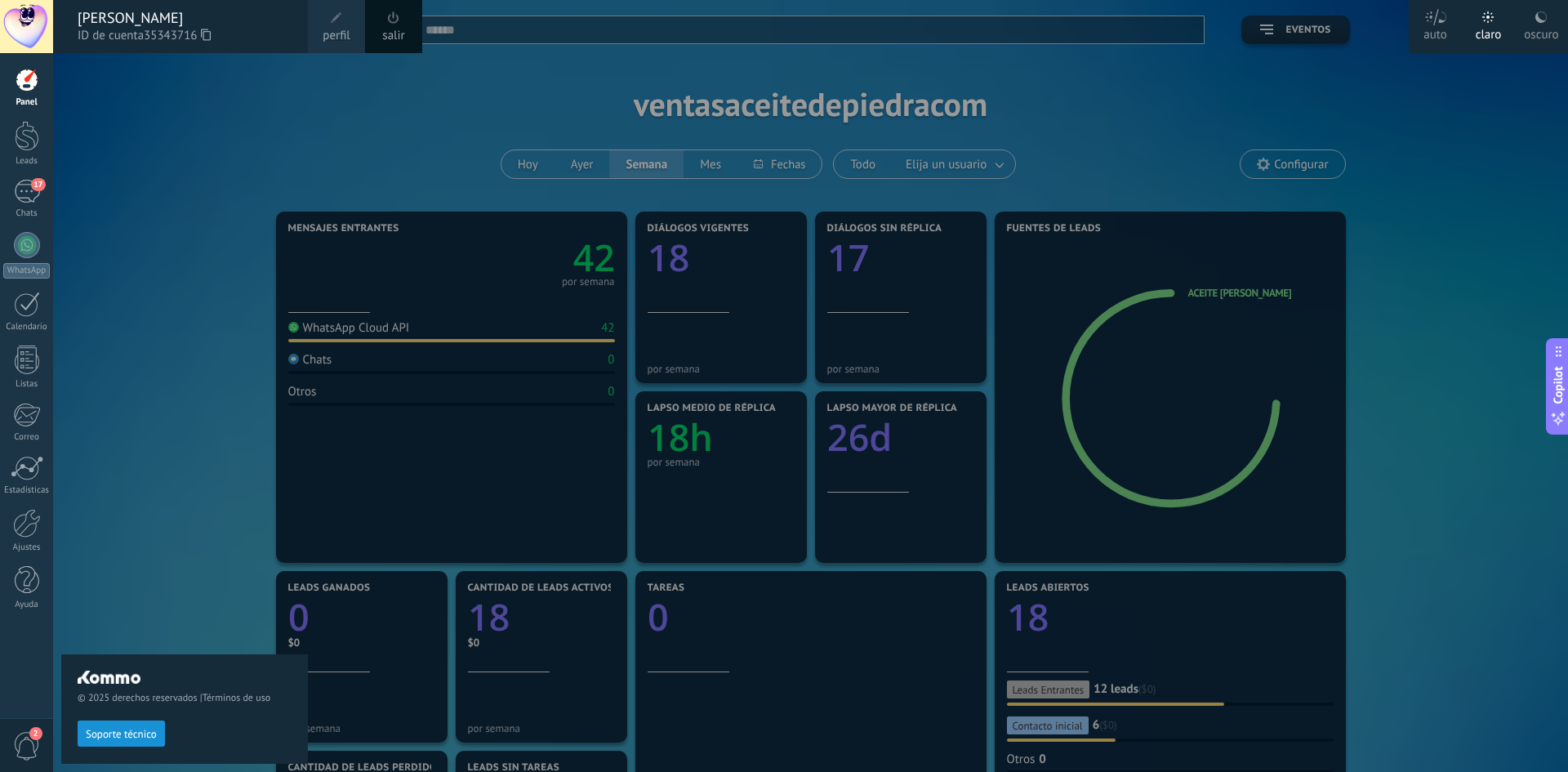
click at [321, 32] on link "perfil" at bounding box center [337, 27] width 57 height 53
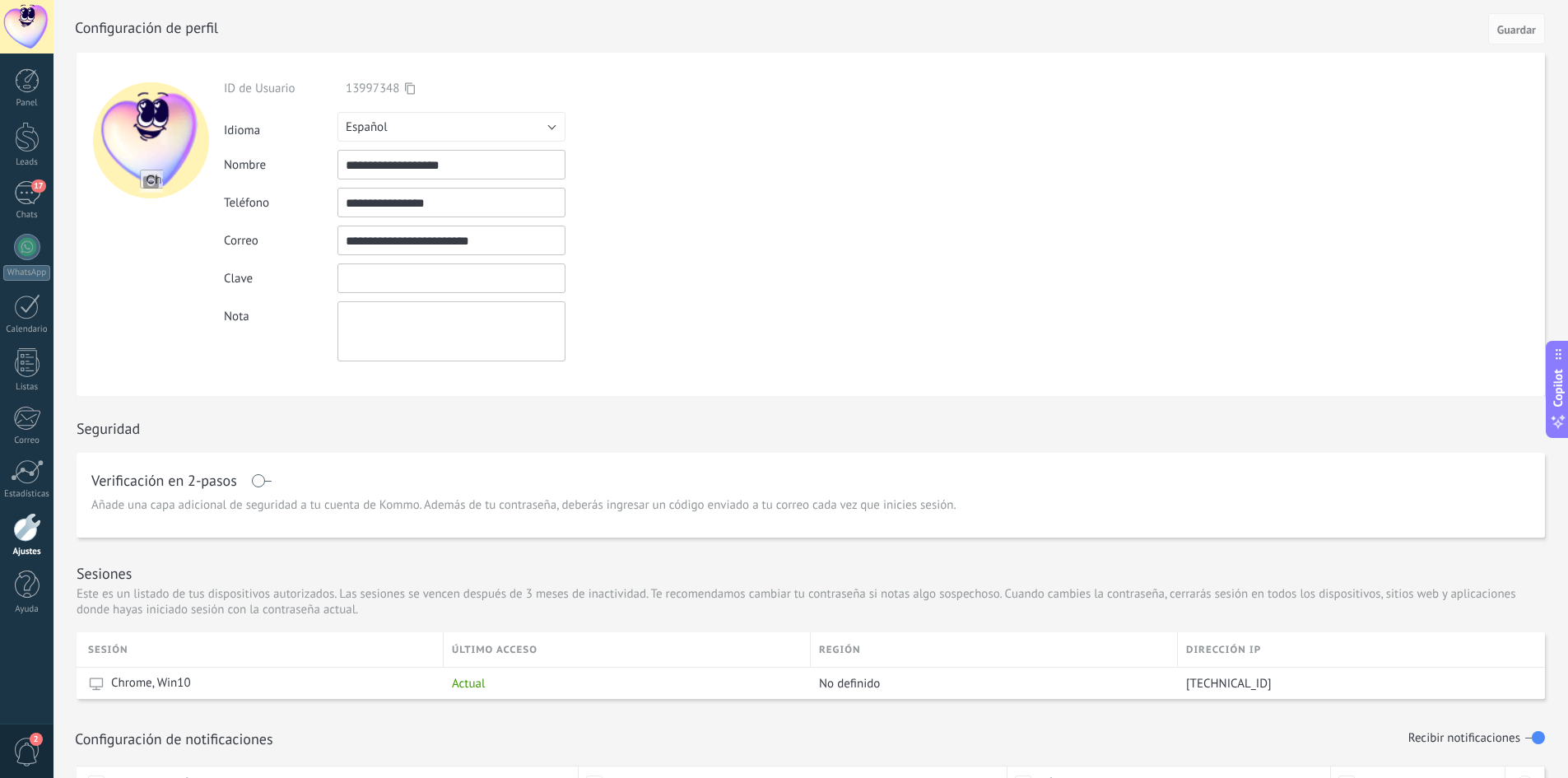
click at [445, 279] on input "textbox" at bounding box center [451, 278] width 229 height 30
click at [25, 247] on div at bounding box center [28, 248] width 27 height 27
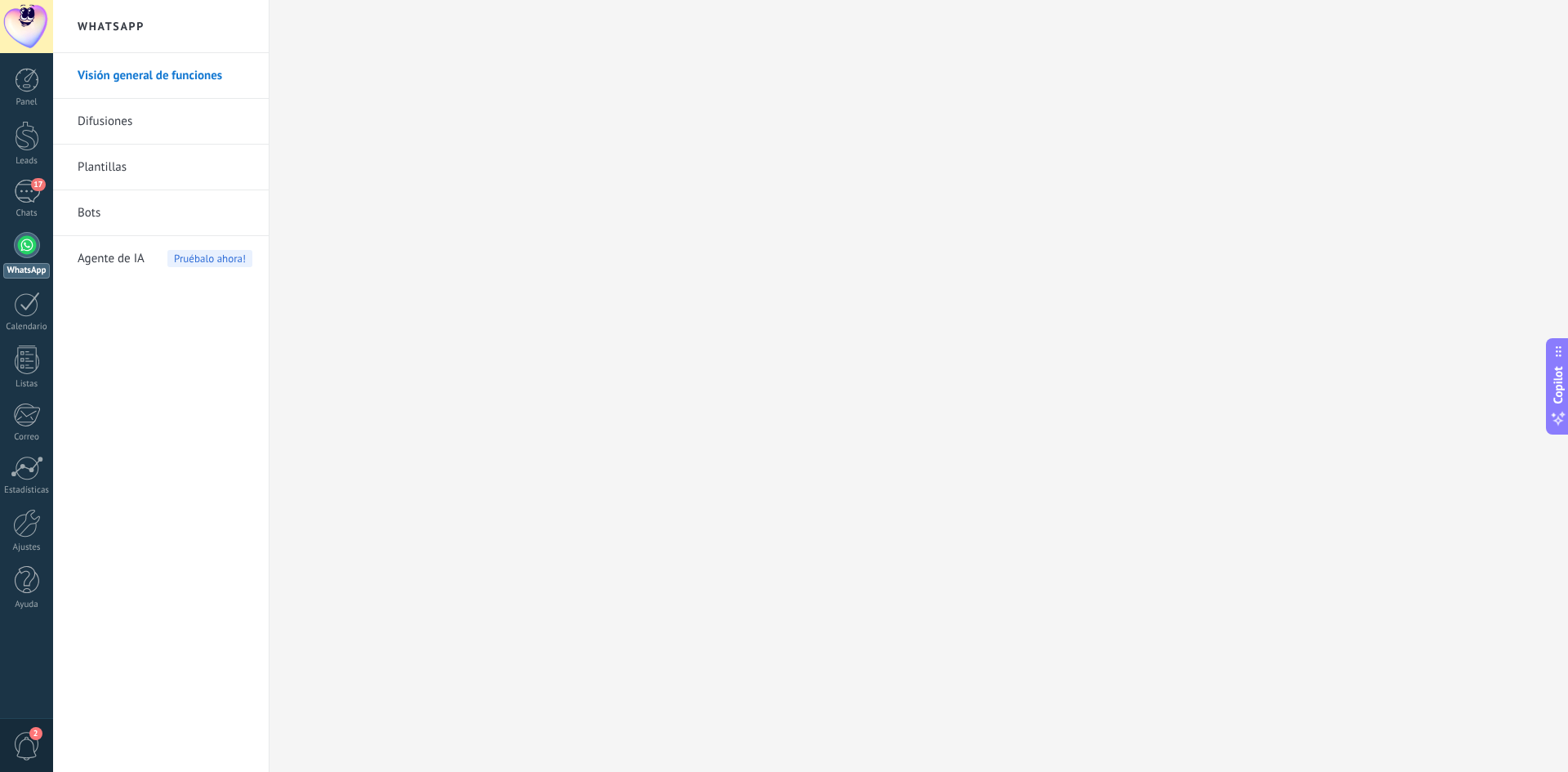
click at [86, 199] on link "Bots" at bounding box center [165, 213] width 175 height 46
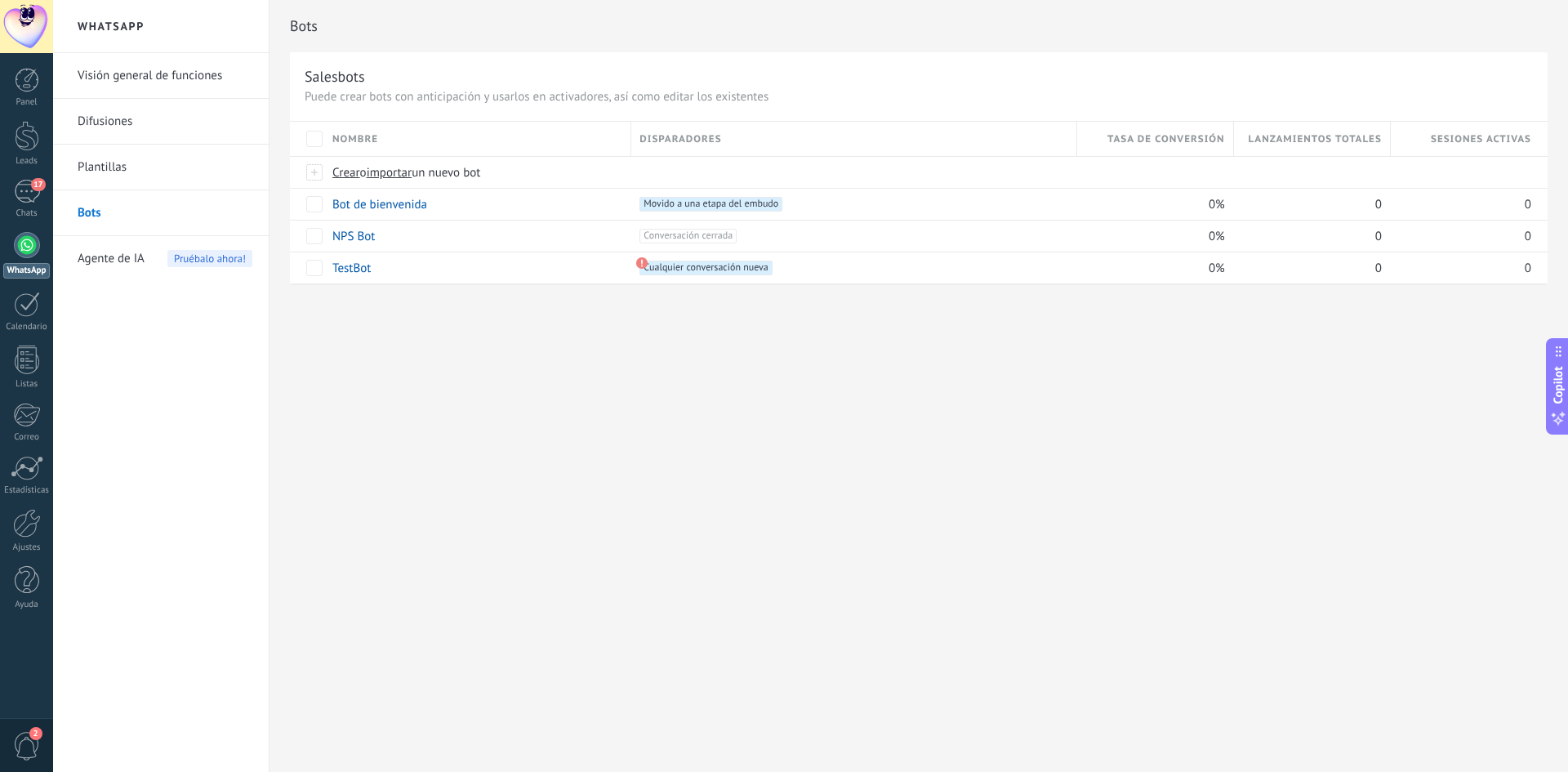
click at [110, 175] on link "Plantillas" at bounding box center [165, 167] width 175 height 46
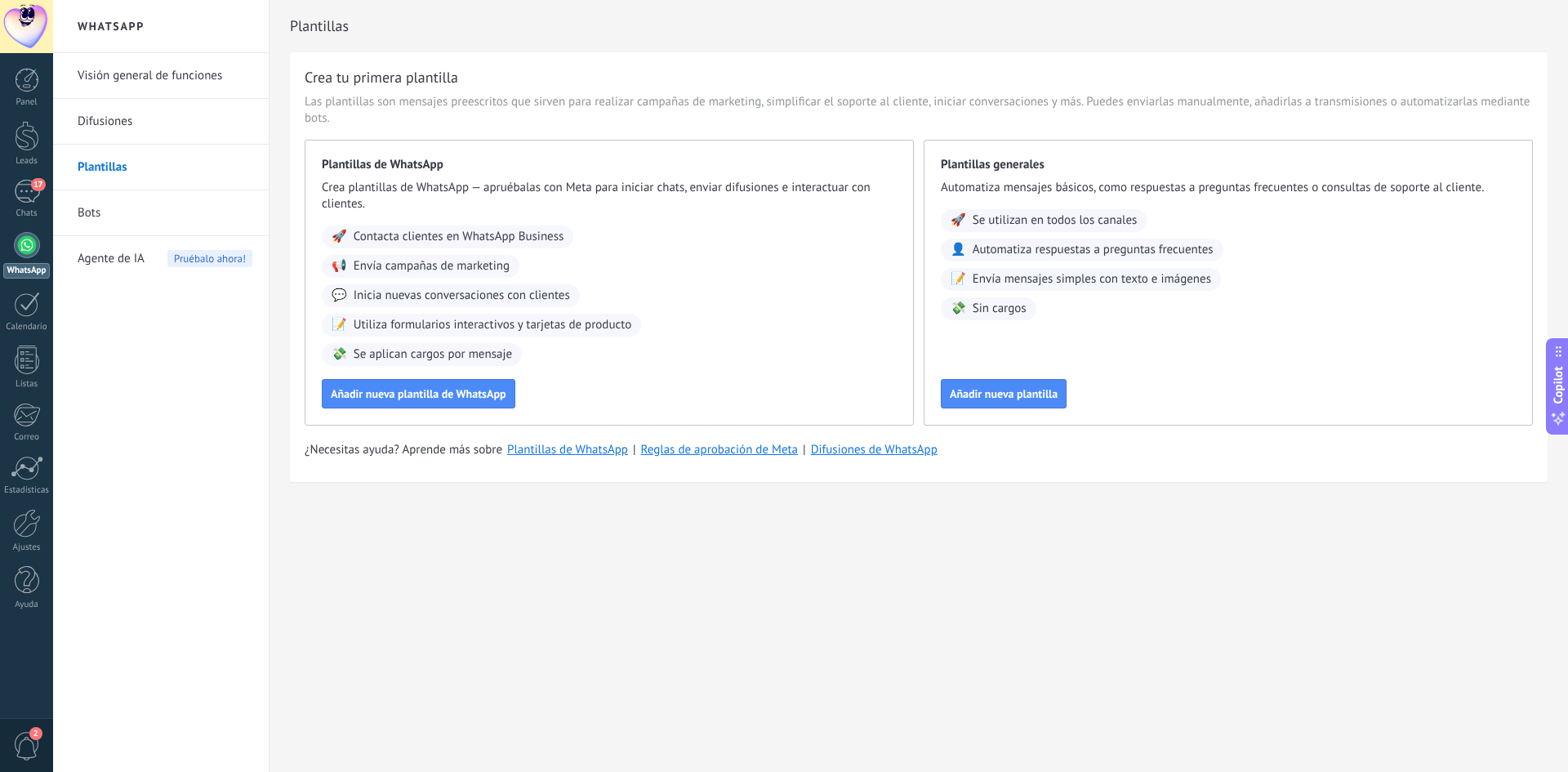
click at [149, 140] on link "Difusiones" at bounding box center [165, 121] width 175 height 46
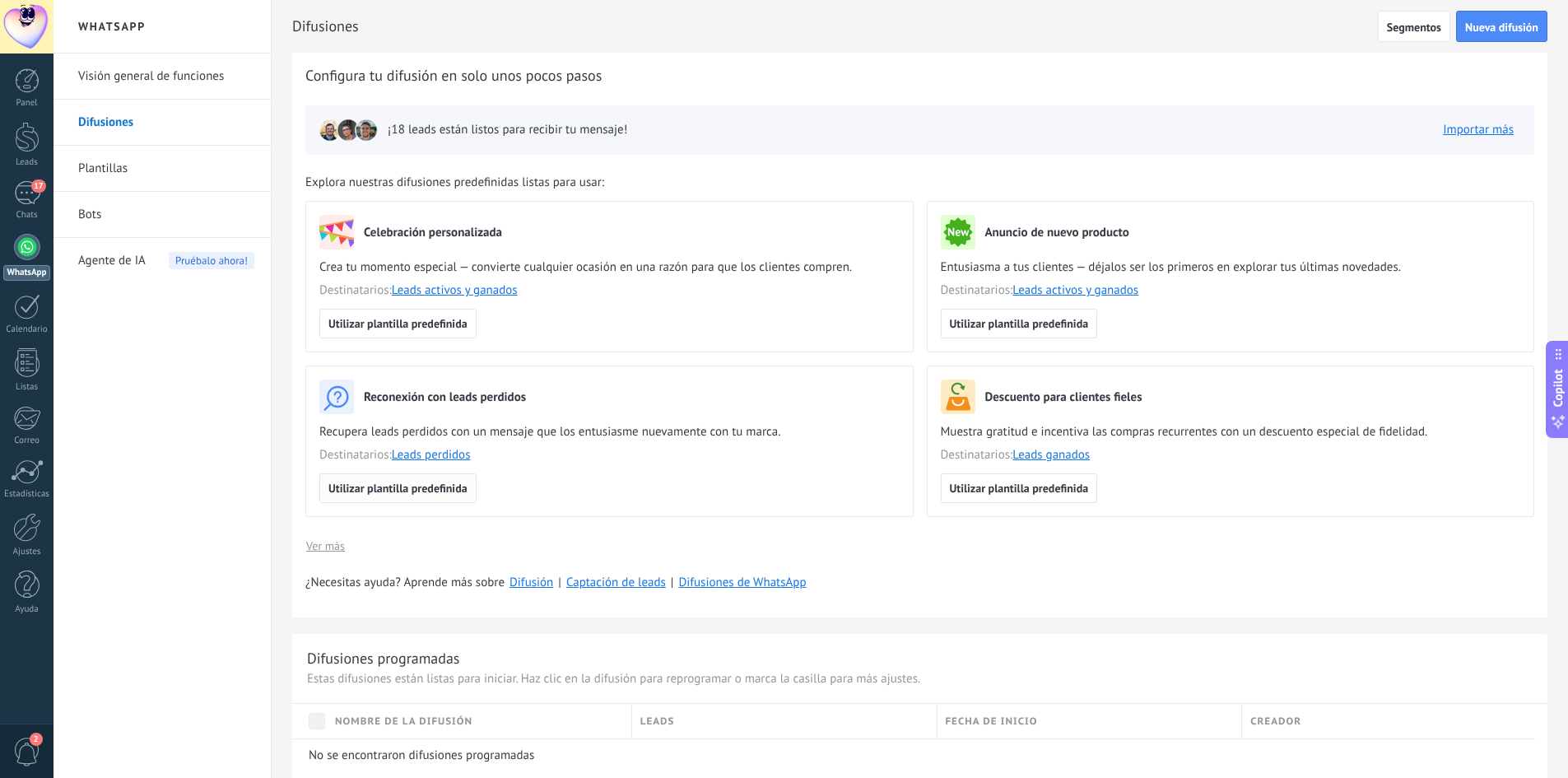
drag, startPoint x: 427, startPoint y: 486, endPoint x: 451, endPoint y: 486, distance: 24.0
click at [451, 486] on span "Utilizar plantilla predefinida" at bounding box center [399, 488] width 140 height 11
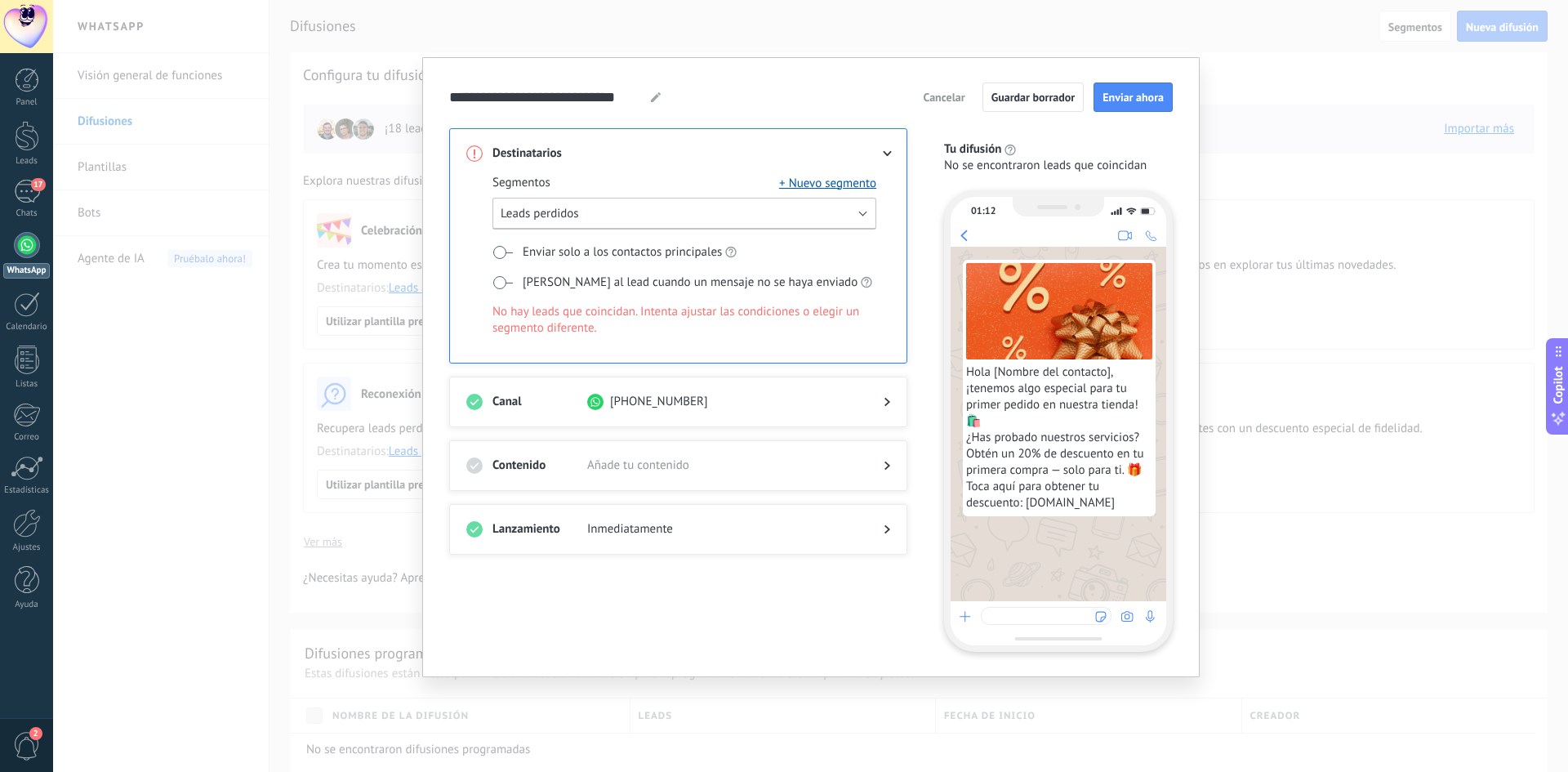
click at [550, 226] on button "Leads perdidos" at bounding box center [684, 213] width 384 height 32
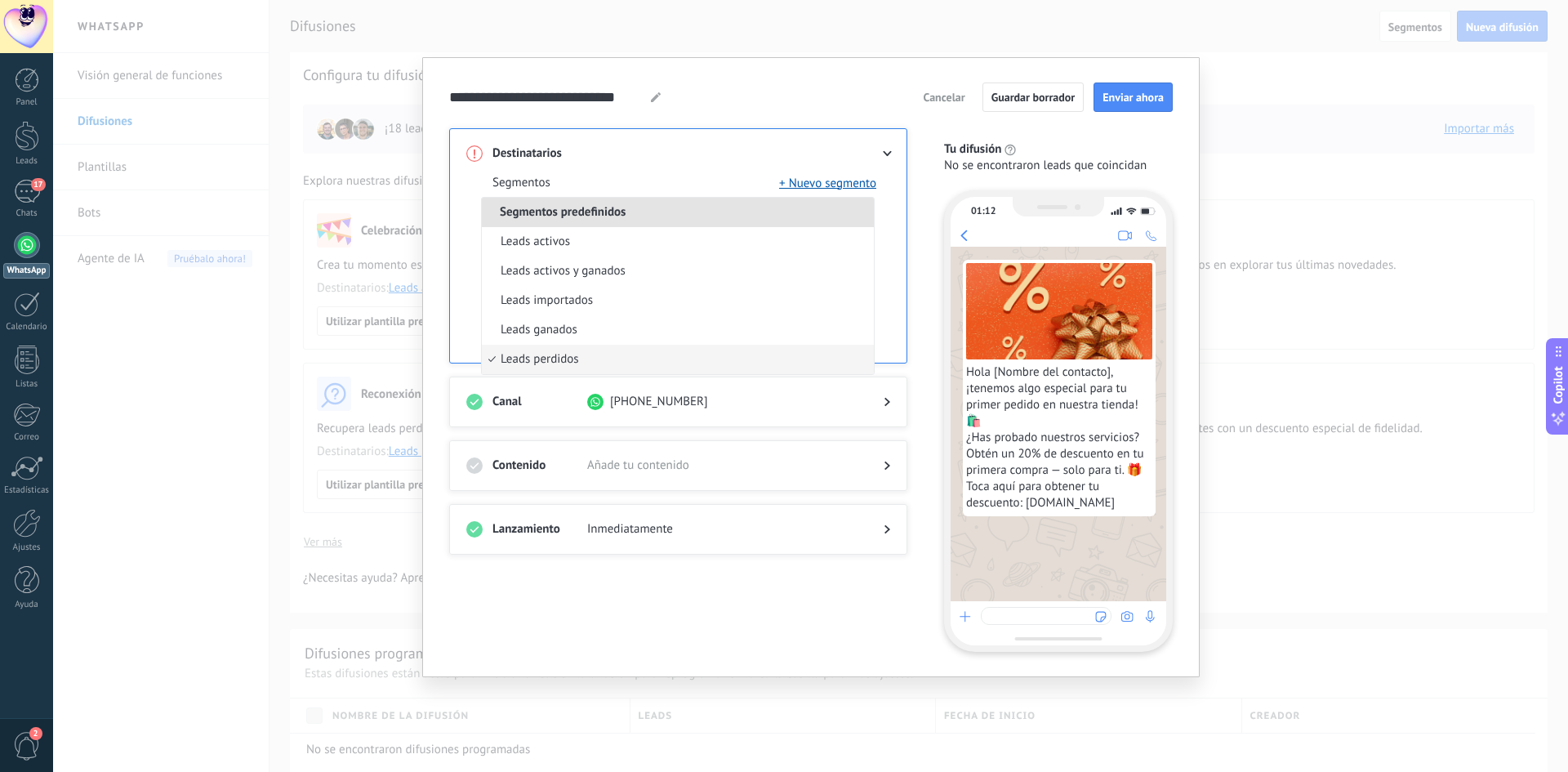
click at [461, 267] on div "Destinatarios Segmentos + Nuevo segmento Segmentos predefinidos Leads activos L…" at bounding box center [678, 246] width 458 height 235
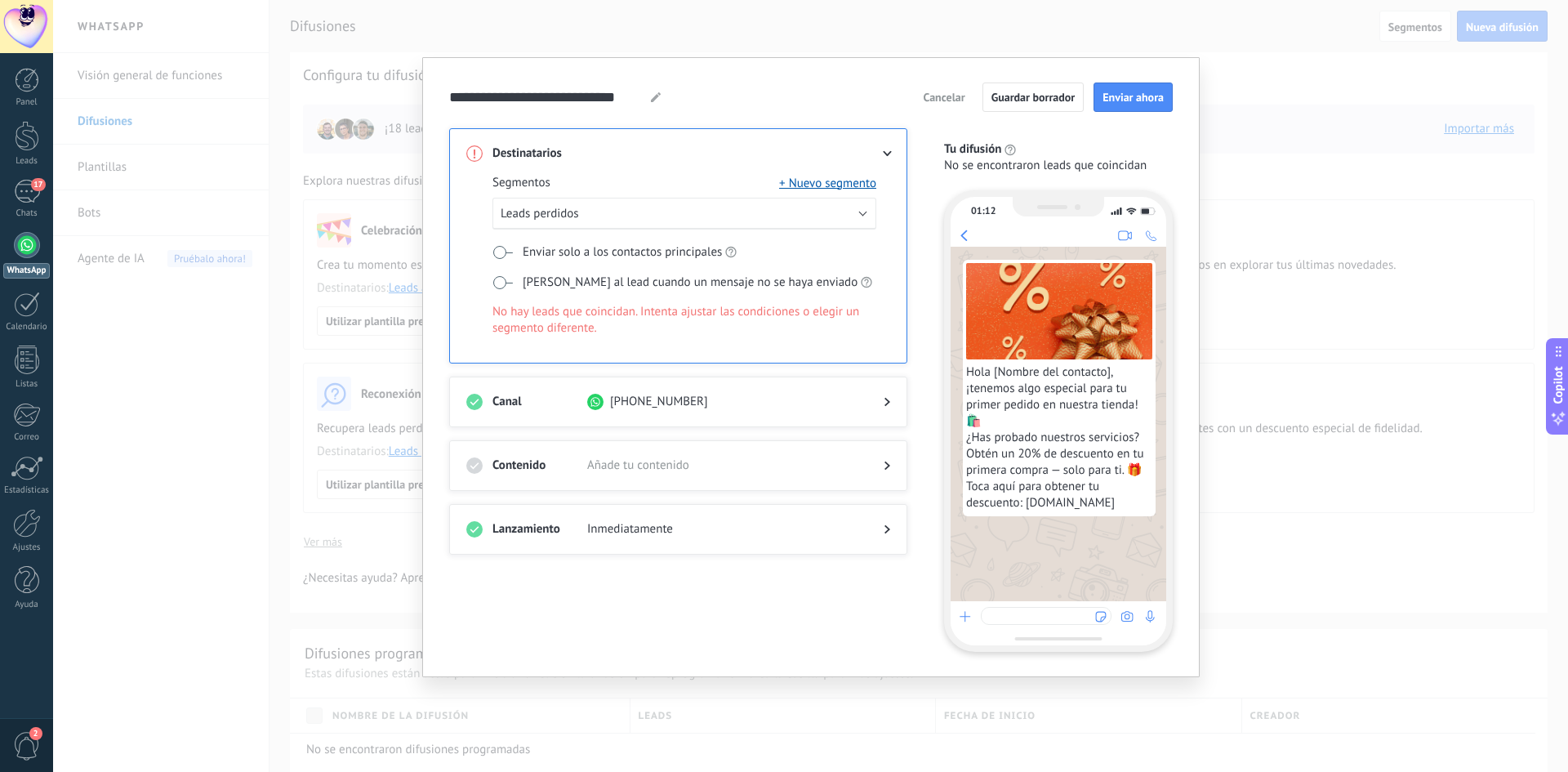
click at [652, 466] on span "Añade tu contenido" at bounding box center [722, 465] width 270 height 16
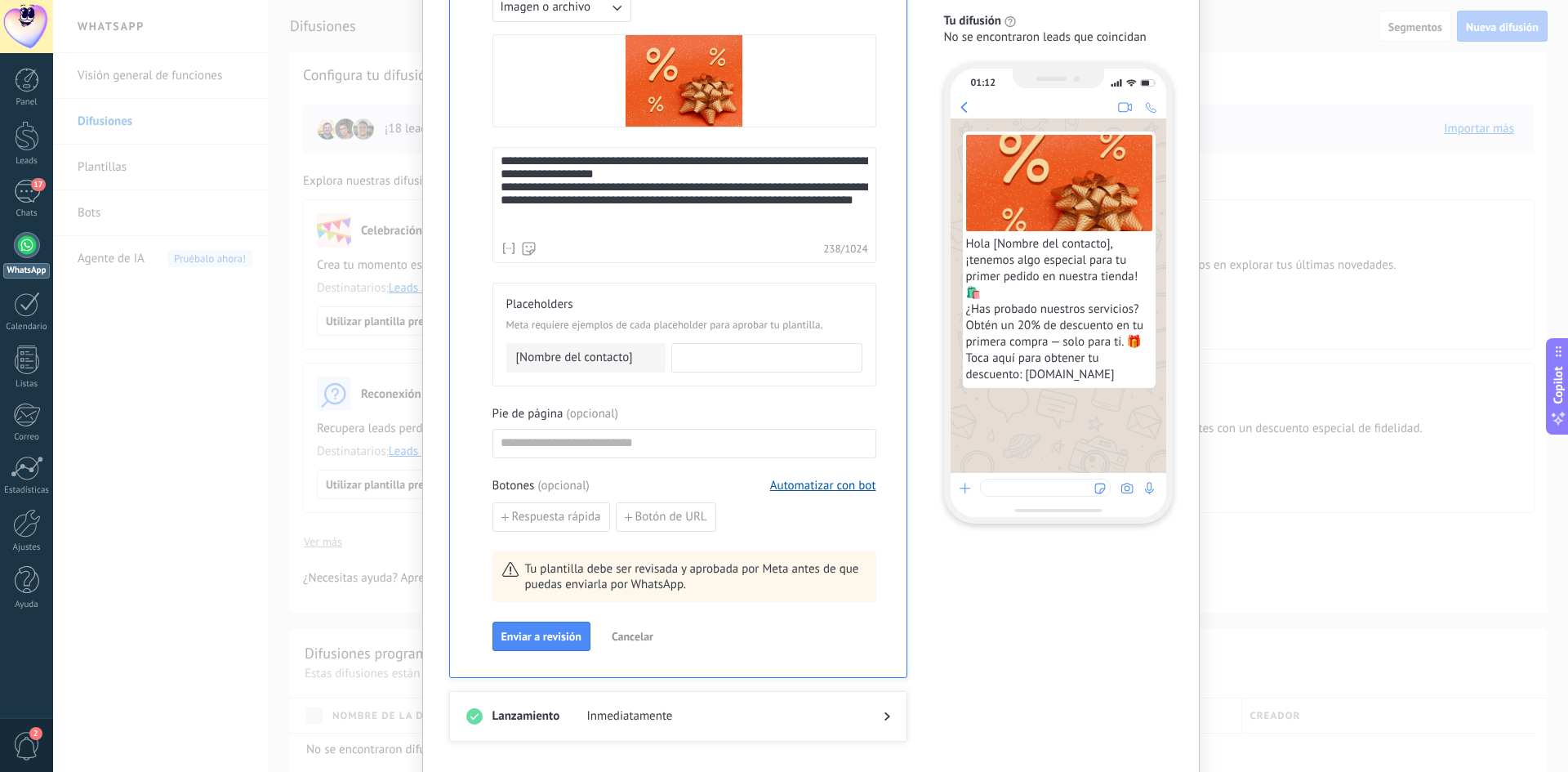
scroll to position [587, 0]
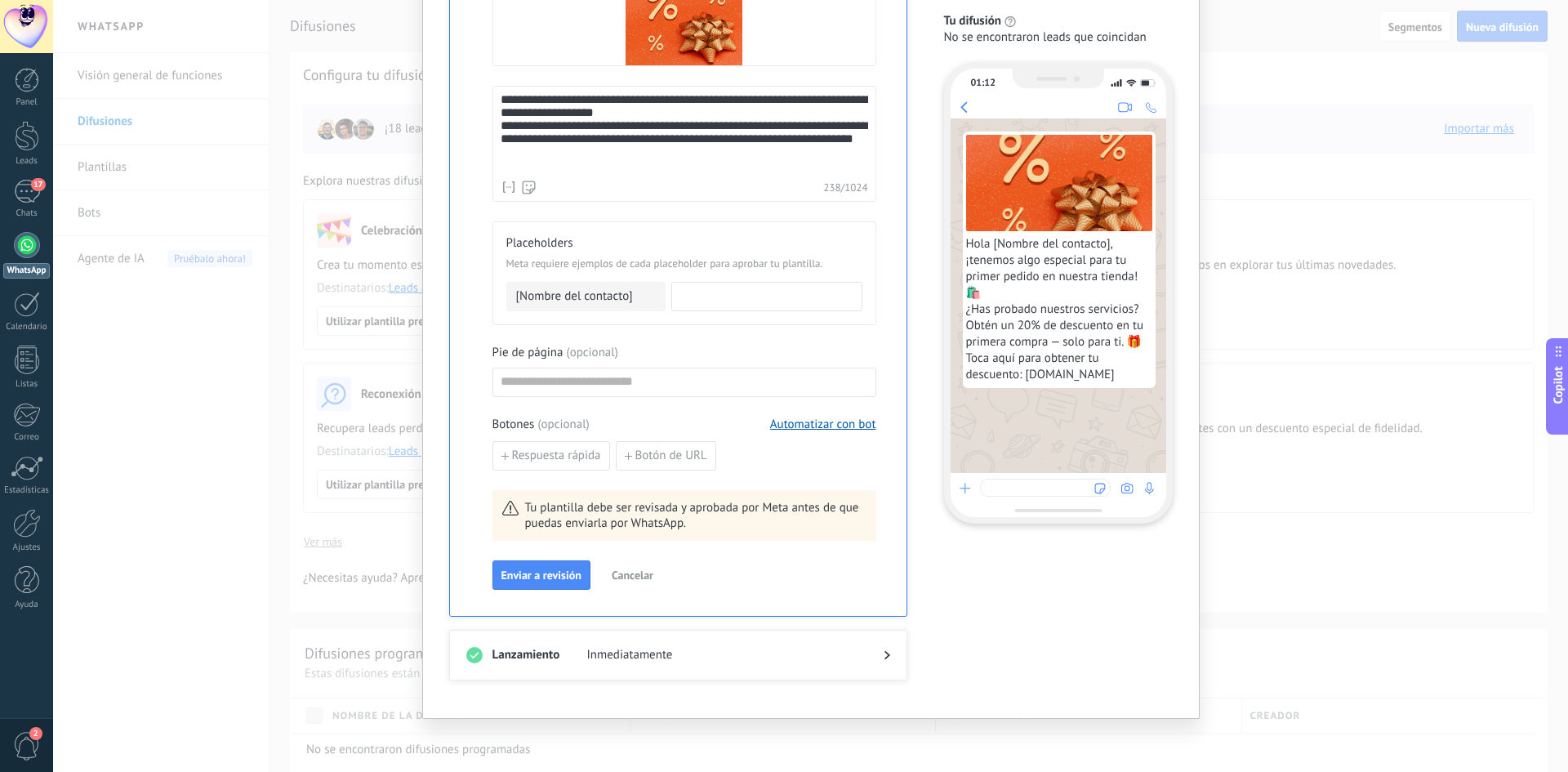
click at [620, 295] on span "[Nombre del contacto]" at bounding box center [574, 296] width 117 height 16
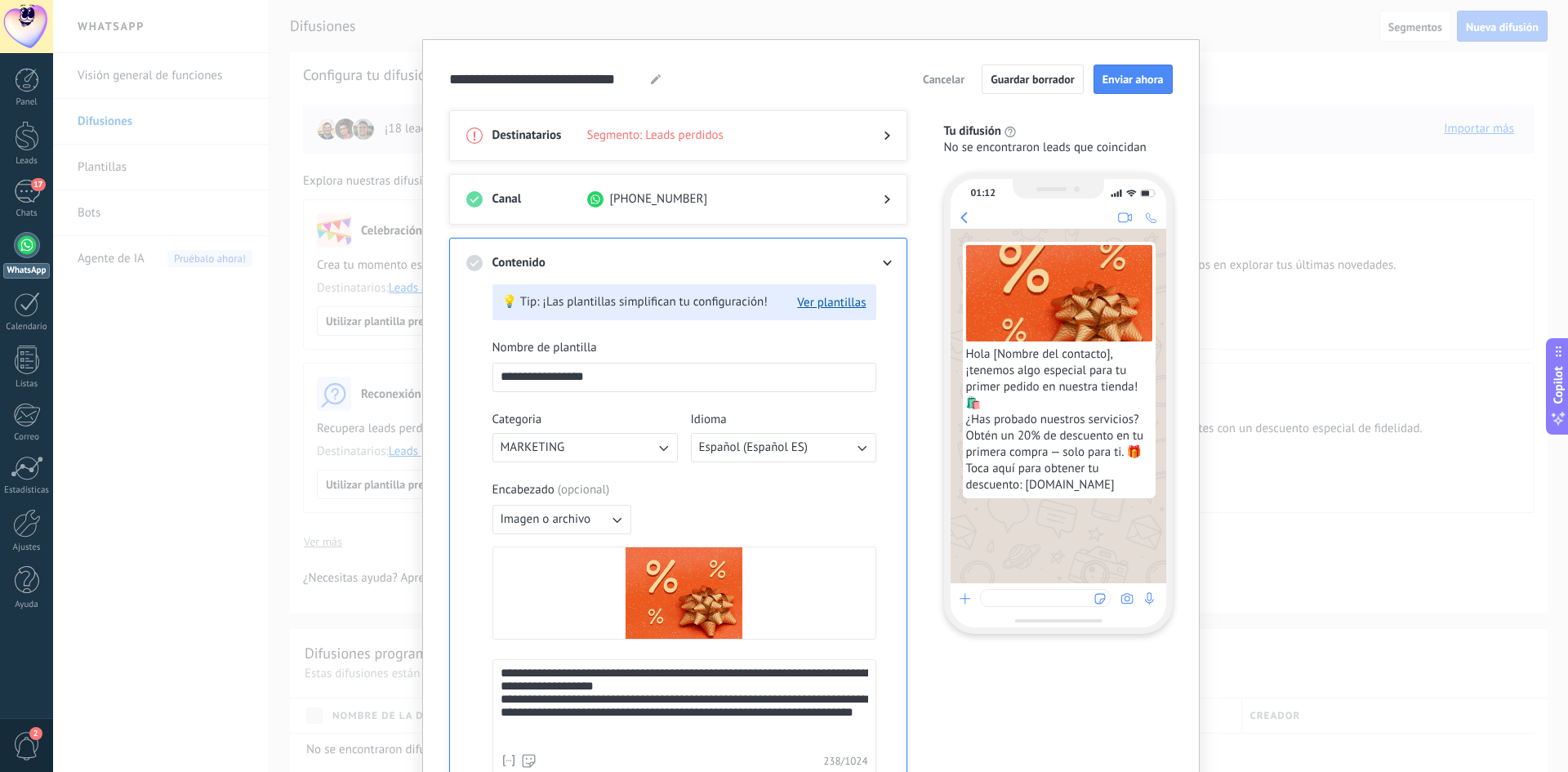
scroll to position [0, 0]
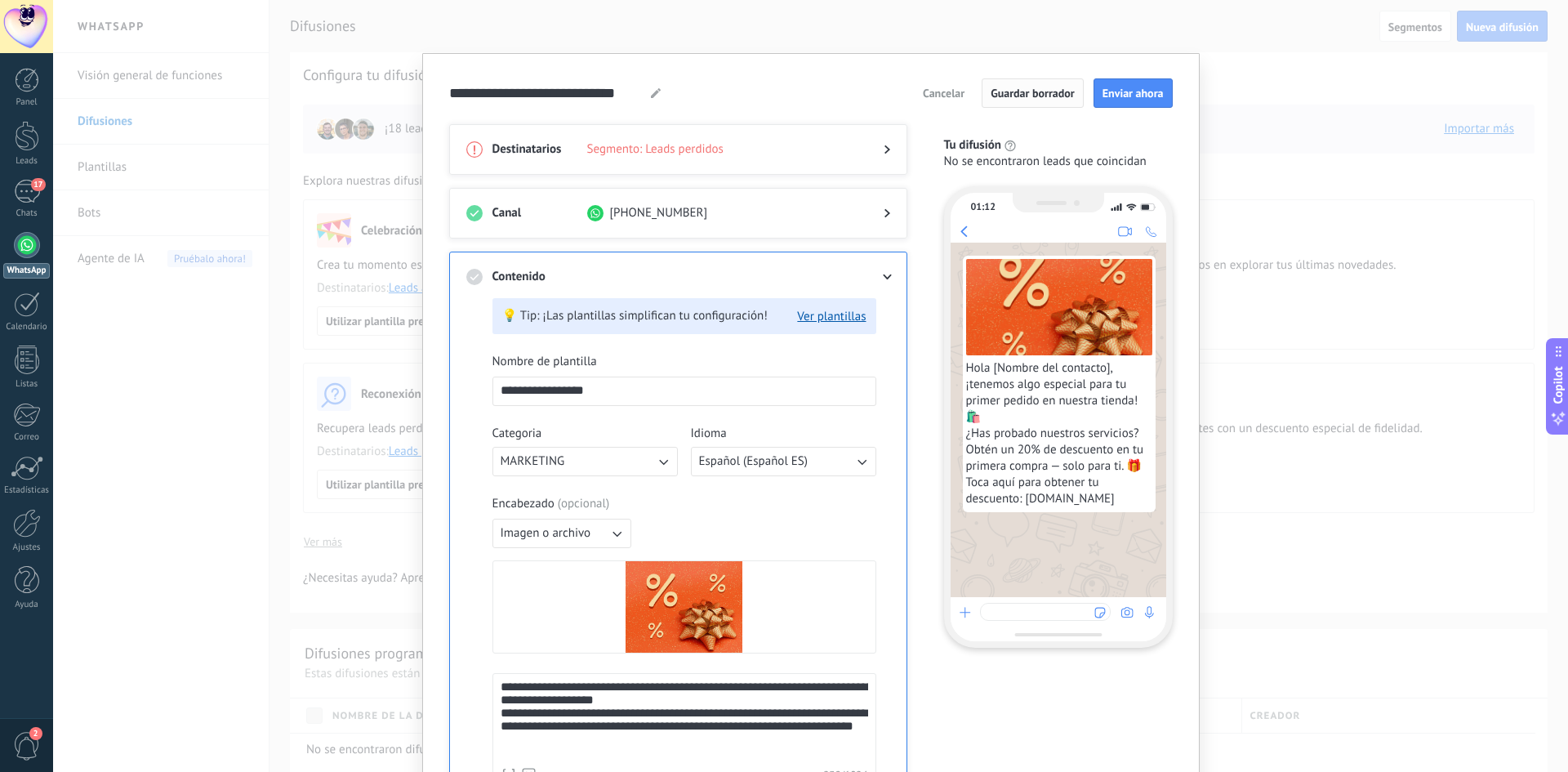
click at [1018, 99] on span "Guardar borrador" at bounding box center [1032, 93] width 84 height 11
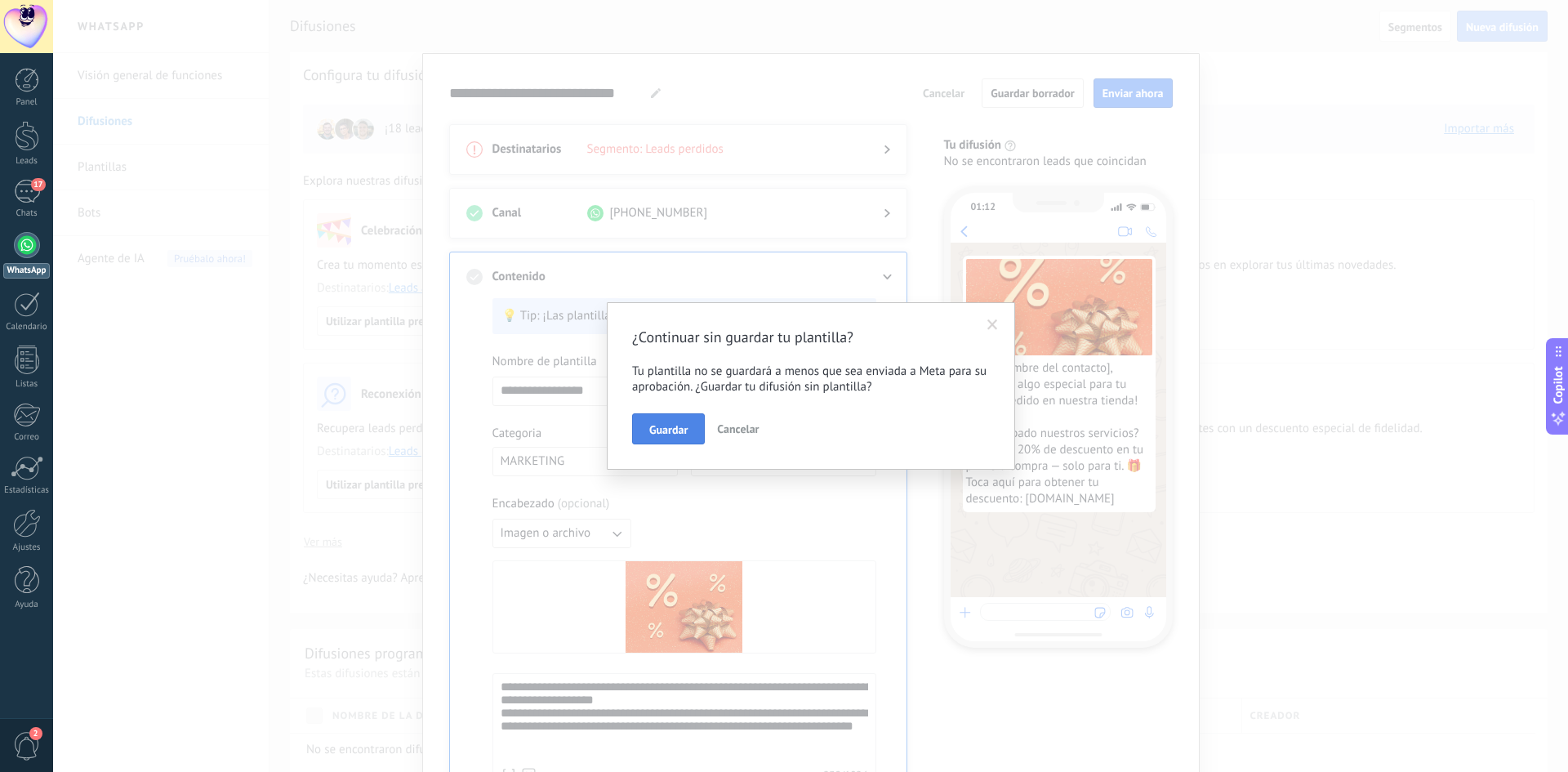
click at [671, 432] on span "Guardar" at bounding box center [669, 430] width 38 height 11
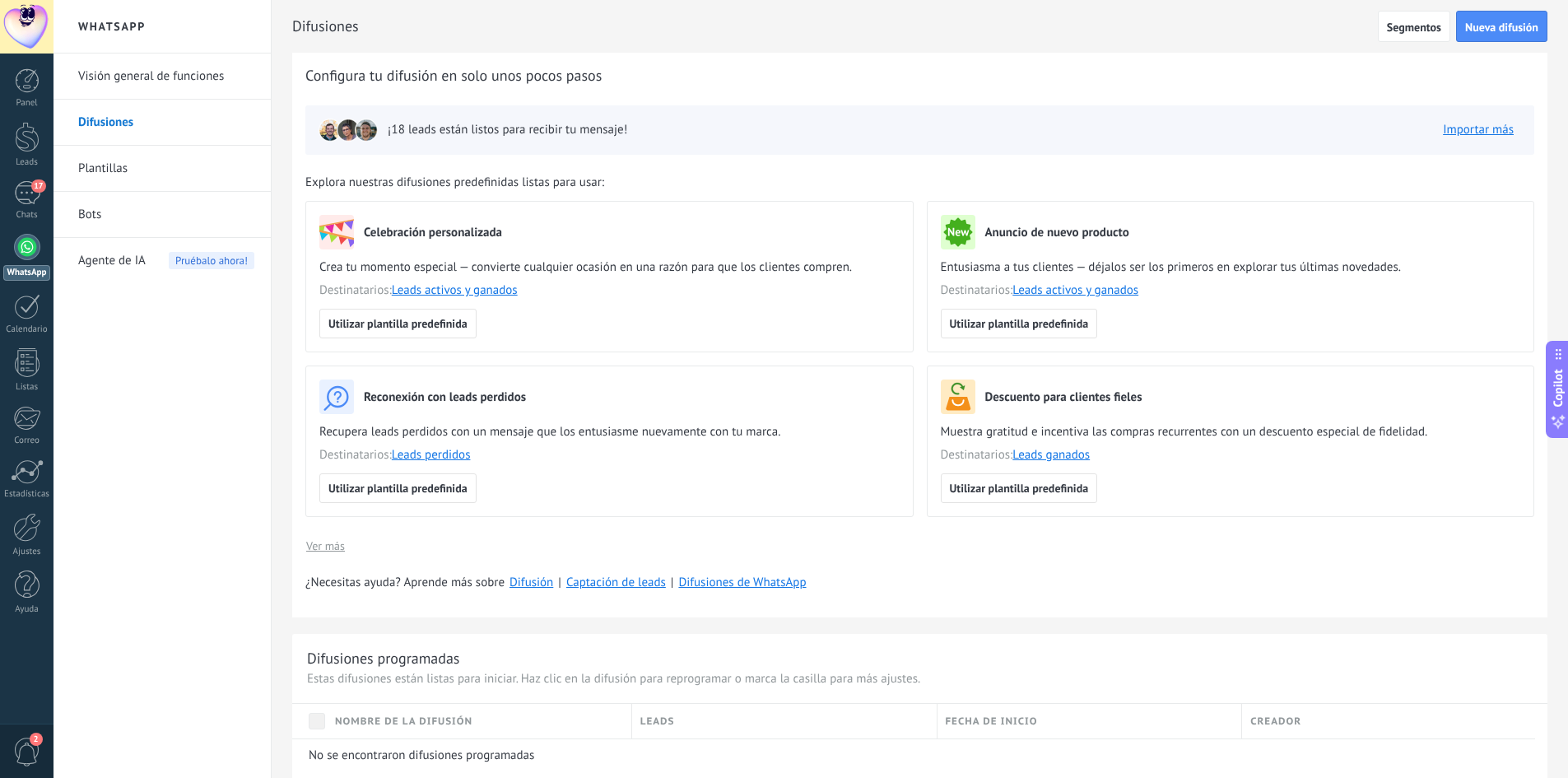
click at [124, 76] on link "Visión general de funciones" at bounding box center [166, 76] width 176 height 46
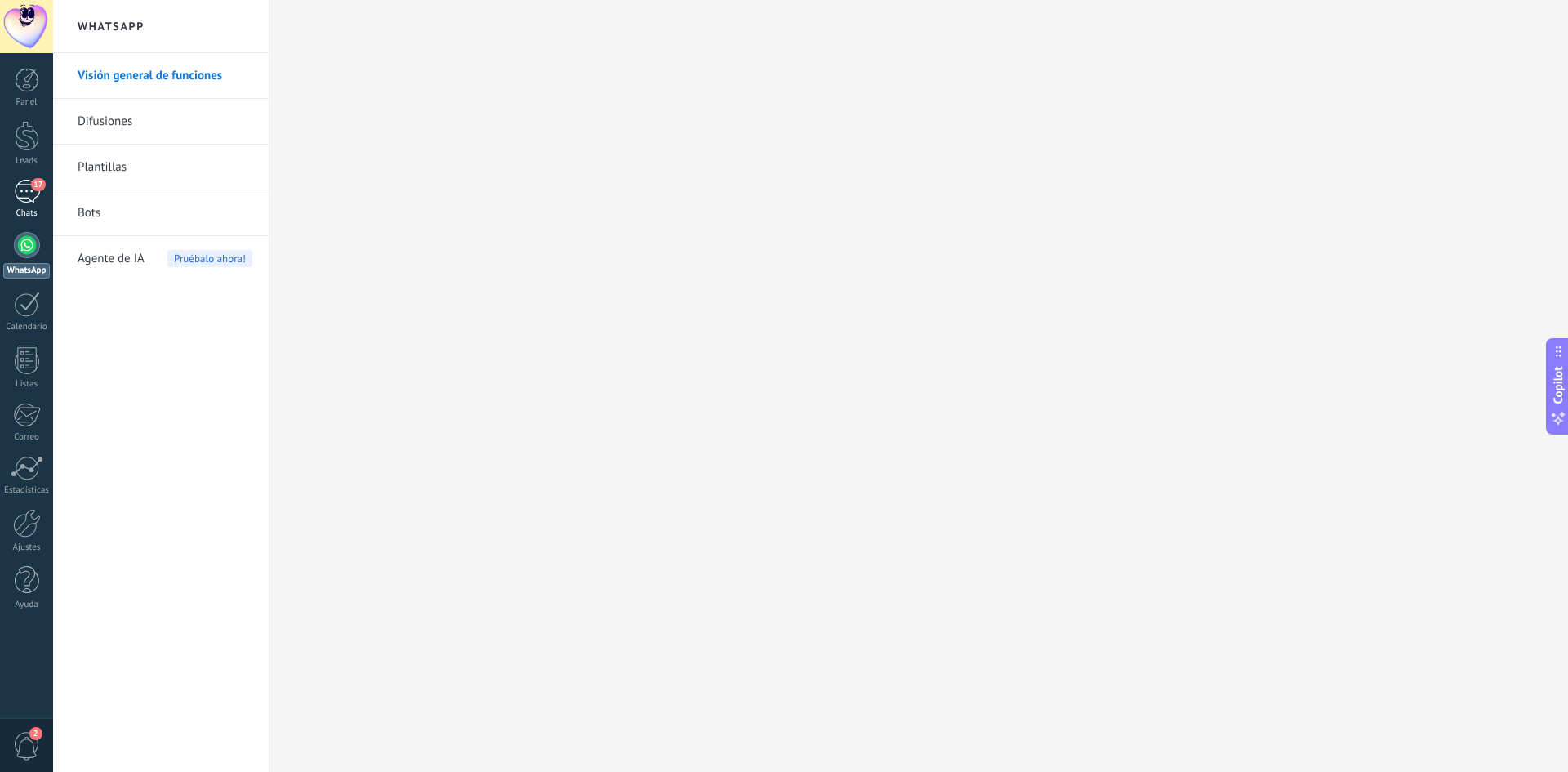
click at [32, 183] on span "17" at bounding box center [38, 185] width 14 height 13
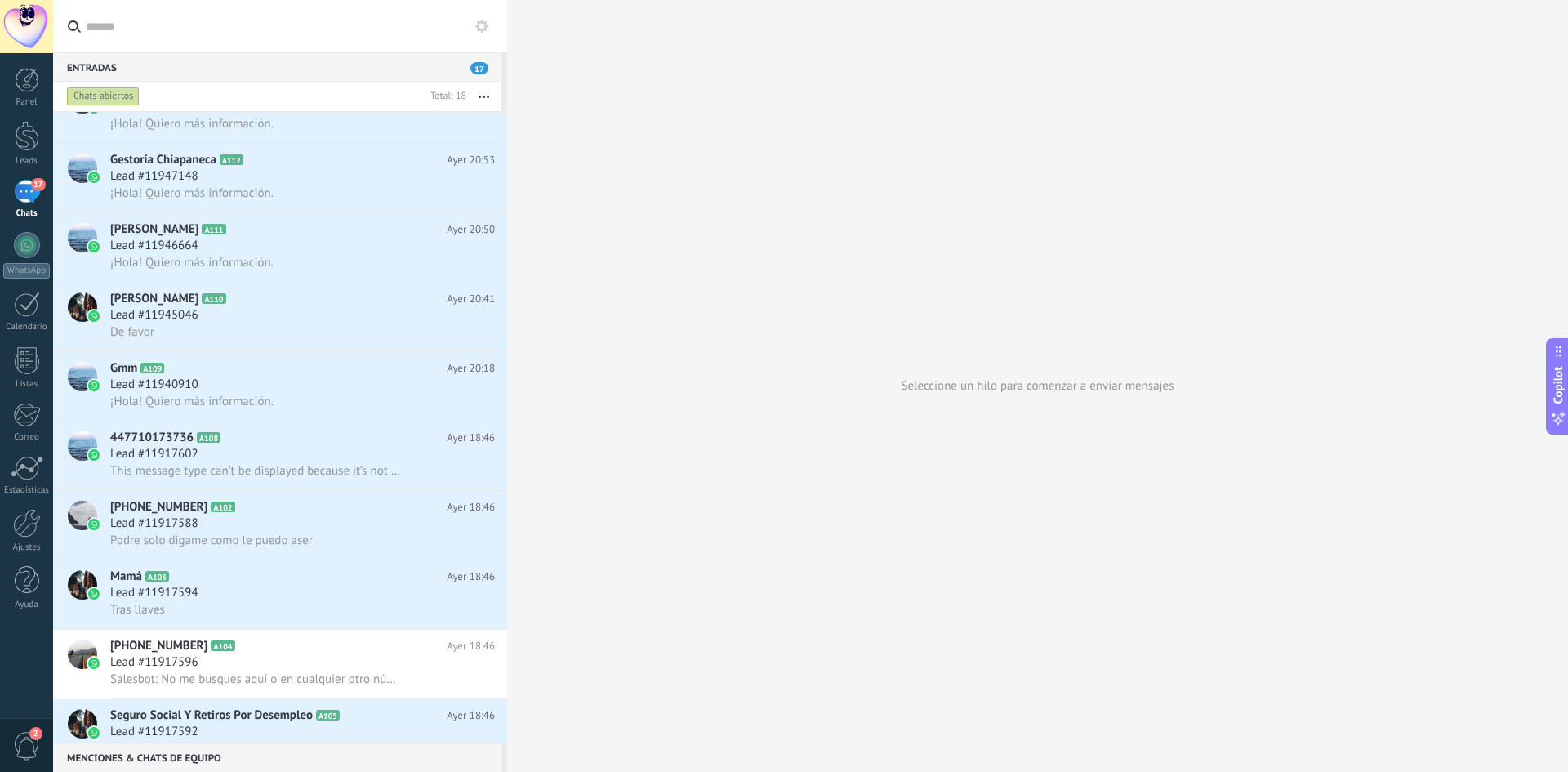
scroll to position [619, 0]
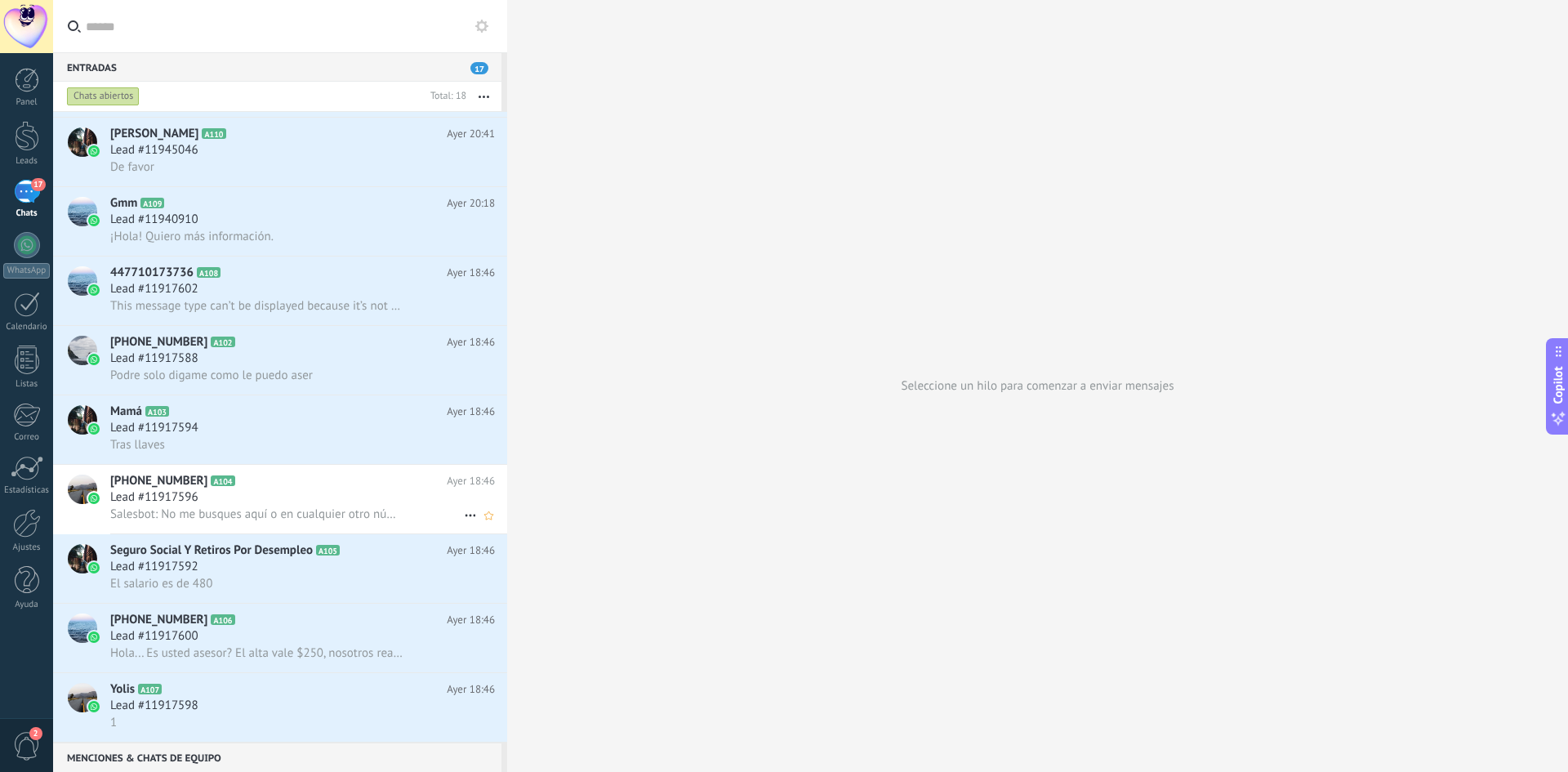
click at [81, 493] on div at bounding box center [82, 488] width 29 height 29
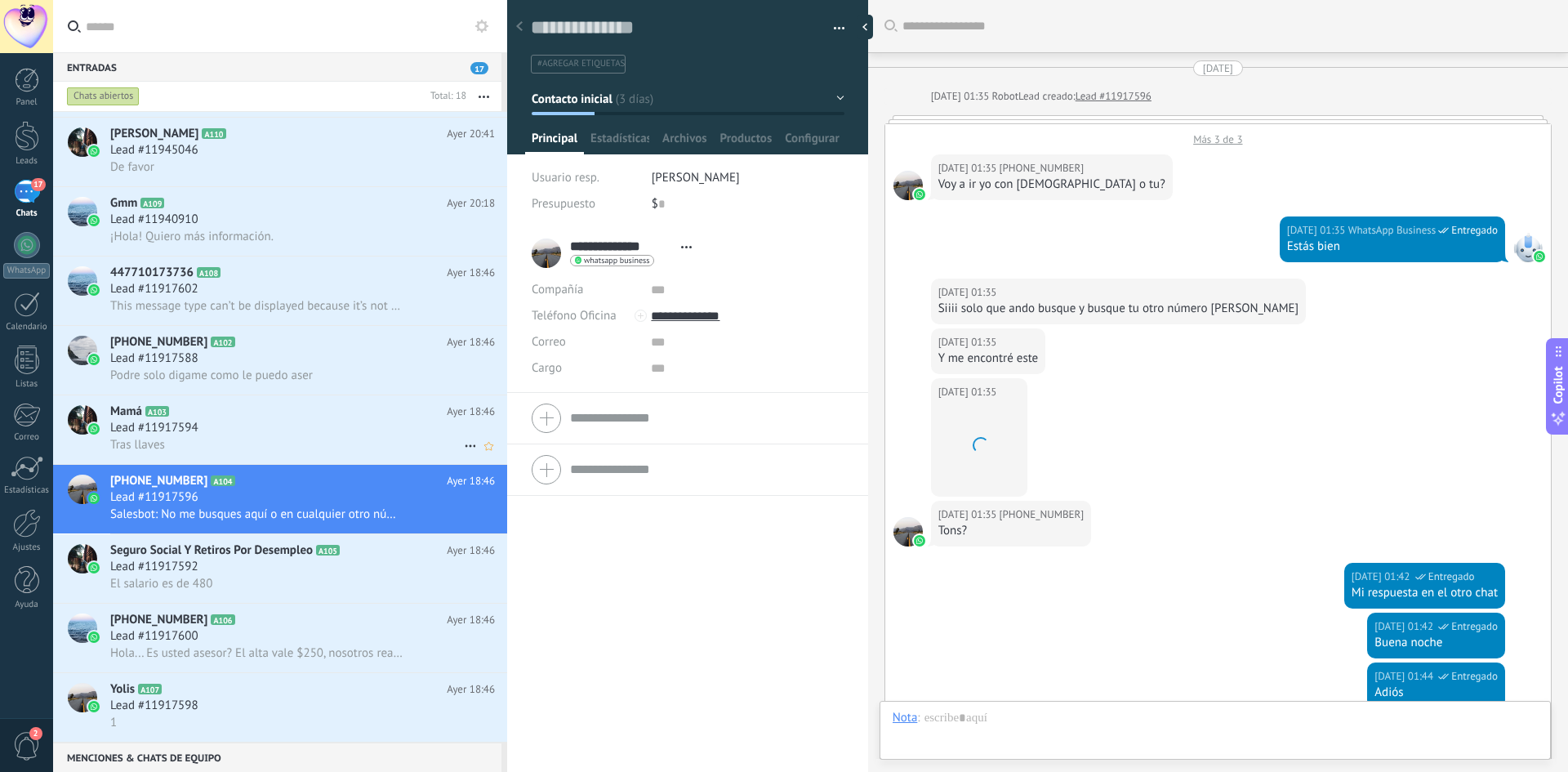
scroll to position [397, 0]
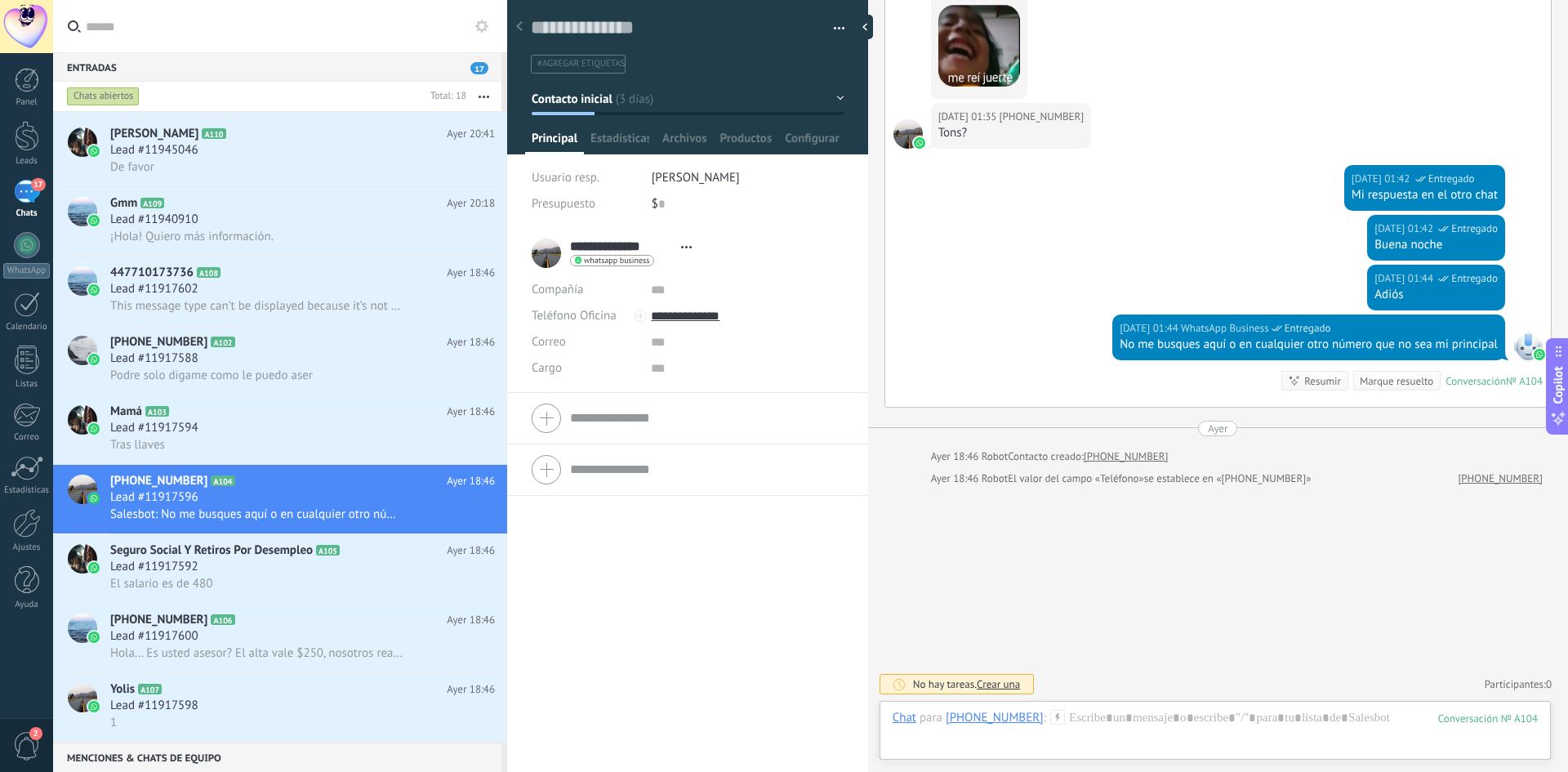
click at [905, 137] on div at bounding box center [908, 134] width 29 height 29
click at [548, 254] on div "**********" at bounding box center [616, 252] width 168 height 41
click at [752, 221] on div "Usuario resp. EMMANUEL NAVA PEREZ Presupuesto $ 0" at bounding box center [689, 196] width 313 height 63
click at [465, 519] on icon at bounding box center [470, 515] width 20 height 20
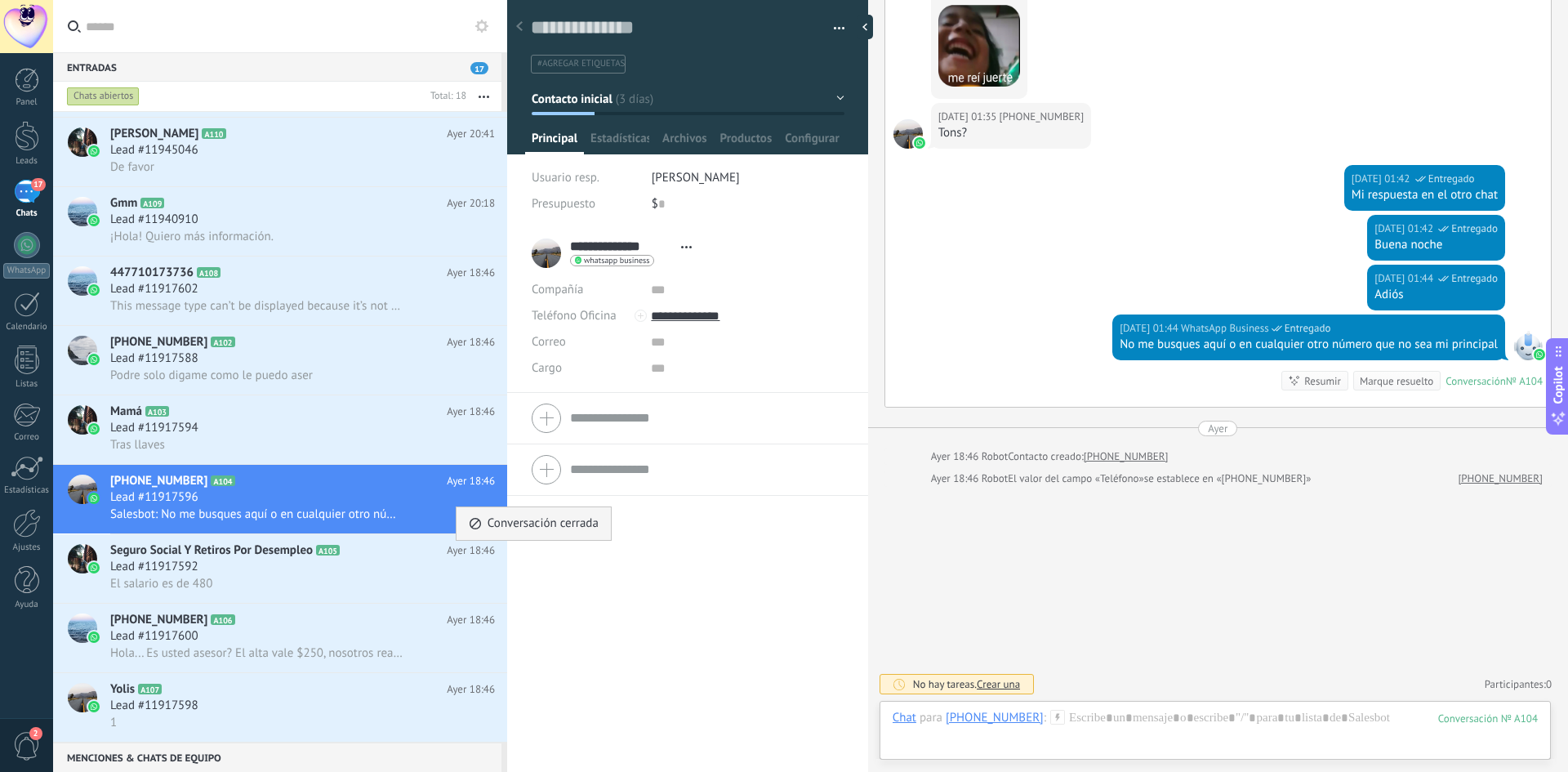
click at [507, 521] on span "Conversación cerrada" at bounding box center [543, 524] width 111 height 32
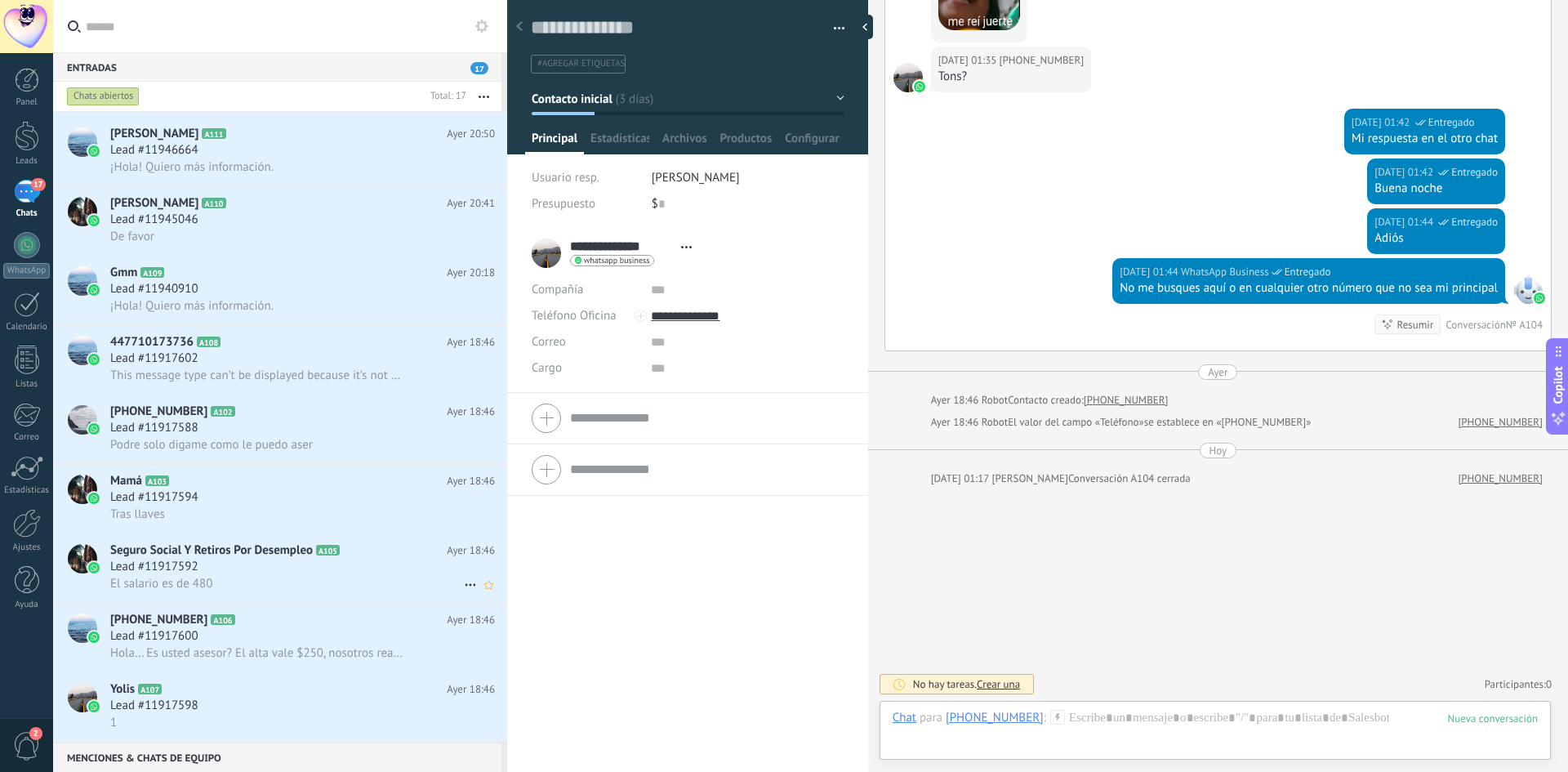
scroll to position [549, 0]
click at [468, 585] on use at bounding box center [470, 585] width 10 height 3
click at [493, 621] on span "Conversación cerrada" at bounding box center [543, 625] width 111 height 32
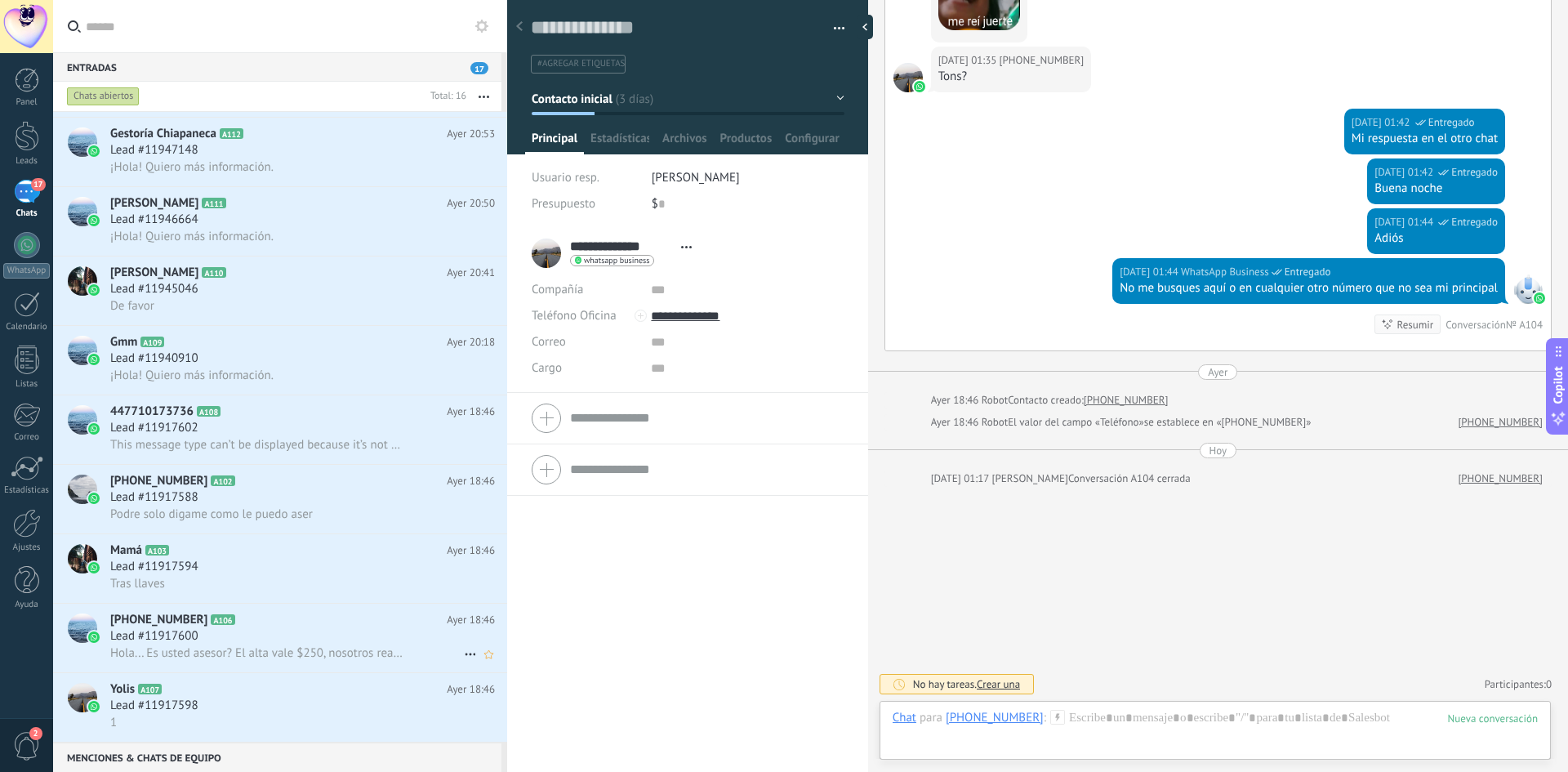
scroll to position [480, 0]
click at [461, 653] on icon at bounding box center [470, 653] width 20 height 20
click at [504, 690] on span "Conversación cerrada" at bounding box center [543, 695] width 111 height 32
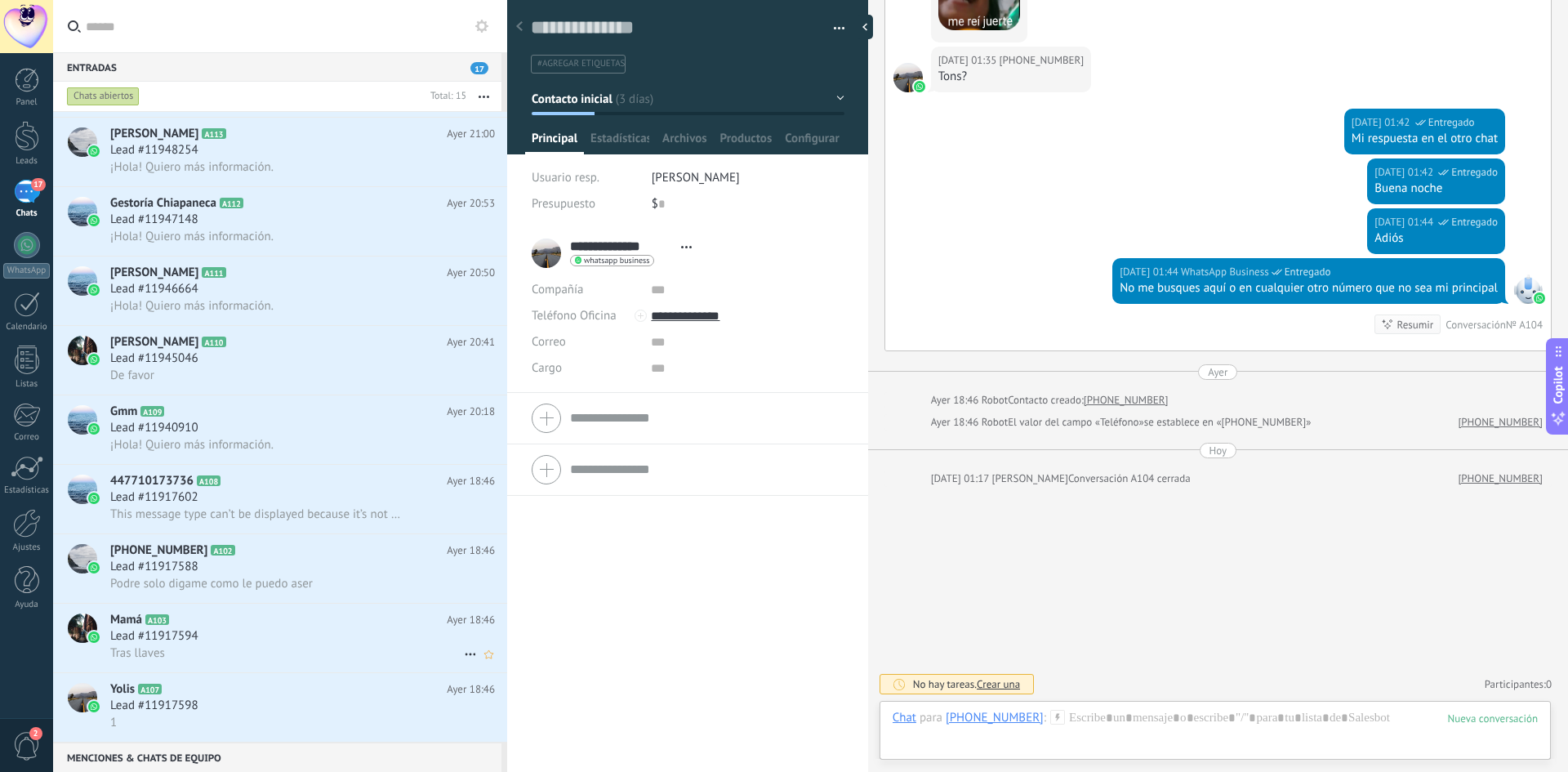
scroll to position [411, 0]
click at [467, 724] on icon at bounding box center [470, 724] width 20 height 20
click at [337, 722] on div at bounding box center [784, 386] width 1568 height 772
click at [325, 711] on div "Lead #11917598" at bounding box center [303, 705] width 385 height 16
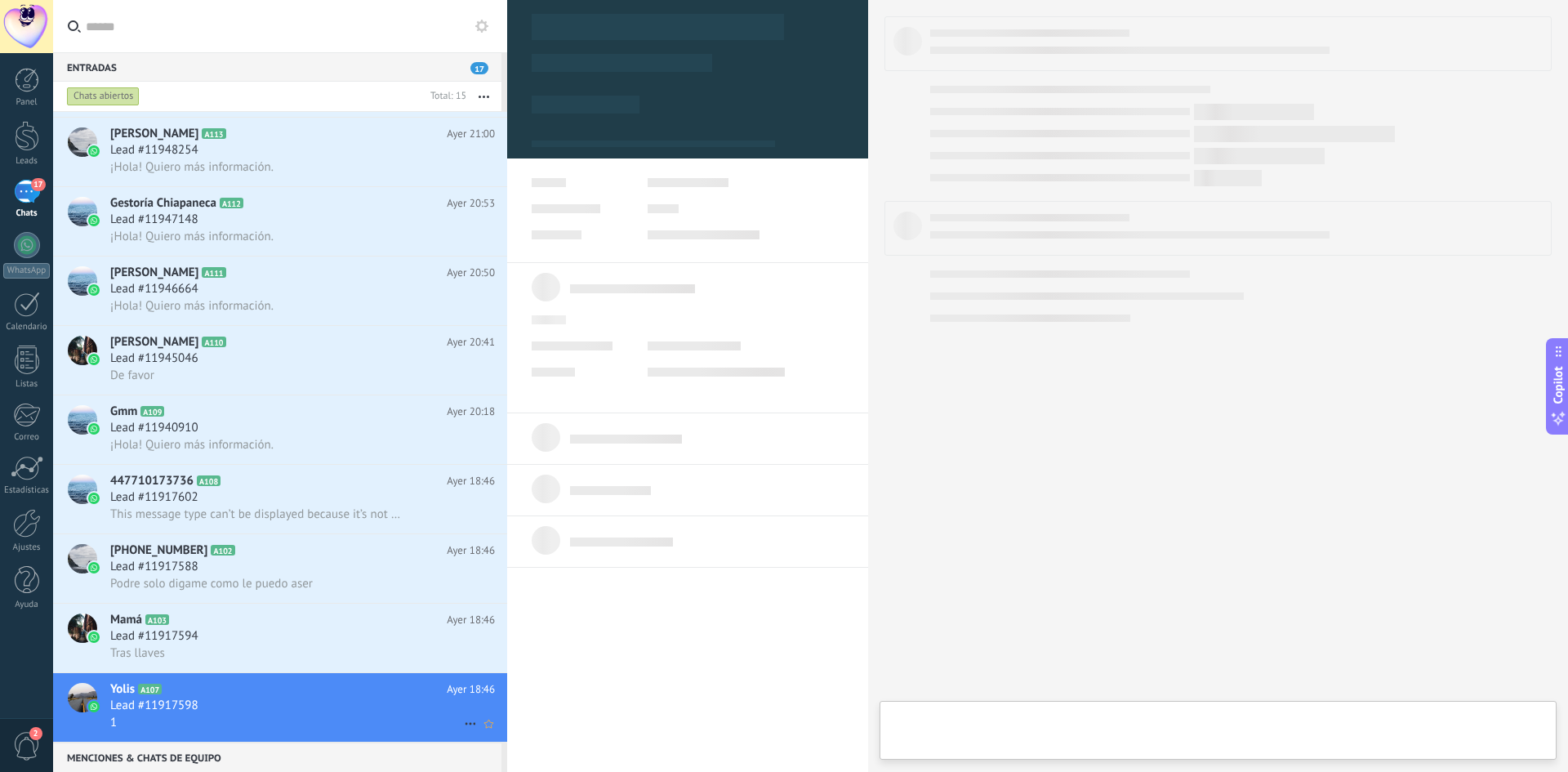
scroll to position [25, 0]
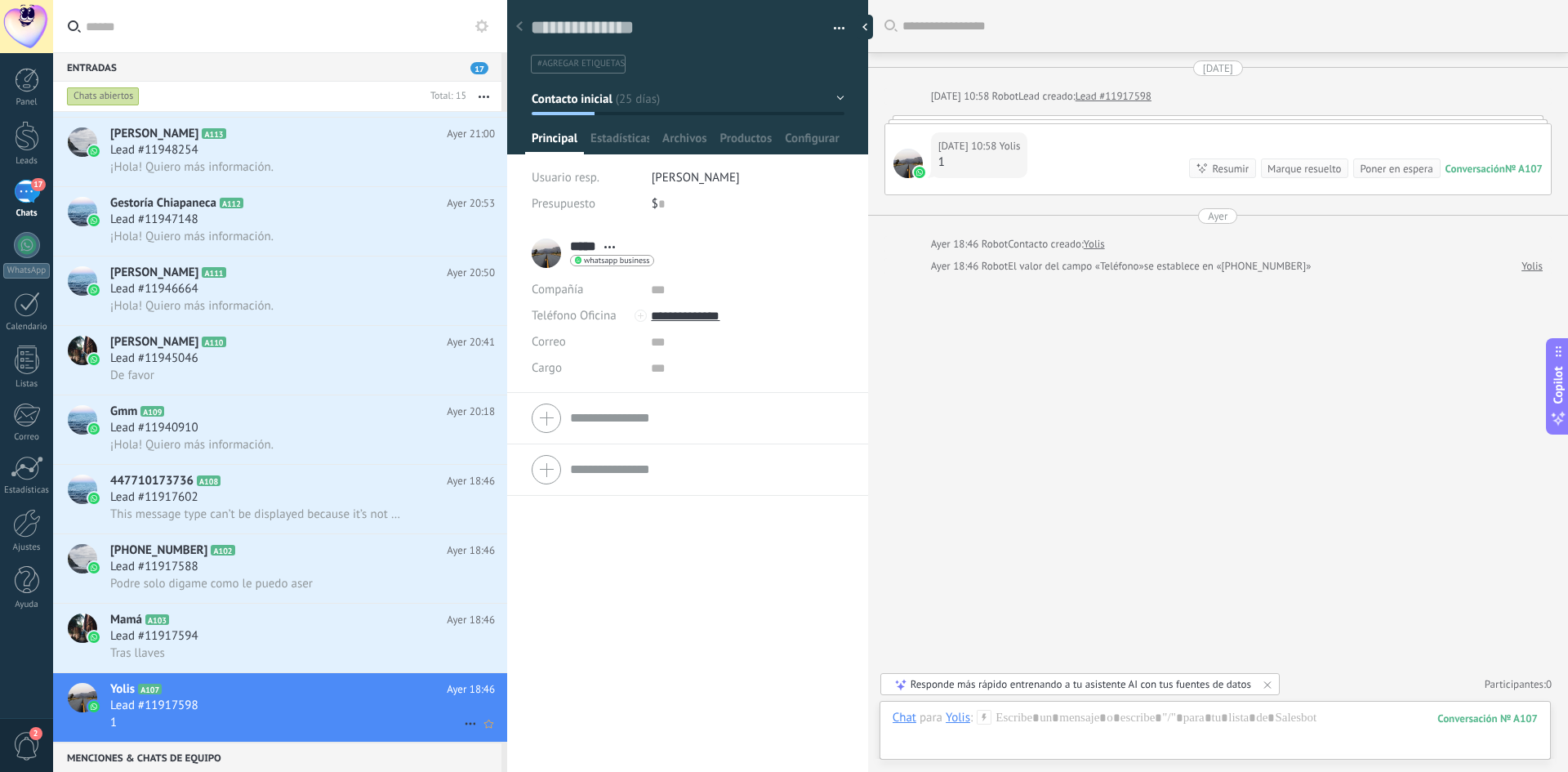
click at [461, 720] on icon at bounding box center [470, 724] width 20 height 20
click at [501, 742] on span "Conversación cerrada" at bounding box center [543, 743] width 111 height 32
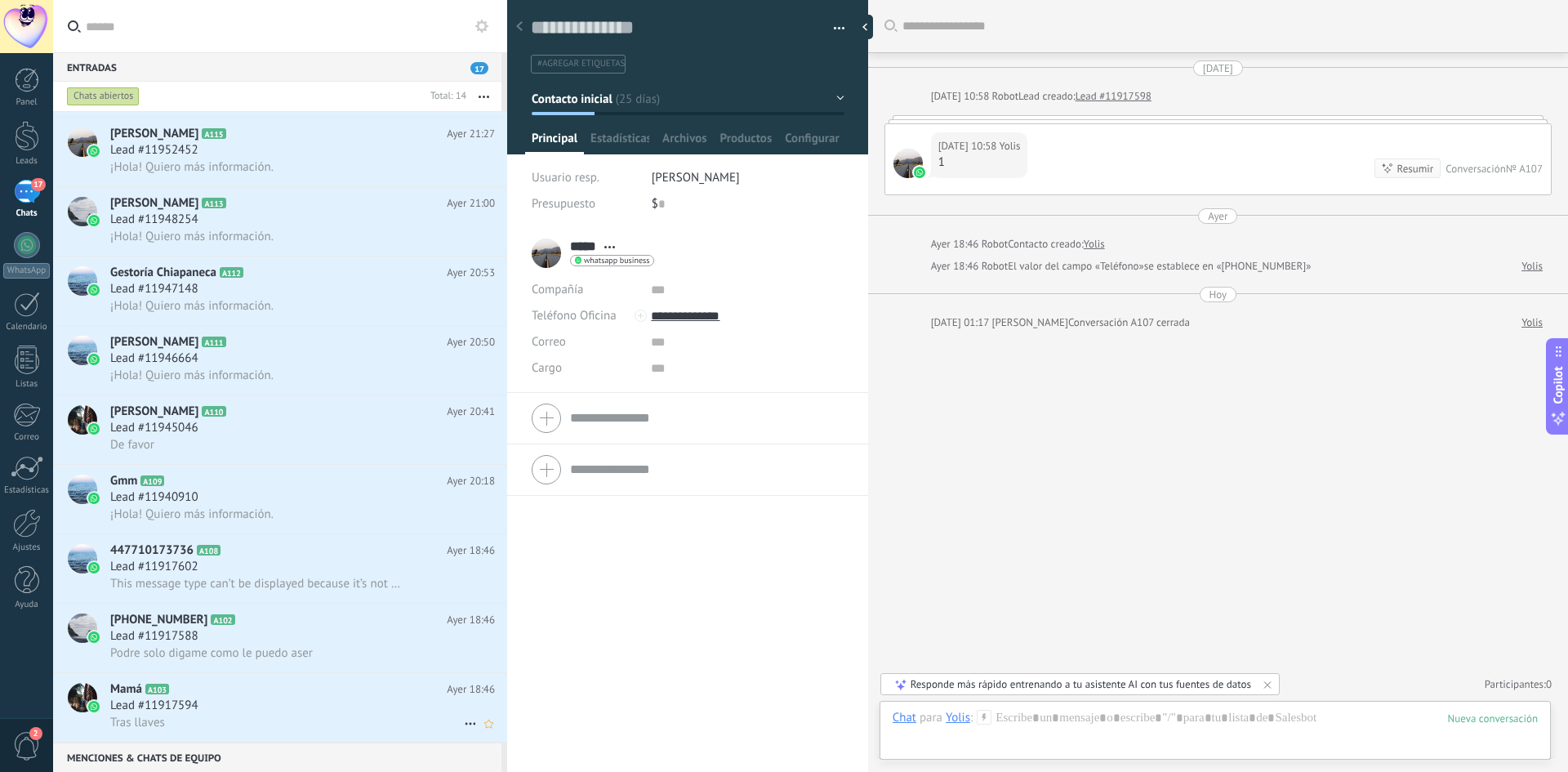
click at [461, 726] on icon at bounding box center [470, 724] width 20 height 20
click at [486, 739] on div "Conversación cerrada" at bounding box center [549, 743] width 161 height 32
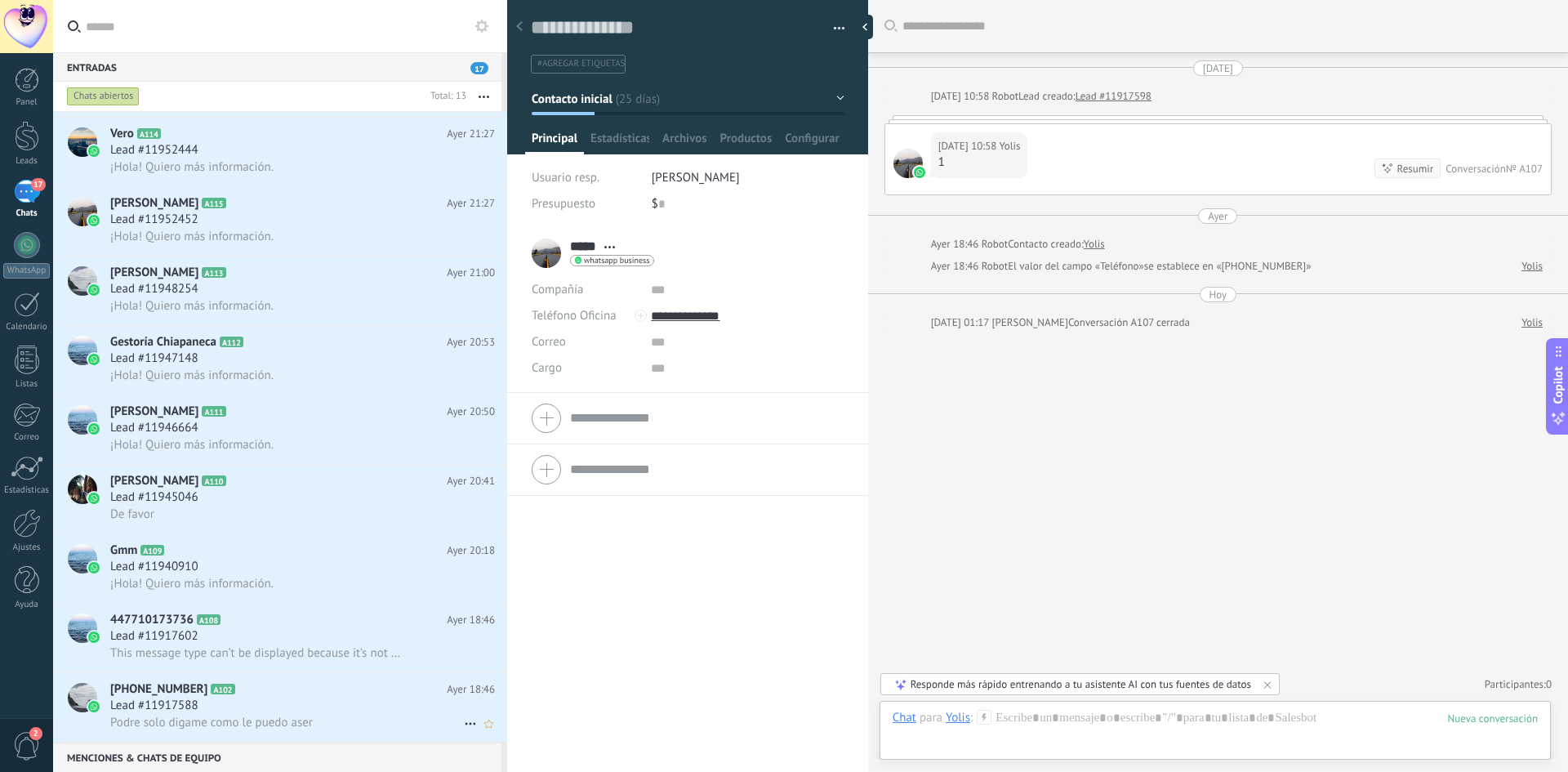
scroll to position [272, 0]
click at [461, 727] on icon at bounding box center [470, 724] width 20 height 20
click at [473, 742] on icon at bounding box center [475, 744] width 11 height 11
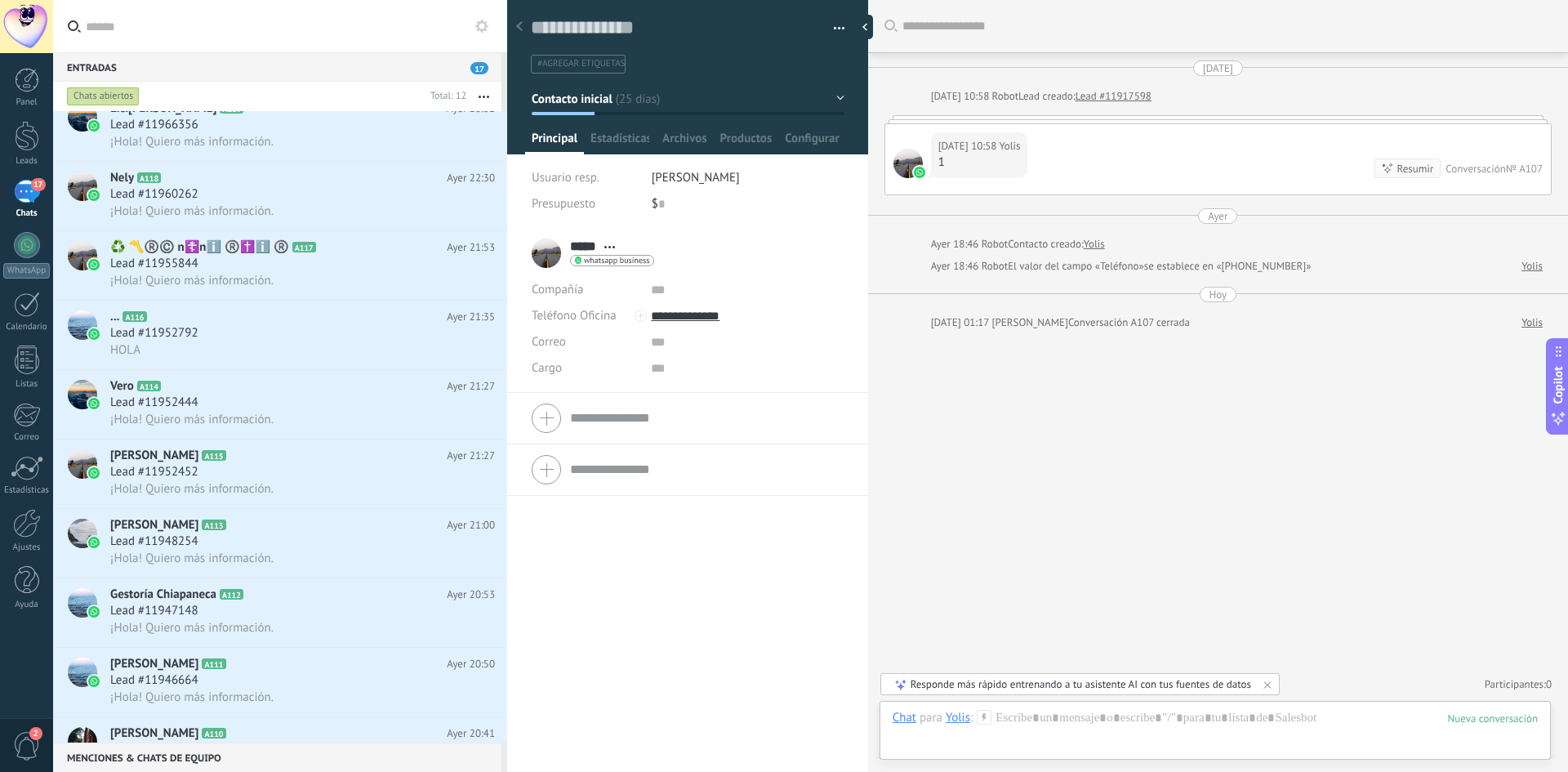
scroll to position [0, 0]
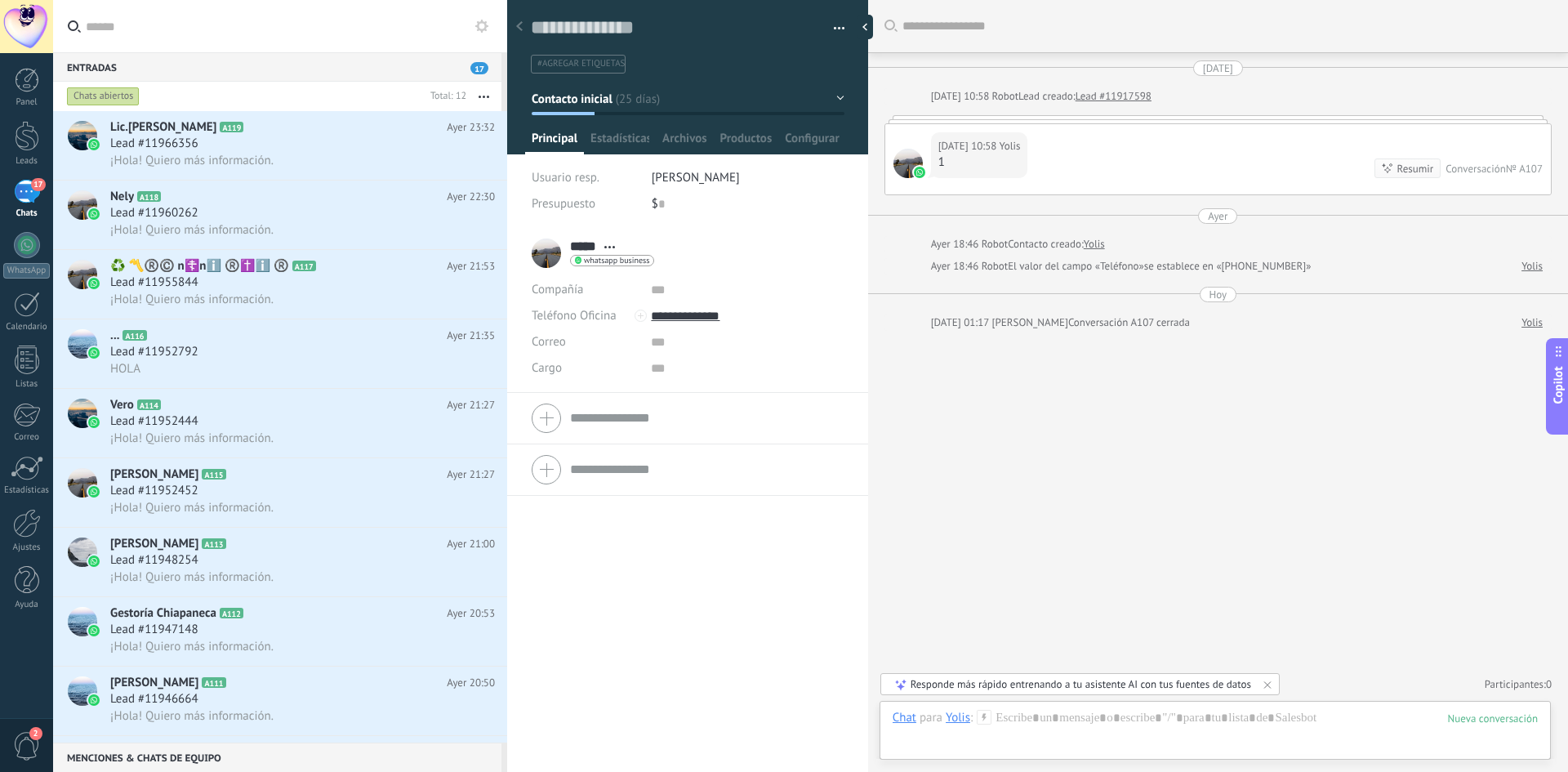
click at [523, 32] on div at bounding box center [520, 28] width 23 height 32
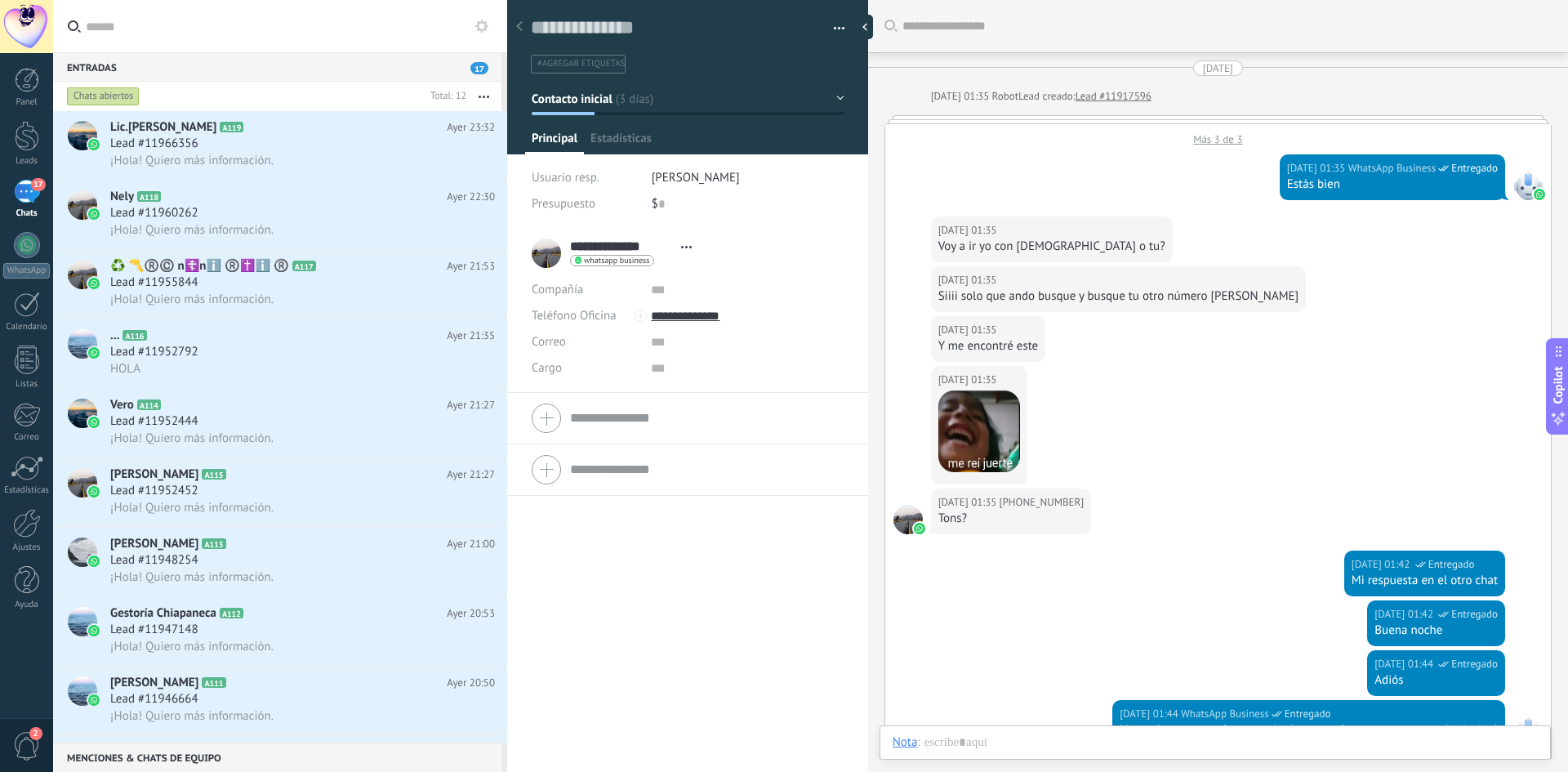
scroll to position [360, 0]
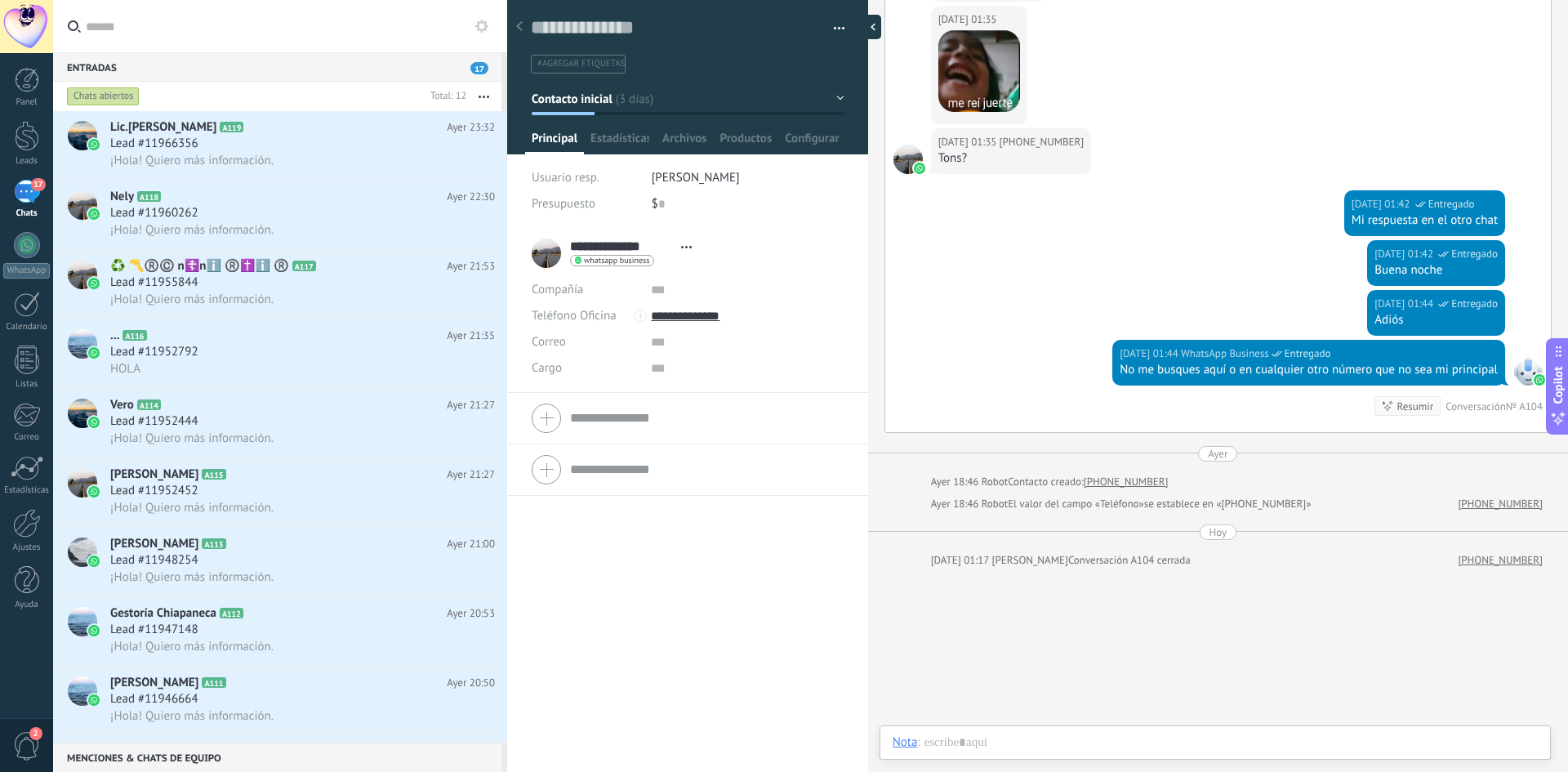
click at [876, 28] on div at bounding box center [869, 27] width 25 height 25
type textarea "**********"
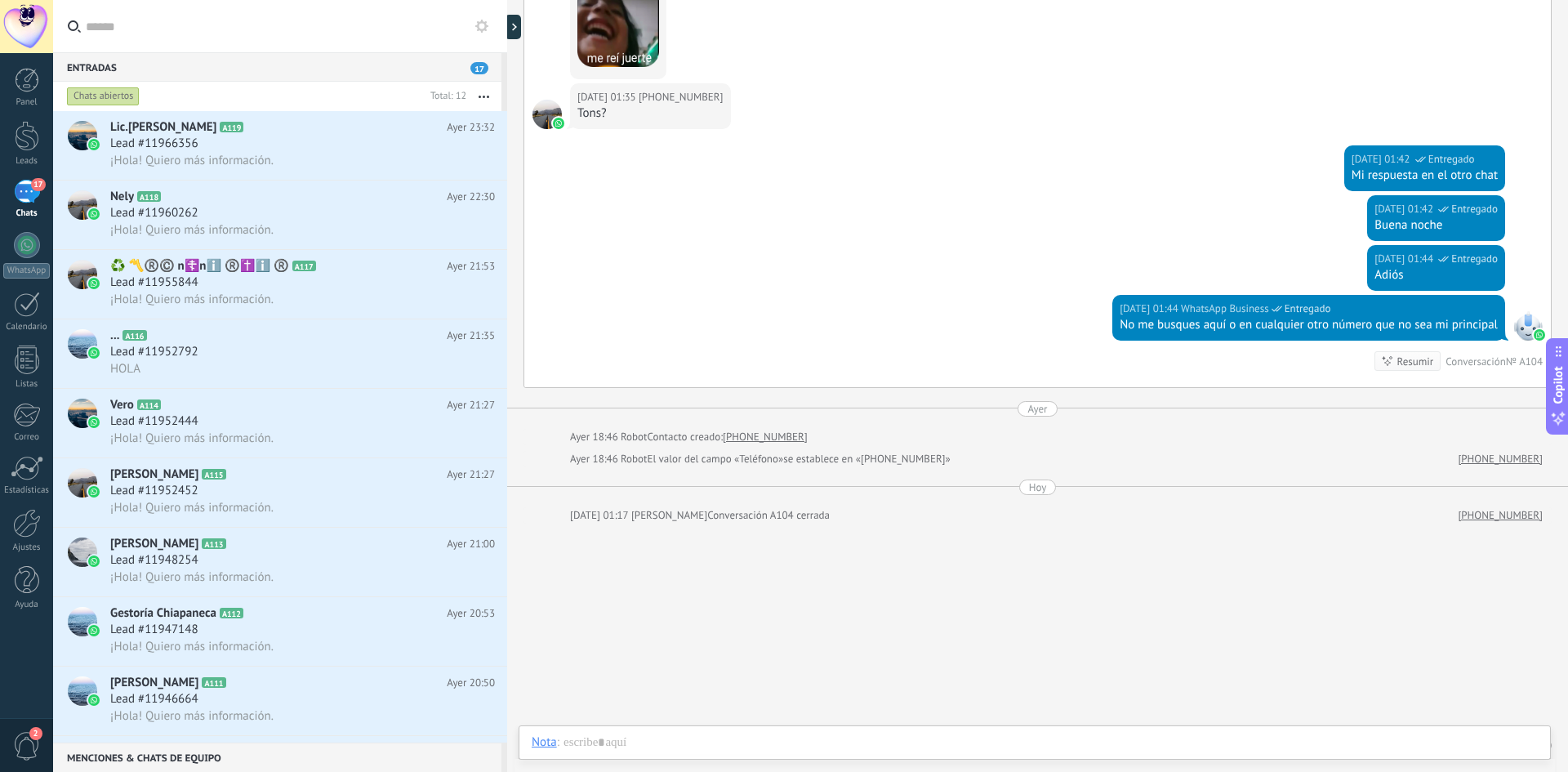
scroll to position [442, 0]
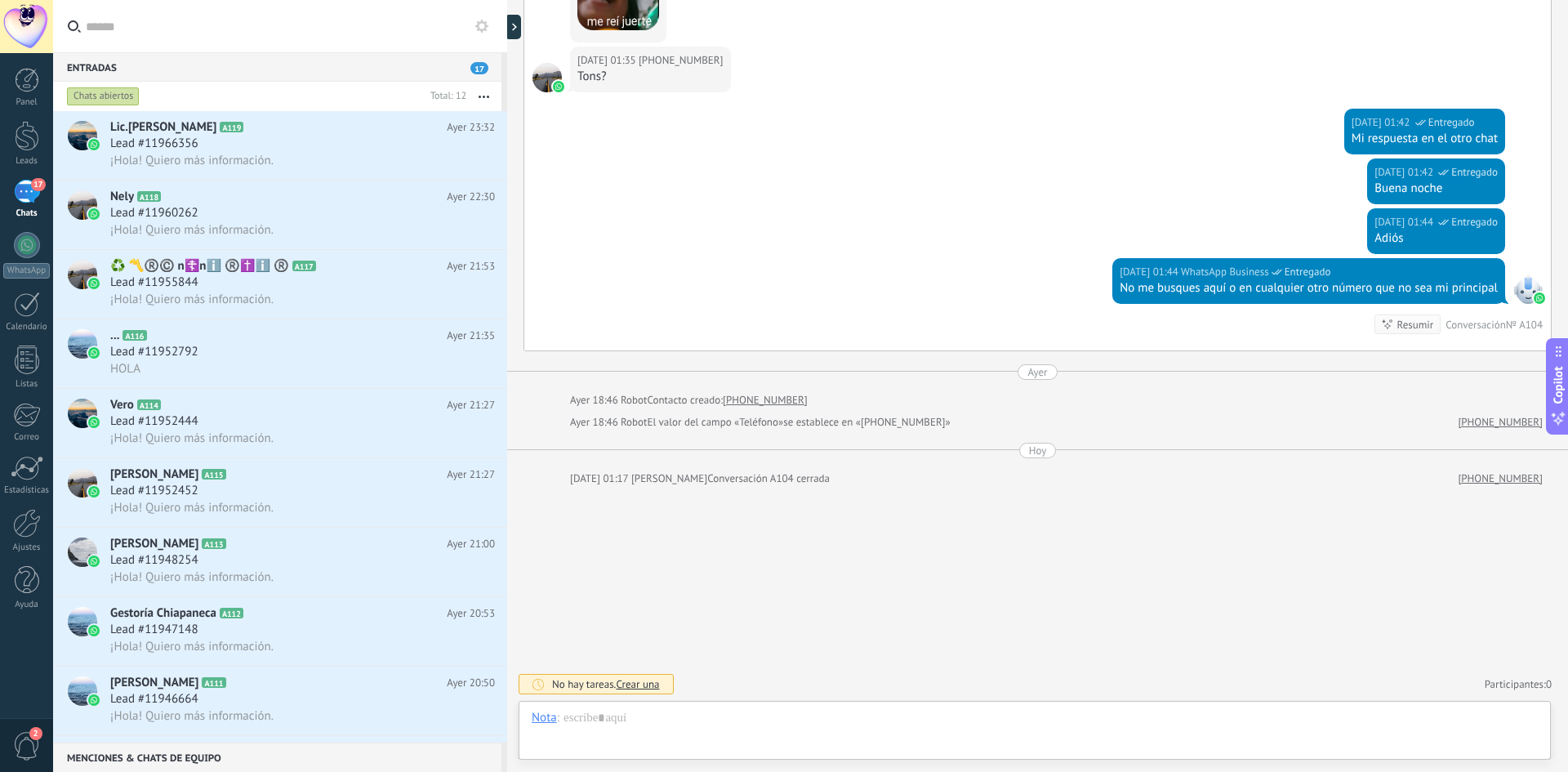
click at [645, 681] on span "Crear una" at bounding box center [637, 684] width 44 height 14
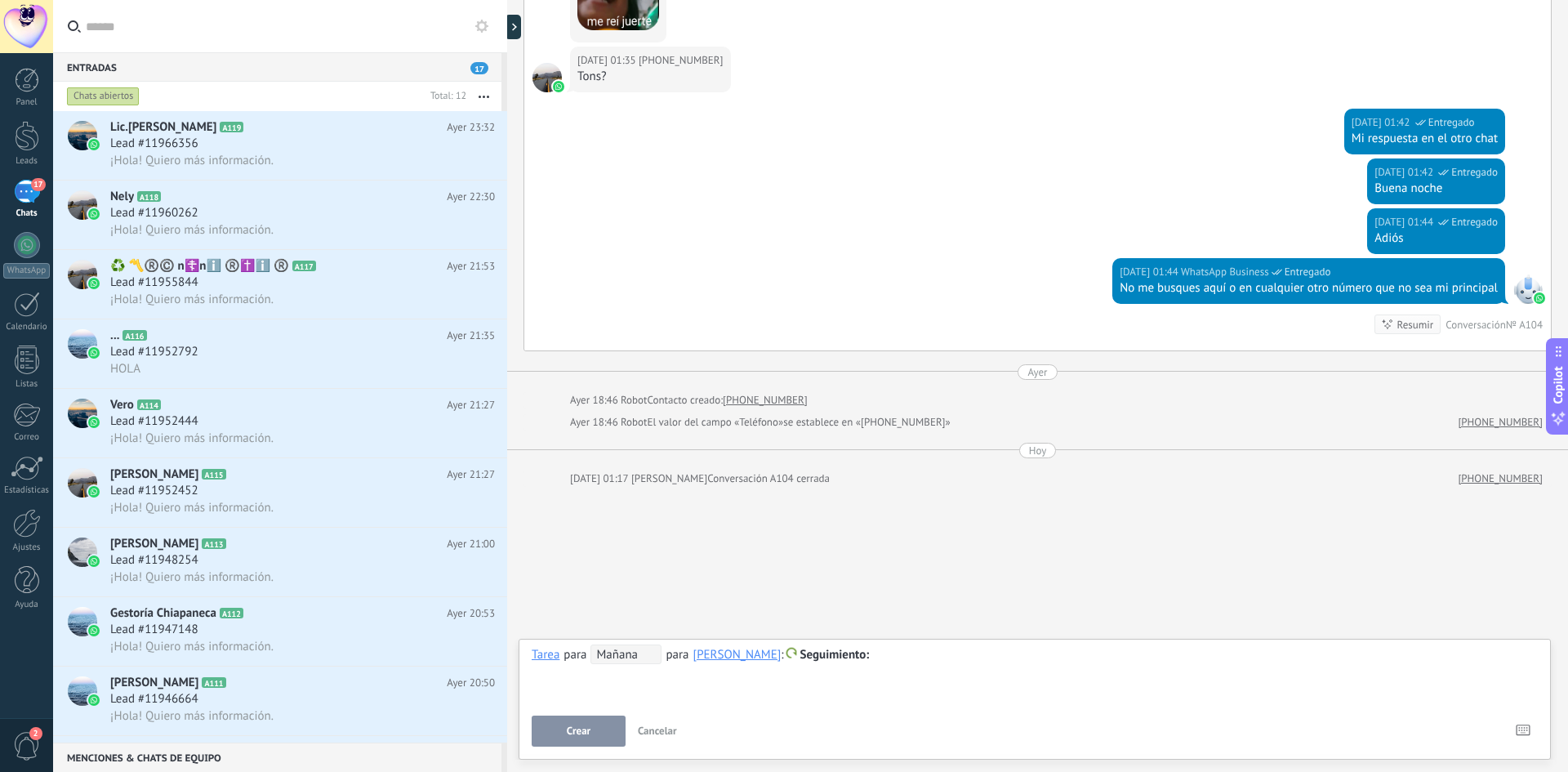
click at [624, 661] on span "Mañana" at bounding box center [626, 653] width 71 height 20
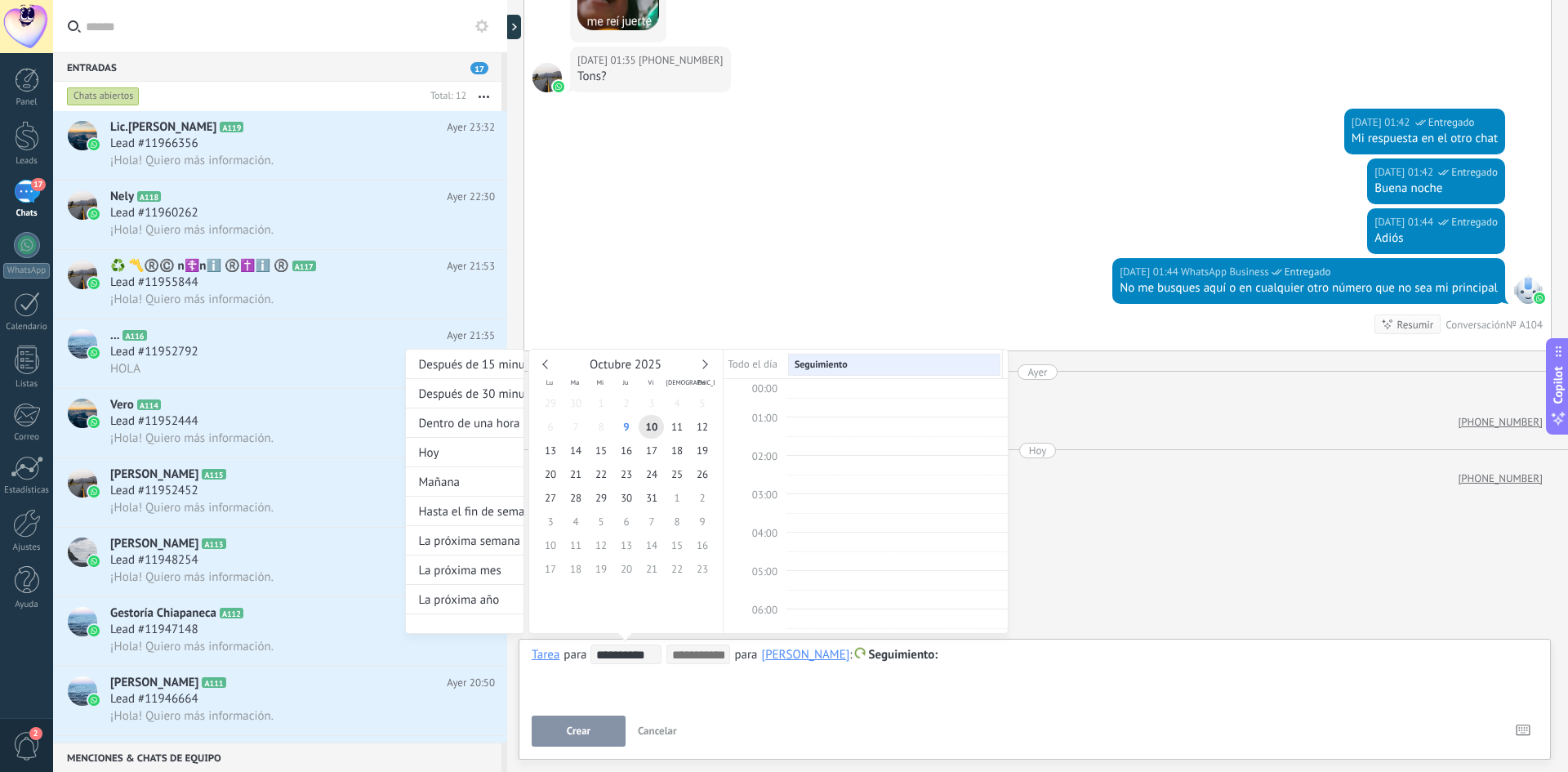
scroll to position [308, 0]
drag, startPoint x: 904, startPoint y: 717, endPoint x: 946, endPoint y: 724, distance: 42.6
click at [910, 719] on div at bounding box center [784, 386] width 1568 height 772
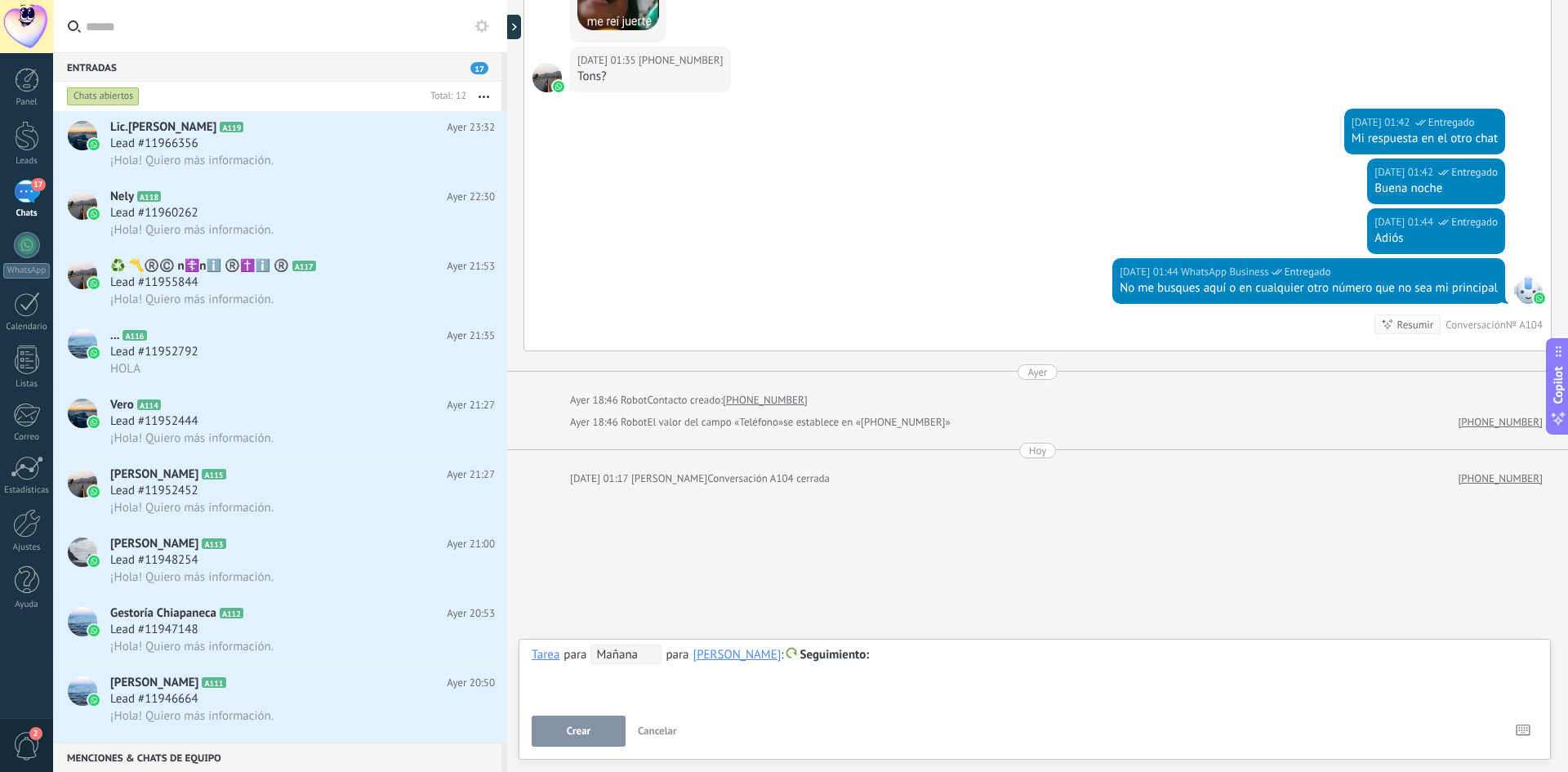
click at [631, 664] on div at bounding box center [1035, 654] width 1006 height 20
click at [657, 660] on span "Mañana" at bounding box center [626, 653] width 71 height 20
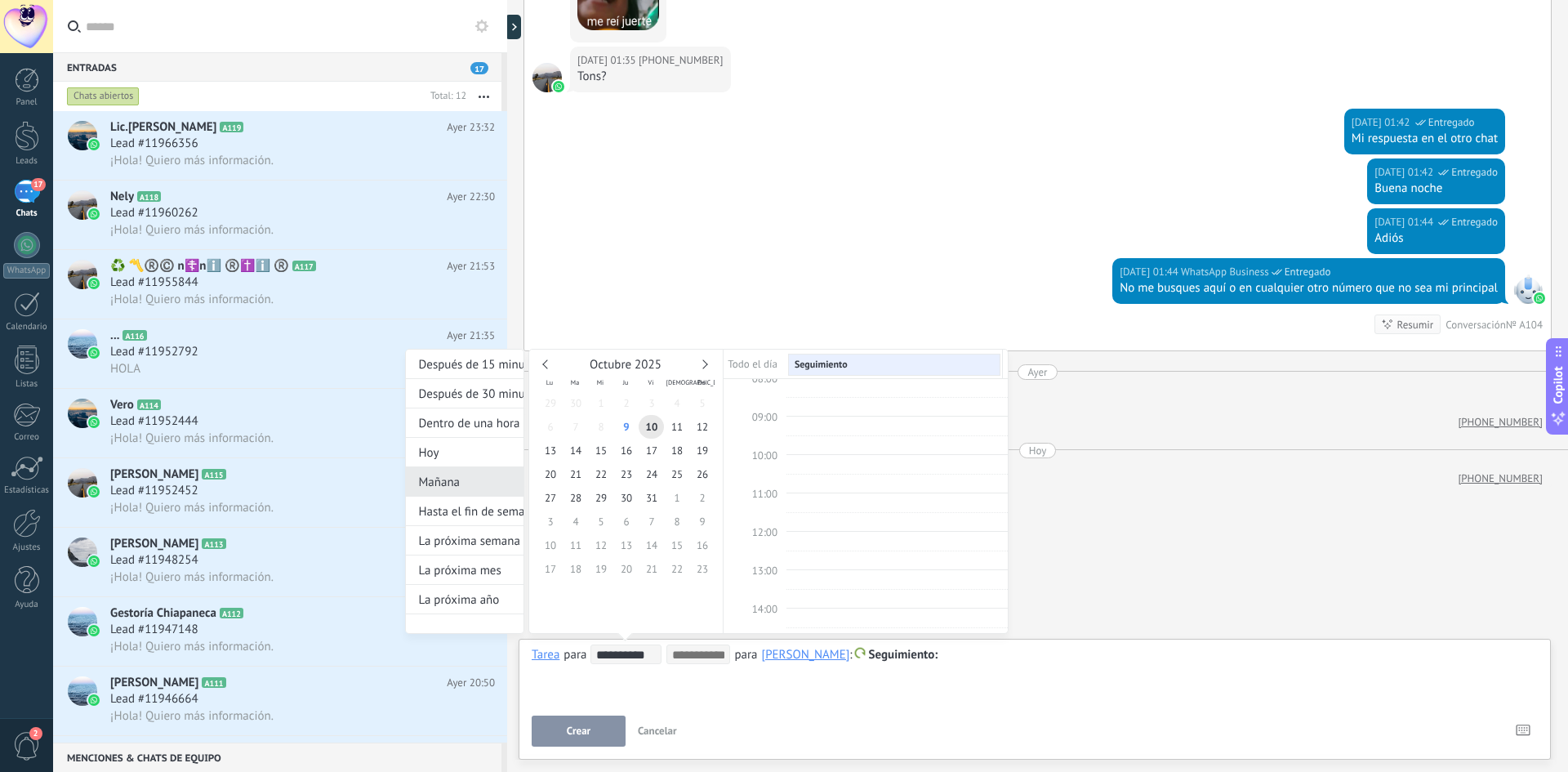
click at [483, 472] on div "Mañana" at bounding box center [465, 482] width 118 height 29
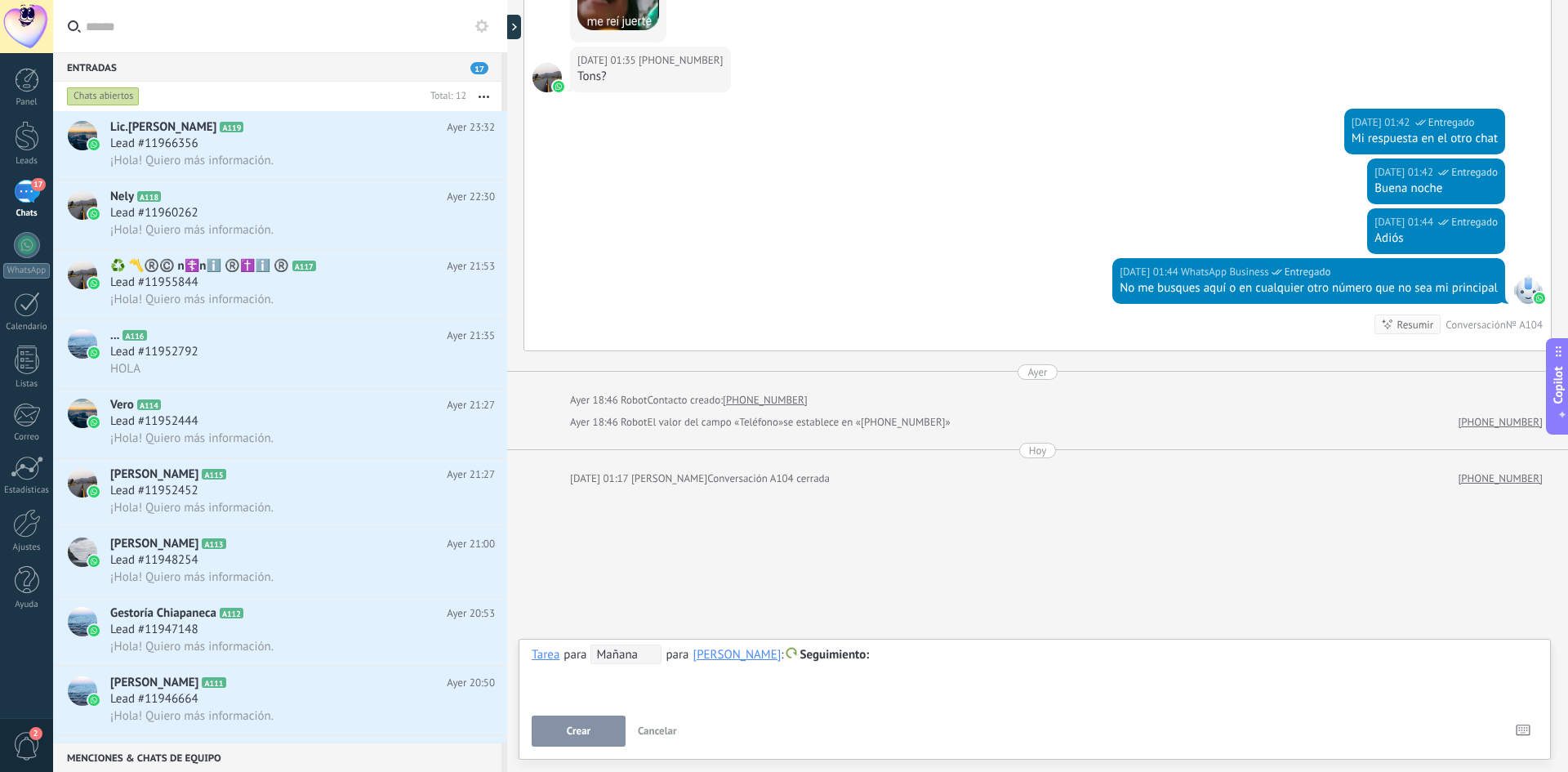
click at [935, 657] on div at bounding box center [1035, 654] width 1006 height 20
click at [594, 731] on button "Crear" at bounding box center [579, 730] width 94 height 31
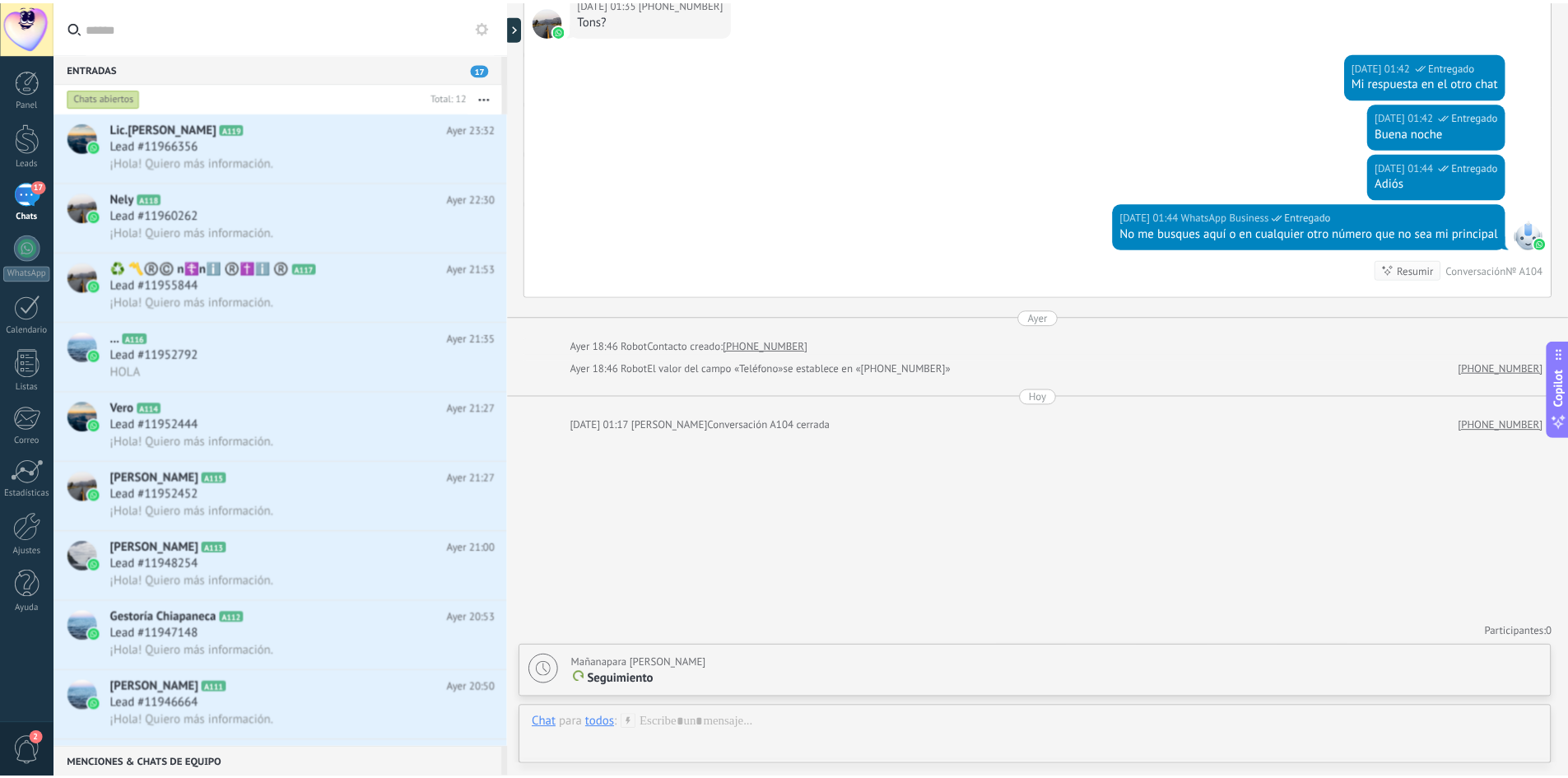
scroll to position [0, 0]
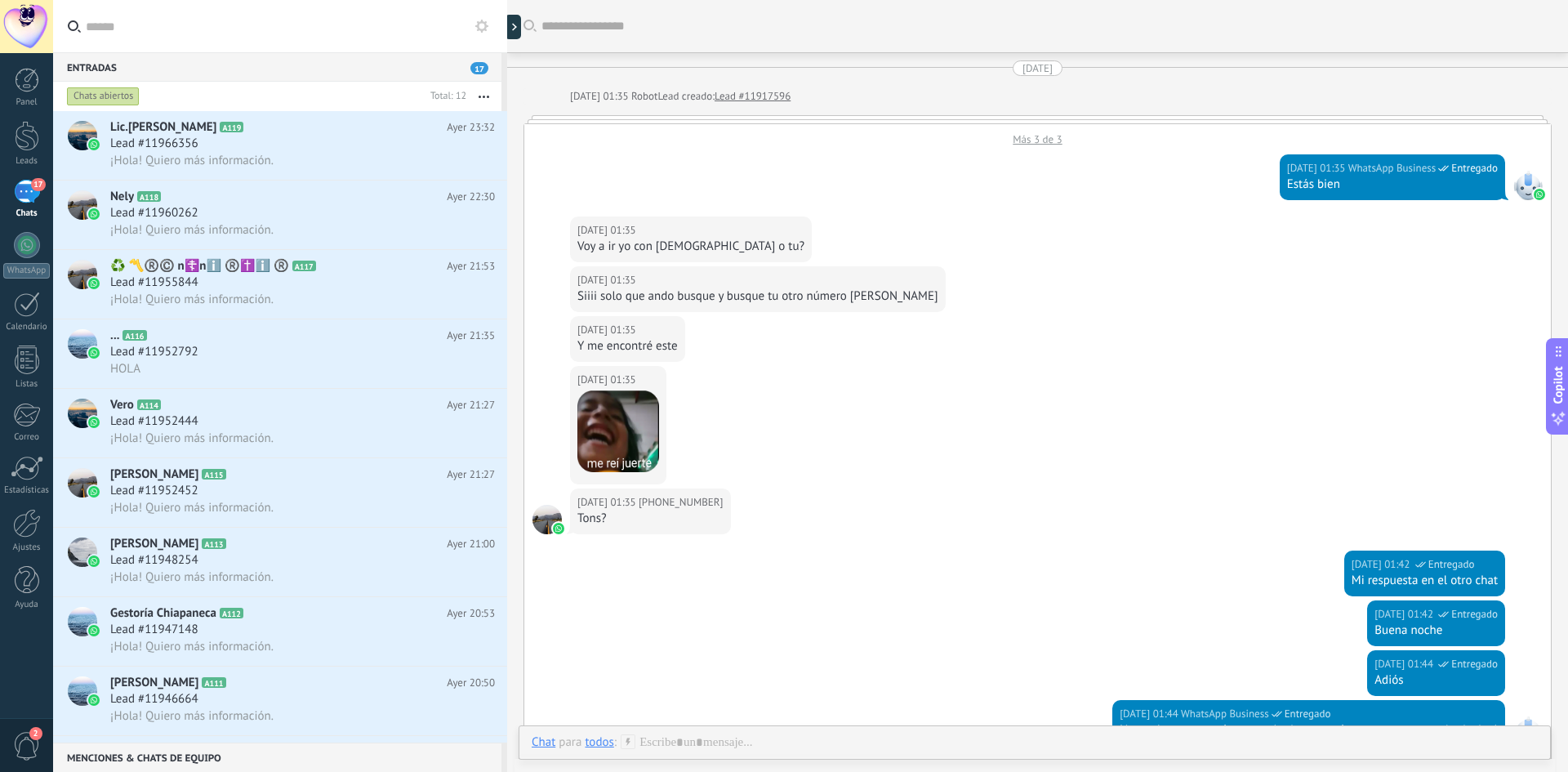
click at [6, 25] on div at bounding box center [27, 27] width 53 height 53
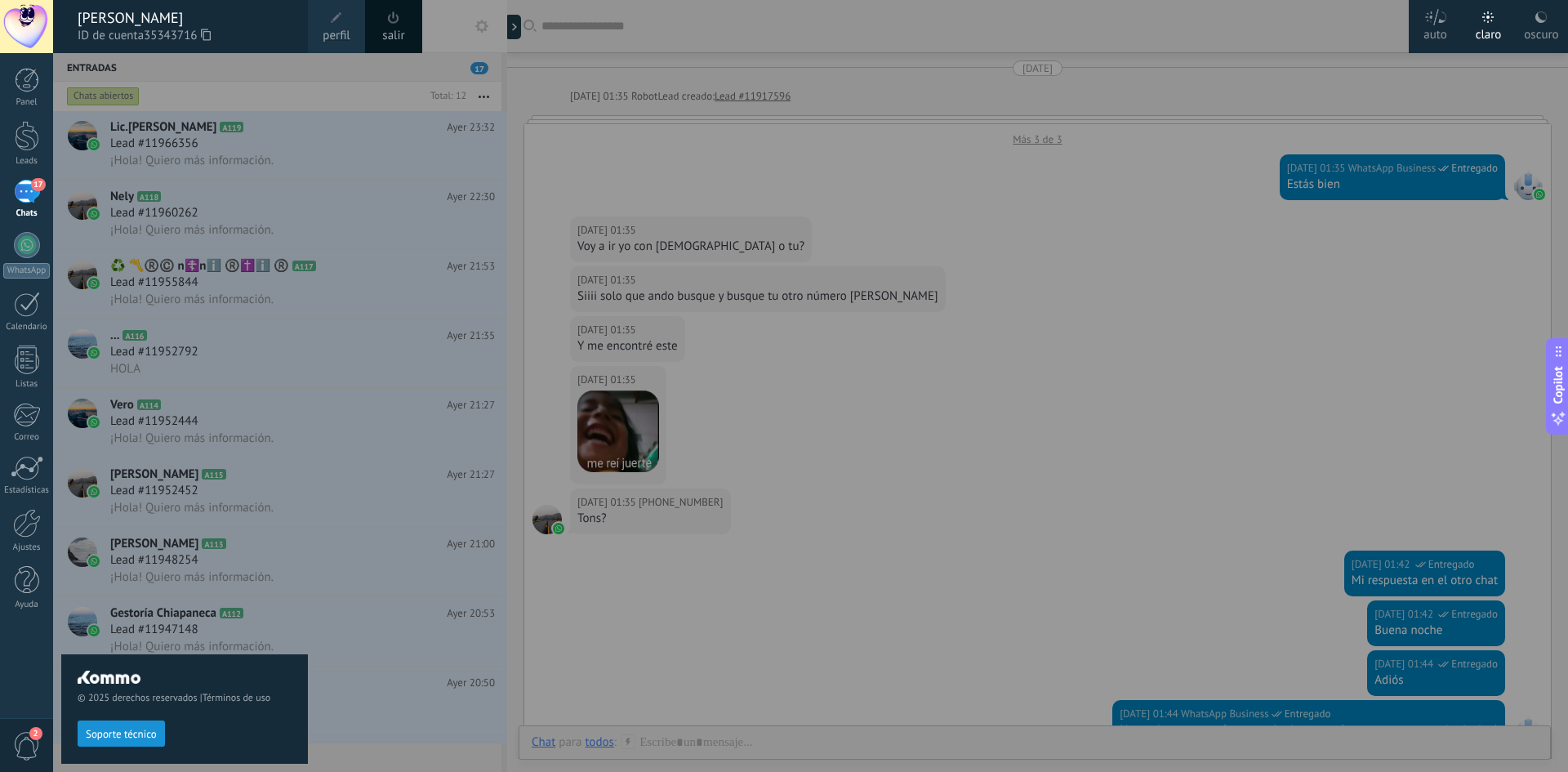
click at [1538, 38] on div "oscuro" at bounding box center [1541, 31] width 34 height 43
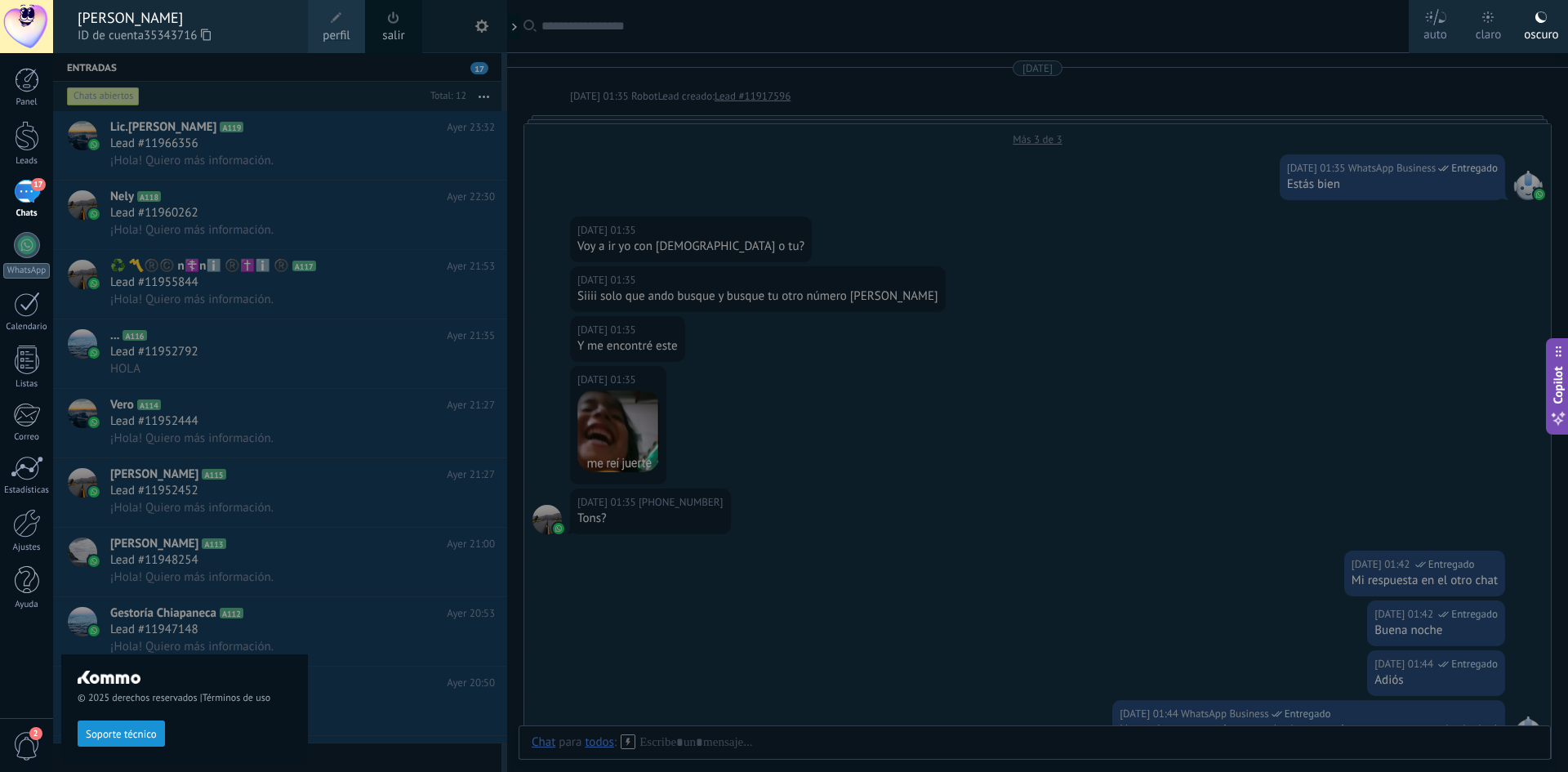
click at [22, 207] on link "17 Chats" at bounding box center [27, 198] width 53 height 39
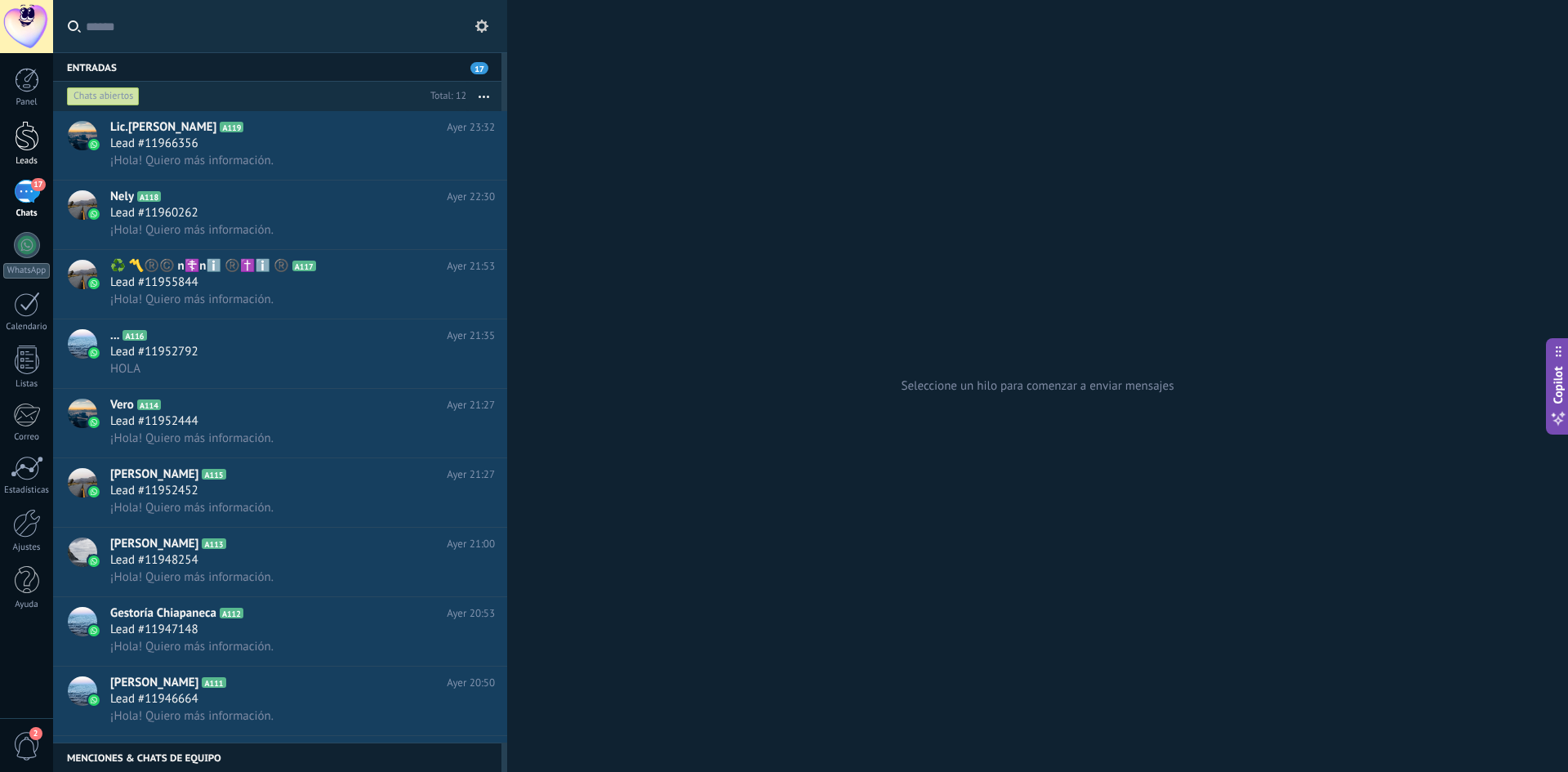
click at [30, 144] on div at bounding box center [27, 136] width 25 height 30
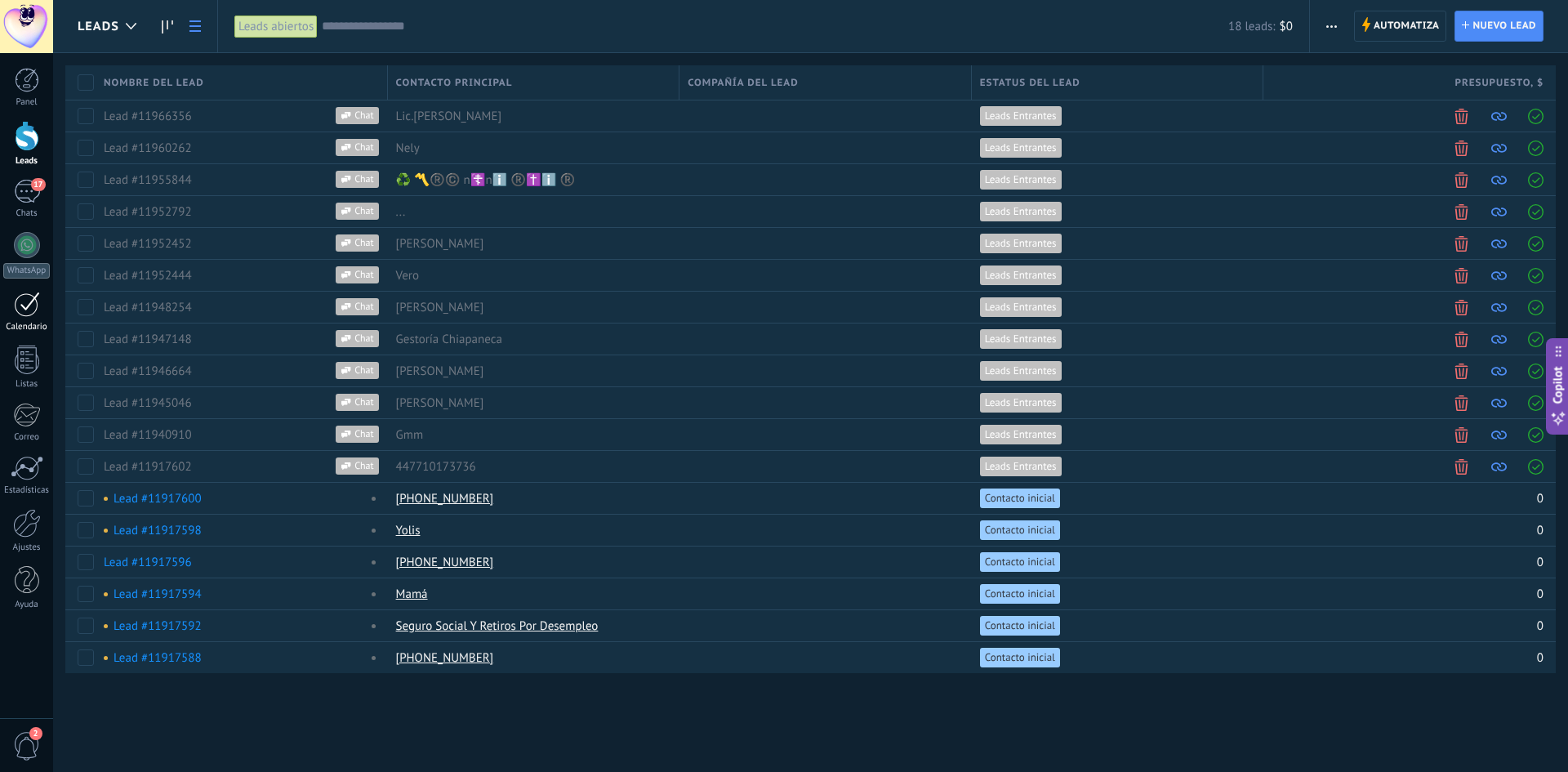
click at [12, 311] on link "Calendario" at bounding box center [27, 311] width 53 height 41
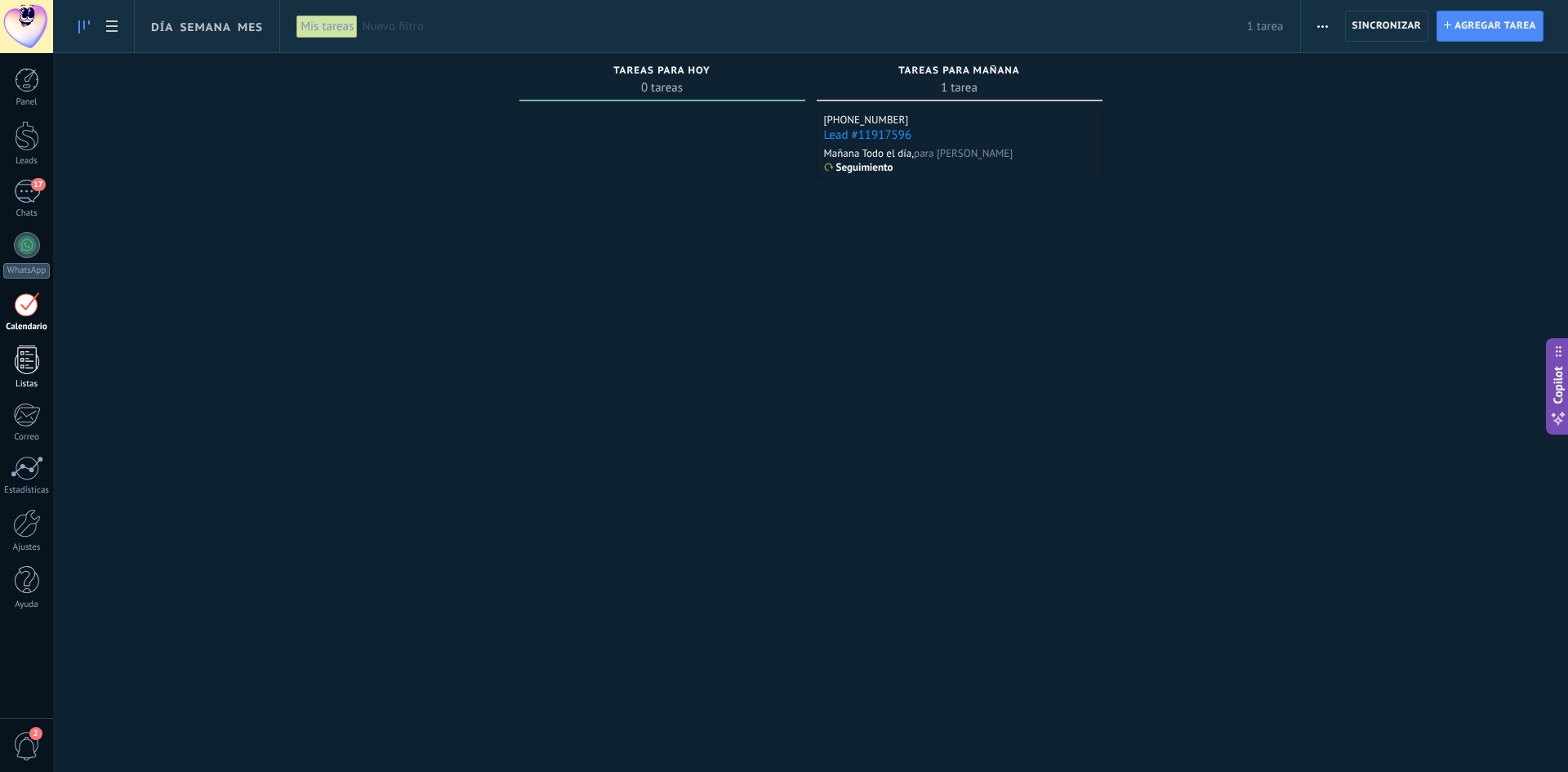
click at [40, 346] on link "Listas" at bounding box center [27, 367] width 53 height 44
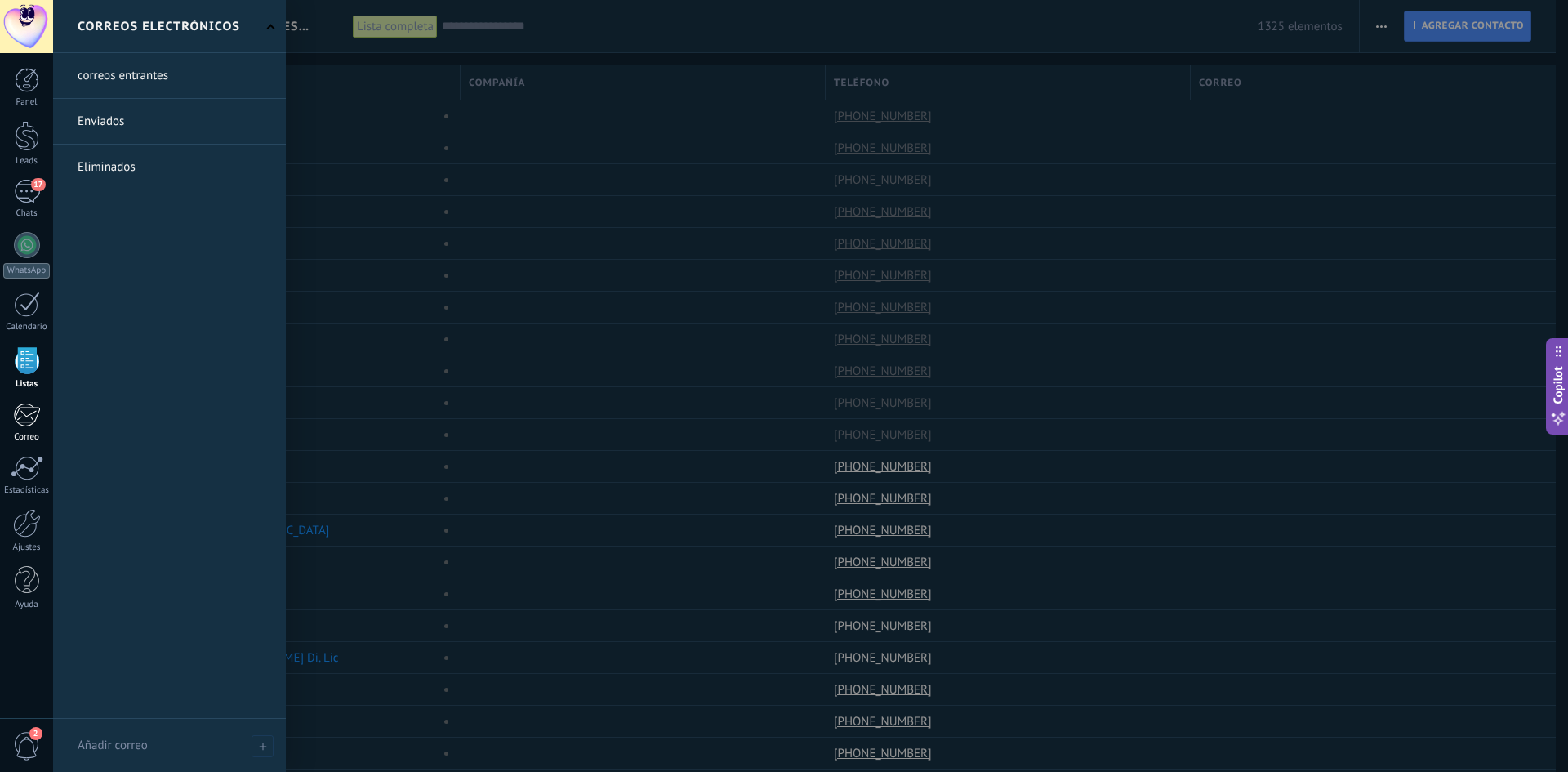
click at [27, 423] on div at bounding box center [27, 415] width 27 height 25
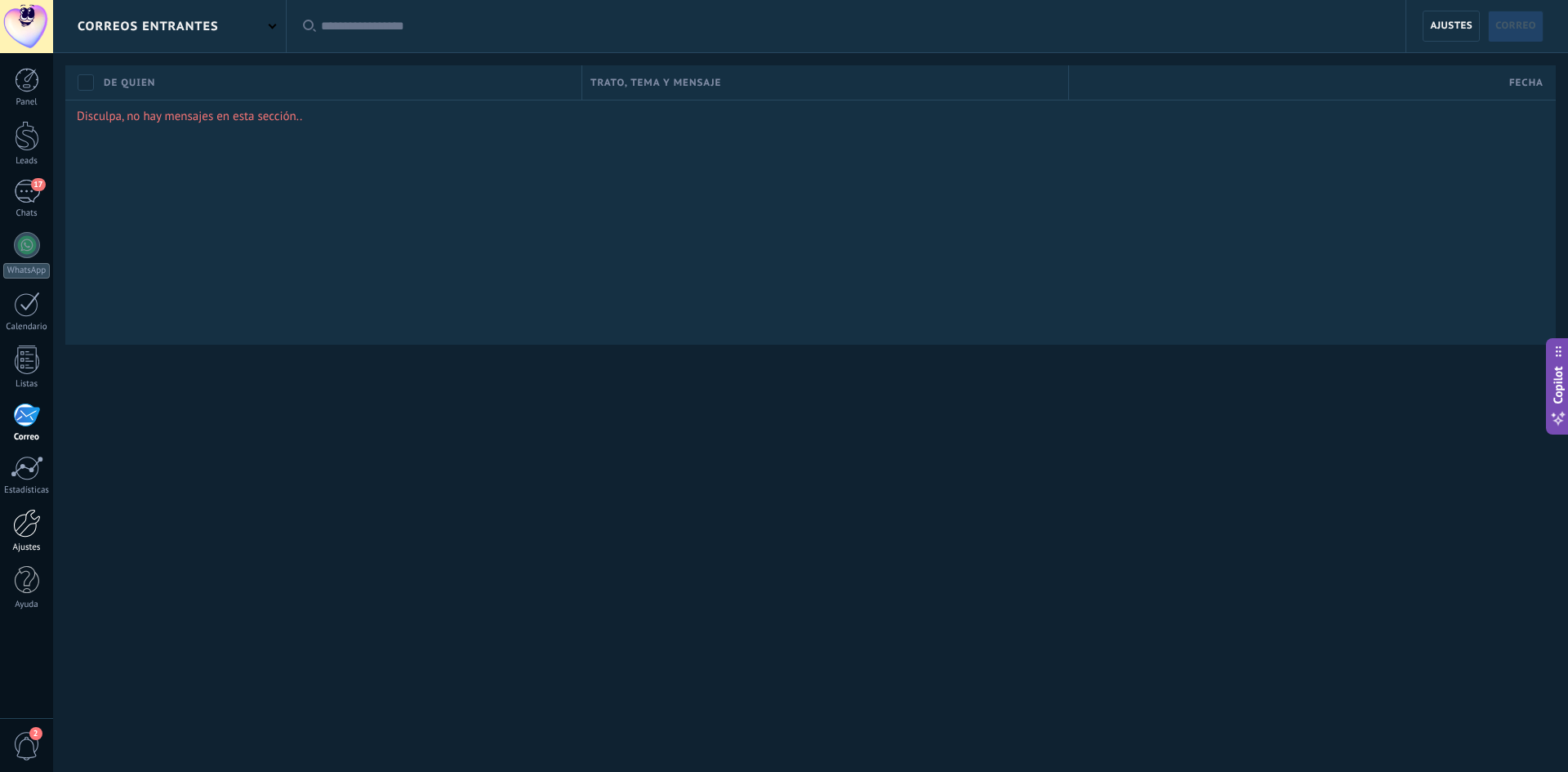
click at [20, 516] on div at bounding box center [27, 523] width 28 height 28
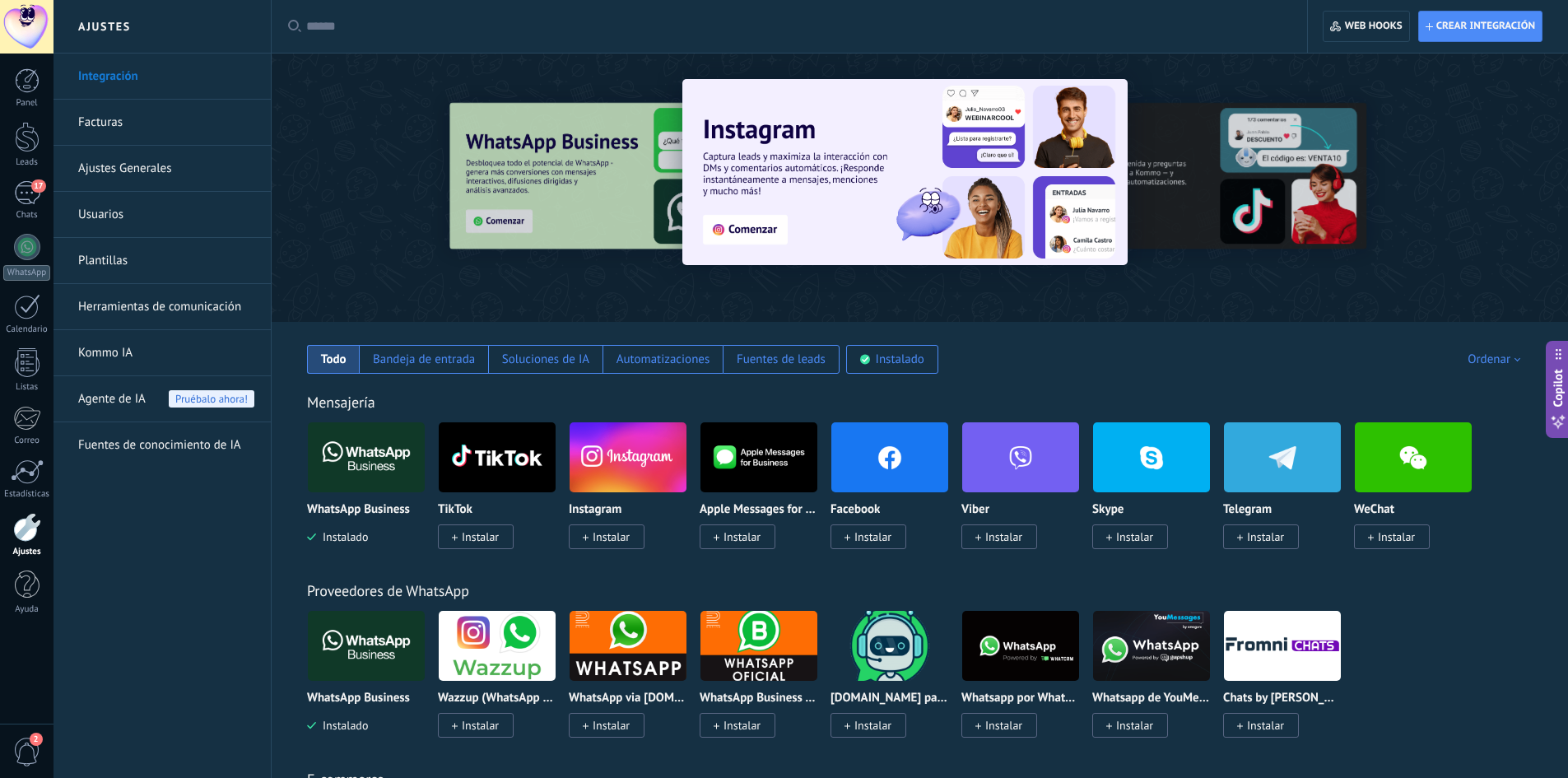
click at [115, 121] on link "Facturas" at bounding box center [166, 122] width 176 height 46
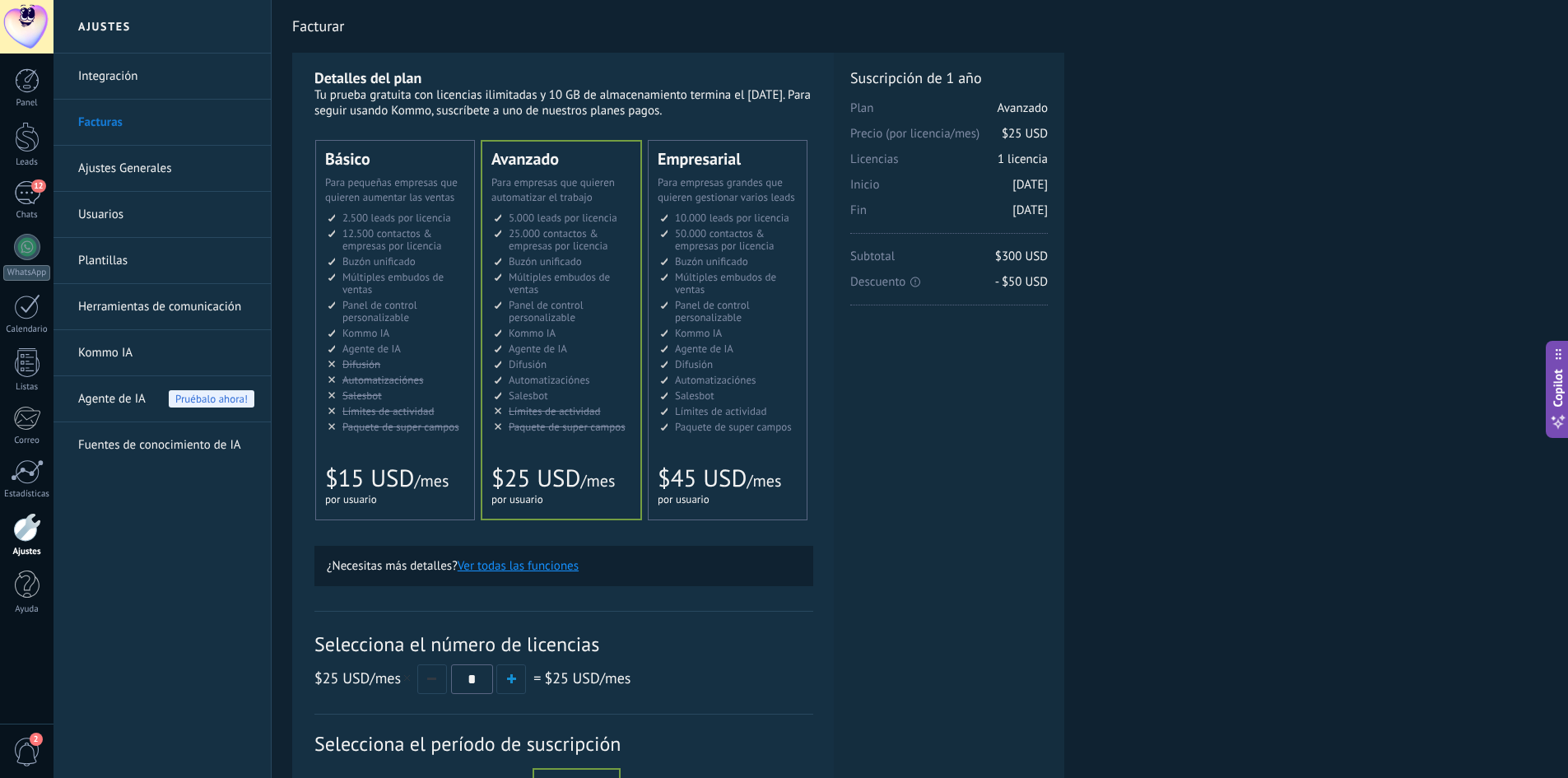
click at [583, 453] on div "Avanzado Для автоматизации сделок в растущей компании For growing businesses th…" at bounding box center [561, 330] width 158 height 377
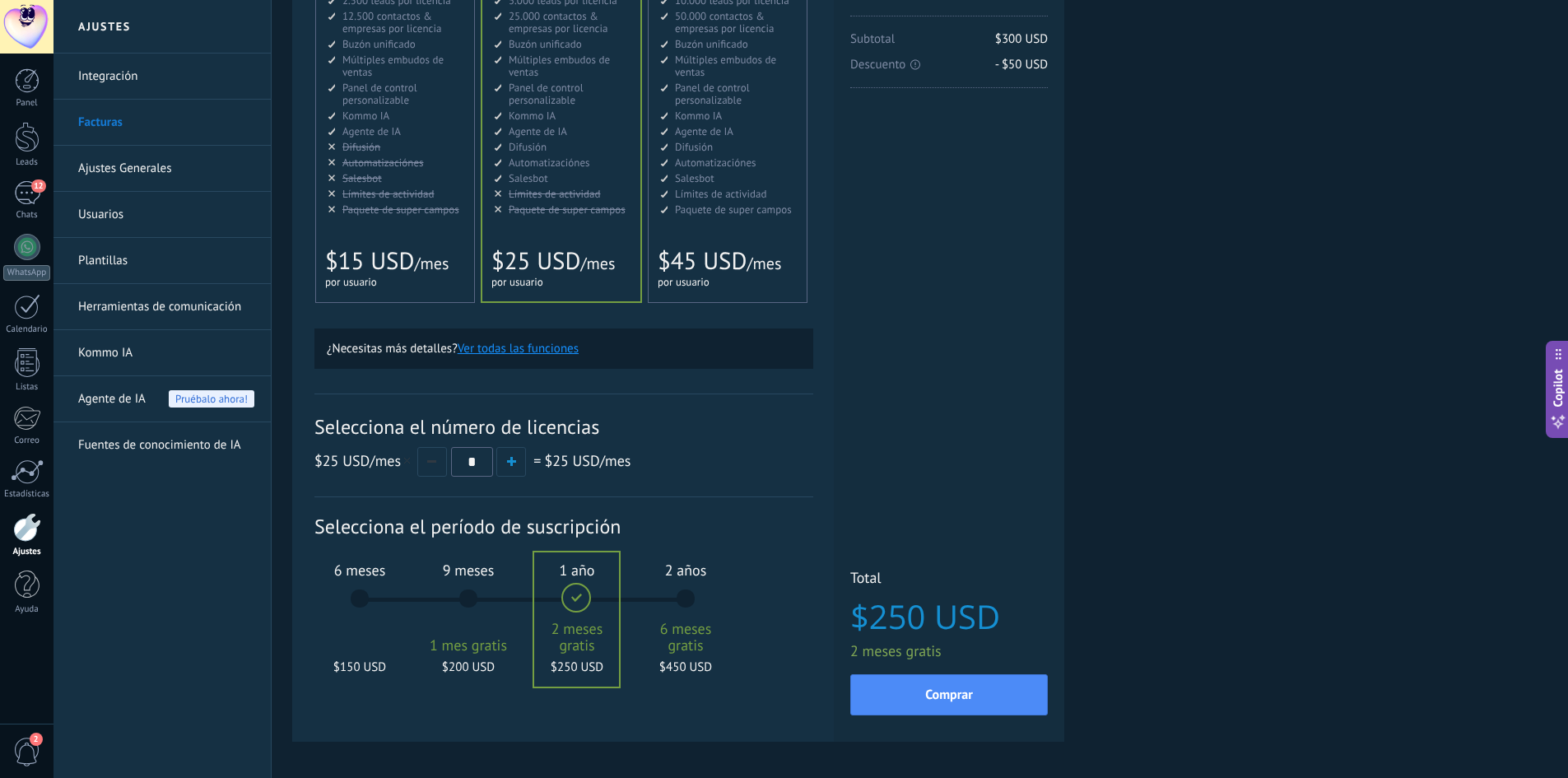
scroll to position [247, 0]
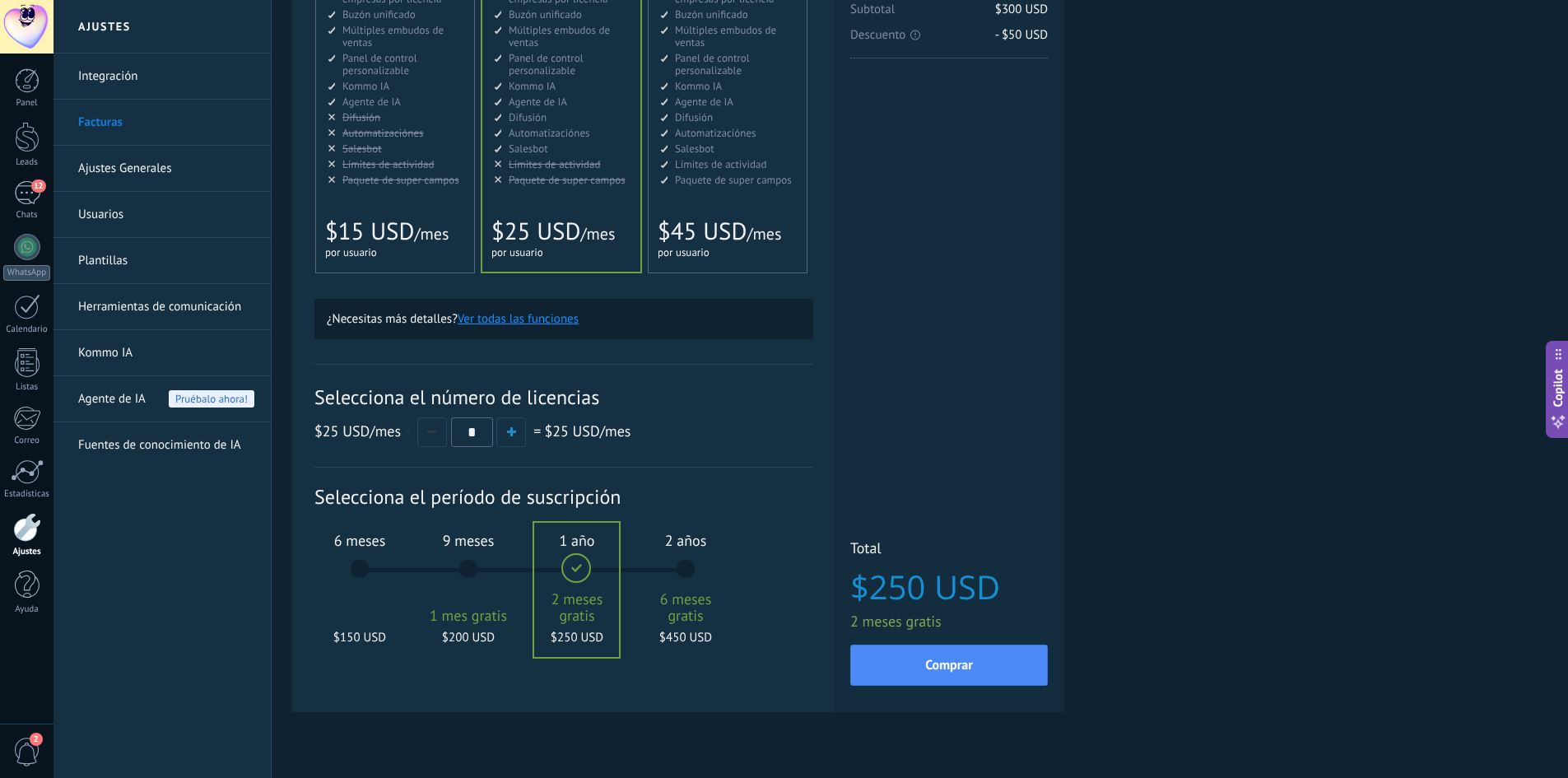
click at [483, 573] on div "9 meses 1 mes gratis $200 USD" at bounding box center [468, 575] width 89 height 116
click at [374, 568] on div "6 meses $150 USD" at bounding box center [359, 575] width 89 height 116
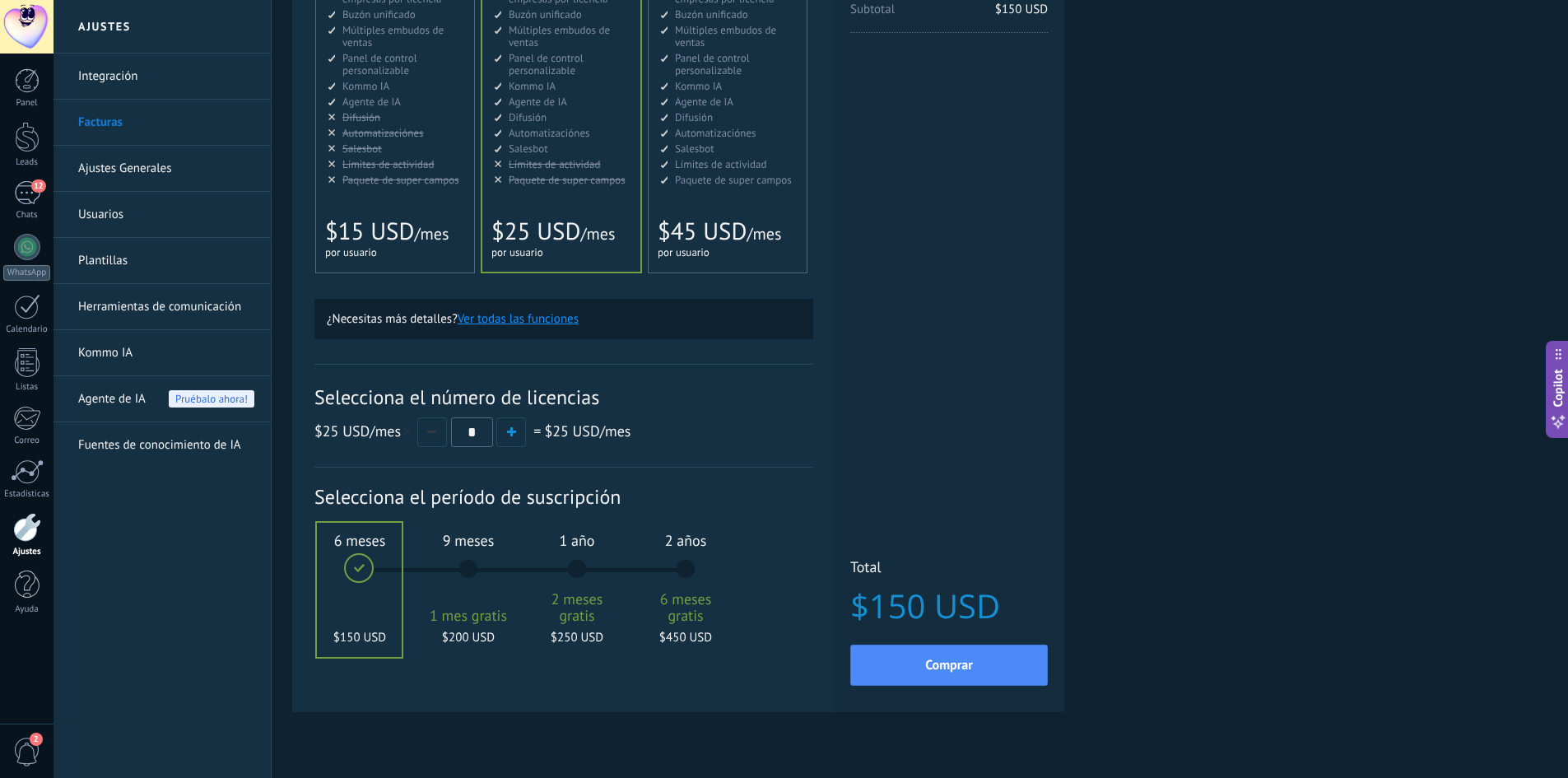
click at [457, 555] on div "9 meses 1 mes gratis $200 USD" at bounding box center [468, 575] width 89 height 116
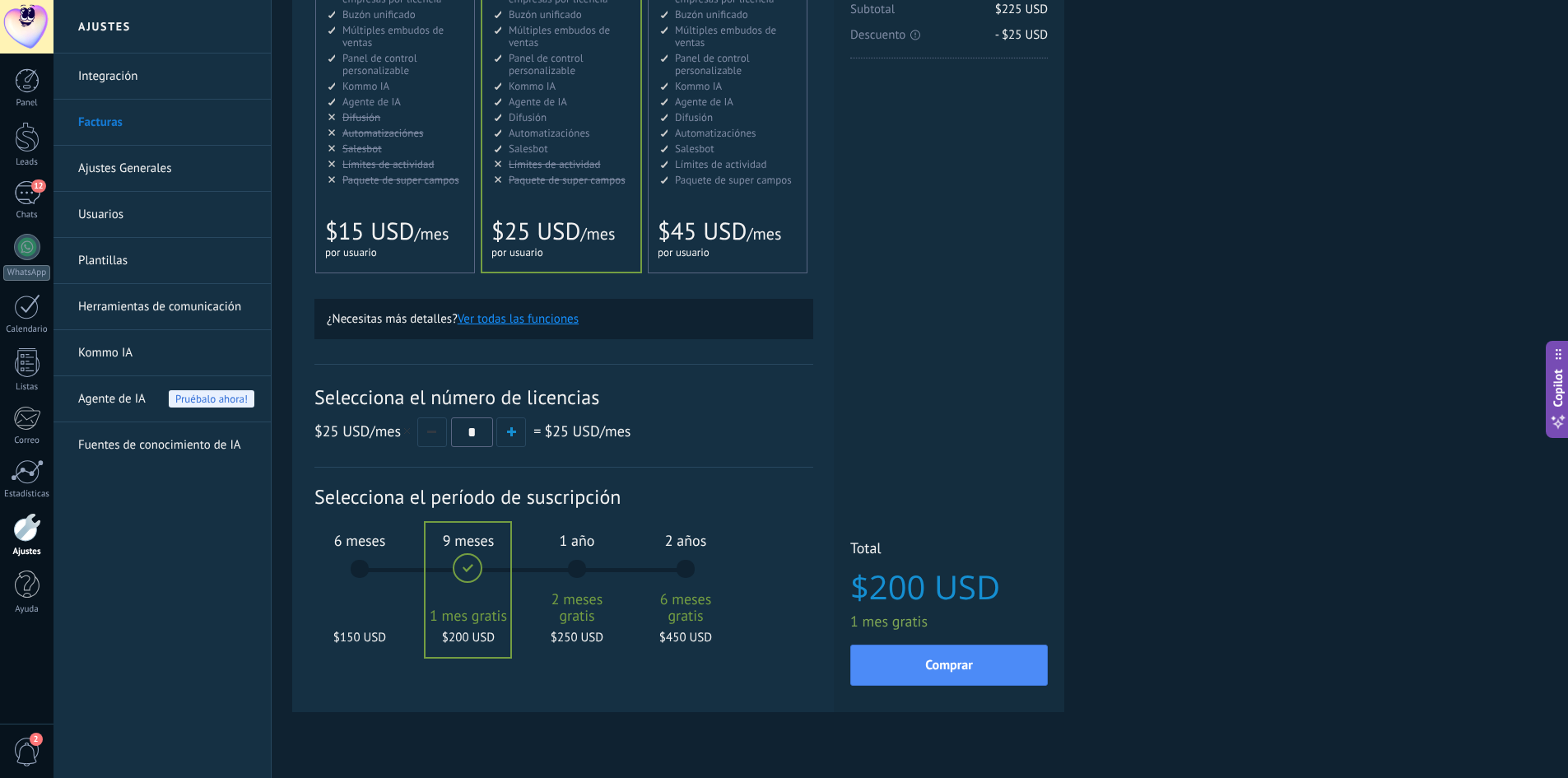
click at [126, 391] on span "Agente de IA" at bounding box center [112, 400] width 68 height 46
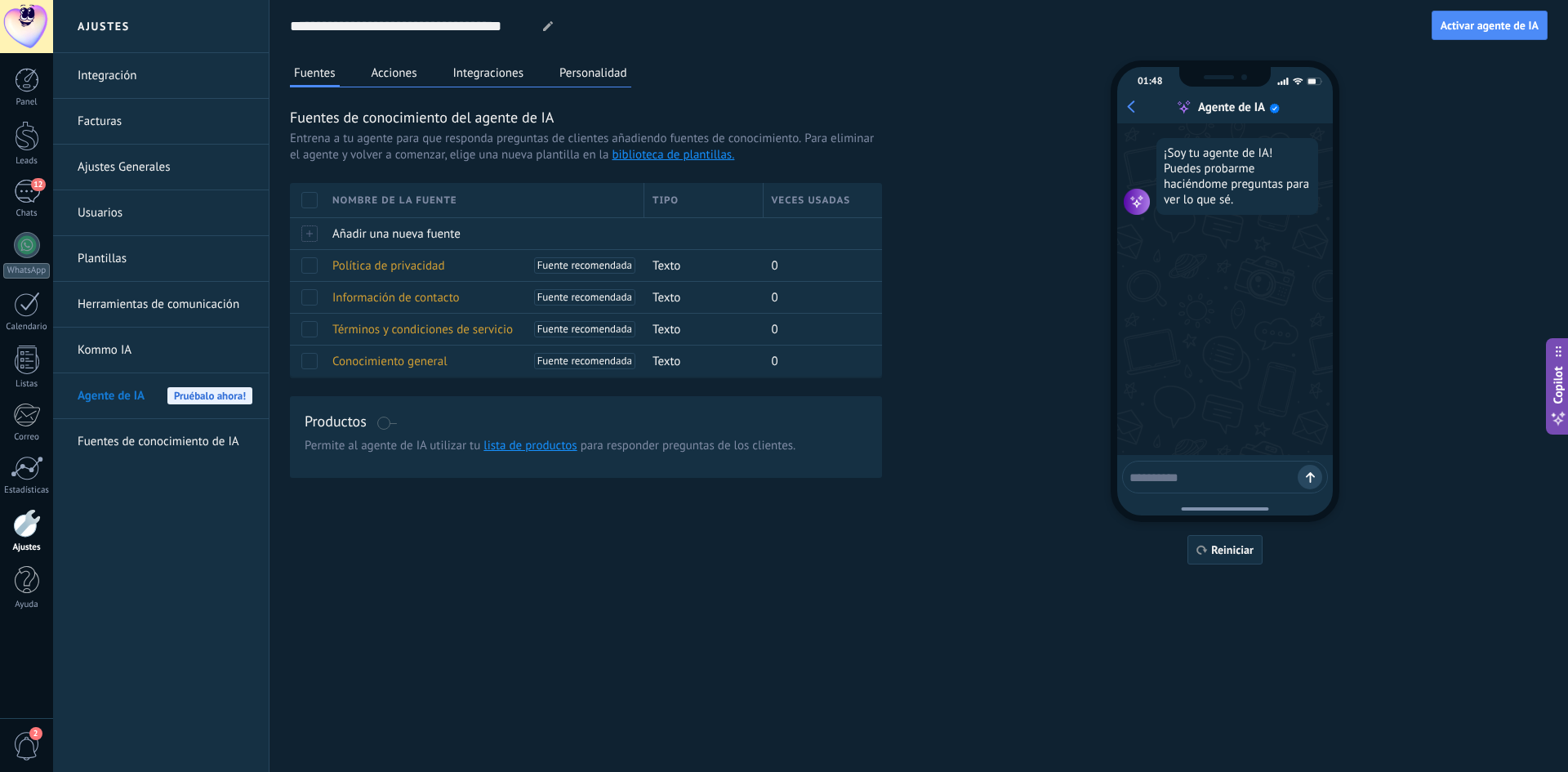
click at [120, 130] on link "Facturas" at bounding box center [165, 121] width 175 height 46
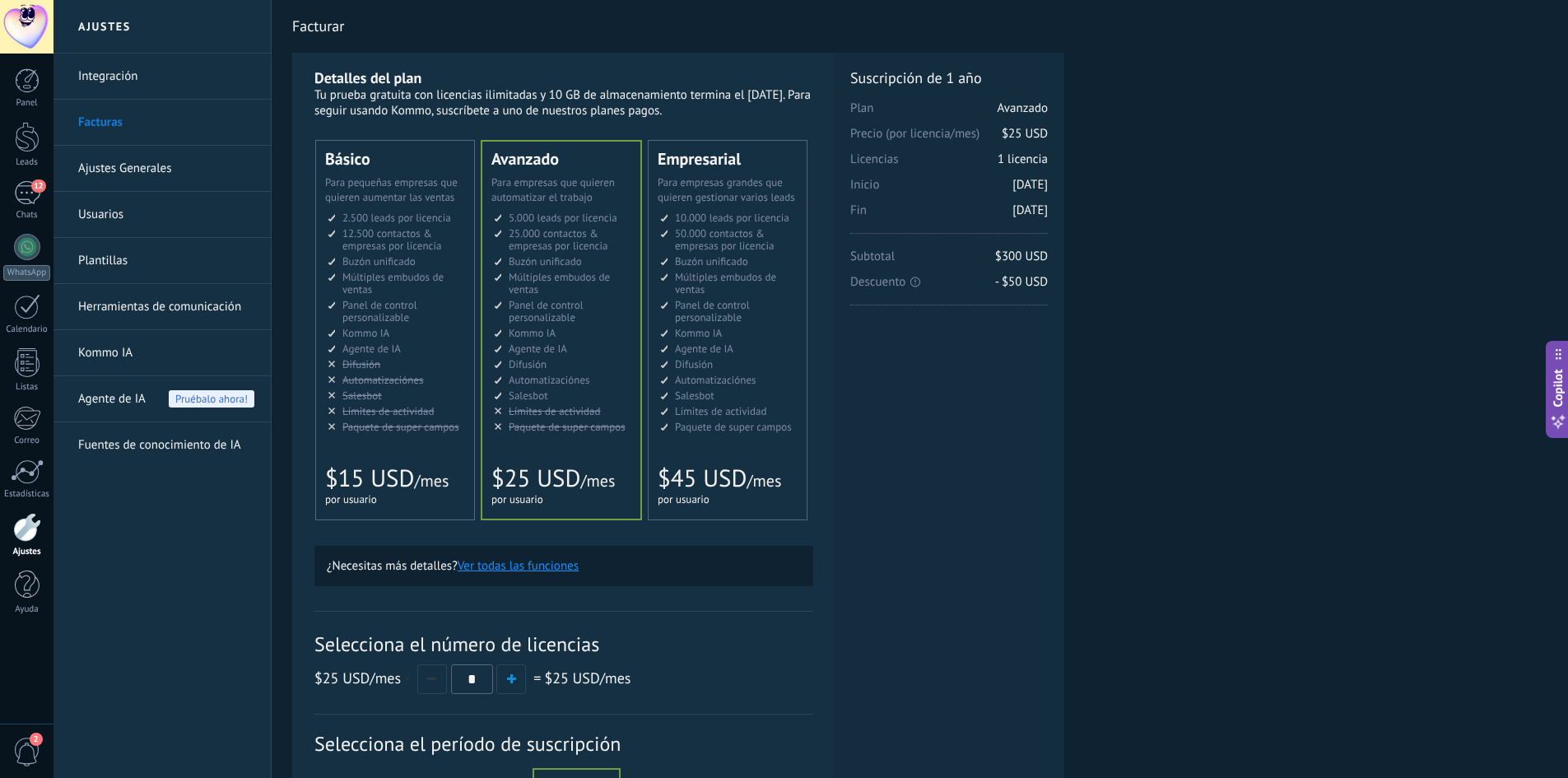
click at [748, 371] on ul "10.000 сделок на место 10.000 leads per seat 10.000 leads por licencia 添加线索和联系人…" at bounding box center [730, 322] width 138 height 222
click at [605, 365] on li "Рассылки Broadcasting Difusión Google Analytics和网站集成 Difusão Penyiaran Toplu Me…" at bounding box center [563, 364] width 138 height 12
click at [175, 452] on link "Fuentes de conocimiento de IA" at bounding box center [166, 445] width 176 height 46
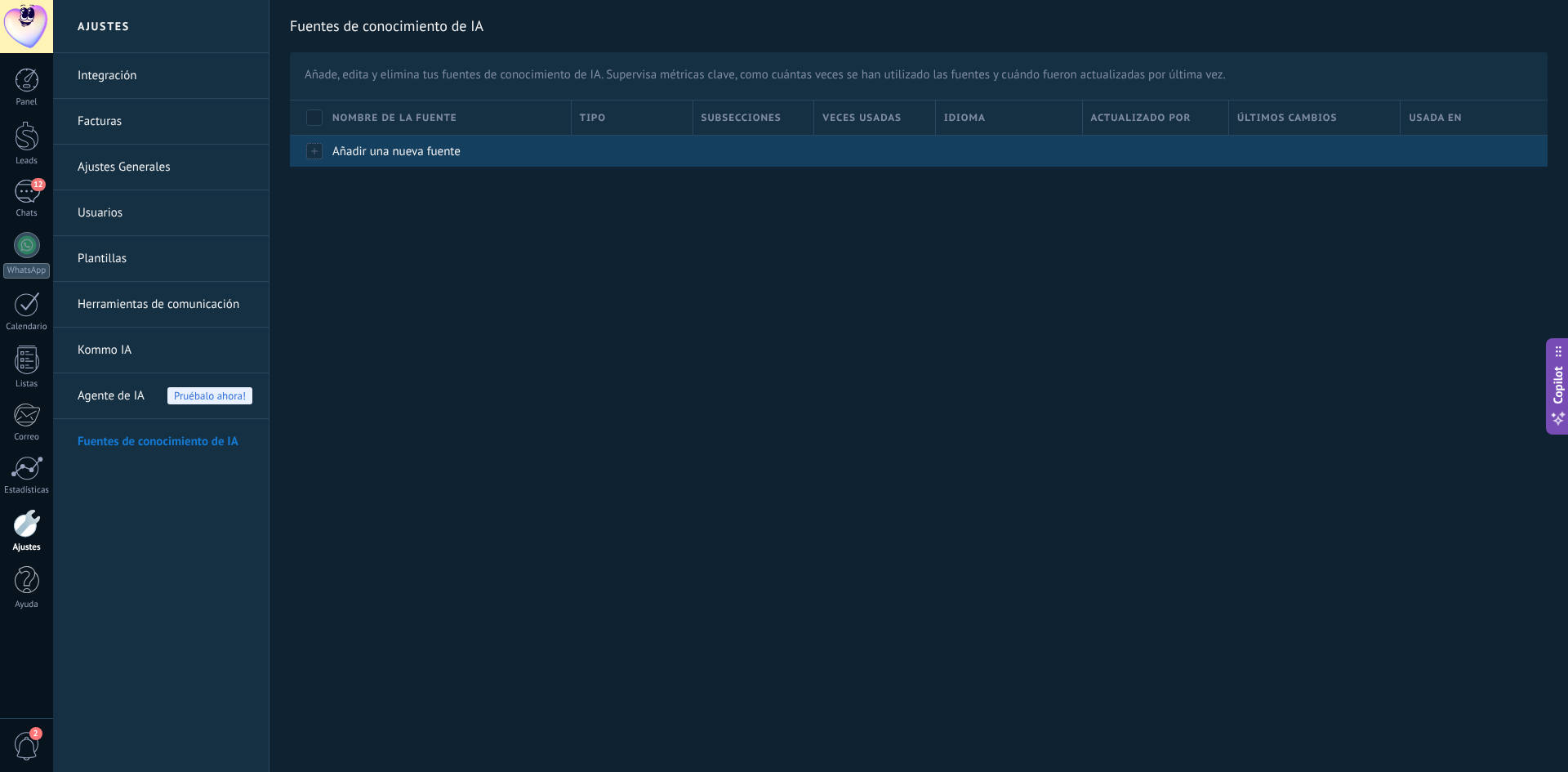
click at [312, 159] on div at bounding box center [307, 151] width 34 height 32
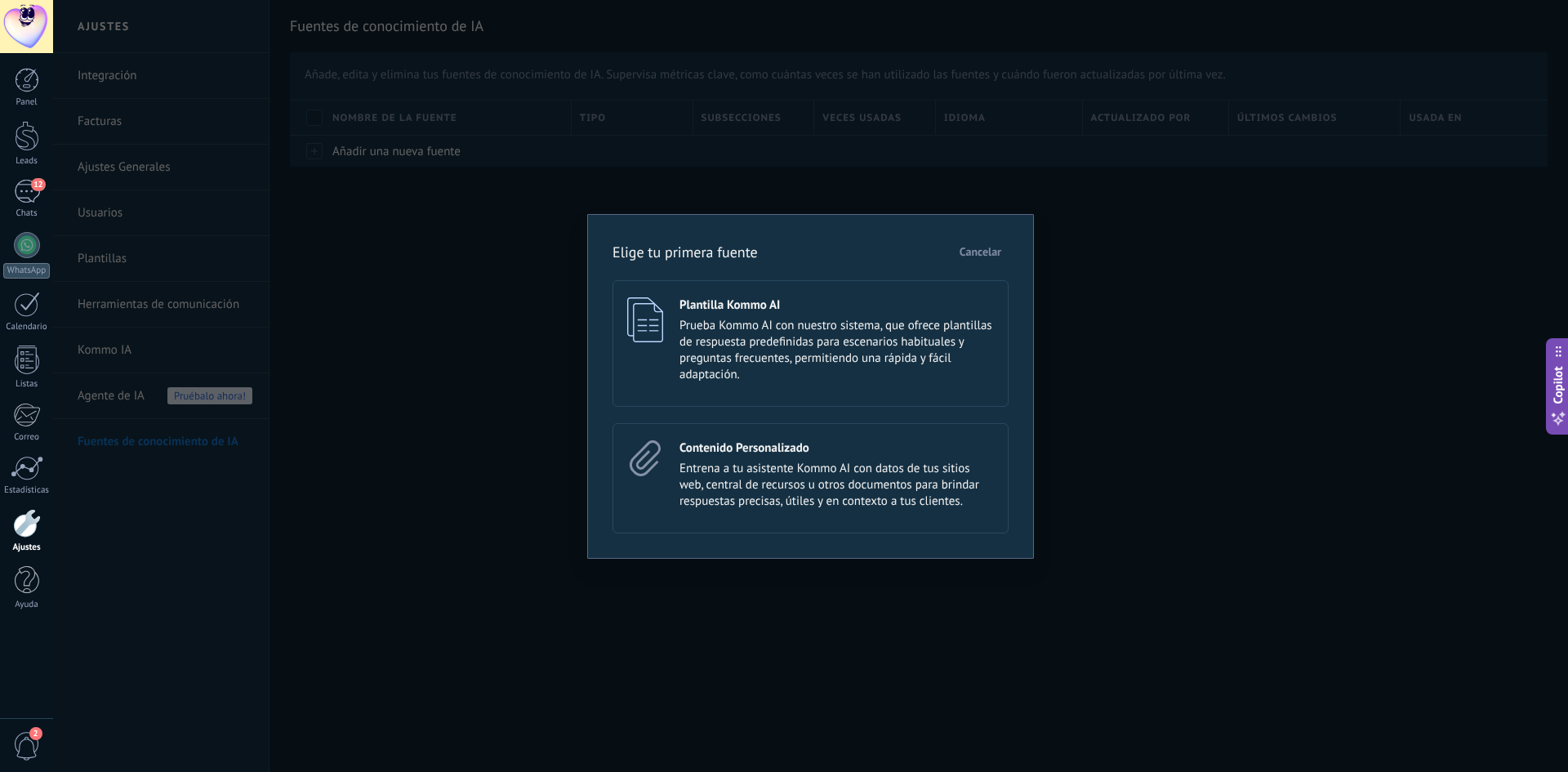
drag, startPoint x: 249, startPoint y: 234, endPoint x: 235, endPoint y: 234, distance: 14.0
click at [246, 234] on div "Elige tu primera fuente Cancelar Plantilla Kommo AI Prueba Kommo AI con nuestro…" at bounding box center [810, 386] width 1515 height 772
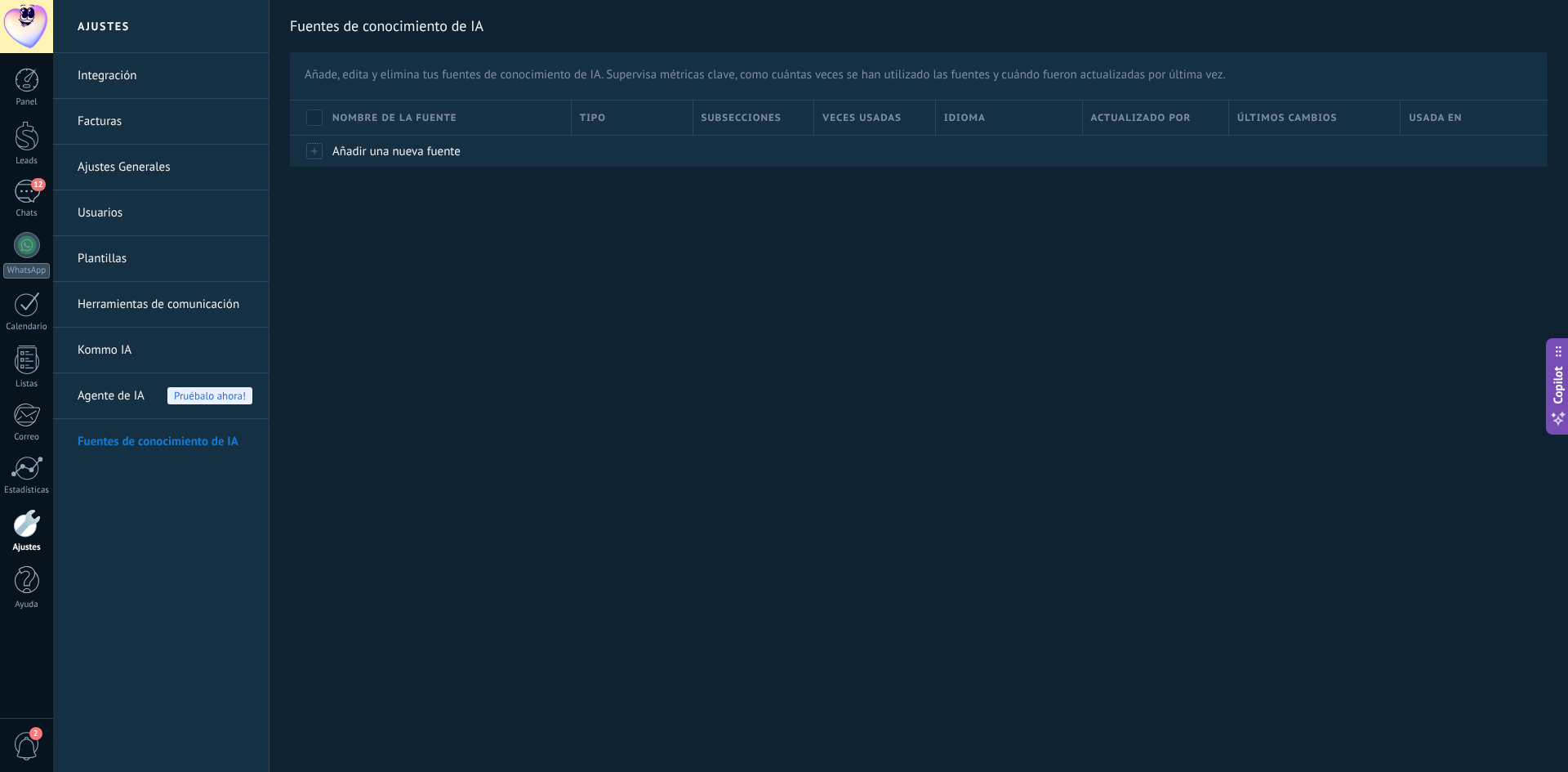
click at [161, 187] on link "Ajustes Generales" at bounding box center [165, 167] width 175 height 46
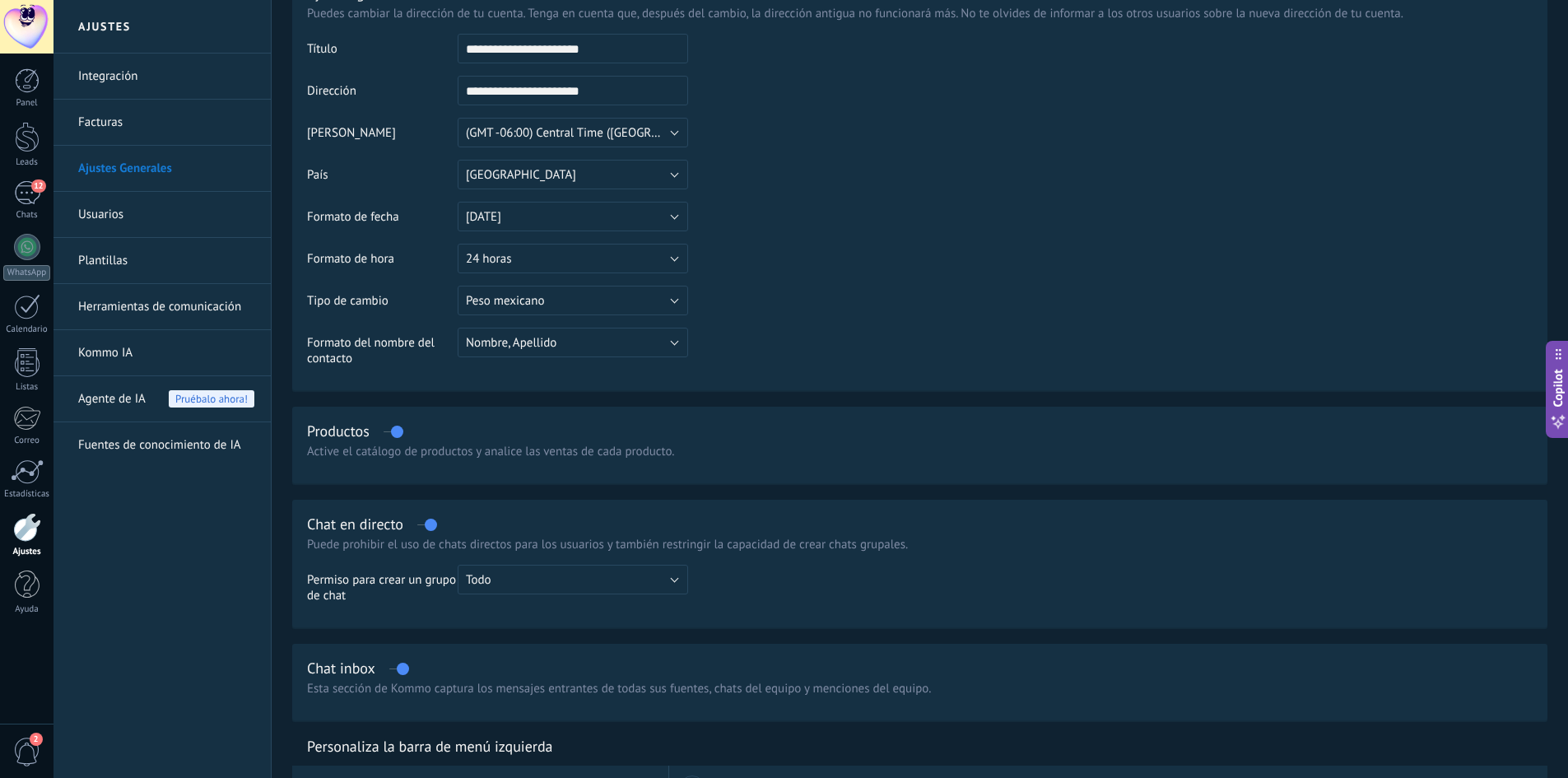
scroll to position [164, 0]
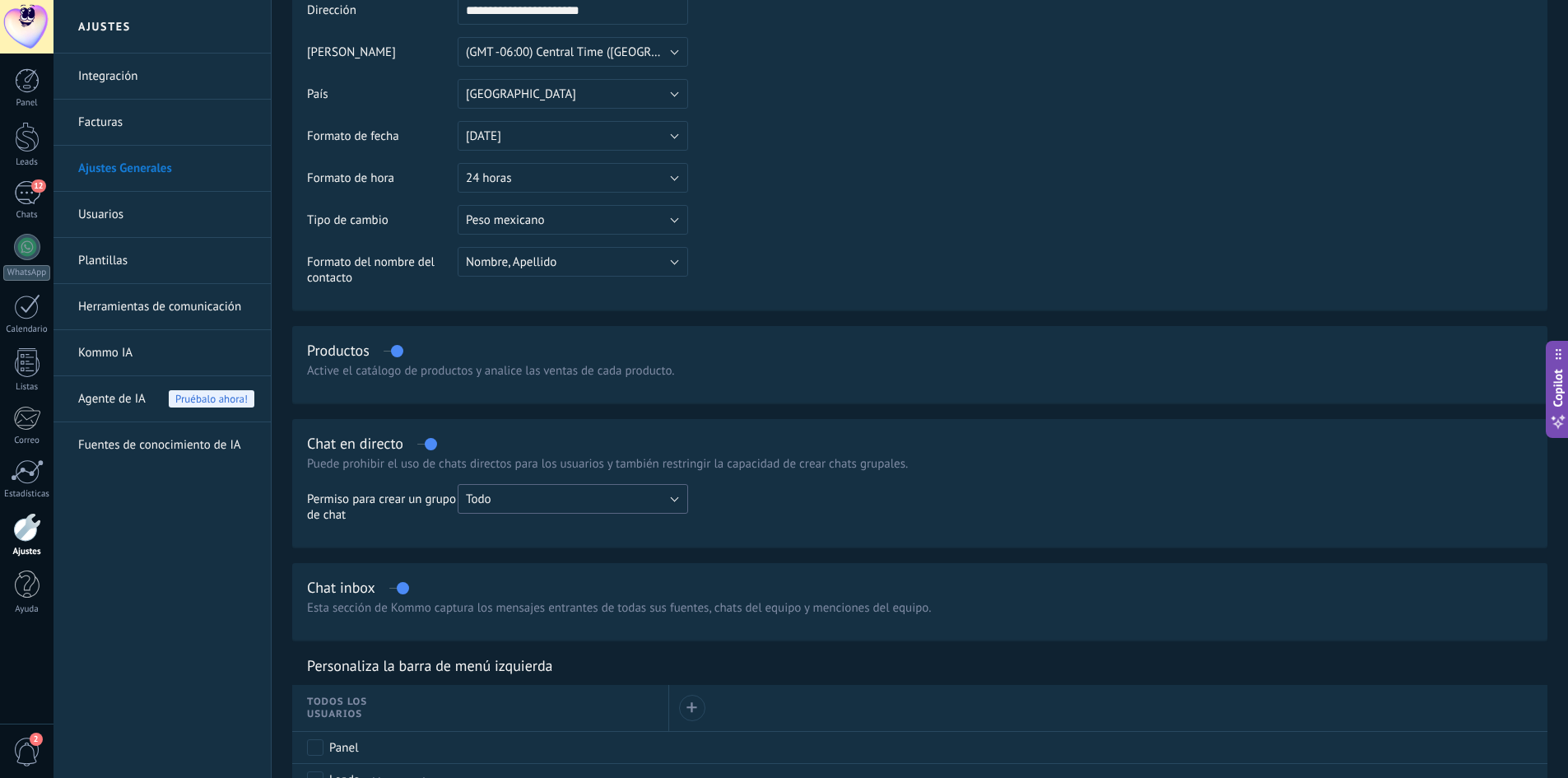
click at [471, 509] on button "Todo" at bounding box center [573, 498] width 230 height 30
click at [410, 522] on td "Permiso para crear un grupo de chat" at bounding box center [382, 508] width 151 height 51
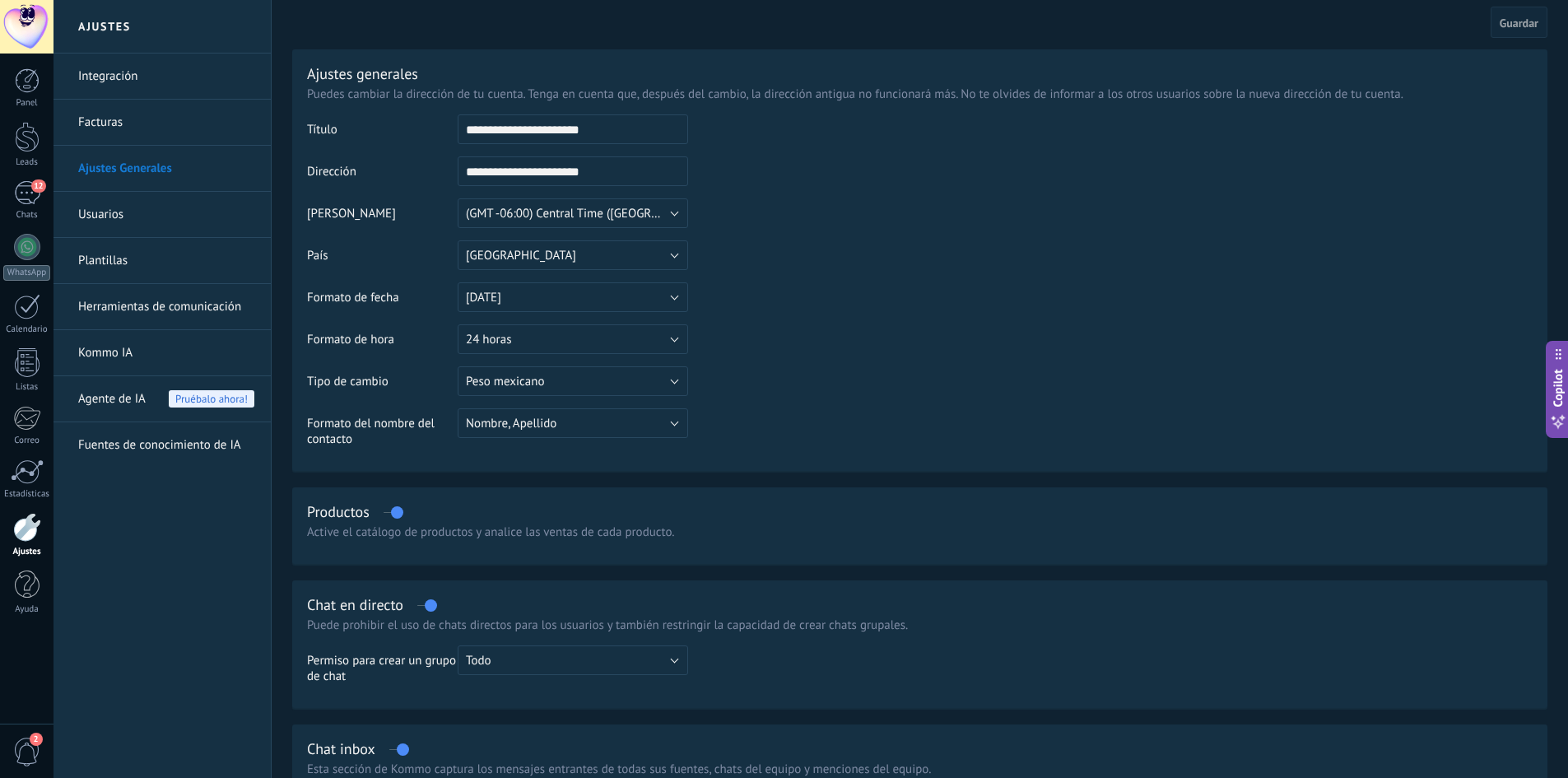
scroll to position [0, 0]
click at [123, 63] on link "Integración" at bounding box center [166, 76] width 176 height 46
